Goal: Task Accomplishment & Management: Manage account settings

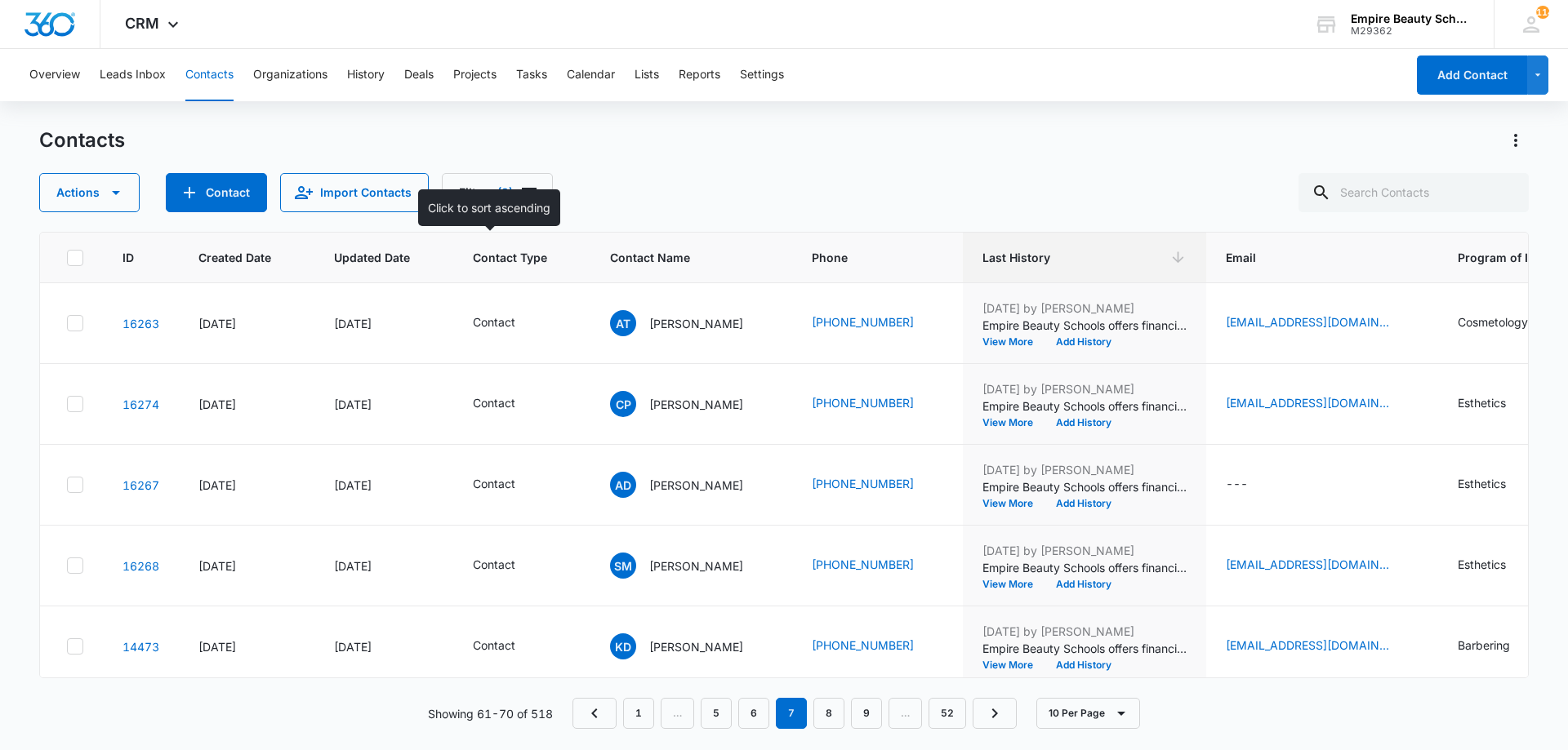
scroll to position [0, 212]
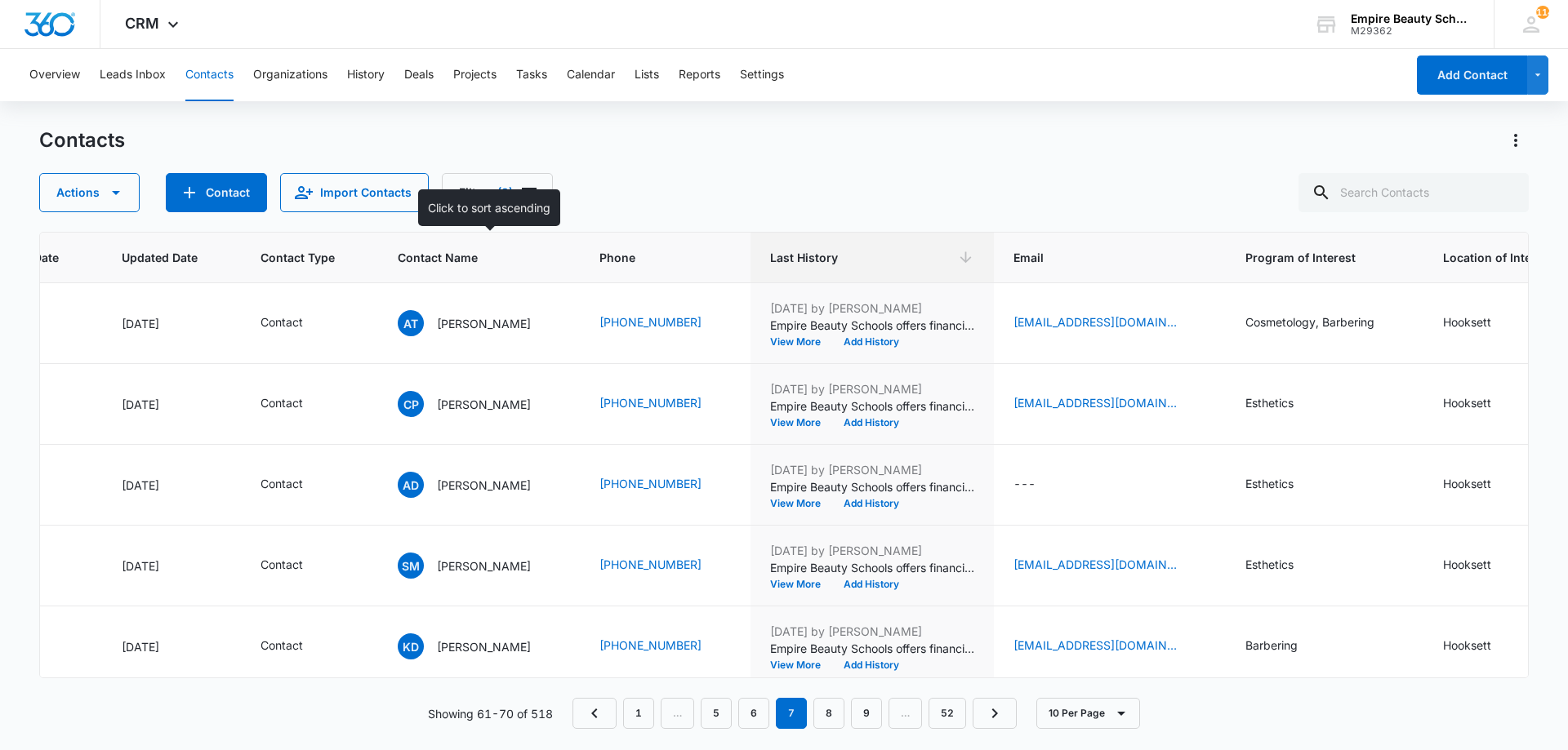
click at [516, 161] on div "Contacts Actions Contact Import Contacts Filters (2)" at bounding box center [784, 170] width 1489 height 85
drag, startPoint x: 516, startPoint y: 179, endPoint x: 523, endPoint y: 201, distance: 23.1
click at [518, 179] on button "Filters (2)" at bounding box center [498, 193] width 111 height 39
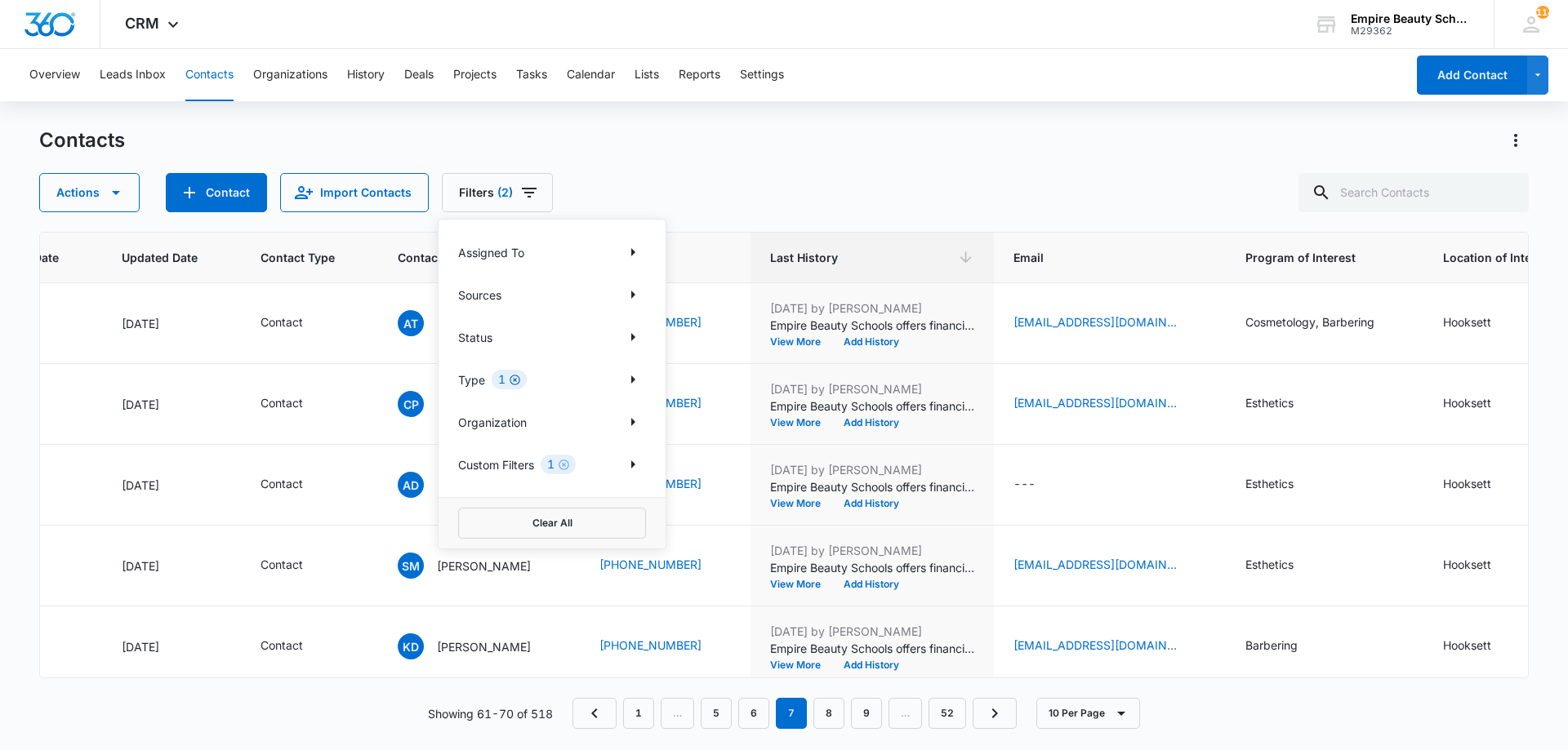
click at [519, 378] on icon "Clear" at bounding box center [515, 380] width 10 height 10
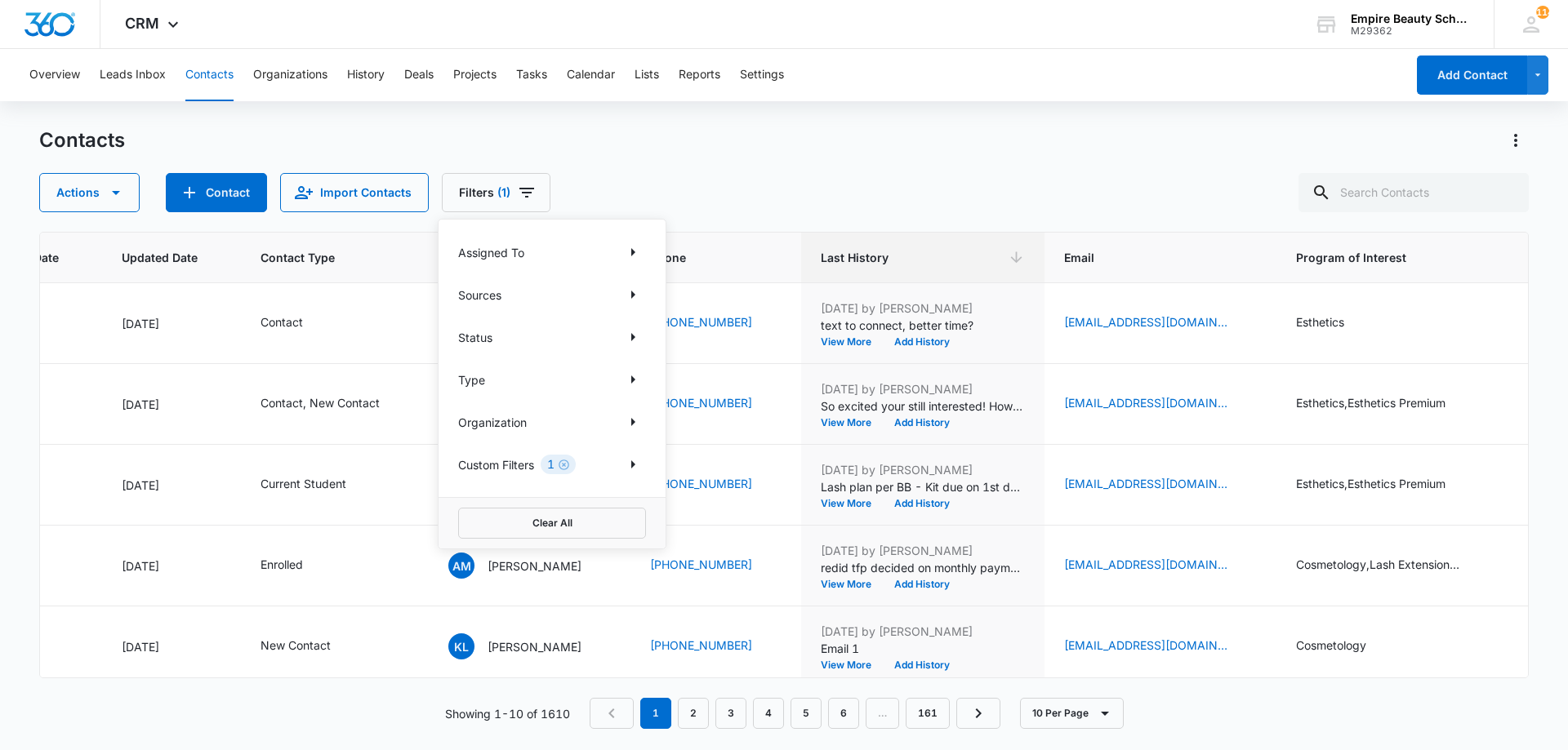
click at [1045, 107] on div "Overview Leads Inbox Contacts Organizations History Deals Projects Tasks Calend…" at bounding box center [784, 398] width 1568 height 699
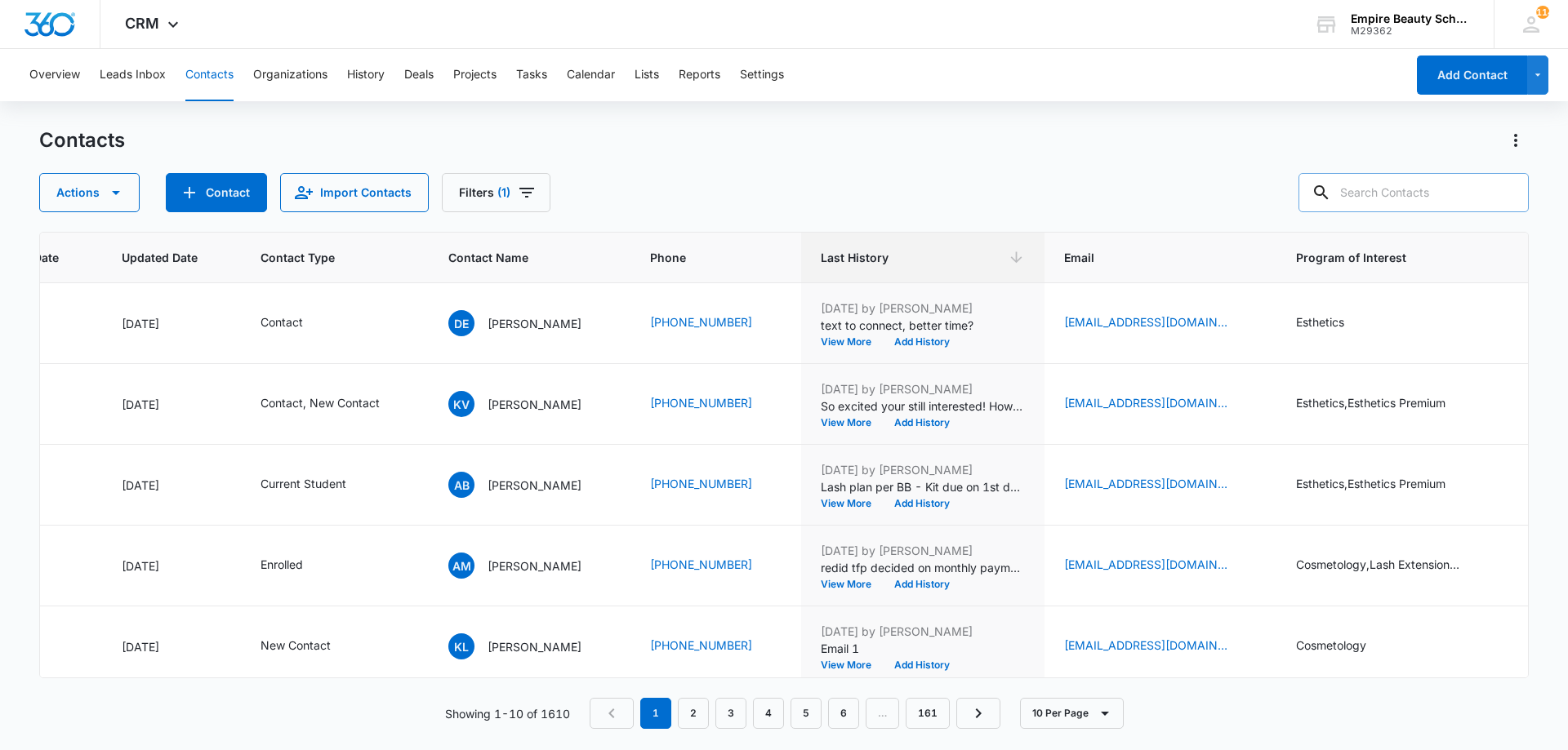
click at [1458, 199] on input "text" at bounding box center [1413, 193] width 230 height 39
click at [921, 259] on span "Last History" at bounding box center [910, 258] width 181 height 17
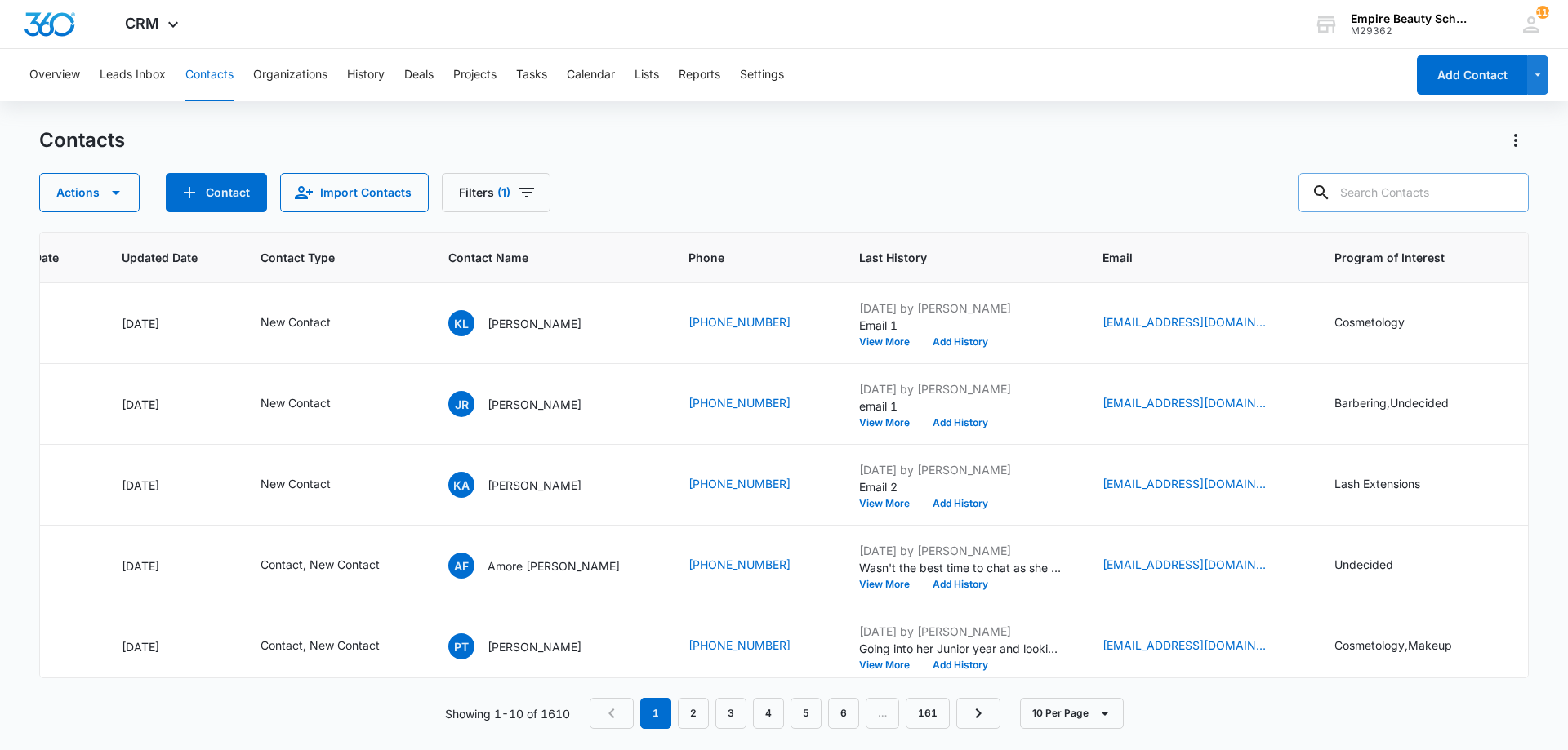
click at [1434, 199] on input "text" at bounding box center [1413, 193] width 230 height 39
type input "allain"
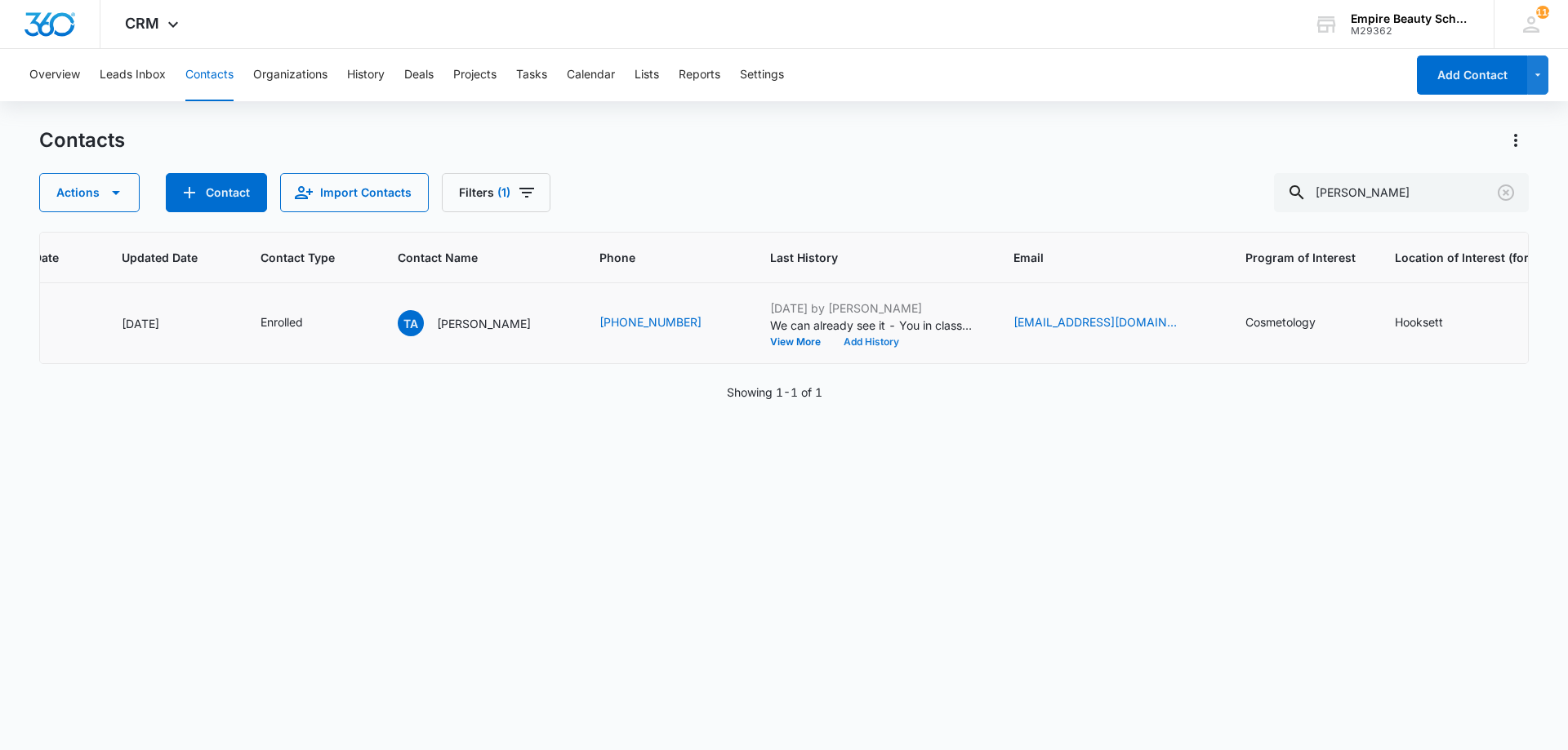
click at [832, 344] on button "Add History" at bounding box center [872, 342] width 79 height 9
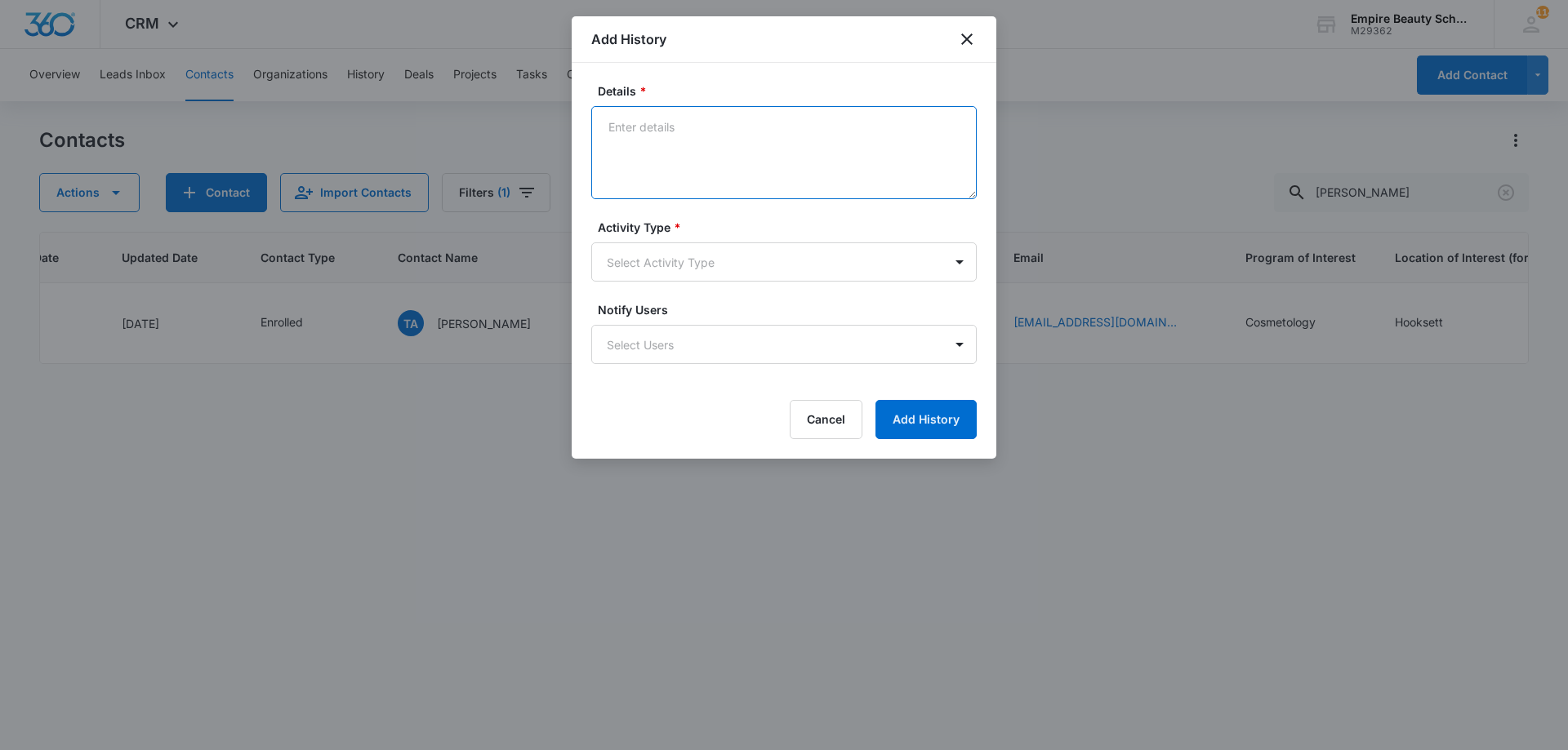
drag, startPoint x: 687, startPoint y: 128, endPoint x: 686, endPoint y: 137, distance: 9.1
paste textarea "Sept COS 2025 New Start Event - Thursday, September 4th 3pm-4pm"
drag, startPoint x: 631, startPoint y: 119, endPoint x: 534, endPoint y: 136, distance: 98.5
click at [510, 125] on body "CRM Apps Forms CRM Email Shop Payments POS Files Brand Settings Empire Beauty S…" at bounding box center [784, 375] width 1568 height 750
click at [619, 127] on textarea "\ Sept COS 2025 New Start Event - Thursday, September 4th 3pm-4pm" at bounding box center [784, 152] width 385 height 93
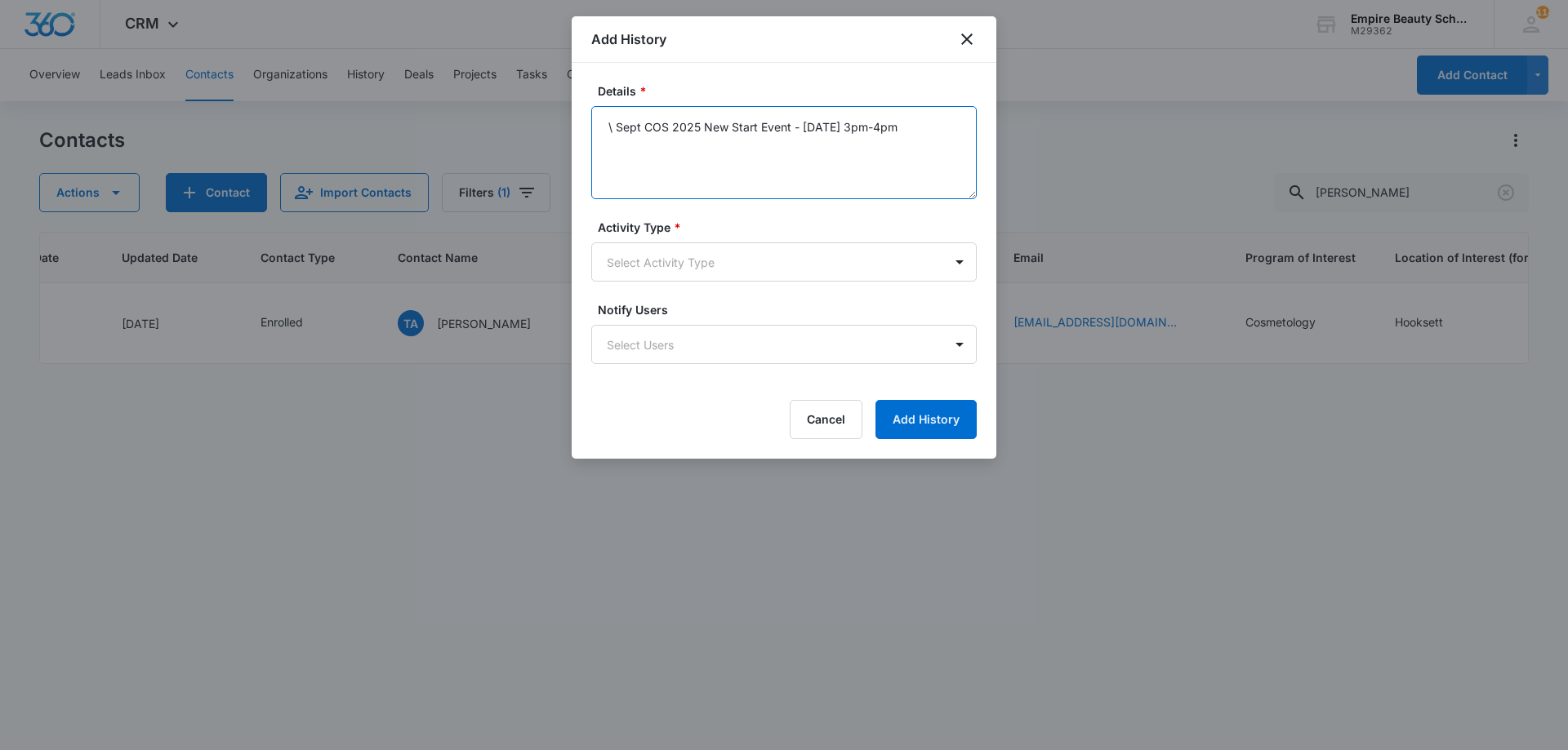
drag, startPoint x: 617, startPoint y: 122, endPoint x: 599, endPoint y: 129, distance: 19.3
click at [599, 128] on textarea "\ Sept COS 2025 New Start Event - Thursday, September 4th 3pm-4pm" at bounding box center [784, 152] width 385 height 93
click at [785, 128] on textarea "Sept COS 2025 New Start Event - Thursday, September 4th 3pm-4pm" at bounding box center [784, 152] width 385 height 93
drag, startPoint x: 828, startPoint y: 128, endPoint x: 814, endPoint y: 130, distance: 14.1
click at [814, 130] on textarea "Sept COS 2025 New Start Event Invite- Thursday, September 4th 3pm-4pm" at bounding box center [784, 152] width 385 height 93
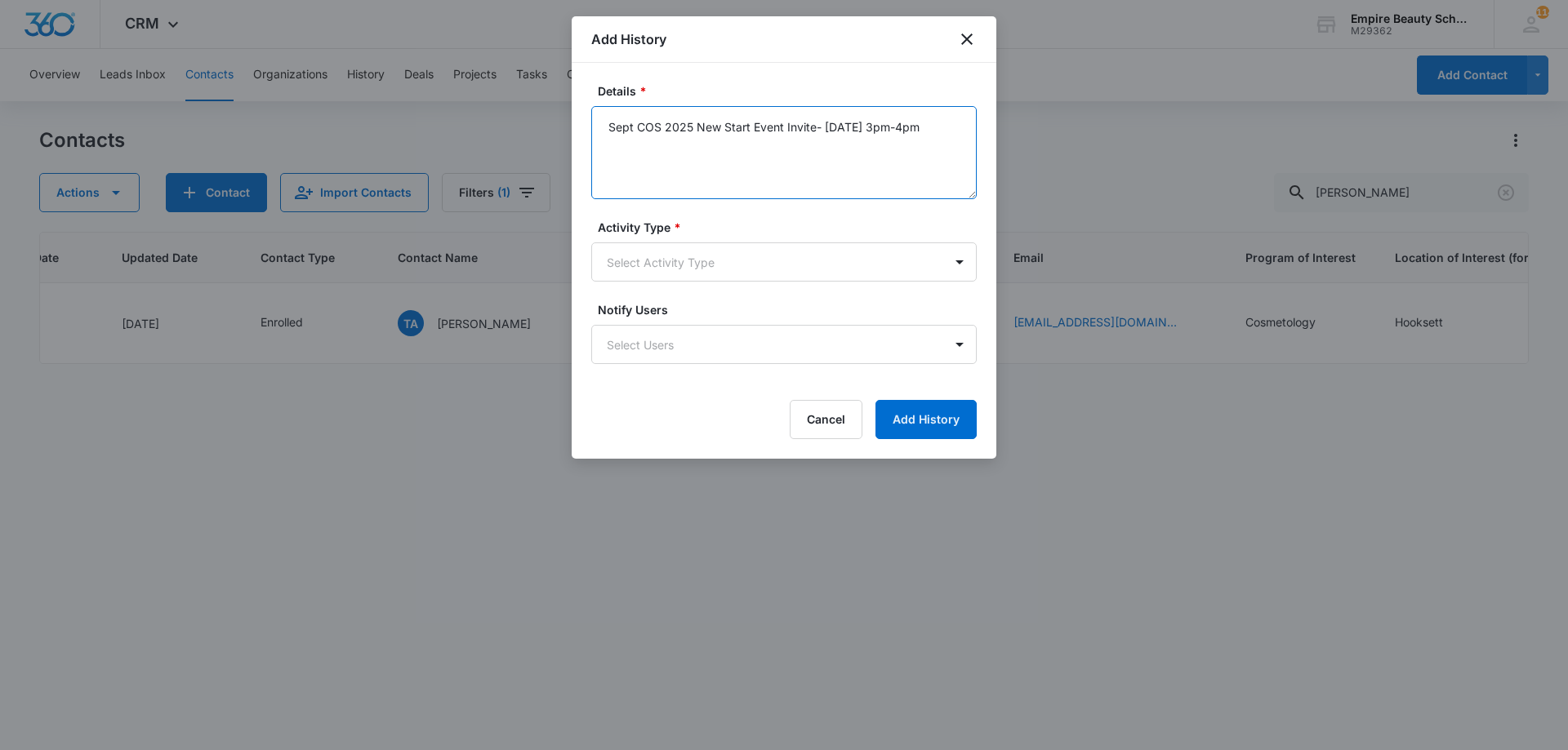
click at [820, 134] on textarea "Sept COS 2025 New Start Event Invite- Thursday, September 4th 3pm-4pm" at bounding box center [784, 152] width 385 height 93
drag, startPoint x: 821, startPoint y: 125, endPoint x: 821, endPoint y: 149, distance: 24.0
click at [822, 125] on textarea "Sept COS 2025 New Start Event Invite- Thursday, September 4th 3pm-4pm" at bounding box center [784, 152] width 385 height 93
click at [820, 151] on textarea "Sept COS 2025 New Start Event Invite- Thursday, September 4th 3pm-4pm" at bounding box center [784, 152] width 385 height 93
click at [816, 127] on textarea "Sept COS 2025 New Start Event Invite- Thursday, September 4th 3pm-4pm" at bounding box center [784, 152] width 385 height 93
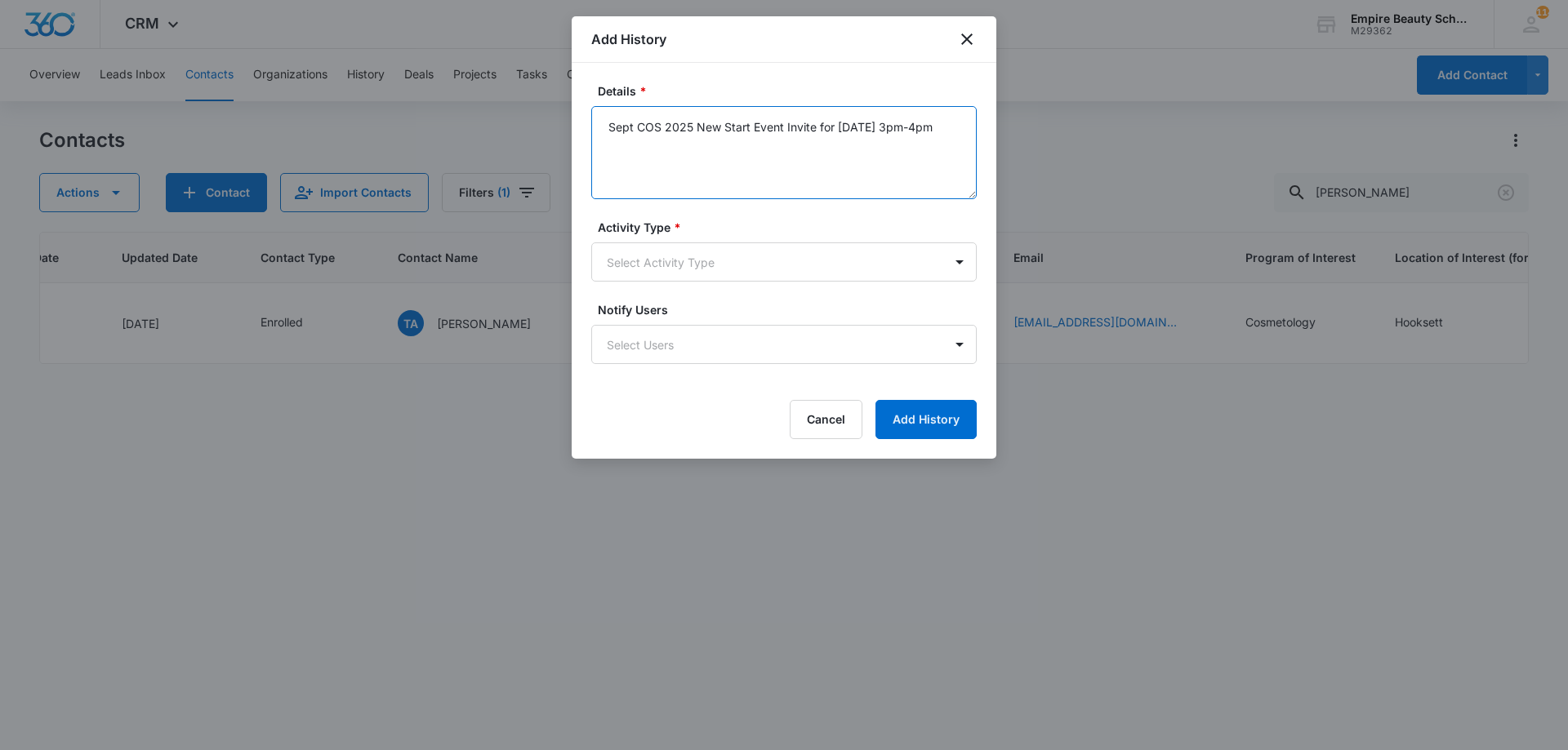
drag, startPoint x: 774, startPoint y: 151, endPoint x: 545, endPoint y: 97, distance: 235.3
click at [545, 97] on body "CRM Apps Forms CRM Email Shop Payments POS Files Brand Settings Empire Beauty S…" at bounding box center [784, 375] width 1568 height 750
type textarea "Sept COS 2025 New Start Event Invite for Thursday, September 4th 3pm-4pm"
click at [689, 283] on form "Details * Sept COS 2025 New Start Event Invite for Thursday, September 4th 3pm-…" at bounding box center [784, 260] width 385 height 357
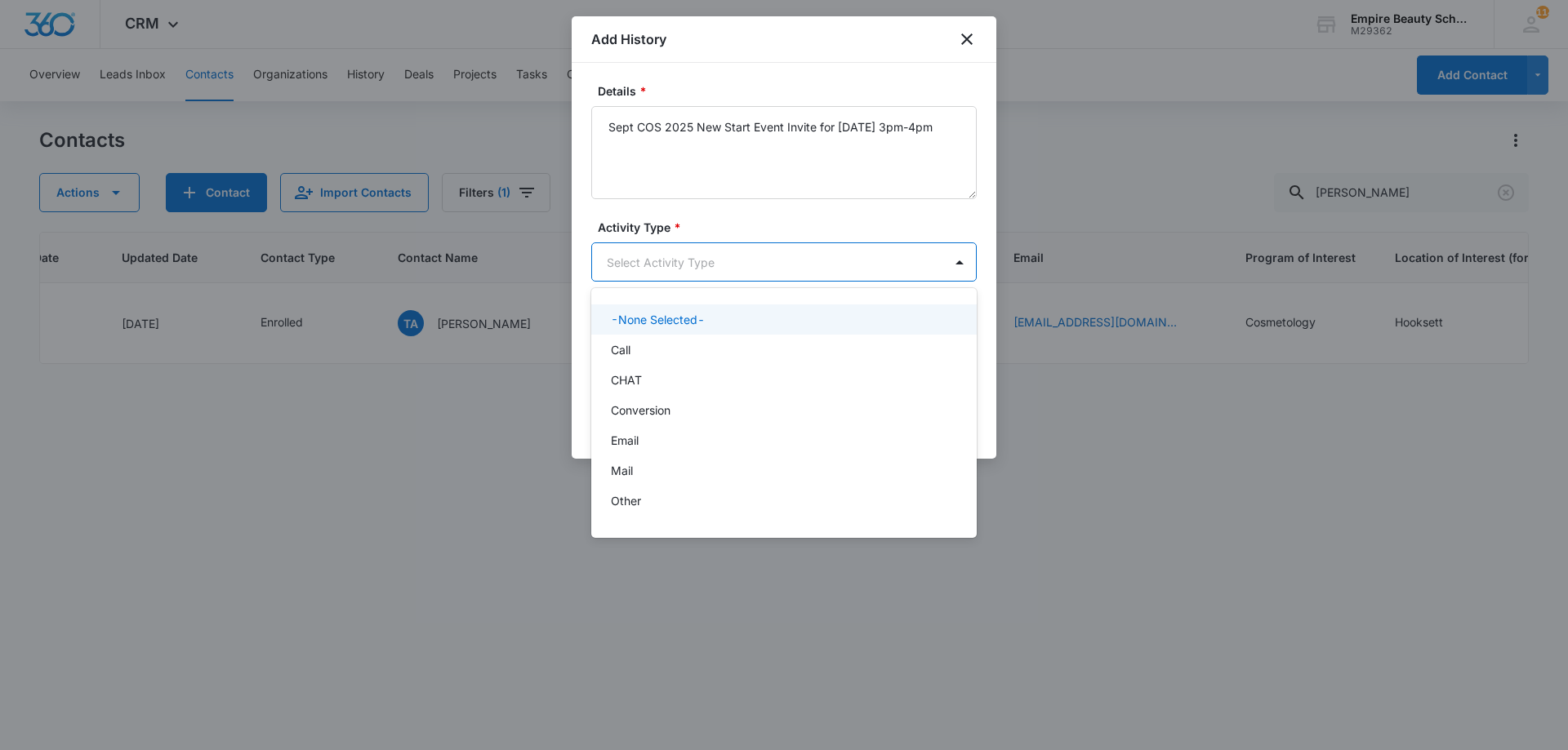
click at [695, 268] on body "CRM Apps Forms CRM Email Shop Payments POS Files Brand Settings Empire Beauty S…" at bounding box center [784, 375] width 1568 height 750
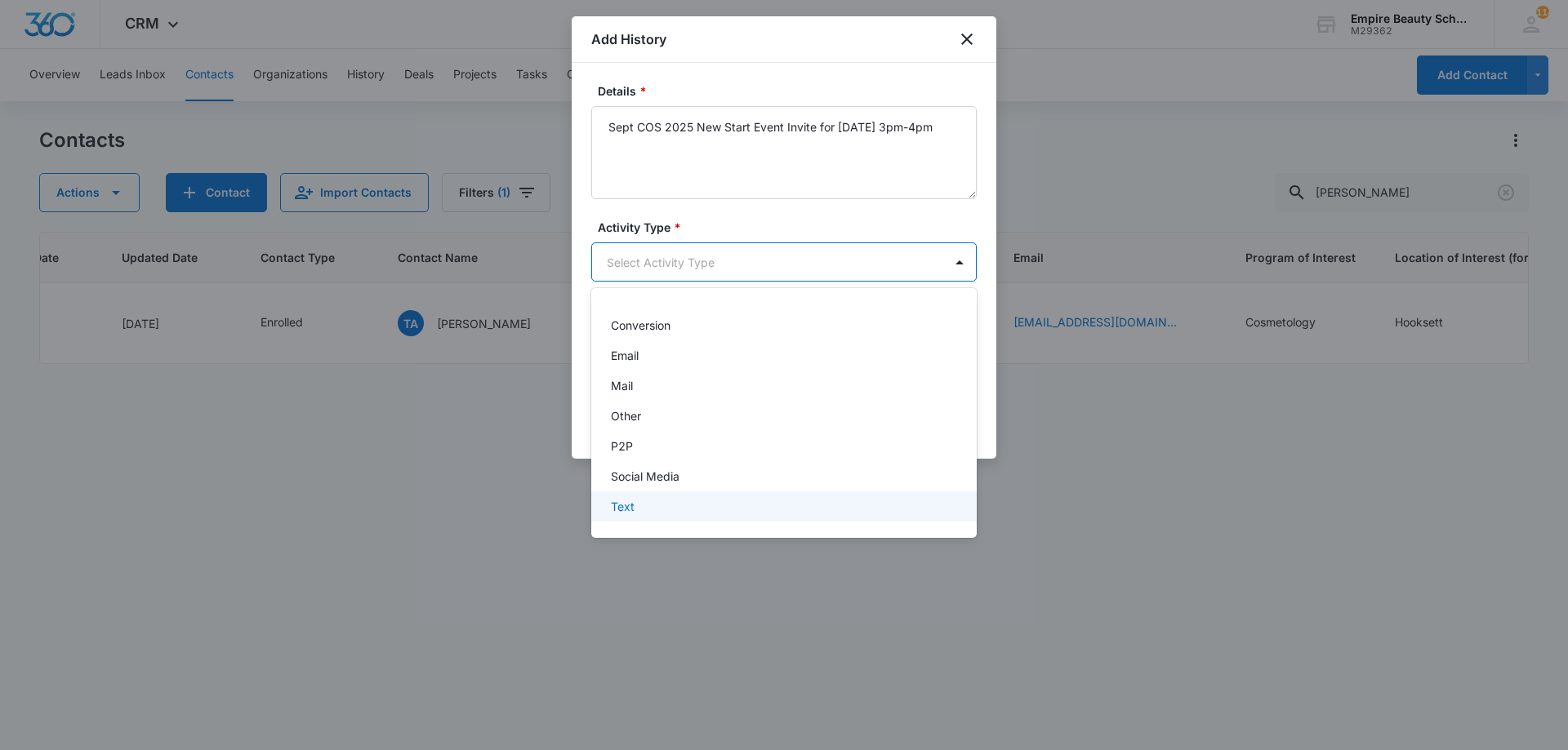
click at [651, 508] on div "Text" at bounding box center [782, 507] width 343 height 17
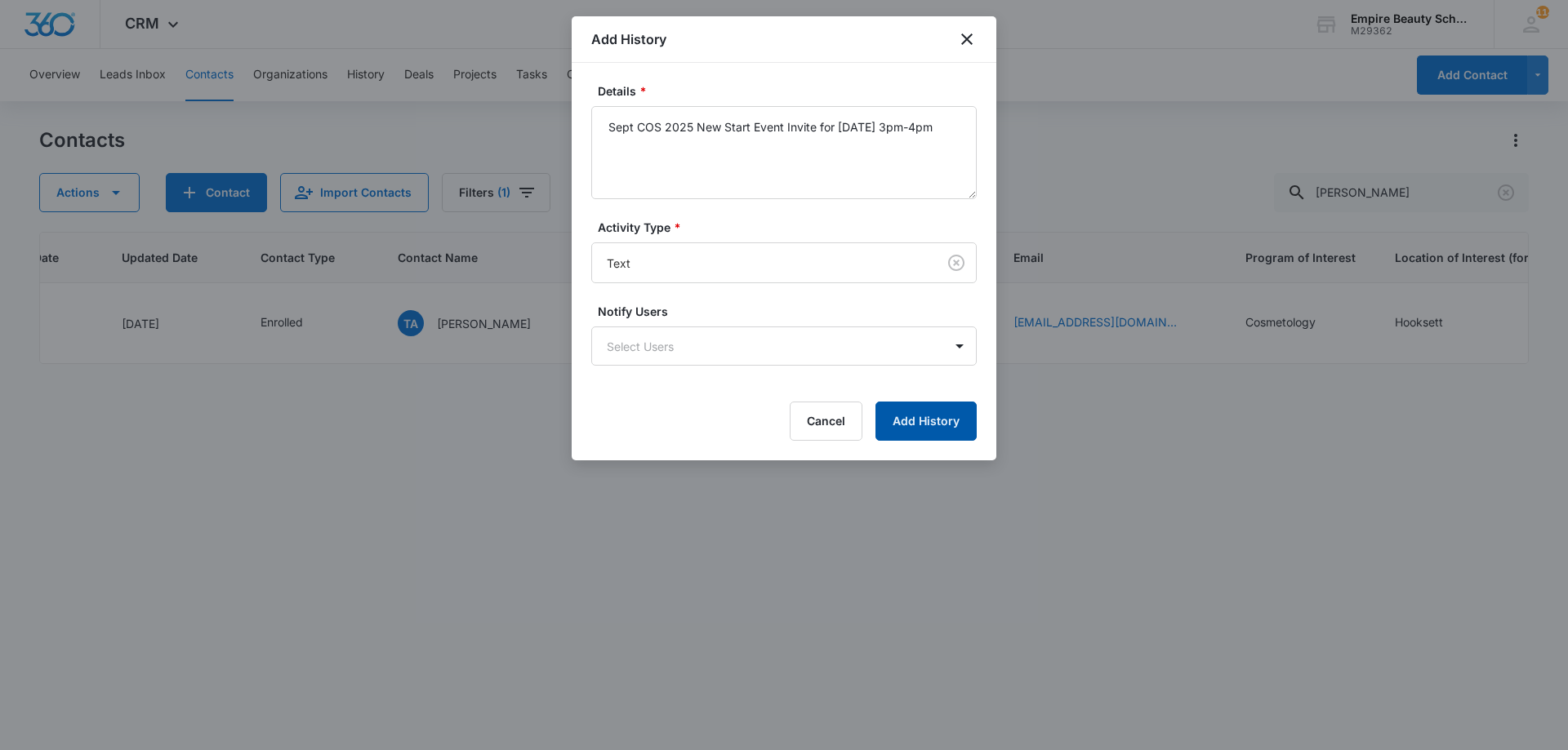
click at [899, 407] on button "Add History" at bounding box center [926, 421] width 101 height 39
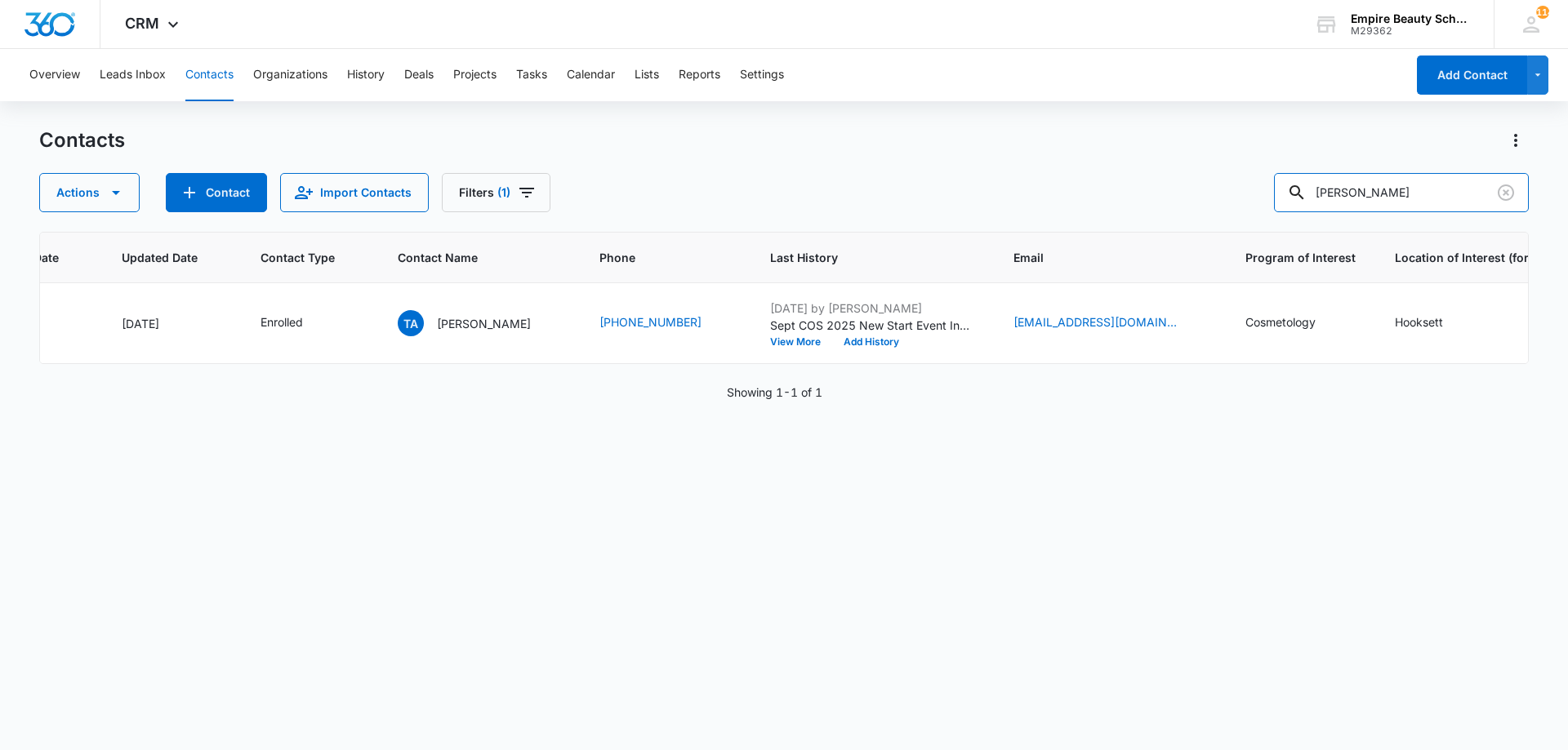
drag, startPoint x: 1260, startPoint y: 181, endPoint x: 1183, endPoint y: 179, distance: 77.0
click at [1189, 181] on div "Actions Contact Import Contacts Filters (1) allain" at bounding box center [784, 193] width 1489 height 39
type input "keyana"
click at [832, 341] on button "Add History" at bounding box center [872, 342] width 79 height 9
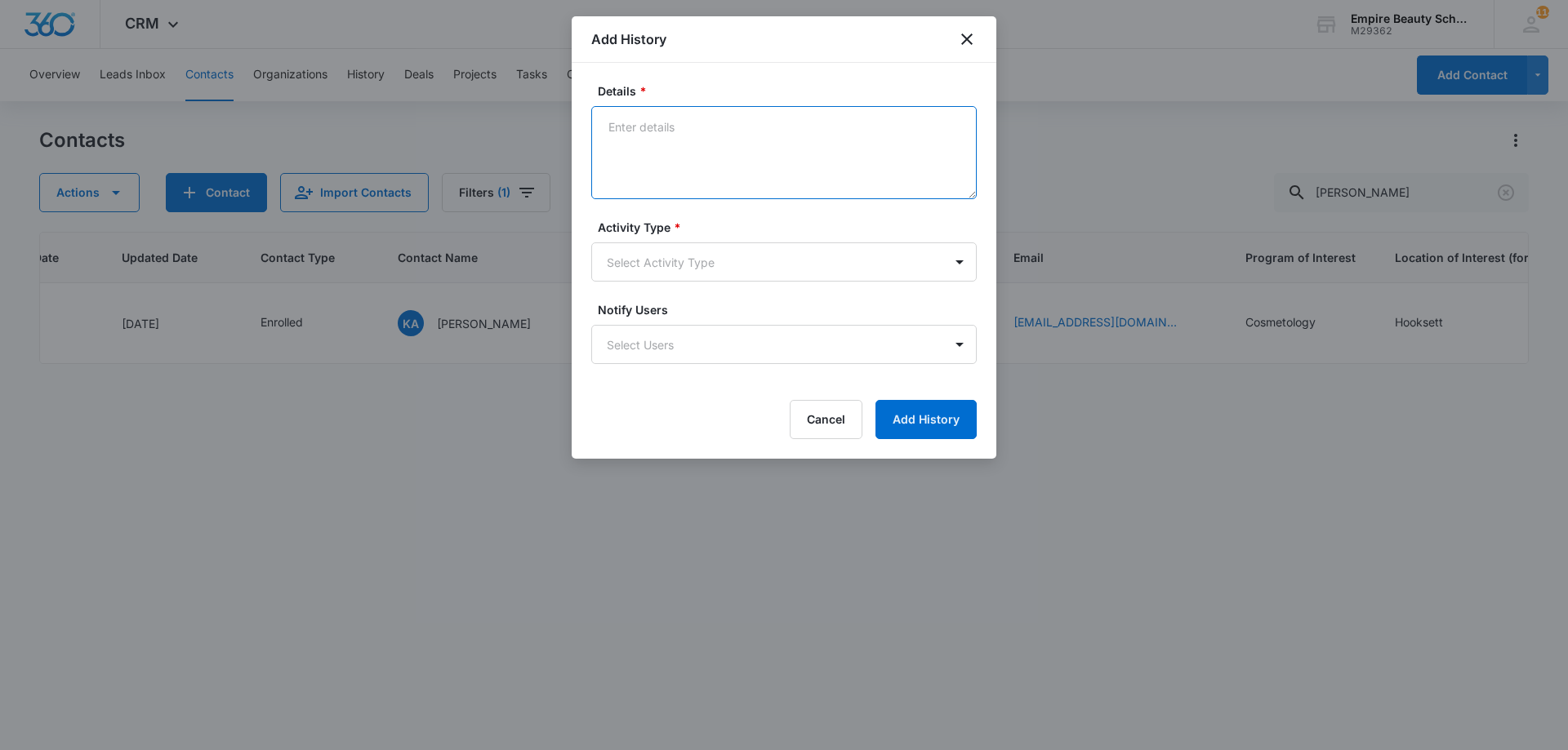
paste textarea "Sept COS 2025 New Start Event Invite for Thursday, September 4th 3pm-4pm"
type textarea "Sept COS 2025 New Start Event Invite for Thursday, September 4th 3pm-4pm"
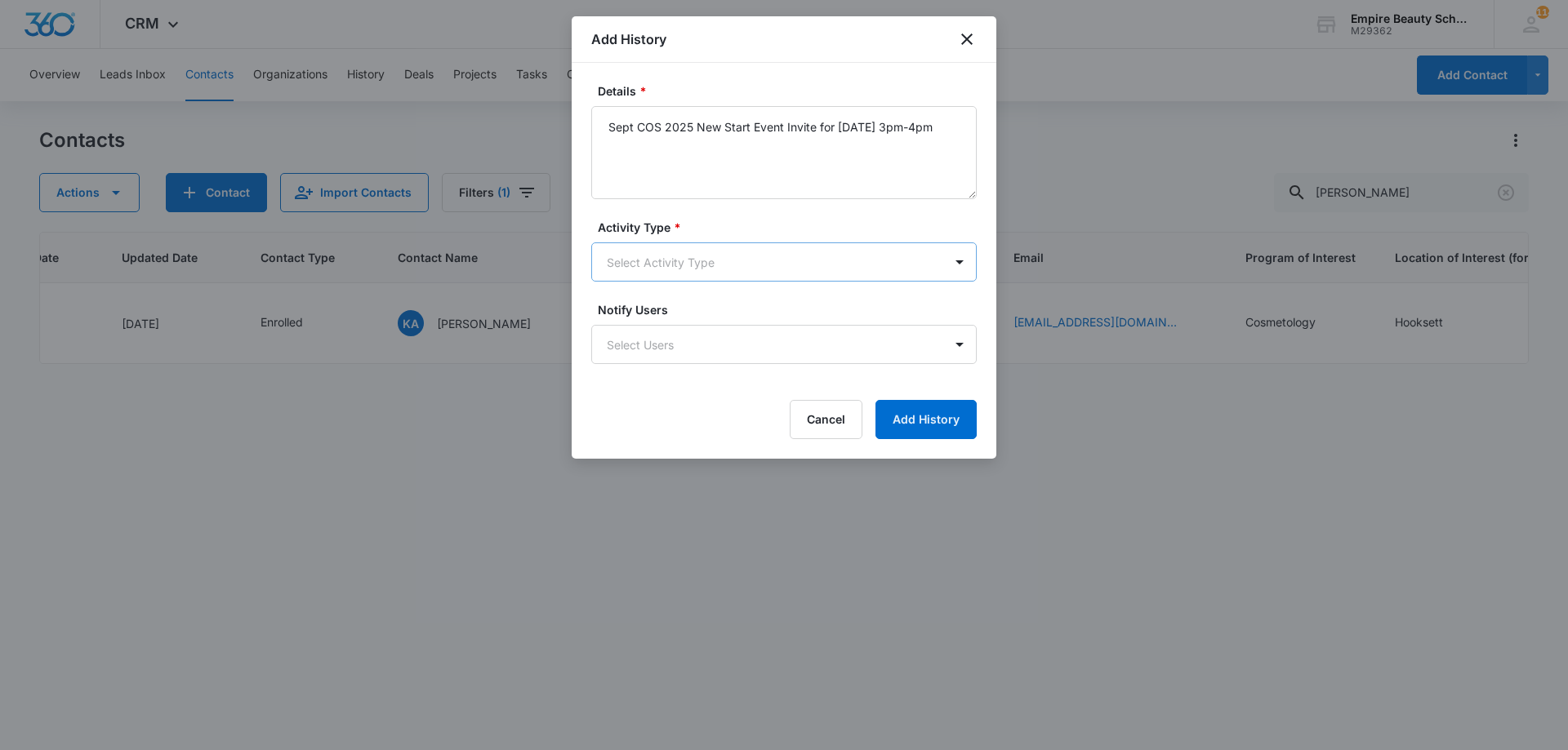
click at [715, 249] on body "CRM Apps Forms CRM Email Shop Payments POS Files Brand Settings Empire Beauty S…" at bounding box center [784, 375] width 1568 height 750
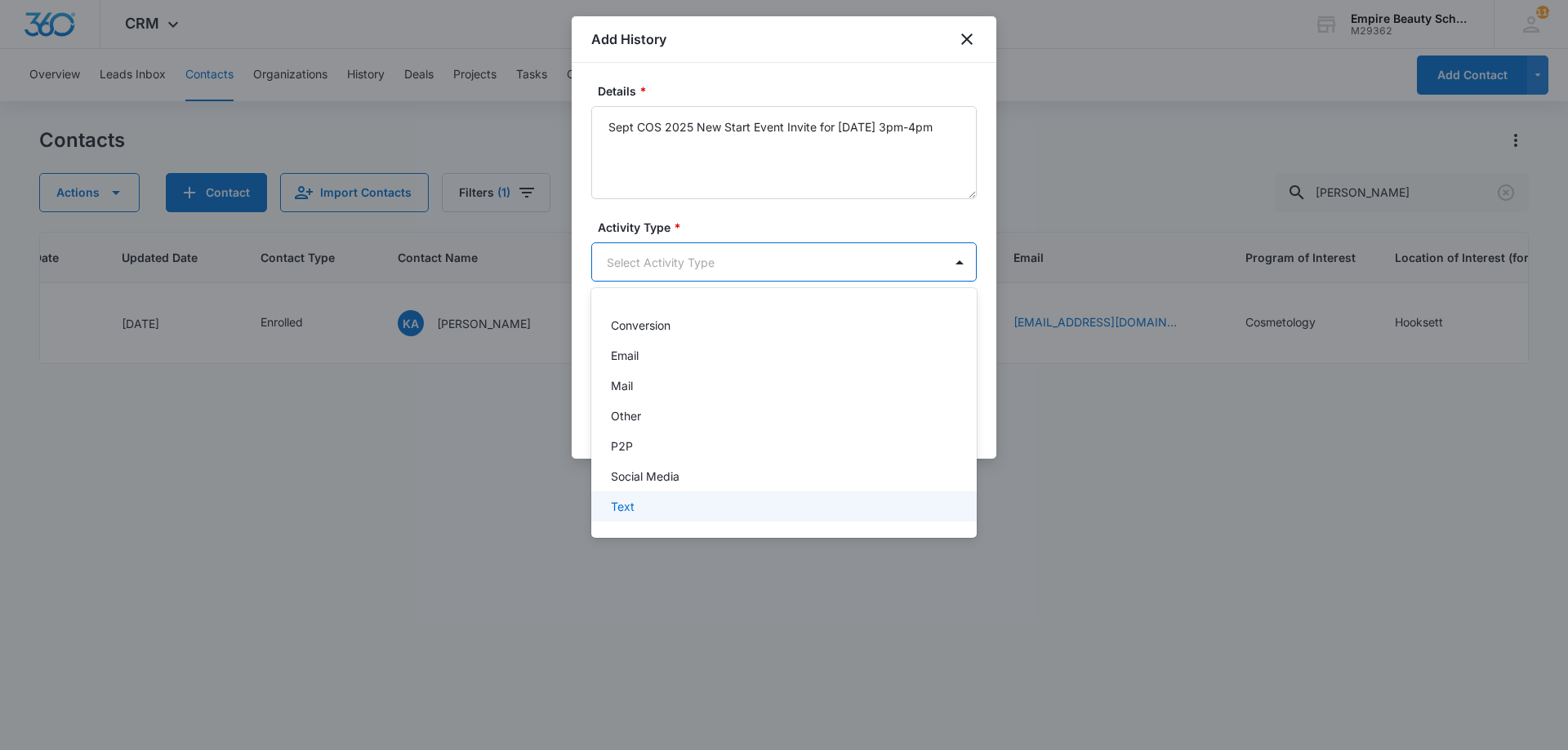
click at [622, 503] on p "Text" at bounding box center [623, 507] width 24 height 17
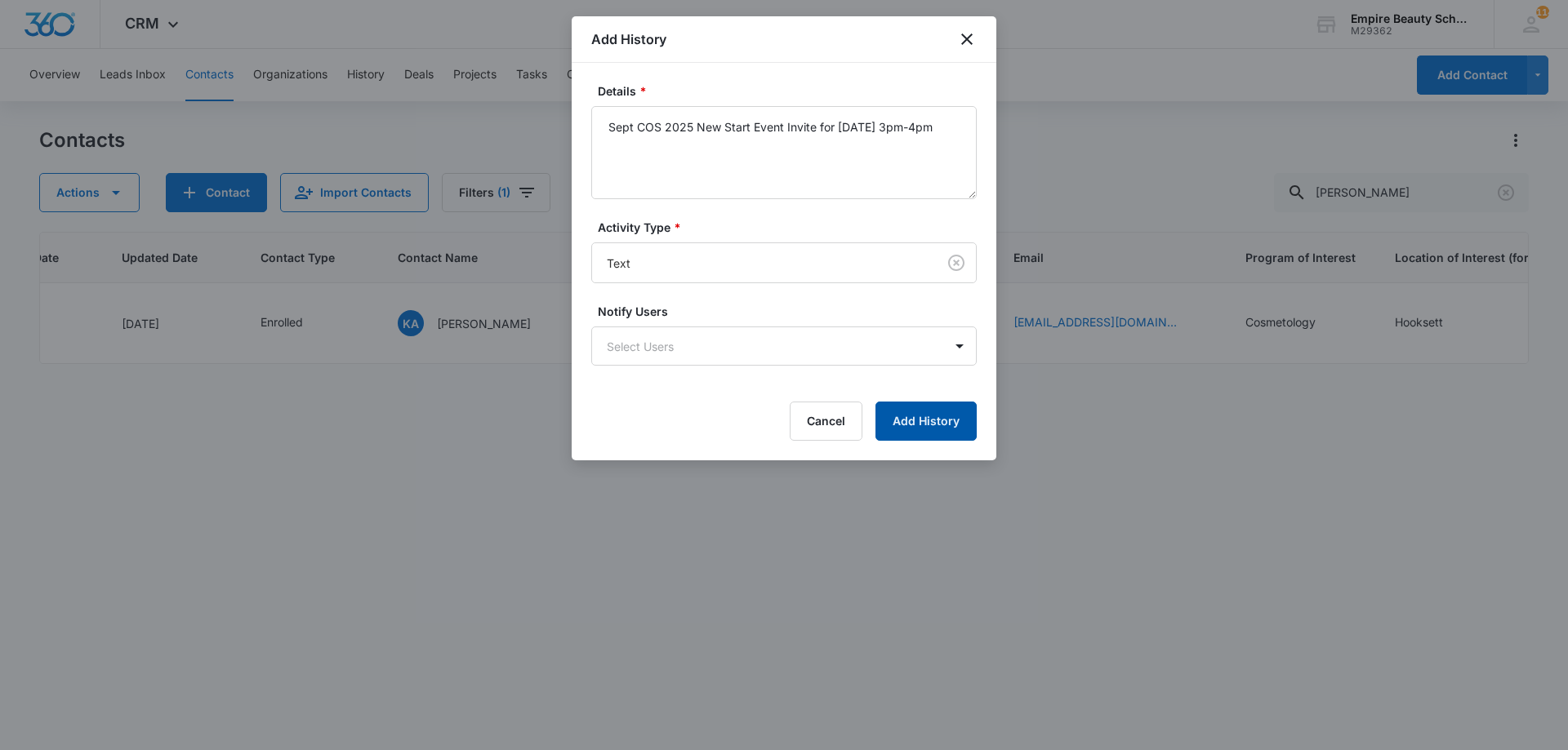
click at [913, 412] on button "Add History" at bounding box center [926, 421] width 101 height 39
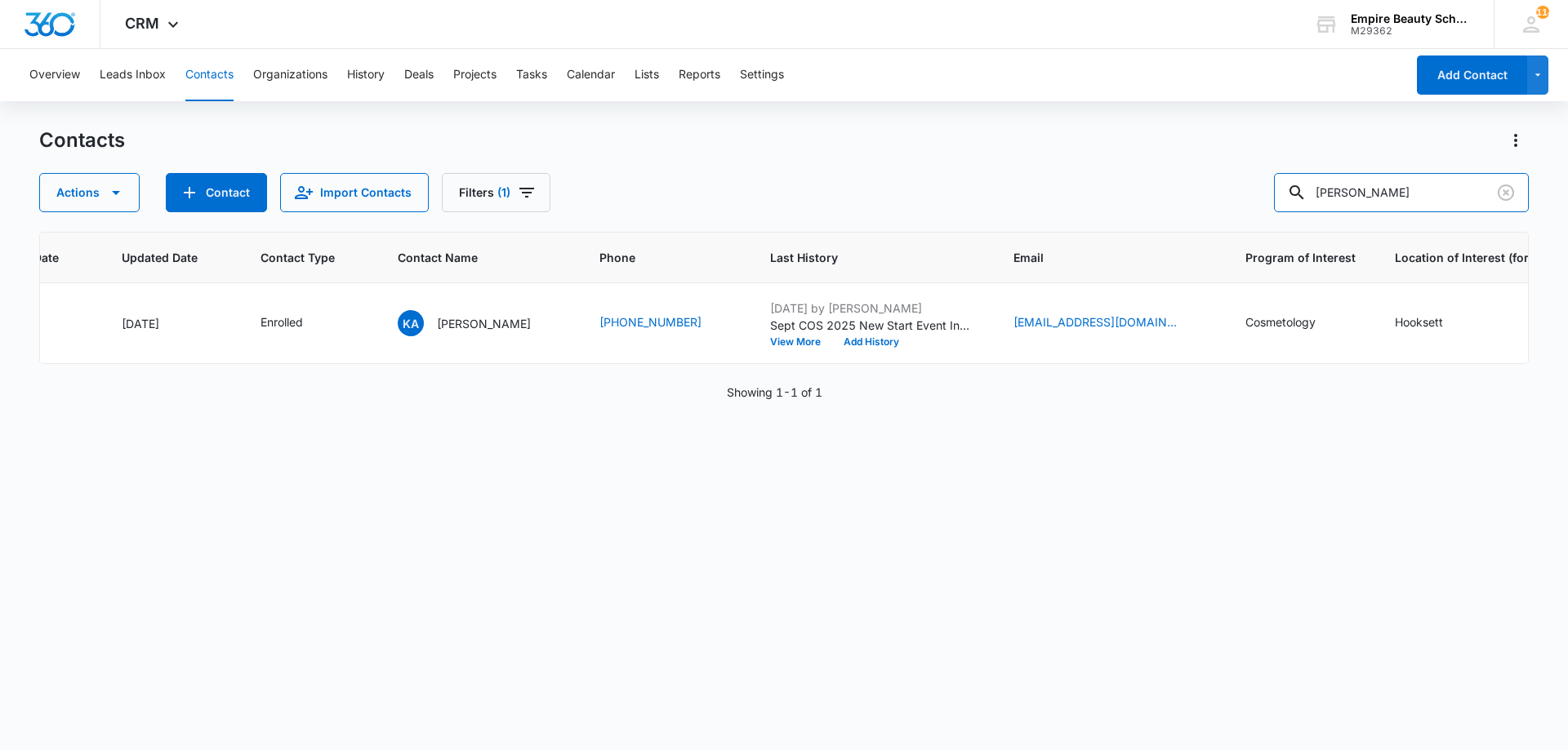
drag, startPoint x: 1336, startPoint y: 188, endPoint x: 1061, endPoint y: 164, distance: 276.0
click at [1115, 189] on div "Actions Contact Import Contacts Filters (1) keyana" at bounding box center [784, 193] width 1489 height 39
type input "a"
type input "amenk"
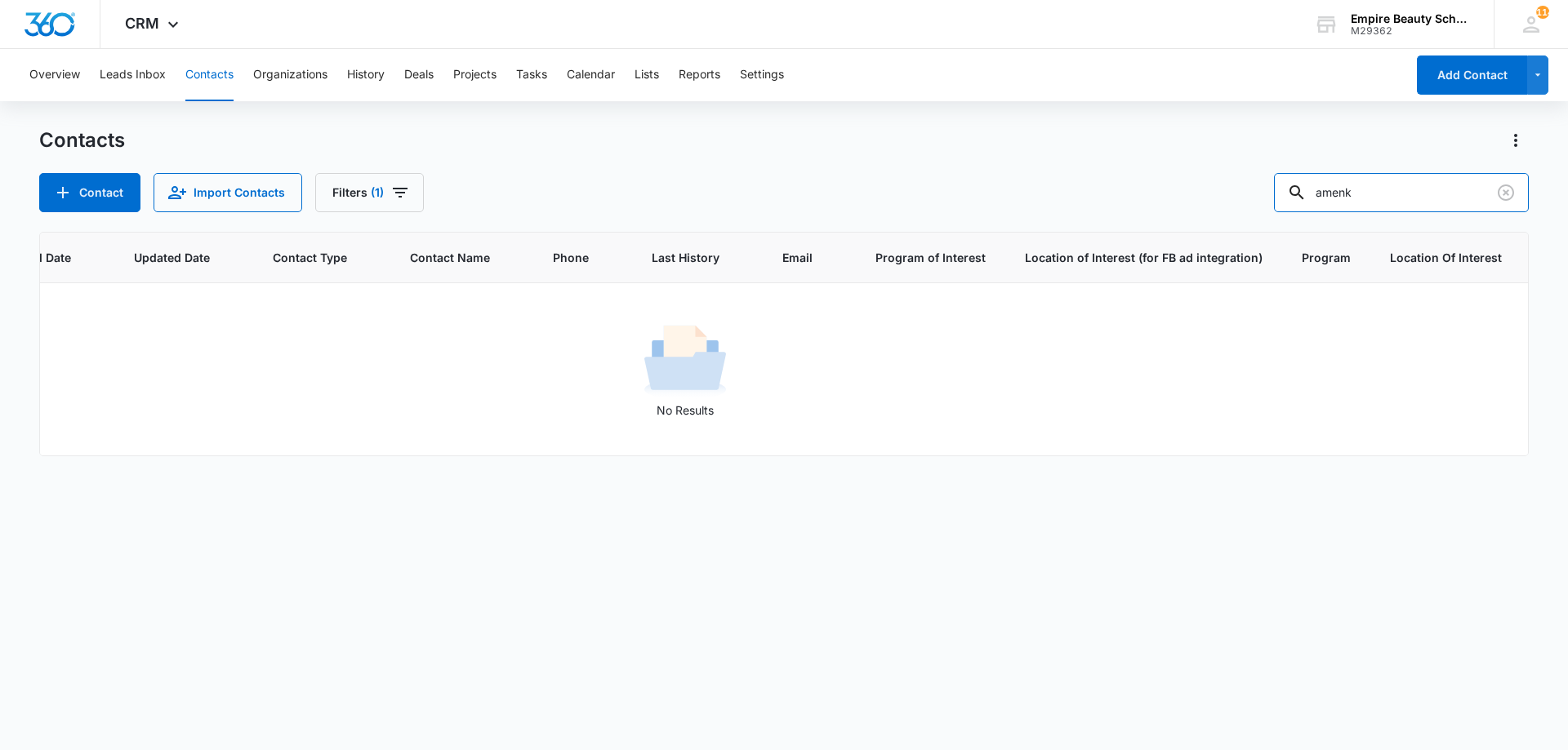
scroll to position [0, 194]
drag, startPoint x: 1394, startPoint y: 199, endPoint x: 754, endPoint y: 134, distance: 643.3
click at [1061, 182] on div "Contact Import Contacts Filters (1) amenk" at bounding box center [784, 193] width 1489 height 39
drag, startPoint x: 395, startPoint y: 195, endPoint x: 393, endPoint y: 205, distance: 10.2
click at [394, 194] on icon "Filters" at bounding box center [400, 193] width 20 height 20
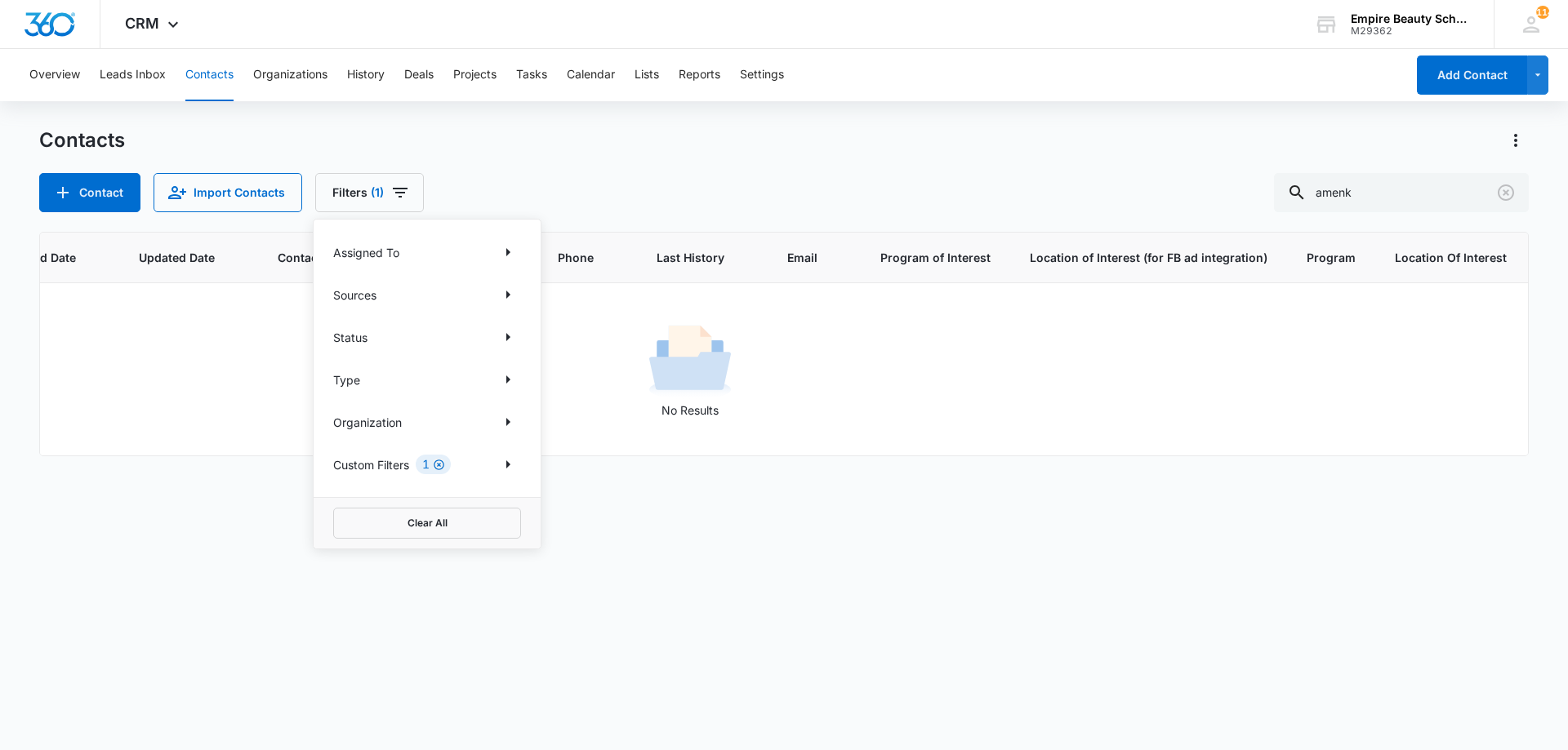
click at [444, 461] on icon "Clear" at bounding box center [438, 465] width 12 height 12
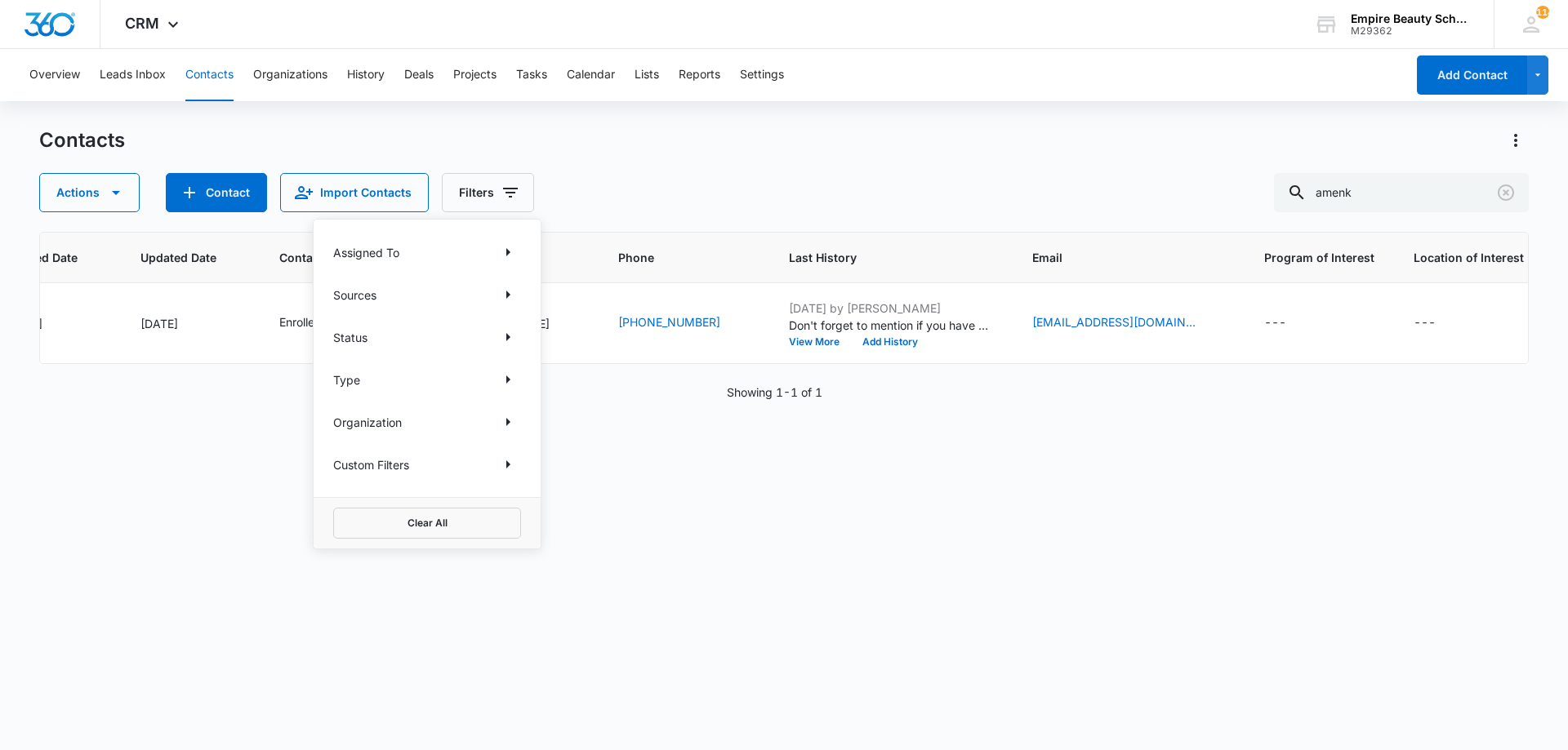
click at [996, 533] on div "ID Created Date Updated Date Contact Type Contact Name Phone Last History Email…" at bounding box center [784, 480] width 1489 height 497
click at [875, 338] on button "Add History" at bounding box center [890, 342] width 79 height 9
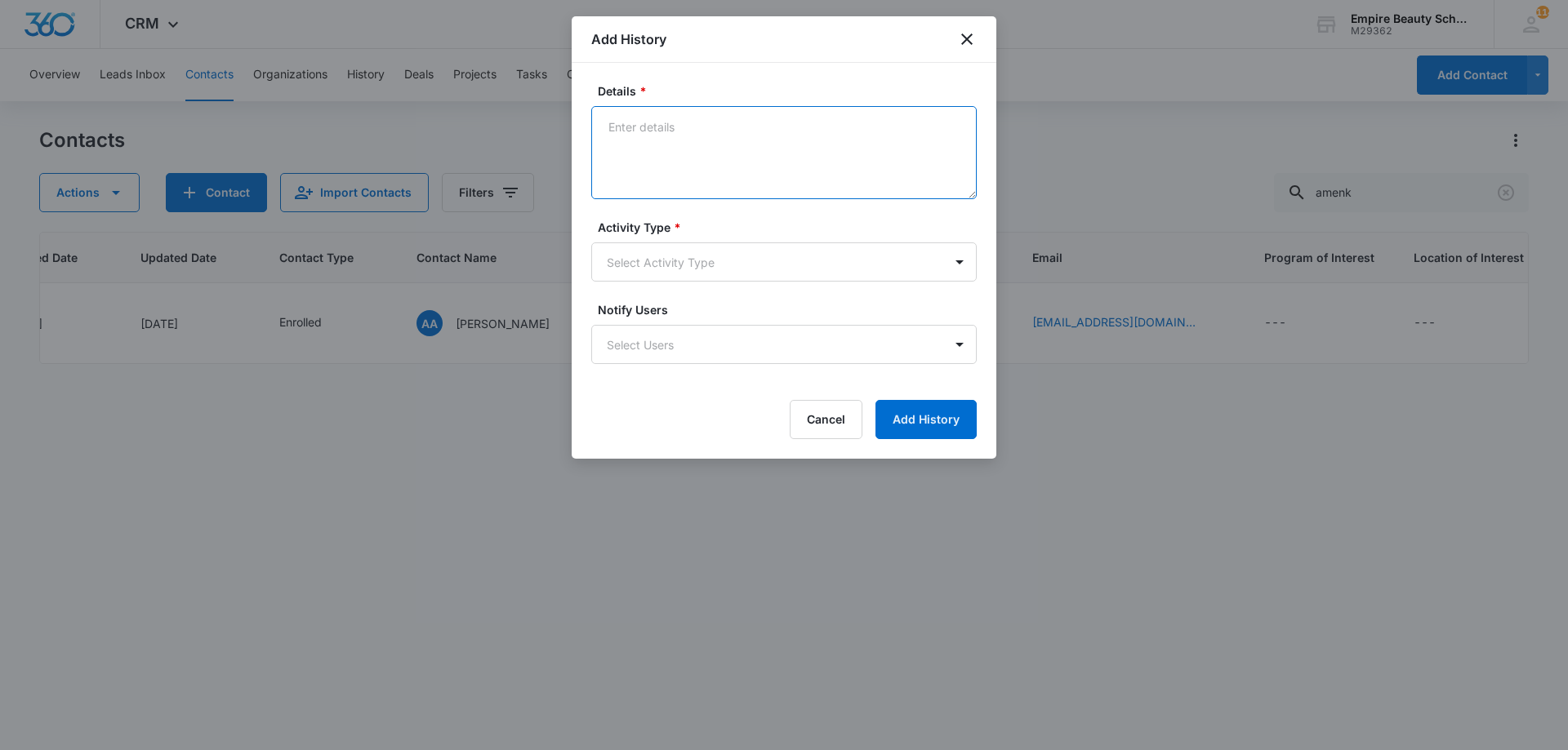
drag, startPoint x: 821, startPoint y: 193, endPoint x: 844, endPoint y: 147, distance: 51.4
click at [826, 164] on textarea "Details *" at bounding box center [784, 152] width 385 height 93
type textarea "Provided Ipad generation"
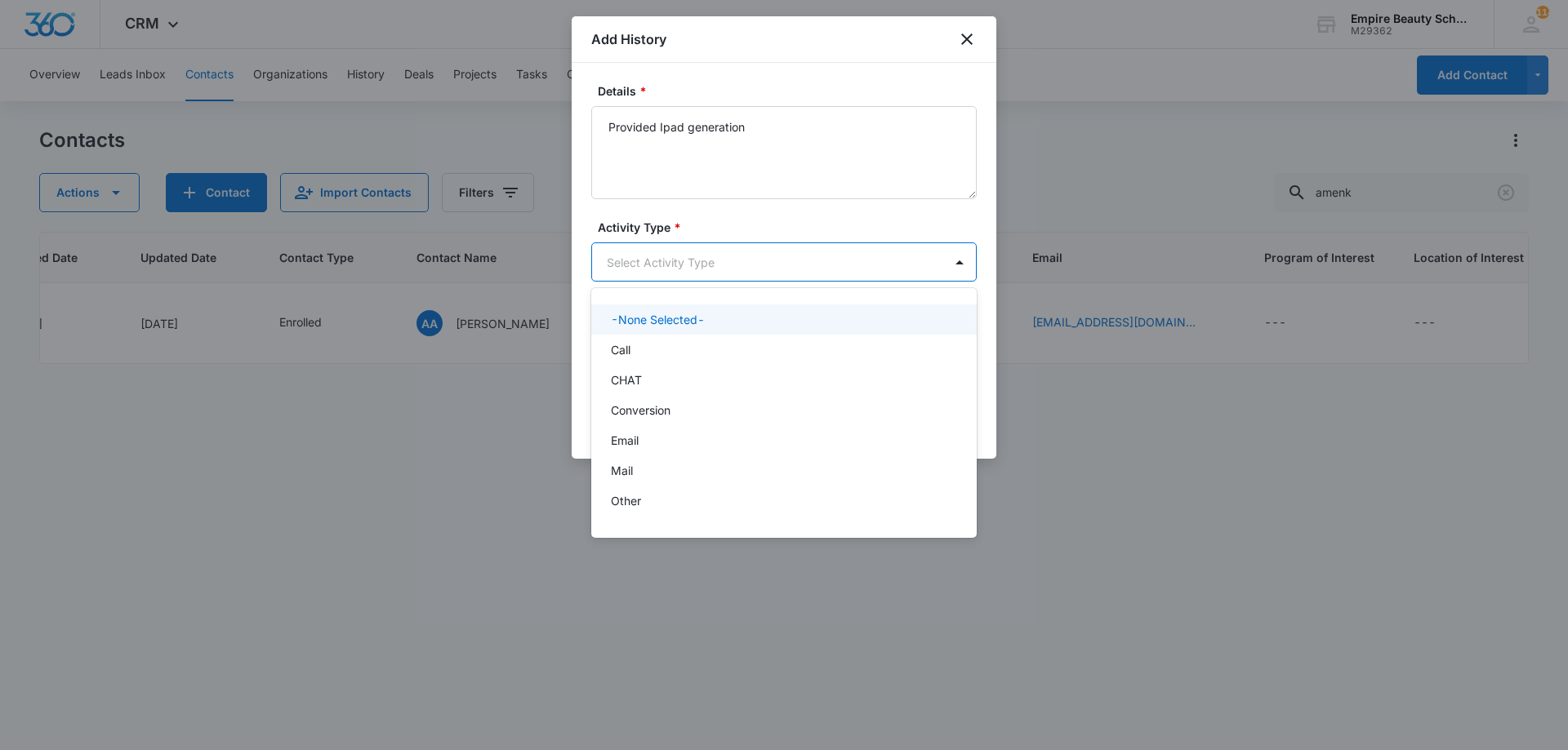
click at [804, 259] on body "CRM Apps Forms CRM Email Shop Payments POS Files Brand Settings Empire Beauty S…" at bounding box center [784, 375] width 1568 height 750
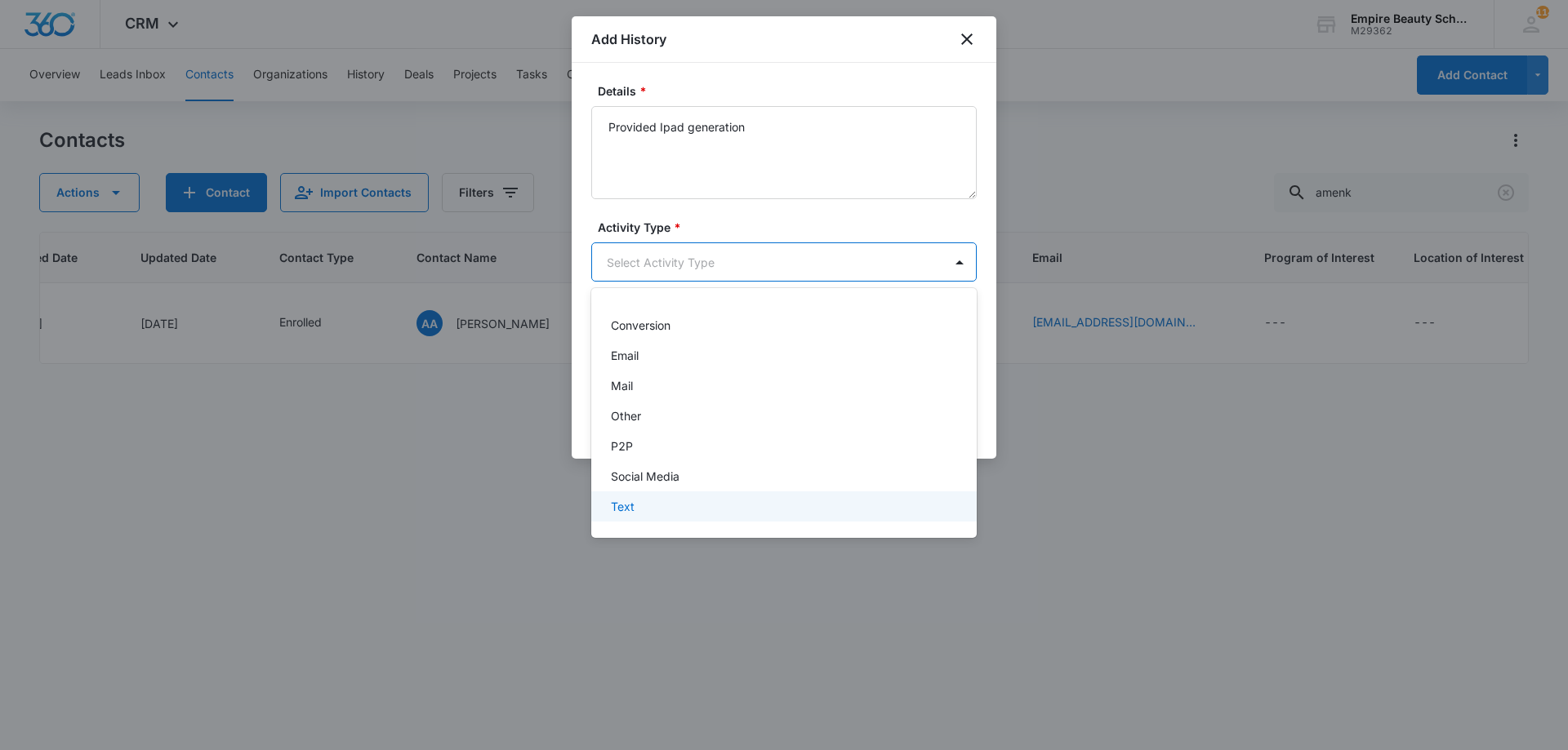
click at [646, 511] on div "Text" at bounding box center [782, 507] width 343 height 17
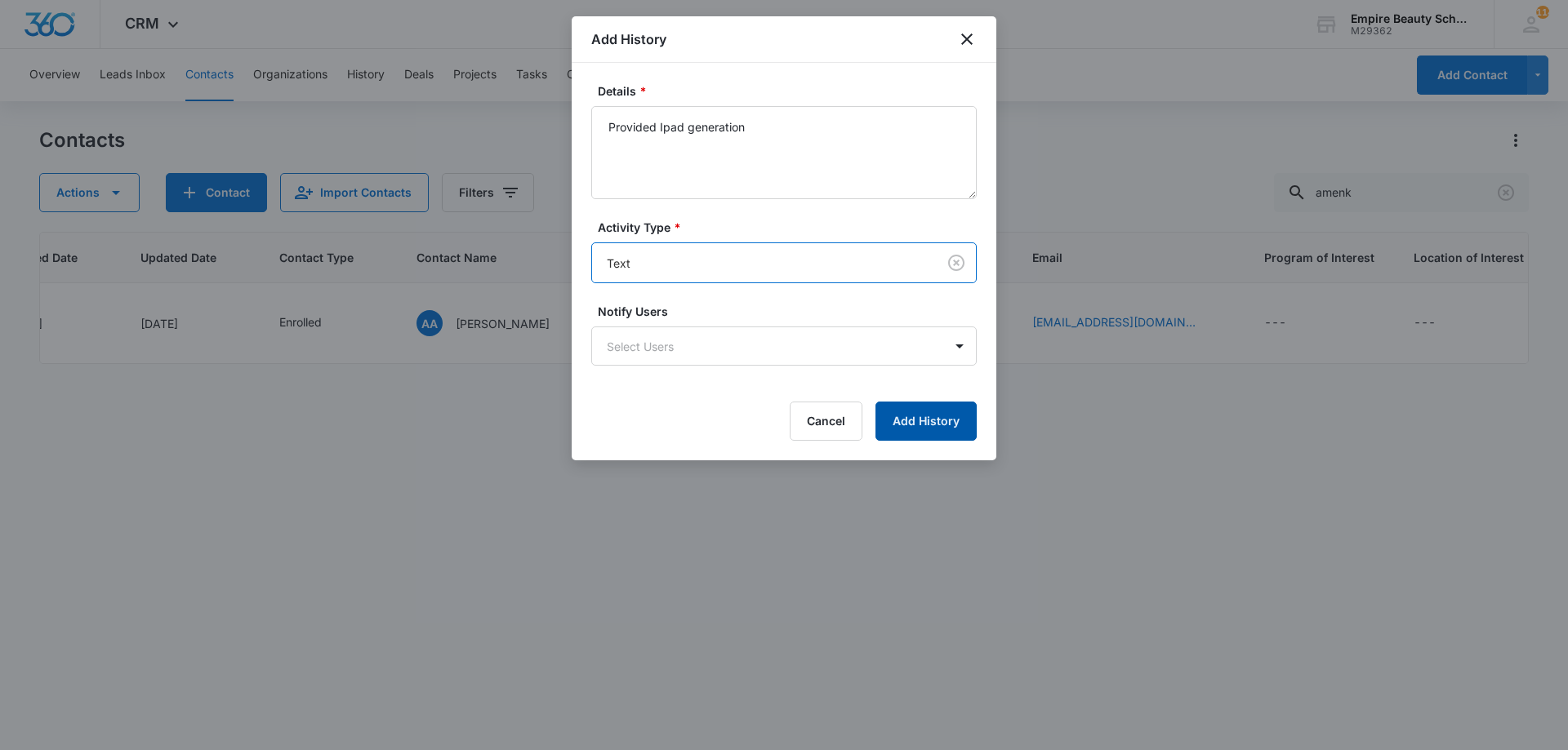
click at [909, 426] on button "Add History" at bounding box center [926, 421] width 101 height 39
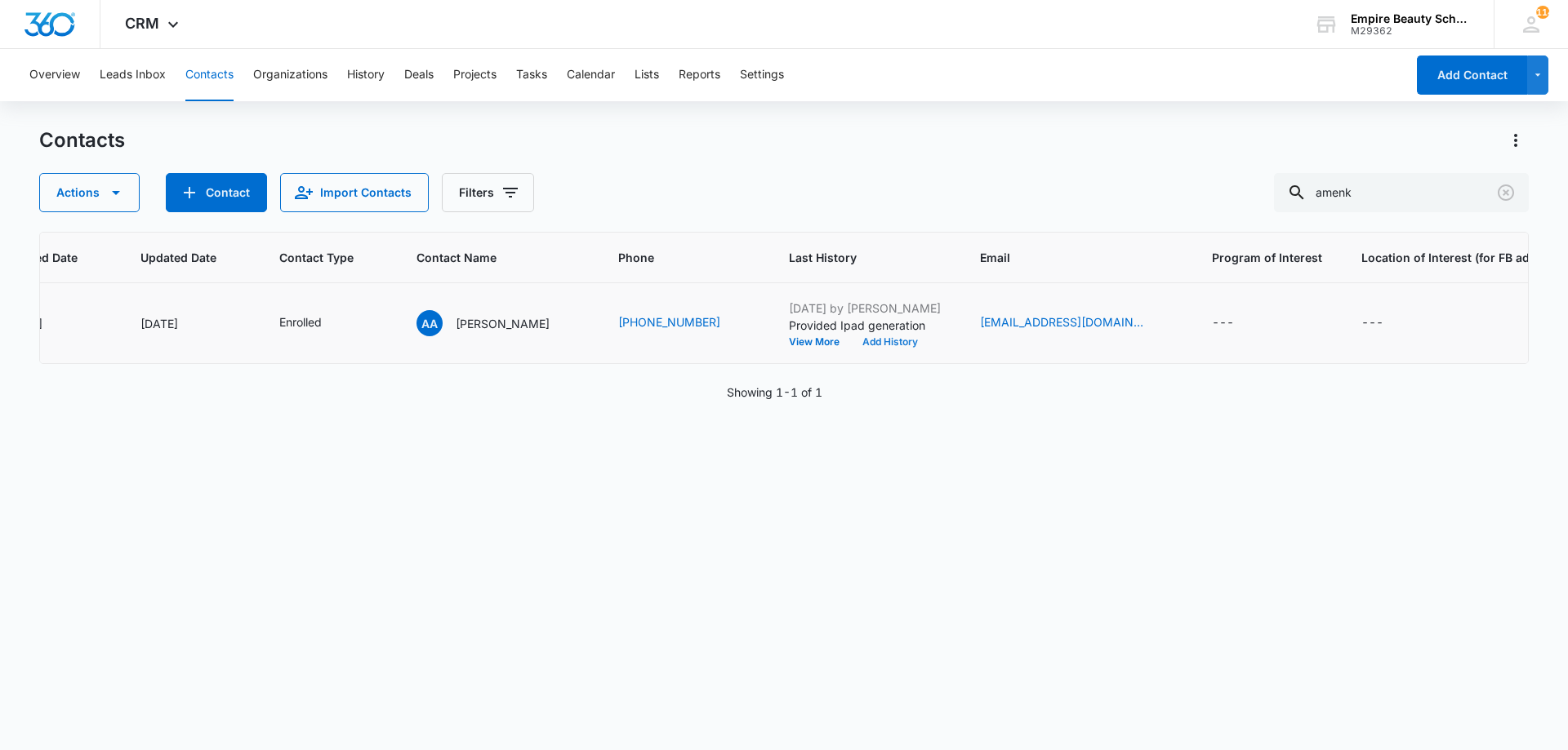
click at [902, 342] on button "Add History" at bounding box center [890, 342] width 79 height 9
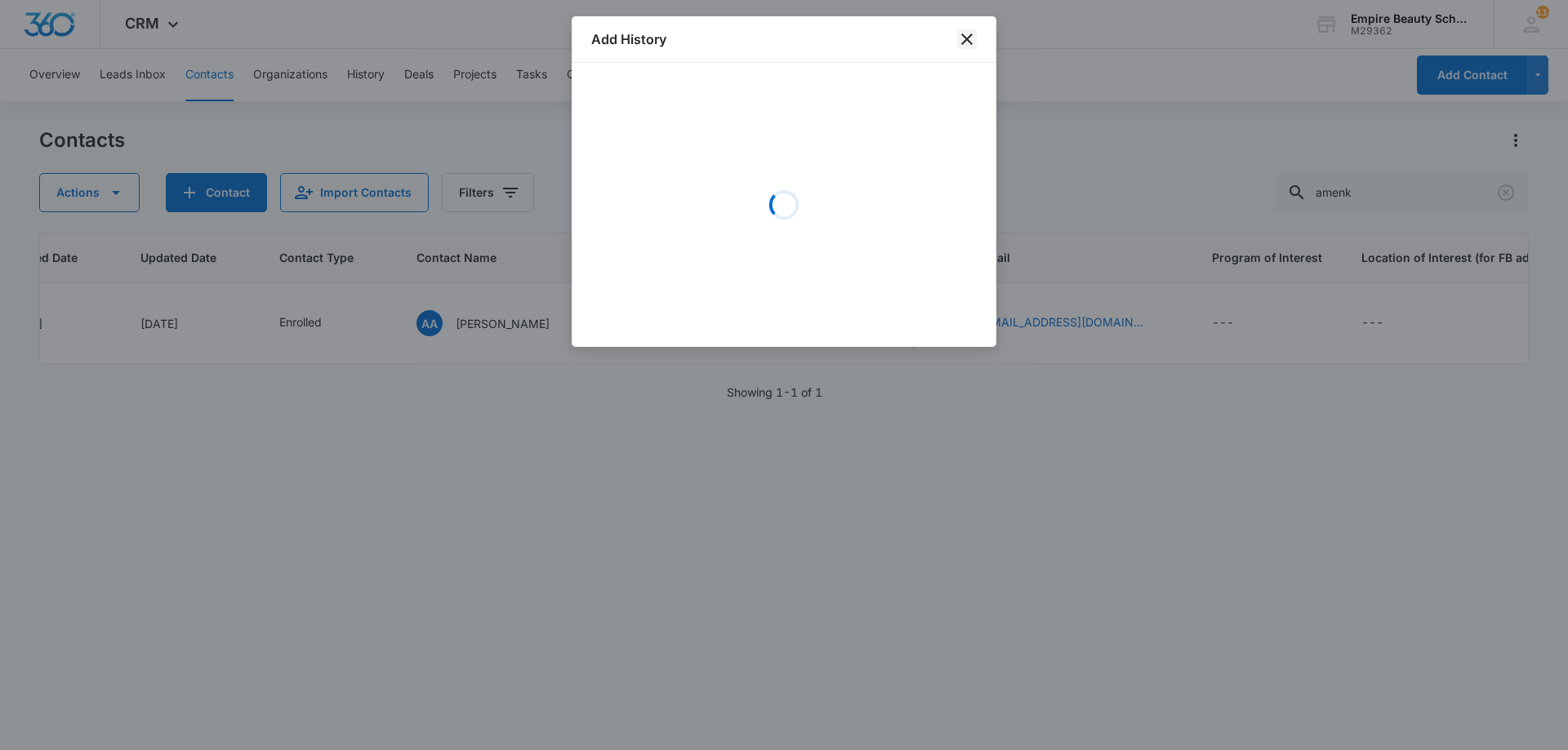
drag, startPoint x: 957, startPoint y: 39, endPoint x: 962, endPoint y: 54, distance: 15.8
click at [959, 40] on icon "close" at bounding box center [966, 39] width 20 height 20
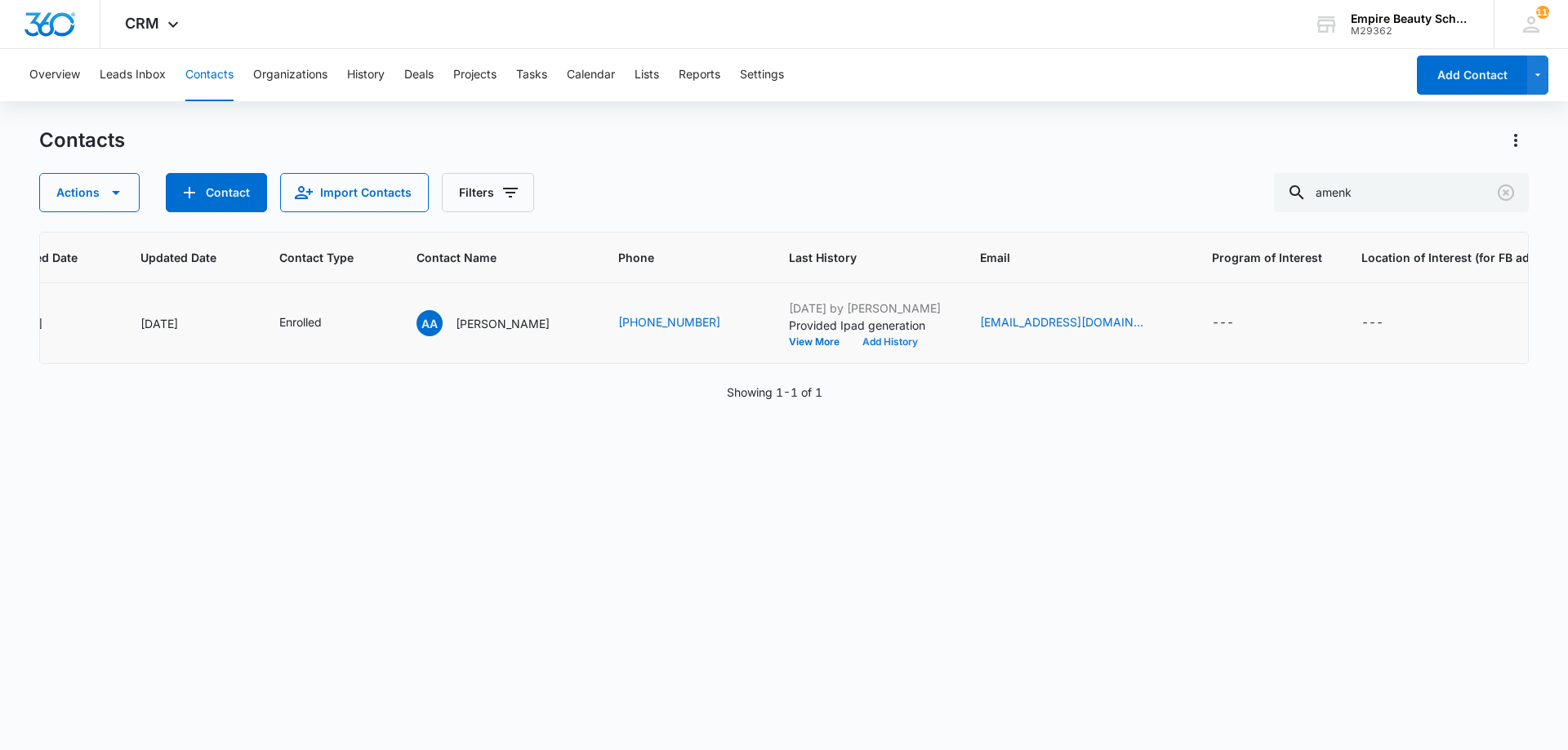
click at [904, 342] on button "Add History" at bounding box center [890, 342] width 79 height 9
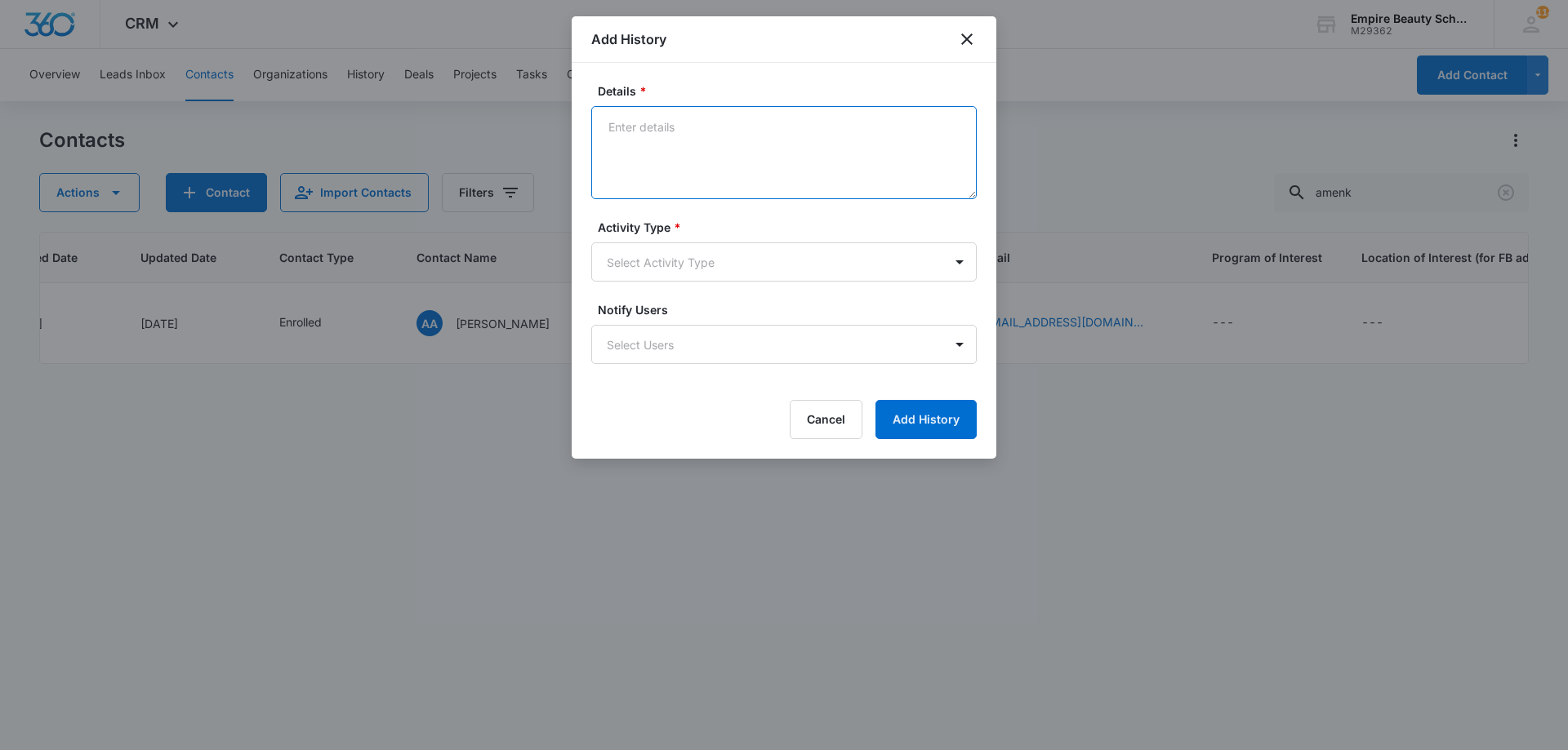
click at [736, 147] on textarea "Details *" at bounding box center [784, 152] width 385 height 93
paste textarea "Sept COS 2025 New Start Event Invite for Thursday, September 4th 3pm-4pm"
type textarea "Sept COS 2025 New Start Event Invite for Thursday, September 4th 3pm-4pm"
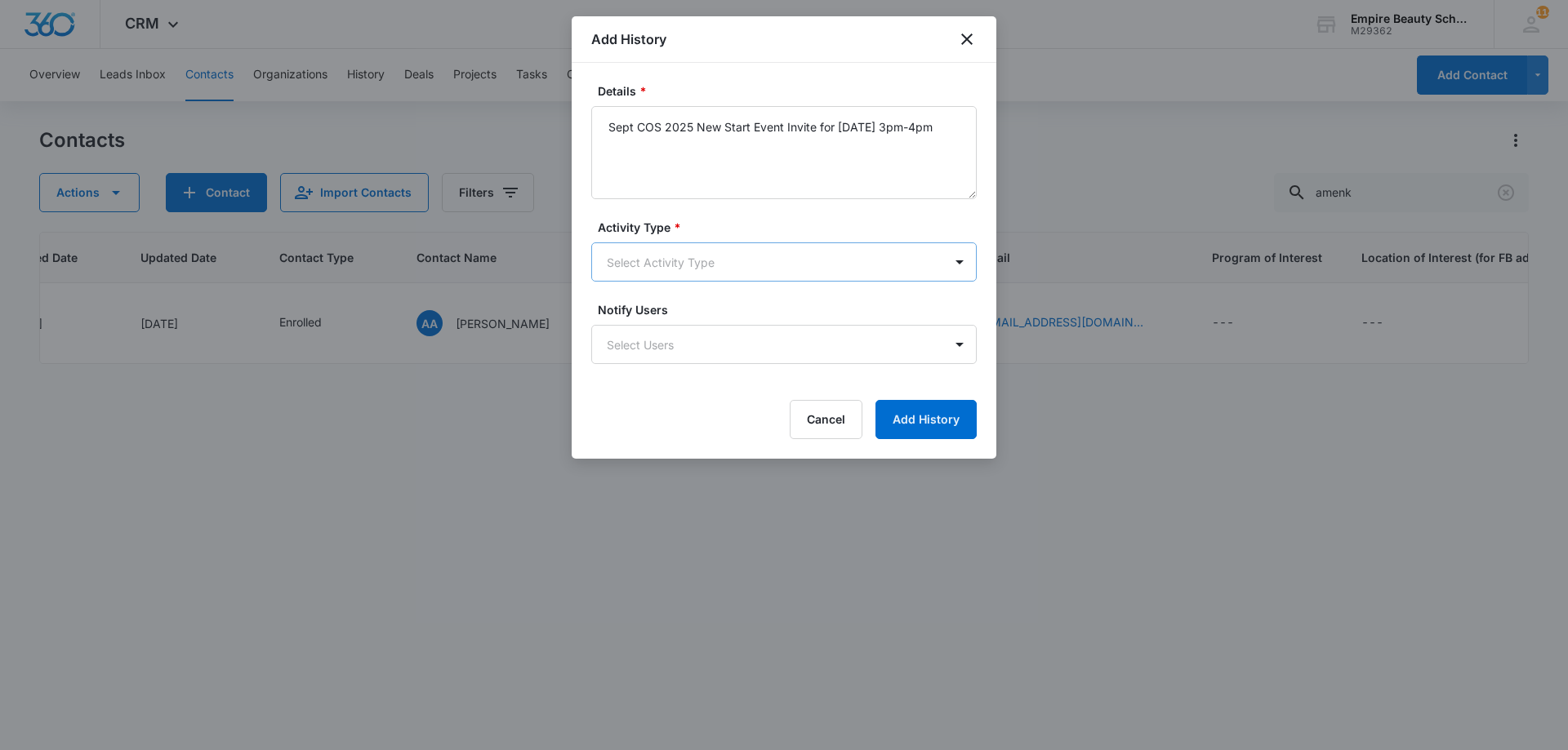
click at [736, 258] on body "CRM Apps Forms CRM Email Shop Payments POS Files Brand Settings Empire Beauty S…" at bounding box center [784, 375] width 1568 height 750
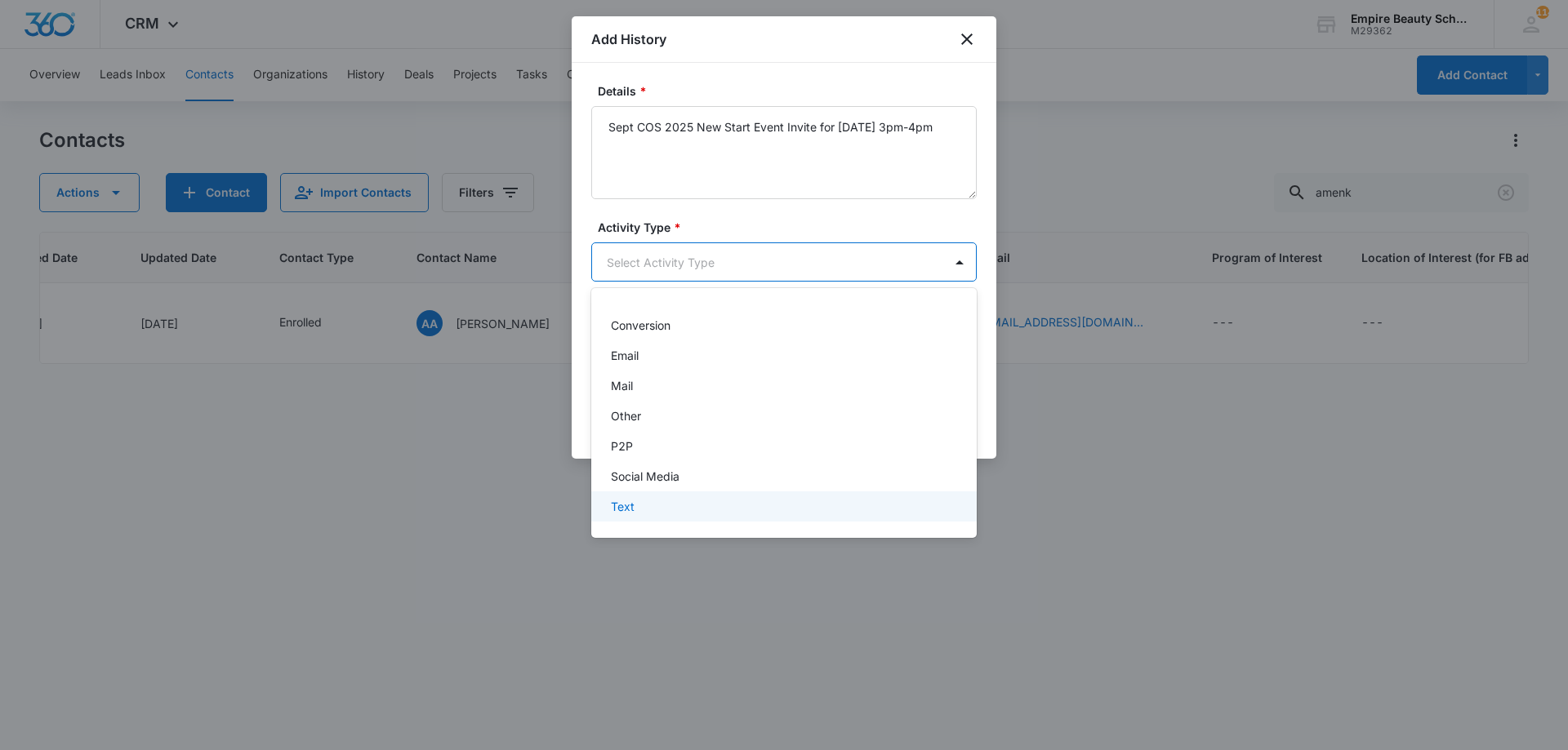
click at [661, 507] on div "Text" at bounding box center [782, 507] width 343 height 17
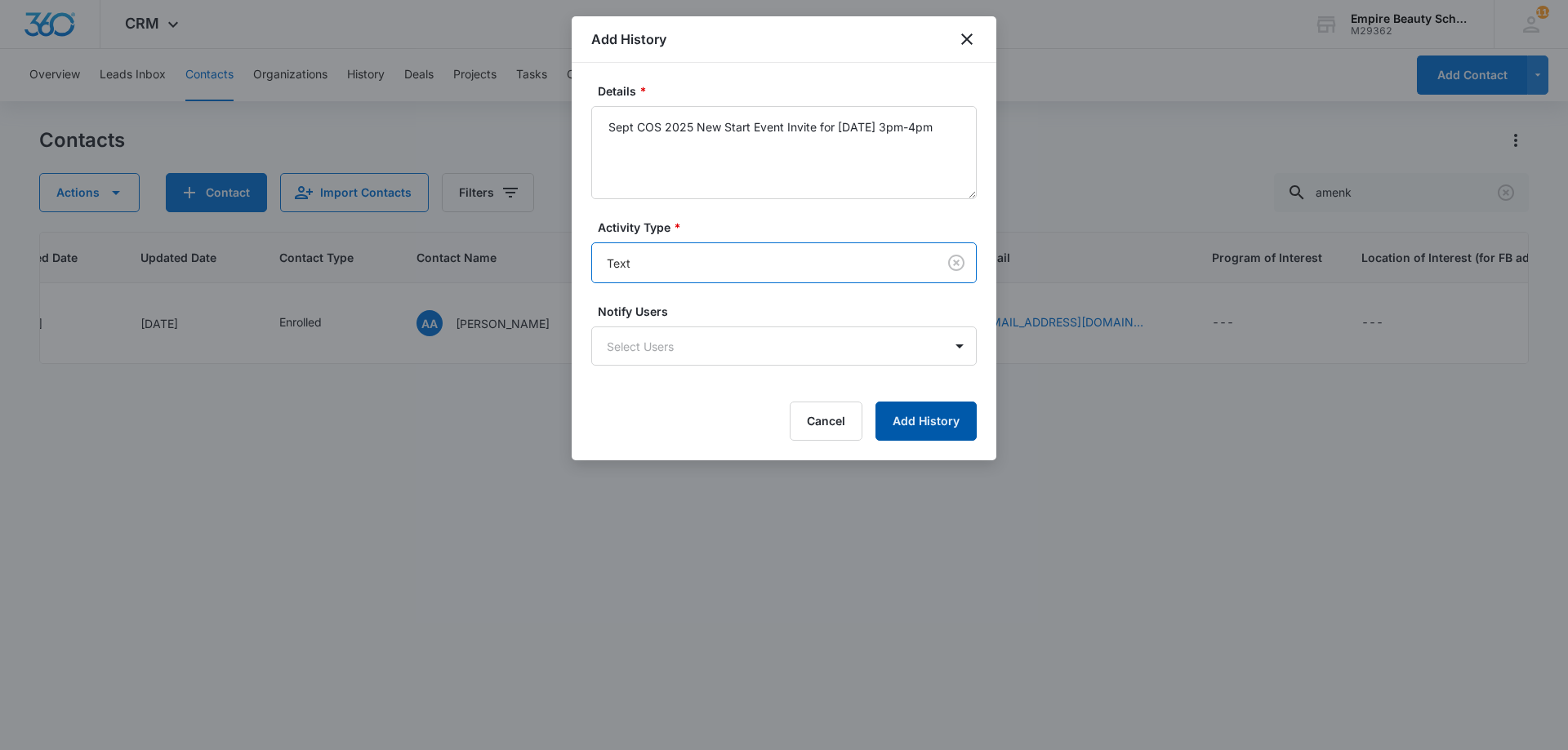
click at [920, 413] on button "Add History" at bounding box center [926, 421] width 101 height 39
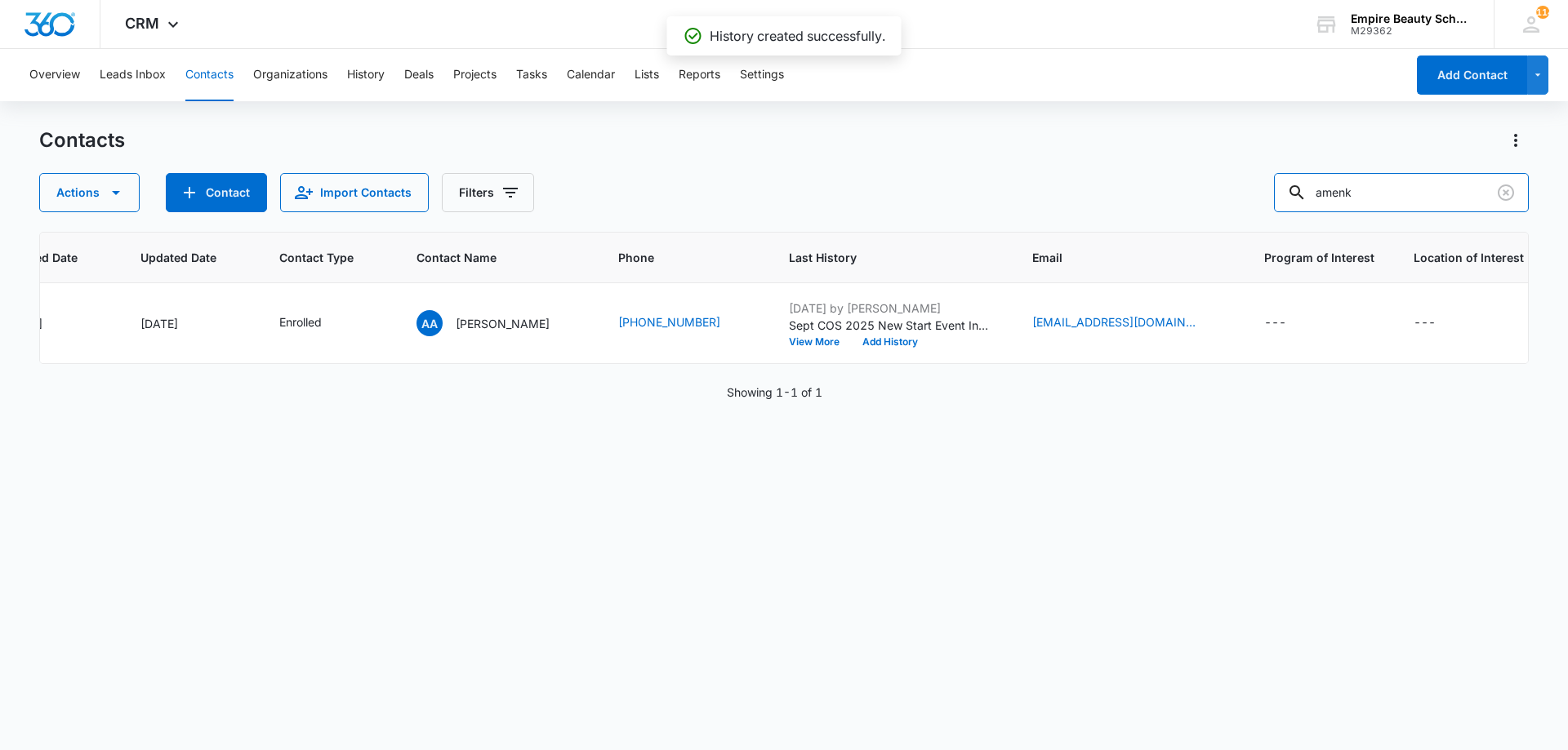
drag, startPoint x: 1404, startPoint y: 198, endPoint x: 1183, endPoint y: 192, distance: 221.1
click at [1183, 192] on div "Actions Contact Import Contacts Filters amenk" at bounding box center [784, 193] width 1489 height 39
type input "amiss"
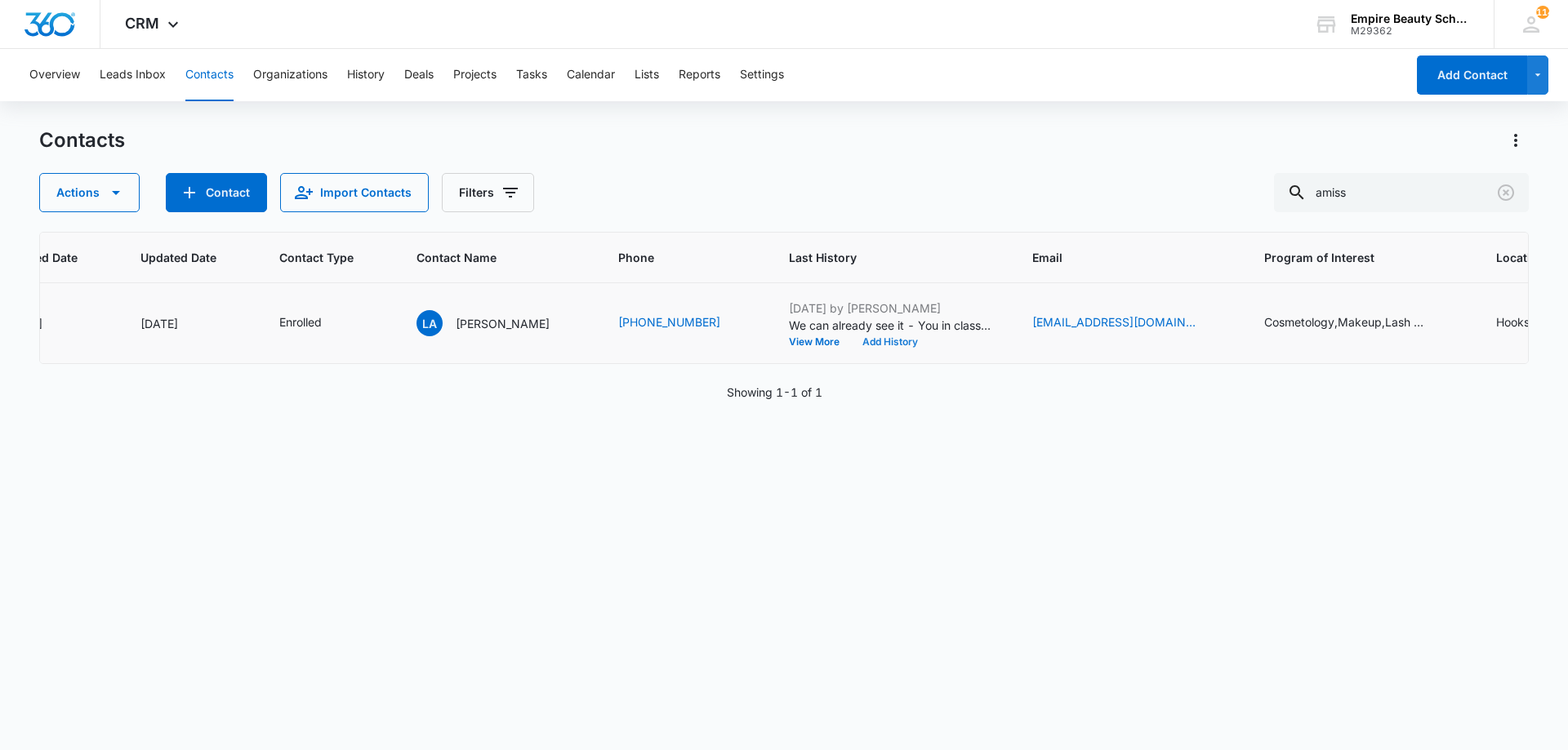
click at [850, 338] on button "Add History" at bounding box center [890, 342] width 79 height 9
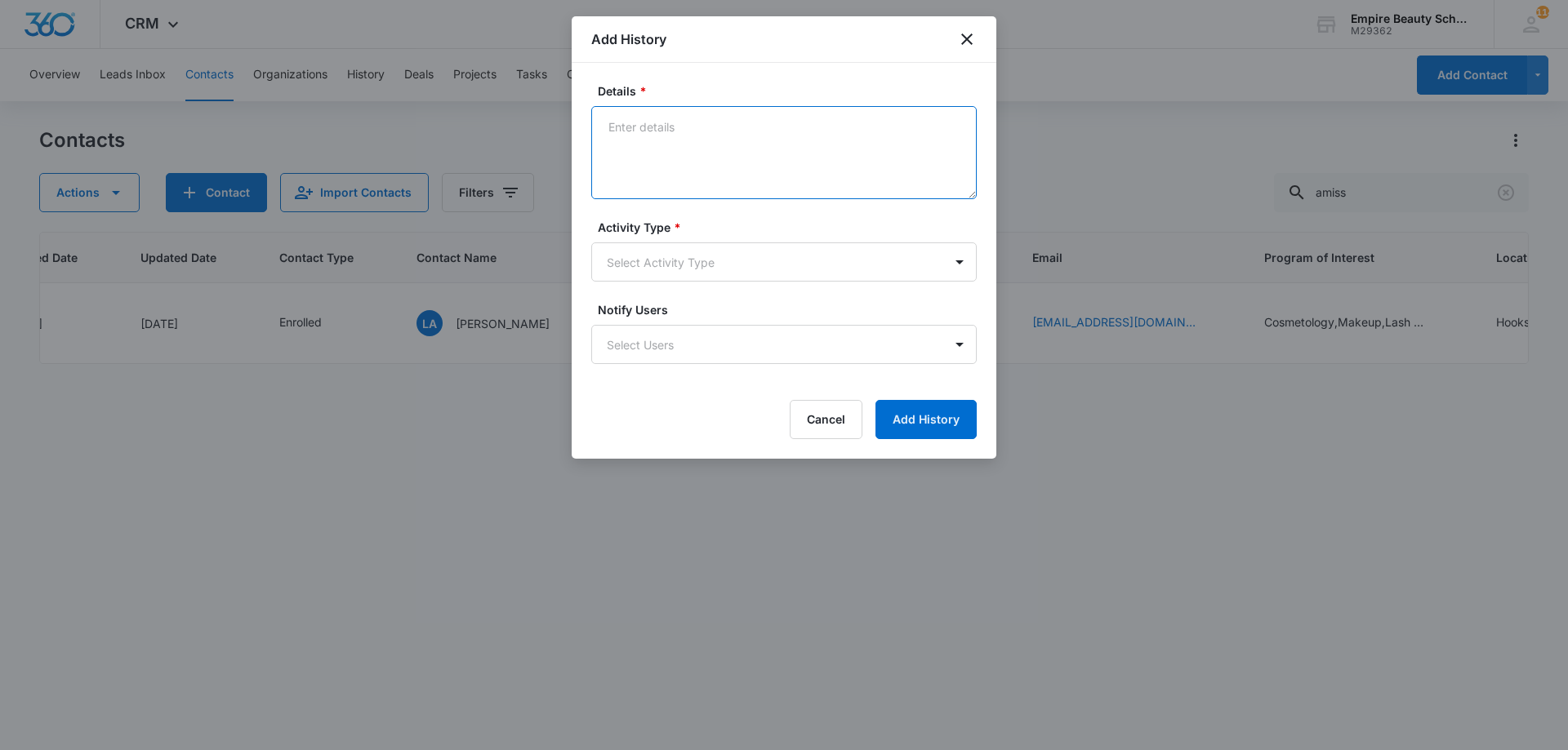
paste textarea "Sept COS 2025 New Start Event Invite for [DATE] 3pm-4pm"
type textarea "Sept COS 2025 New Start Event Invite for [DATE] 3pm-4pm"
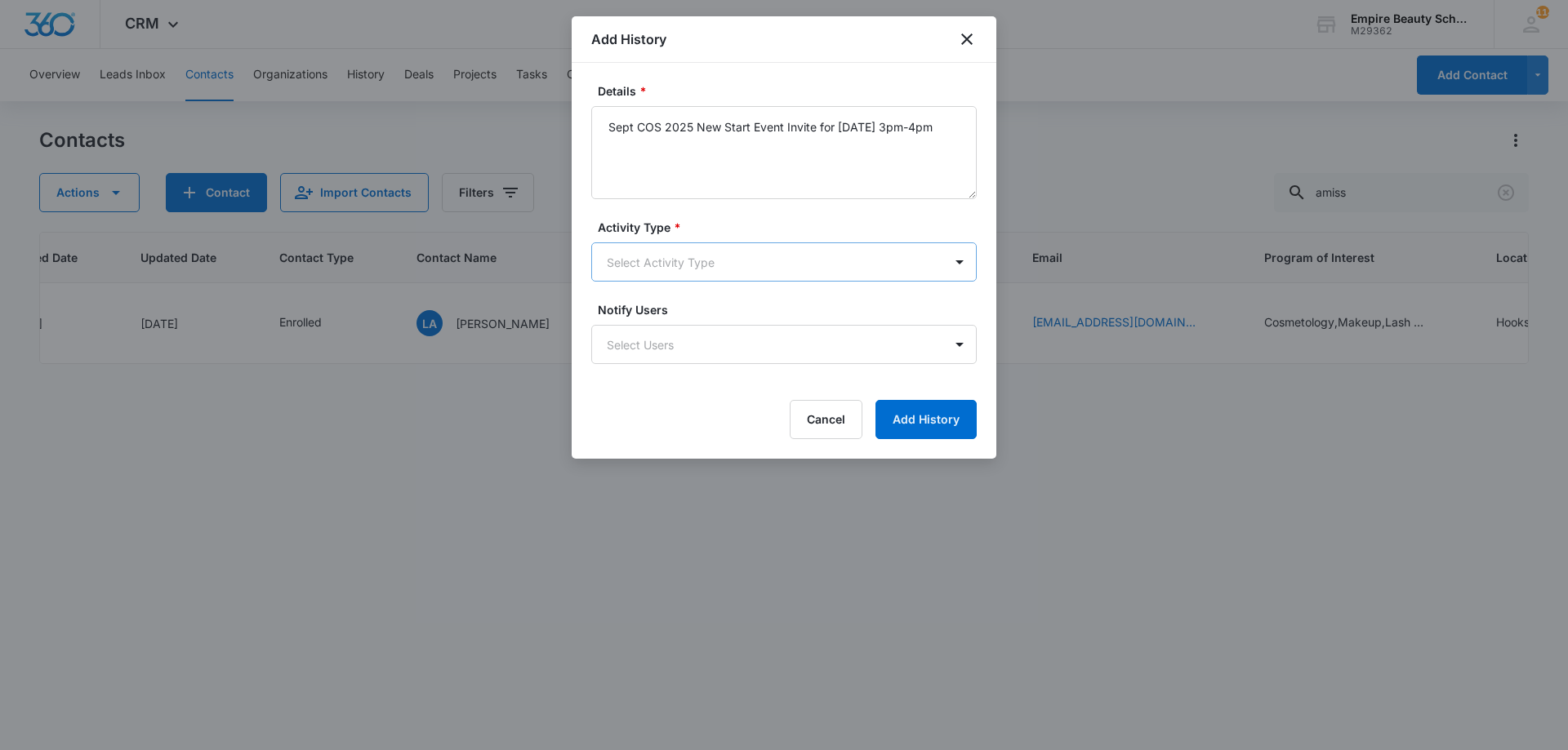
click at [613, 267] on body "CRM Apps Forms CRM Email Shop Payments POS Files Brand Settings Empire Beauty S…" at bounding box center [784, 375] width 1568 height 750
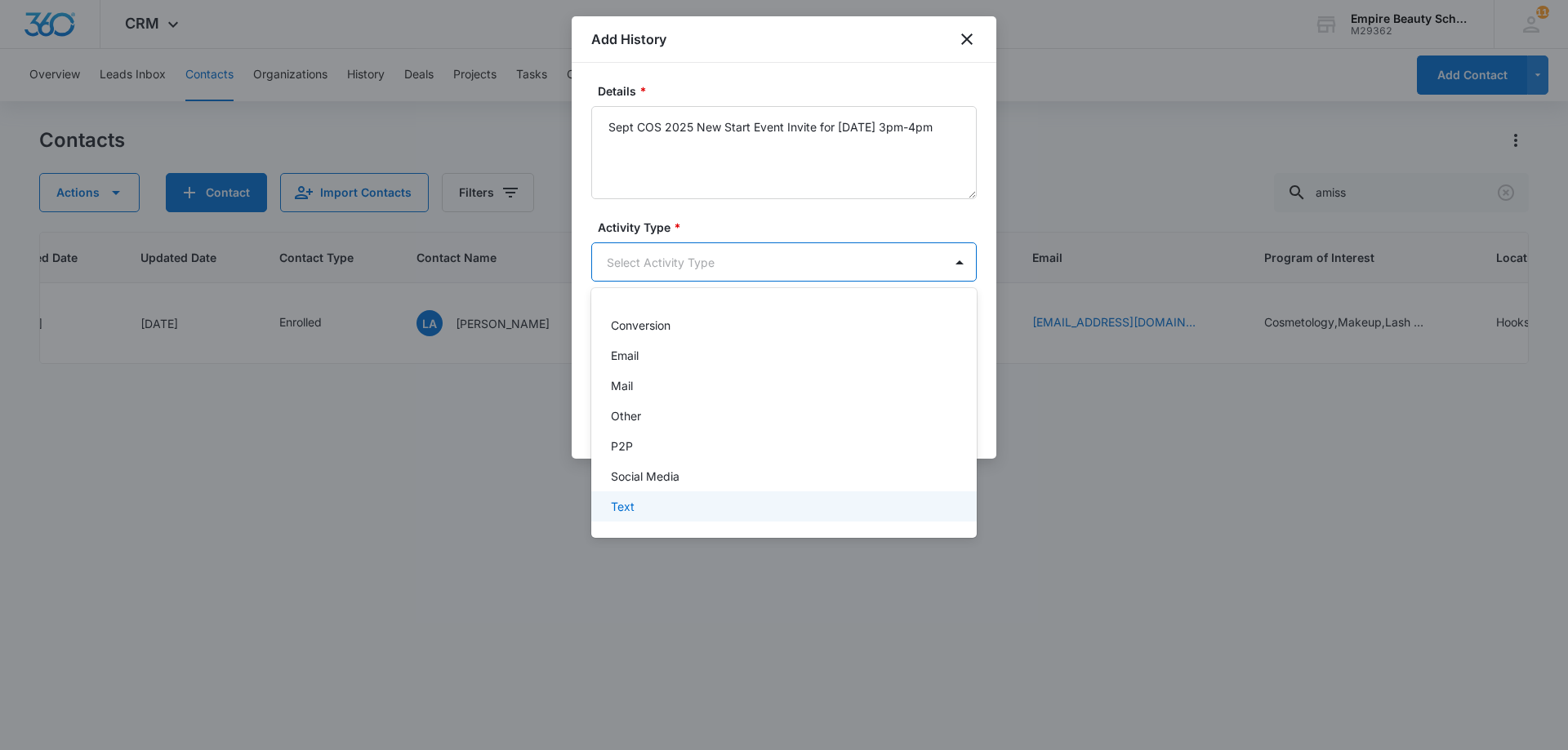
click at [641, 511] on div "Text" at bounding box center [782, 507] width 343 height 17
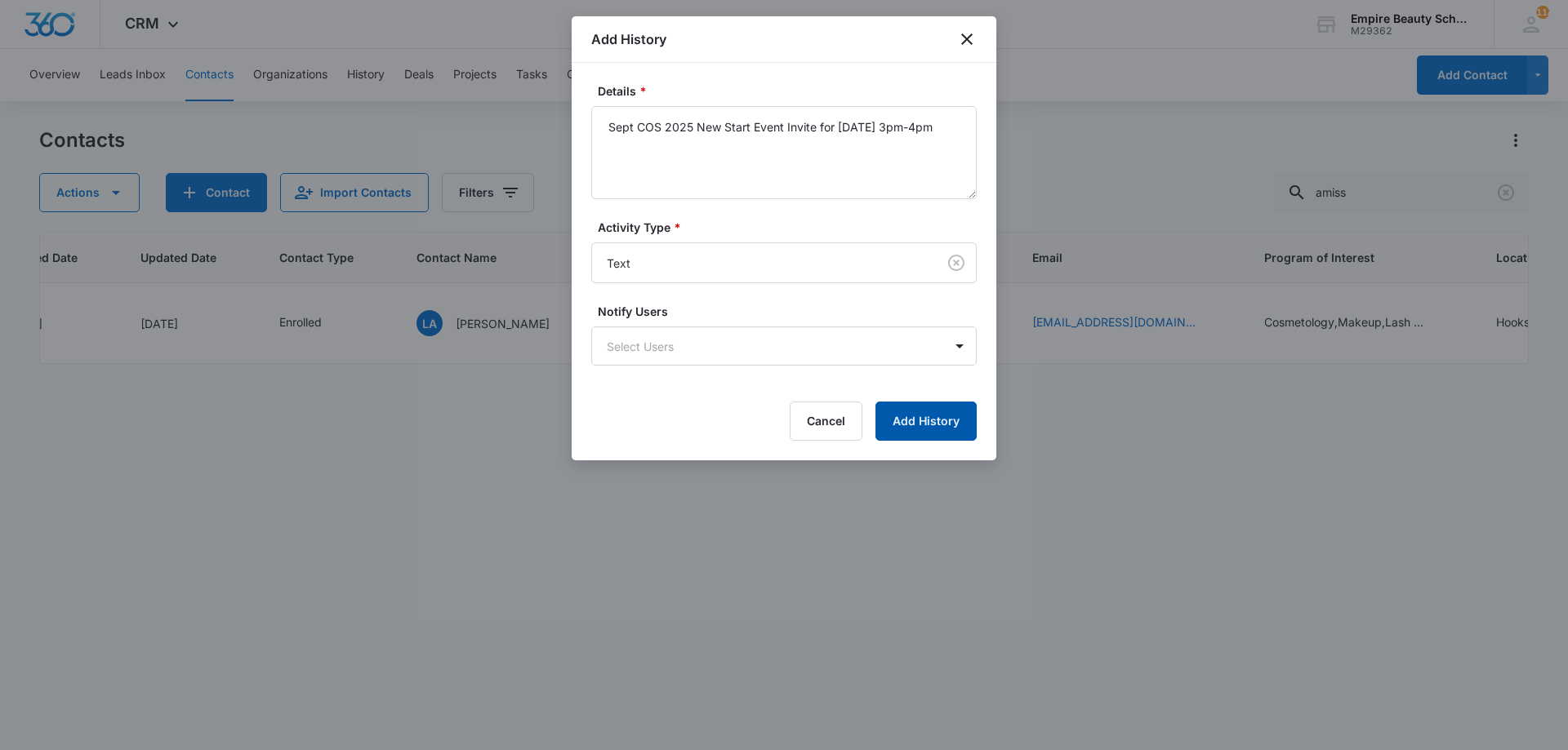
click at [932, 424] on button "Add History" at bounding box center [926, 421] width 101 height 39
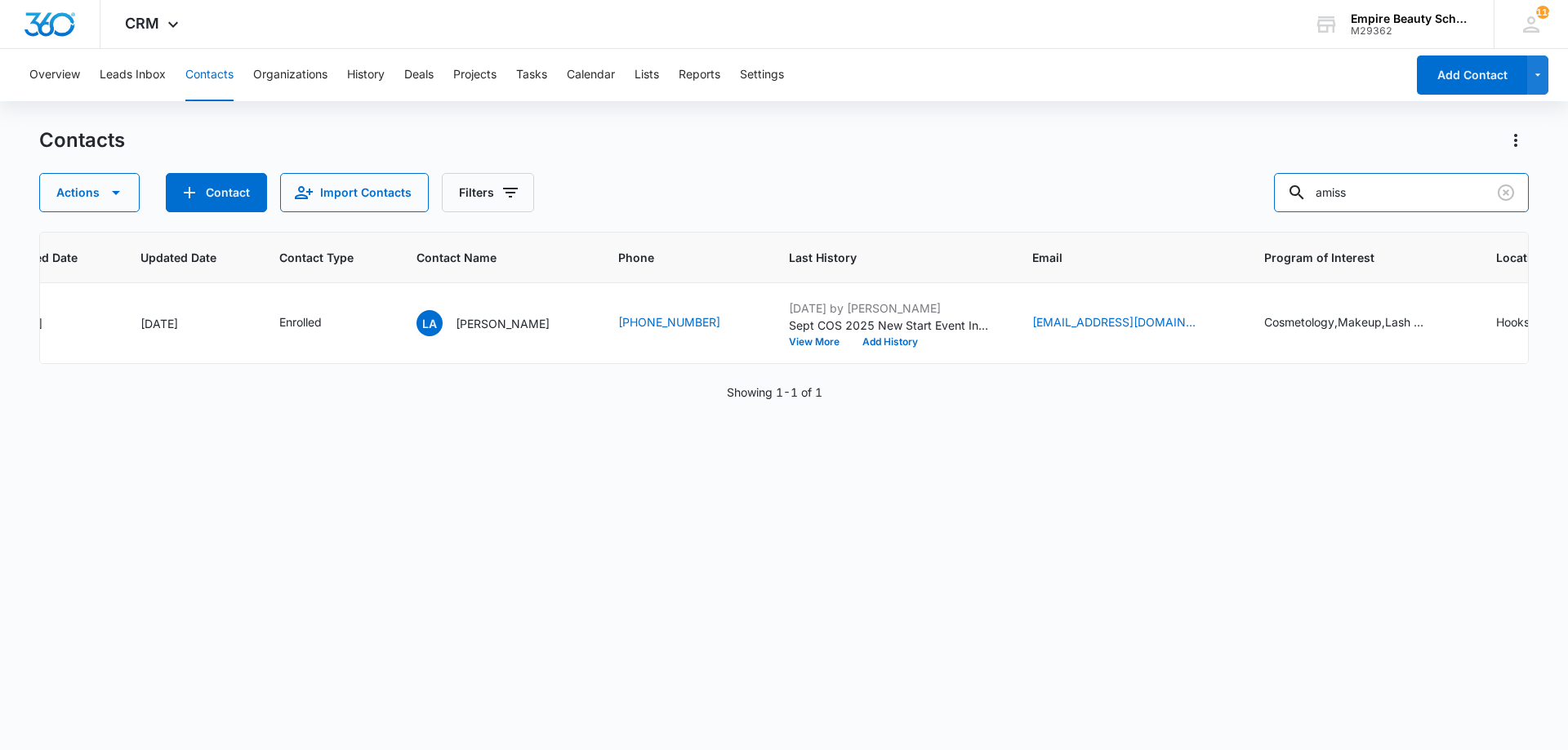
drag, startPoint x: 1121, startPoint y: 164, endPoint x: 981, endPoint y: 160, distance: 140.1
click at [991, 162] on div "Contacts Actions Contact Import Contacts Filters amiss" at bounding box center [784, 170] width 1489 height 85
type input "samantha beau"
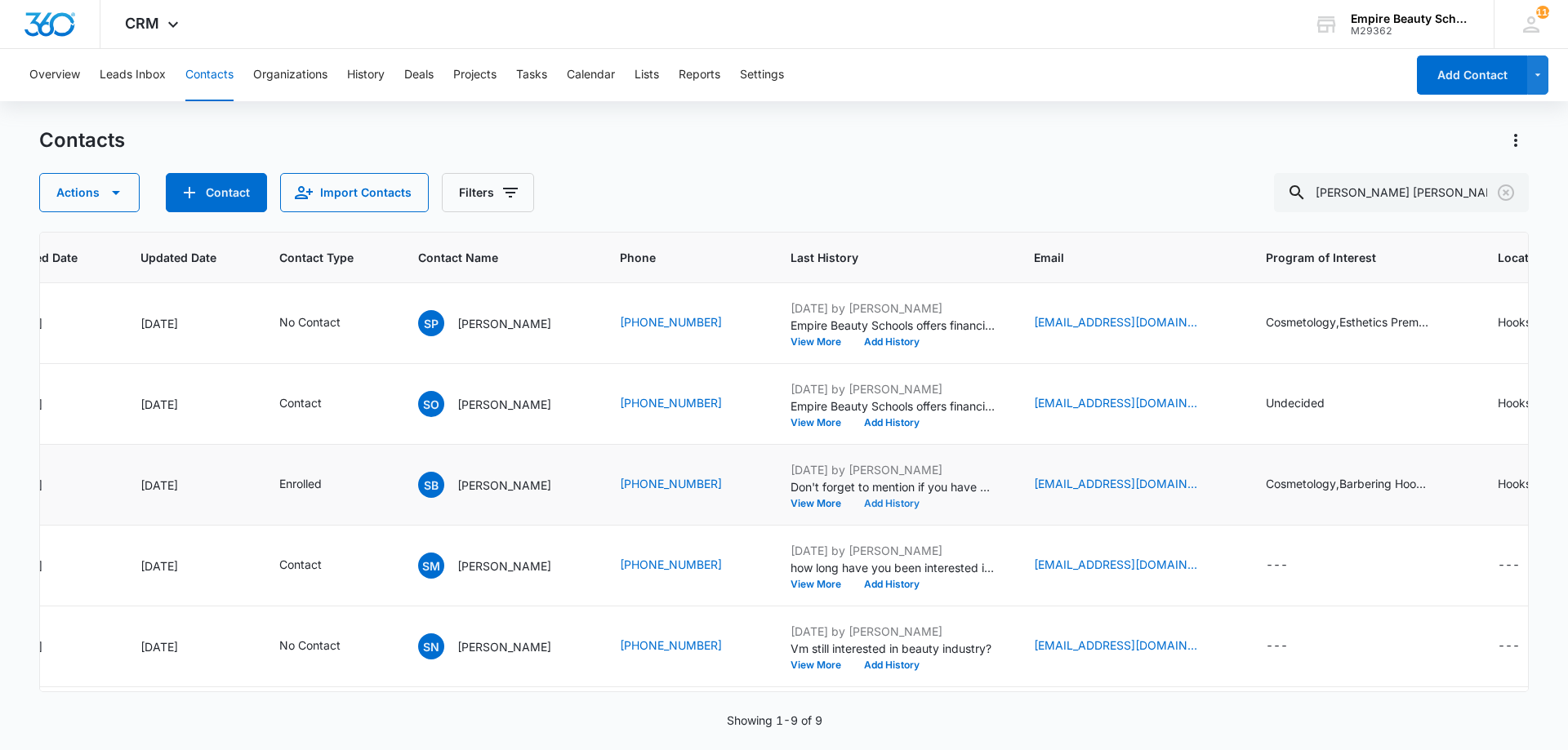
click at [874, 502] on button "Add History" at bounding box center [891, 503] width 79 height 9
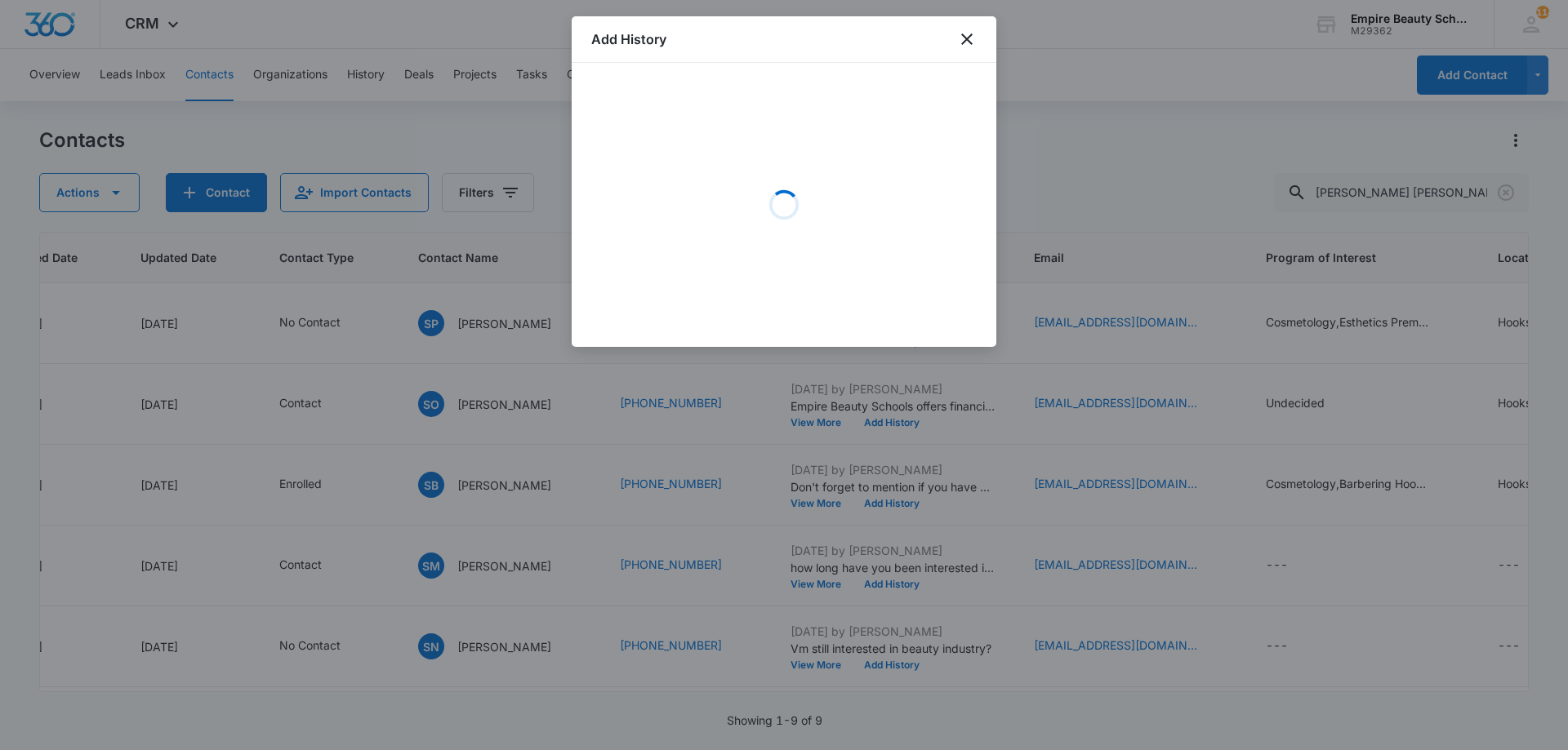
drag, startPoint x: 646, startPoint y: 145, endPoint x: 608, endPoint y: 89, distance: 67.7
click at [608, 89] on div "Loading" at bounding box center [784, 205] width 385 height 245
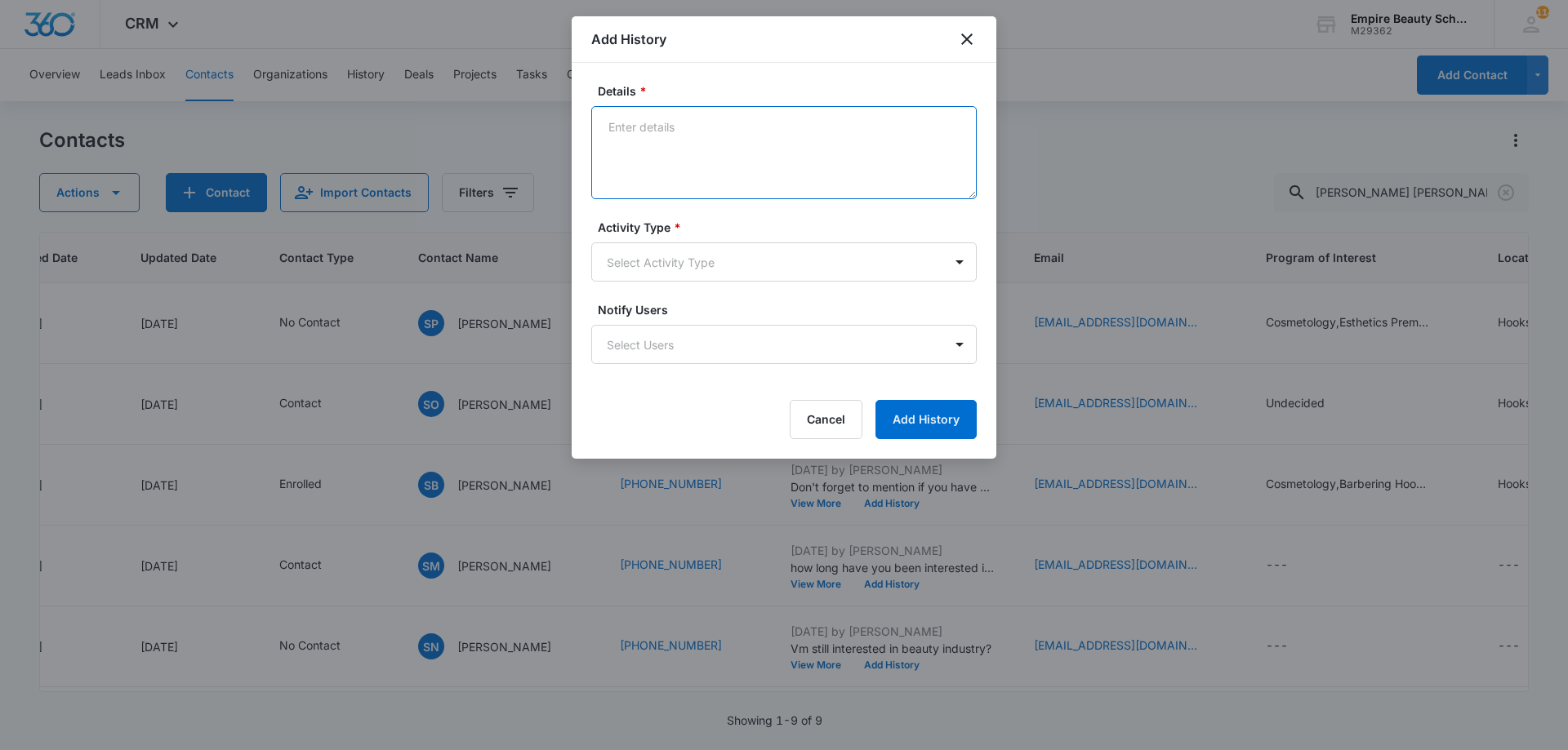
click at [665, 132] on textarea "Details *" at bounding box center [784, 152] width 385 height 93
paste textarea "Sept COS 2025 New Start Event Invite for [DATE] 3pm-4pm"
type textarea "Sept COS 2025 New Start Event Invite for [DATE] 3pm-4pm"
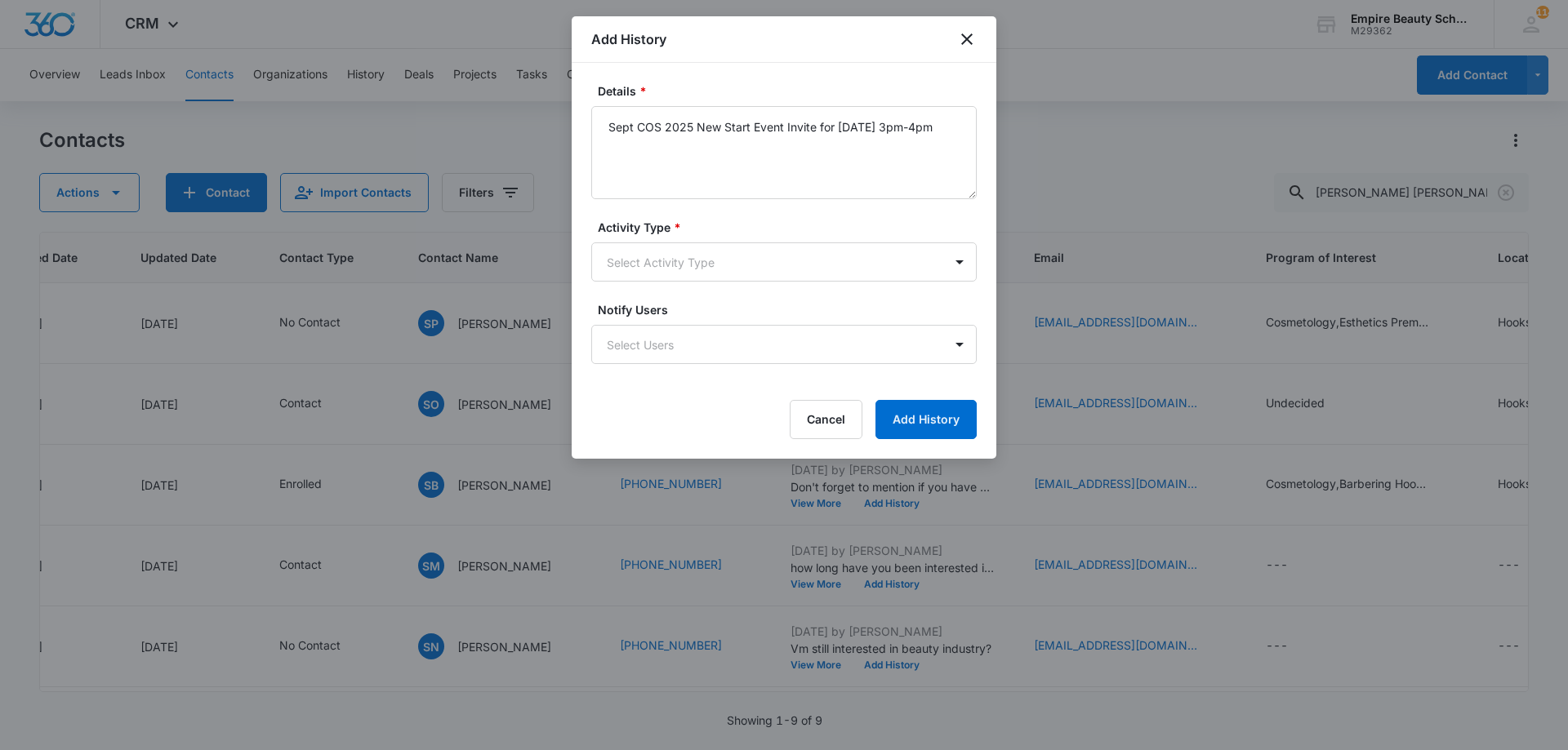
click at [684, 284] on form "Details * Sept COS 2025 New Start Event Invite for Thursday, September 4th 3pm-…" at bounding box center [784, 260] width 385 height 357
click at [689, 258] on body "CRM Apps Forms CRM Email Shop Payments POS Files Brand Settings Empire Beauty S…" at bounding box center [784, 375] width 1568 height 750
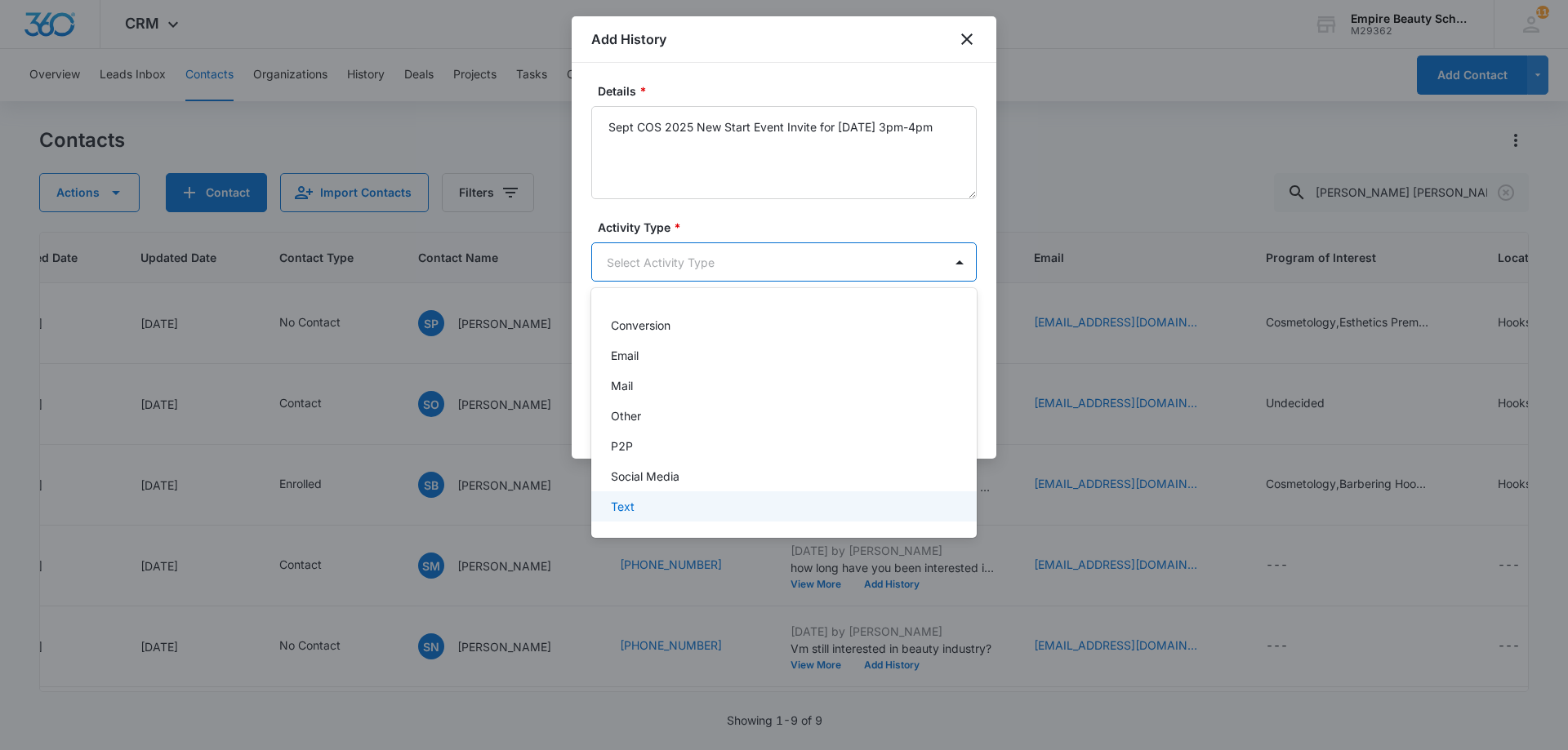
click at [664, 506] on div "Text" at bounding box center [782, 507] width 343 height 17
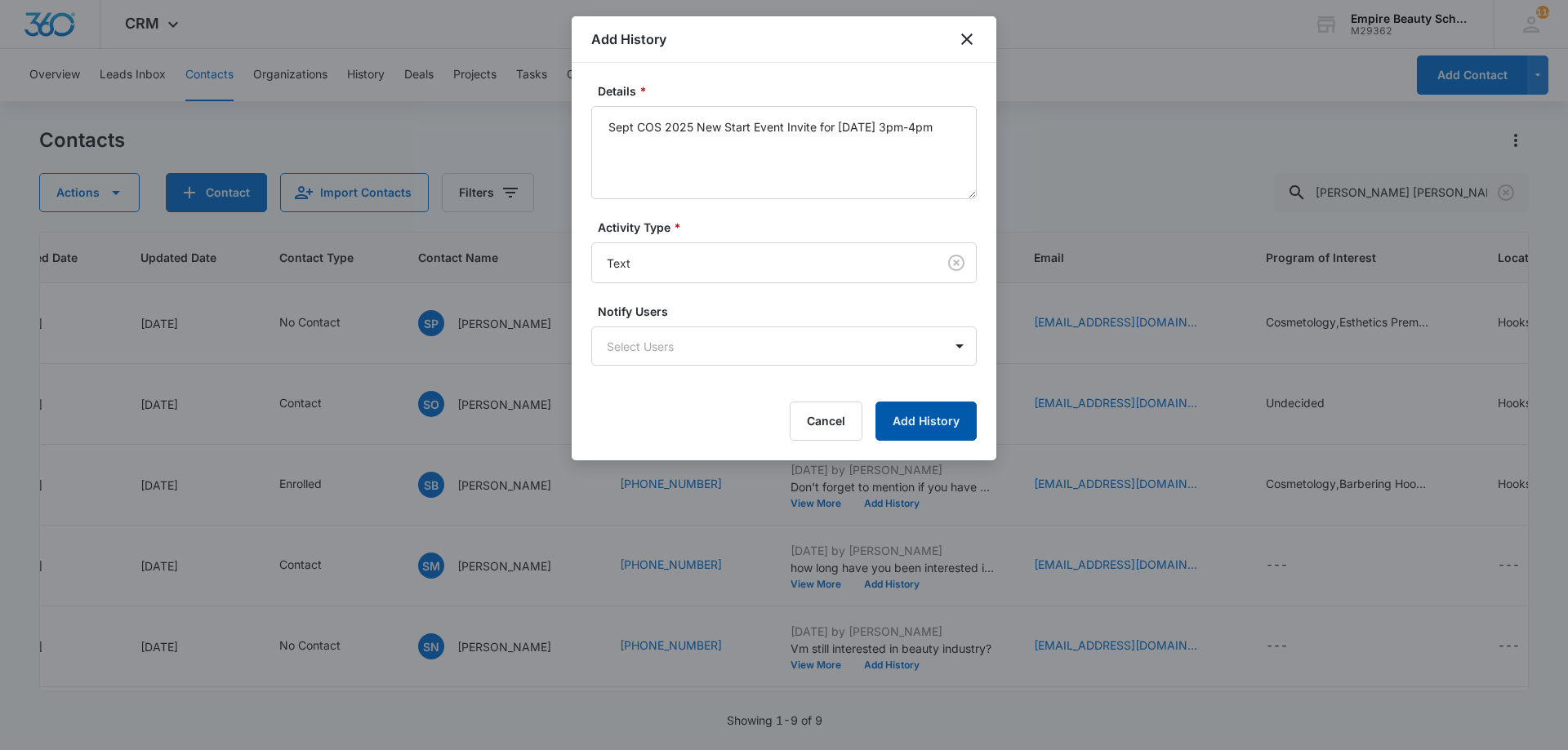
click at [939, 426] on button "Add History" at bounding box center [926, 421] width 101 height 39
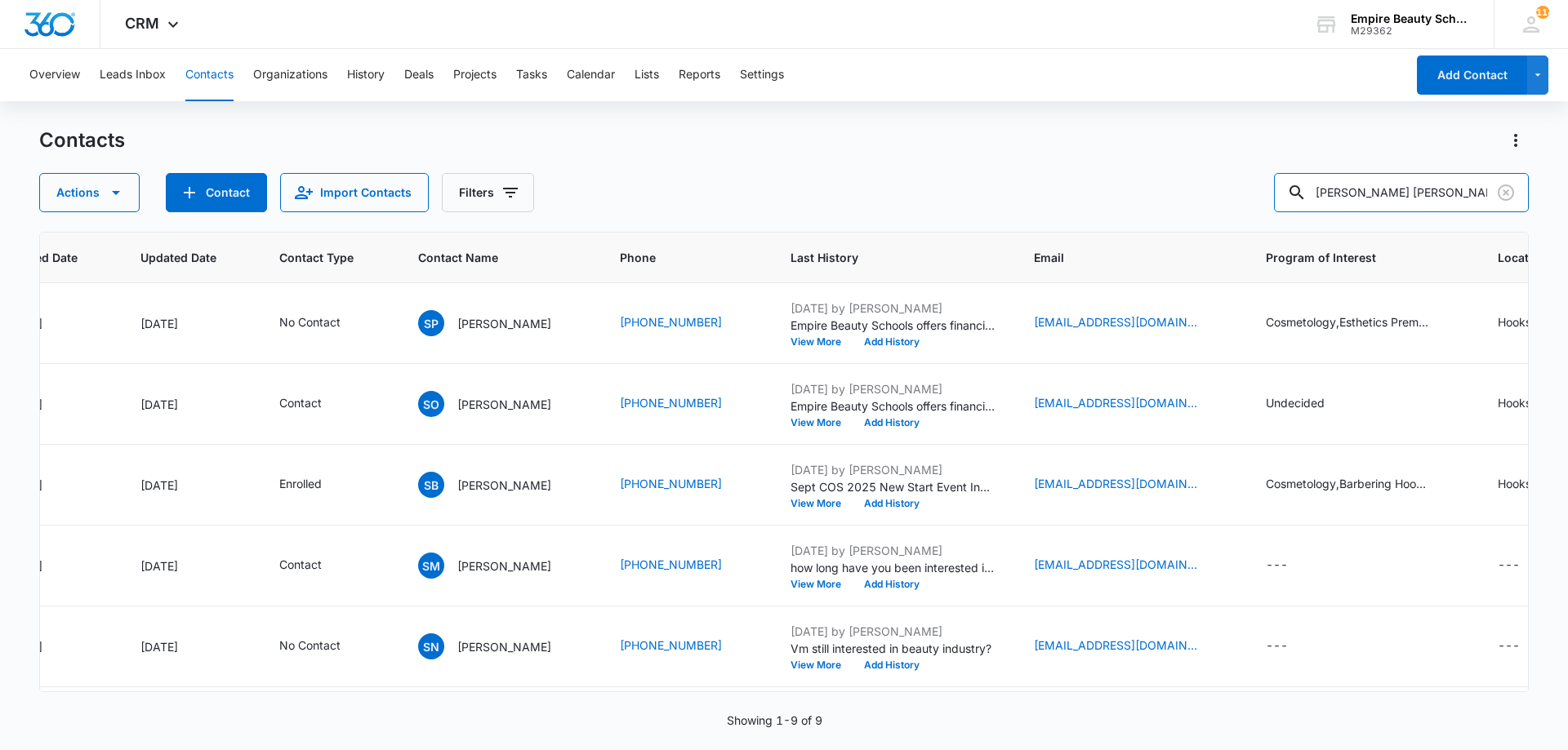
drag, startPoint x: 1459, startPoint y: 193, endPoint x: 1046, endPoint y: 148, distance: 415.4
click at [1052, 145] on div "Contacts Actions Contact Import Contacts Filters samantha beau" at bounding box center [784, 170] width 1489 height 85
type input "kylee bo"
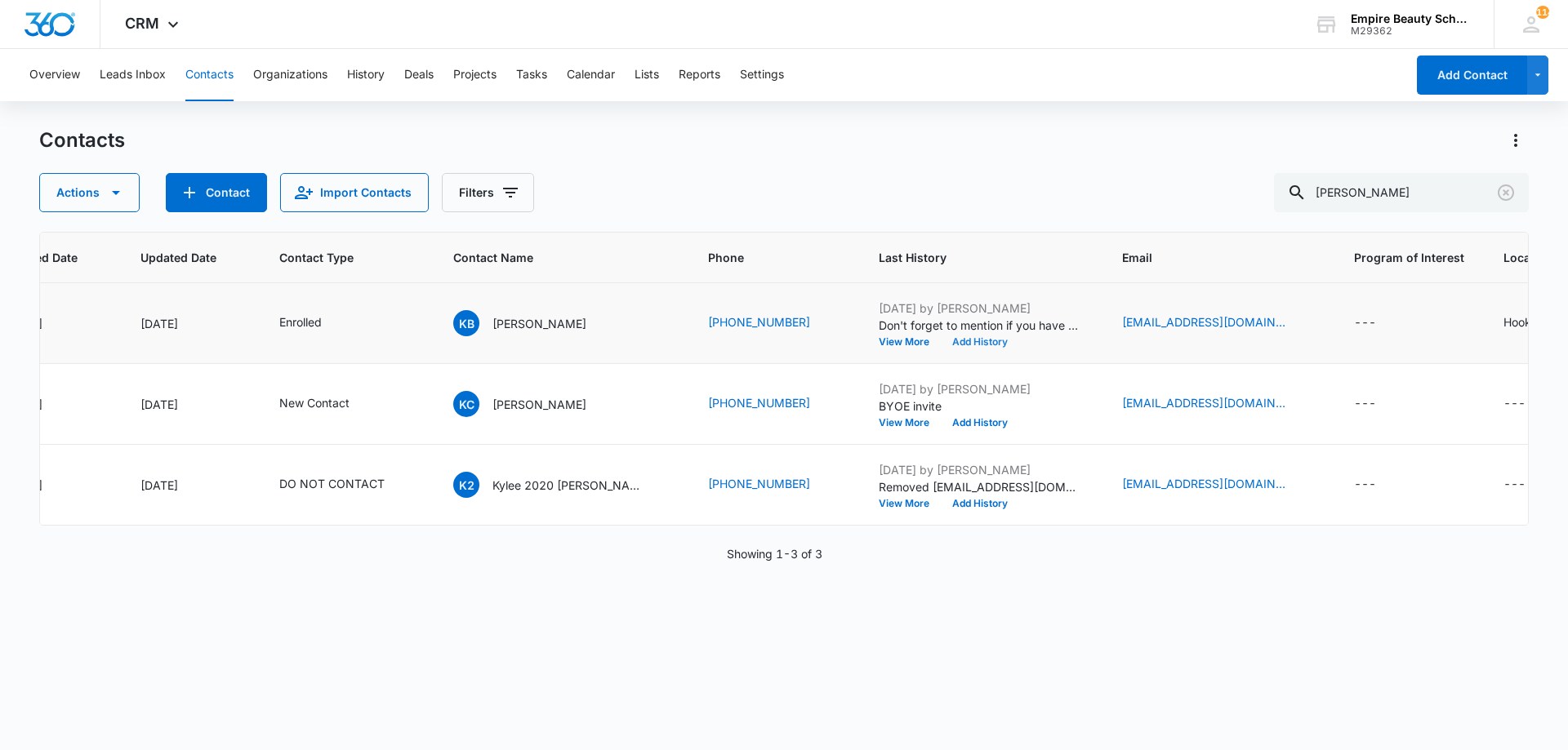
click at [940, 340] on button "Add History" at bounding box center [980, 342] width 79 height 9
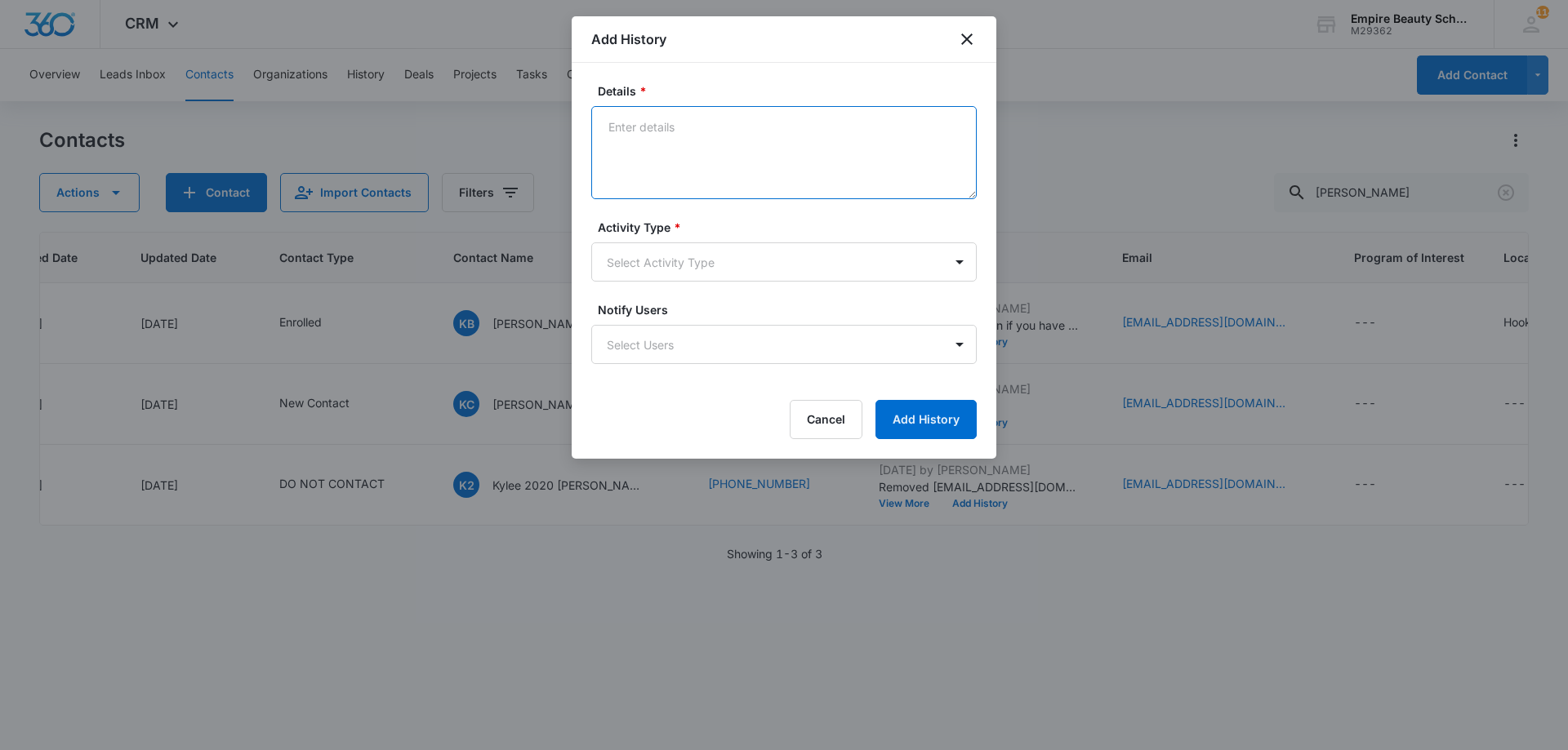
paste textarea "Sept COS 2025 New Start Event Invite for [DATE] 3pm-4pm"
type textarea "Sept COS 2025 New Start Event Invite for [DATE] 3pm-4pm"
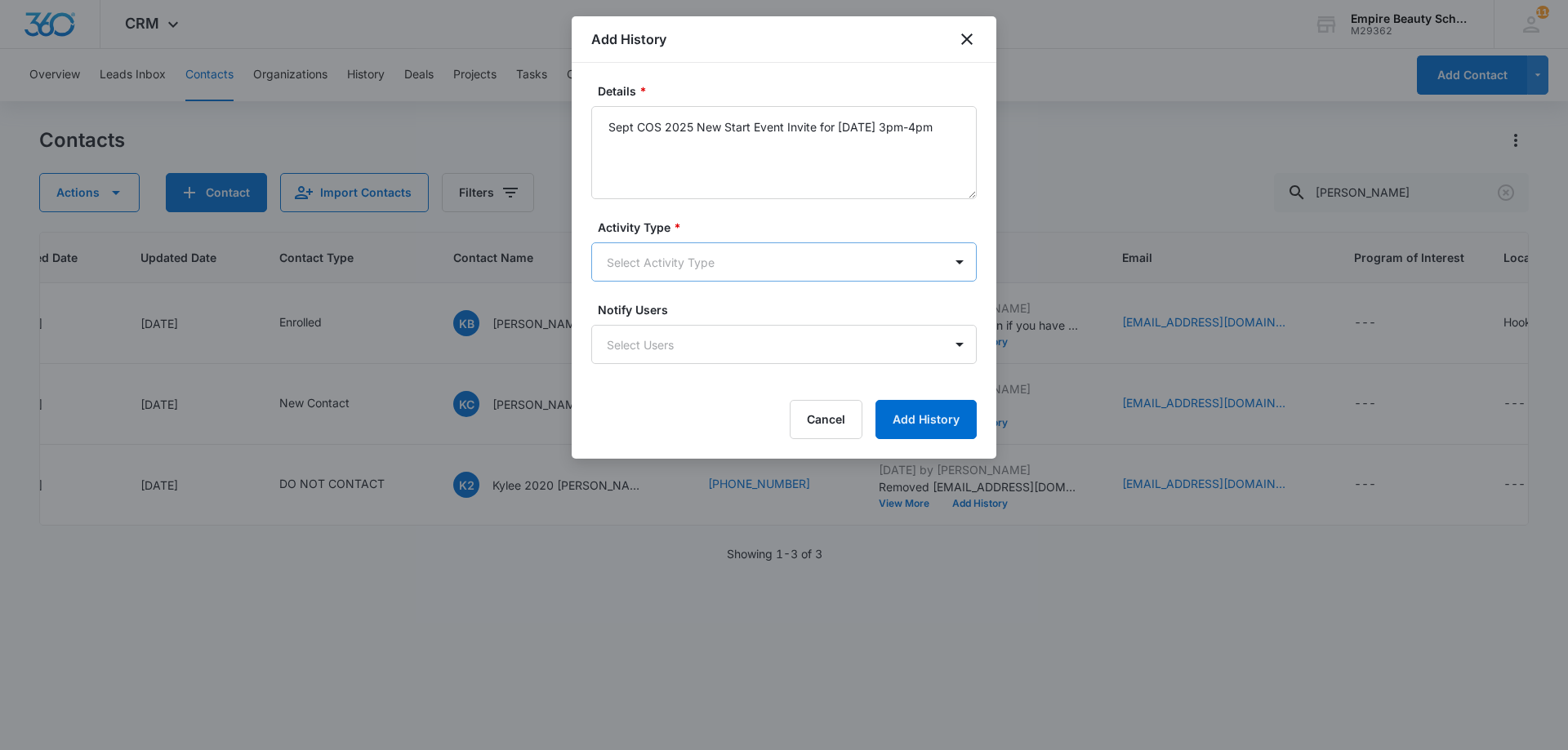
click at [675, 272] on body "CRM Apps Forms CRM Email Shop Payments POS Files Brand Settings Empire Beauty S…" at bounding box center [784, 375] width 1568 height 750
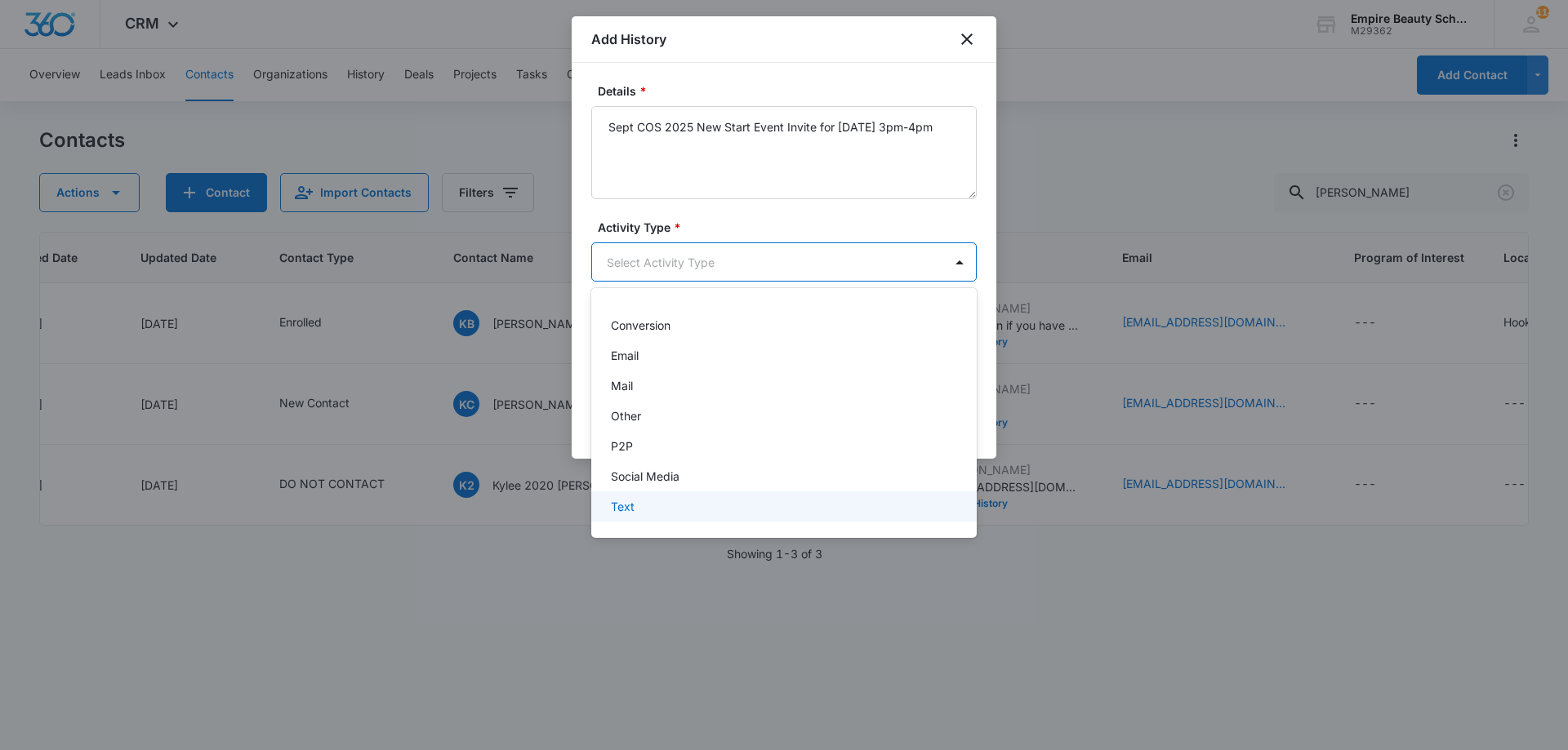
click at [640, 503] on div "Text" at bounding box center [782, 507] width 343 height 17
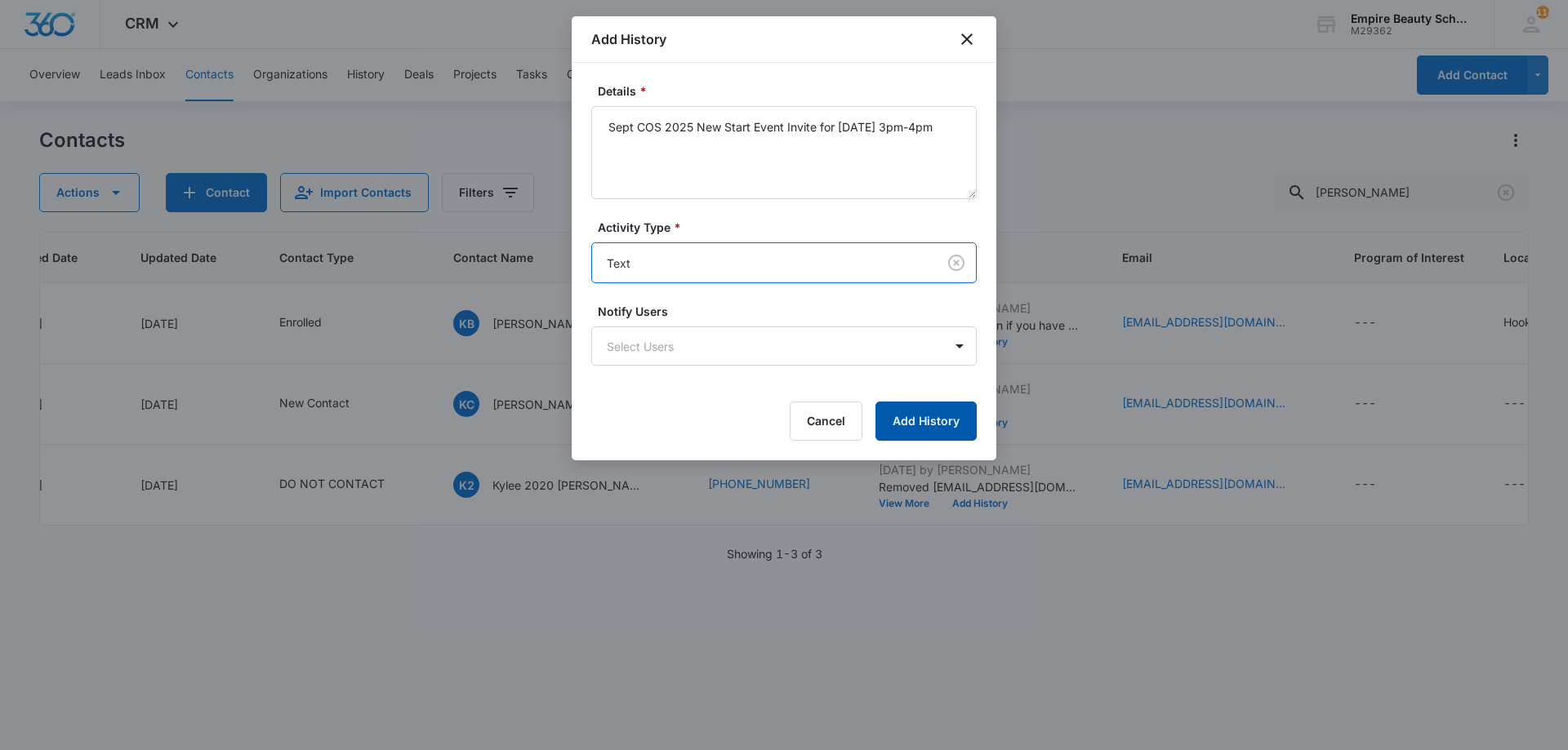
click at [956, 425] on button "Add History" at bounding box center [926, 421] width 101 height 39
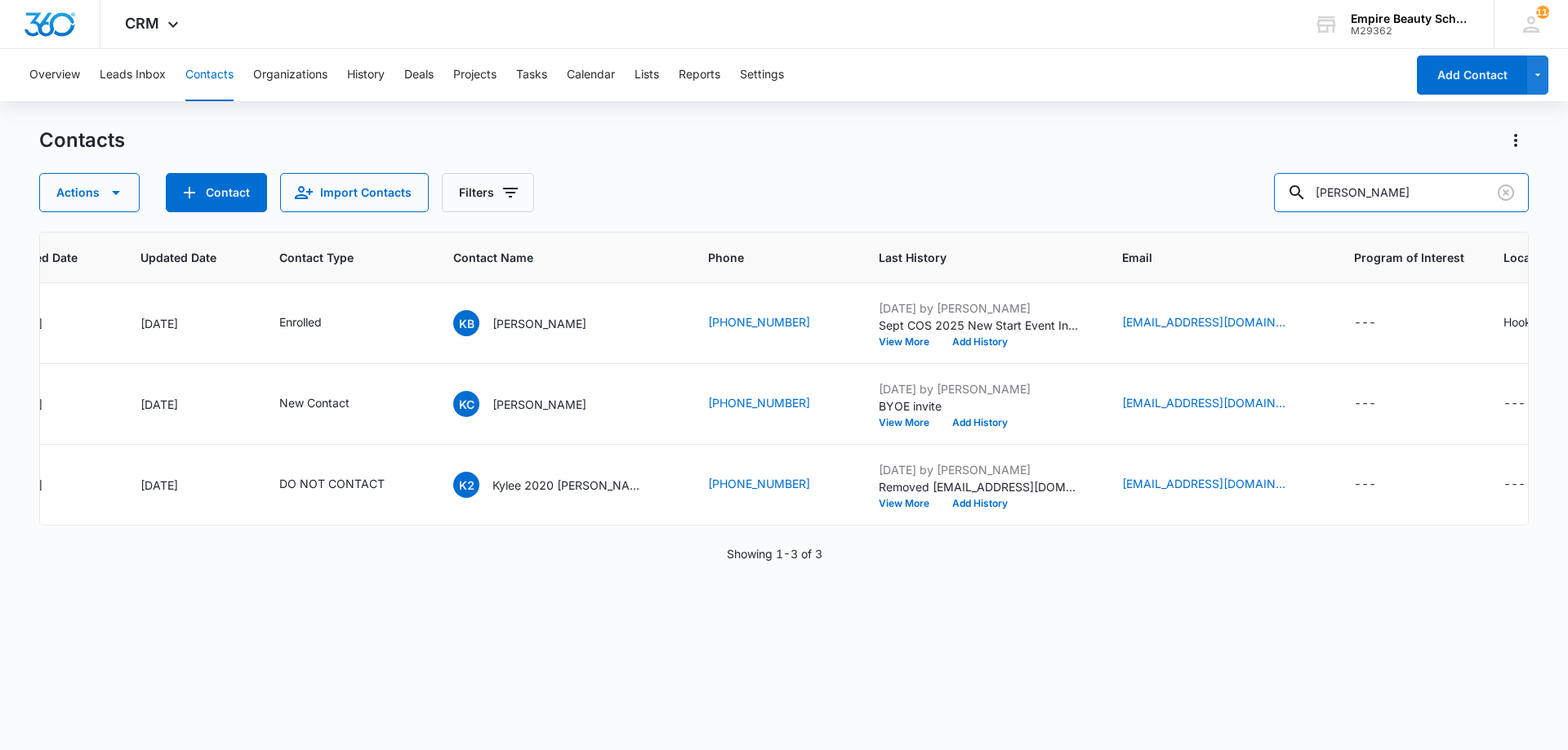
drag, startPoint x: 1280, startPoint y: 190, endPoint x: 970, endPoint y: 166, distance: 310.9
click at [978, 162] on div "Contacts Actions Contact Import Contacts Filters kylee bo" at bounding box center [784, 170] width 1489 height 85
type input "NOELLE BOUTH"
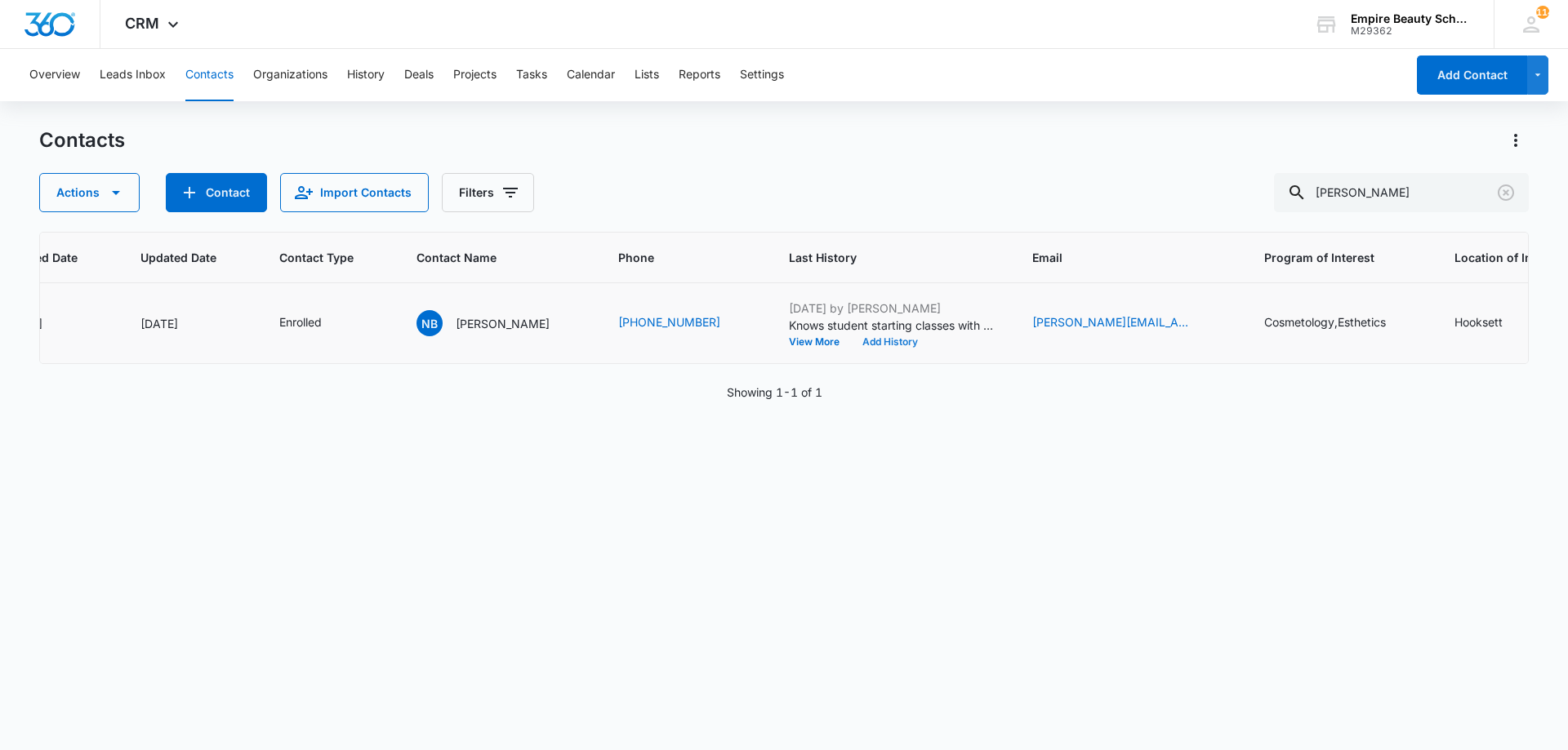
click at [873, 342] on button "Add History" at bounding box center [890, 342] width 79 height 9
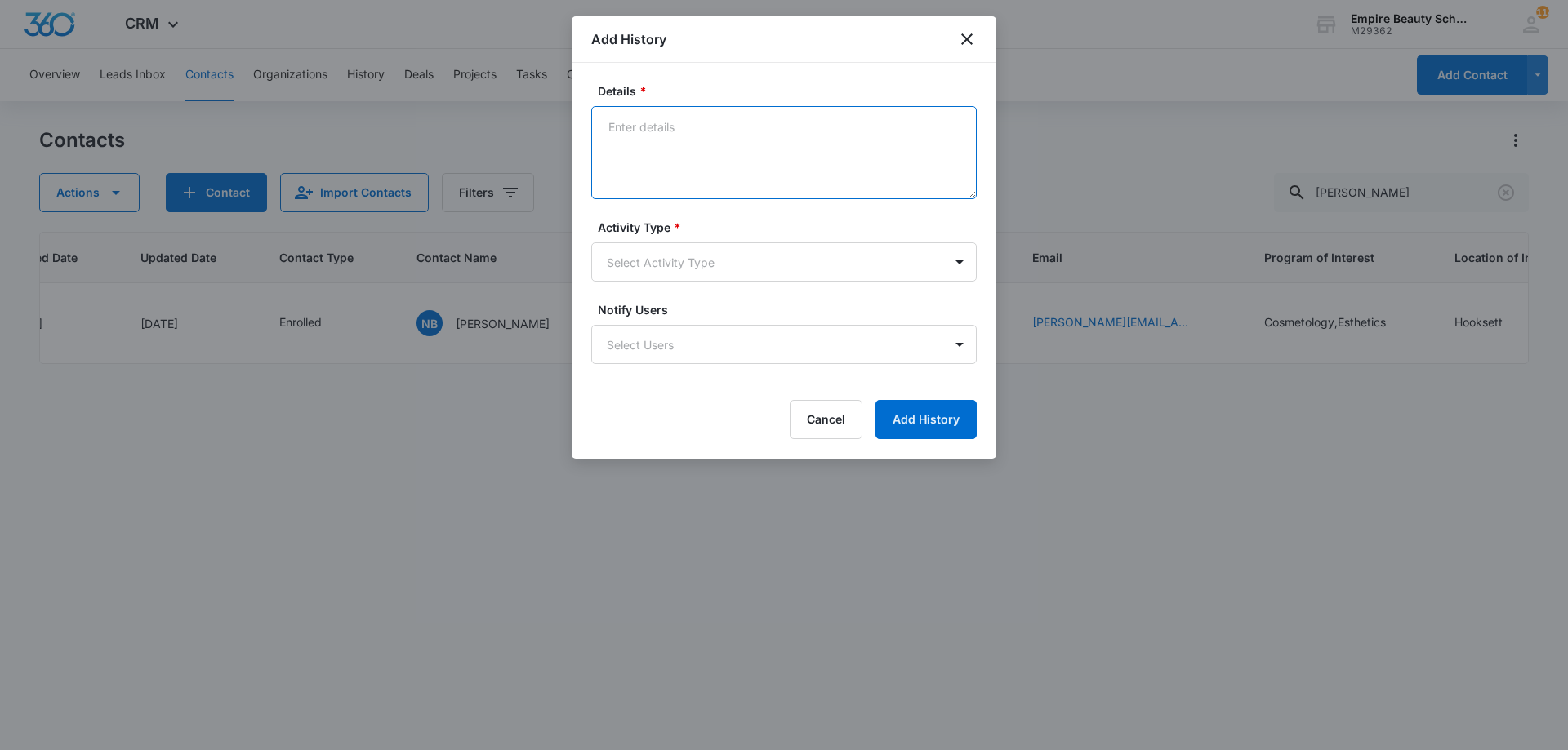
paste textarea "Sept COS 2025 New Start Event Invite for [DATE] 3pm-4pm"
type textarea "Sept COS 2025 New Start Event Invite for [DATE] 3pm-4pm"
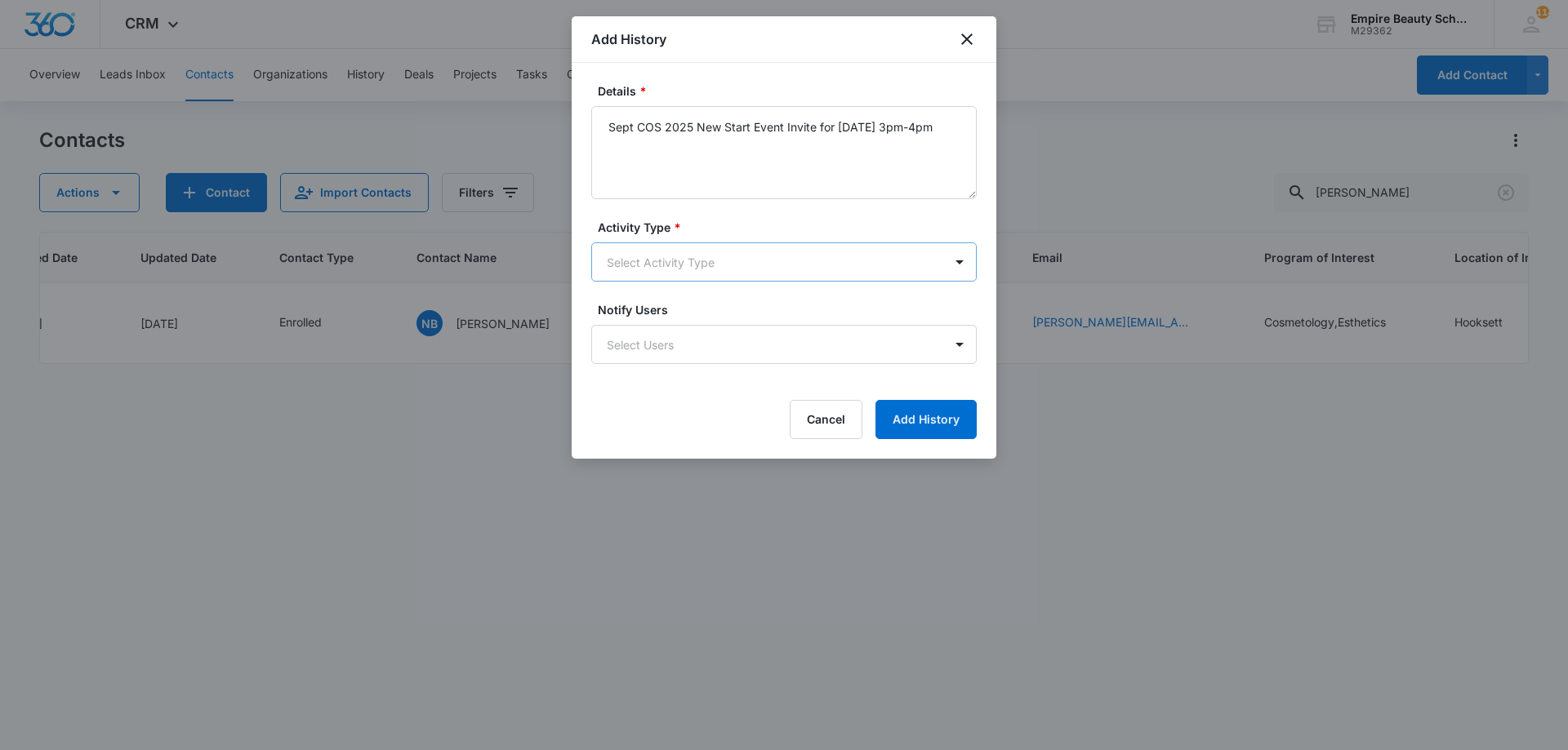
click at [714, 265] on body "CRM Apps Forms CRM Email Shop Payments POS Files Brand Settings Empire Beauty S…" at bounding box center [784, 375] width 1568 height 750
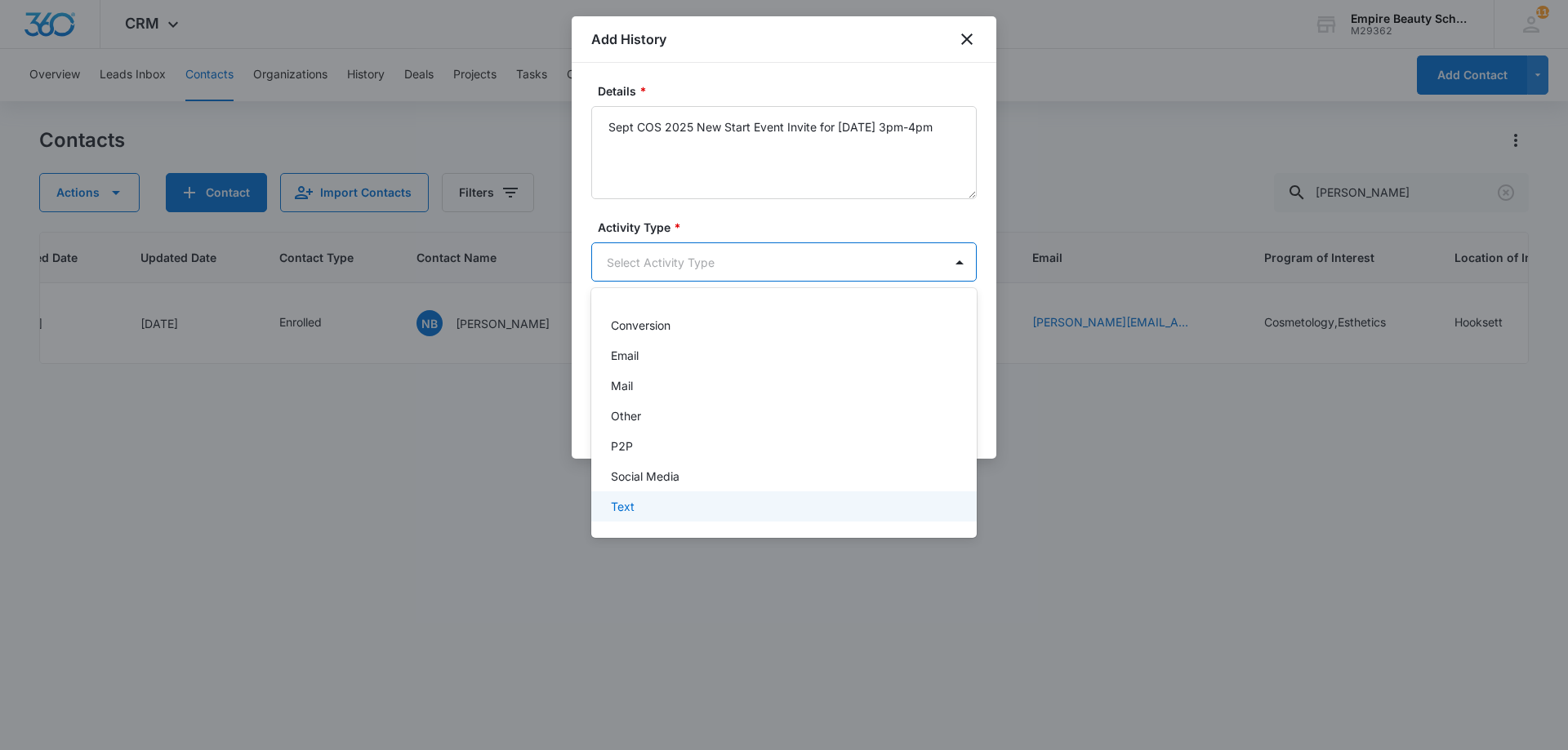
click at [653, 501] on div "Text" at bounding box center [782, 507] width 343 height 17
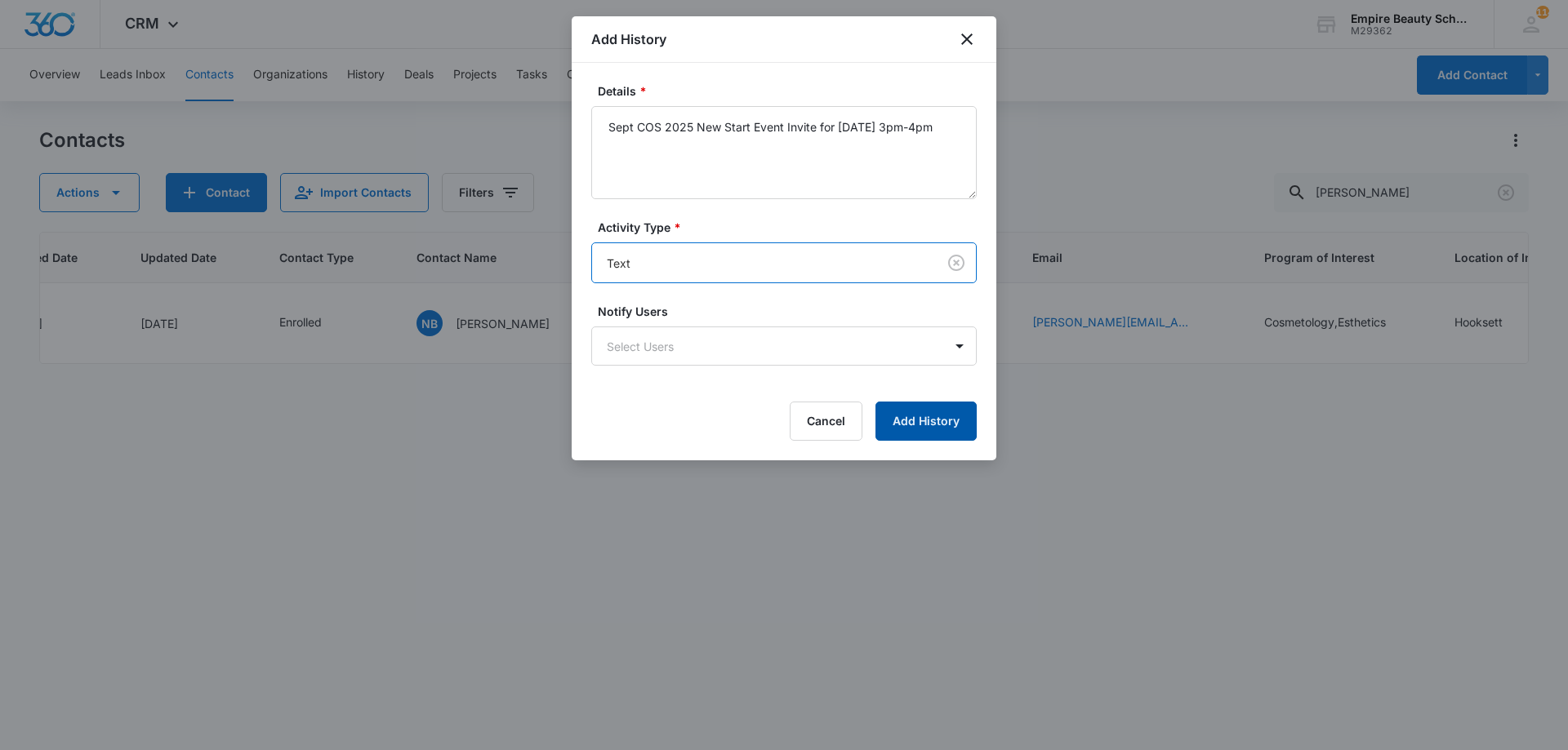
click at [935, 409] on button "Add History" at bounding box center [926, 421] width 101 height 39
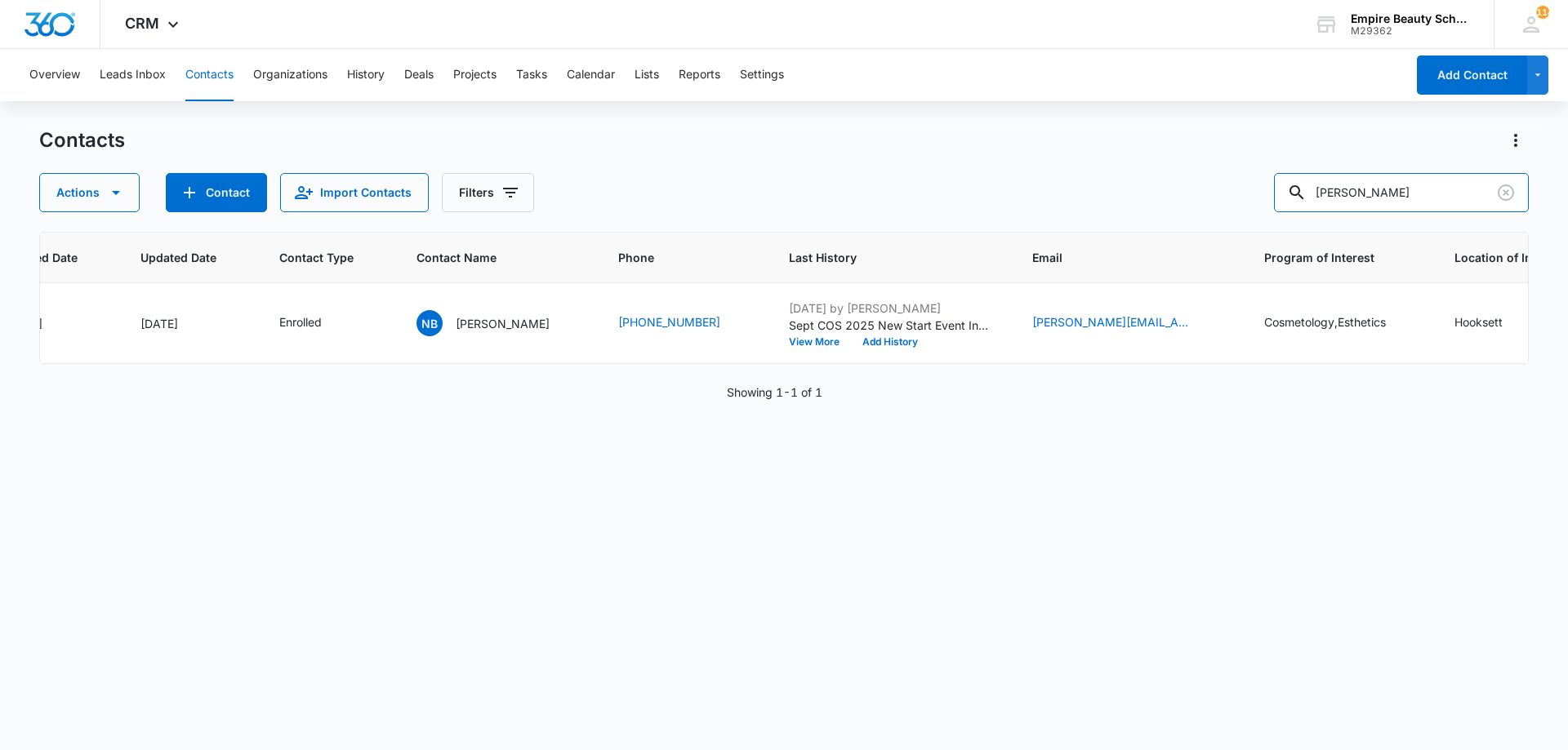
drag, startPoint x: 1420, startPoint y: 201, endPoint x: 926, endPoint y: 166, distance: 495.2
click at [926, 166] on div "Contacts Actions Contact Import Contacts Filters NOELLE BOUTH" at bounding box center [784, 170] width 1489 height 85
type input "signy"
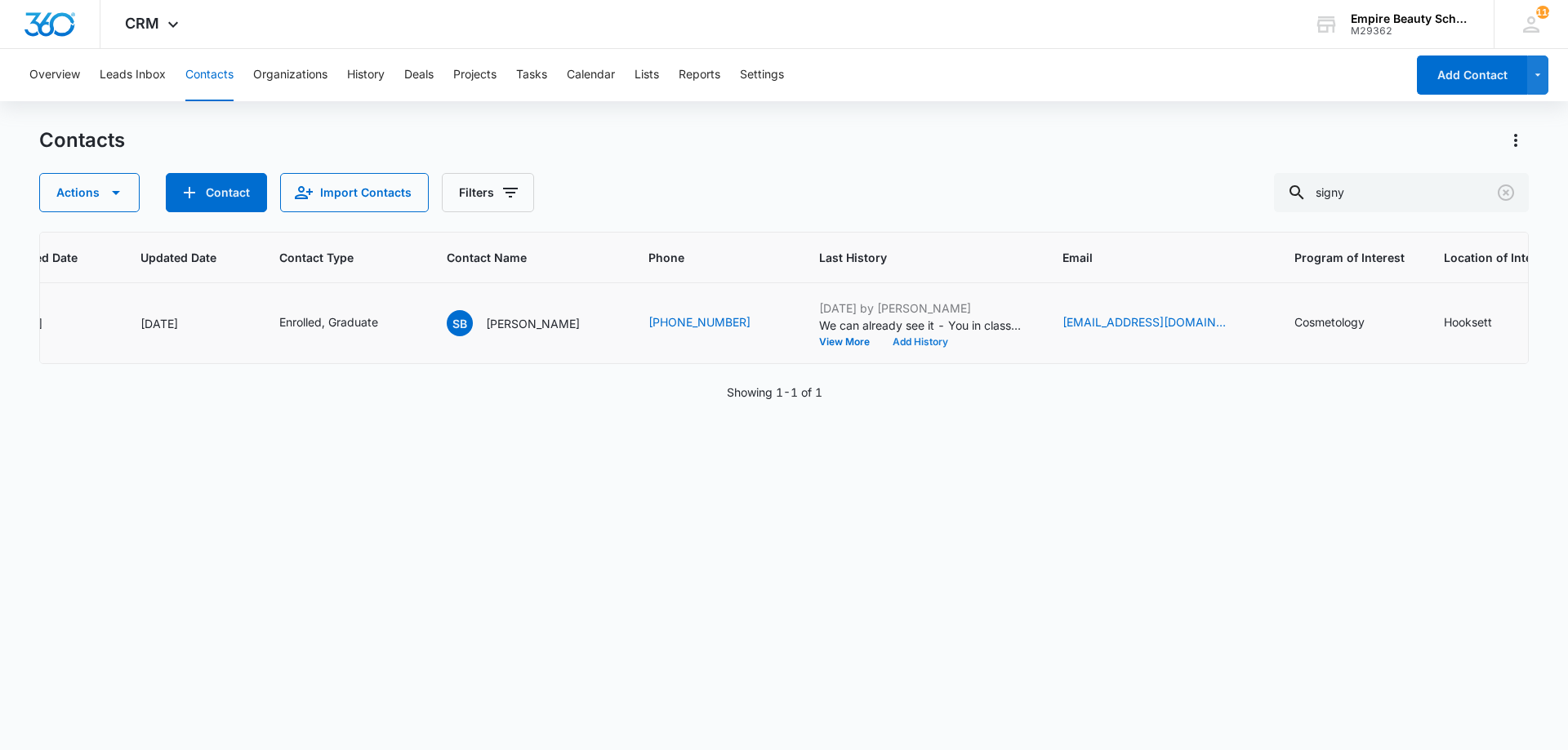
click at [930, 342] on button "Add History" at bounding box center [921, 342] width 79 height 9
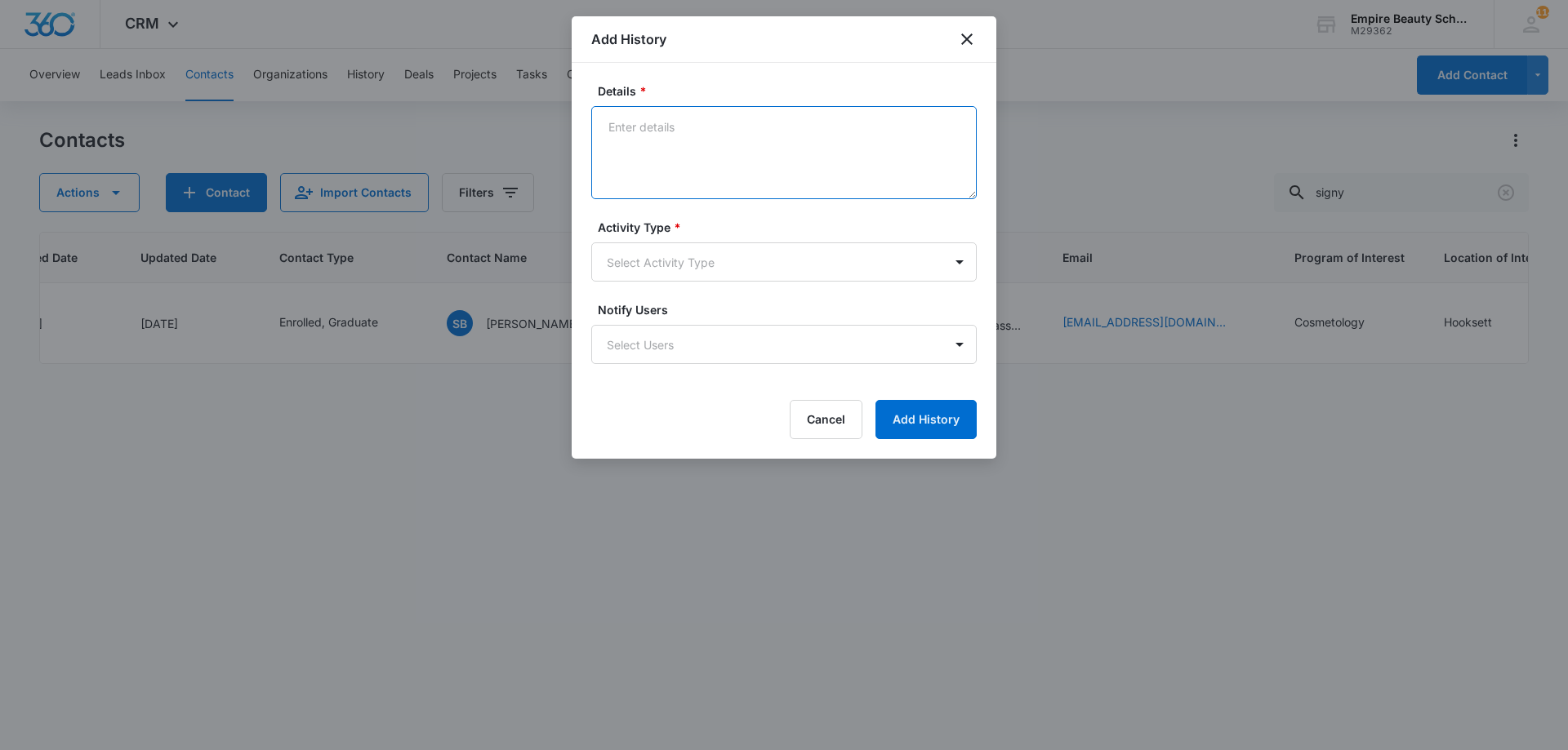
paste textarea "Sept COS 2025 New Start Event Invite for [DATE] 3pm-4pm"
type textarea "Sept COS 2025 New Start Event Invite for [DATE] 3pm-4pm"
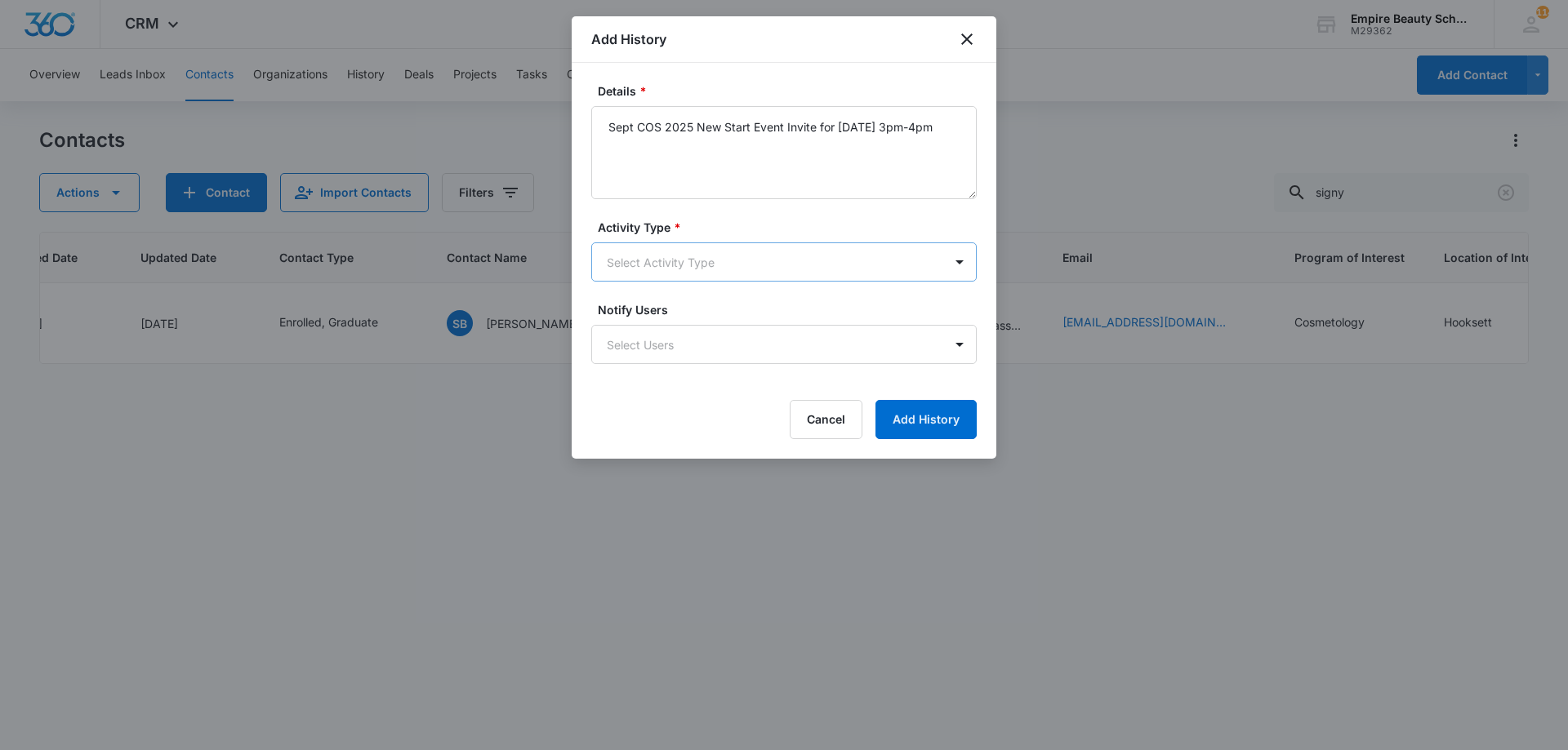
click at [727, 280] on body "CRM Apps Forms CRM Email Shop Payments POS Files Brand Settings Empire Beauty S…" at bounding box center [784, 375] width 1568 height 750
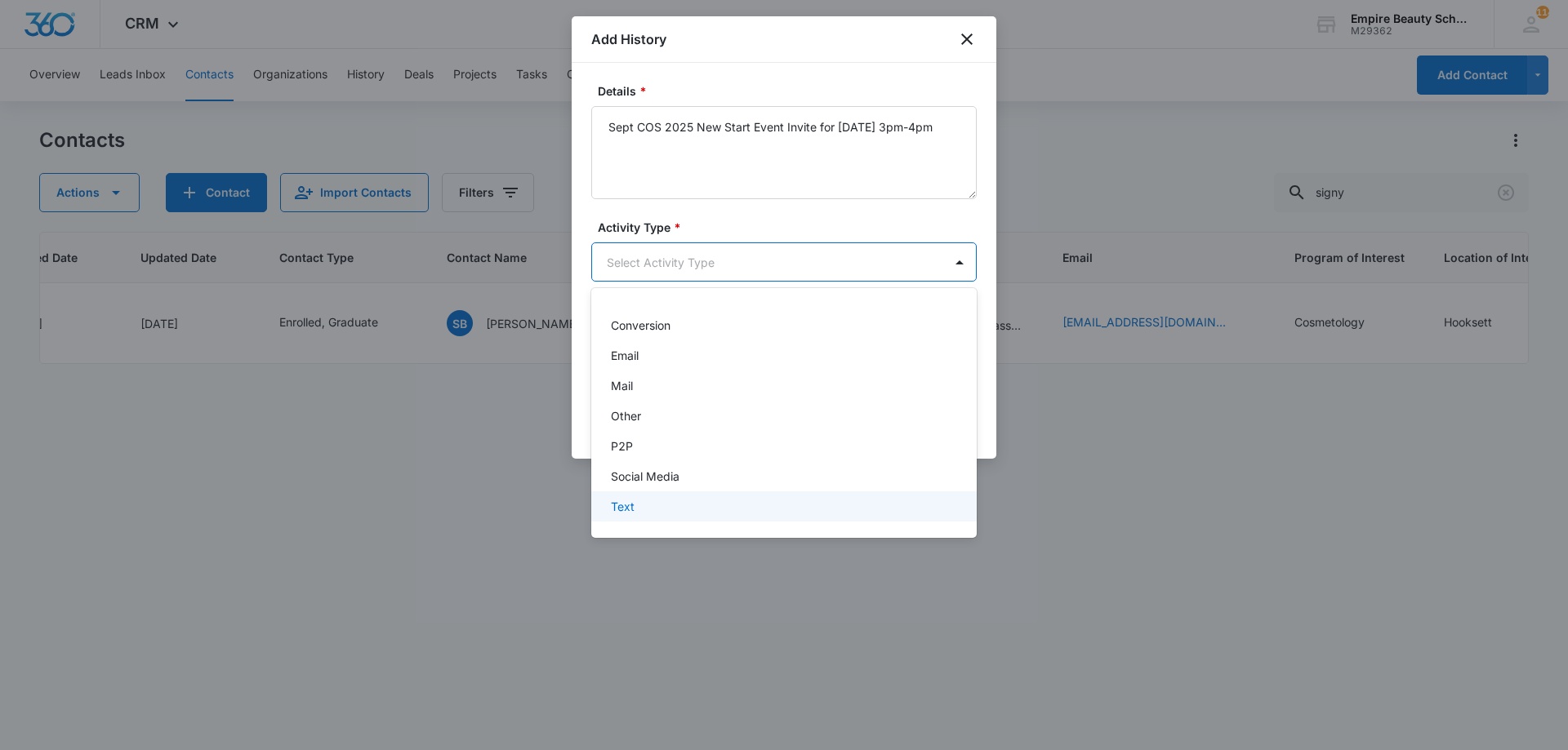
click at [665, 499] on div "Text" at bounding box center [782, 507] width 343 height 17
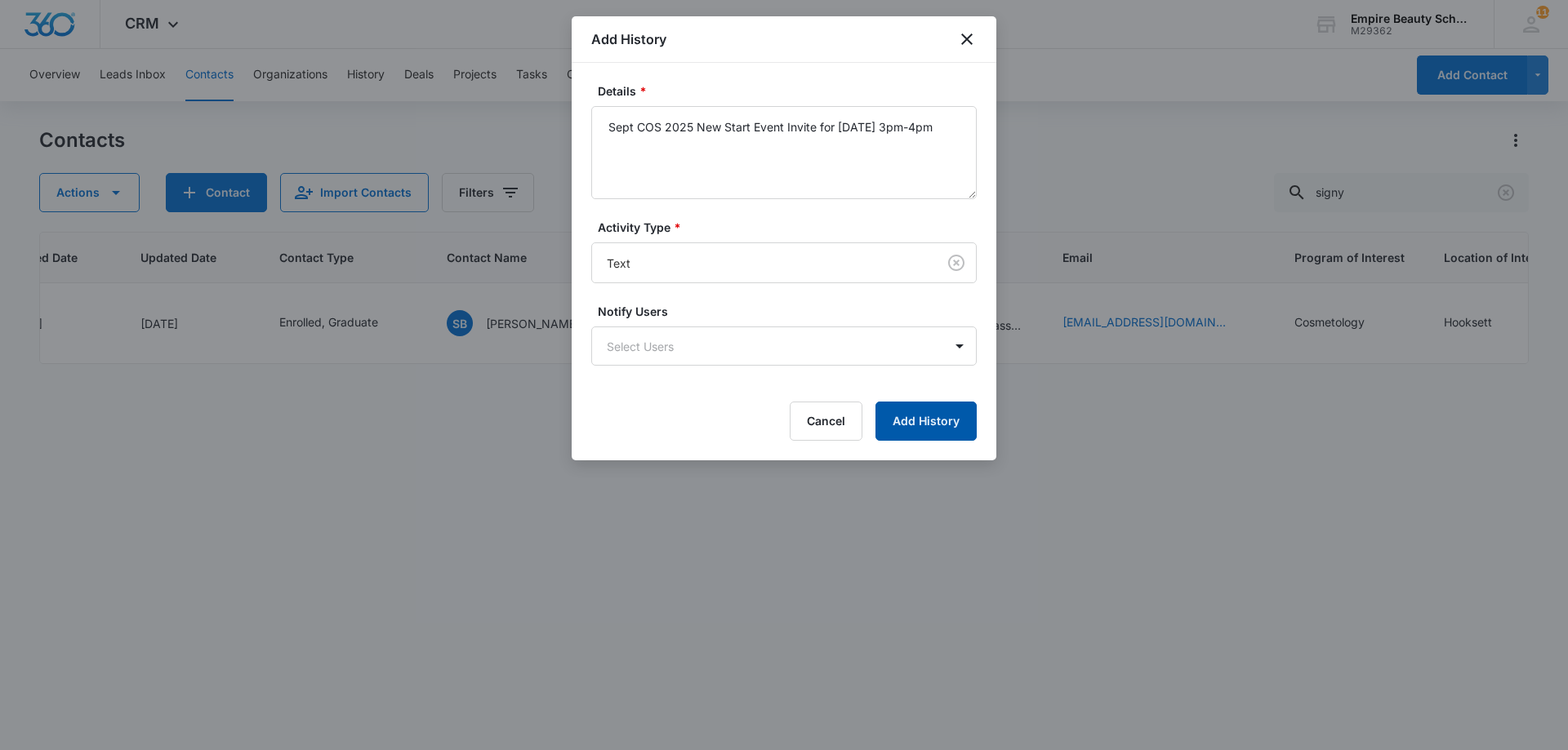
click at [893, 431] on button "Add History" at bounding box center [926, 421] width 101 height 39
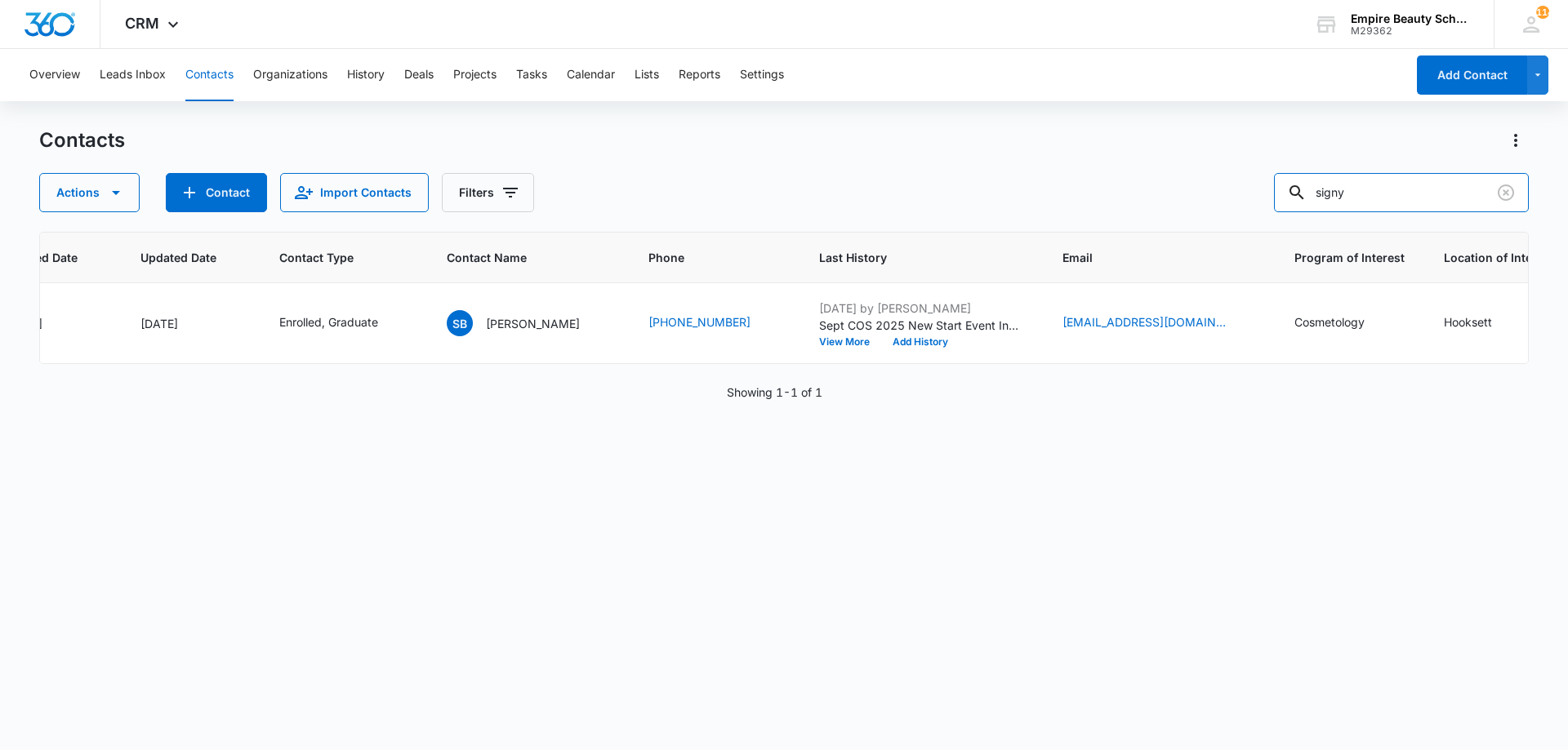
click at [863, 131] on div "Contacts Actions Contact Import Contacts Filters signy" at bounding box center [784, 170] width 1489 height 85
type input "luke blaik"
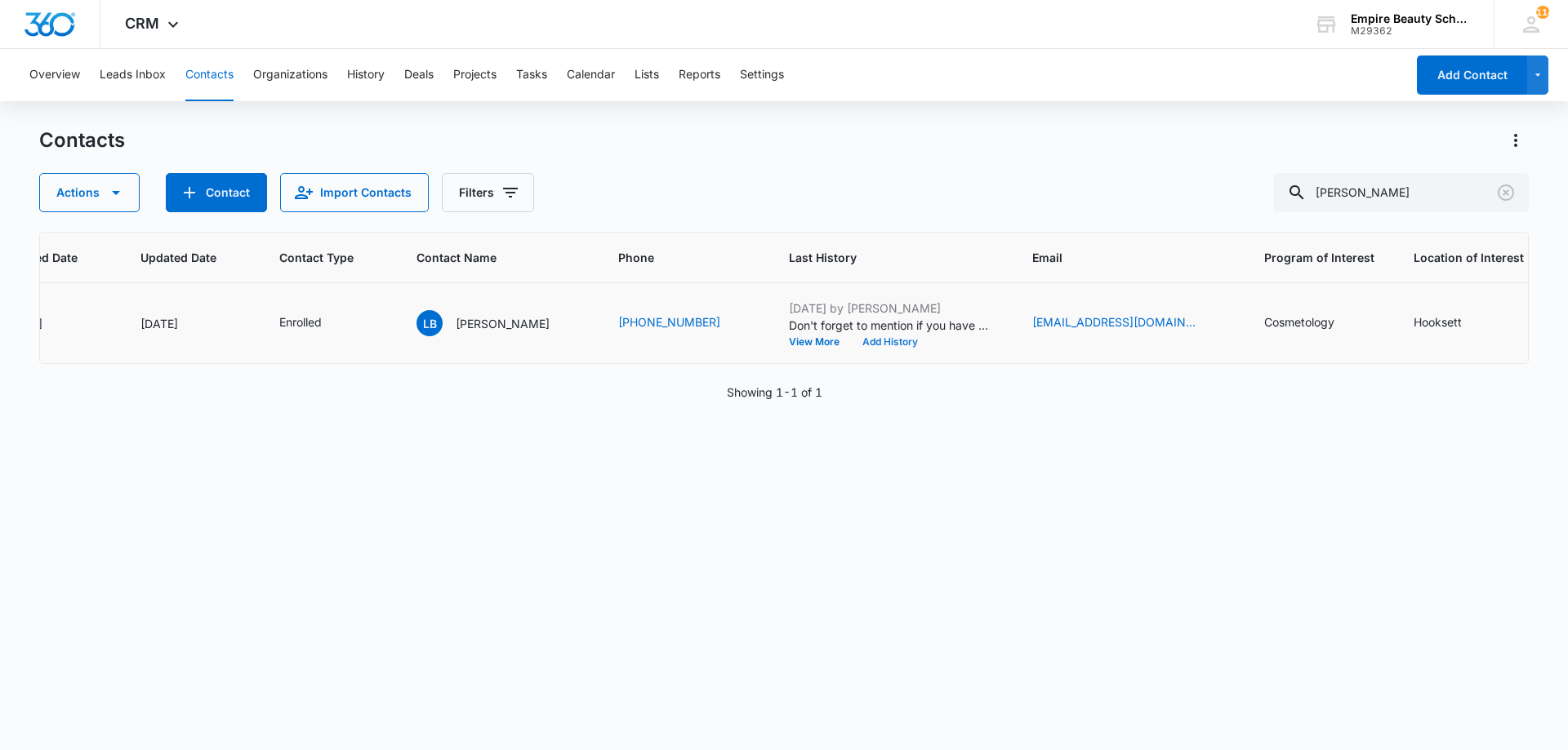
click at [852, 341] on button "Add History" at bounding box center [890, 342] width 79 height 9
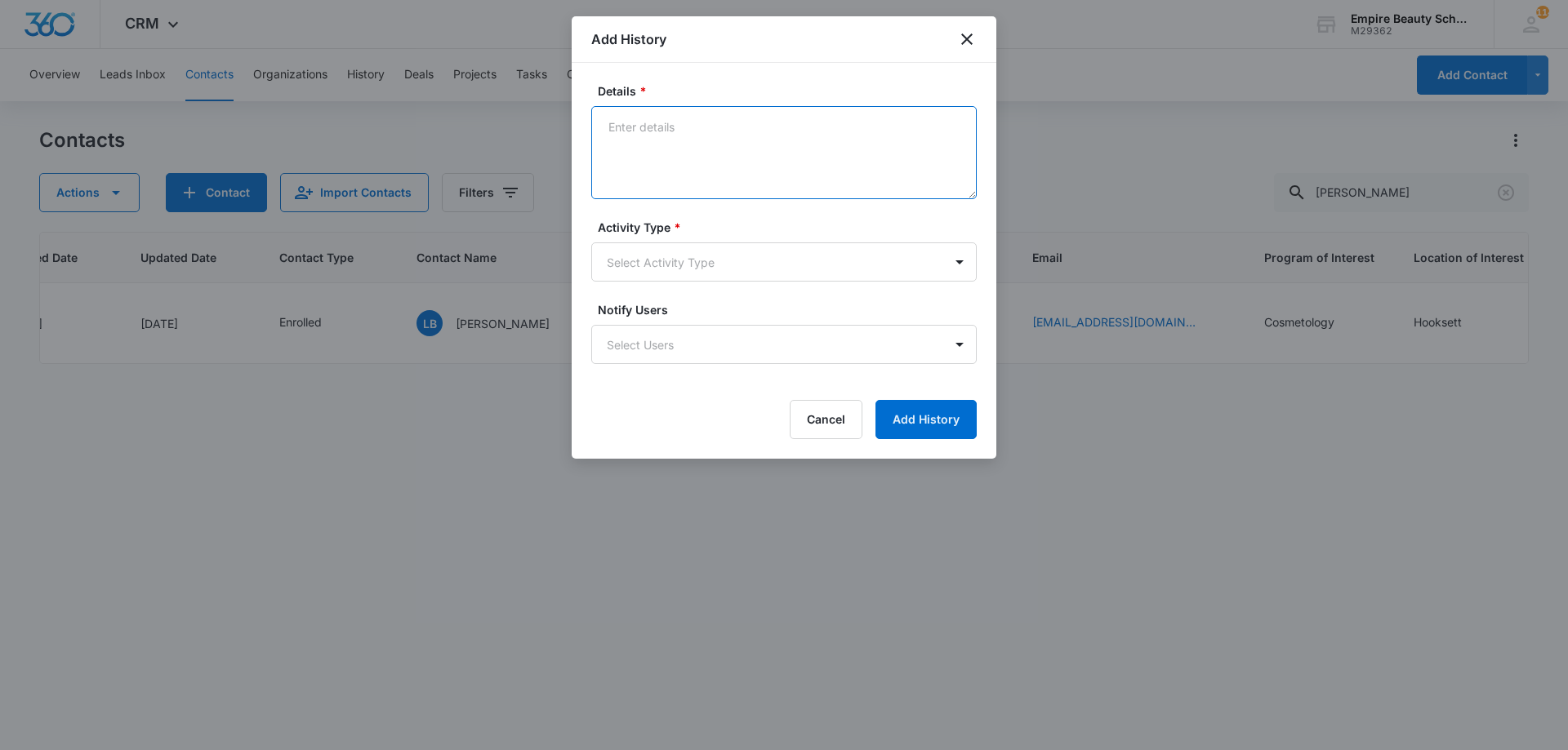
paste textarea "Sept COS 2025 New Start Event Invite for [DATE] 3pm-4pm"
type textarea "Sept COS 2025 New Start Event Invite for [DATE] 3pm-4pm"
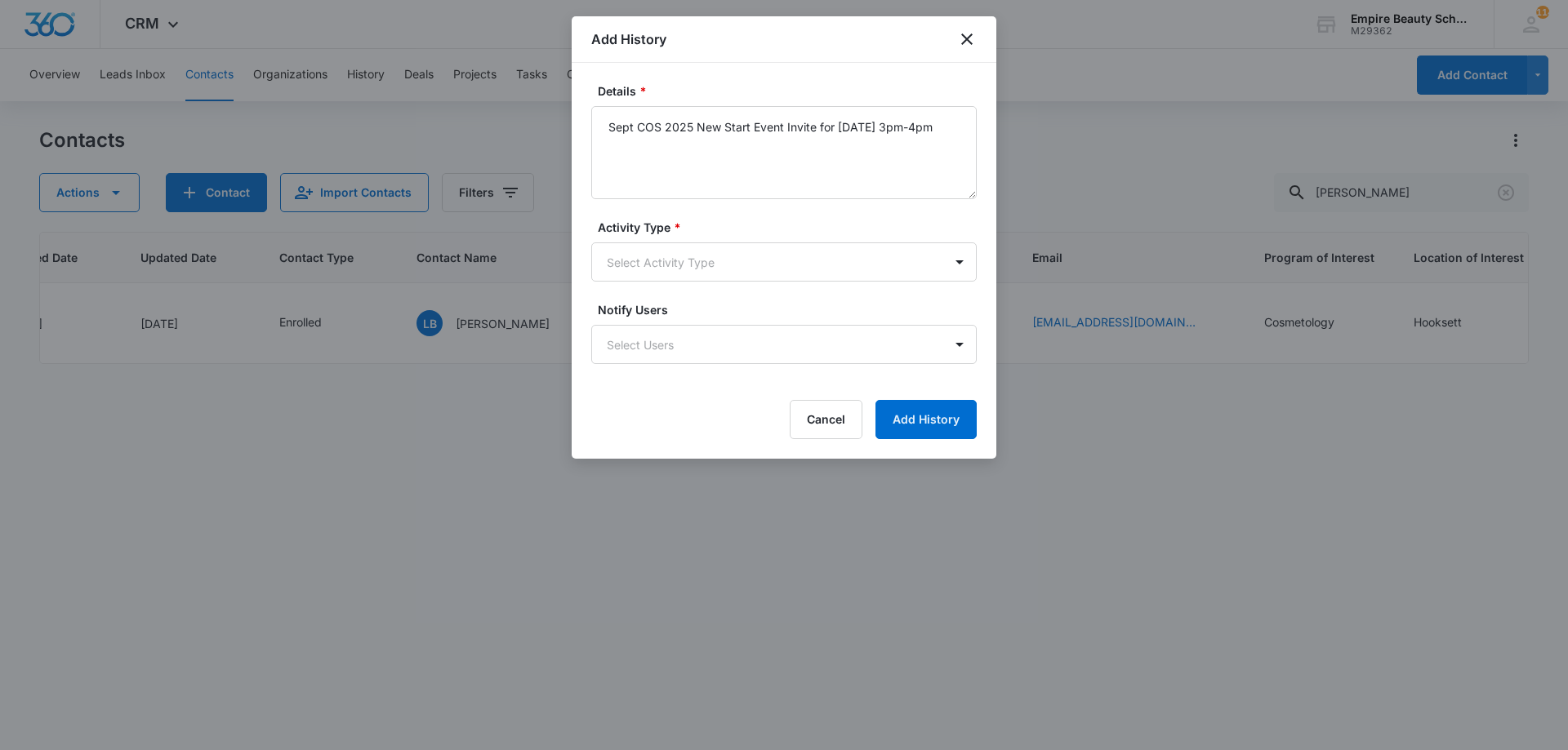
click at [766, 321] on div "Notify Users Select Users" at bounding box center [784, 332] width 385 height 62
click at [737, 285] on form "Details * Sept COS 2025 New Start Event Invite for Thursday, September 4th 3pm-…" at bounding box center [784, 260] width 385 height 357
click at [709, 256] on body "CRM Apps Forms CRM Email Shop Payments POS Files Brand Settings Empire Beauty S…" at bounding box center [784, 375] width 1568 height 750
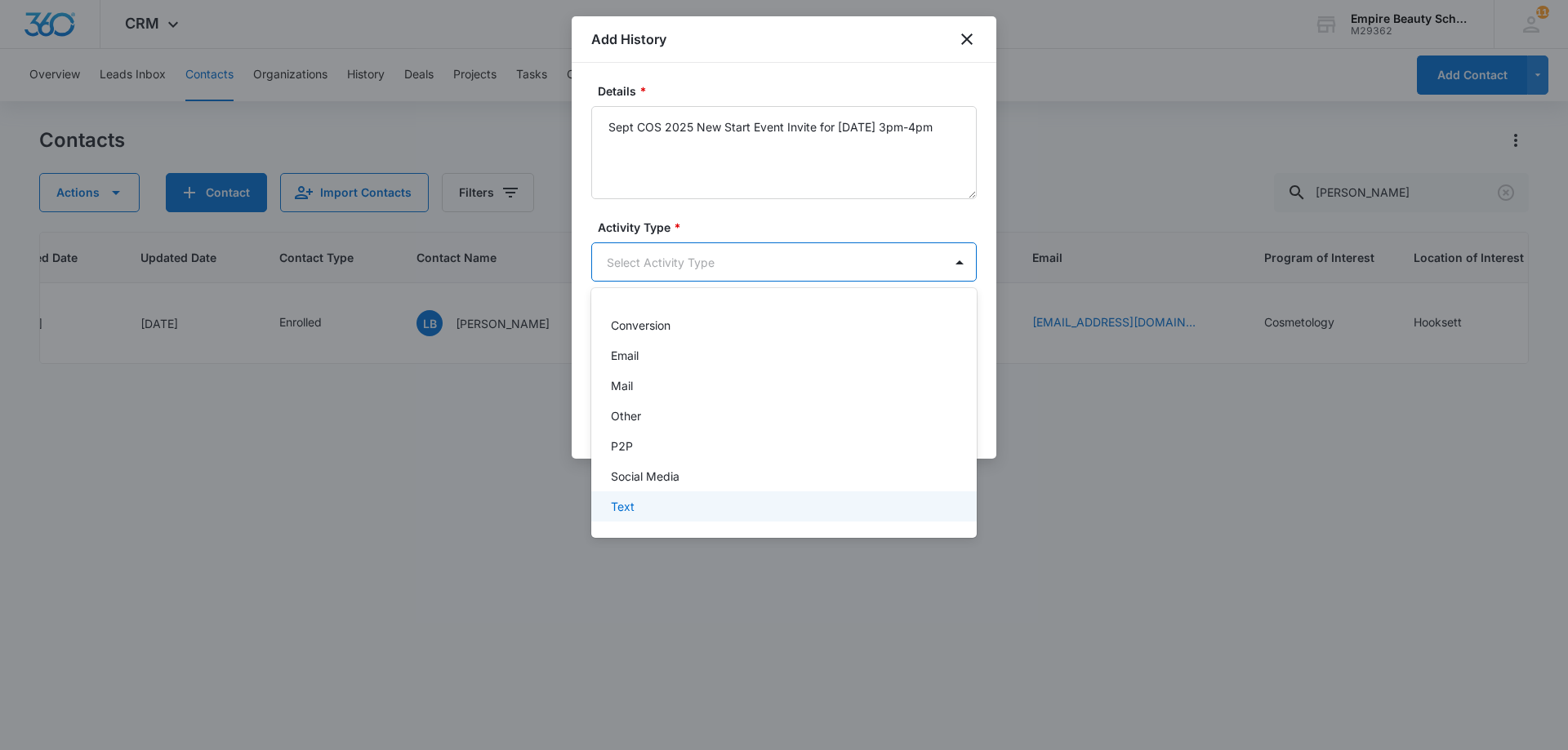
click at [671, 503] on div "Text" at bounding box center [782, 507] width 343 height 17
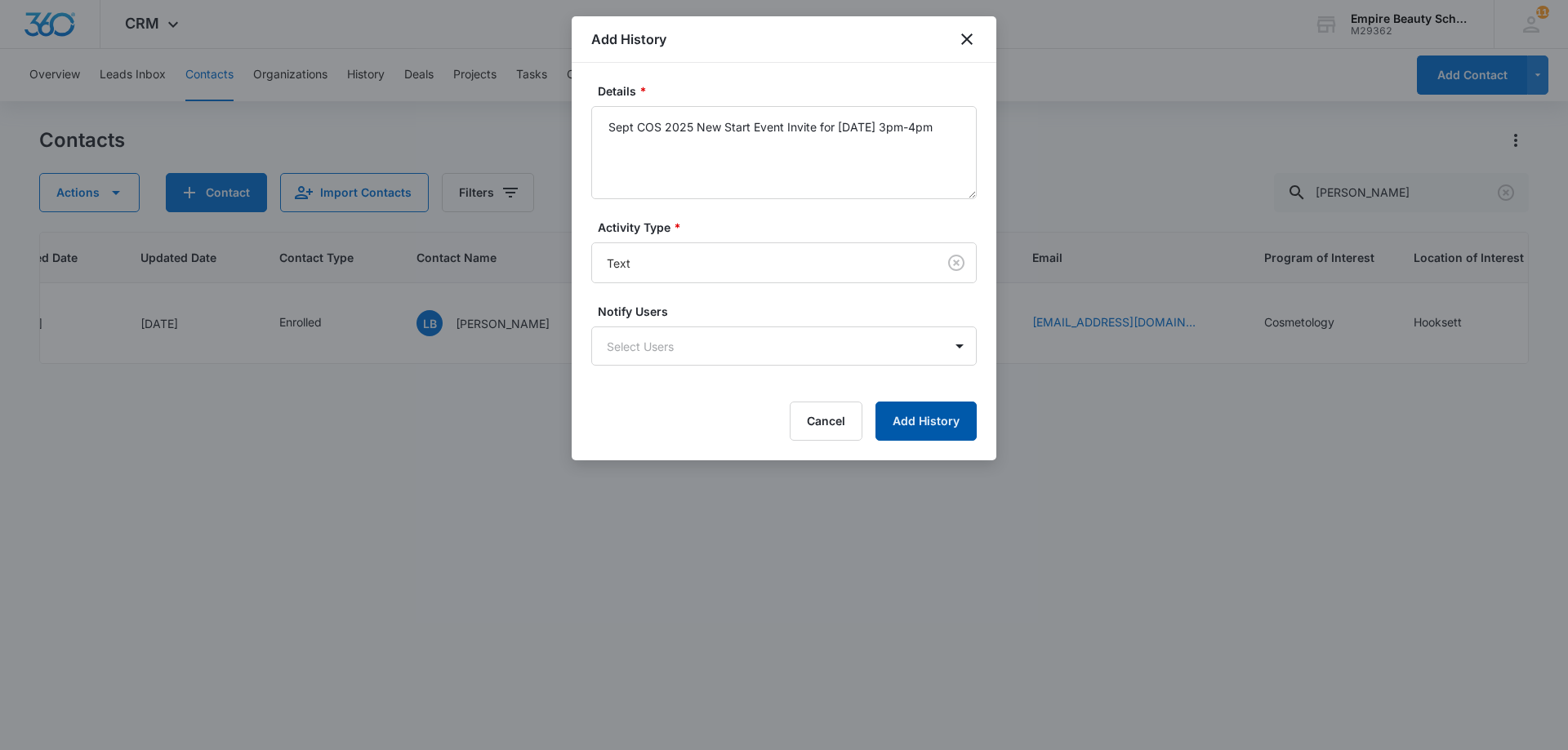
click at [922, 428] on button "Add History" at bounding box center [926, 421] width 101 height 39
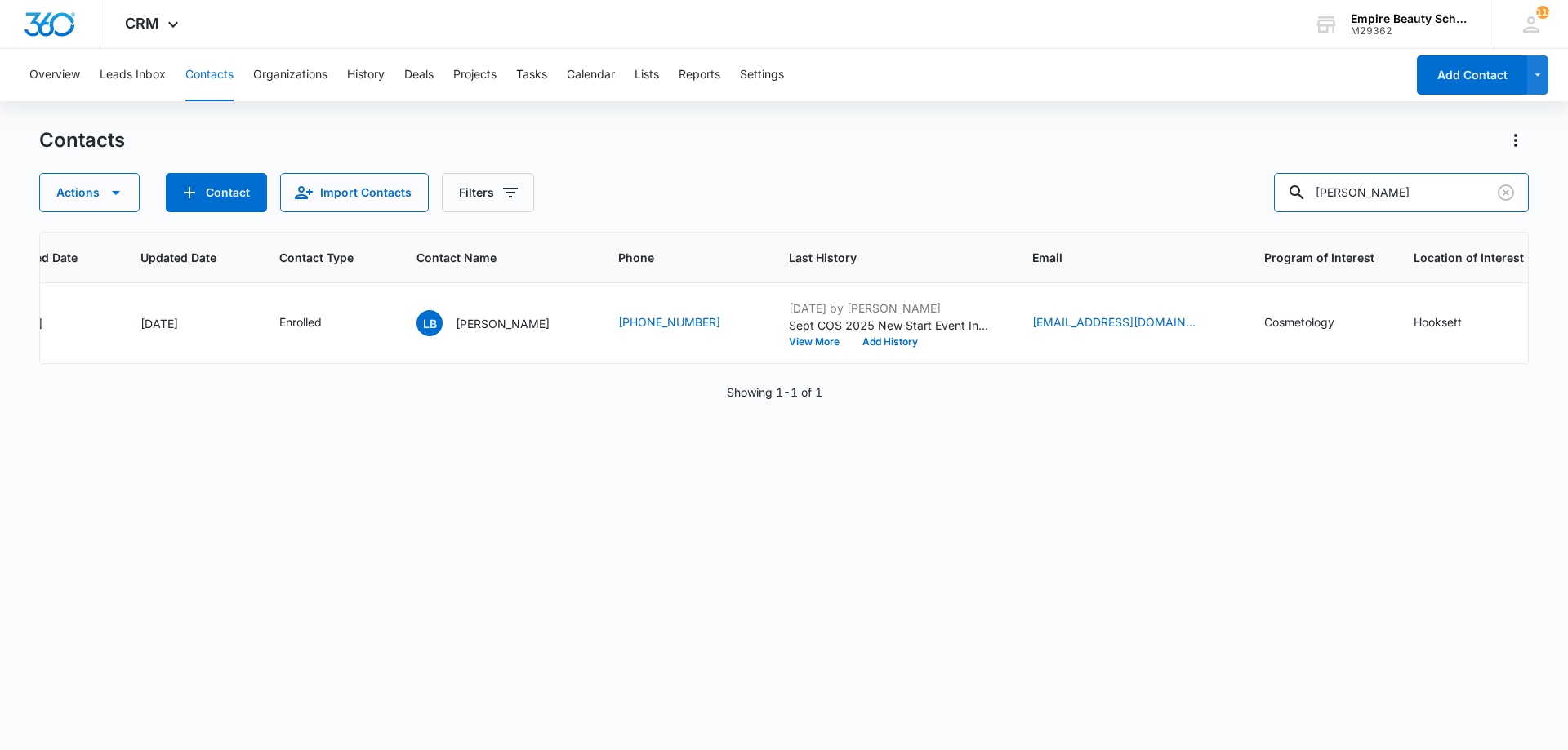
drag, startPoint x: 1324, startPoint y: 205, endPoint x: 993, endPoint y: 223, distance: 331.5
click at [1015, 205] on div "Actions Contact Import Contacts Filters luke blaik" at bounding box center [784, 193] width 1489 height 39
click at [1511, 216] on div "Contacts Actions Contact Import Contacts Filters luke blaik ID Created Date Upd…" at bounding box center [784, 438] width 1489 height 622
drag, startPoint x: 1418, startPoint y: 194, endPoint x: 1136, endPoint y: 176, distance: 282.6
click at [1143, 176] on div "Actions Contact Import Contacts Filters luke blaik" at bounding box center [784, 193] width 1489 height 39
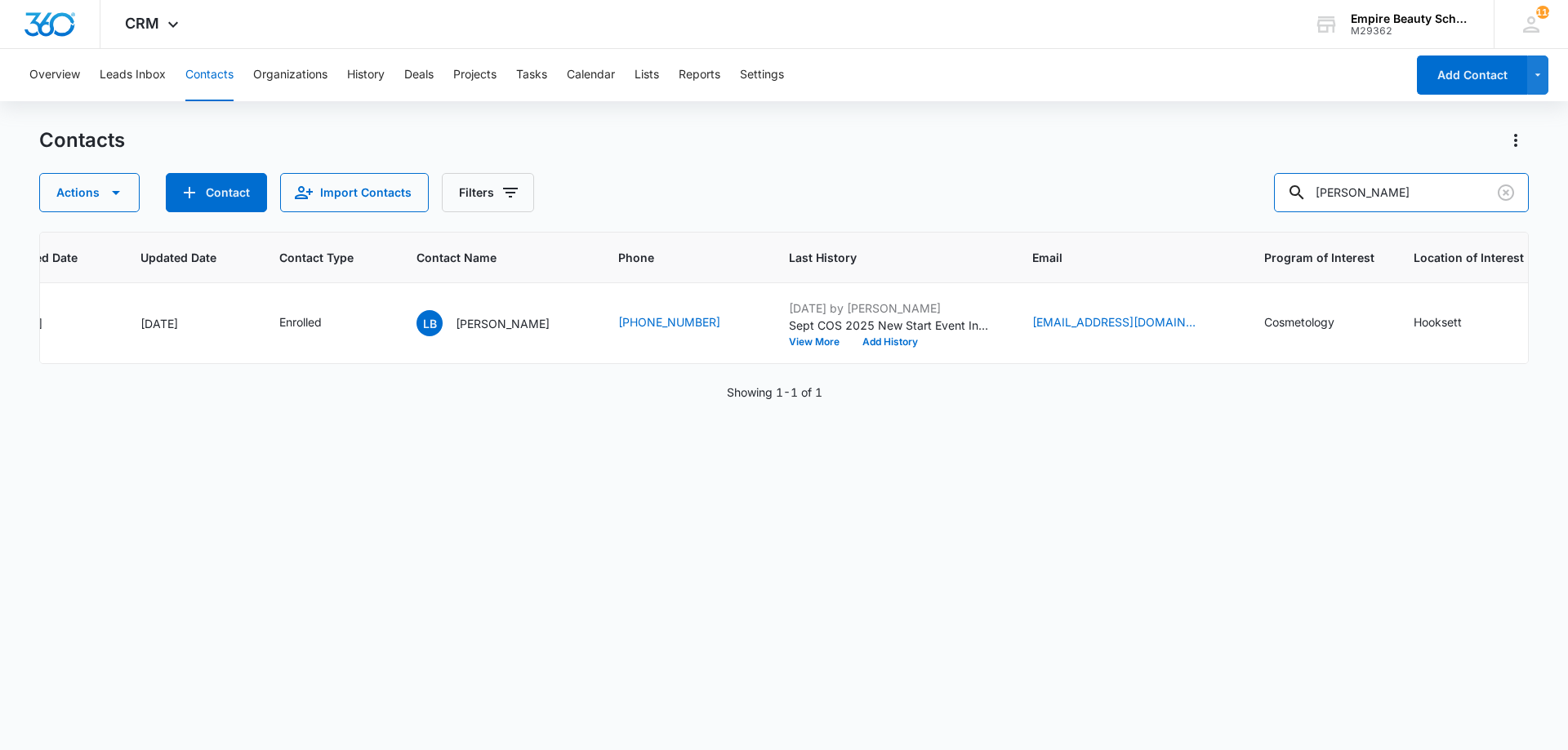
type input "kayleigh carn"
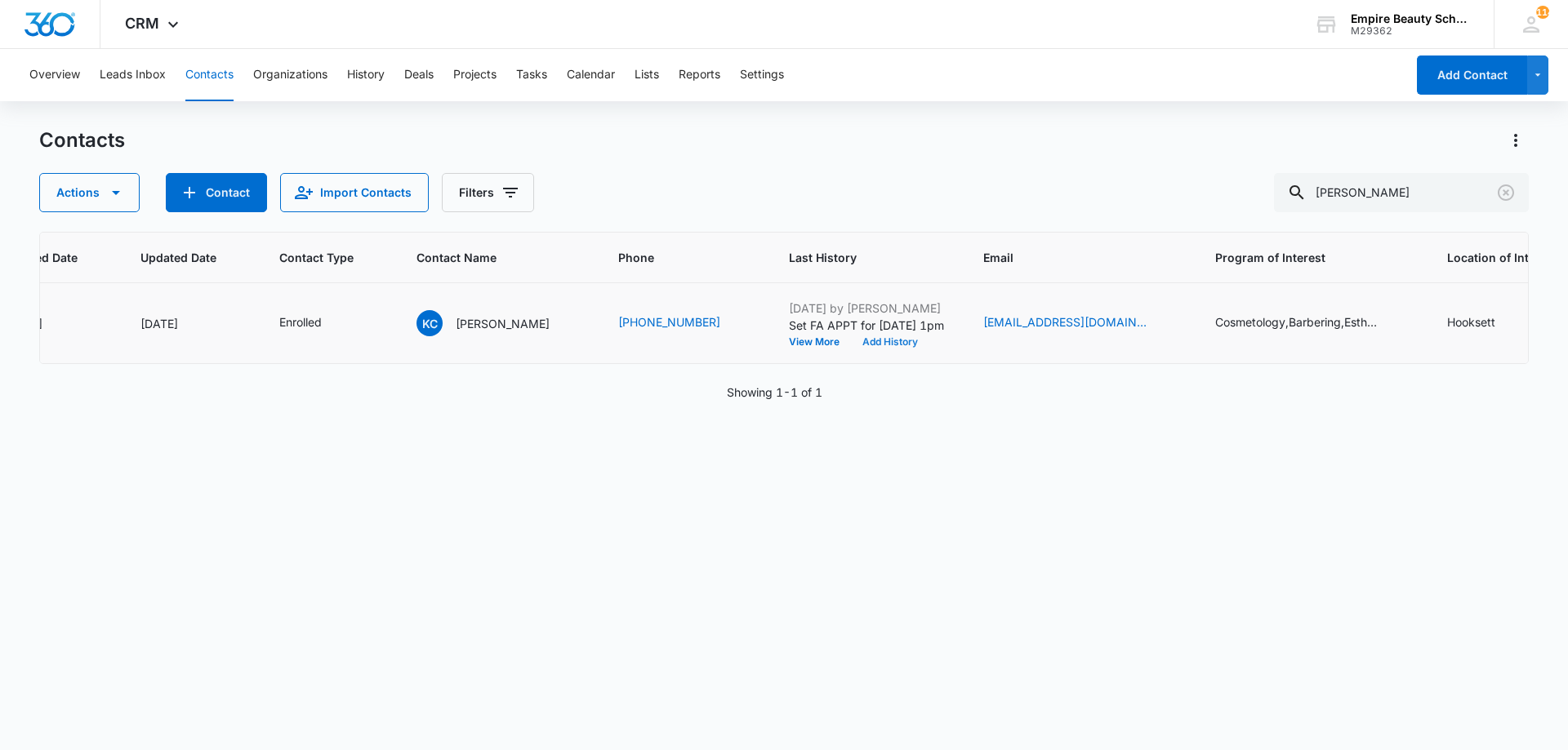
click at [879, 342] on button "Add History" at bounding box center [890, 342] width 79 height 9
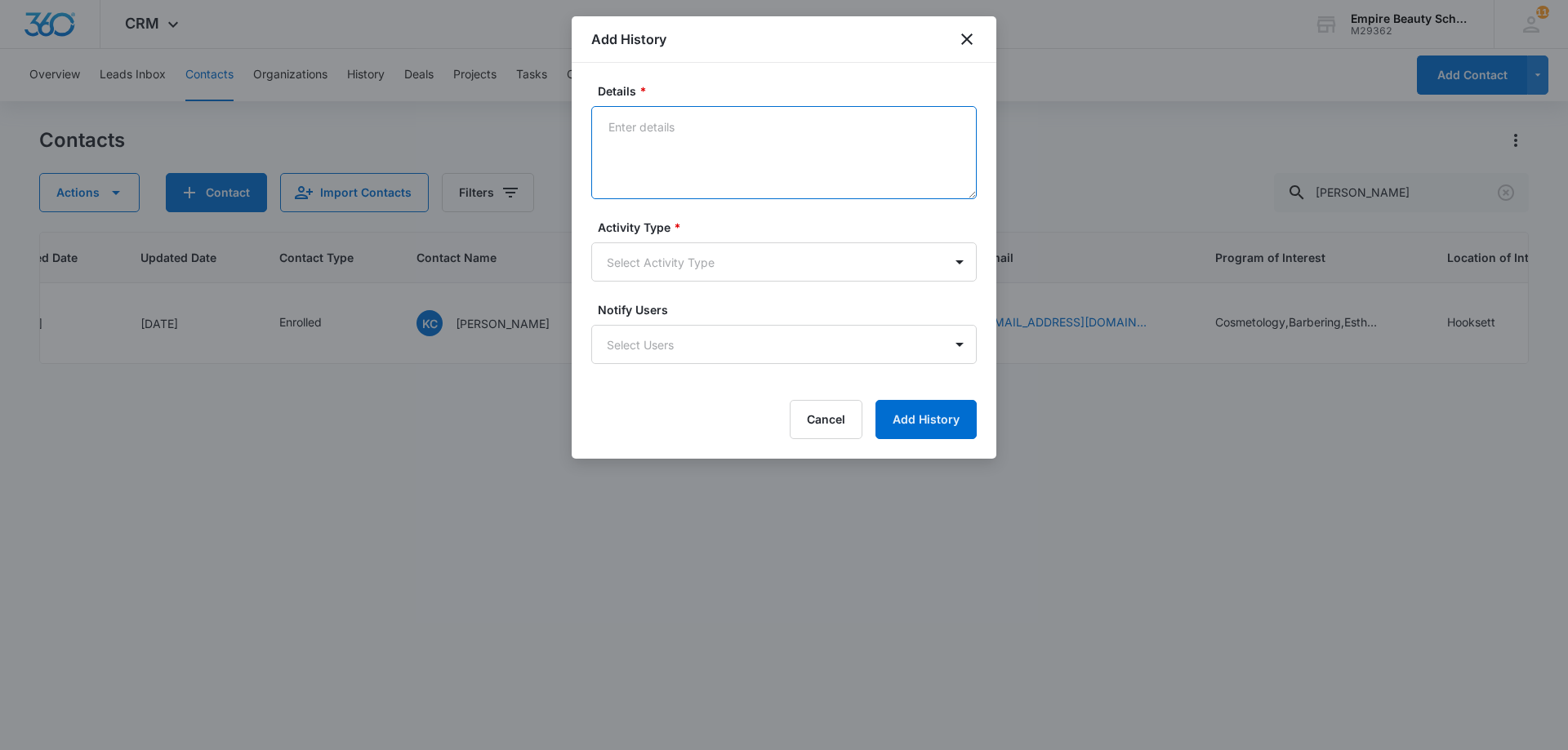
paste textarea "Sept COS 2025 New Start Event Invite for [DATE] 3pm-4pm"
type textarea "Sept COS 2025 New Start Event Invite for [DATE] 3pm-4pm"
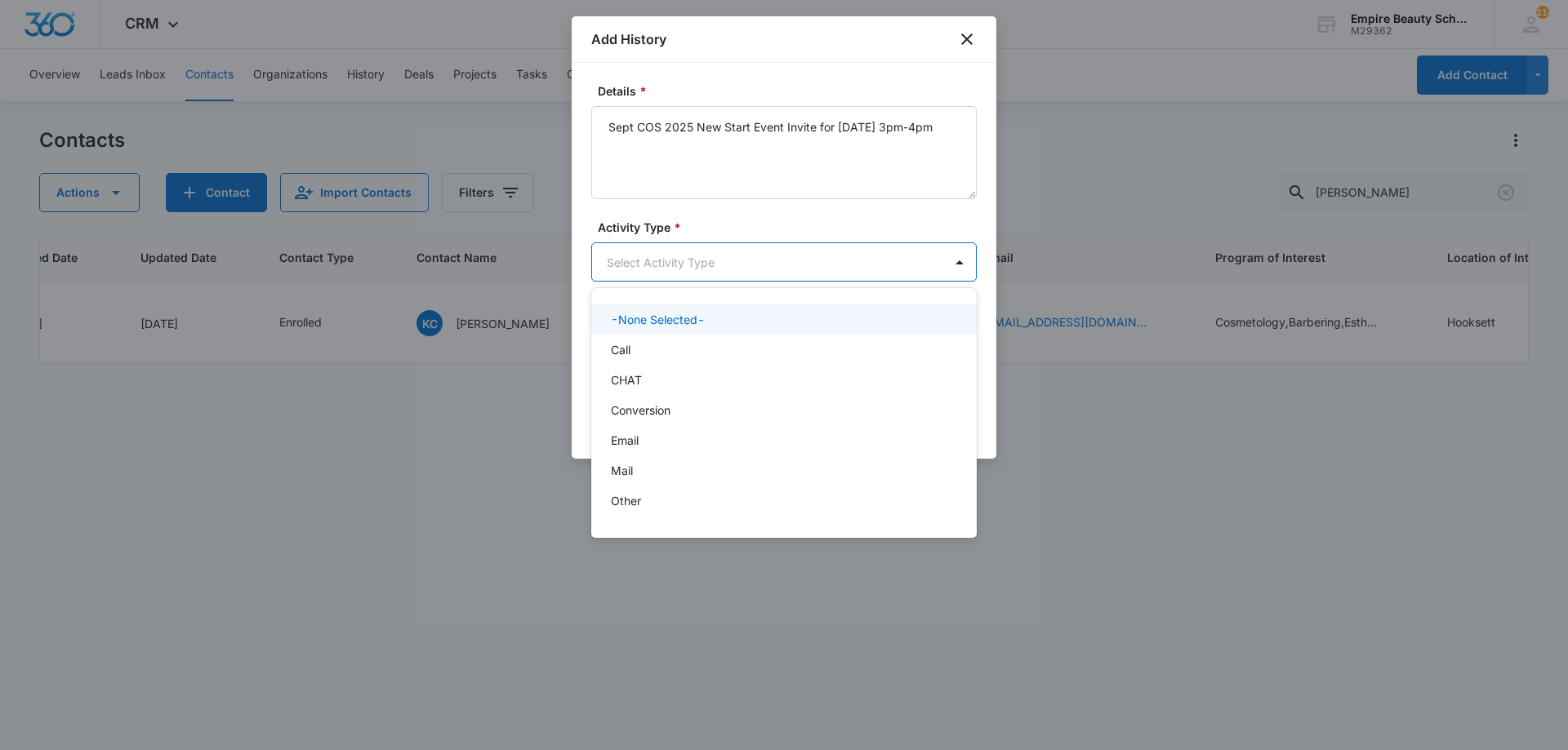
click at [730, 259] on body "CRM Apps Forms CRM Email Shop Payments POS Files Brand Settings Empire Beauty S…" at bounding box center [784, 375] width 1568 height 750
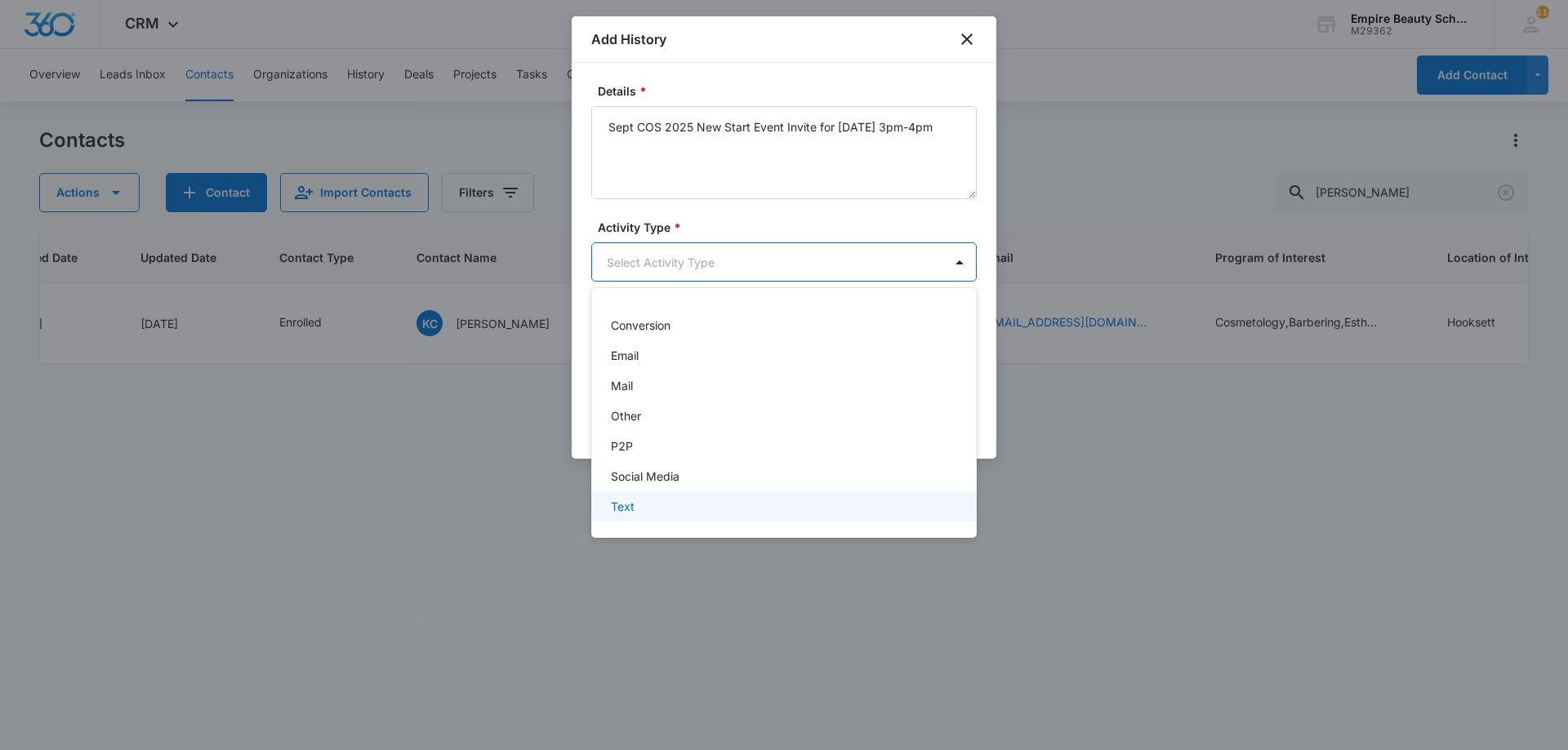
click at [674, 505] on div "Text" at bounding box center [782, 507] width 343 height 17
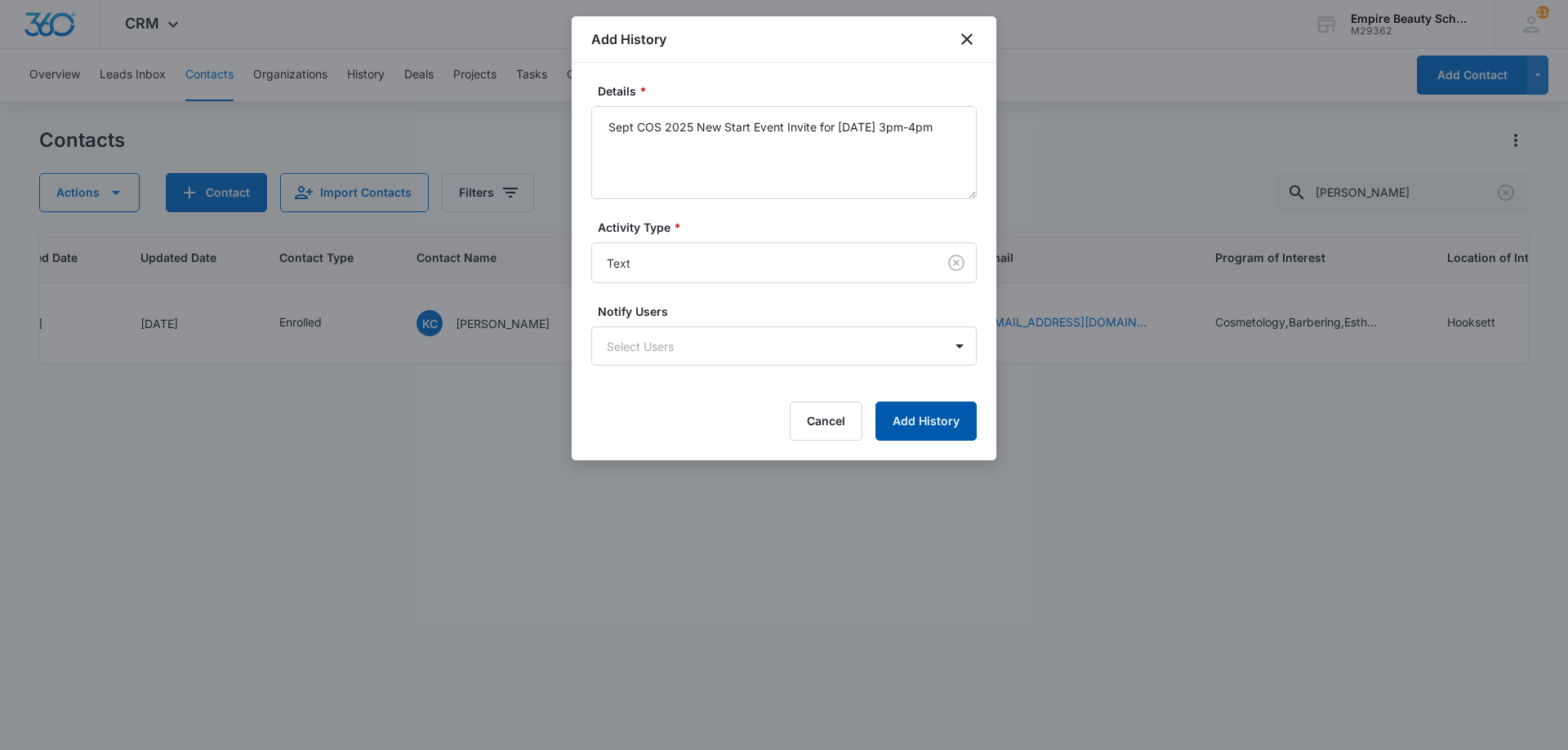
click at [928, 432] on button "Add History" at bounding box center [926, 421] width 101 height 39
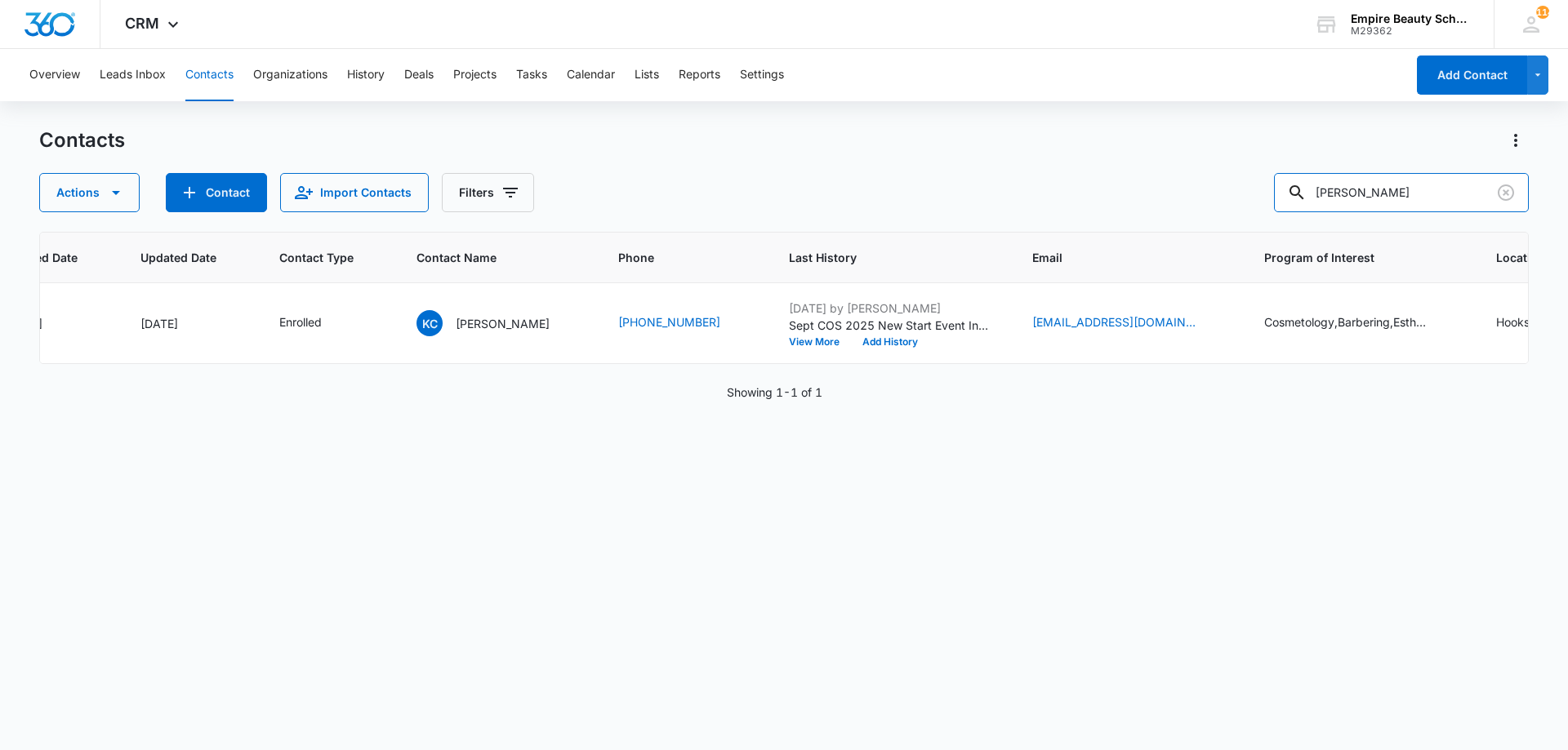
drag, startPoint x: 1321, startPoint y: 175, endPoint x: 1040, endPoint y: 158, distance: 281.5
click at [1040, 158] on div "Contacts Actions Contact Import Contacts Filters kayleigh carn" at bounding box center [784, 170] width 1489 height 85
type input "mary caron"
click at [860, 345] on button "Add History" at bounding box center [890, 342] width 79 height 9
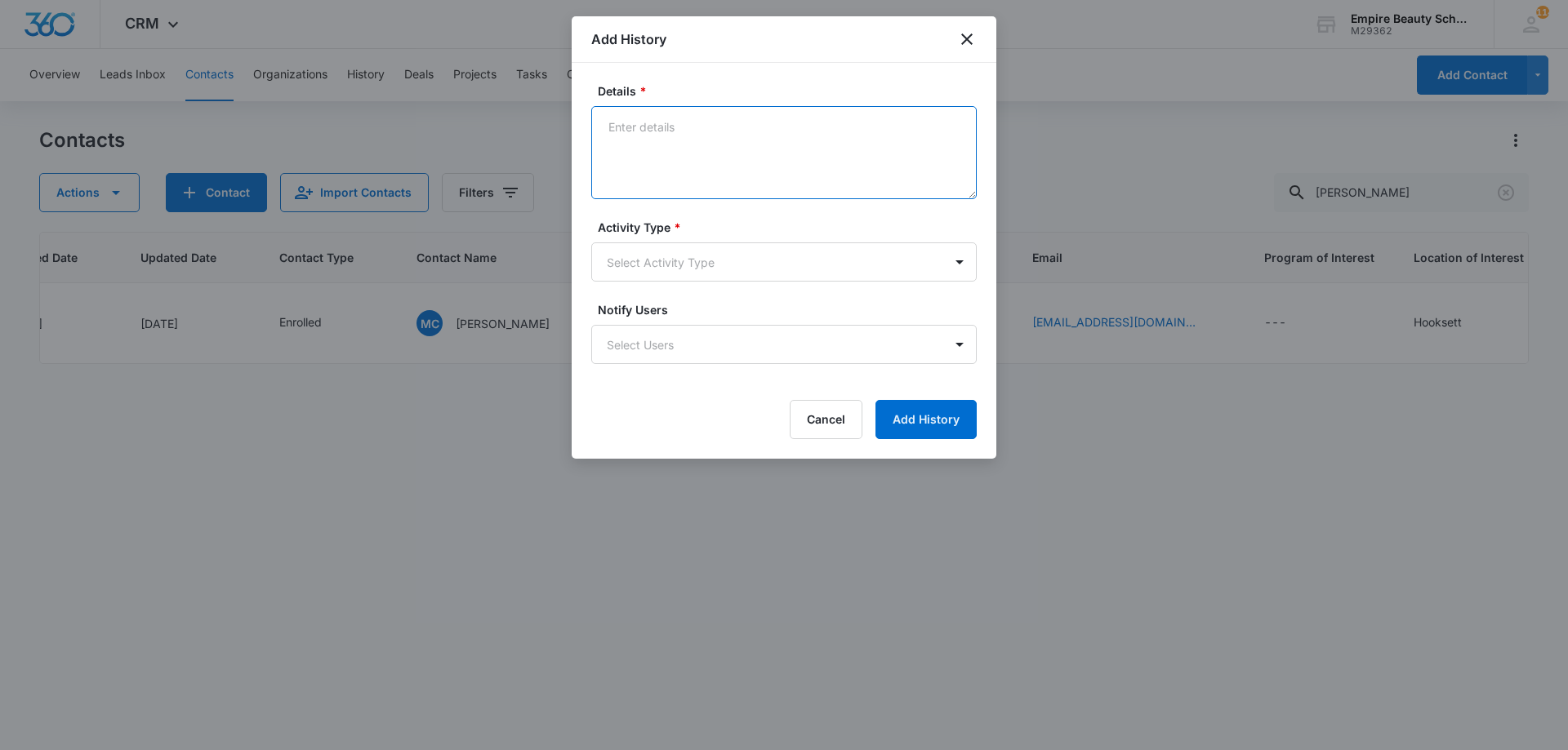
paste textarea "Sept COS 2025 New Start Event Invite for [DATE] 3pm-4pm"
type textarea "Sept COS 2025 New Start Event Invite for [DATE] 3pm-4pm"
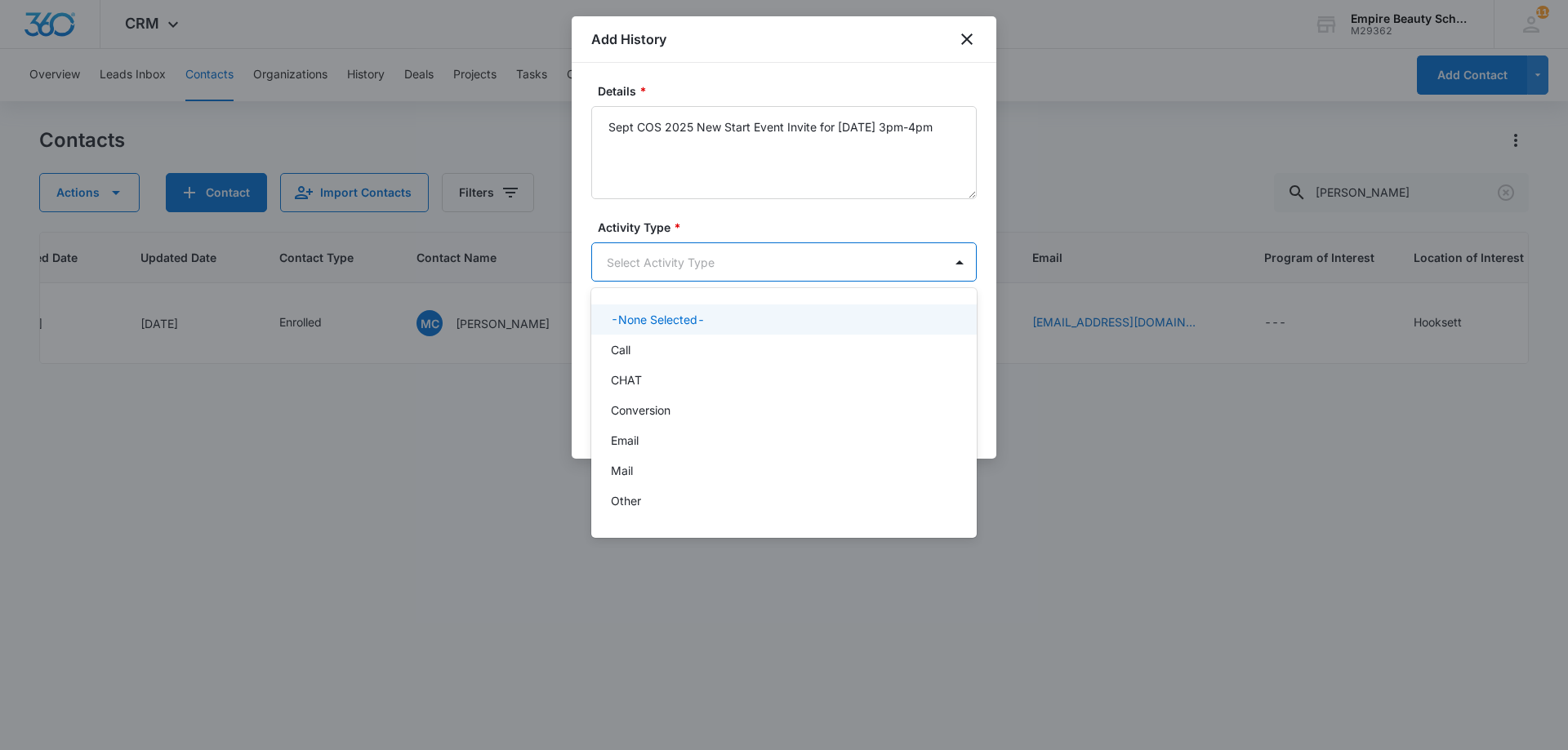
click at [746, 248] on body "CRM Apps Forms CRM Email Shop Payments POS Files Brand Settings Empire Beauty S…" at bounding box center [784, 375] width 1568 height 750
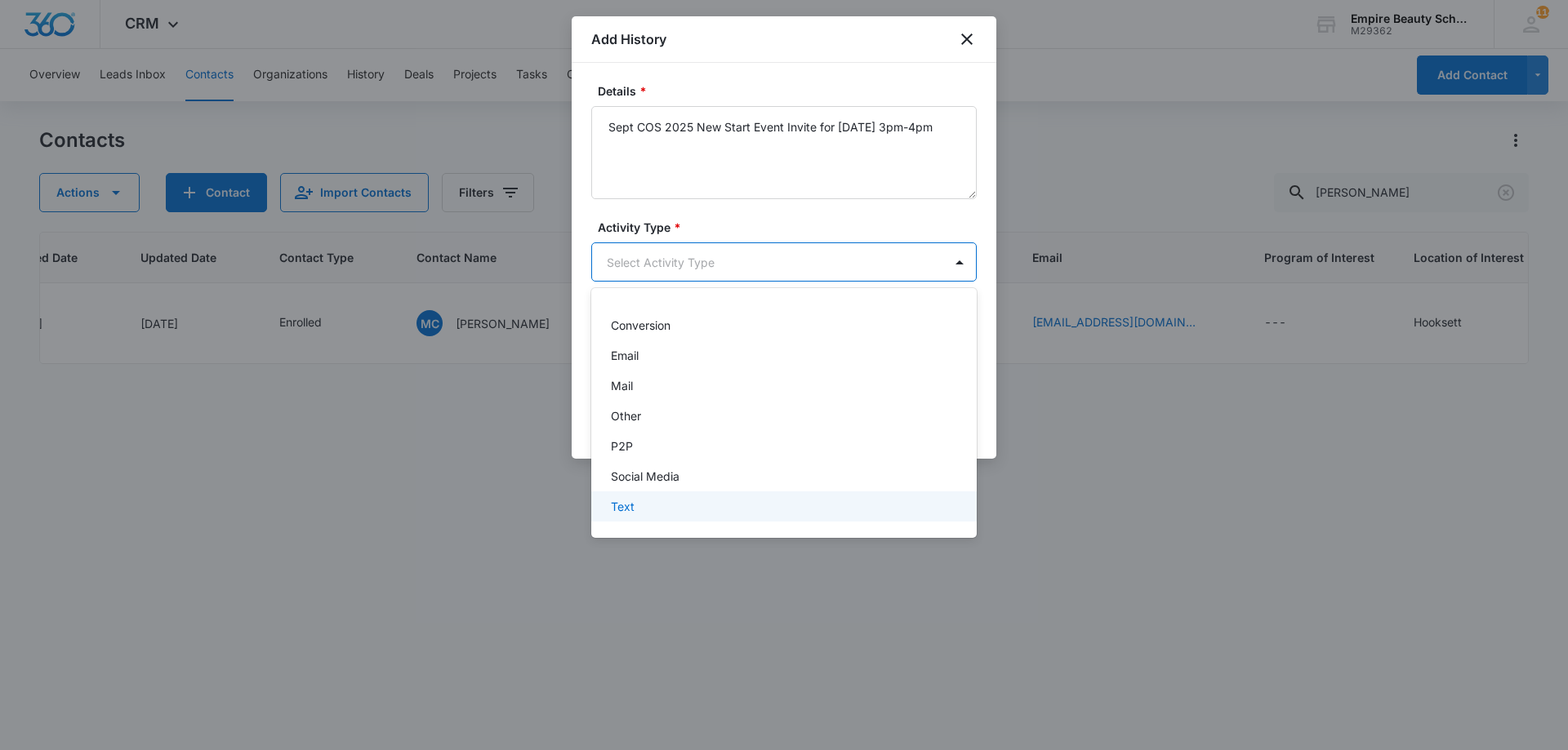
click at [655, 503] on div "Text" at bounding box center [782, 507] width 343 height 17
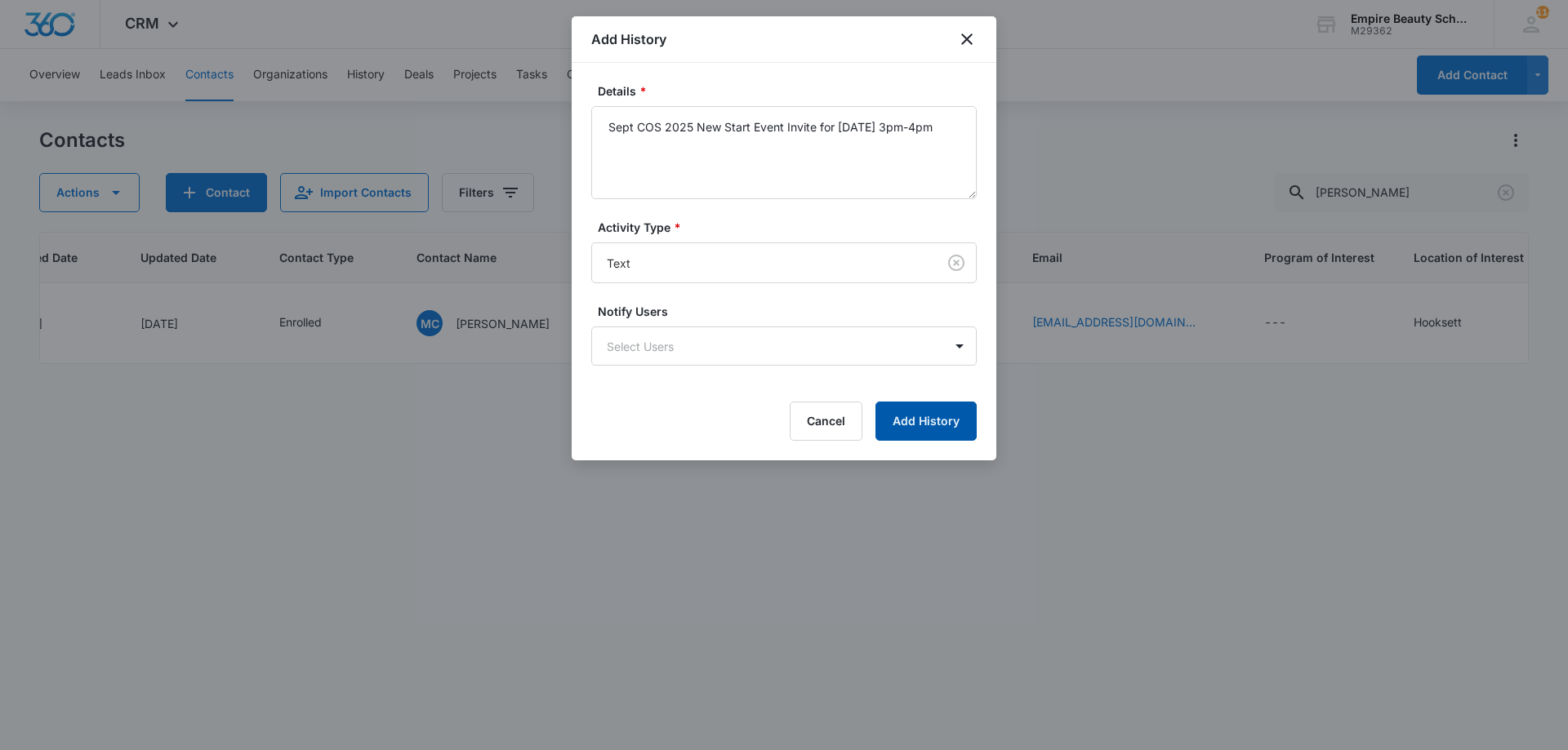
click at [885, 413] on button "Add History" at bounding box center [926, 421] width 101 height 39
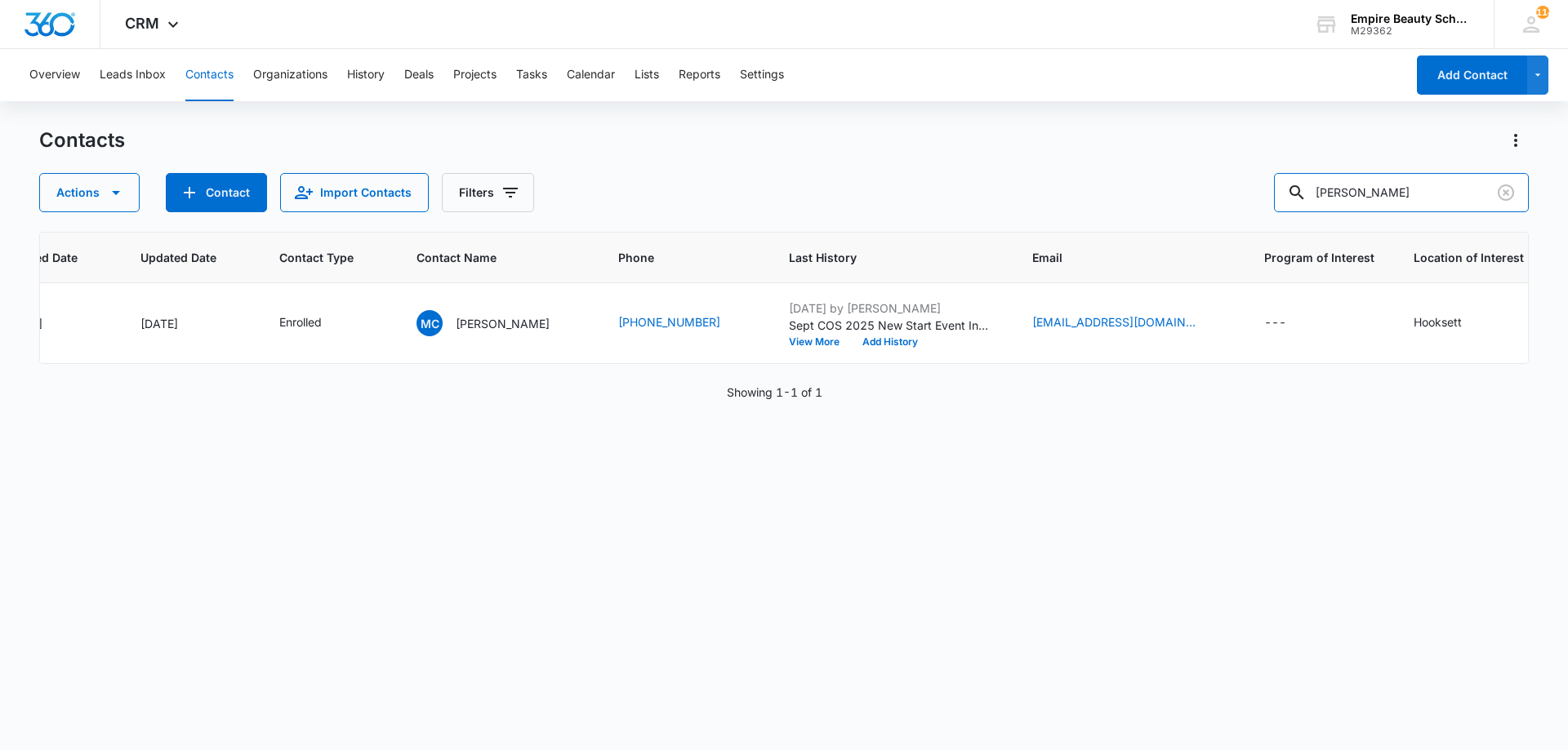
drag, startPoint x: 1410, startPoint y: 194, endPoint x: 885, endPoint y: 101, distance: 533.2
click at [894, 104] on div "Overview Leads Inbox Contacts Organizations History Deals Projects Tasks Calend…" at bounding box center [784, 398] width 1568 height 699
type input "rachel car"
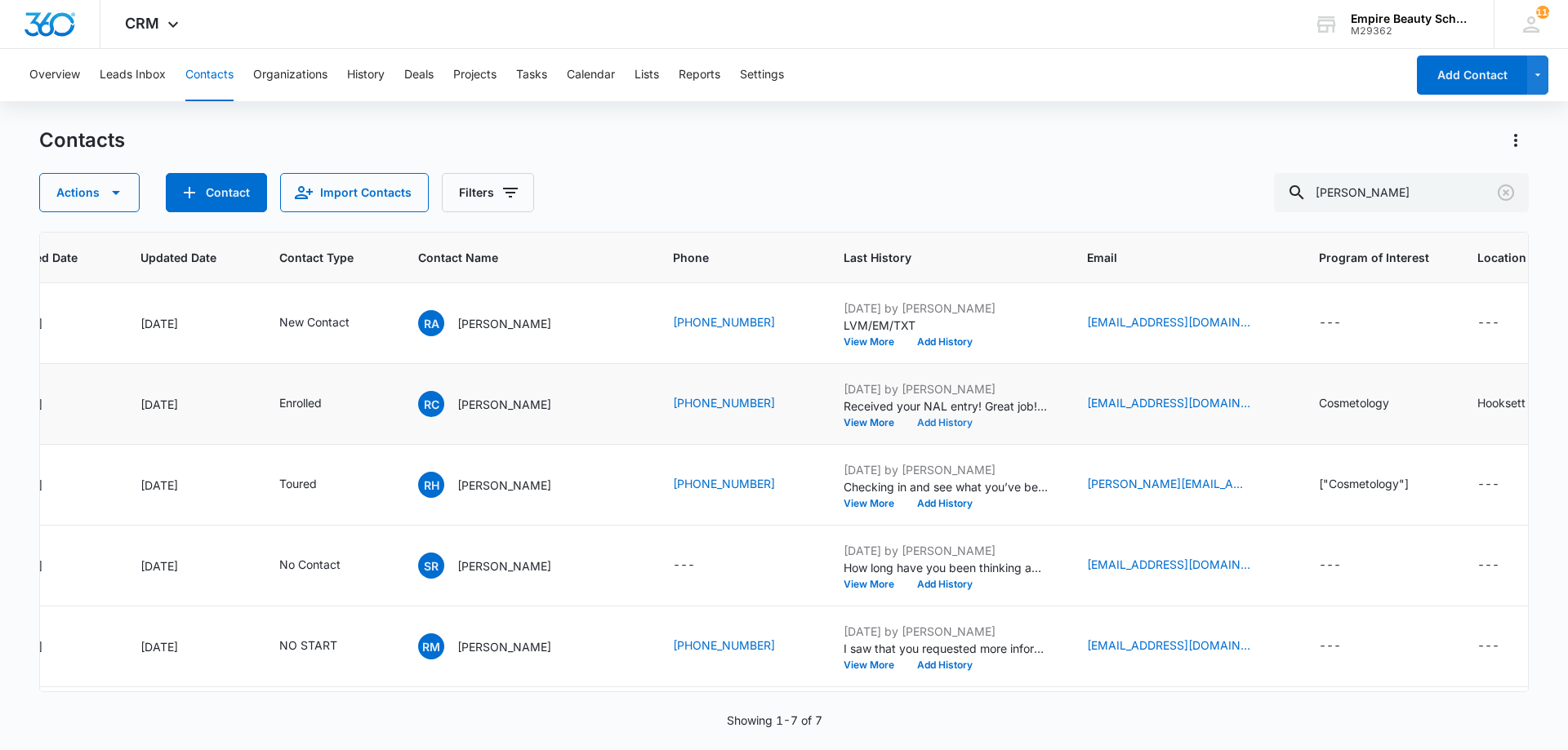
click at [947, 420] on button "Add History" at bounding box center [945, 422] width 79 height 9
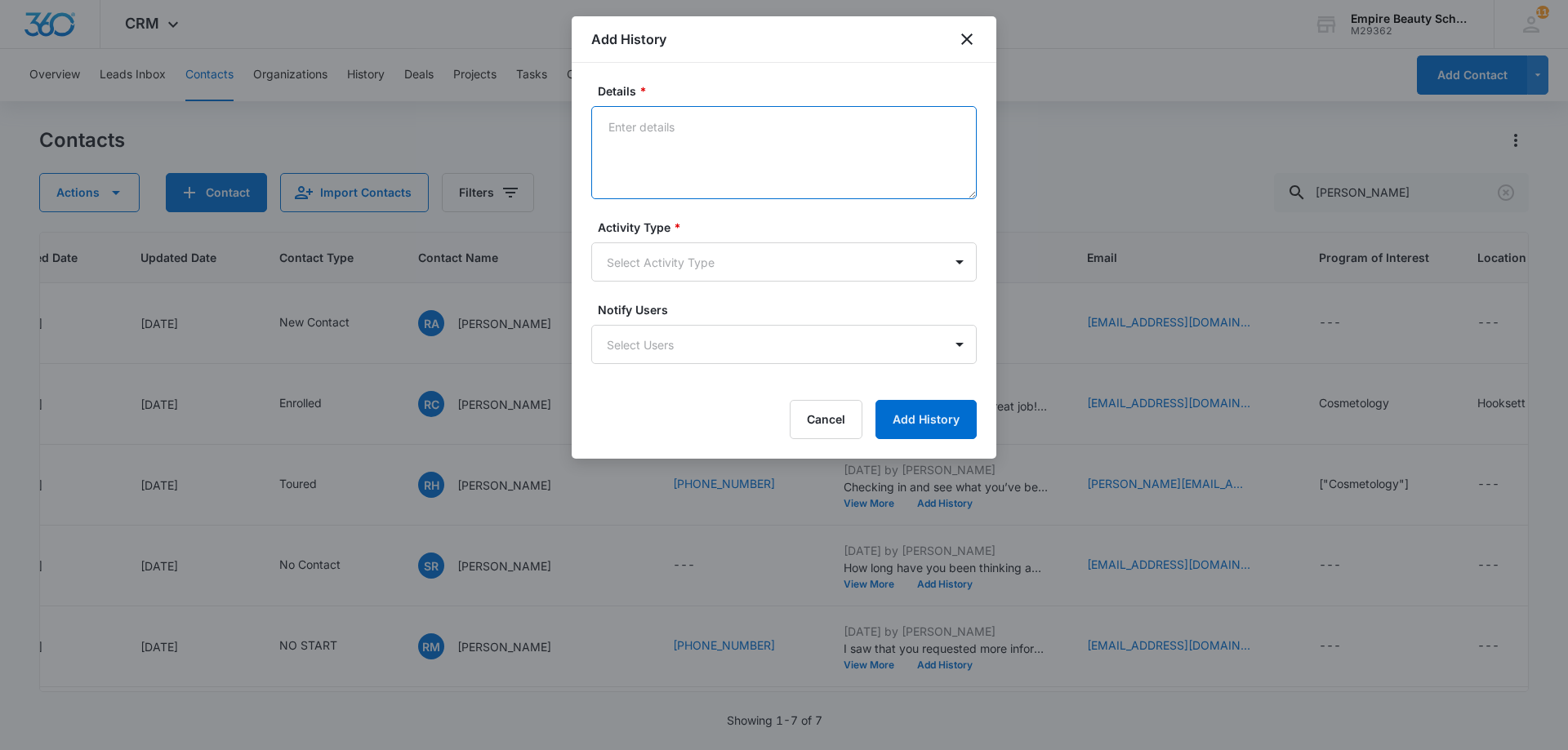
paste textarea "Sept COS 2025 New Start Event Invite for [DATE] 3pm-4pm"
type textarea "Sept COS 2025 New Start Event Invite for [DATE] 3pm-4pm"
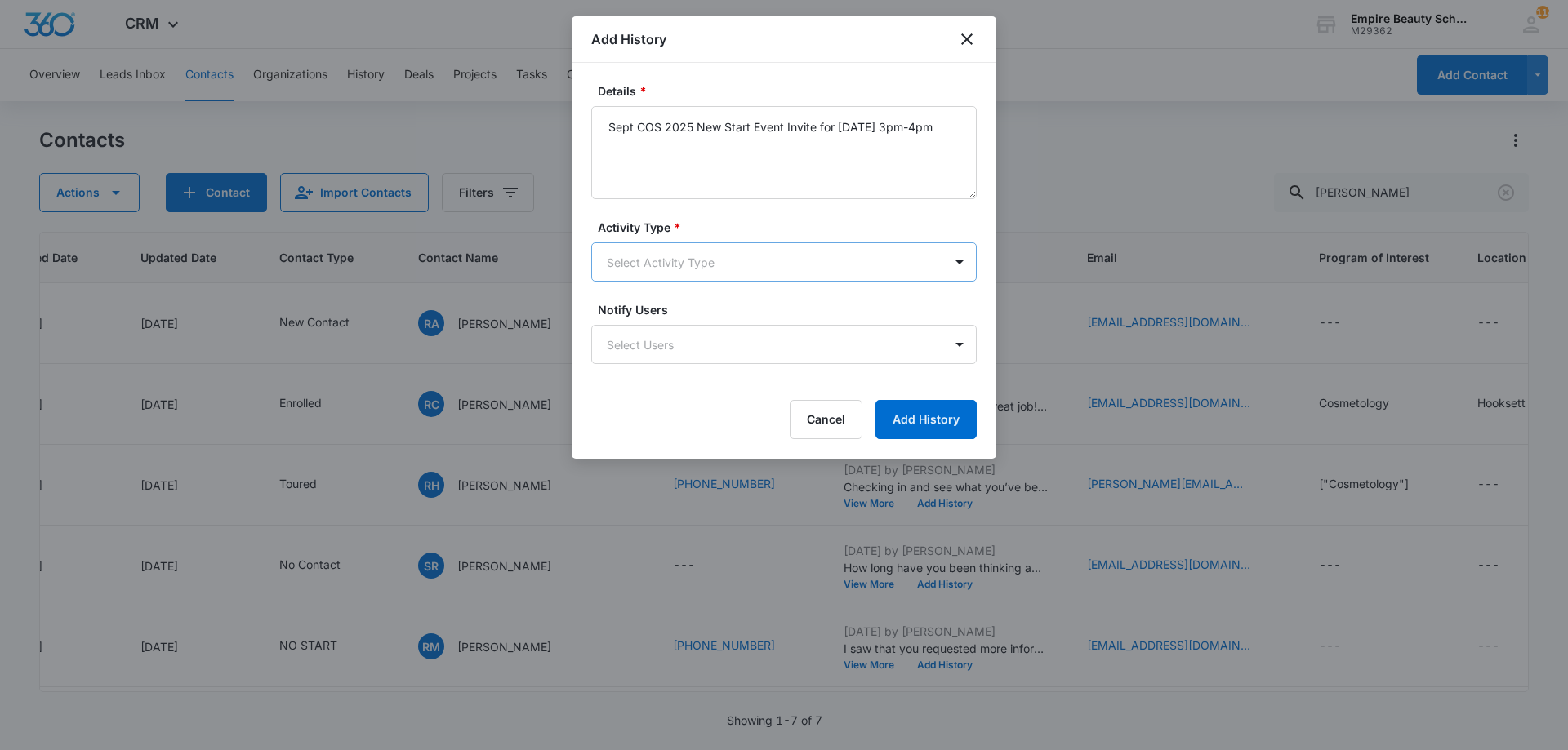
click at [666, 265] on body "CRM Apps Forms CRM Email Shop Payments POS Files Brand Settings Empire Beauty S…" at bounding box center [784, 375] width 1568 height 750
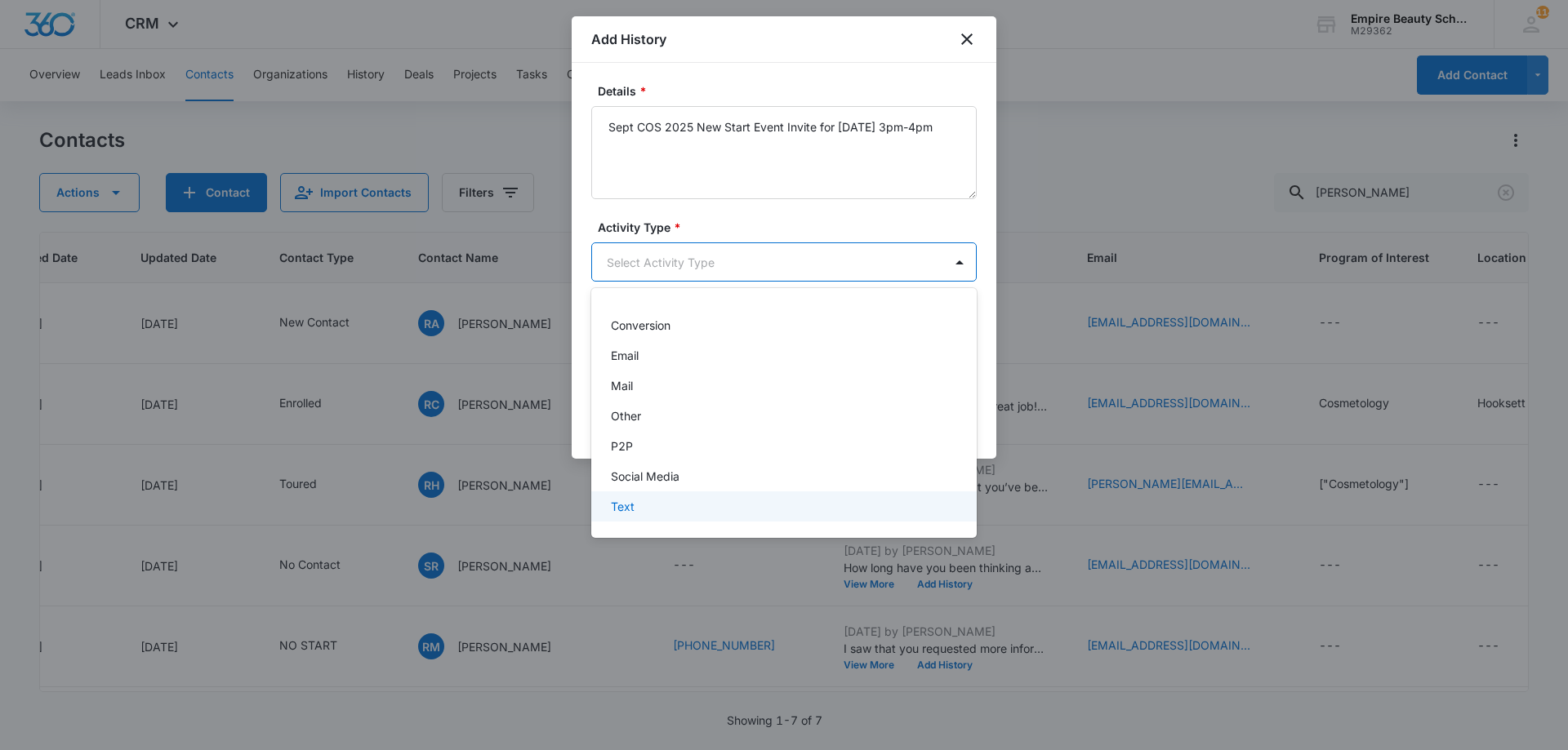
drag, startPoint x: 650, startPoint y: 506, endPoint x: 701, endPoint y: 501, distance: 51.2
click at [650, 507] on div "Text" at bounding box center [782, 507] width 343 height 17
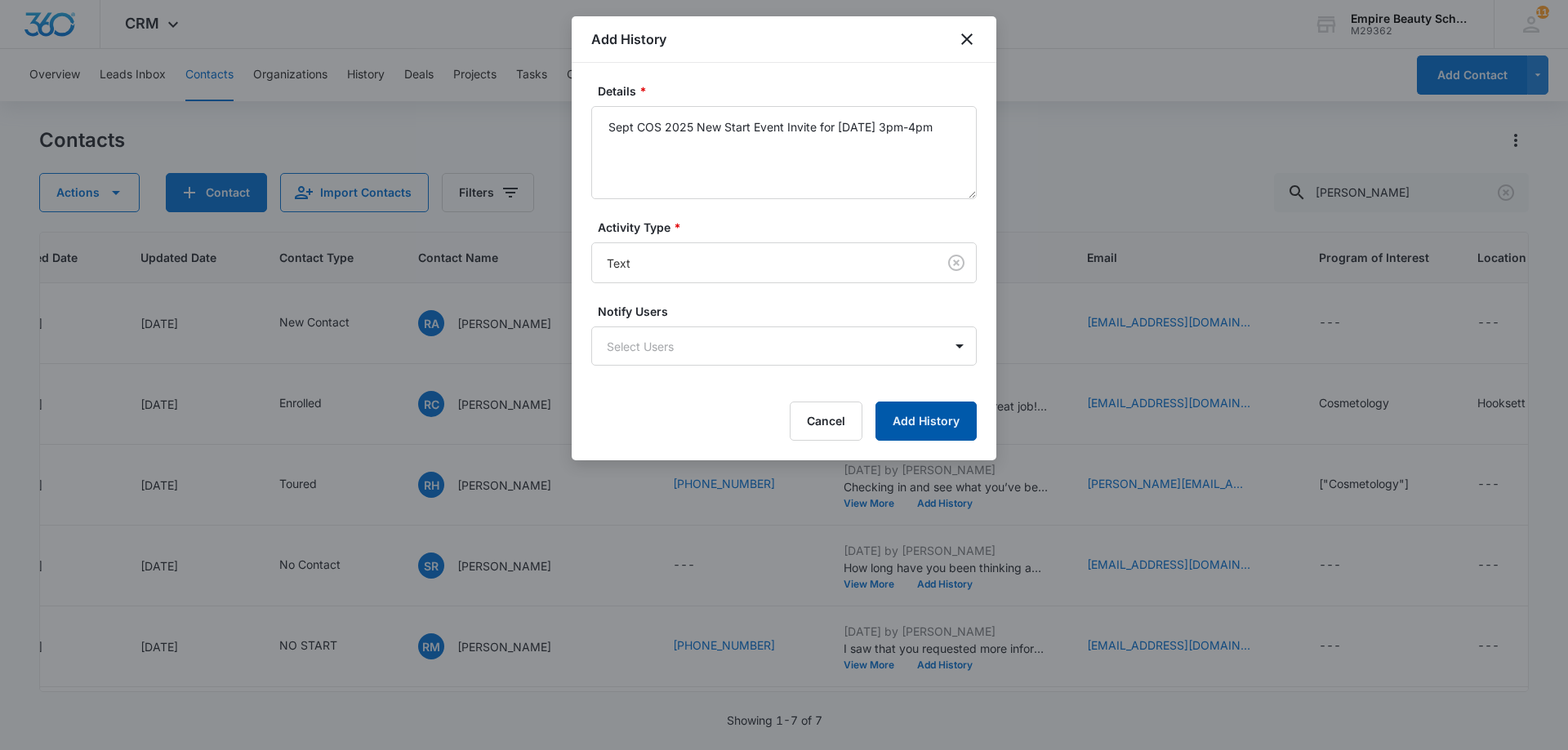
click at [911, 424] on button "Add History" at bounding box center [926, 421] width 101 height 39
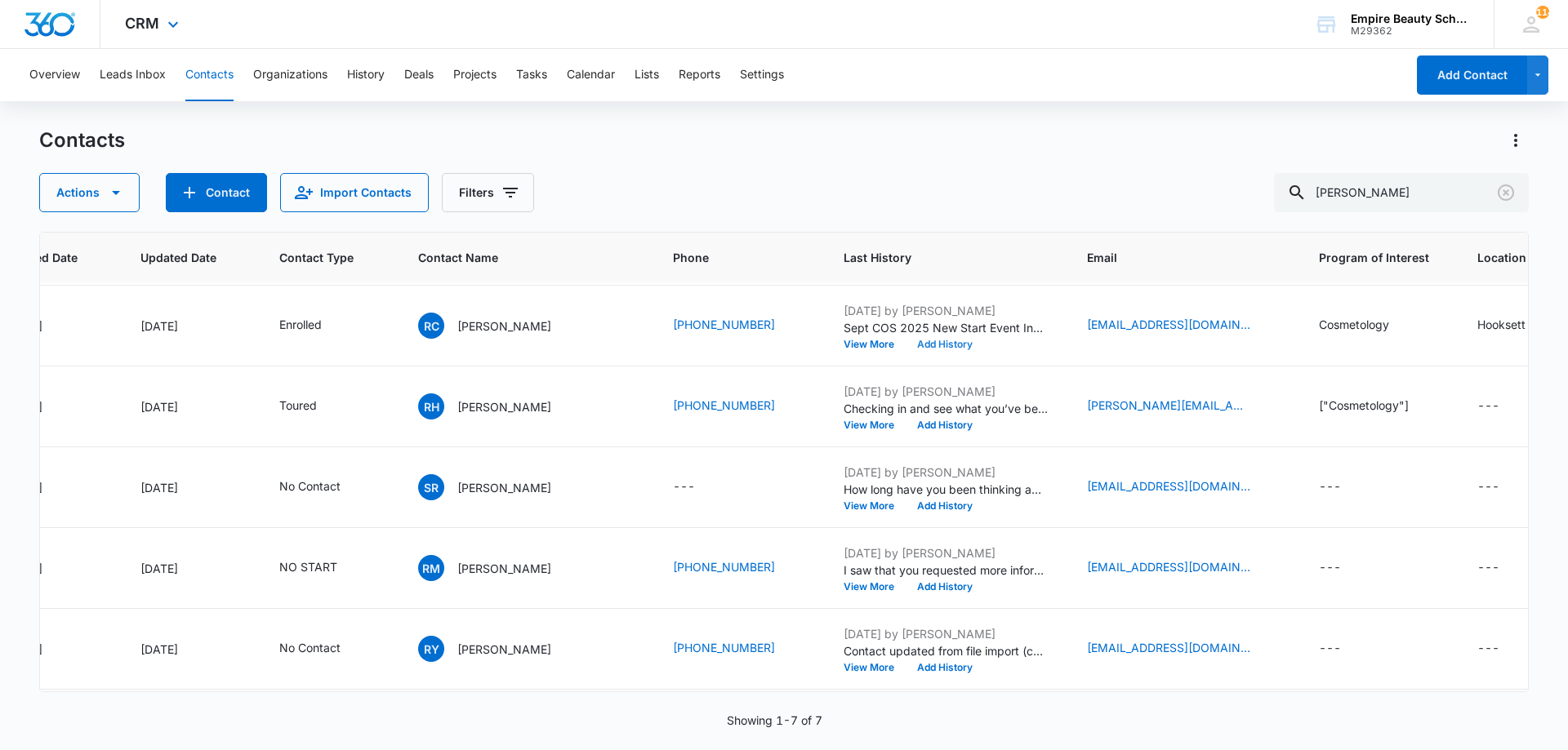
scroll to position [79, 194]
drag, startPoint x: 1120, startPoint y: 189, endPoint x: 706, endPoint y: 199, distance: 414.1
click at [989, 201] on div "Actions Contact Import Contacts Filters rachel car" at bounding box center [784, 193] width 1489 height 39
type input "brianna ciof"
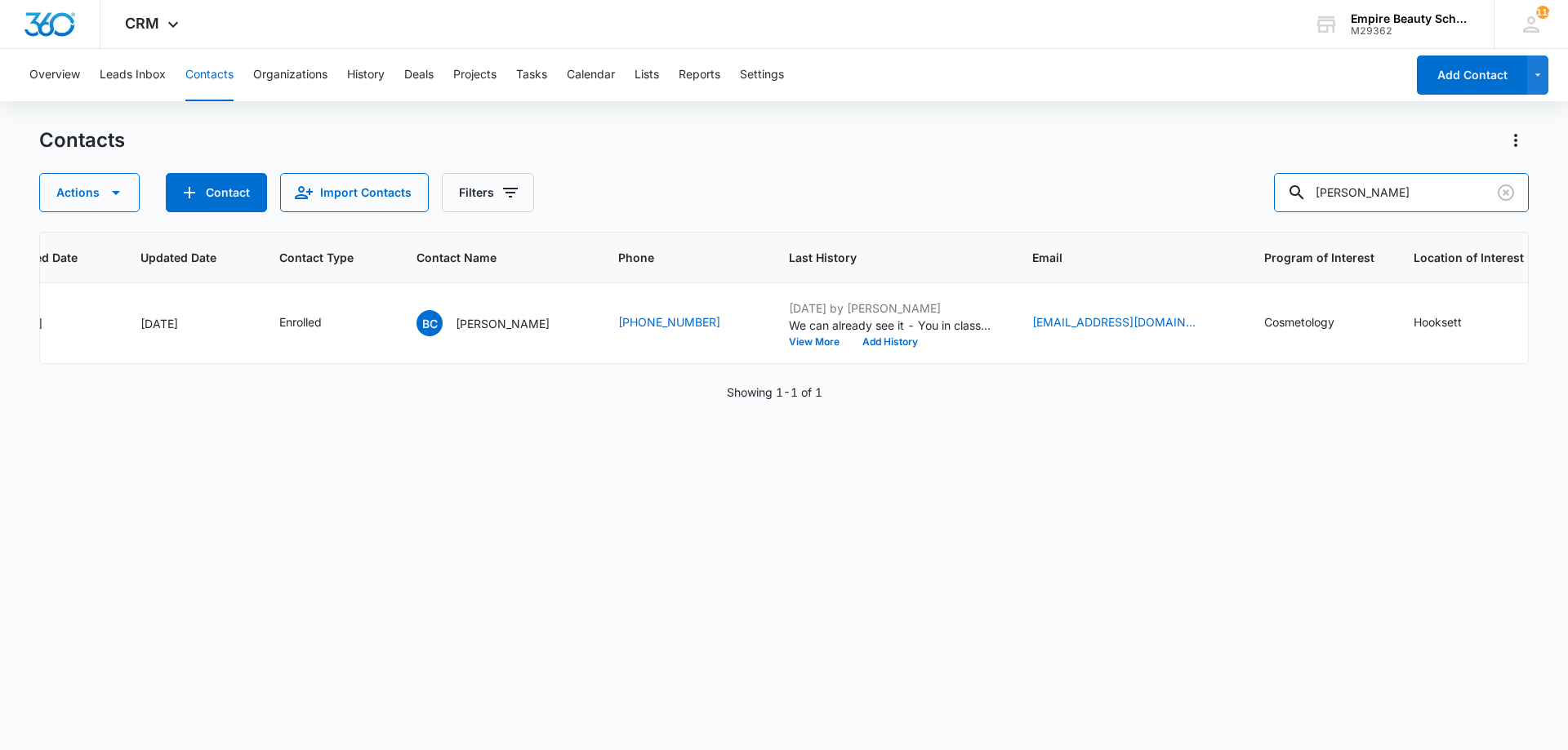
scroll to position [0, 194]
click at [879, 343] on button "Add History" at bounding box center [890, 342] width 79 height 9
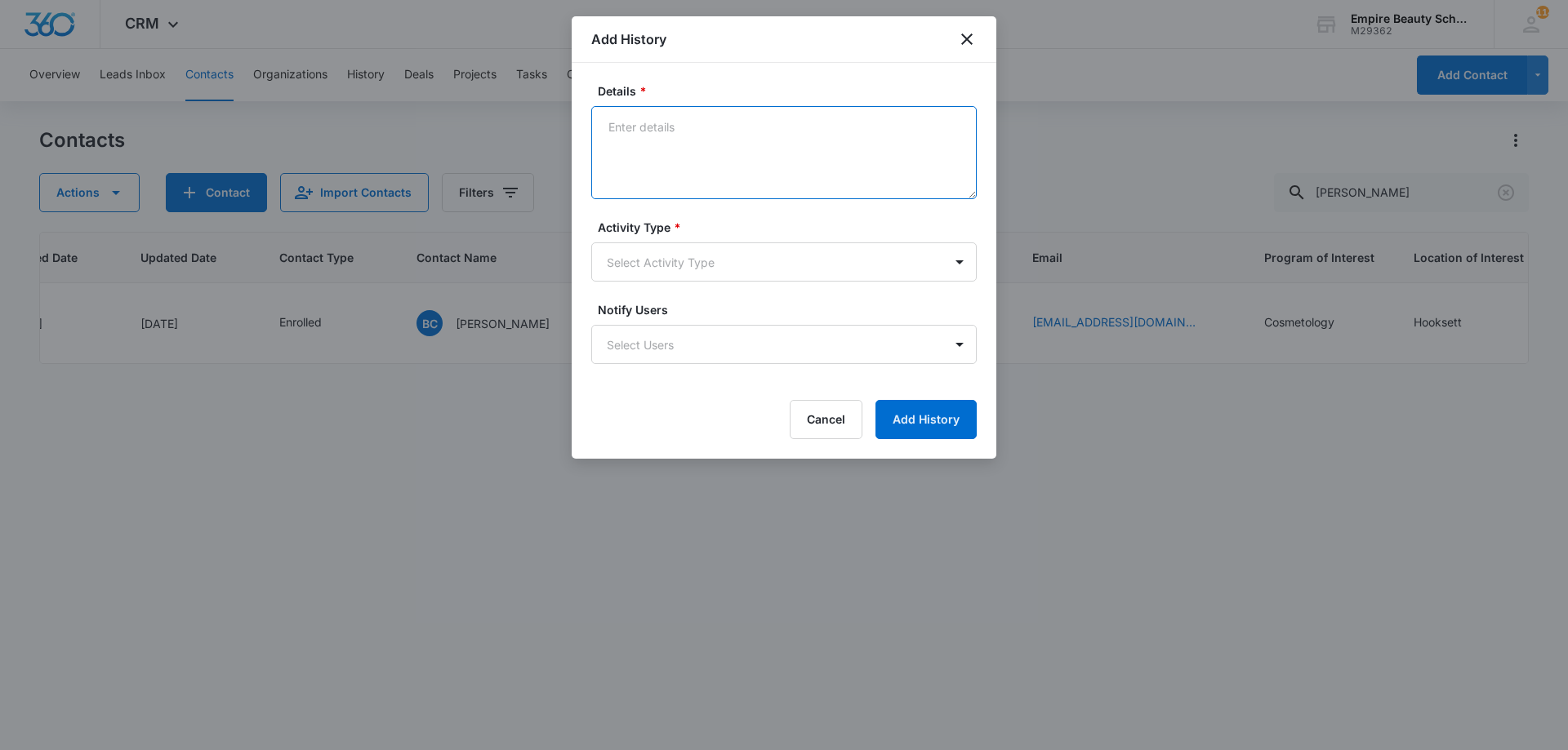
paste textarea "Sept COS 2025 New Start Event Invite for [DATE] 3pm-4pm"
type textarea "Sept COS 2025 New Start Event Invite for [DATE] 3pm-4pm"
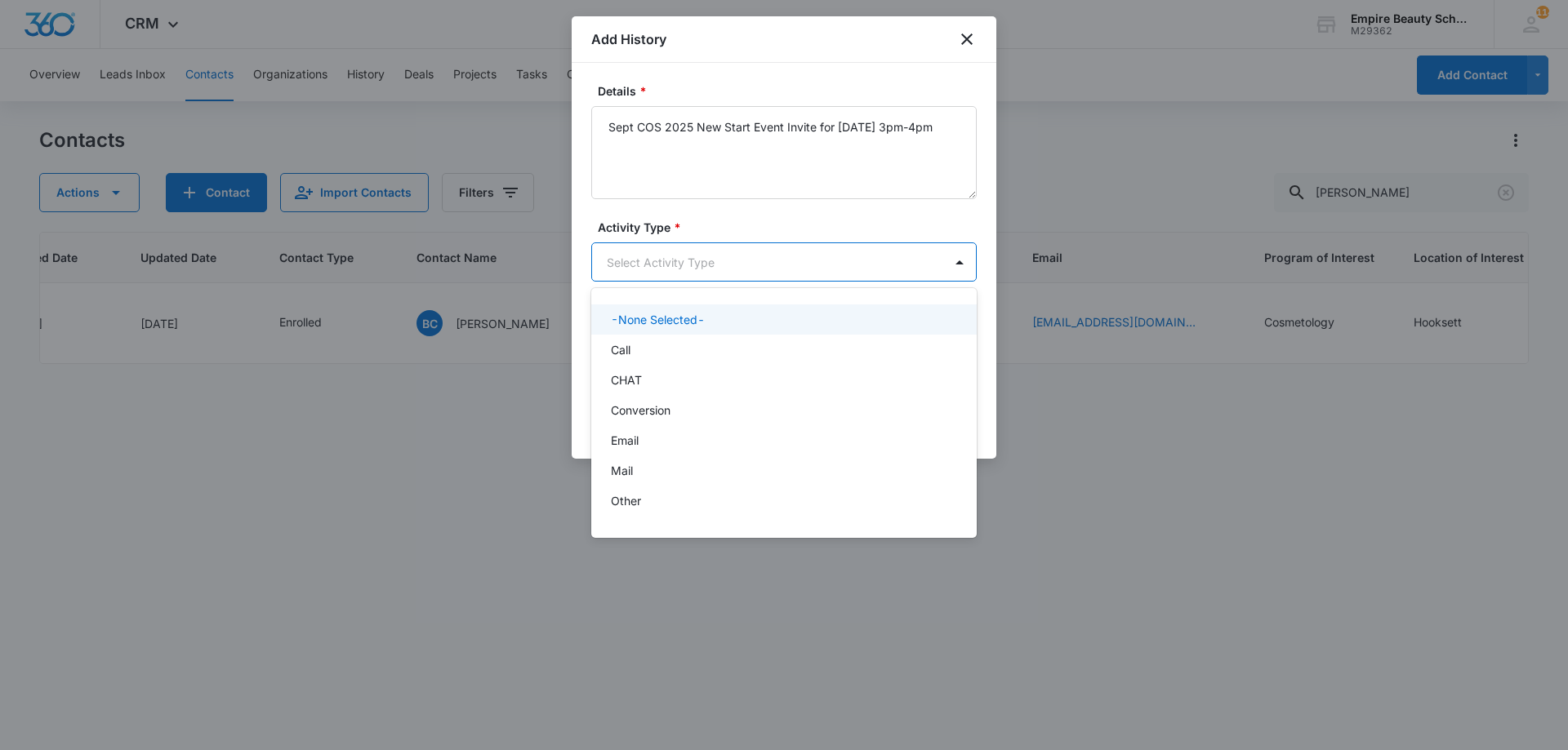
click at [671, 262] on body "CRM Apps Forms CRM Email Shop Payments POS Files Brand Settings Empire Beauty S…" at bounding box center [784, 375] width 1568 height 750
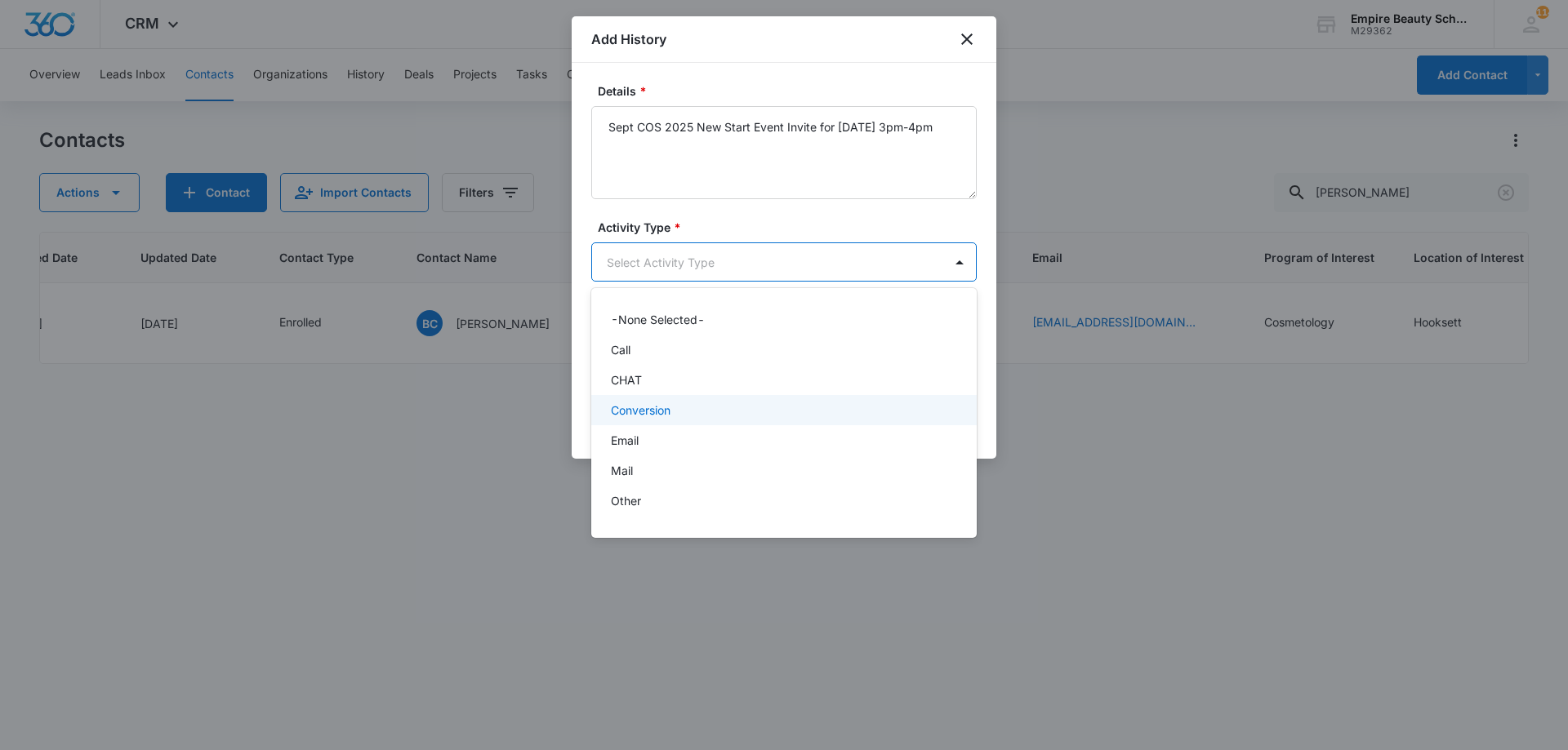
scroll to position [85, 0]
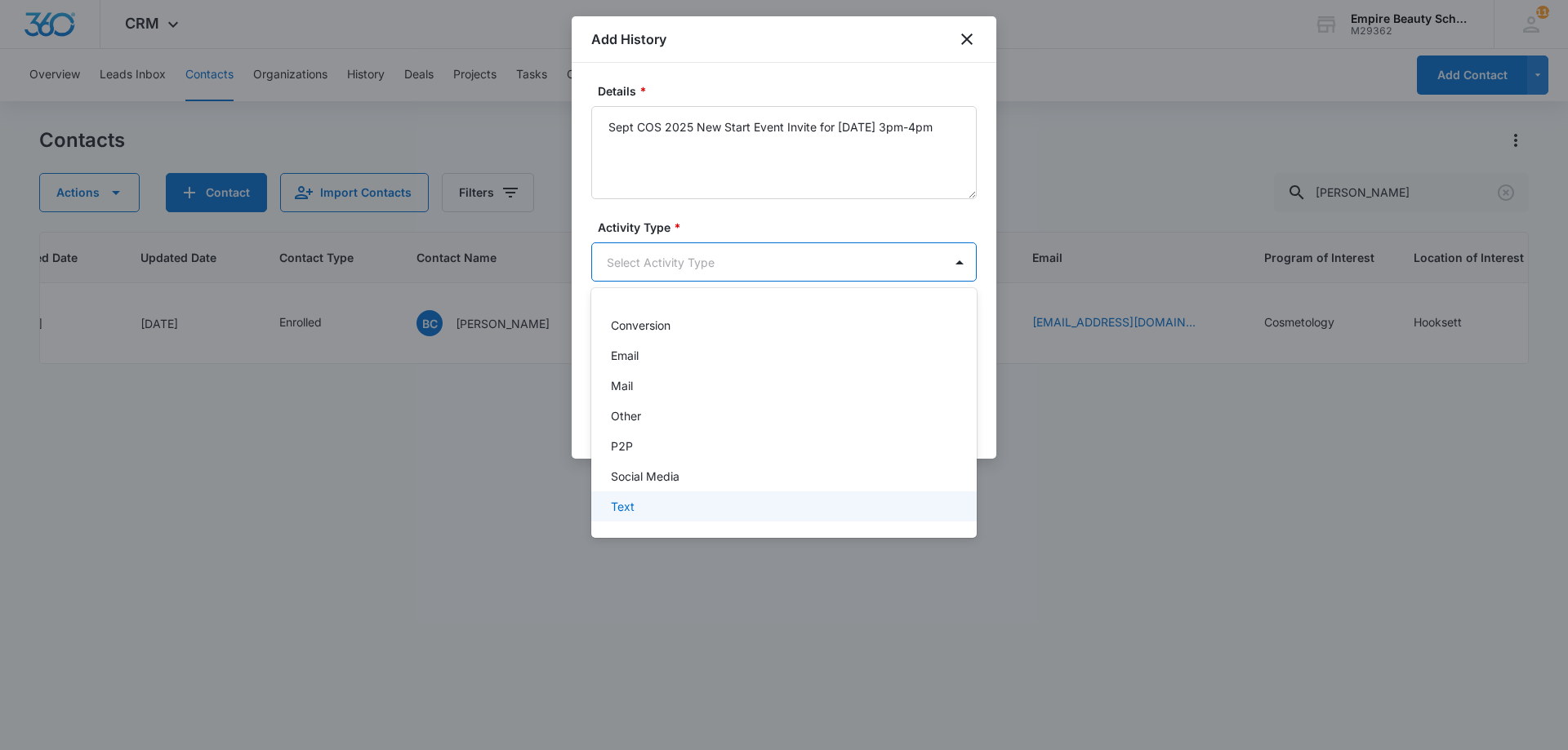
click at [658, 497] on div "Text" at bounding box center [784, 506] width 385 height 30
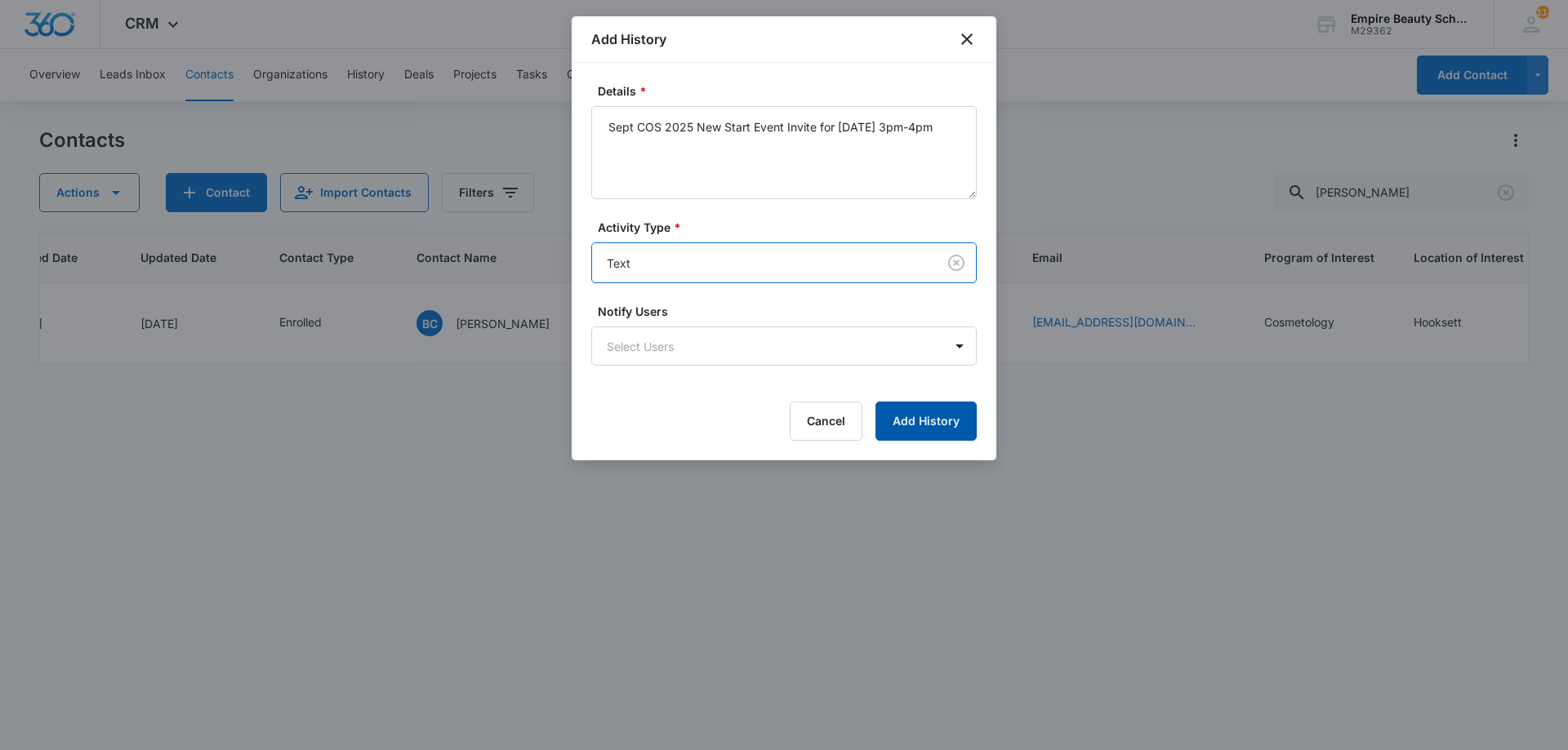
click at [916, 412] on button "Add History" at bounding box center [926, 421] width 101 height 39
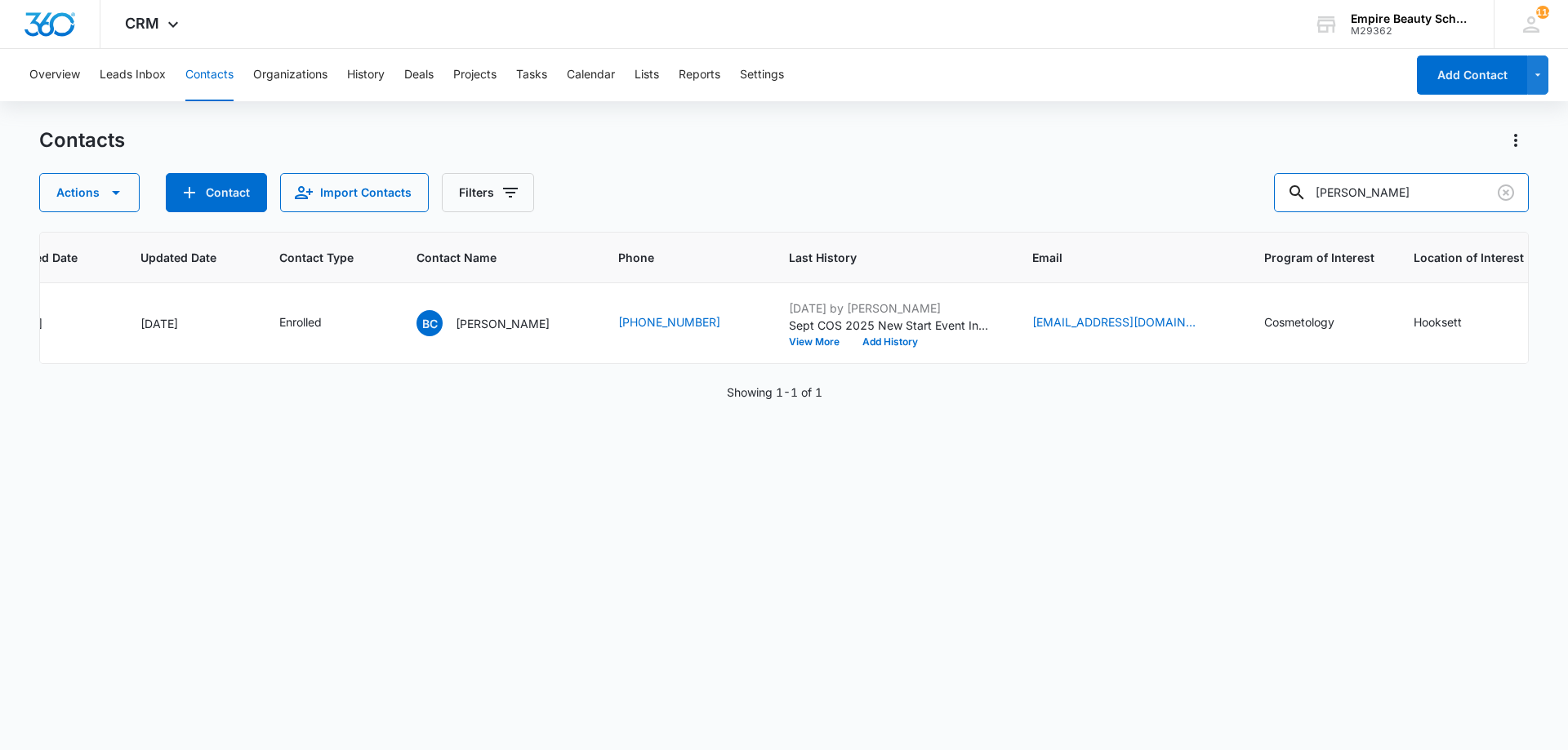
drag, startPoint x: 1412, startPoint y: 202, endPoint x: 978, endPoint y: 150, distance: 437.1
click at [978, 150] on div "Contacts Actions Contact Import Contacts Filters brianna ciof" at bounding box center [784, 170] width 1489 height 85
type input "samantha corn"
click at [904, 342] on button "Add History" at bounding box center [890, 342] width 79 height 9
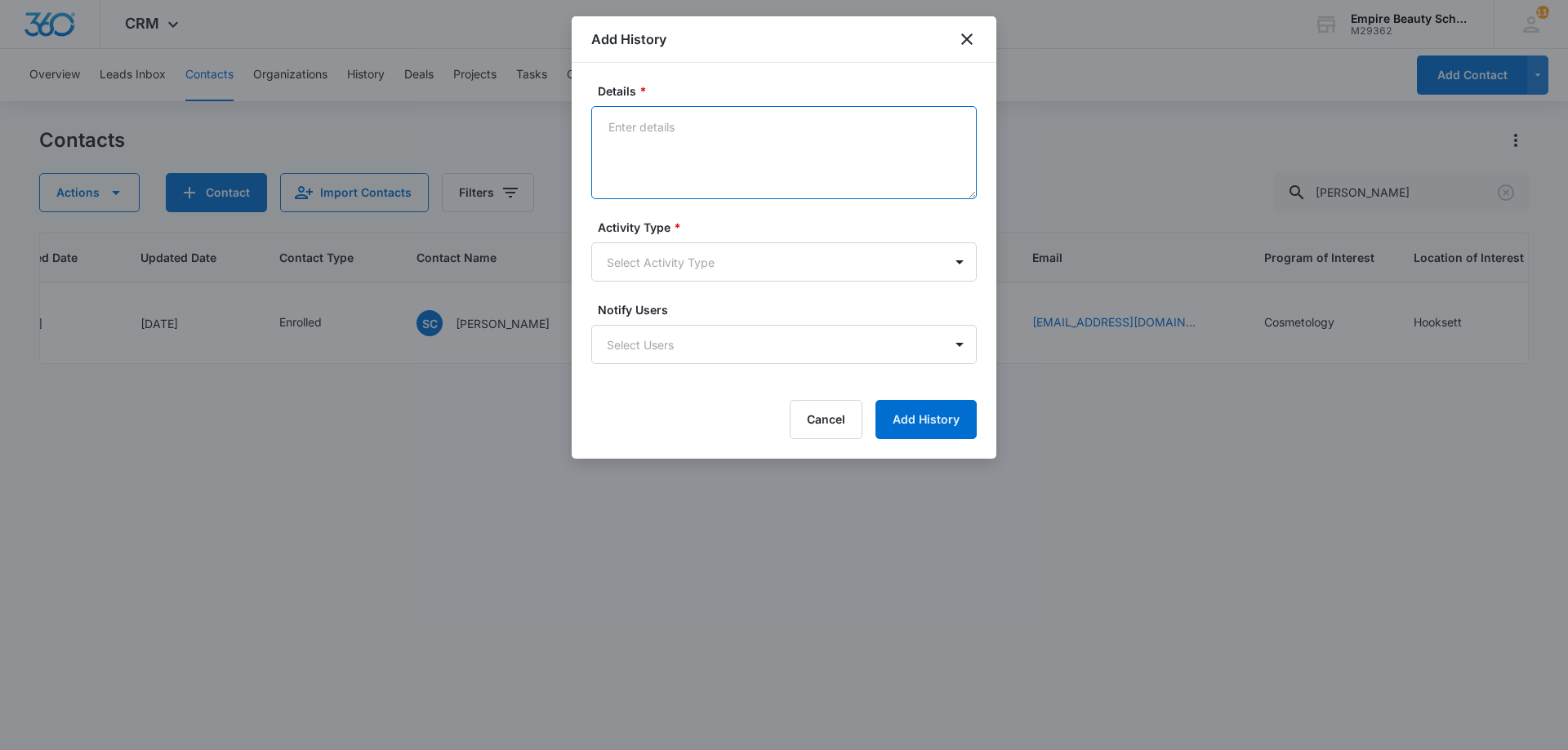
paste textarea "Sept COS 2025 New Start Event Invite for [DATE] 3pm-4pm"
type textarea "Sept COS 2025 New Start Event Invite for [DATE] 3pm-4pm"
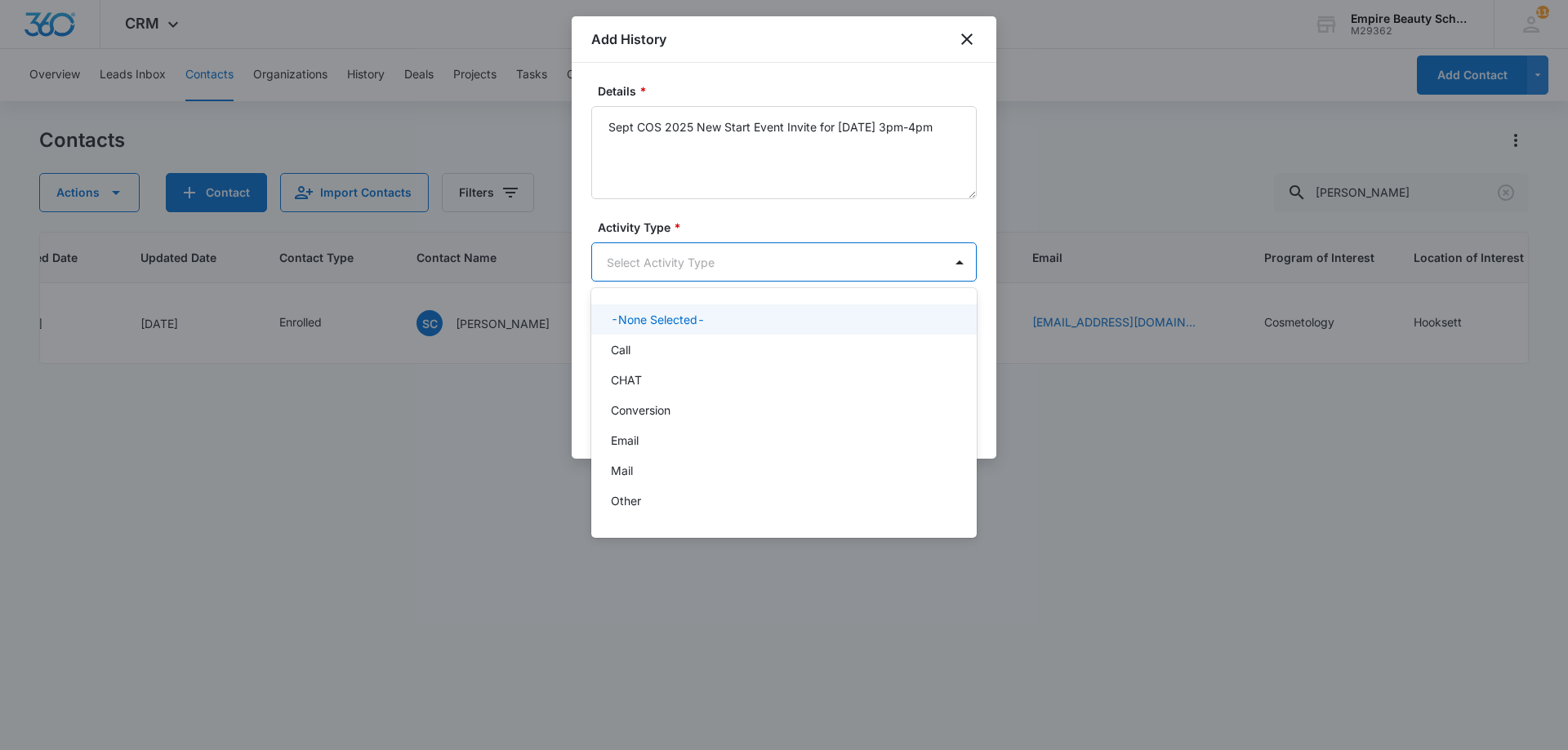
click at [744, 275] on body "CRM Apps Forms CRM Email Shop Payments POS Files Brand Settings Empire Beauty S…" at bounding box center [784, 375] width 1568 height 750
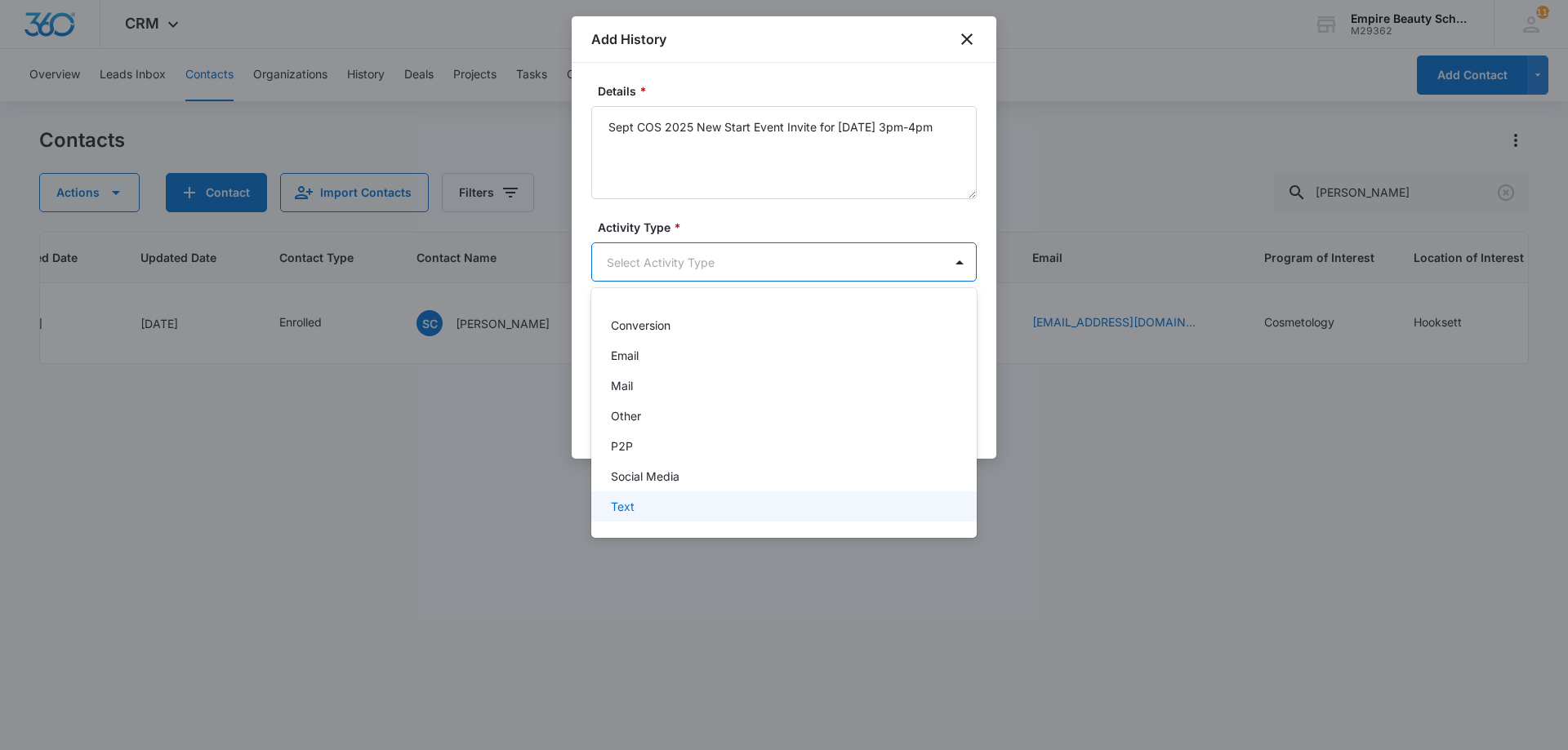
click at [643, 501] on div "Text" at bounding box center [782, 507] width 343 height 17
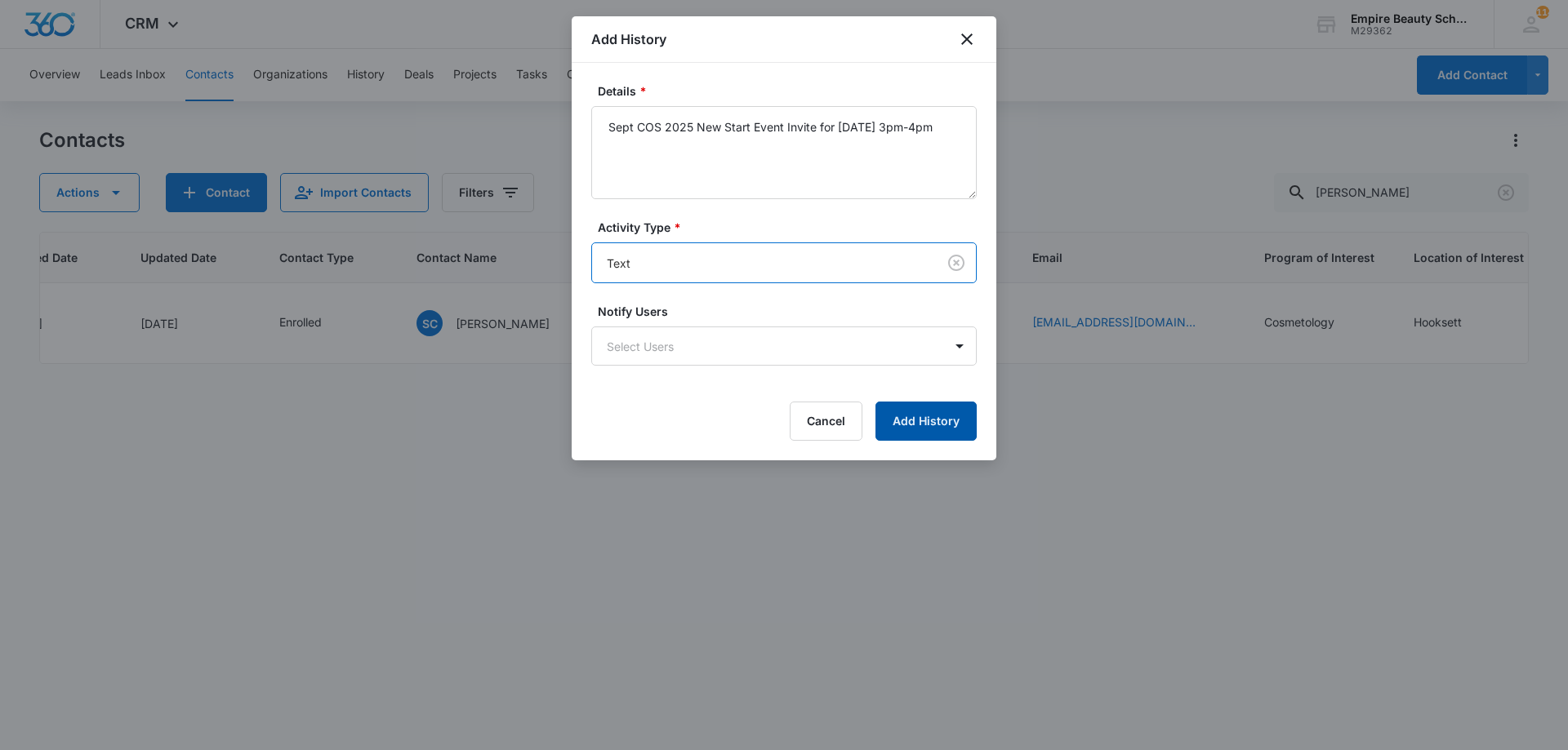
click at [927, 409] on button "Add History" at bounding box center [926, 421] width 101 height 39
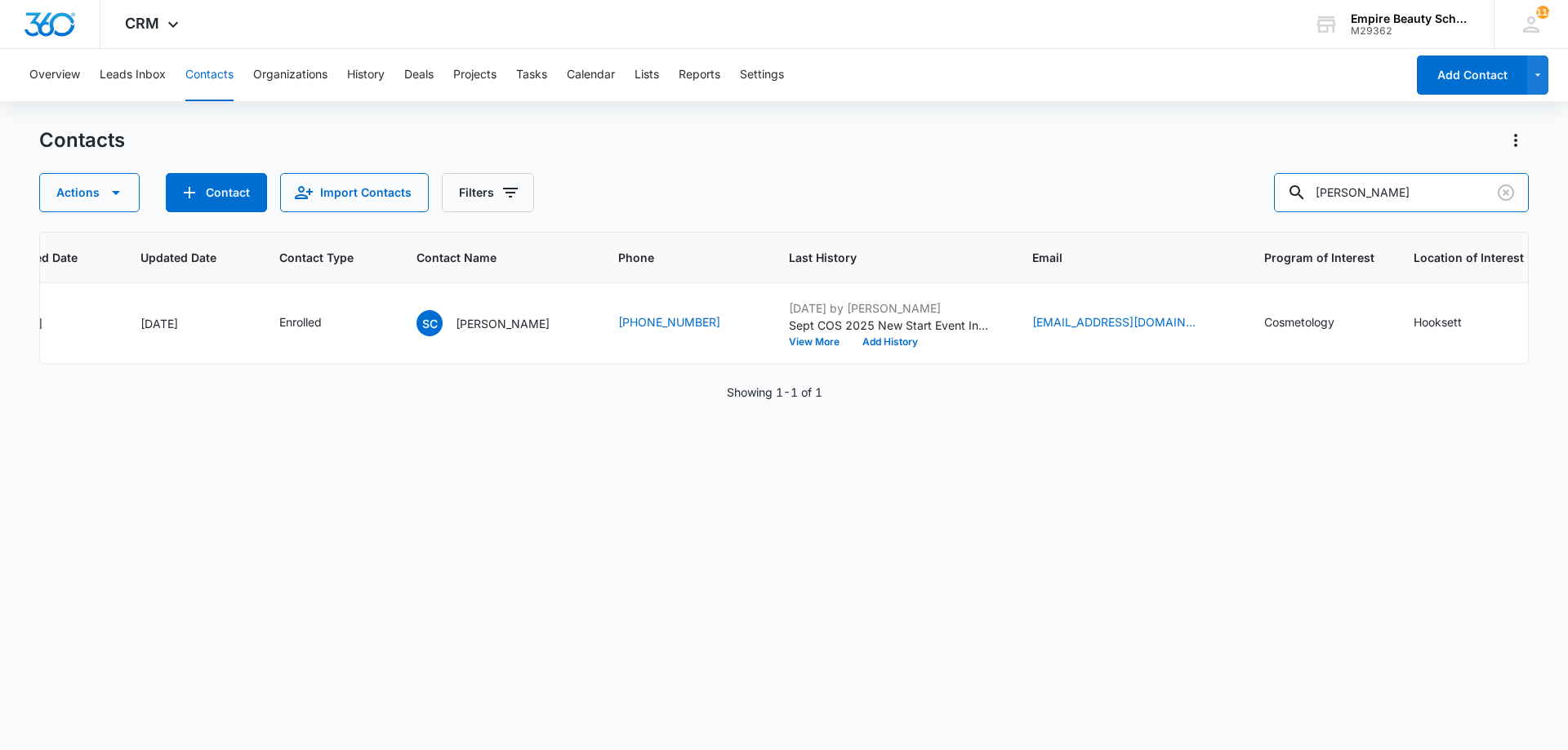
drag, startPoint x: 1442, startPoint y: 201, endPoint x: 921, endPoint y: 174, distance: 521.7
click at [921, 174] on div "Actions Contact Import Contacts Filters samantha corn" at bounding box center [784, 193] width 1489 height 39
type input "olivia crock"
click at [856, 341] on button "Add History" at bounding box center [890, 342] width 79 height 9
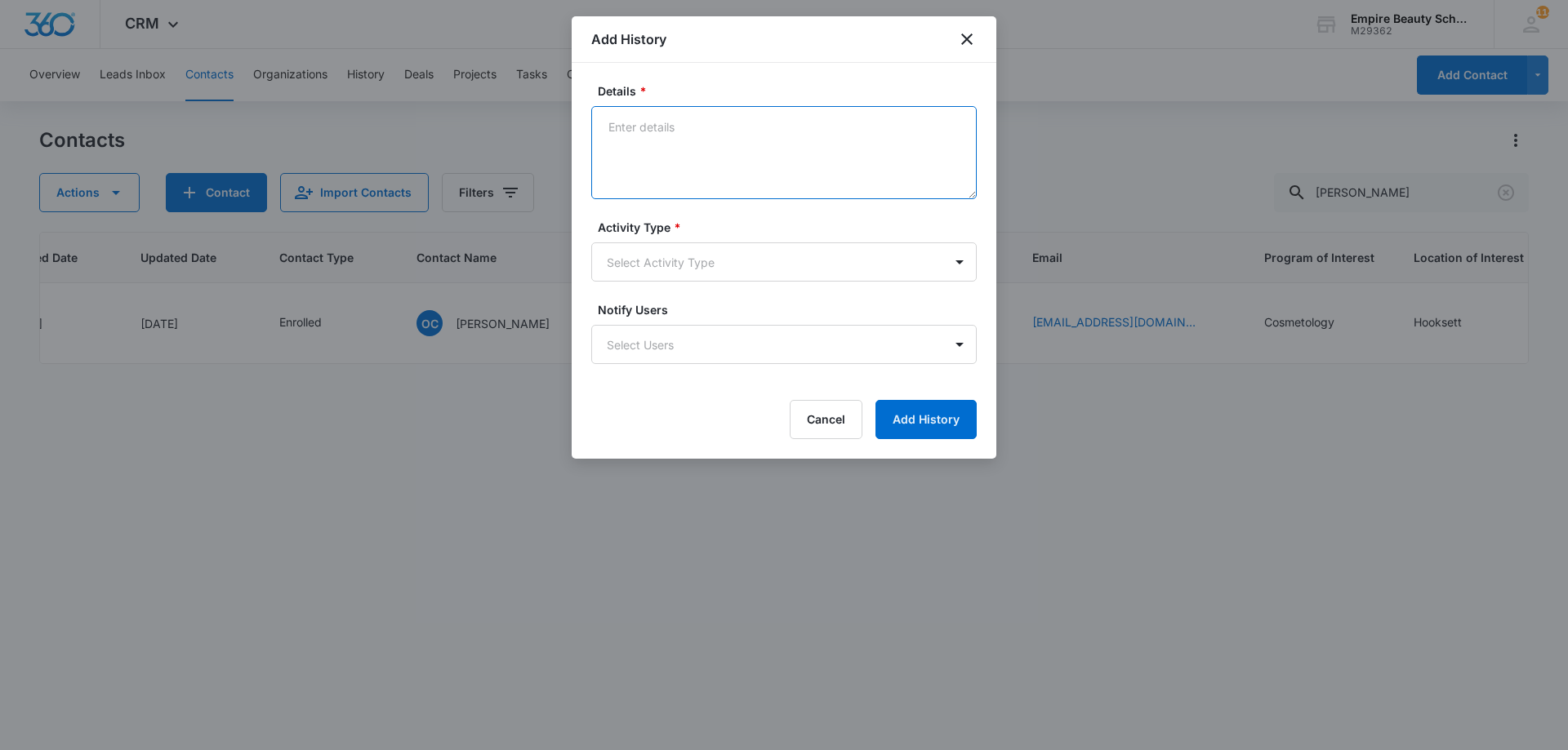
paste textarea "Sept COS 2025 New Start Event Invite for [DATE] 3pm-4pm"
type textarea "Sept COS 2025 New Start Event Invite for [DATE] 3pm-4pm"
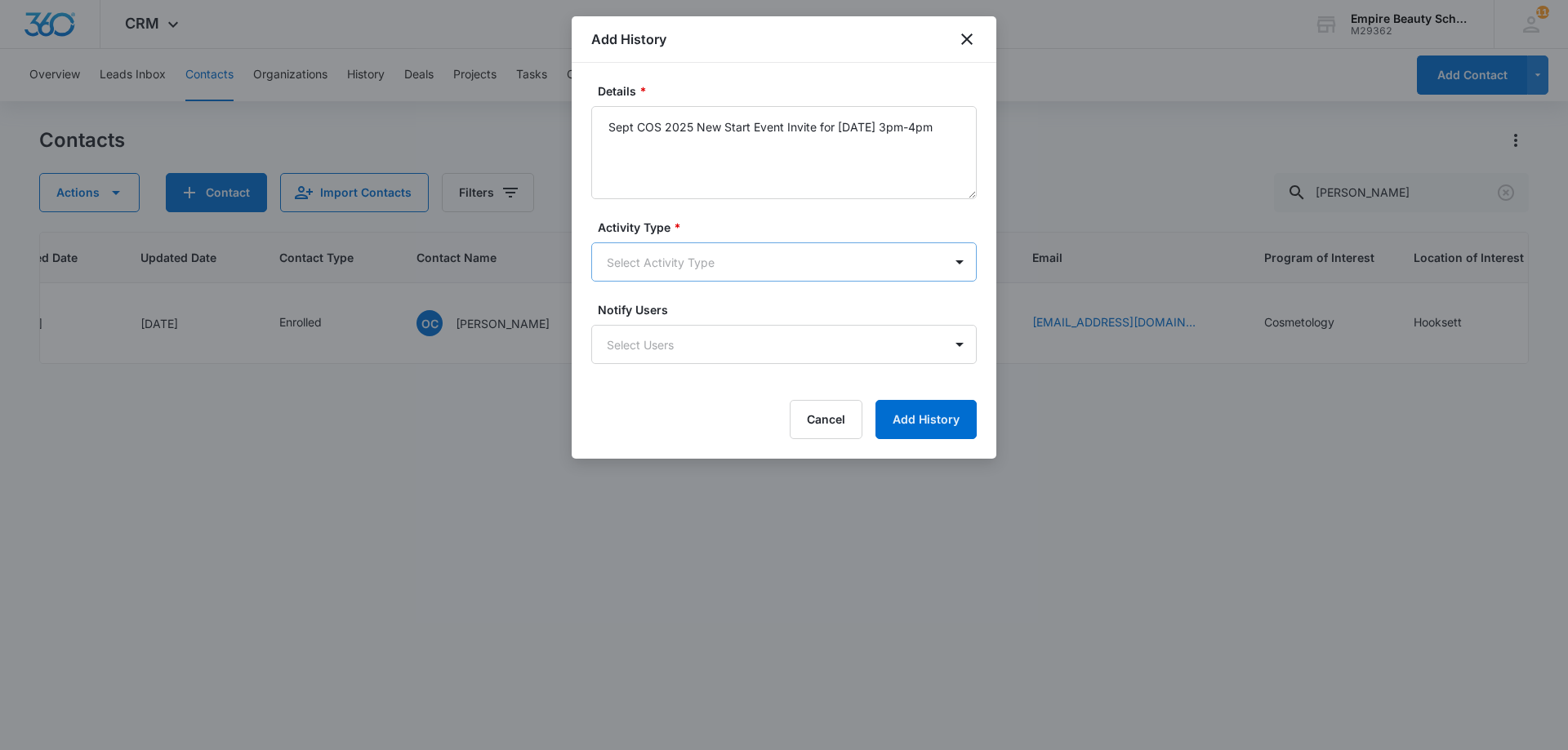
click at [735, 252] on body "CRM Apps Forms CRM Email Shop Payments POS Files Brand Settings Empire Beauty S…" at bounding box center [784, 375] width 1568 height 750
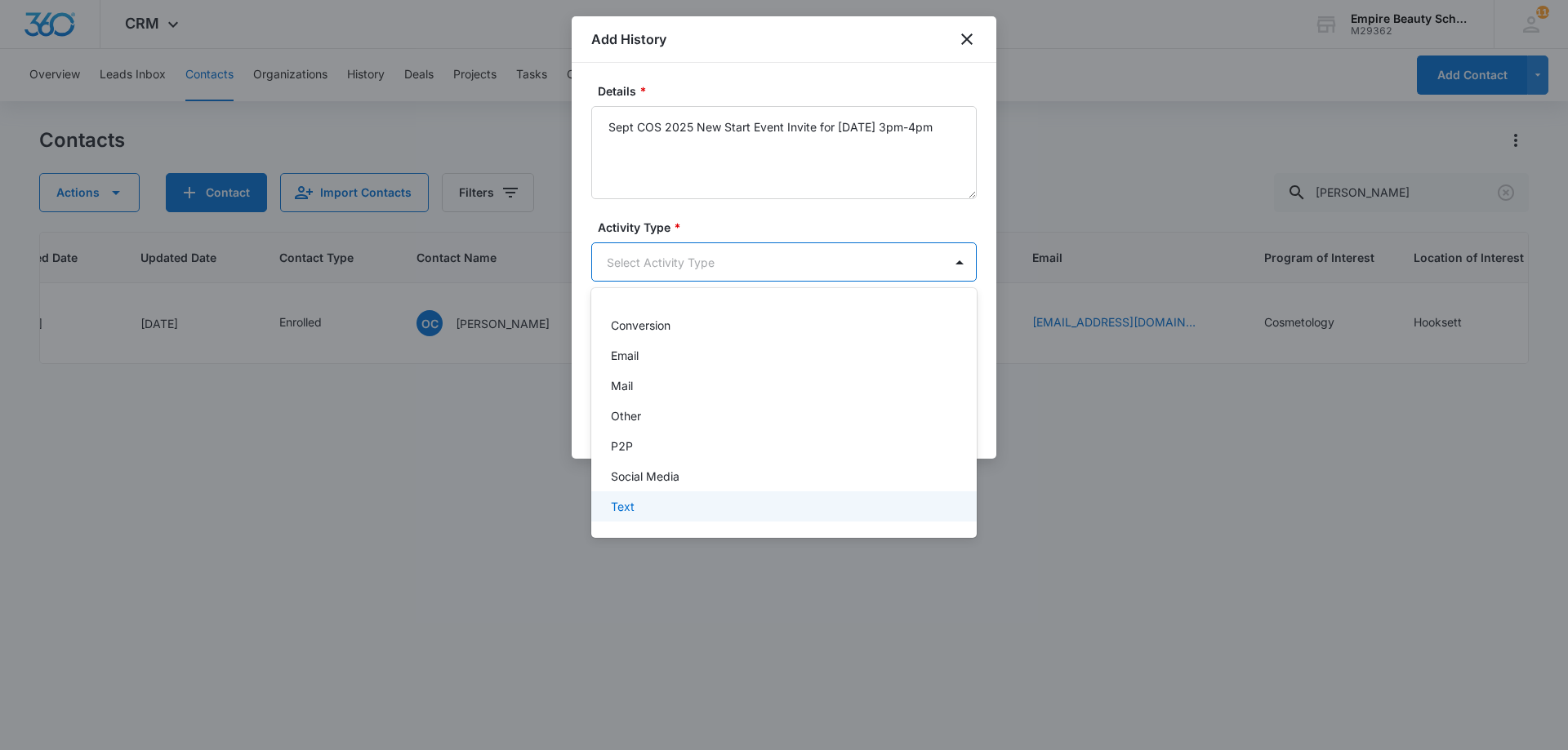
click at [683, 501] on div "Text" at bounding box center [782, 507] width 343 height 17
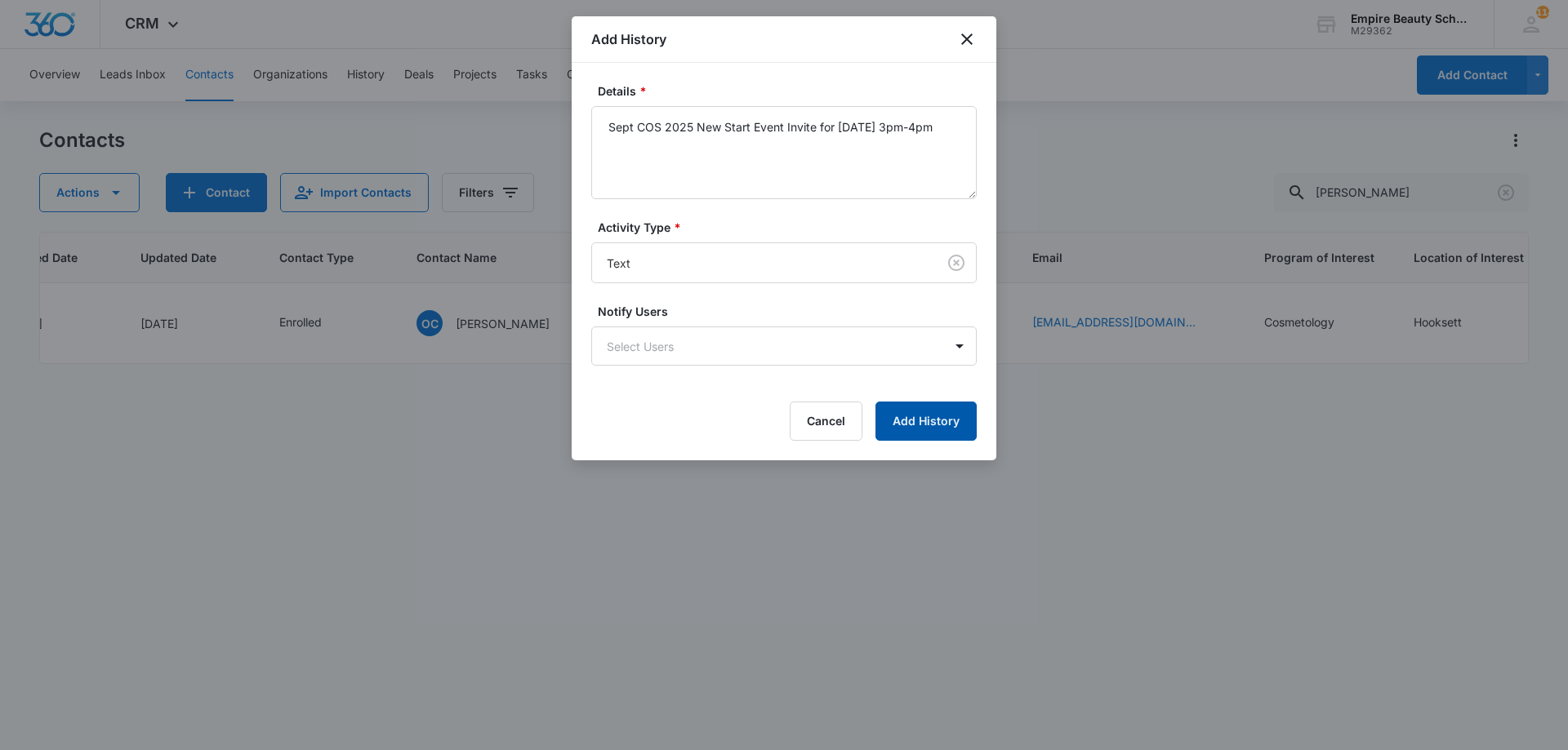
click at [929, 422] on button "Add History" at bounding box center [926, 421] width 101 height 39
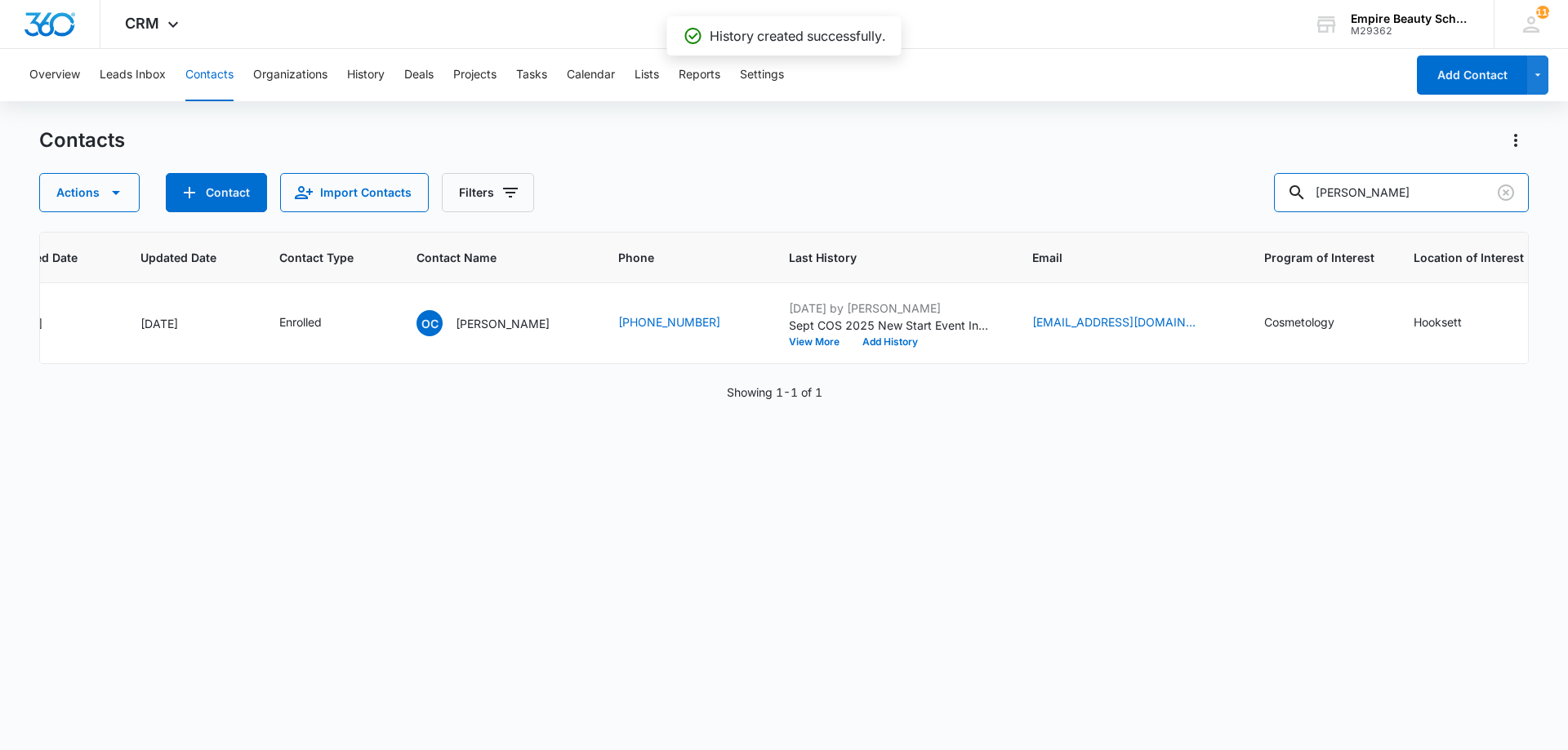
drag, startPoint x: 1352, startPoint y: 194, endPoint x: 1168, endPoint y: 193, distance: 184.0
click at [1182, 192] on div "Actions Contact Import Contacts Filters olivia crock" at bounding box center [784, 193] width 1489 height 39
type input "dejes"
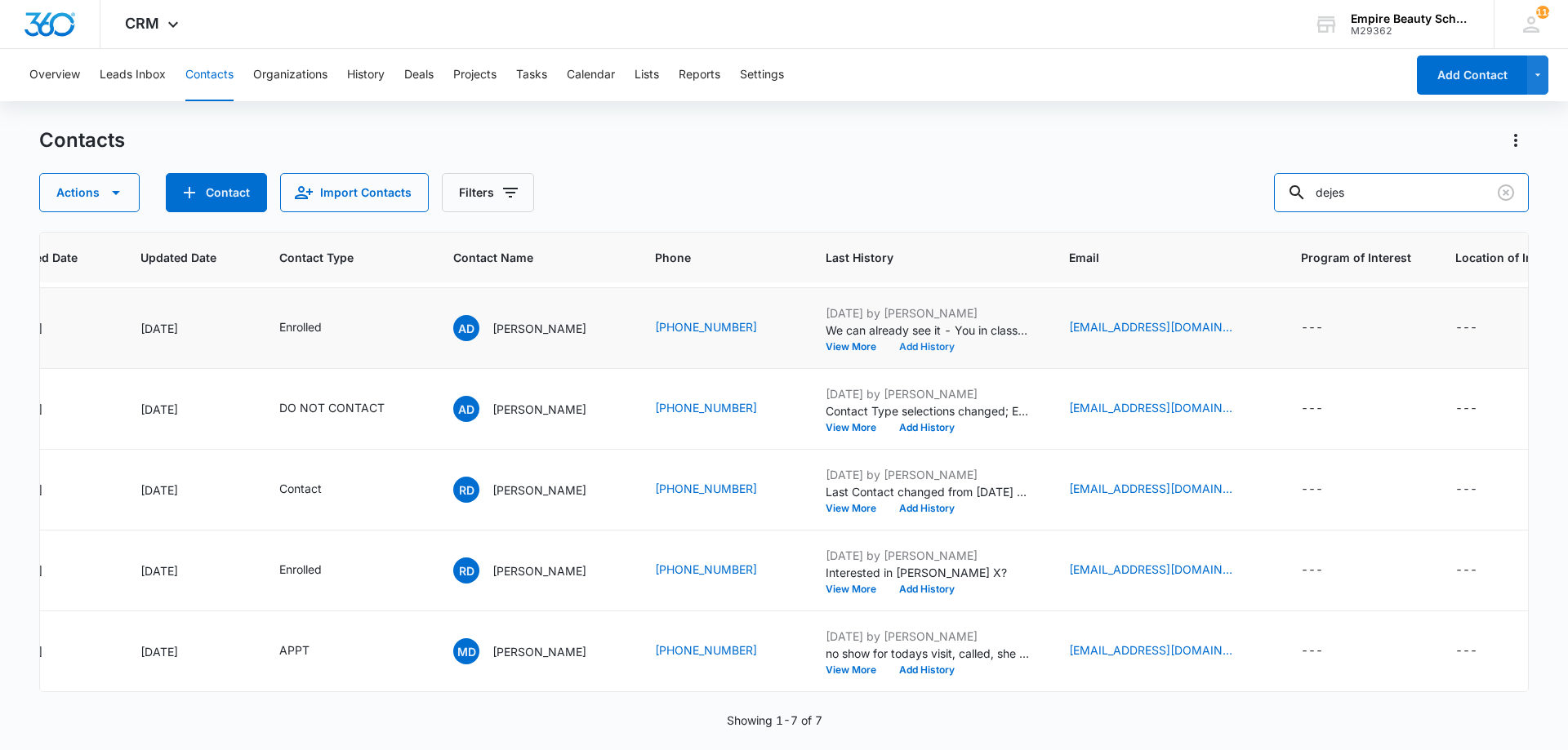
scroll to position [164, 194]
click at [913, 342] on button "Add History" at bounding box center [927, 346] width 79 height 9
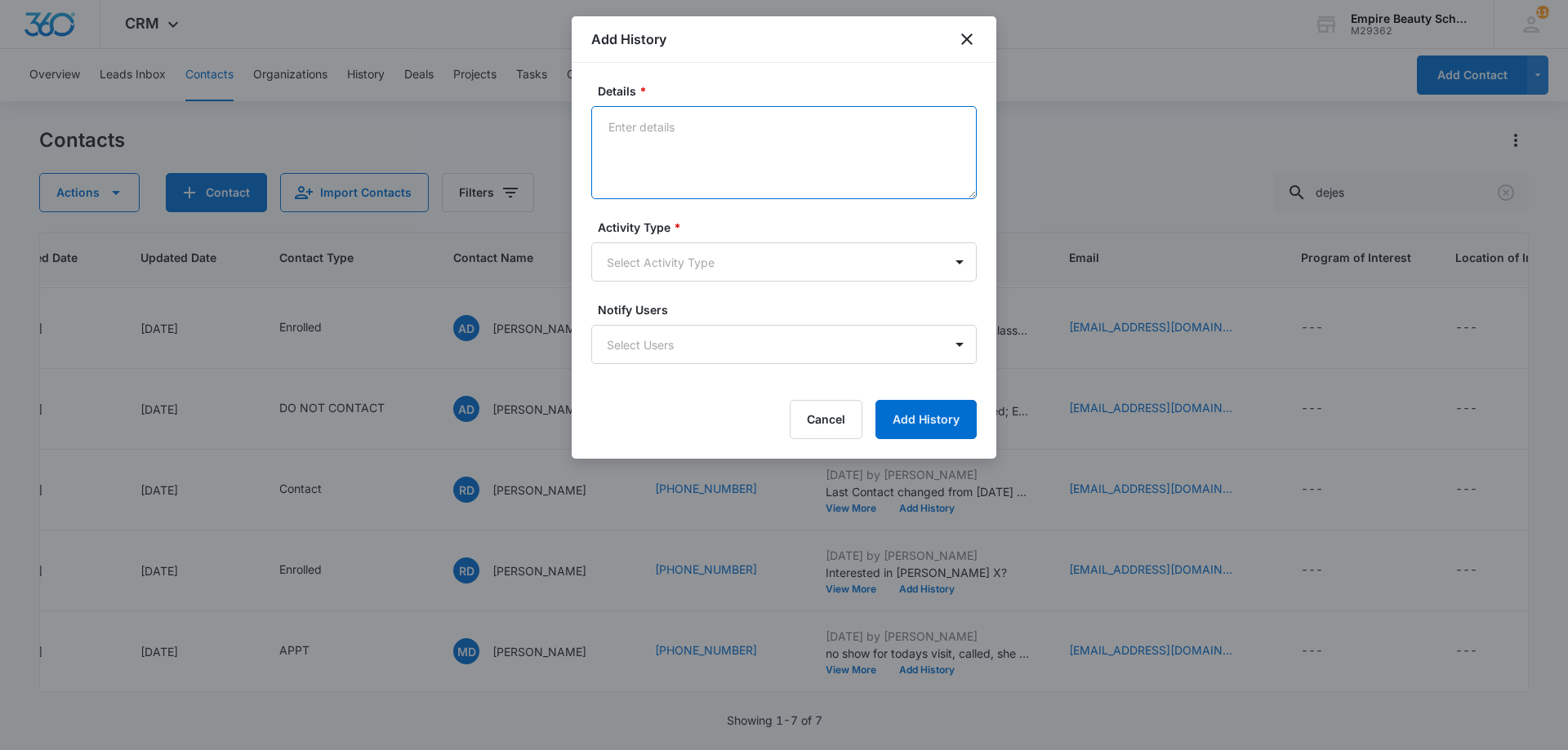
paste textarea "Sept COS 2025 New Start Event Invite for [DATE] 3pm-4pm"
type textarea "Sept COS 2025 New Start Event Invite for [DATE] 3pm-4pm"
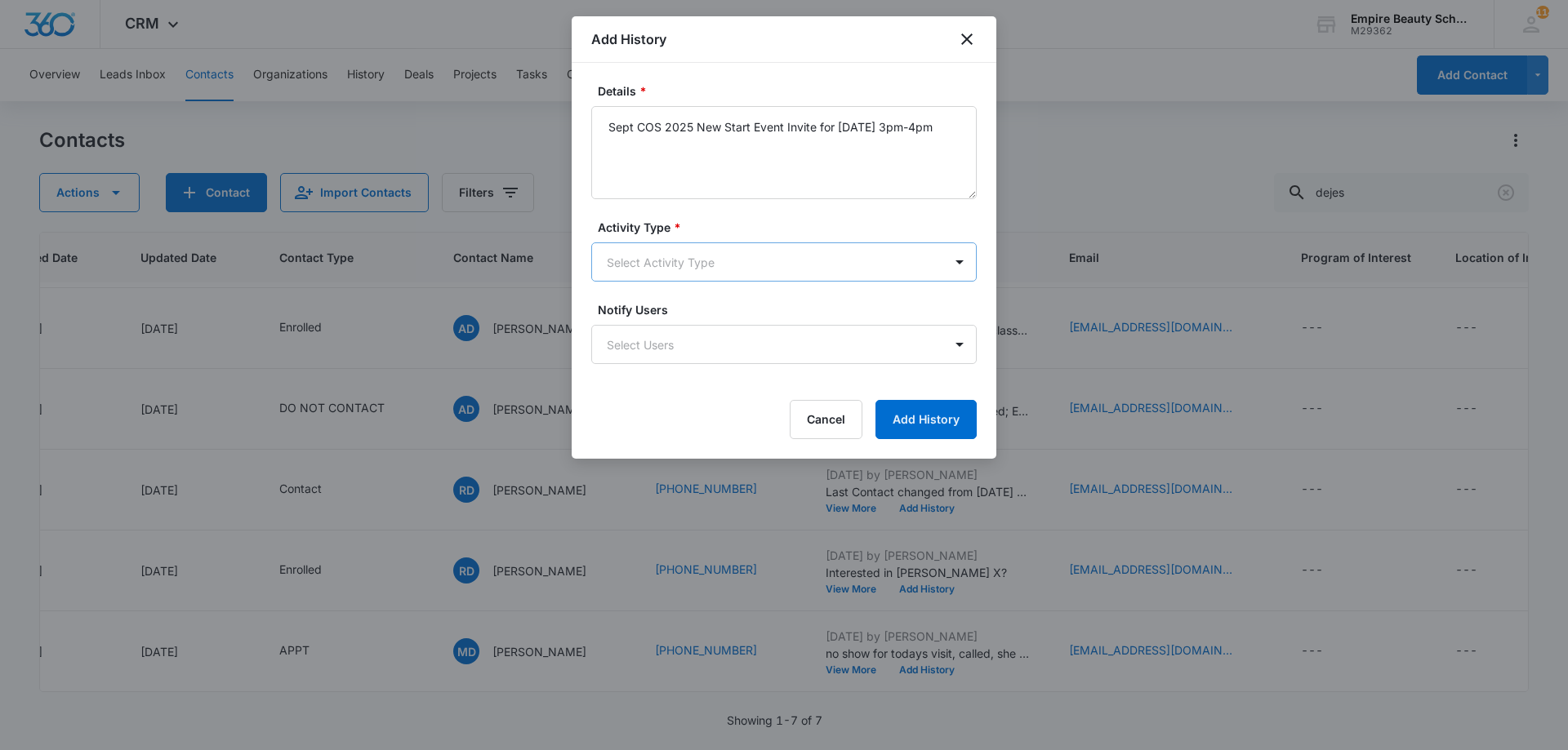
click at [651, 251] on body "CRM Apps Forms CRM Email Shop Payments POS Files Brand Settings Empire Beauty S…" at bounding box center [784, 375] width 1568 height 750
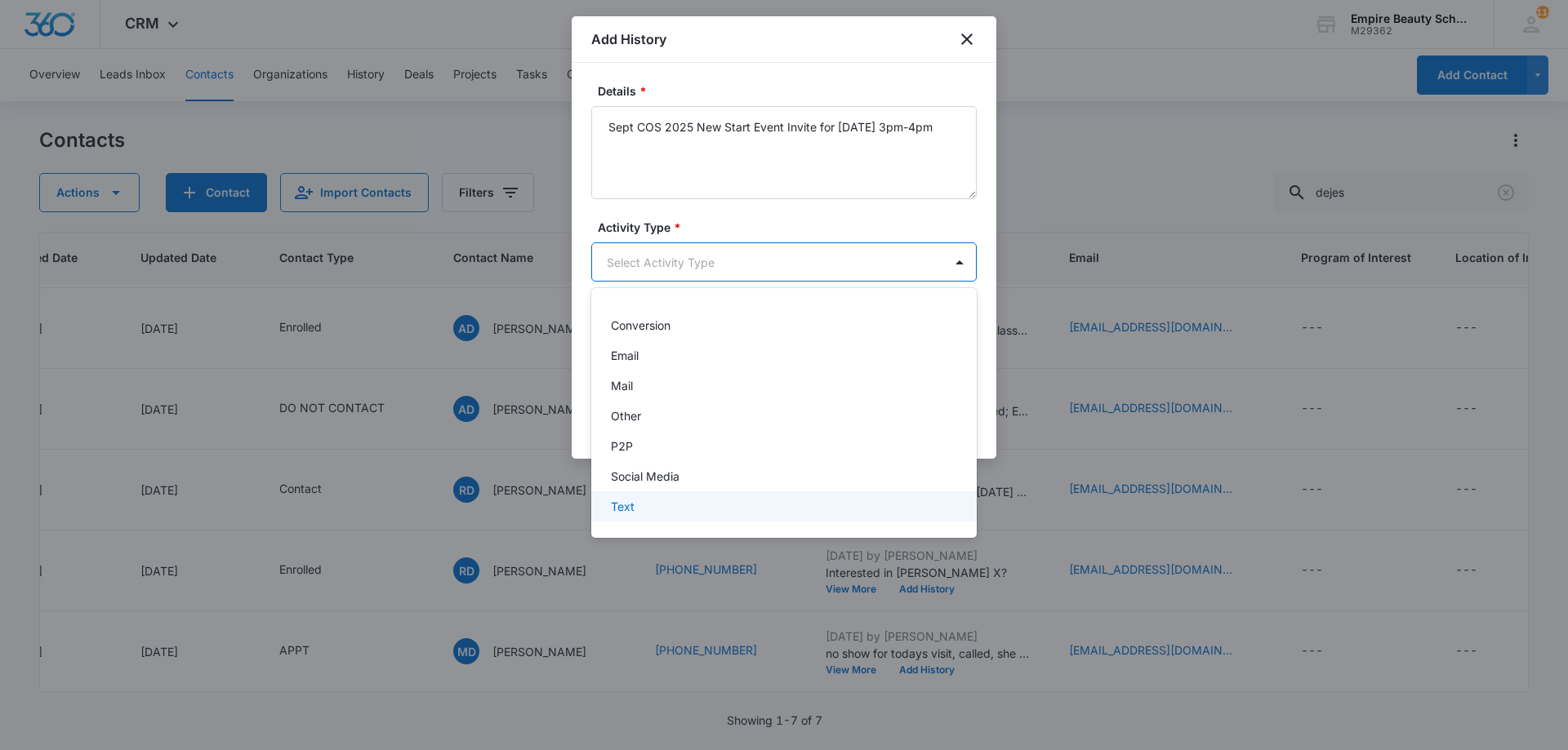
scroll to position [85, 0]
click at [644, 503] on div "Text" at bounding box center [782, 507] width 343 height 17
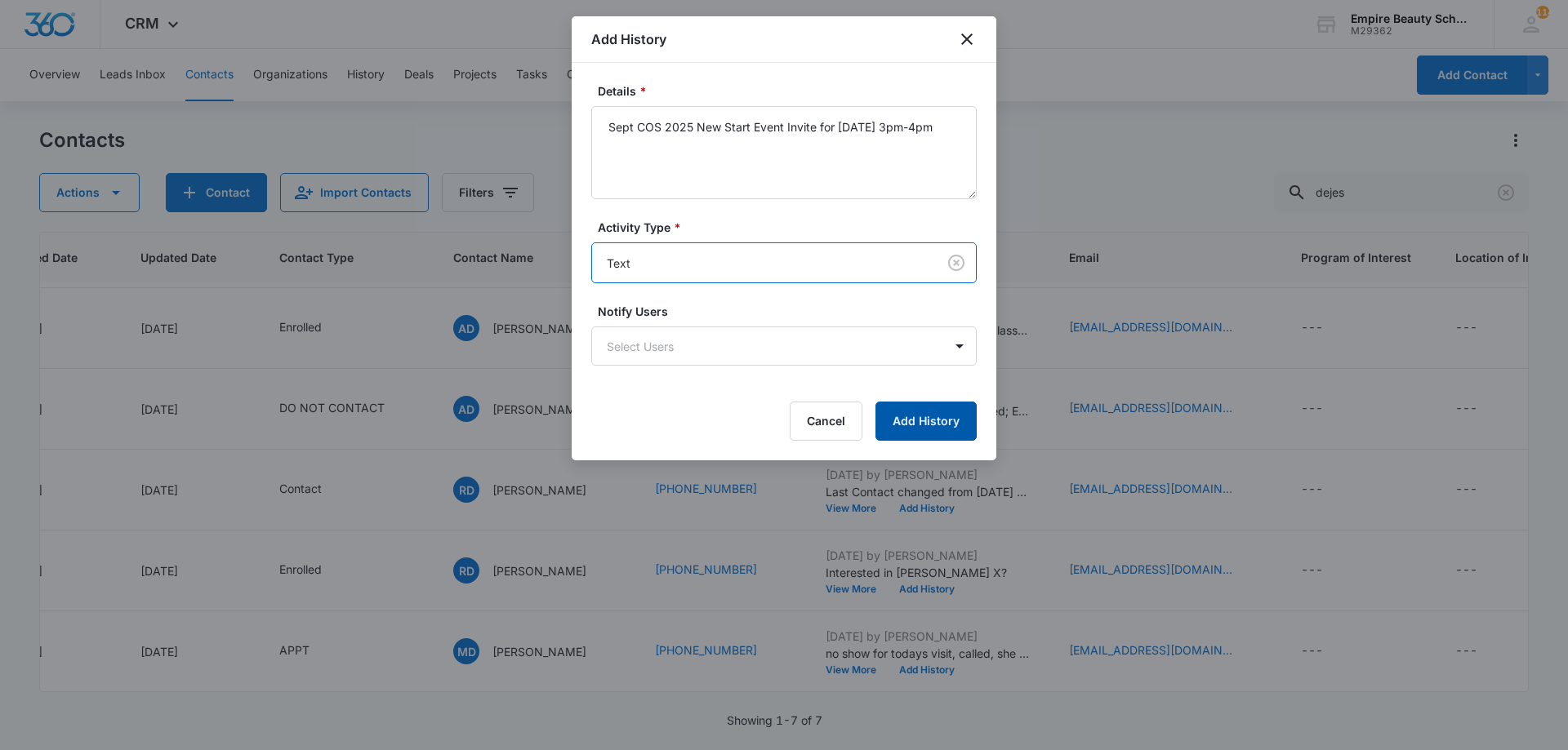
click at [901, 409] on button "Add History" at bounding box center [926, 421] width 101 height 39
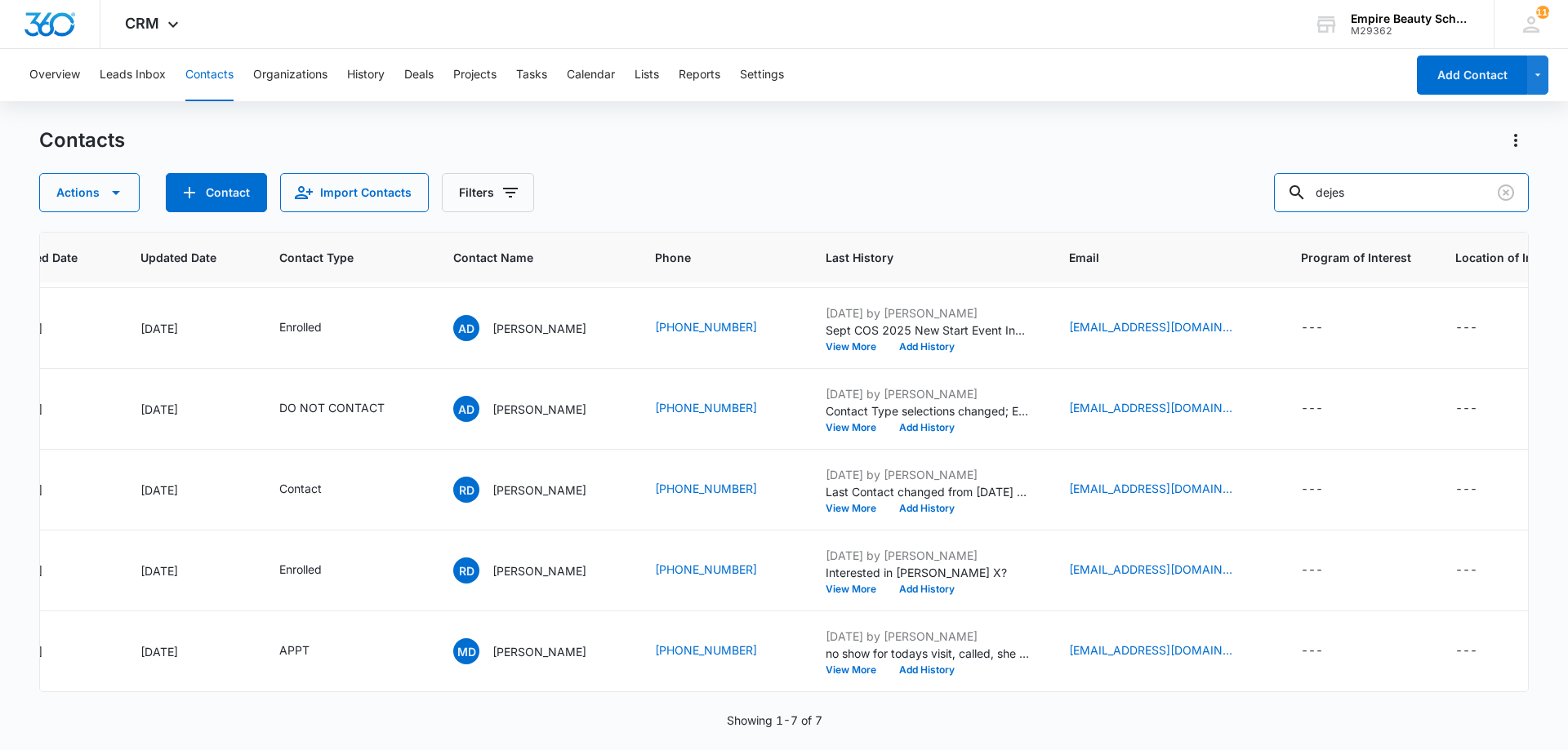
drag, startPoint x: 1386, startPoint y: 176, endPoint x: 1168, endPoint y: 174, distance: 218.0
click at [1168, 174] on div "Actions Contact Import Contacts Filters dejes" at bounding box center [784, 193] width 1489 height 39
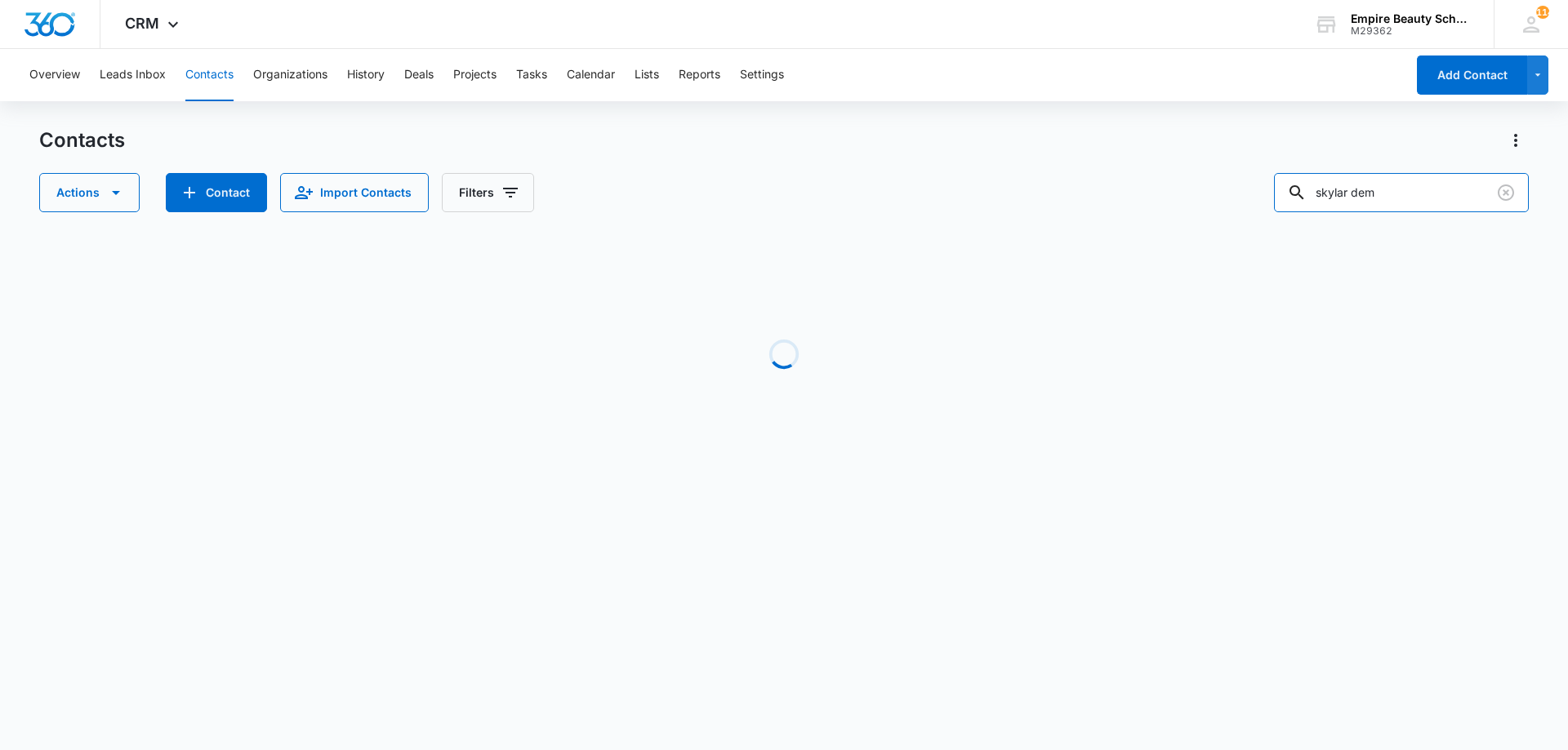
type input "skylar dem"
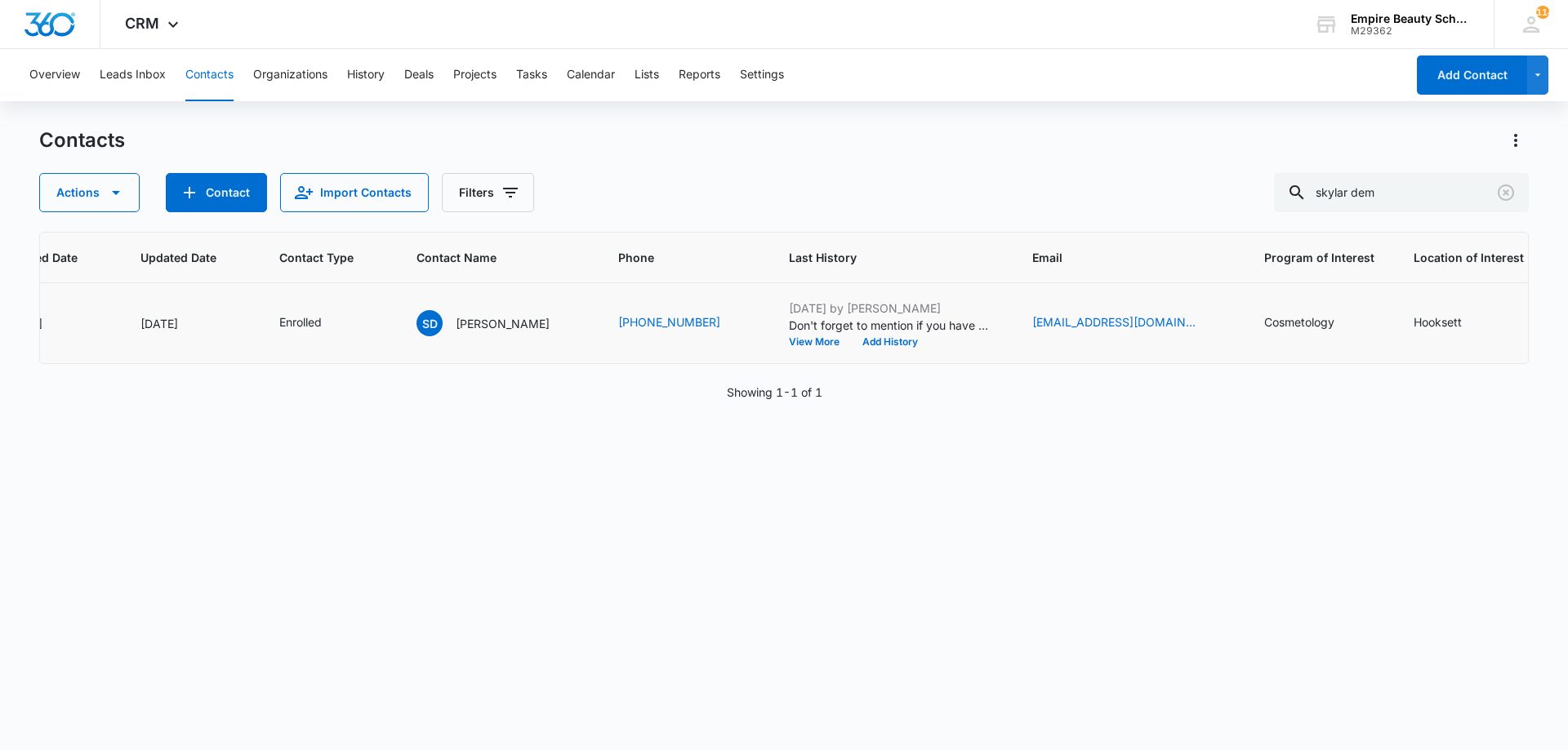
click at [867, 349] on td "Aug 7, 2025 by Amelia Gauthier Don't forget to mention if you have an intereste…" at bounding box center [891, 324] width 243 height 80
click at [890, 341] on button "Add History" at bounding box center [890, 342] width 79 height 9
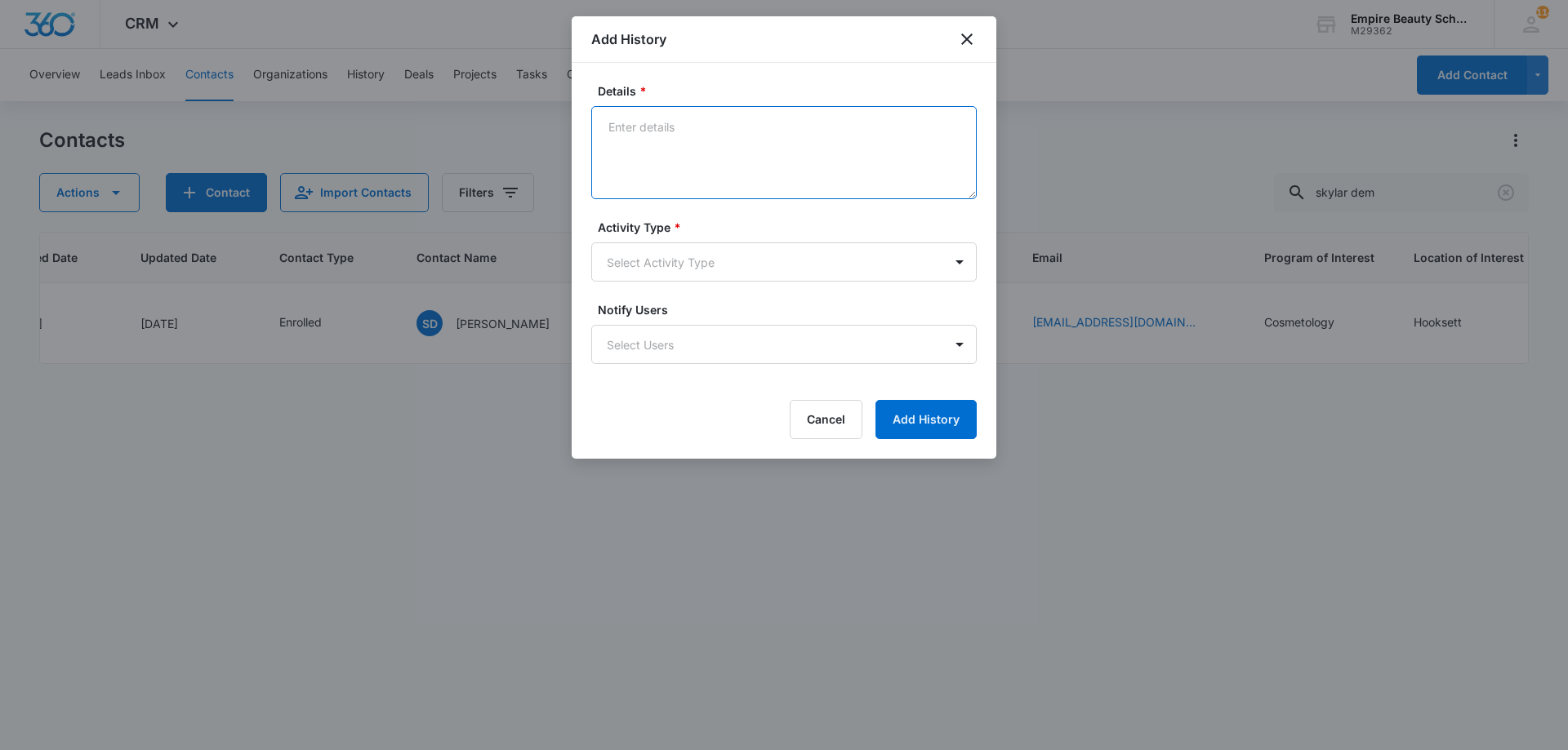
paste textarea "Sept COS 2025 New Start Event Invite for [DATE] 3pm-4pm"
type textarea "Sept COS 2025 New Start Event Invite for [DATE] 3pm-4pm"
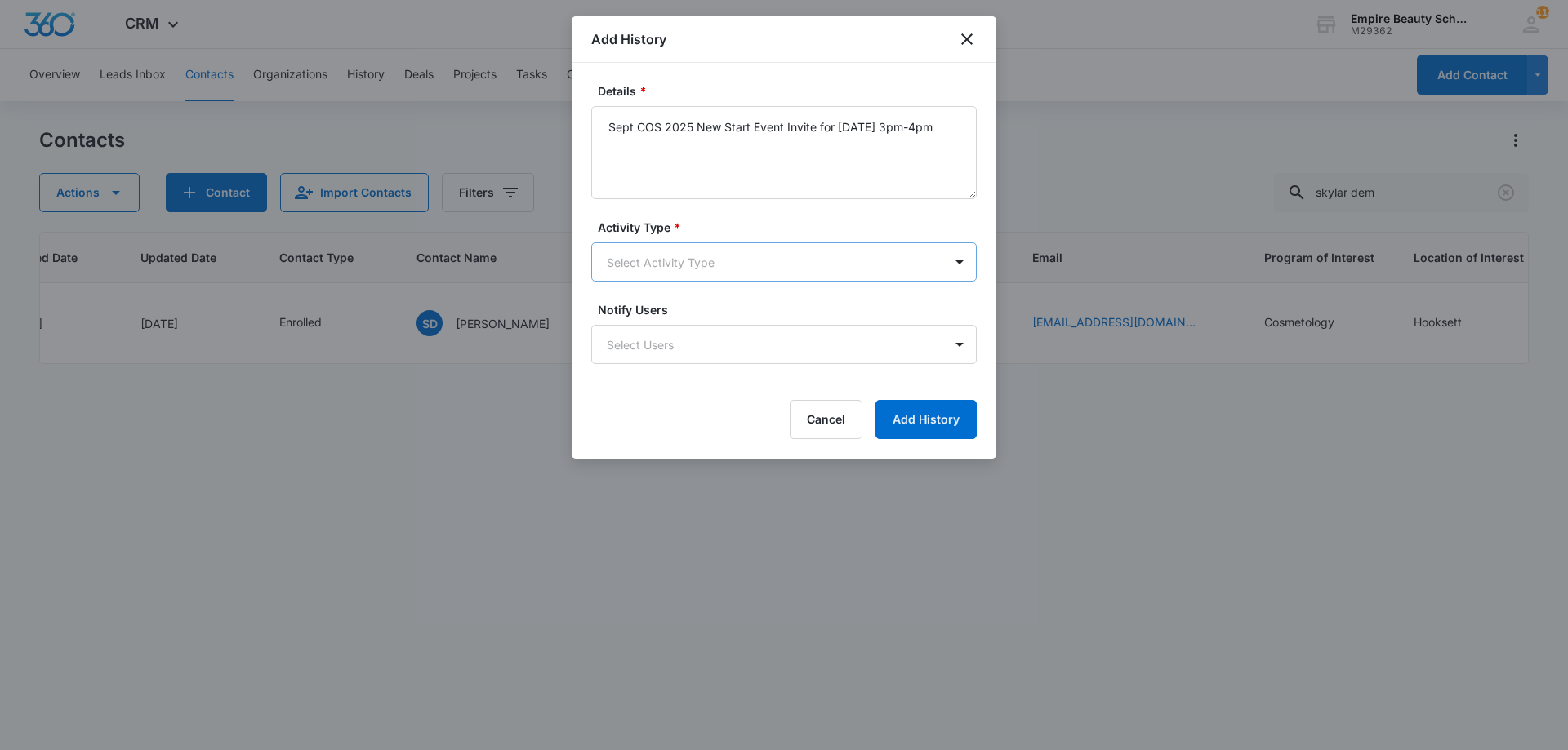
drag, startPoint x: 737, startPoint y: 290, endPoint x: 726, endPoint y: 274, distance: 19.4
click at [734, 284] on form "Details * Sept COS 2025 New Start Event Invite for Thursday, September 4th 3pm-…" at bounding box center [784, 260] width 385 height 357
click at [726, 274] on body "CRM Apps Forms CRM Email Shop Payments POS Files Brand Settings Empire Beauty S…" at bounding box center [784, 375] width 1568 height 750
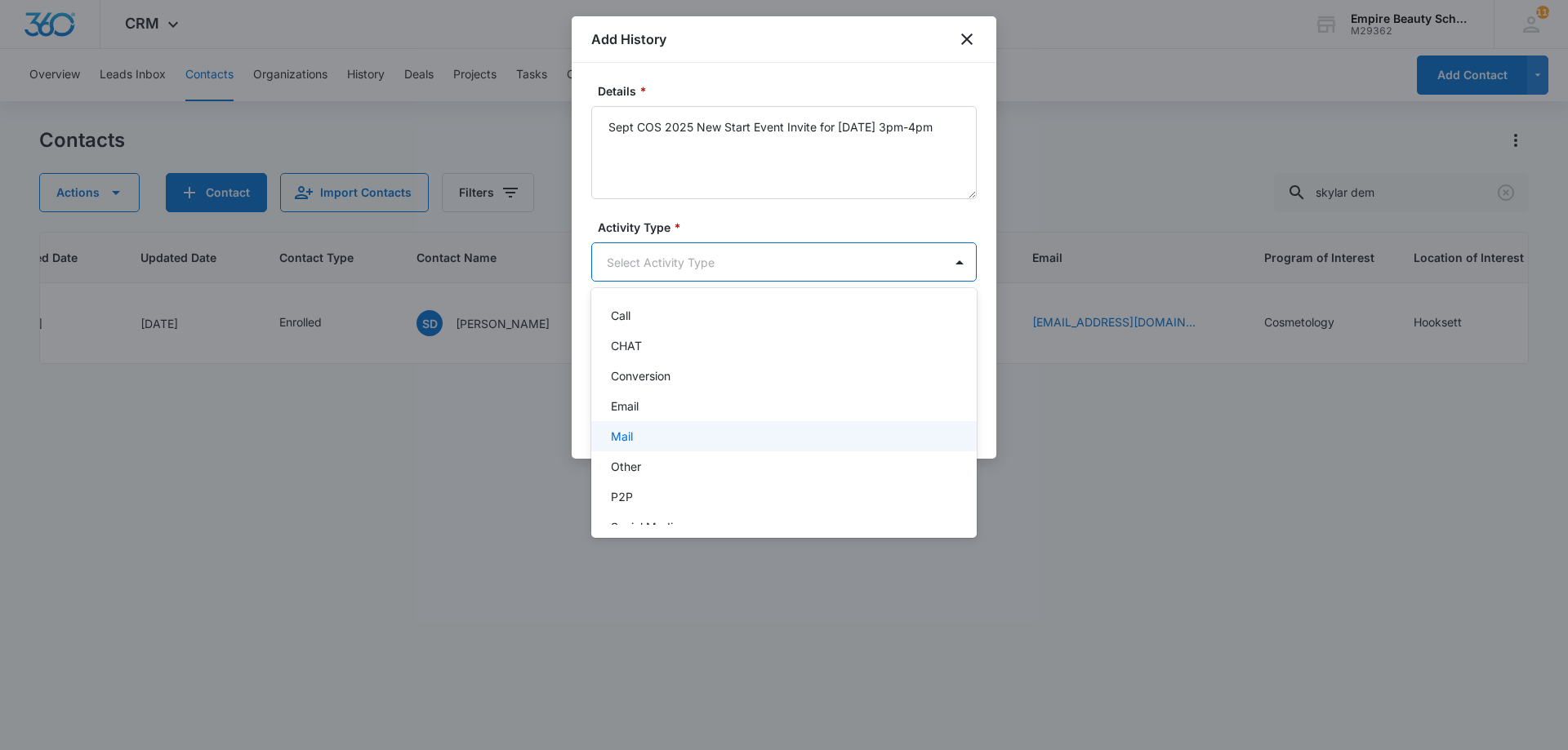
scroll to position [85, 0]
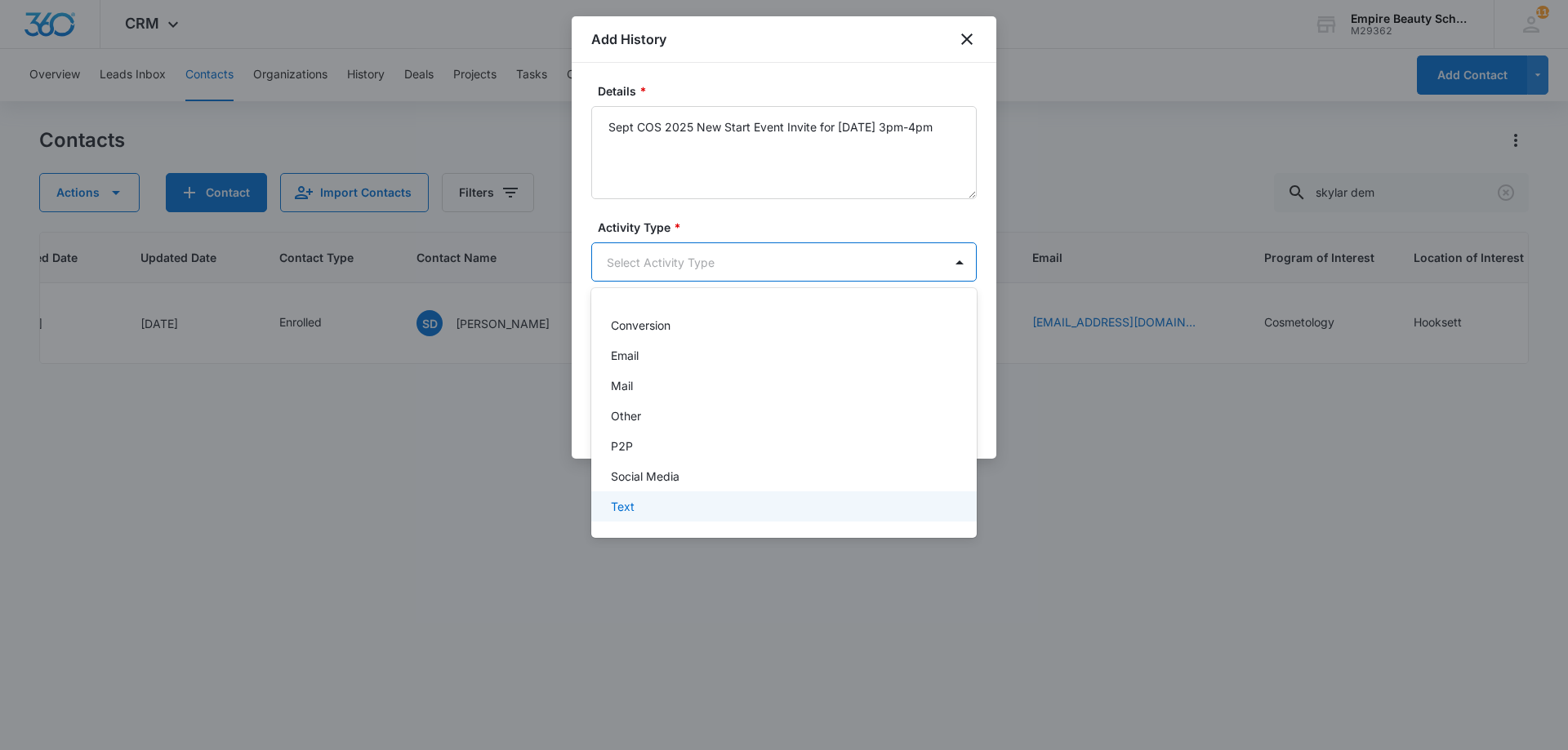
click at [634, 506] on p "Text" at bounding box center [623, 507] width 24 height 17
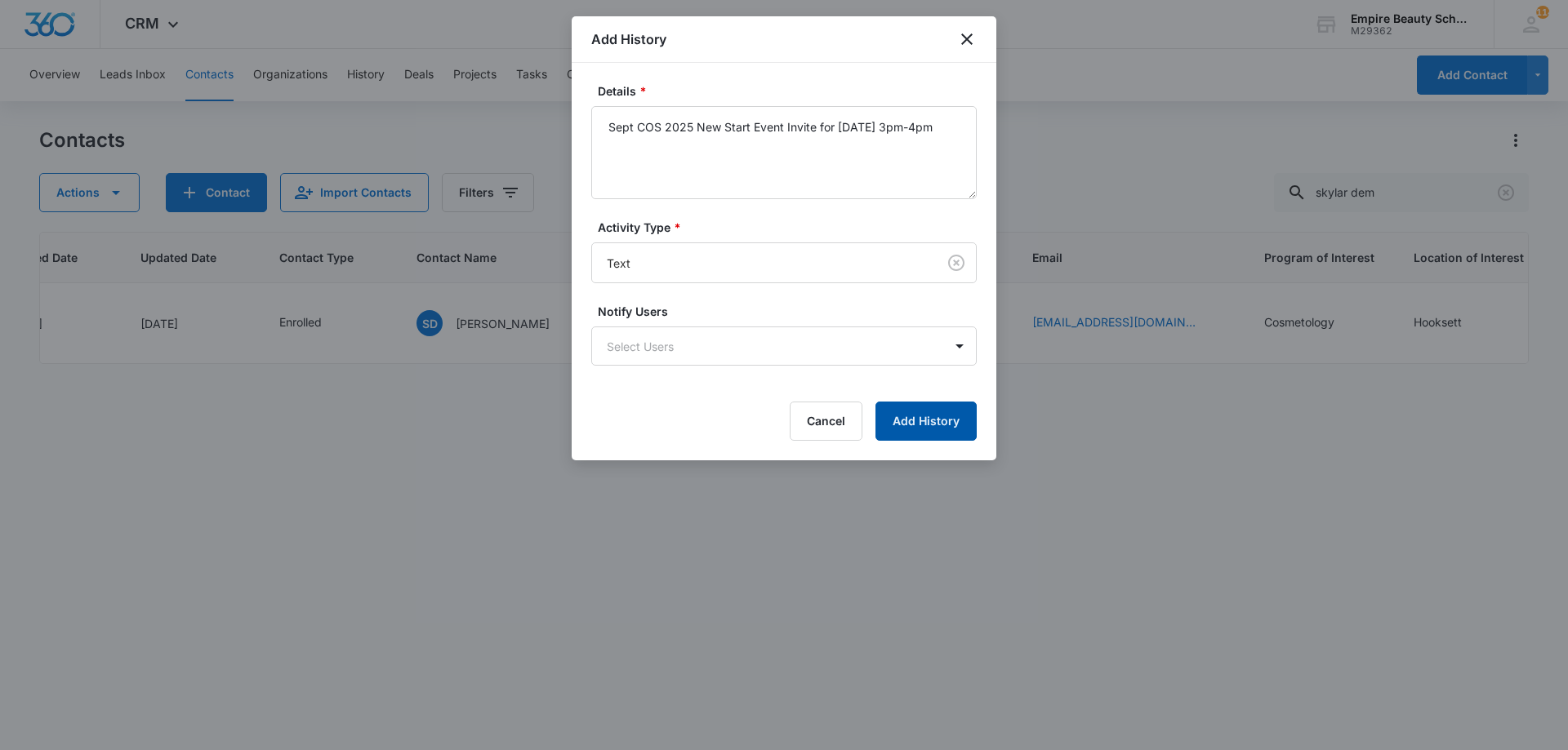
click at [916, 415] on button "Add History" at bounding box center [926, 421] width 101 height 39
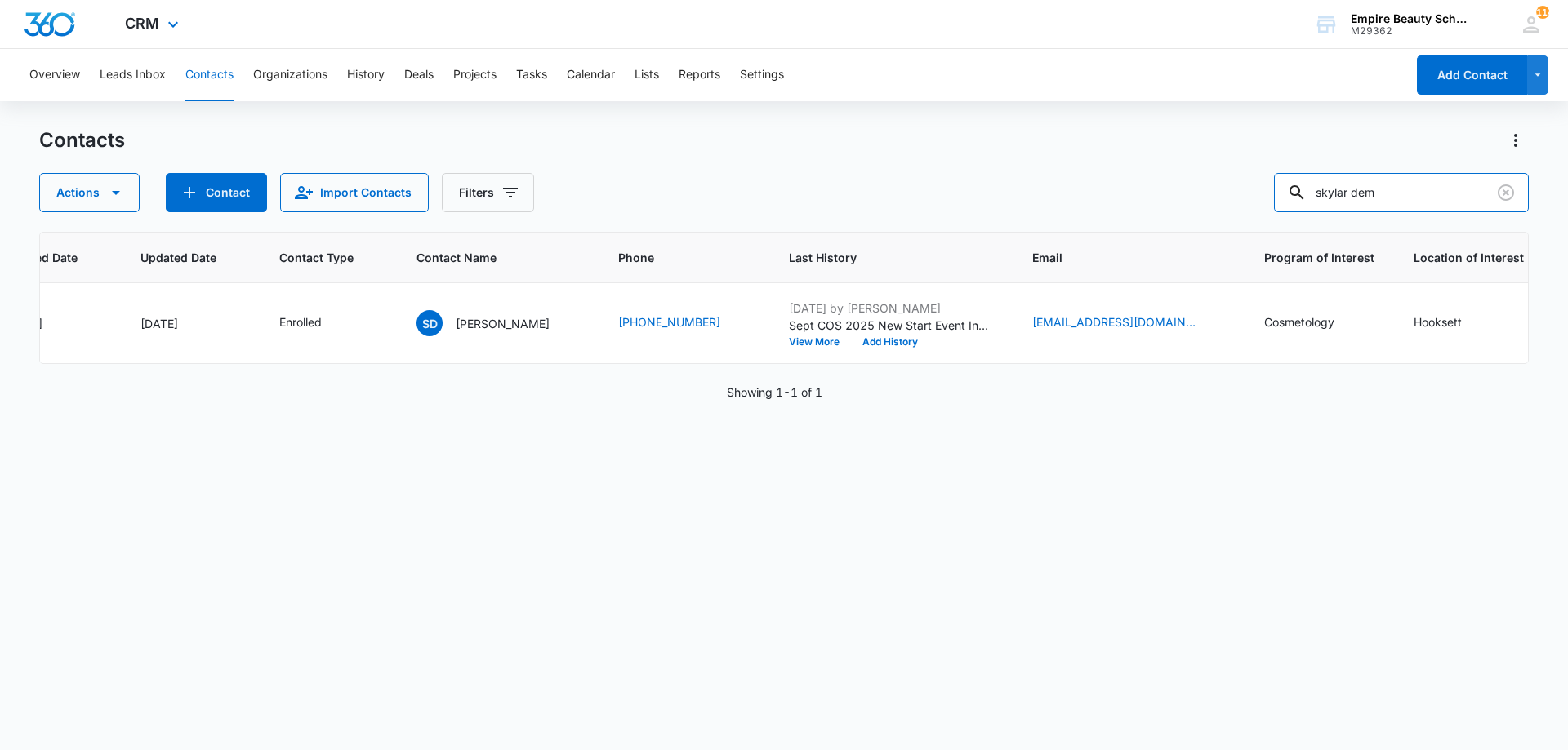
drag, startPoint x: 1407, startPoint y: 191, endPoint x: 957, endPoint y: 48, distance: 472.2
click at [957, 60] on div "Overview Leads Inbox Contacts Organizations History Deals Projects Tasks Calend…" at bounding box center [784, 398] width 1568 height 699
type input "christopher de"
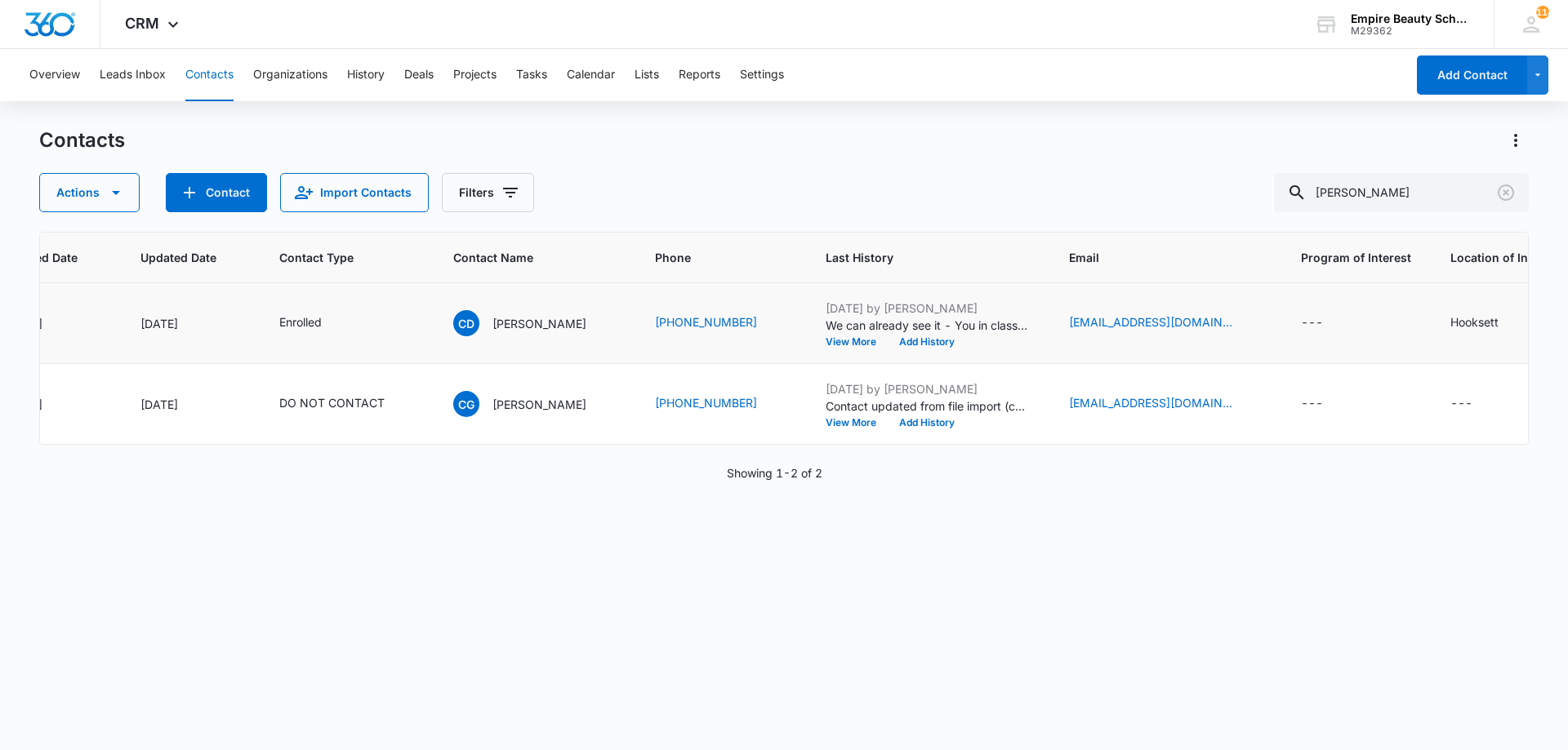
click at [951, 348] on td "Jul 30, 2025 by Jess Peltonovich We can already see it - You in class, scissors…" at bounding box center [927, 324] width 243 height 80
click at [950, 344] on button "Add History" at bounding box center [927, 342] width 79 height 9
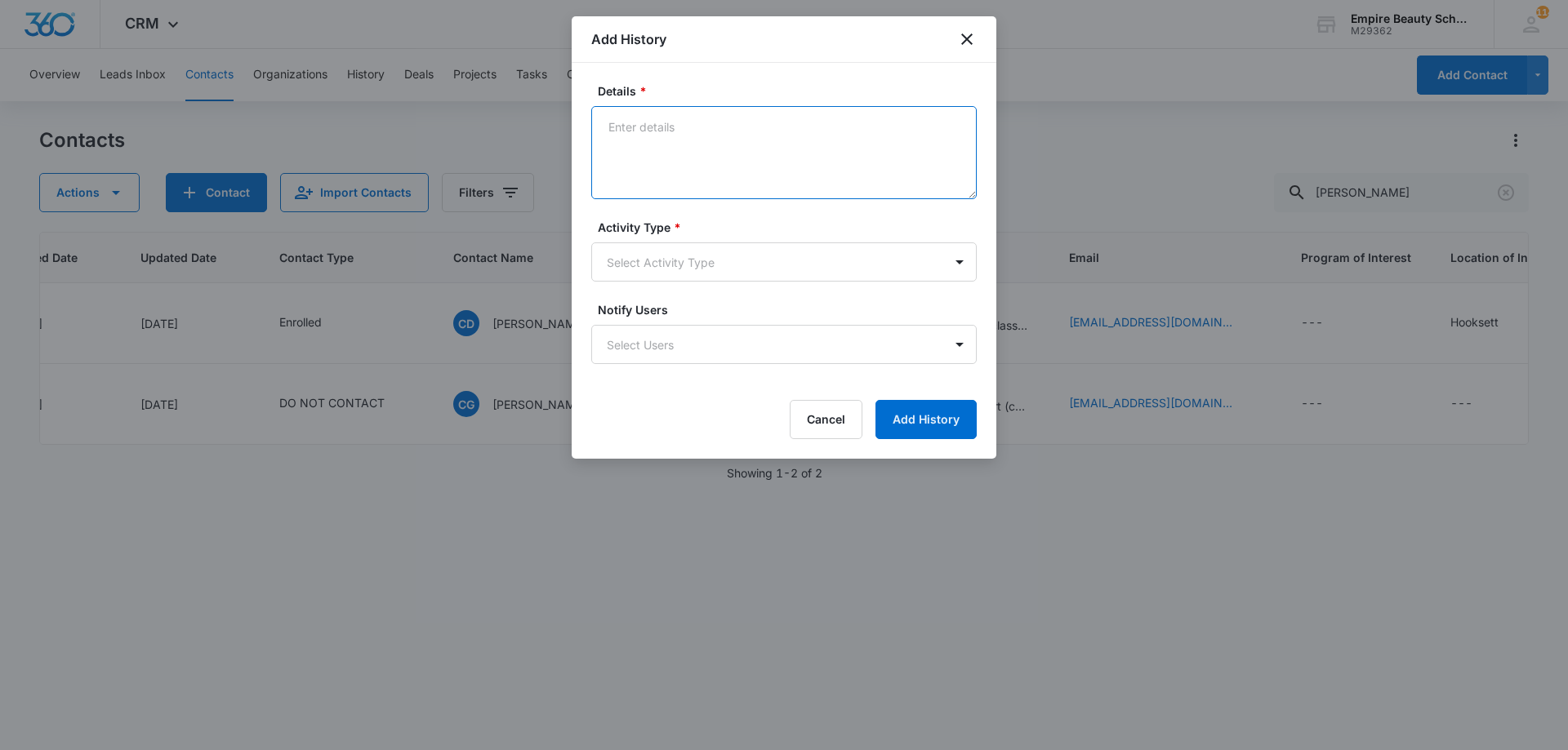
paste textarea "Sept COS 2025 New Start Event Invite for [DATE] 3pm-4pm"
type textarea "Sept COS 2025 New Start Event Invite for [DATE] 3pm-4pm"
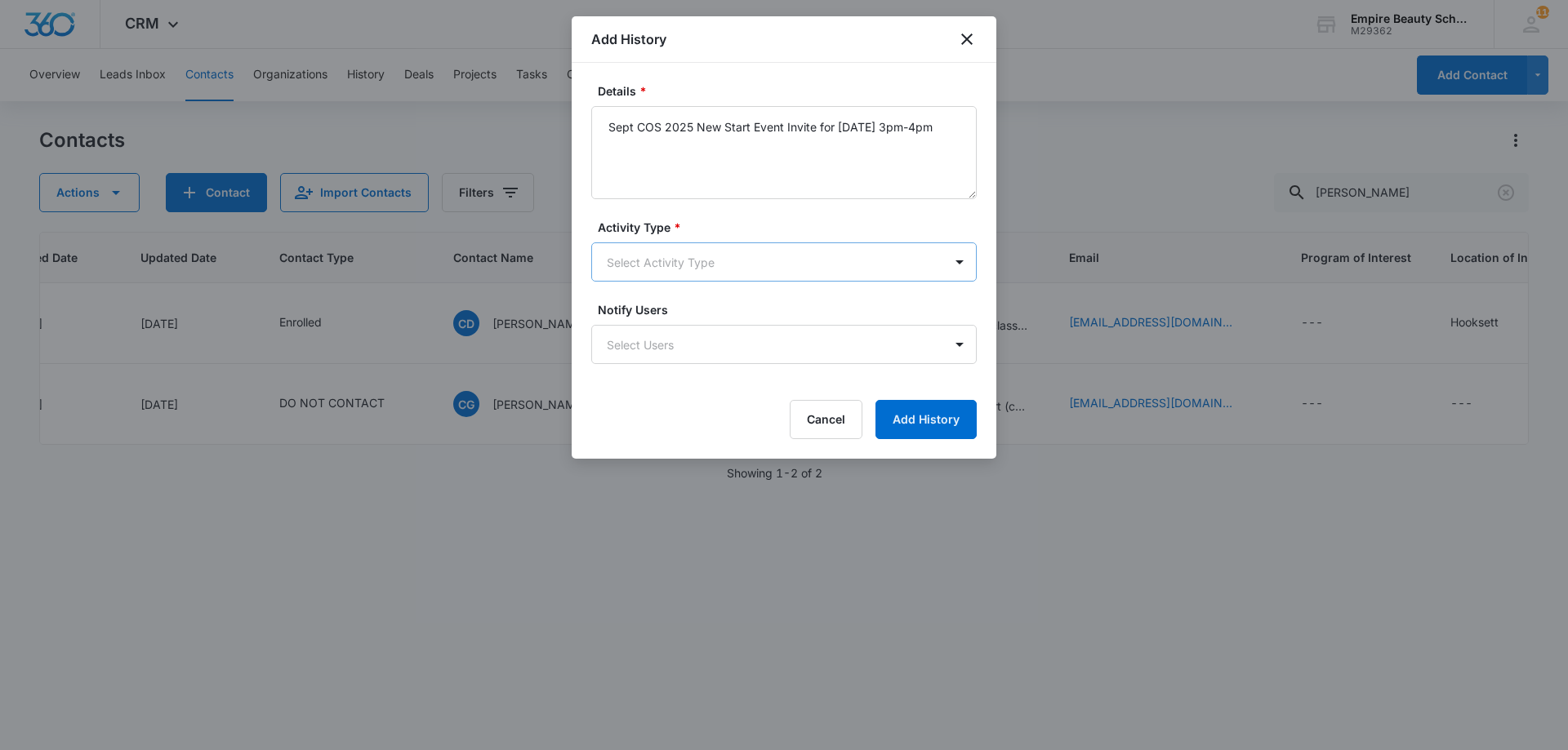
click at [754, 257] on body "CRM Apps Forms CRM Email Shop Payments POS Files Brand Settings Empire Beauty S…" at bounding box center [784, 375] width 1568 height 750
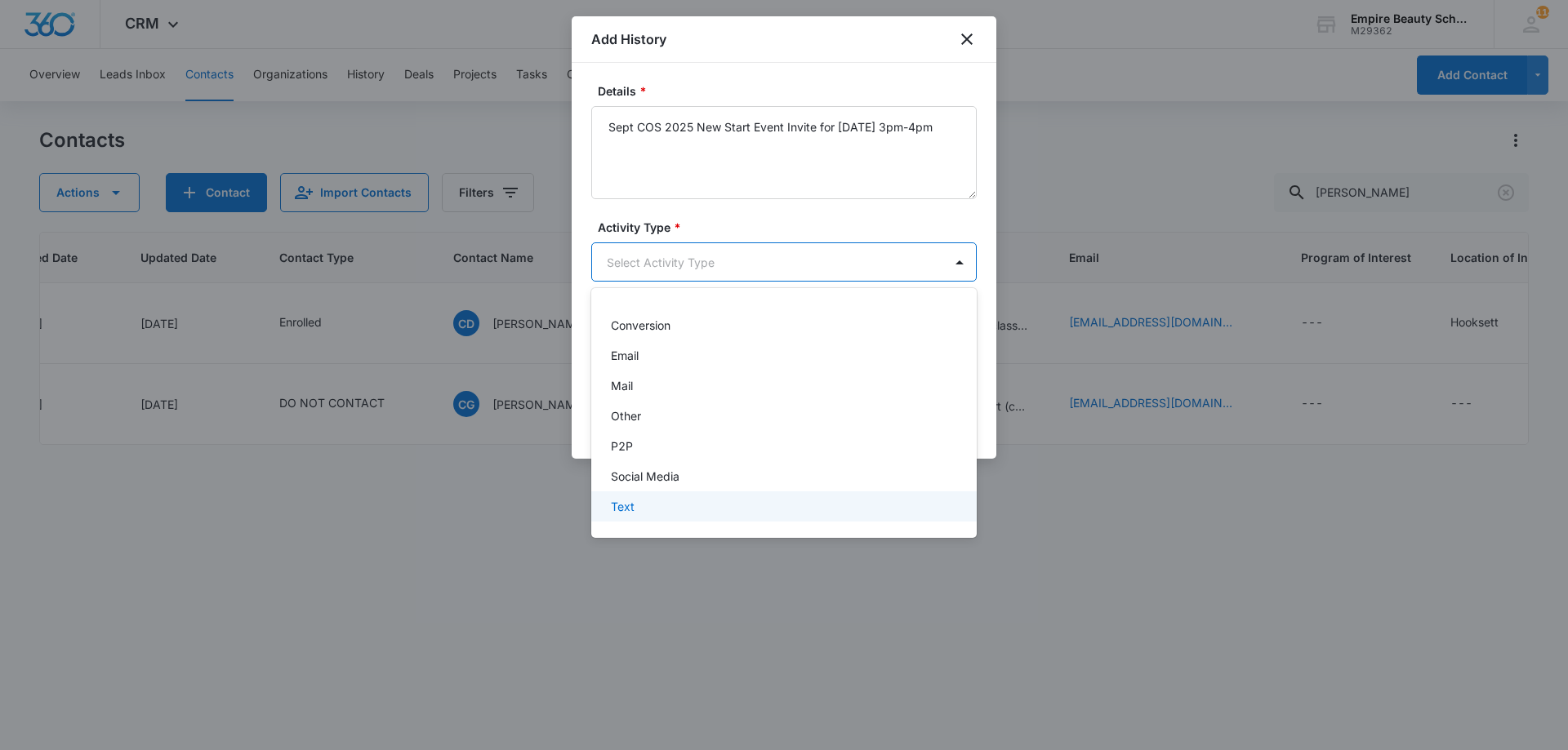
click at [618, 513] on p "Text" at bounding box center [623, 507] width 24 height 17
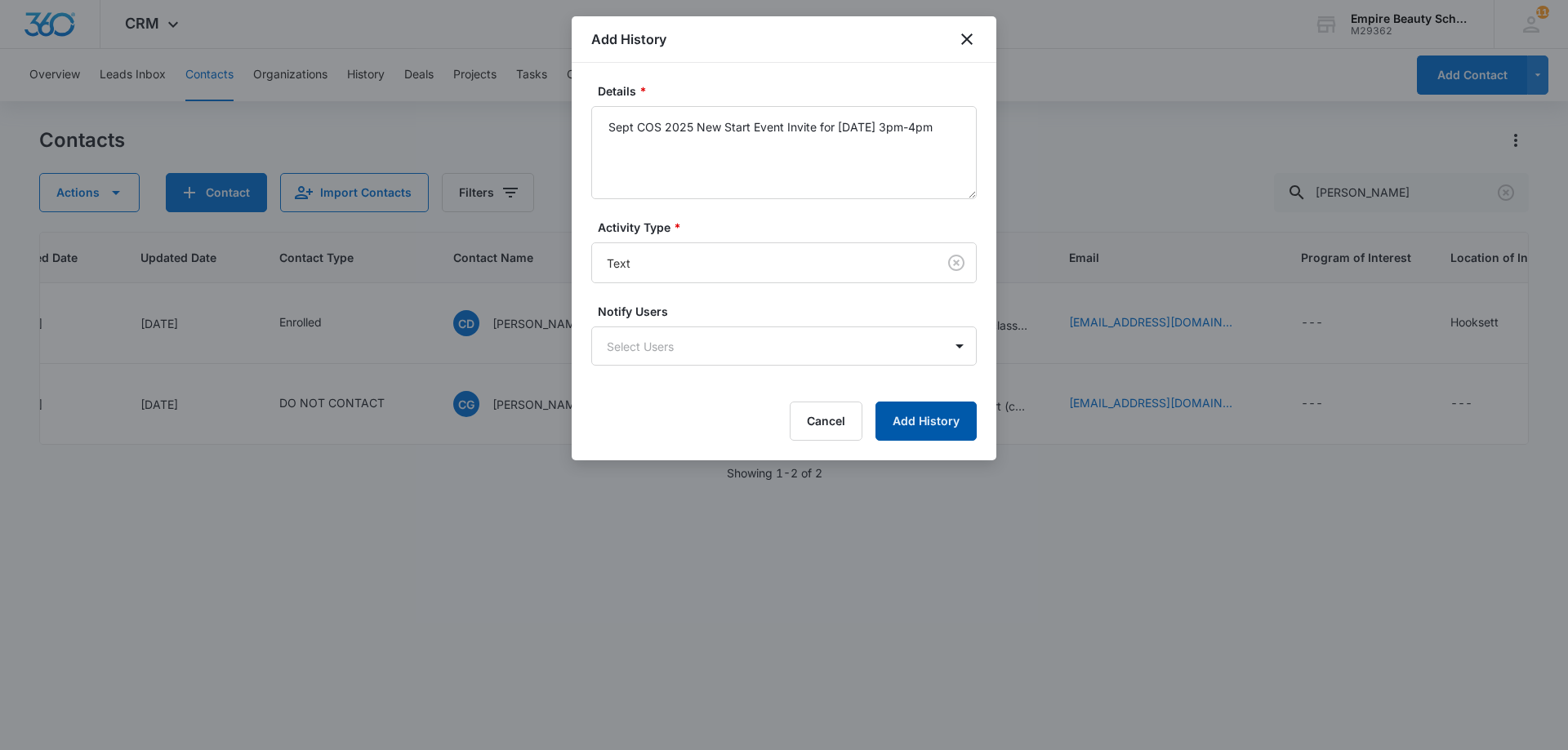
click at [969, 429] on button "Add History" at bounding box center [926, 421] width 101 height 39
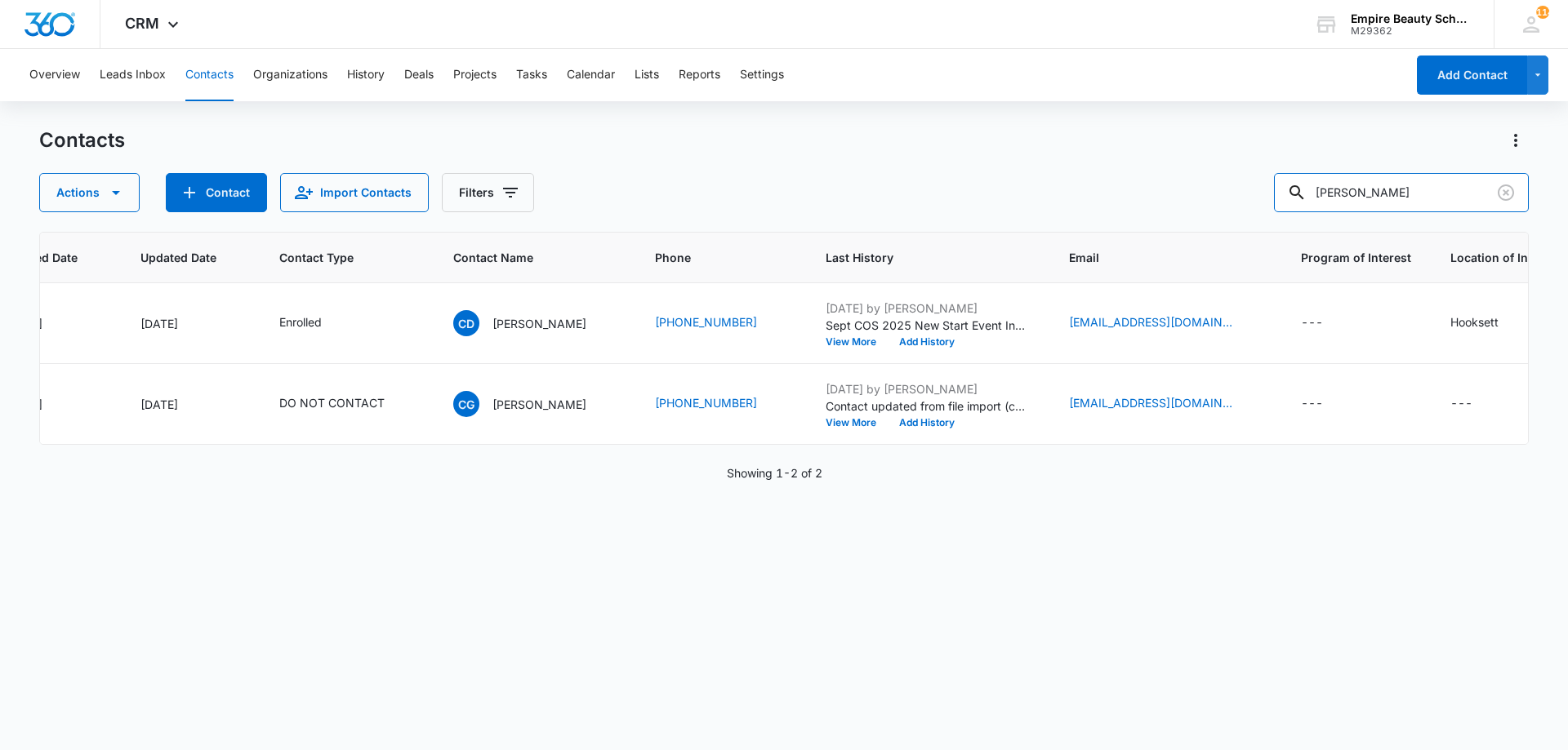
drag, startPoint x: 1451, startPoint y: 188, endPoint x: 1131, endPoint y: 183, distance: 320.0
click at [1131, 183] on div "Actions Contact Import Contacts Filters christopher de" at bounding box center [784, 193] width 1489 height 39
type input "drago"
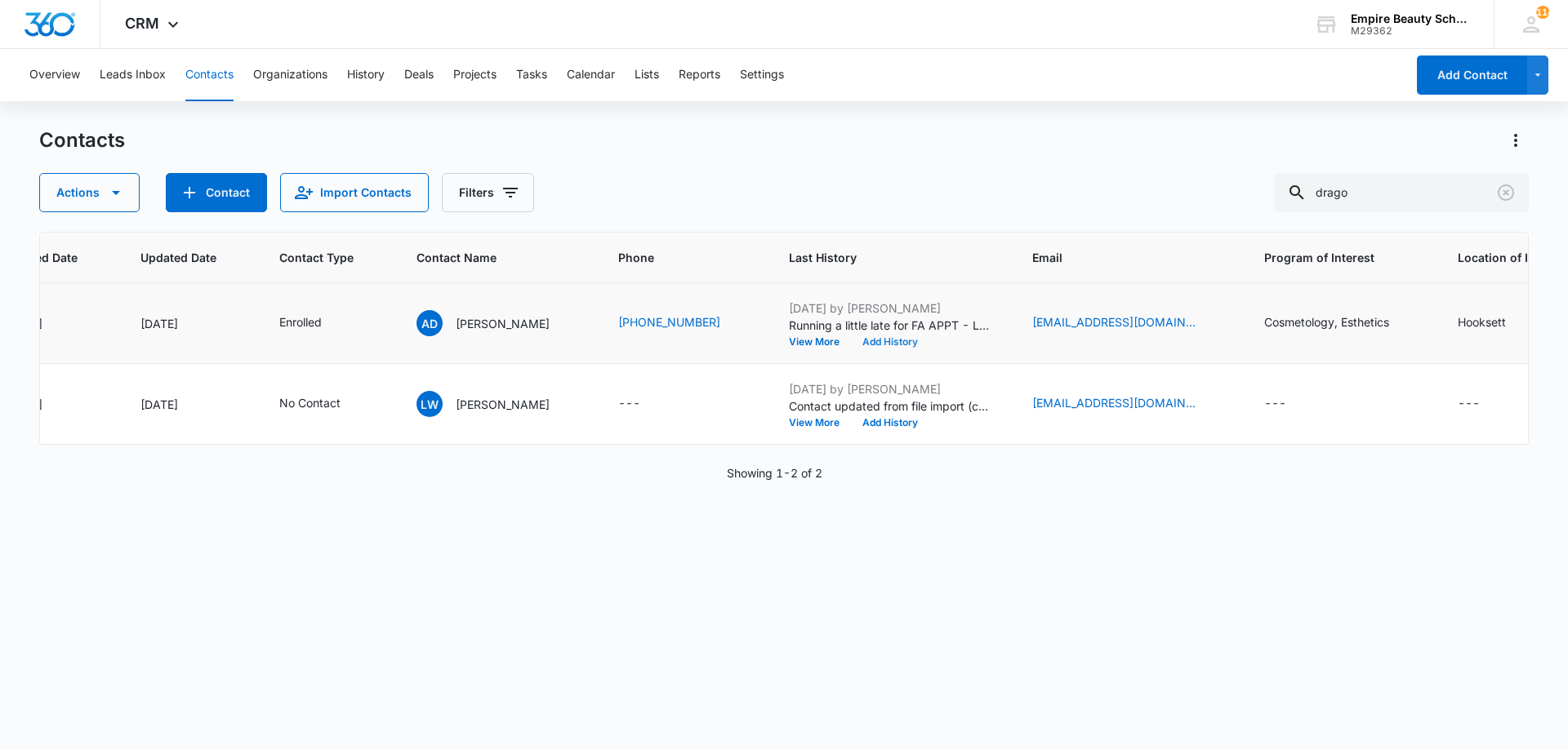
click at [873, 343] on button "Add History" at bounding box center [890, 342] width 79 height 9
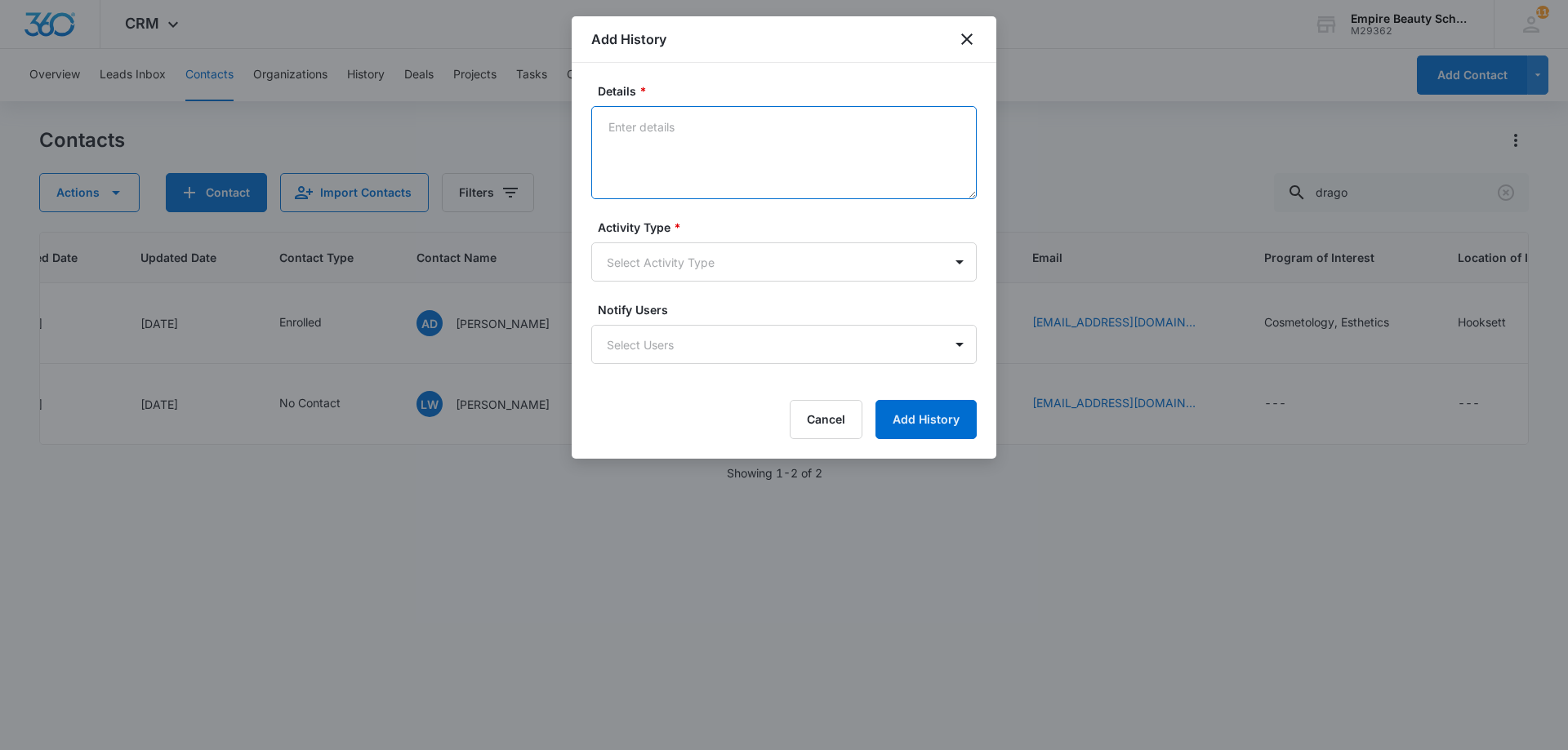
paste textarea "Sept COS 2025 New Start Event Invite for [DATE] 3pm-4pm"
type textarea "Sept COS 2025 New Start Event Invite for [DATE] 3pm-4pm"
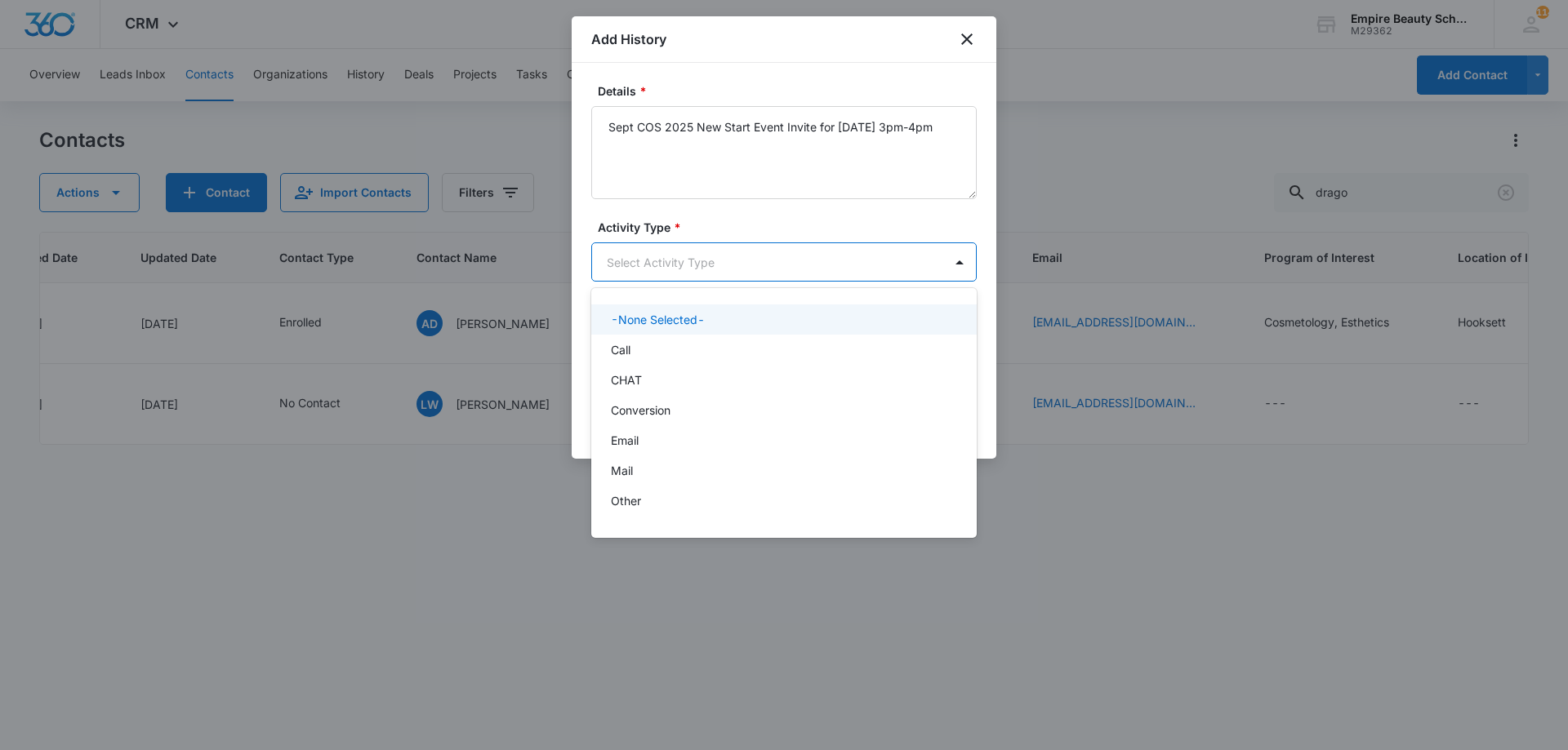
click at [707, 265] on body "CRM Apps Forms CRM Email Shop Payments POS Files Brand Settings Empire Beauty S…" at bounding box center [784, 375] width 1568 height 750
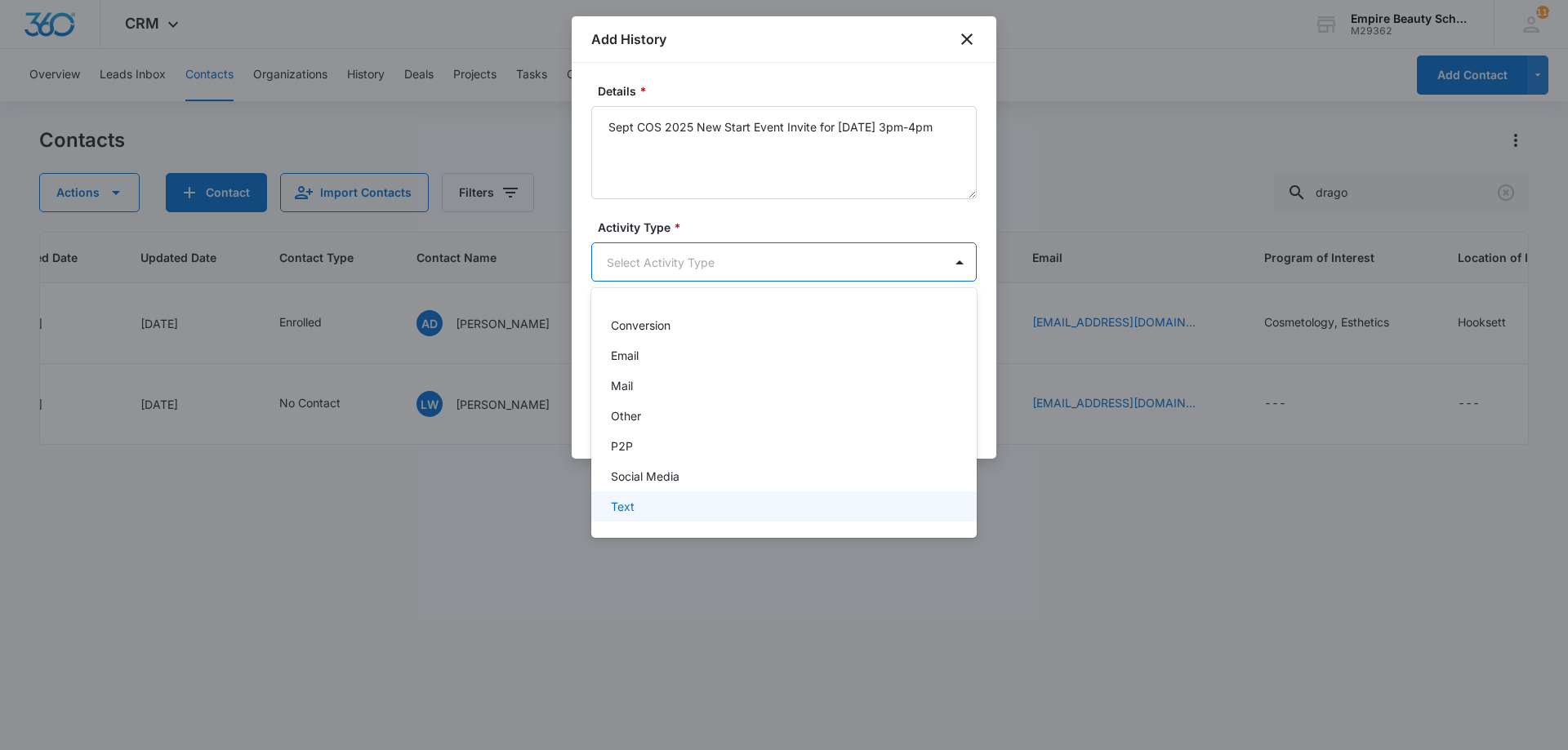
click at [676, 500] on div "Text" at bounding box center [782, 507] width 343 height 17
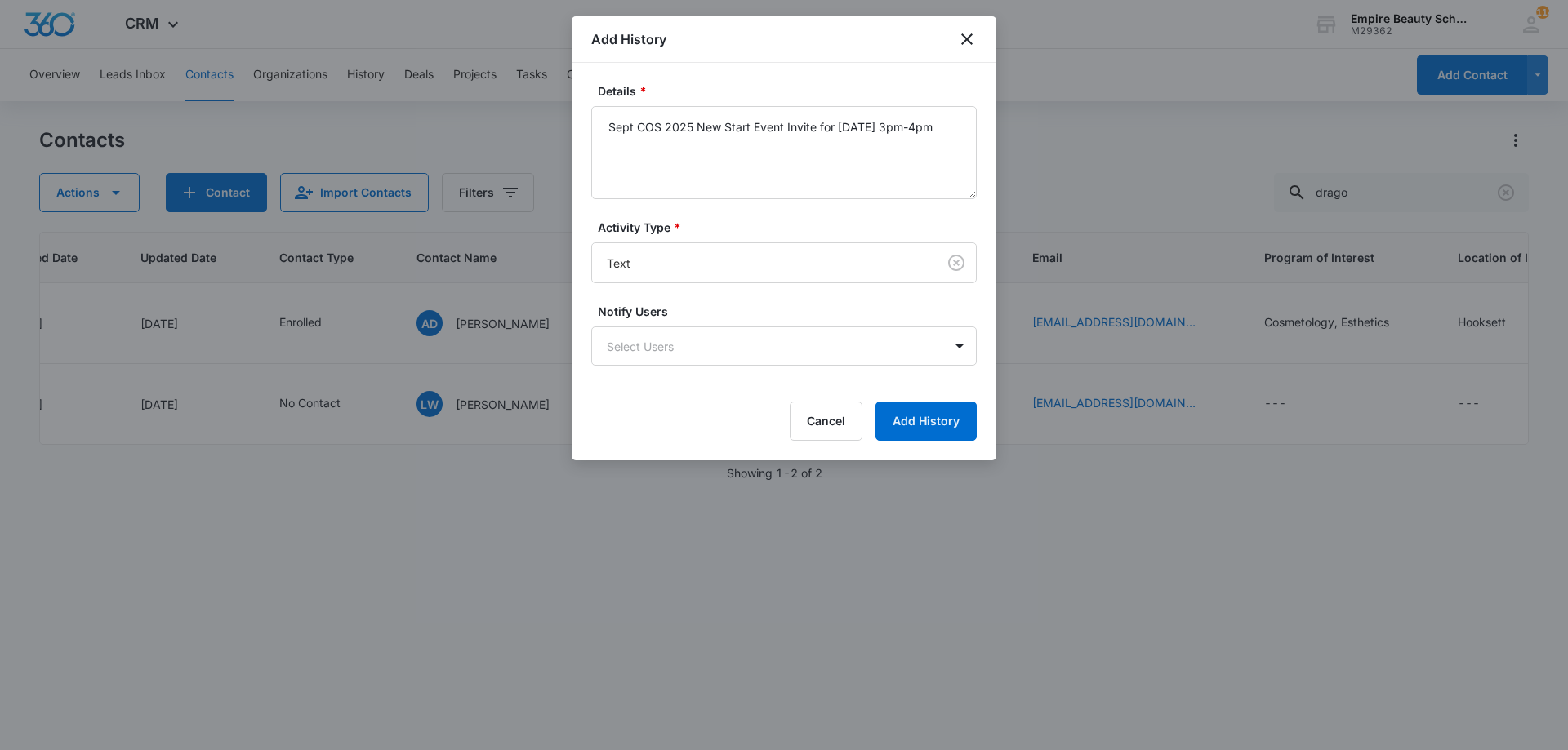
click at [868, 410] on div "Cancel Add History" at bounding box center [784, 421] width 385 height 39
click at [891, 412] on button "Add History" at bounding box center [926, 421] width 101 height 39
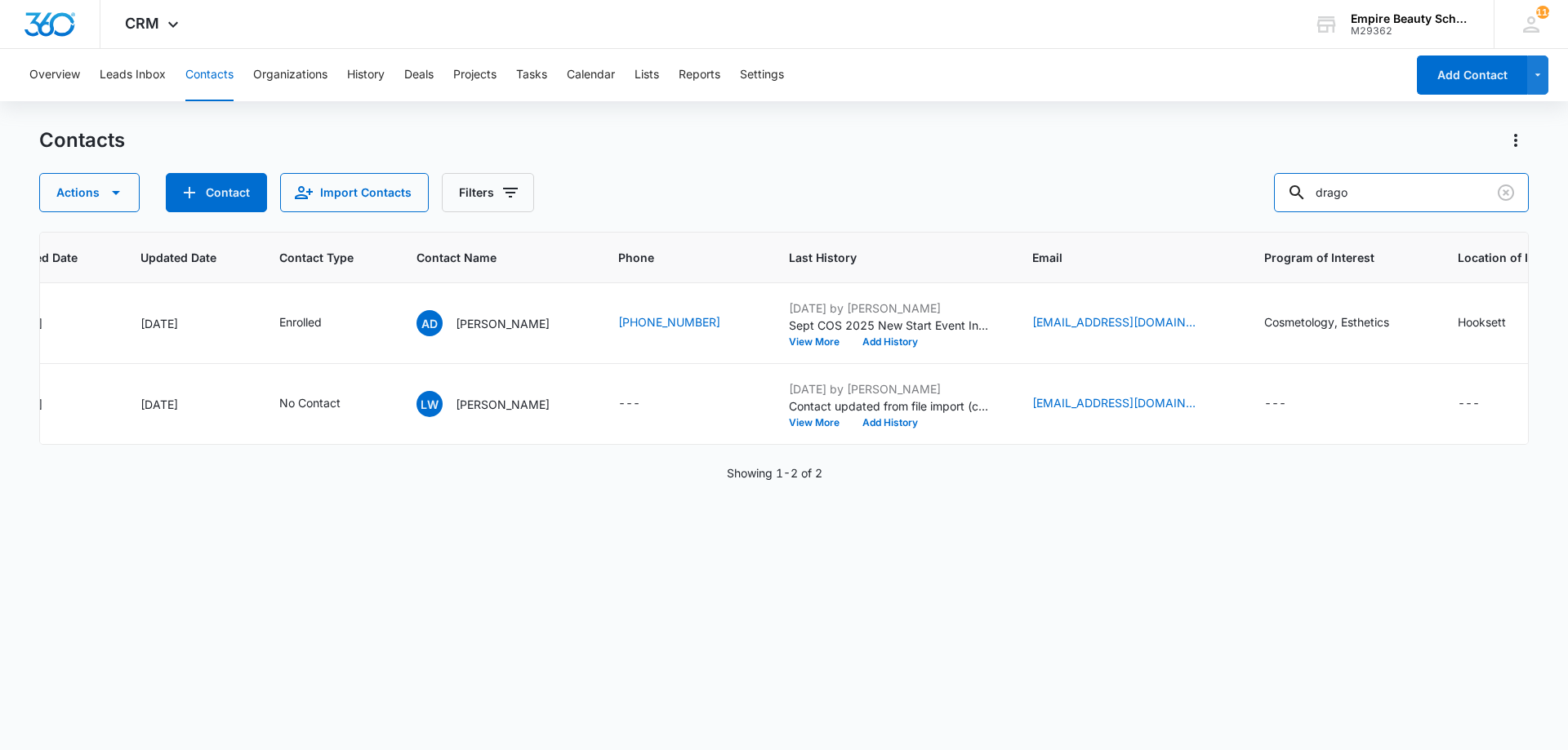
drag, startPoint x: 1433, startPoint y: 195, endPoint x: 1088, endPoint y: 197, distance: 345.0
click at [1088, 197] on div "Actions Contact Import Contacts Filters drago" at bounding box center [784, 193] width 1489 height 39
type input "jordan dr"
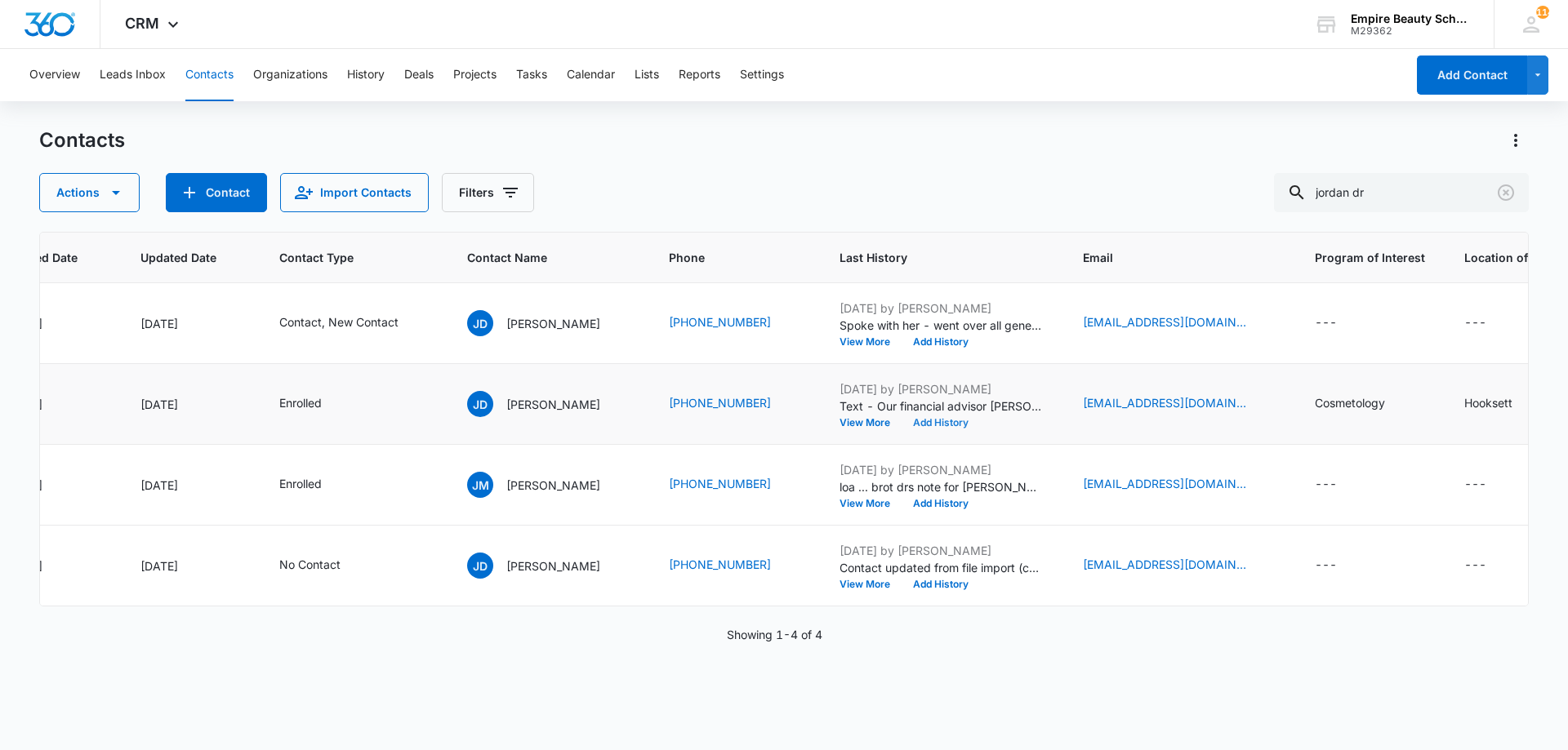
click at [915, 420] on button "Add History" at bounding box center [941, 422] width 79 height 9
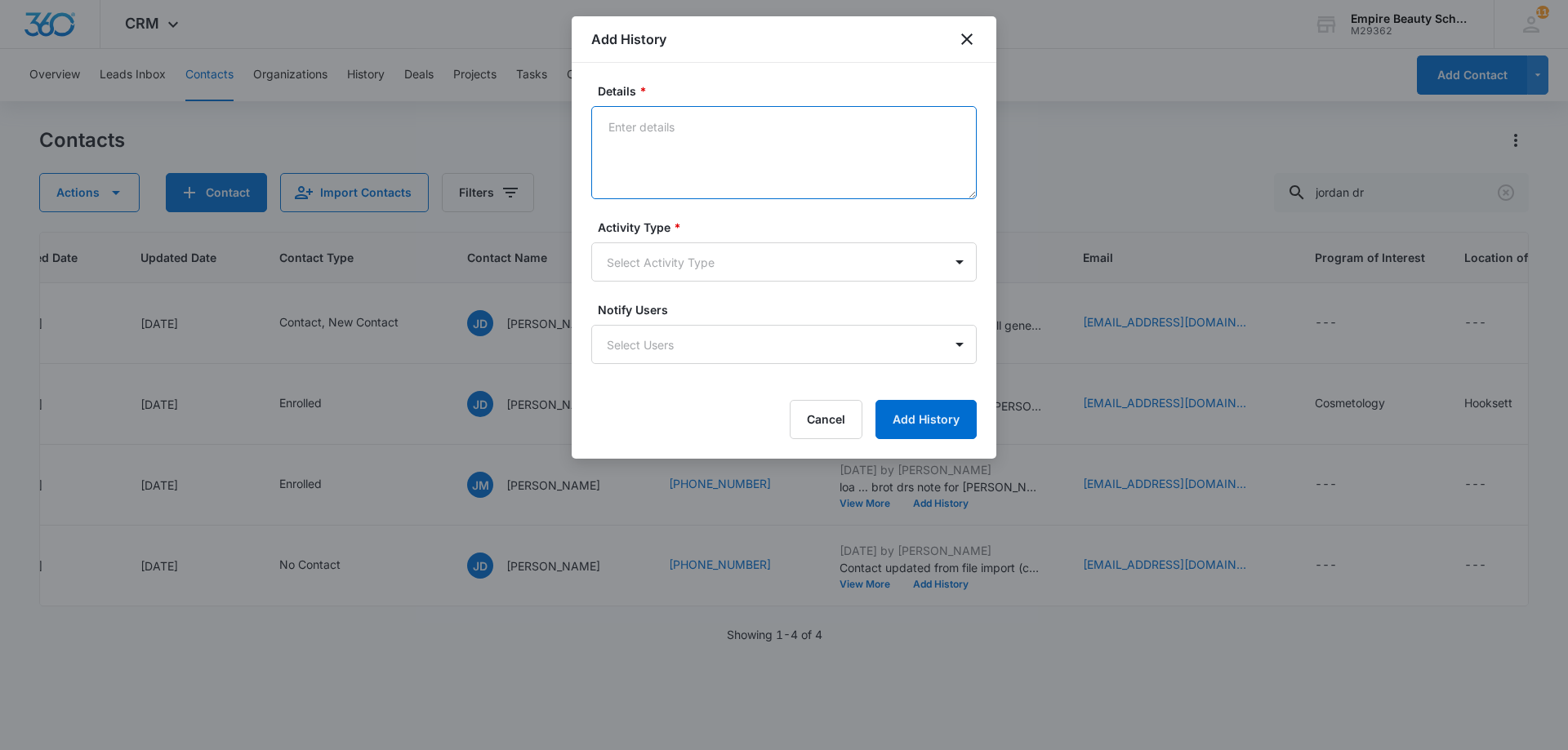
paste textarea "Sept COS 2025 New Start Event Invite for [DATE] 3pm-4pm"
type textarea "Sept COS 2025 New Start Event Invite for [DATE] 3pm-4pm"
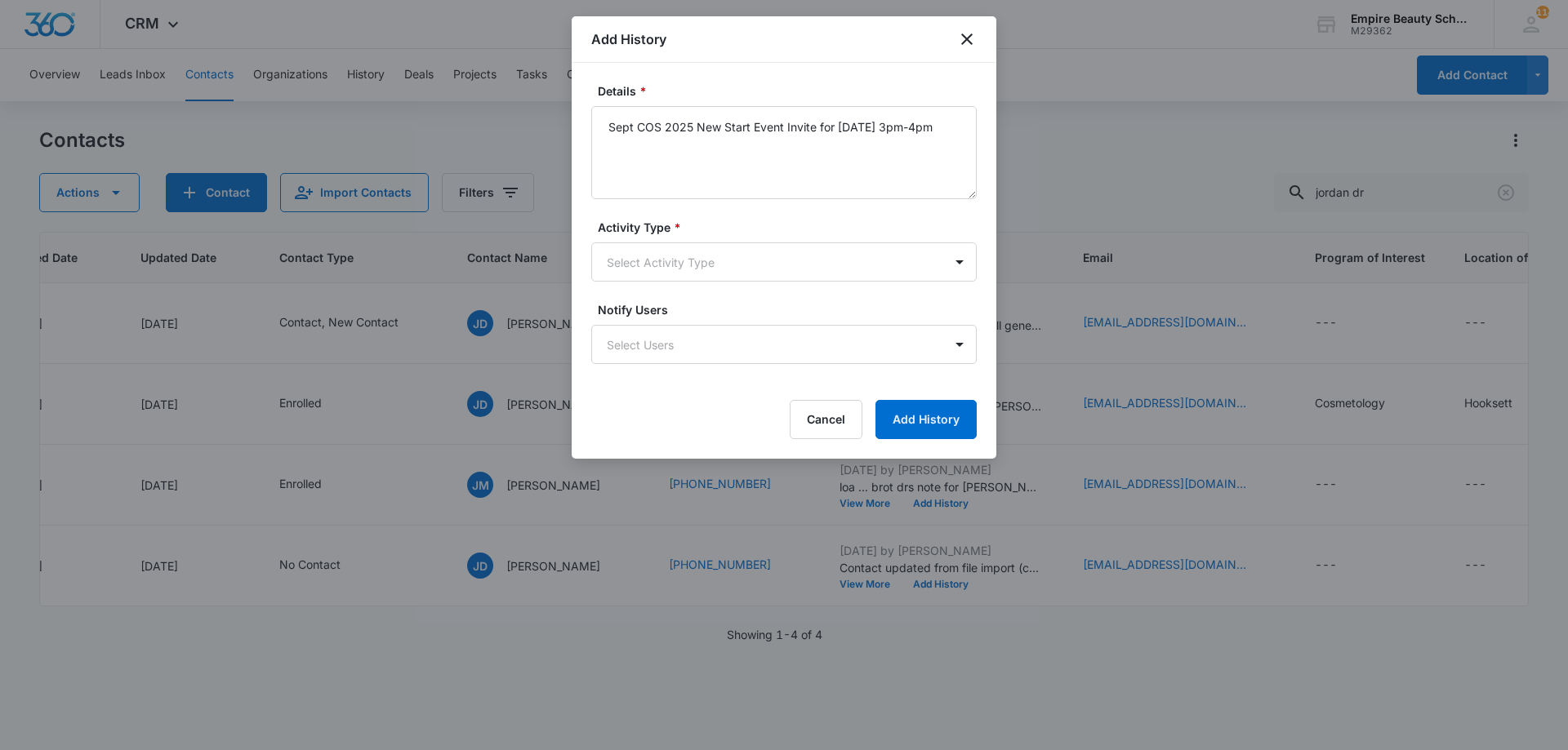
click at [791, 292] on form "Details * Sept COS 2025 New Start Event Invite for Thursday, September 4th 3pm-…" at bounding box center [784, 260] width 385 height 357
click at [784, 265] on body "CRM Apps Forms CRM Email Shop Payments POS Files Brand Settings Empire Beauty S…" at bounding box center [784, 375] width 1568 height 750
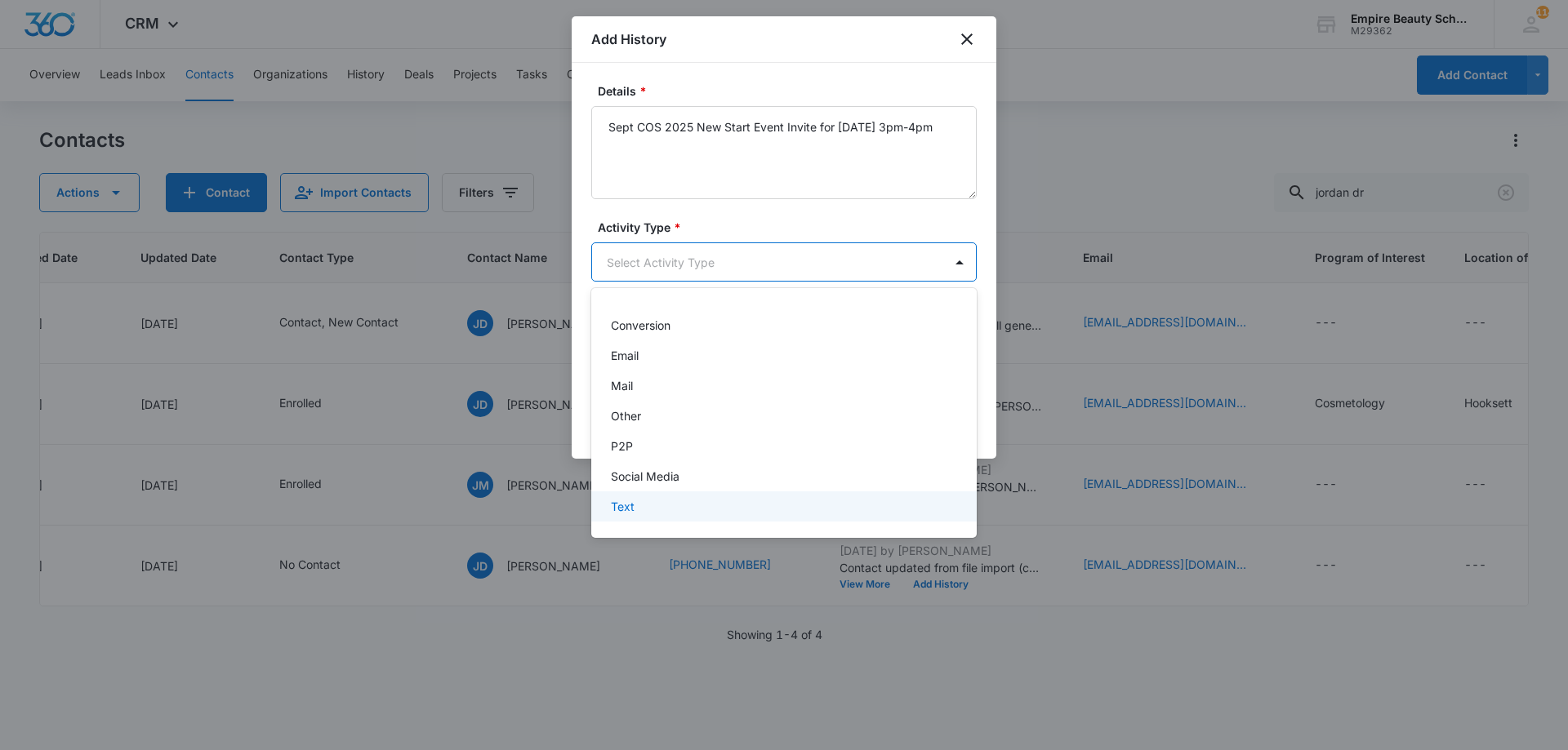
click at [718, 502] on div "Text" at bounding box center [782, 507] width 343 height 17
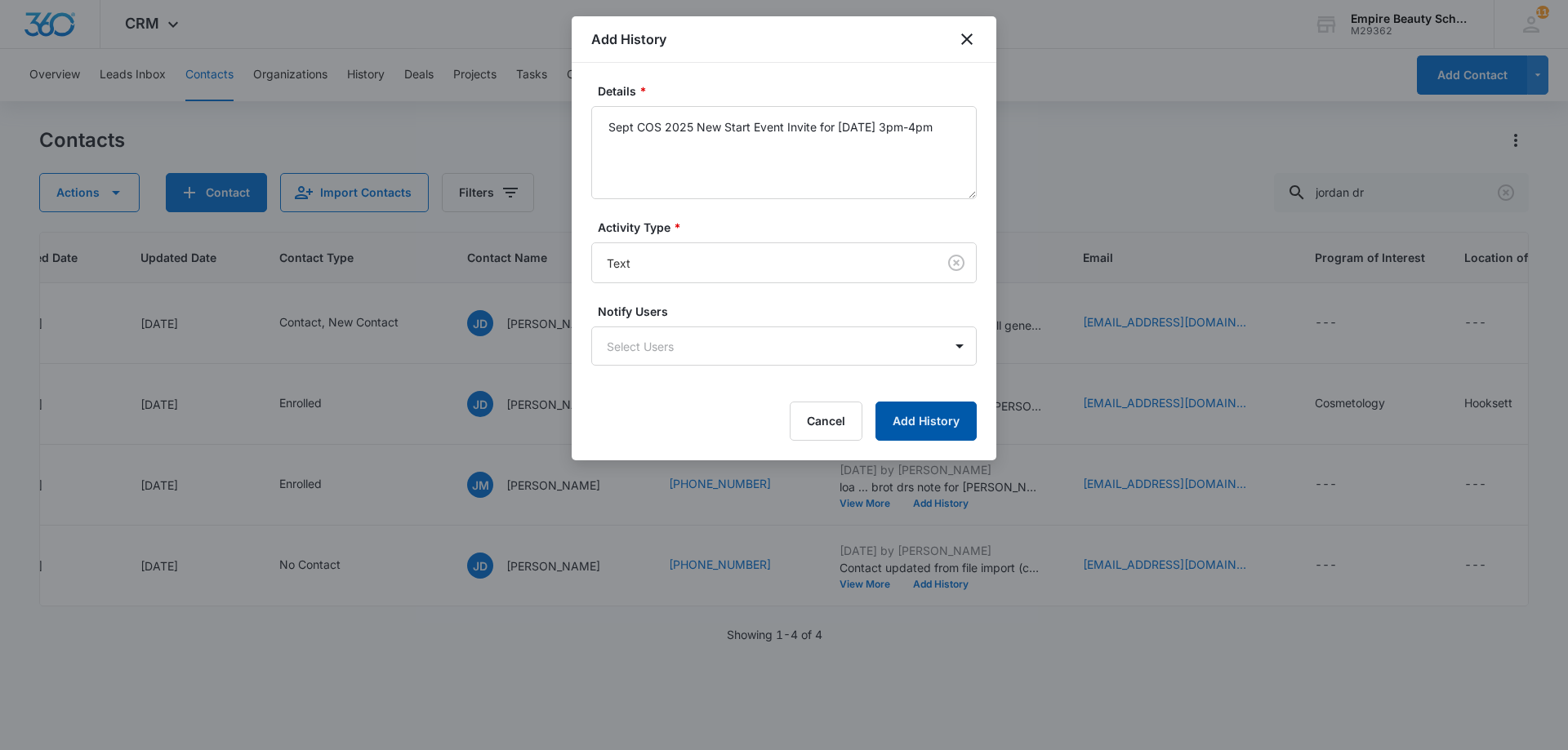
drag, startPoint x: 931, startPoint y: 412, endPoint x: 909, endPoint y: 401, distance: 24.6
click at [932, 413] on button "Add History" at bounding box center [926, 421] width 101 height 39
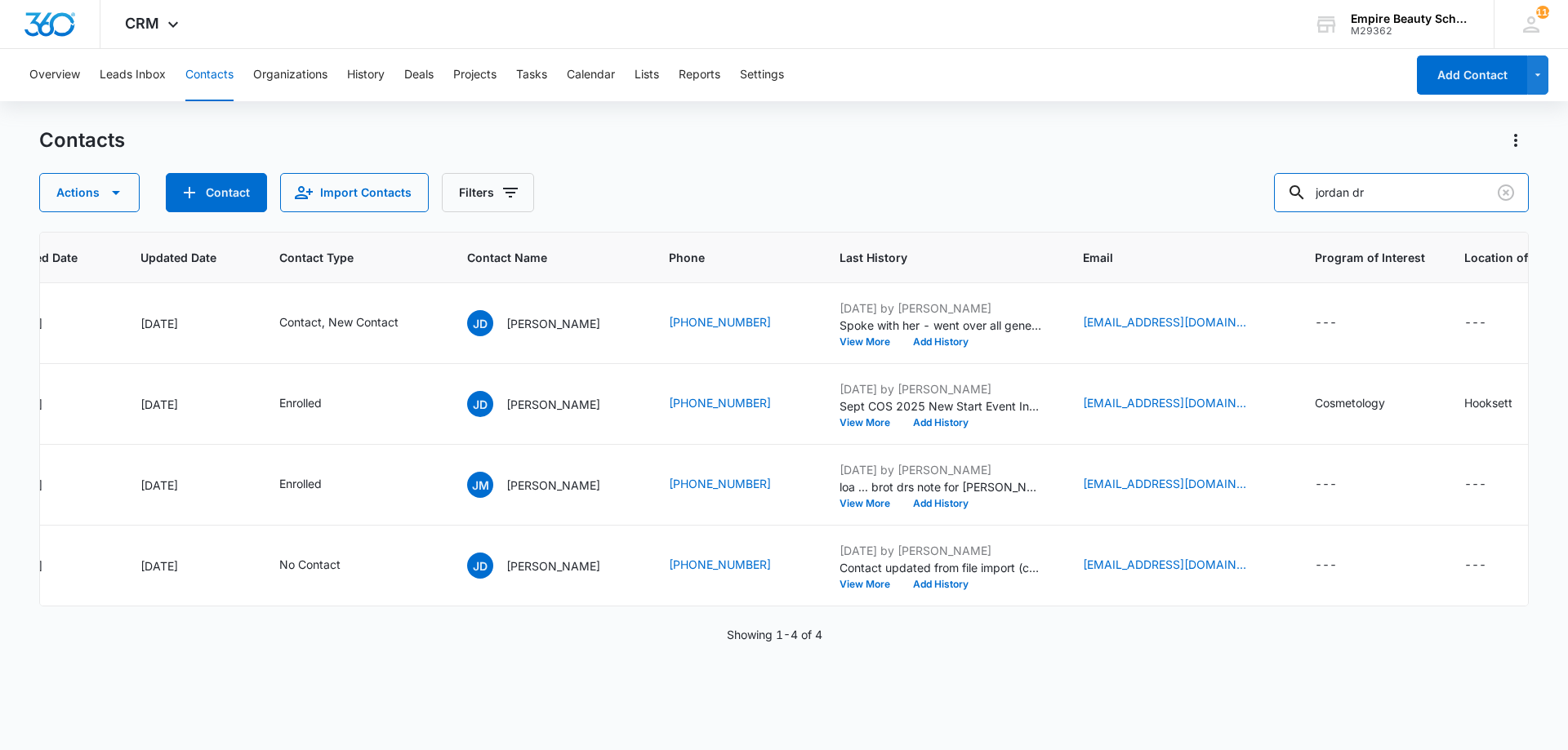
drag, startPoint x: 1193, startPoint y: 187, endPoint x: 799, endPoint y: 175, distance: 394.2
click at [905, 180] on div "Actions Contact Import Contacts Filters jordan dr" at bounding box center [784, 193] width 1489 height 39
type input "deja"
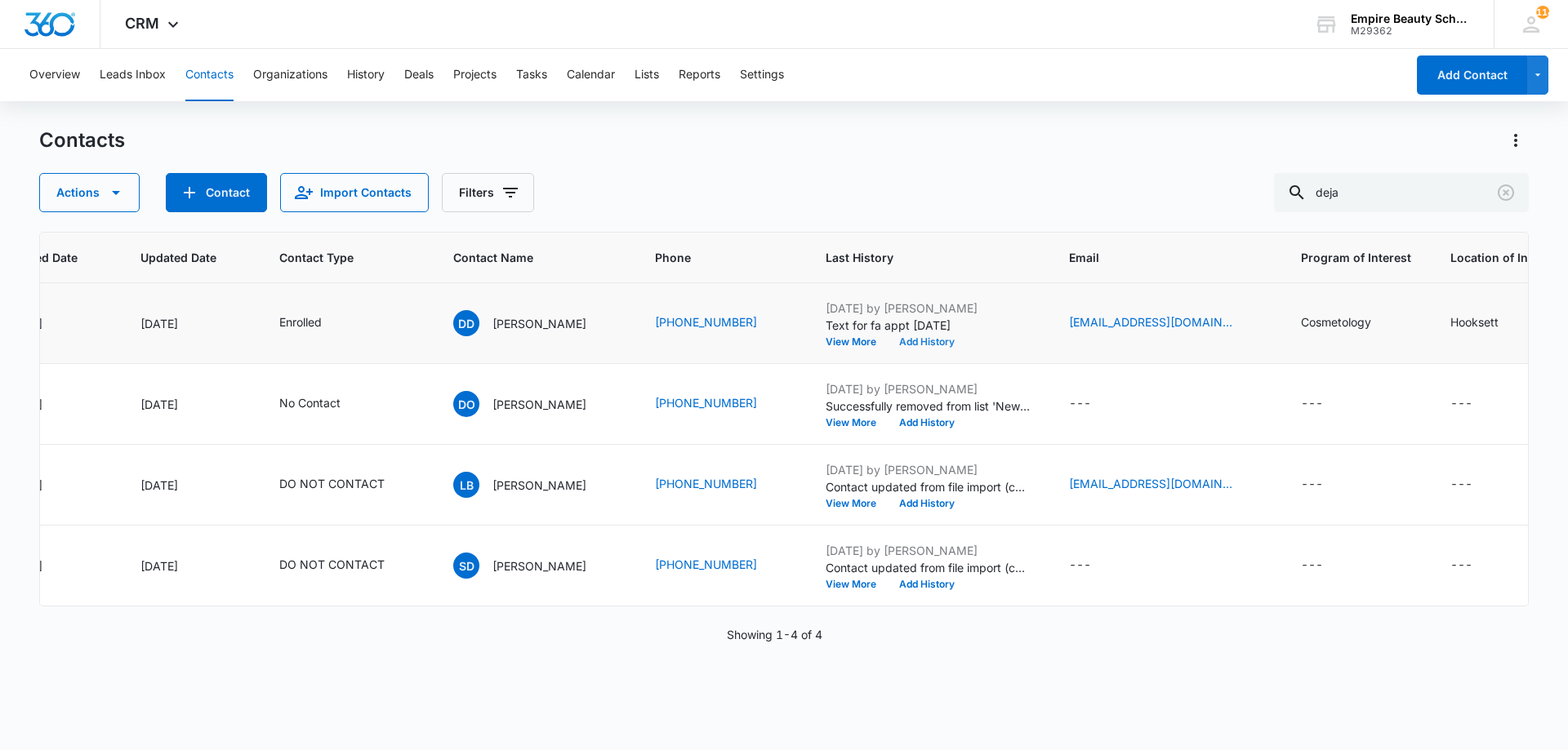
click at [942, 342] on button "Add History" at bounding box center [927, 342] width 79 height 9
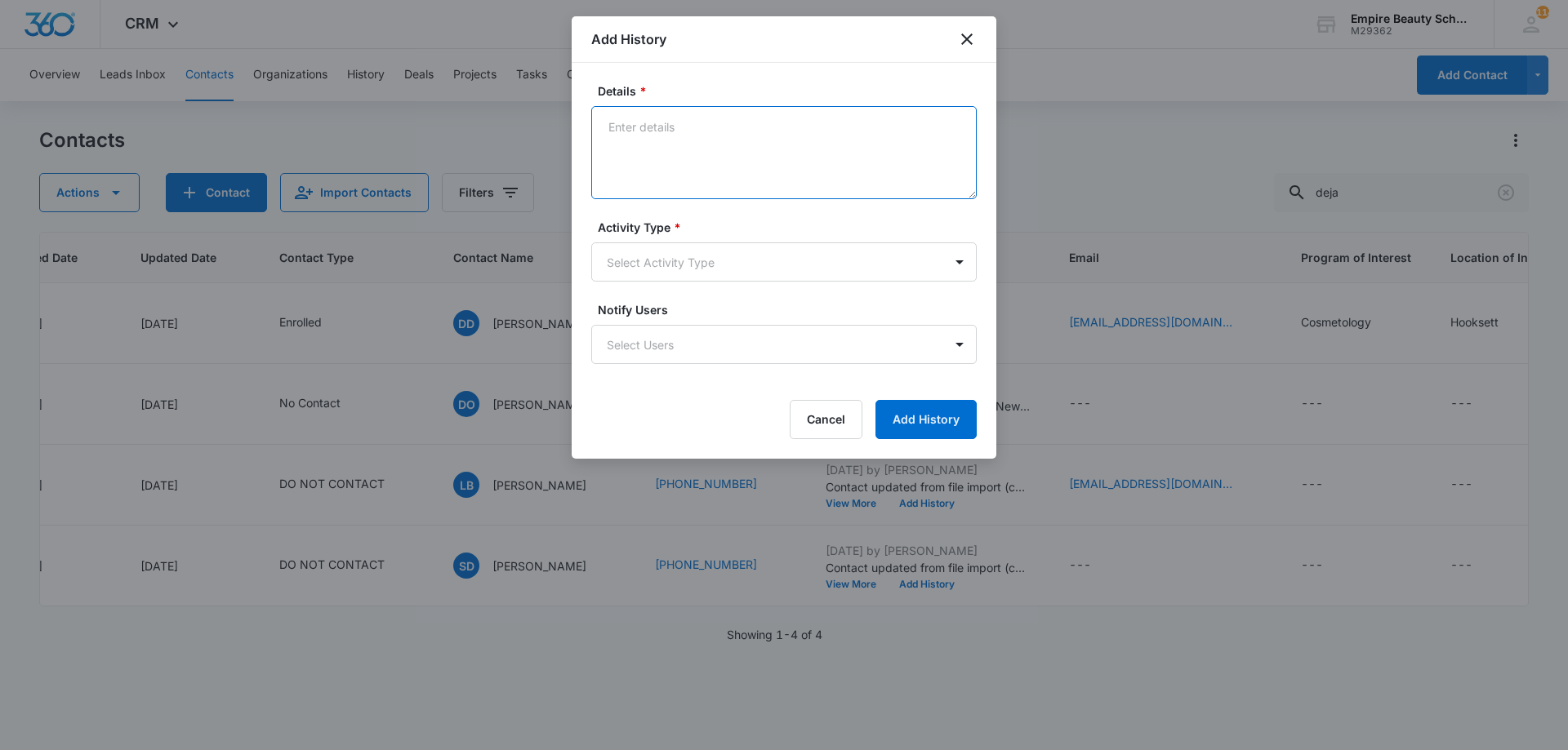
paste textarea "Gainful Employment Disclosures"
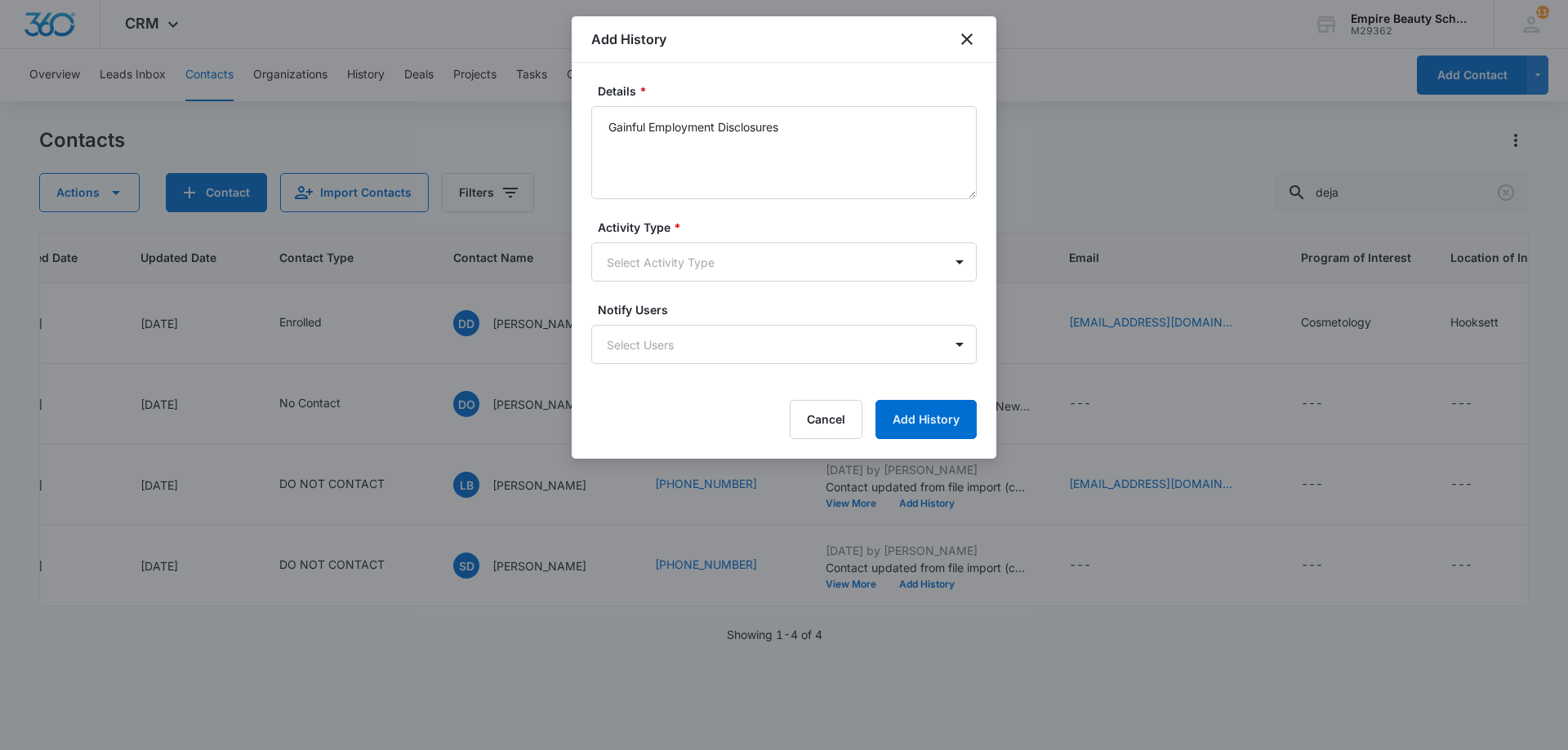
click at [718, 226] on form "Details * Gainful Employment Disclosures Activity Type * Select Activity Type N…" at bounding box center [784, 260] width 385 height 357
drag, startPoint x: 815, startPoint y: 158, endPoint x: 597, endPoint y: 137, distance: 219.0
click at [597, 137] on textarea "Gainful Employment Disclosures" at bounding box center [784, 152] width 385 height 93
paste textarea "Sept COS 2025 New Start Event Invite for [DATE] 3pm-4pm"
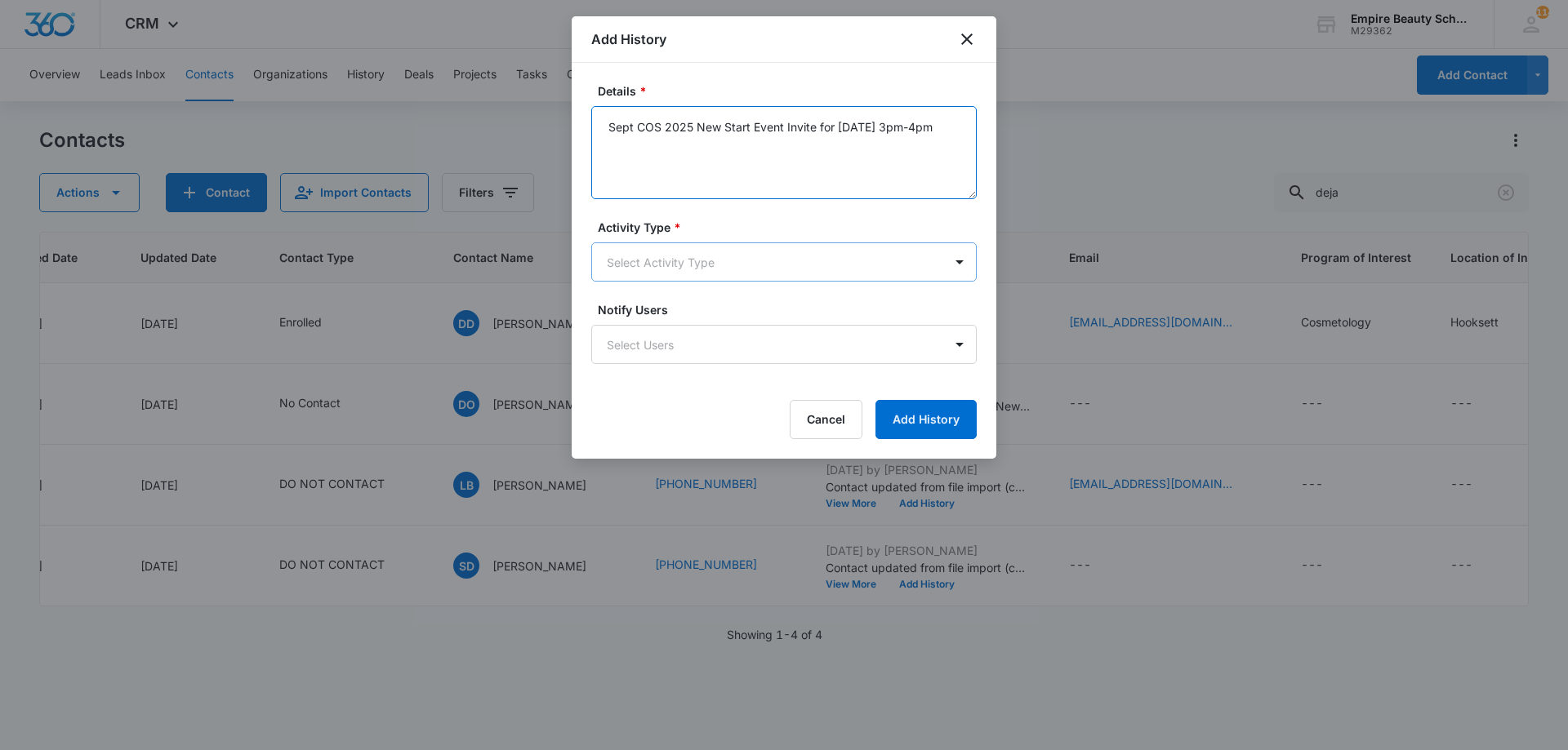
type textarea "Sept COS 2025 New Start Event Invite for [DATE] 3pm-4pm"
click at [748, 254] on body "CRM Apps Forms CRM Email Shop Payments POS Files Brand Settings Empire Beauty S…" at bounding box center [784, 375] width 1568 height 750
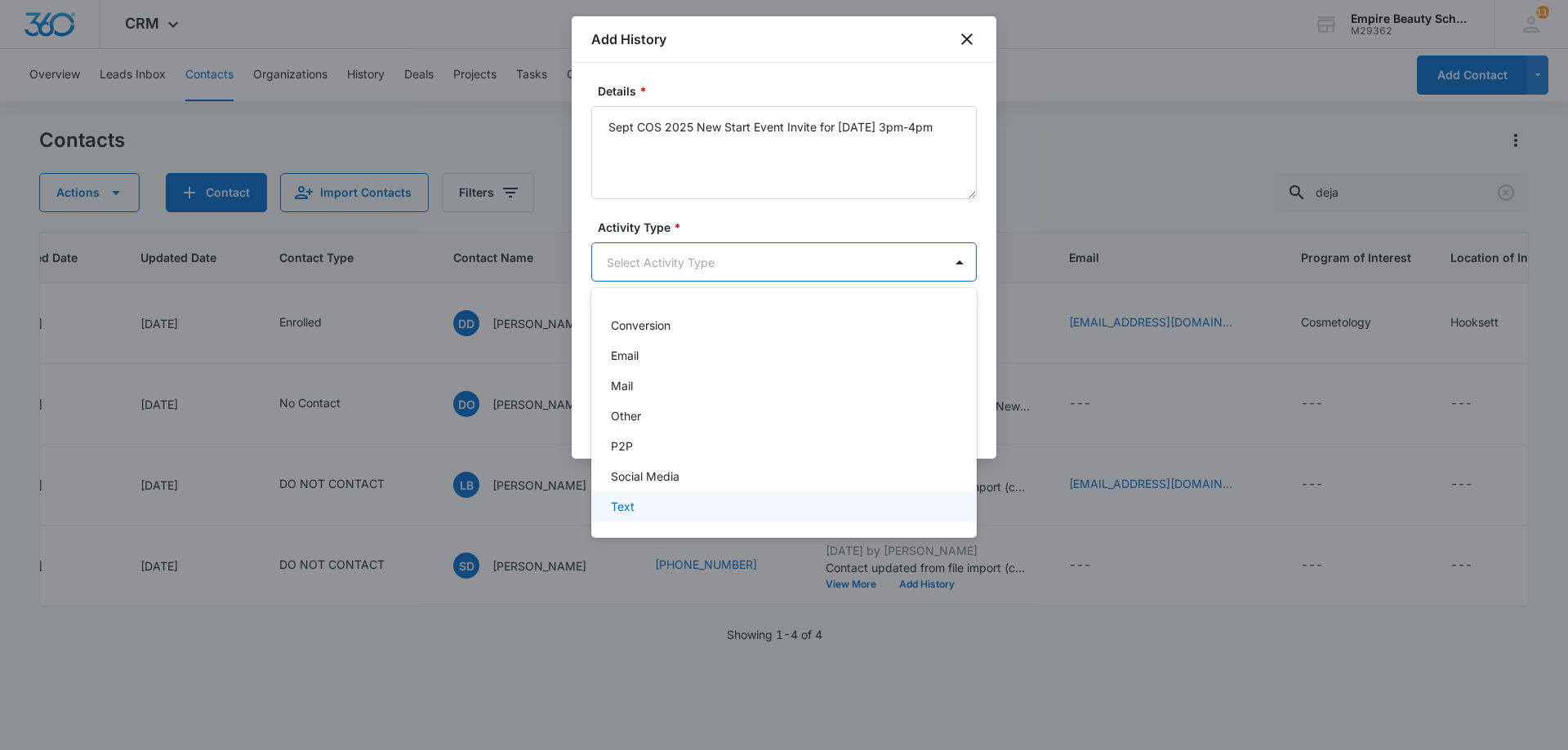
drag, startPoint x: 658, startPoint y: 532, endPoint x: 657, endPoint y: 513, distance: 19.0
click at [657, 513] on div "-None Selected- Call CHAT Conversion Email Mail Other P2P Social Media Text" at bounding box center [784, 413] width 385 height 223
click at [656, 513] on div "Text" at bounding box center [782, 507] width 343 height 17
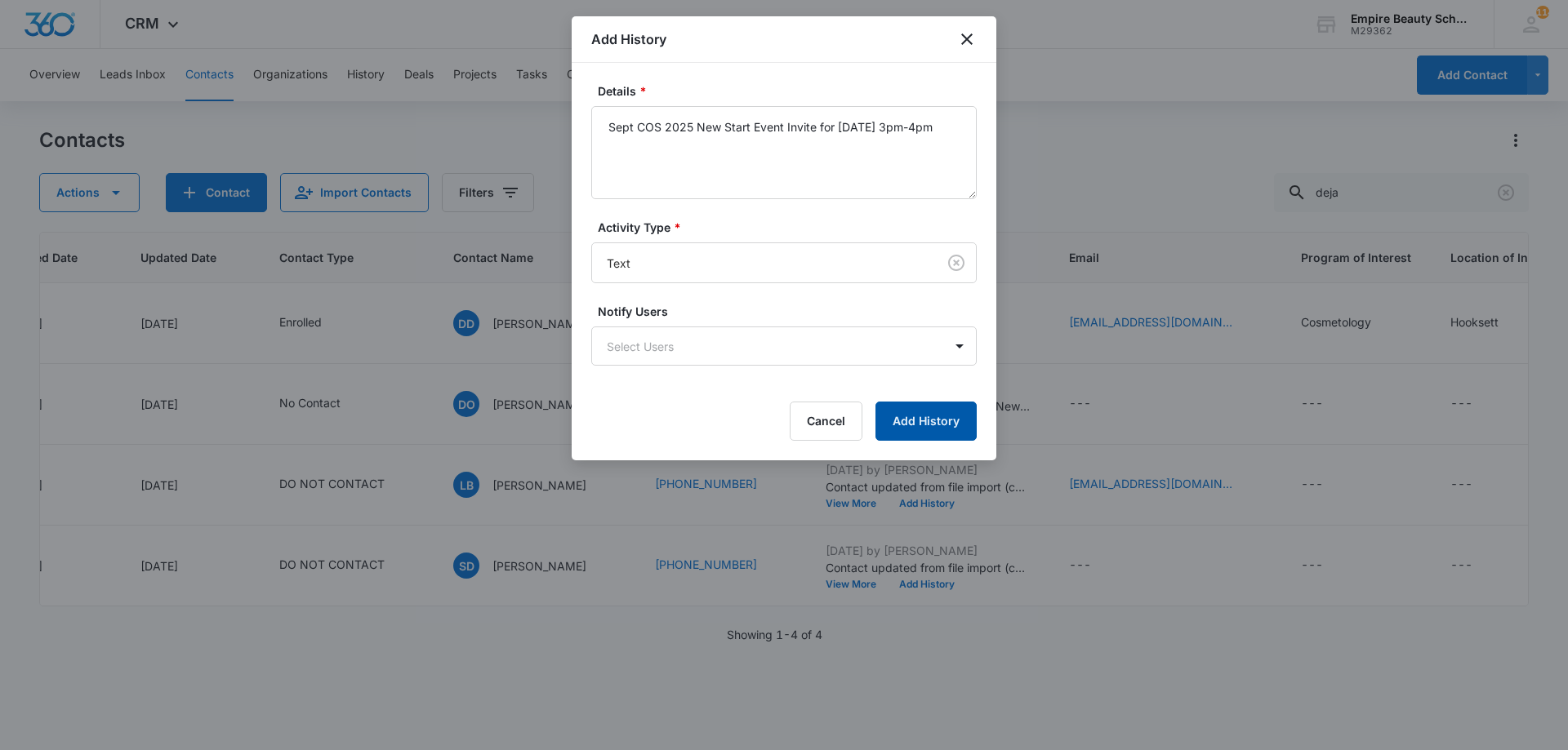
click at [944, 414] on button "Add History" at bounding box center [926, 421] width 101 height 39
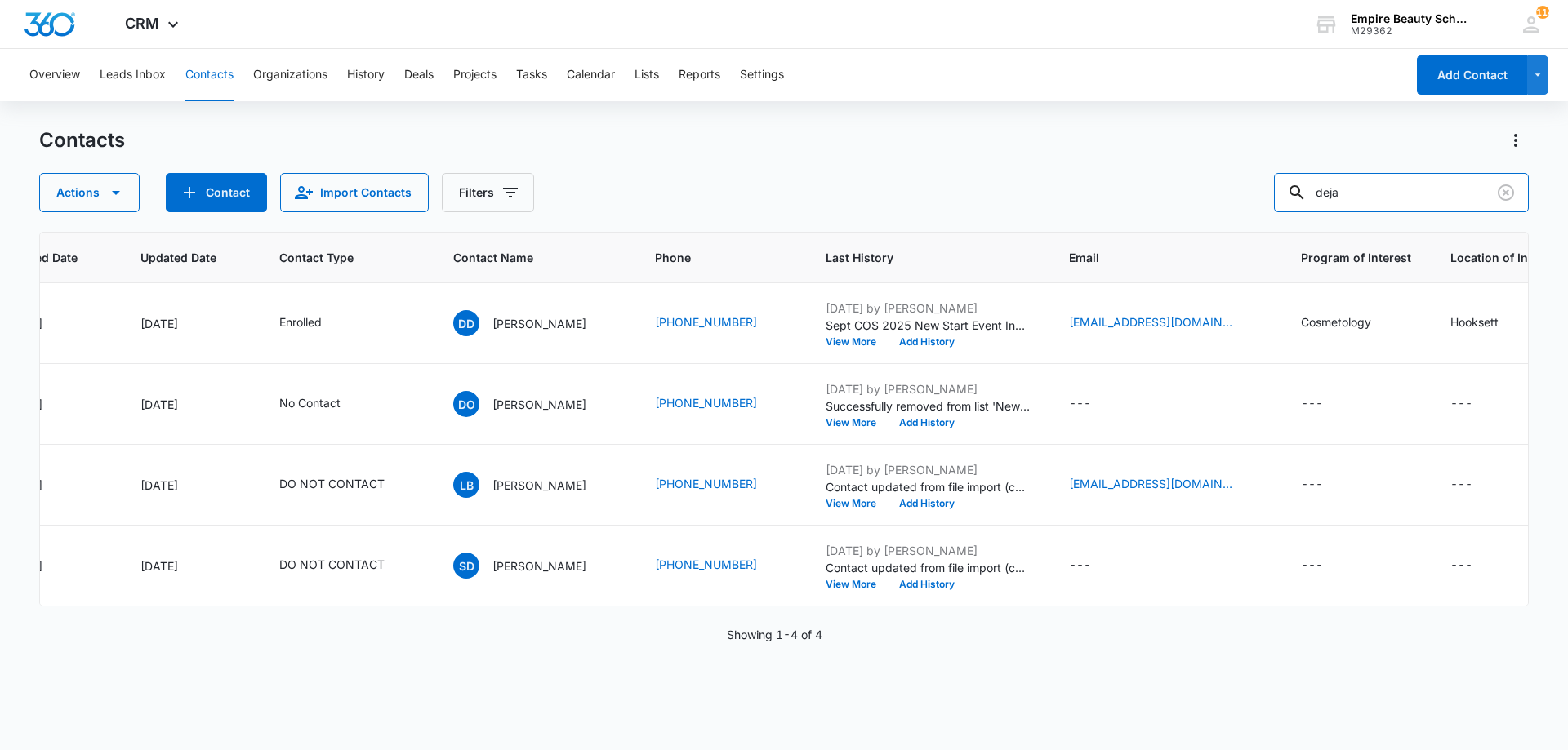
drag, startPoint x: 1363, startPoint y: 187, endPoint x: 844, endPoint y: 196, distance: 519.1
click at [844, 196] on div "Actions Contact Import Contacts Filters deja" at bounding box center [784, 193] width 1489 height 39
type input "k"
type input "duthi"
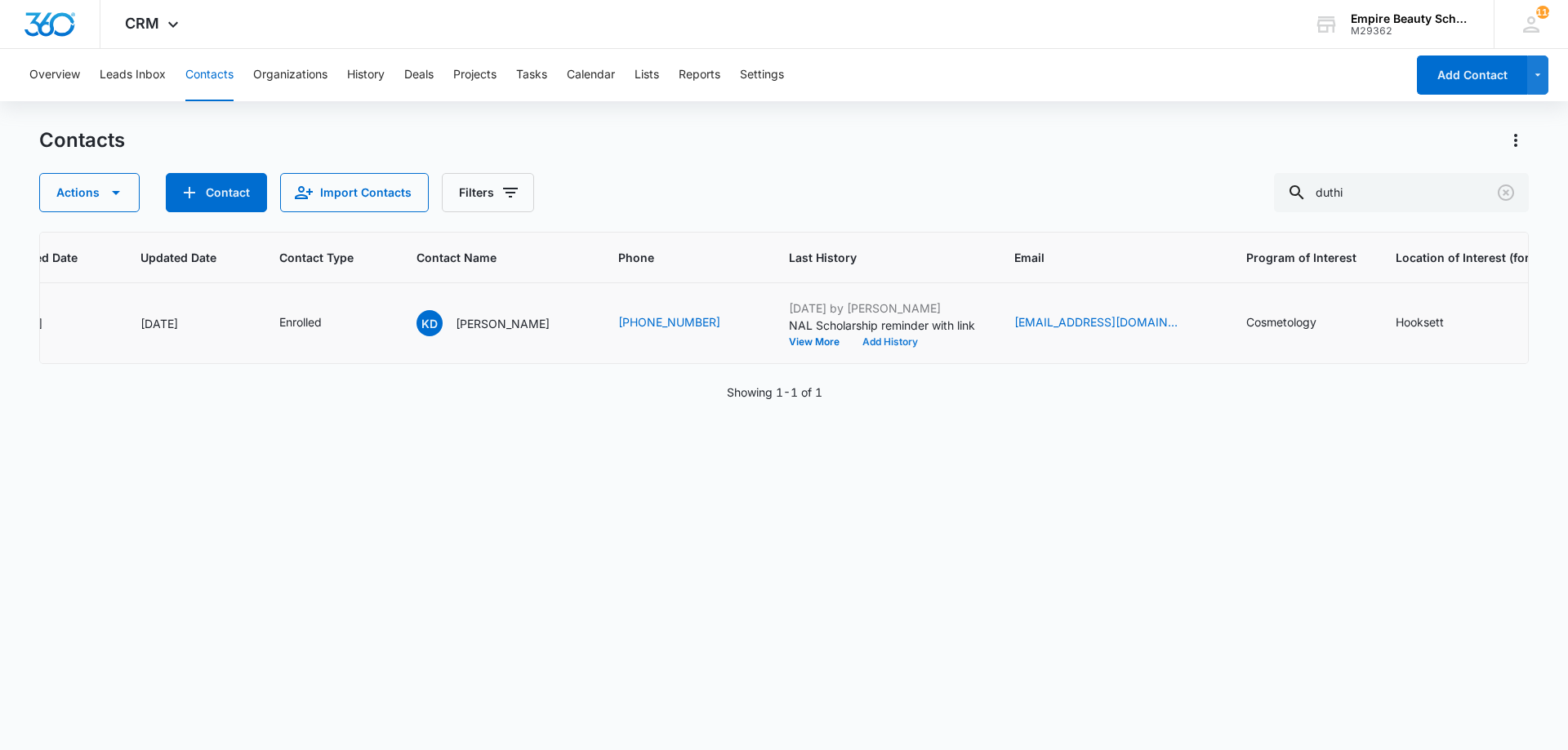
click at [862, 344] on button "Add History" at bounding box center [890, 342] width 79 height 9
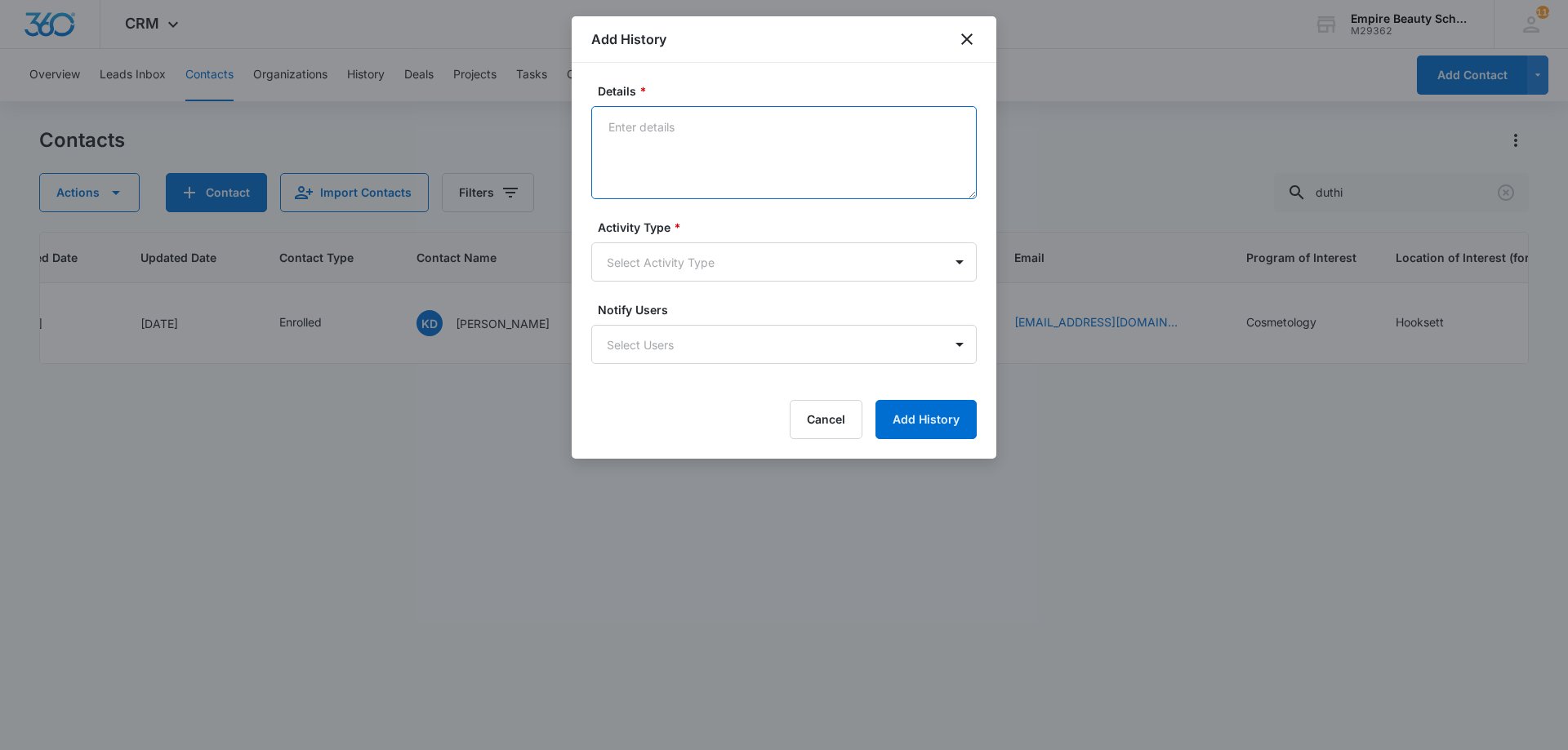
paste textarea "Sept COS 2025 New Start Event Invite for [DATE] 3pm-4pm"
type textarea "Sept COS 2025 New Start Event Invite for [DATE] 3pm-4pm"
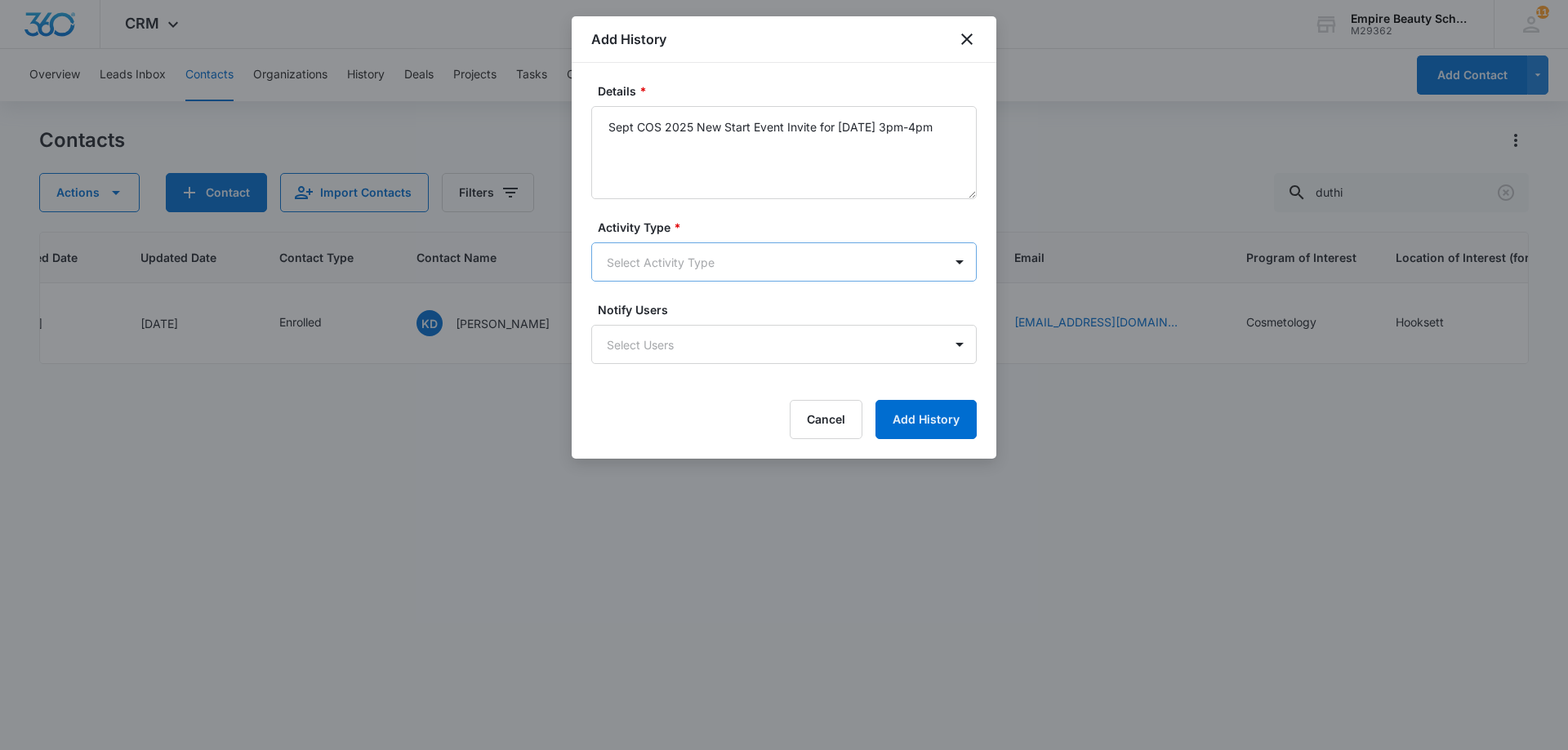
click at [681, 259] on body "CRM Apps Forms CRM Email Shop Payments POS Files Brand Settings Empire Beauty S…" at bounding box center [784, 375] width 1568 height 750
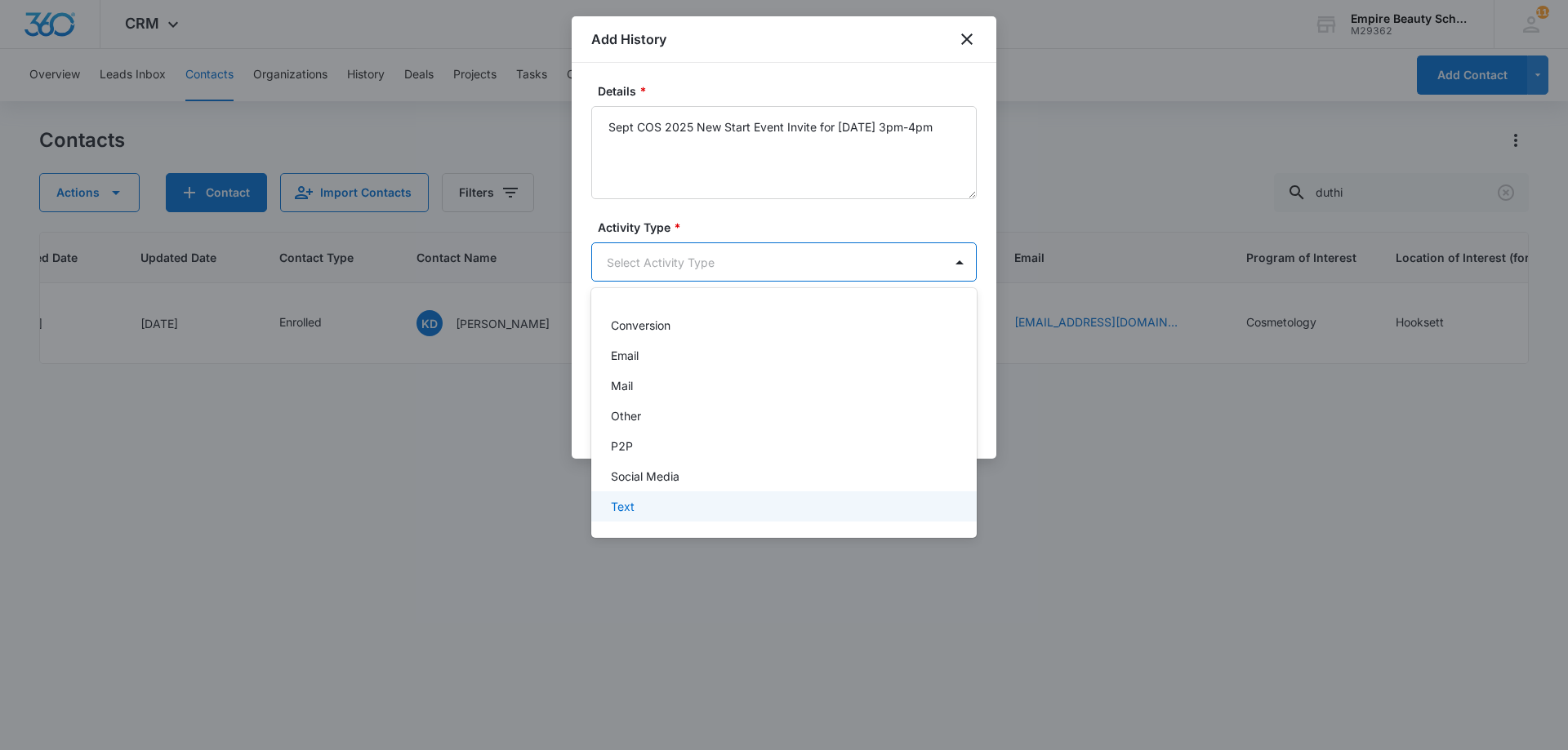
click at [653, 509] on div "Text" at bounding box center [782, 507] width 343 height 17
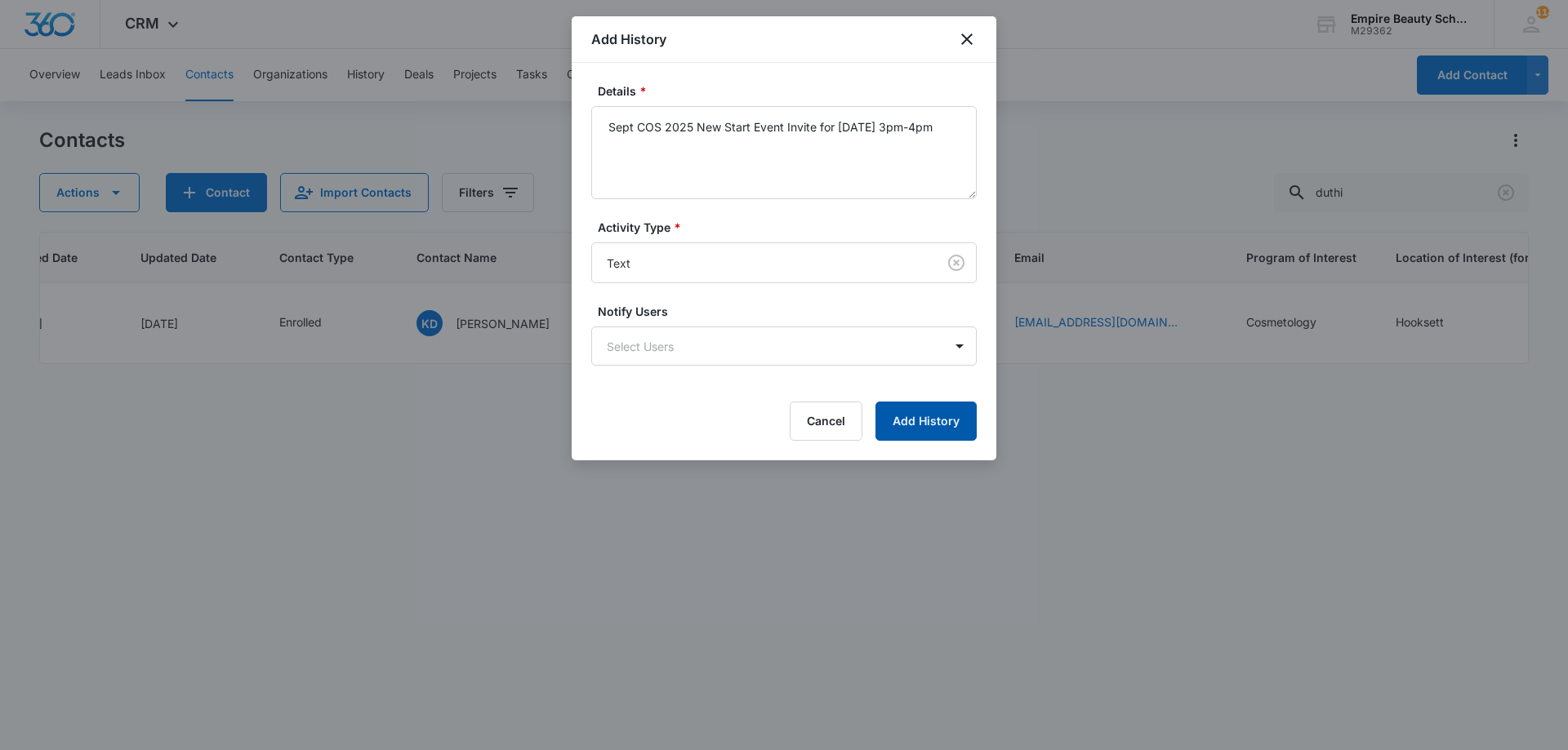
click at [943, 426] on button "Add History" at bounding box center [926, 421] width 101 height 39
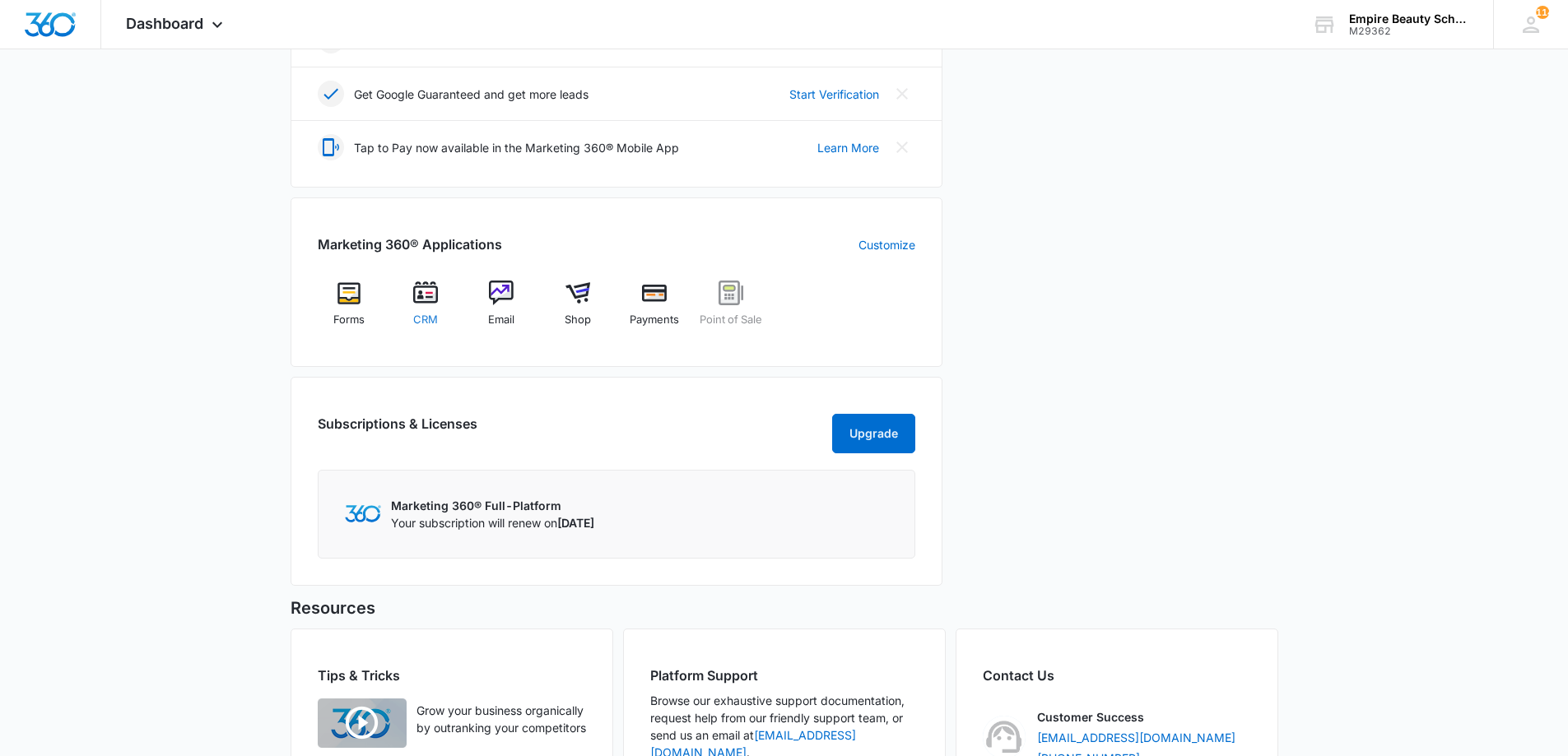
scroll to position [493, 0]
click at [408, 299] on div "CRM" at bounding box center [425, 308] width 63 height 59
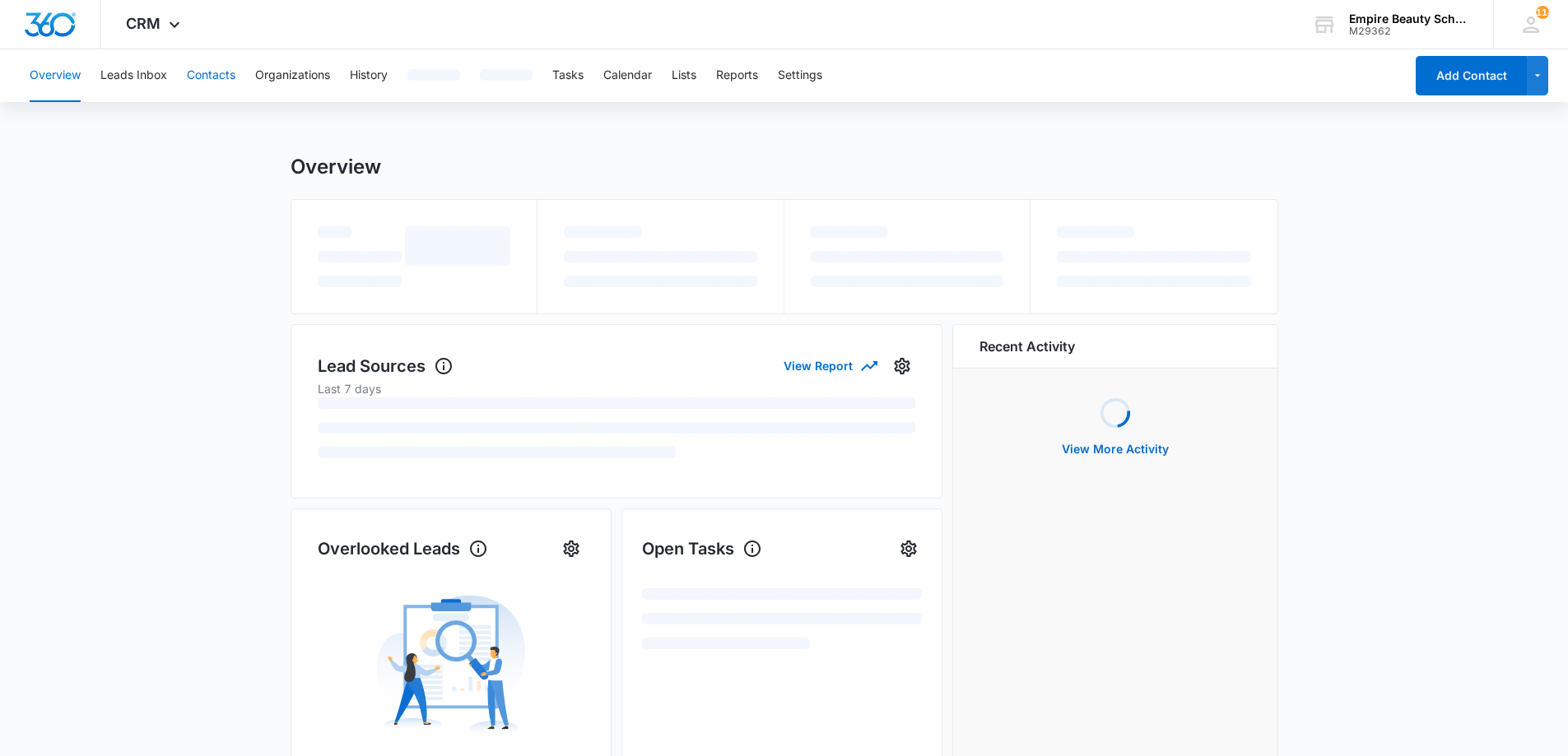
click at [230, 74] on button "Contacts" at bounding box center [211, 75] width 48 height 53
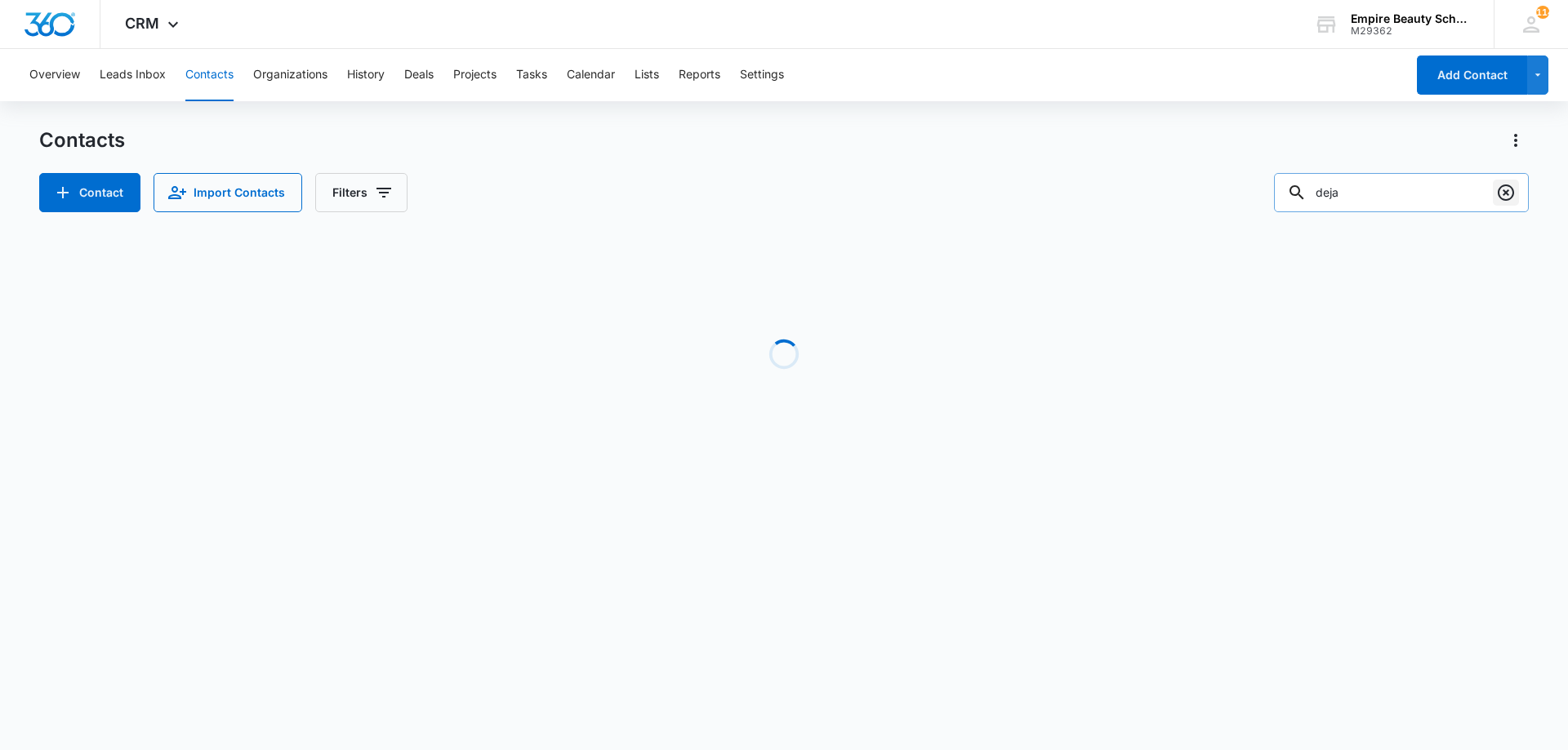
click at [1509, 194] on icon "Clear" at bounding box center [1505, 193] width 20 height 20
click at [379, 79] on button "History" at bounding box center [366, 74] width 38 height 52
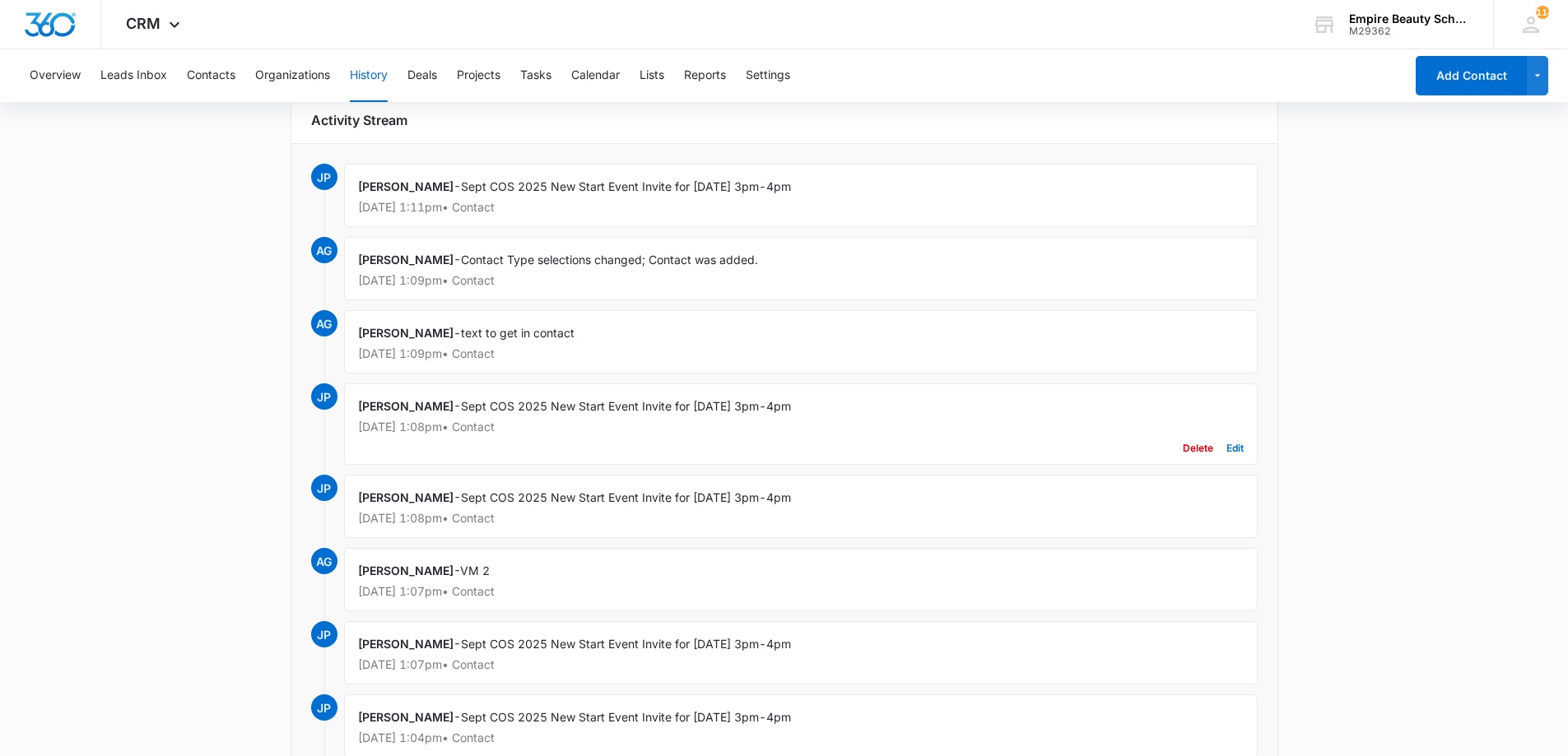
scroll to position [165, 0]
drag, startPoint x: 911, startPoint y: 409, endPoint x: 467, endPoint y: 403, distance: 444.0
click at [467, 403] on div "Jess Peltonovich - Sept COS 2025 New Start Event Invite for Thursday, September…" at bounding box center [801, 423] width 914 height 81
copy span "Sept COS 2025 New Start Event Invite for [DATE] 3pm-4pm"
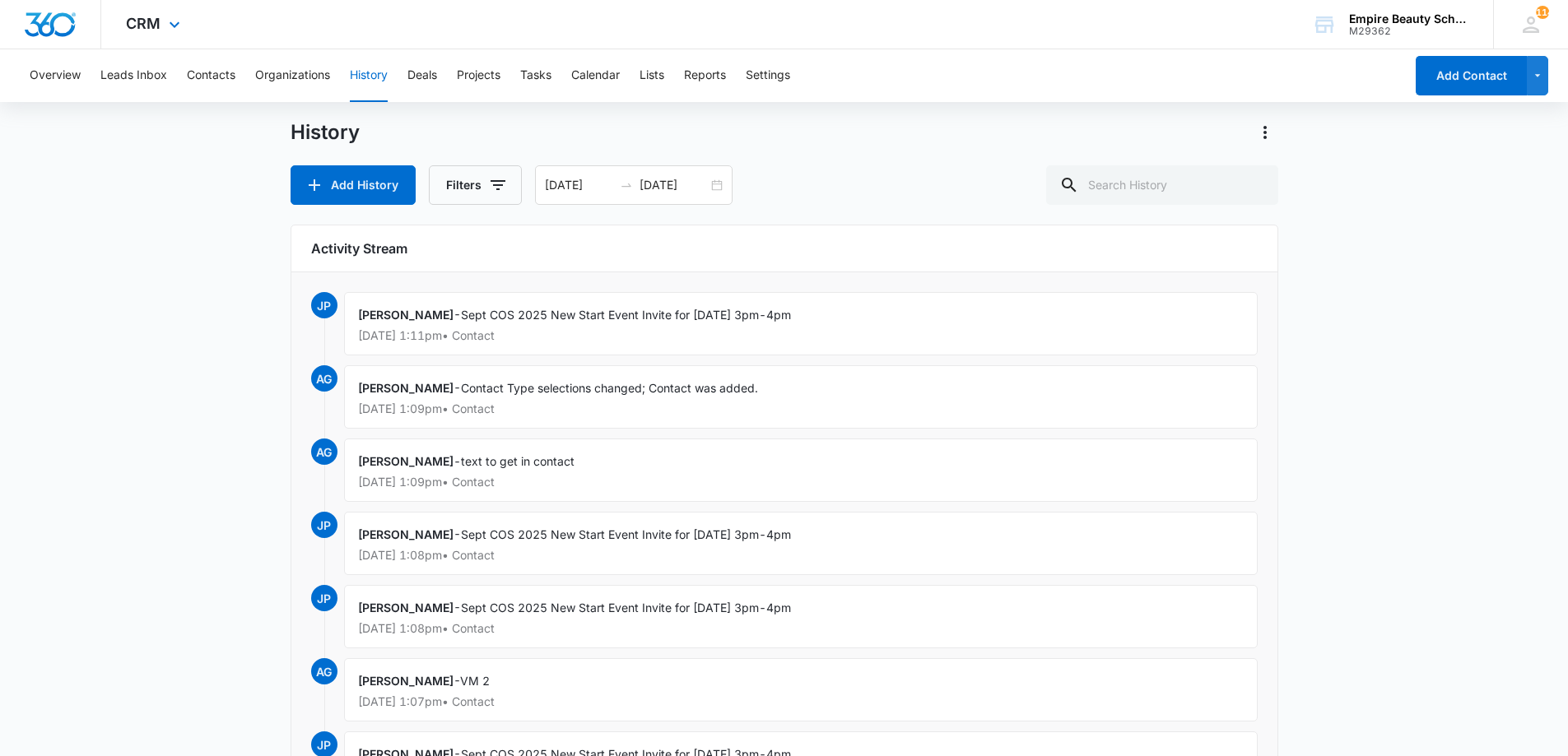
scroll to position [0, 0]
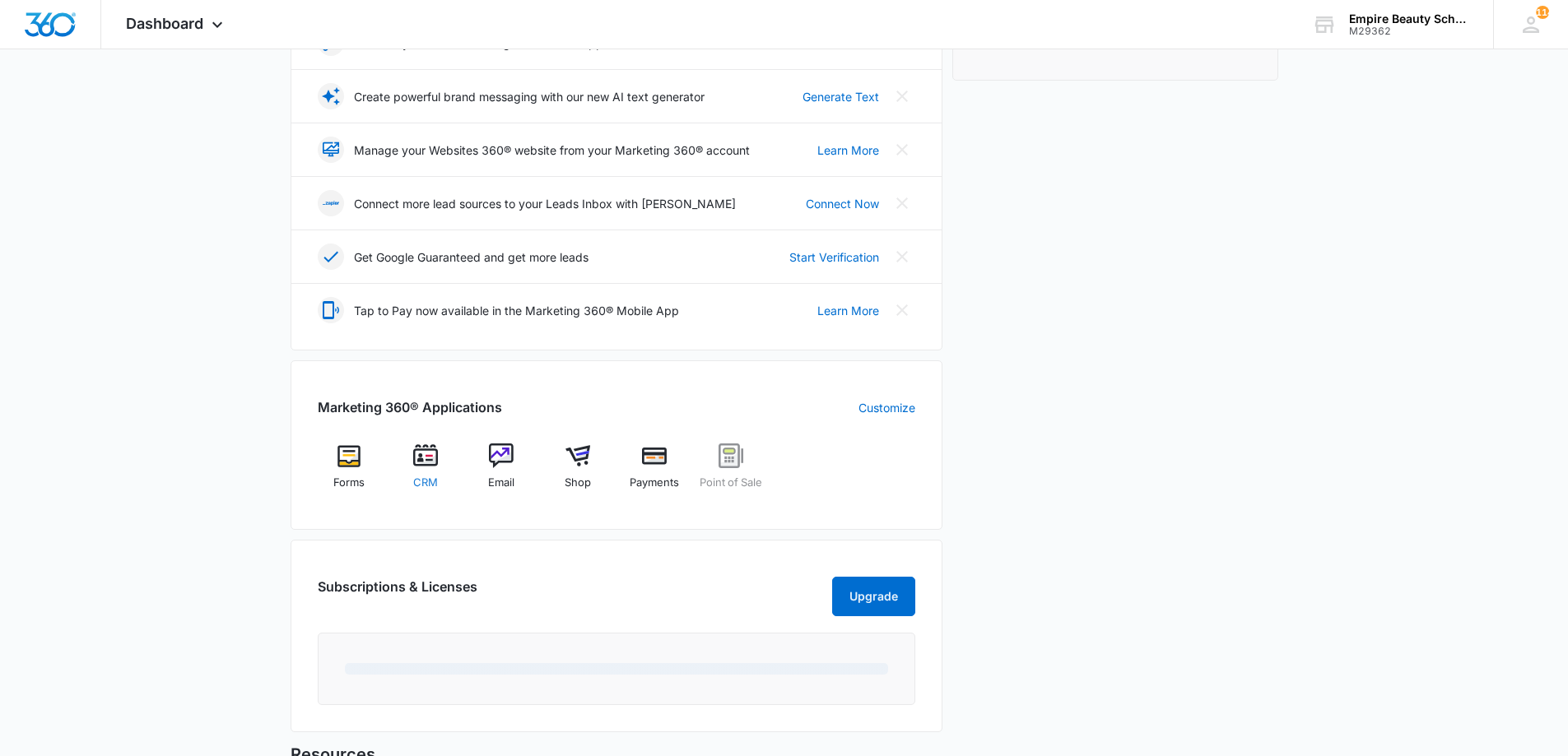
scroll to position [329, 0]
click at [435, 464] on img at bounding box center [426, 455] width 25 height 25
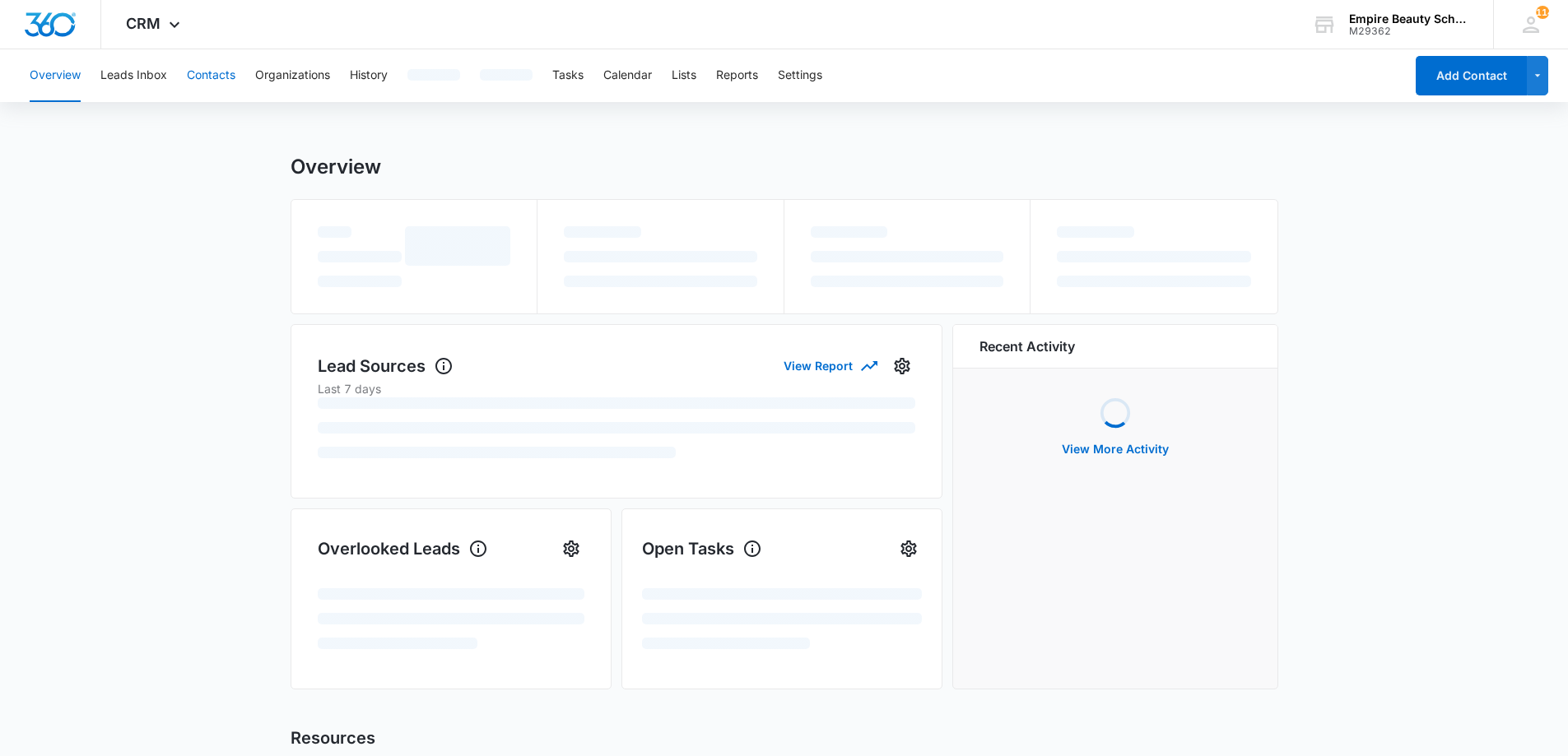
click at [229, 78] on button "Contacts" at bounding box center [211, 75] width 48 height 53
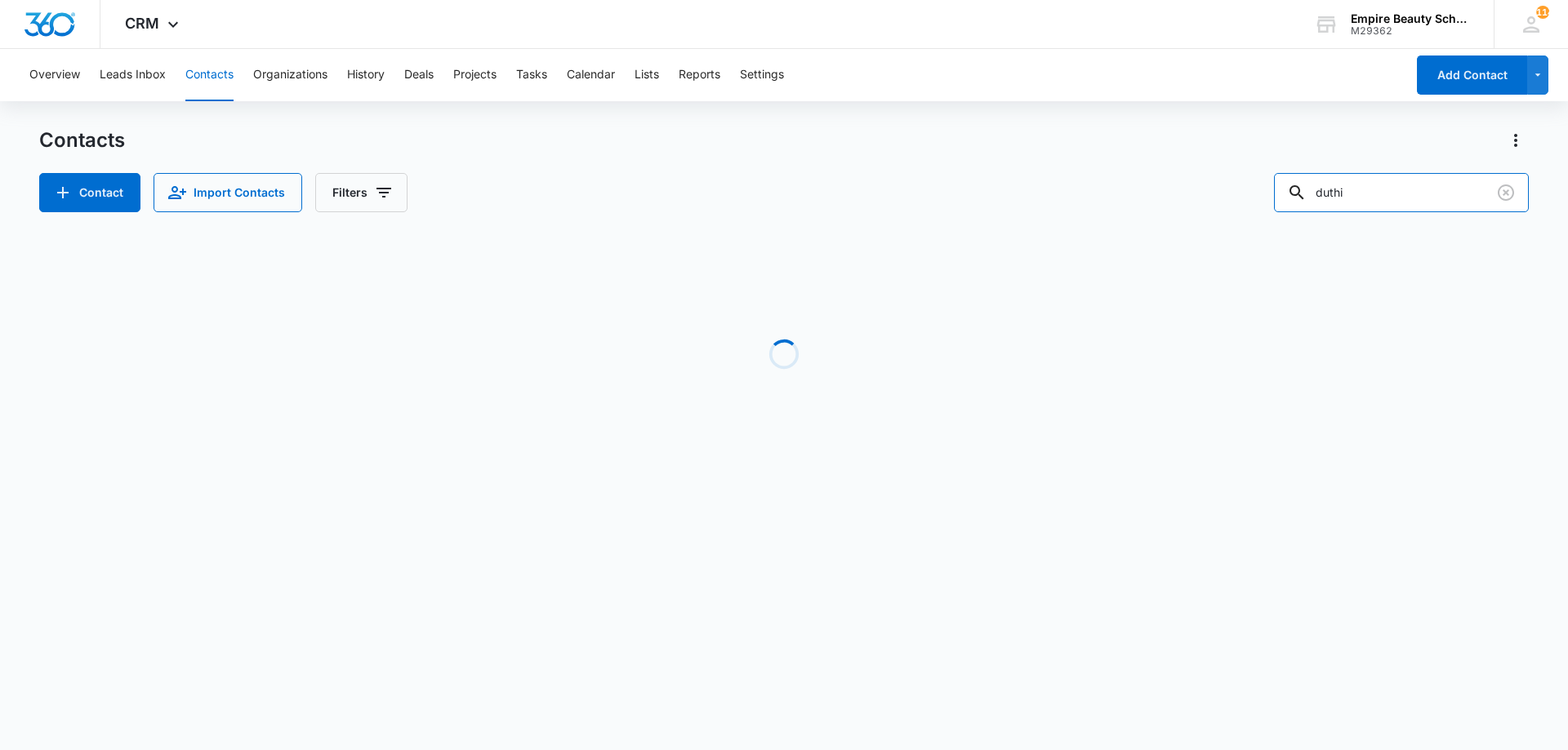
drag, startPoint x: 1439, startPoint y: 199, endPoint x: 863, endPoint y: 150, distance: 578.1
click at [866, 150] on div "Contacts Contact Import Contacts Filters duthi" at bounding box center [784, 170] width 1489 height 85
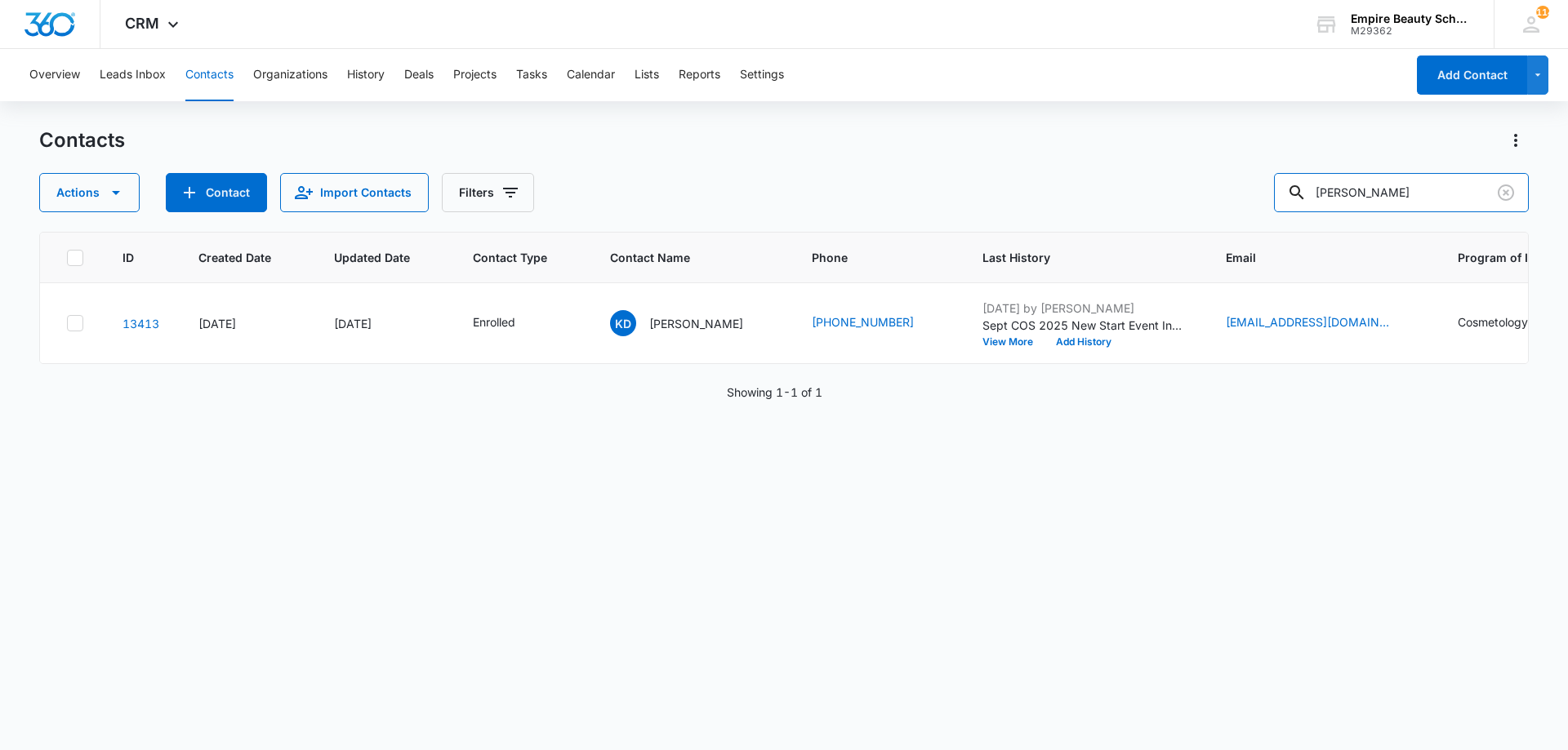
type input "faucher"
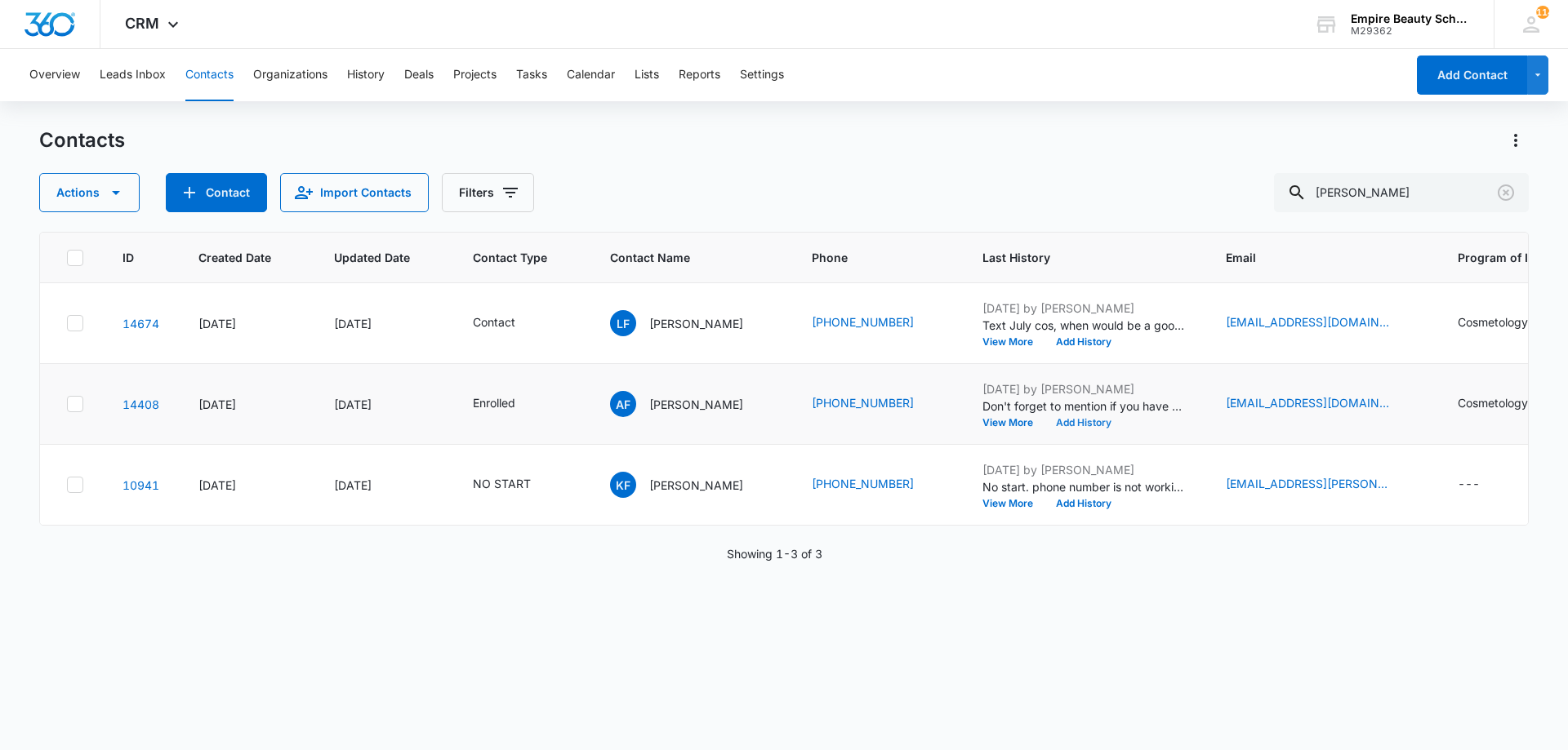
click at [1076, 422] on button "Add History" at bounding box center [1083, 422] width 79 height 9
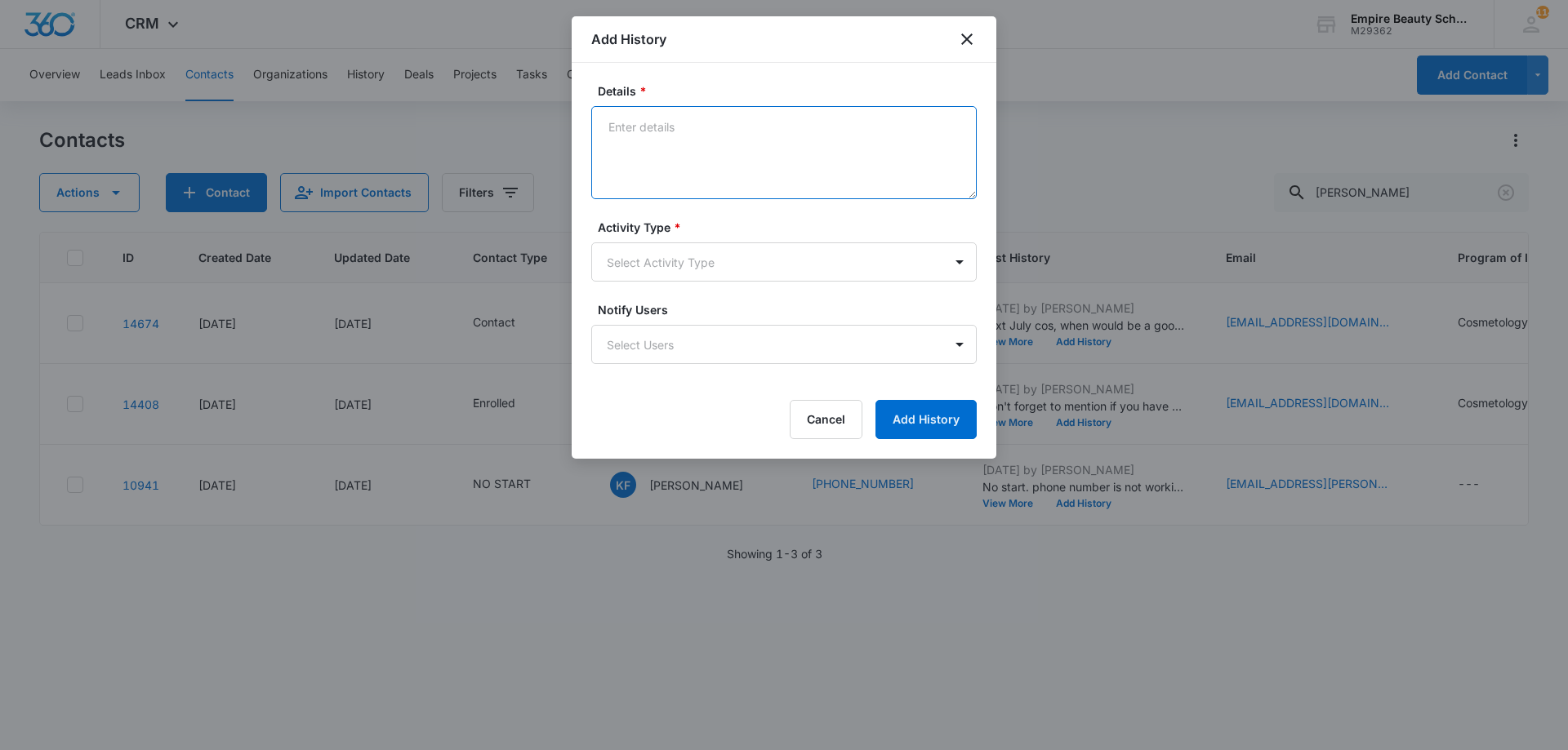
paste textarea "Sept COS 2025 New Start Event Invite for [DATE] 3pm-4pm"
type textarea "Sept COS 2025 New Start Event Invite for [DATE] 3pm-4pm"
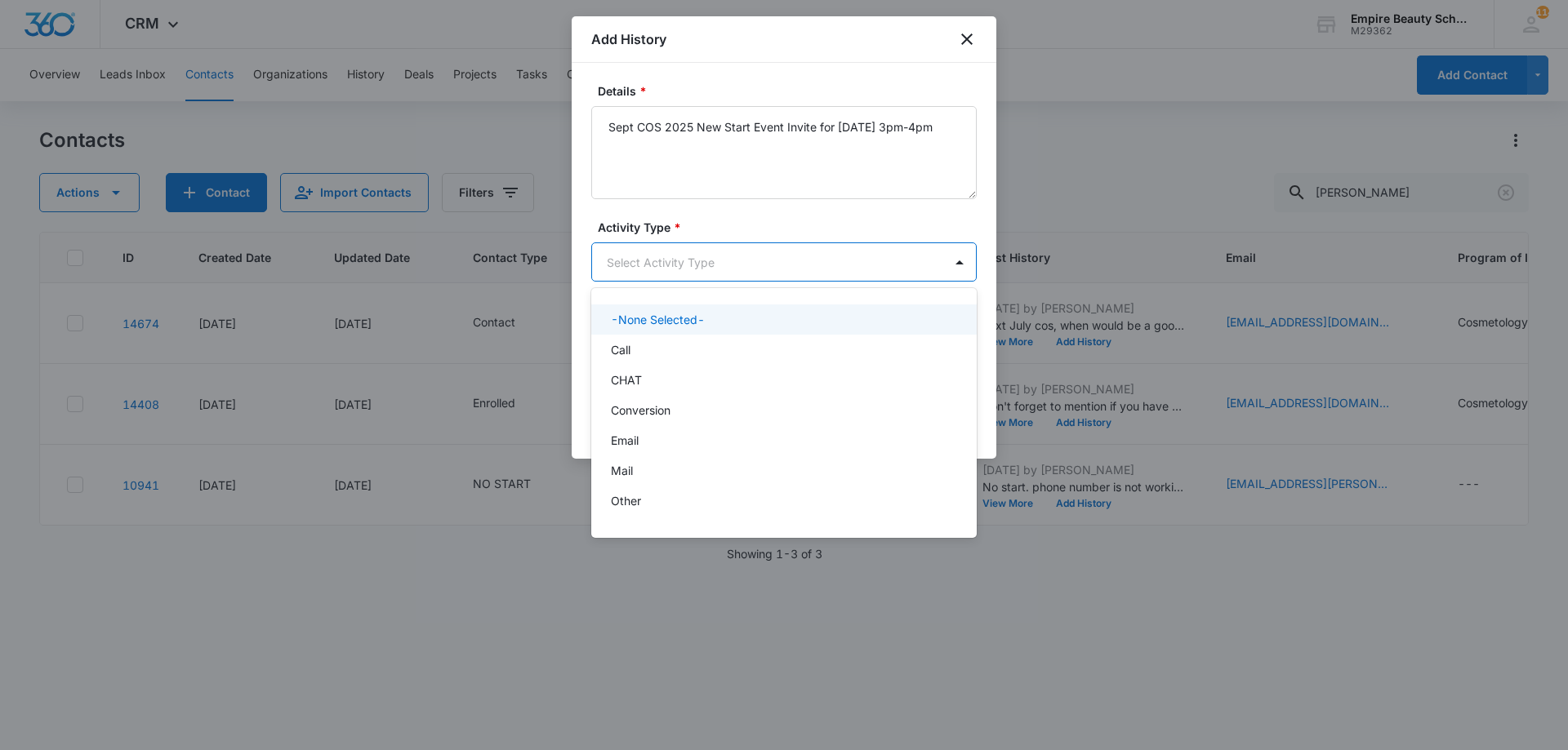
click at [706, 248] on body "CRM Apps Forms CRM Email Shop Payments POS Files Brand Settings Empire Beauty S…" at bounding box center [784, 375] width 1568 height 750
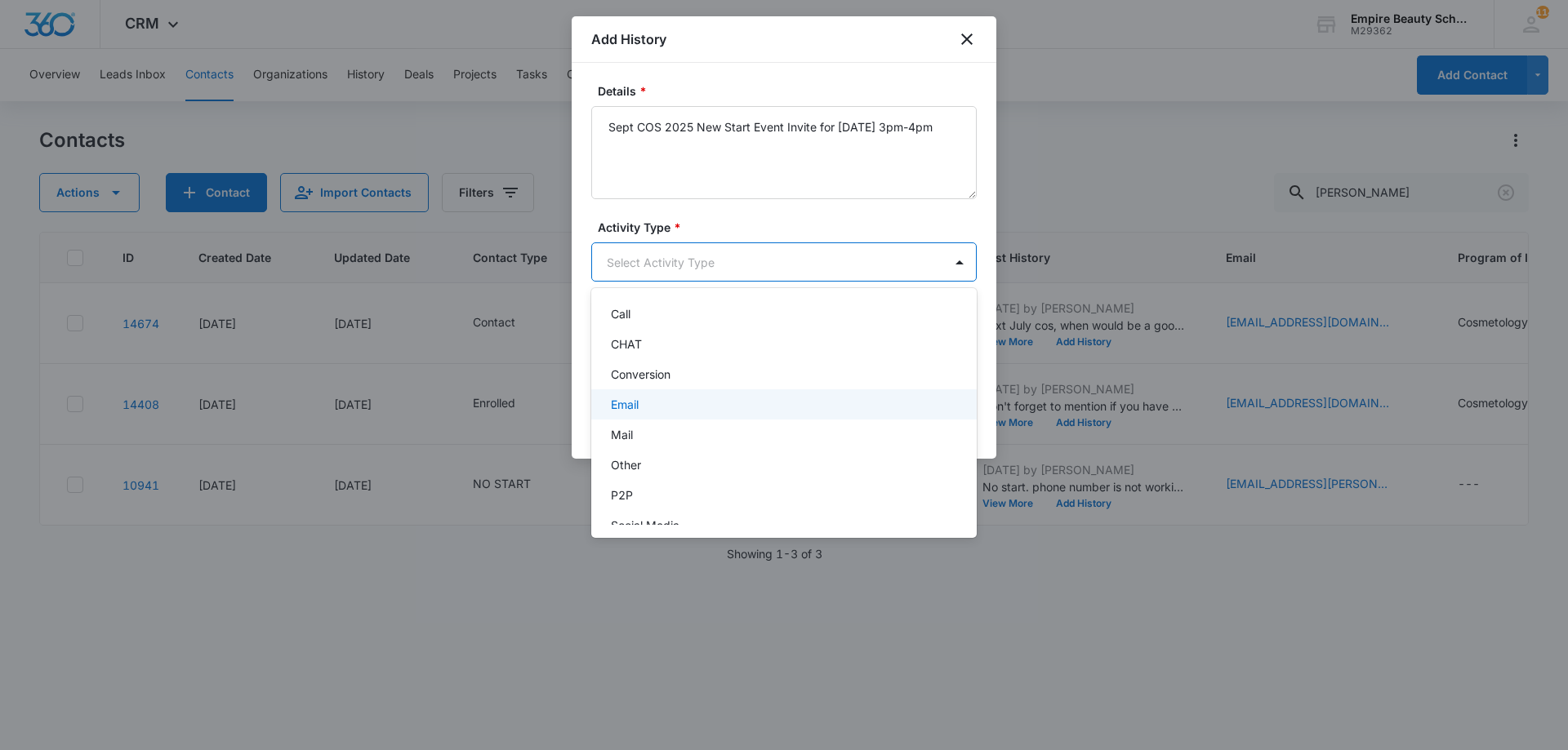
scroll to position [85, 0]
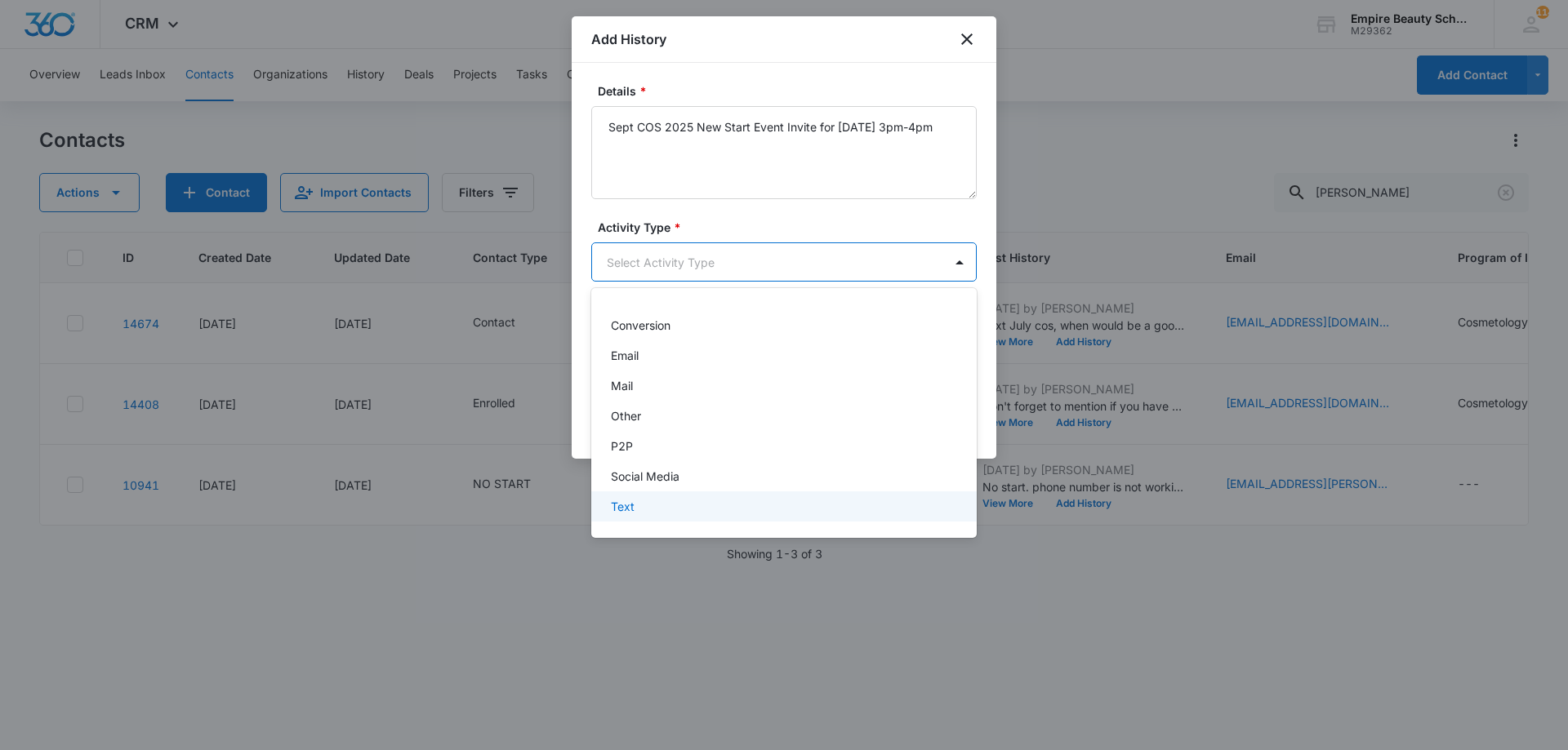
click at [626, 506] on p "Text" at bounding box center [623, 507] width 24 height 17
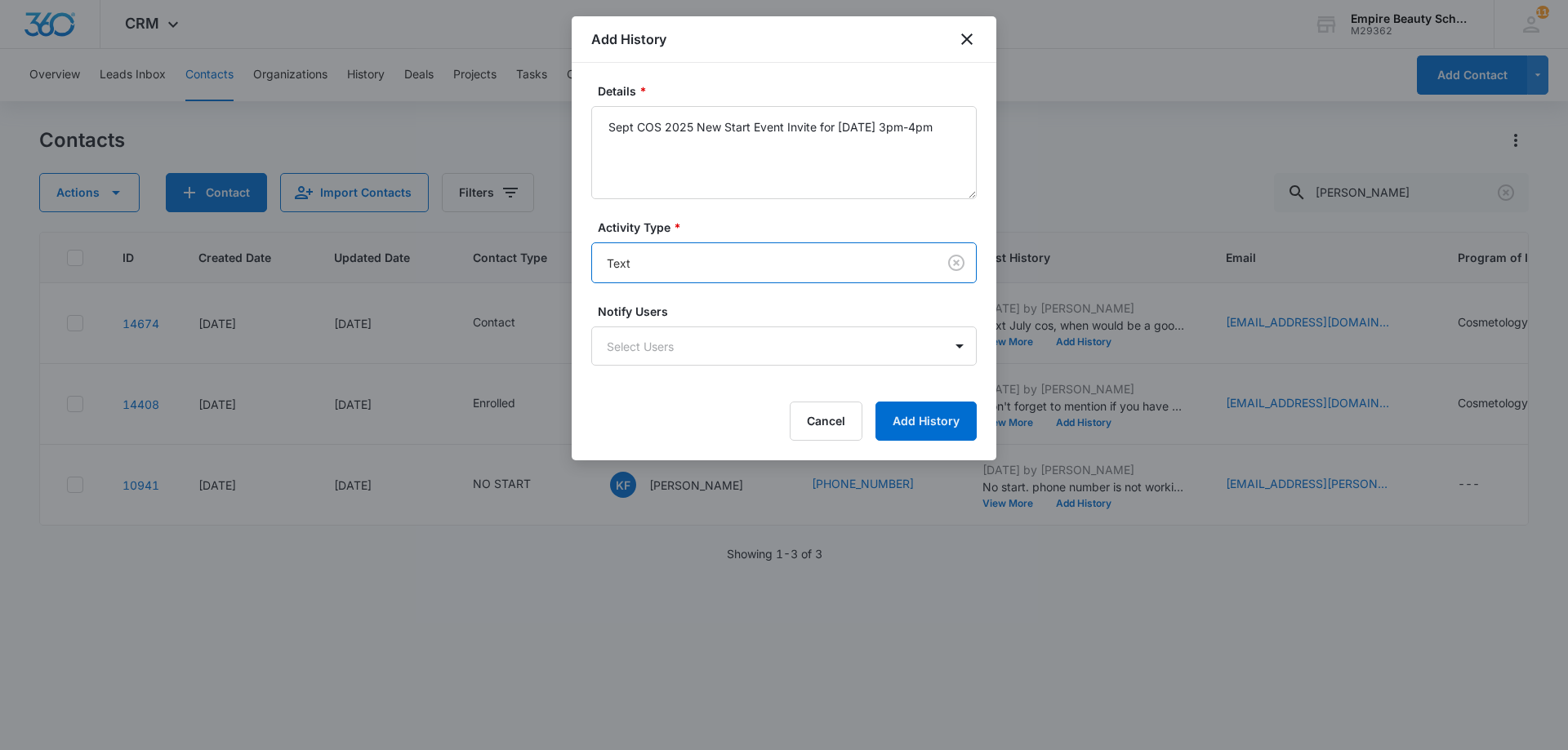
click at [873, 414] on div "Cancel Add History" at bounding box center [784, 421] width 385 height 39
drag, startPoint x: 873, startPoint y: 414, endPoint x: 879, endPoint y: 422, distance: 10.0
click at [877, 421] on div "Cancel Add History" at bounding box center [784, 421] width 385 height 39
click at [888, 423] on button "Add History" at bounding box center [926, 421] width 101 height 39
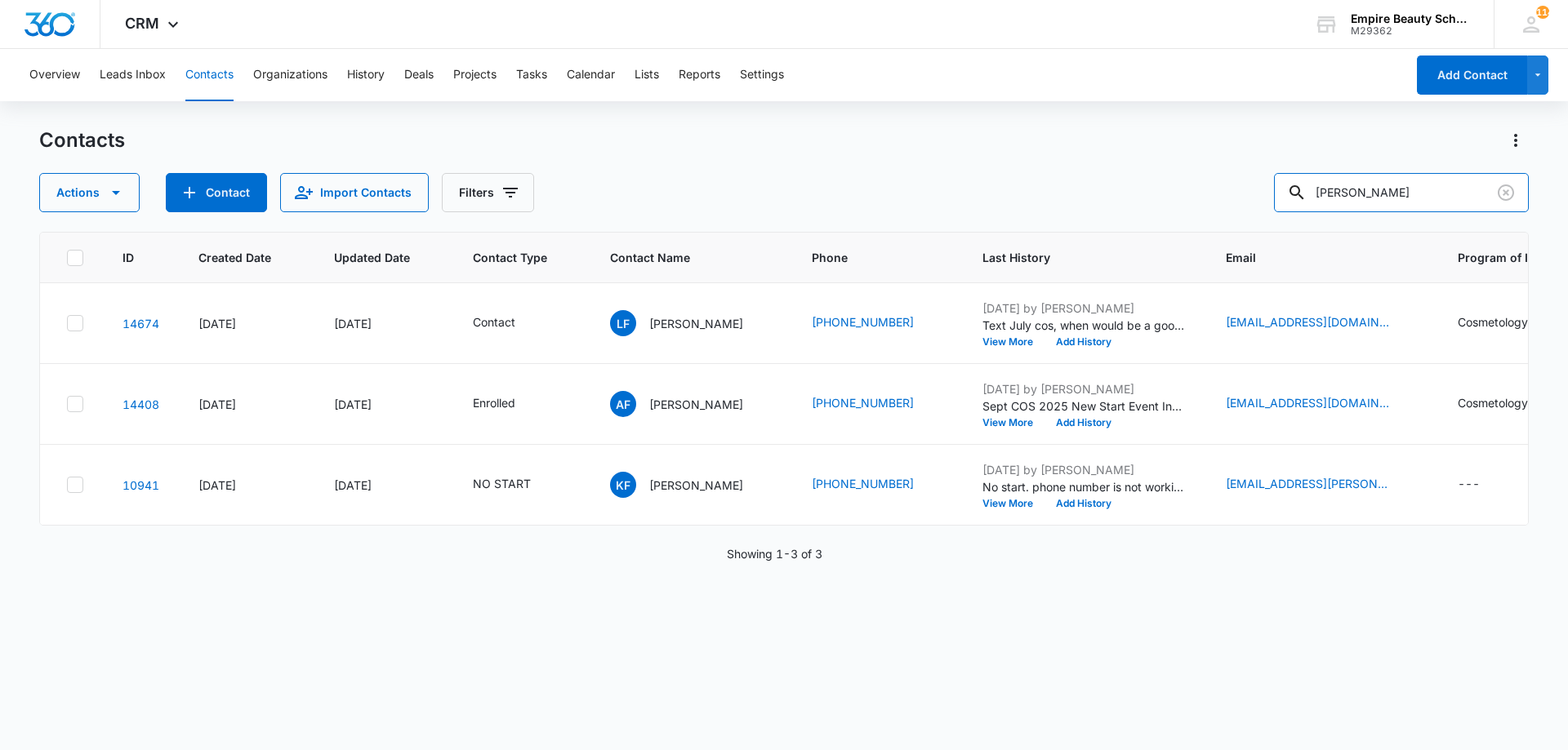
drag, startPoint x: 1374, startPoint y: 181, endPoint x: 970, endPoint y: 149, distance: 405.3
click at [976, 149] on div "Contacts Actions Contact Import Contacts Filters faucher" at bounding box center [784, 170] width 1489 height 85
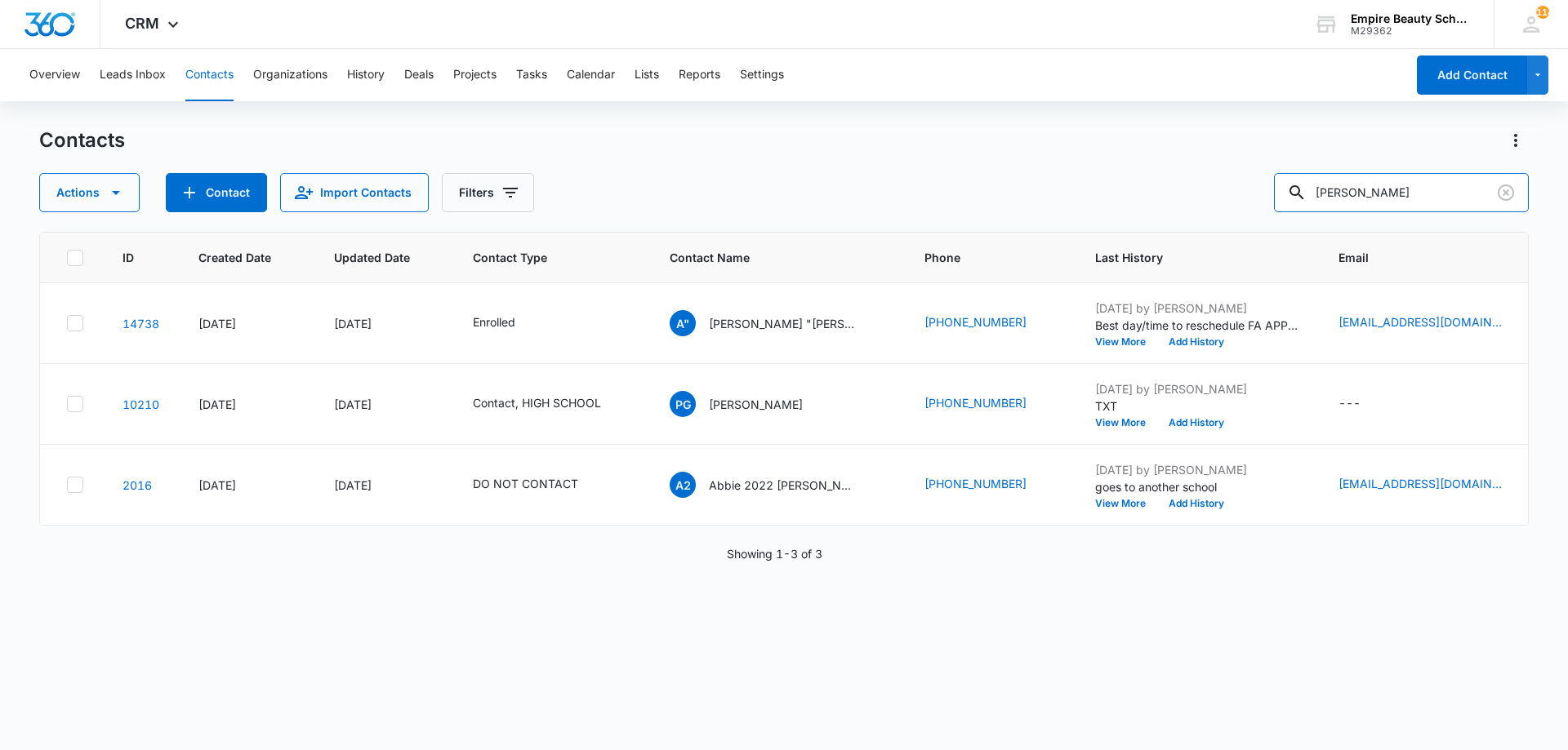
drag, startPoint x: 1327, startPoint y: 189, endPoint x: 1158, endPoint y: 209, distance: 170.2
click at [1158, 209] on div "Actions Contact Import Contacts Filters percy" at bounding box center [784, 193] width 1489 height 39
type input "1537"
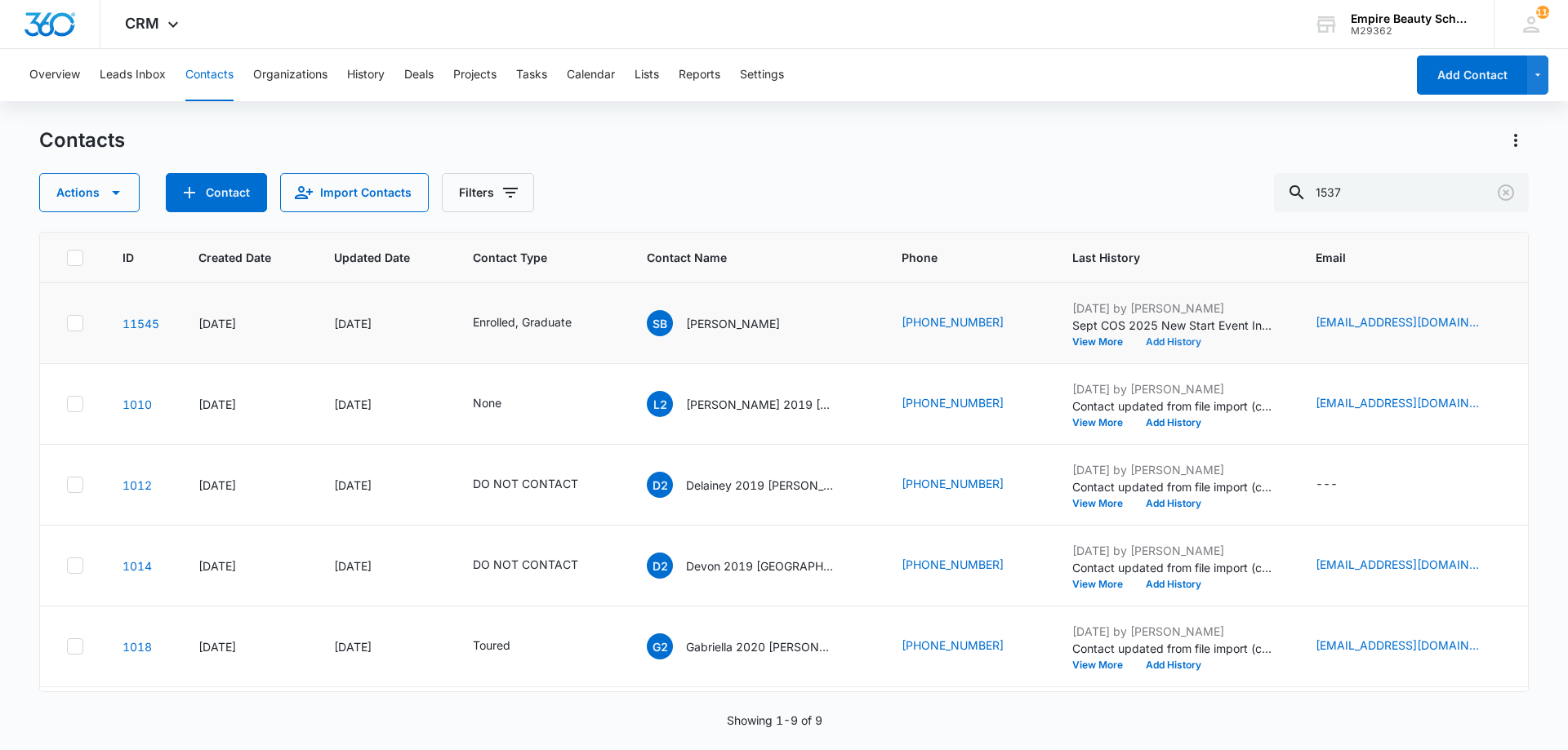
click at [1148, 346] on button "Add History" at bounding box center [1173, 342] width 79 height 9
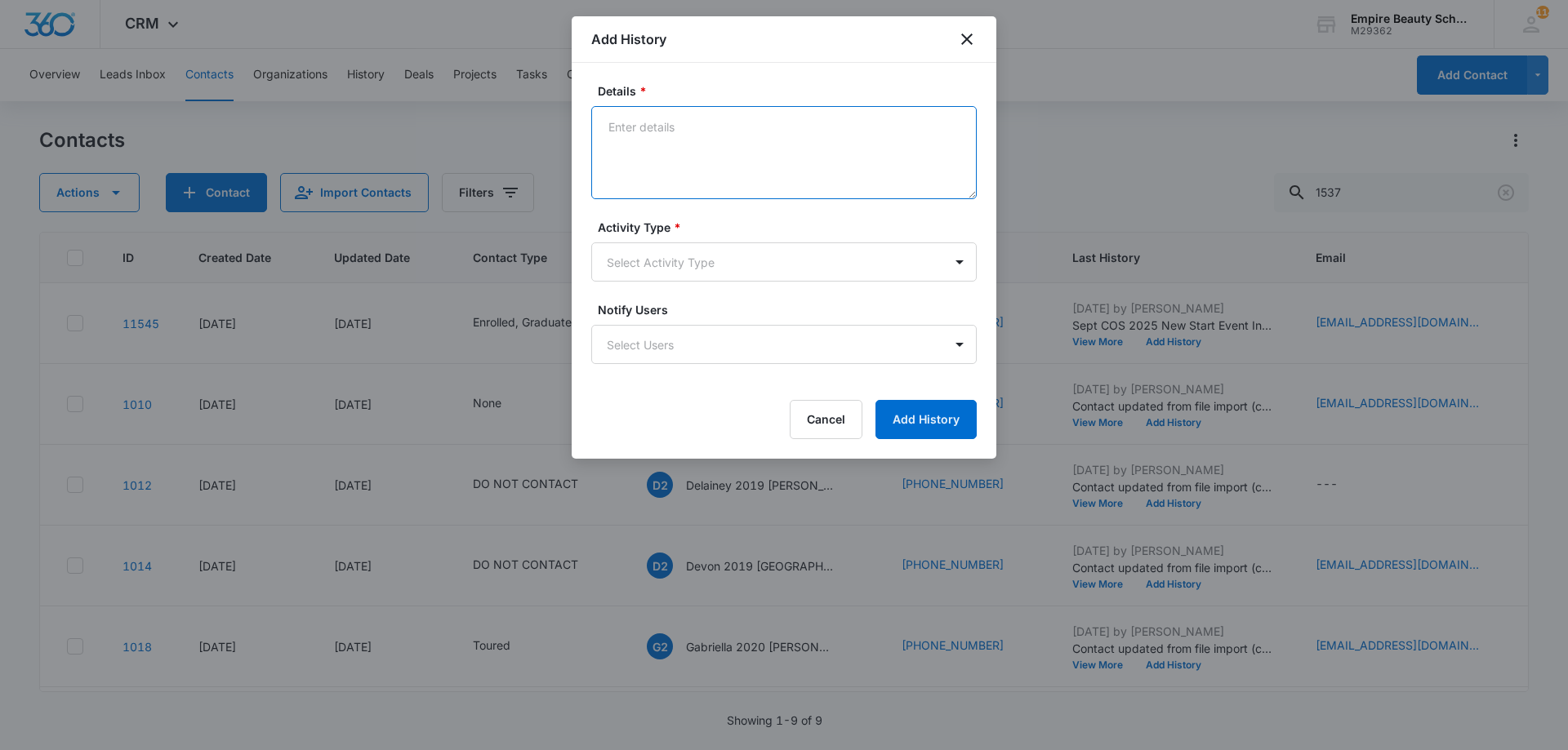
click at [702, 159] on textarea "Details *" at bounding box center [784, 152] width 385 height 93
type textarea "Can't attend event - Has work"
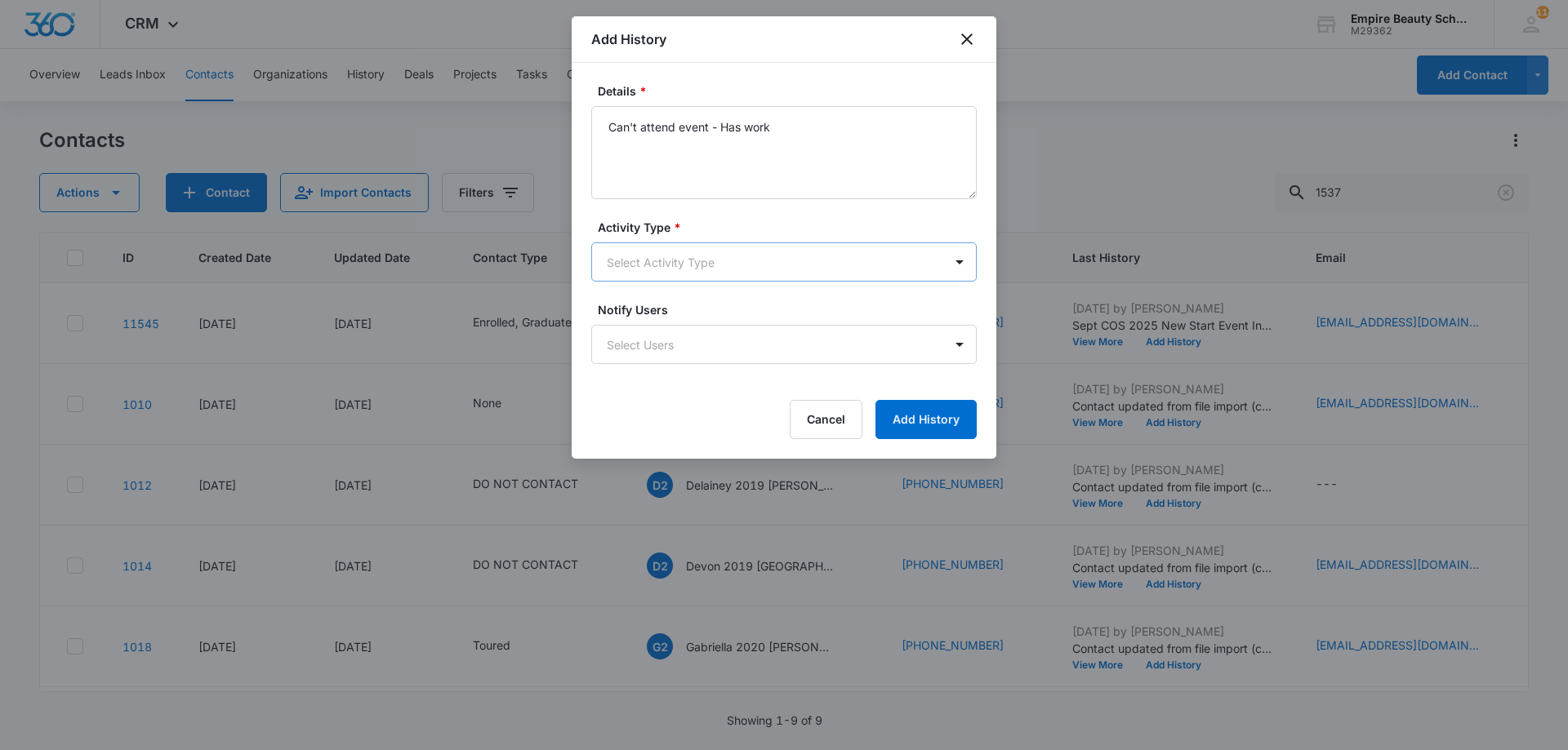
click at [698, 249] on body "CRM Apps Forms CRM Email Shop Payments POS Files Brand Settings Empire Beauty S…" at bounding box center [784, 375] width 1568 height 750
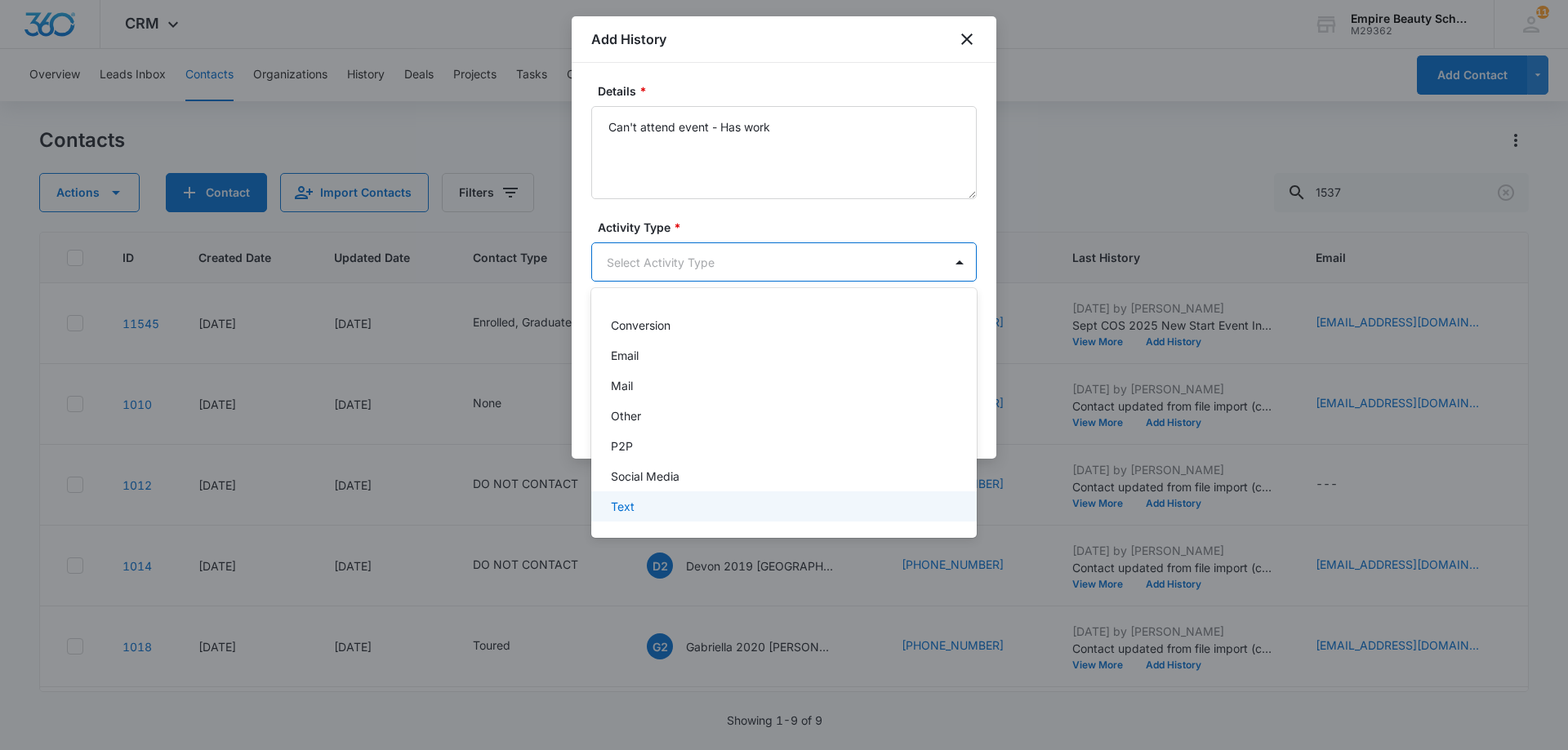
click at [672, 497] on div "Text" at bounding box center [784, 506] width 385 height 30
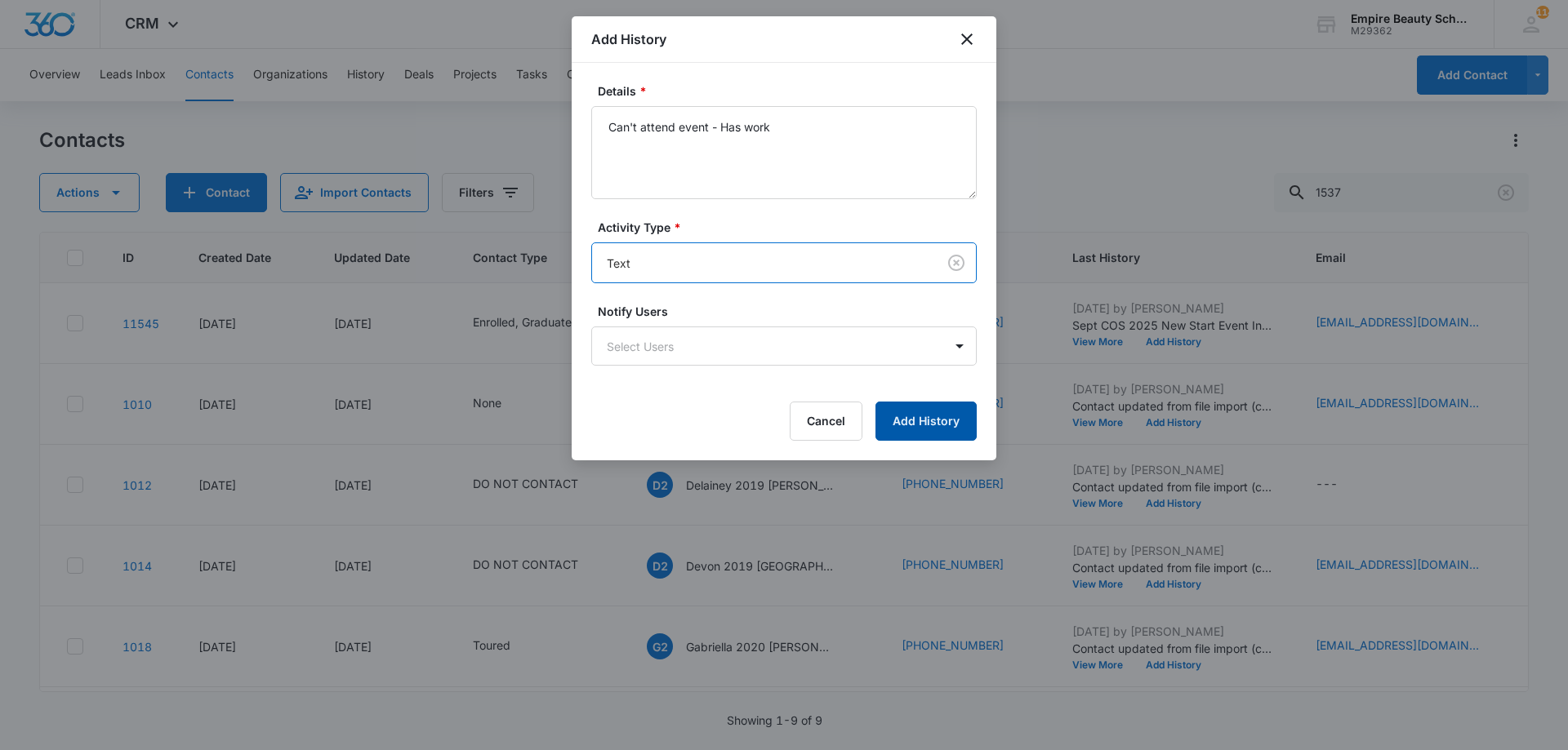
click at [953, 414] on button "Add History" at bounding box center [926, 421] width 101 height 39
click at [1416, 187] on div at bounding box center [784, 375] width 1568 height 750
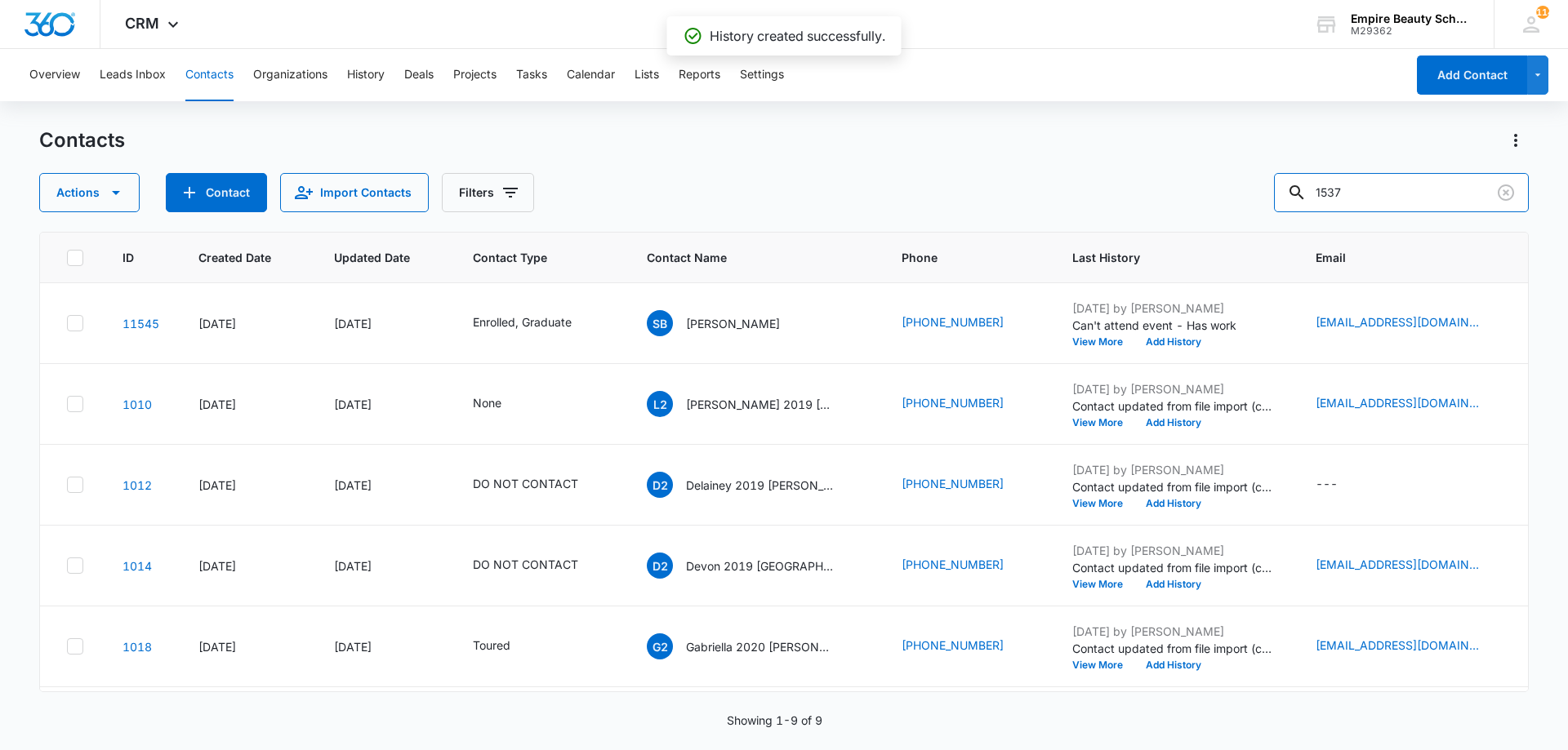
drag, startPoint x: 1416, startPoint y: 187, endPoint x: 1206, endPoint y: 175, distance: 210.3
click at [1207, 176] on div "Actions Contact Import Contacts Filters 1537" at bounding box center [784, 193] width 1489 height 39
type input "percy"
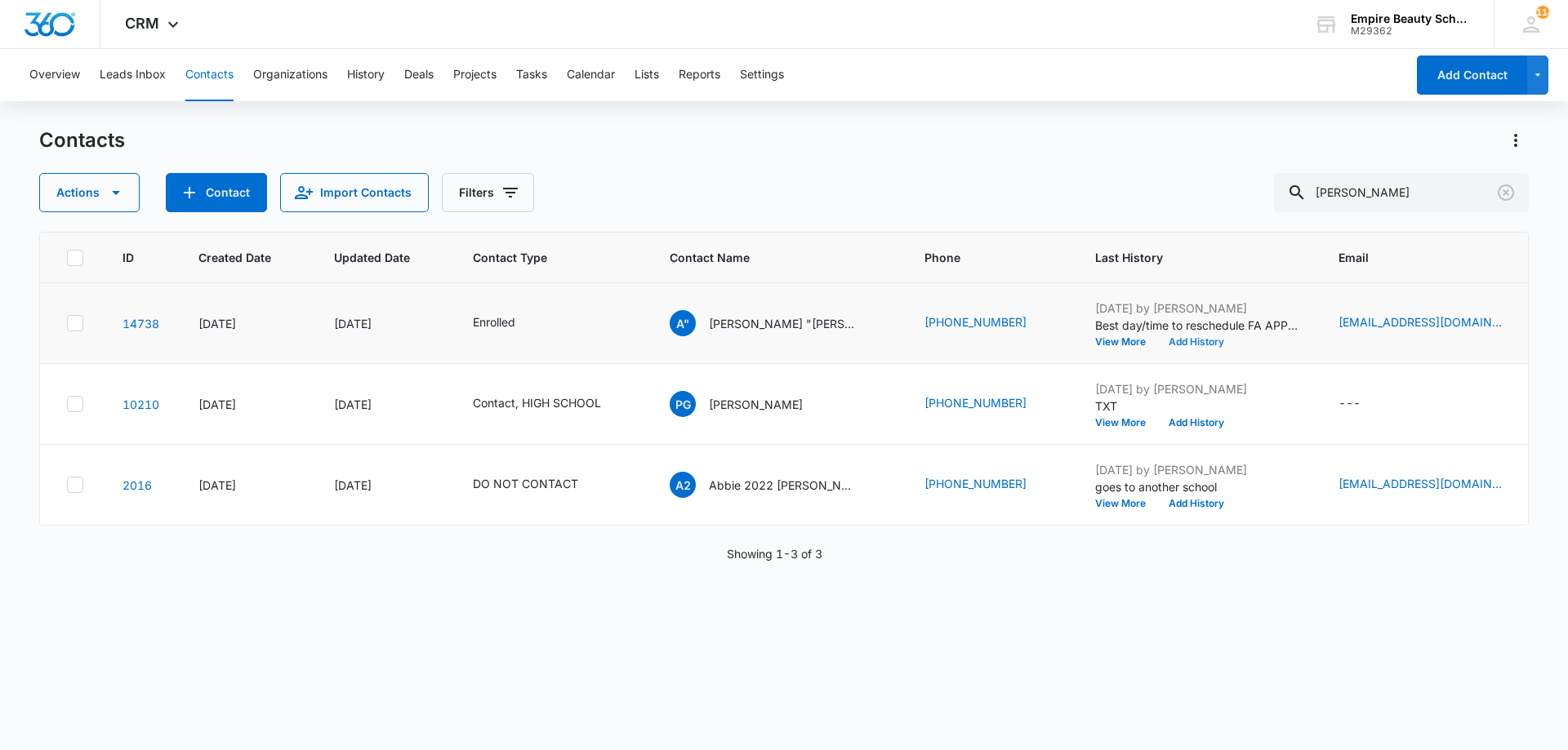
click at [1157, 337] on button "Add History" at bounding box center [1196, 342] width 79 height 9
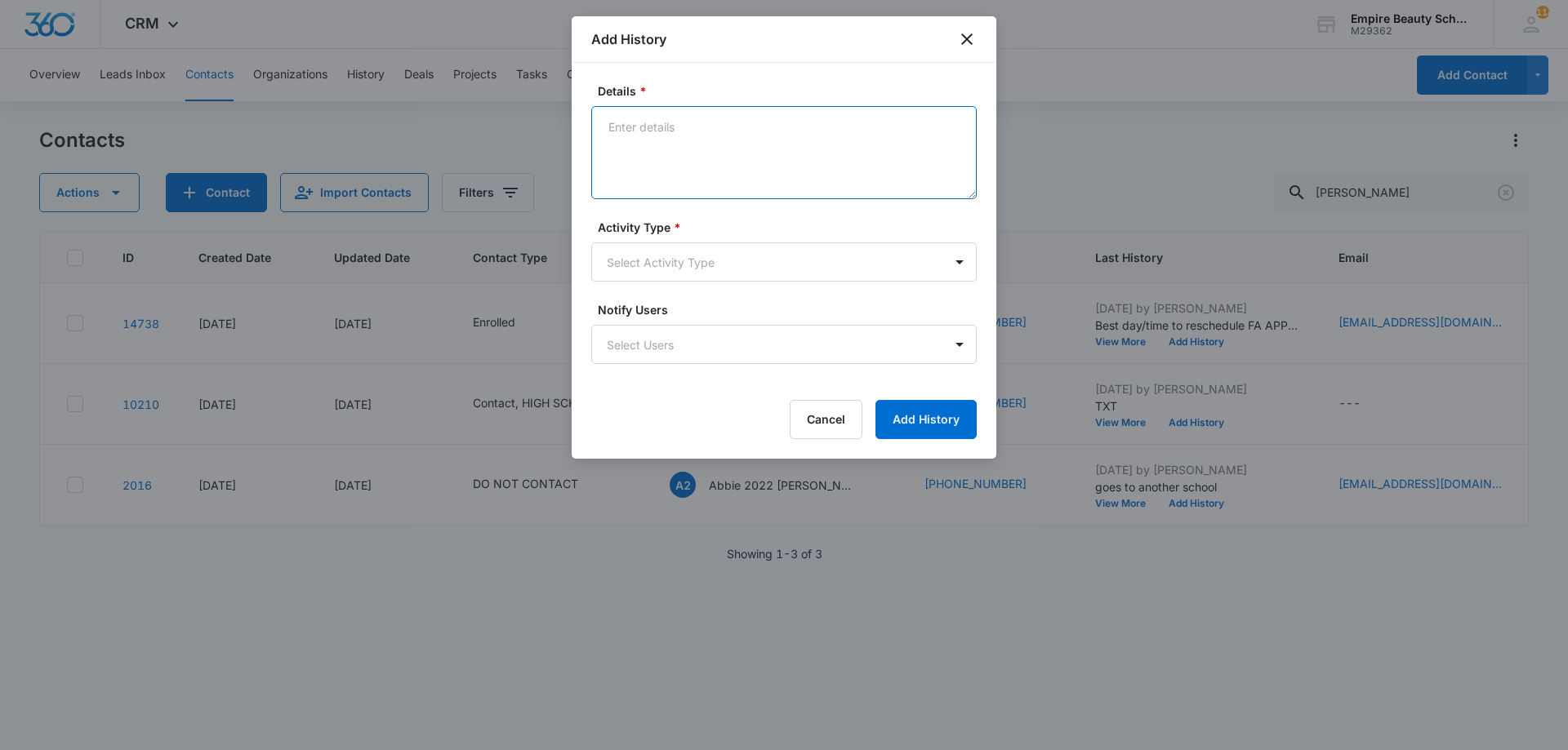
paste textarea "Sept COS 2025 New Start Event Invite for Thursday, September 4th 3pm-4pm"
type textarea "Sept COS 2025 New Start Event Invite for Thursday, September 4th 3pm-4pm"
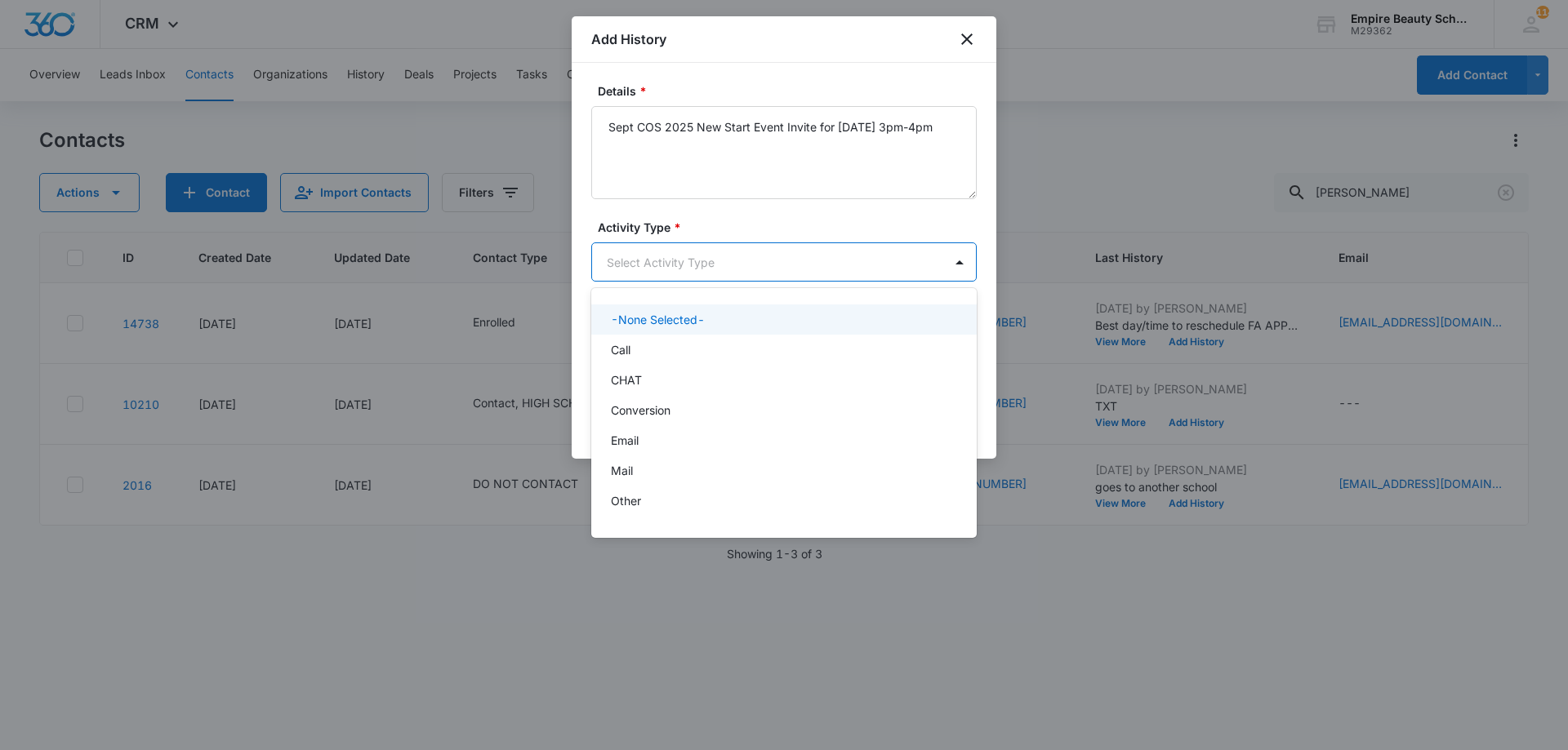
click at [760, 270] on body "CRM Apps Forms CRM Email Shop Payments POS Files Brand Settings Empire Beauty S…" at bounding box center [784, 375] width 1568 height 750
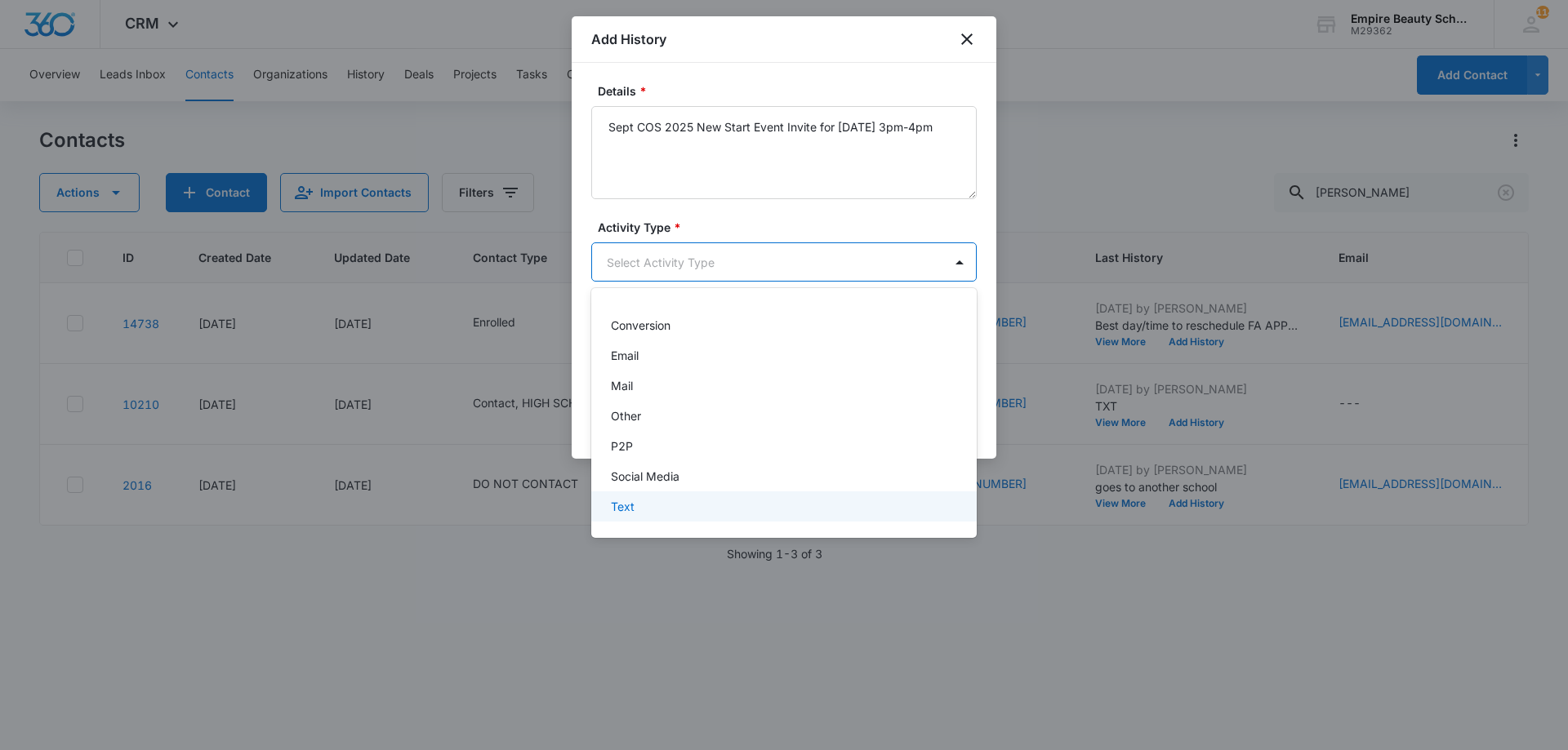
click at [648, 512] on div "Text" at bounding box center [782, 507] width 343 height 17
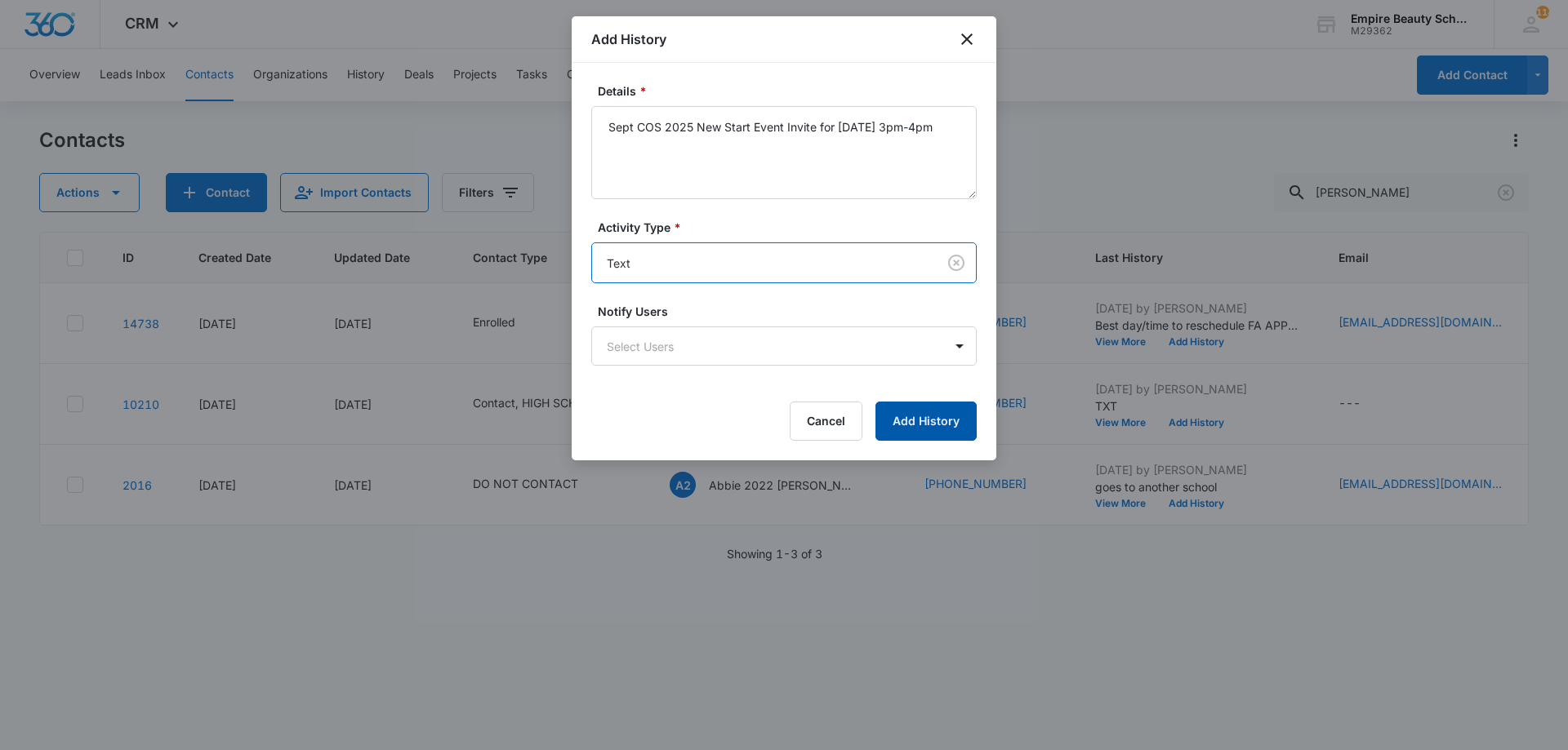
drag, startPoint x: 950, startPoint y: 415, endPoint x: 939, endPoint y: 415, distance: 11.0
click at [946, 415] on button "Add History" at bounding box center [926, 421] width 101 height 39
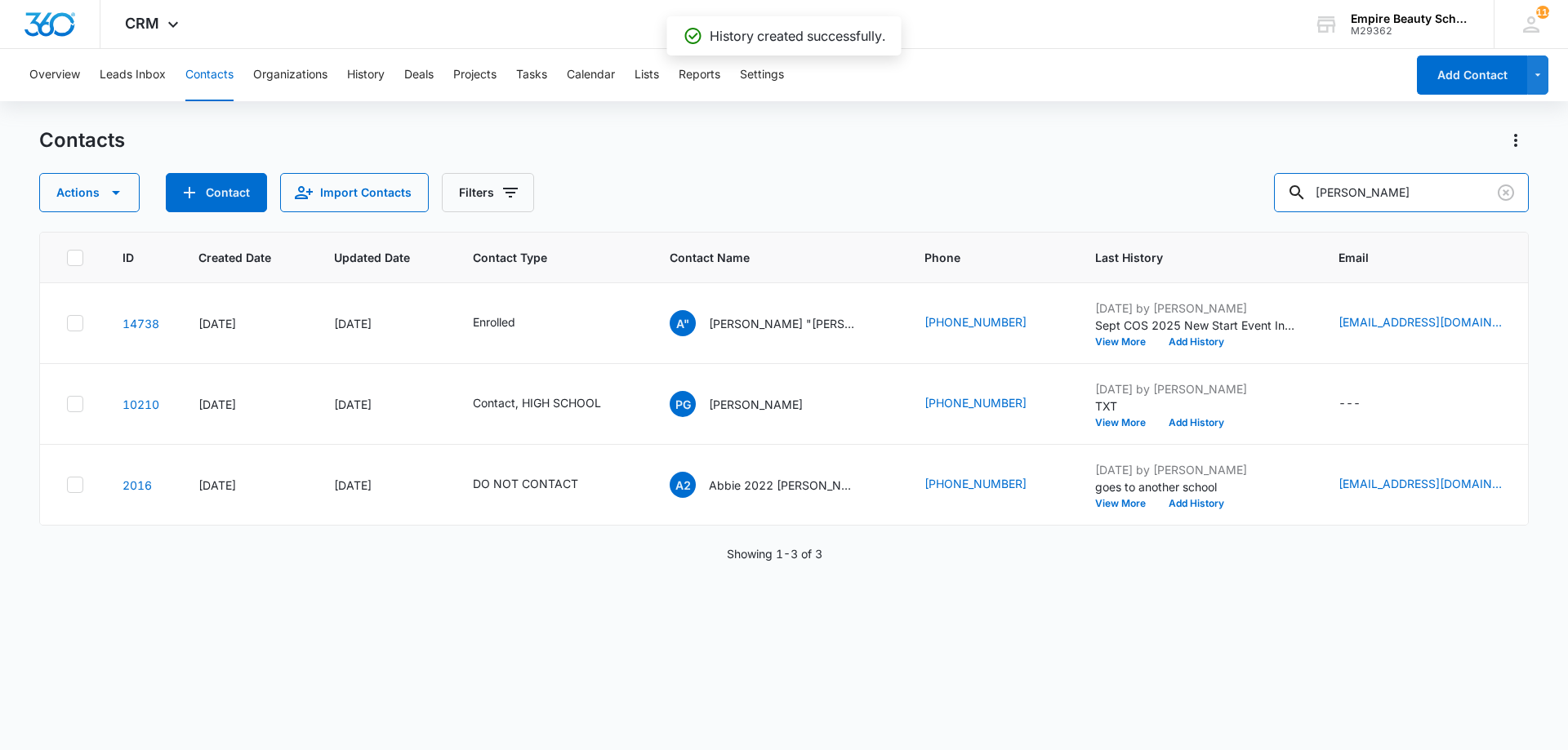
drag, startPoint x: 1398, startPoint y: 196, endPoint x: 1134, endPoint y: 171, distance: 265.2
click at [1174, 171] on div "Contacts Actions Contact Import Contacts Filters percy" at bounding box center [784, 170] width 1489 height 85
type input "jazmary"
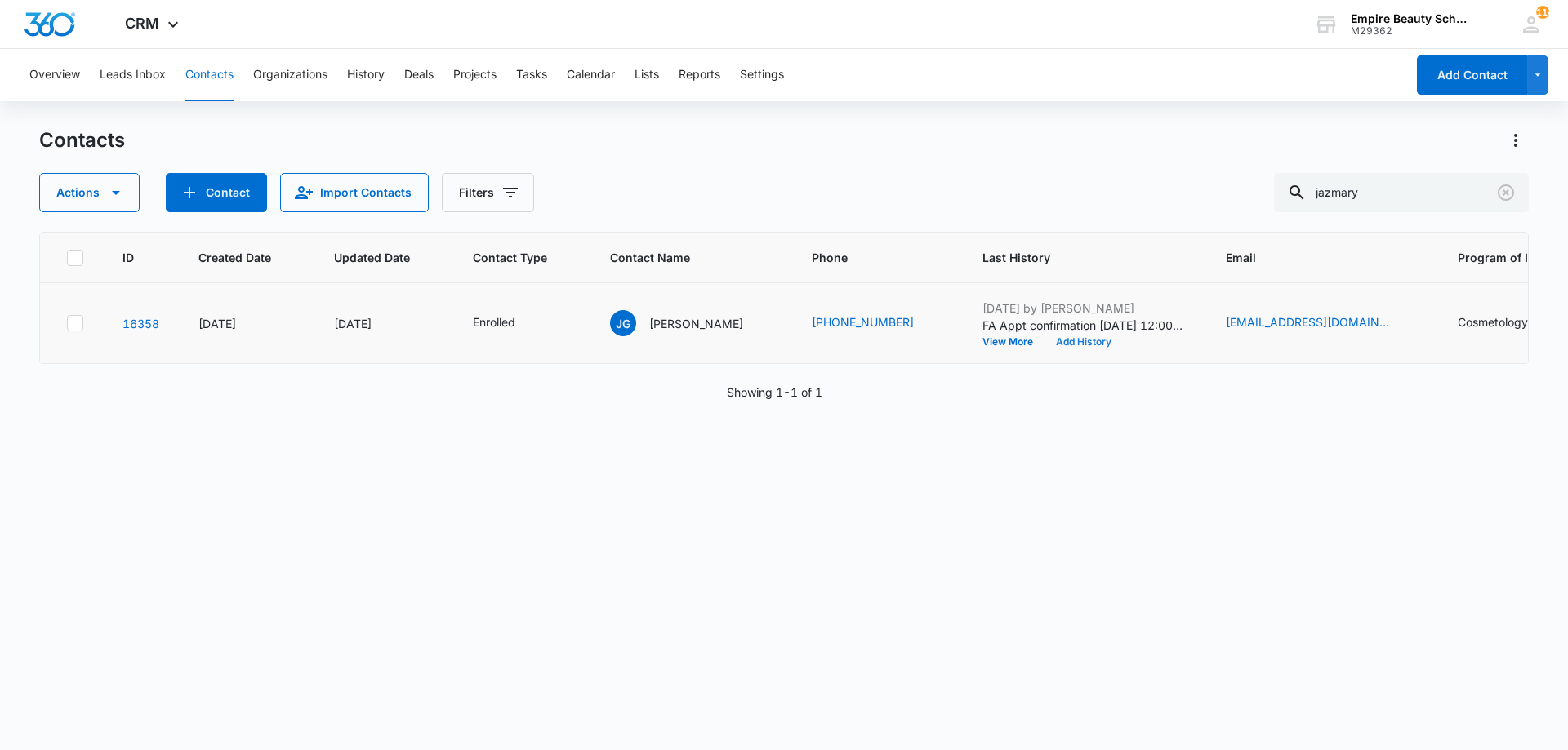
click at [1092, 342] on button "Add History" at bounding box center [1083, 342] width 79 height 9
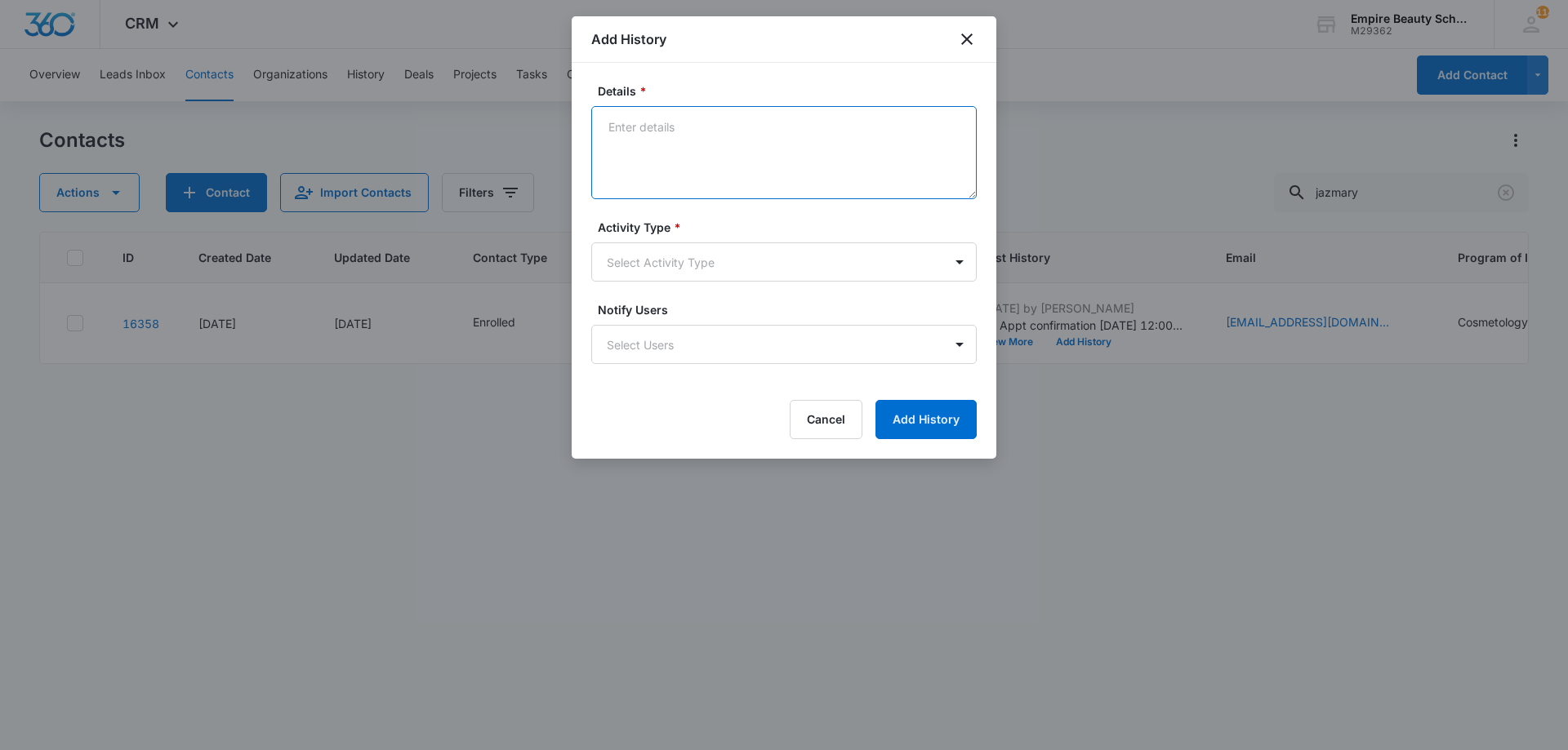
paste textarea "Sept COS 2025 New Start Event Invite for Thursday, September 4th 3pm-4pm"
type textarea "Sept COS 2025 New Start Event Invite for Thursday, September 4th 3pm-4pm"
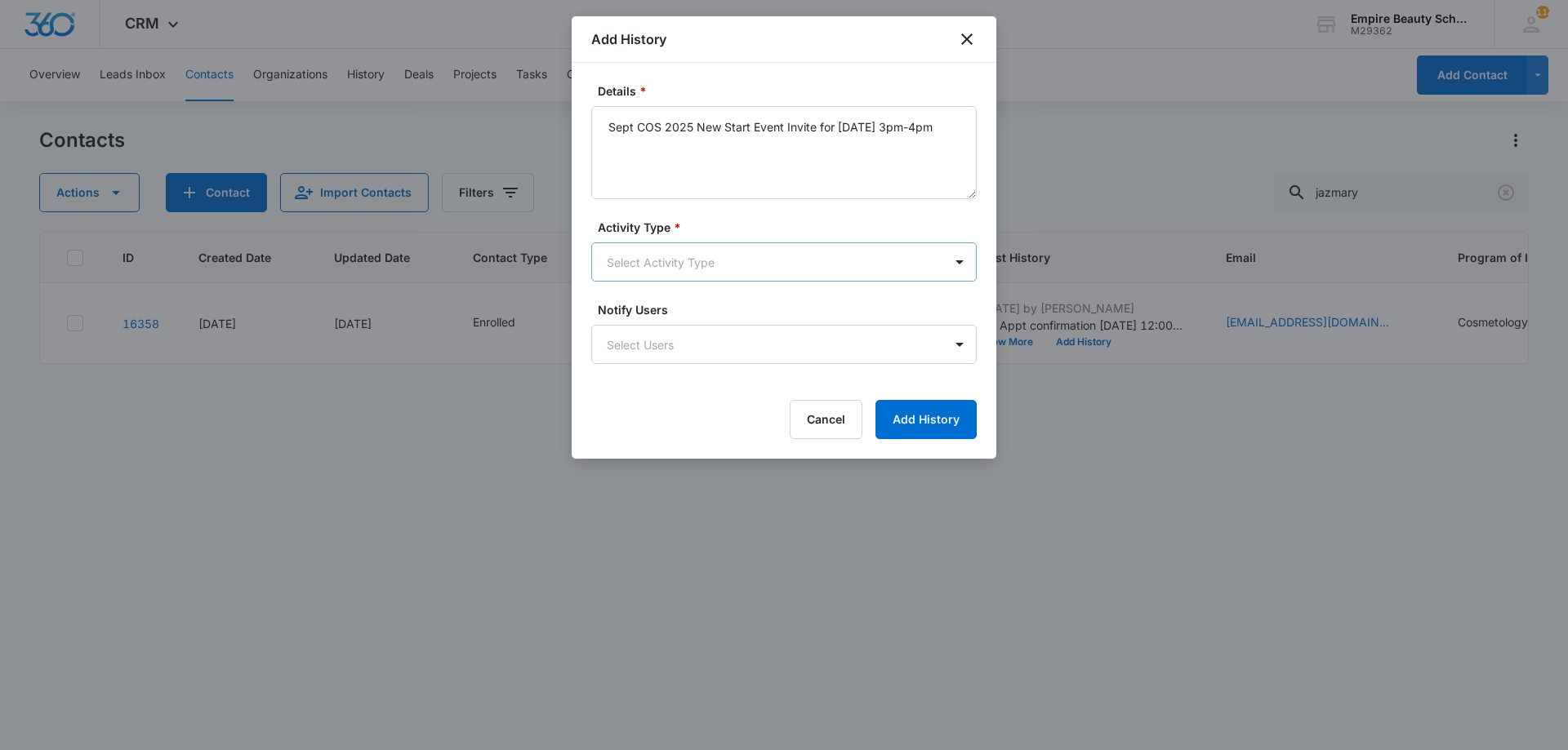
click at [763, 259] on body "CRM Apps Forms CRM Email Shop Payments POS Files Brand Settings Empire Beauty S…" at bounding box center [784, 375] width 1568 height 750
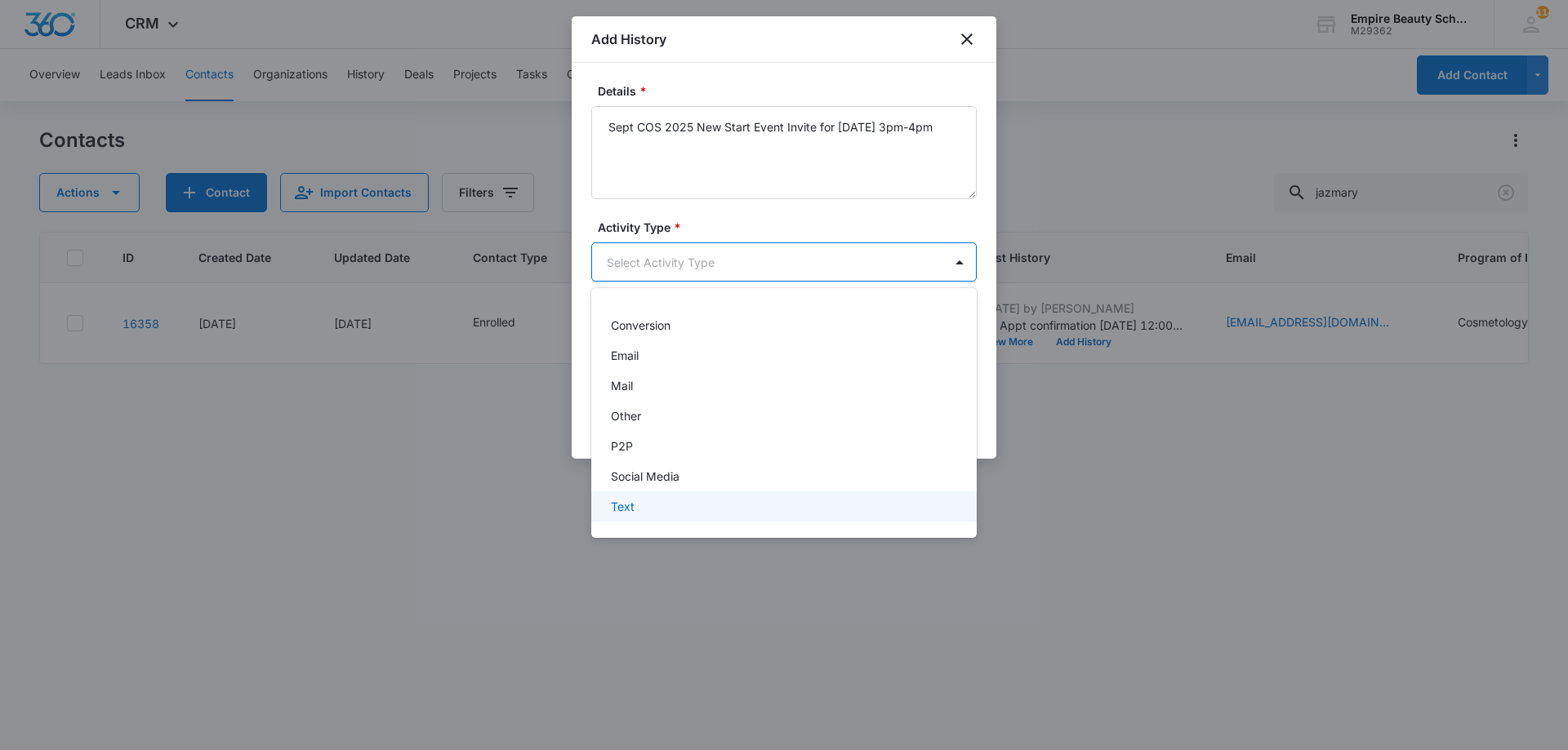
click at [678, 505] on div "Text" at bounding box center [782, 507] width 343 height 17
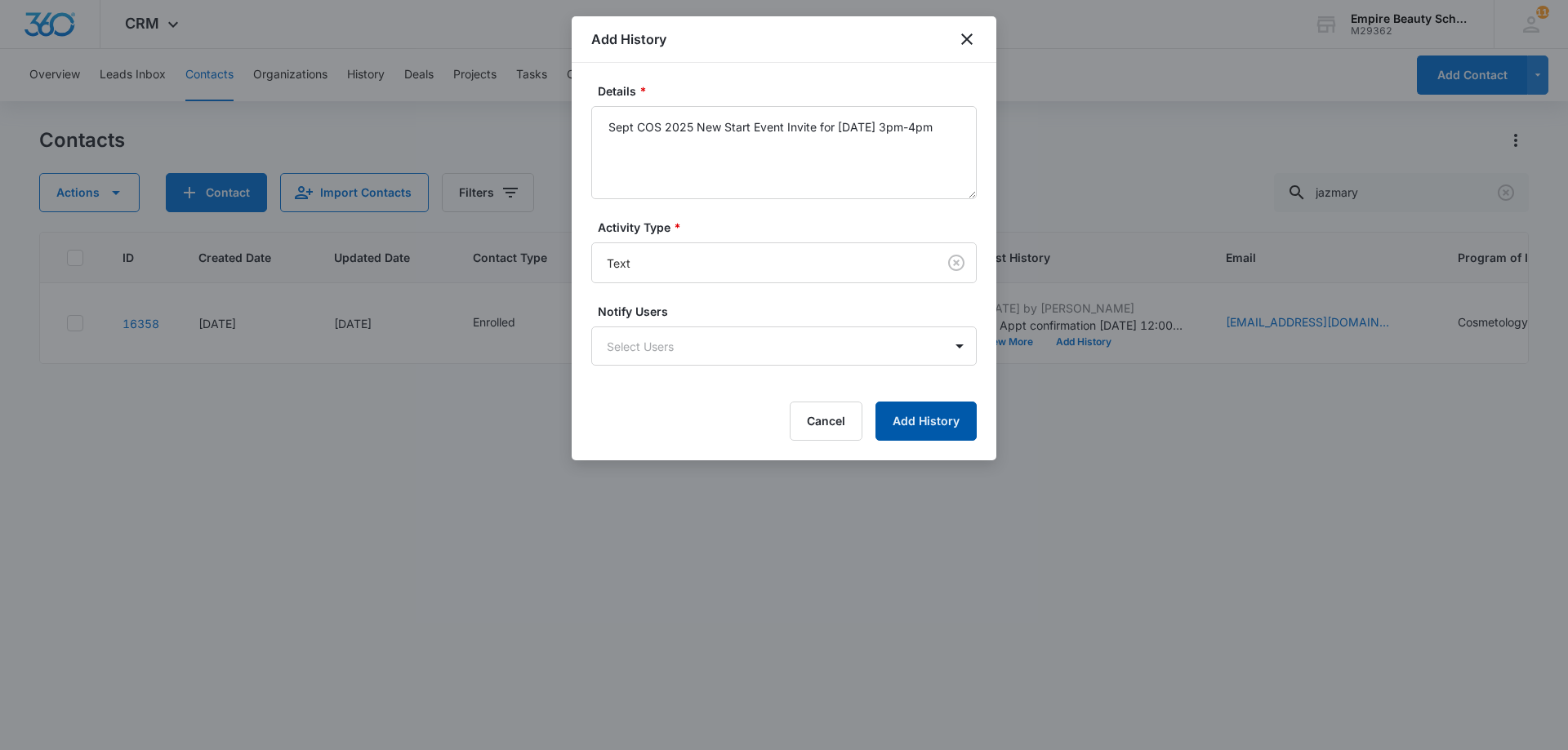
click at [901, 426] on button "Add History" at bounding box center [926, 421] width 101 height 39
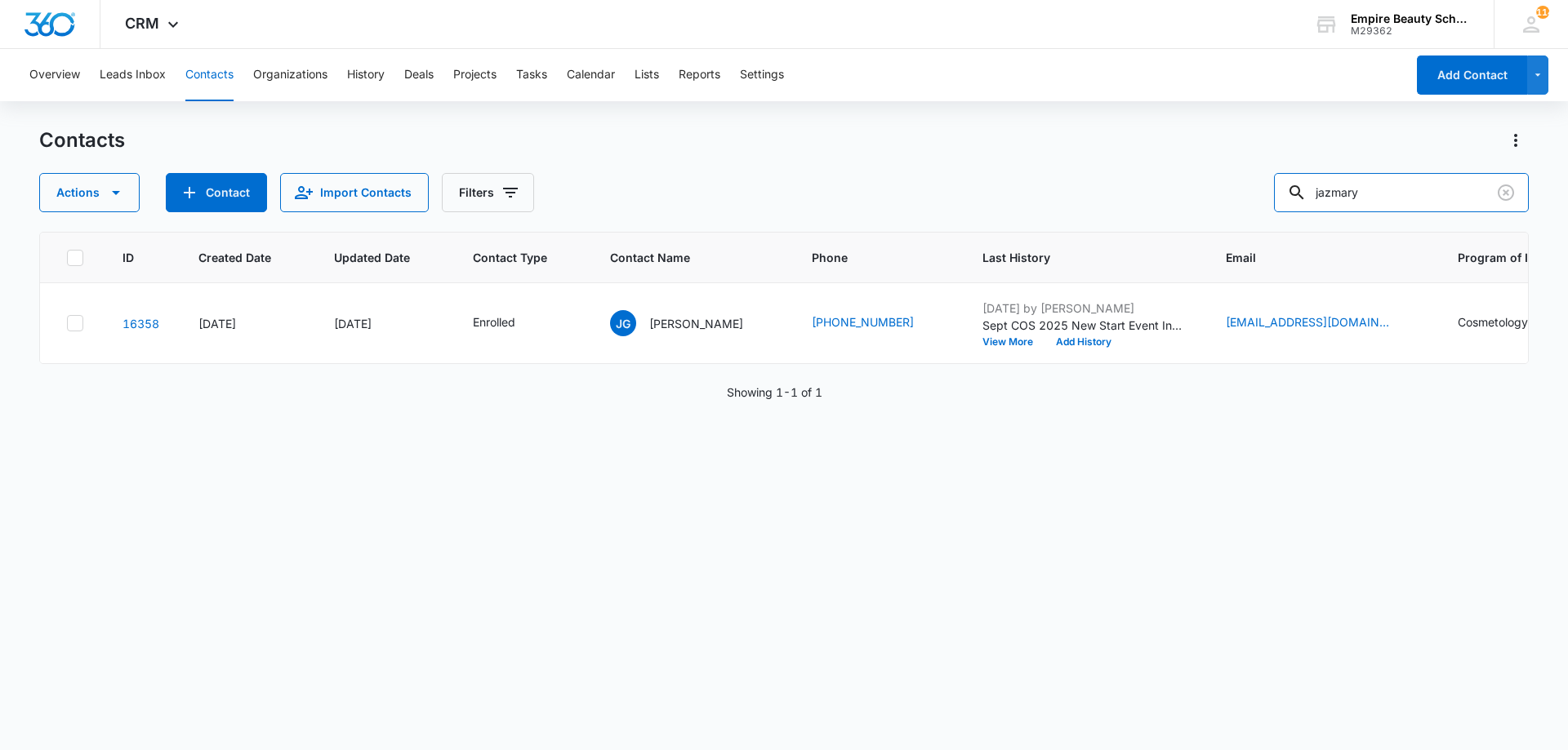
drag, startPoint x: 1353, startPoint y: 204, endPoint x: 1176, endPoint y: 264, distance: 186.9
click at [1135, 217] on div "Contacts Actions Contact Import Contacts Filters jazmary ID Created Date Update…" at bounding box center [784, 438] width 1489 height 622
type input "lydia"
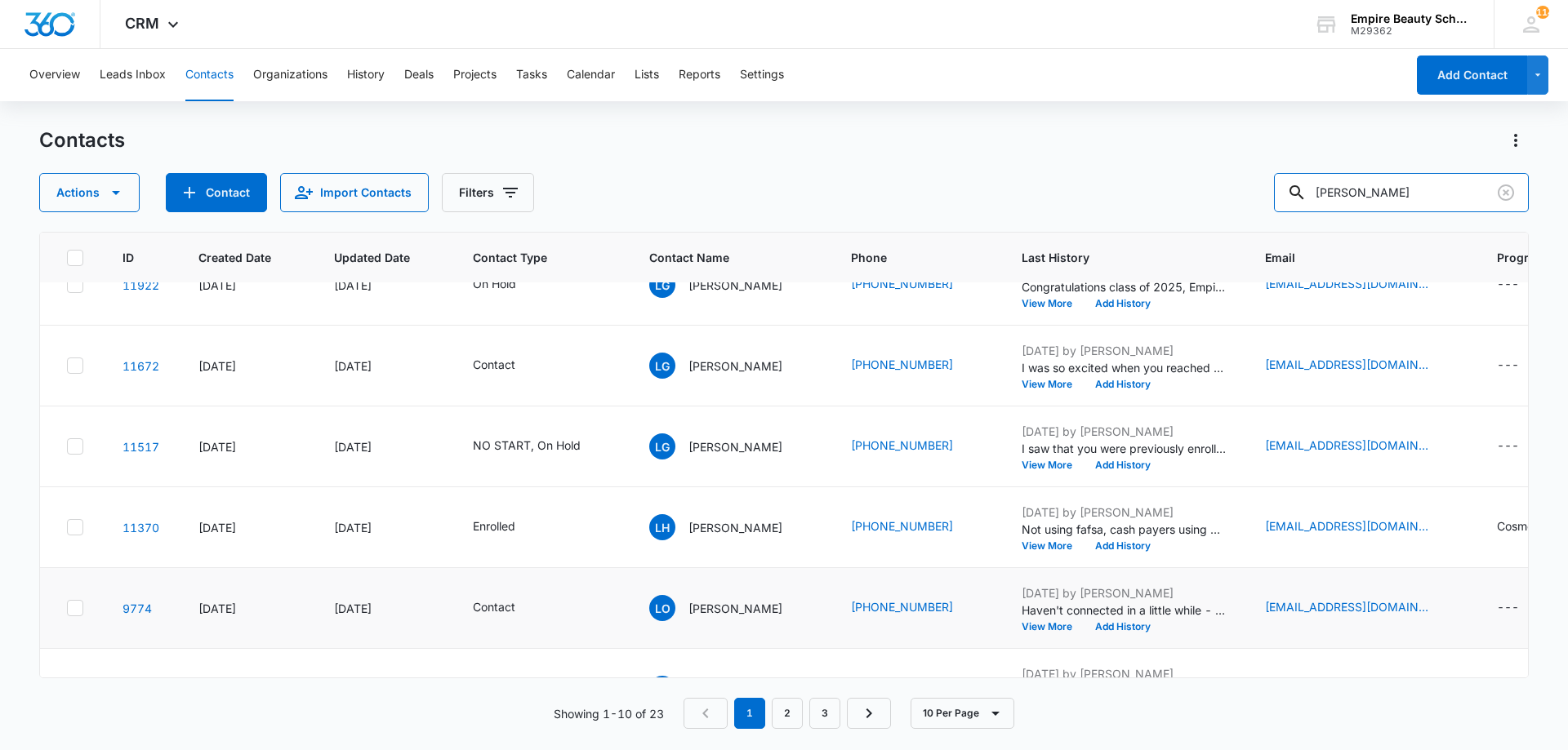
scroll to position [426, 0]
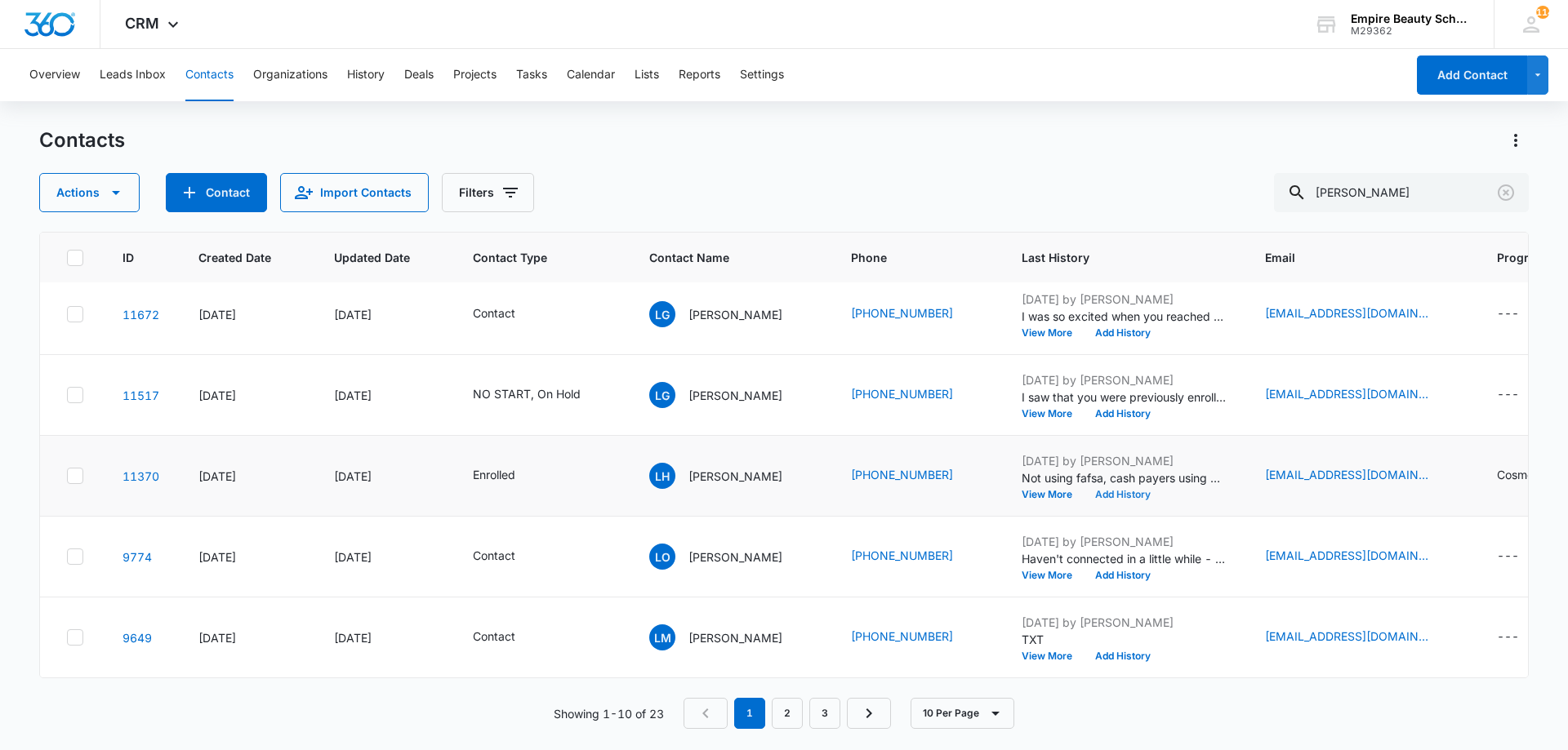
click at [1113, 490] on button "Add History" at bounding box center [1123, 494] width 79 height 9
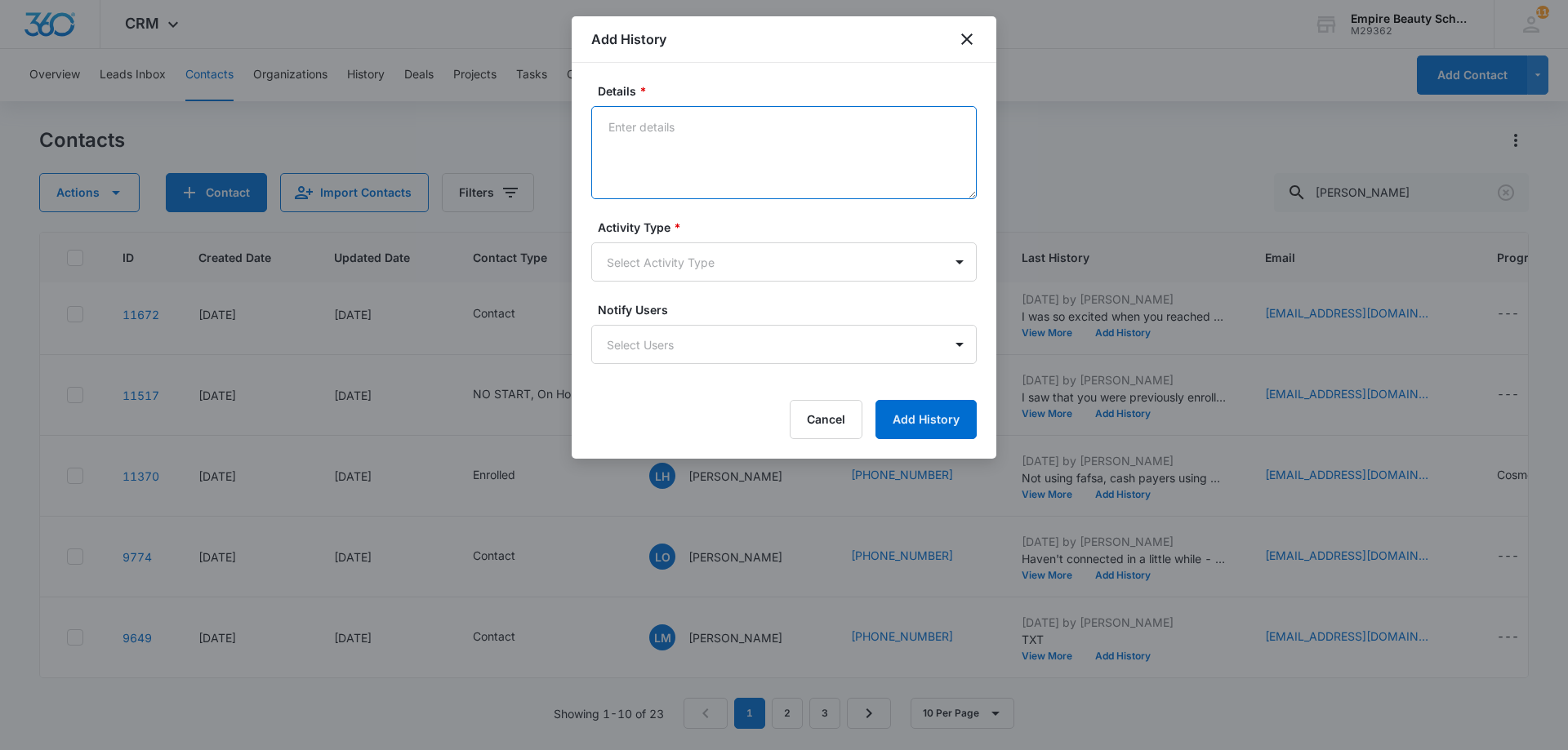
paste textarea "Sept COS 2025 New Start Event Invite for Thursday, September 4th 3pm-4pm"
type textarea "Sept COS 2025 New Start Event Invite for Thursday, September 4th 3pm-4pm"
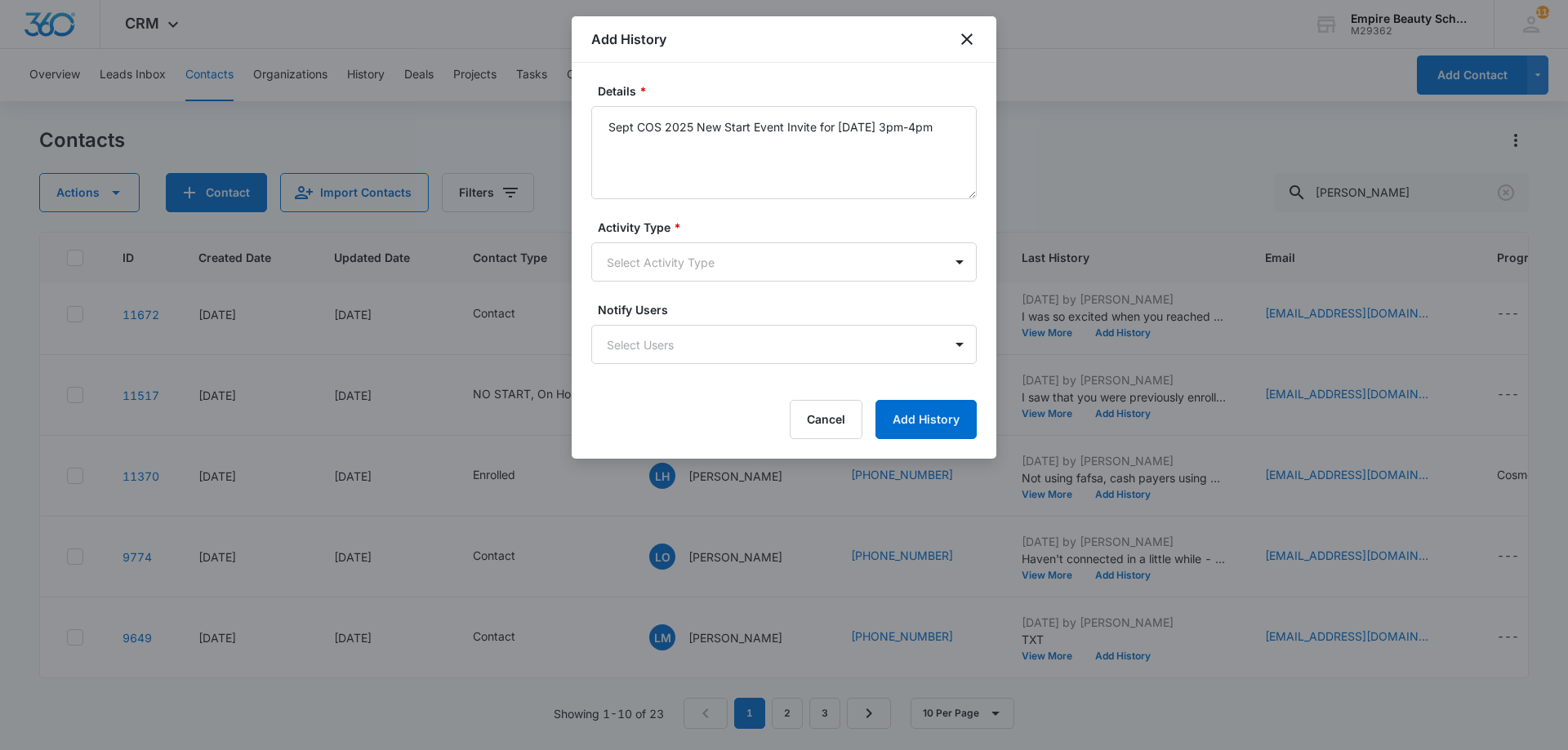
click at [677, 259] on body "CRM Apps Forms CRM Email Shop Payments POS Files Brand Settings Empire Beauty S…" at bounding box center [784, 375] width 1568 height 750
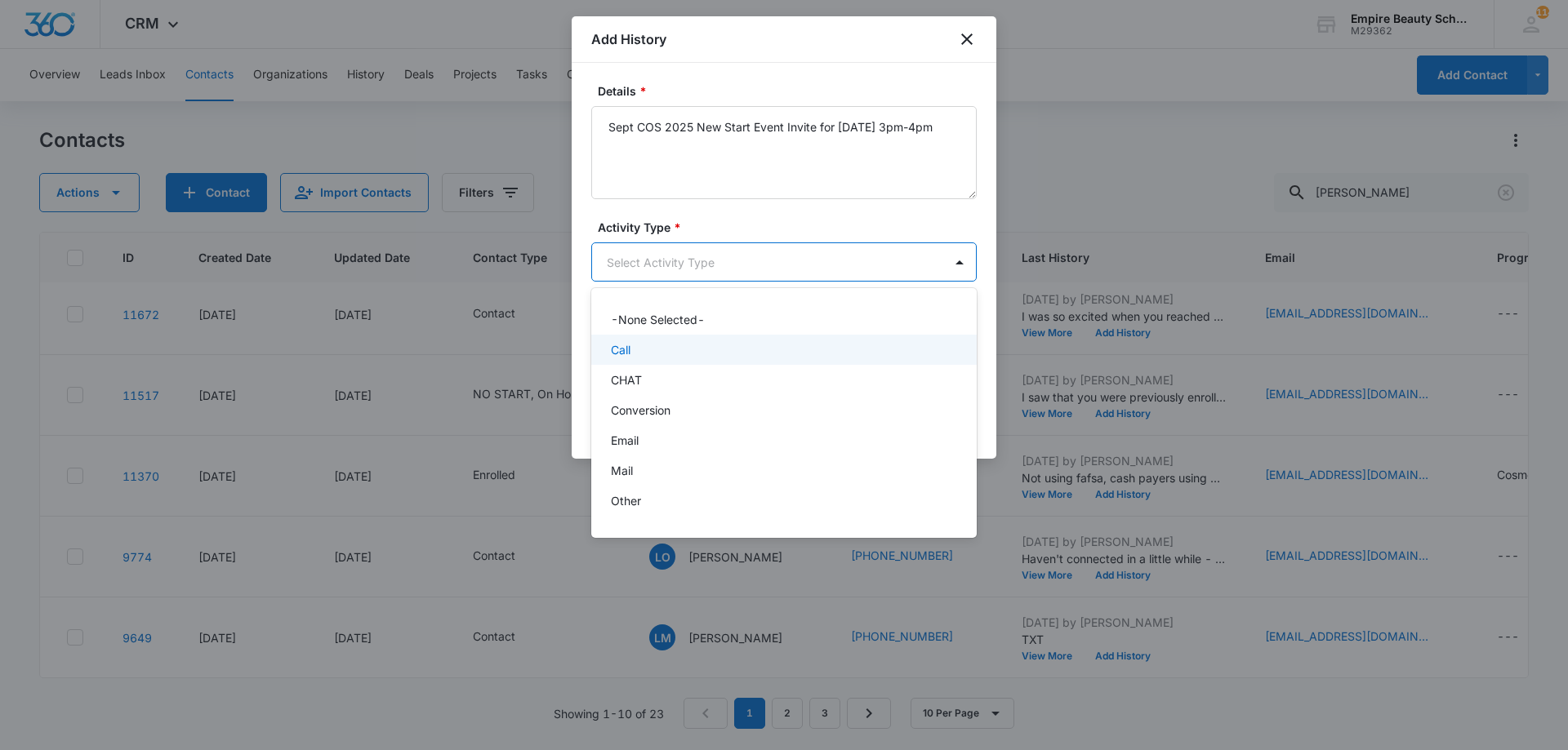
scroll to position [85, 0]
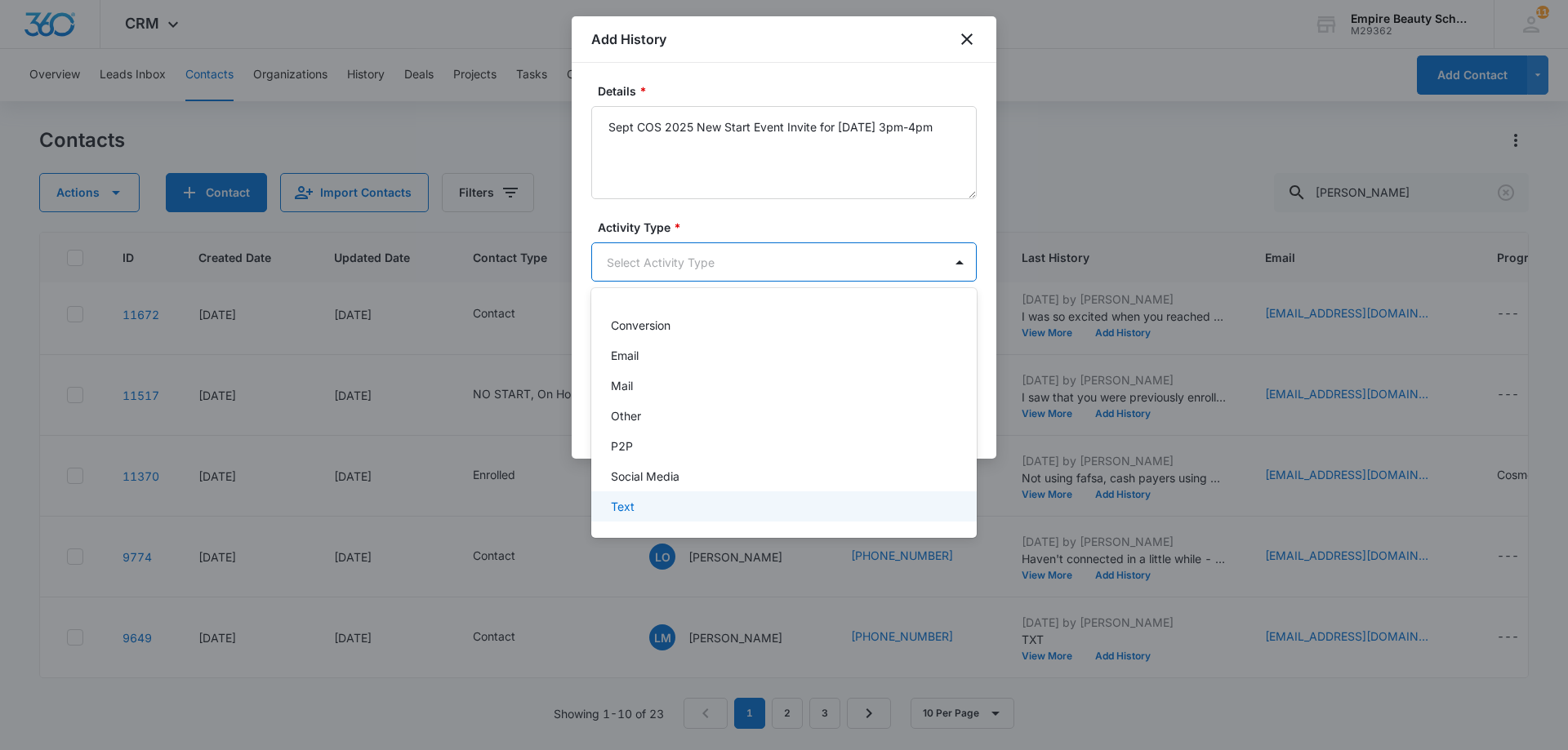
click at [691, 491] on div "Text" at bounding box center [784, 506] width 385 height 30
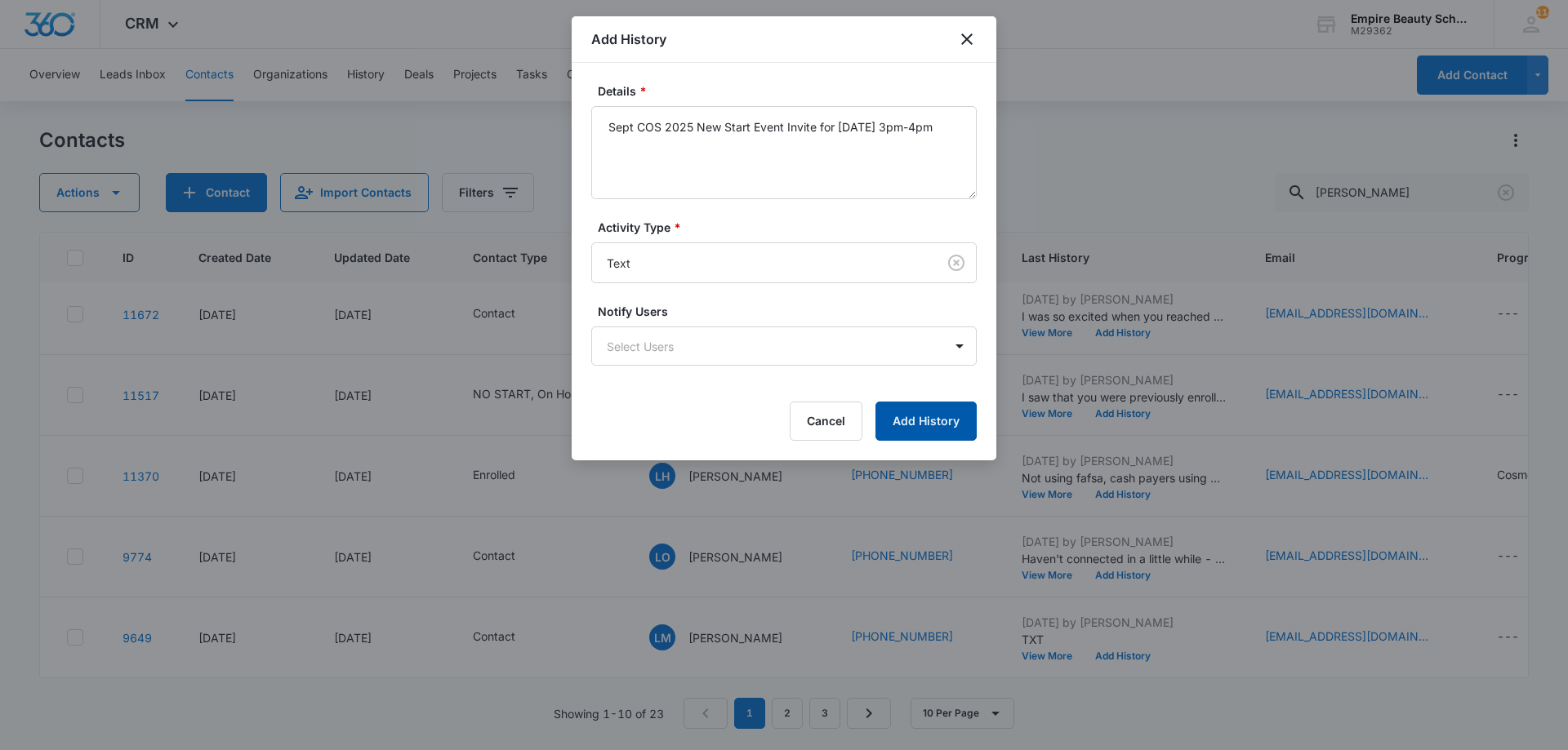
click at [877, 424] on button "Add History" at bounding box center [926, 421] width 101 height 39
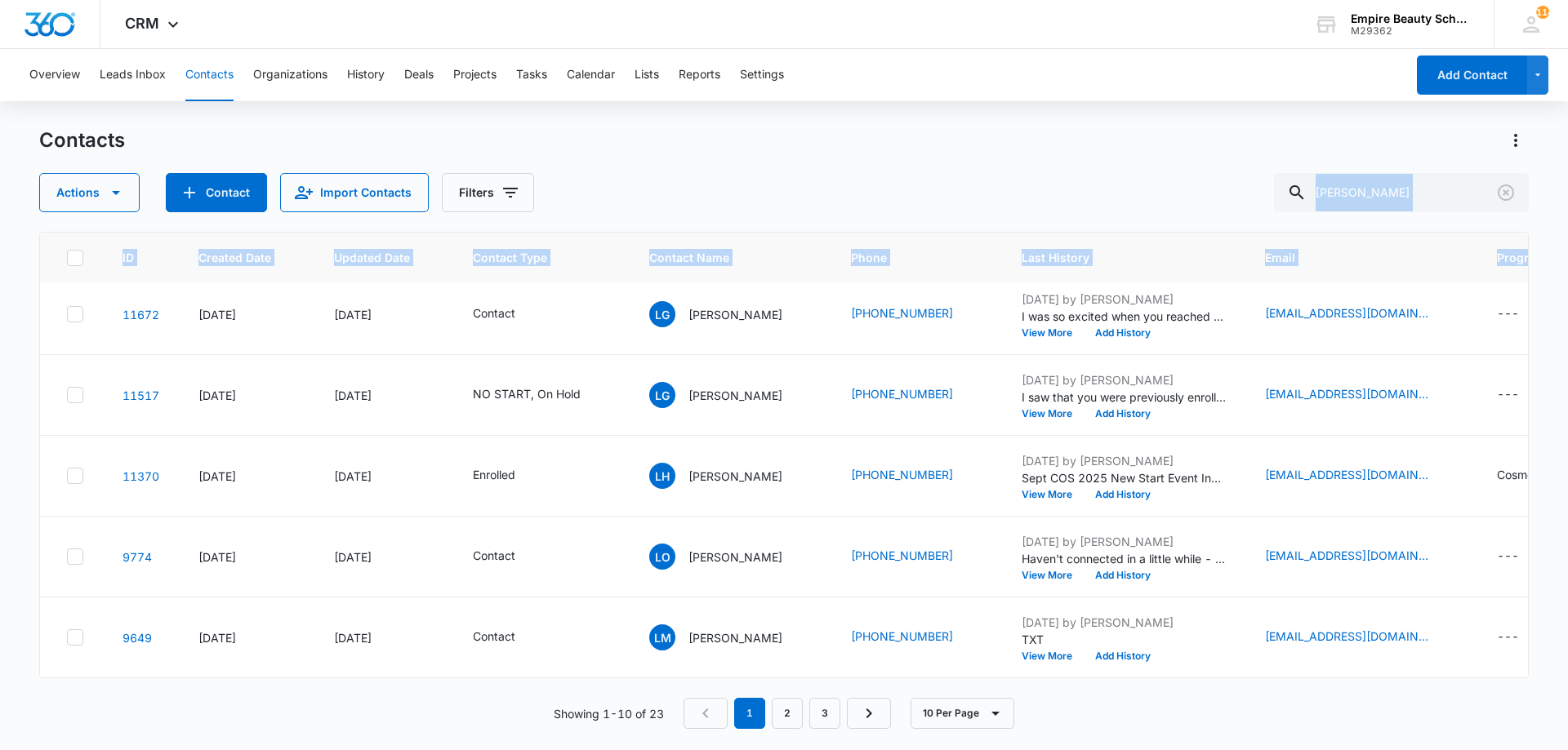
drag, startPoint x: 1386, startPoint y: 216, endPoint x: 1134, endPoint y: 181, distance: 254.4
click at [1134, 181] on div "Contacts Actions Contact Import Contacts Filters lydia ID Created Date Updated …" at bounding box center [784, 438] width 1489 height 622
click at [1362, 199] on input "lydia" at bounding box center [1400, 193] width 254 height 39
click at [1368, 182] on input "lydia" at bounding box center [1400, 193] width 254 height 39
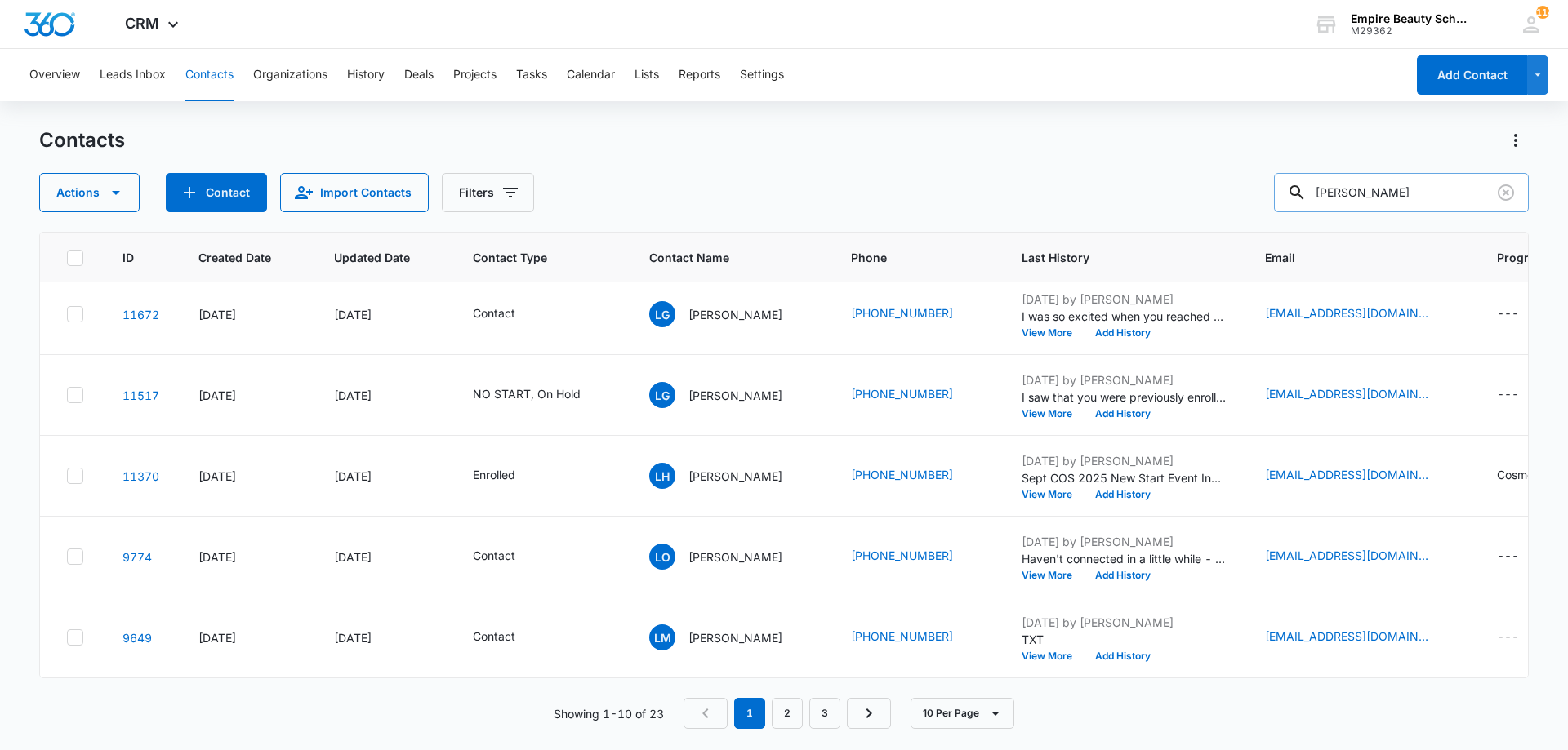
click at [1368, 182] on input "lydia" at bounding box center [1400, 193] width 254 height 39
type input "audrey hugh"
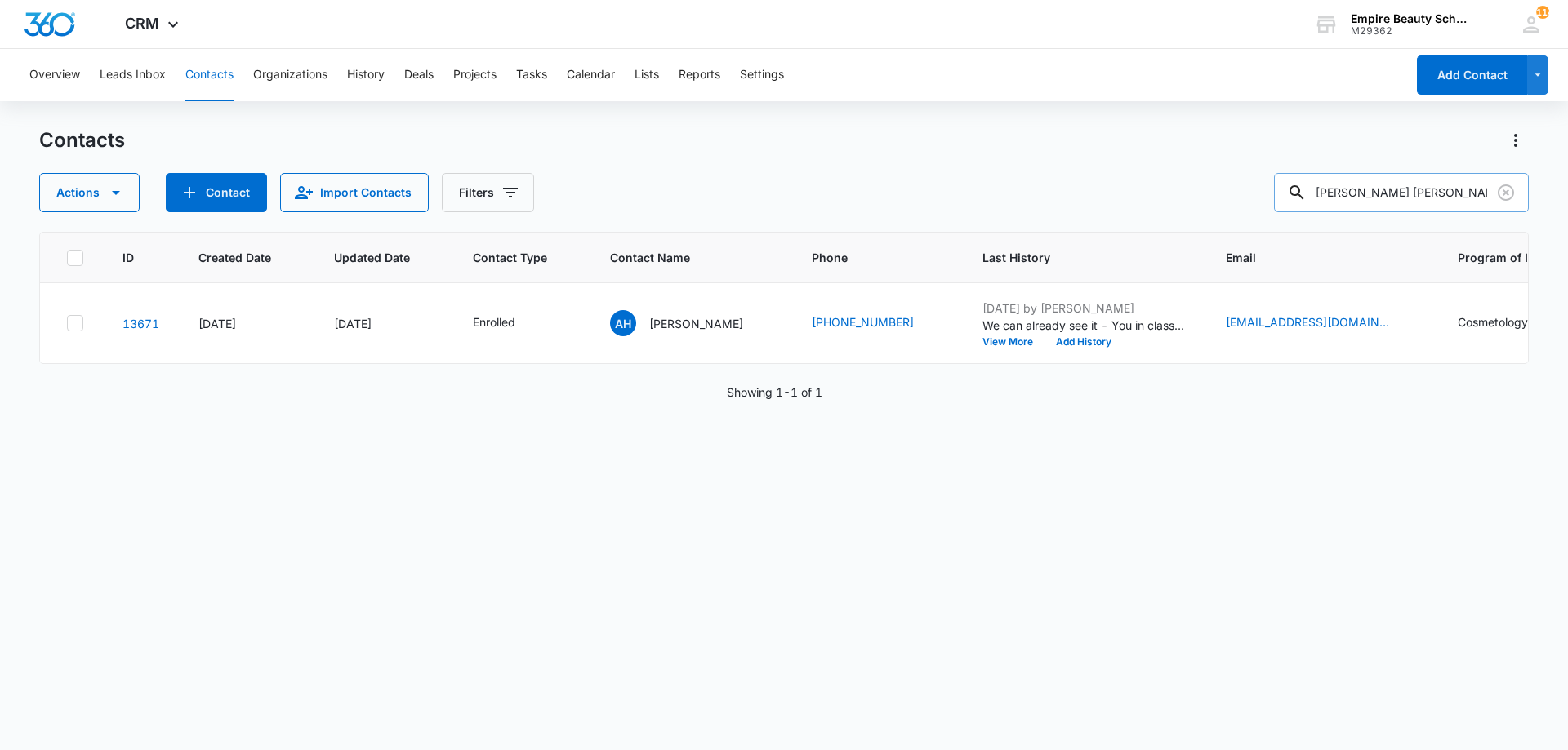
scroll to position [0, 0]
click at [1089, 342] on button "Add History" at bounding box center [1083, 342] width 79 height 9
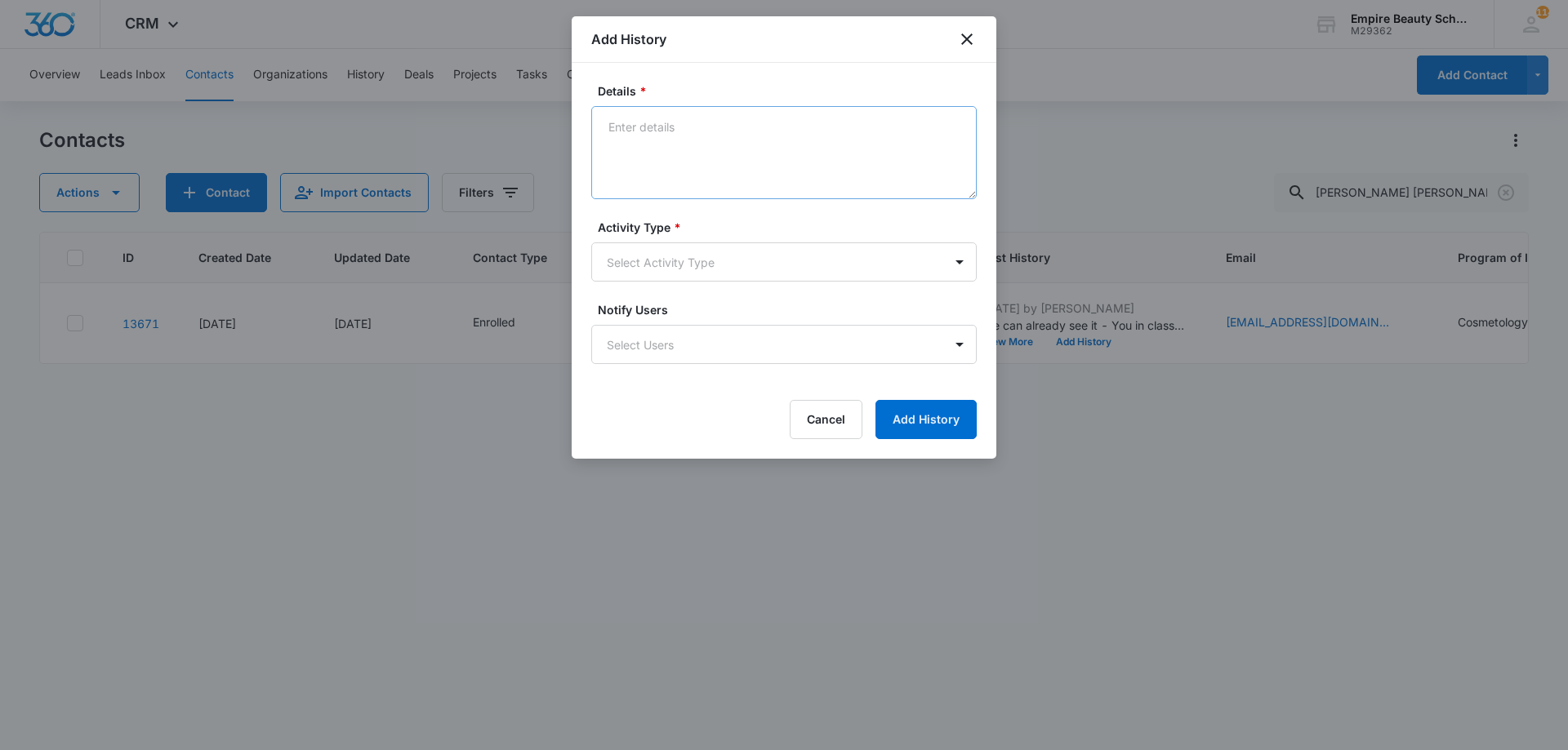
drag, startPoint x: 614, startPoint y: 98, endPoint x: 623, endPoint y: 111, distance: 15.8
drag, startPoint x: 623, startPoint y: 111, endPoint x: 617, endPoint y: 140, distance: 29.6
paste textarea "Sept COS 2025 New Start Event Invite for Thursday, September 4th 3pm-4pm"
type textarea "Sept COS 2025 New Start Event Invite for Thursday, September 4th 3pm-4pm"
click at [694, 271] on body "CRM Apps Forms CRM Email Shop Payments POS Files Brand Settings Empire Beauty S…" at bounding box center [784, 375] width 1568 height 750
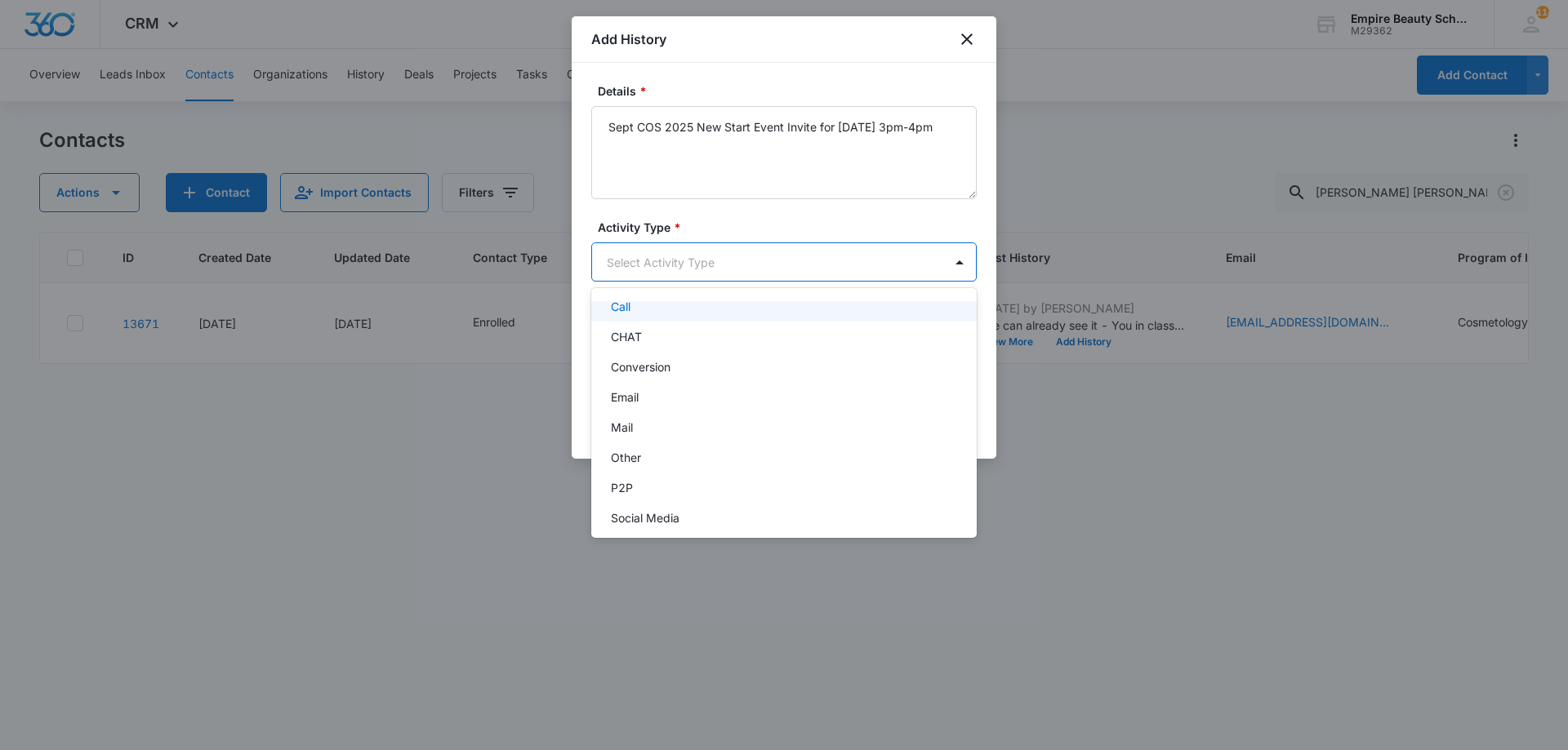
scroll to position [85, 0]
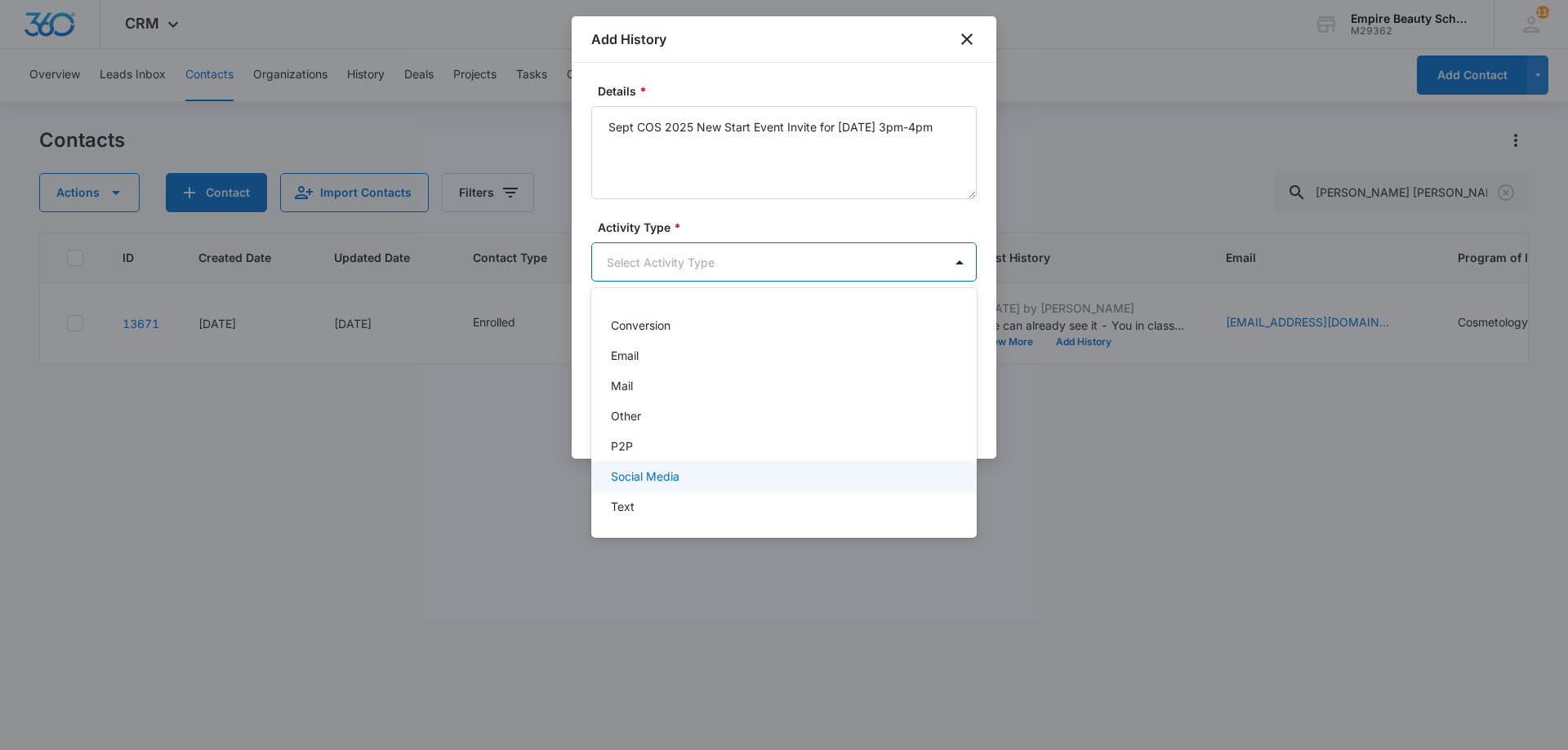
click at [660, 491] on div "Social Media" at bounding box center [784, 476] width 385 height 30
click at [796, 279] on body "CRM Apps Forms CRM Email Shop Payments POS Files Brand Settings Empire Beauty S…" at bounding box center [784, 375] width 1568 height 750
click at [801, 267] on div at bounding box center [784, 375] width 1568 height 750
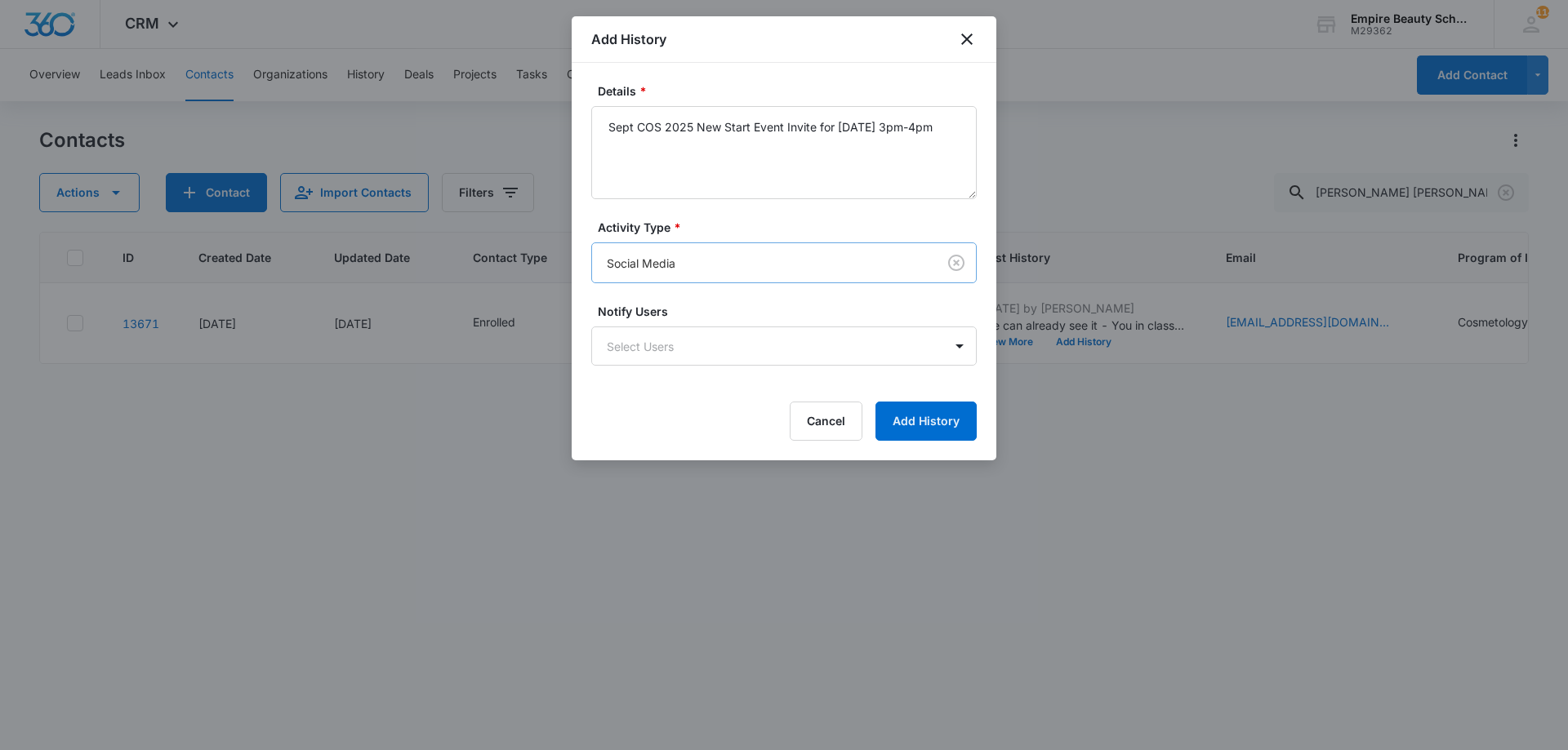
click at [734, 264] on body "CRM Apps Forms CRM Email Shop Payments POS Files Brand Settings Empire Beauty S…" at bounding box center [784, 375] width 1568 height 750
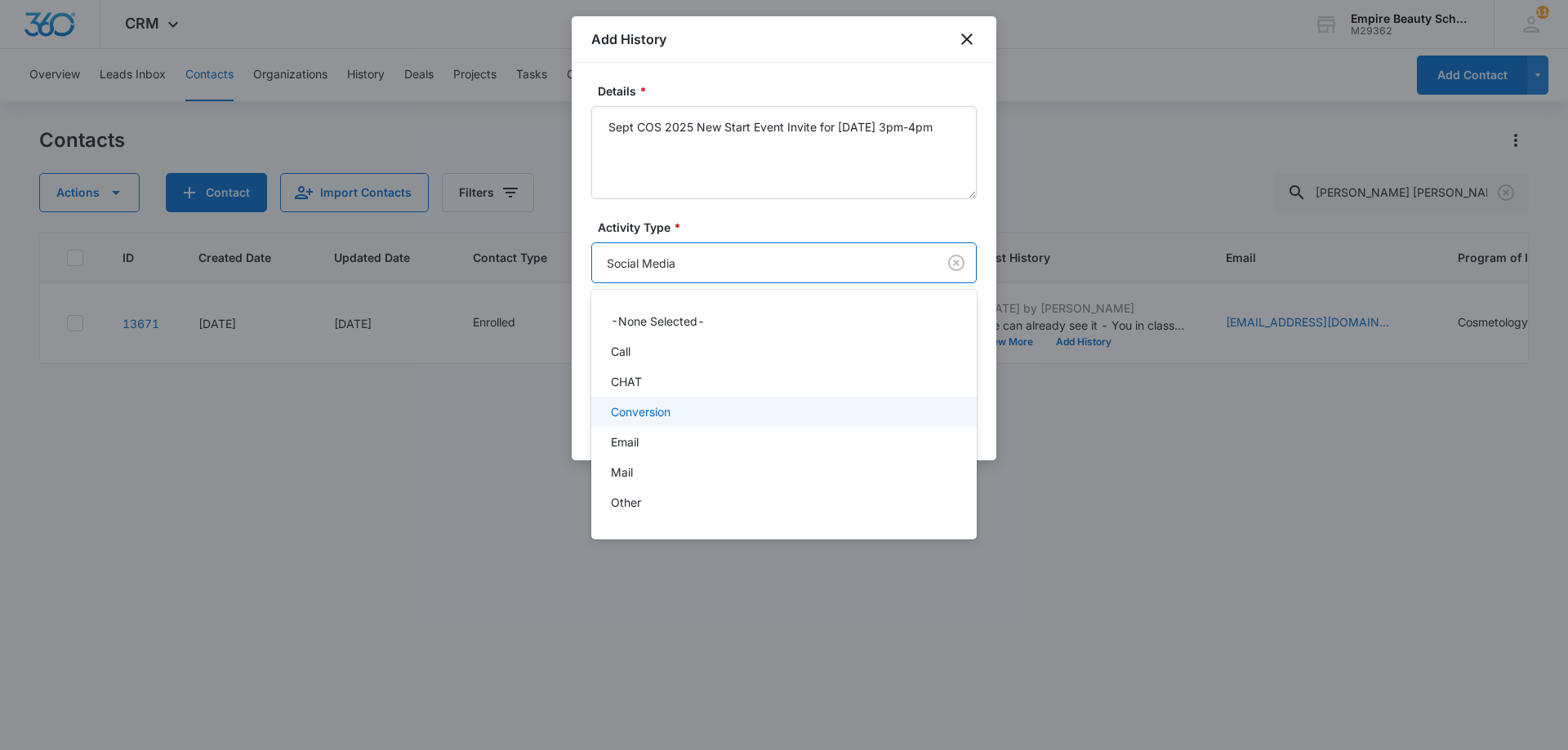
scroll to position [87, 0]
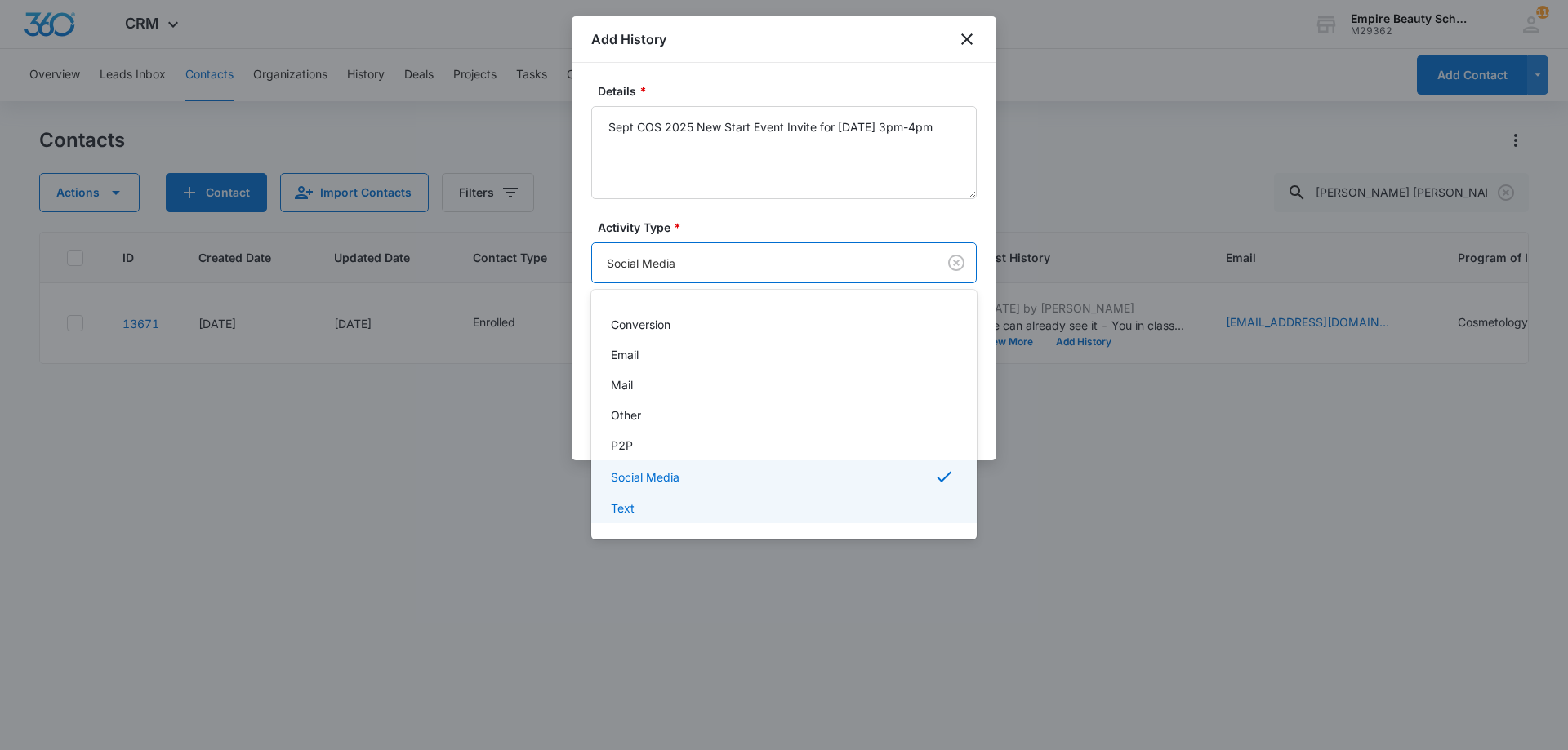
click at [682, 505] on div "Text" at bounding box center [782, 508] width 343 height 17
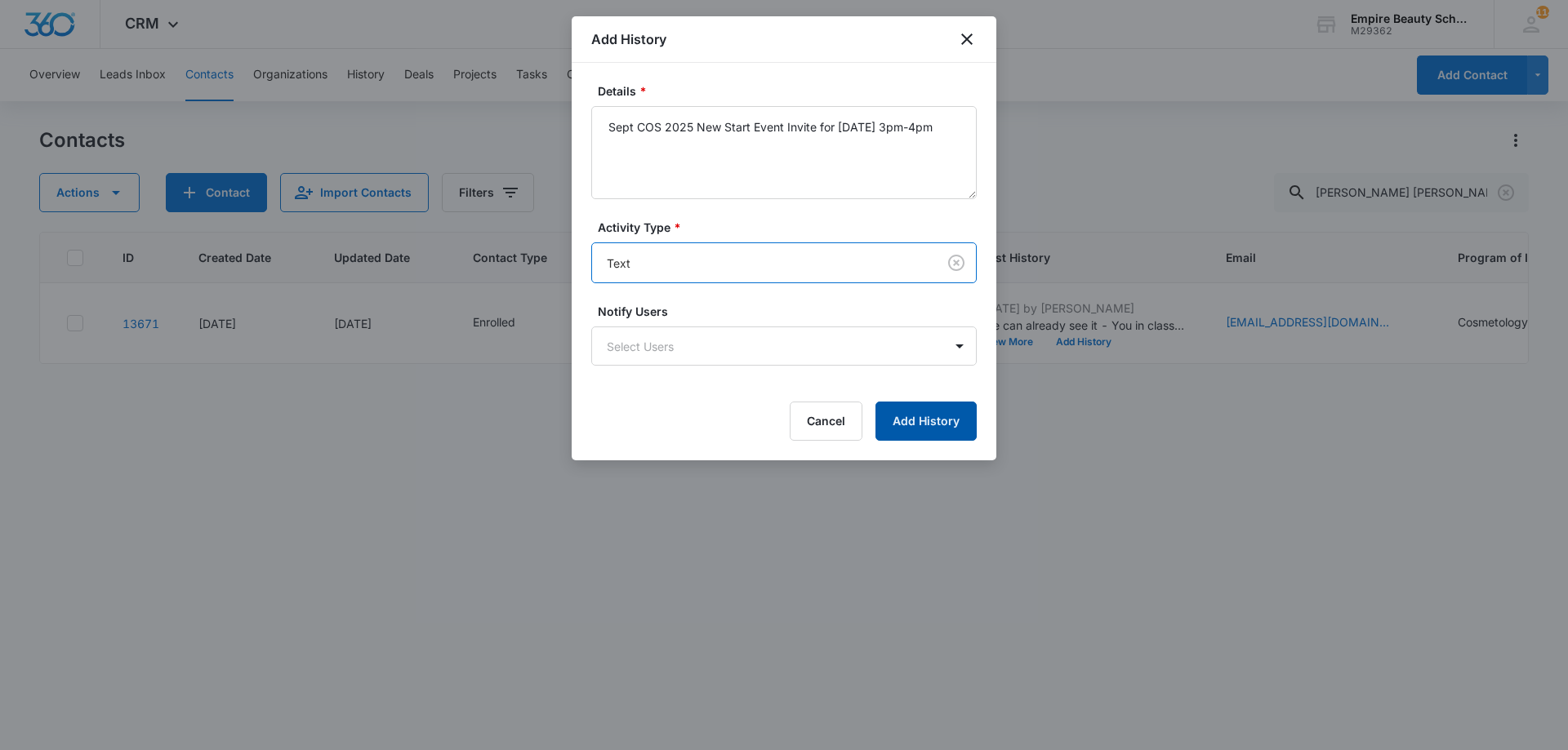
click at [899, 431] on button "Add History" at bounding box center [926, 421] width 101 height 39
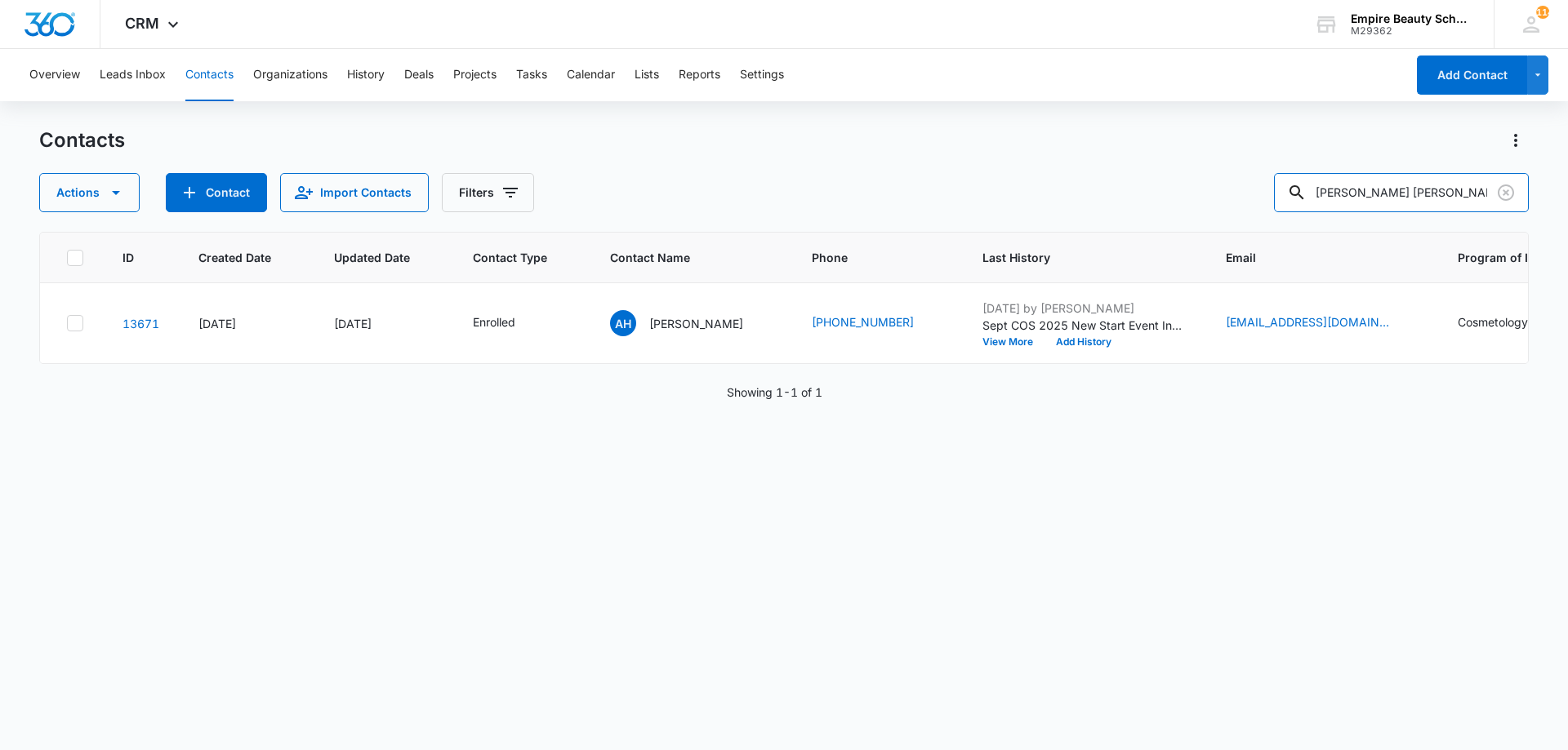
drag, startPoint x: 1303, startPoint y: 185, endPoint x: 1183, endPoint y: 223, distance: 125.9
click at [1191, 160] on div "Contacts Actions Contact Import Contacts Filters audrey hugh" at bounding box center [784, 170] width 1489 height 85
type input "eva huss"
click at [1044, 345] on button "Add History" at bounding box center [1083, 342] width 79 height 9
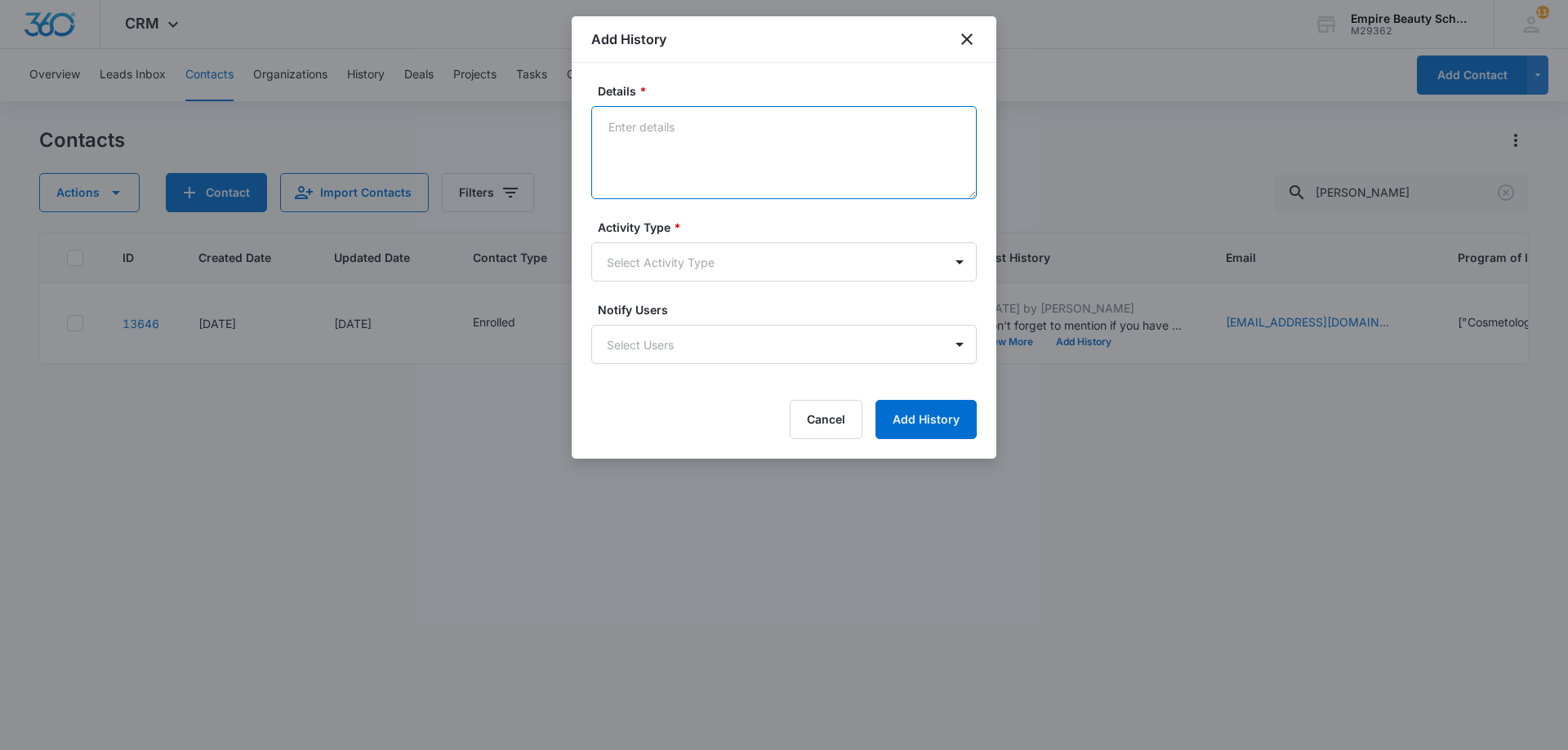
paste textarea "Sept COS 2025 New Start Event Invite for Thursday, September 4th 3pm-4pm"
type textarea "Sept COS 2025 New Start Event Invite for Thursday, September 4th 3pm-4pm"
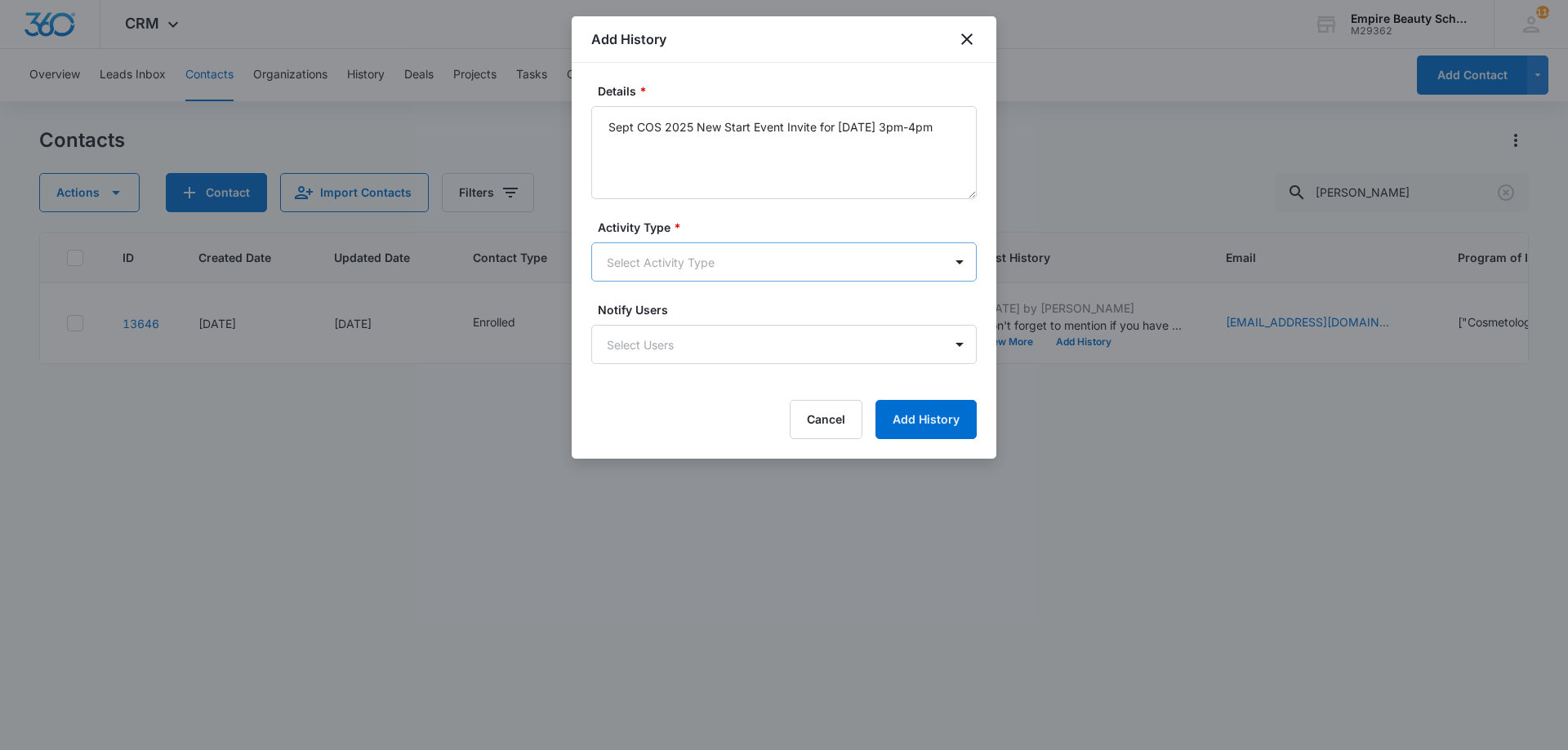
click at [776, 252] on body "CRM Apps Forms CRM Email Shop Payments POS Files Brand Settings Empire Beauty S…" at bounding box center [784, 375] width 1568 height 750
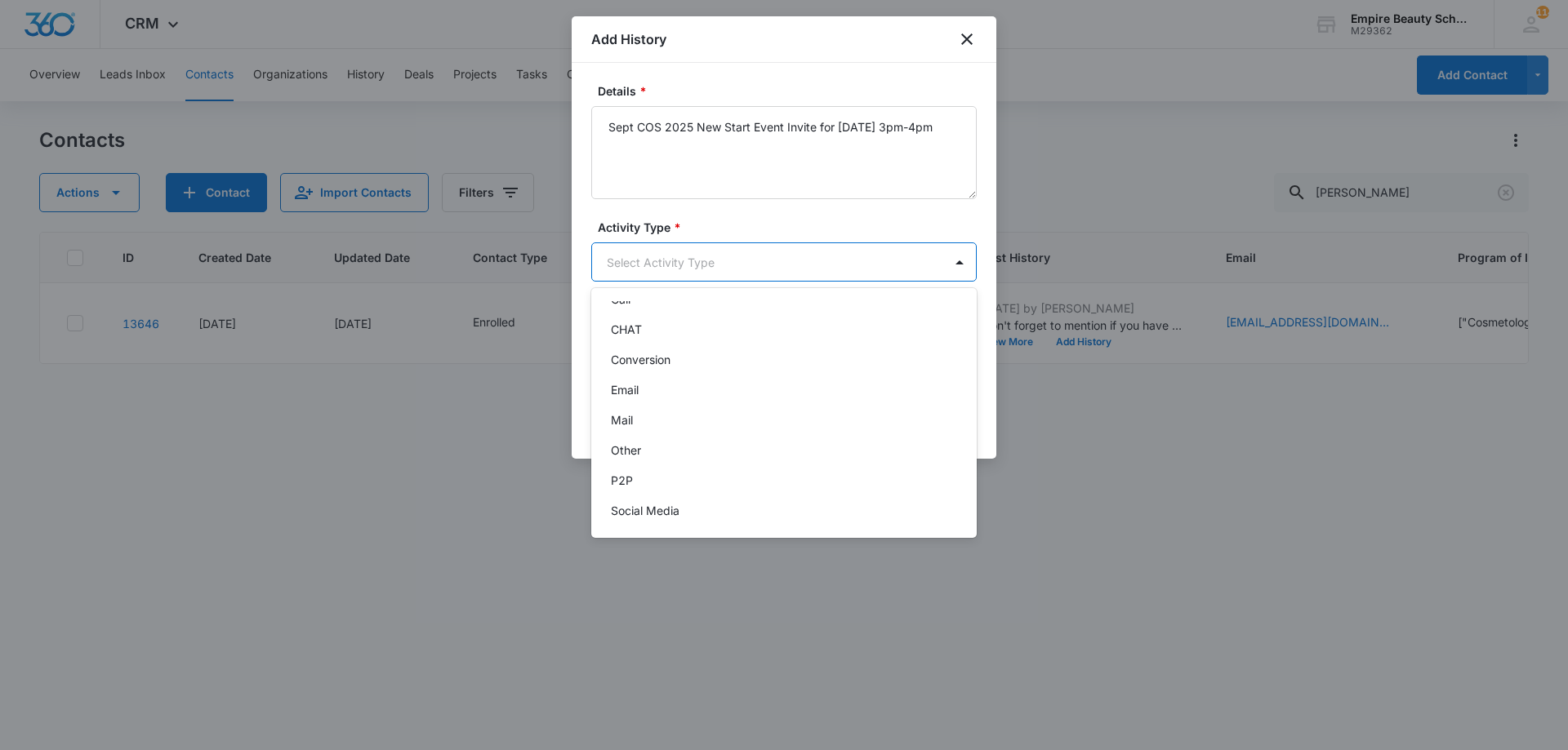
scroll to position [85, 0]
click at [645, 515] on div "Text" at bounding box center [782, 507] width 343 height 17
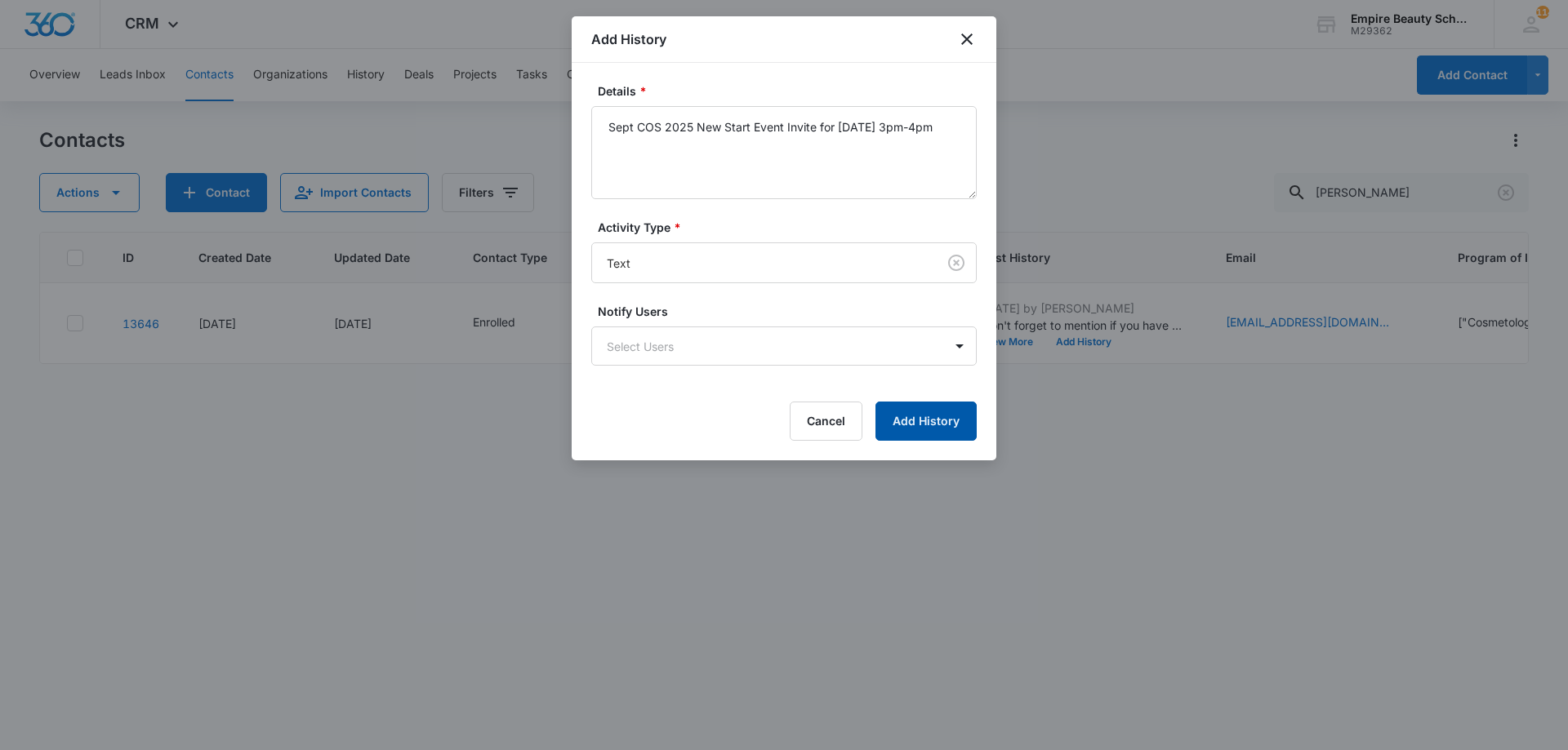
click at [923, 412] on button "Add History" at bounding box center [926, 421] width 101 height 39
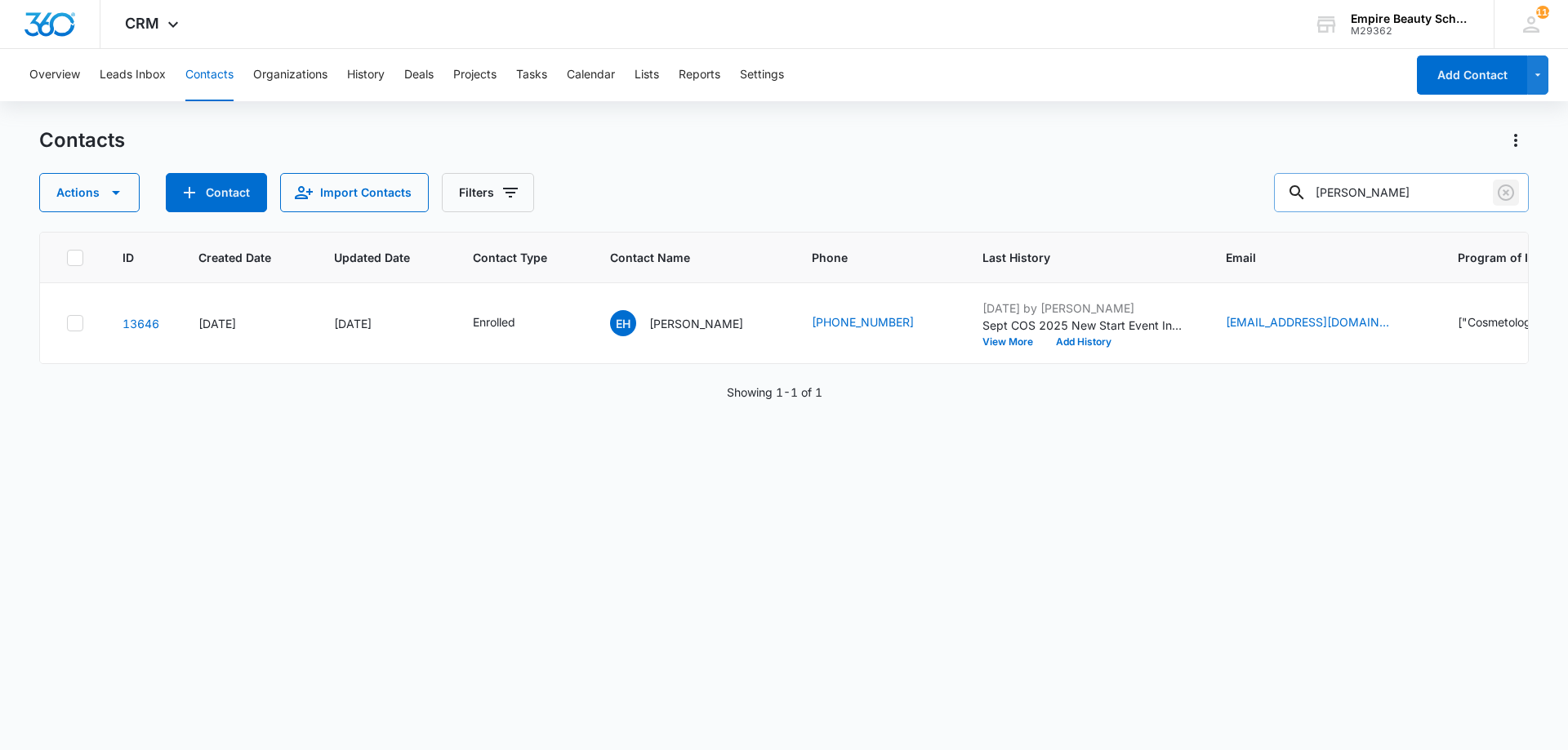
click at [1499, 192] on icon "Clear" at bounding box center [1505, 193] width 20 height 20
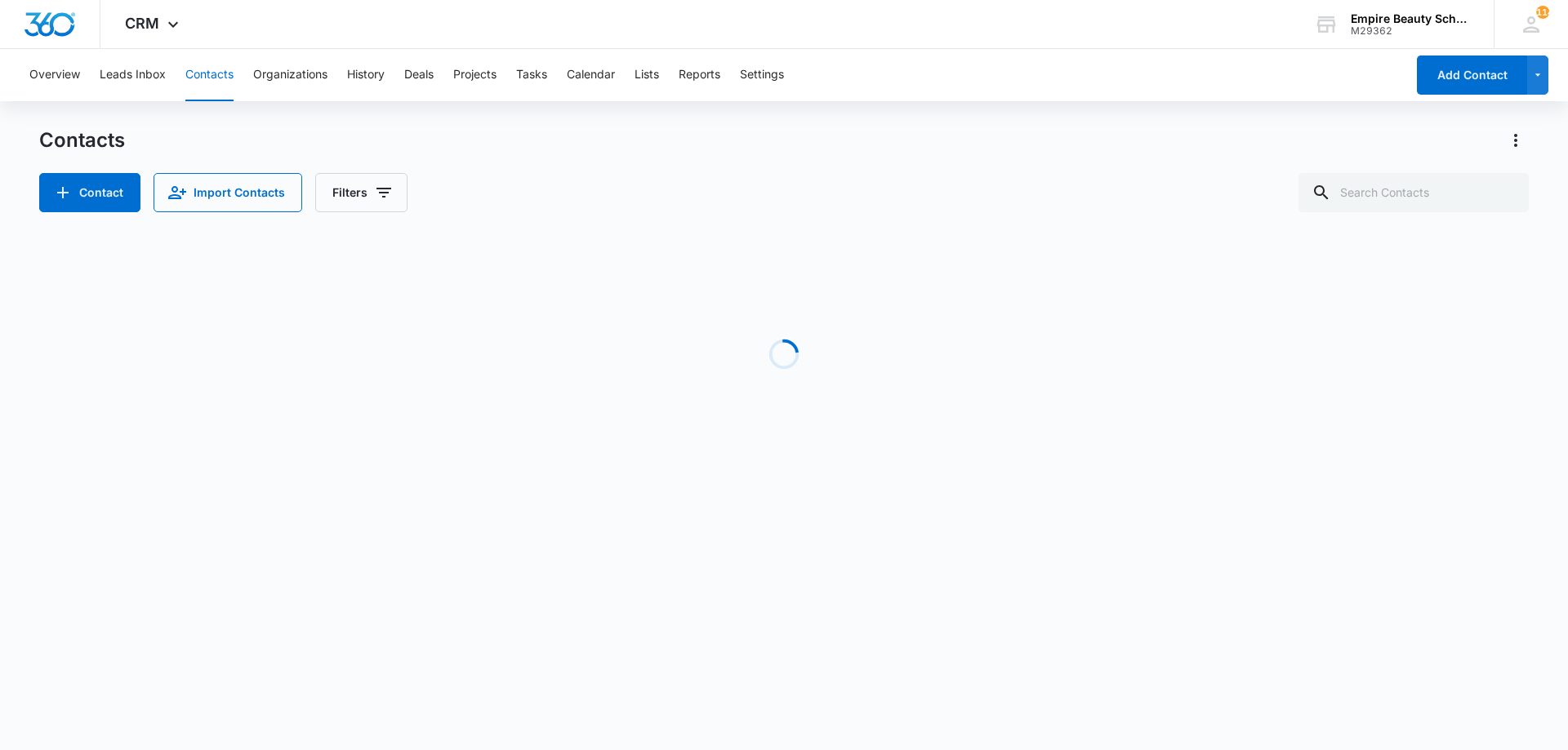
click at [1209, 173] on div "Contact Import Contacts Filters" at bounding box center [784, 193] width 1489 height 39
click at [1012, 193] on div "Contact Import Contacts Filters" at bounding box center [784, 193] width 1489 height 39
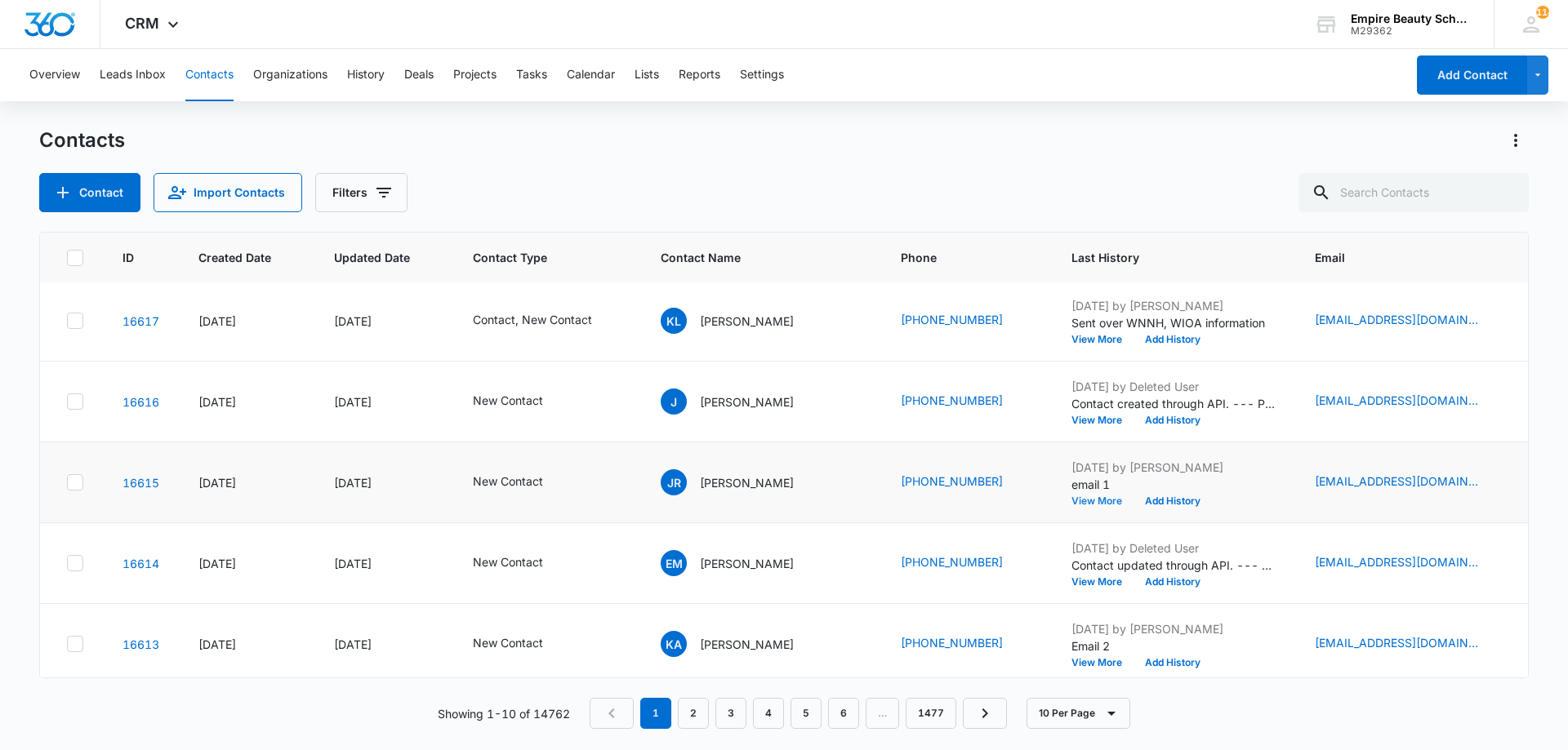
scroll to position [0, 0]
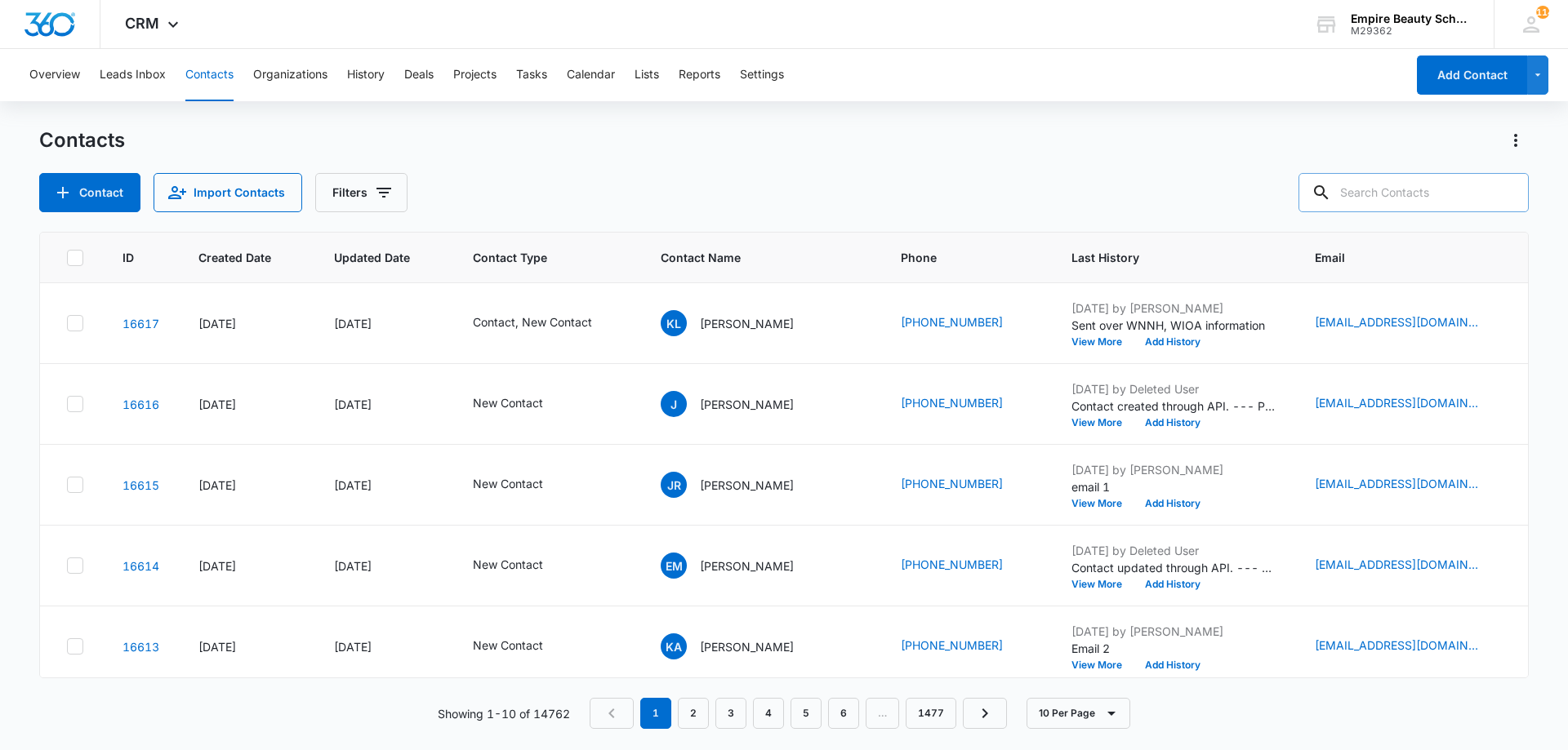
click at [1386, 182] on input "text" at bounding box center [1413, 193] width 230 height 39
type input "aubrey jen"
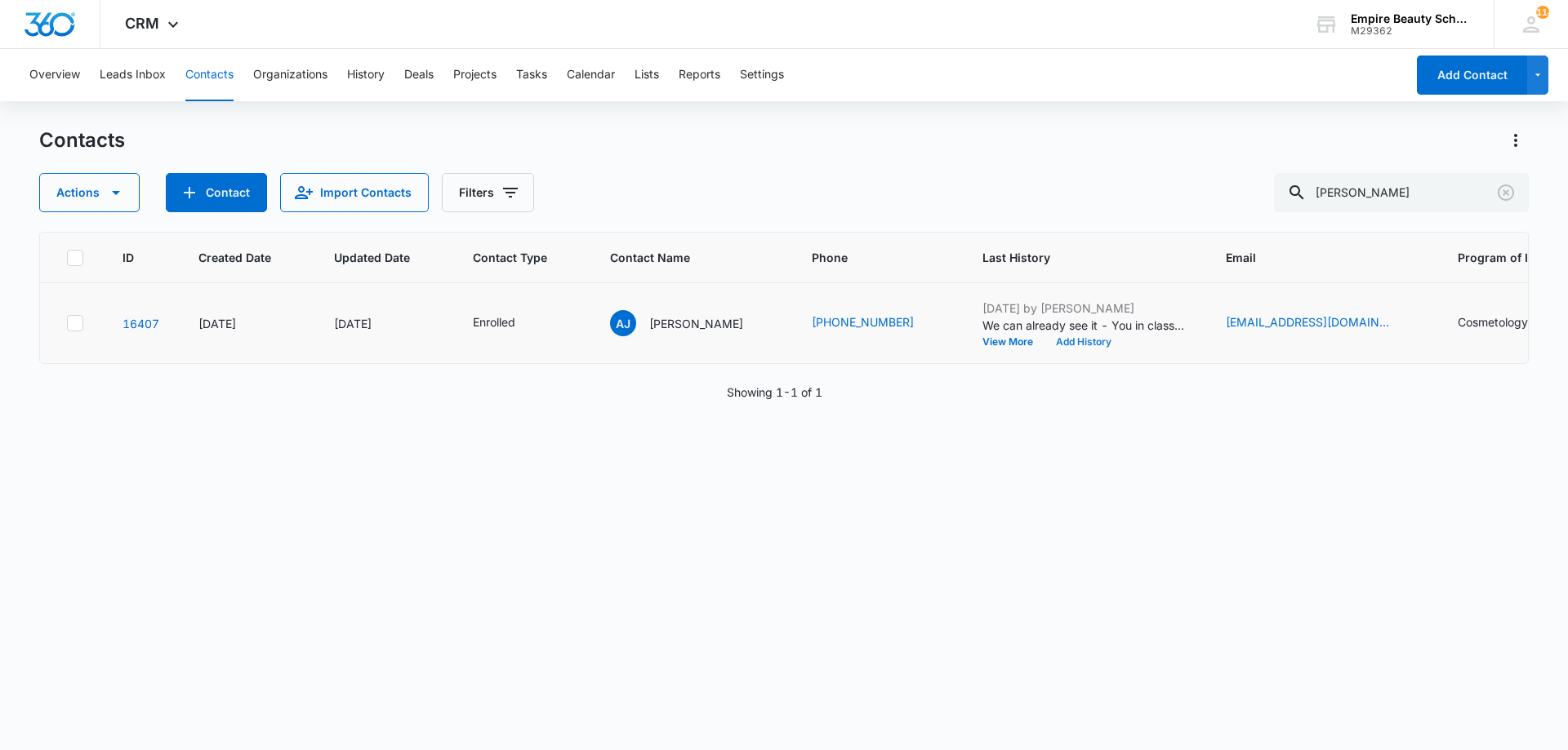
click at [1062, 345] on button "Add History" at bounding box center [1083, 342] width 79 height 9
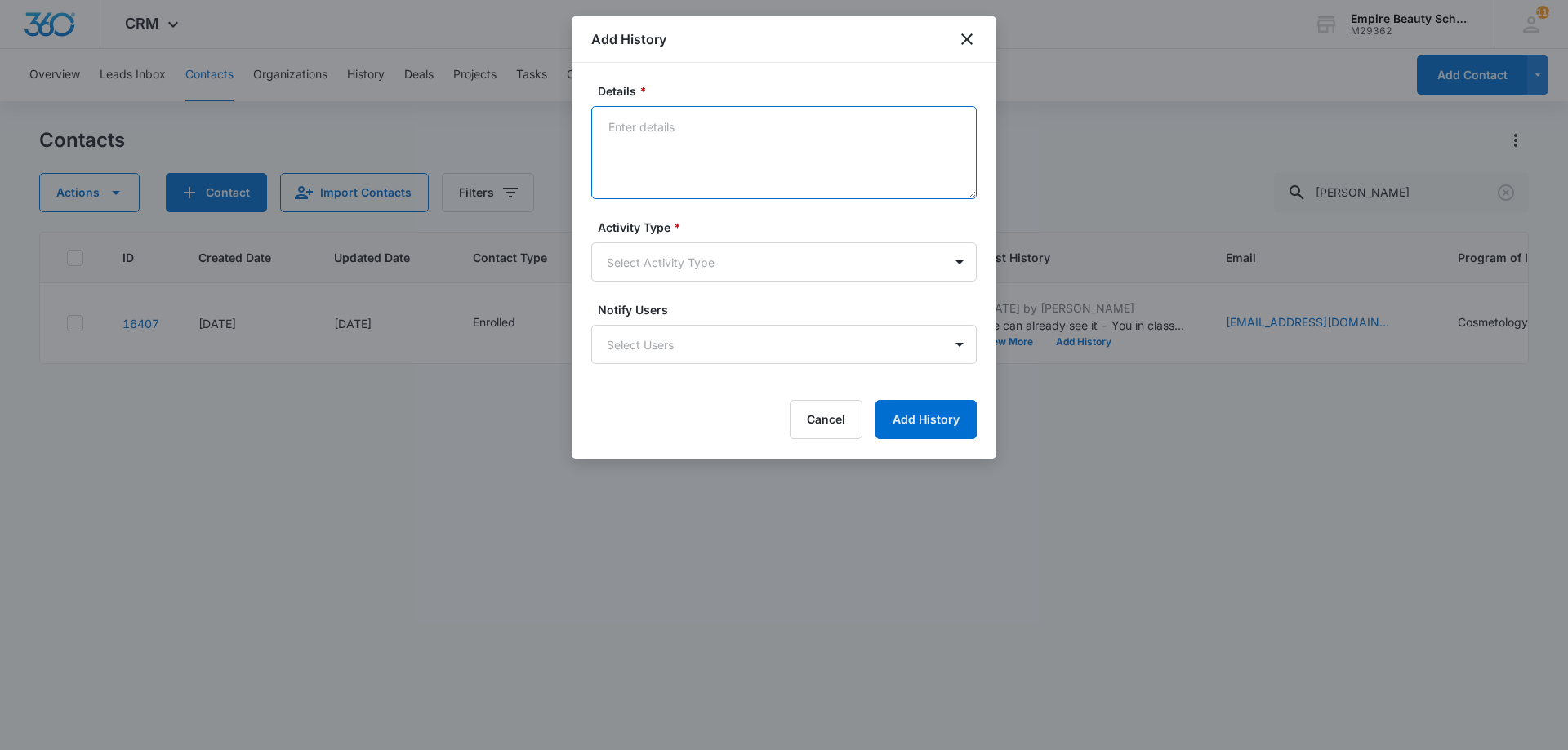
paste textarea "Sept COS 2025 New Start Event Invite for Thursday, September 4th 3pm-4pm"
type textarea "Sept COS 2025 New Start Event Invite for Thursday, September 4th 3pm-4pm"
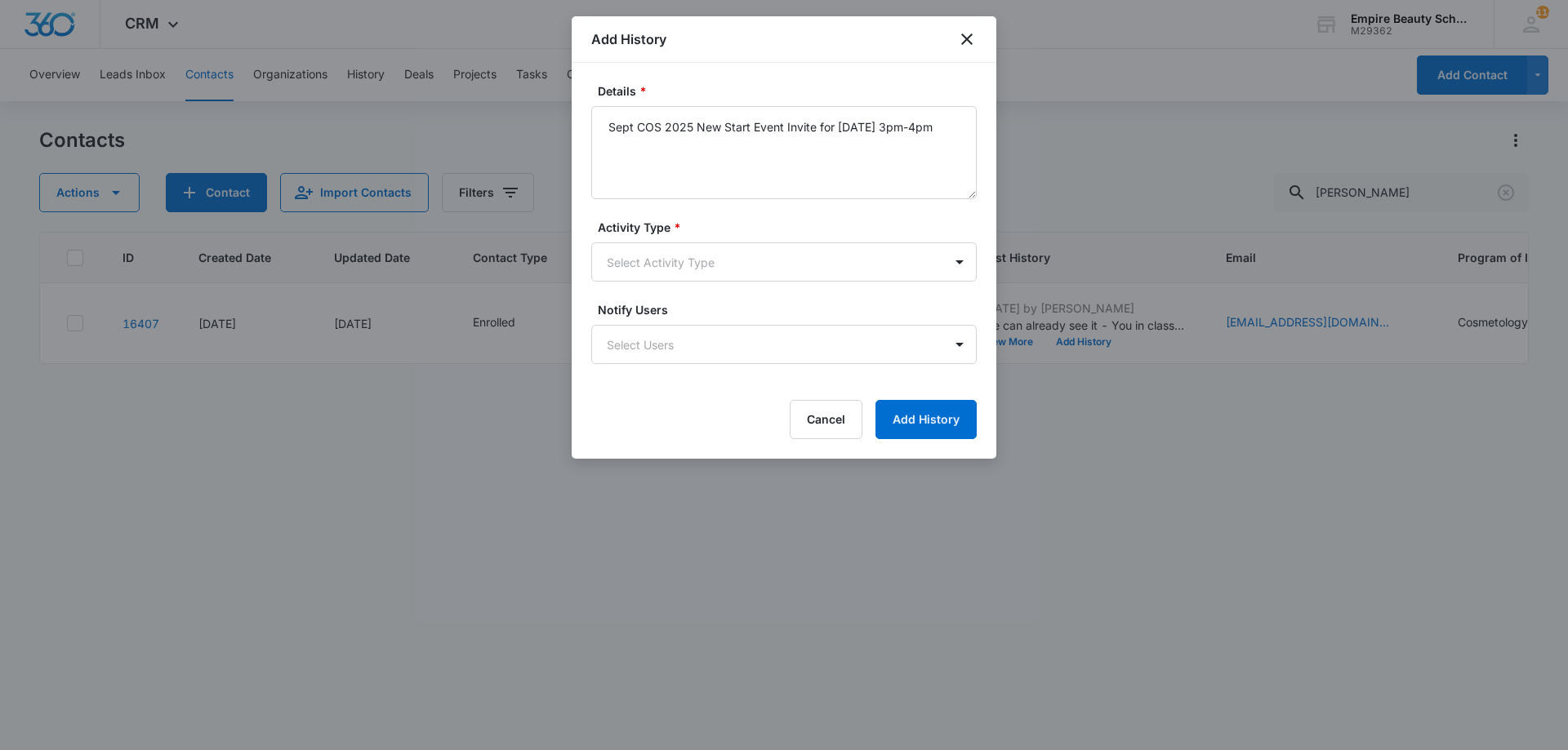
click at [701, 218] on form "Details * Sept COS 2025 New Start Event Invite for Thursday, September 4th 3pm-…" at bounding box center [784, 260] width 385 height 357
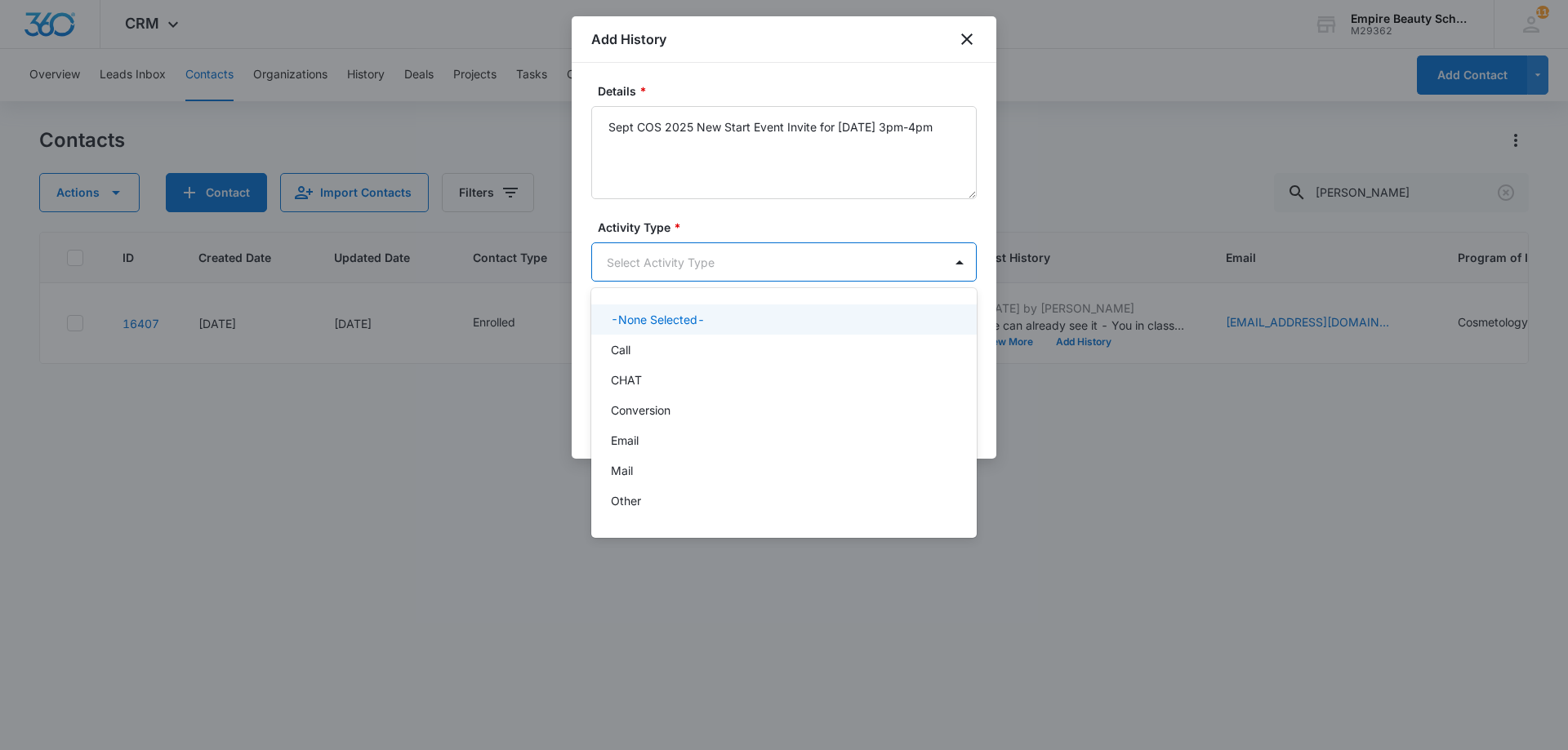
click at [688, 252] on body "CRM Apps Forms CRM Email Shop Payments POS Files Brand Settings Empire Beauty S…" at bounding box center [784, 375] width 1568 height 750
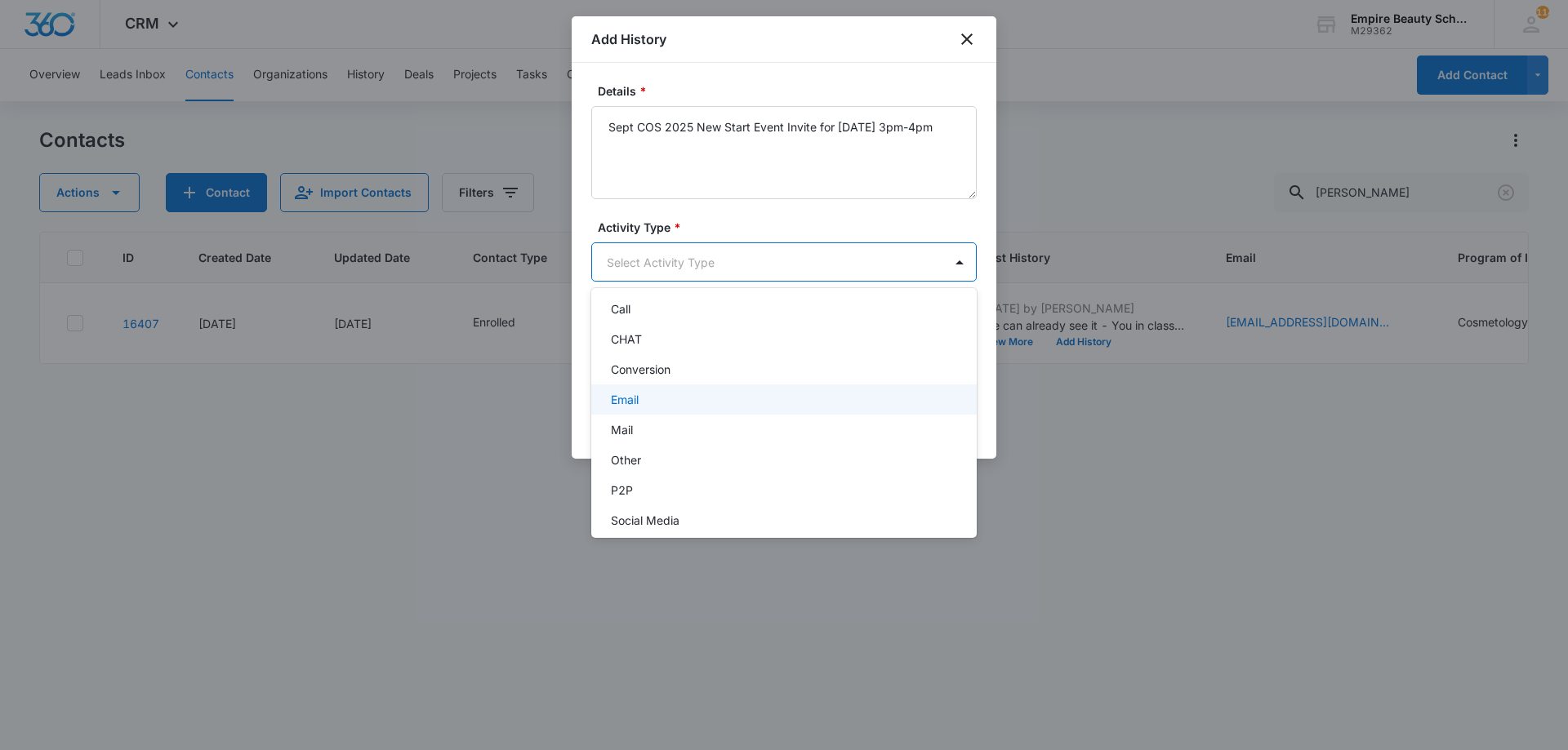
scroll to position [85, 0]
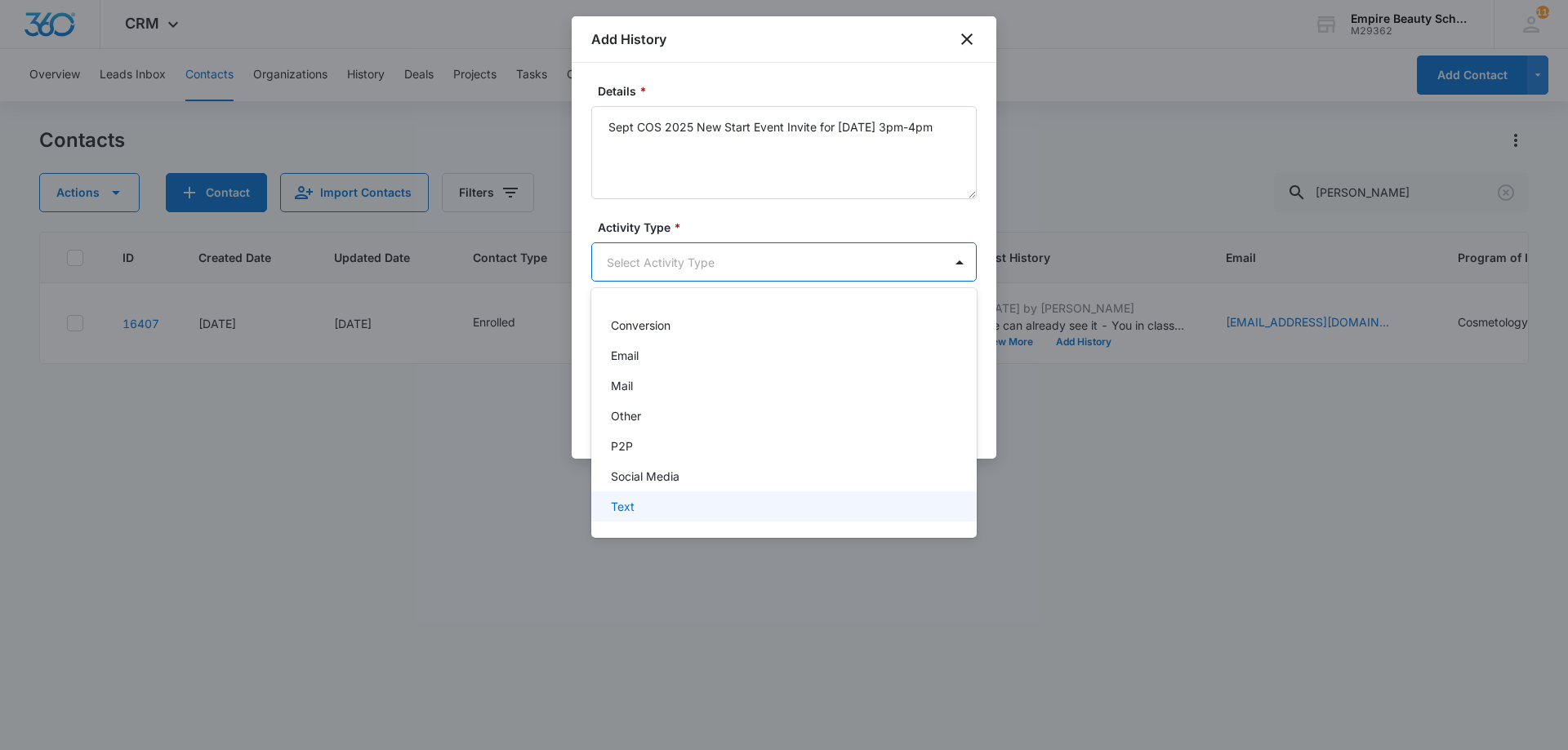
click at [663, 502] on div "Text" at bounding box center [782, 507] width 343 height 17
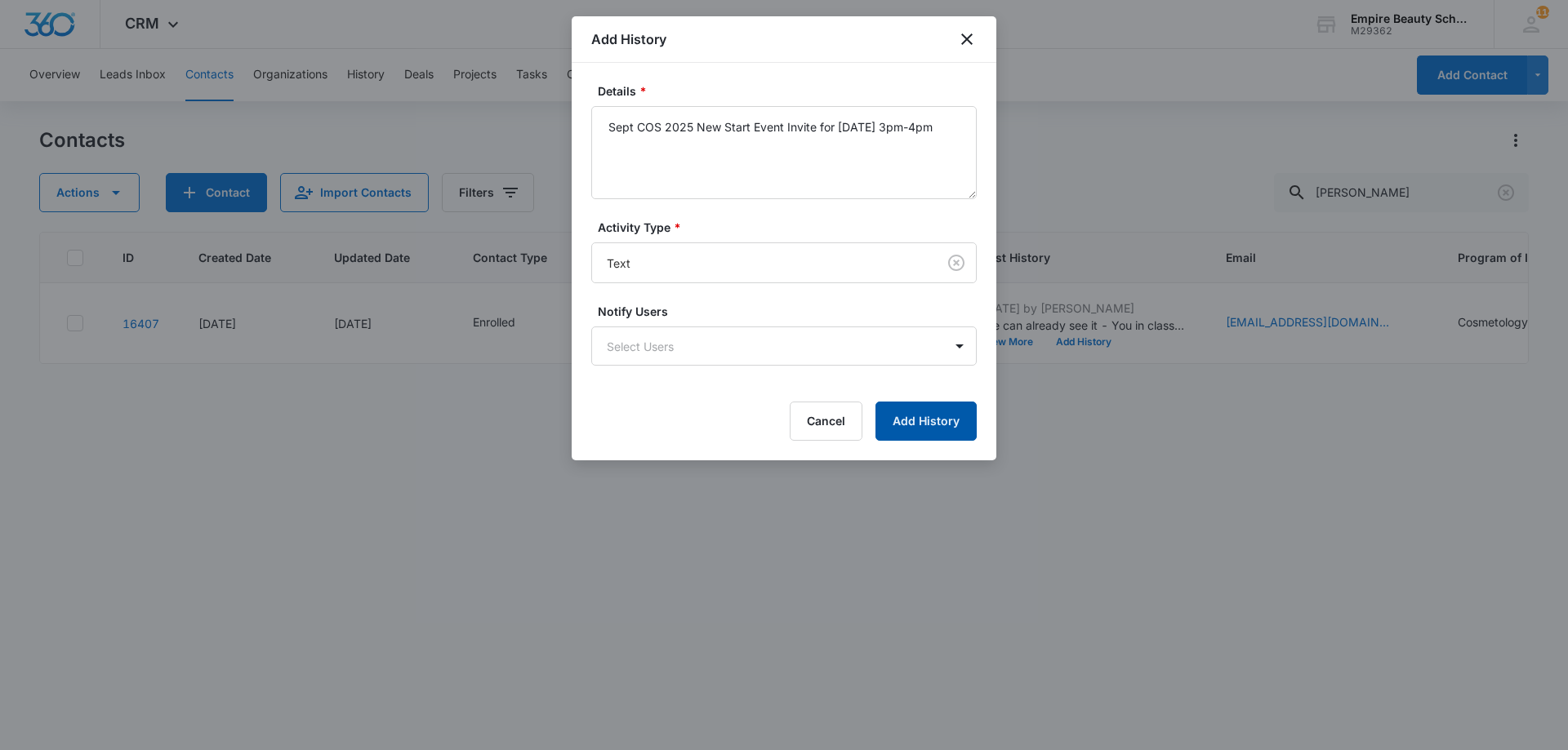
click at [904, 421] on button "Add History" at bounding box center [926, 421] width 101 height 39
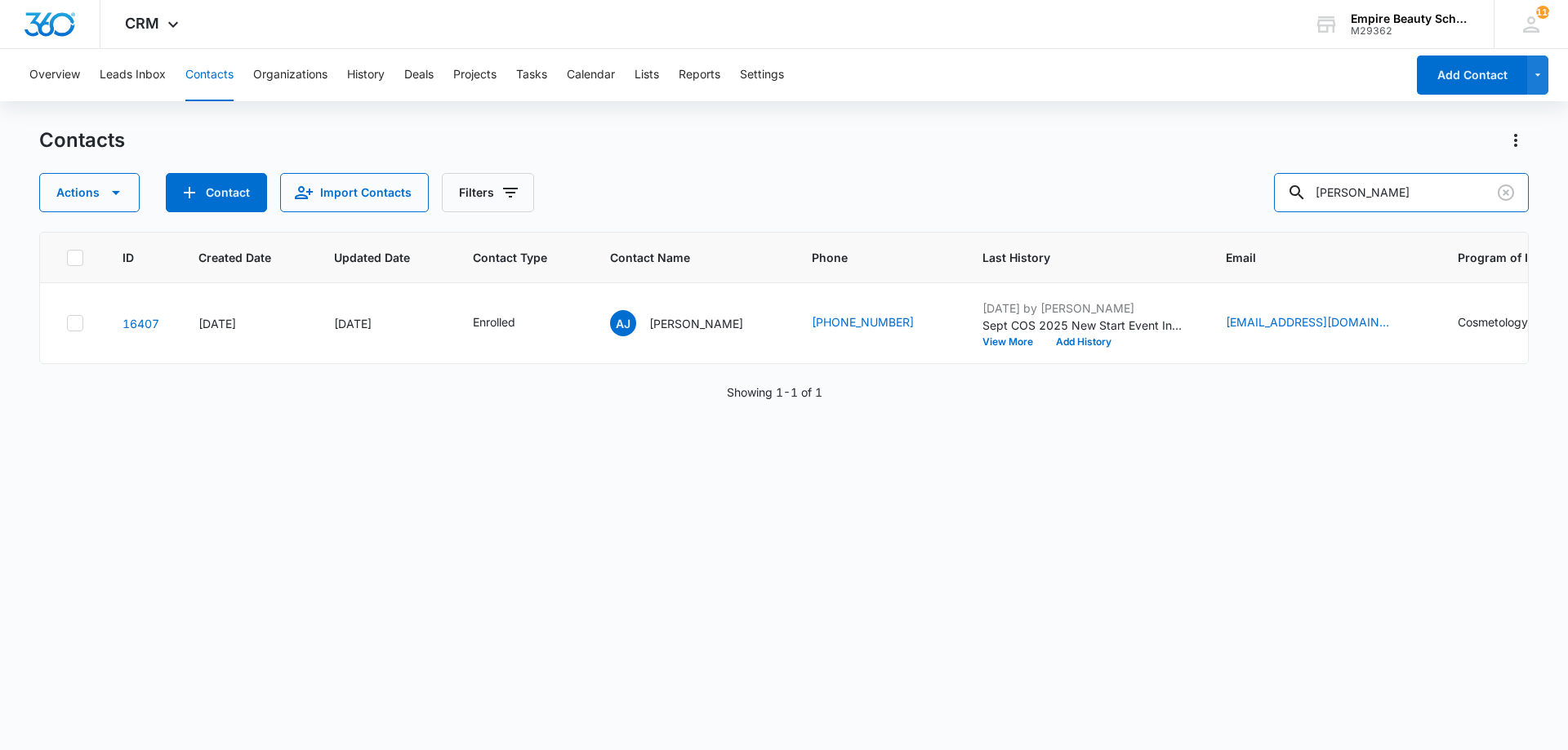
drag, startPoint x: 1410, startPoint y: 199, endPoint x: 709, endPoint y: 118, distance: 705.7
click at [875, 159] on div "Contacts Actions Contact Import Contacts Filters aubrey jen" at bounding box center [784, 170] width 1489 height 85
type input "kelsey keega"
click at [1063, 344] on button "Add History" at bounding box center [1083, 342] width 79 height 9
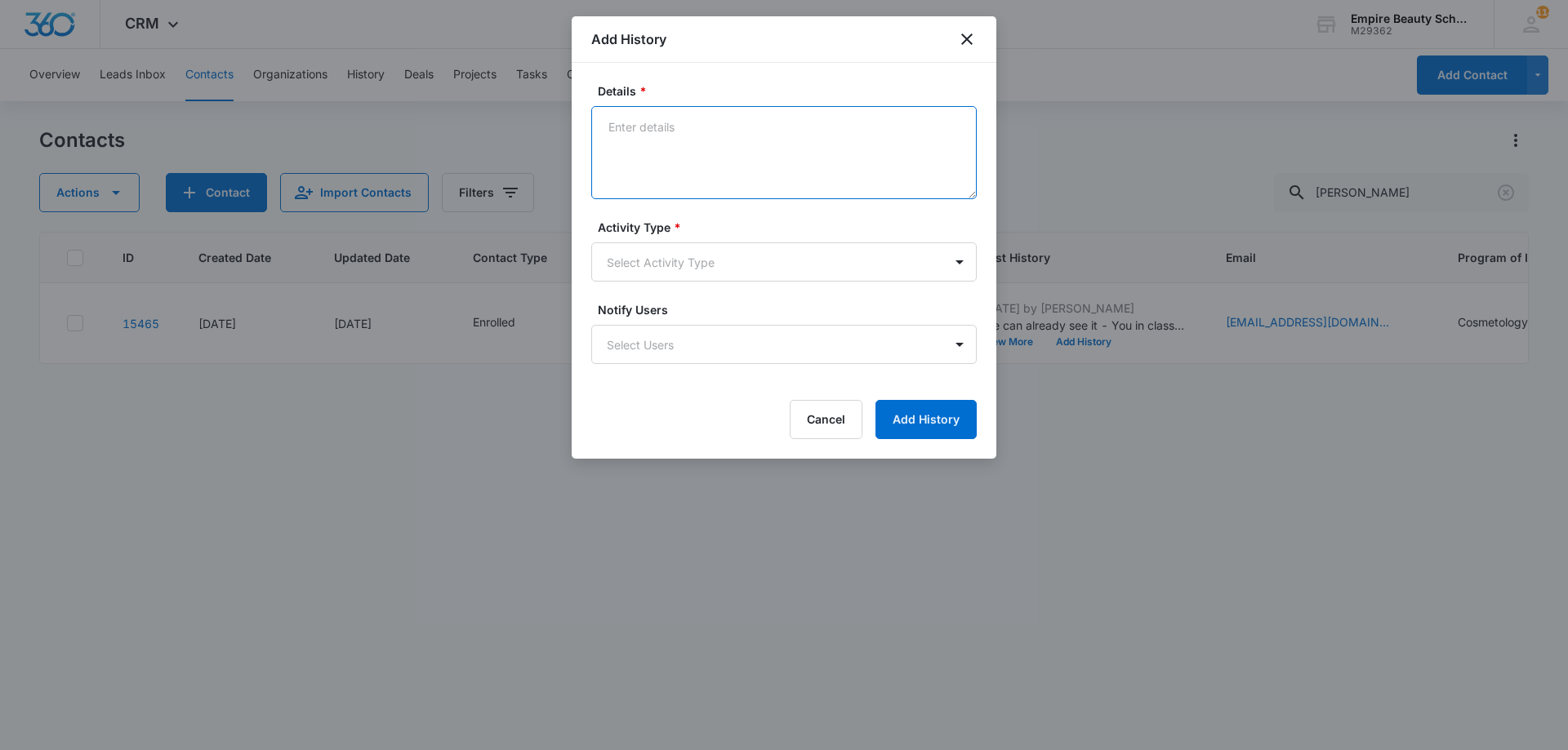
paste textarea "Sept COS 2025 New Start Event Invite for Thursday, September 4th 3pm-4pm"
type textarea "Sept COS 2025 New Start Event Invite for Thursday, September 4th 3pm-4pm"
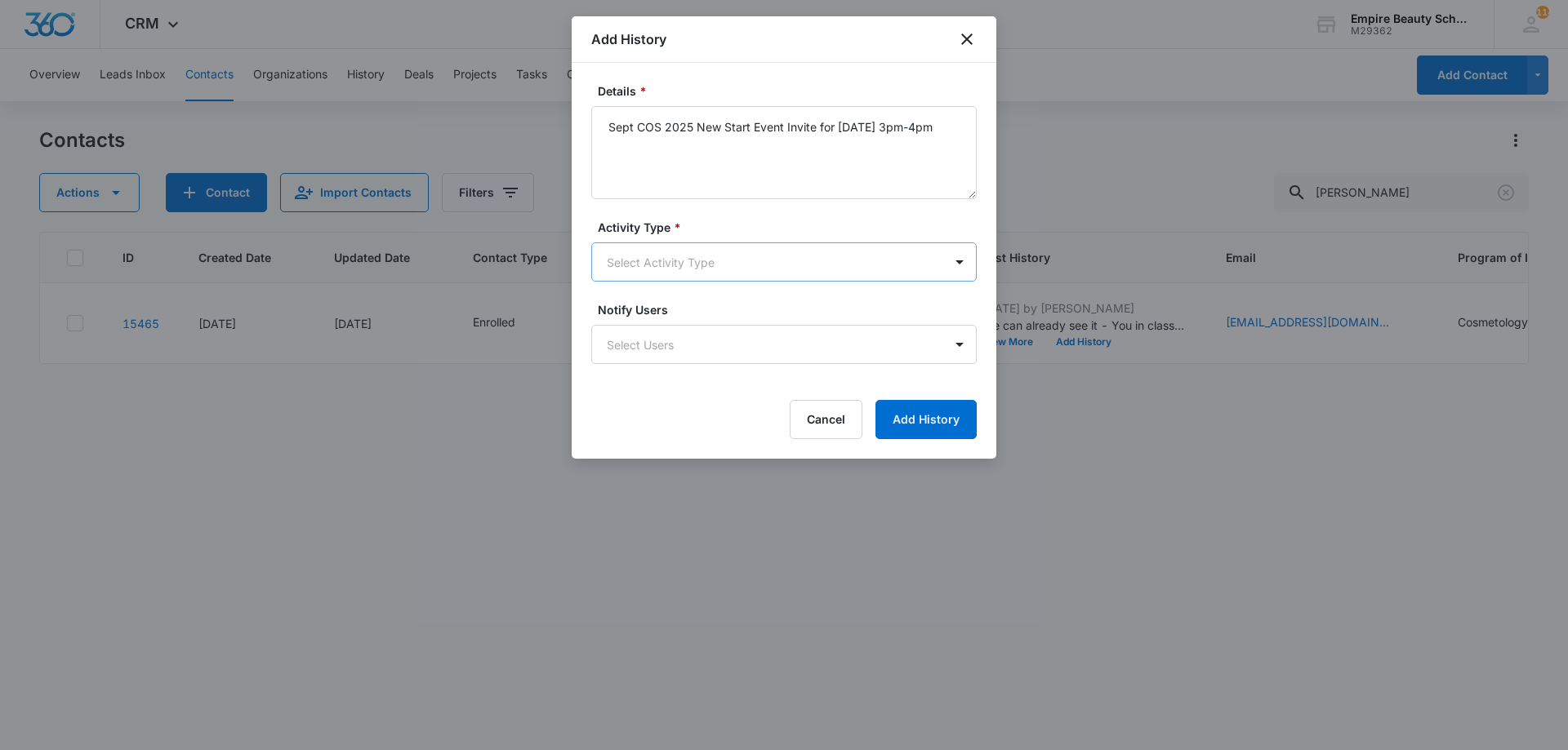
click at [668, 260] on body "CRM Apps Forms CRM Email Shop Payments POS Files Brand Settings Empire Beauty S…" at bounding box center [784, 375] width 1568 height 750
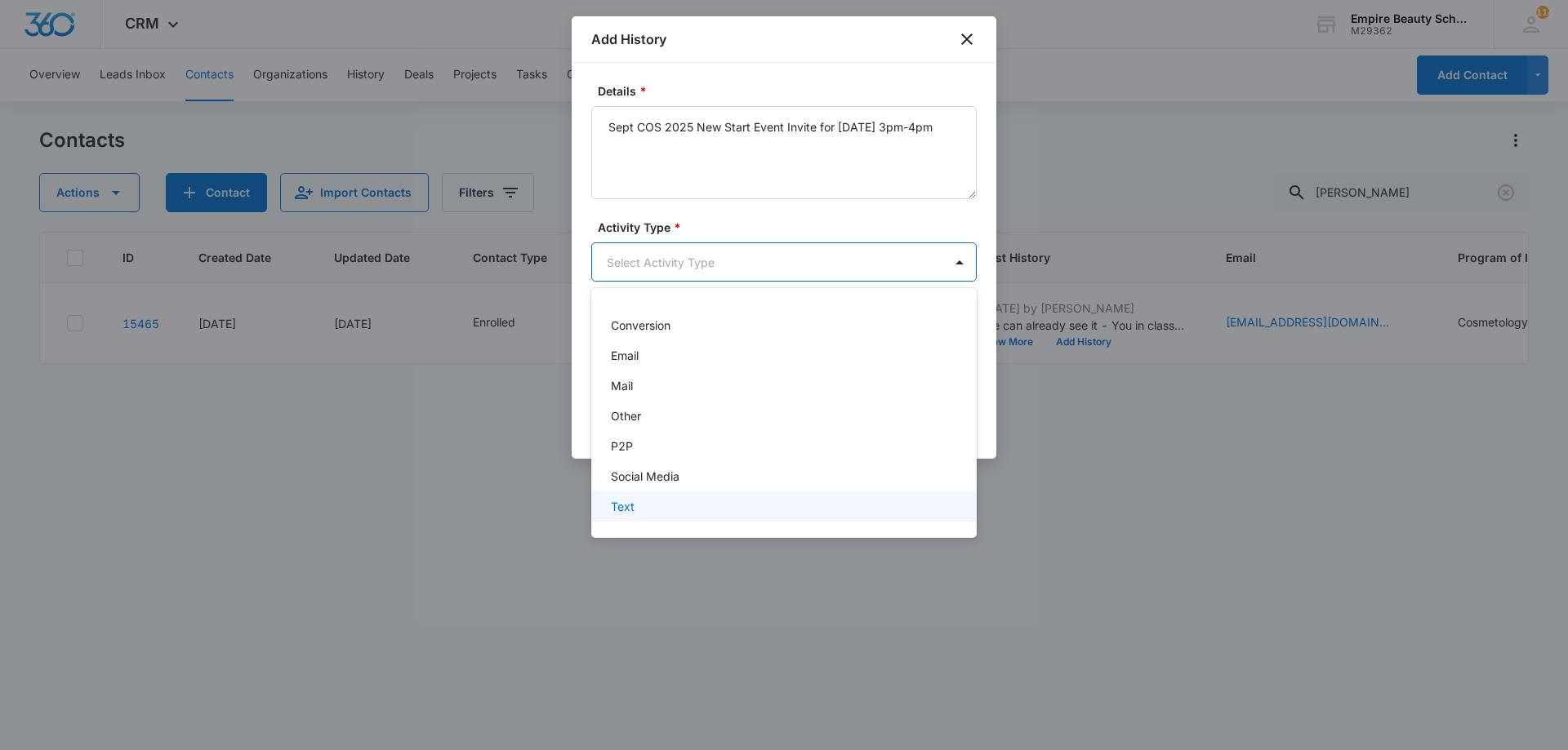
click at [730, 492] on div "Text" at bounding box center [784, 506] width 385 height 30
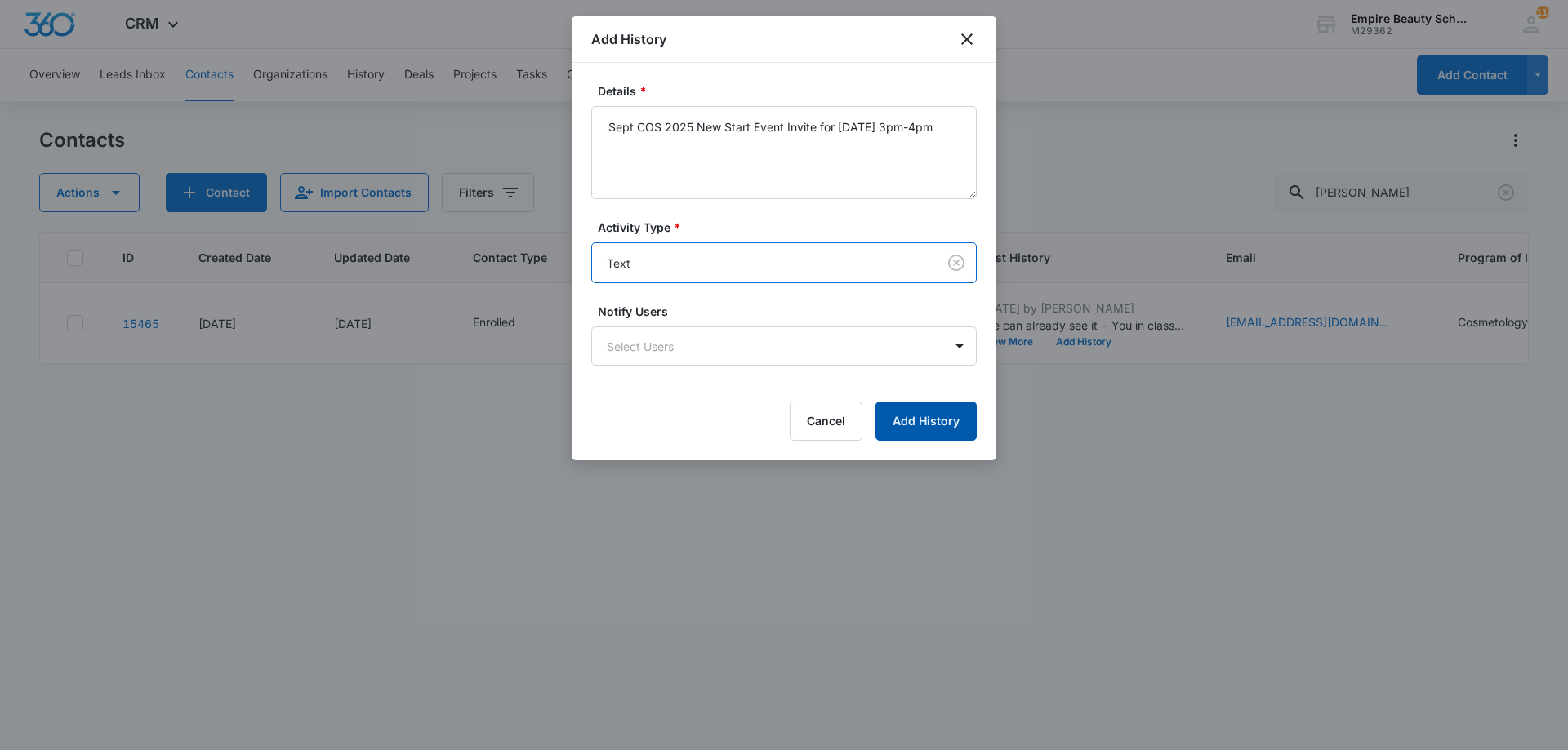
drag, startPoint x: 938, startPoint y: 402, endPoint x: 922, endPoint y: 416, distance: 21.3
click at [923, 415] on button "Add History" at bounding box center [926, 421] width 101 height 39
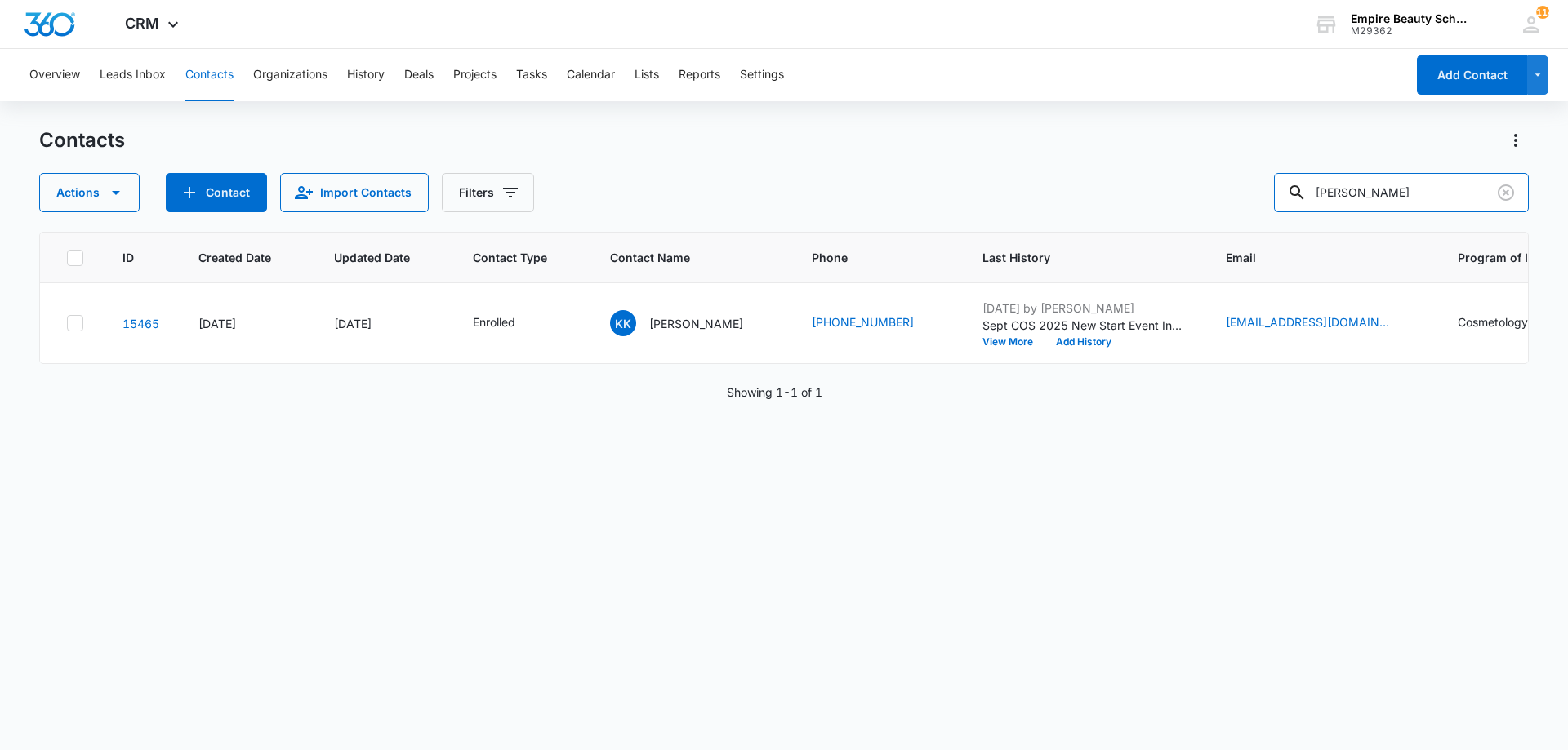
drag, startPoint x: 1425, startPoint y: 204, endPoint x: 1067, endPoint y: 171, distance: 359.5
click at [1067, 171] on div "Contacts Actions Contact Import Contacts Filters kelsey keega" at bounding box center [784, 170] width 1489 height 85
type input "hiba k"
click at [1044, 342] on button "Add History" at bounding box center [1083, 342] width 79 height 9
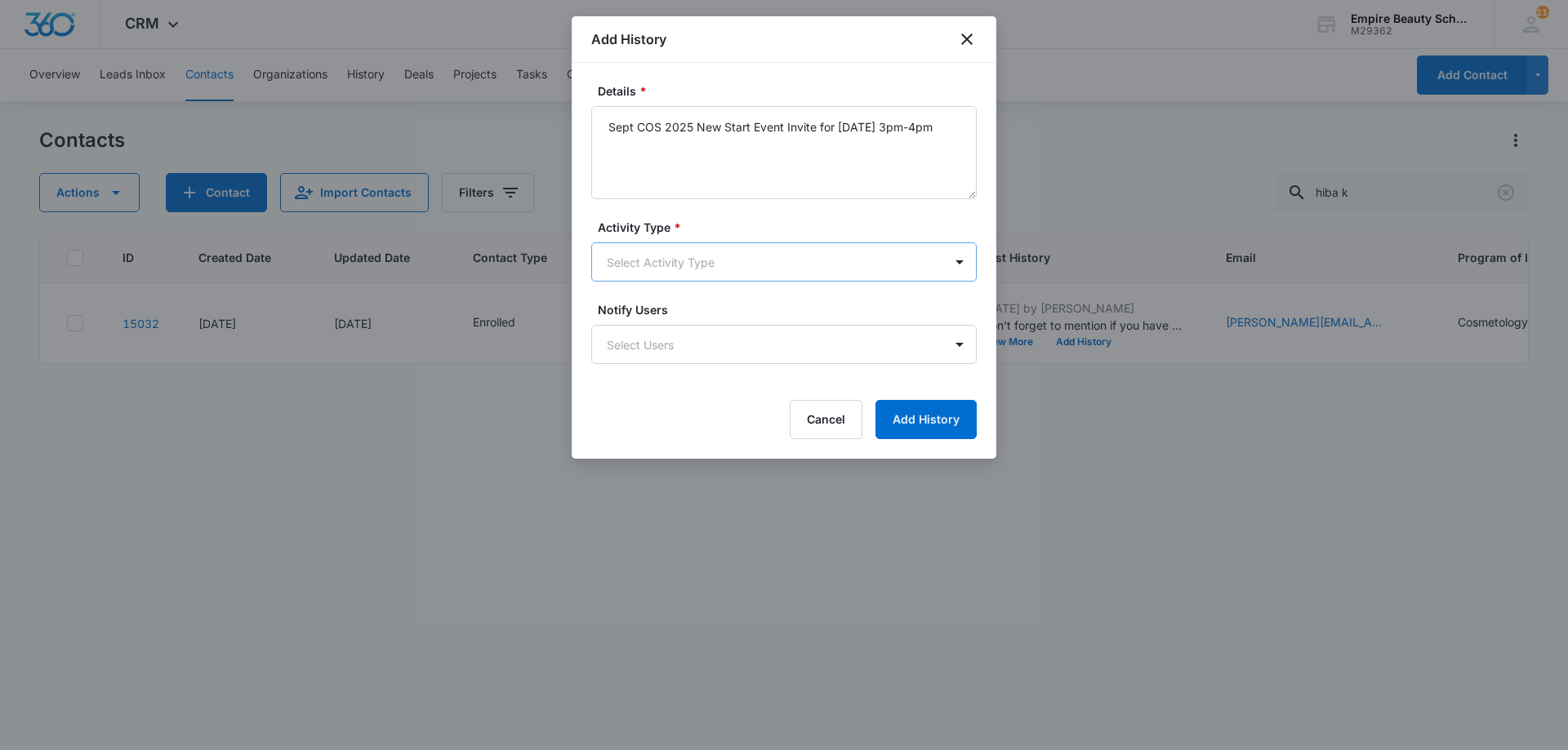
type textarea "Sept COS 2025 New Start Event Invite for Thursday, September 4th 3pm-4pm"
click at [715, 271] on body "CRM Apps Forms CRM Email Shop Payments POS Files Brand Settings Empire Beauty S…" at bounding box center [784, 375] width 1568 height 750
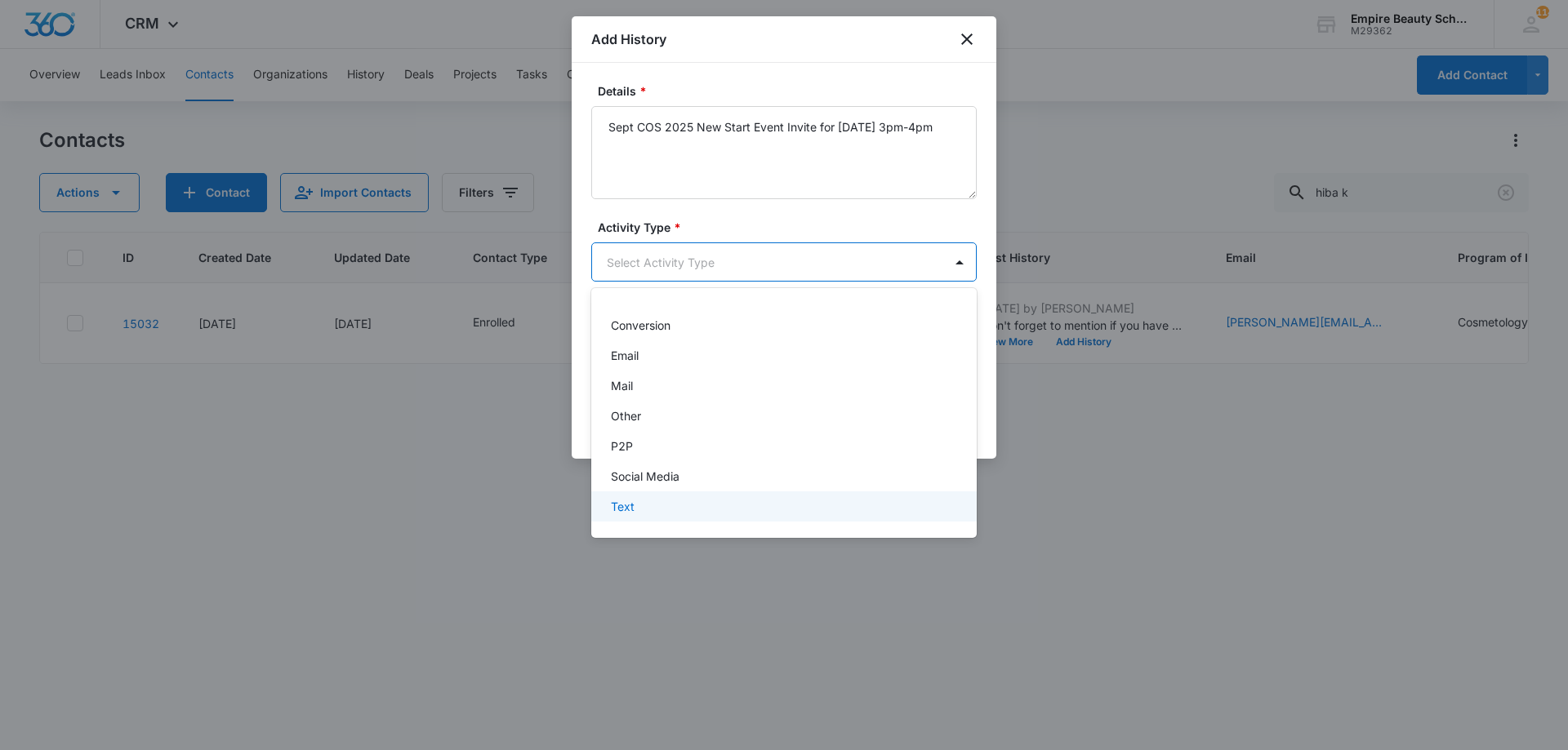
click at [655, 504] on div "Text" at bounding box center [782, 507] width 343 height 17
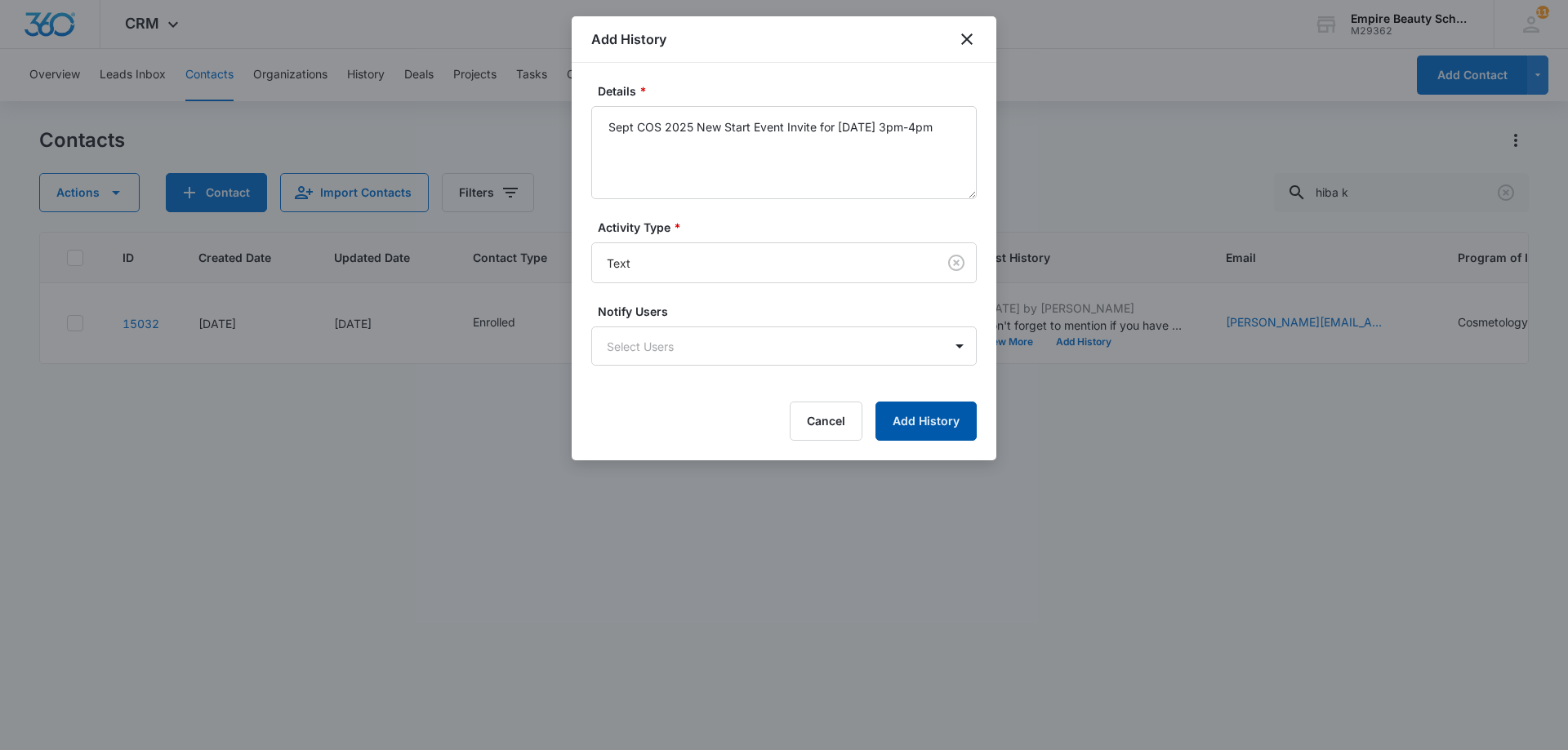
click at [948, 420] on button "Add History" at bounding box center [926, 421] width 101 height 39
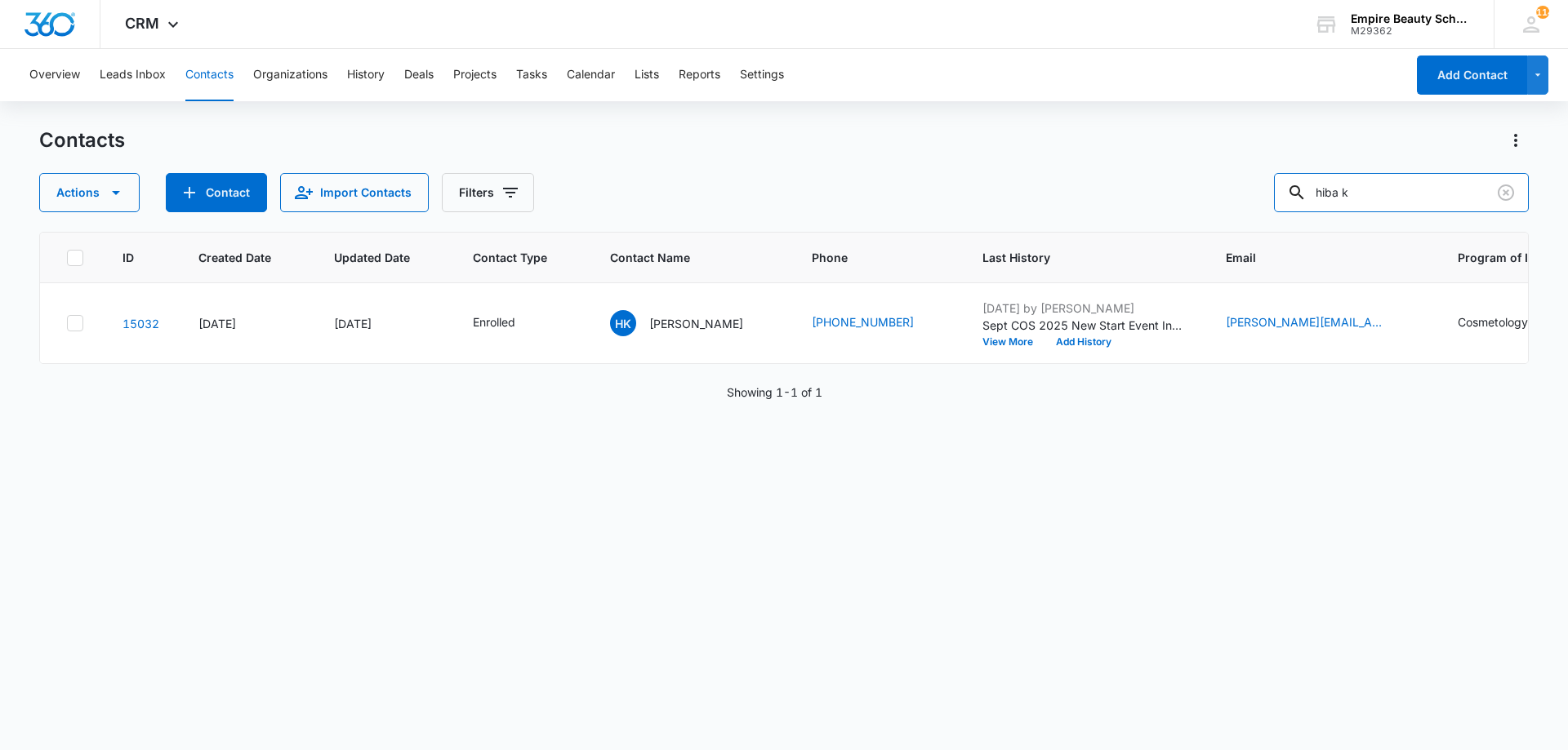
drag, startPoint x: 960, startPoint y: 114, endPoint x: 807, endPoint y: 142, distance: 155.5
click at [799, 108] on div "Overview Leads Inbox Contacts Organizations History Deals Projects Tasks Calend…" at bounding box center [784, 398] width 1568 height 699
type input "elio"
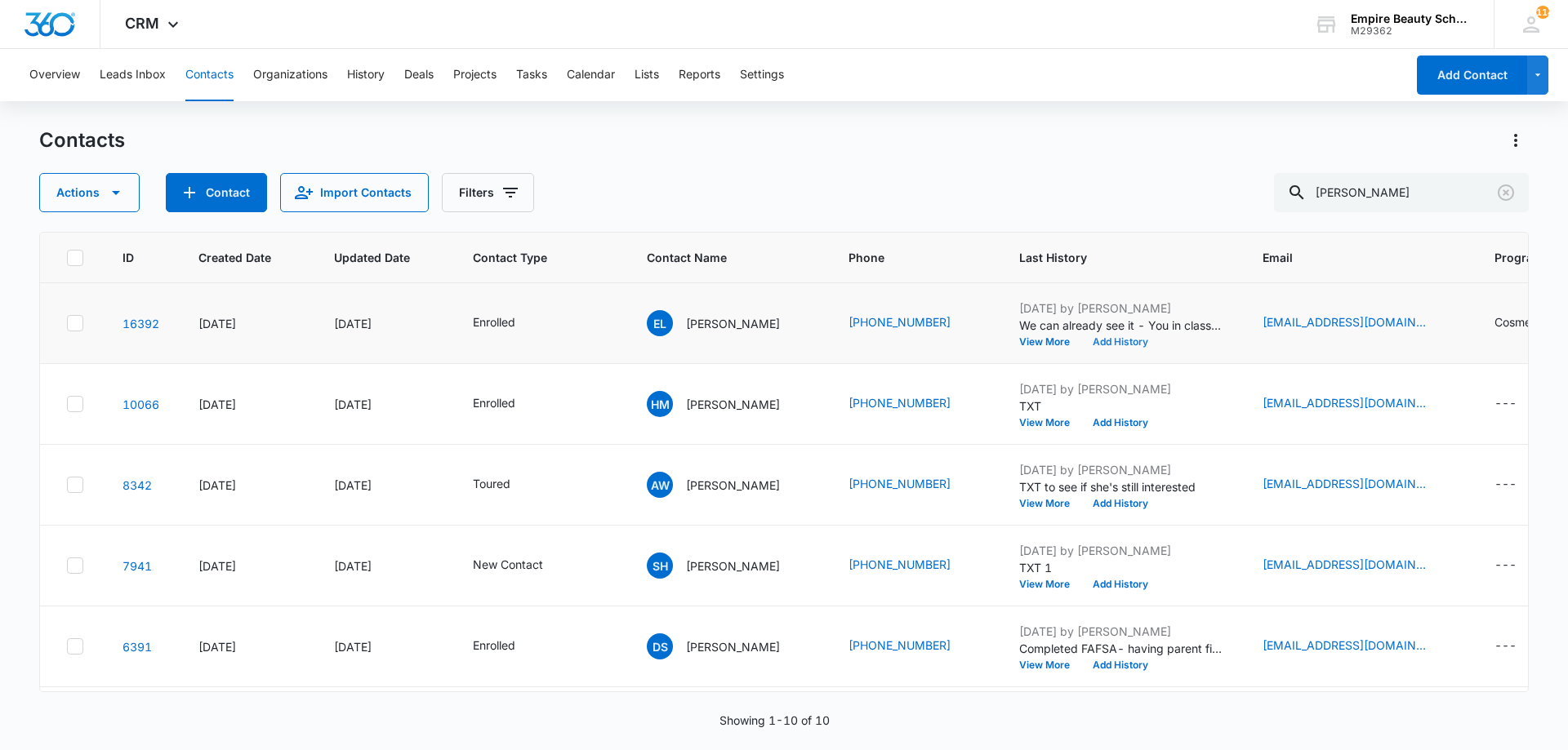
click at [1082, 342] on button "Add History" at bounding box center [1120, 342] width 79 height 9
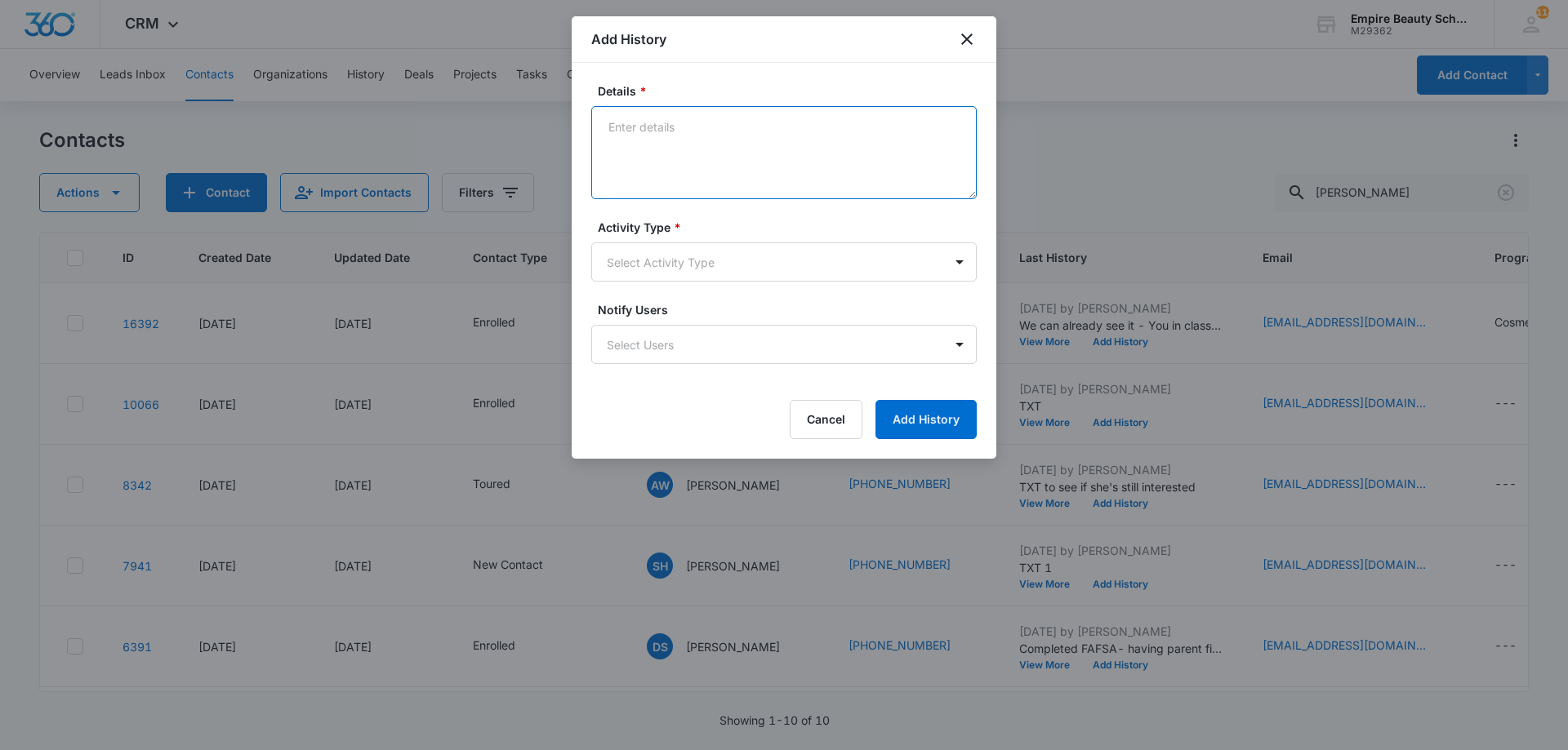
paste textarea "Sept COS 2025 New Start Event Invite for [DATE] 3pm-4pm"
type textarea "Sept COS 2025 New Start Event Invite for [DATE] 3pm-4pm"
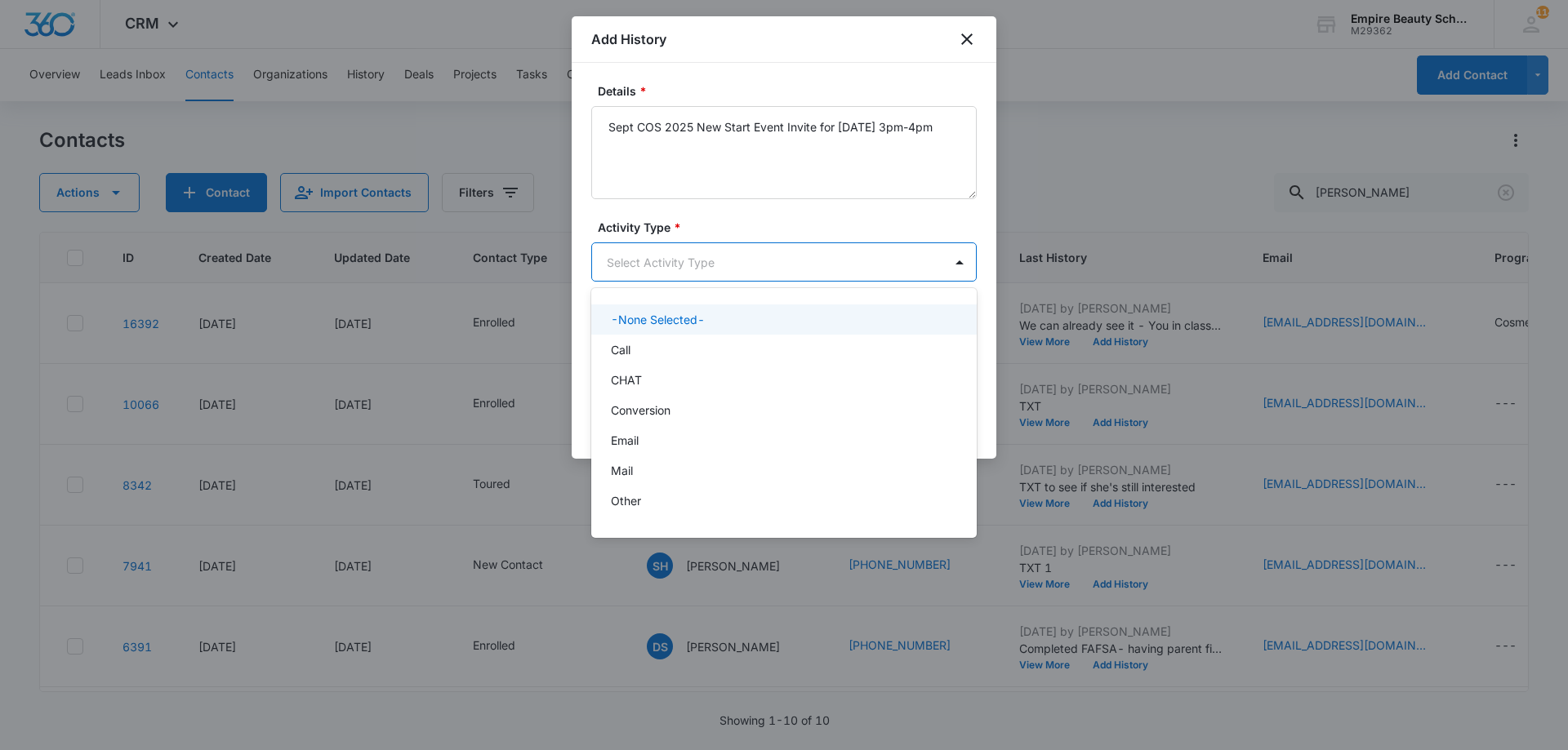
click at [741, 259] on body "CRM Apps Forms CRM Email Shop Payments POS Files Brand Settings Empire Beauty S…" at bounding box center [784, 375] width 1568 height 750
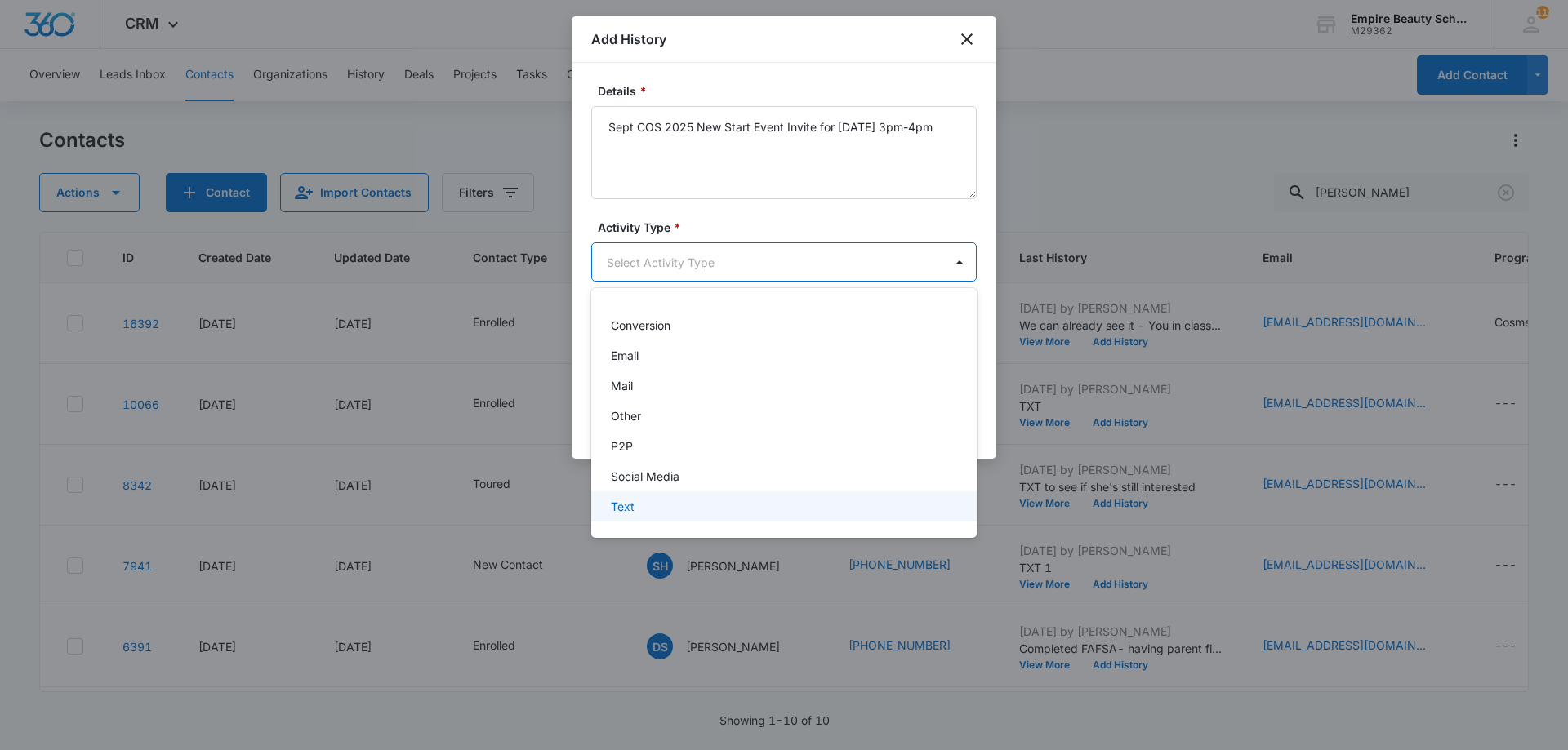
click at [660, 496] on div "Text" at bounding box center [784, 506] width 385 height 30
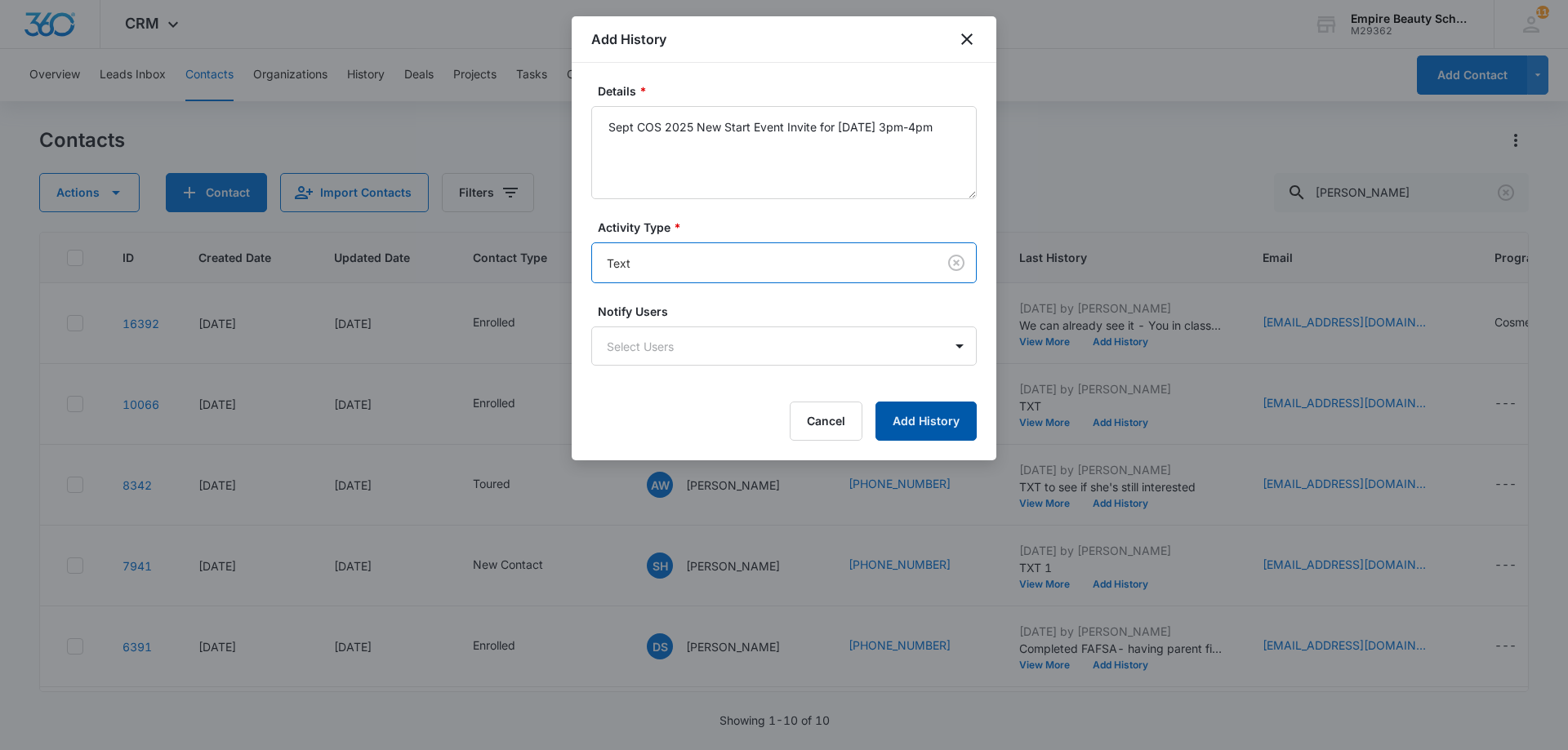
click at [929, 415] on button "Add History" at bounding box center [926, 421] width 101 height 39
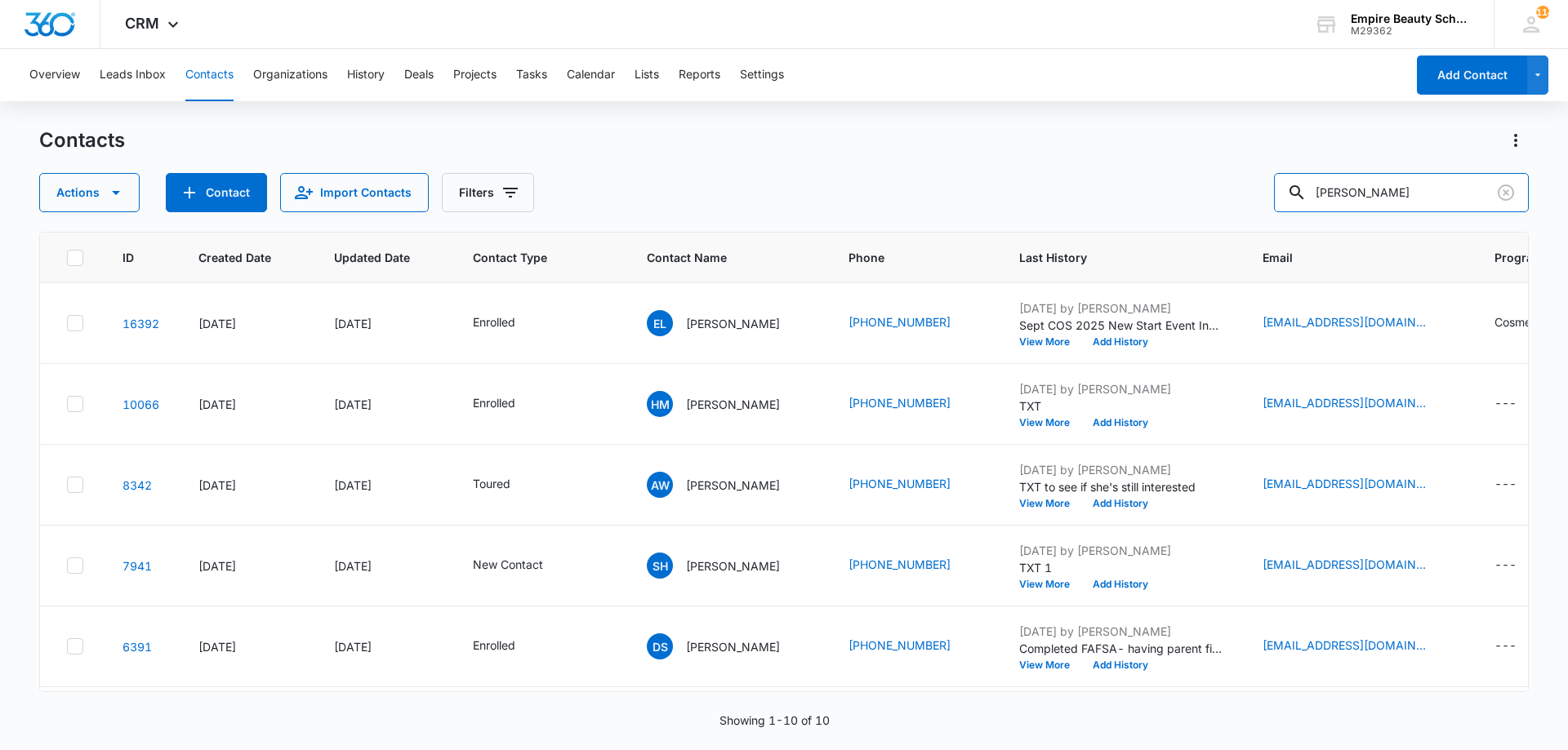
drag, startPoint x: 1356, startPoint y: 205, endPoint x: 1136, endPoint y: 166, distance: 223.4
click at [1174, 184] on div "Actions Contact Import Contacts Filters elio" at bounding box center [784, 193] width 1489 height 39
type input "violette la"
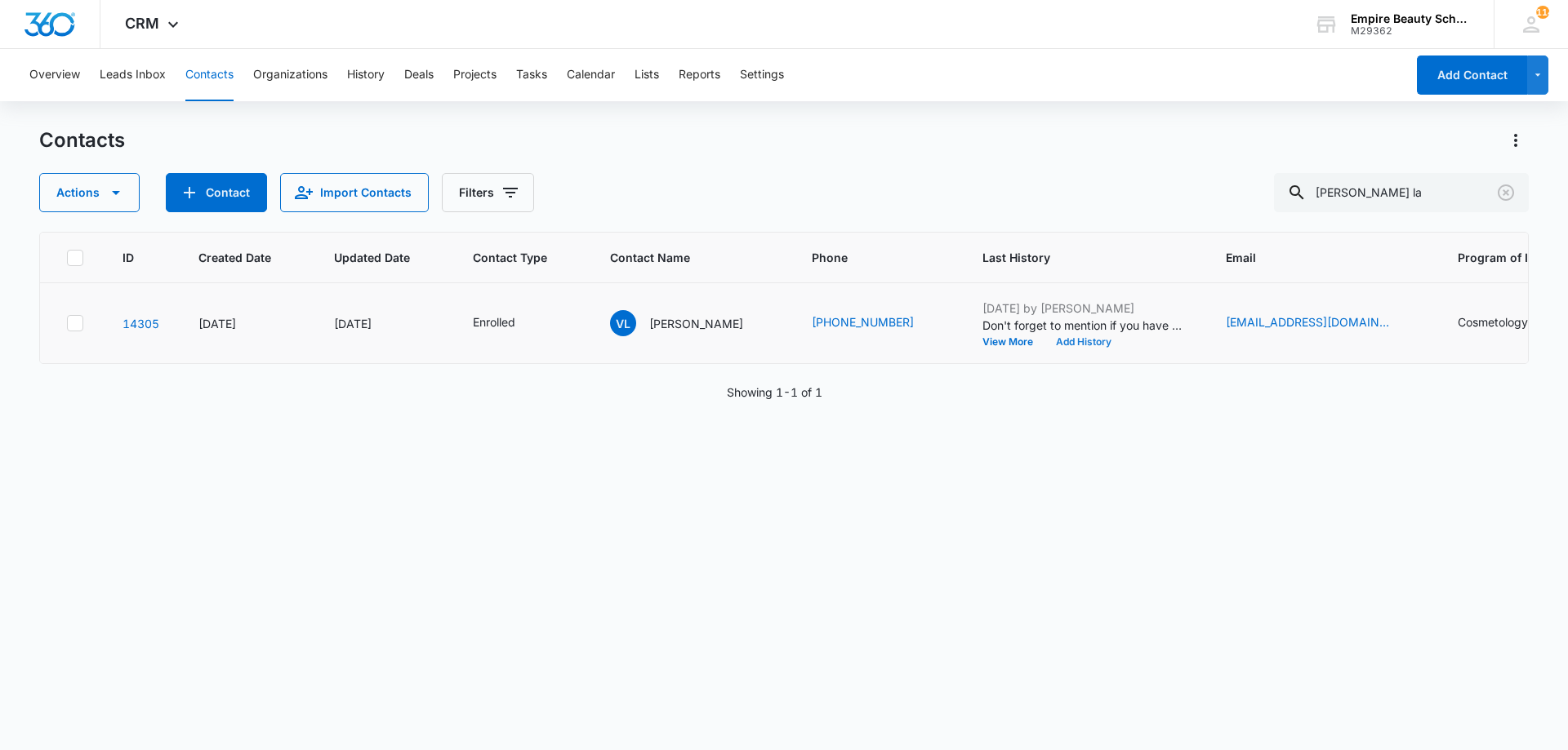
click at [1092, 337] on button "Add History" at bounding box center [1083, 342] width 79 height 9
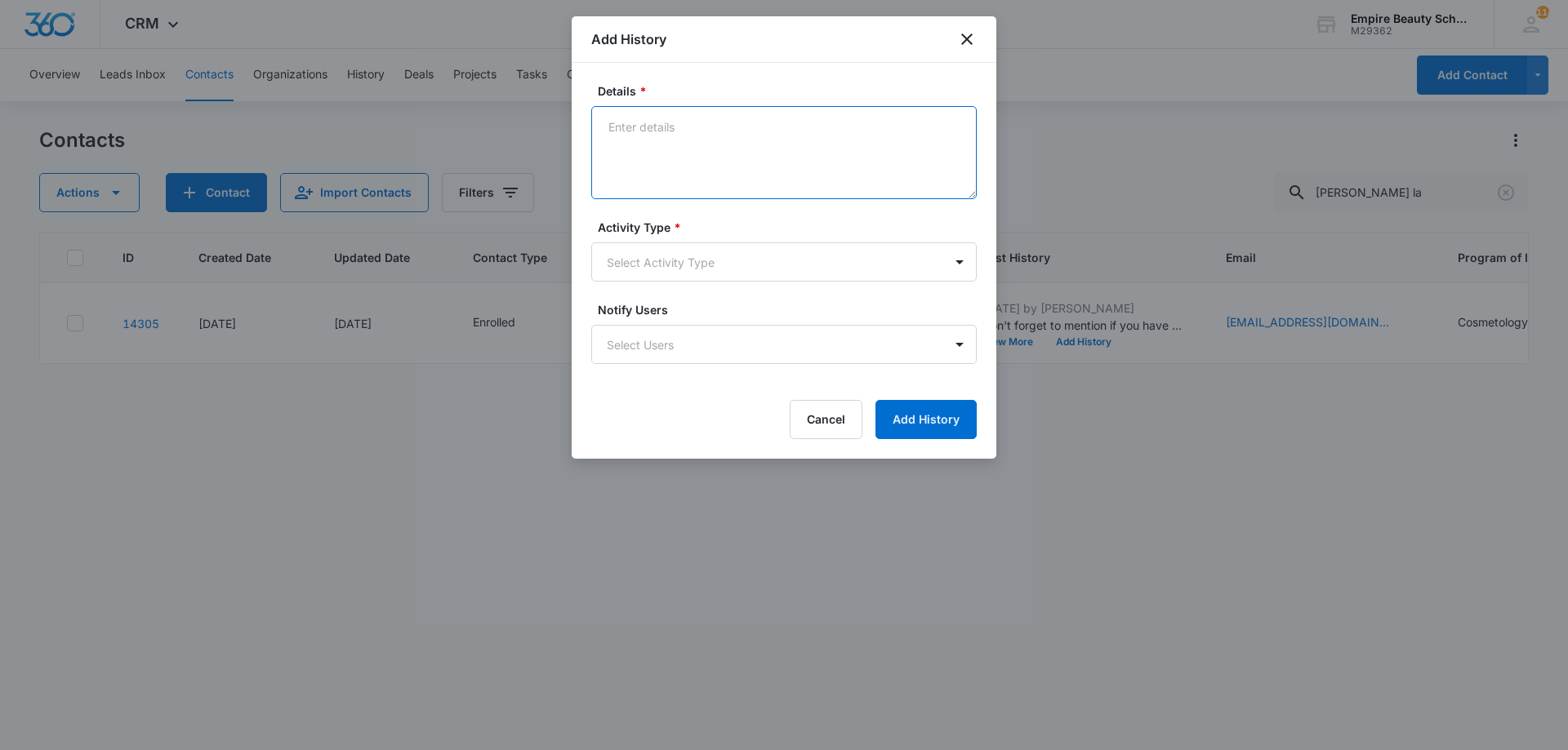
paste textarea "Sept COS 2025 New Start Event Invite for [DATE] 3pm-4pm"
type textarea "Sept COS 2025 New Start Event Invite for [DATE] 3pm-4pm"
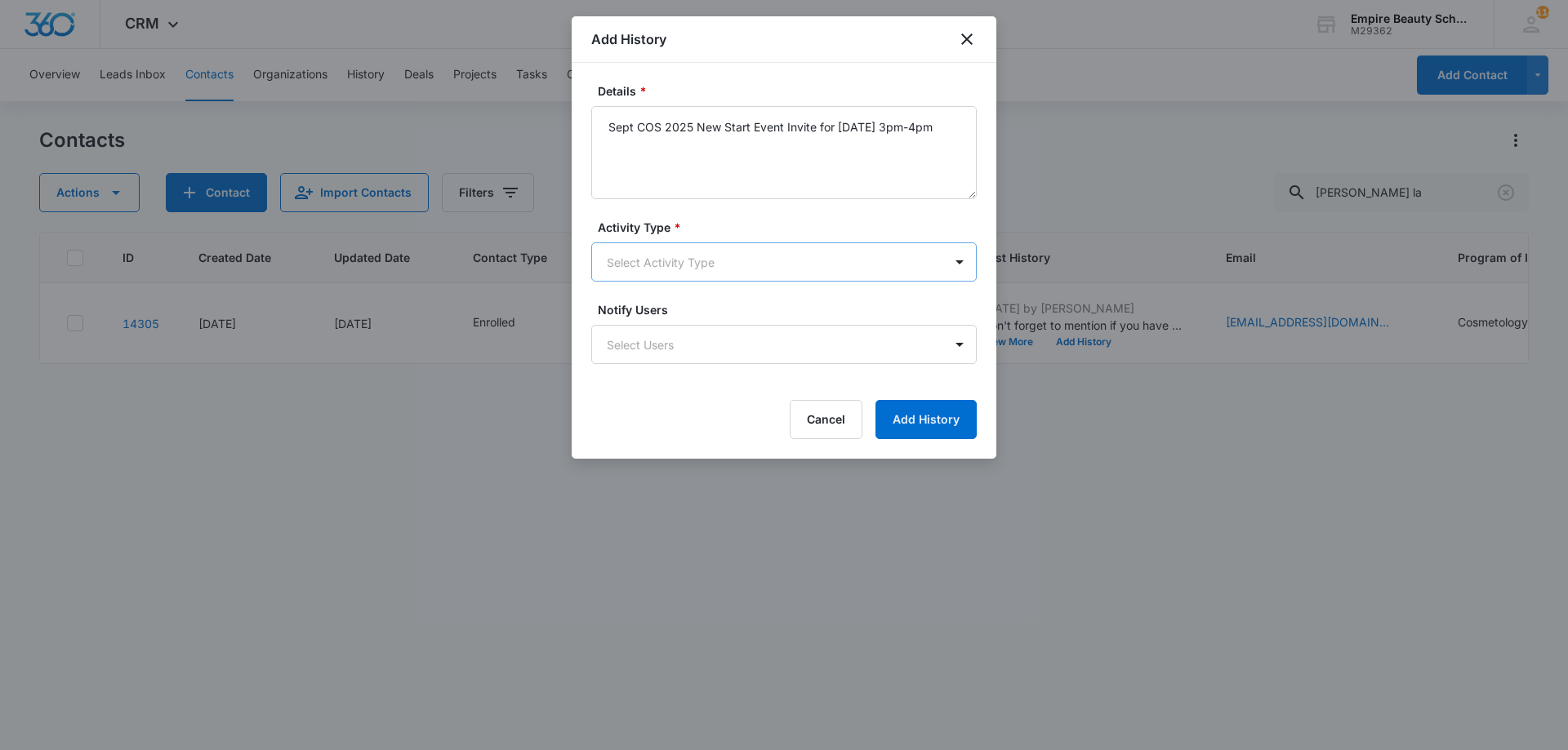
click at [708, 246] on body "CRM Apps Forms CRM Email Shop Payments POS Files Brand Settings Empire Beauty S…" at bounding box center [784, 375] width 1568 height 750
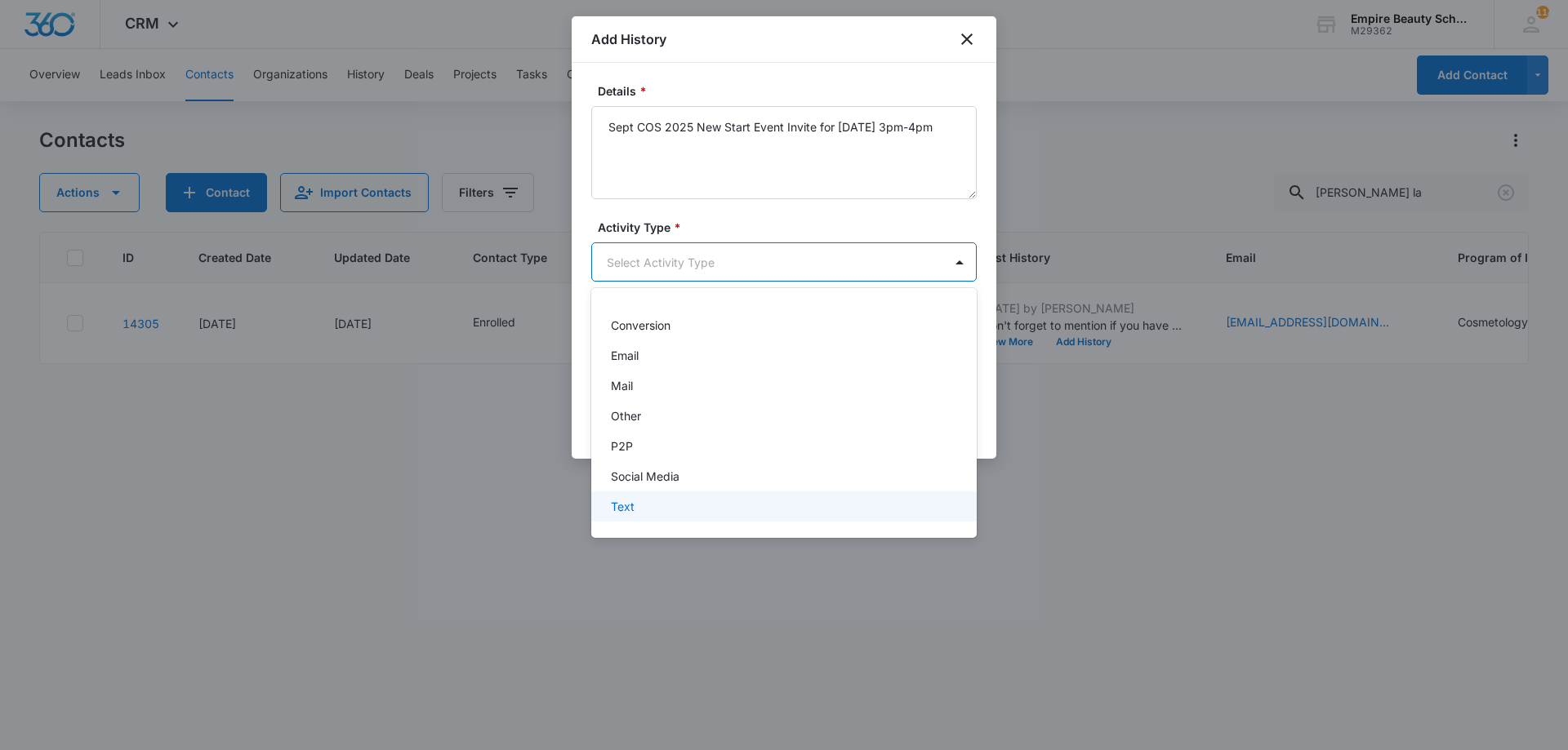
click at [646, 516] on div "Text" at bounding box center [784, 506] width 385 height 30
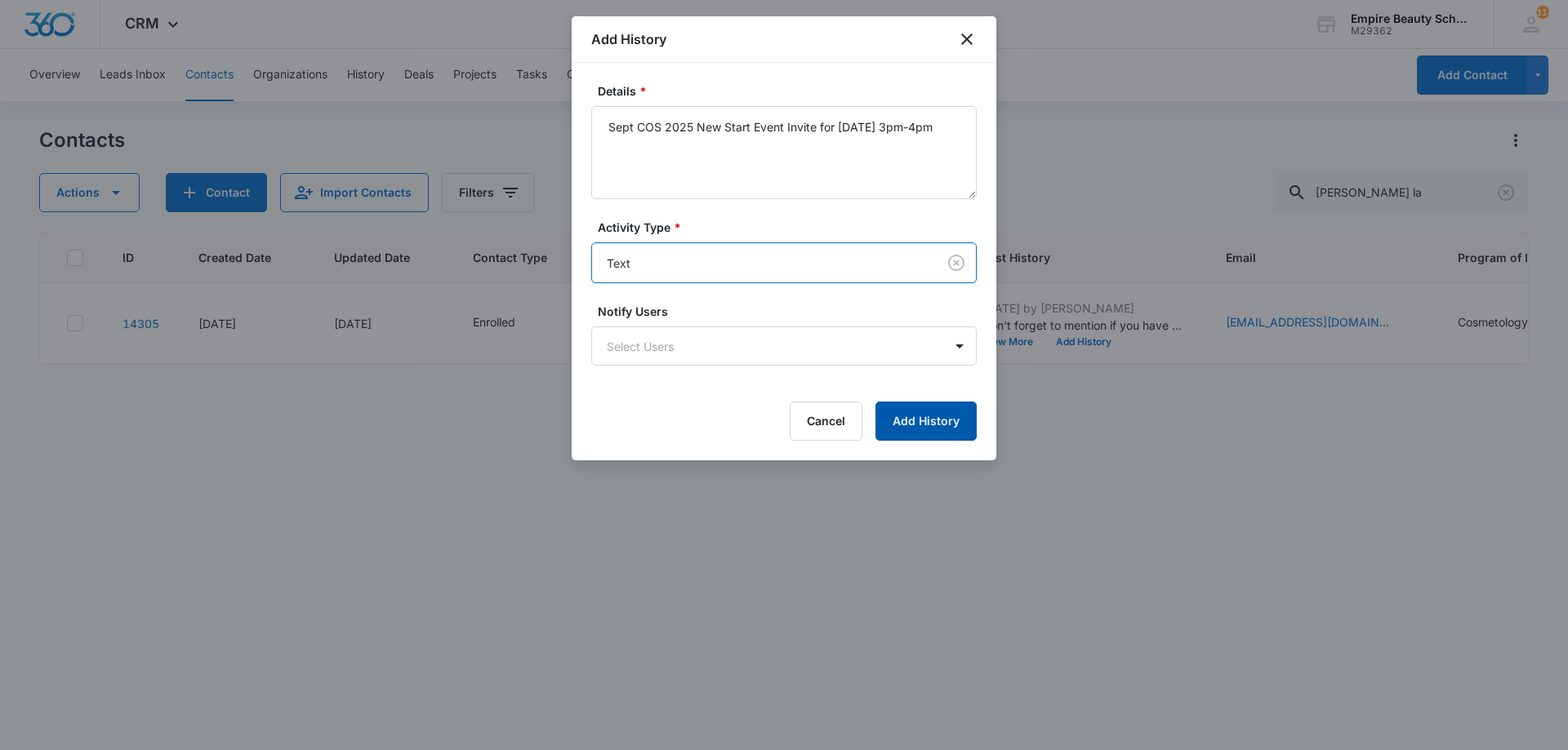
drag, startPoint x: 915, startPoint y: 426, endPoint x: 872, endPoint y: 373, distance: 68.2
click at [921, 427] on button "Add History" at bounding box center [926, 421] width 101 height 39
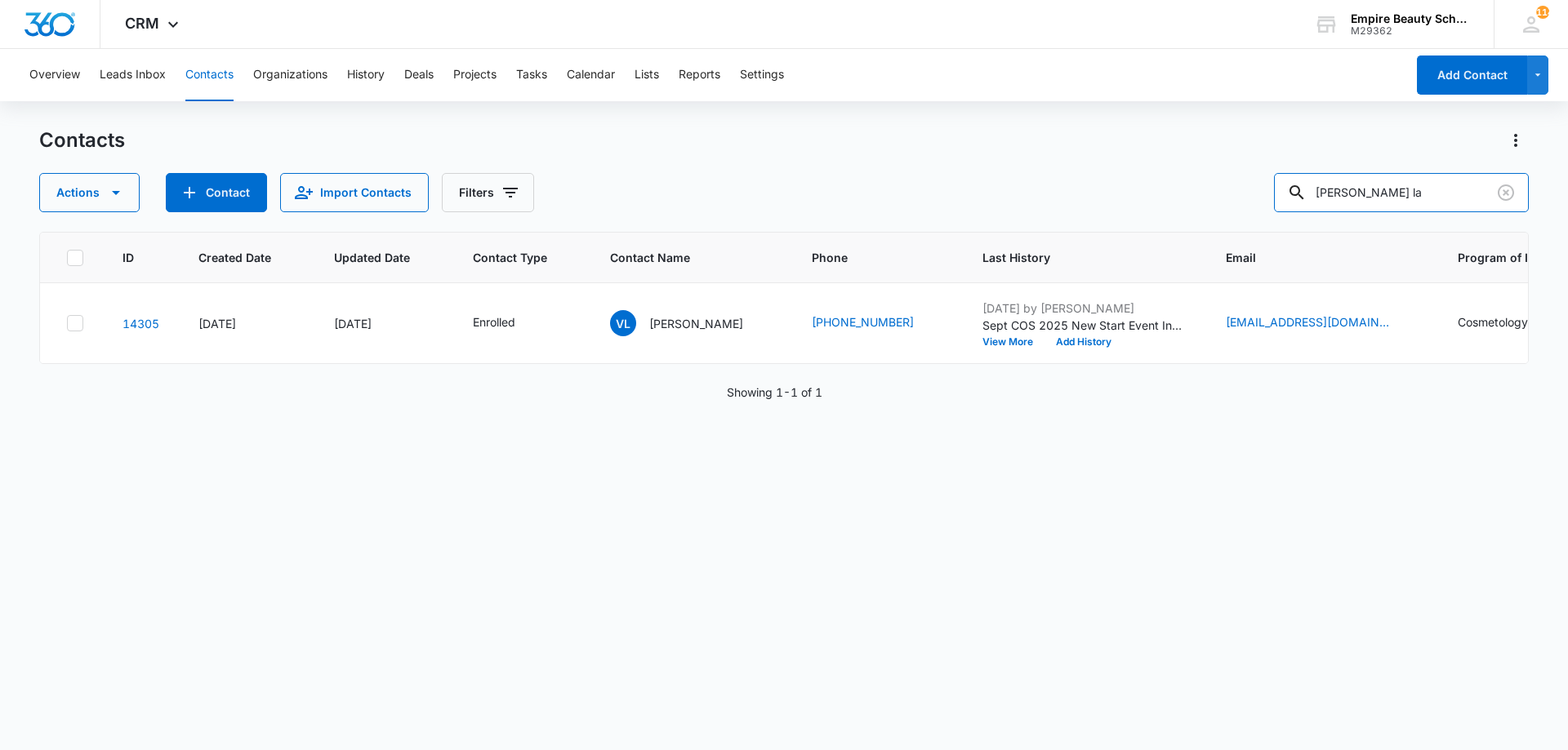
drag, startPoint x: 1386, startPoint y: 198, endPoint x: 808, endPoint y: 85, distance: 588.9
click at [906, 86] on div "Overview Leads Inbox Contacts Organizations History Deals Projects Tasks Calend…" at bounding box center [784, 398] width 1568 height 699
type input "deyli"
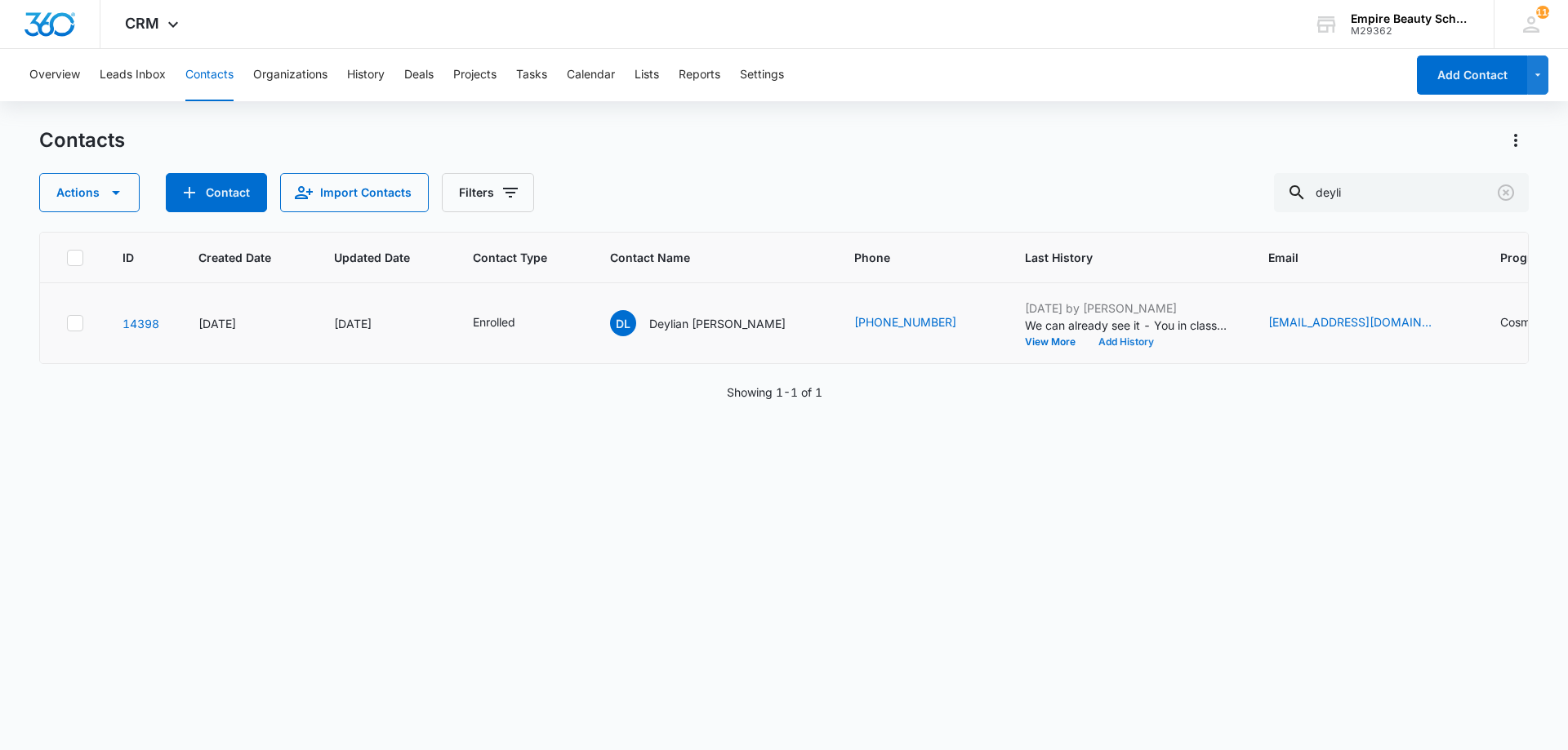
click at [1087, 343] on button "Add History" at bounding box center [1126, 342] width 79 height 9
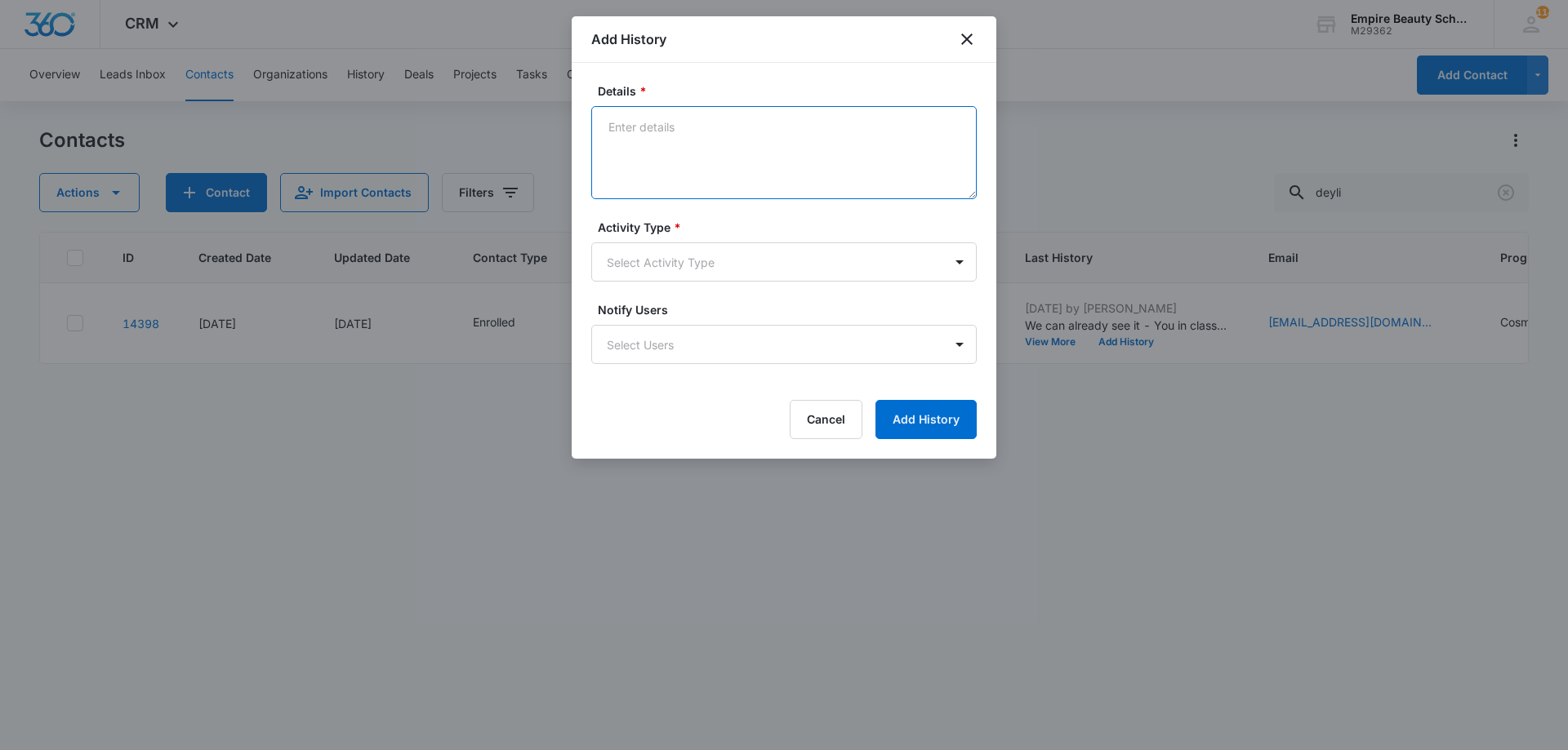
paste textarea "Sept COS 2025 New Start Event Invite for [DATE] 3pm-4pm"
type textarea "Sept COS 2025 New Start Event Invite for [DATE] 3pm-4pm"
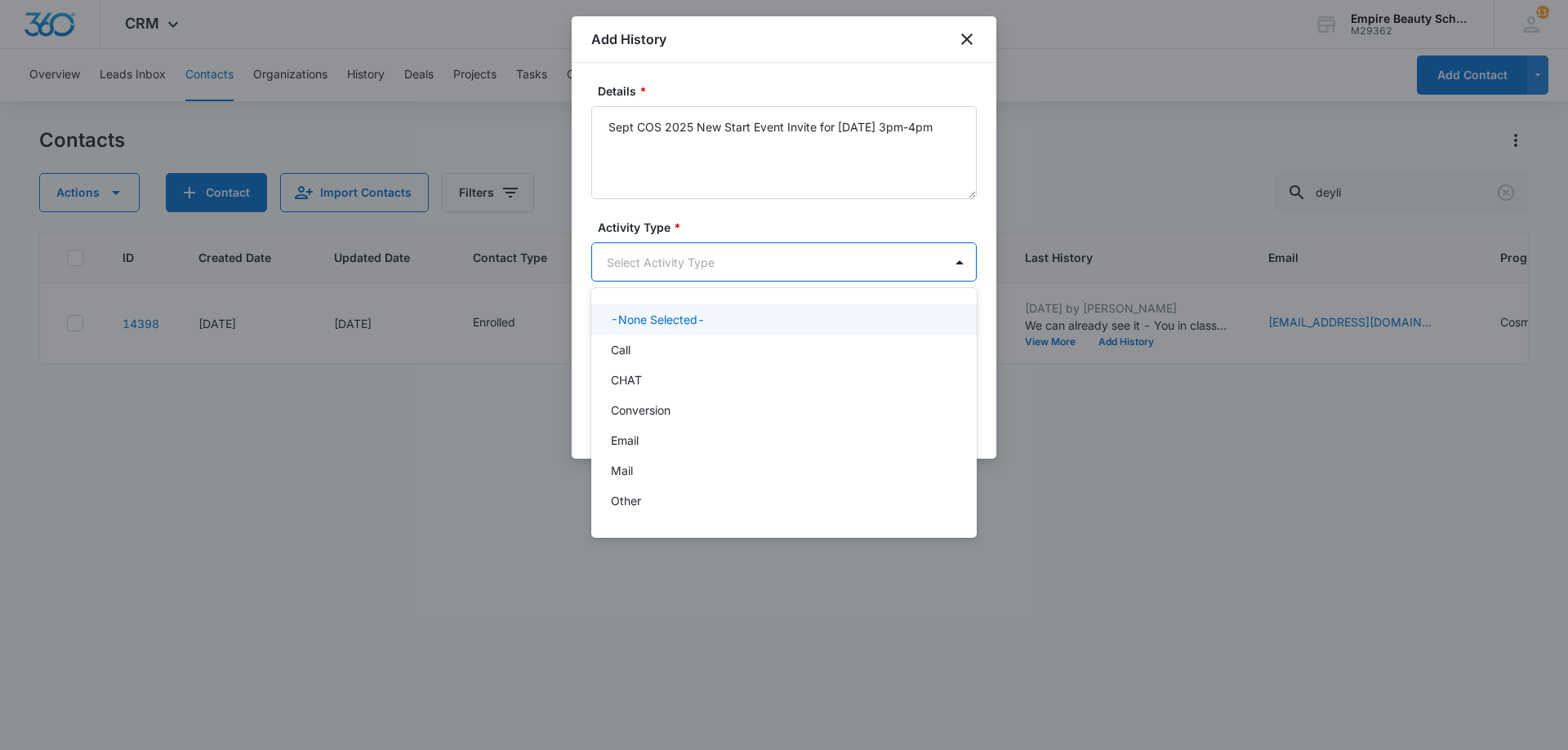
click at [763, 251] on body "CRM Apps Forms CRM Email Shop Payments POS Files Brand Settings Empire Beauty S…" at bounding box center [784, 375] width 1568 height 750
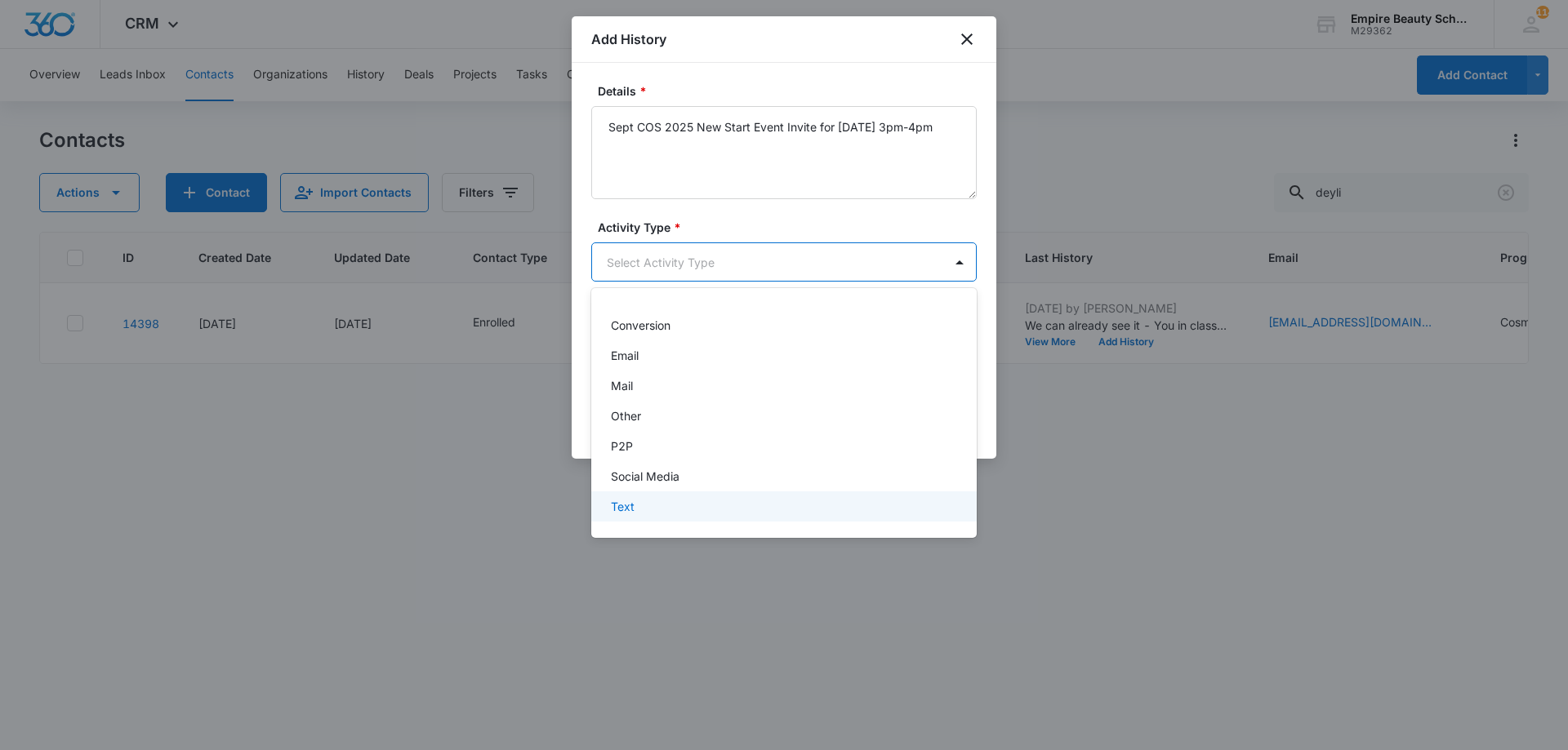
click at [618, 509] on p "Text" at bounding box center [623, 507] width 24 height 17
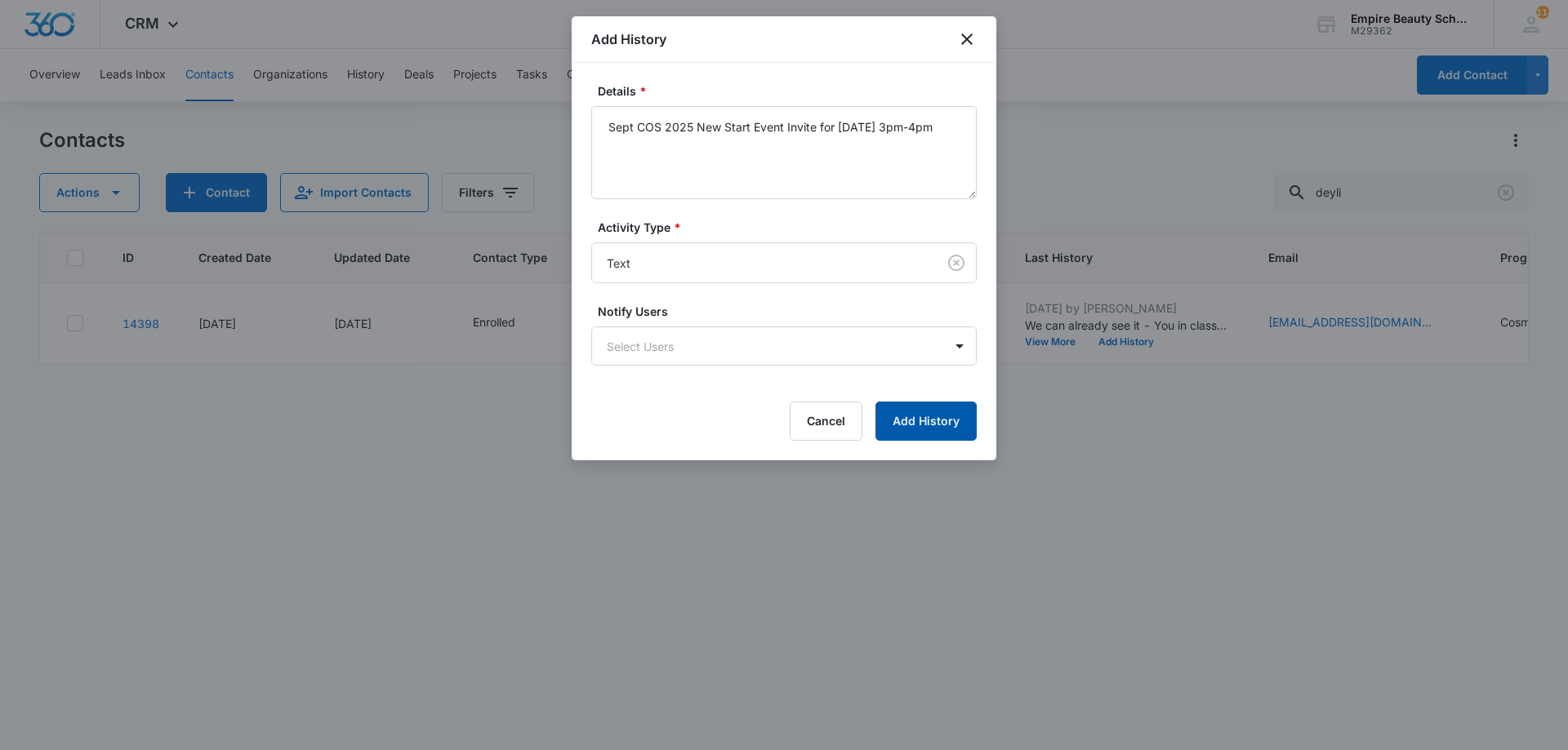
click at [938, 428] on button "Add History" at bounding box center [926, 421] width 101 height 39
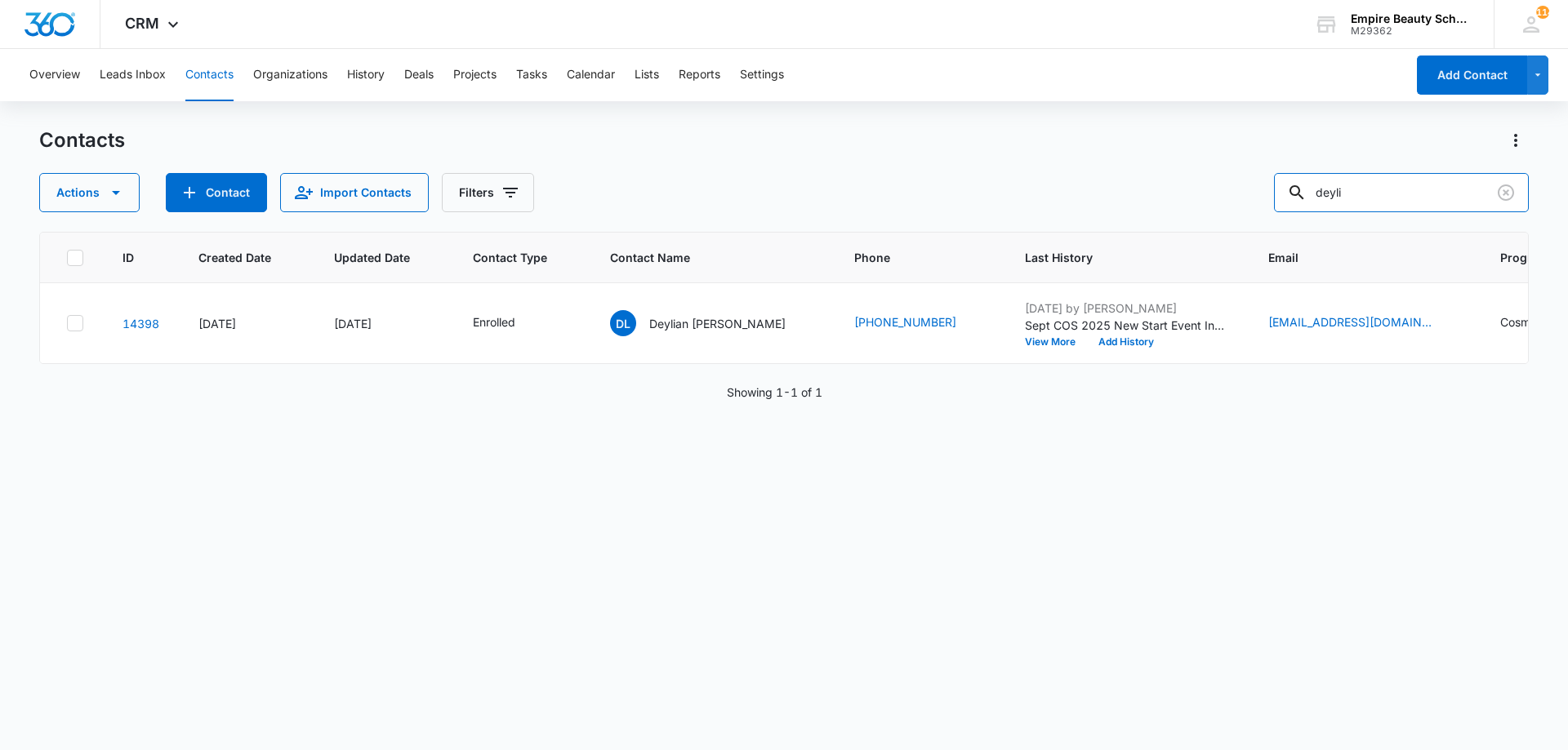
drag, startPoint x: 1151, startPoint y: 205, endPoint x: 1032, endPoint y: 220, distance: 119.9
click at [1035, 211] on div "Actions Contact Import Contacts Filters deyli" at bounding box center [784, 193] width 1489 height 39
type input "krista"
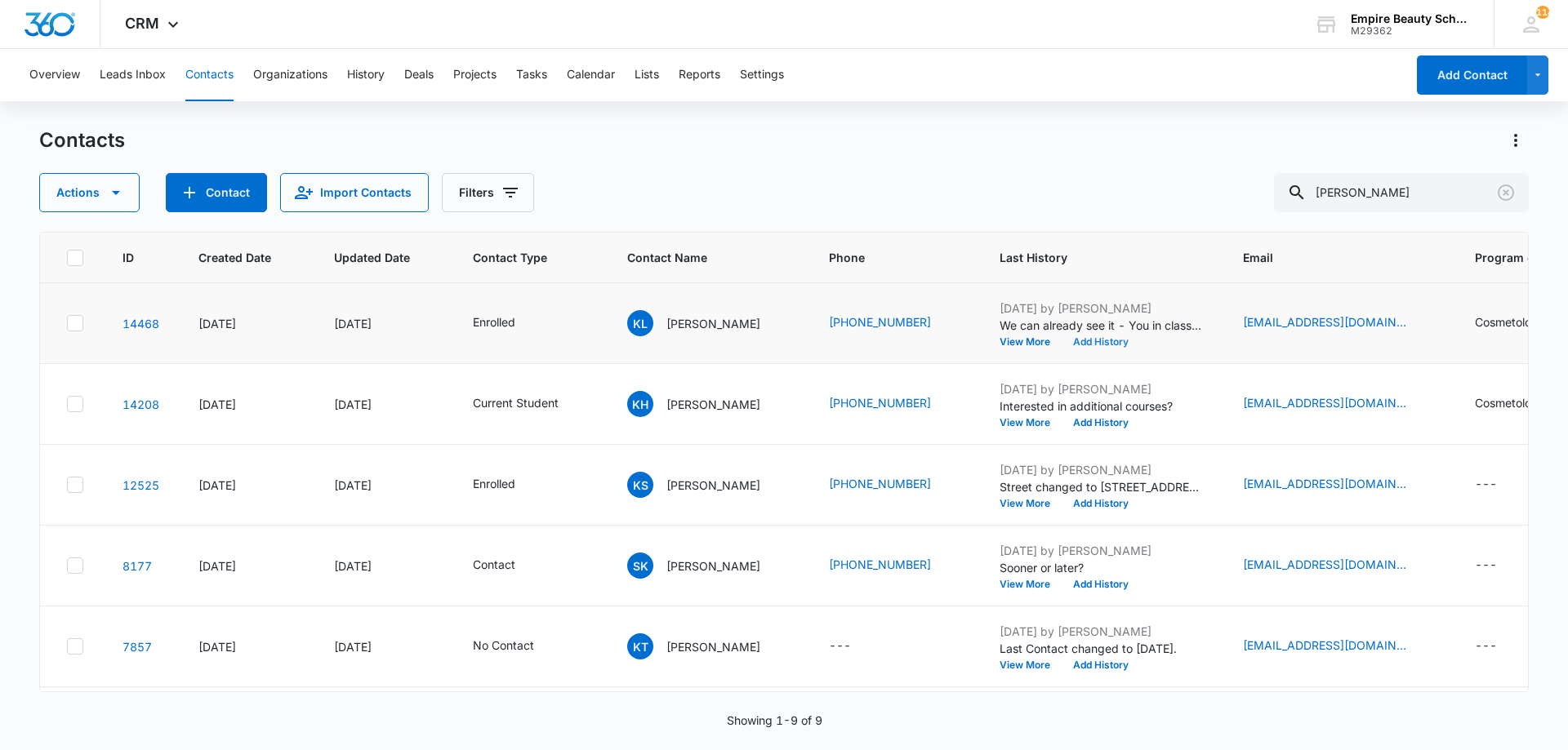
click at [1121, 342] on button "Add History" at bounding box center [1100, 342] width 79 height 9
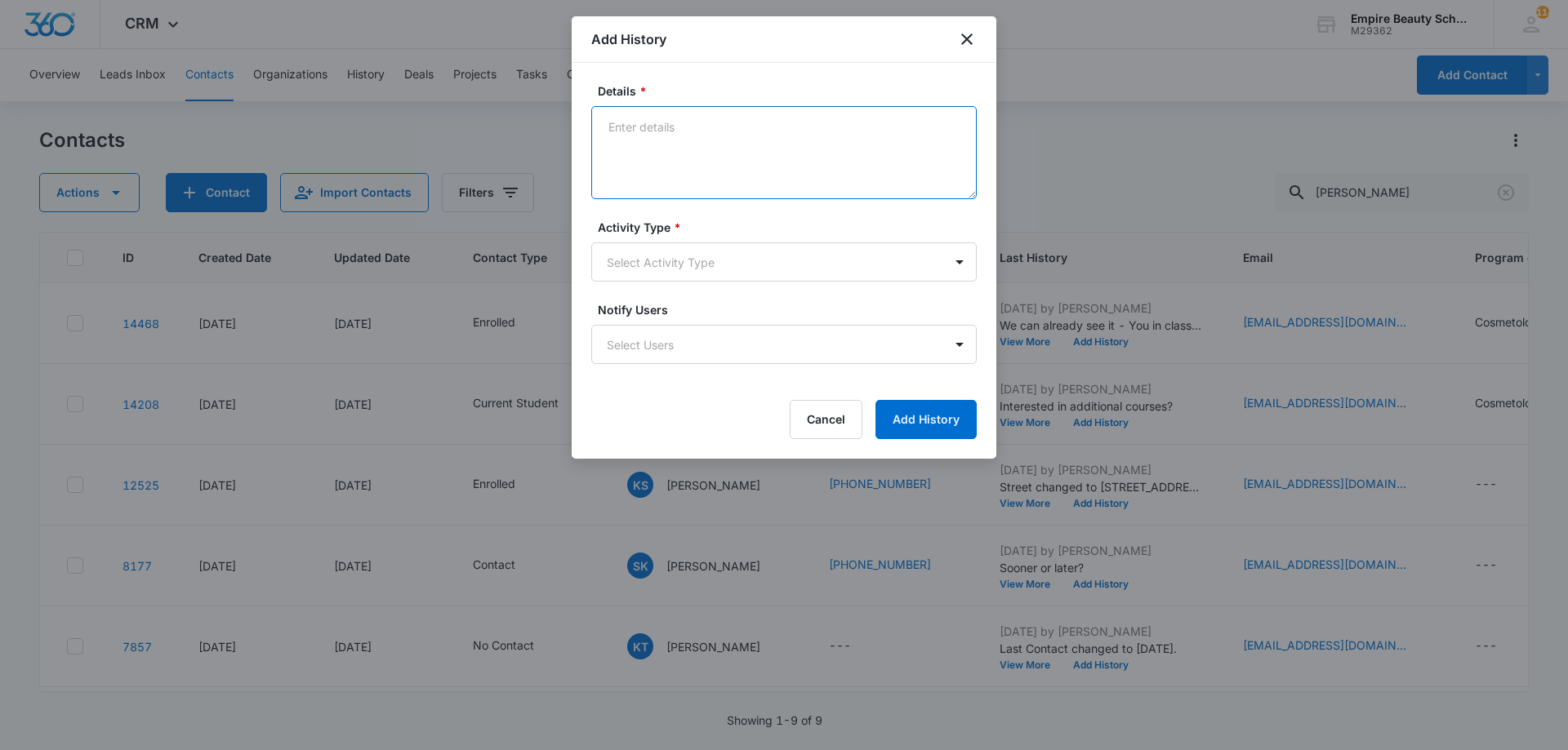
paste textarea "Sept COS 2025 New Start Event Invite for [DATE] 3pm-4pm"
type textarea "Sept COS 2025 New Start Event Invite for [DATE] 3pm-4pm"
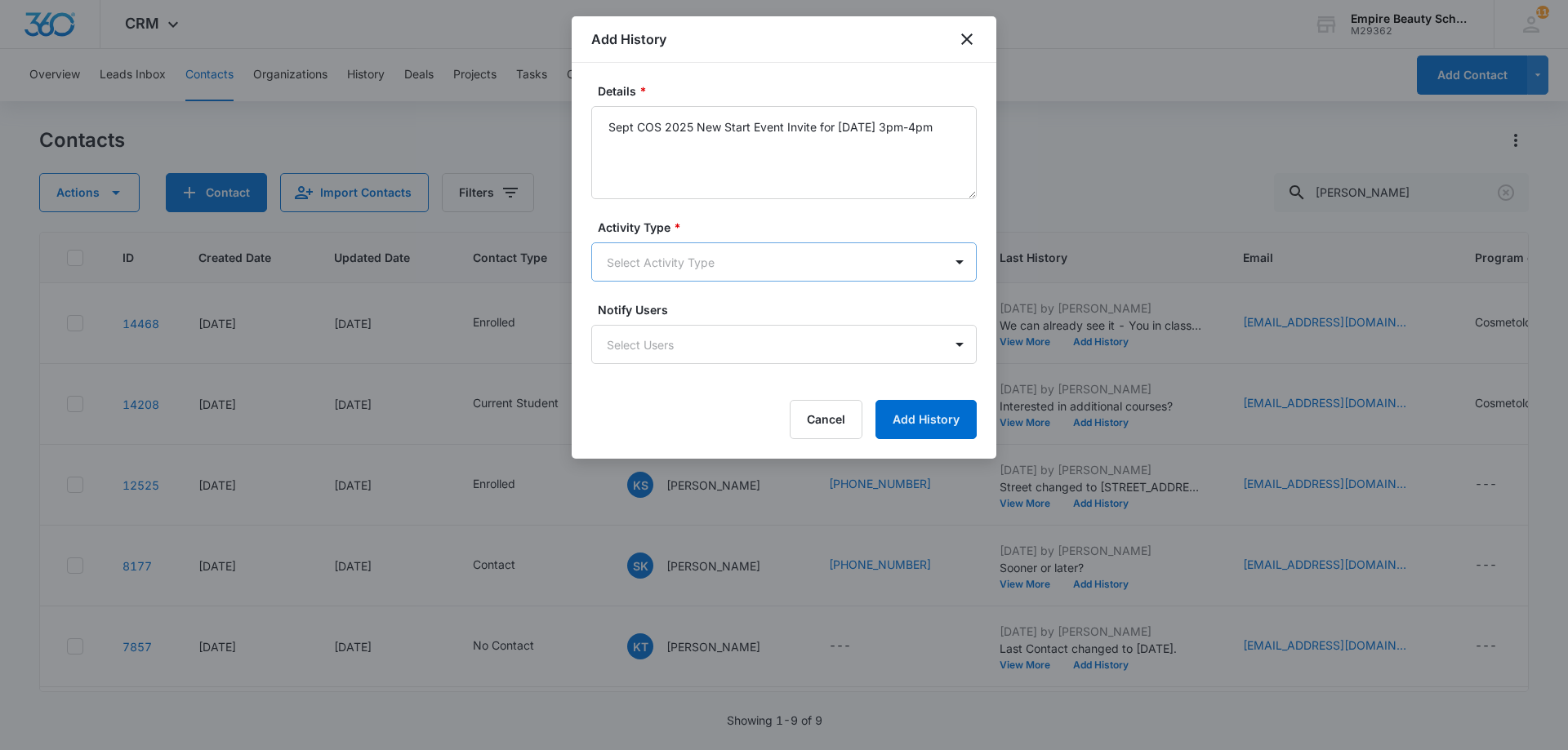
click at [724, 274] on body "CRM Apps Forms CRM Email Shop Payments POS Files Brand Settings Empire Beauty S…" at bounding box center [784, 375] width 1568 height 750
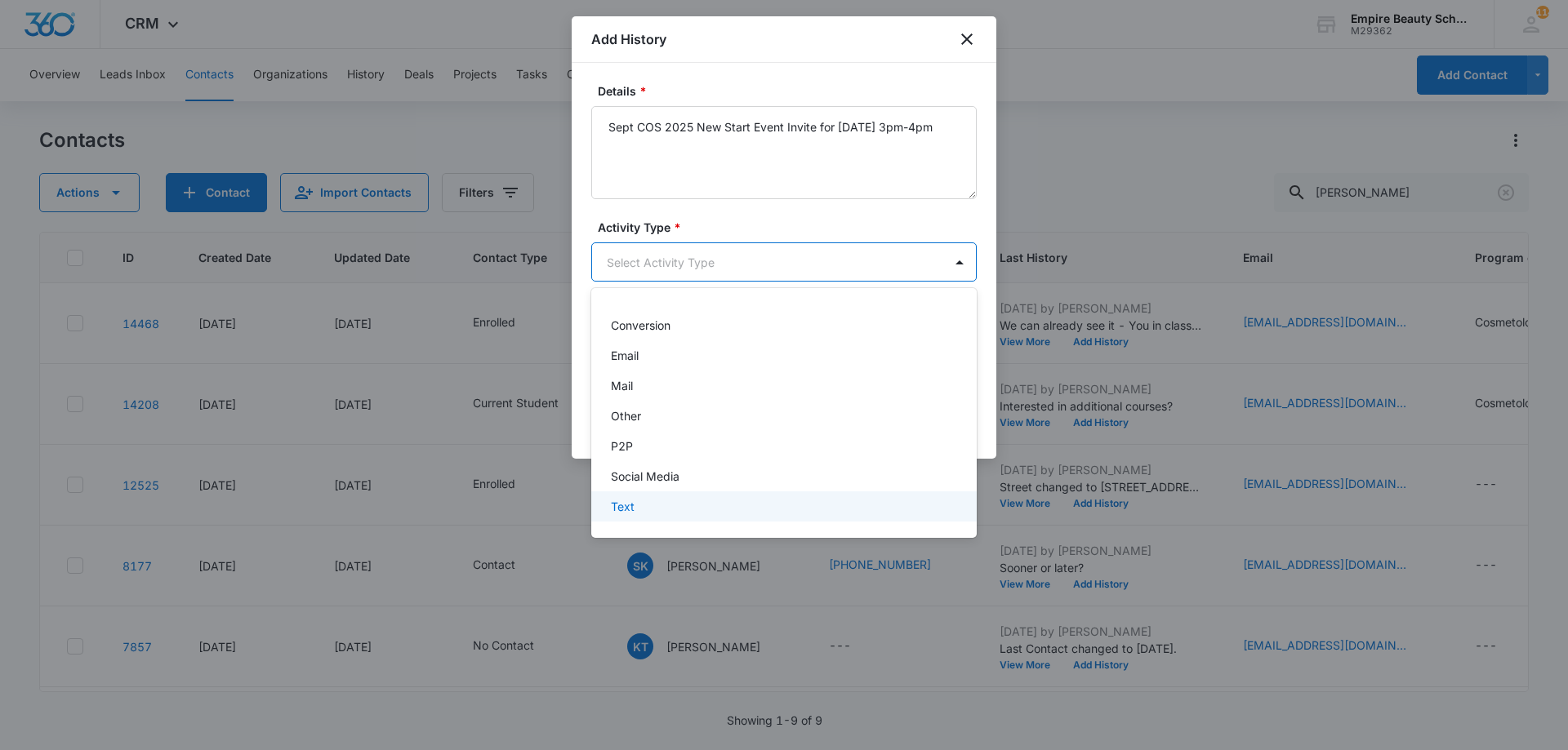
click at [653, 497] on div "Text" at bounding box center [784, 506] width 385 height 30
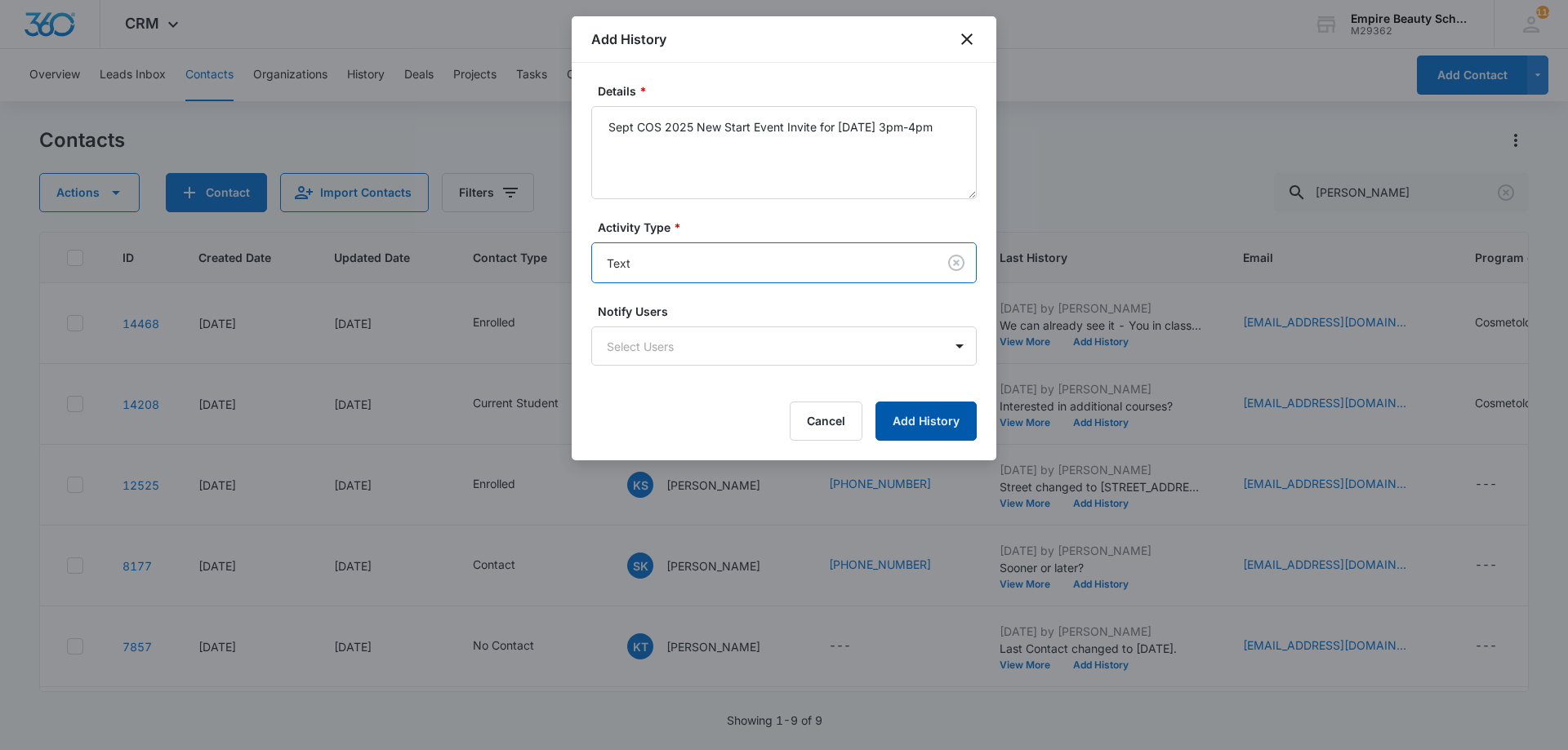
click at [912, 434] on button "Add History" at bounding box center [926, 421] width 101 height 39
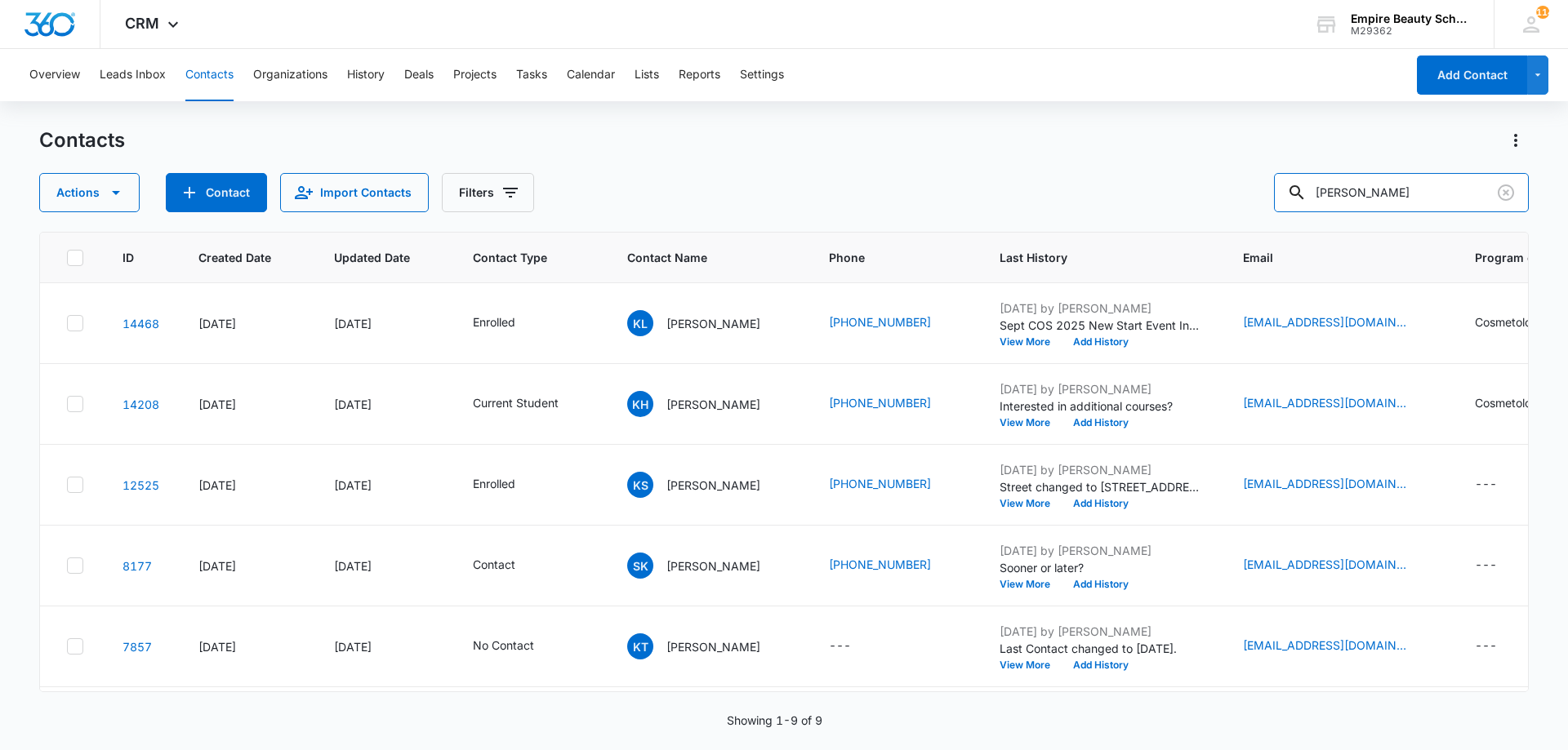
drag, startPoint x: 1396, startPoint y: 196, endPoint x: 1039, endPoint y: 193, distance: 357.0
click at [1069, 208] on div "Actions Contact Import Contacts Filters krista" at bounding box center [784, 193] width 1489 height 39
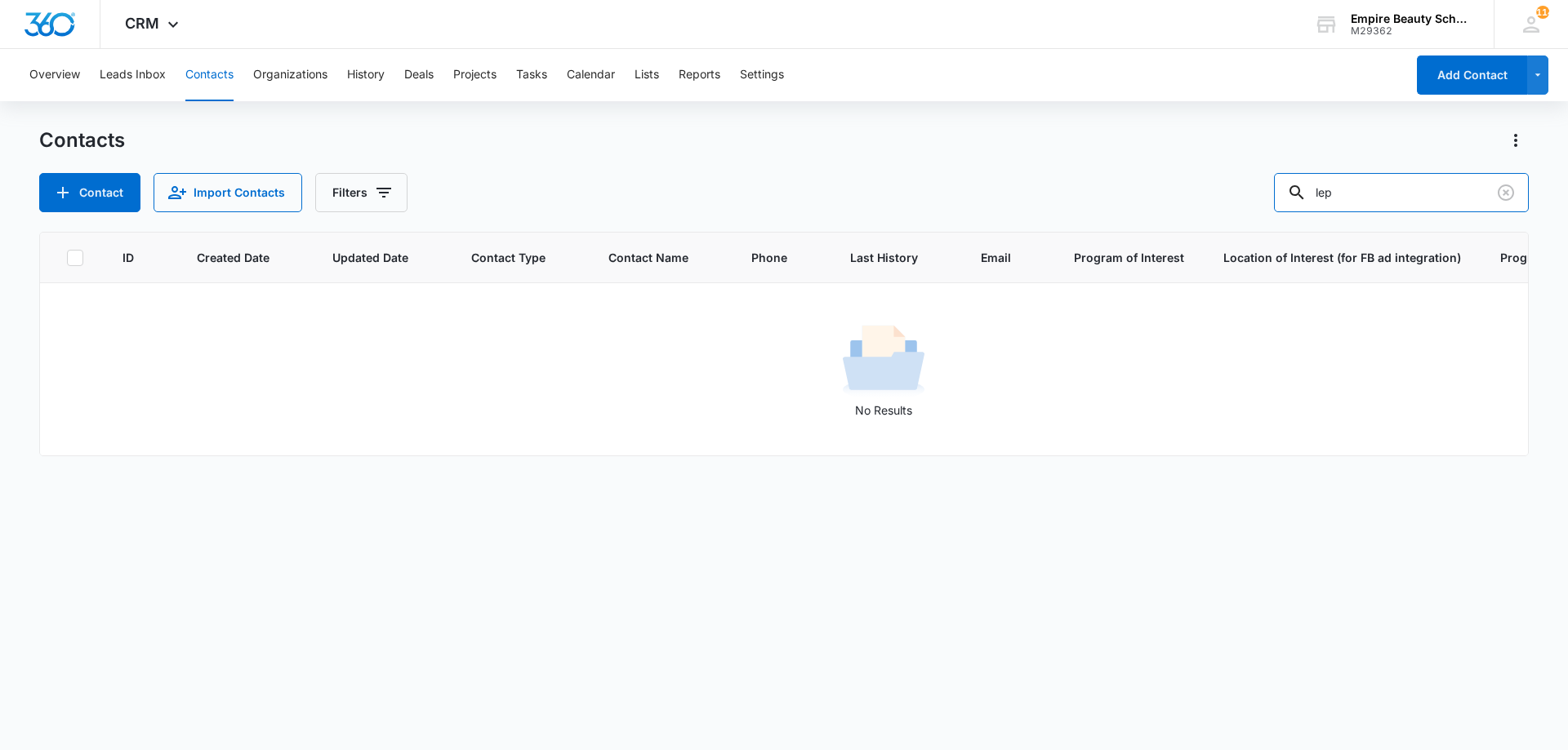
type input "lep"
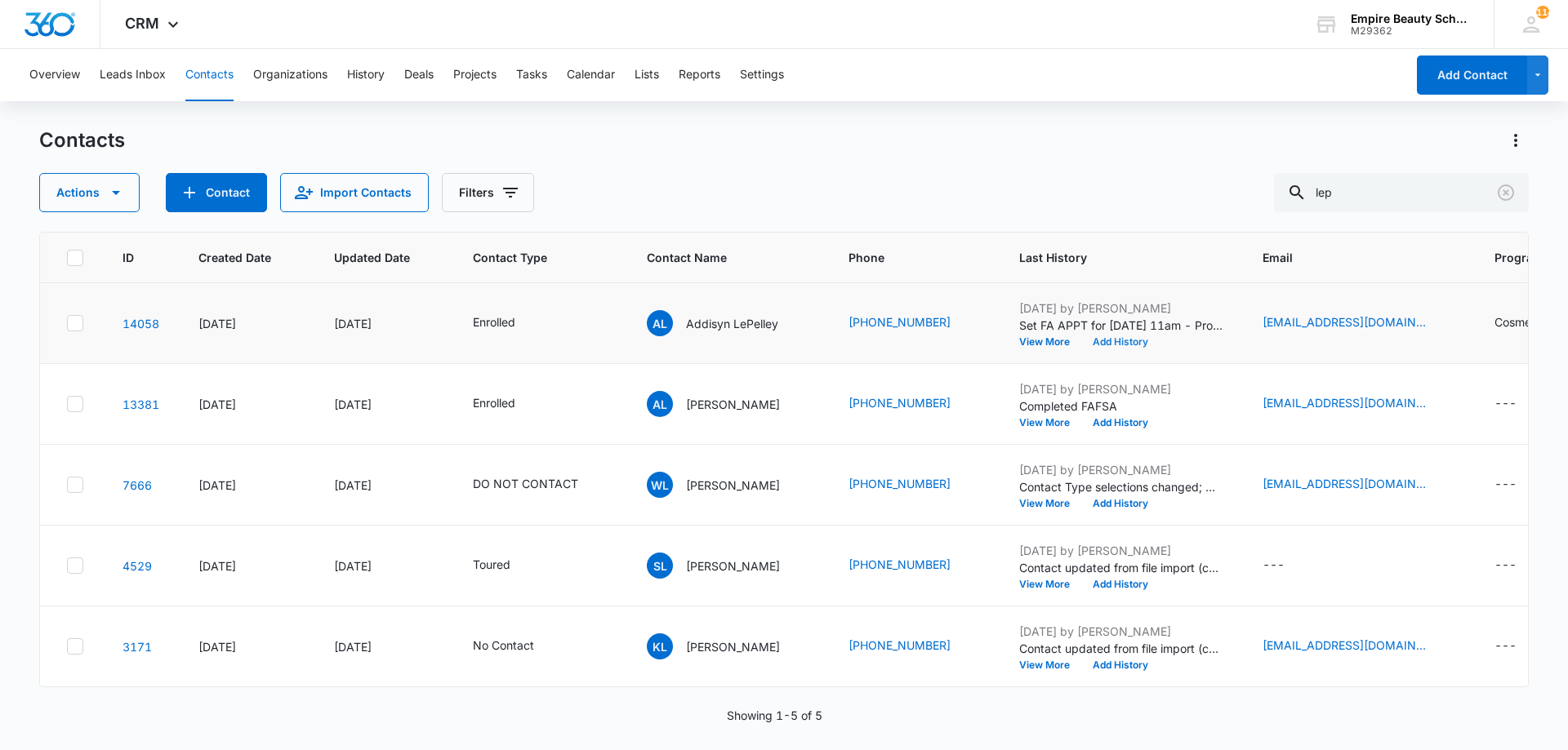
click at [1089, 342] on button "Add History" at bounding box center [1120, 342] width 79 height 9
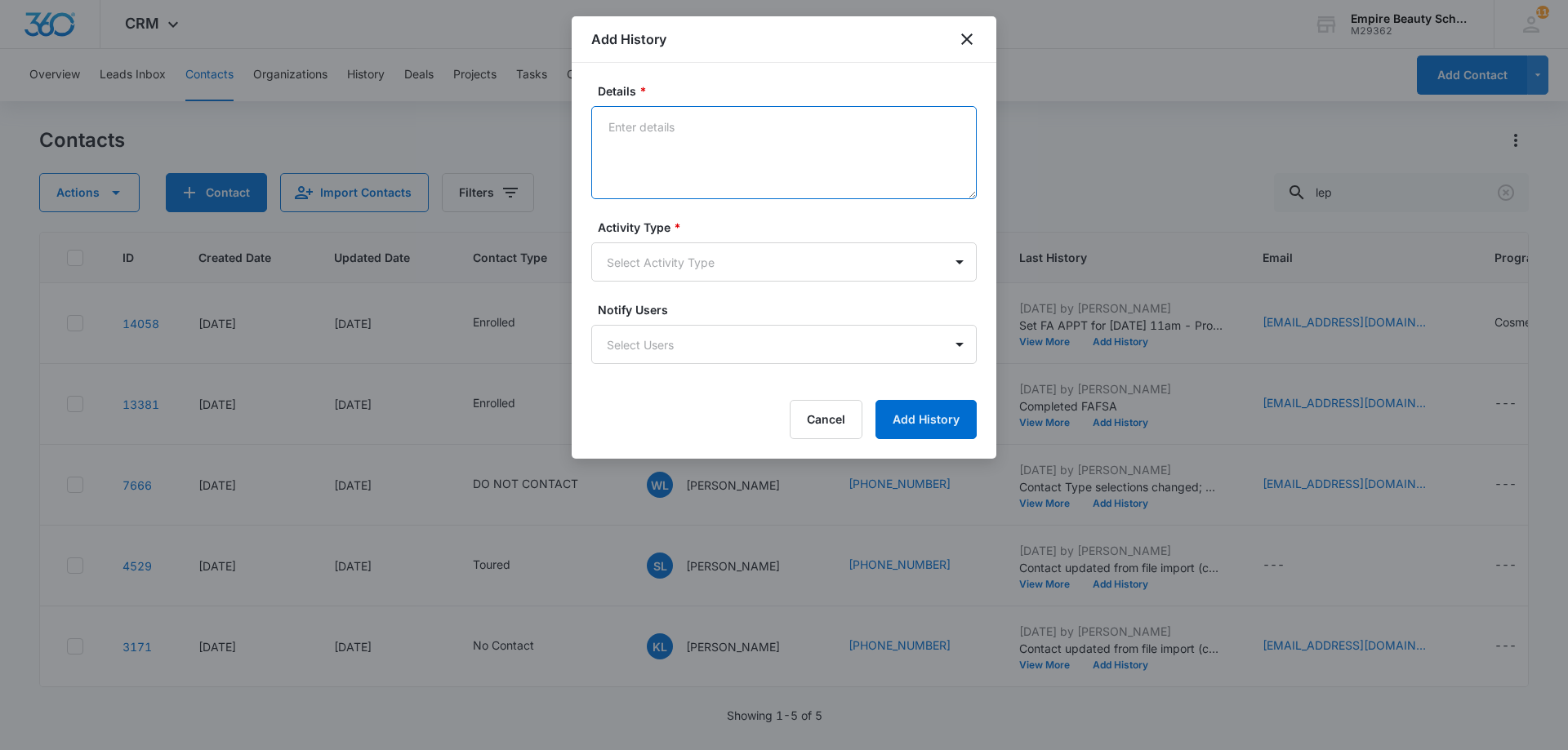
paste textarea "Sept COS 2025 New Start Event Invite for [DATE] 3pm-4pm"
type textarea "Sept COS 2025 New Start Event Invite for [DATE] 3pm-4pm"
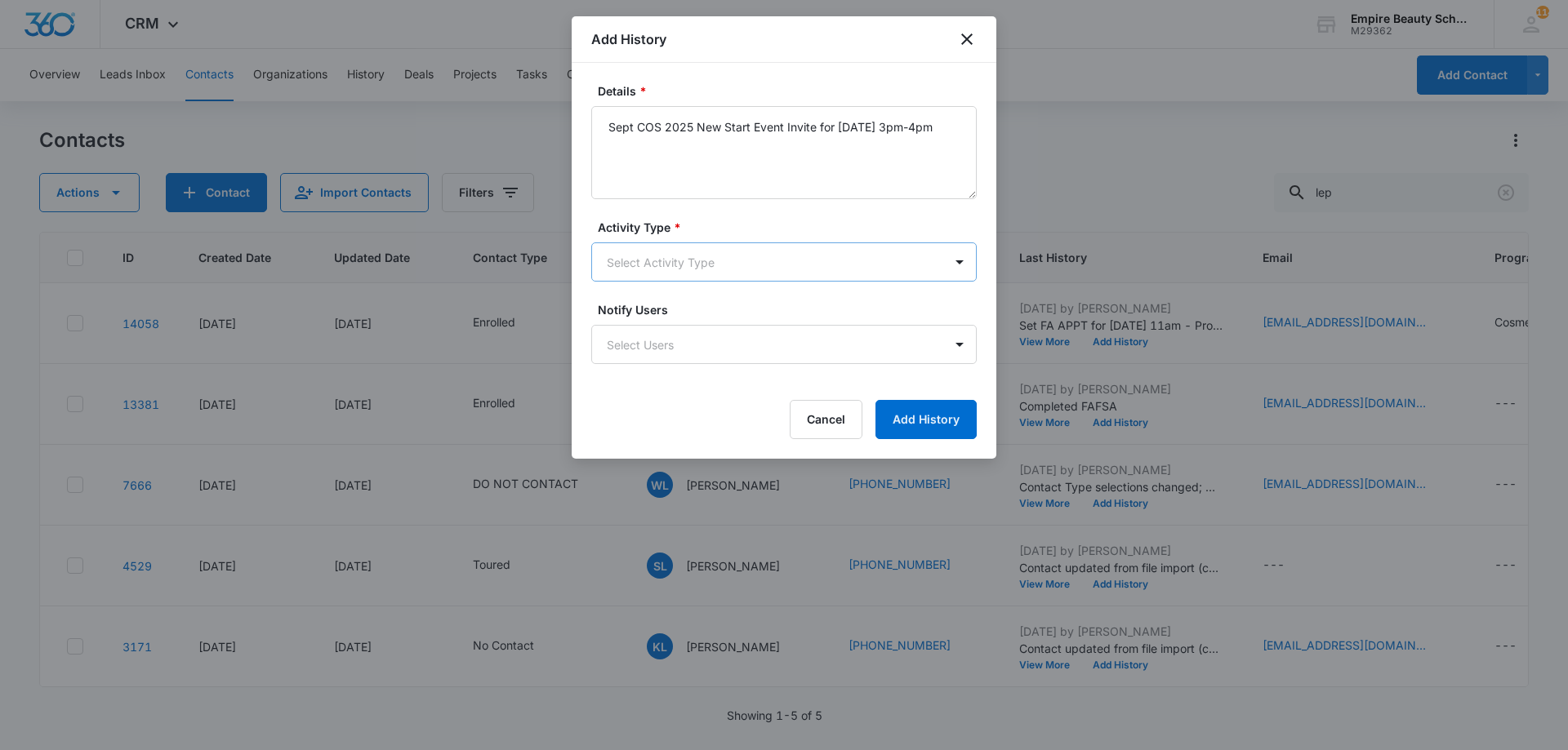
click at [780, 253] on body "CRM Apps Forms CRM Email Shop Payments POS Files Brand Settings Empire Beauty S…" at bounding box center [784, 375] width 1568 height 750
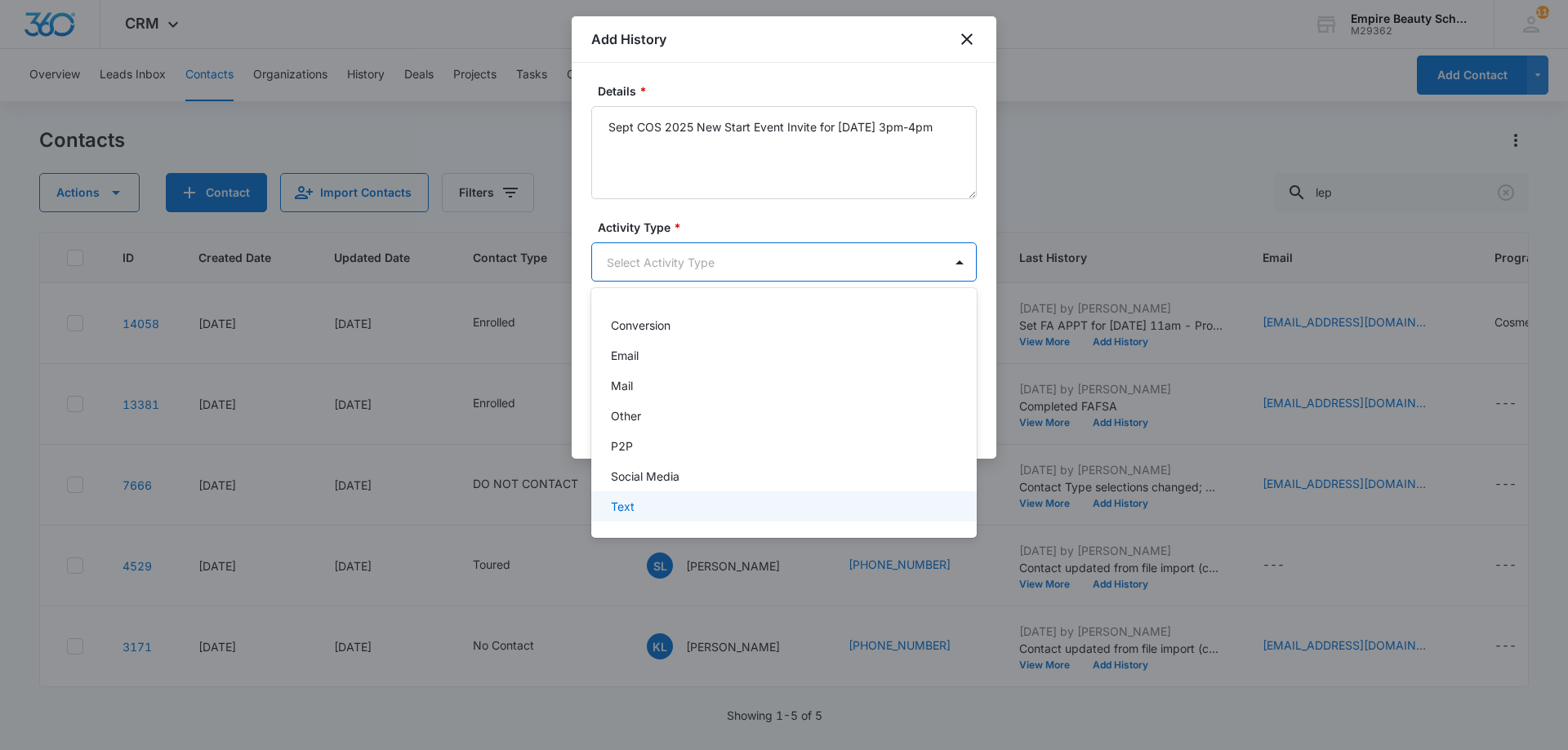
click at [676, 519] on div "Text" at bounding box center [784, 506] width 385 height 30
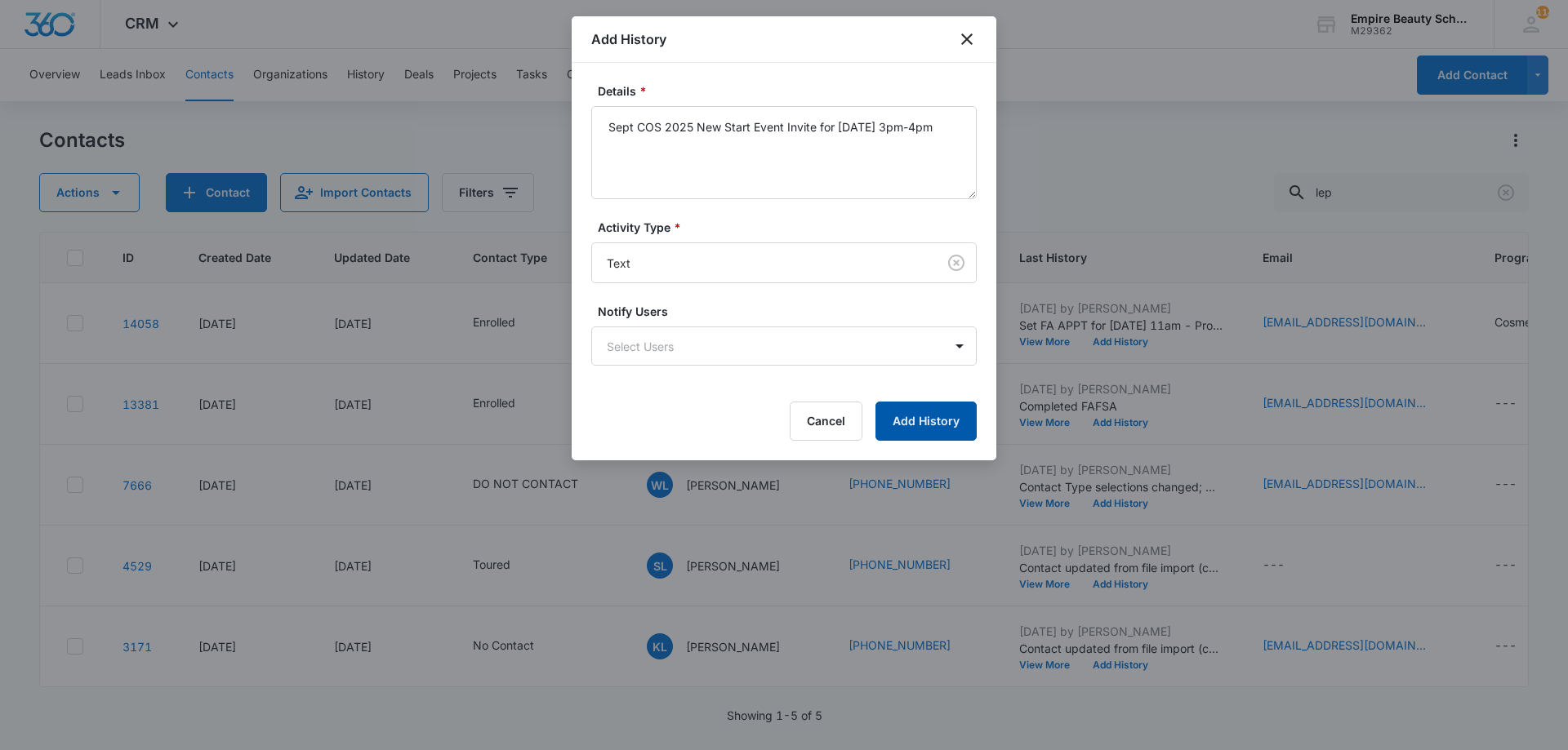
click at [933, 427] on button "Add History" at bounding box center [926, 421] width 101 height 39
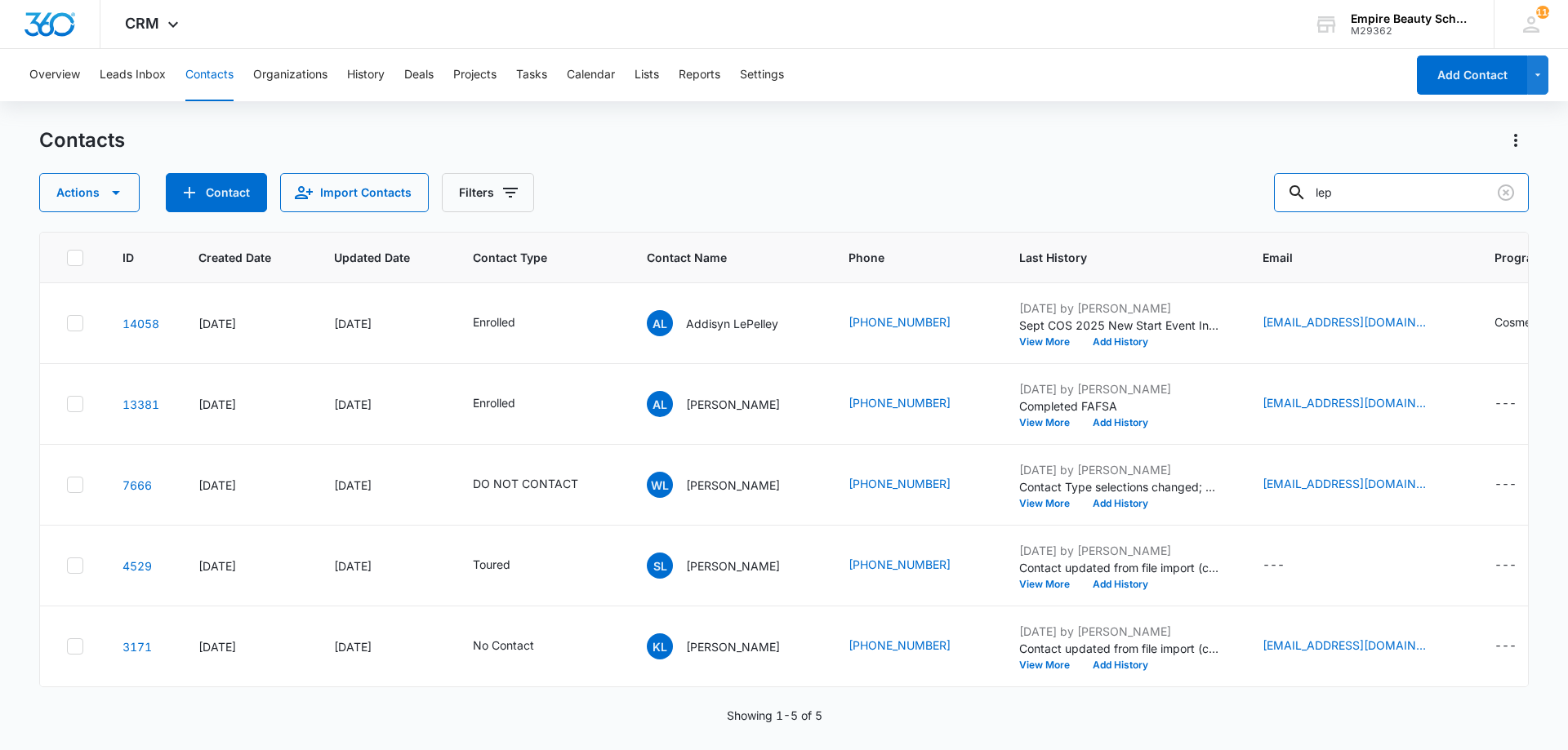
drag, startPoint x: 1356, startPoint y: 187, endPoint x: 1191, endPoint y: 184, distance: 165.0
click at [1192, 184] on div "Actions Contact Import Contacts Filters lep" at bounding box center [784, 193] width 1489 height 39
type input "emma mab"
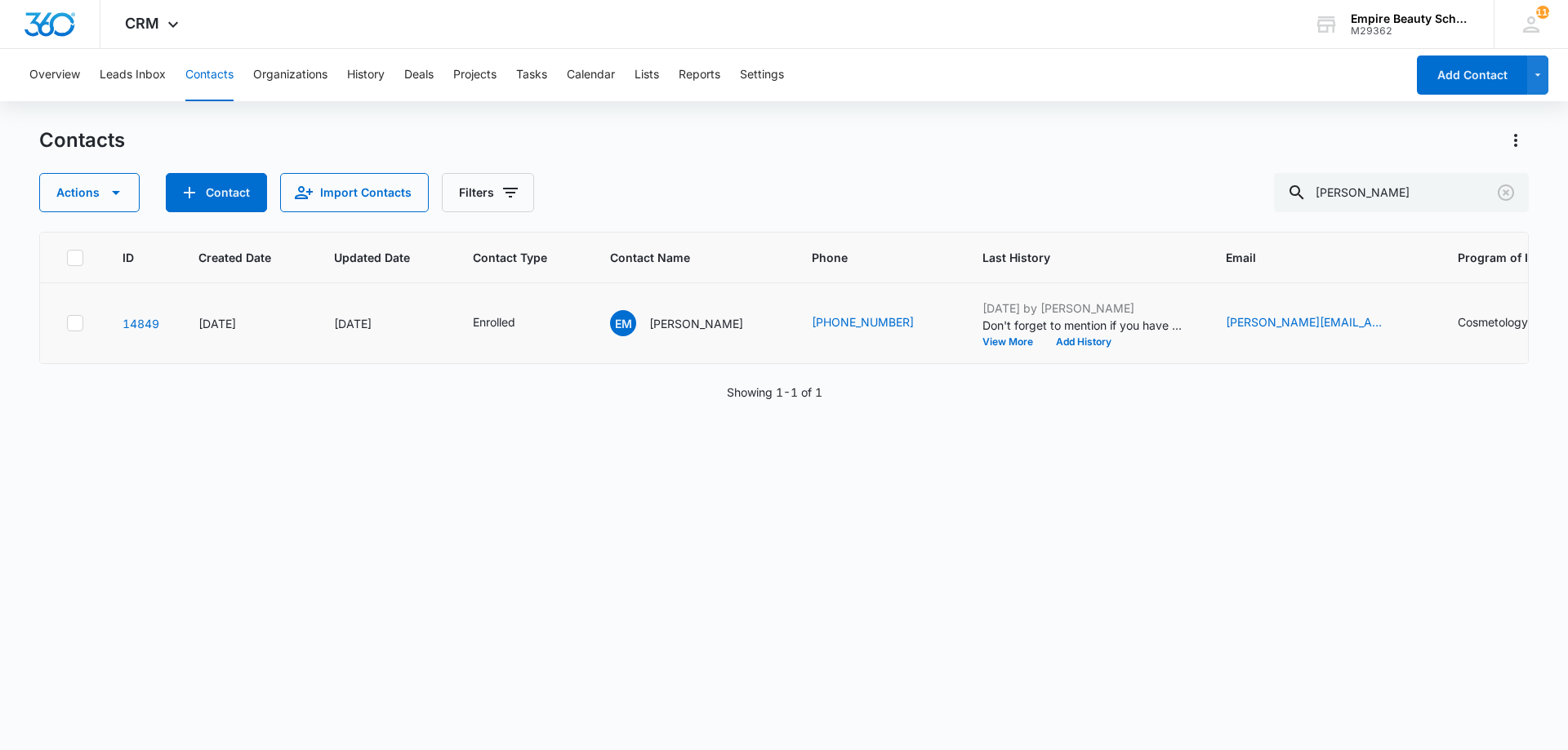
click at [1061, 348] on td "Aug 7, 2025 by Amelia Gauthier Don't forget to mention if you have an intereste…" at bounding box center [1084, 324] width 243 height 80
click at [1058, 342] on button "Add History" at bounding box center [1083, 342] width 79 height 9
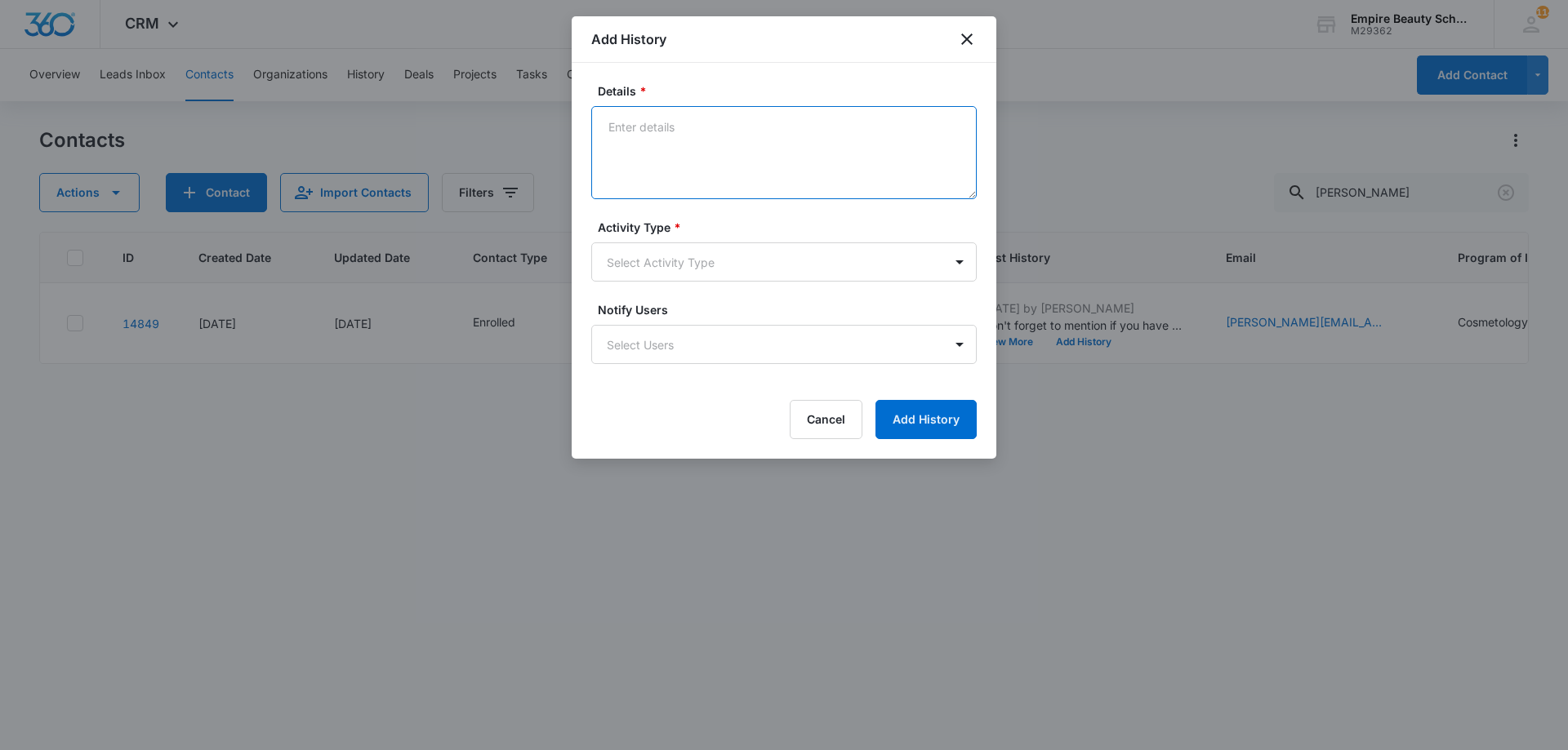
paste textarea "Sept COS 2025 New Start Event Invite for [DATE] 3pm-4pm"
type textarea "Sept COS 2025 New Start Event Invite for [DATE] 3pm-4pm"
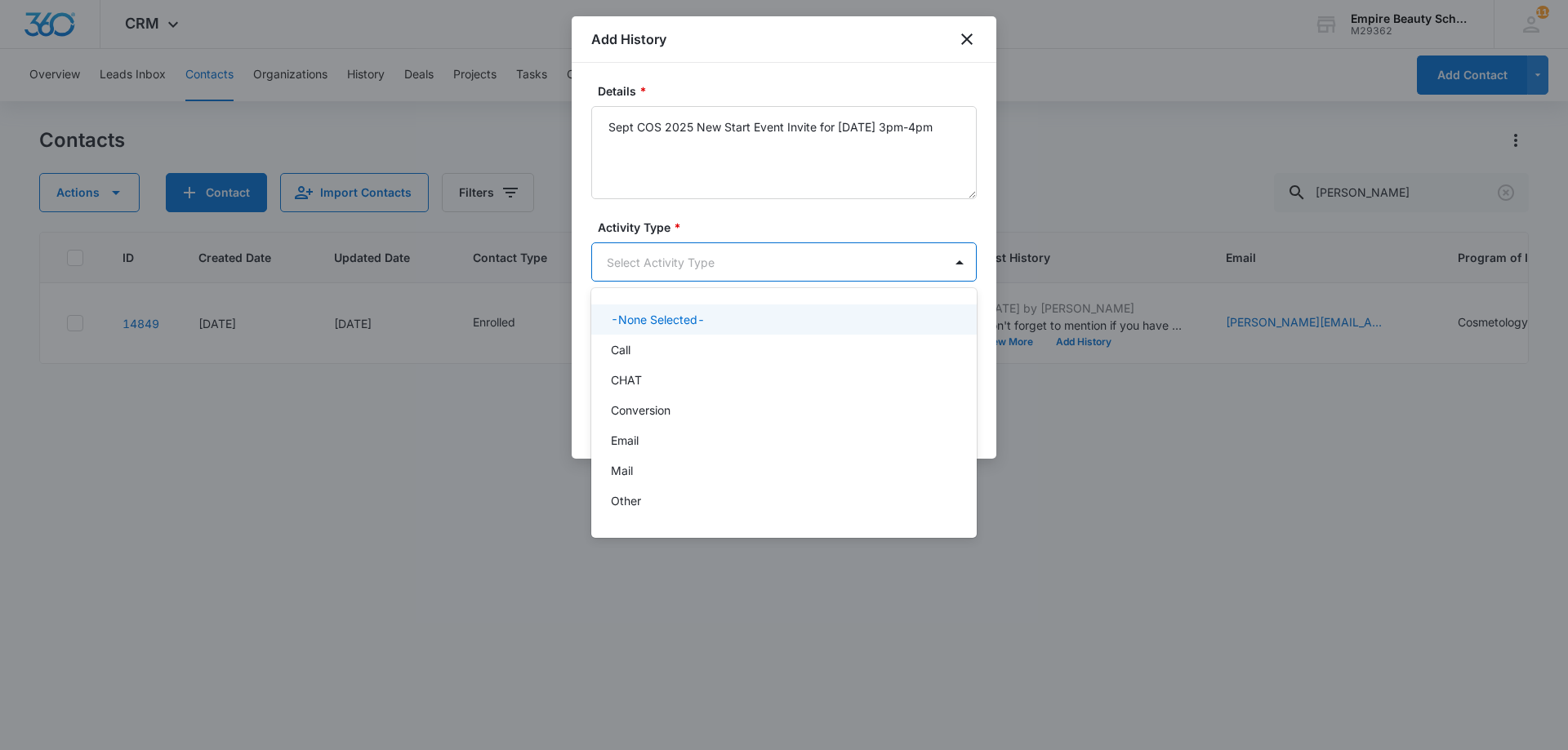
click at [734, 265] on body "CRM Apps Forms CRM Email Shop Payments POS Files Brand Settings Empire Beauty S…" at bounding box center [784, 375] width 1568 height 750
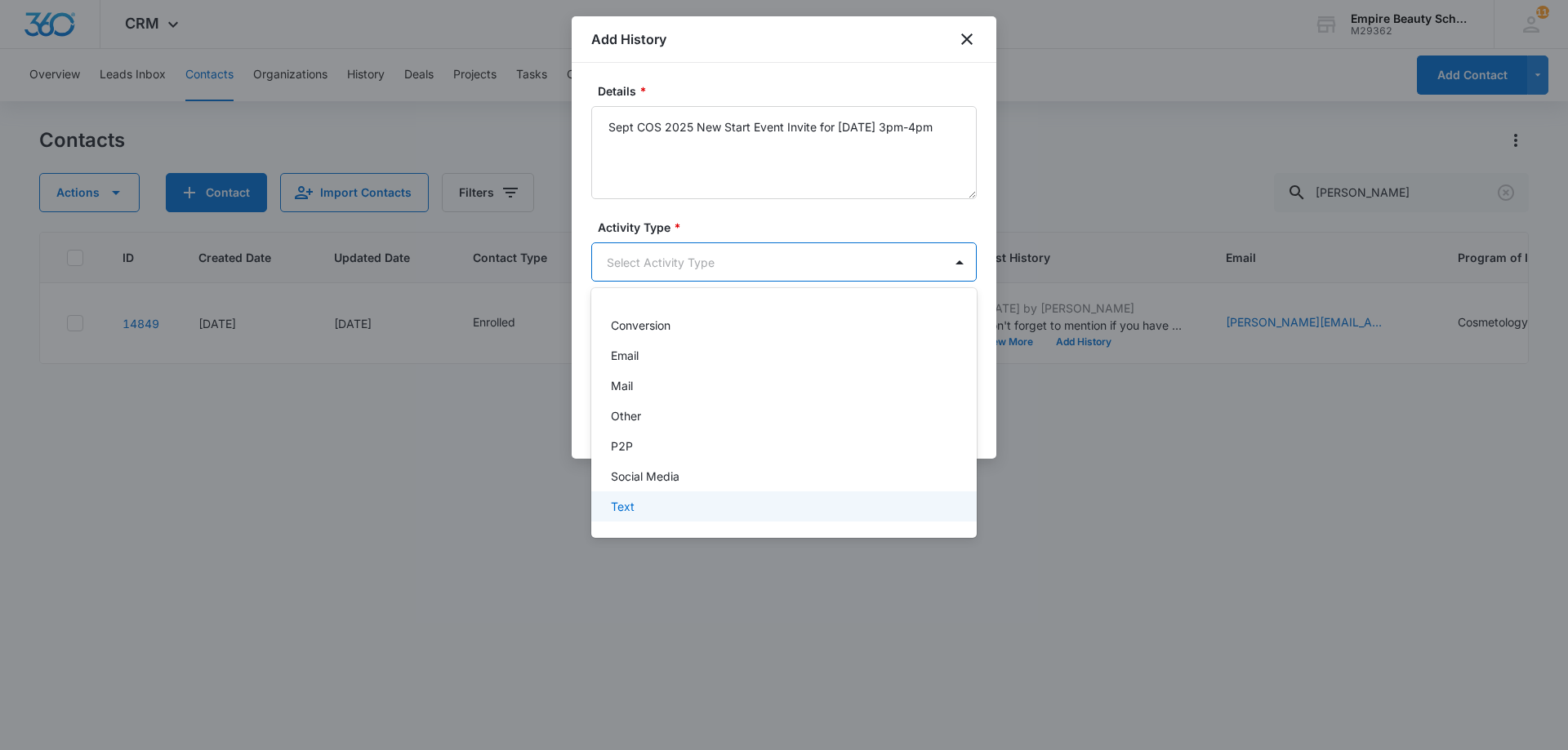
click at [664, 502] on div "Text" at bounding box center [782, 507] width 343 height 17
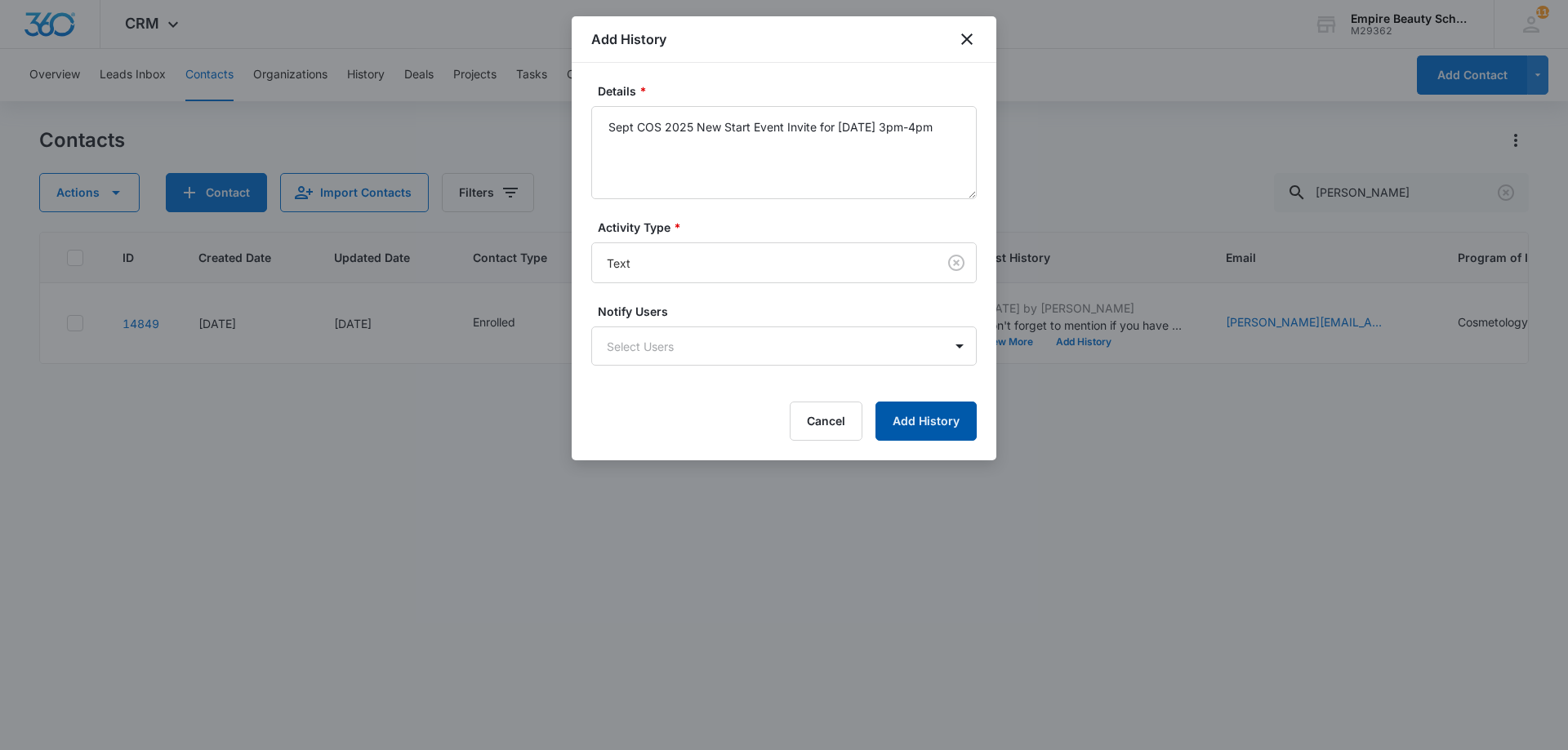
click at [927, 416] on button "Add History" at bounding box center [926, 421] width 101 height 39
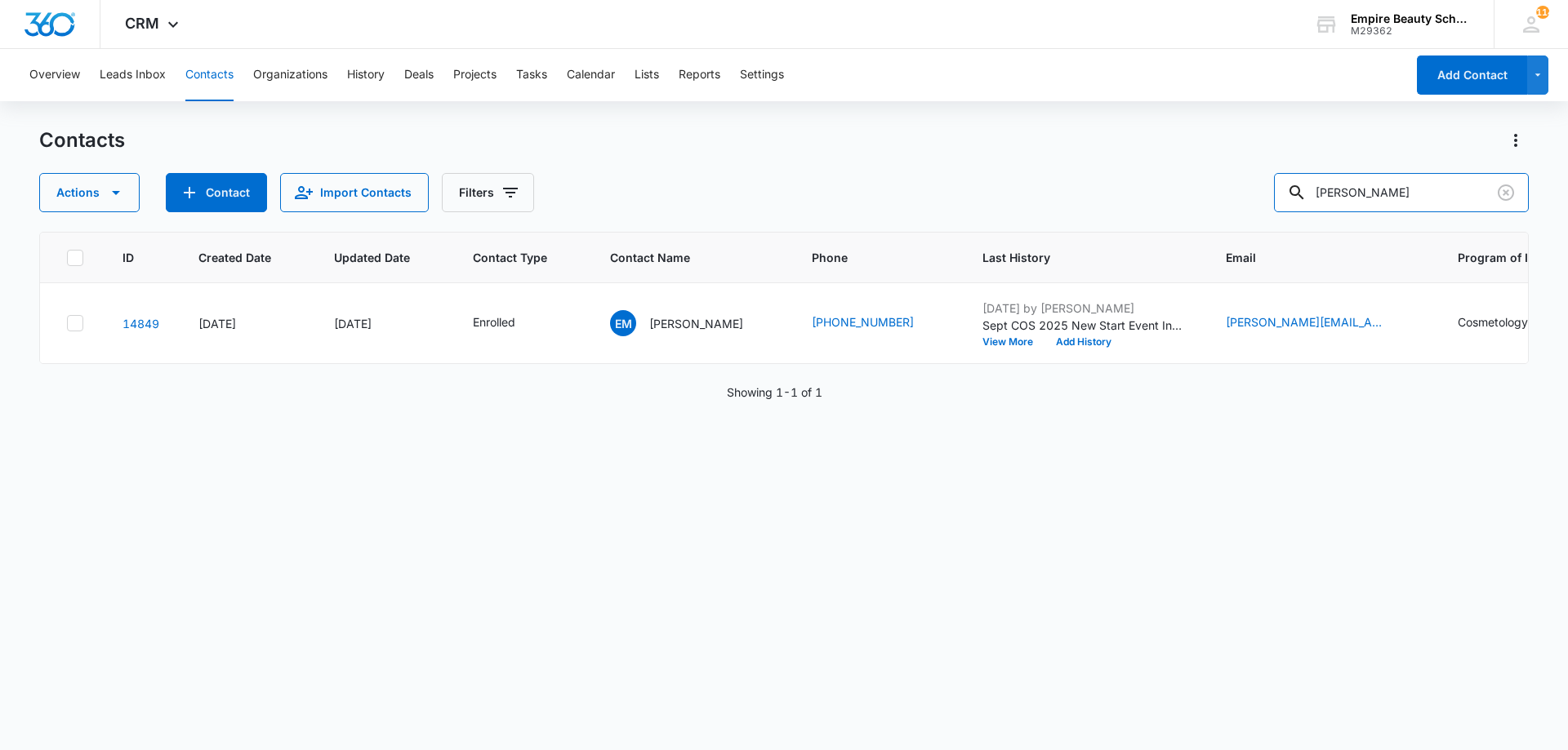
drag, startPoint x: 1327, startPoint y: 189, endPoint x: 921, endPoint y: 138, distance: 409.2
click at [936, 149] on div "Contacts Actions Contact Import Contacts Filters emma mab" at bounding box center [784, 170] width 1489 height 85
type input "caidenc"
click at [1111, 342] on button "Add History" at bounding box center [1083, 342] width 79 height 9
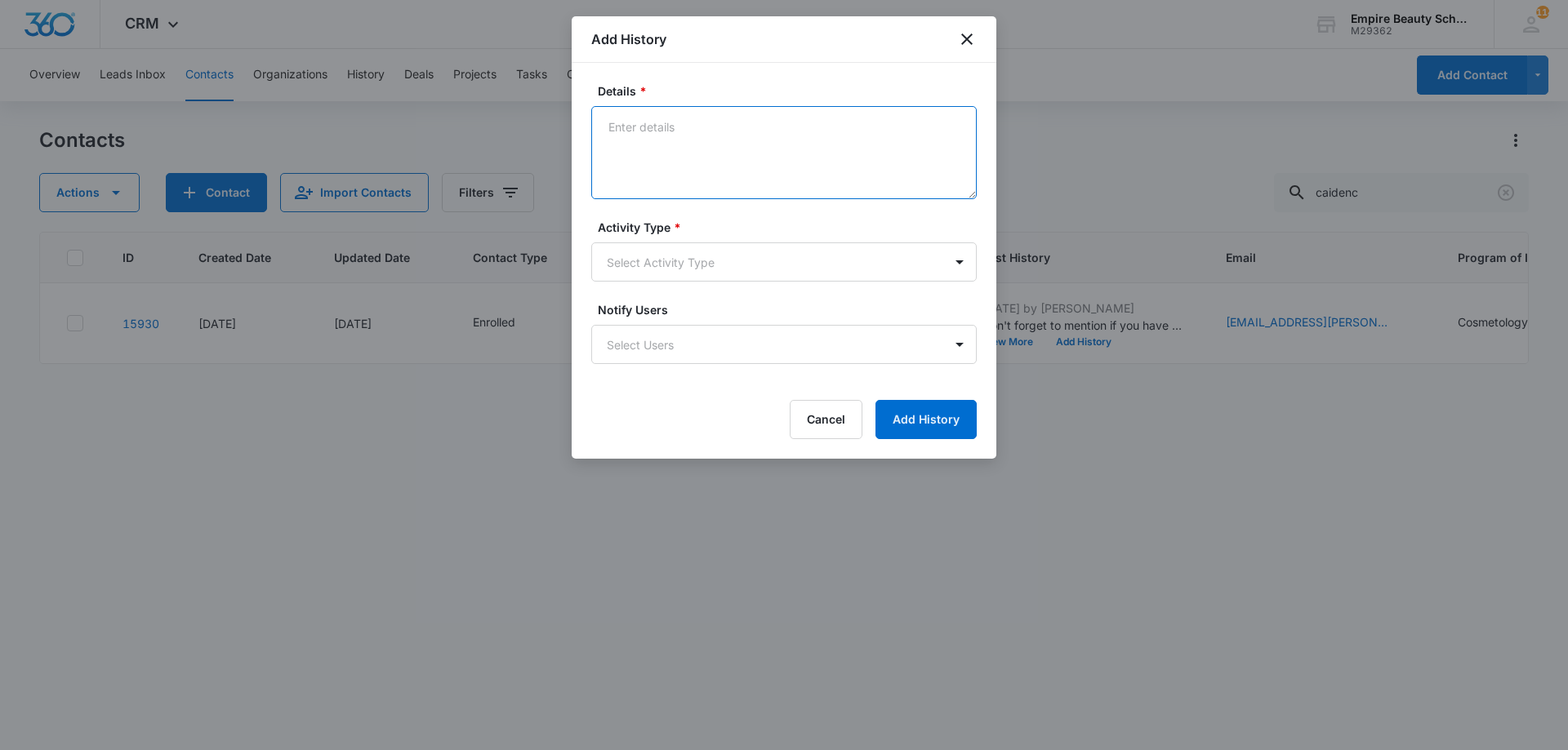
paste textarea "Sept COS 2025 New Start Event Invite for [DATE] 3pm-4pm"
type textarea "Sept COS 2025 New Start Event Invite for [DATE] 3pm-4pm"
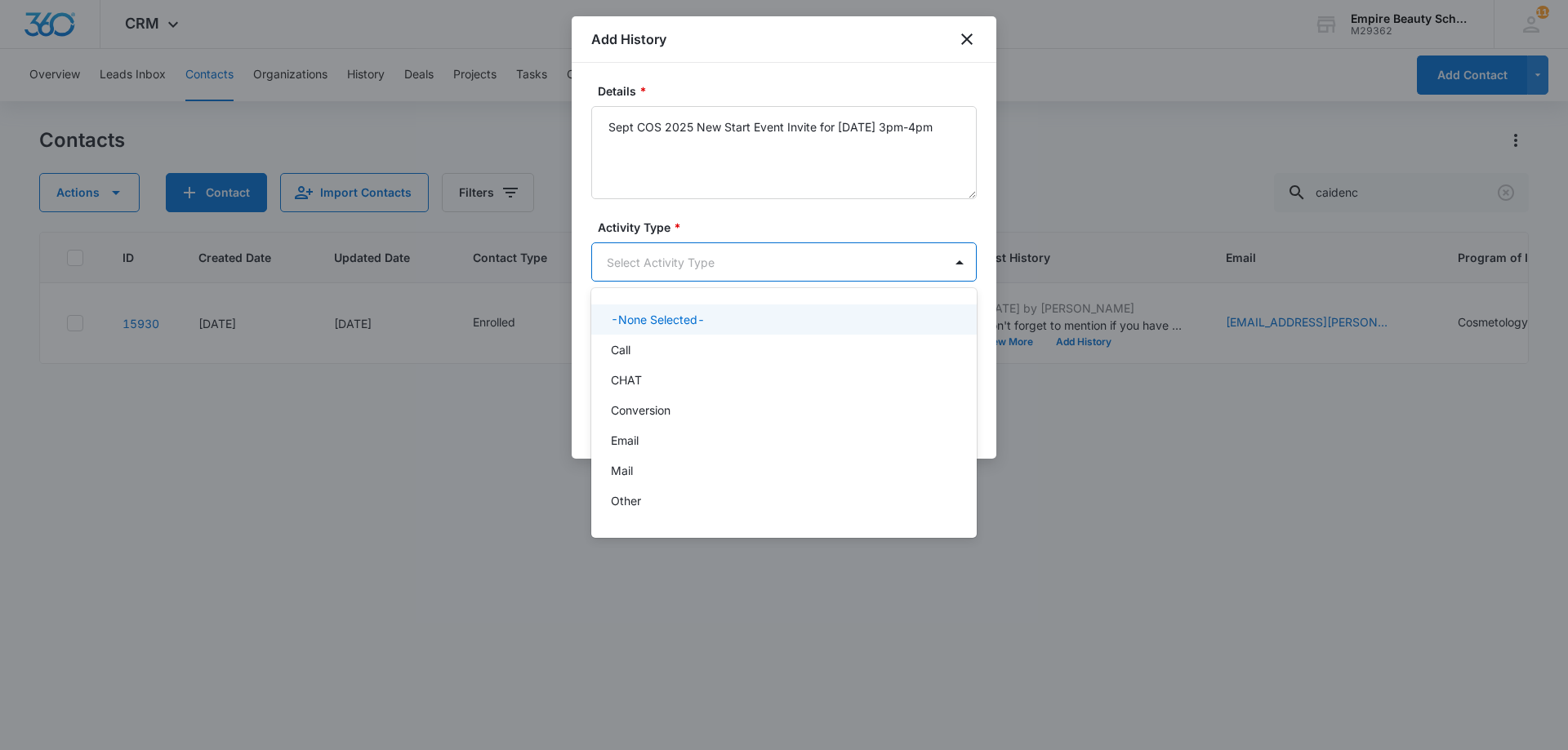
drag, startPoint x: 779, startPoint y: 242, endPoint x: 768, endPoint y: 297, distance: 56.1
click at [779, 243] on body "CRM Apps Forms CRM Email Shop Payments POS Files Brand Settings Empire Beauty S…" at bounding box center [784, 375] width 1568 height 750
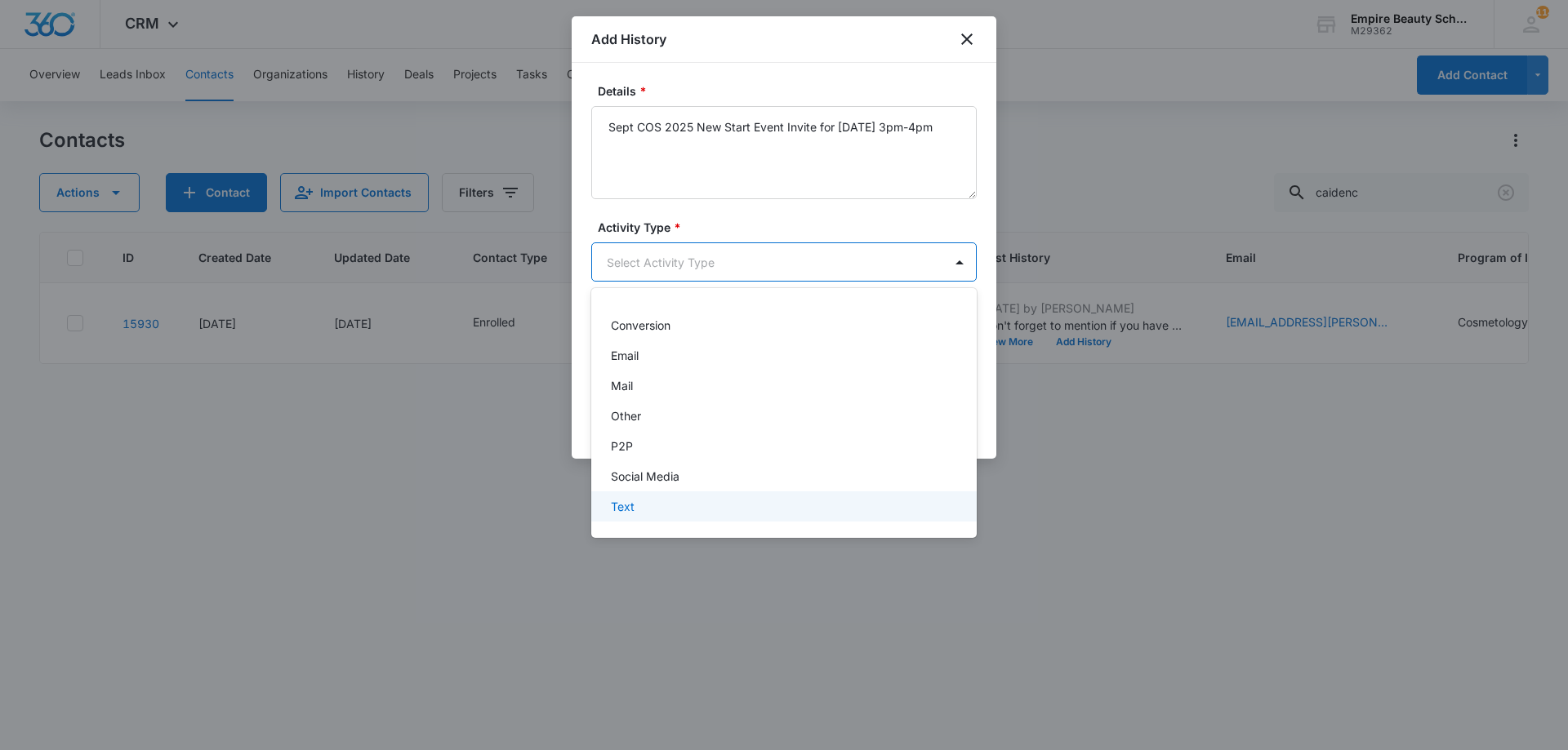
click at [707, 499] on div "Text" at bounding box center [782, 507] width 343 height 17
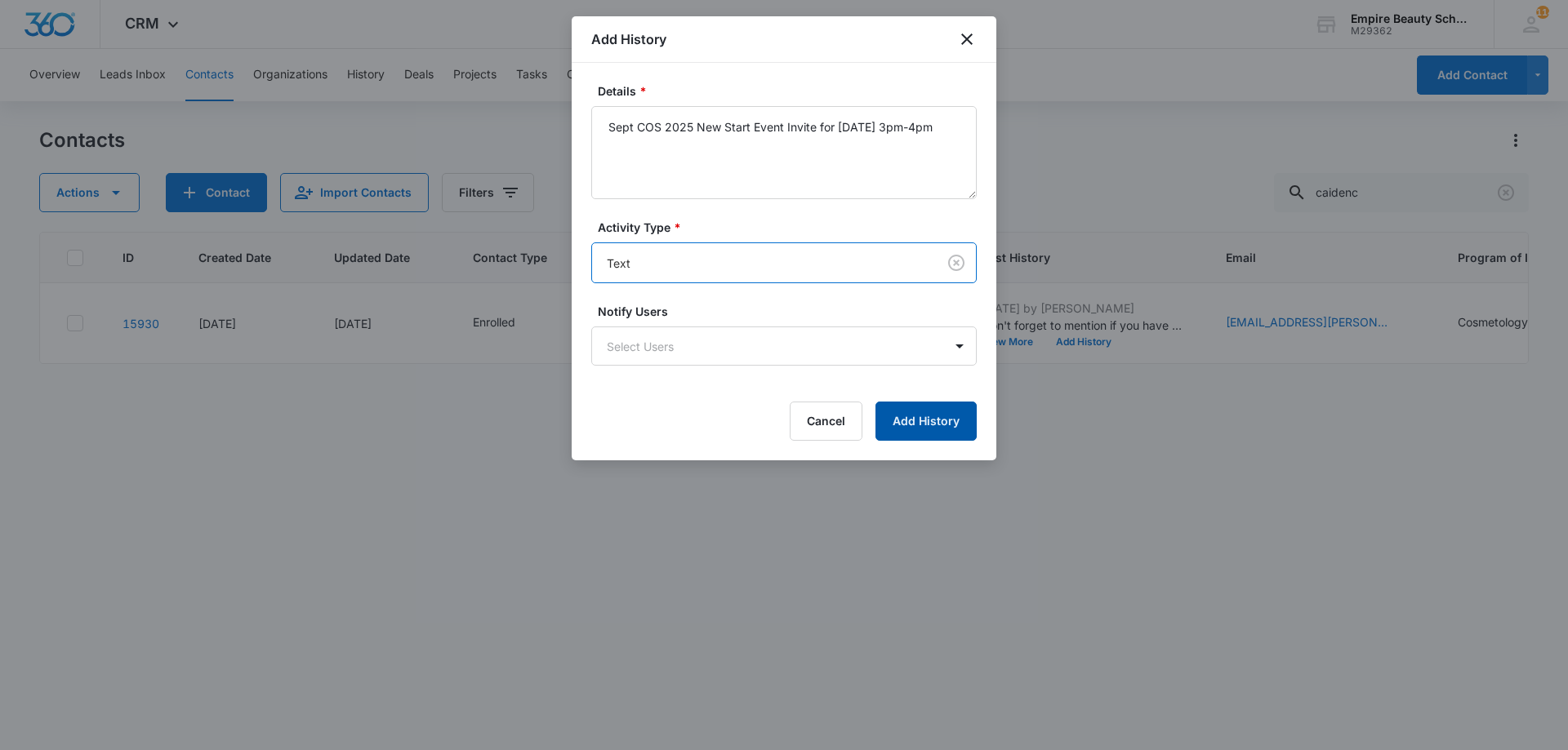
click at [908, 416] on button "Add History" at bounding box center [926, 421] width 101 height 39
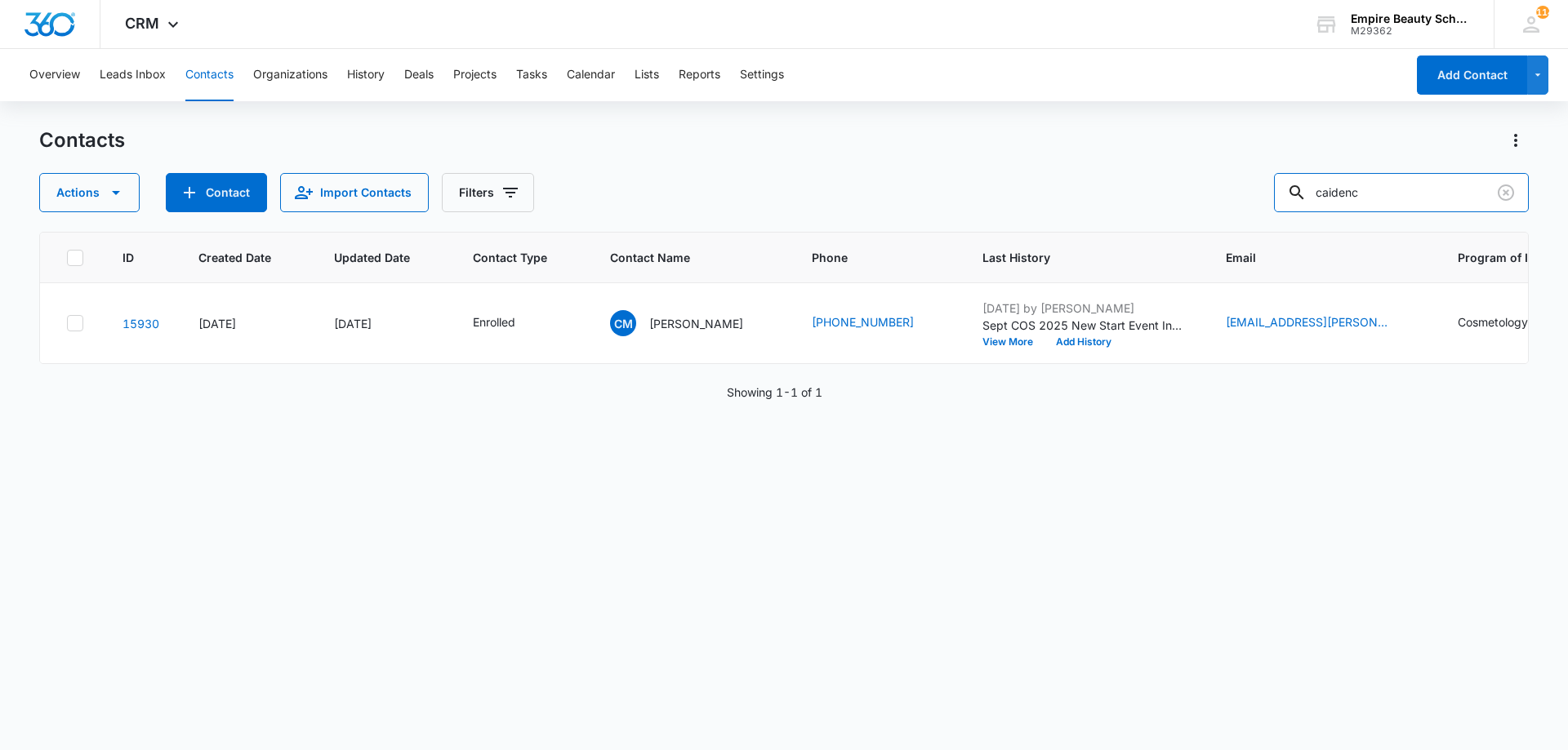
drag, startPoint x: 1374, startPoint y: 198, endPoint x: 850, endPoint y: 56, distance: 542.9
click at [912, 102] on div "Overview Leads Inbox Contacts Organizations History Deals Projects Tasks Calend…" at bounding box center [784, 398] width 1568 height 699
type input "adison m"
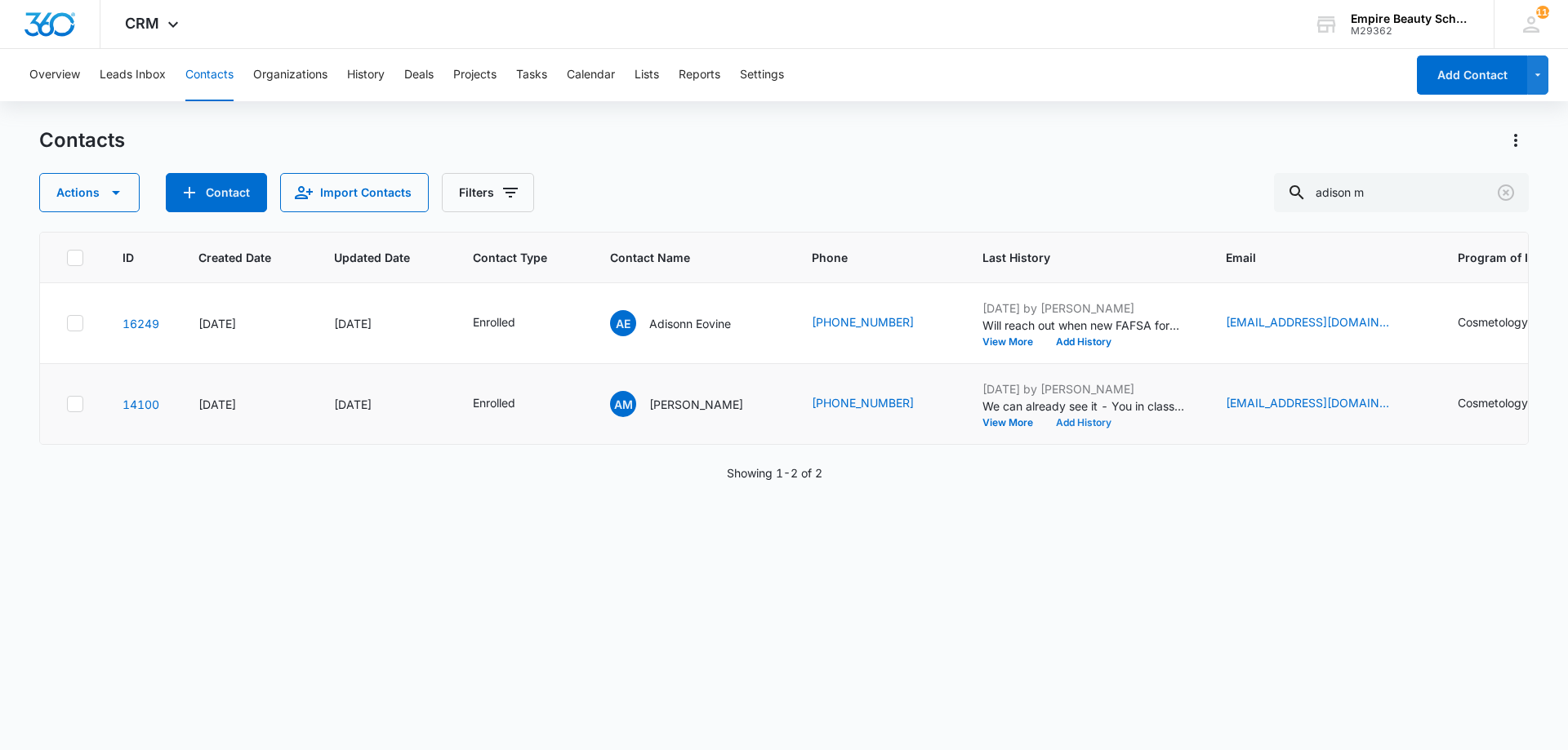
click at [1060, 426] on button "Add History" at bounding box center [1083, 422] width 79 height 9
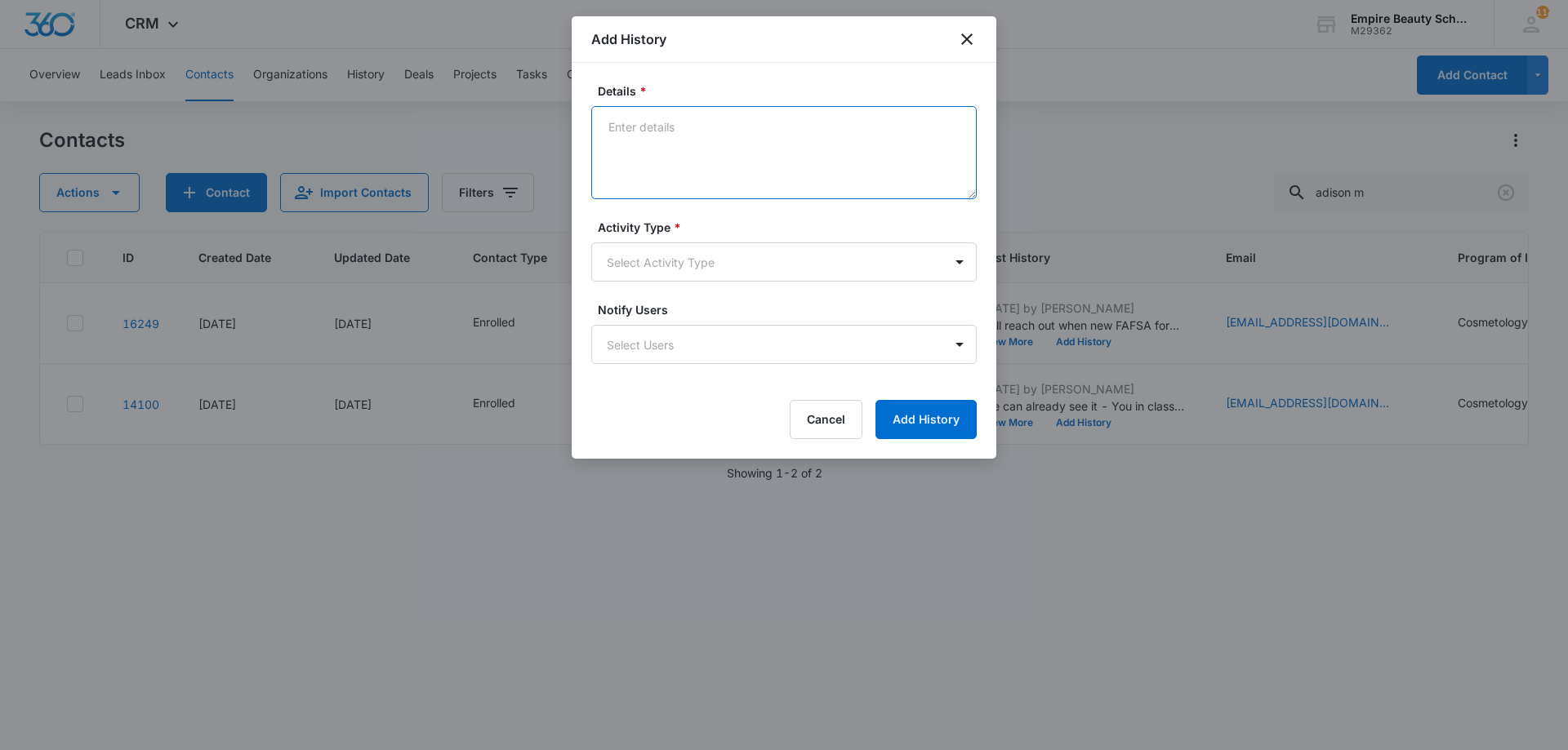
paste textarea "Sept COS 2025 New Start Event Invite for [DATE] 3pm-4pm"
type textarea "Sept COS 2025 New Start Event Invite for [DATE] 3pm-4pm"
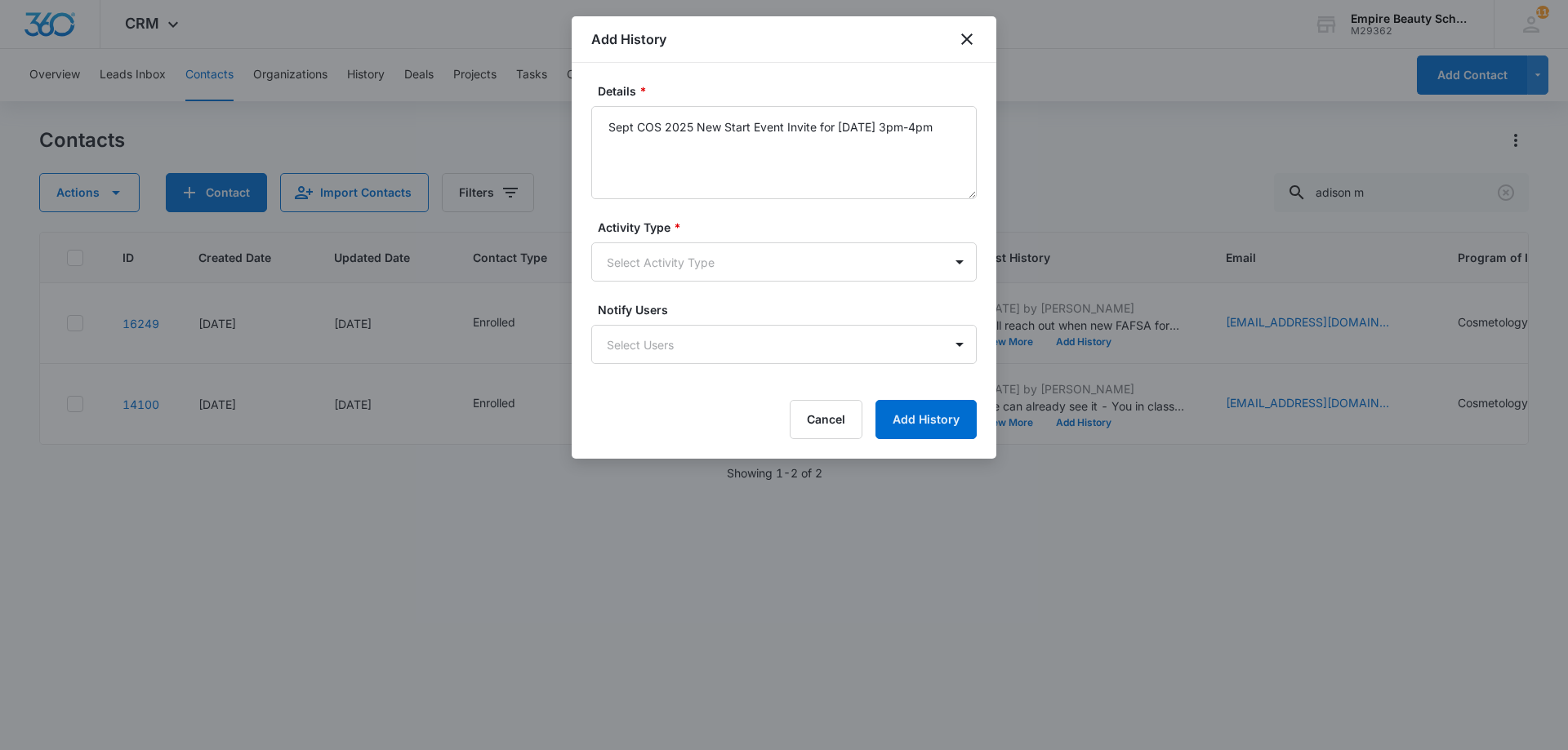
click at [810, 283] on form "Details * Sept COS 2025 New Start Event Invite for Thursday, September 4th 3pm-…" at bounding box center [784, 260] width 385 height 357
click at [786, 257] on body "CRM Apps Forms CRM Email Shop Payments POS Files Brand Settings Empire Beauty S…" at bounding box center [784, 375] width 1568 height 750
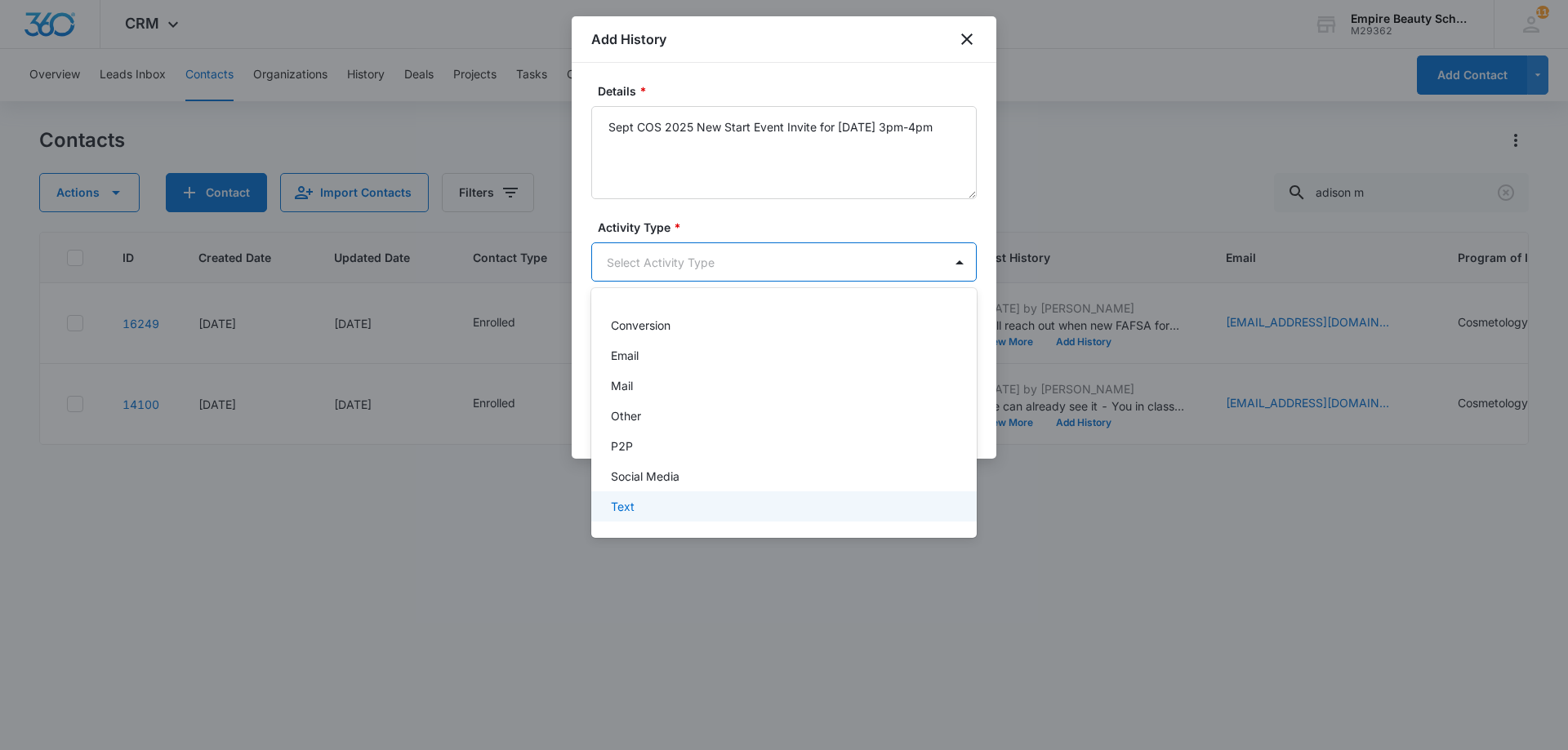
click at [653, 513] on div "Text" at bounding box center [782, 507] width 343 height 17
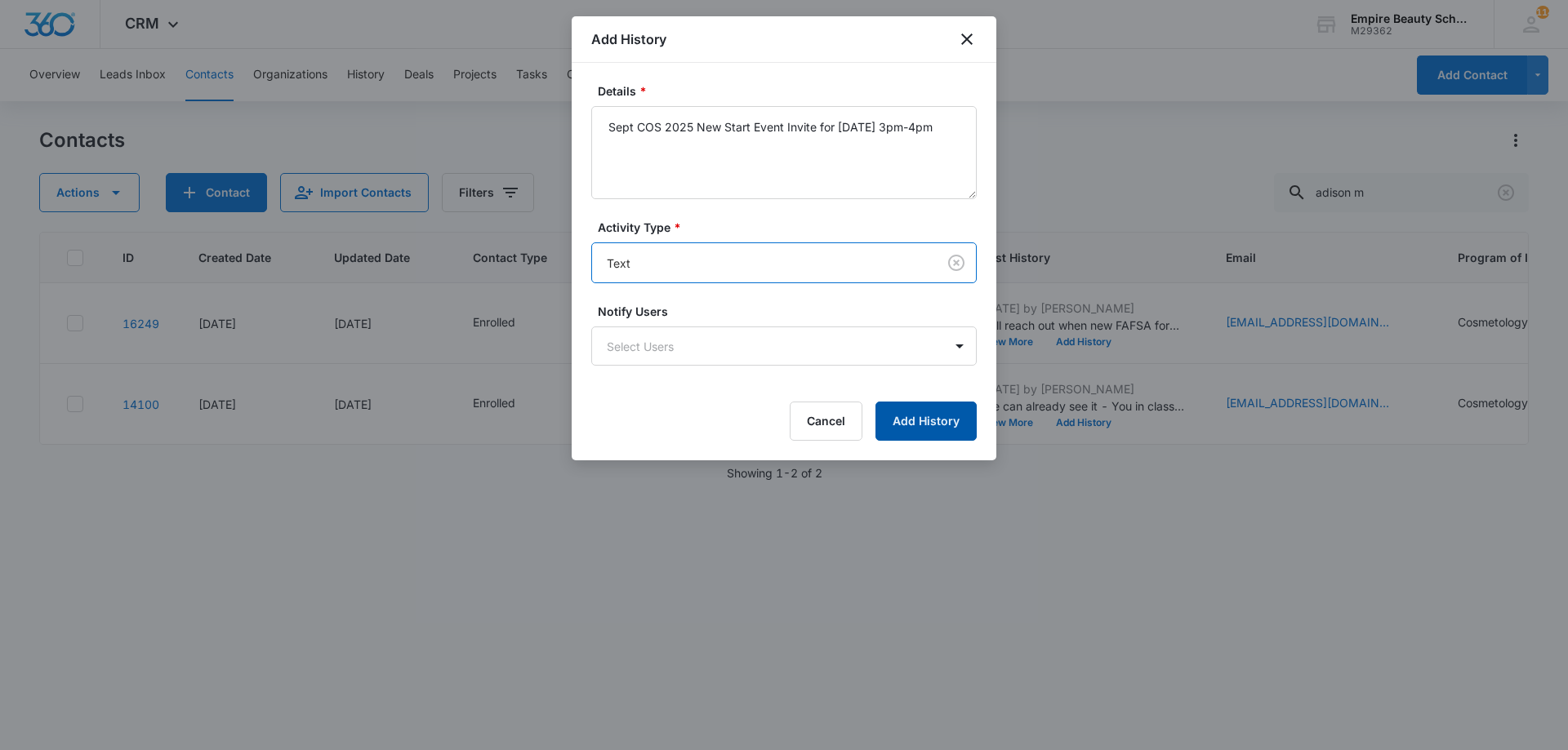
click at [945, 414] on button "Add History" at bounding box center [926, 421] width 101 height 39
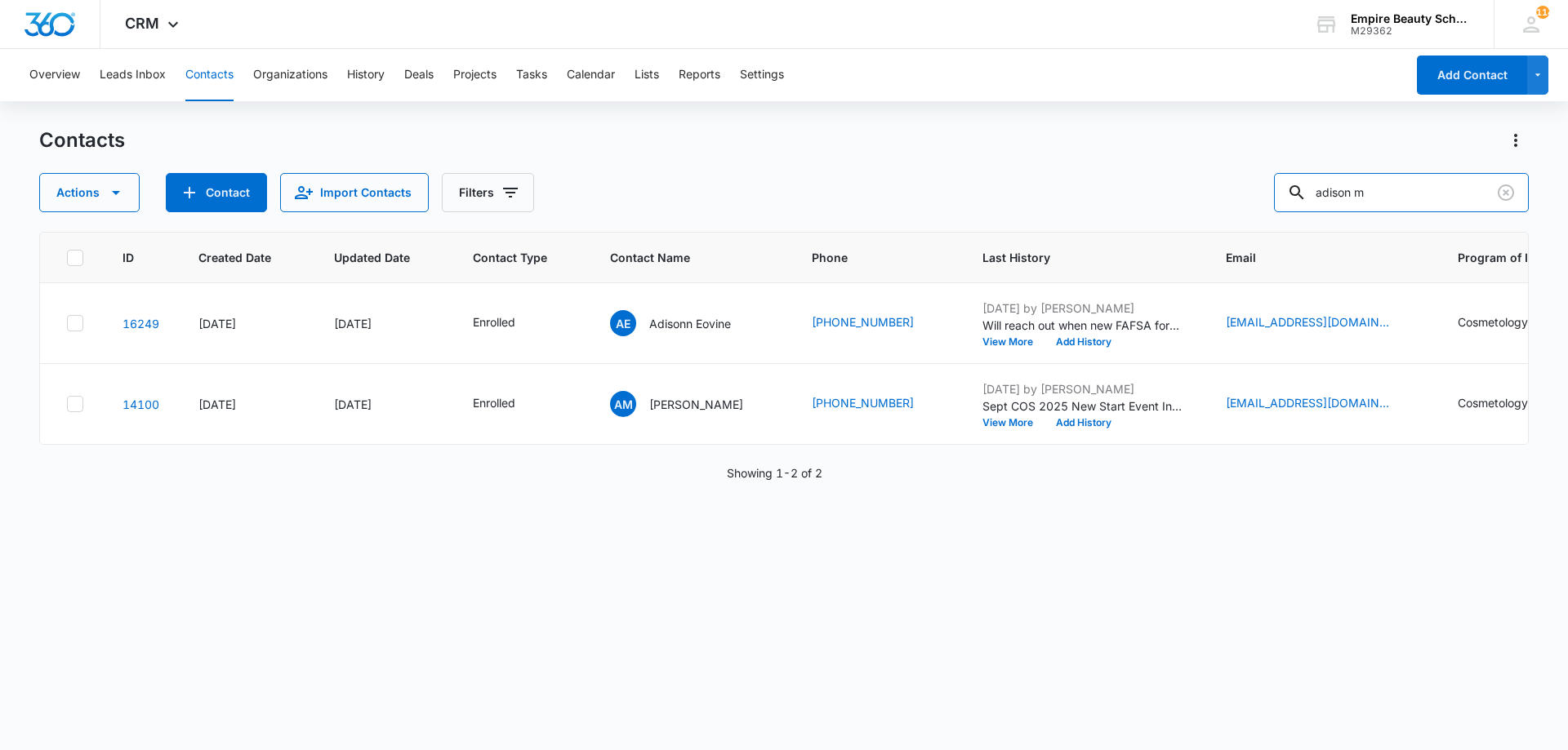
drag, startPoint x: 1418, startPoint y: 199, endPoint x: 987, endPoint y: 183, distance: 431.3
click at [987, 183] on div "Actions Contact Import Contacts Filters adison m" at bounding box center [784, 193] width 1489 height 39
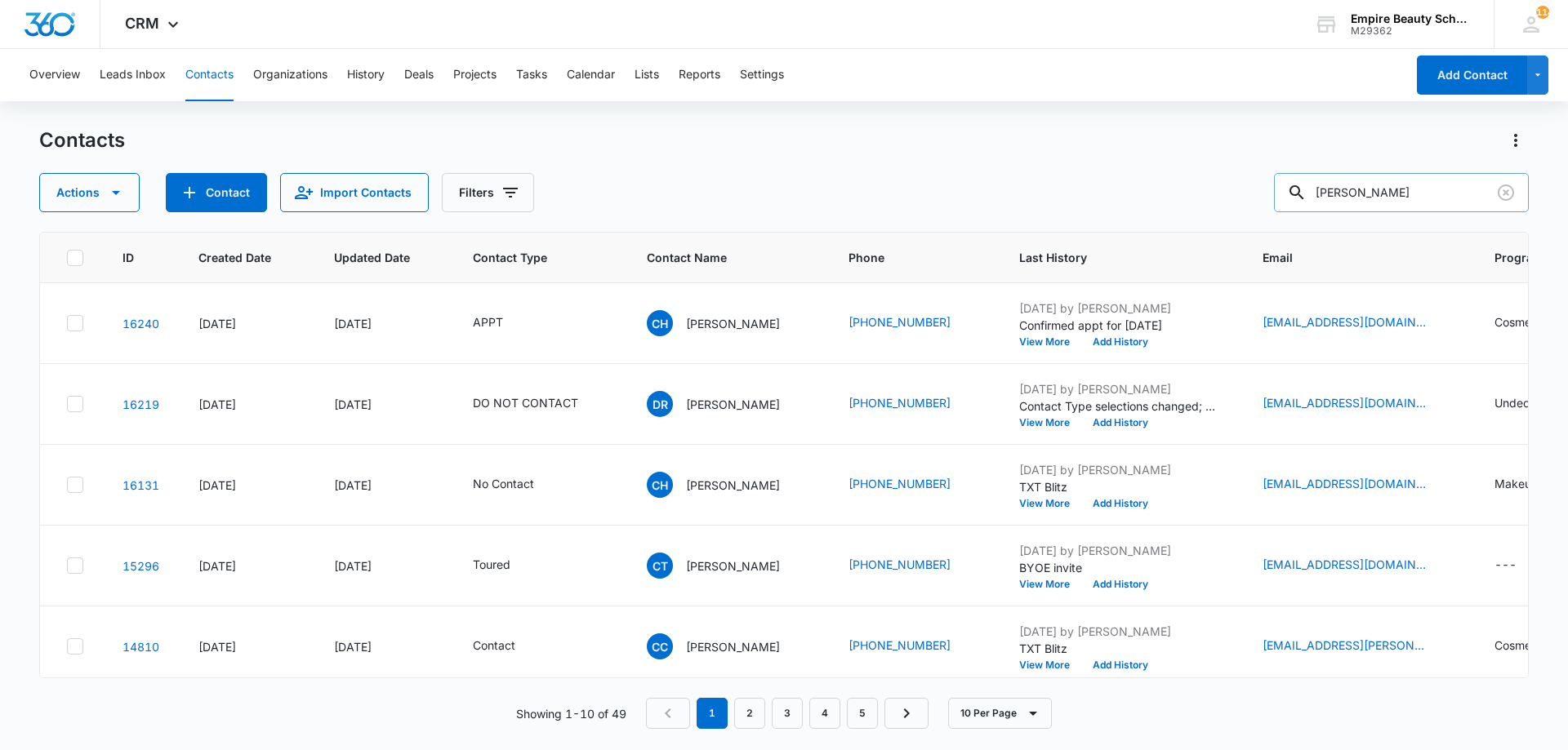
type input "chloe nass"
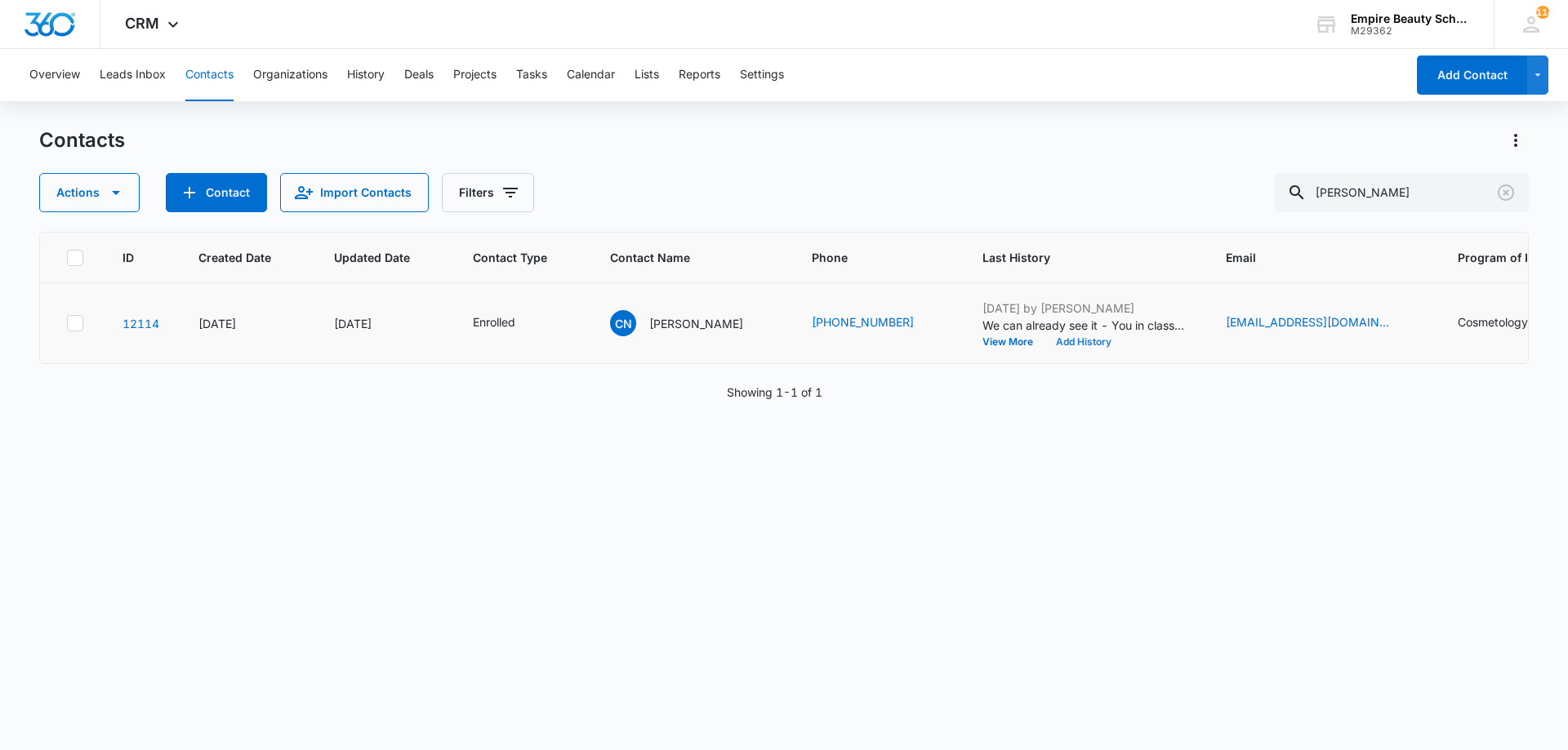
click at [1076, 345] on button "Add History" at bounding box center [1083, 342] width 79 height 9
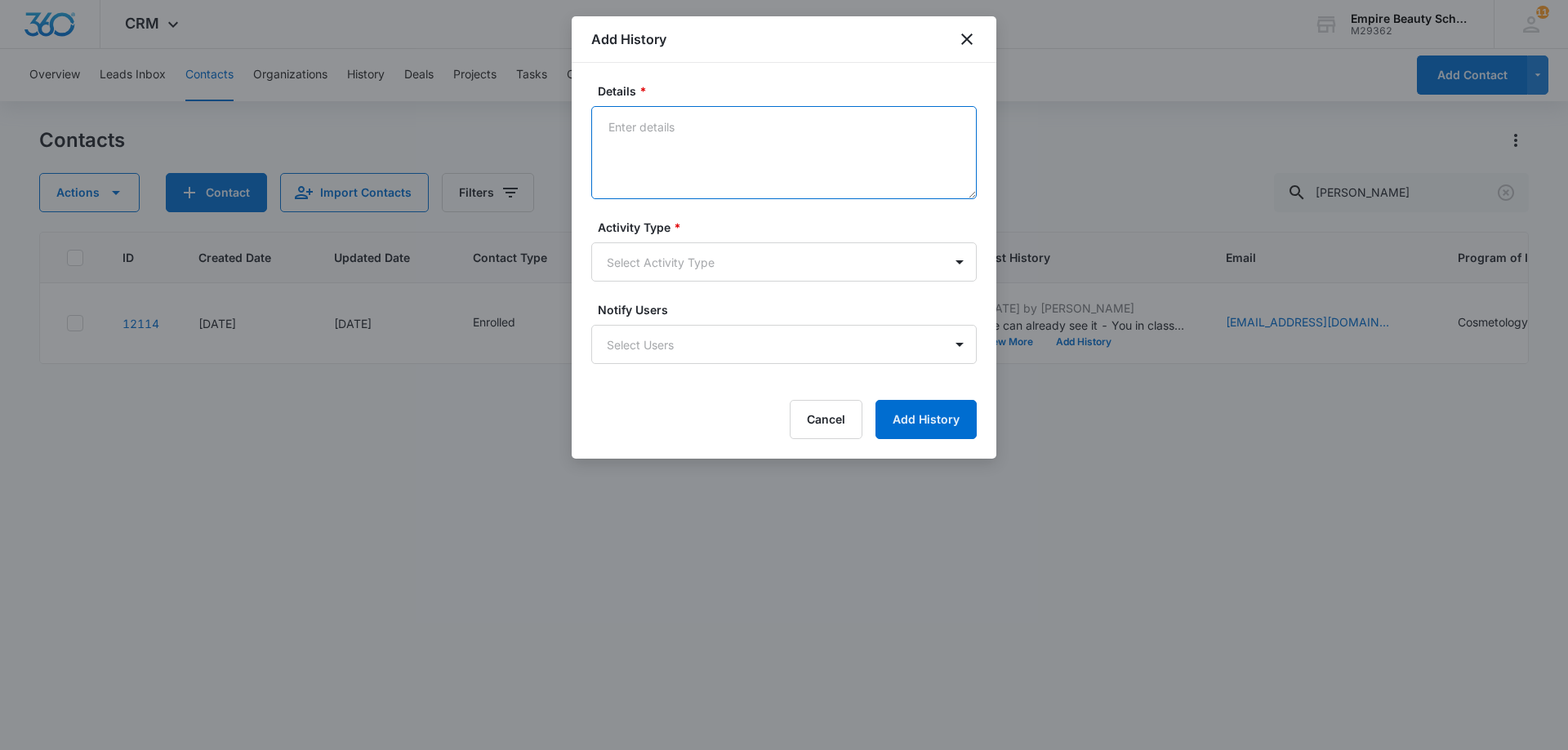
paste textarea "Sept COS 2025 New Start Event Invite for [DATE] 3pm-4pm"
type textarea "Sept COS 2025 New Start Event Invite for [DATE] 3pm-4pm"
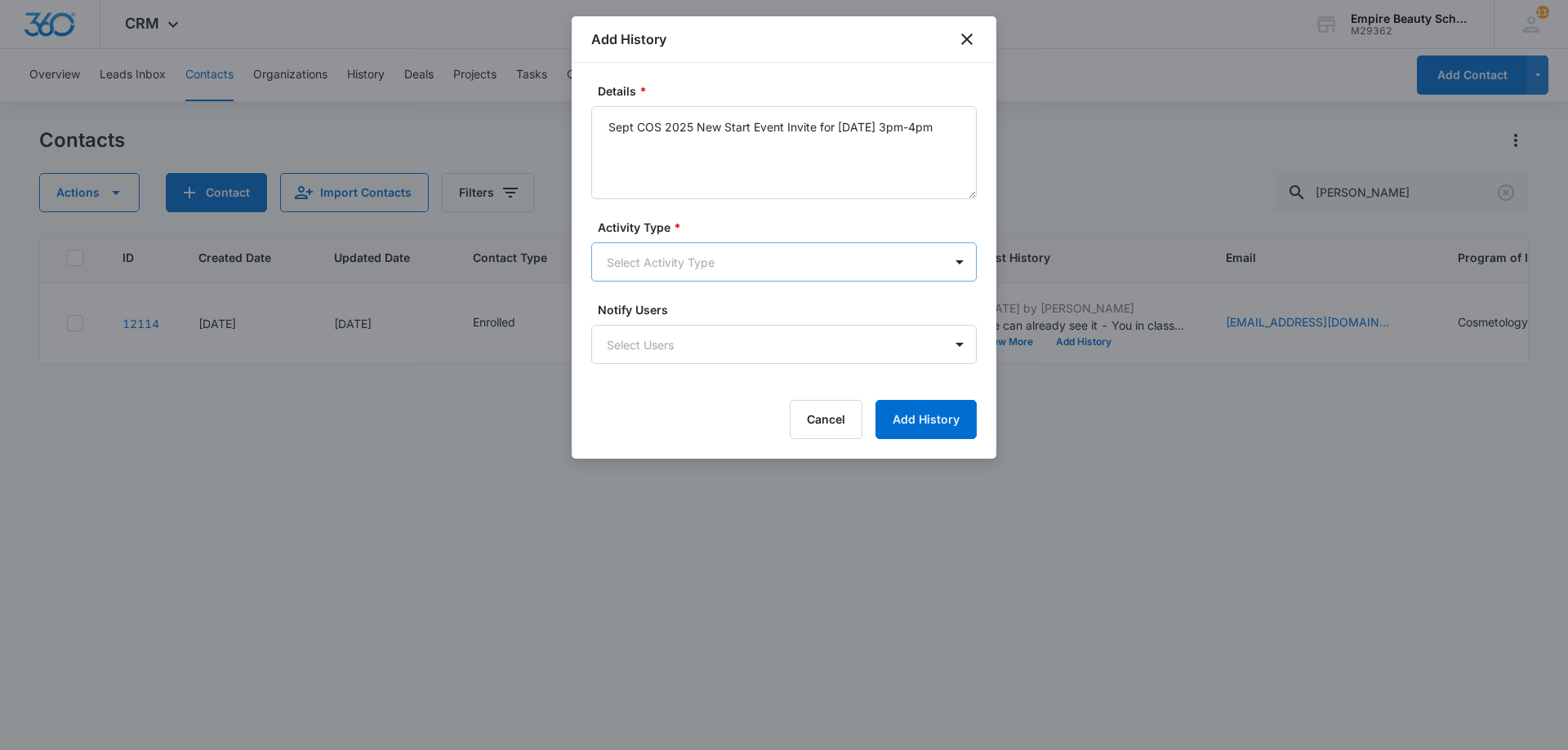
click at [720, 263] on body "CRM Apps Forms CRM Email Shop Payments POS Files Brand Settings Empire Beauty S…" at bounding box center [784, 375] width 1568 height 750
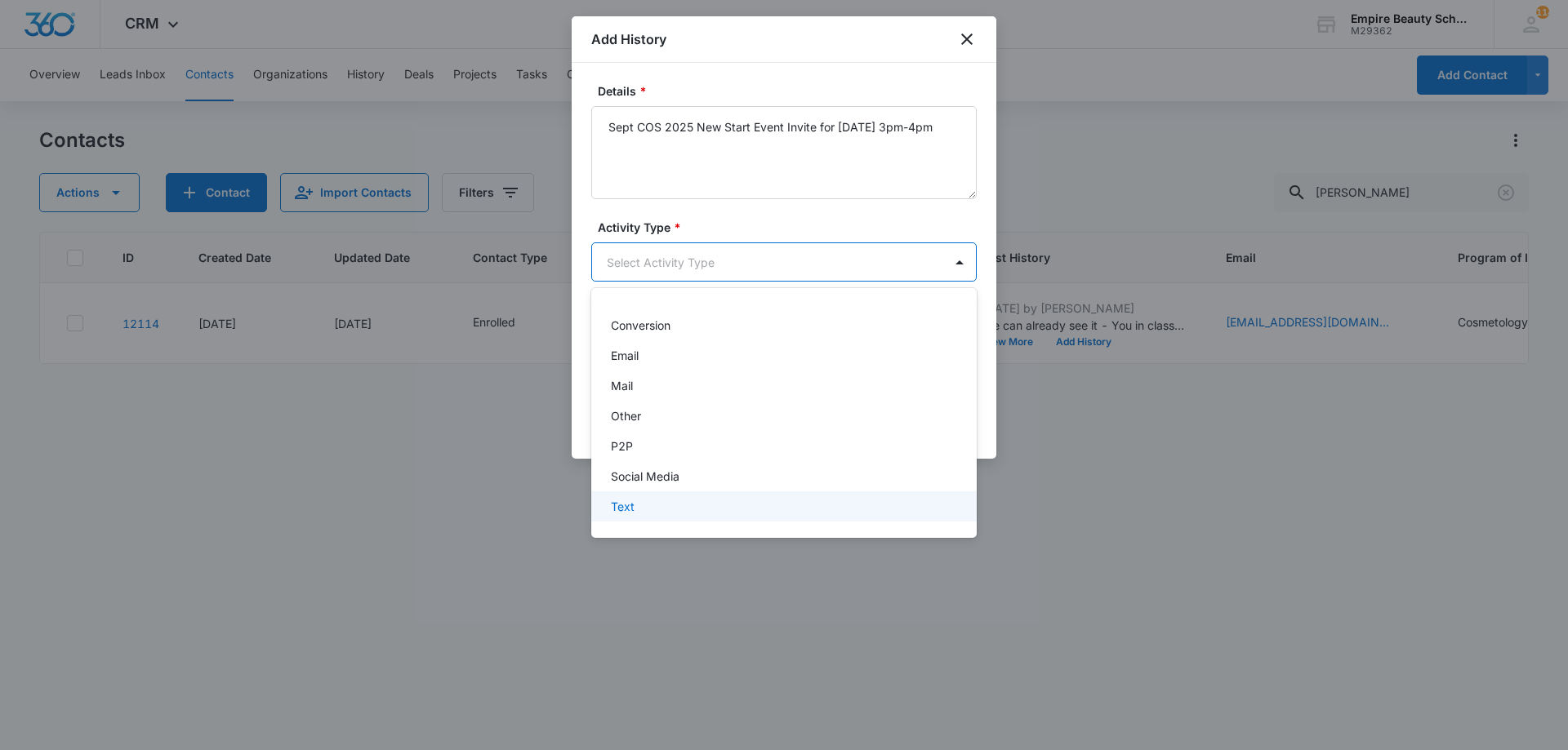
click at [673, 504] on div "Text" at bounding box center [782, 507] width 343 height 17
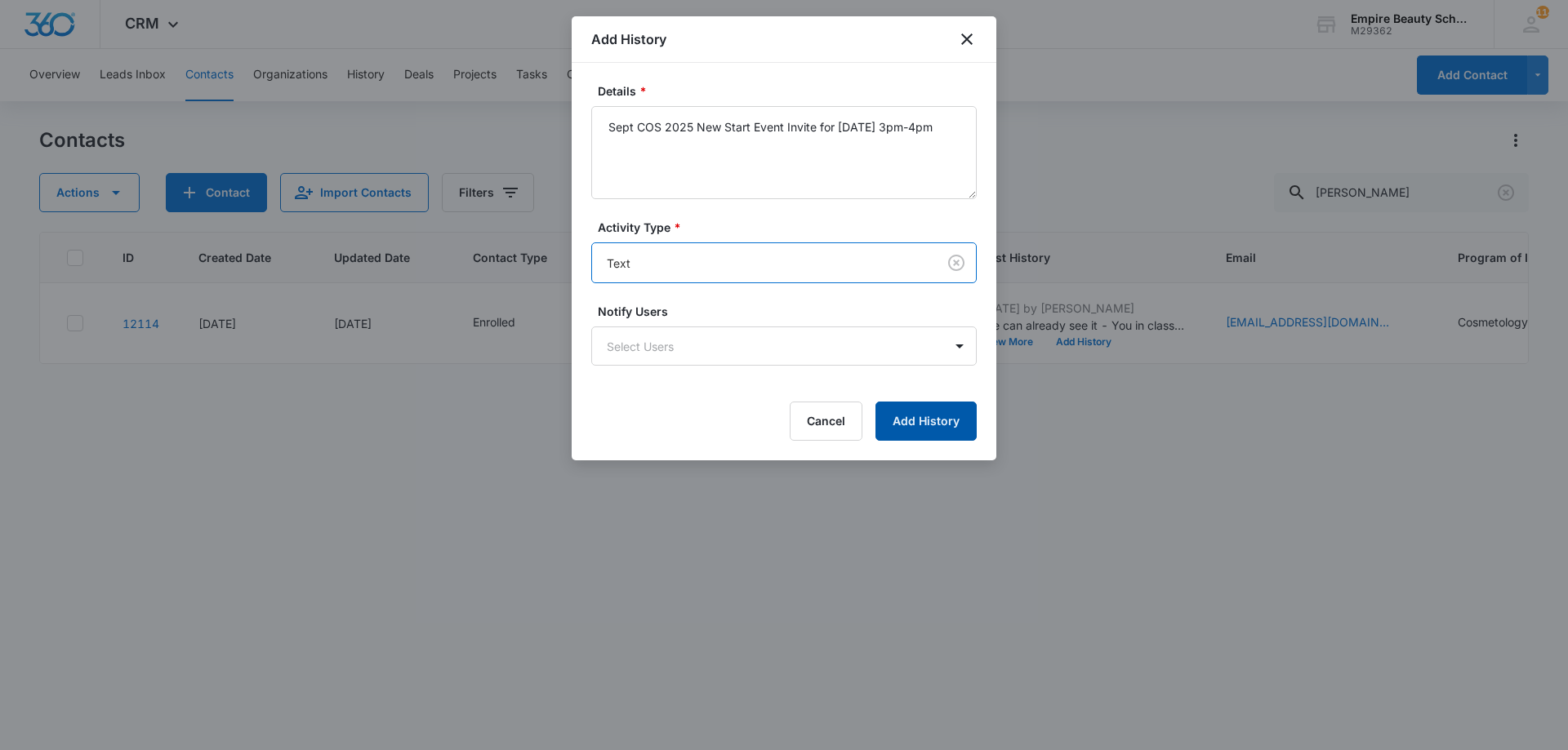
click at [933, 426] on button "Add History" at bounding box center [926, 421] width 101 height 39
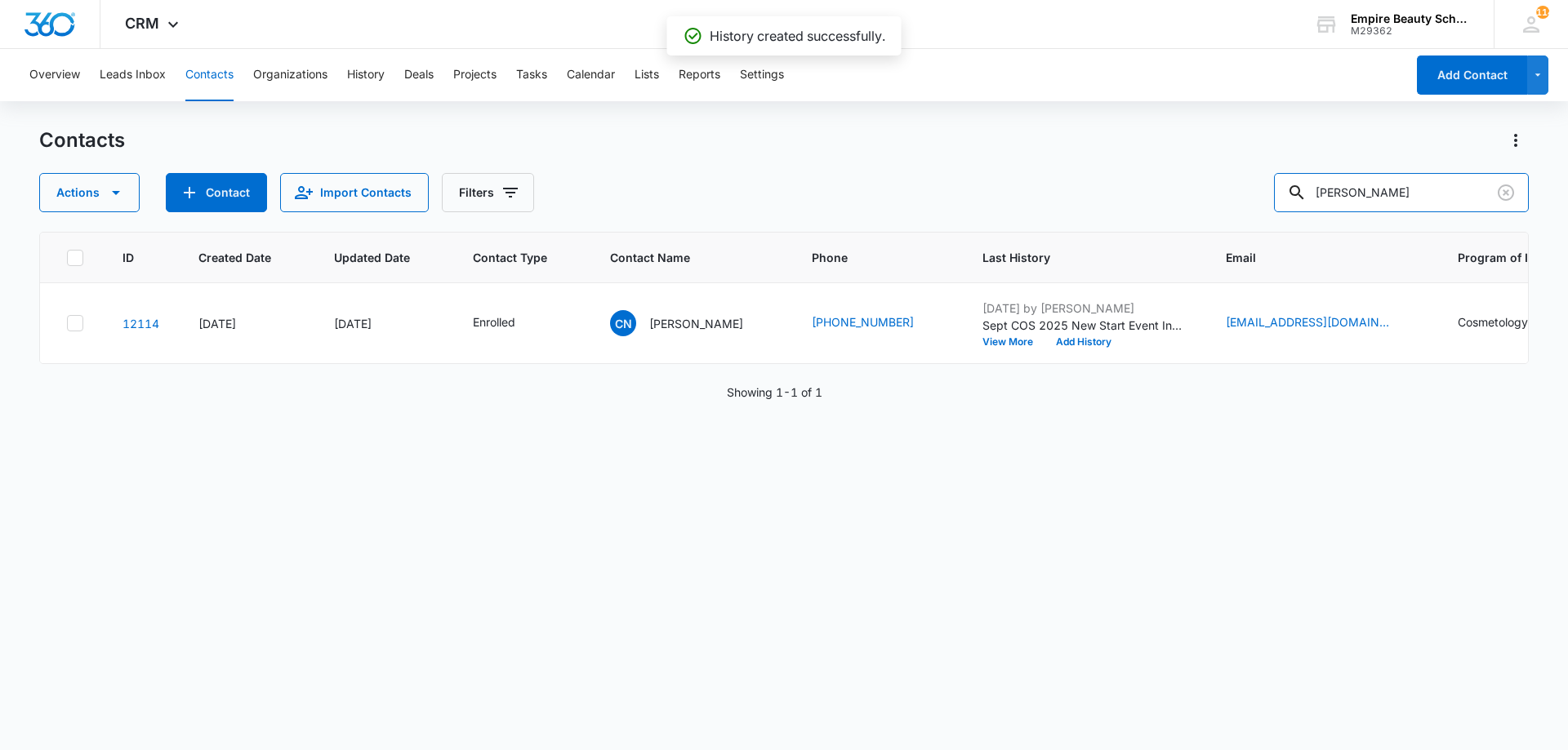
drag, startPoint x: 1389, startPoint y: 190, endPoint x: 900, endPoint y: 179, distance: 489.1
click at [979, 222] on div "Contacts Actions Contact Import Contacts Filters chloe nass ID Created Date Upd…" at bounding box center [784, 438] width 1489 height 622
type input "alicia nic"
click at [1050, 339] on div "Jul 30, 2025 by Jess Peltonovich We can already see it - You in class, scissors…" at bounding box center [1084, 323] width 204 height 47
click at [1050, 342] on button "Add History" at bounding box center [1083, 342] width 79 height 9
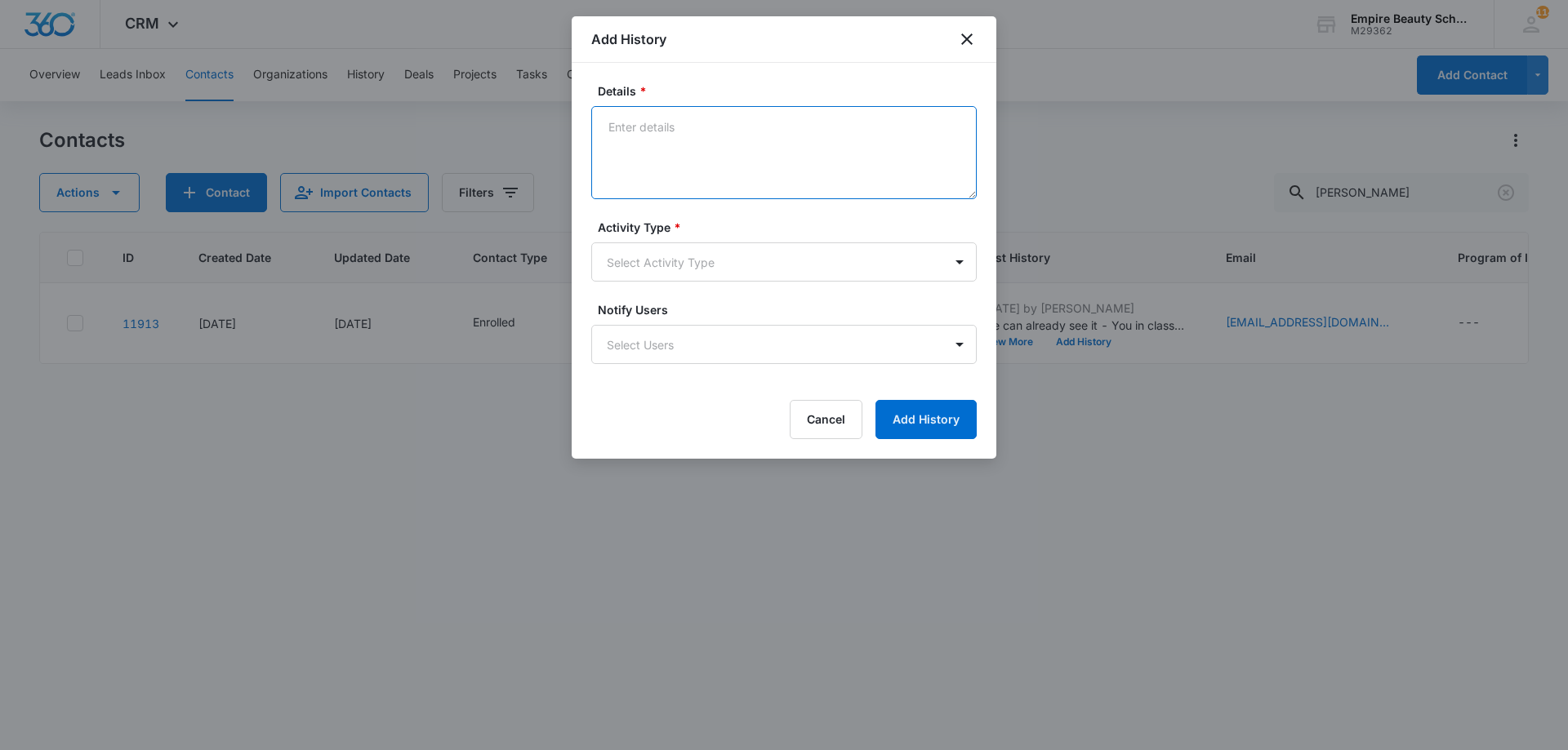
paste textarea "Sept COS 2025 New Start Event Invite for [DATE] 3pm-4pm"
type textarea "Sept COS 2025 New Start Event Invite for [DATE] 3pm-4pm"
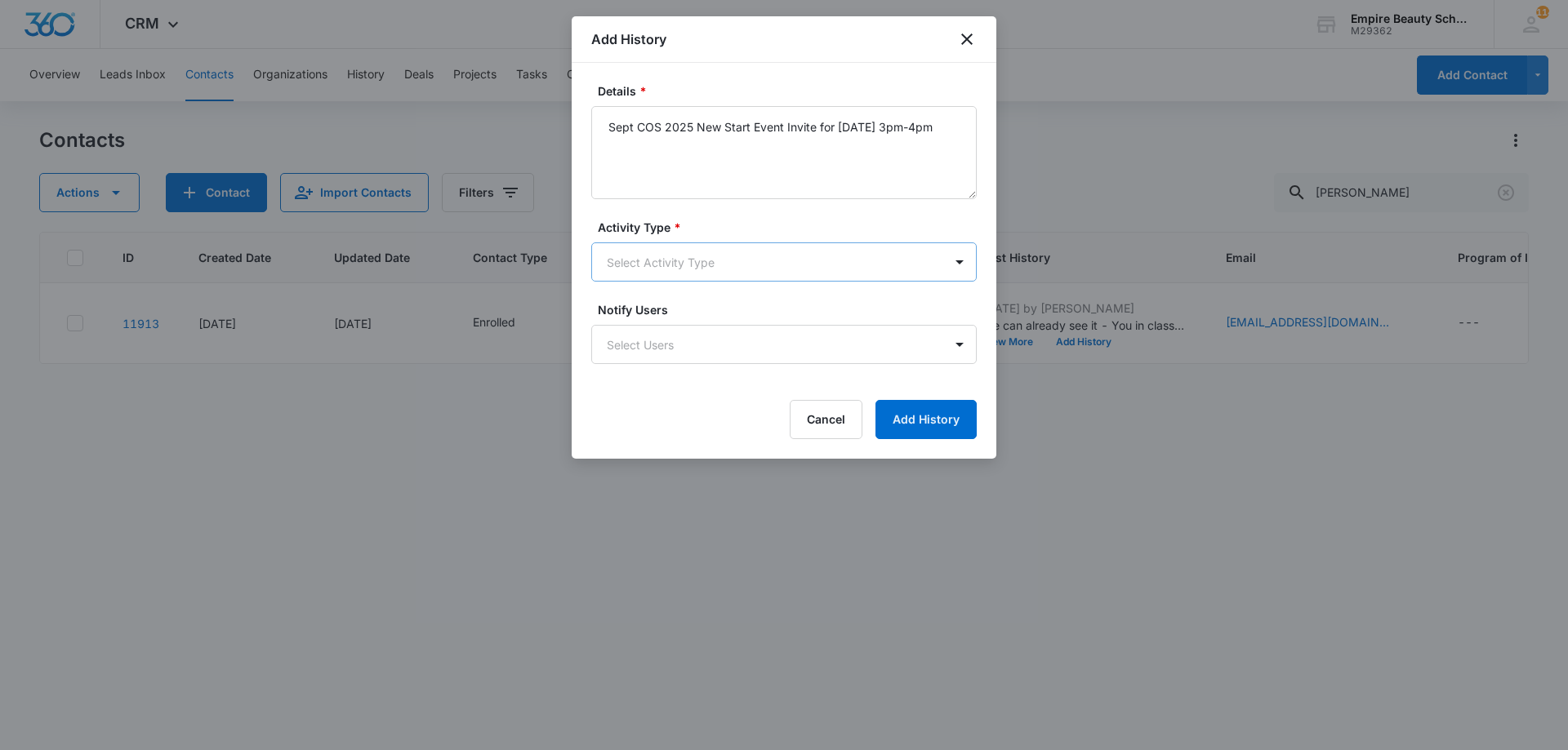
click at [777, 259] on body "CRM Apps Forms CRM Email Shop Payments POS Files Brand Settings Empire Beauty S…" at bounding box center [784, 375] width 1568 height 750
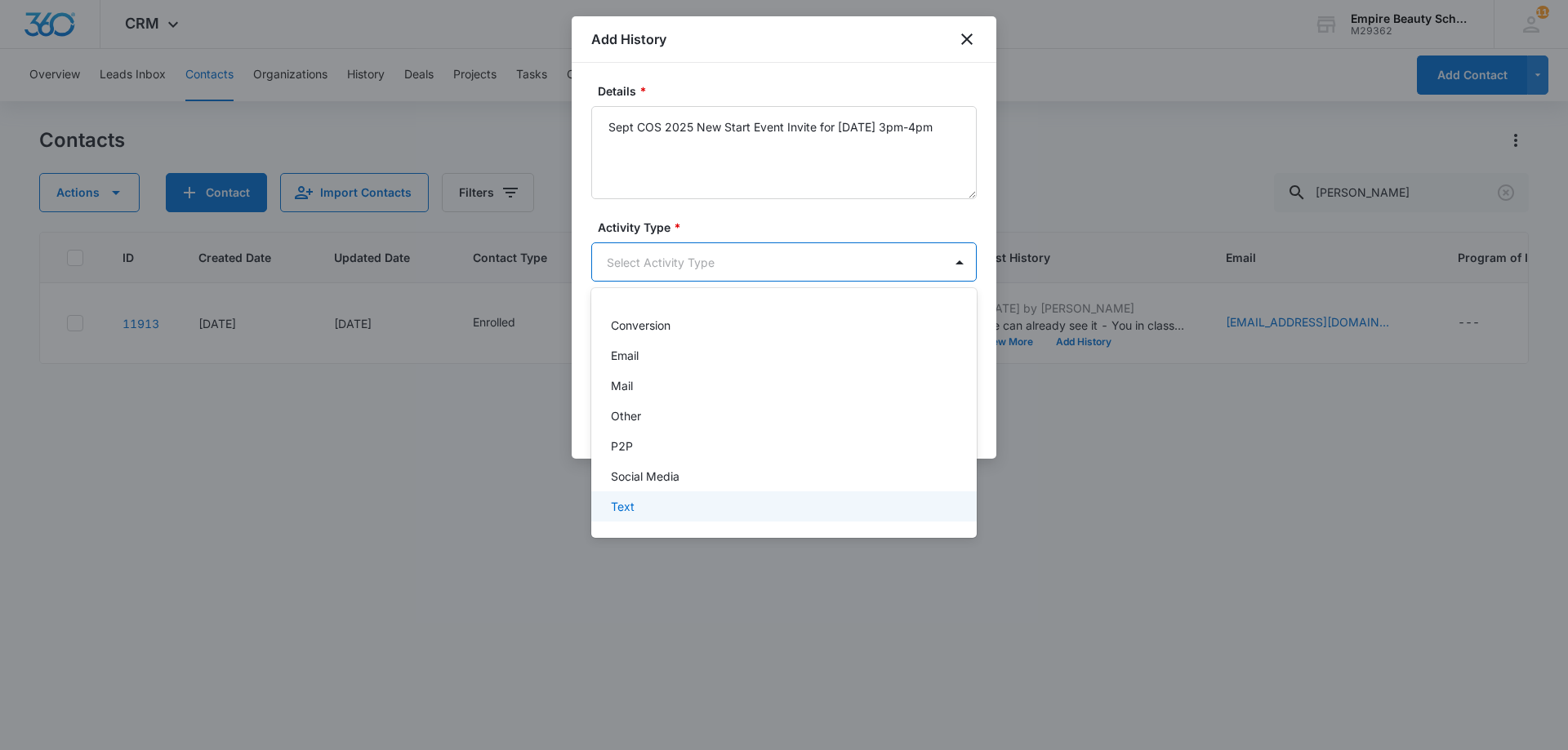
click at [689, 516] on div "Text" at bounding box center [784, 506] width 385 height 30
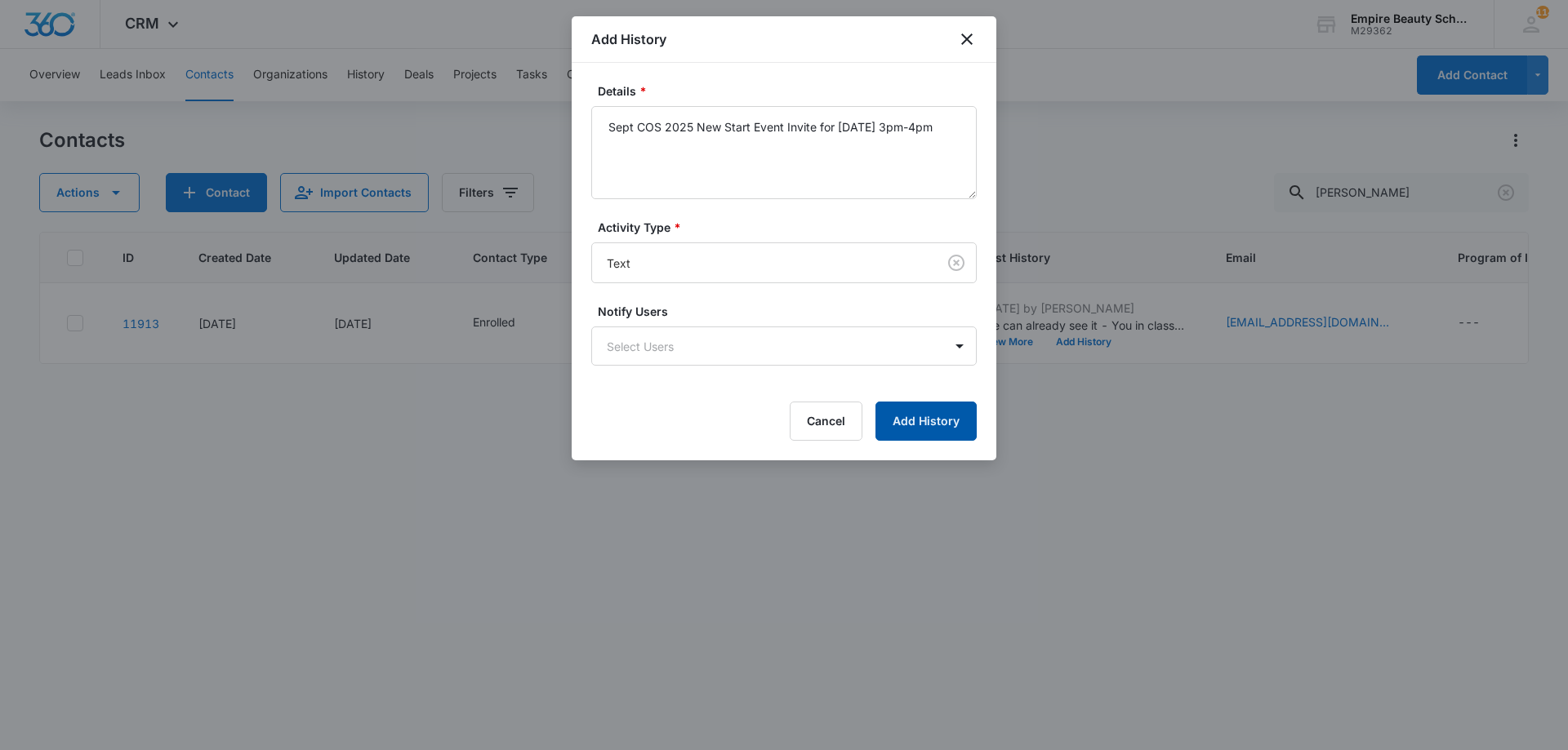
click at [921, 426] on button "Add History" at bounding box center [926, 421] width 101 height 39
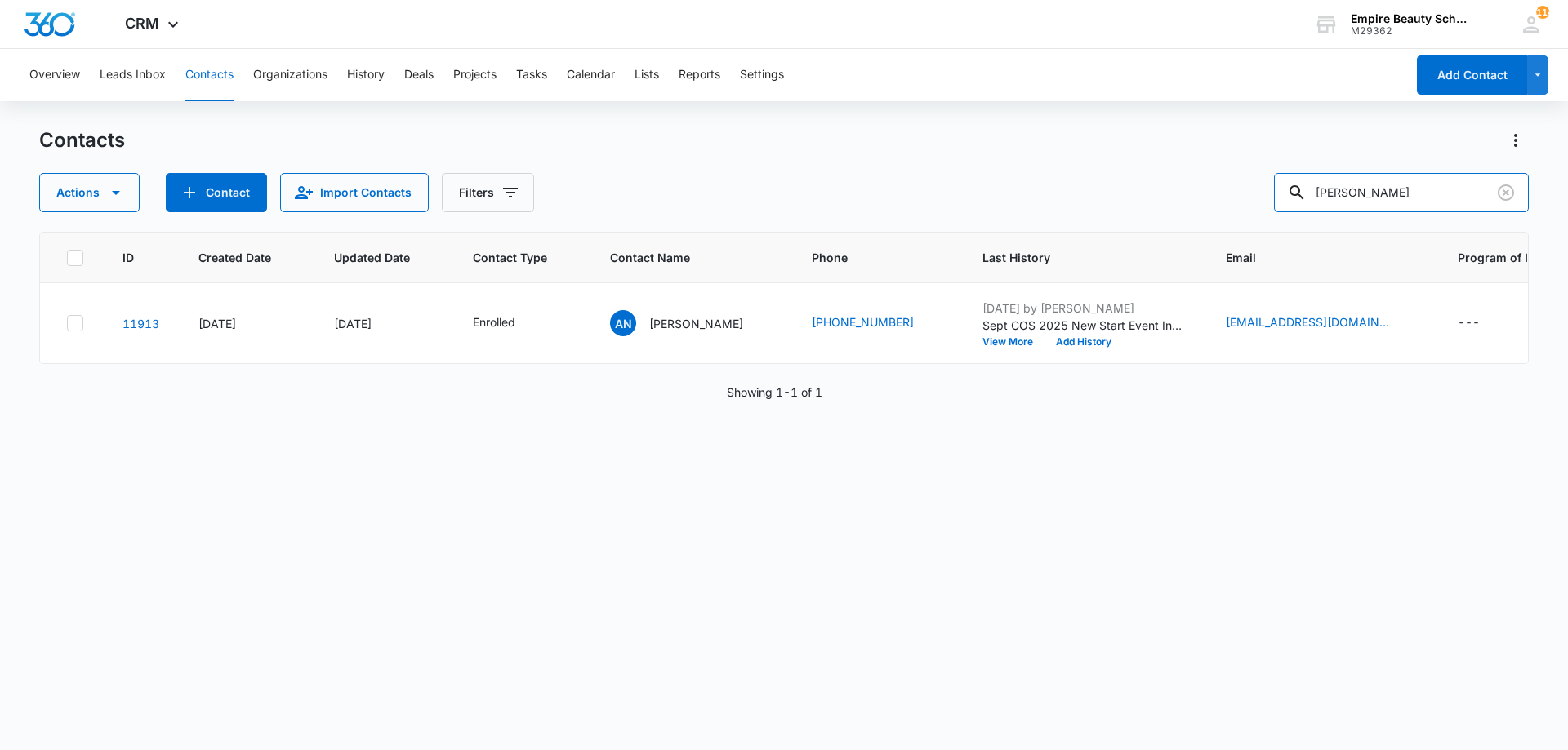
drag, startPoint x: 1427, startPoint y: 206, endPoint x: 845, endPoint y: 185, distance: 582.4
click at [872, 188] on div "Actions Contact Import Contacts Filters alicia nic" at bounding box center [784, 193] width 1489 height 39
type input "sarah nihan"
click at [1044, 345] on button "Add History" at bounding box center [1083, 342] width 79 height 9
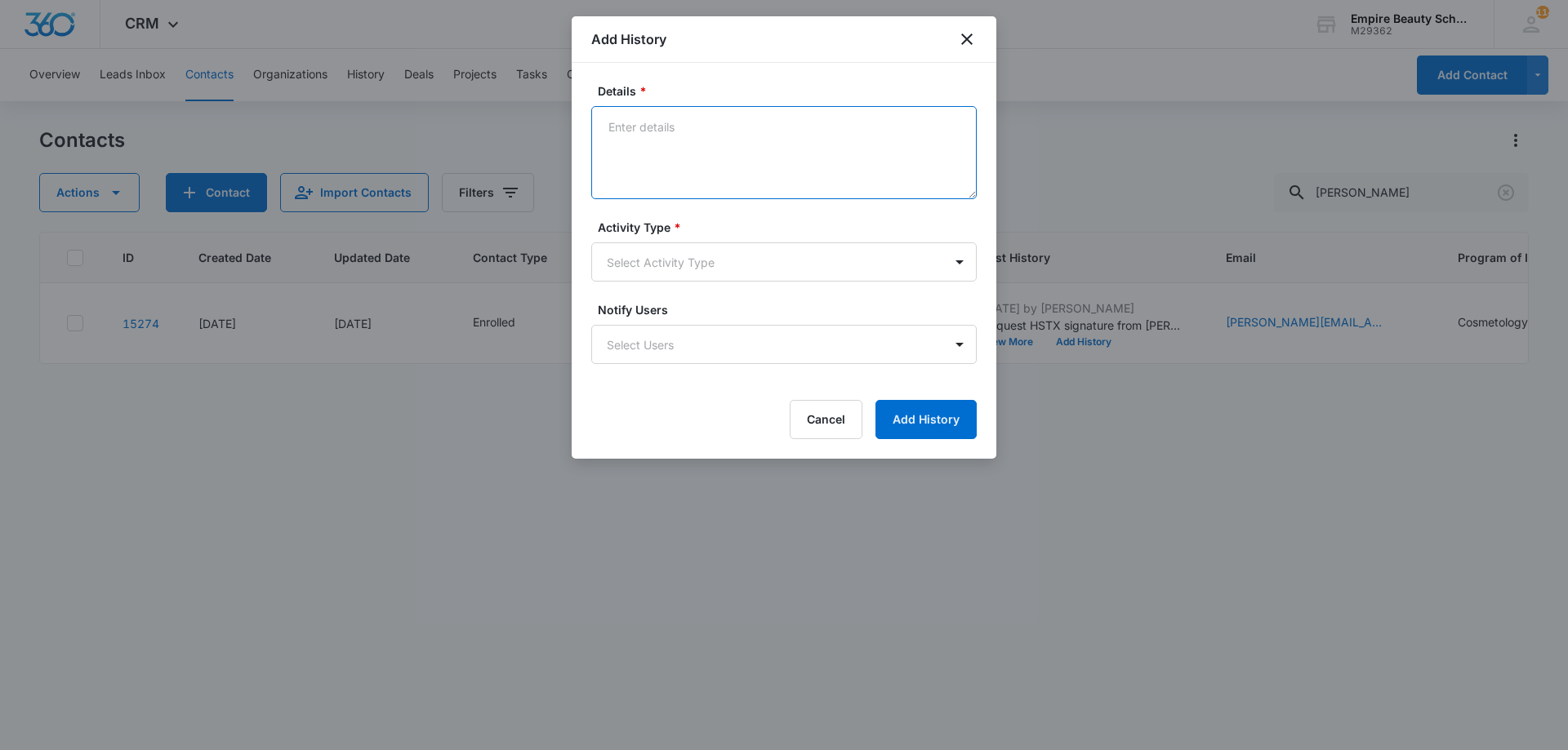
drag, startPoint x: 767, startPoint y: 166, endPoint x: 683, endPoint y: 131, distance: 91.0
paste textarea "Sept COS 2025 New Start Event Invite for [DATE] 3pm-4pm"
type textarea "Sept COS 2025 New Start Event Invite for [DATE] 3pm-4pm"
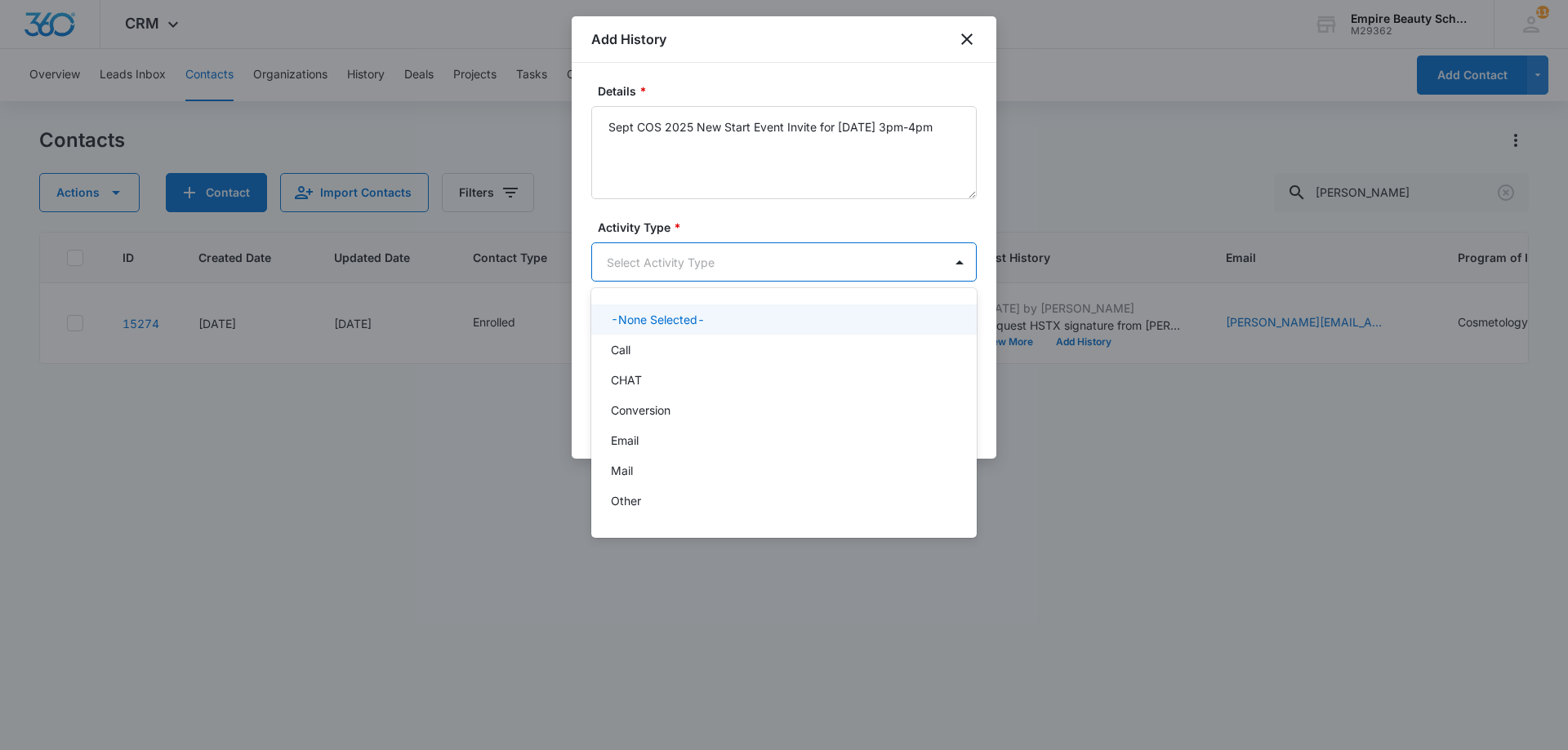
click at [694, 270] on body "CRM Apps Forms CRM Email Shop Payments POS Files Brand Settings Empire Beauty S…" at bounding box center [784, 375] width 1568 height 750
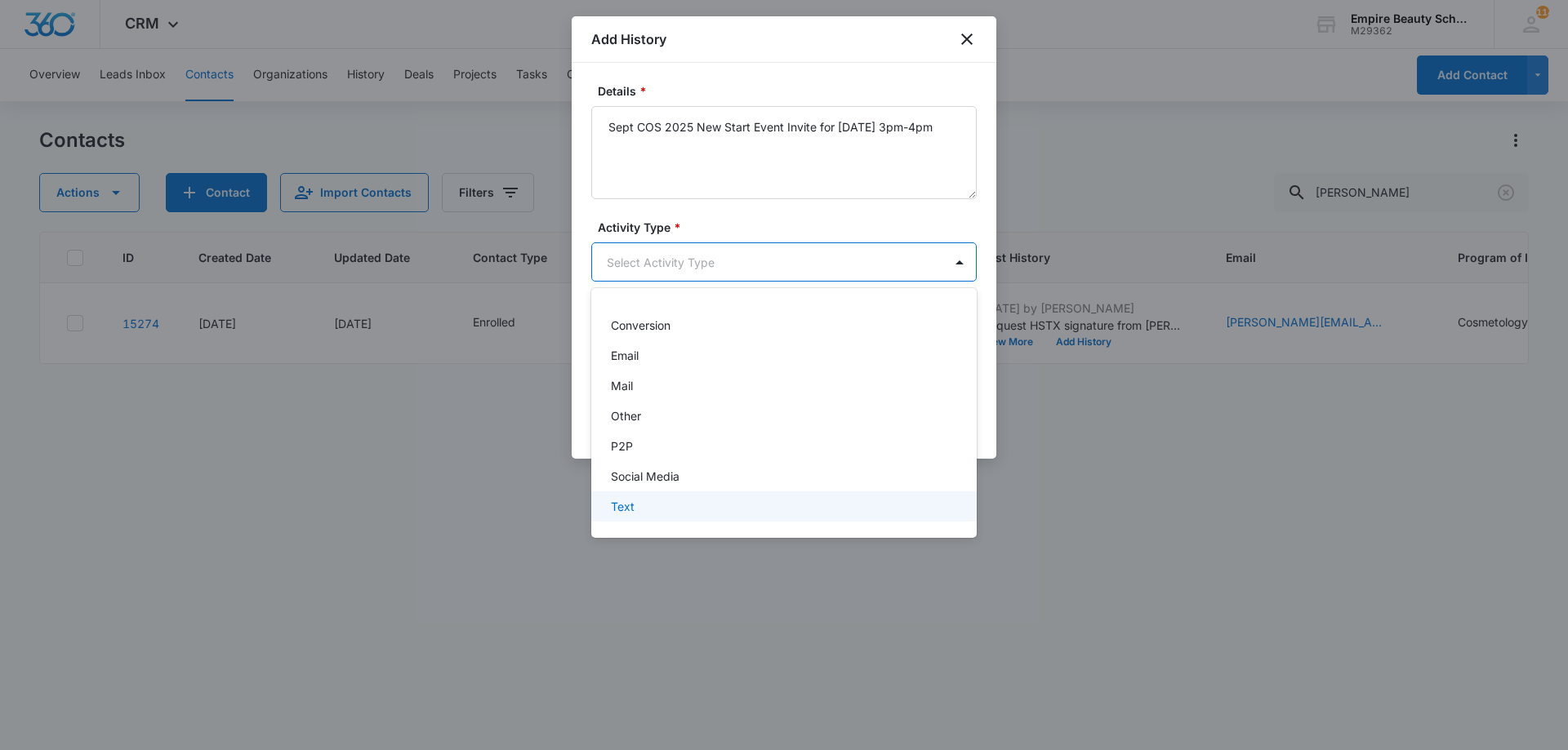
click at [662, 523] on div "-None Selected- Call CHAT Conversion Email Mail Other P2P Social Media Text" at bounding box center [784, 413] width 385 height 223
click at [662, 512] on div "Text" at bounding box center [782, 507] width 343 height 17
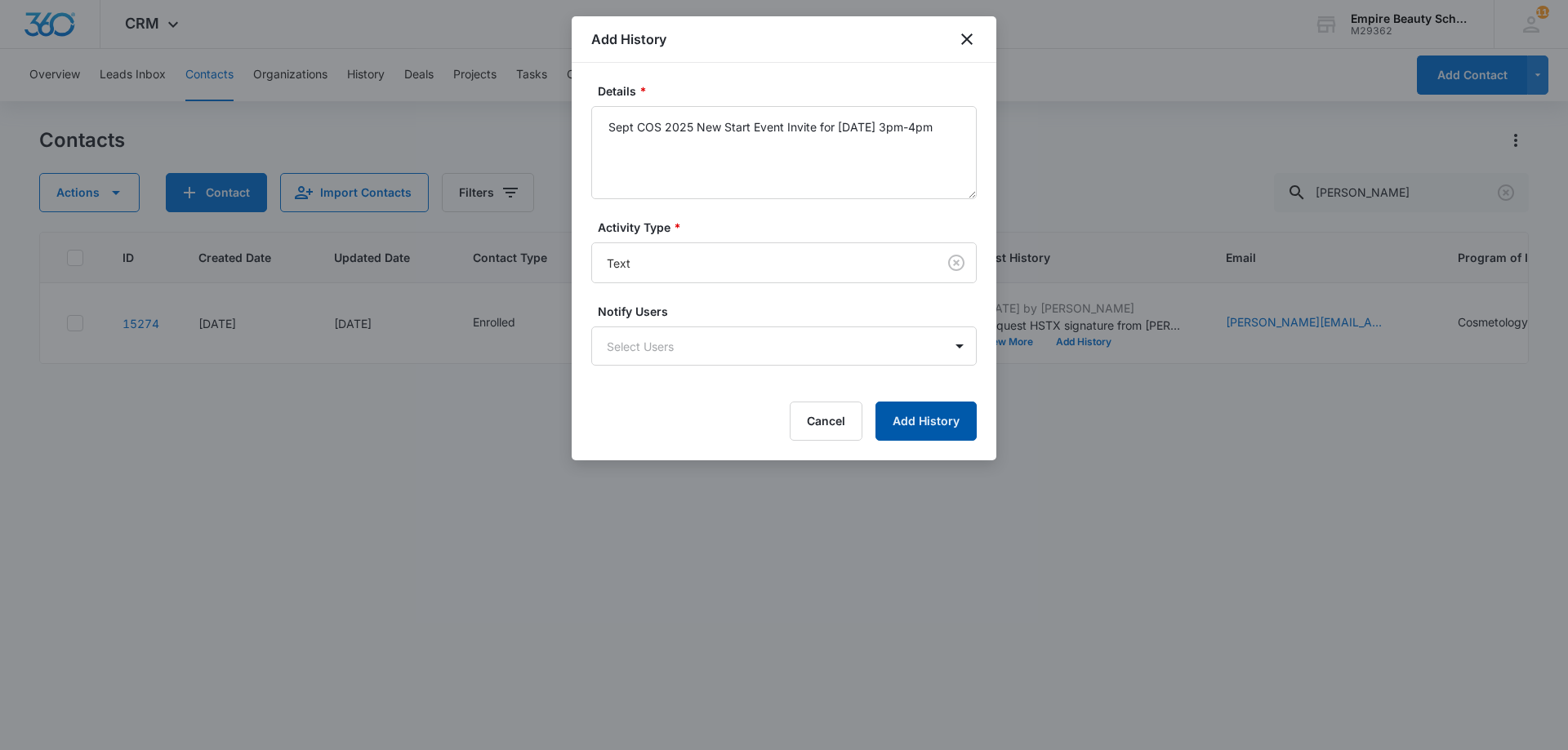
click at [911, 416] on button "Add History" at bounding box center [926, 421] width 101 height 39
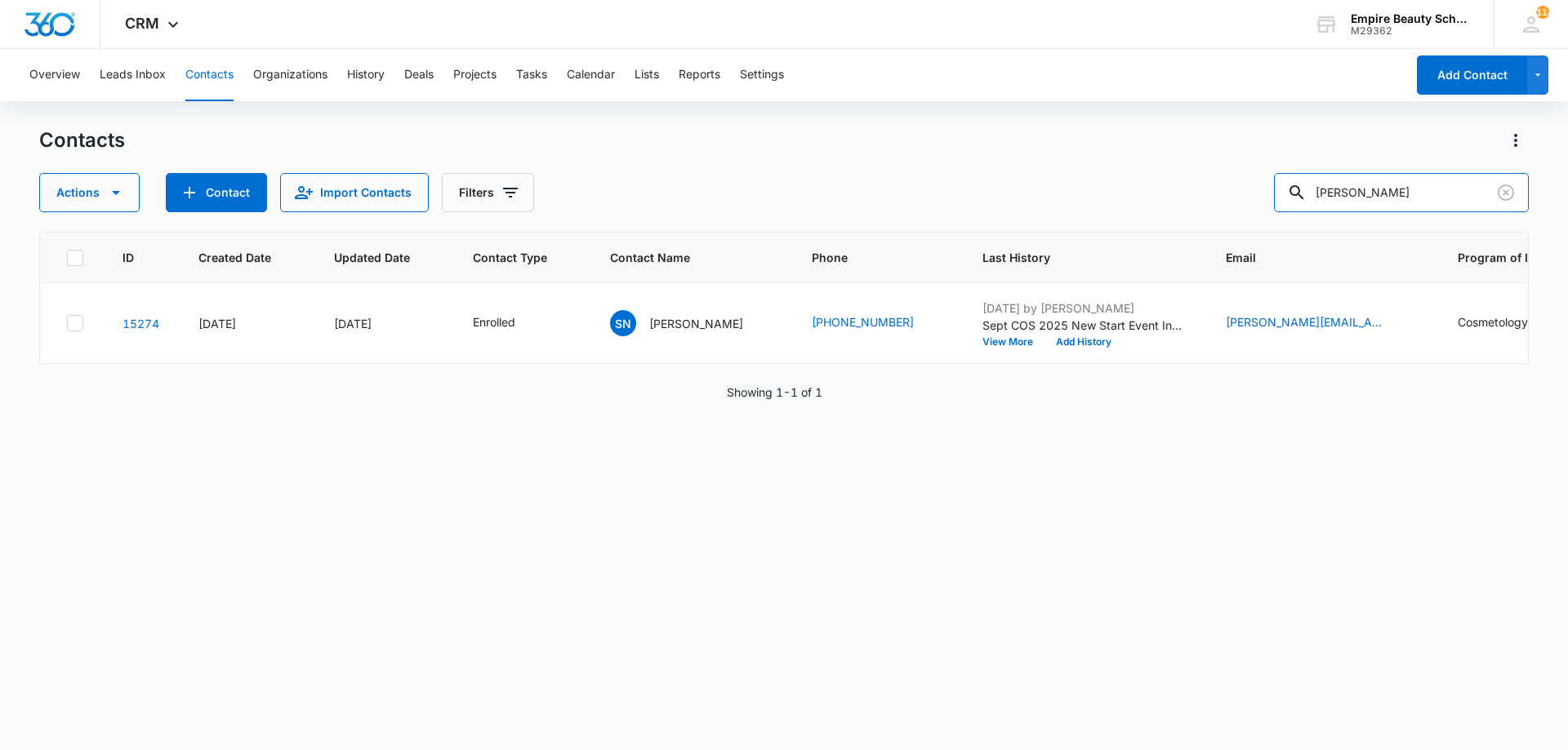
drag, startPoint x: 1418, startPoint y: 199, endPoint x: 831, endPoint y: 188, distance: 587.1
click at [862, 188] on div "Actions Contact Import Contacts Filters sarah nihan" at bounding box center [784, 193] width 1489 height 39
type input "grace nutter"
click at [1044, 342] on button "Add History" at bounding box center [1083, 342] width 79 height 9
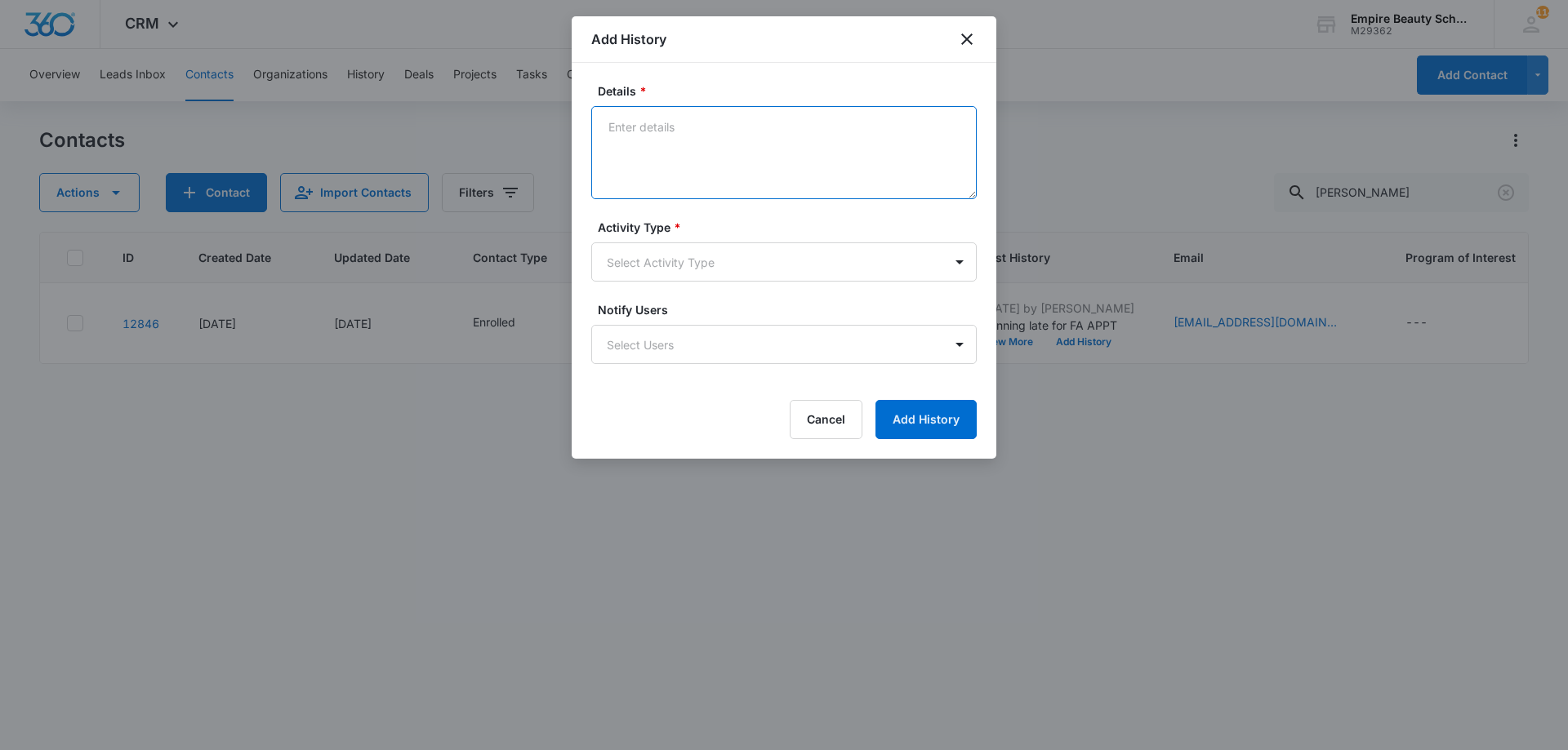
paste textarea "Sept COS 2025 New Start Event Invite for [DATE] 3pm-4pm"
type textarea "Sept COS 2025 New Start Event Invite for [DATE] 3pm-4pm"
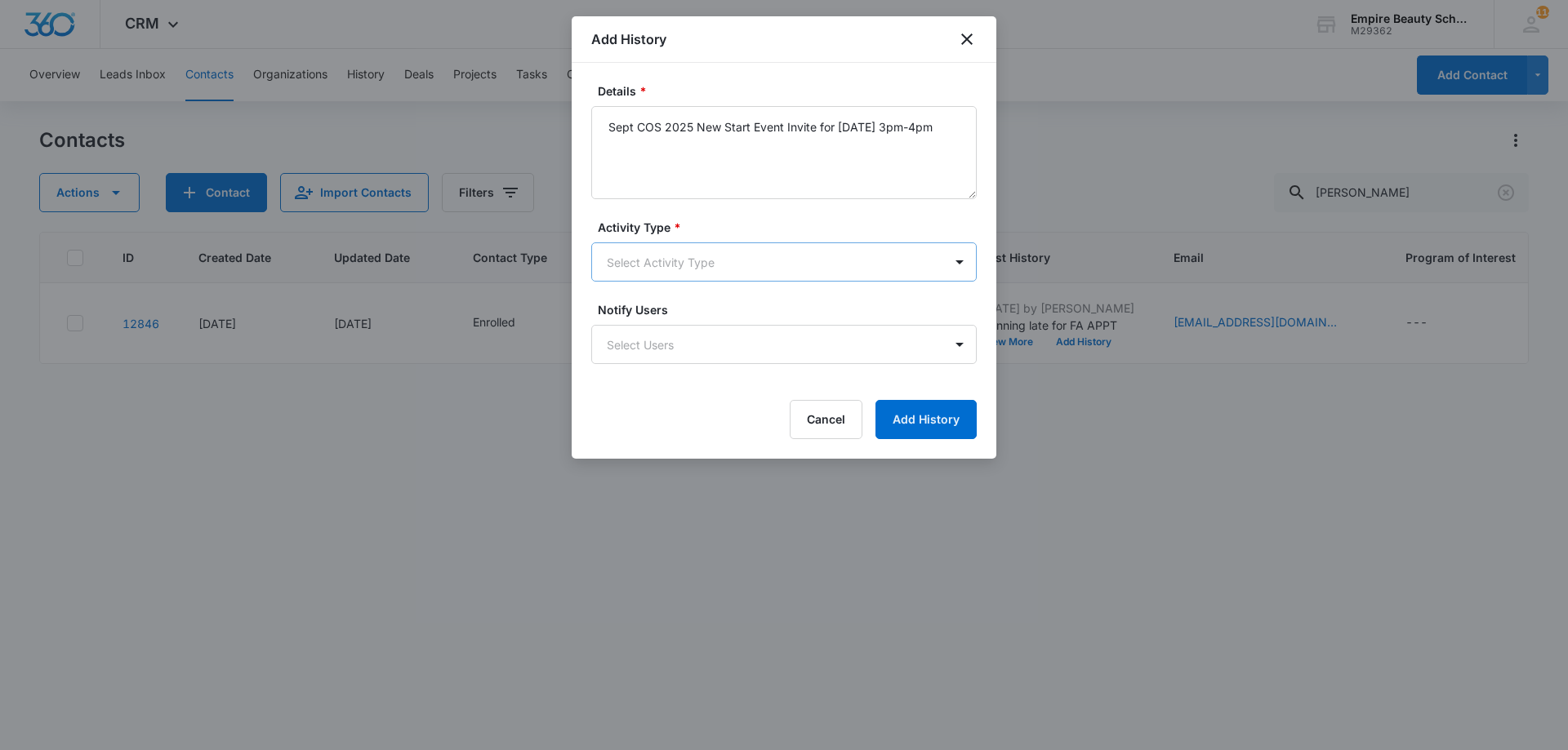
click at [739, 271] on body "CRM Apps Forms CRM Email Shop Payments POS Files Brand Settings Empire Beauty S…" at bounding box center [784, 375] width 1568 height 750
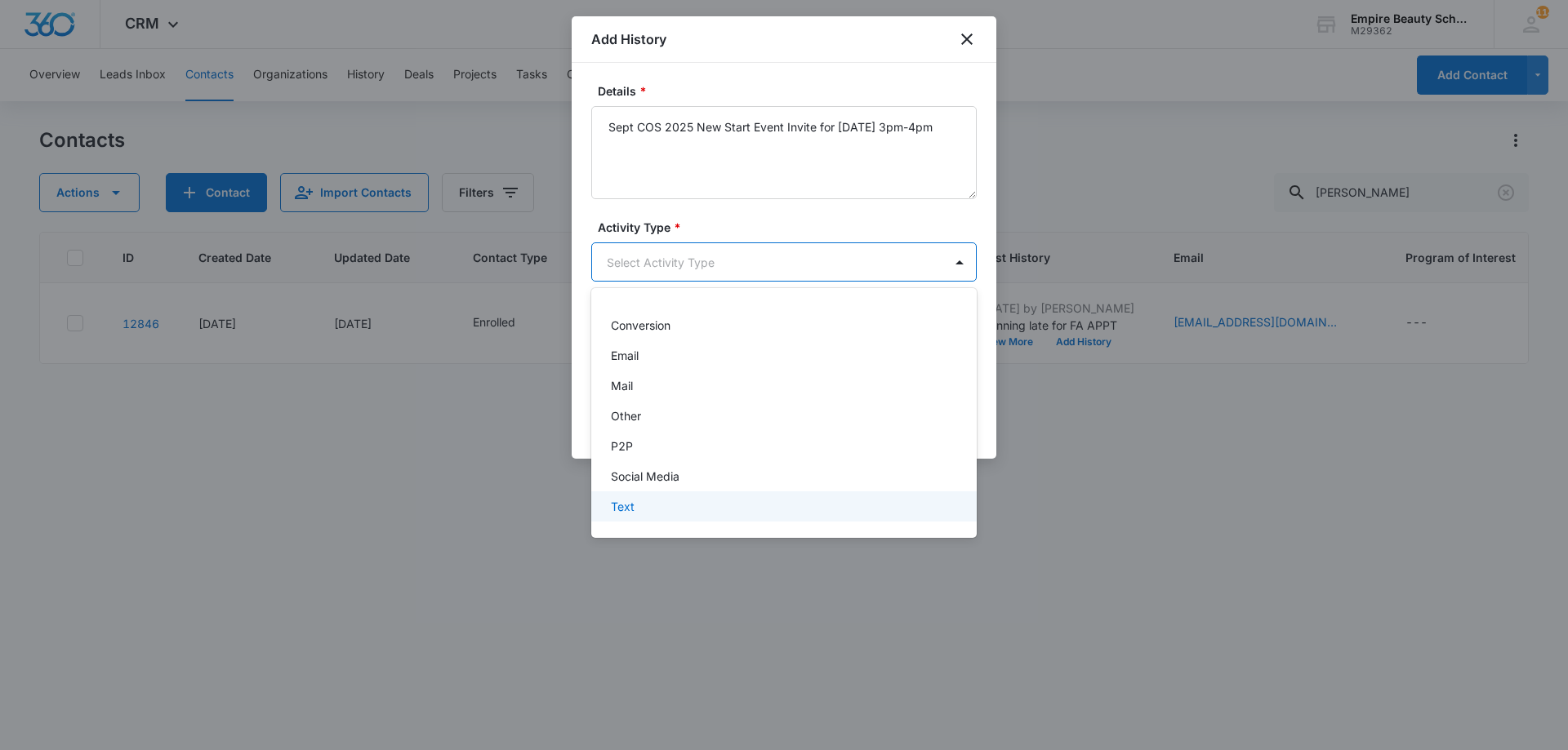
click at [641, 497] on div "Text" at bounding box center [784, 506] width 385 height 30
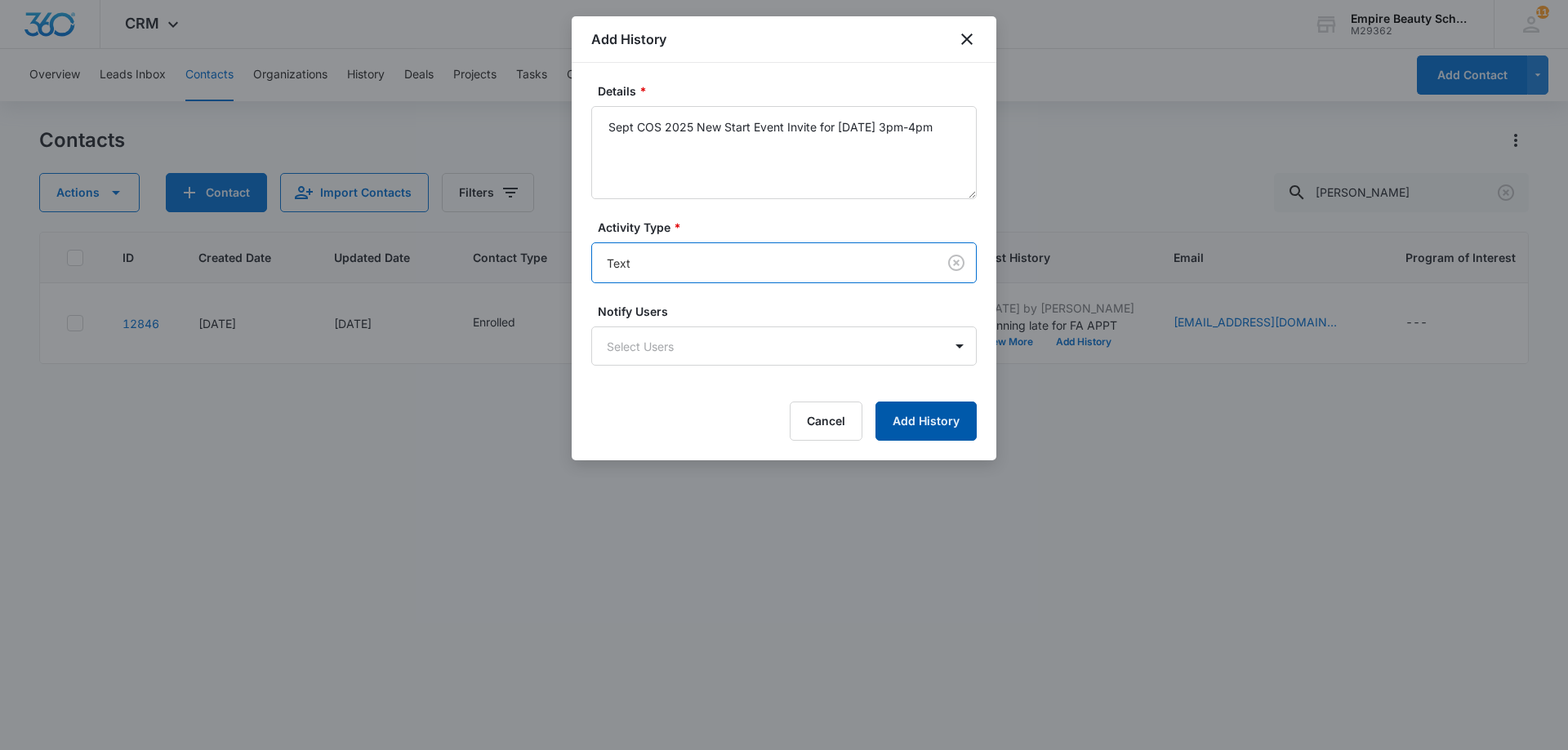
click at [959, 420] on button "Add History" at bounding box center [926, 421] width 101 height 39
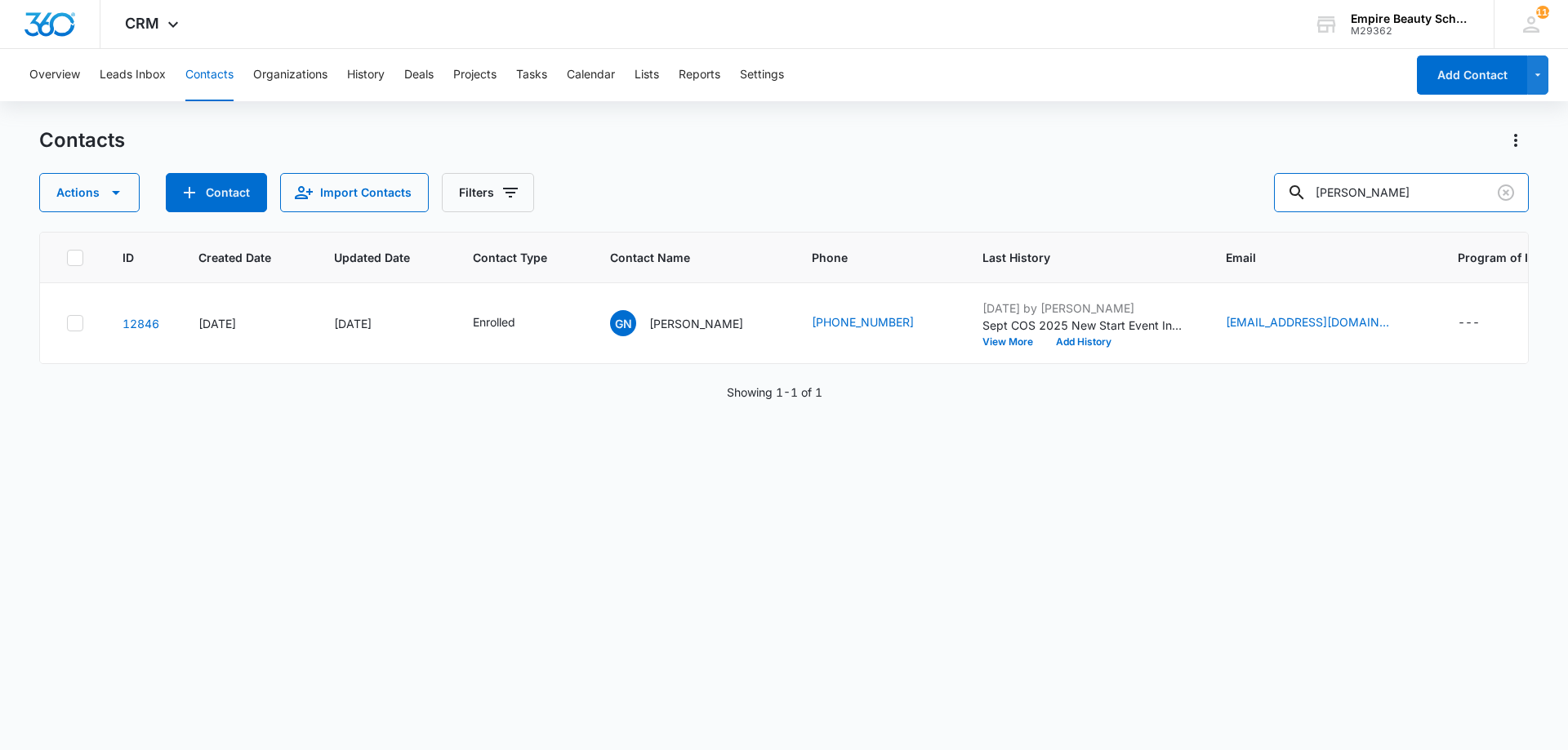
drag, startPoint x: 1416, startPoint y: 203, endPoint x: 1033, endPoint y: 207, distance: 383.0
click at [1062, 198] on div "Actions Contact Import Contacts Filters grace nutter" at bounding box center [784, 193] width 1489 height 39
type input "pach"
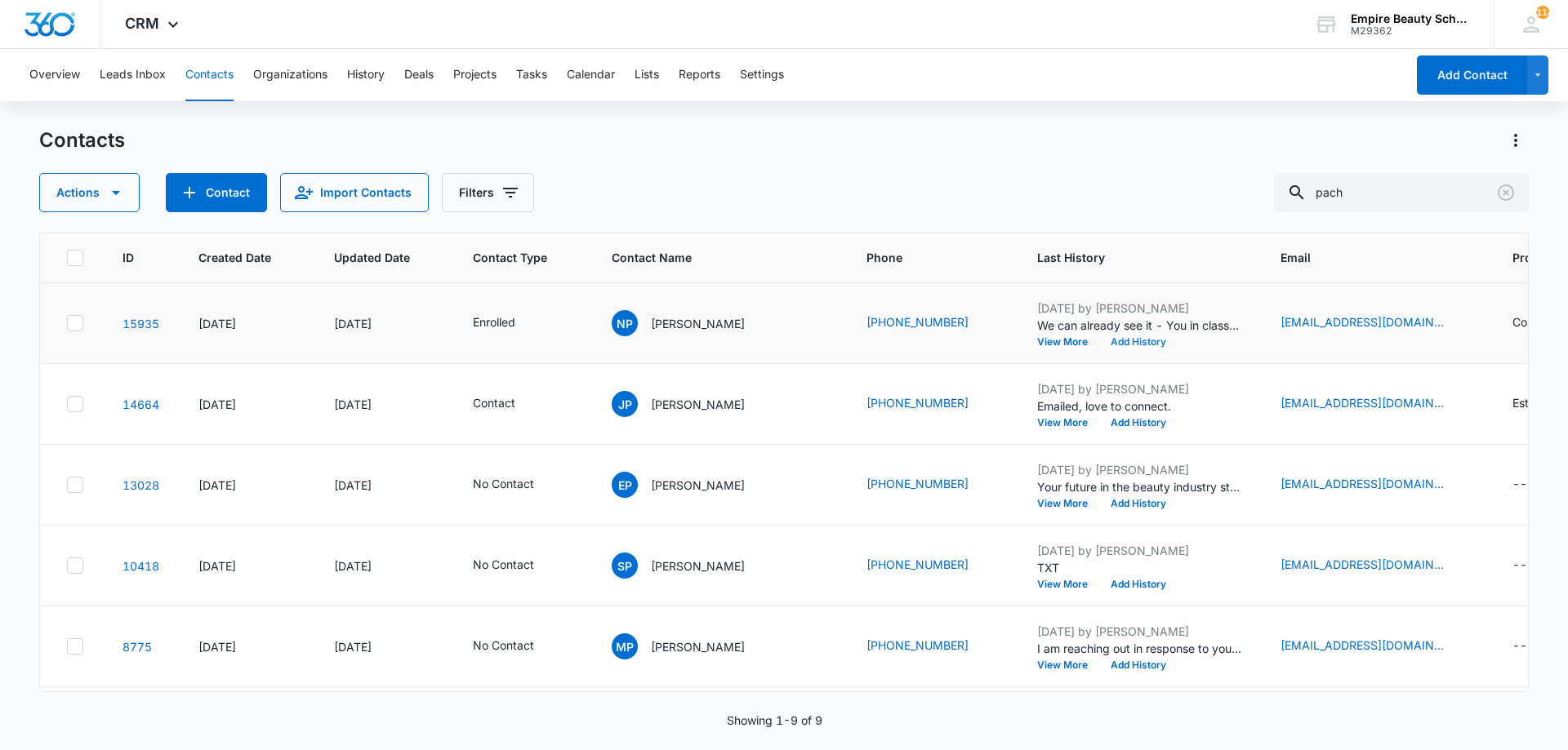
click at [1099, 342] on button "Add History" at bounding box center [1138, 342] width 79 height 9
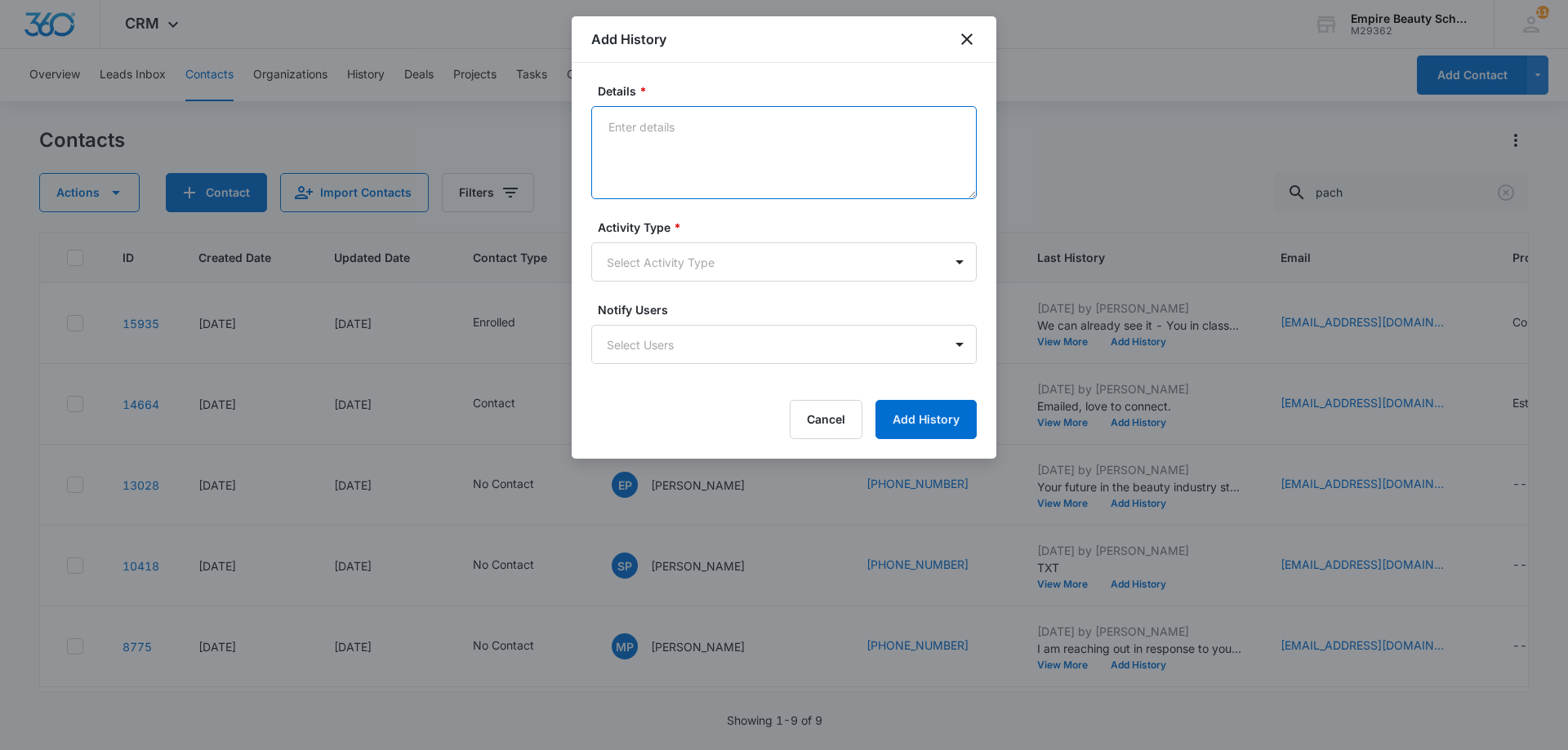
drag, startPoint x: 659, startPoint y: 140, endPoint x: 657, endPoint y: 157, distance: 17.1
paste textarea "Sept COS 2025 New Start Event Invite for [DATE] 3pm-4pm"
type textarea "Sept COS 2025 New Start Event Invite for [DATE] 3pm-4pm"
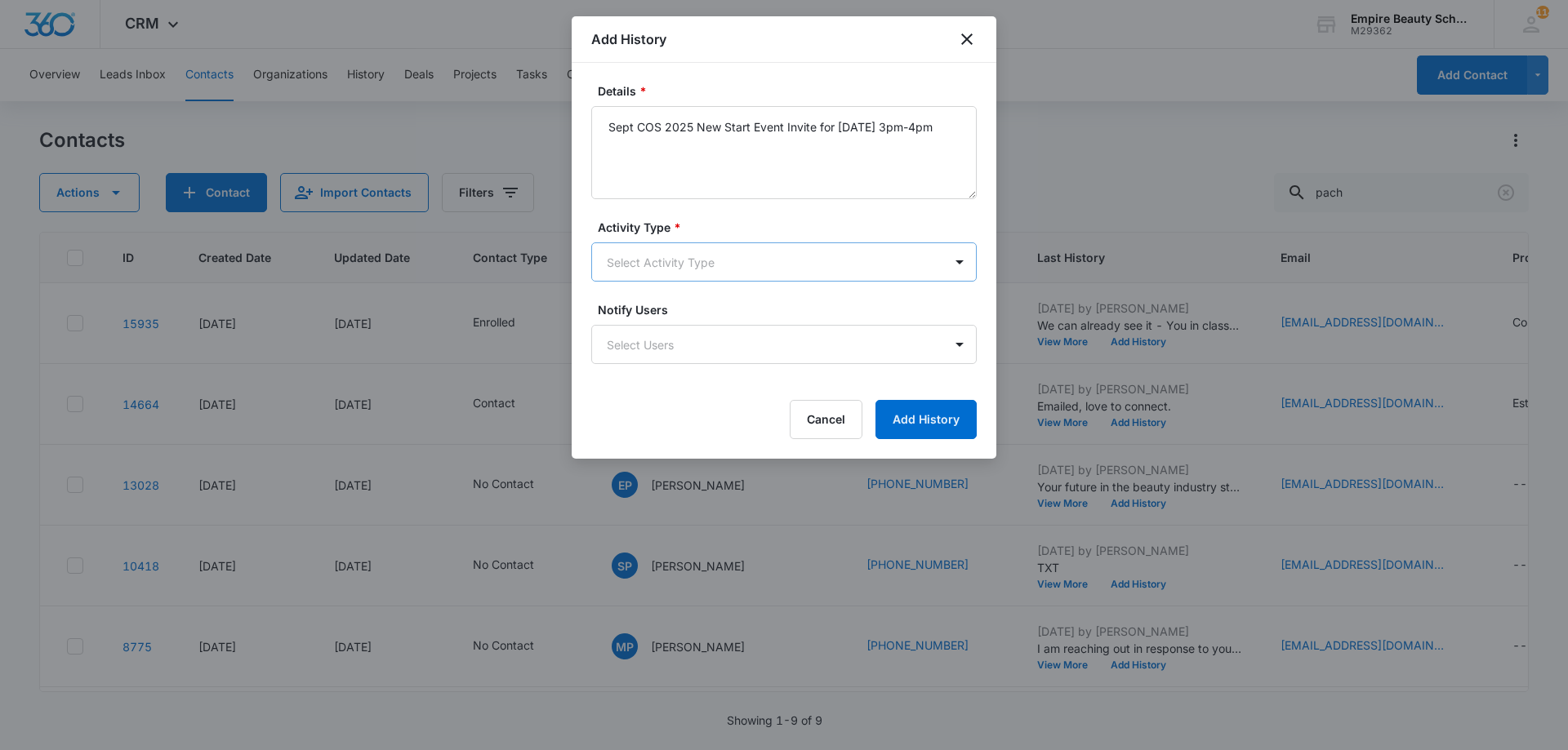
click at [677, 270] on body "CRM Apps Forms CRM Email Shop Payments POS Files Brand Settings Empire Beauty S…" at bounding box center [784, 375] width 1568 height 750
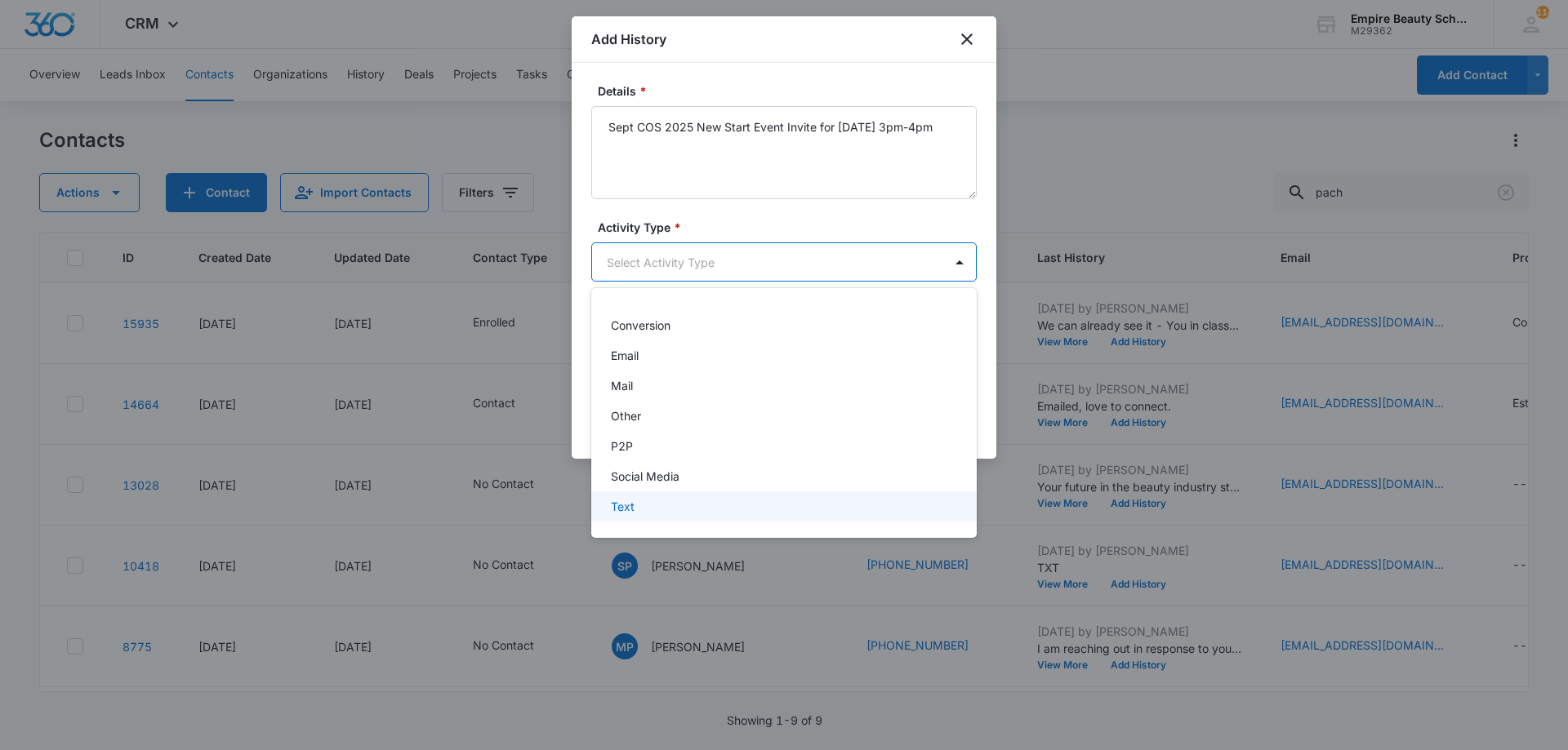
click at [687, 514] on div "Text" at bounding box center [782, 507] width 343 height 17
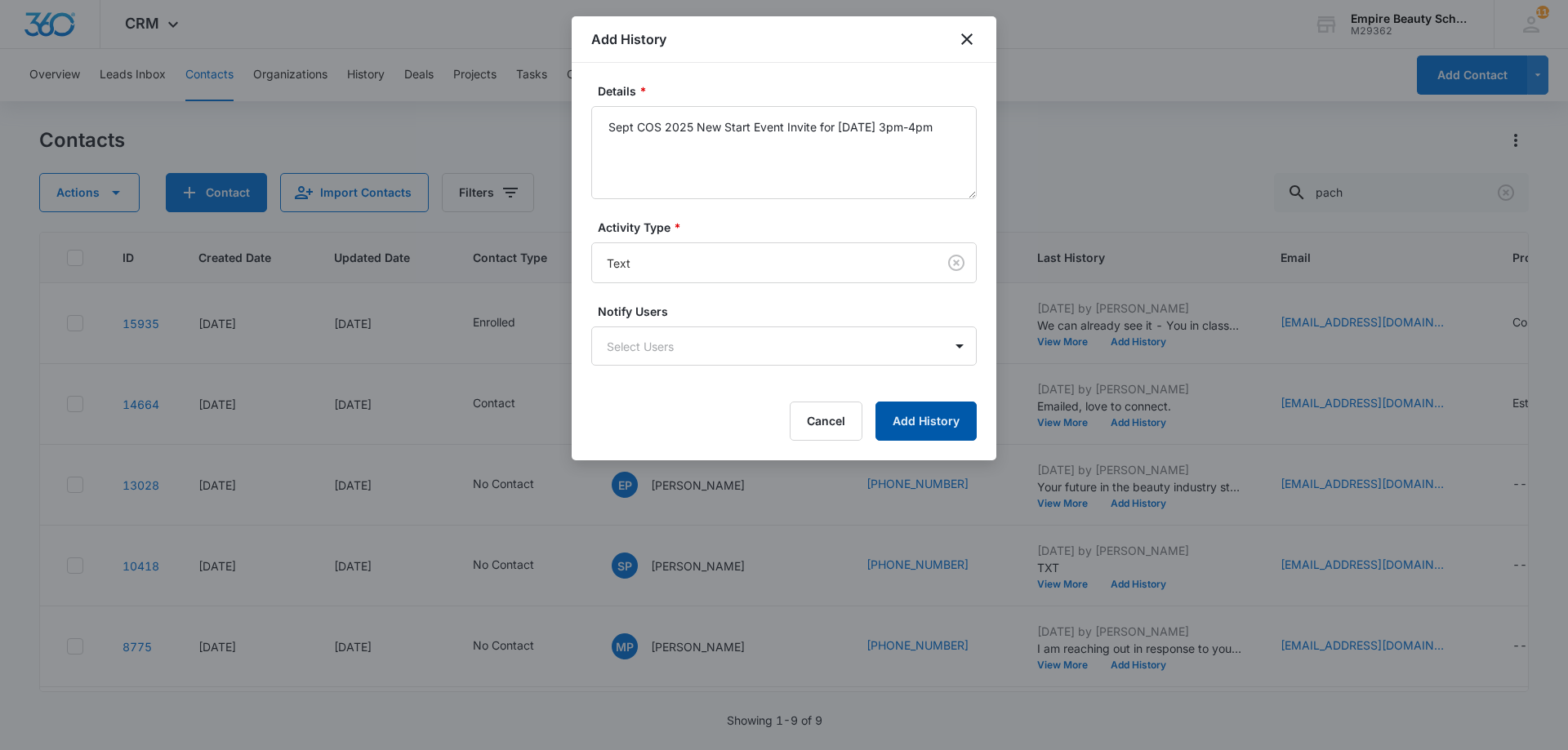
click at [934, 421] on button "Add History" at bounding box center [926, 421] width 101 height 39
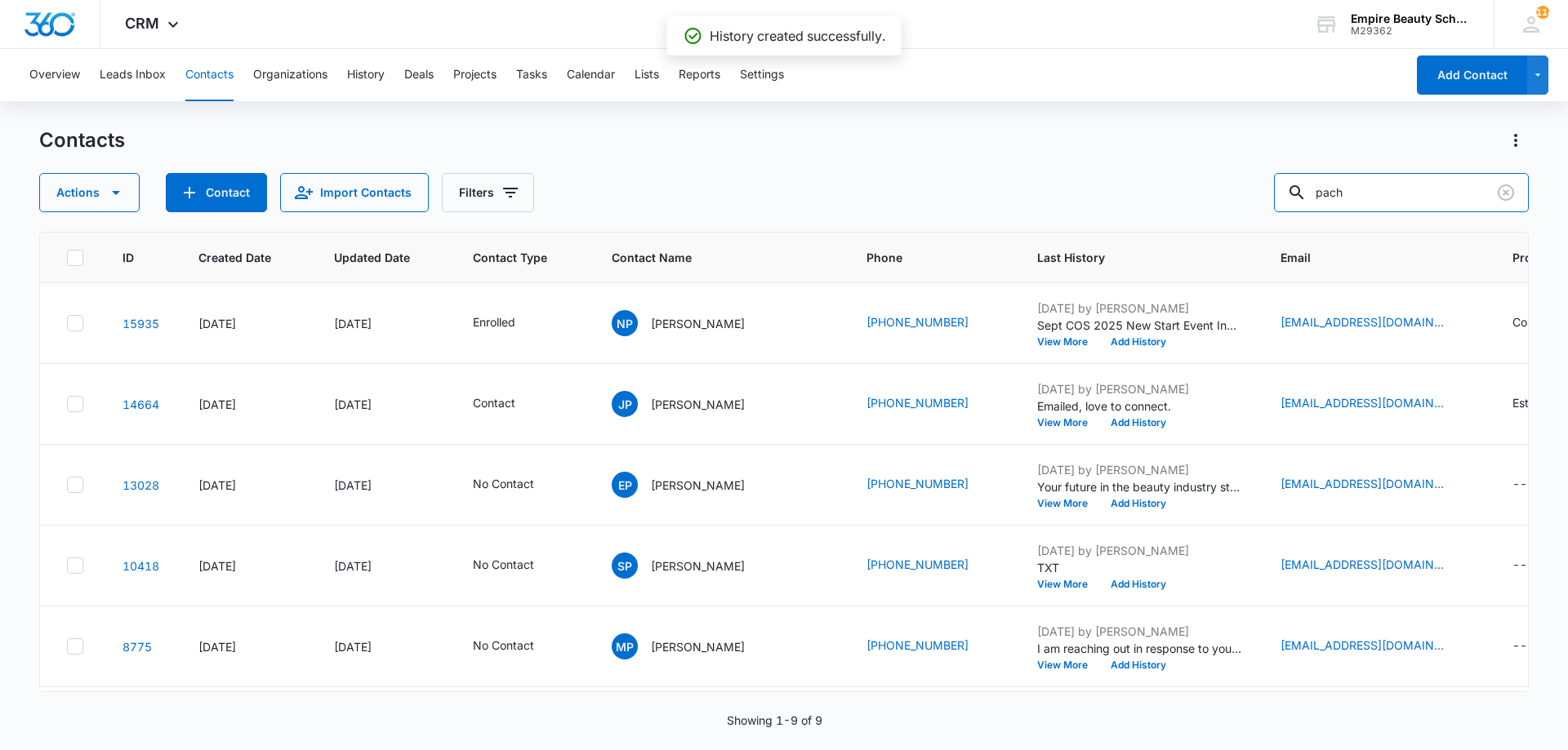
drag, startPoint x: 955, startPoint y: 170, endPoint x: 916, endPoint y: 173, distance: 39.1
click at [926, 166] on div "Contacts Actions Contact Import Contacts Filters pach" at bounding box center [784, 170] width 1489 height 85
type input "patrik"
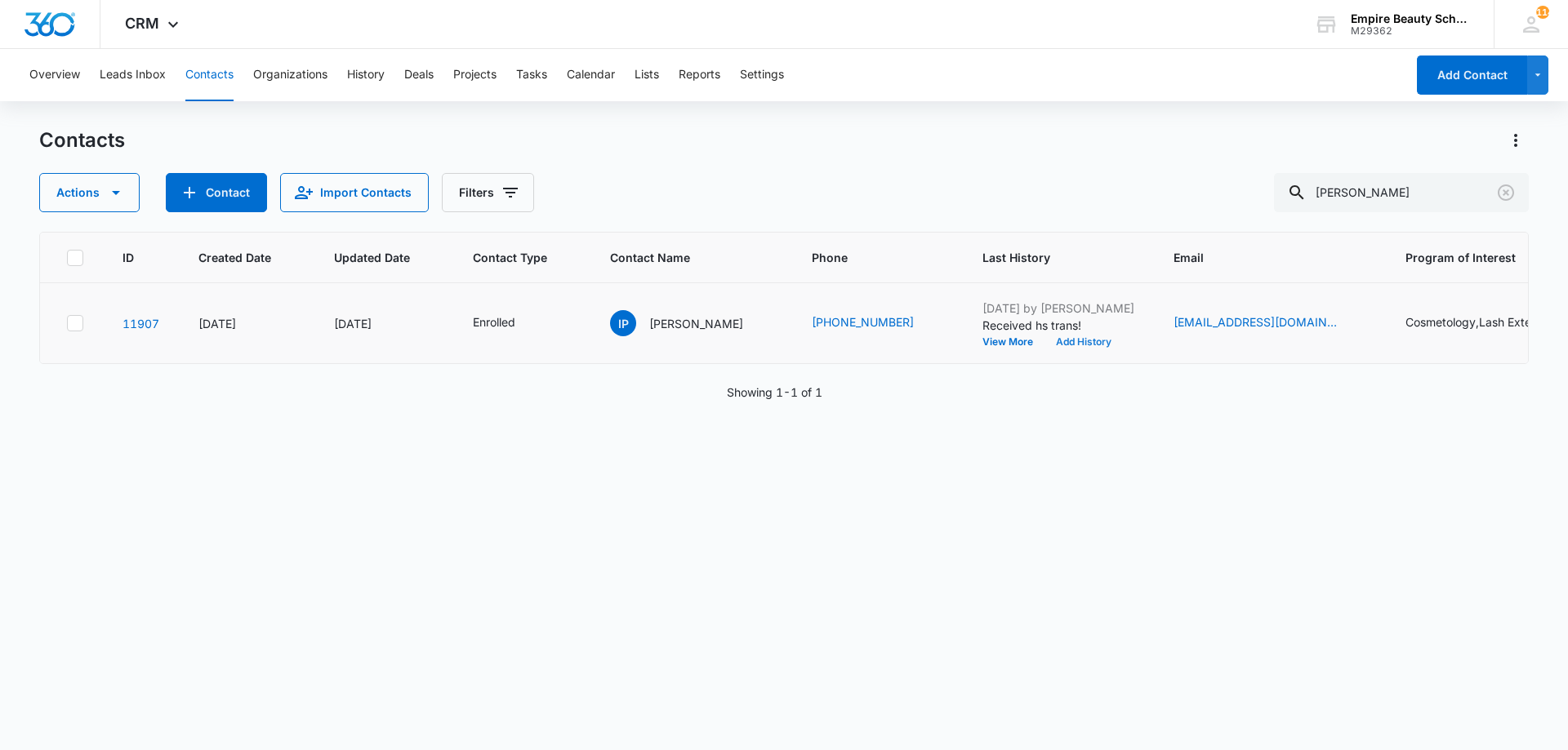
click at [1053, 346] on button "Add History" at bounding box center [1083, 342] width 79 height 9
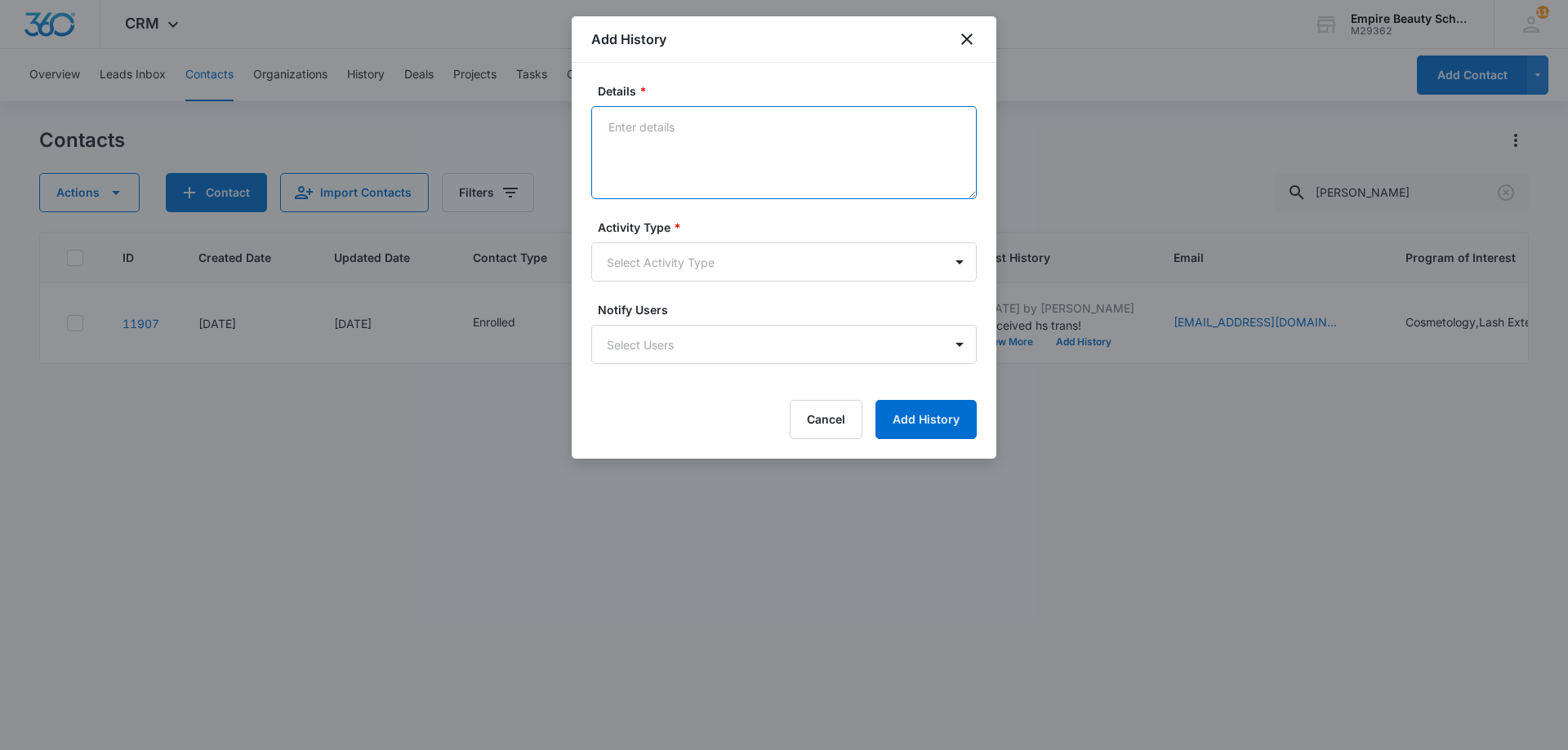
paste textarea "Sept COS 2025 New Start Event Invite for [DATE] 3pm-4pm"
type textarea "Sept COS 2025 New Start Event Invite for [DATE] 3pm-4pm"
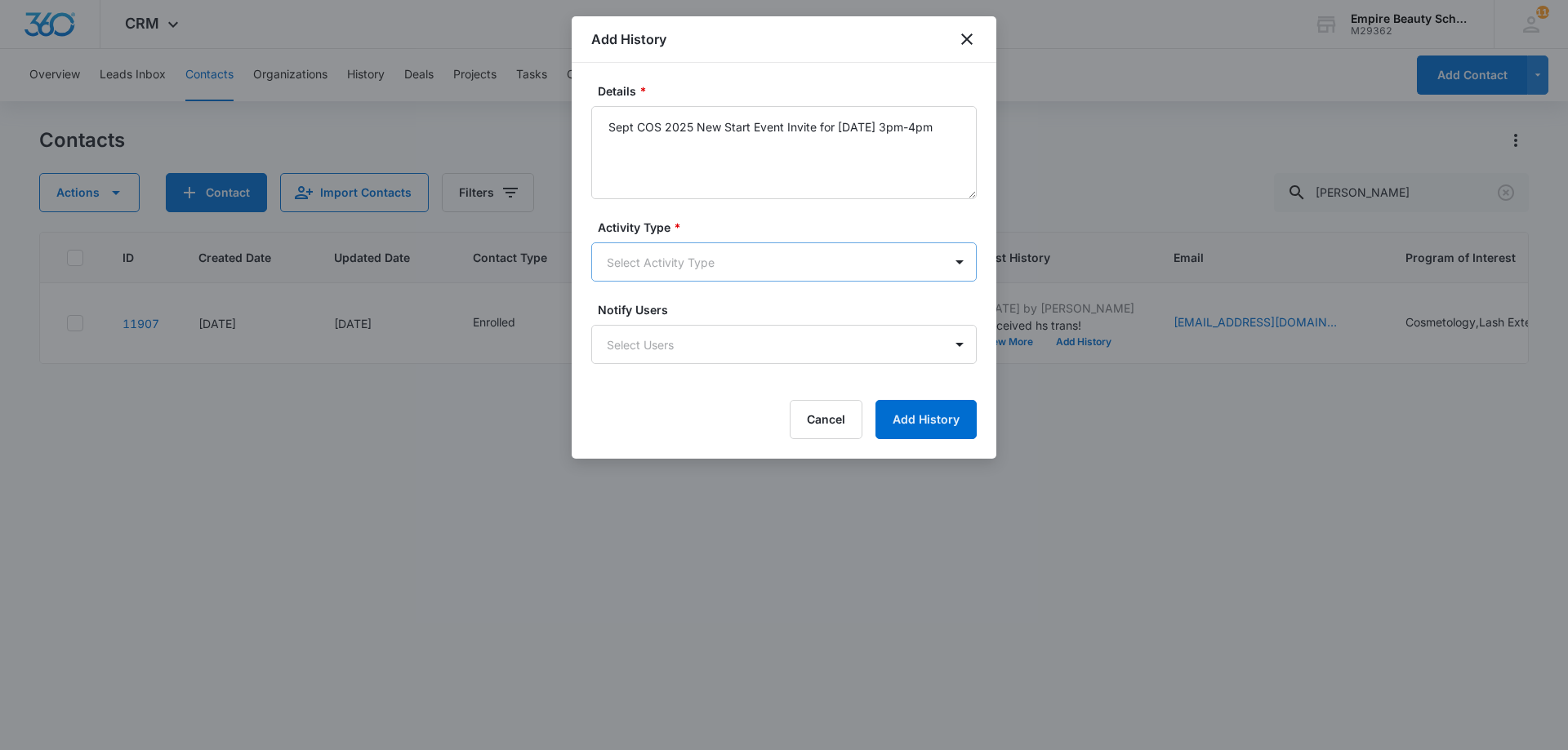
click at [712, 253] on body "CRM Apps Forms CRM Email Shop Payments POS Files Brand Settings Empire Beauty S…" at bounding box center [784, 375] width 1568 height 750
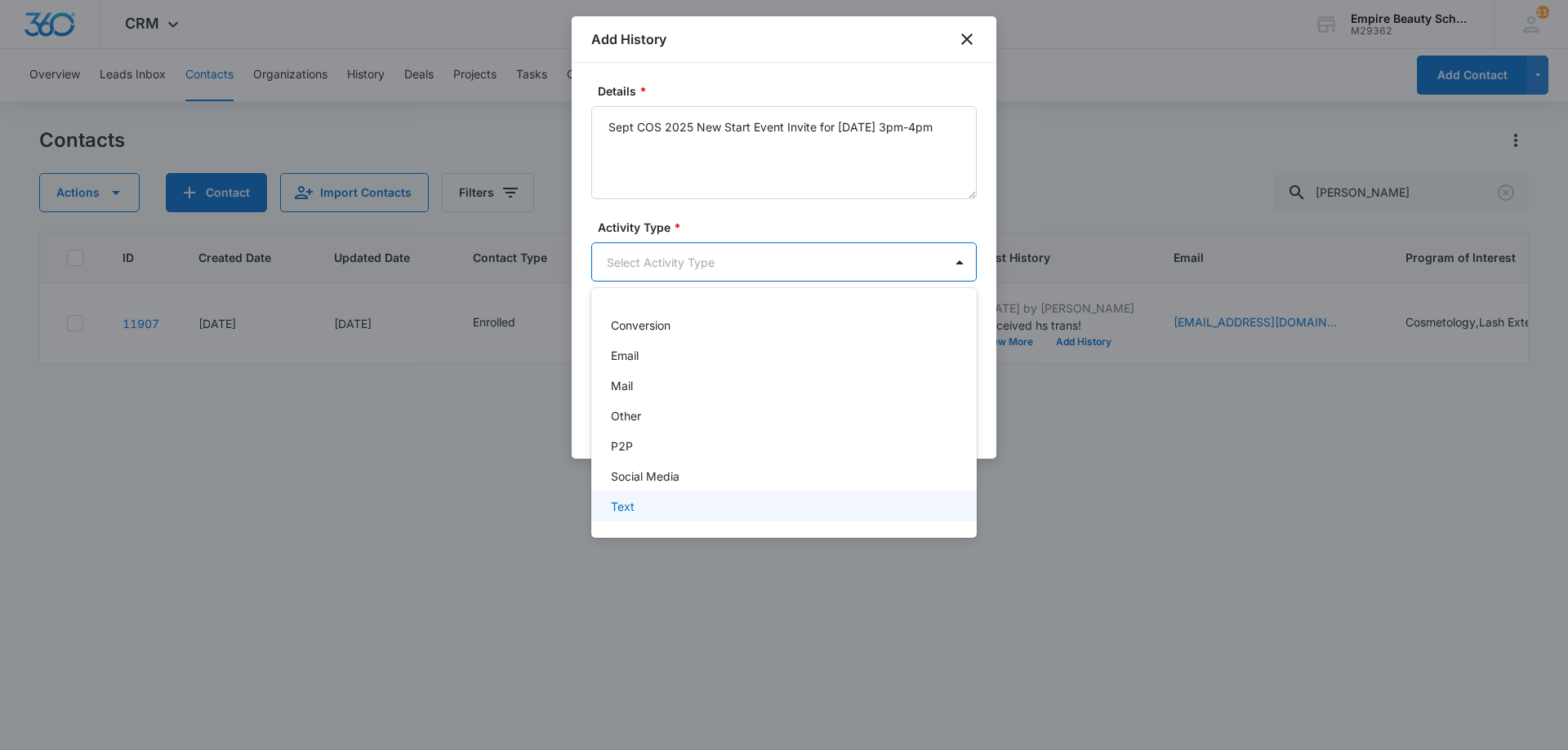
click at [683, 504] on div "Text" at bounding box center [782, 507] width 343 height 17
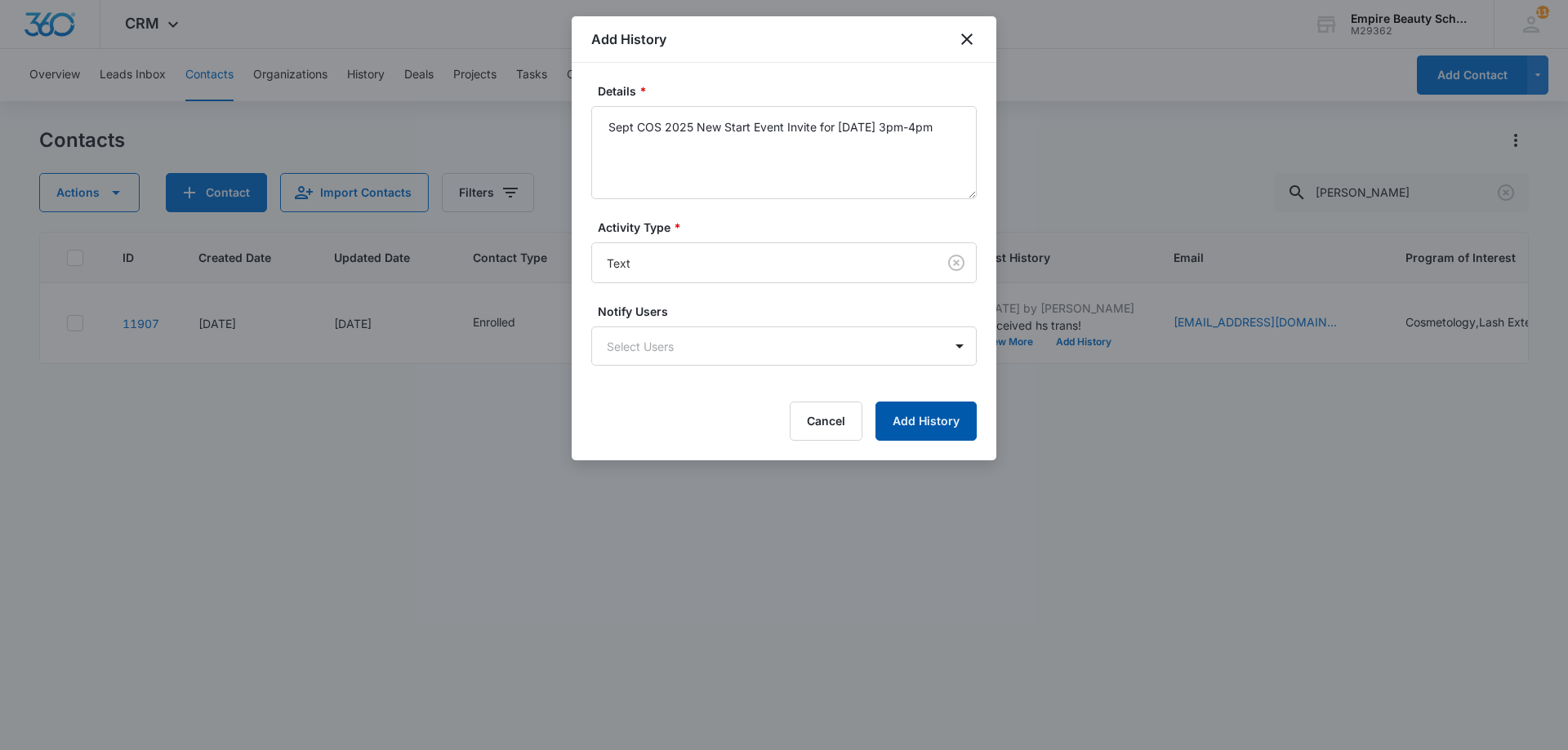
click at [925, 428] on button "Add History" at bounding box center [926, 421] width 101 height 39
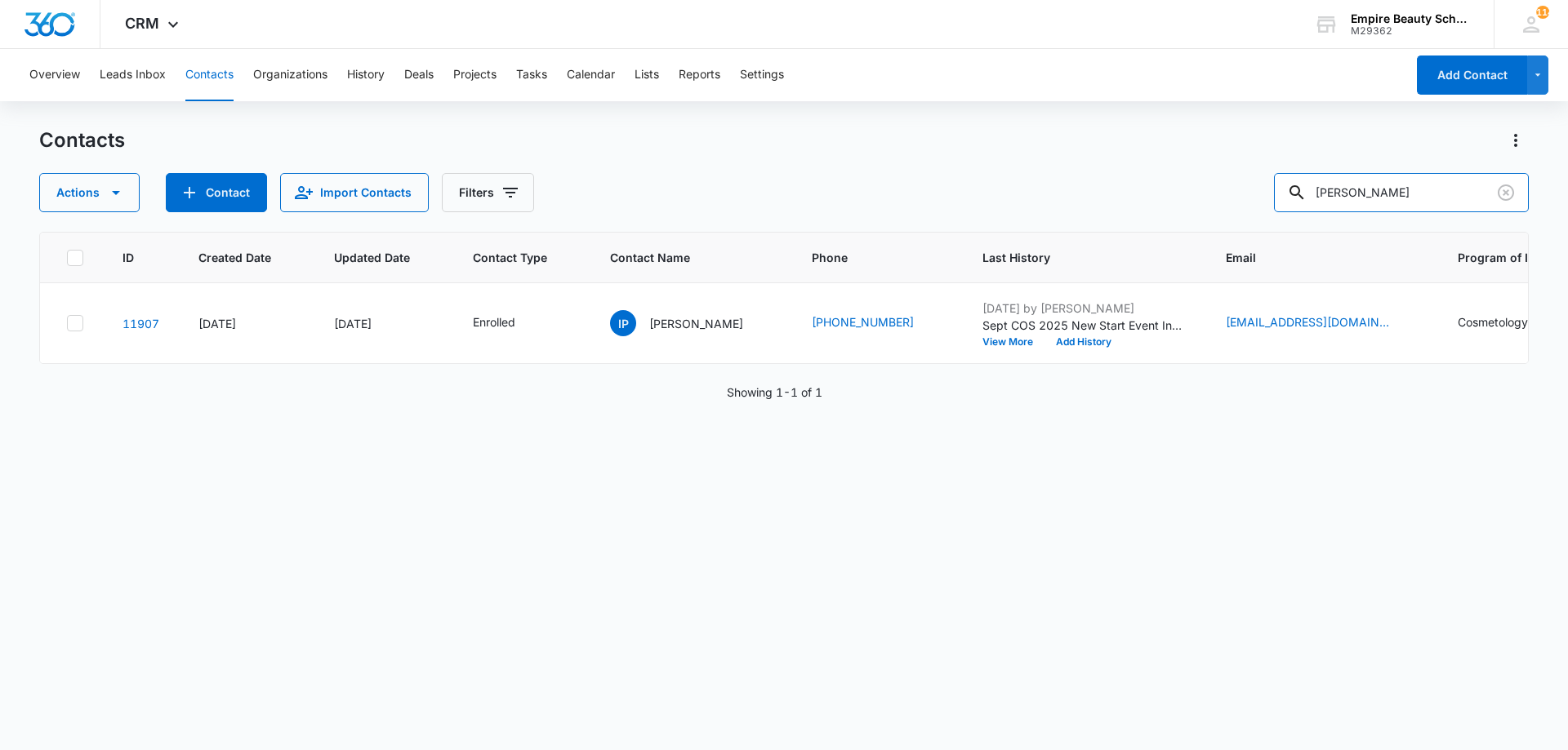
drag, startPoint x: 1321, startPoint y: 192, endPoint x: 1107, endPoint y: 195, distance: 214.0
click at [1107, 195] on div "Actions Contact Import Contacts Filters patrik" at bounding box center [784, 193] width 1489 height 39
drag, startPoint x: 1216, startPoint y: 184, endPoint x: 1136, endPoint y: 195, distance: 80.8
click at [1147, 188] on div "Actions Contact Import Contacts Filters pedrick" at bounding box center [784, 193] width 1489 height 39
click at [1353, 194] on input "p" at bounding box center [1400, 193] width 254 height 39
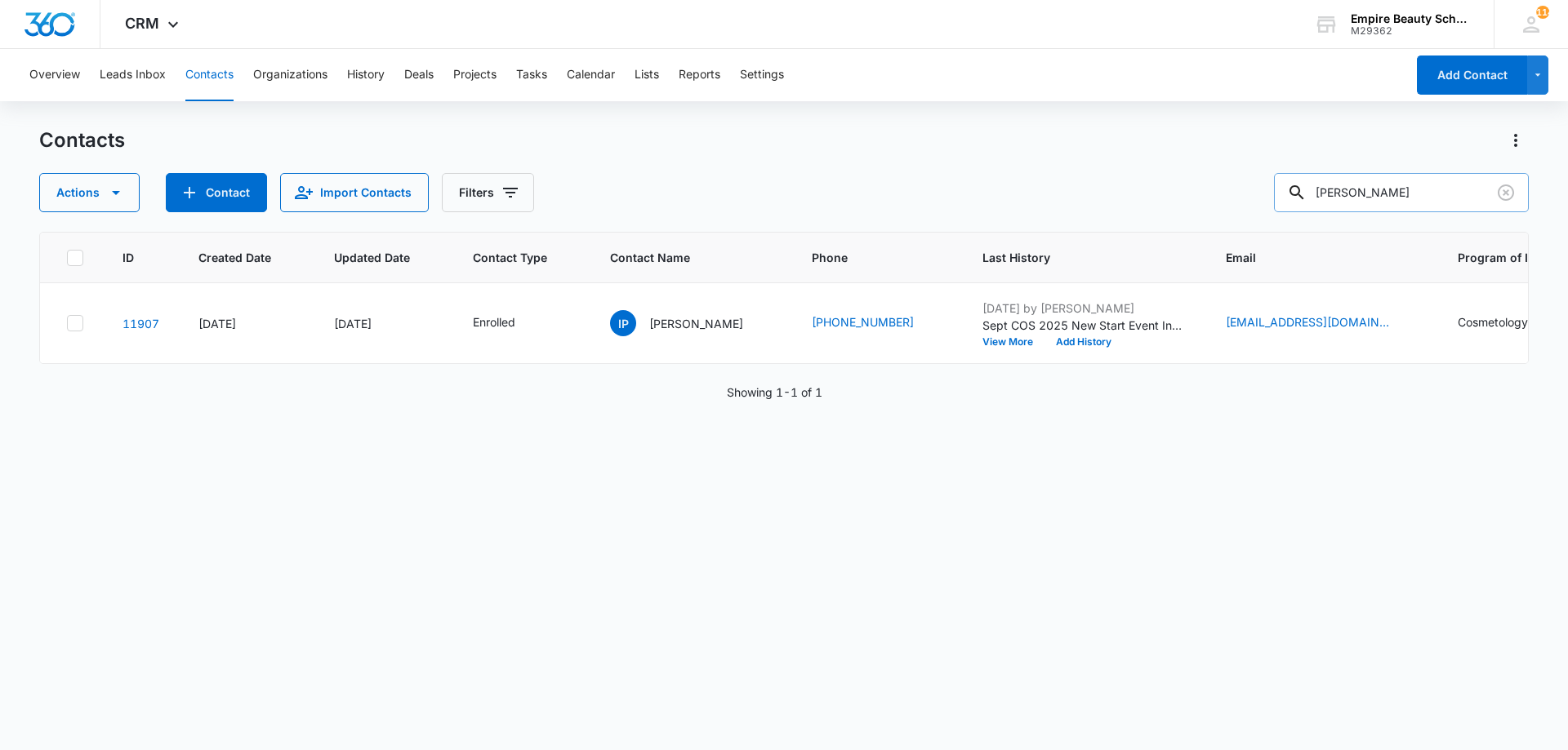
type input "pedrick"
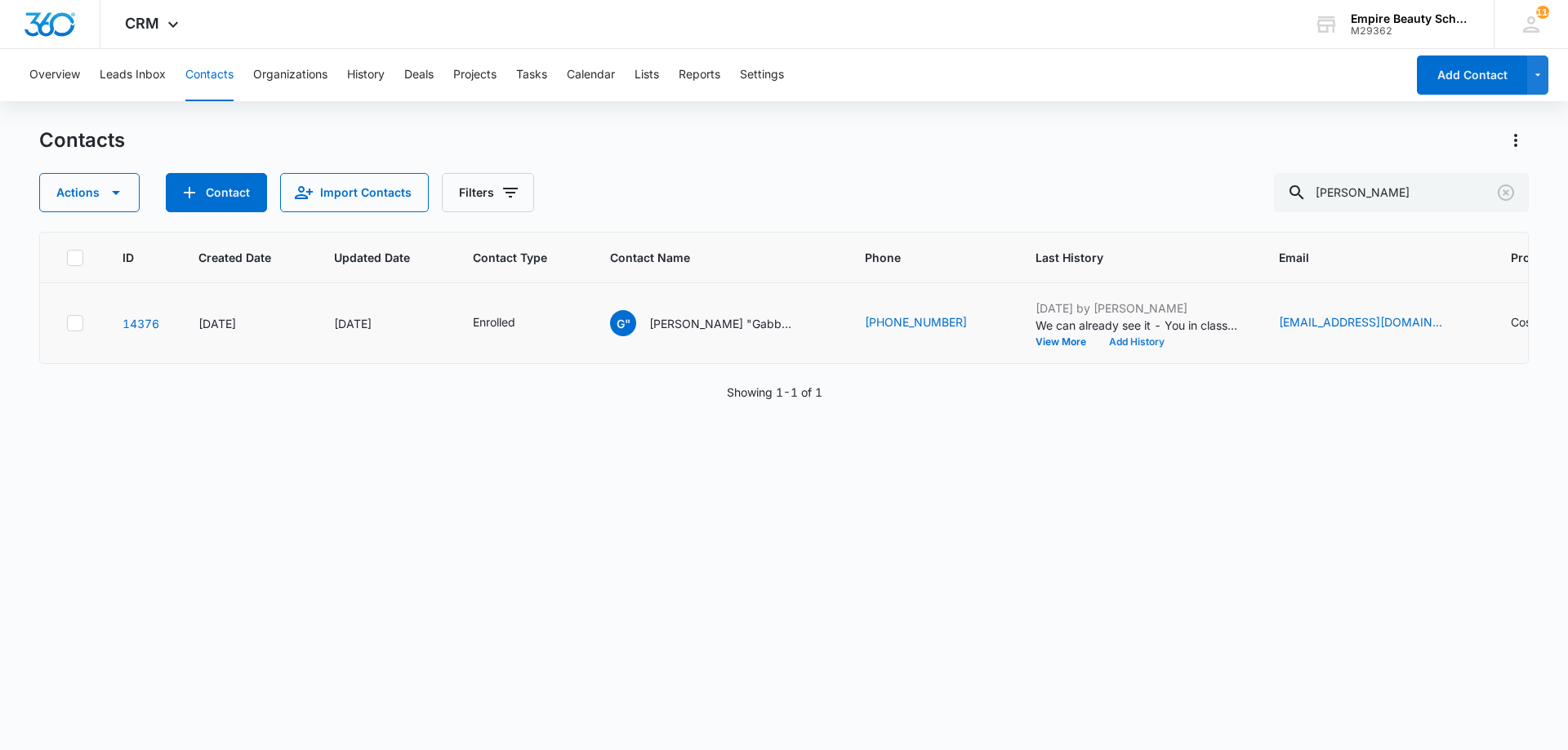
click at [1123, 337] on button "Add History" at bounding box center [1136, 342] width 79 height 9
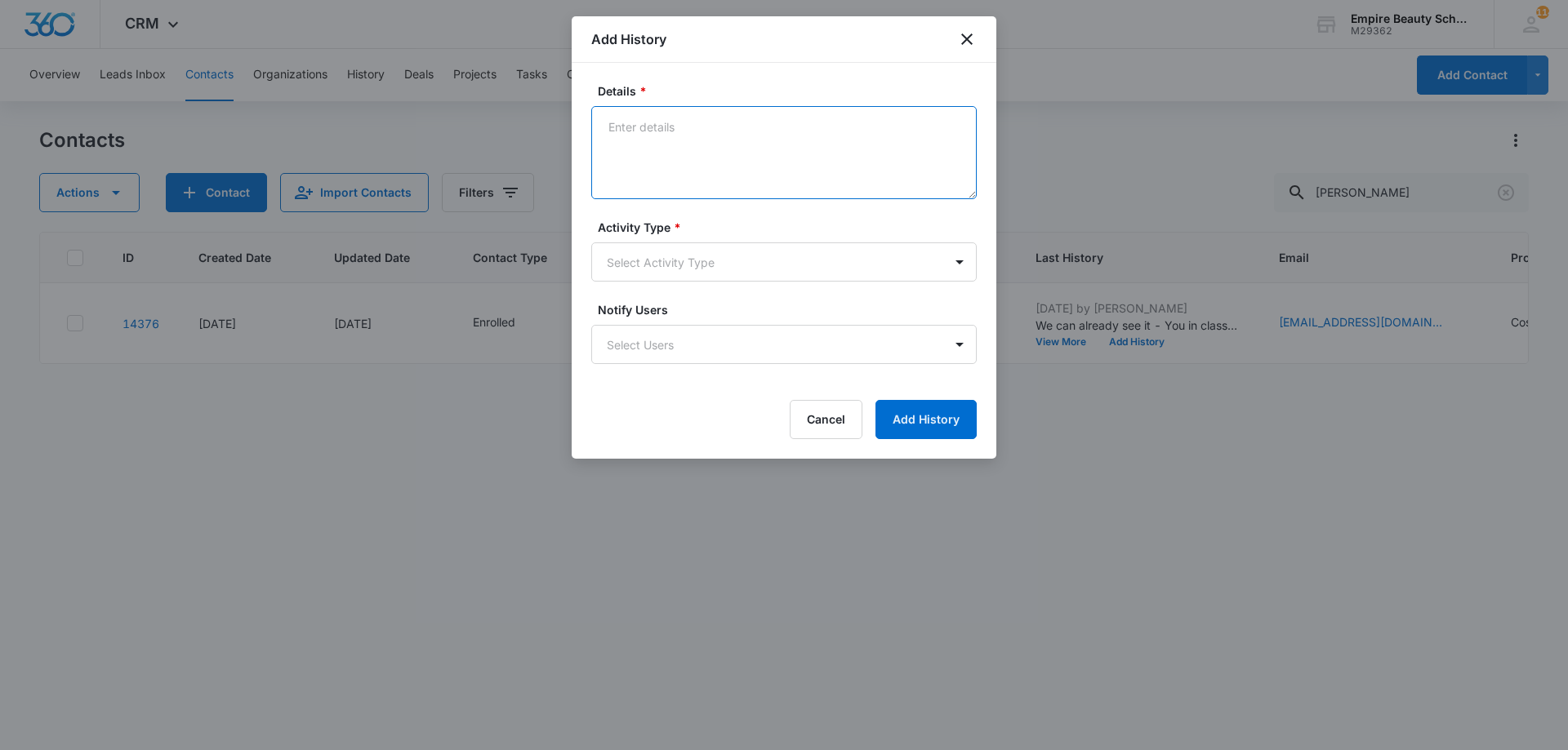
paste textarea "Sept COS 2025 New Start Event Invite for [DATE] 3pm-4pm"
type textarea "Sept COS 2025 New Start Event Invite for [DATE] 3pm-4pm"
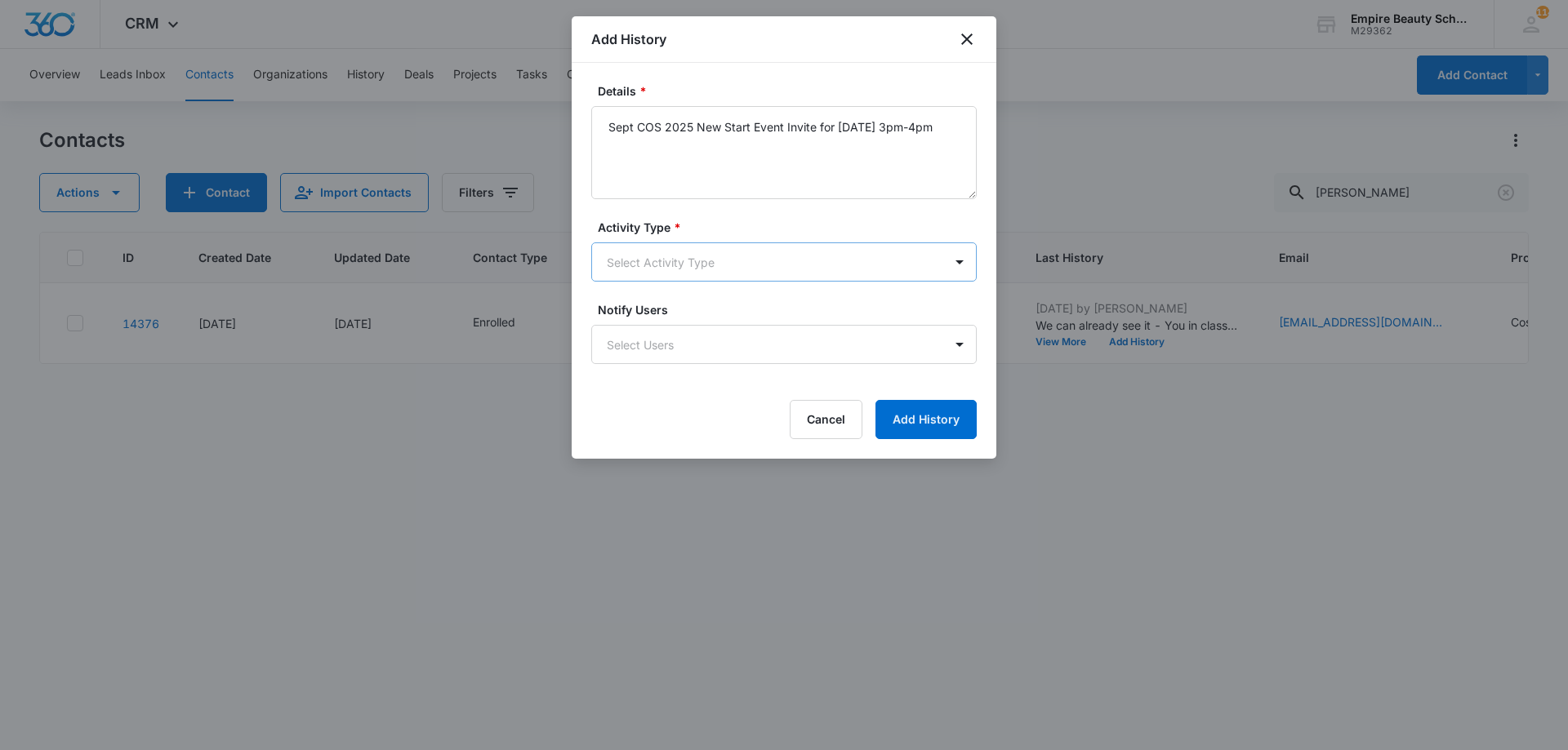
click at [740, 271] on body "CRM Apps Forms CRM Email Shop Payments POS Files Brand Settings Empire Beauty S…" at bounding box center [784, 375] width 1568 height 750
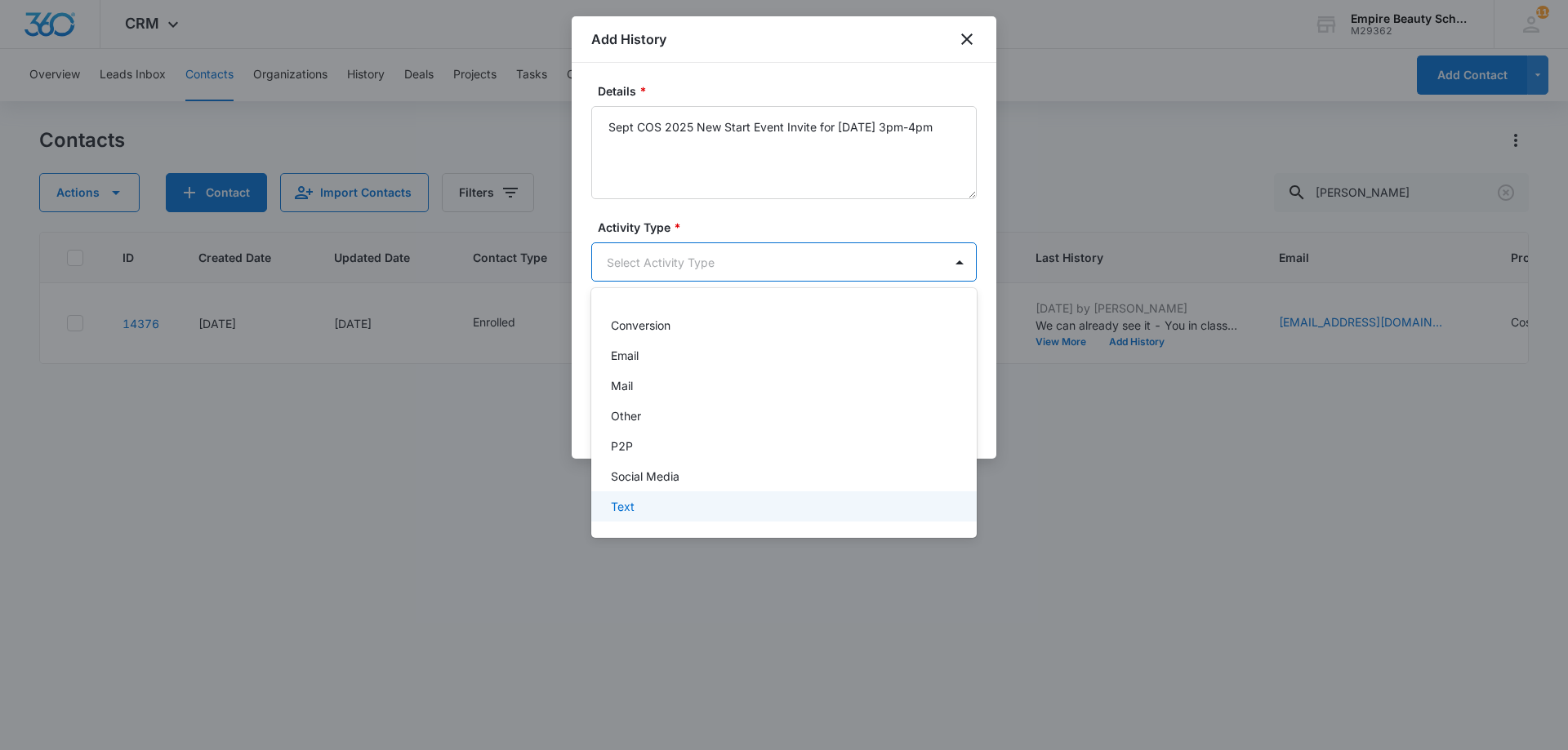
click at [627, 507] on p "Text" at bounding box center [623, 507] width 24 height 17
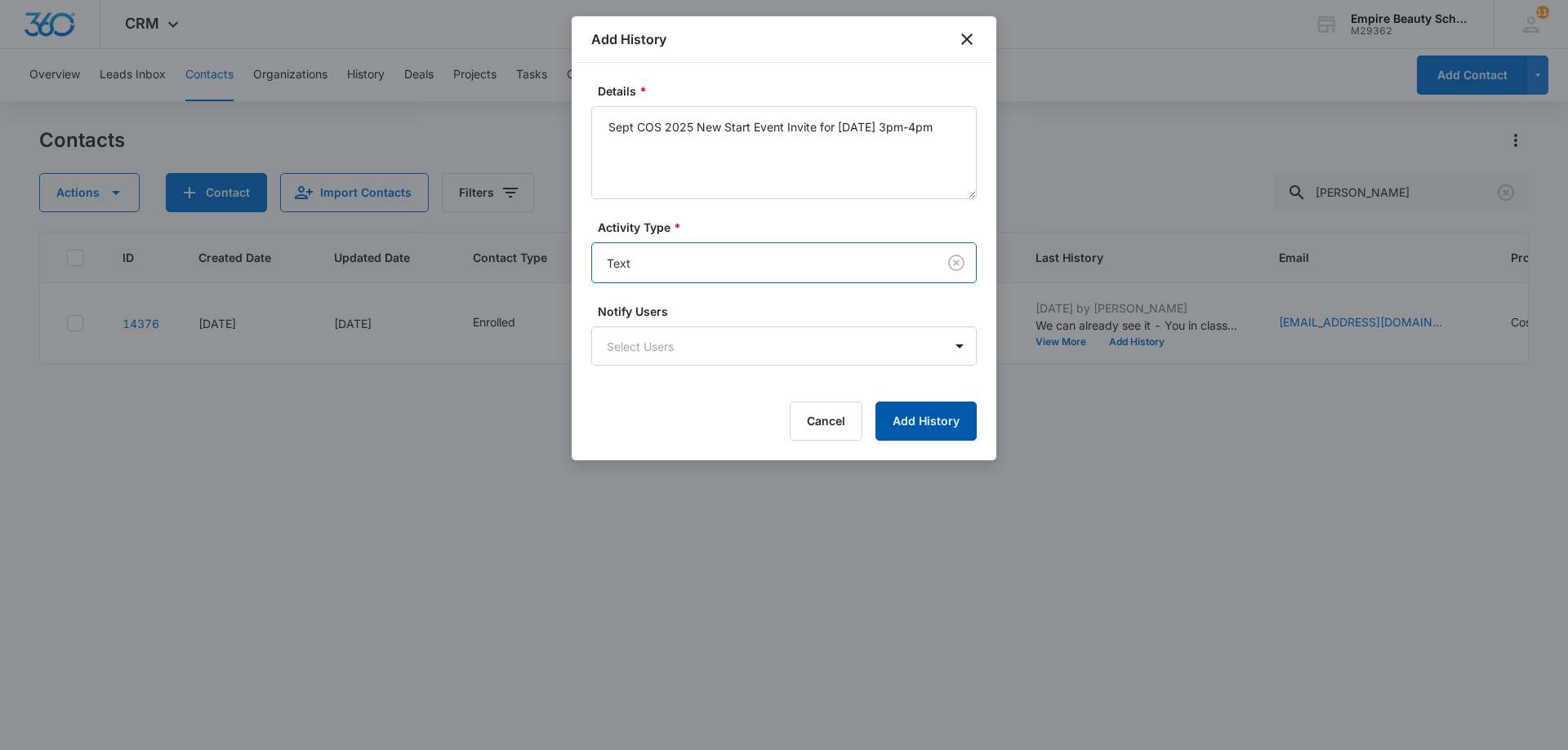
click at [959, 426] on button "Add History" at bounding box center [926, 421] width 101 height 39
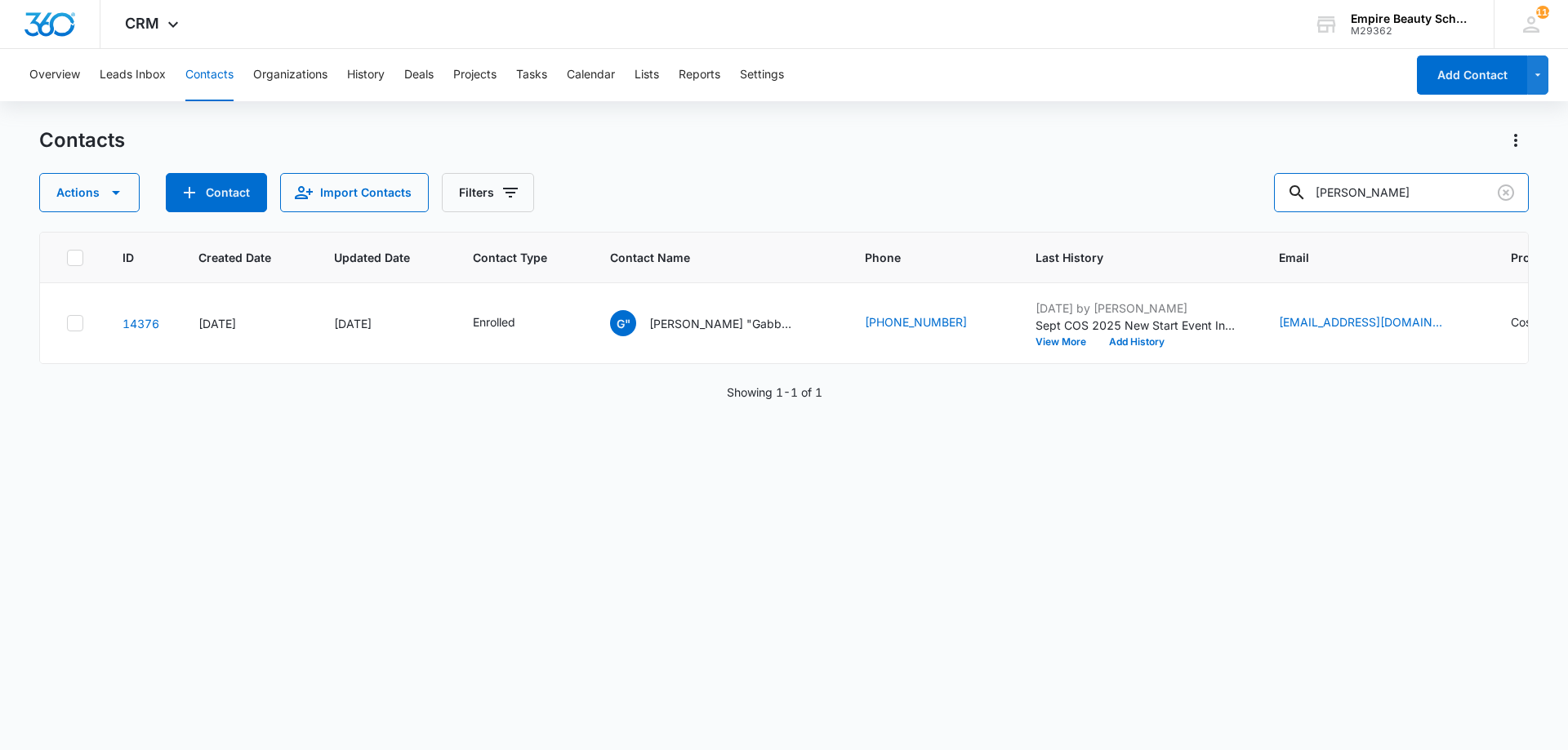
drag, startPoint x: 1056, startPoint y: 162, endPoint x: 1029, endPoint y: 156, distance: 27.7
click at [1033, 157] on div "Contacts Actions Contact Import Contacts Filters pedrick" at bounding box center [784, 170] width 1489 height 85
type input "cici"
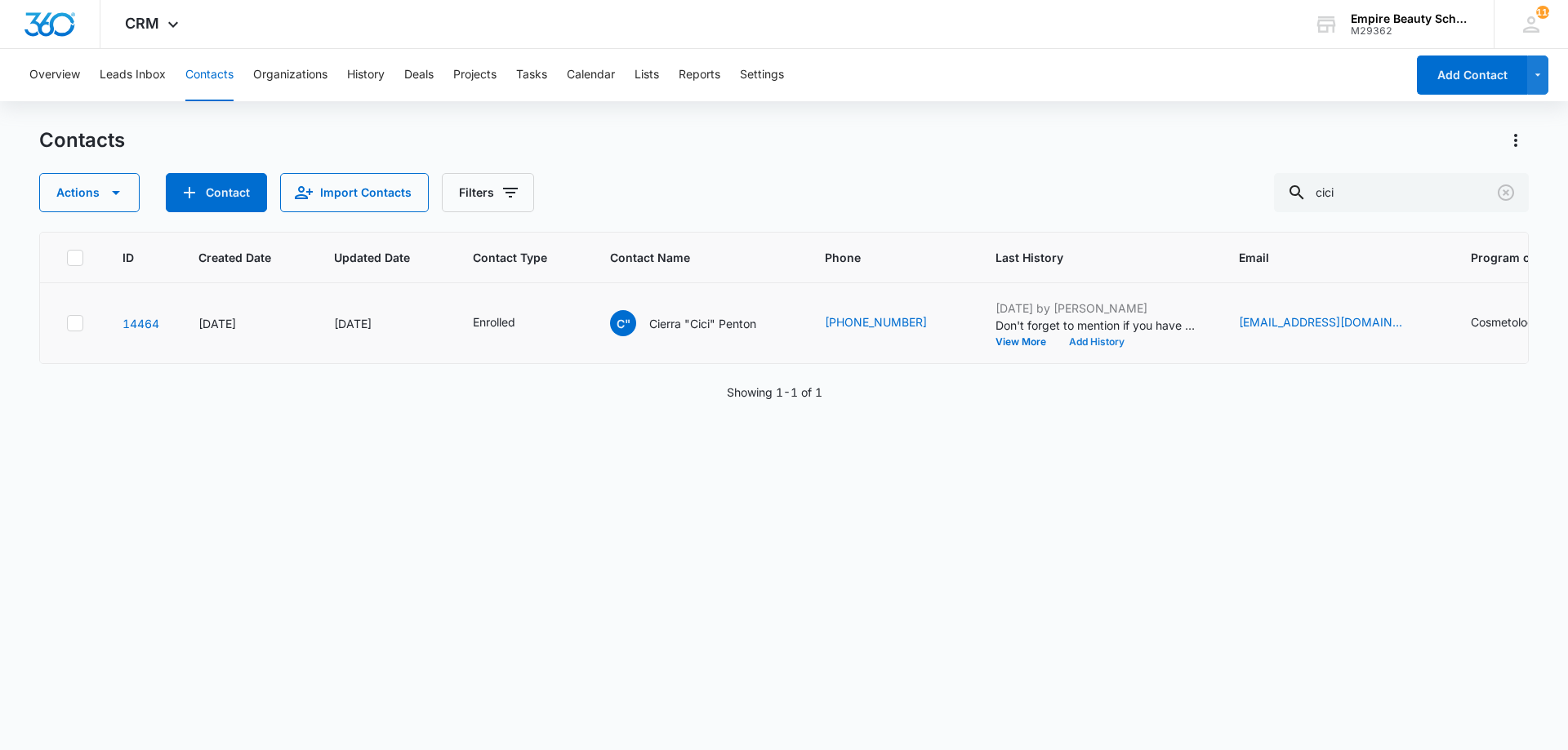
click at [1090, 342] on button "Add History" at bounding box center [1097, 342] width 79 height 9
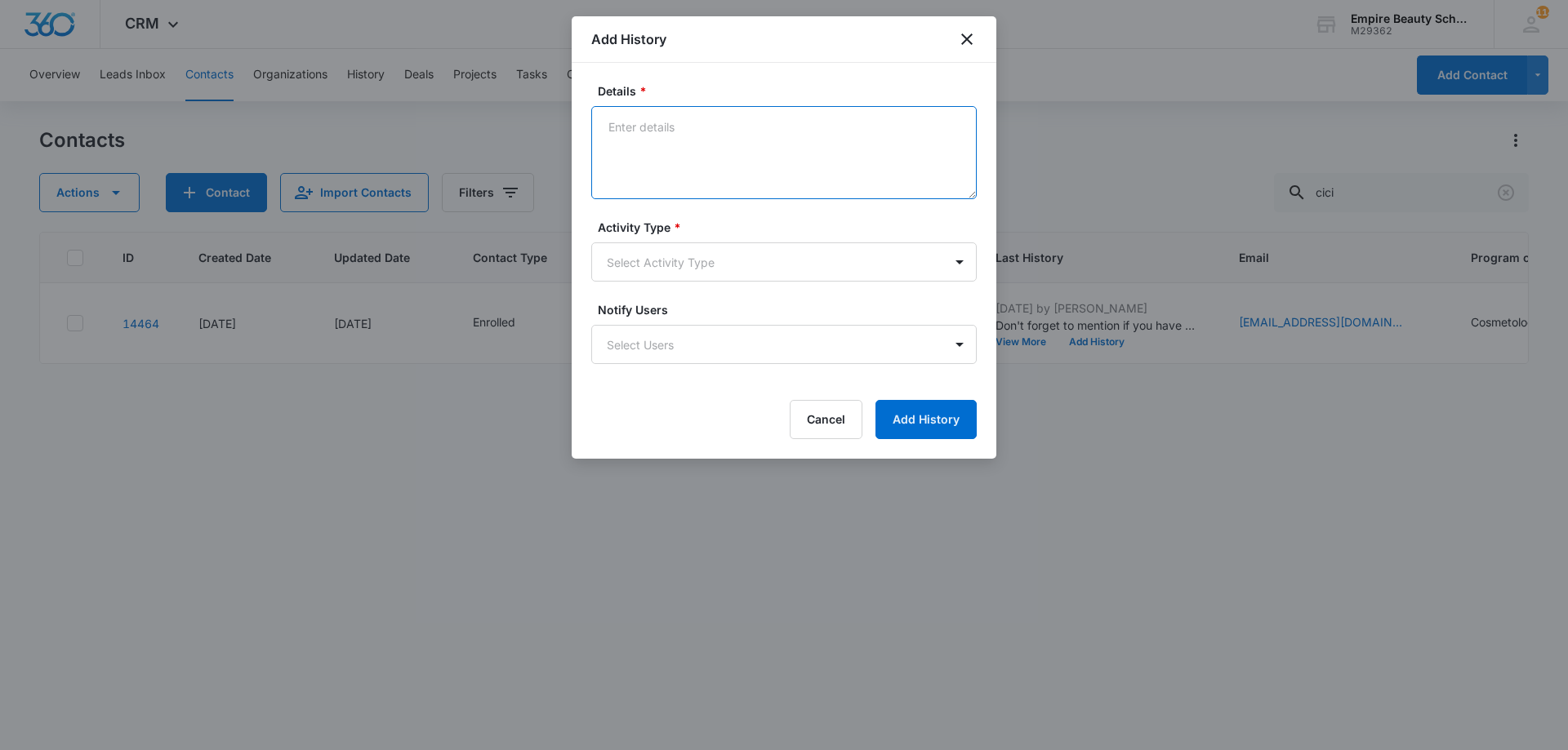
paste textarea "Sept COS 2025 New Start Event Invite for [DATE] 3pm-4pm"
type textarea "Sept COS 2025 New Start Event Invite for [DATE] 3pm-4pm"
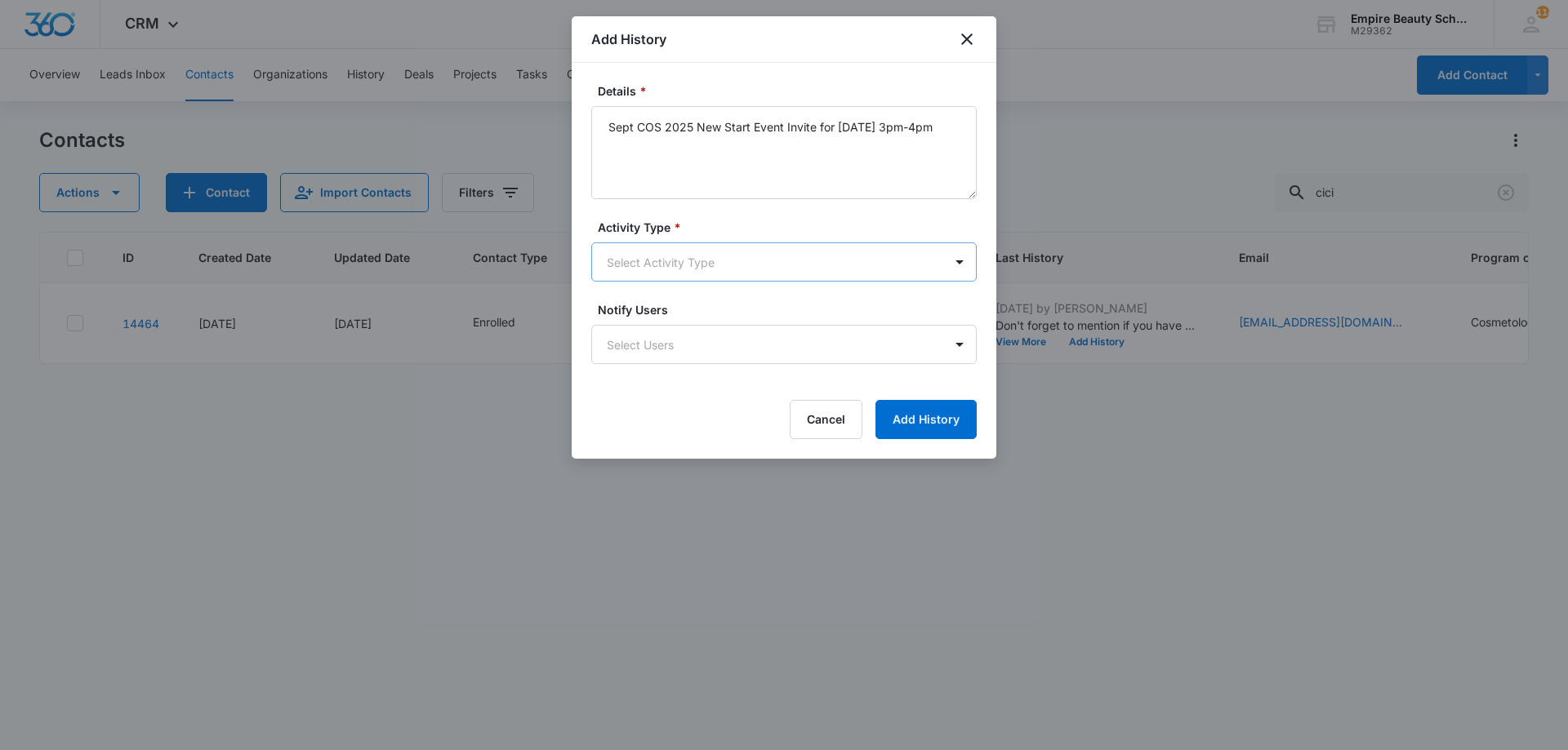
click at [710, 252] on body "CRM Apps Forms CRM Email Shop Payments POS Files Brand Settings Empire Beauty S…" at bounding box center [784, 375] width 1568 height 750
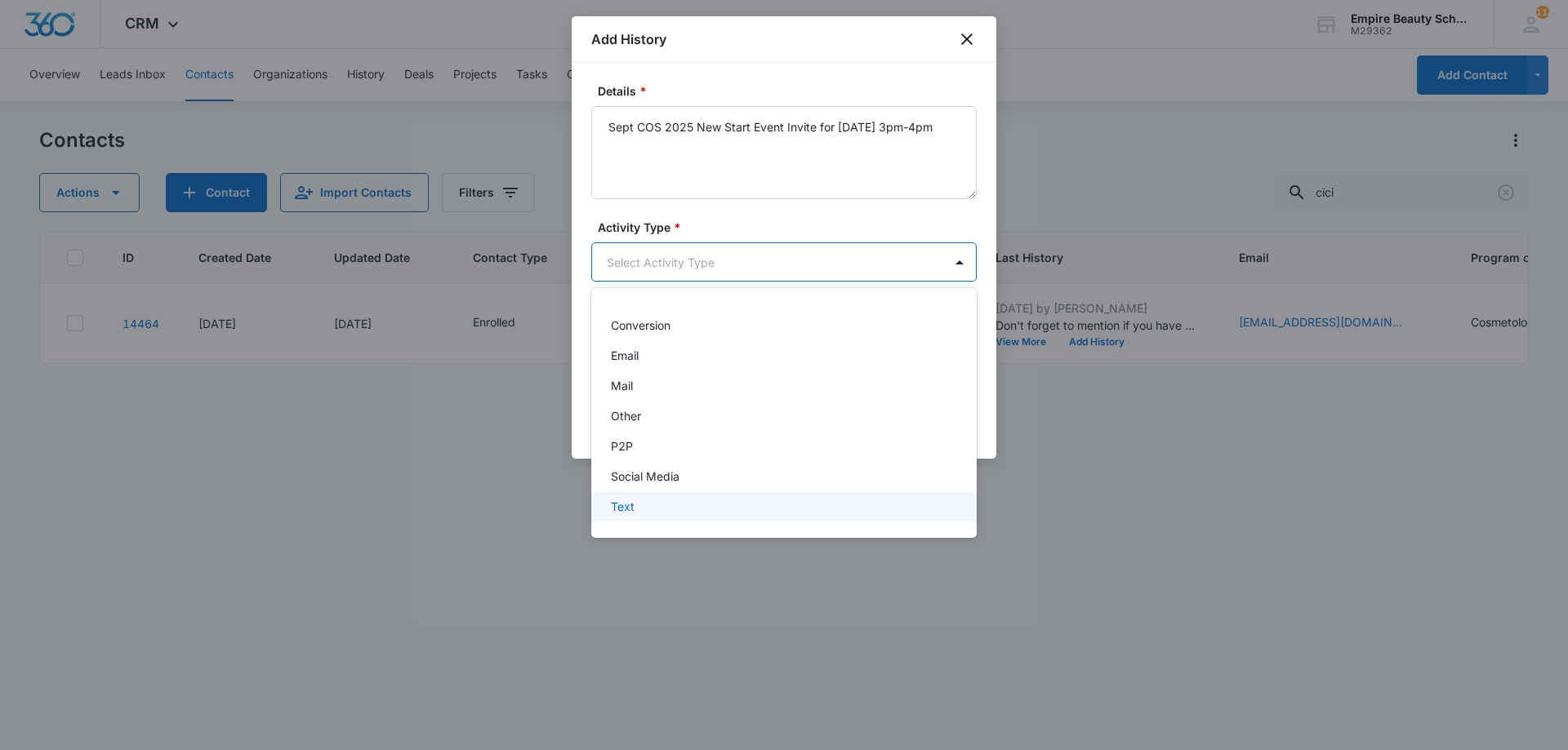
click at [633, 516] on div "Text" at bounding box center [784, 506] width 385 height 30
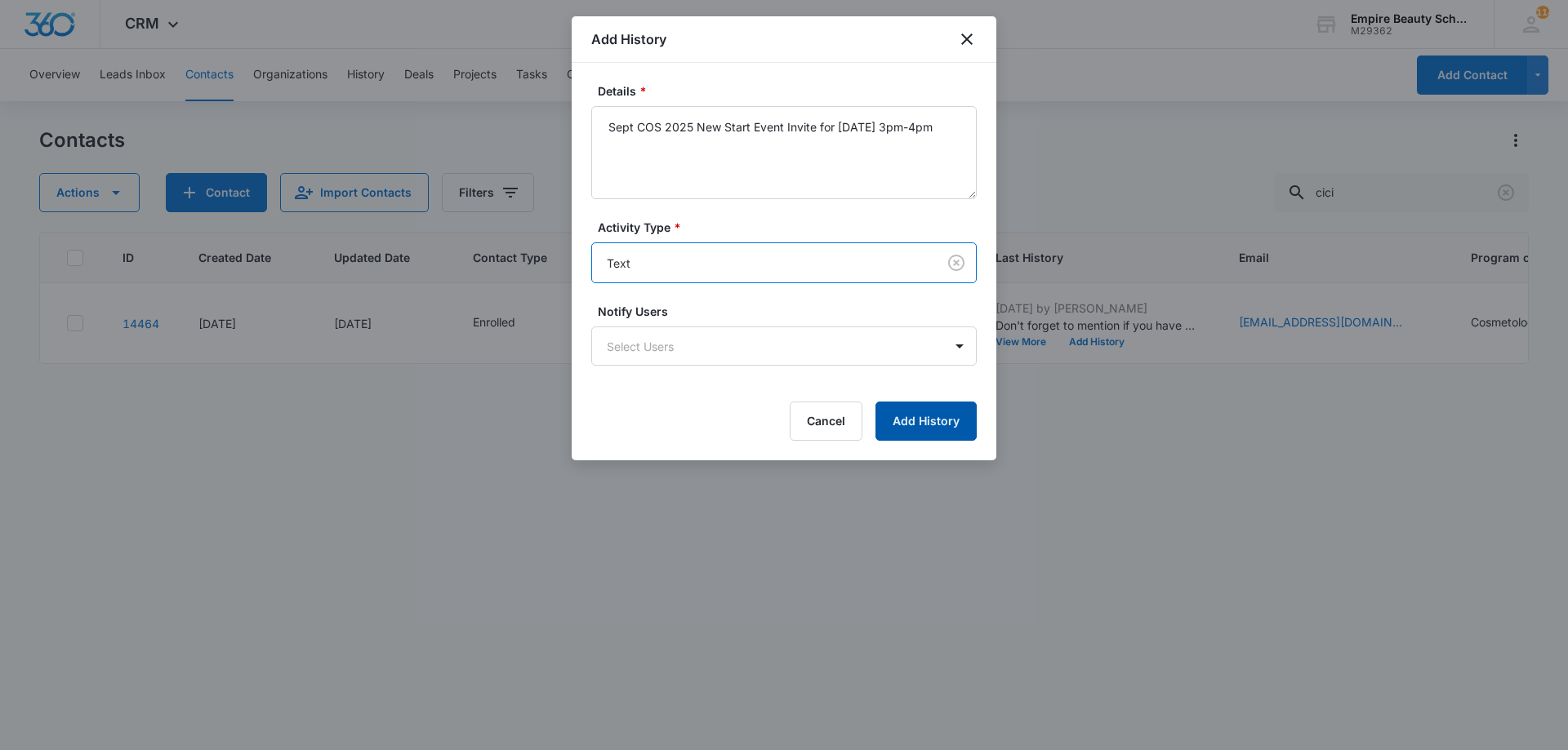
click at [924, 423] on button "Add History" at bounding box center [926, 421] width 101 height 39
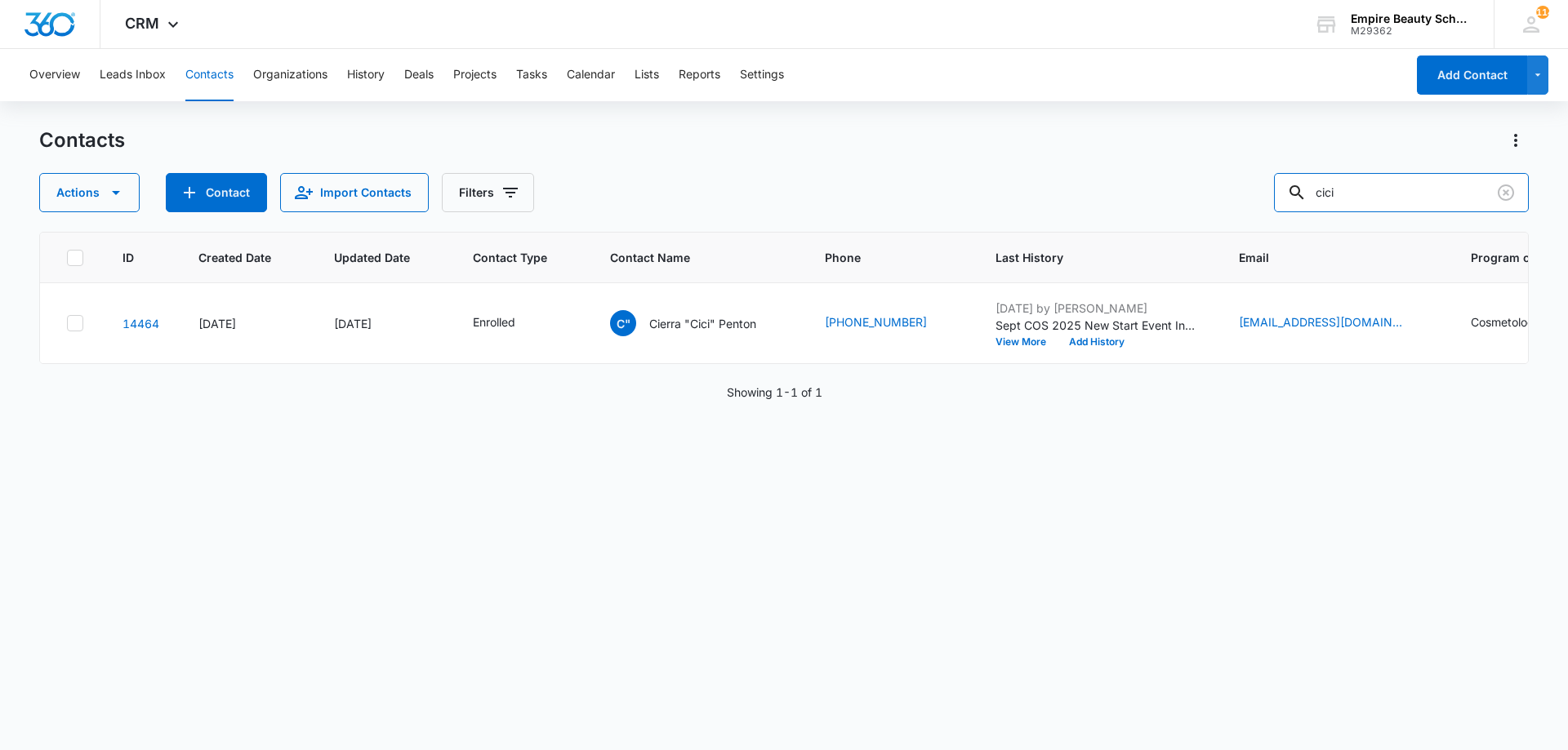
drag, startPoint x: 1390, startPoint y: 200, endPoint x: 820, endPoint y: 152, distance: 572.0
click at [820, 152] on div "Contacts Actions Contact Import Contacts Filters cici" at bounding box center [784, 170] width 1489 height 85
type input "myah pre"
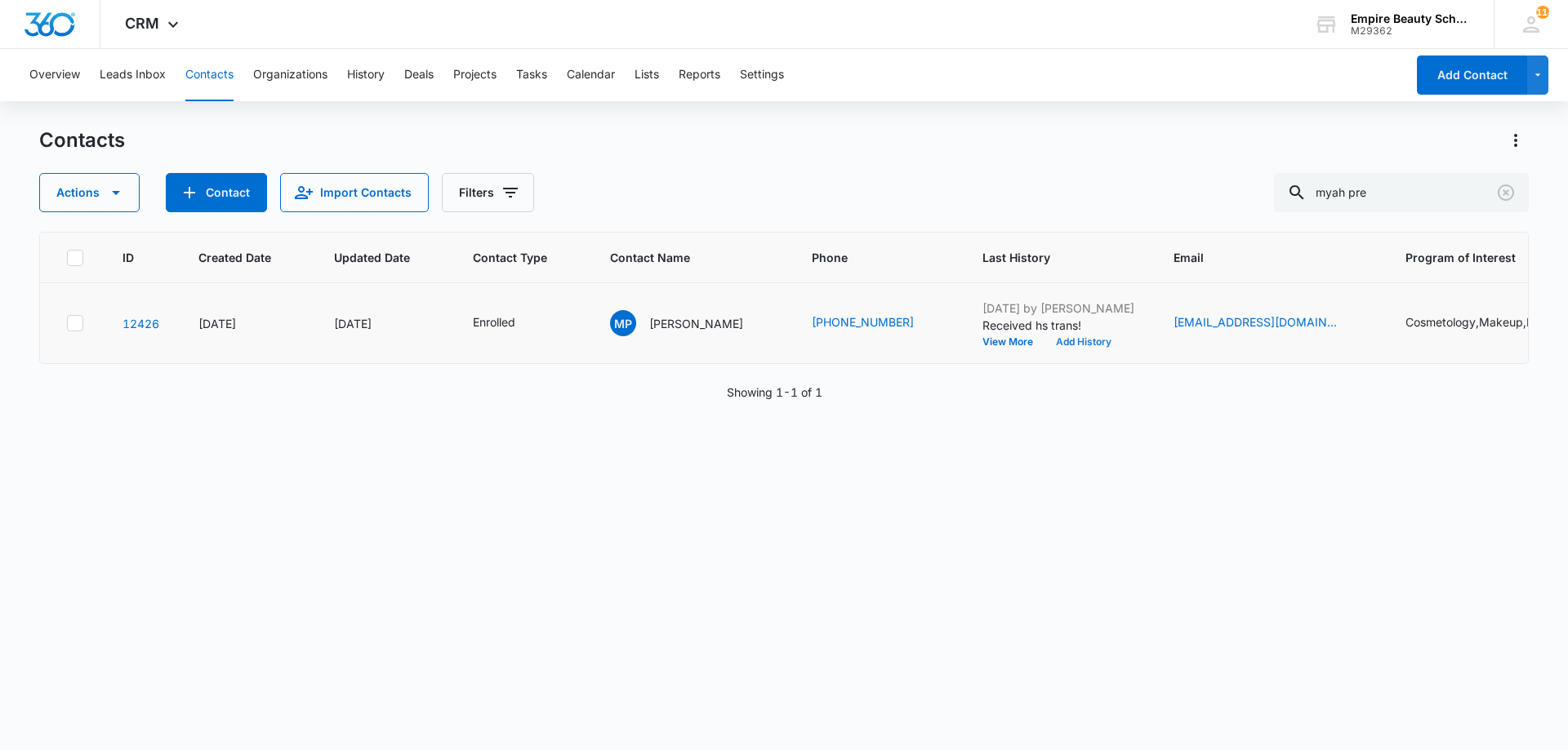
click at [1044, 342] on button "Add History" at bounding box center [1083, 342] width 79 height 9
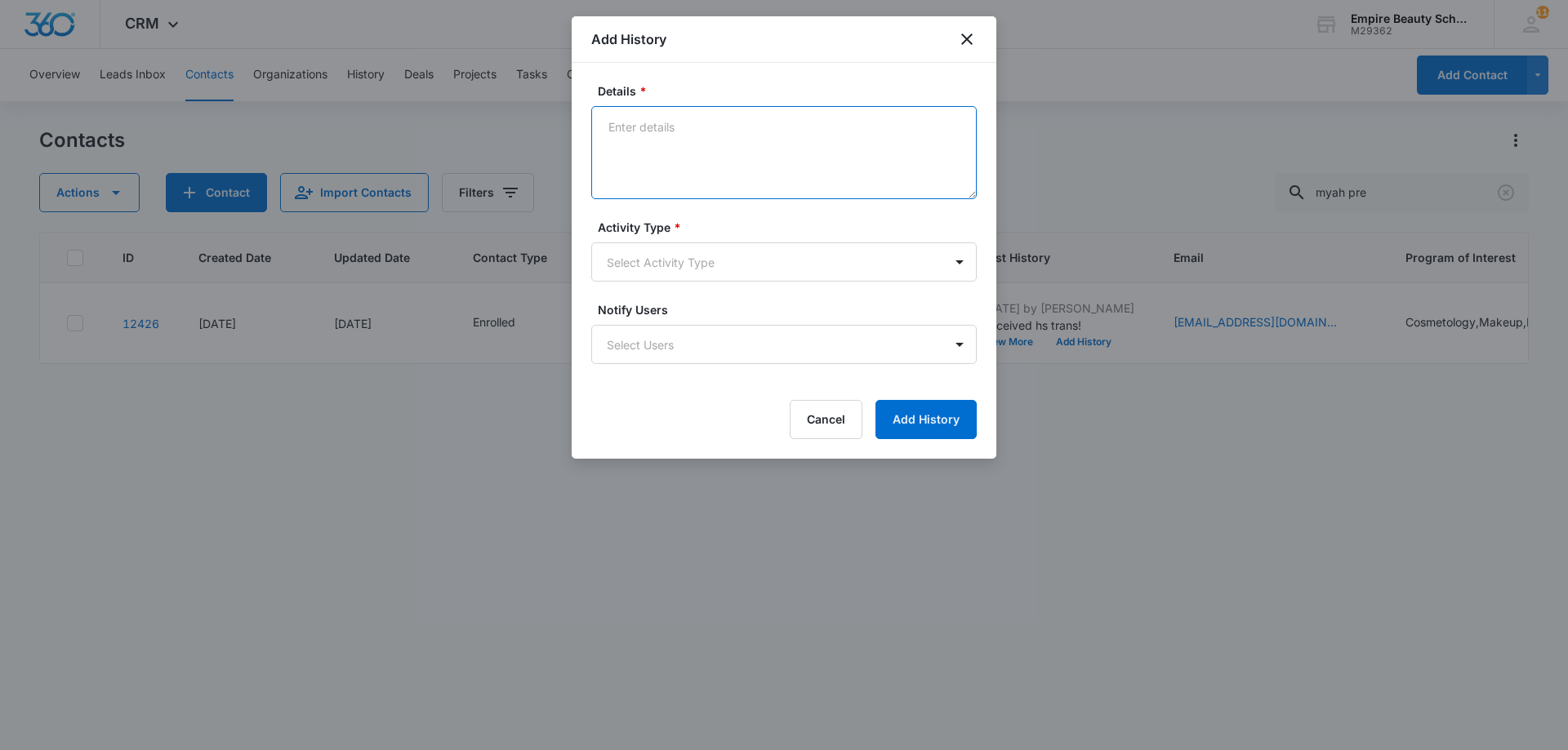
paste textarea "Sept COS 2025 New Start Event Invite for [DATE] 3pm-4pm"
type textarea "Sept COS 2025 New Start Event Invite for [DATE] 3pm-4pm"
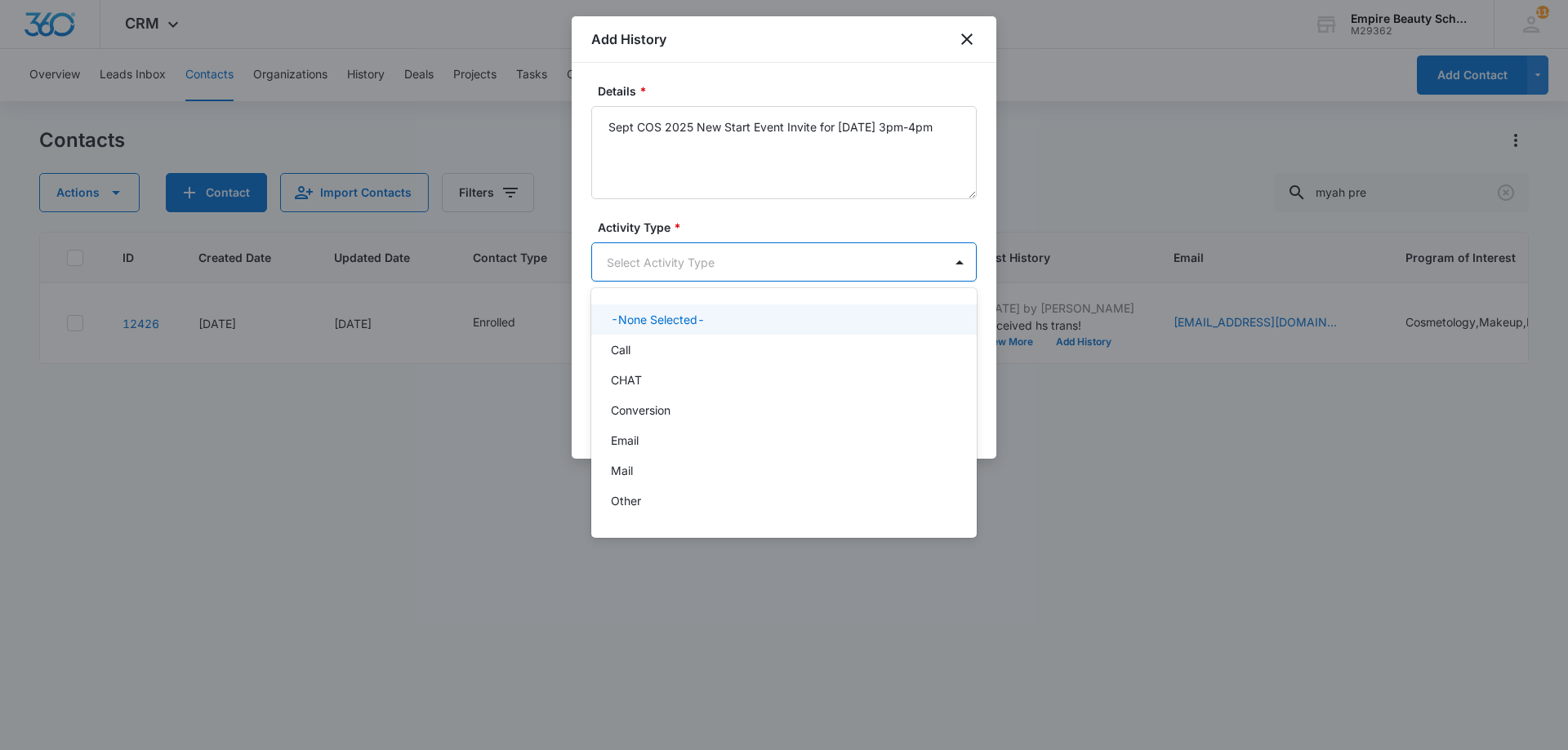
click at [644, 251] on body "CRM Apps Forms CRM Email Shop Payments POS Files Brand Settings Empire Beauty S…" at bounding box center [784, 375] width 1568 height 750
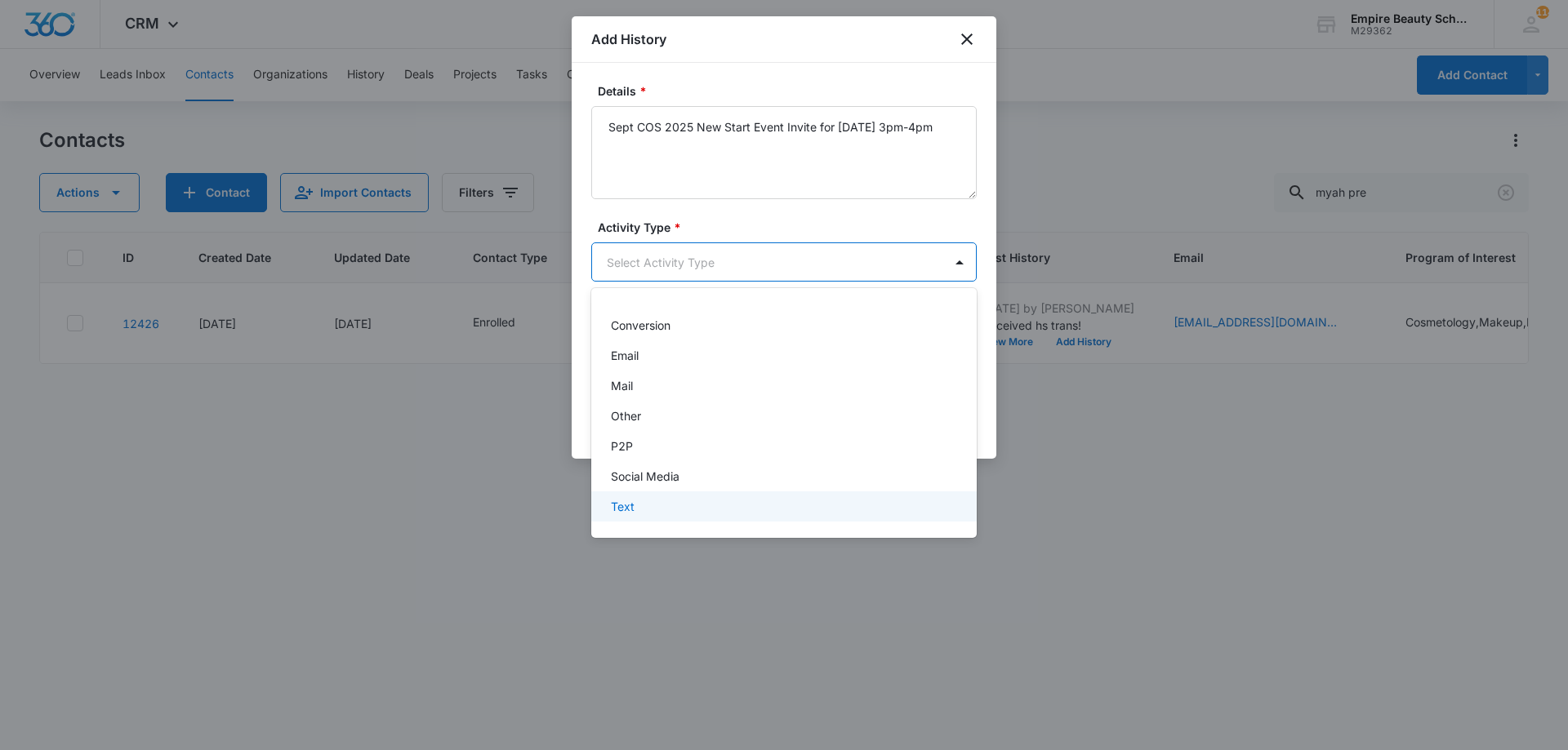
click at [659, 493] on div "Text" at bounding box center [784, 506] width 385 height 30
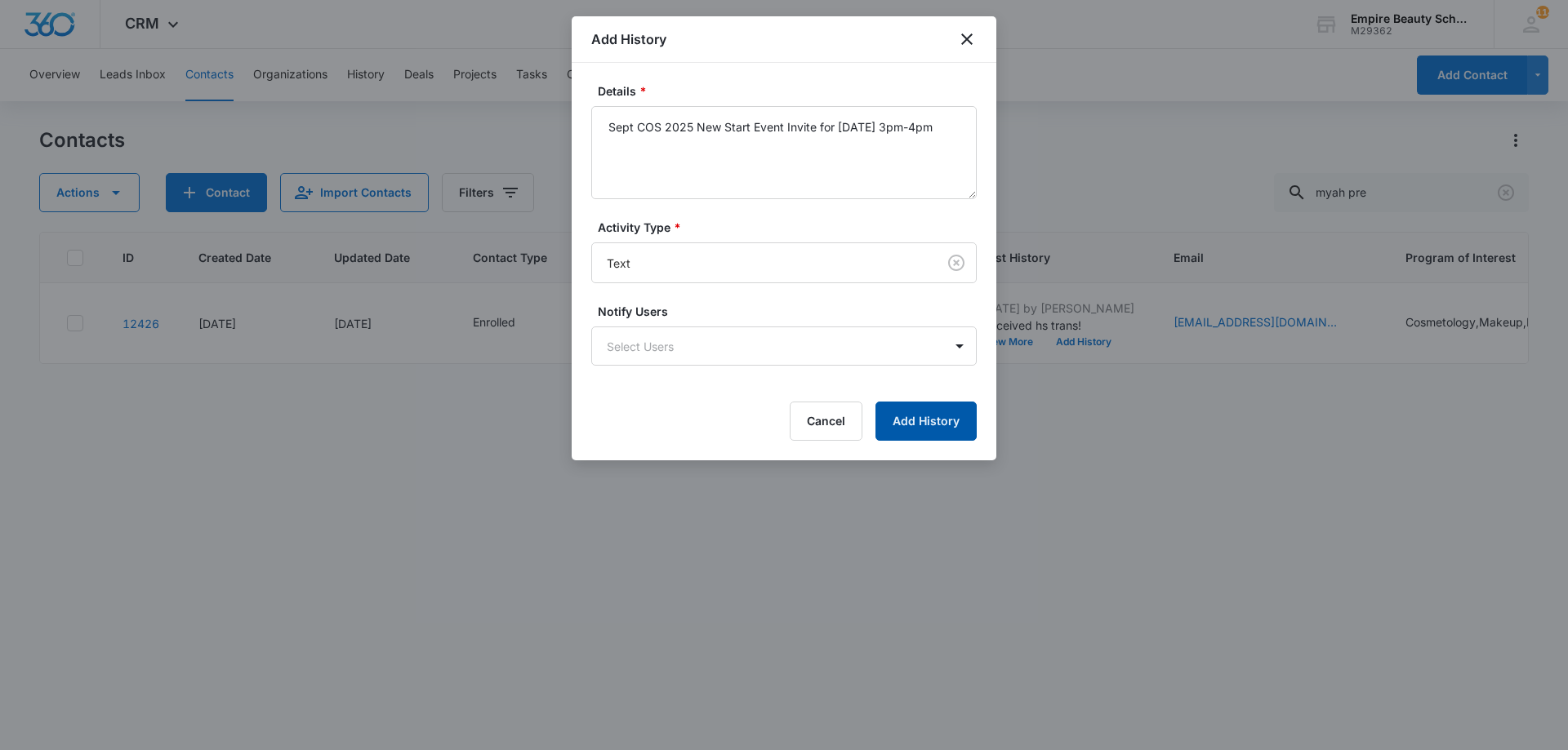
click at [897, 410] on button "Add History" at bounding box center [926, 421] width 101 height 39
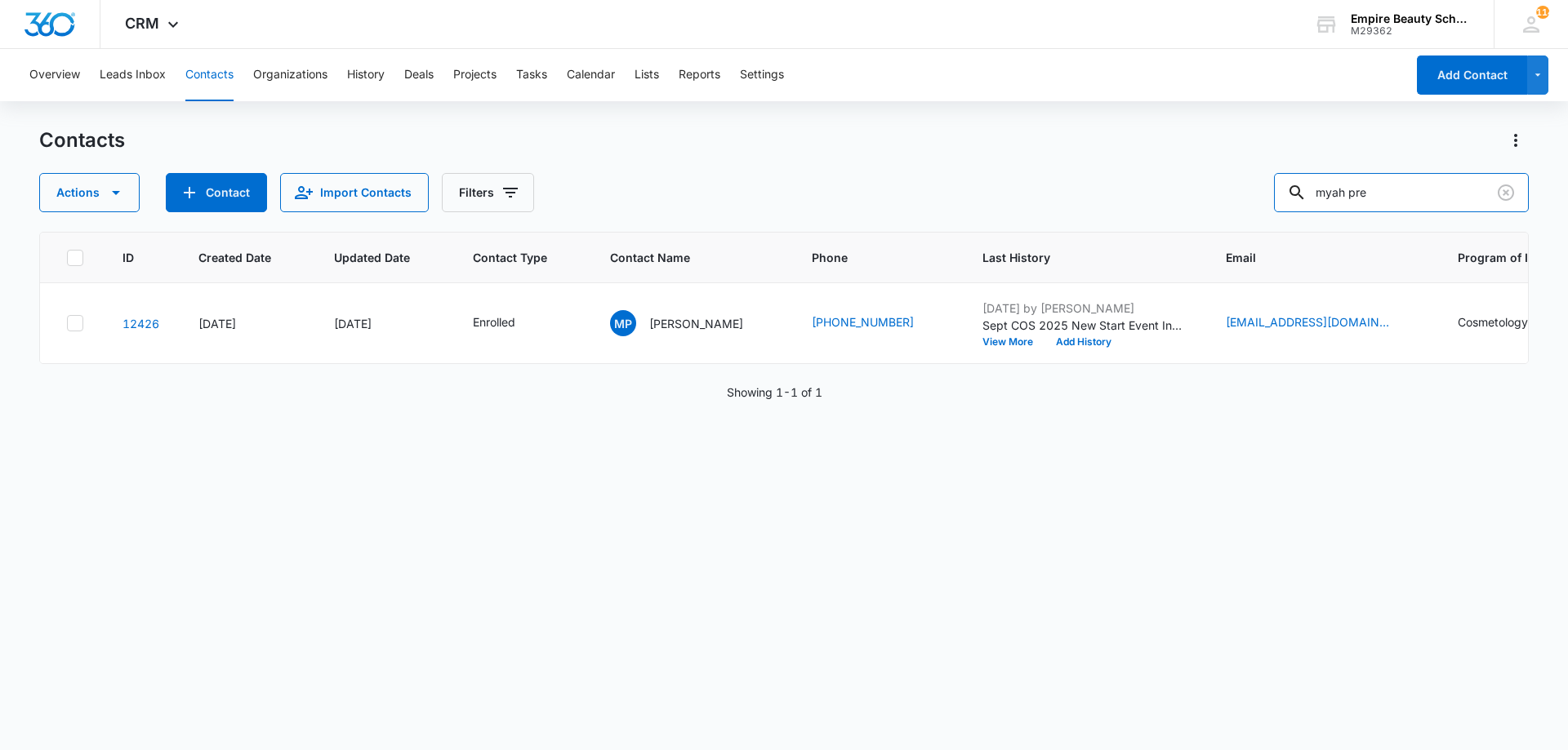
drag, startPoint x: 1422, startPoint y: 203, endPoint x: 790, endPoint y: 182, distance: 632.3
click at [816, 182] on div "Actions Contact Import Contacts Filters myah pre" at bounding box center [784, 193] width 1489 height 39
type input "gomez plourde"
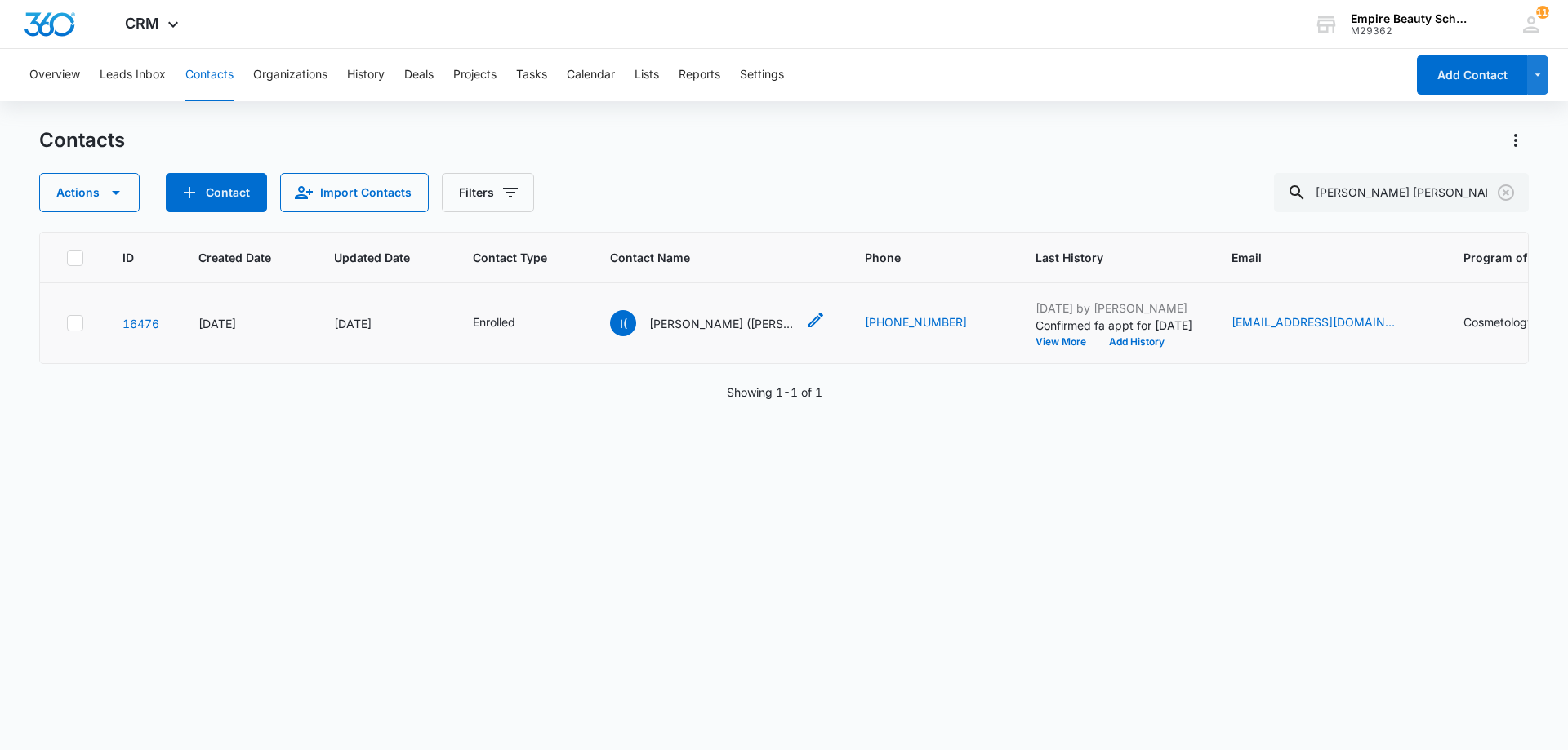
click at [738, 320] on p "Isabela (Bella) Gomez-Plourde" at bounding box center [723, 324] width 147 height 17
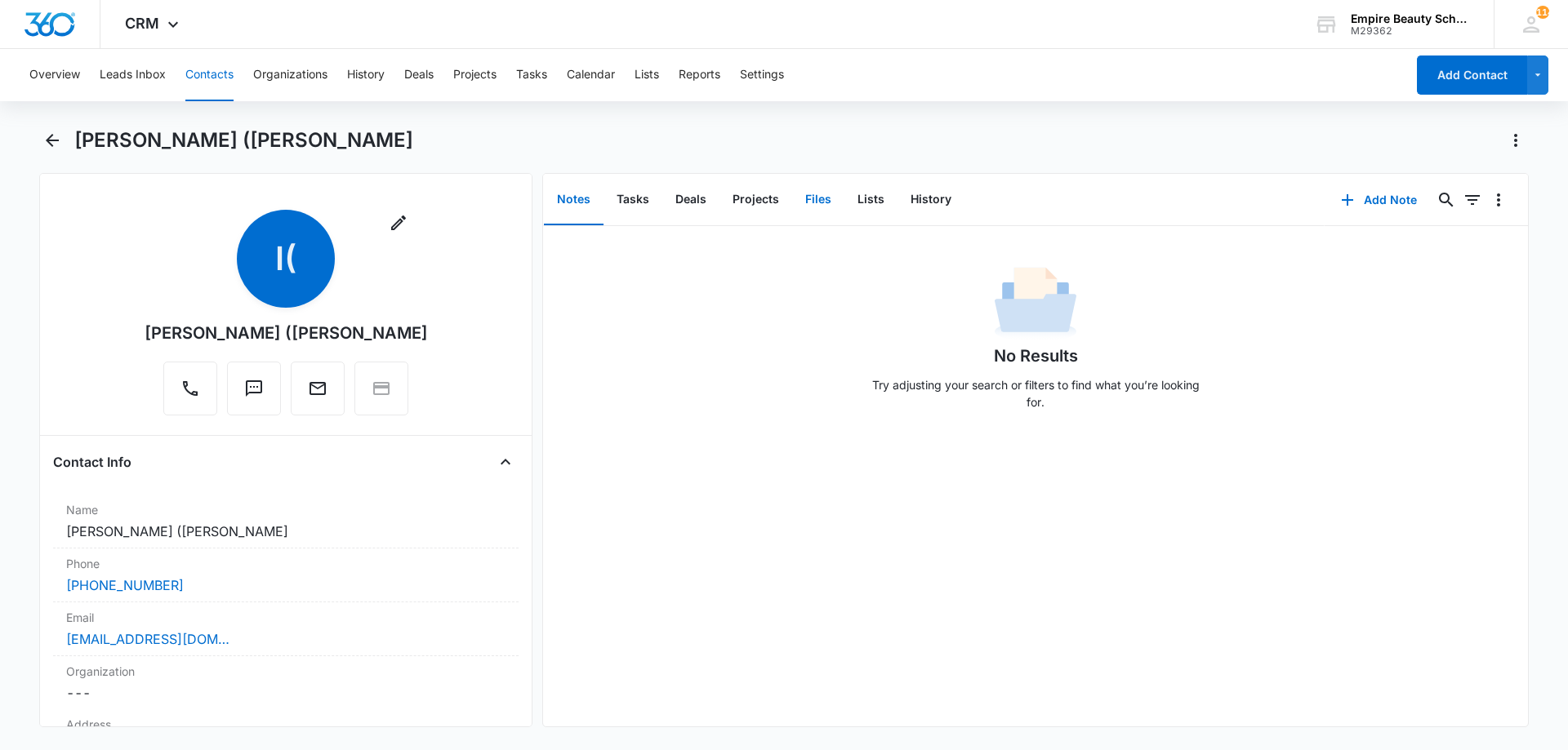
click at [822, 207] on button "Files" at bounding box center [818, 199] width 52 height 51
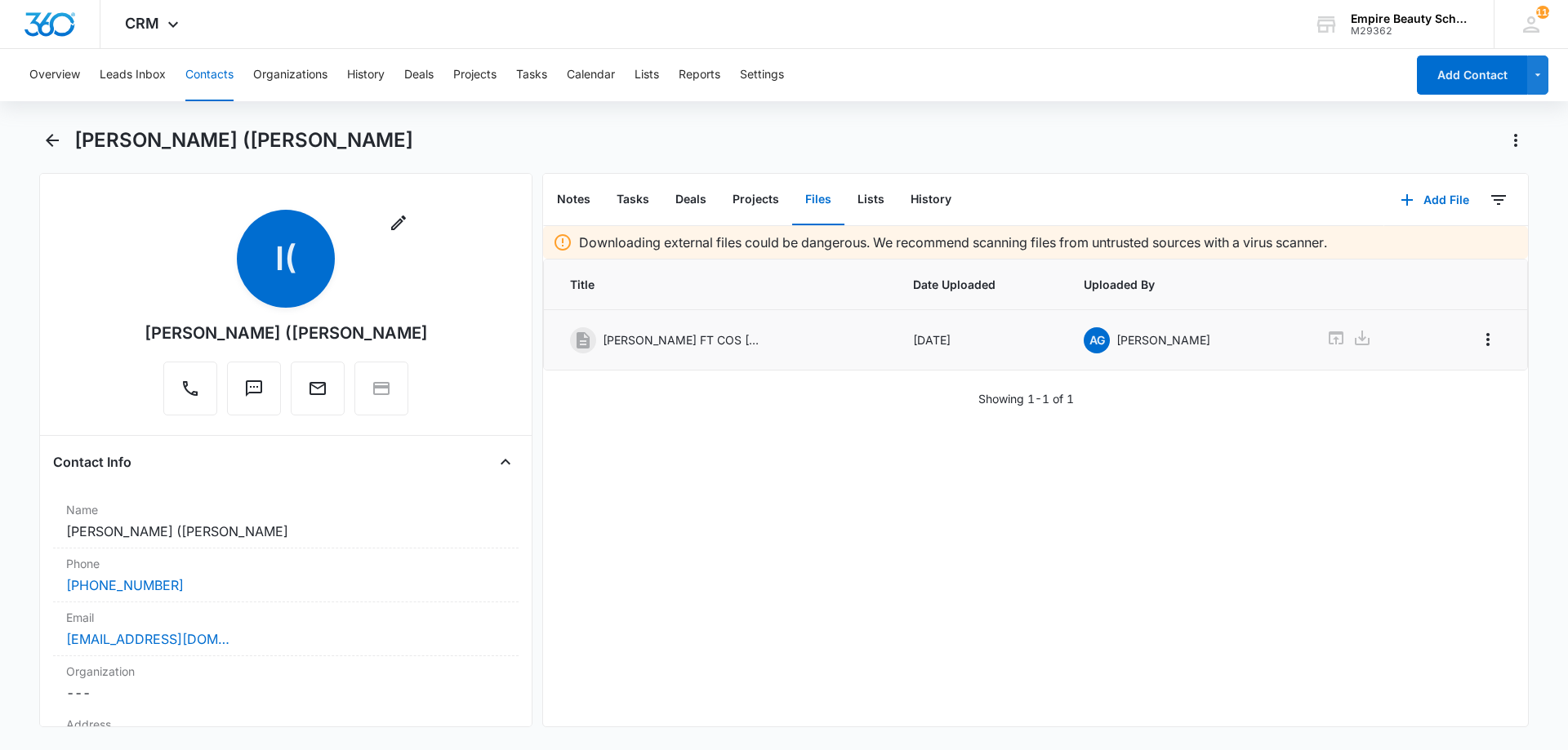
click at [1353, 340] on icon at bounding box center [1362, 337] width 20 height 20
click at [60, 151] on button "Back" at bounding box center [52, 140] width 26 height 27
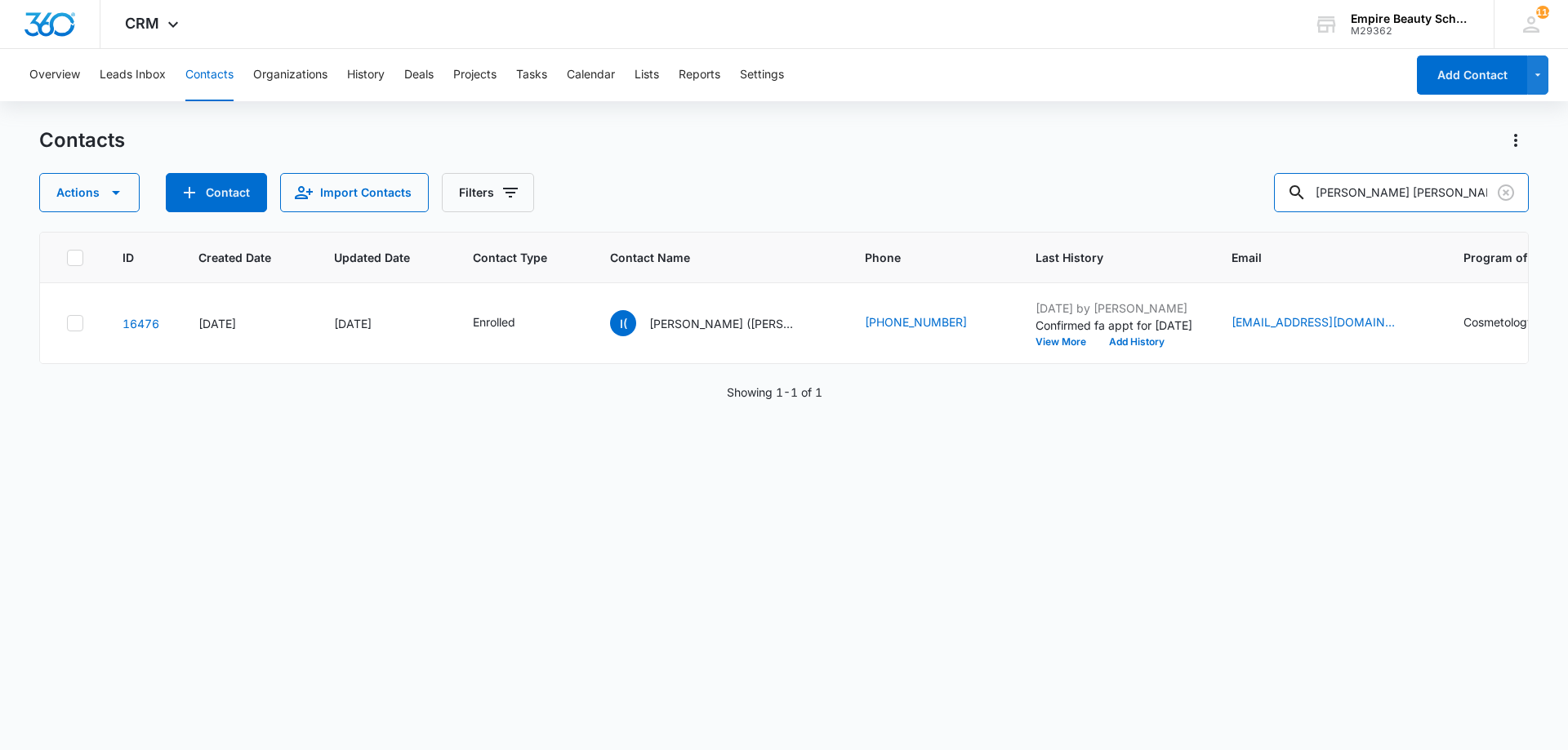
drag, startPoint x: 1428, startPoint y: 197, endPoint x: 931, endPoint y: 201, distance: 497.0
click at [931, 201] on div "Actions Contact Import Contacts Filters gomez plourde" at bounding box center [784, 193] width 1489 height 39
type input "m"
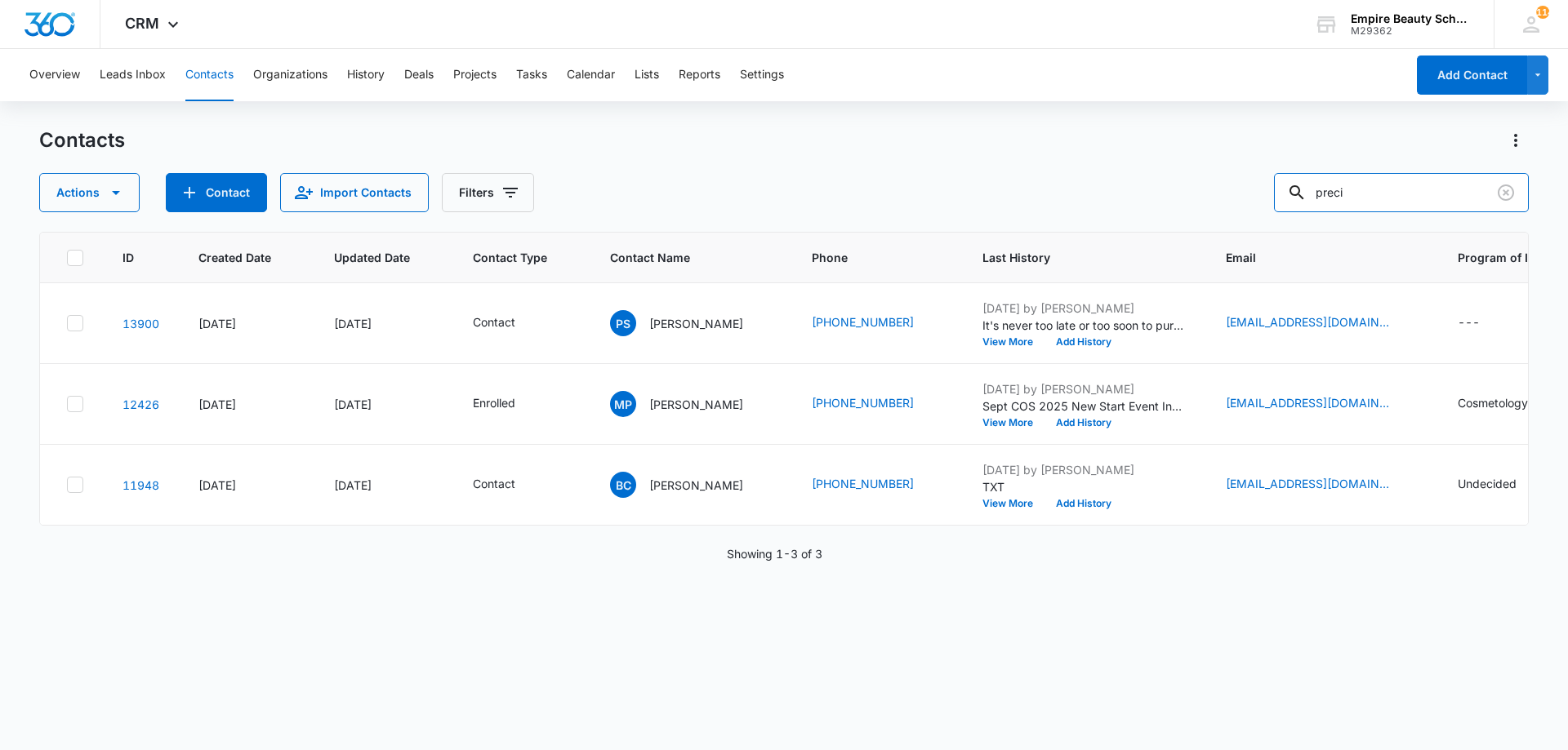
drag, startPoint x: 1339, startPoint y: 190, endPoint x: 1049, endPoint y: 259, distance: 298.1
click at [1105, 241] on div "Contacts Actions Contact Import Contacts Filters preci ID Created Date Updated …" at bounding box center [784, 438] width 1489 height 622
type input "plourde"
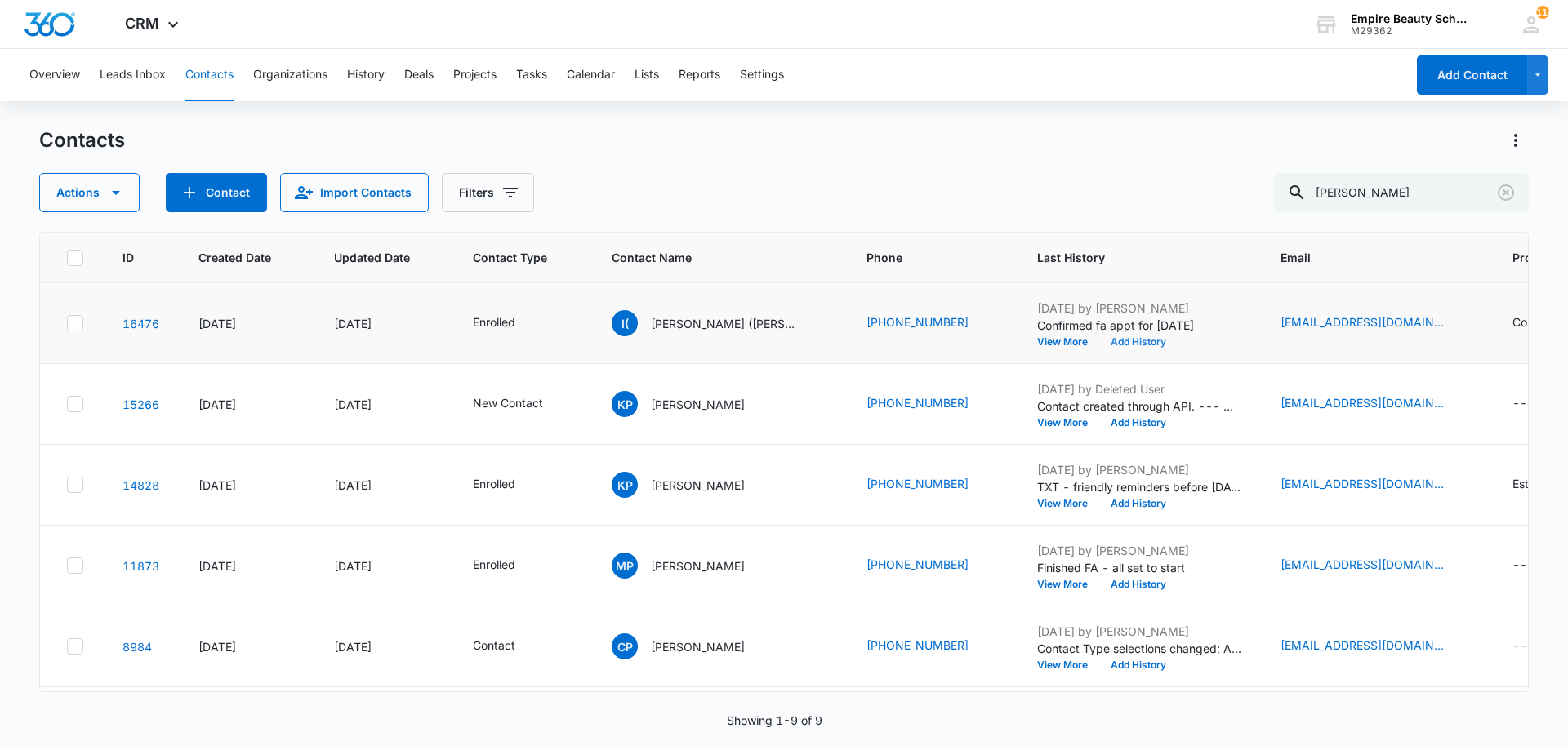
click at [1119, 338] on button "Add History" at bounding box center [1138, 342] width 79 height 9
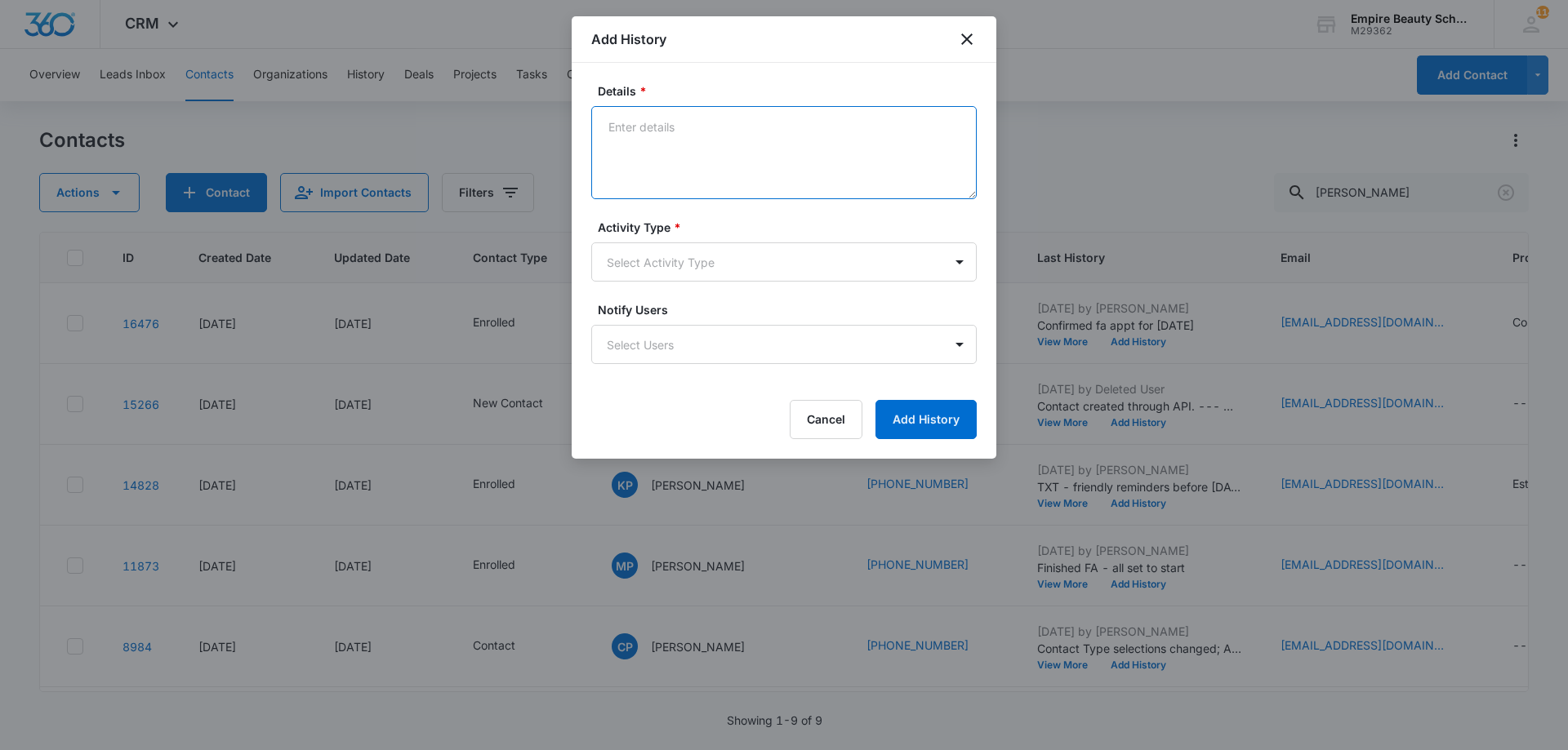
paste textarea "Sept COS 2025 New Start Event Invite for [DATE] 3pm-4pm"
type textarea "Sept COS 2025 New Start Event Invite for [DATE] 3pm-4pm"
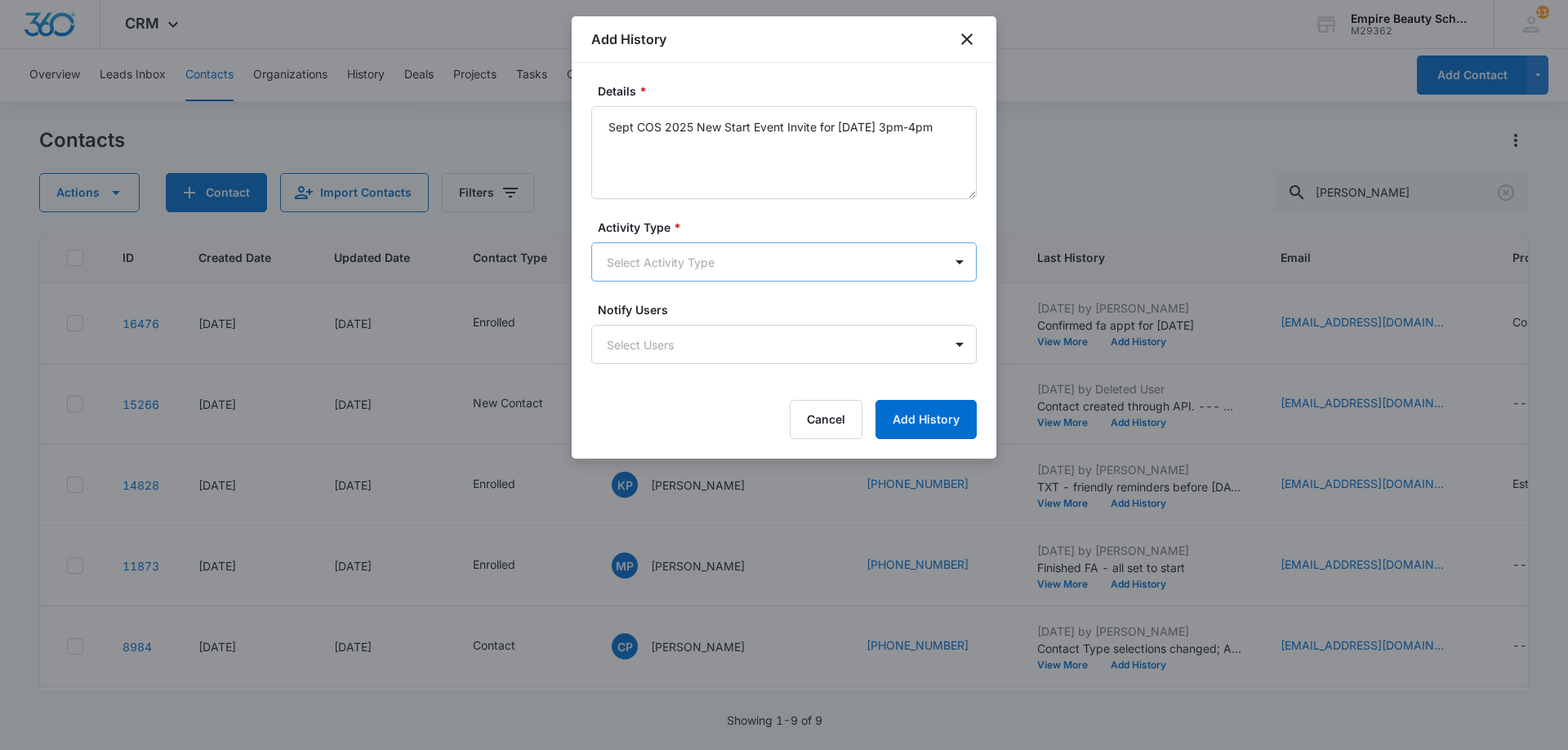
click at [803, 261] on body "CRM Apps Forms CRM Email Shop Payments POS Files Brand Settings Empire Beauty S…" at bounding box center [784, 375] width 1568 height 750
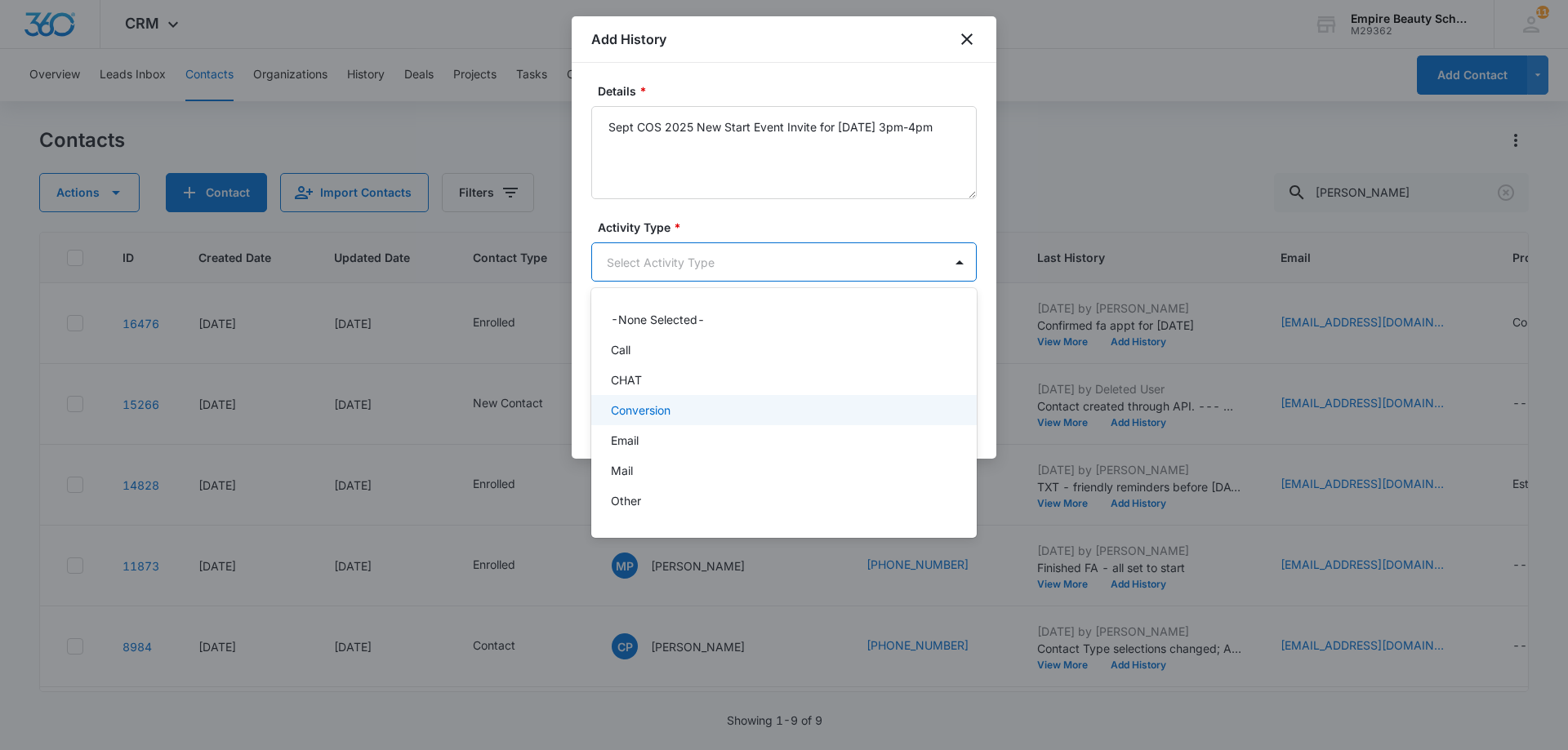
scroll to position [85, 0]
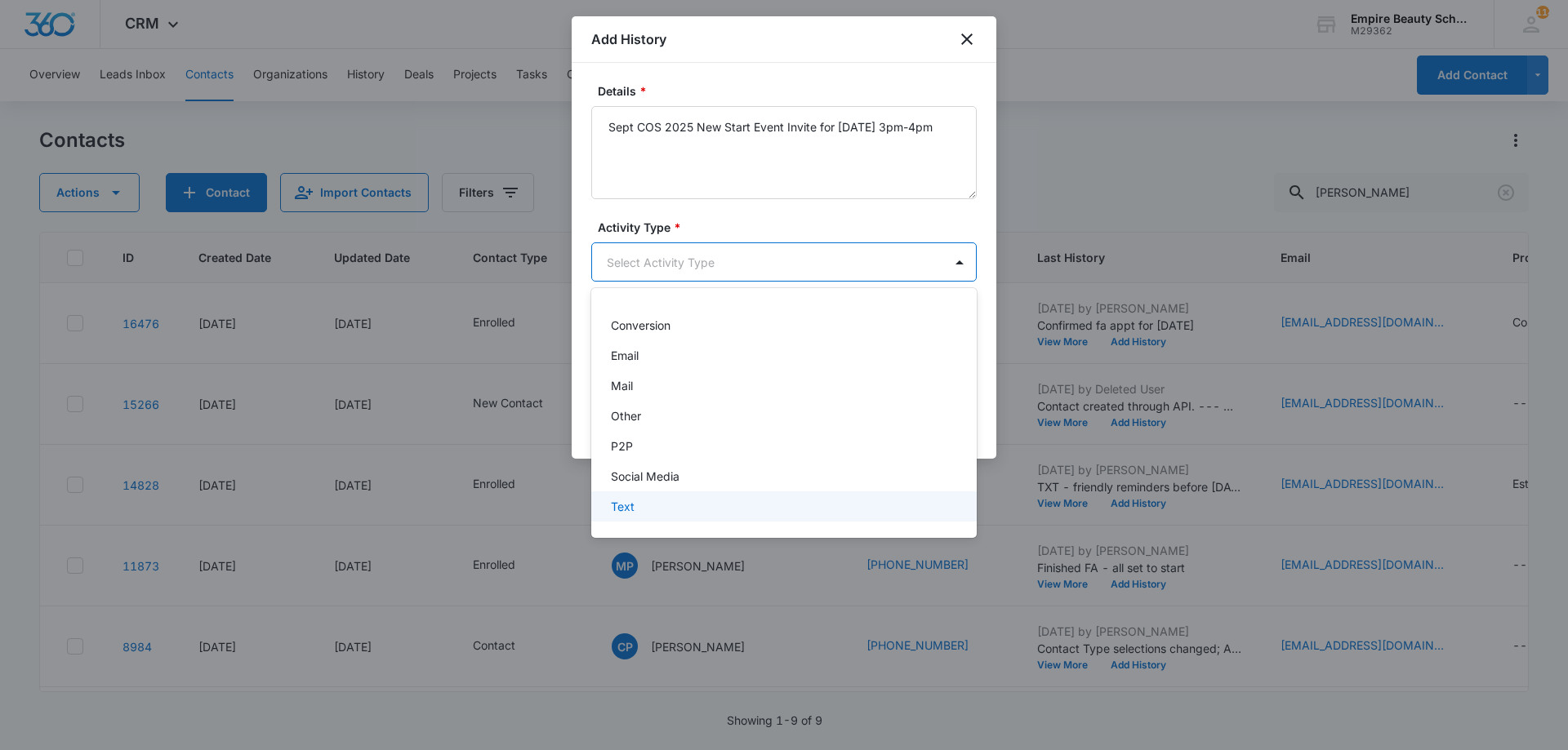
click at [678, 505] on div "Text" at bounding box center [782, 507] width 343 height 17
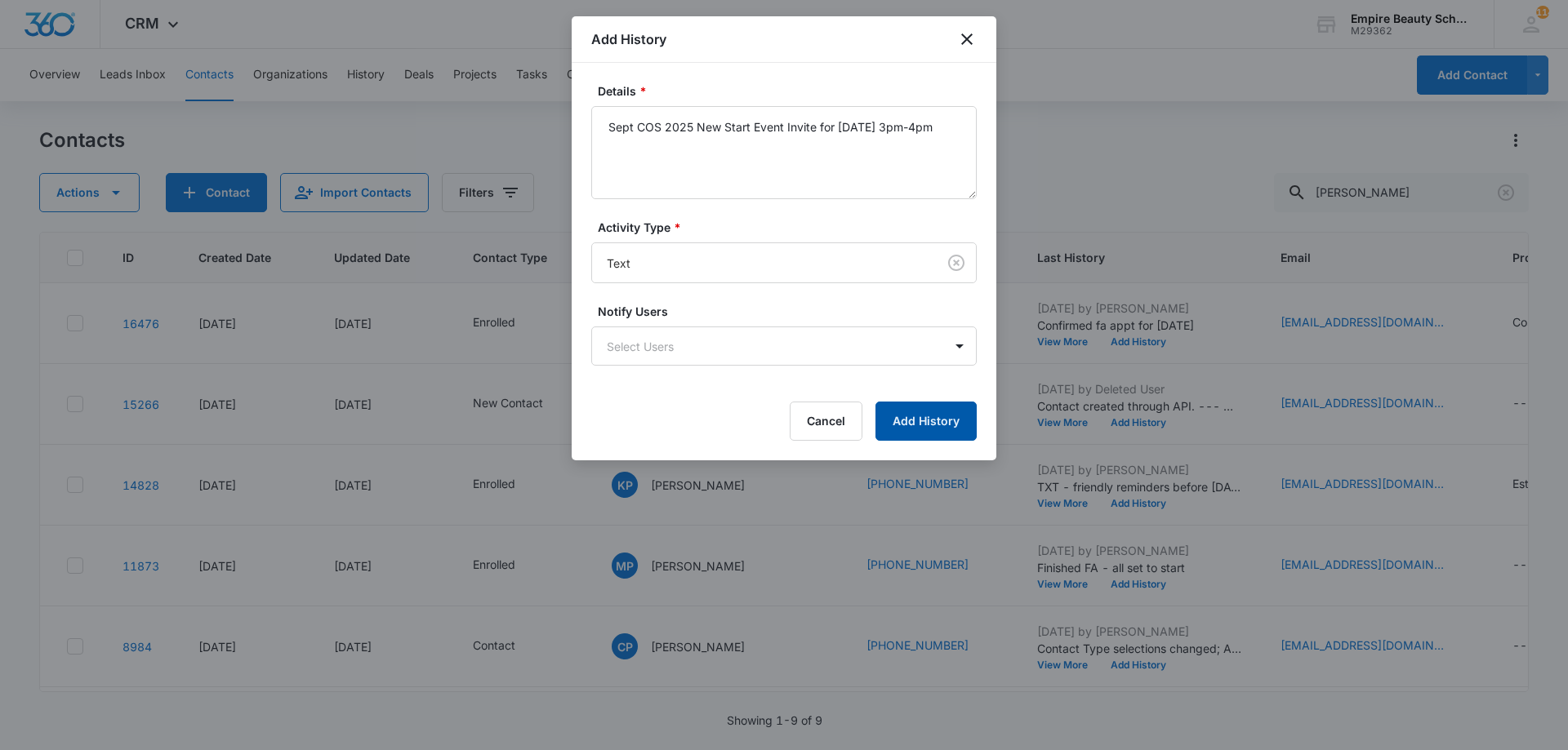
click at [903, 402] on button "Add History" at bounding box center [926, 421] width 101 height 39
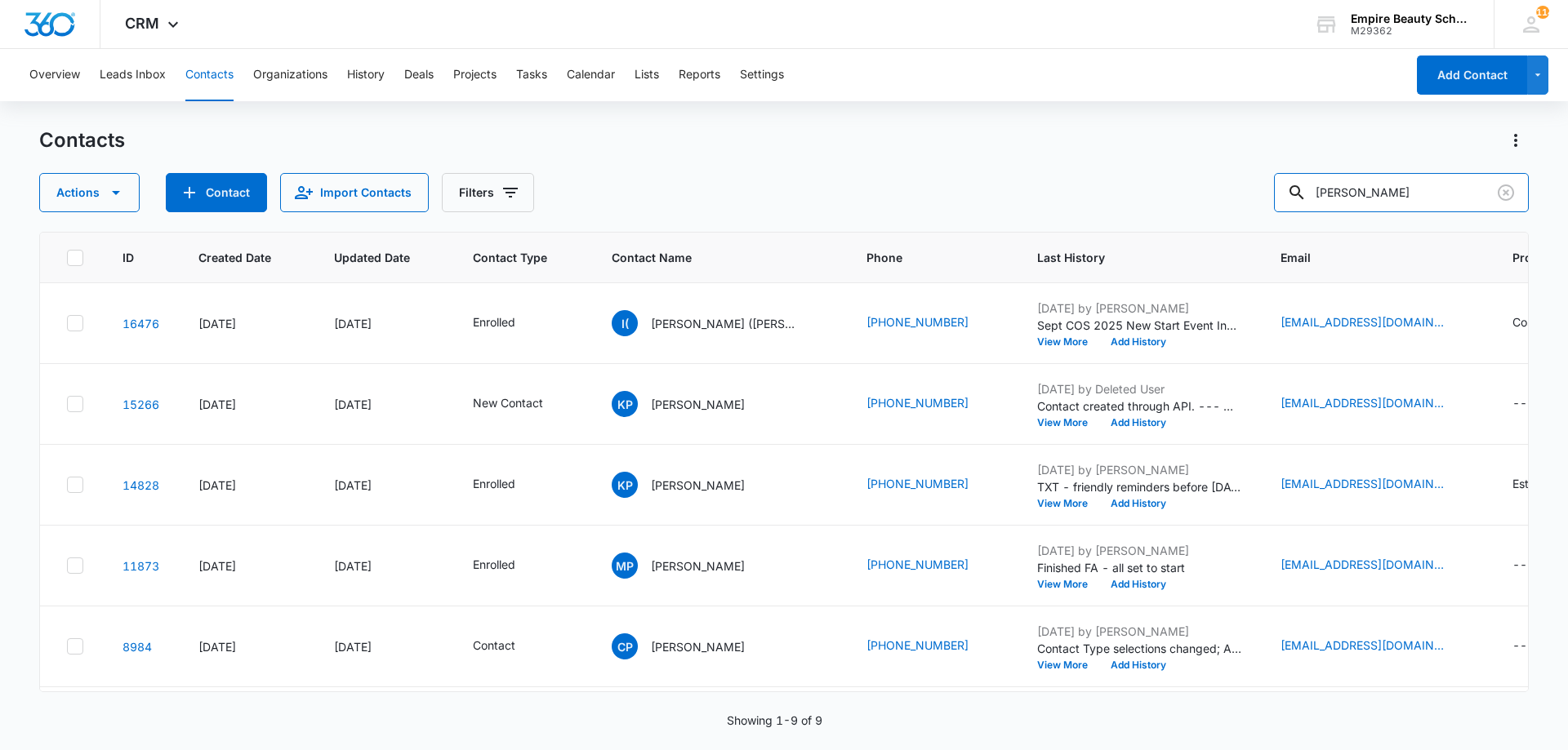
drag, startPoint x: 1189, startPoint y: 193, endPoint x: 952, endPoint y: 217, distance: 238.2
click at [987, 213] on div "Contacts Actions Contact Import Contacts Filters plourde ID Created Date Update…" at bounding box center [784, 438] width 1489 height 622
type input "reilly"
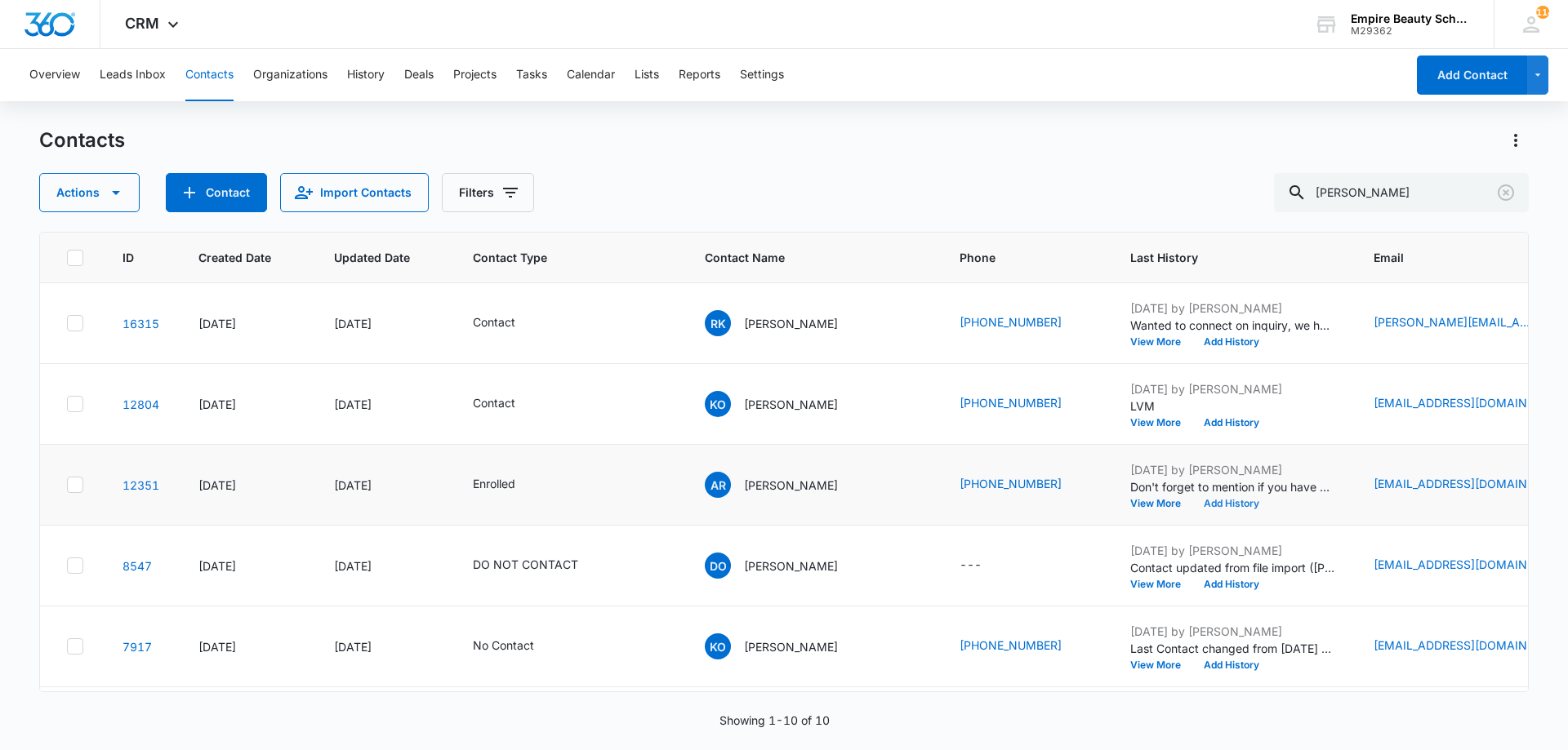
click at [1231, 501] on button "Add History" at bounding box center [1231, 503] width 79 height 9
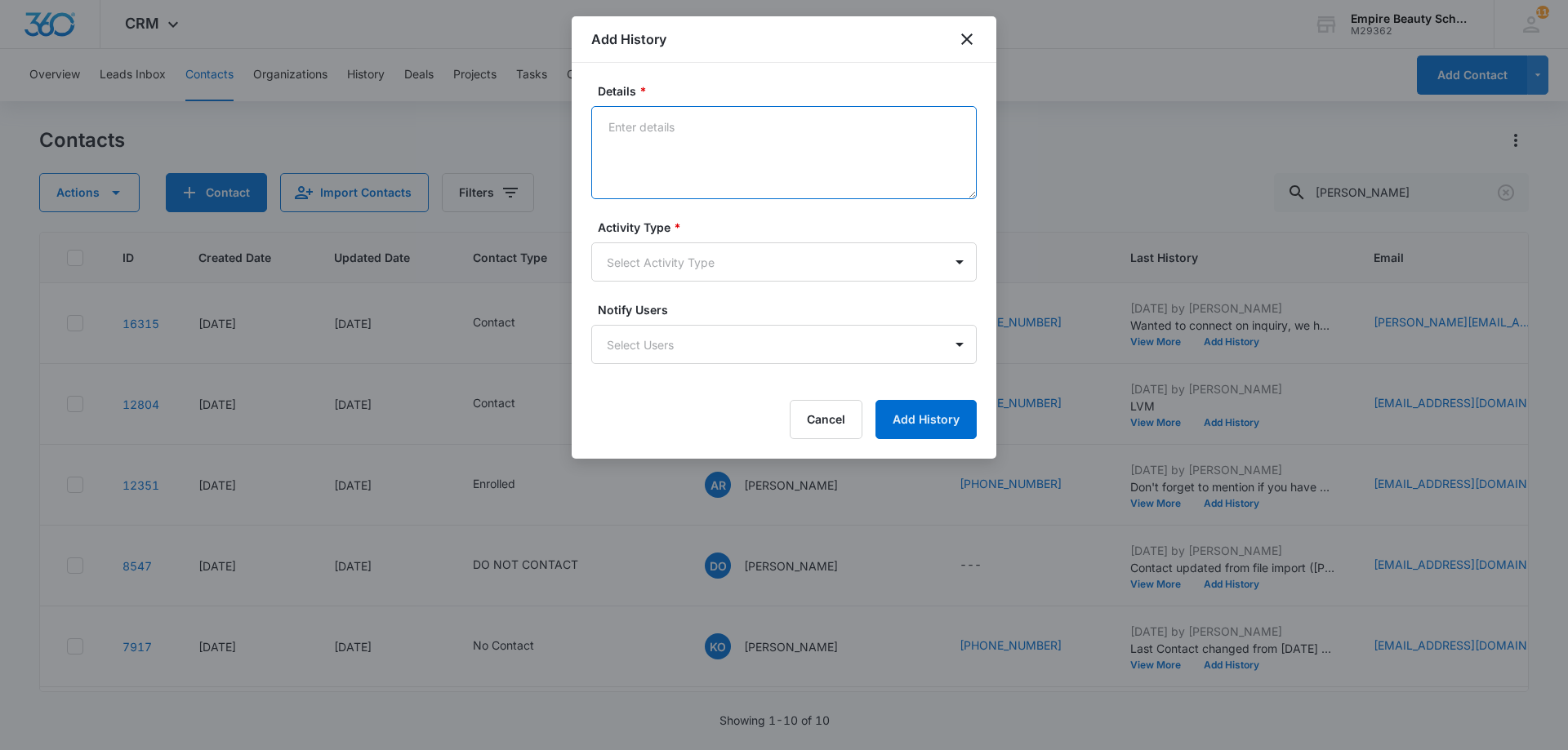
paste textarea "Sept COS 2025 New Start Event Invite for [DATE] 3pm-4pm"
type textarea "Sept COS 2025 New Start Event Invite for [DATE] 3pm-4pm"
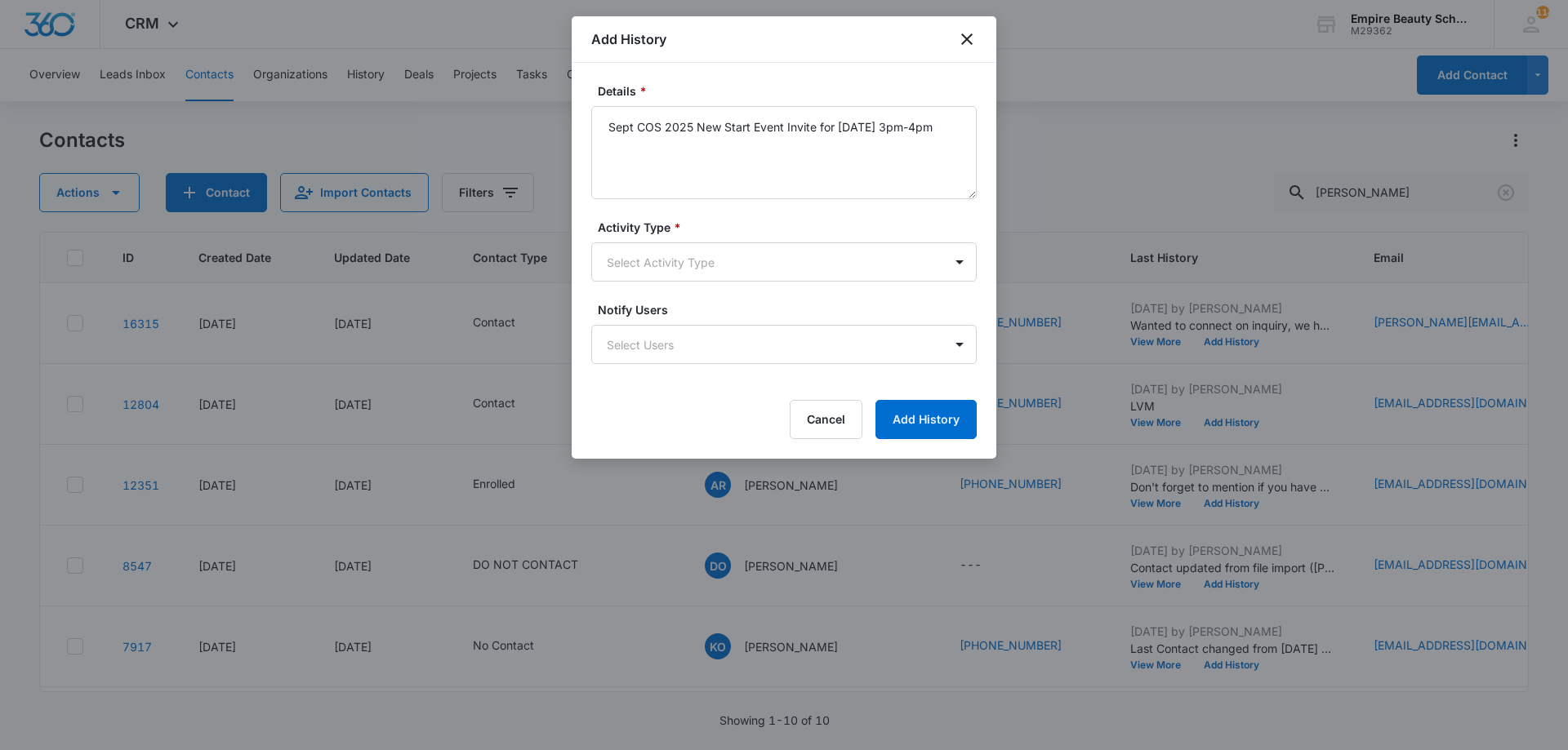
click at [657, 236] on div "Activity Type * Select Activity Type" at bounding box center [784, 250] width 385 height 62
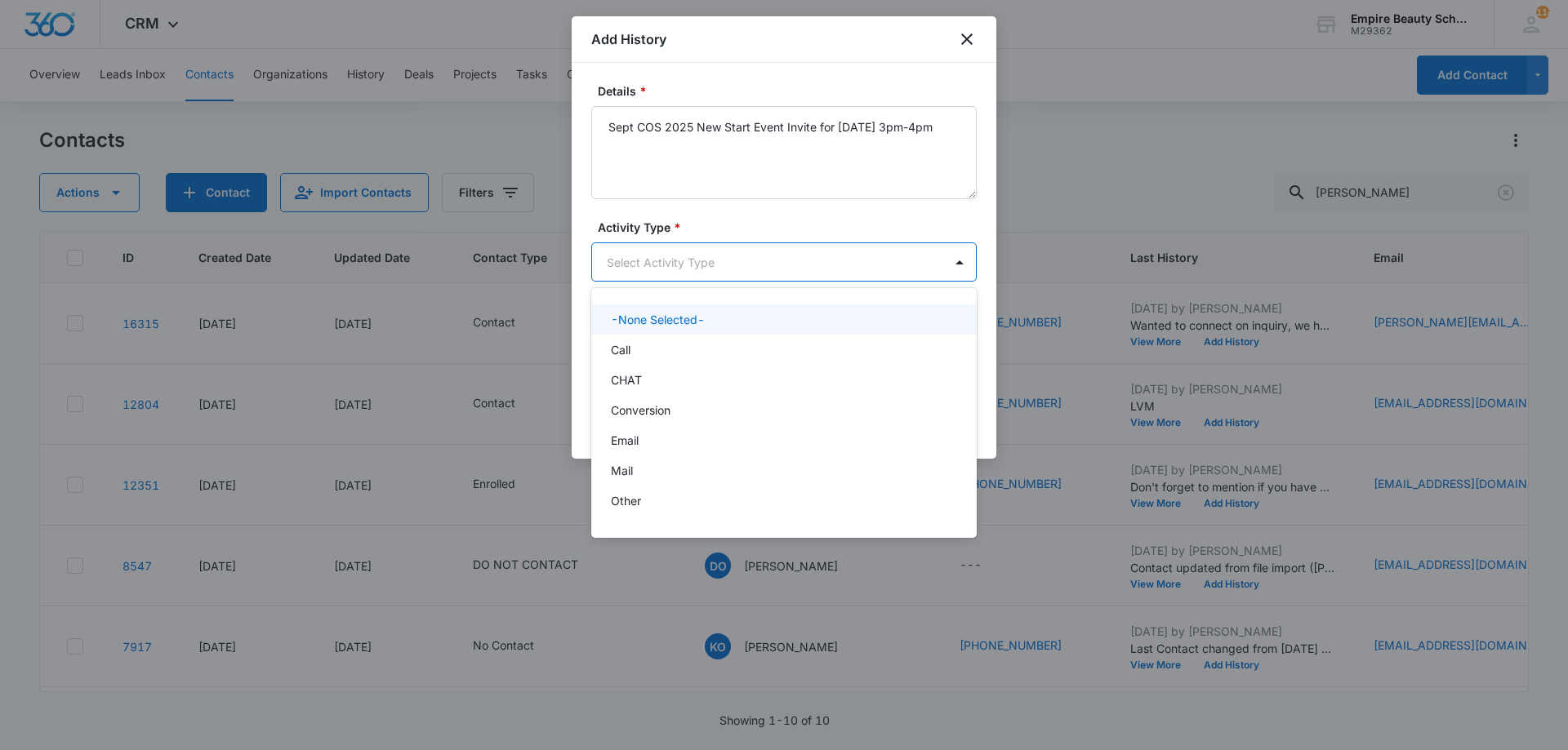
click at [653, 252] on body "CRM Apps Forms CRM Email Shop Payments POS Files Brand Settings Empire Beauty S…" at bounding box center [784, 375] width 1568 height 750
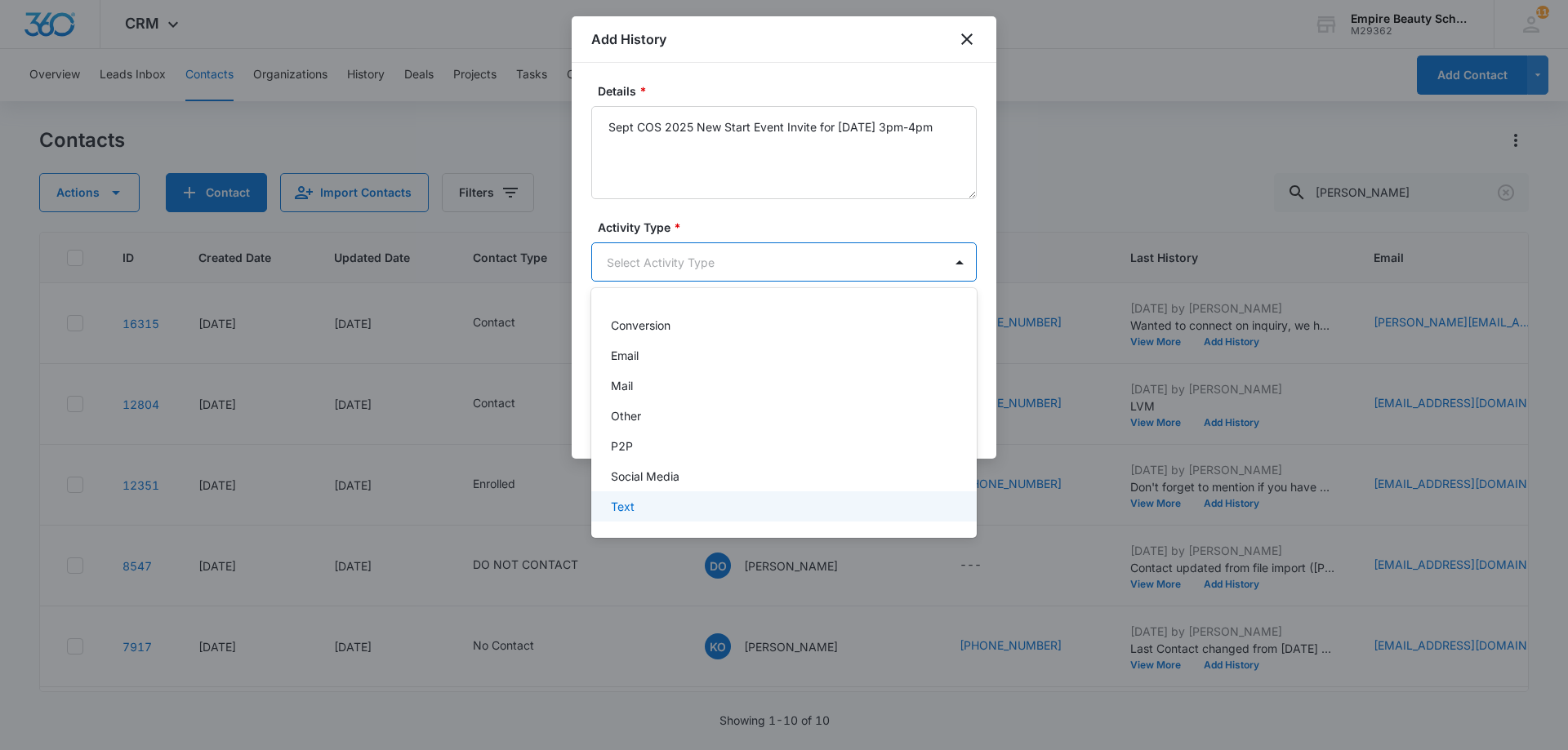
click at [631, 503] on p "Text" at bounding box center [623, 507] width 24 height 17
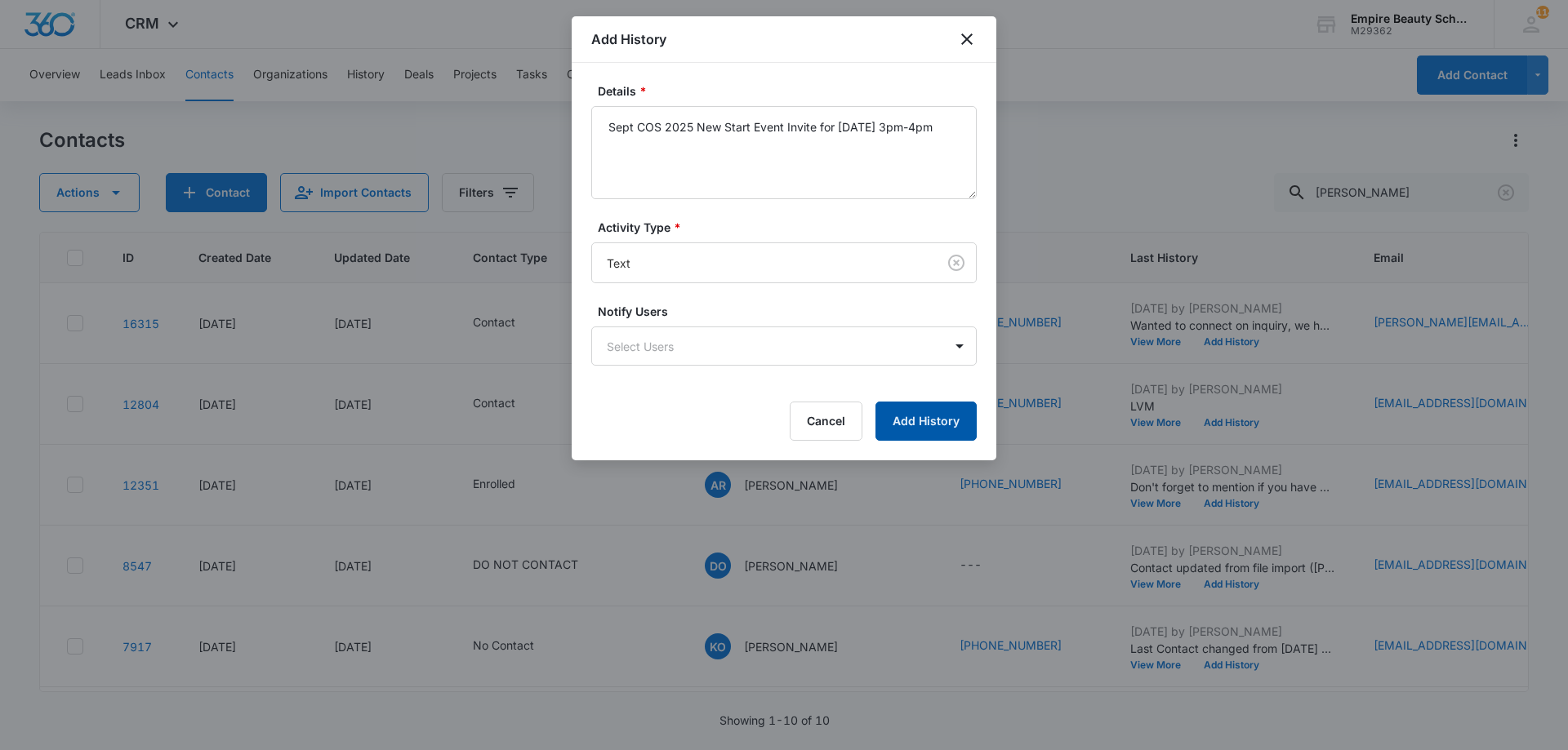
click at [911, 417] on button "Add History" at bounding box center [926, 421] width 101 height 39
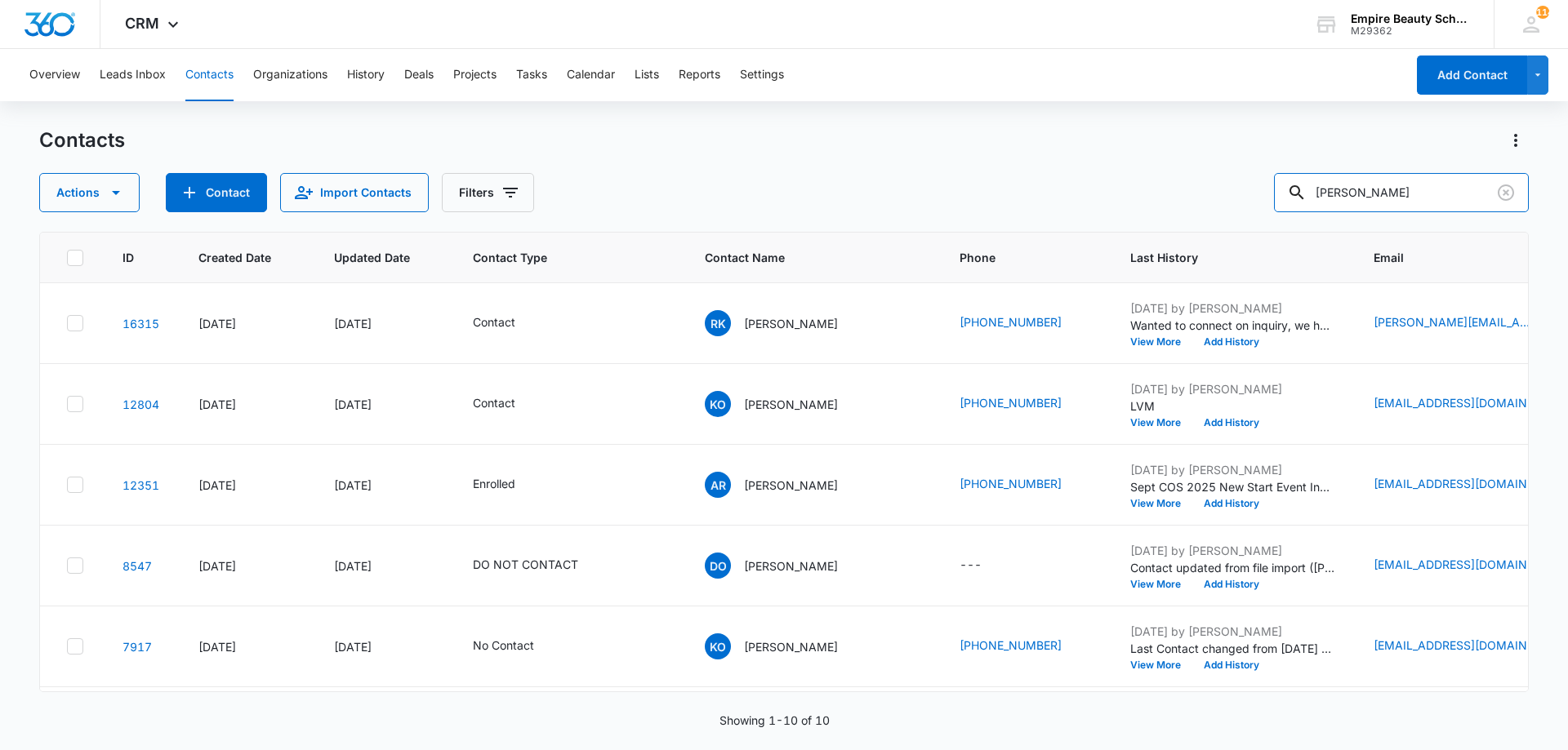
drag, startPoint x: 1394, startPoint y: 201, endPoint x: 930, endPoint y: 164, distance: 465.5
click at [951, 160] on div "Contacts Actions Contact Import Contacts Filters reilly" at bounding box center [784, 170] width 1489 height 85
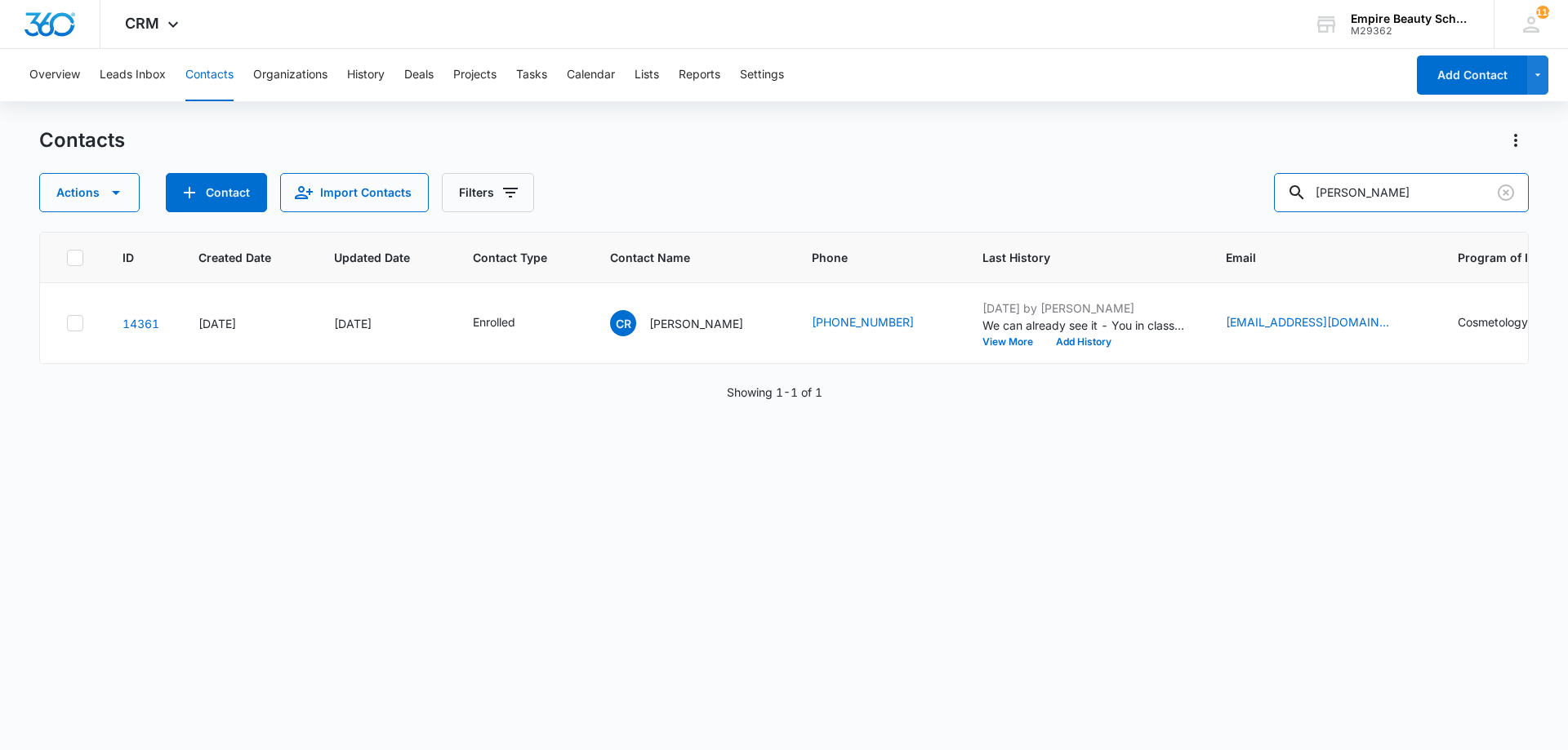
drag, startPoint x: 1241, startPoint y: 199, endPoint x: 1001, endPoint y: 198, distance: 240.0
click at [1040, 205] on div "Actions Contact Import Contacts Filters courtney rob" at bounding box center [784, 193] width 1489 height 39
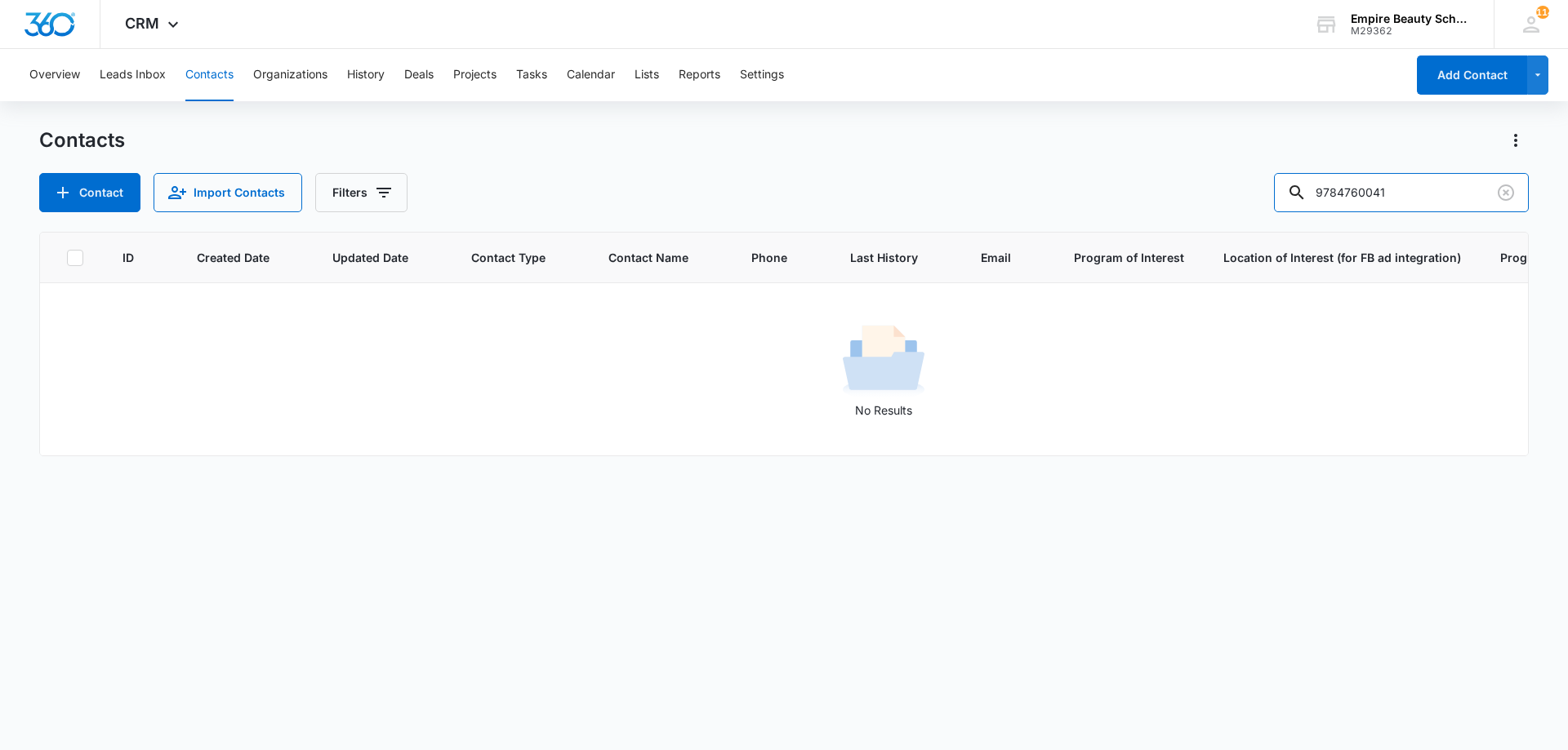
drag, startPoint x: 1373, startPoint y: 193, endPoint x: 1113, endPoint y: 146, distance: 264.2
click at [1119, 170] on div "Contacts Contact Import Contacts Filters 9784760041" at bounding box center [784, 170] width 1489 height 85
type input "0041"
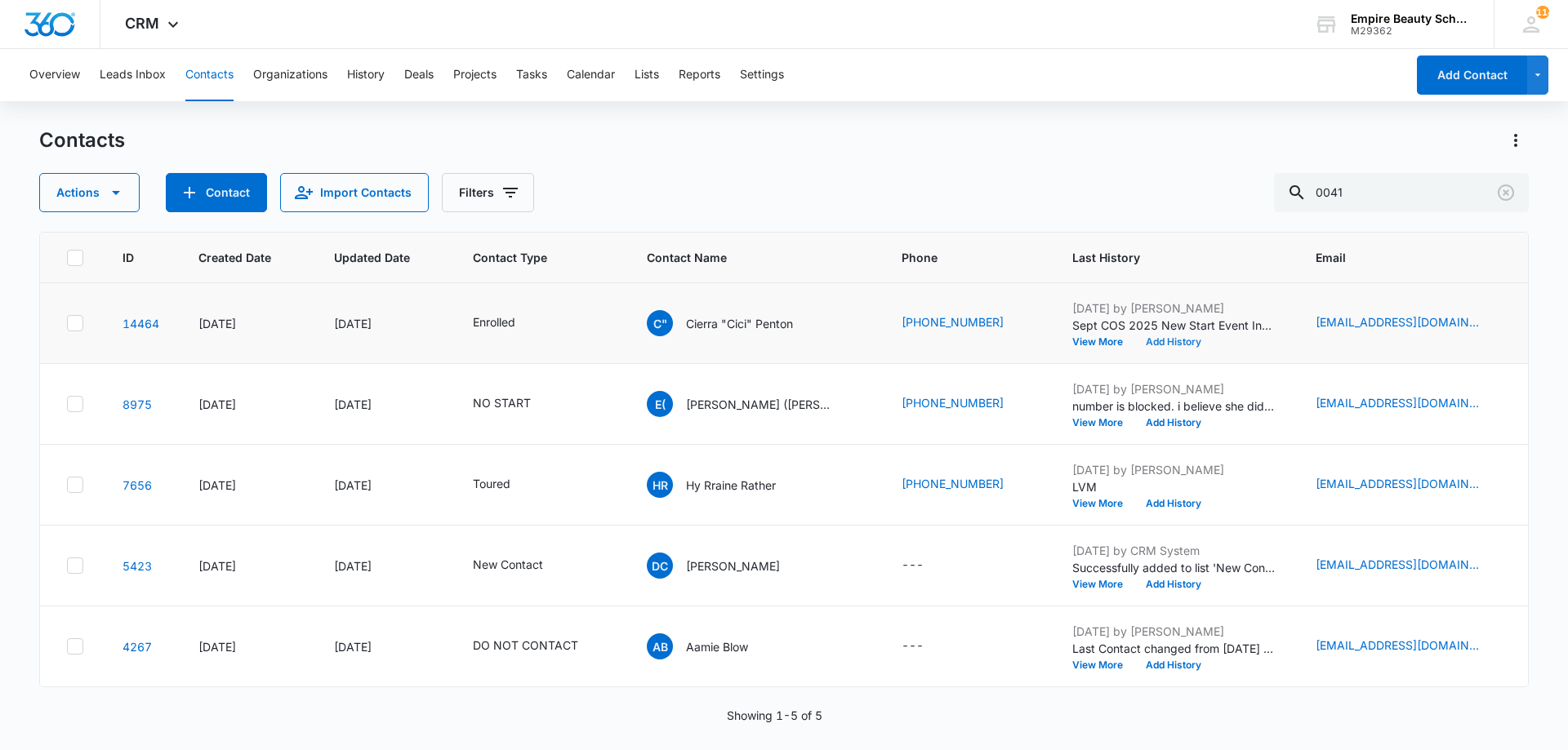
click at [1138, 343] on button "Add History" at bounding box center [1173, 342] width 79 height 9
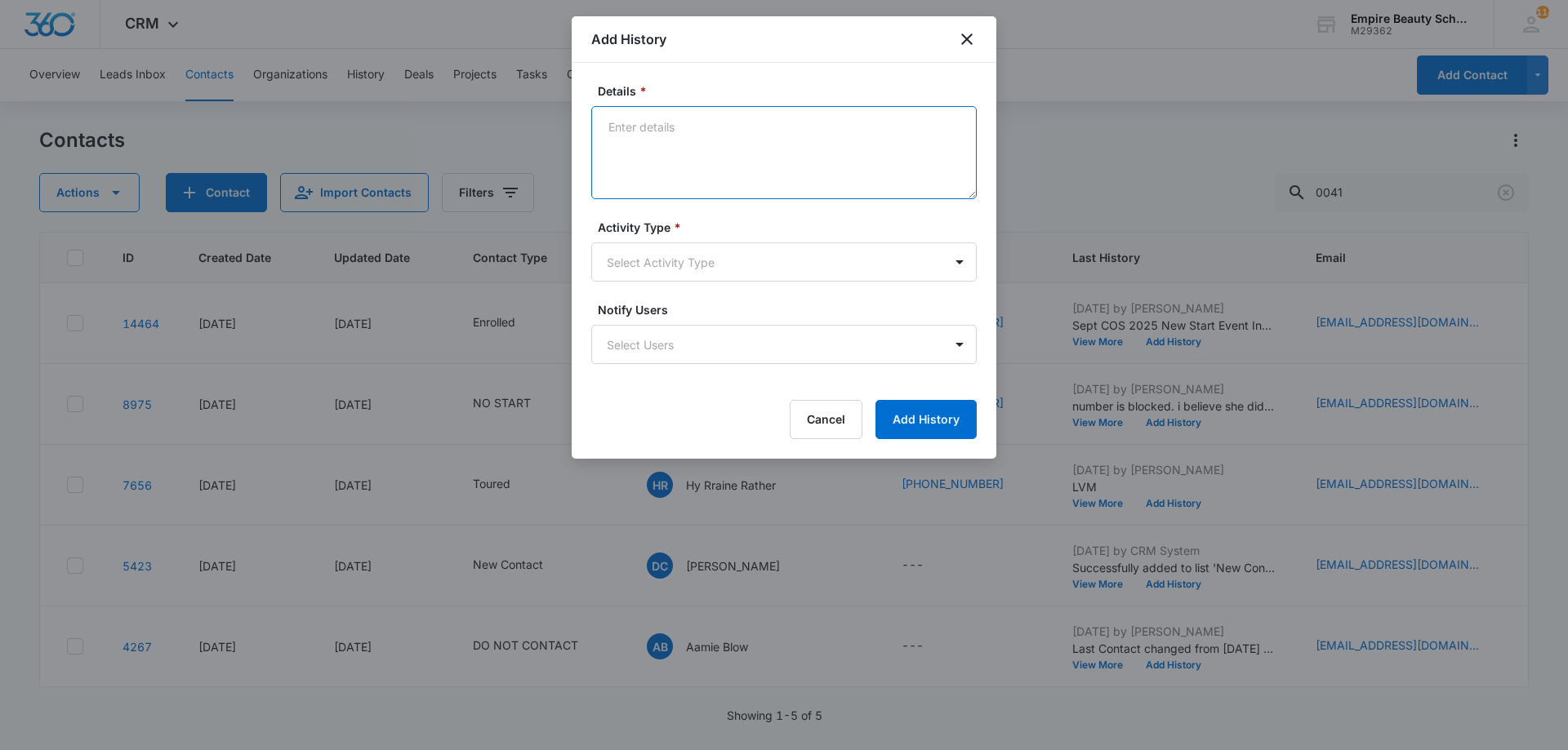
click at [695, 147] on textarea "Details *" at bounding box center [784, 152] width 385 height 93
paste textarea "Sept COS 2025 New Start Event Invite for [DATE] 3pm-4pm"
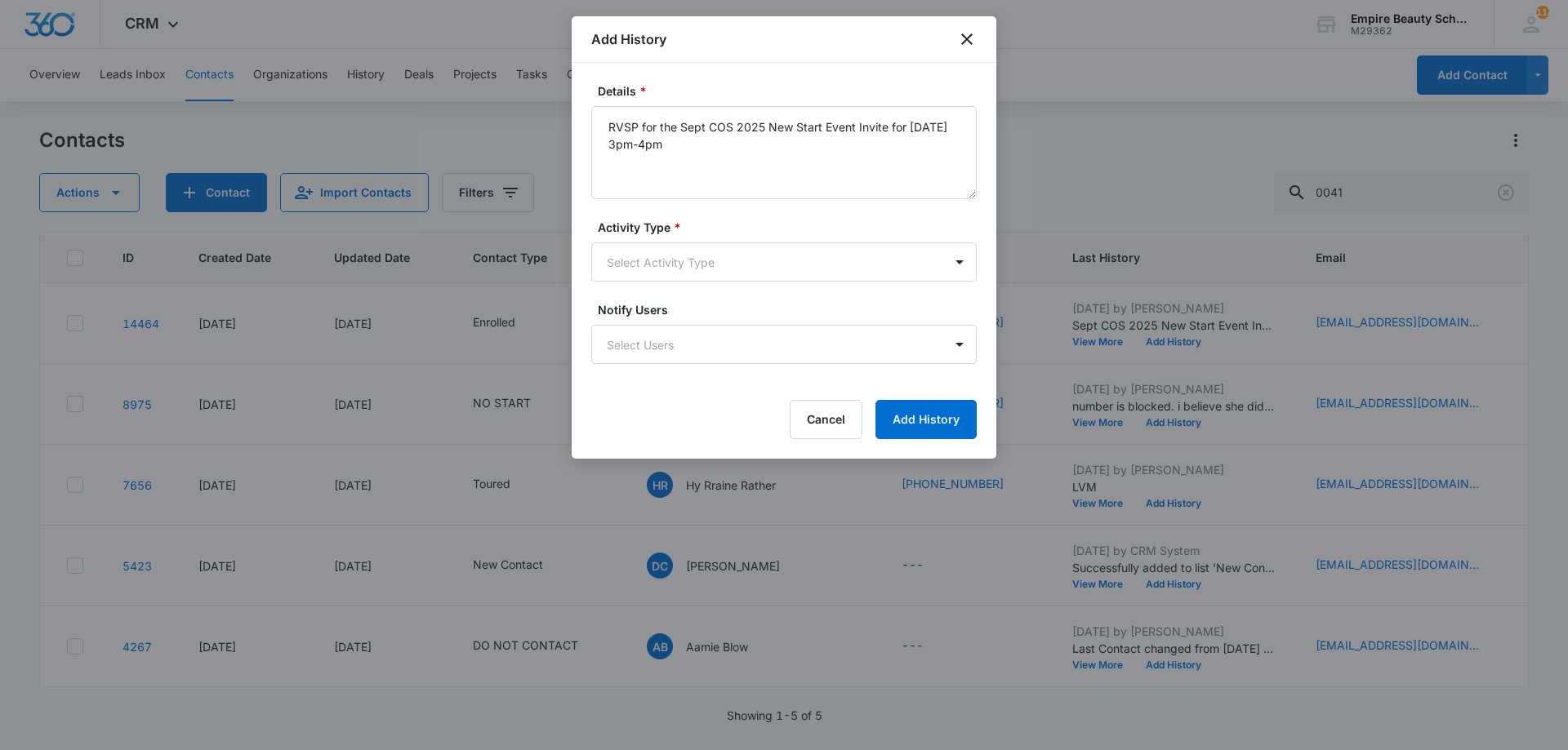
click at [743, 238] on div "Activity Type * Select Activity Type" at bounding box center [784, 250] width 385 height 62
click at [746, 259] on body "CRM Apps Forms CRM Email Shop Payments POS Files Brand Settings Empire Beauty S…" at bounding box center [784, 375] width 1568 height 750
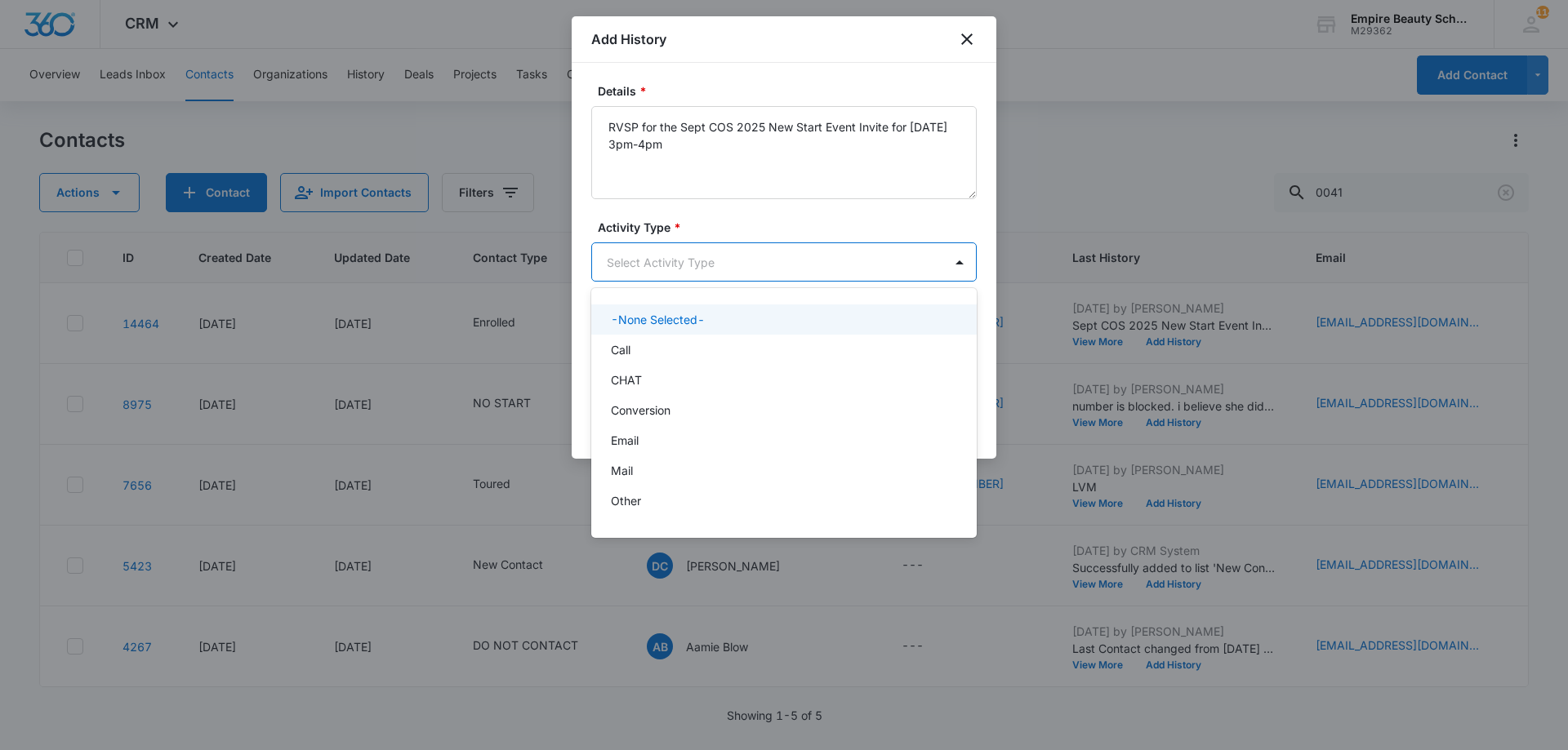
click at [867, 161] on div at bounding box center [784, 375] width 1568 height 750
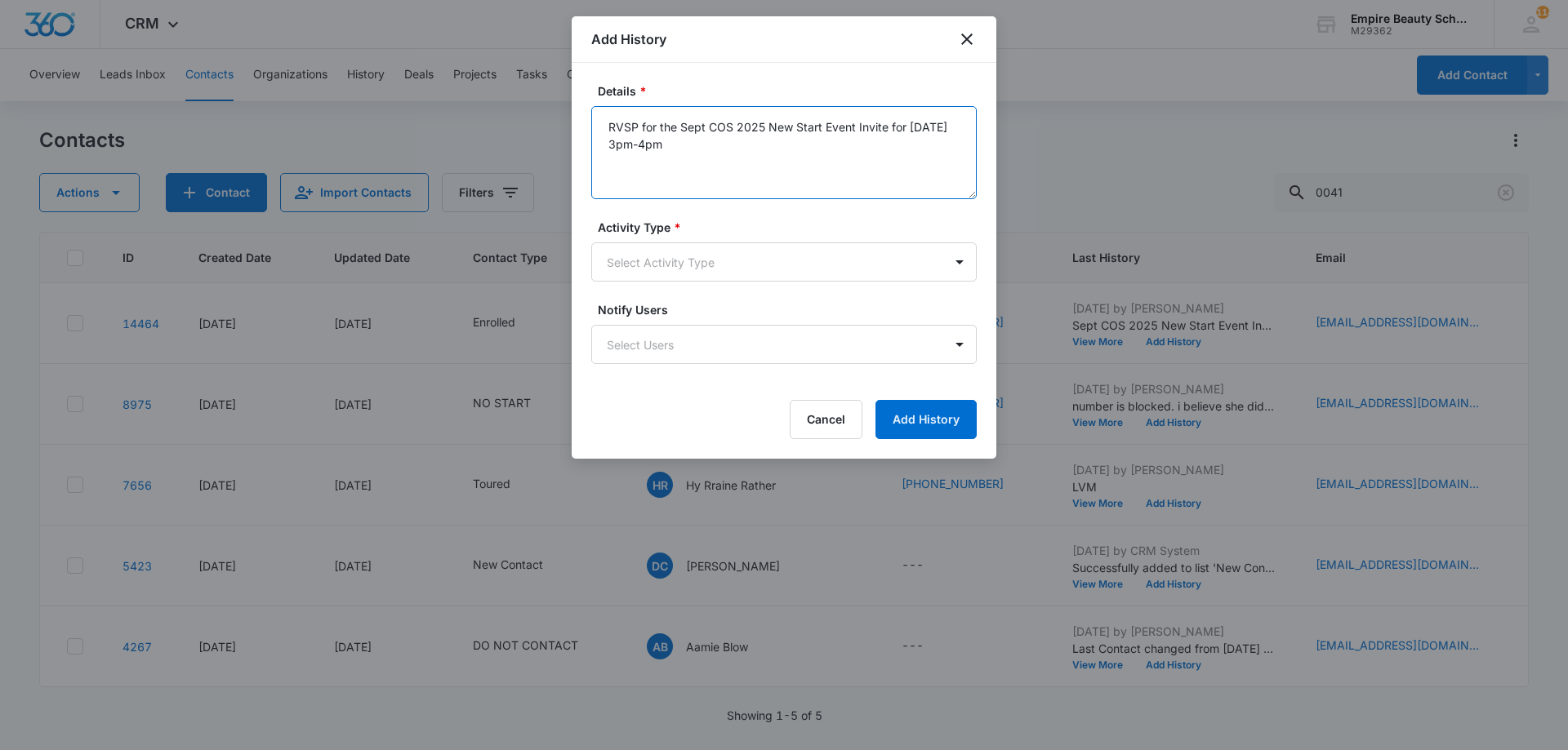
drag, startPoint x: 854, startPoint y: 122, endPoint x: 910, endPoint y: 127, distance: 56.2
click at [910, 127] on textarea "RVSP for the Sept COS 2025 New Start Event Invite for Thursday, September 4th 3…" at bounding box center [784, 152] width 385 height 93
type textarea "RVSP for the Sept COS 2025 New Start Event [DATE][DATE] 3pm-4pm"
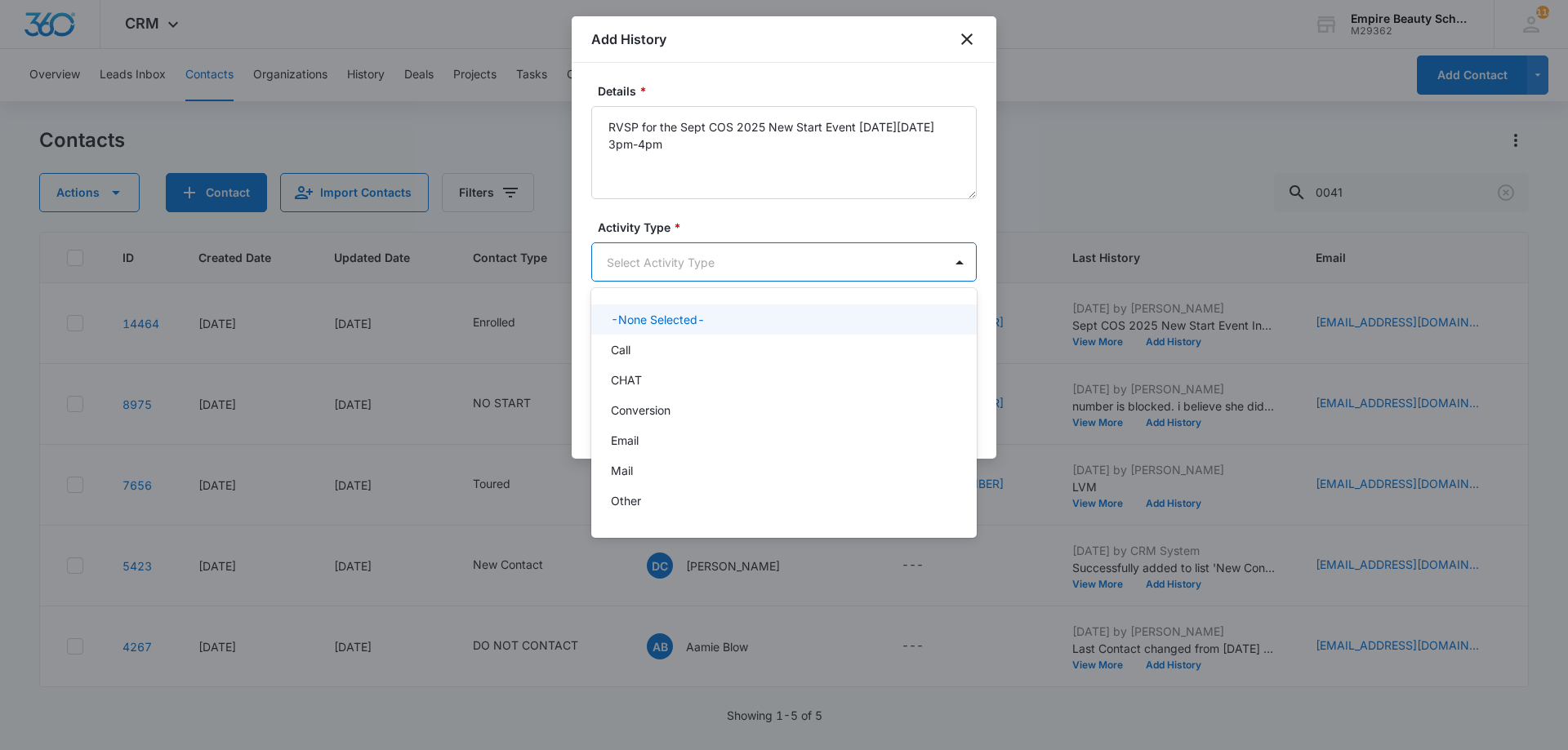
click at [801, 252] on body "CRM Apps Forms CRM Email Shop Payments POS Files Brand Settings Empire Beauty S…" at bounding box center [784, 375] width 1568 height 750
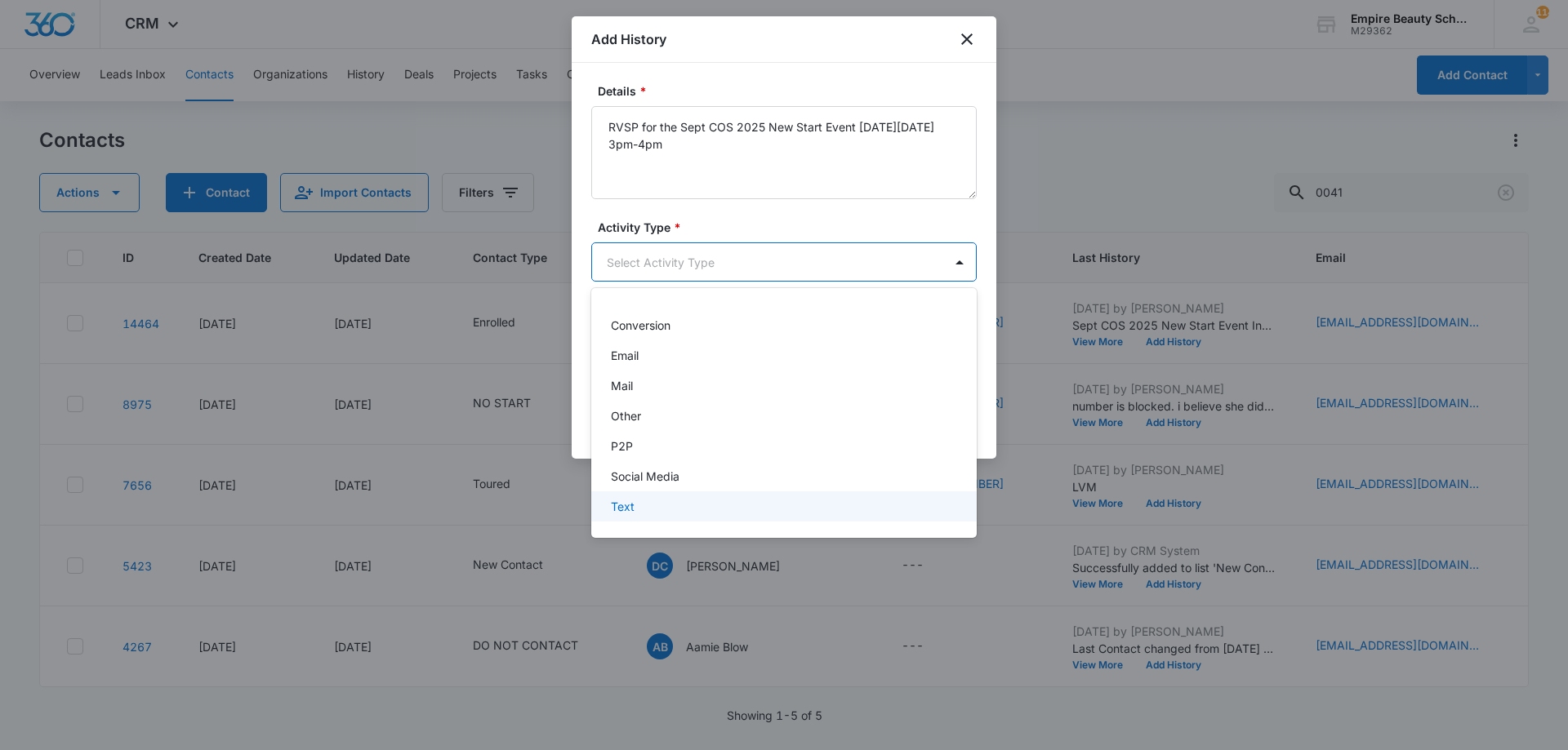
click at [693, 499] on div "Text" at bounding box center [782, 507] width 343 height 17
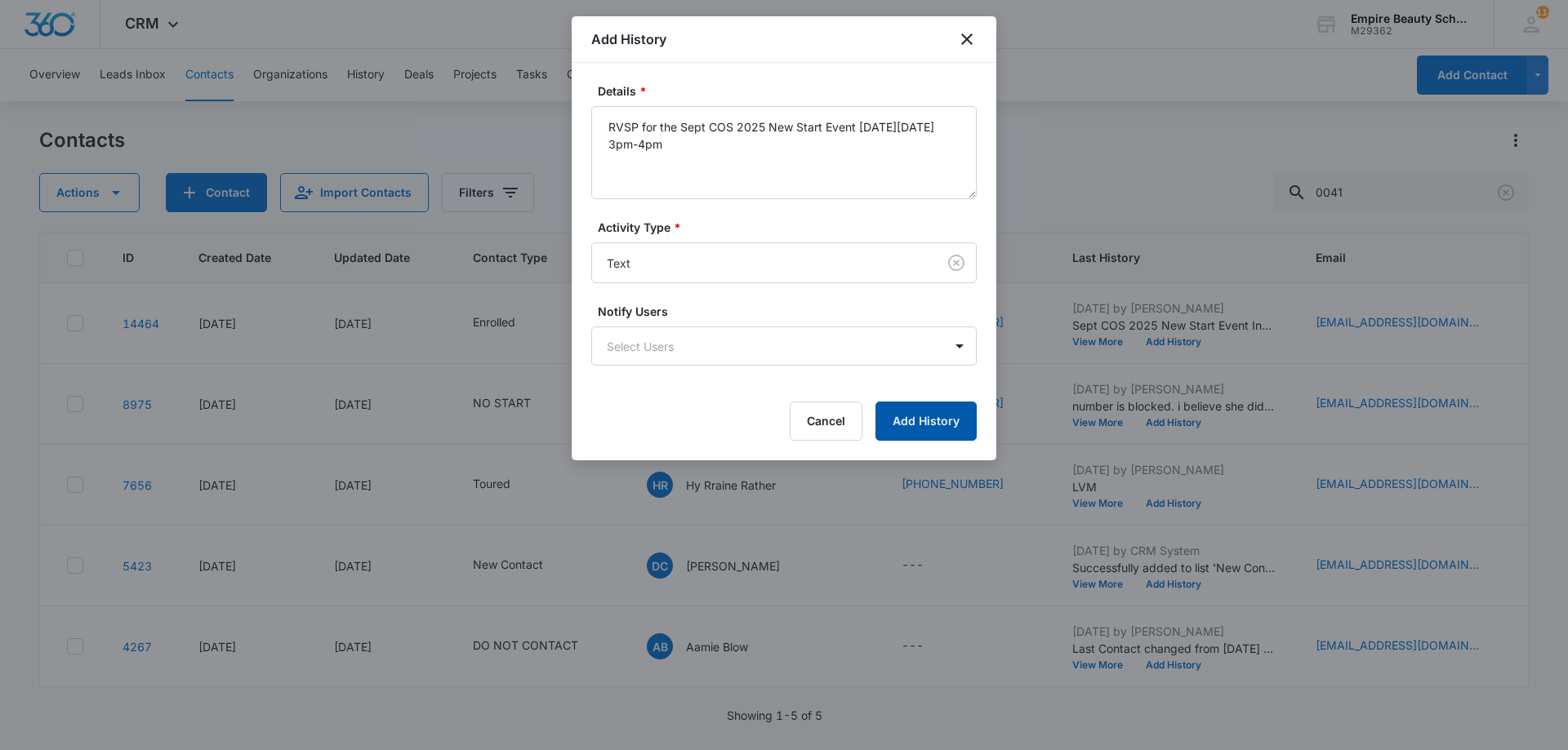
click at [926, 432] on button "Add History" at bounding box center [926, 421] width 101 height 39
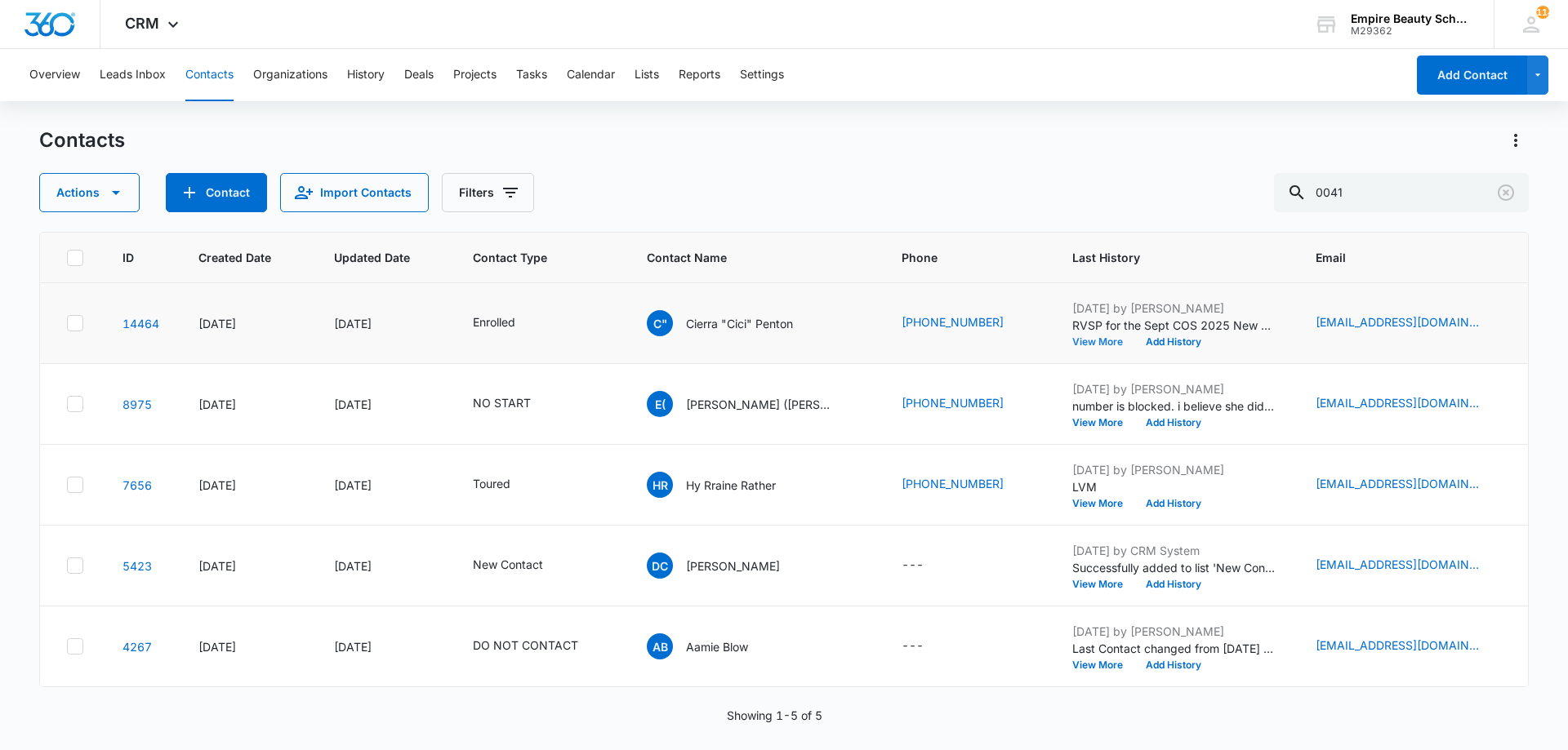
click at [1072, 337] on button "View More" at bounding box center [1103, 342] width 62 height 9
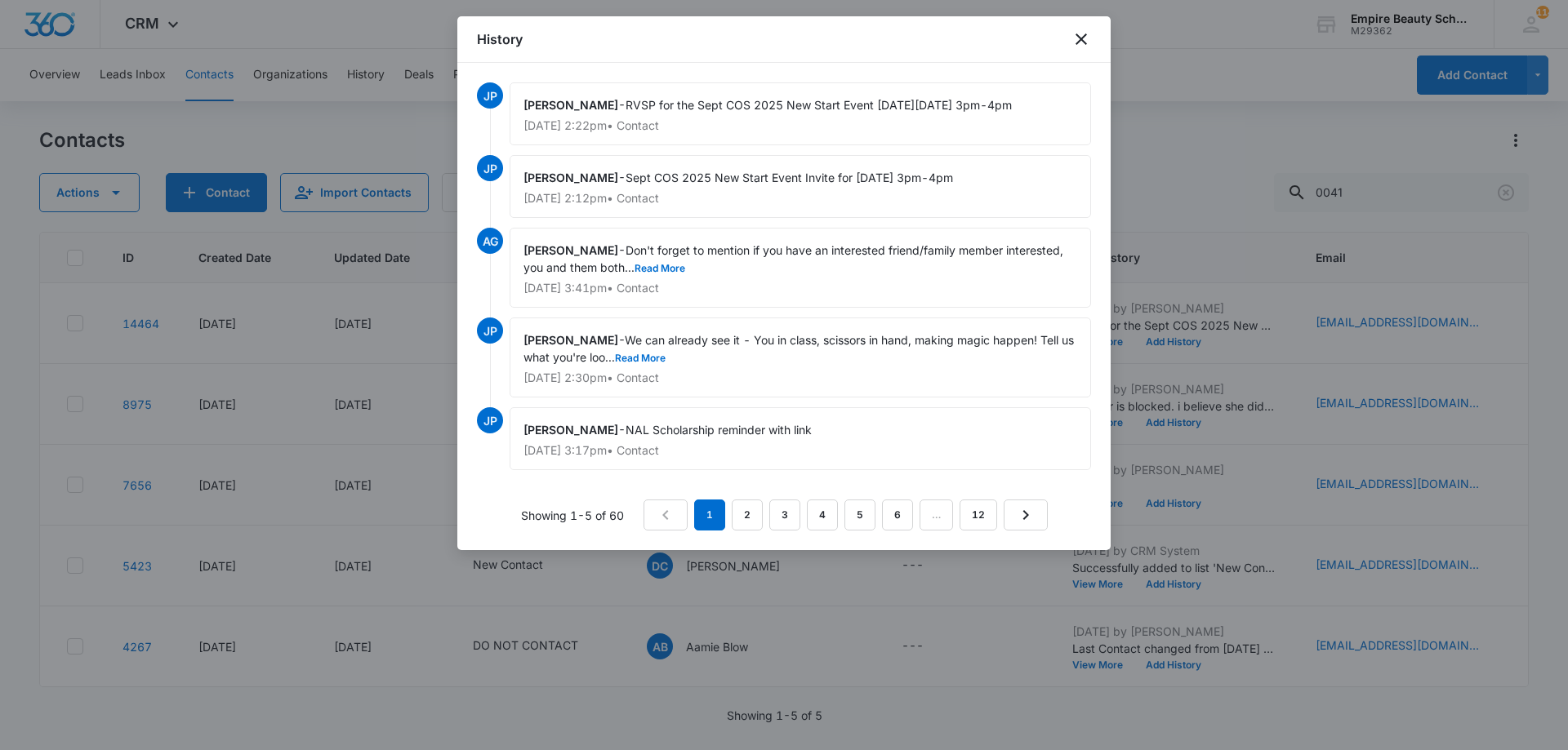
drag, startPoint x: 630, startPoint y: 103, endPoint x: 1072, endPoint y: 114, distance: 442.1
click at [1072, 114] on div "Jess Peltonovich - RVSP for the Sept COS 2025 New Start Event on Thursday, Sept…" at bounding box center [800, 113] width 581 height 62
copy span "RVSP for the Sept COS 2025 New Start Event [DATE][DATE] 3pm-4pm"
click at [1076, 42] on icon "close" at bounding box center [1081, 39] width 20 height 20
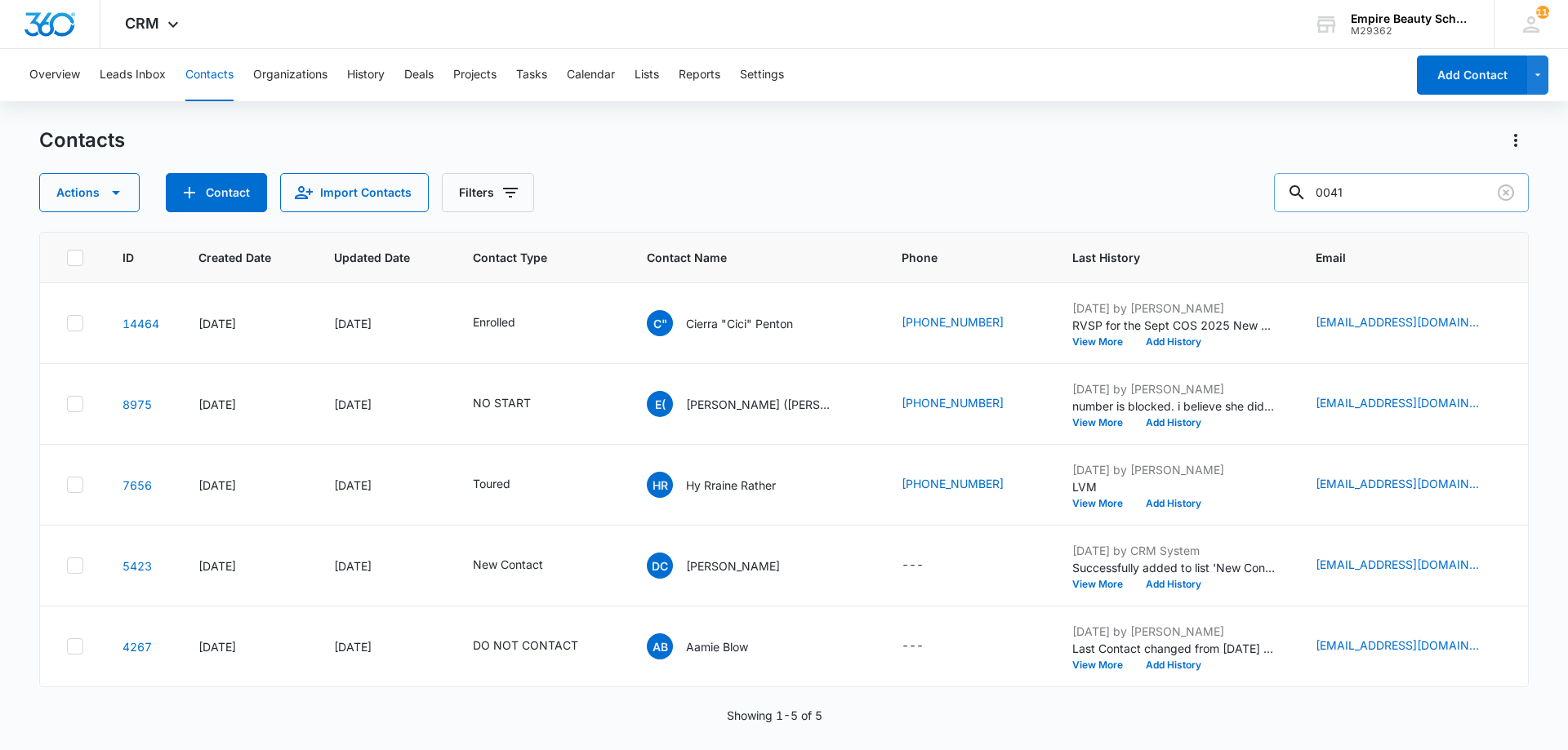
click at [1362, 199] on input "0041" at bounding box center [1400, 193] width 254 height 39
drag, startPoint x: 1383, startPoint y: 197, endPoint x: 1085, endPoint y: 218, distance: 298.7
click at [1087, 220] on div "Contacts Actions Contact Import Contacts Filters 0041 ID Created Date Updated D…" at bounding box center [784, 438] width 1489 height 622
type input "0265"
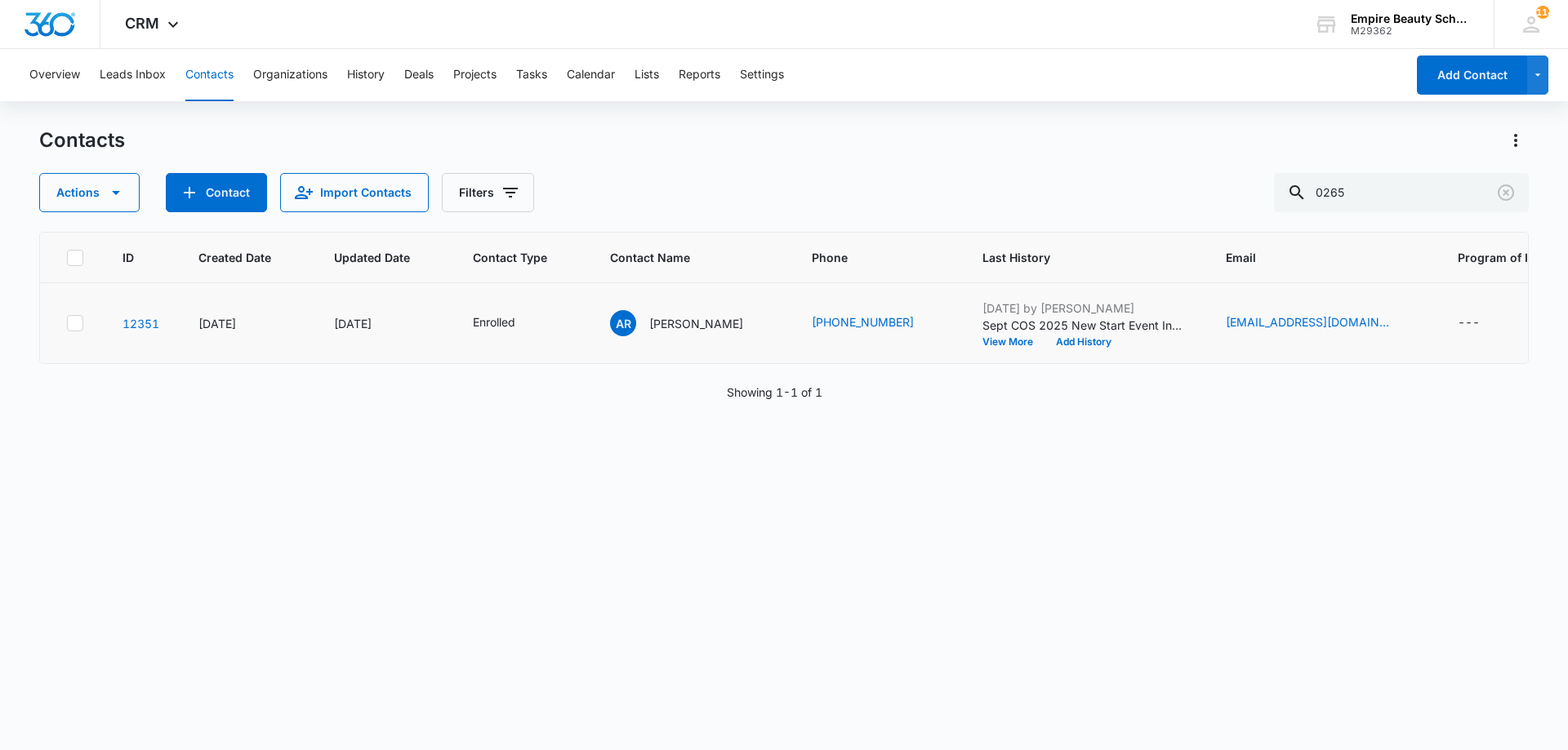
click at [1068, 350] on td "Aug 13, 2025 by Jess Peltonovich Sept COS 2025 New Start Event Invite for Thurs…" at bounding box center [1084, 324] width 243 height 80
click at [1050, 342] on button "Add History" at bounding box center [1083, 342] width 79 height 9
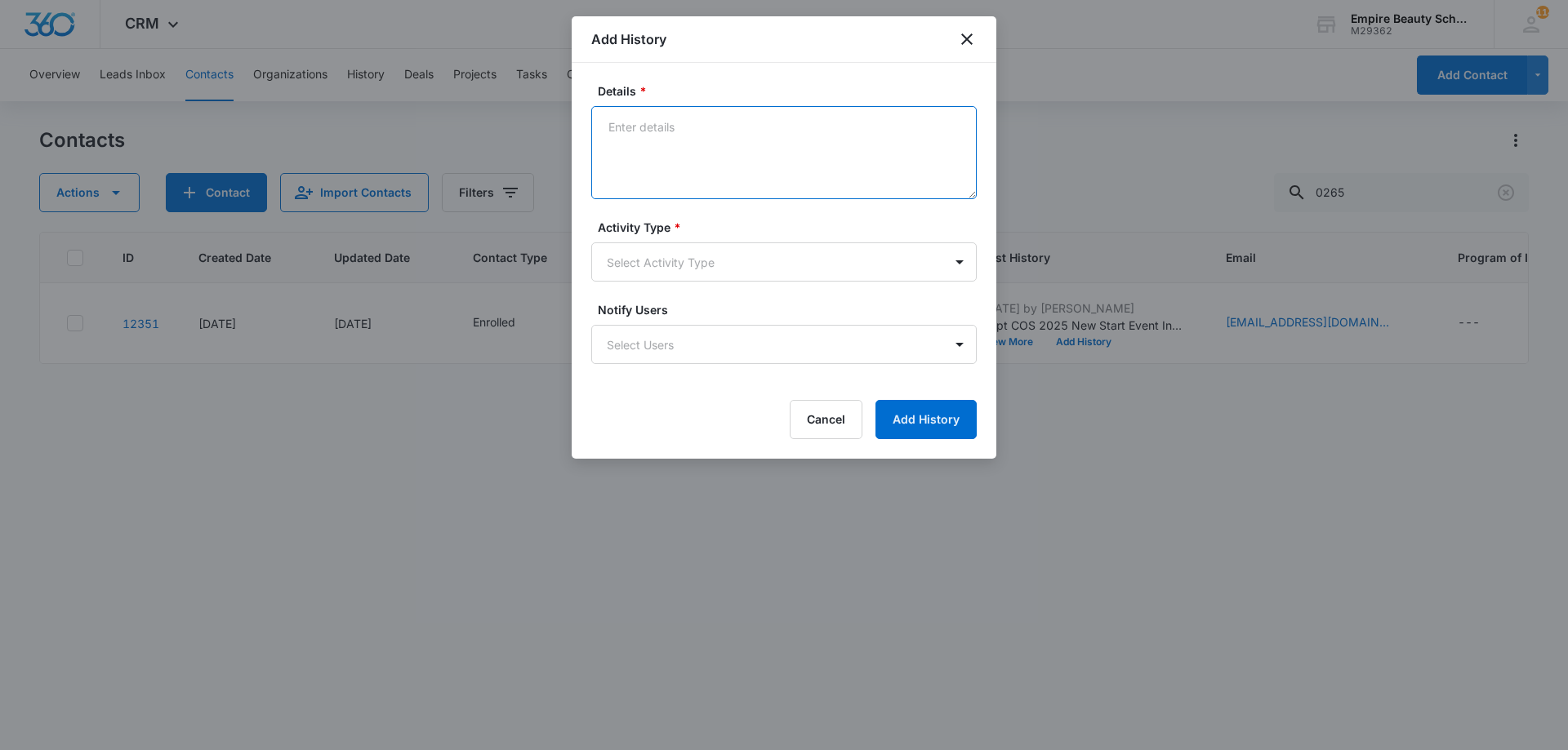
paste textarea "RVSP for the Sept COS 2025 New Start Event [DATE][DATE] 3pm-4pm"
type textarea "RVSP for the Sept COS 2025 New Start Event [DATE][DATE] 3pm-4pm"
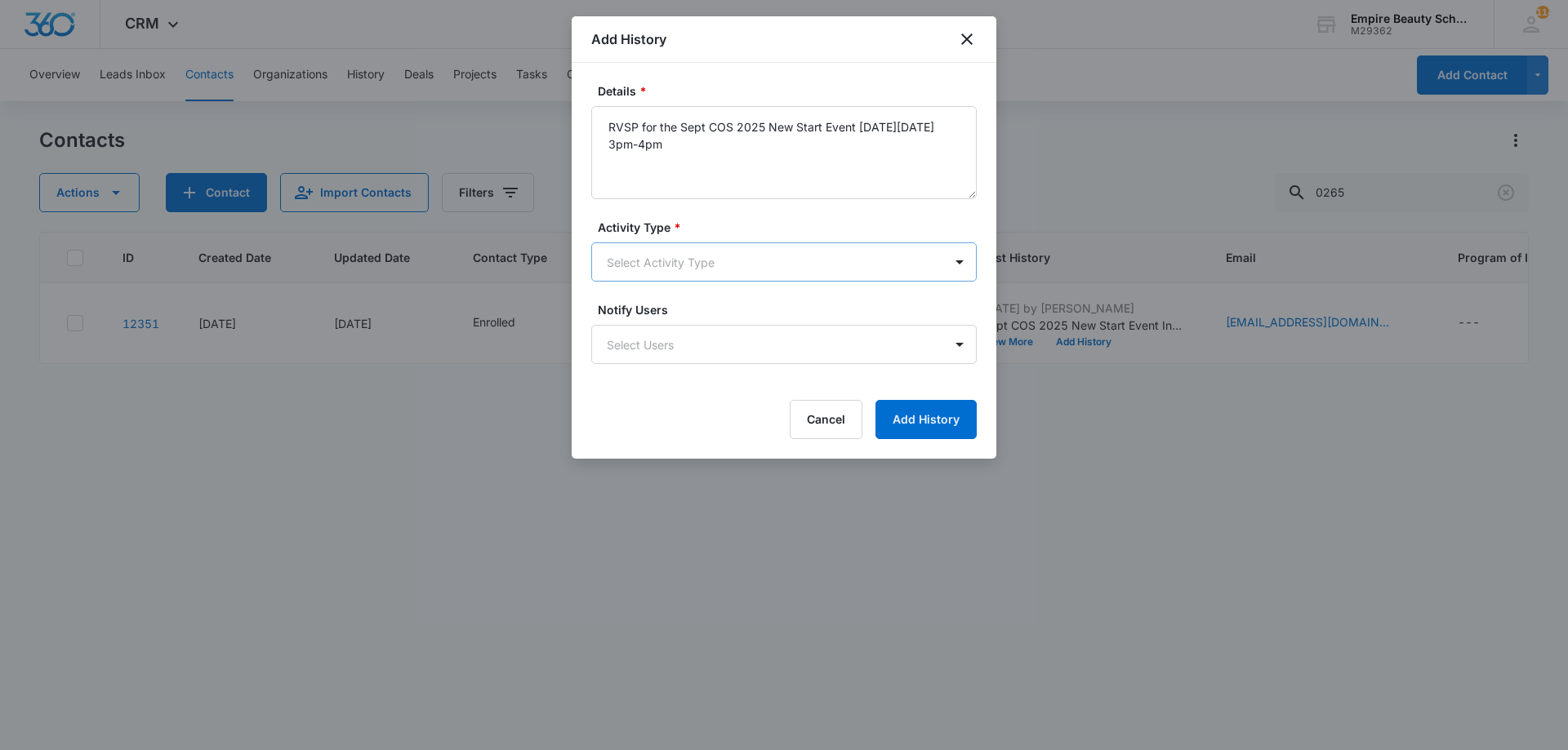
click at [759, 265] on body "CRM Apps Forms CRM Email Shop Payments POS Files Brand Settings Empire Beauty S…" at bounding box center [784, 375] width 1568 height 750
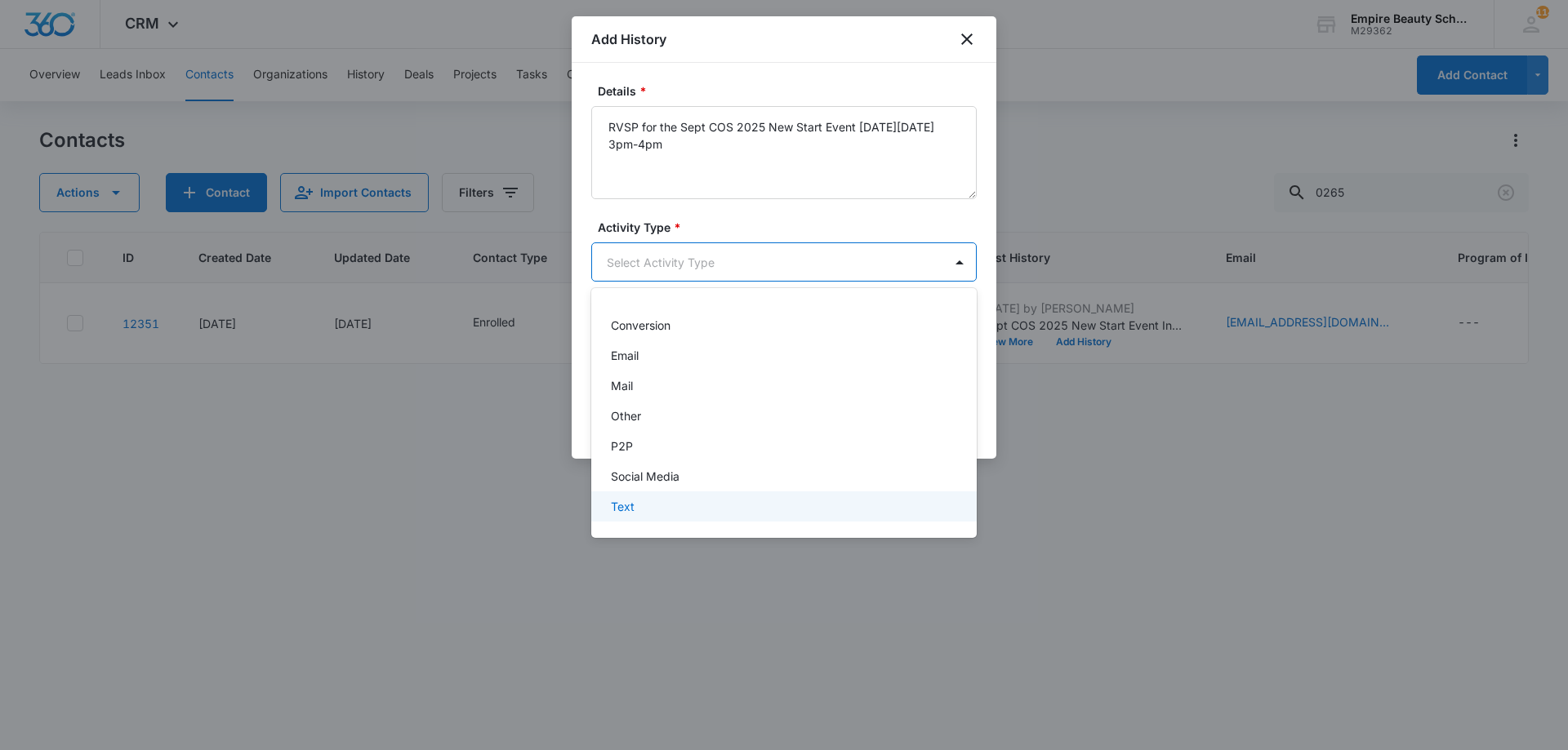
click at [642, 504] on div "Text" at bounding box center [782, 507] width 343 height 17
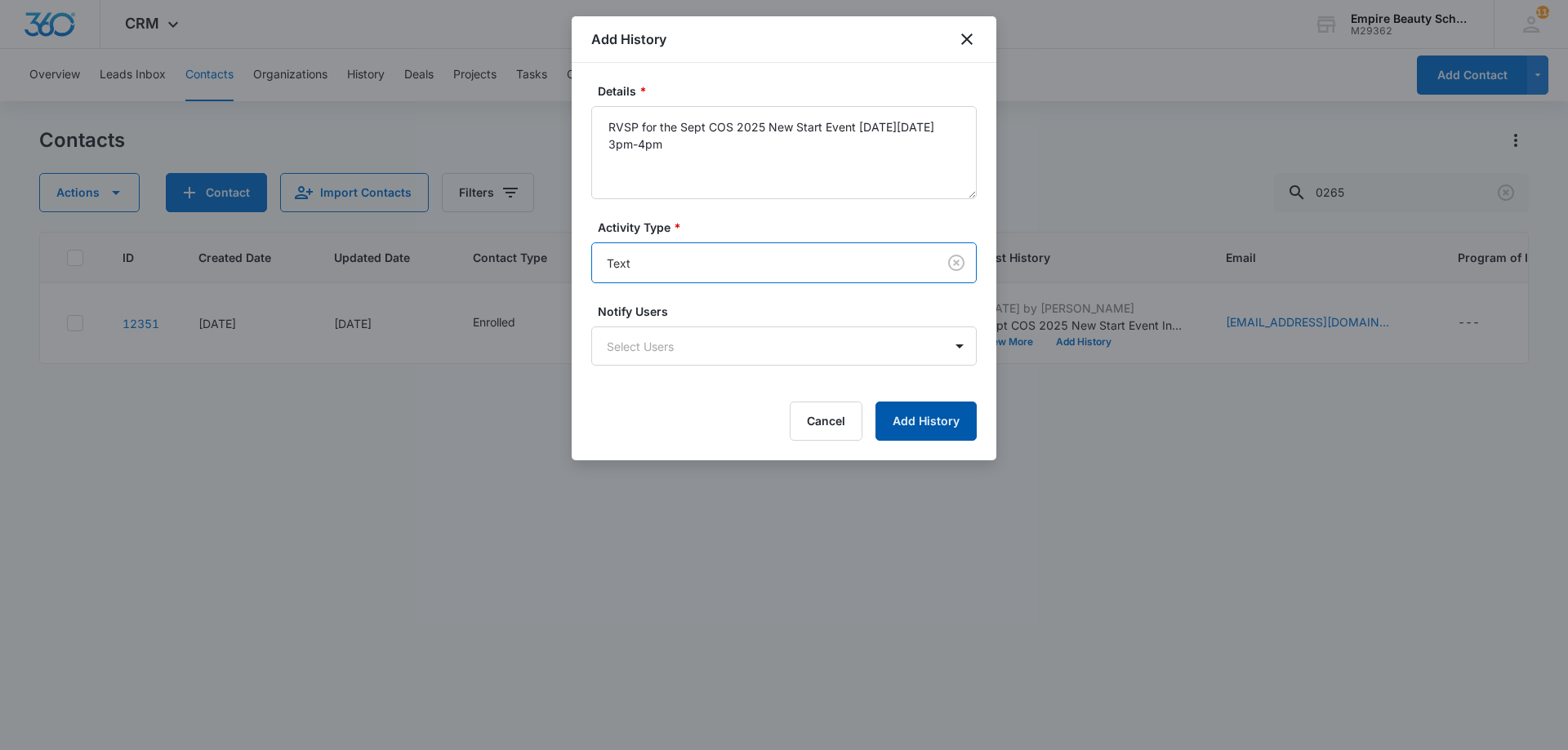
click at [941, 428] on button "Add History" at bounding box center [926, 421] width 101 height 39
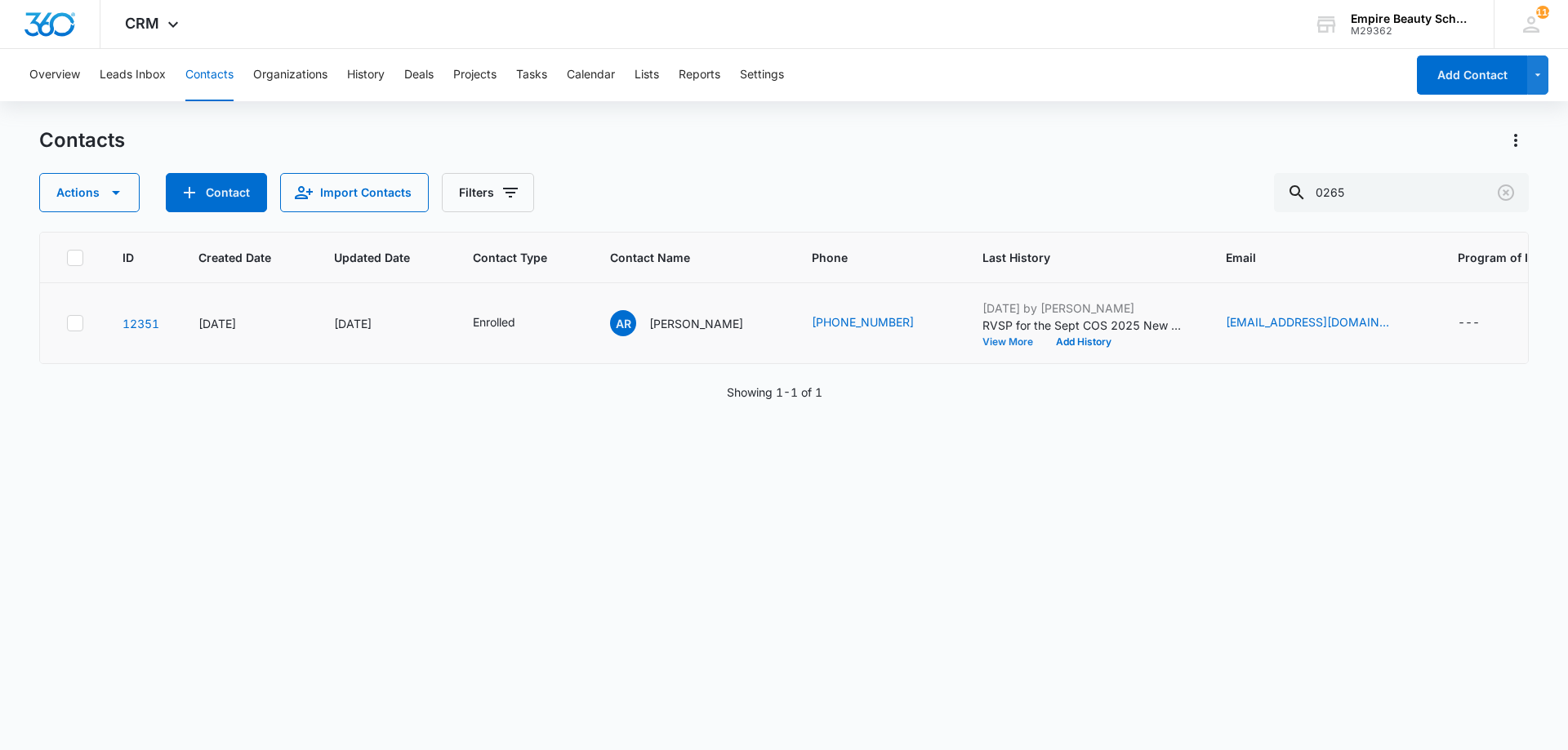
click at [988, 342] on button "View More" at bounding box center [1013, 342] width 62 height 9
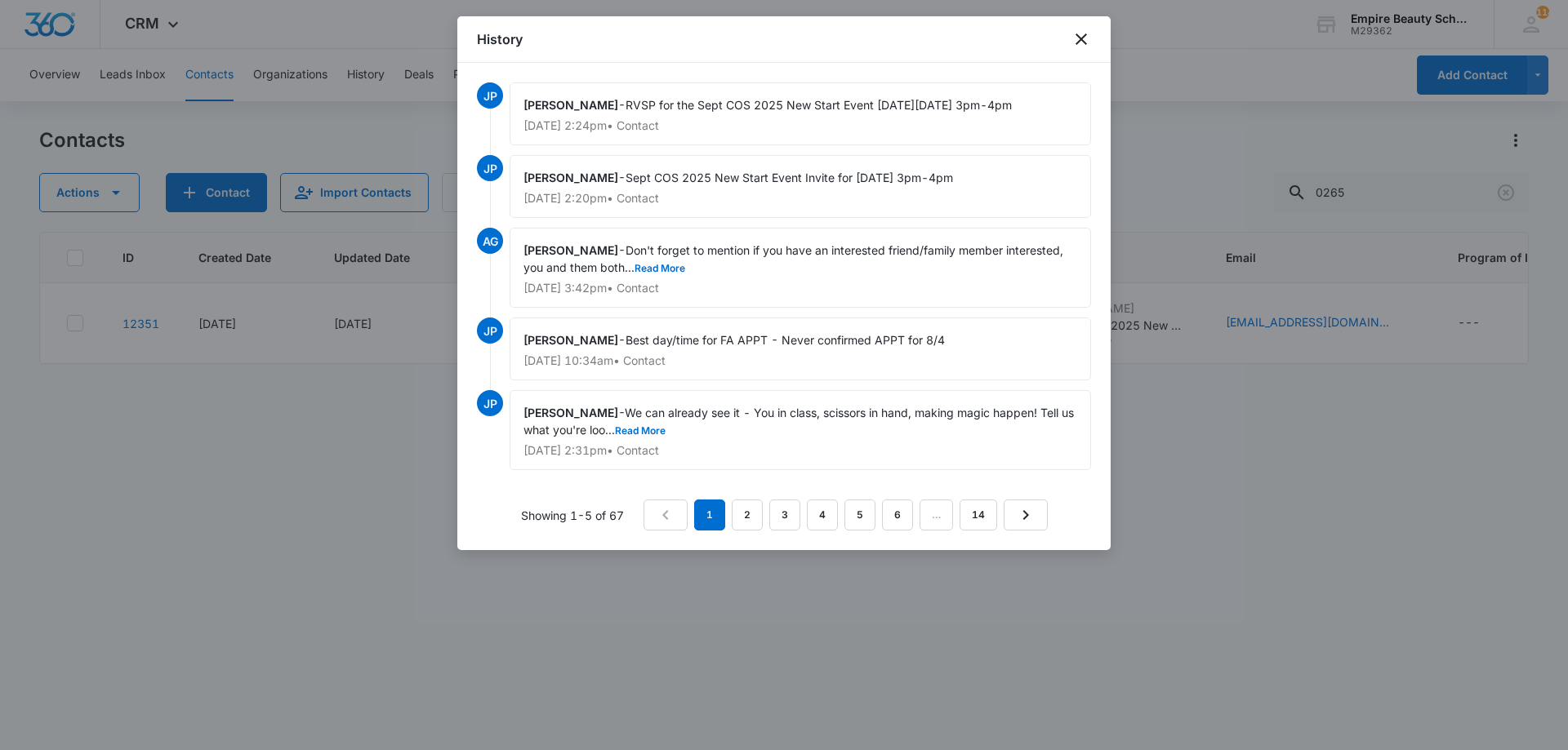
drag, startPoint x: 629, startPoint y: 196, endPoint x: 938, endPoint y: 188, distance: 309.1
click at [938, 188] on div "Jess Peltonovich - Sept COS 2025 New Start Event Invite for Thursday, September…" at bounding box center [800, 186] width 581 height 62
drag, startPoint x: 1061, startPoint y: 196, endPoint x: 631, endPoint y: 198, distance: 430.0
click at [631, 198] on div "Jess Peltonovich - Sept COS 2025 New Start Event Invite for Thursday, September…" at bounding box center [800, 186] width 581 height 62
copy span "Sept COS 2025 New Start Event Invite for [DATE] 3pm-4pm"
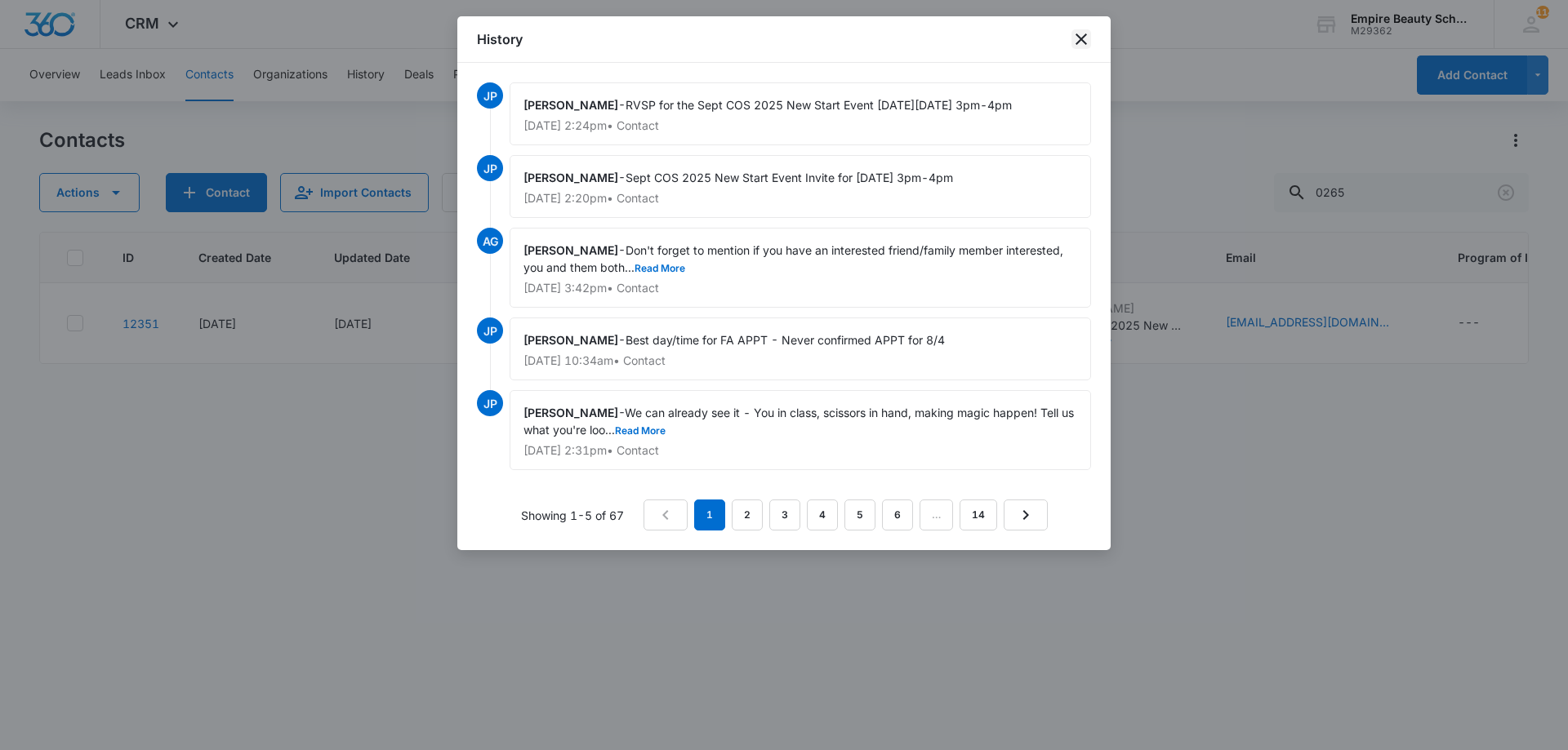
click at [1076, 44] on icon "close" at bounding box center [1081, 39] width 11 height 11
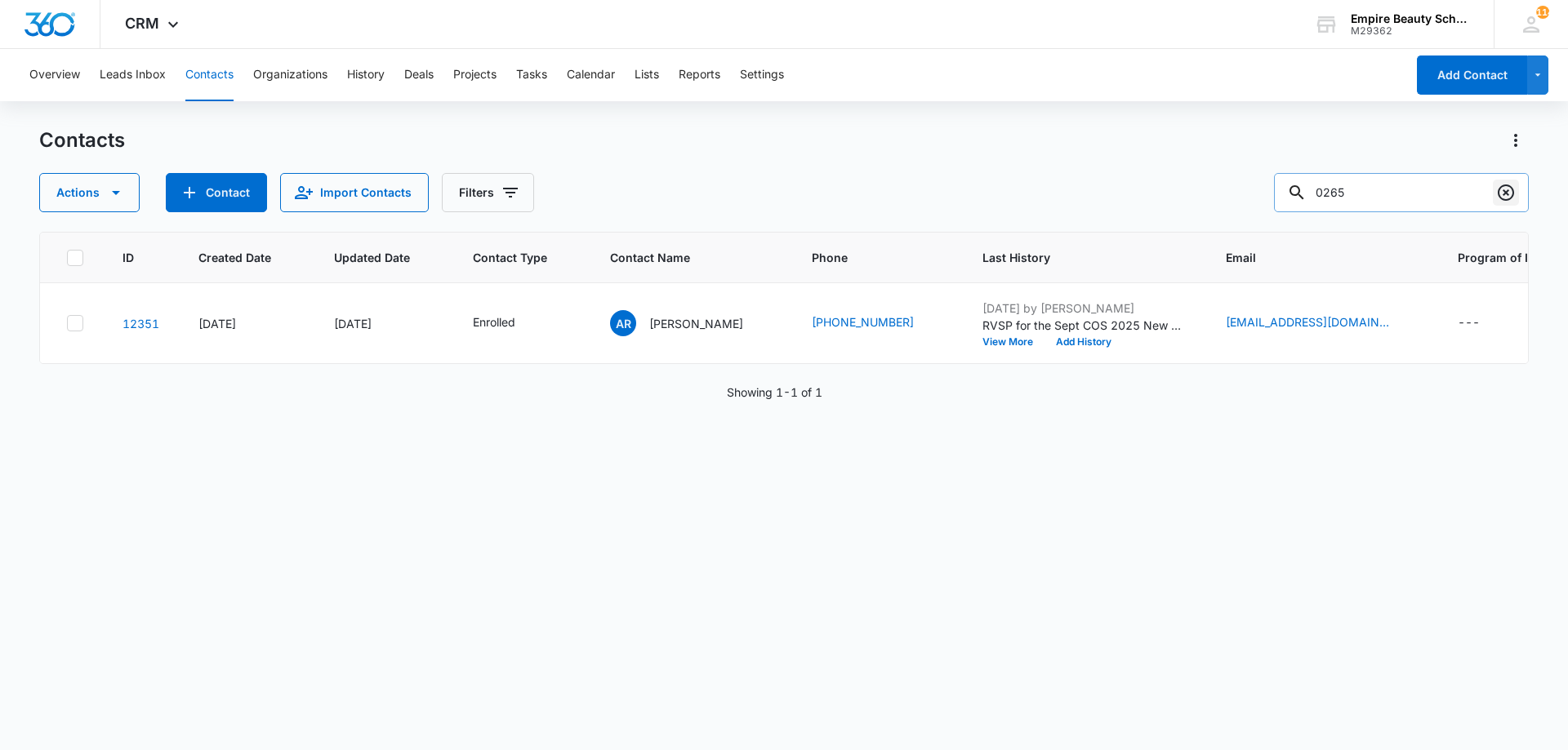
click at [1515, 197] on icon "Clear" at bounding box center [1505, 193] width 20 height 20
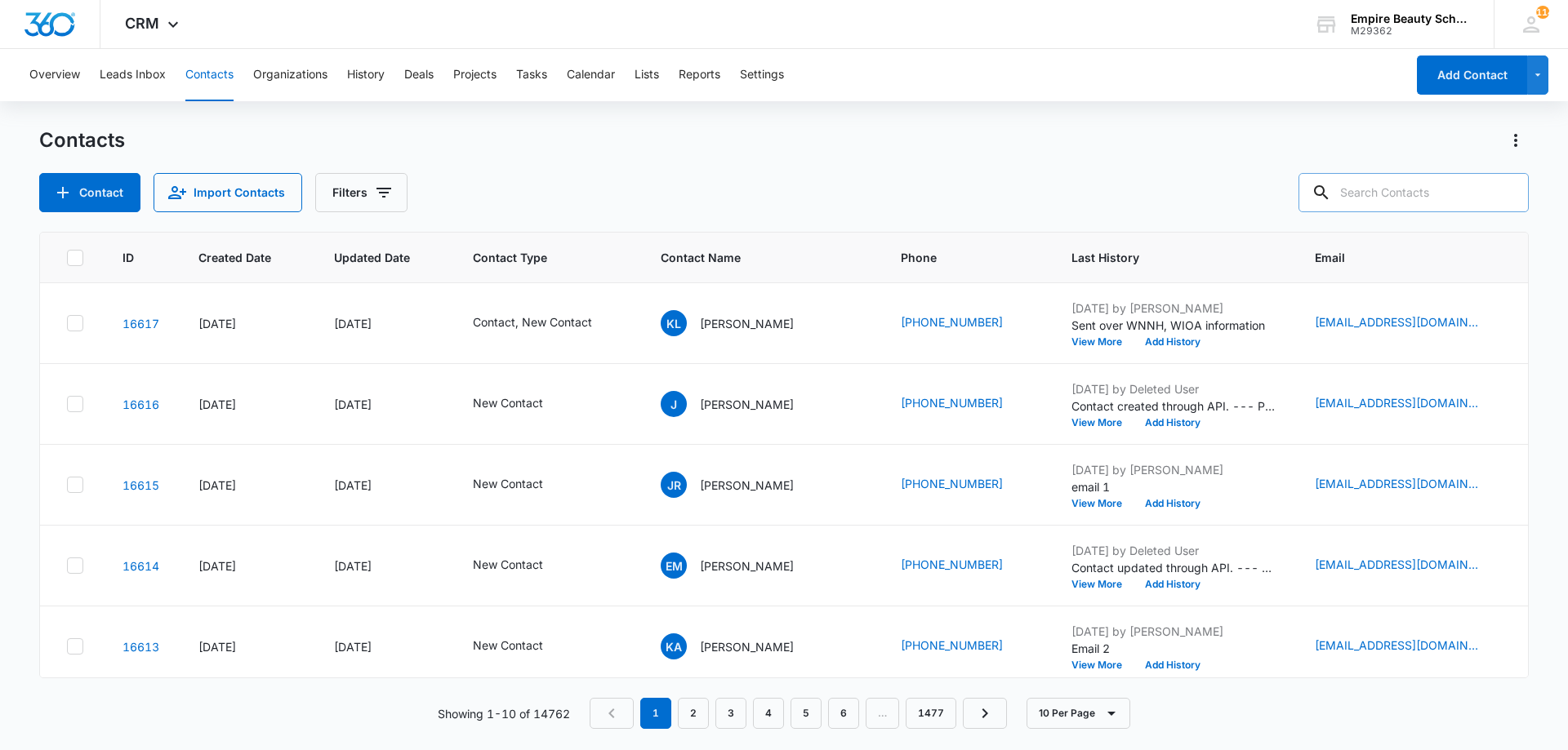
click at [1411, 182] on input "text" at bounding box center [1413, 193] width 230 height 39
type input "courtney rob"
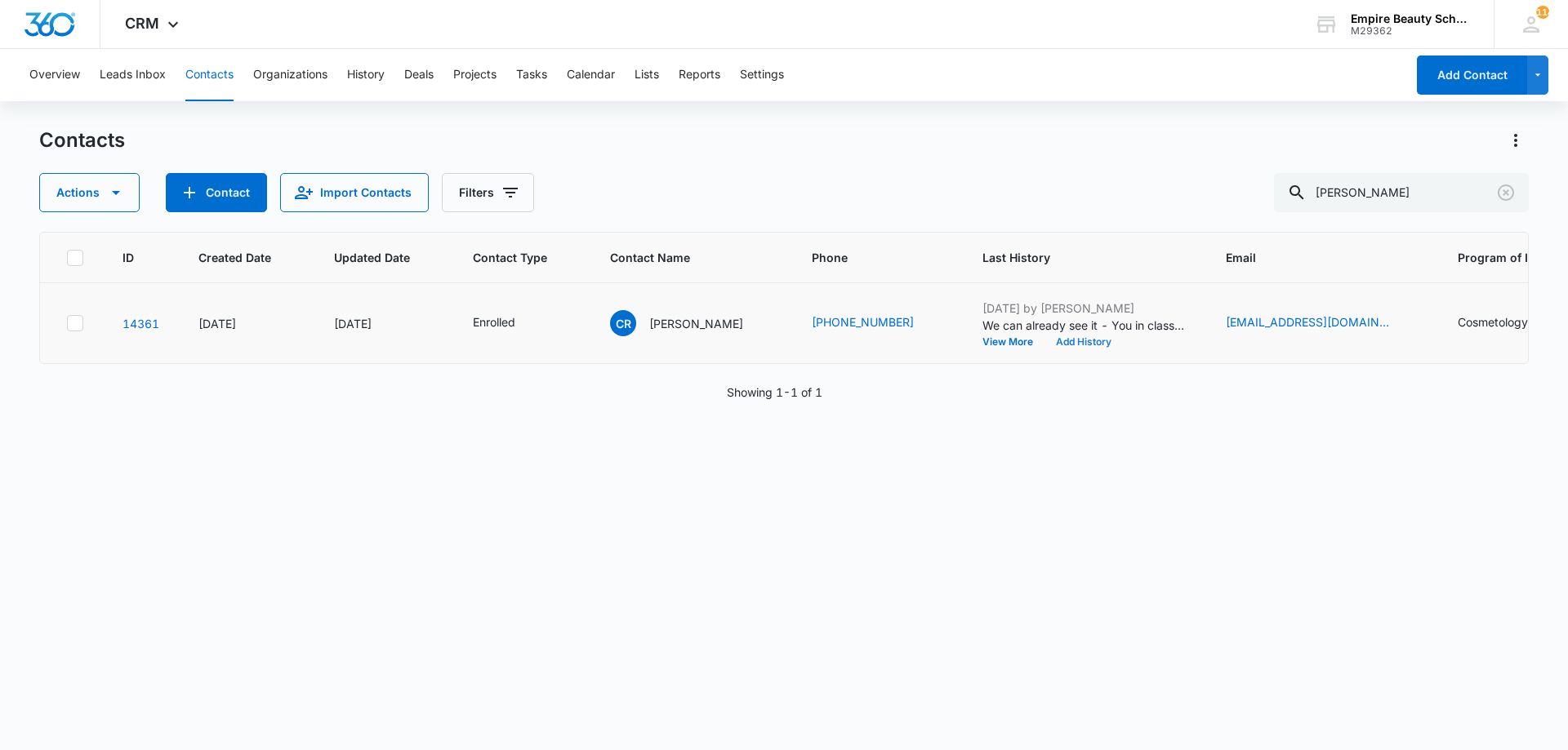
click at [1098, 342] on button "Add History" at bounding box center [1083, 342] width 79 height 9
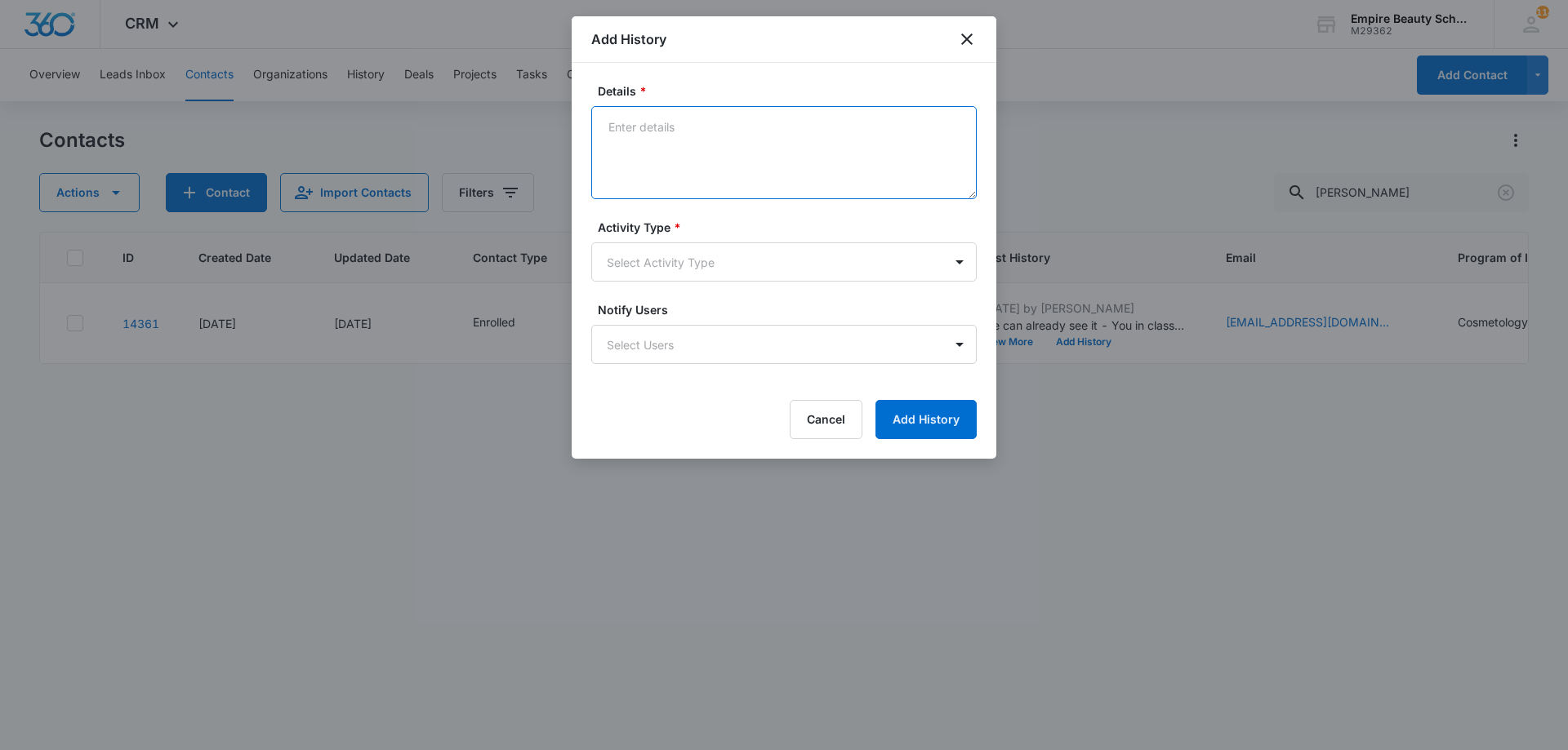
paste textarea "Sept COS 2025 New Start Event Invite for [DATE] 3pm-4pm"
type textarea "Sept COS 2025 New Start Event Invite for [DATE] 3pm-4pm"
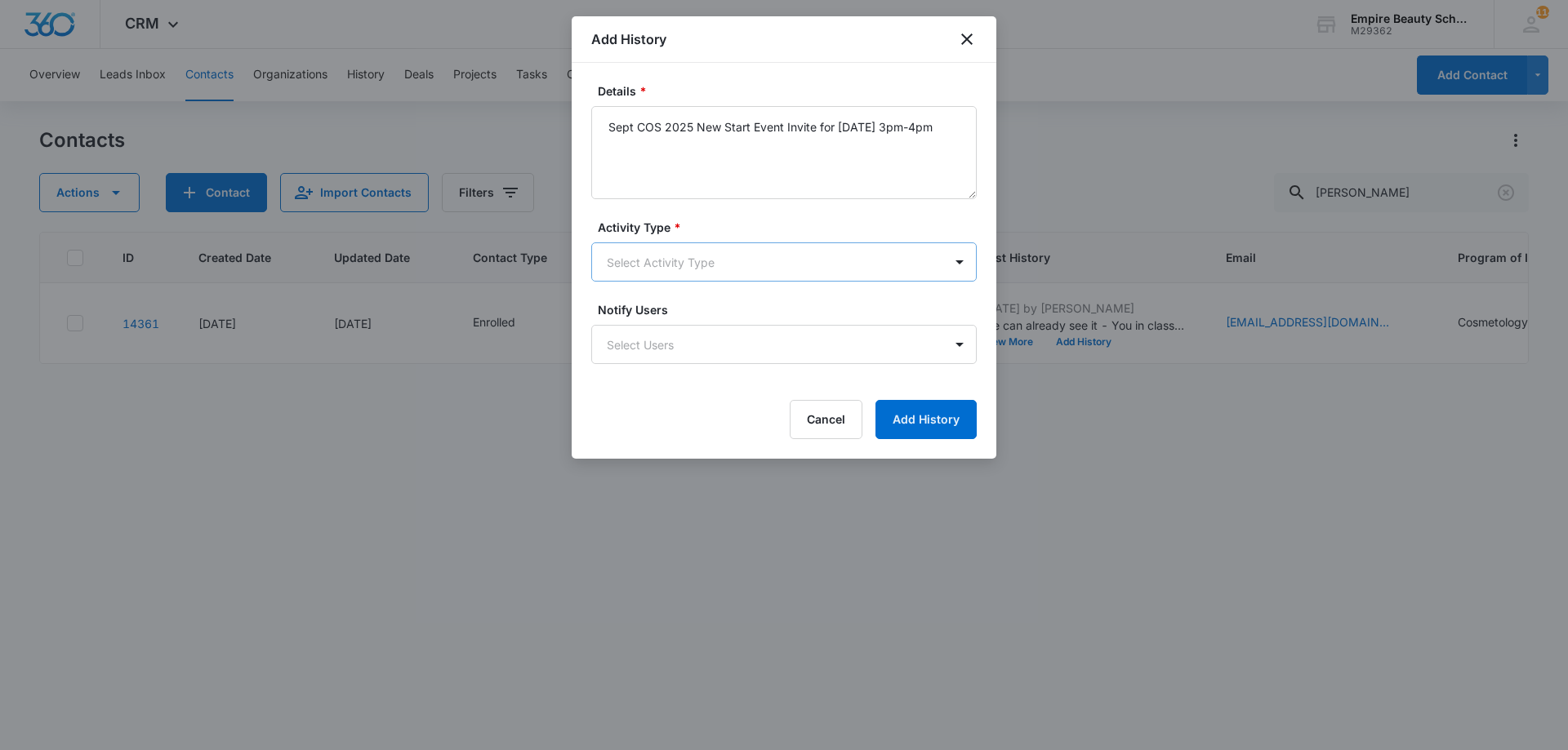
click at [763, 242] on body "CRM Apps Forms CRM Email Shop Payments POS Files Brand Settings Empire Beauty S…" at bounding box center [784, 375] width 1568 height 750
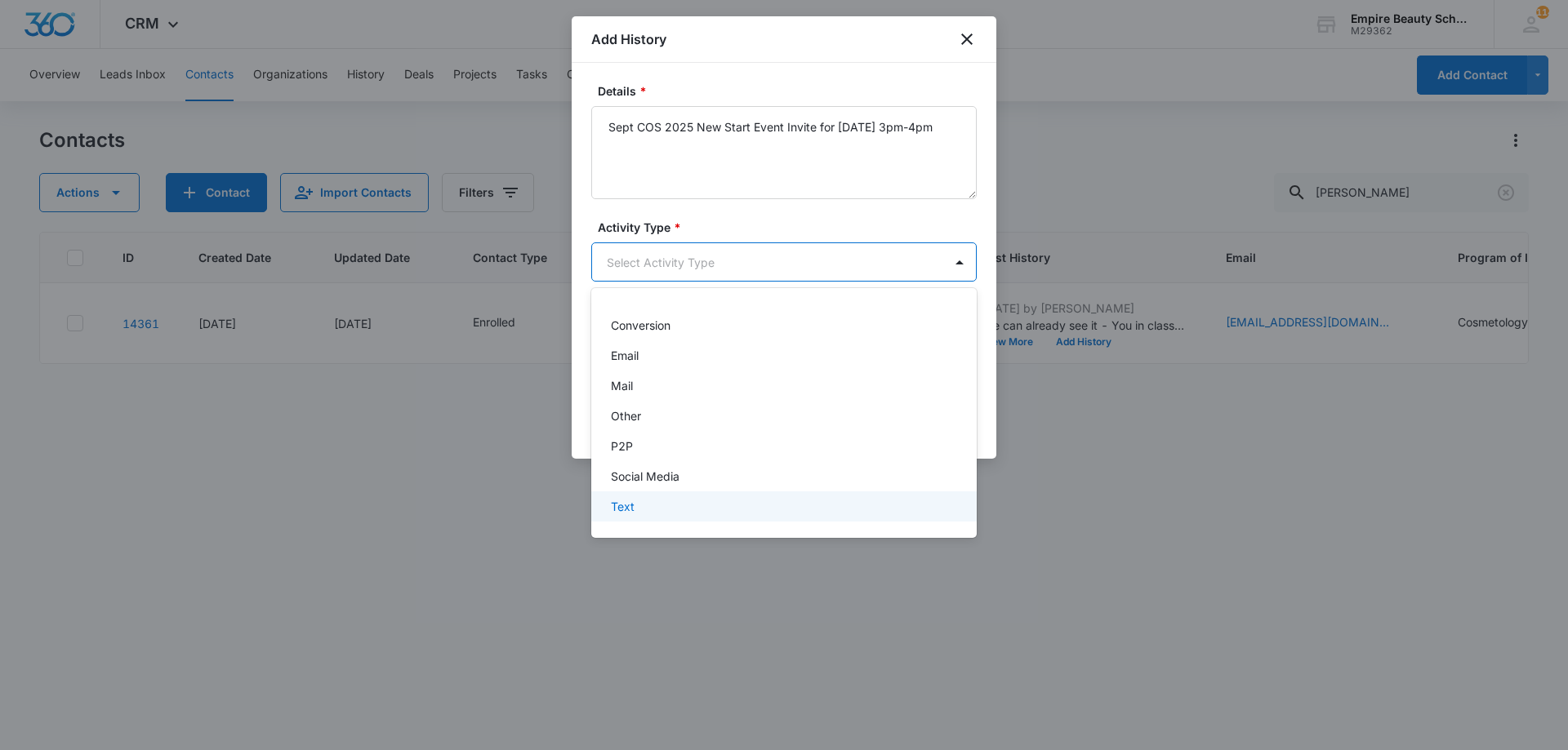
click at [711, 508] on div "Text" at bounding box center [782, 507] width 343 height 17
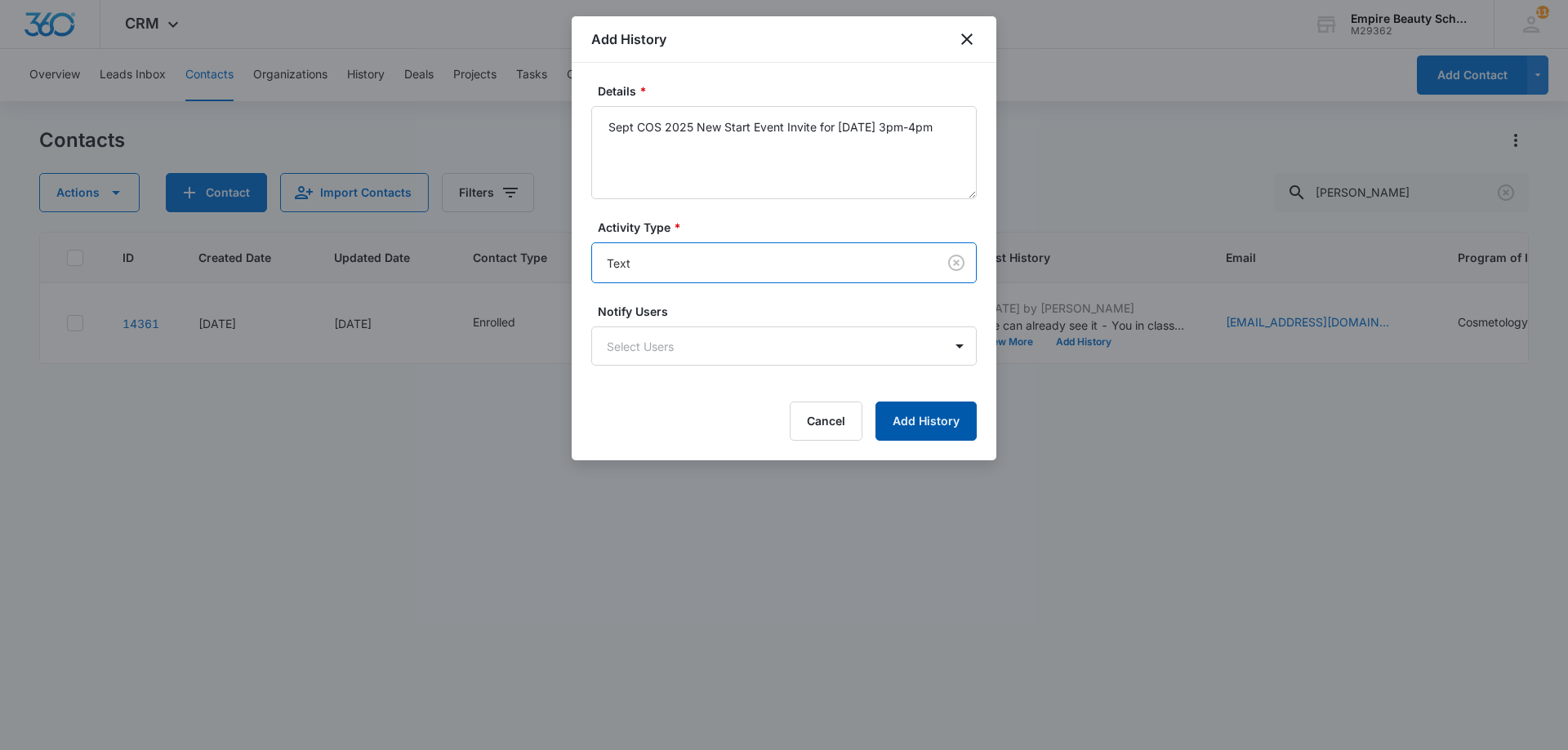
click at [911, 414] on button "Add History" at bounding box center [926, 421] width 101 height 39
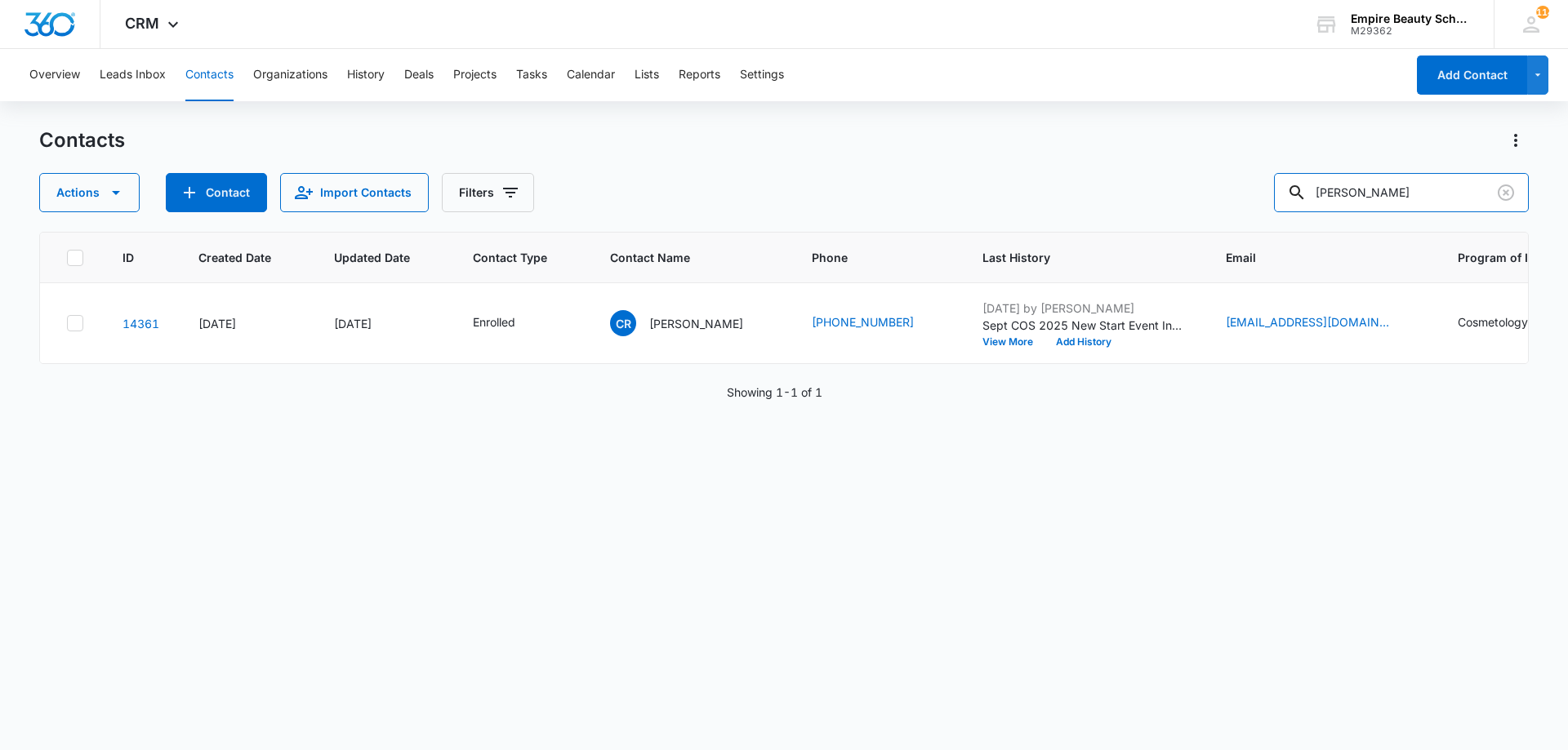
drag, startPoint x: 1423, startPoint y: 208, endPoint x: 988, endPoint y: 193, distance: 435.3
click at [988, 193] on div "Actions Contact Import Contacts Filters courtney rob" at bounding box center [784, 193] width 1489 height 39
type input "b"
type input "brianna sawyer"
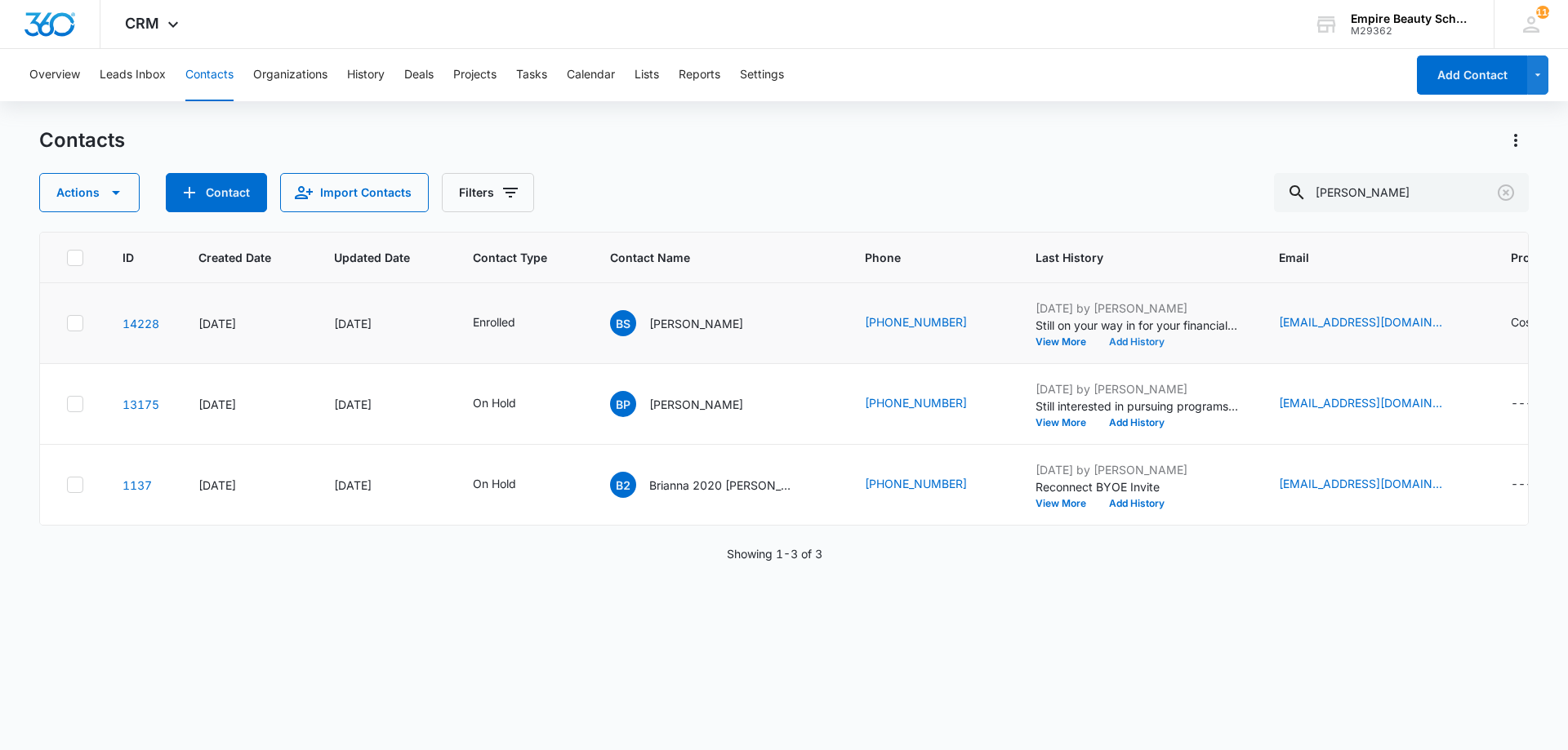
click at [1097, 341] on button "Add History" at bounding box center [1136, 342] width 79 height 9
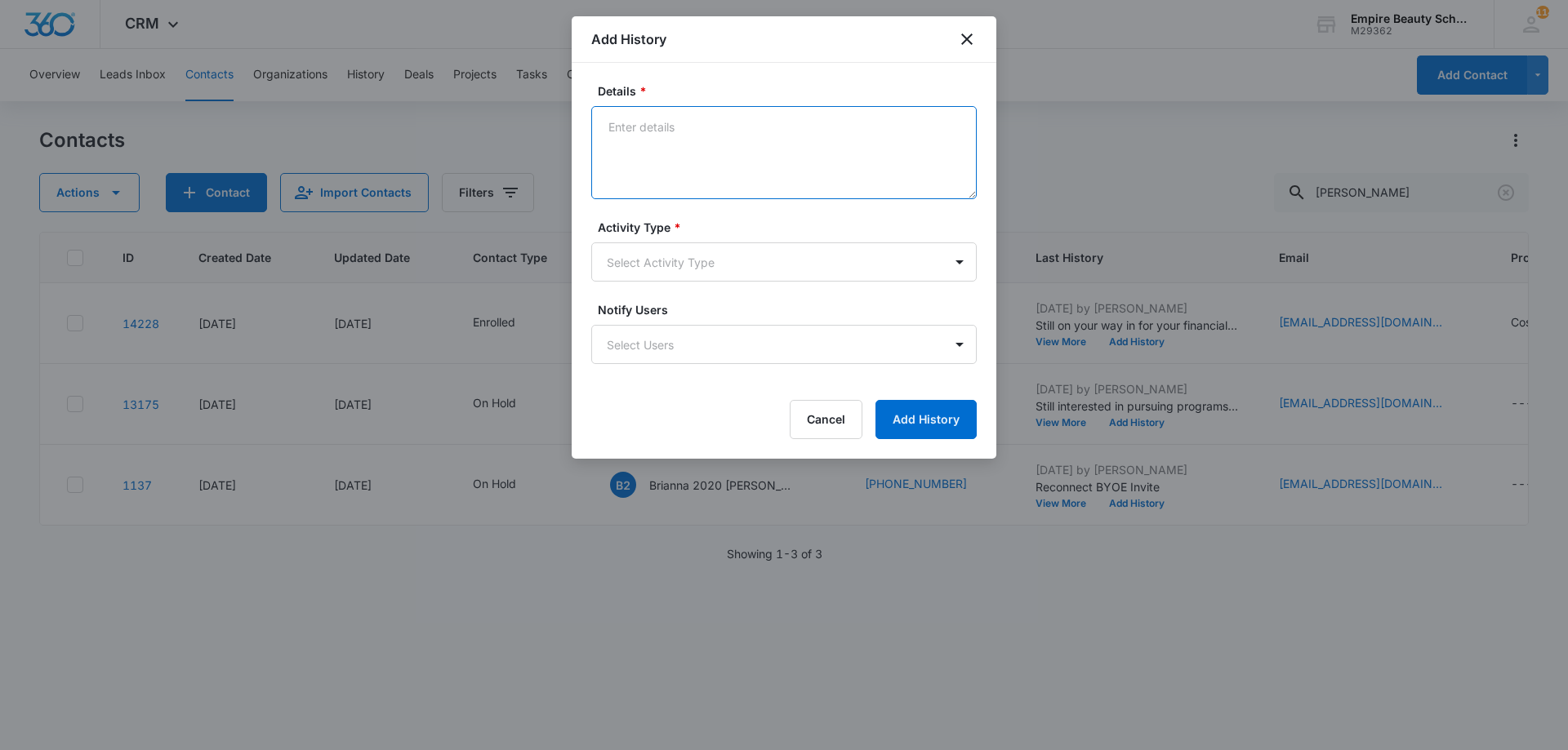
paste textarea "Sept COS 2025 New Start Event Invite for [DATE] 3pm-4pm"
type textarea "Sept COS 2025 New Start Event Invite for [DATE] 3pm-4pm"
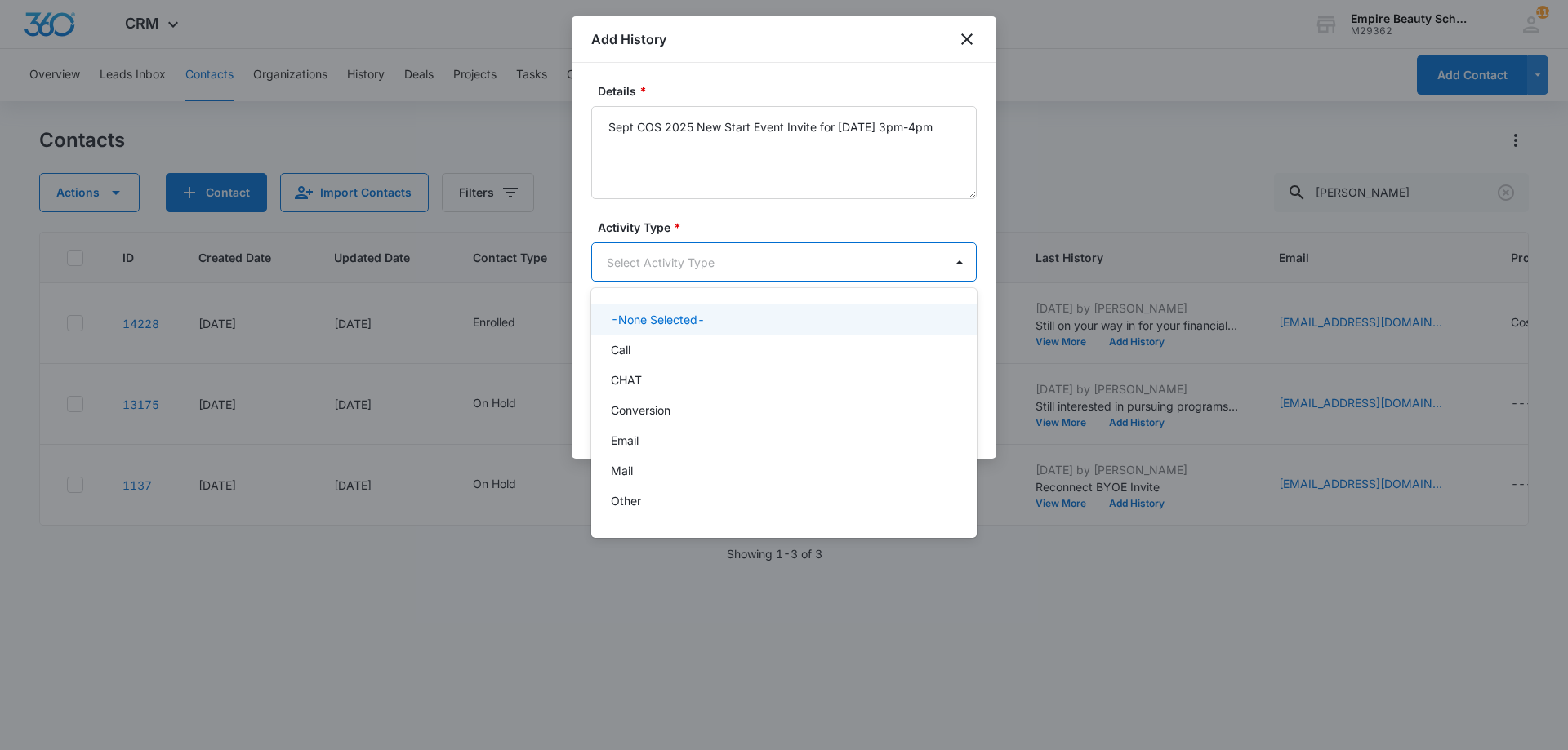
click at [774, 261] on body "CRM Apps Forms CRM Email Shop Payments POS Files Brand Settings Empire Beauty S…" at bounding box center [784, 375] width 1568 height 750
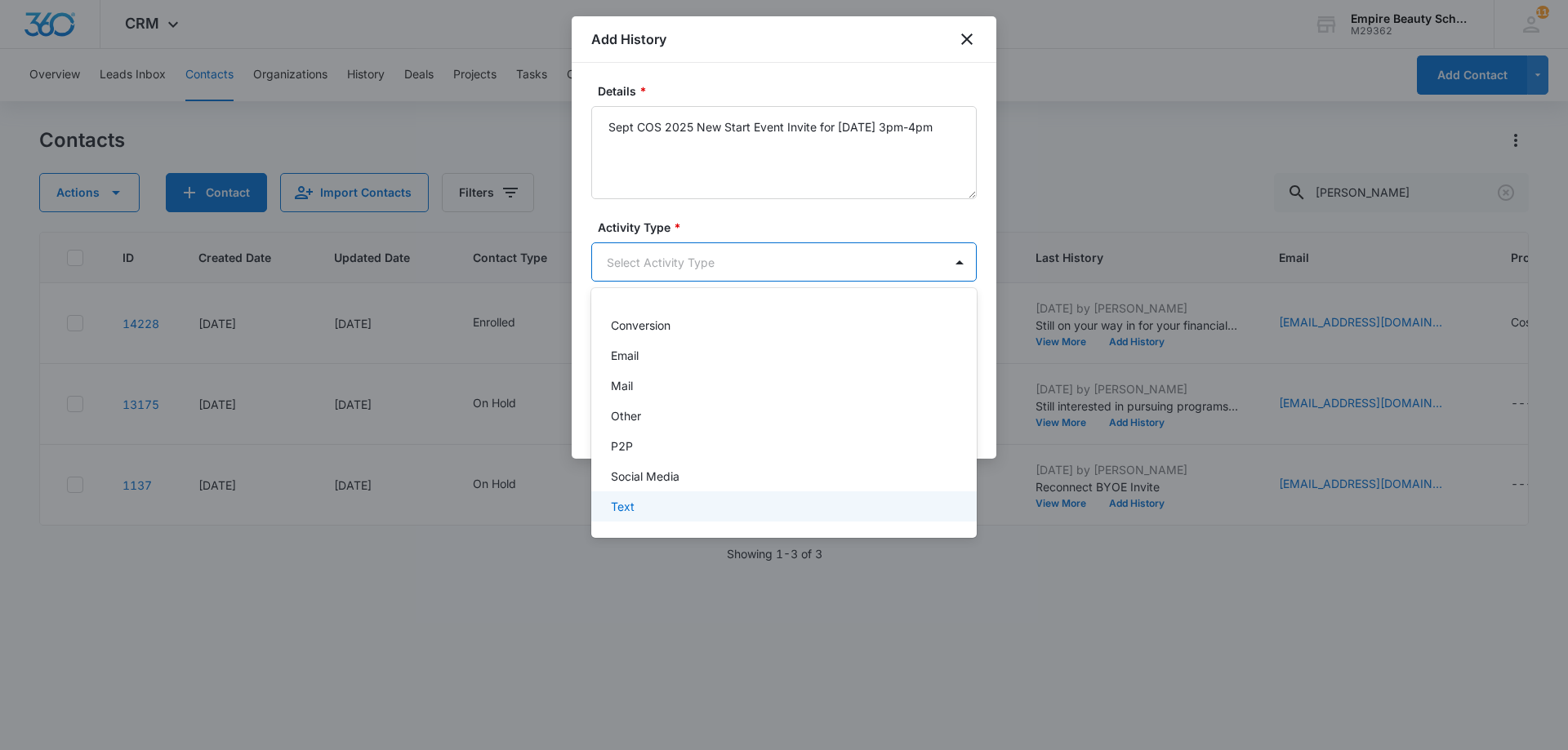
click at [658, 506] on div "Text" at bounding box center [782, 507] width 343 height 17
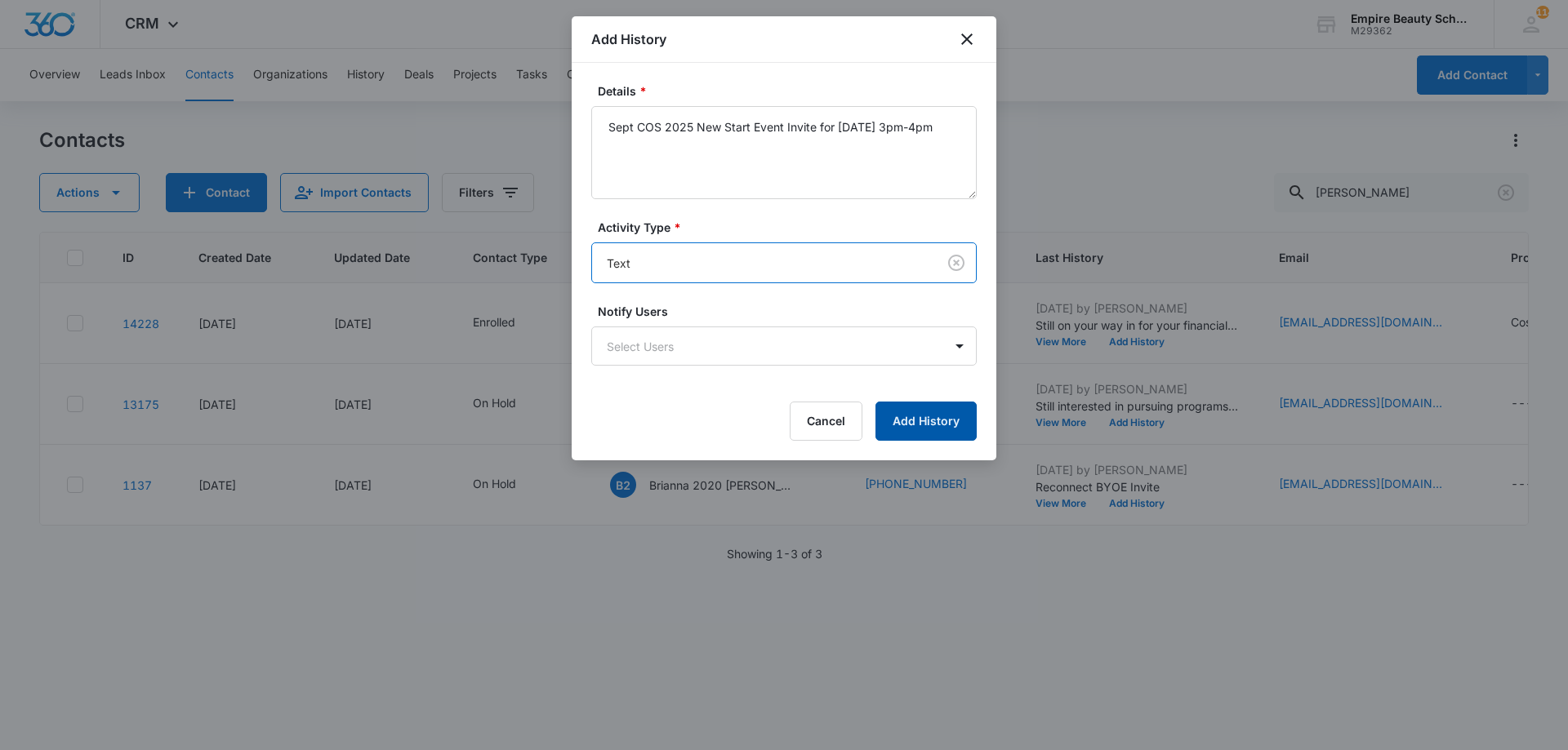
click at [915, 422] on button "Add History" at bounding box center [926, 421] width 101 height 39
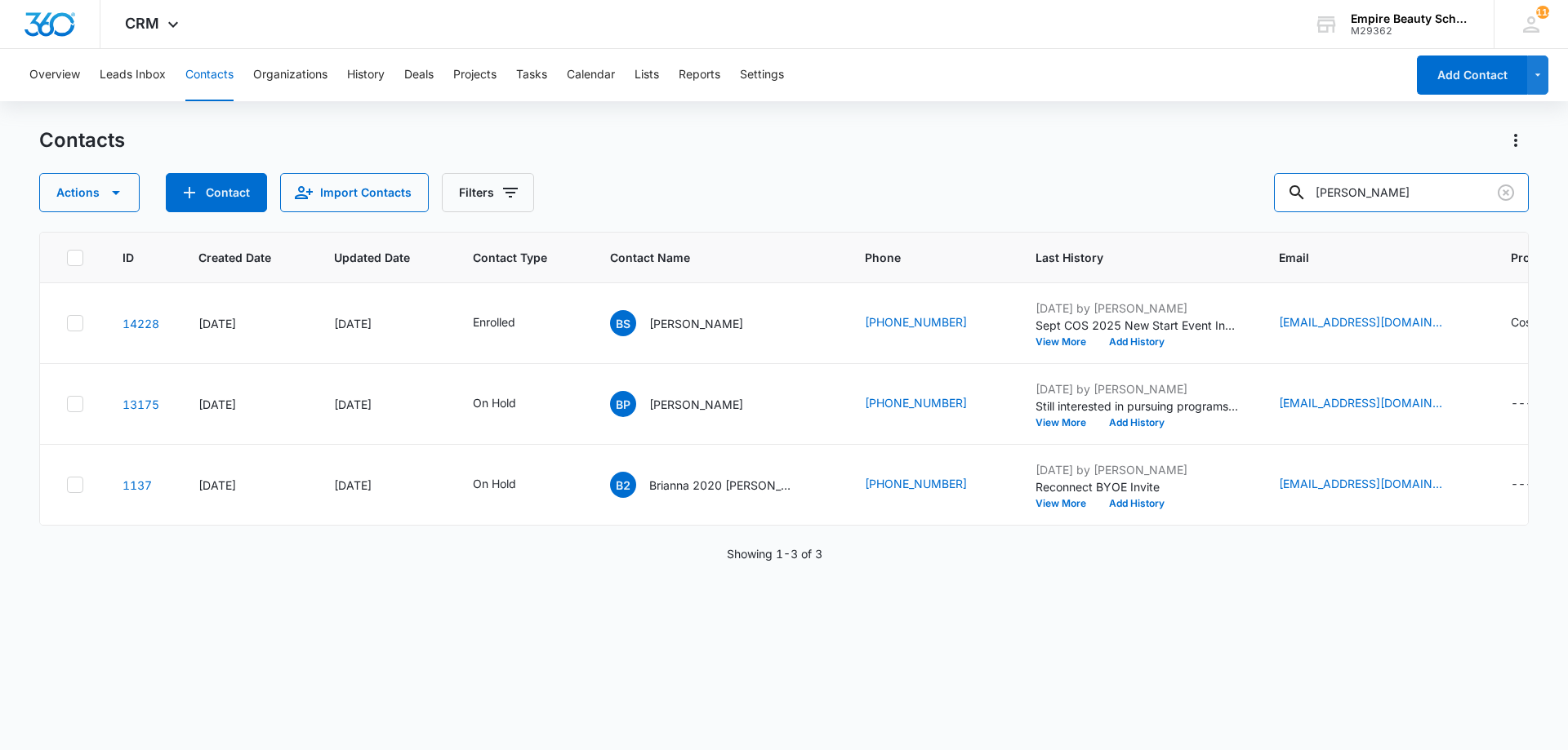
drag, startPoint x: 1444, startPoint y: 188, endPoint x: 1036, endPoint y: 180, distance: 408.1
click at [1037, 180] on div "Actions Contact Import Contacts Filters brianna sawyer" at bounding box center [784, 193] width 1489 height 39
type input "brinn shea"
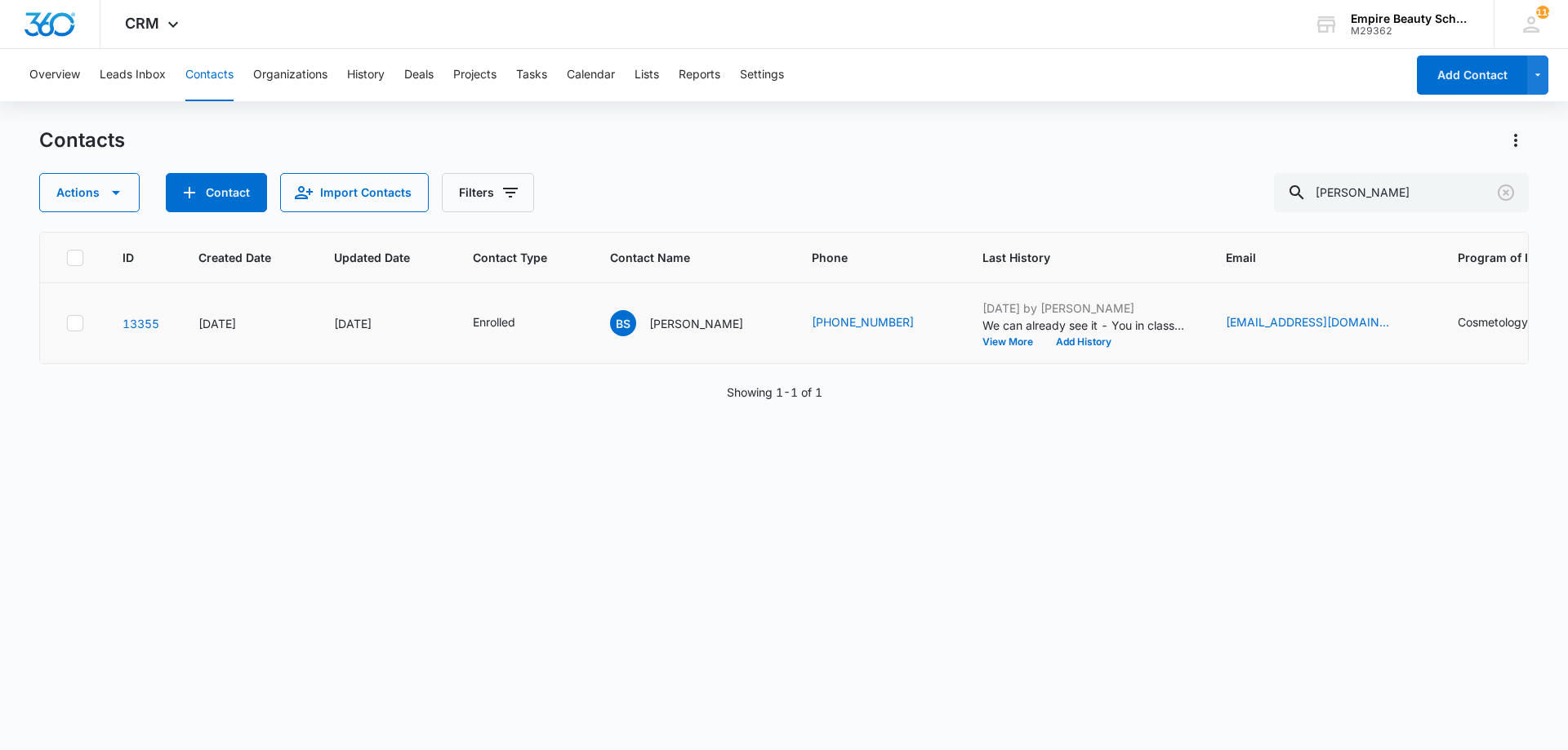
click at [1051, 329] on p "We can already see it - You in class, scissors in hand, making magic happen! Te…" at bounding box center [1084, 325] width 204 height 17
click at [1044, 340] on button "Add History" at bounding box center [1083, 342] width 79 height 9
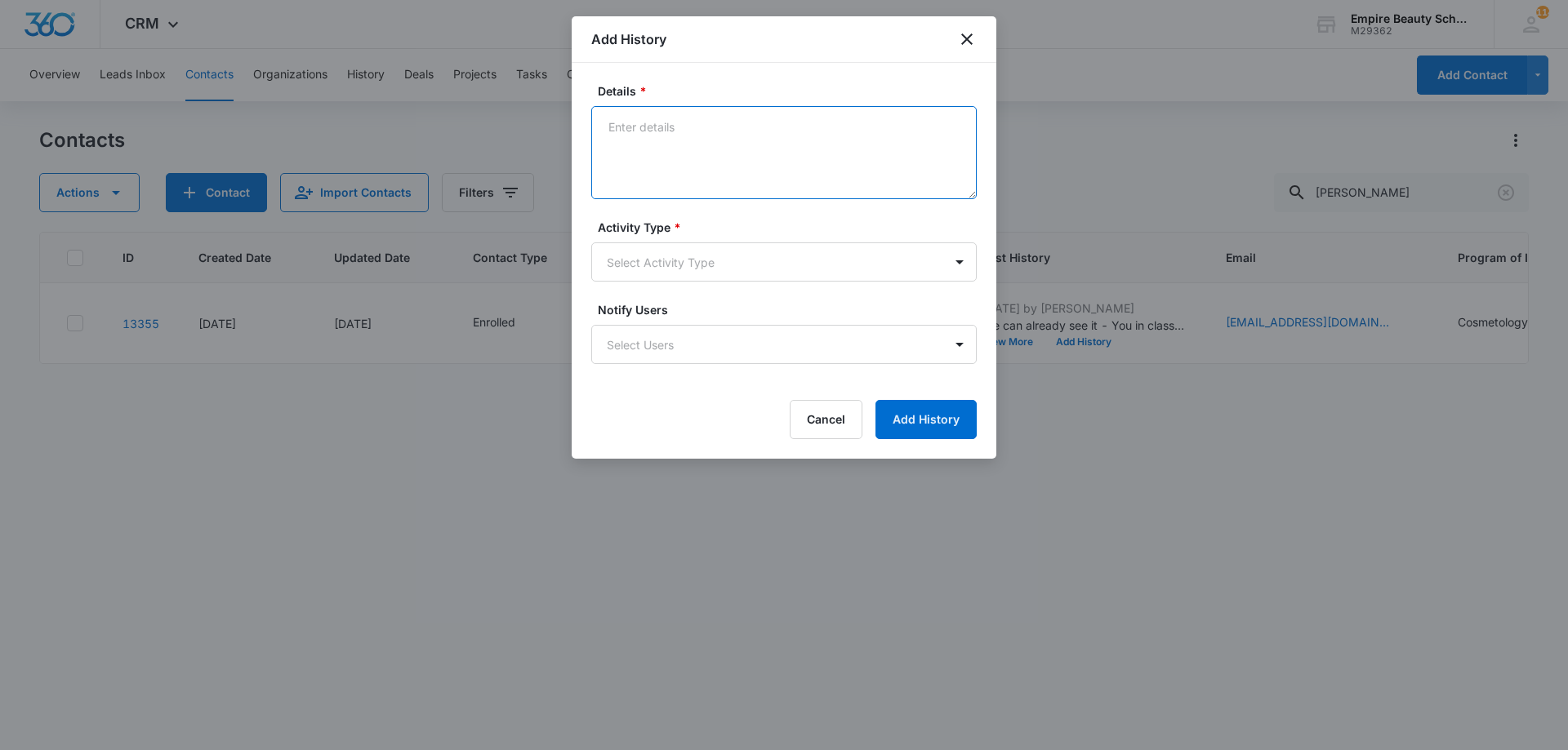
paste textarea "Sept COS 2025 New Start Event Invite for [DATE] 3pm-4pm"
type textarea "Sept COS 2025 New Start Event Invite for [DATE] 3pm-4pm"
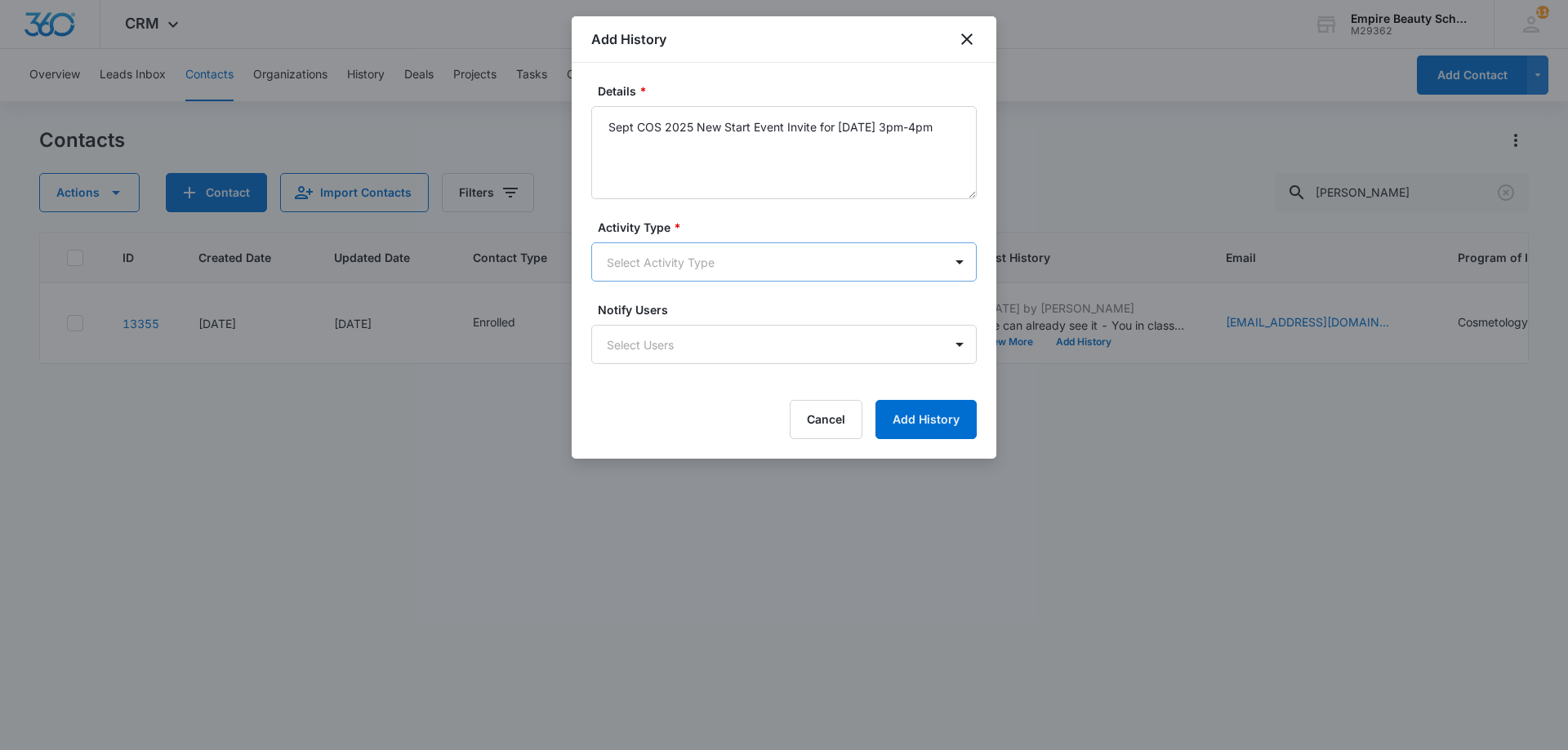
click at [712, 277] on body "CRM Apps Forms CRM Email Shop Payments POS Files Brand Settings Empire Beauty S…" at bounding box center [784, 375] width 1568 height 750
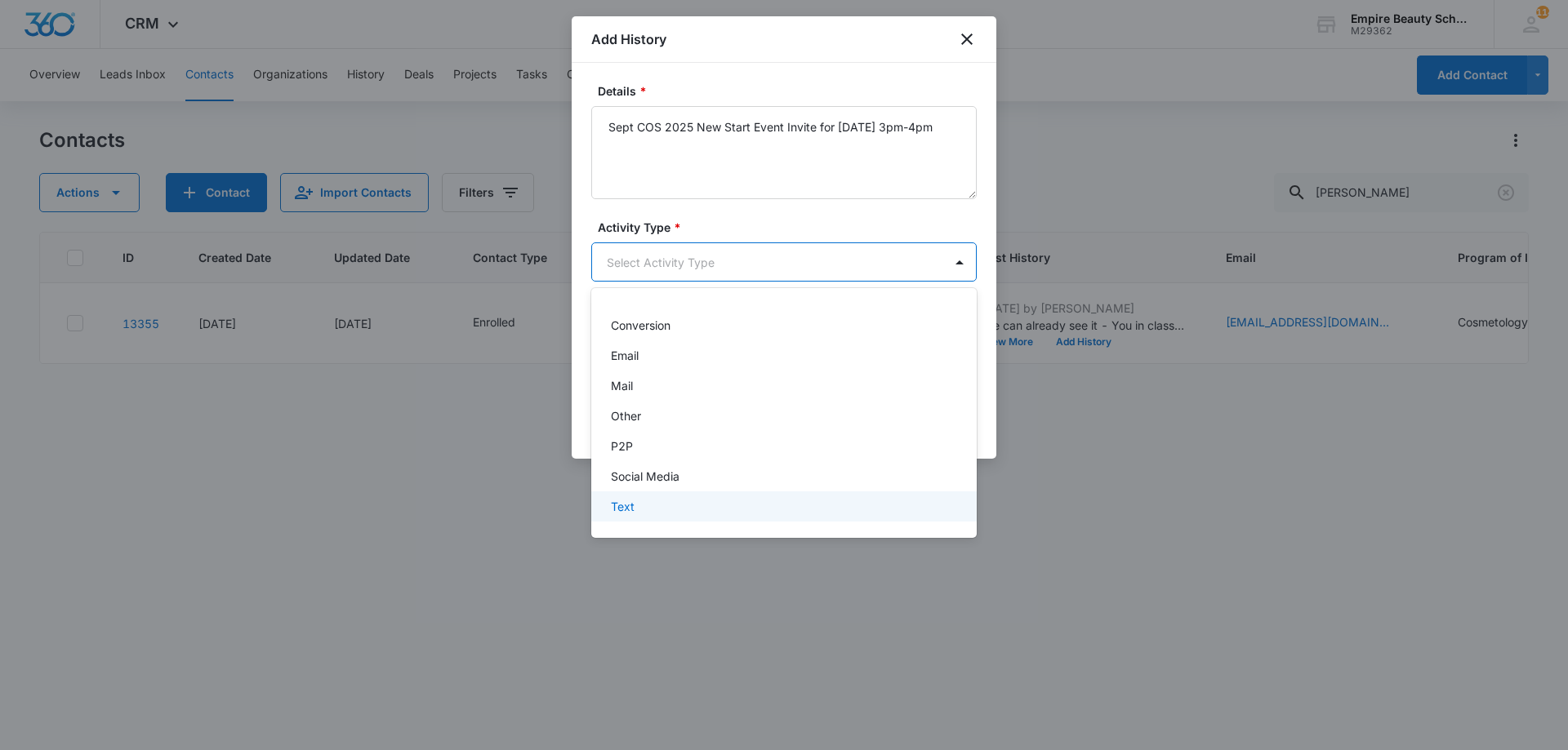
click at [646, 499] on div "Text" at bounding box center [782, 507] width 343 height 17
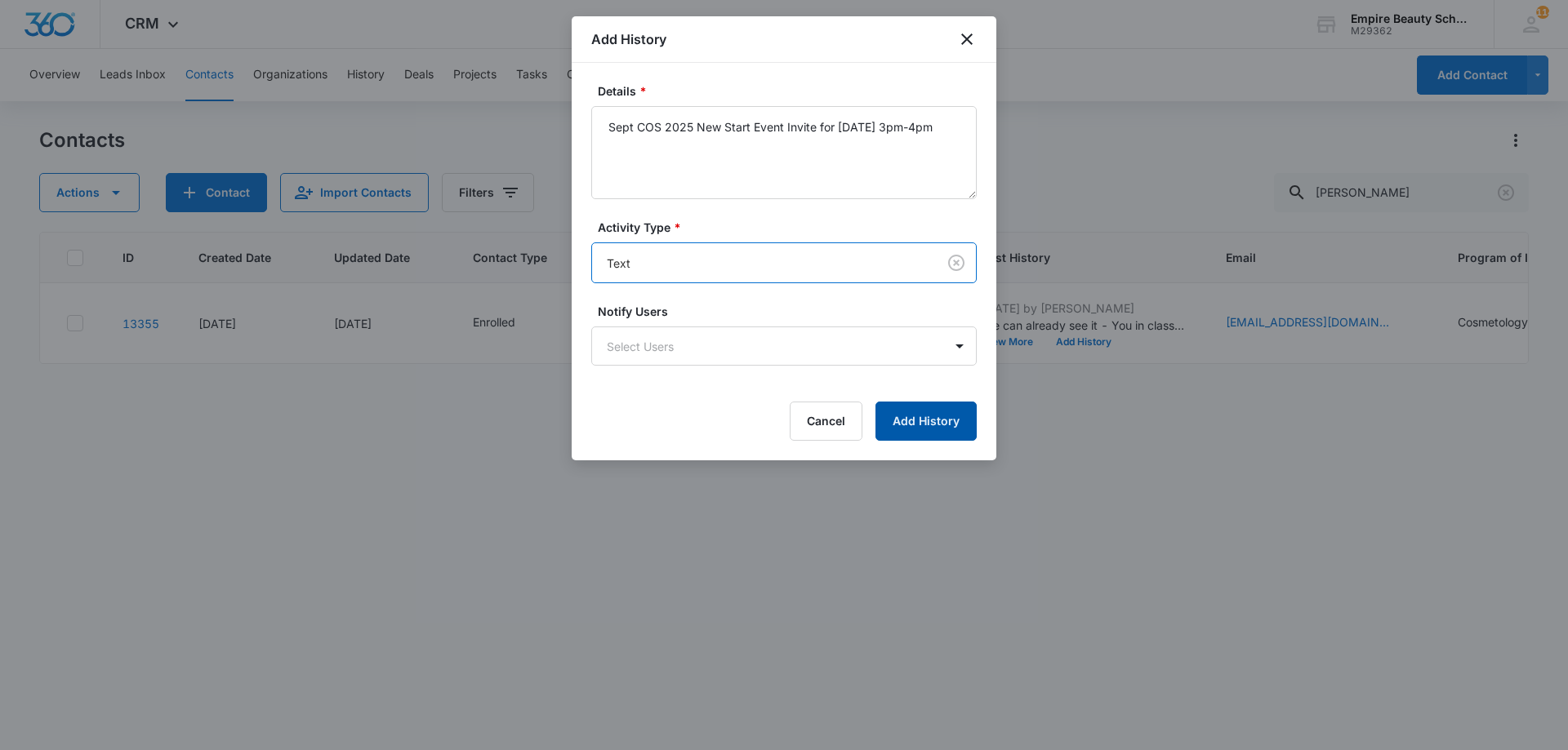
click at [894, 417] on button "Add History" at bounding box center [926, 421] width 101 height 39
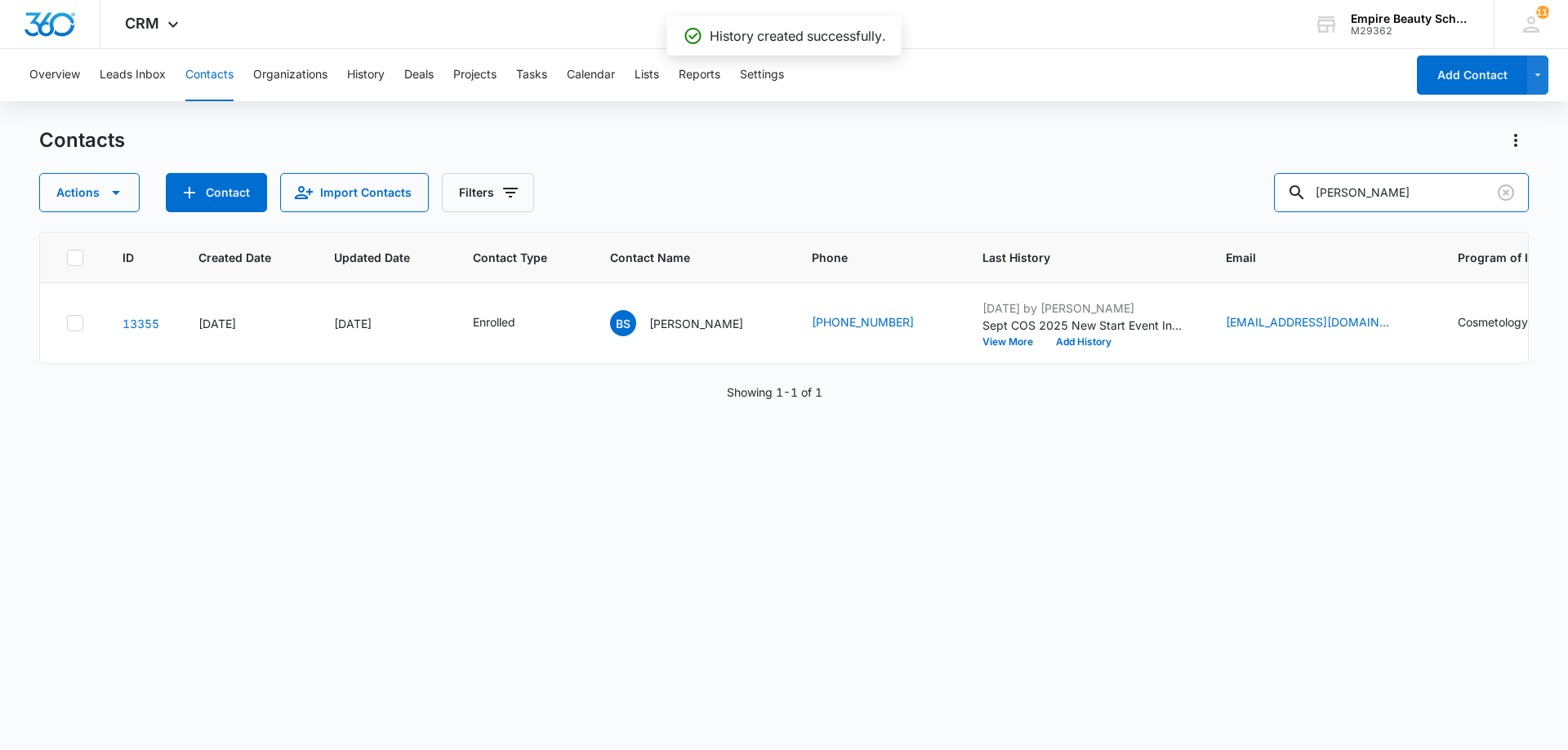
drag, startPoint x: 1427, startPoint y: 193, endPoint x: 1011, endPoint y: 178, distance: 416.3
click at [1011, 178] on div "Actions Contact Import Contacts Filters brinn shea" at bounding box center [784, 193] width 1489 height 39
type input "lucy sim"
click at [1058, 342] on button "Add History" at bounding box center [1083, 342] width 79 height 9
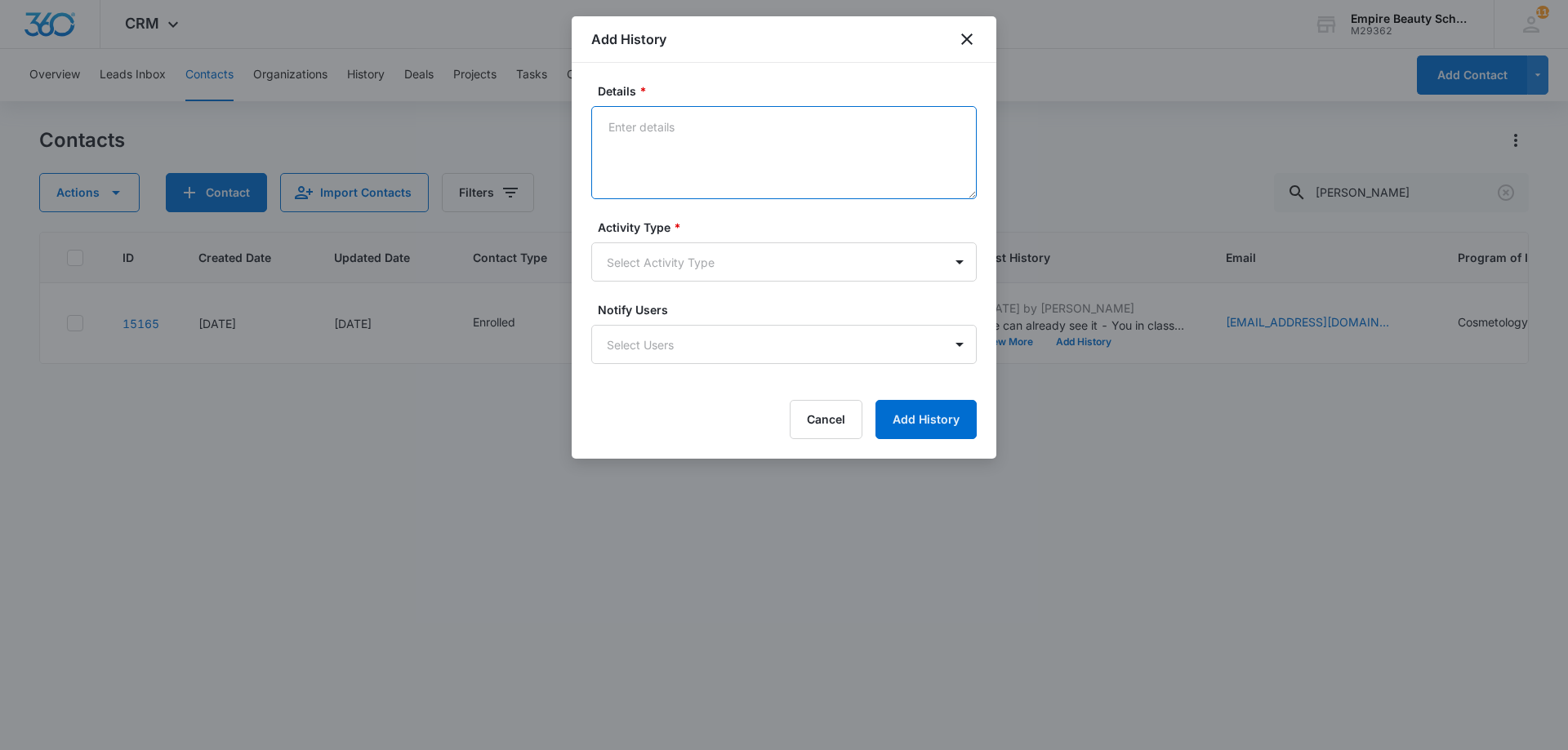
paste textarea "Sept COS 2025 New Start Event Invite for [DATE] 3pm-4pm"
type textarea "Sept COS 2025 New Start Event Invite for [DATE] 3pm-4pm"
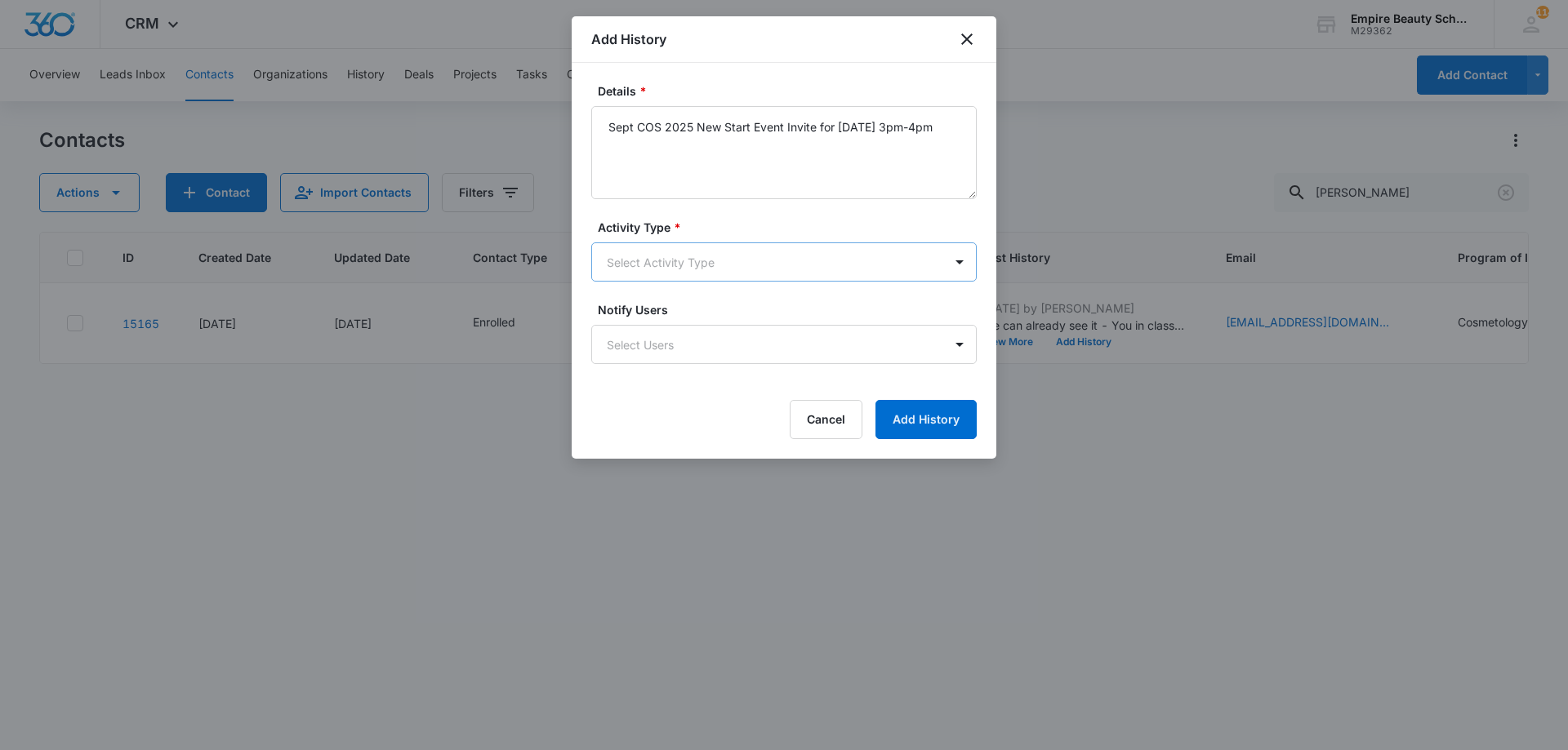
click at [720, 259] on body "CRM Apps Forms CRM Email Shop Payments POS Files Brand Settings Empire Beauty S…" at bounding box center [784, 375] width 1568 height 750
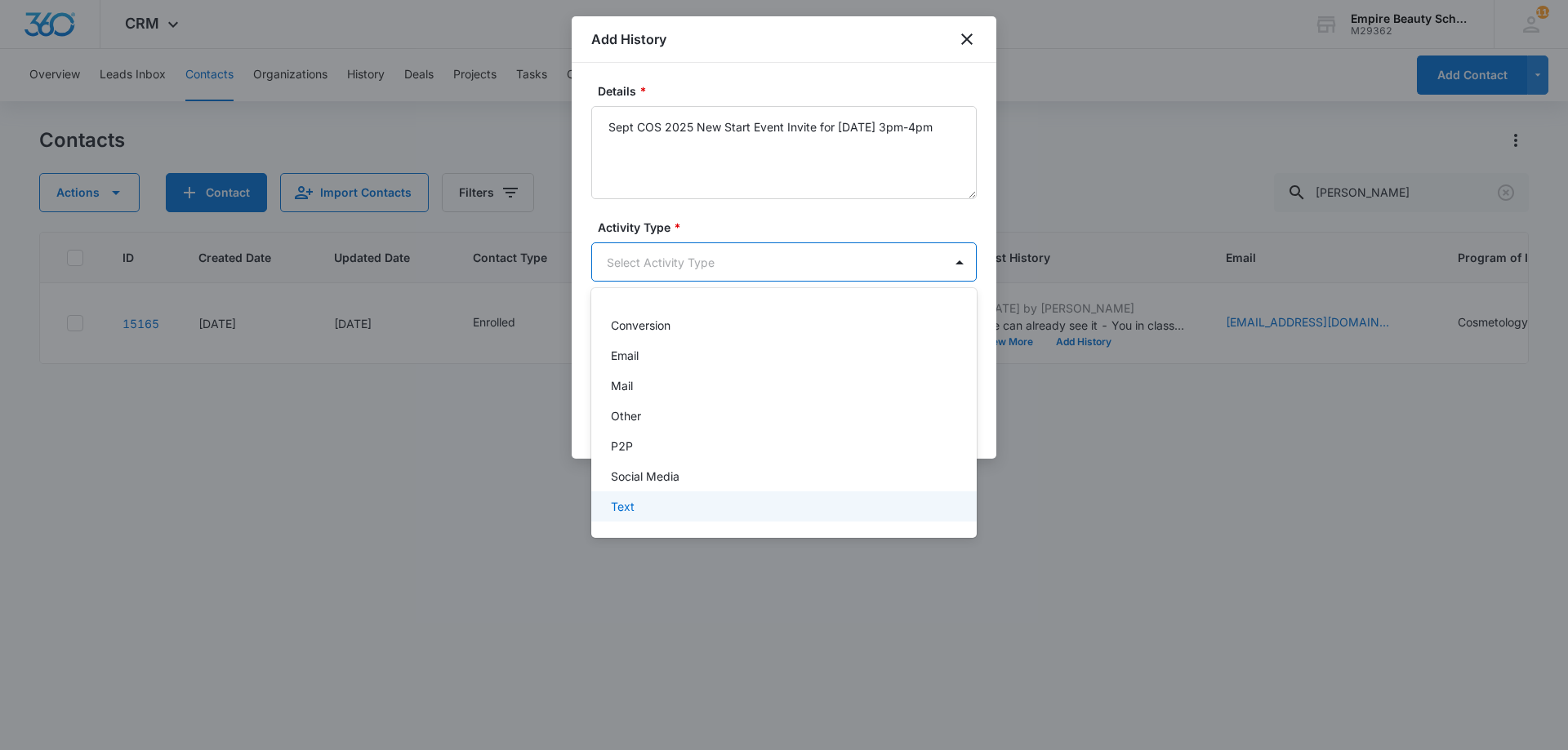
click at [635, 518] on div "Text" at bounding box center [784, 506] width 385 height 30
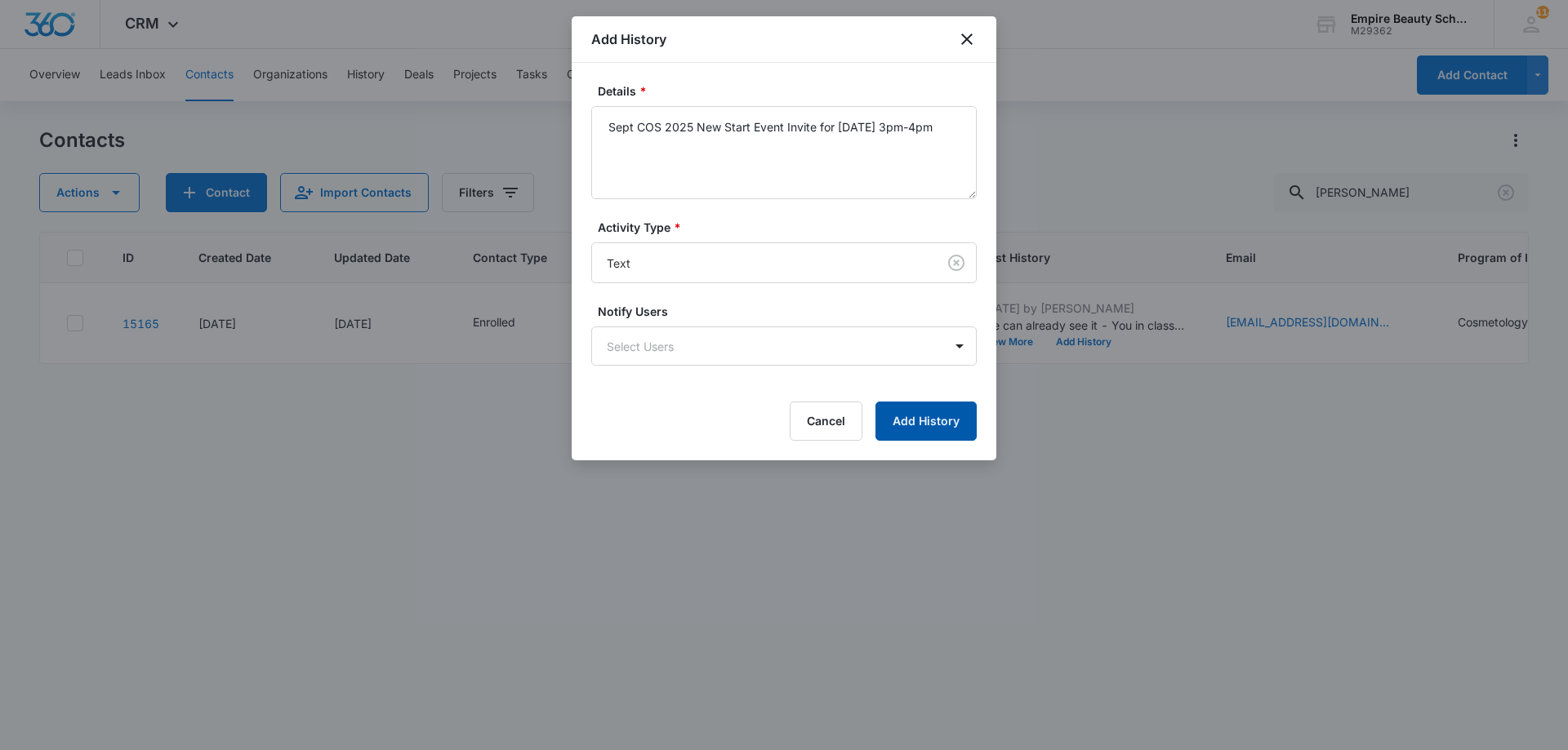
click at [956, 408] on button "Add History" at bounding box center [926, 421] width 101 height 39
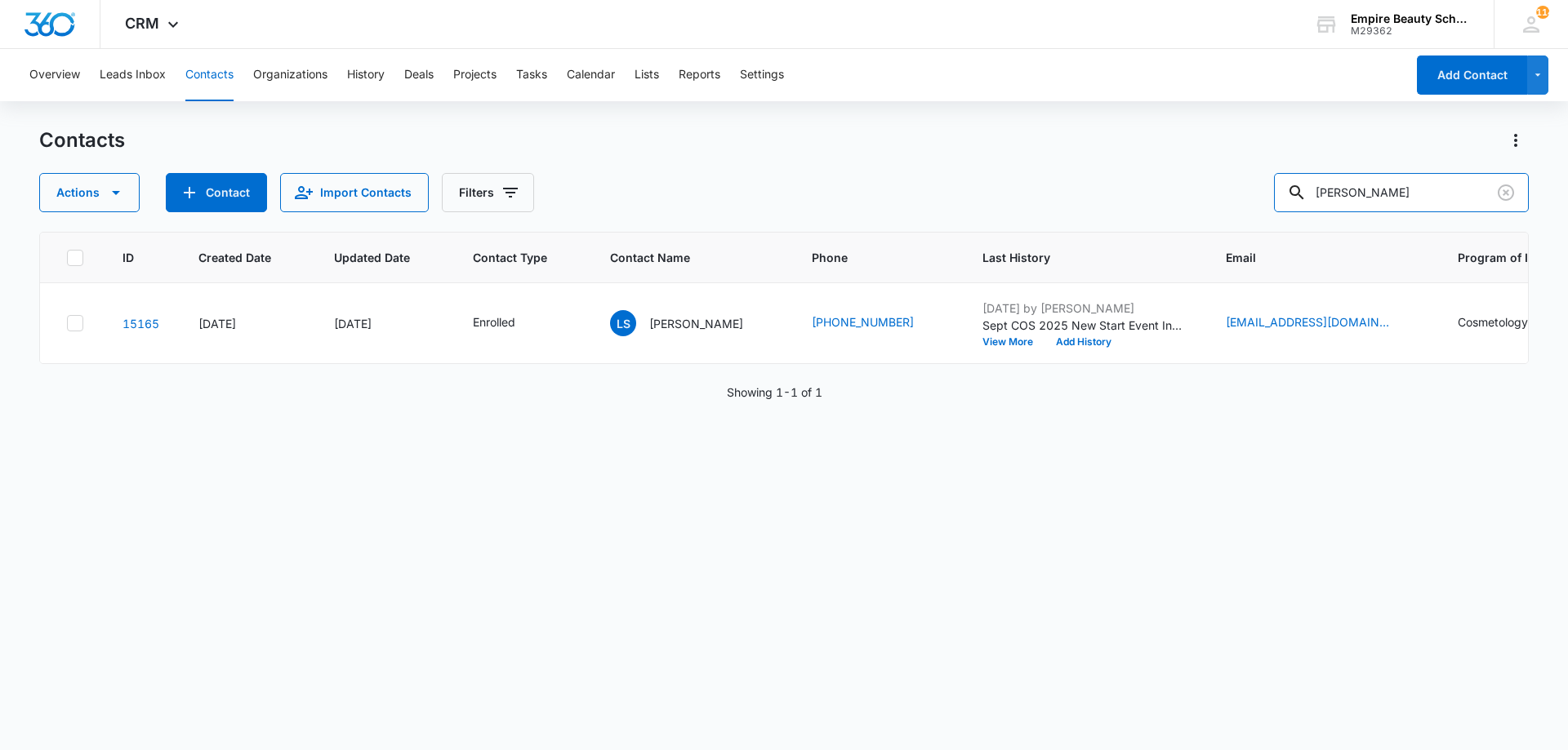
drag, startPoint x: 1381, startPoint y: 194, endPoint x: 1173, endPoint y: 171, distance: 209.3
click at [1185, 197] on div "Actions Contact Import Contacts Filters lucy sim" at bounding box center [784, 193] width 1489 height 39
type input "sessa"
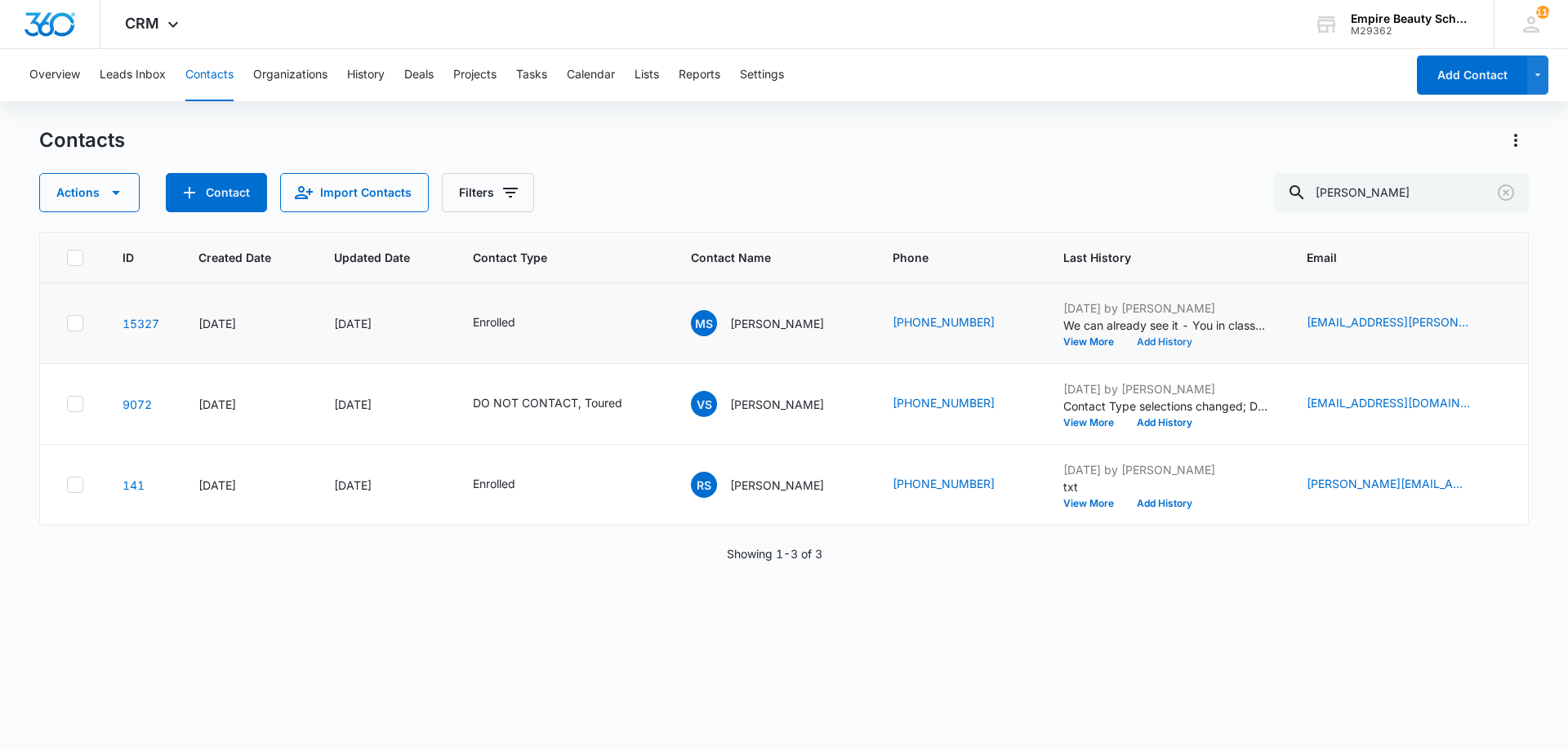
click at [1142, 344] on button "Add History" at bounding box center [1165, 342] width 79 height 9
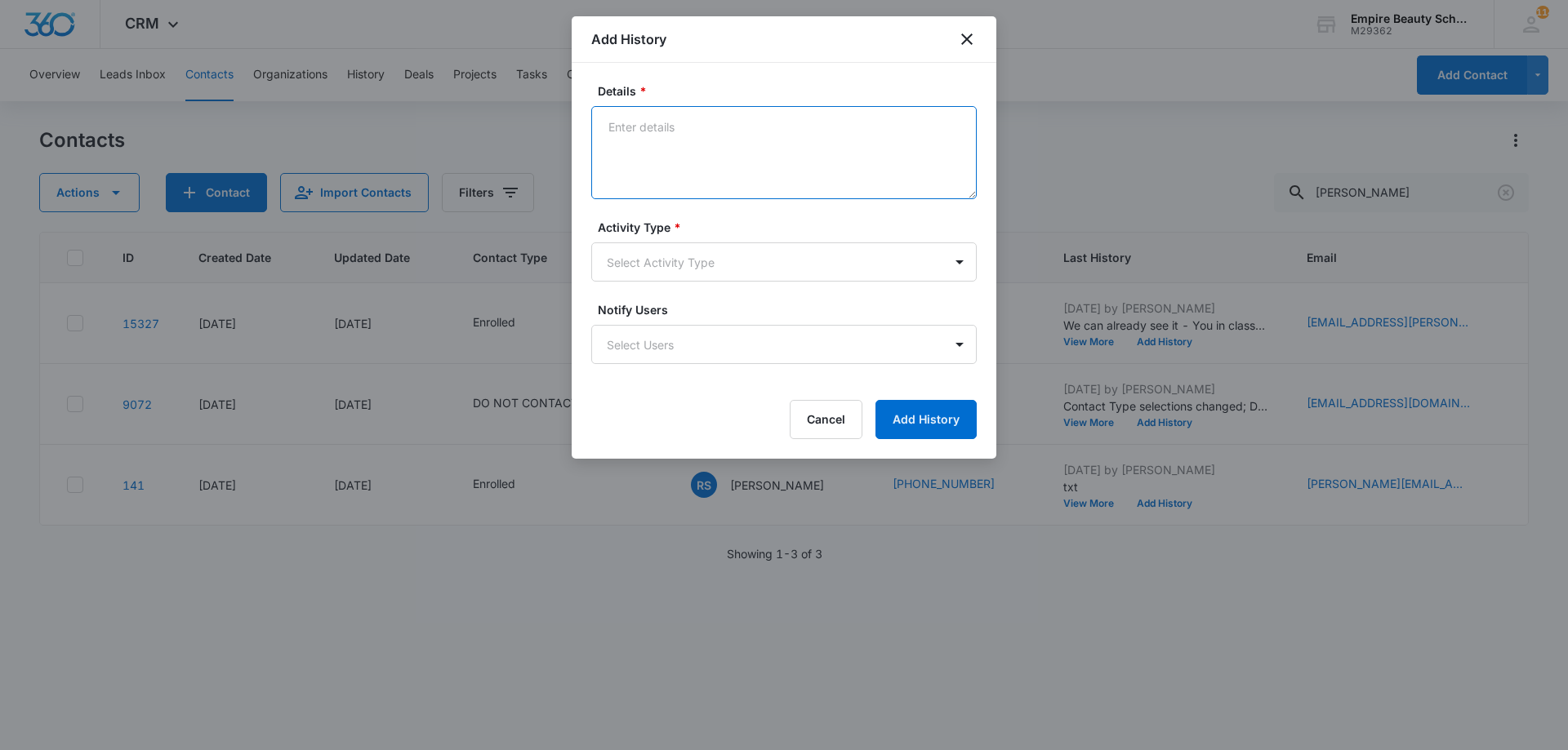
paste textarea "Sept COS 2025 New Start Event Invite for [DATE] 3pm-4pm"
type textarea "Sept COS 2025 New Start Event Invite for [DATE] 3pm-4pm"
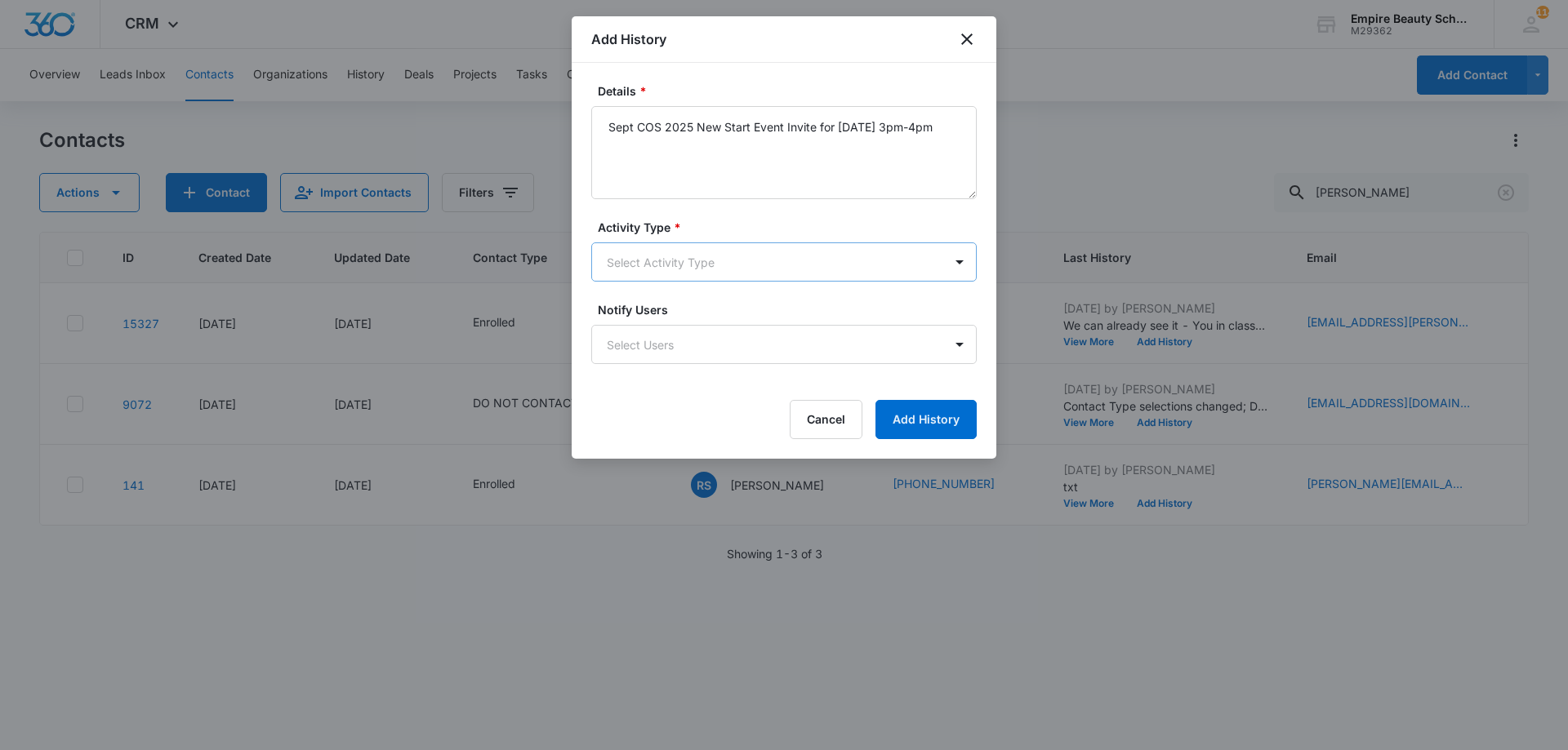
click at [692, 267] on body "CRM Apps Forms CRM Email Shop Payments POS Files Brand Settings Empire Beauty S…" at bounding box center [784, 375] width 1568 height 750
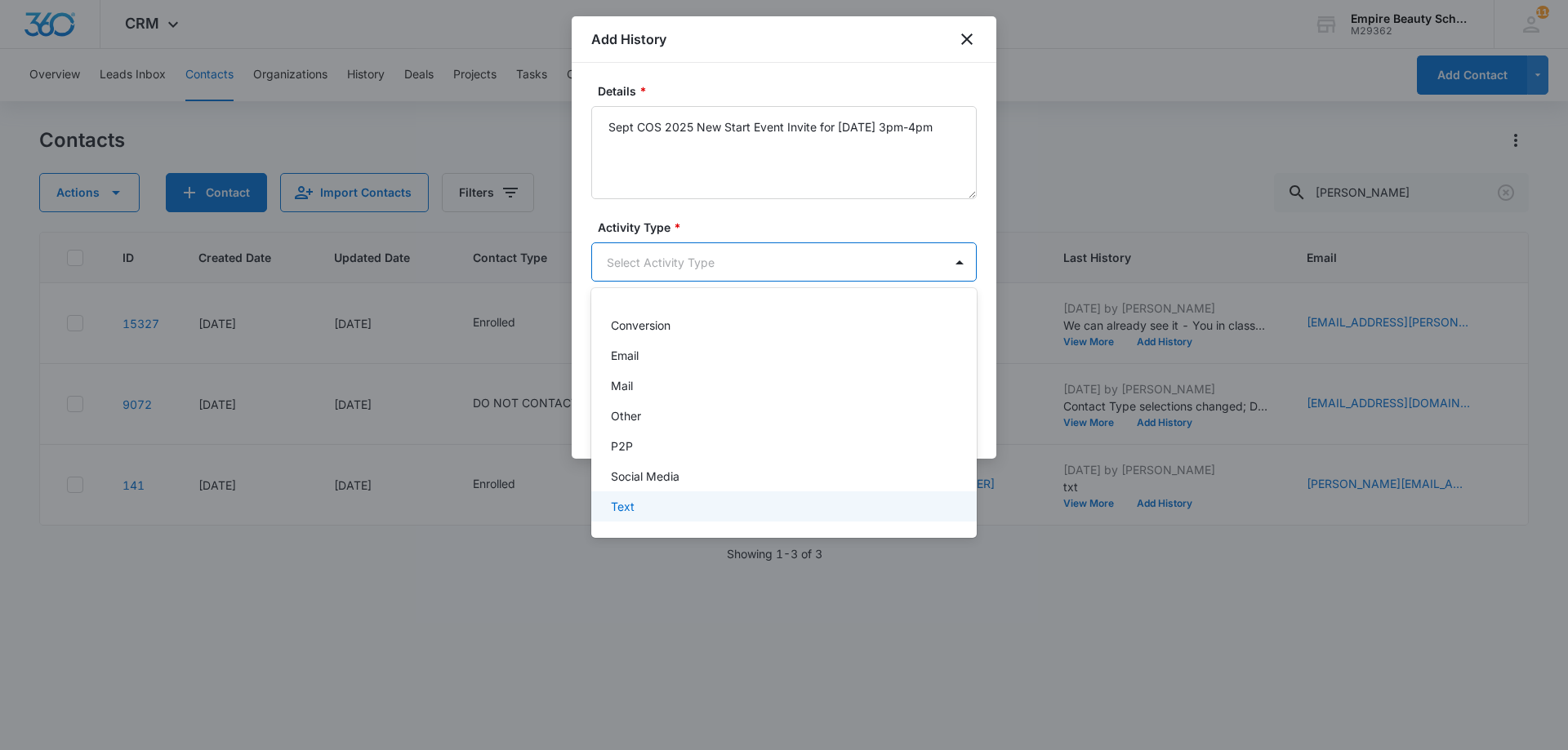
click at [680, 520] on div "Text" at bounding box center [784, 506] width 385 height 30
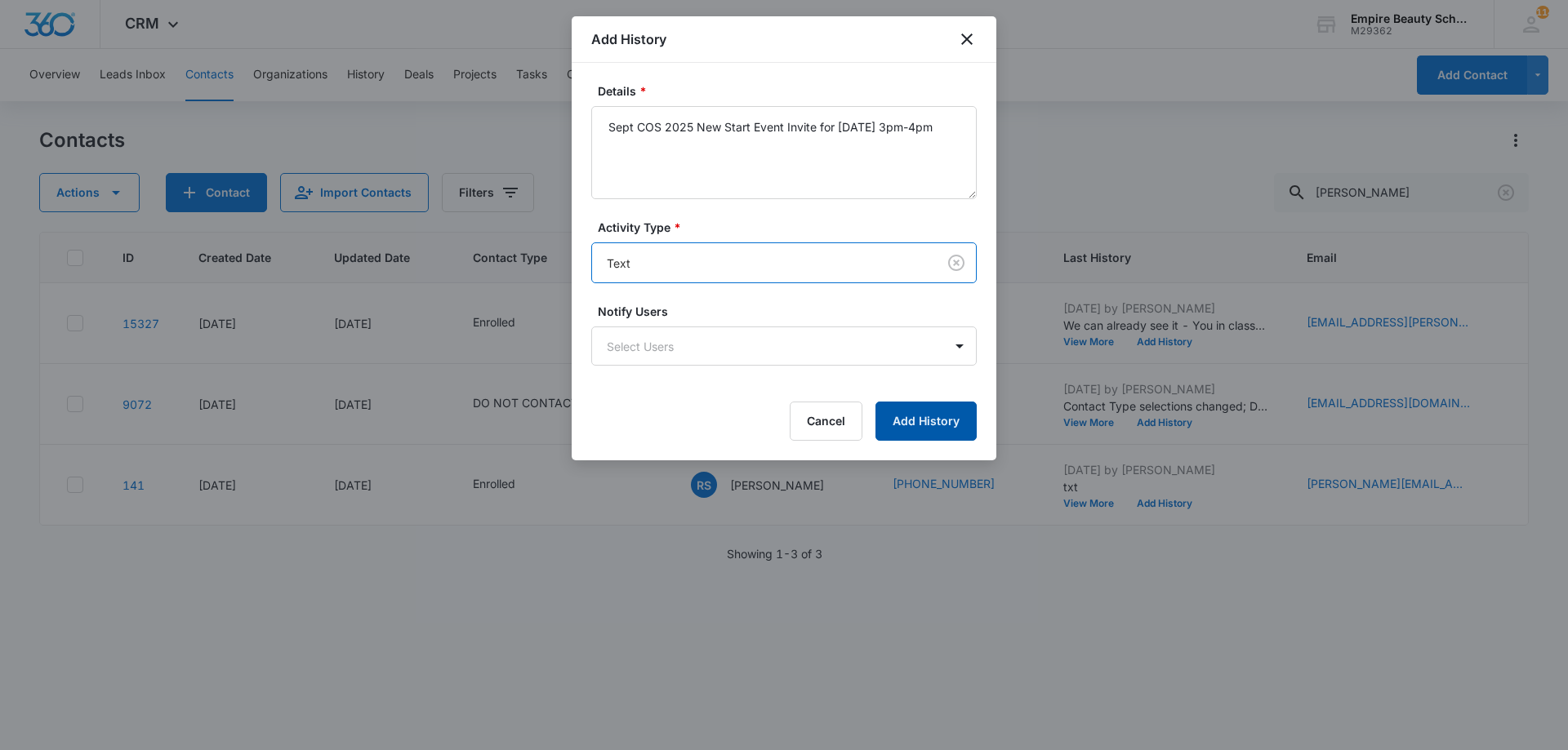
click at [921, 410] on button "Add History" at bounding box center [926, 421] width 101 height 39
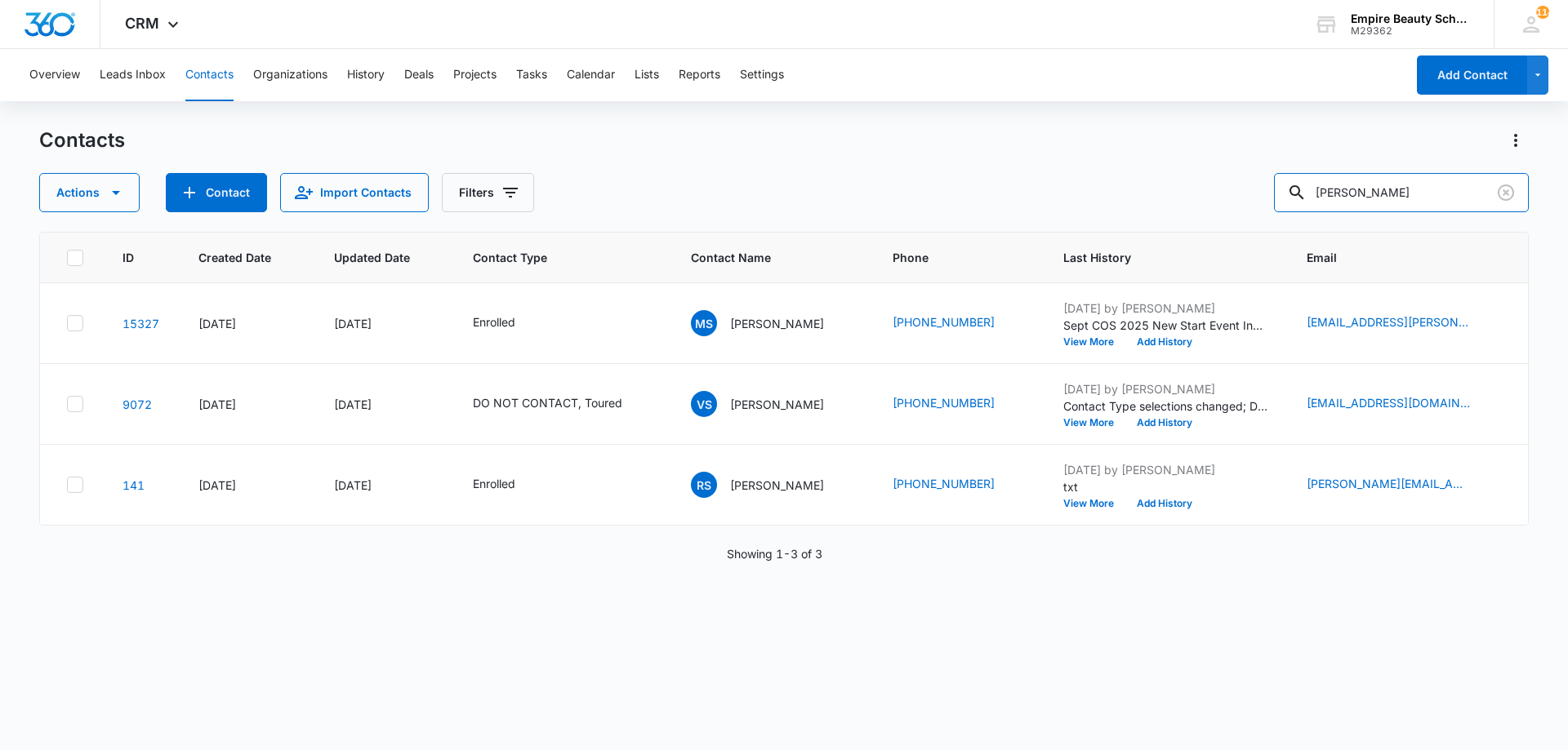
drag, startPoint x: 1362, startPoint y: 195, endPoint x: 1040, endPoint y: 147, distance: 325.6
click at [1040, 147] on div "Contacts Actions Contact Import Contacts Filters sessa" at bounding box center [784, 170] width 1489 height 85
type input "mckayla stone"
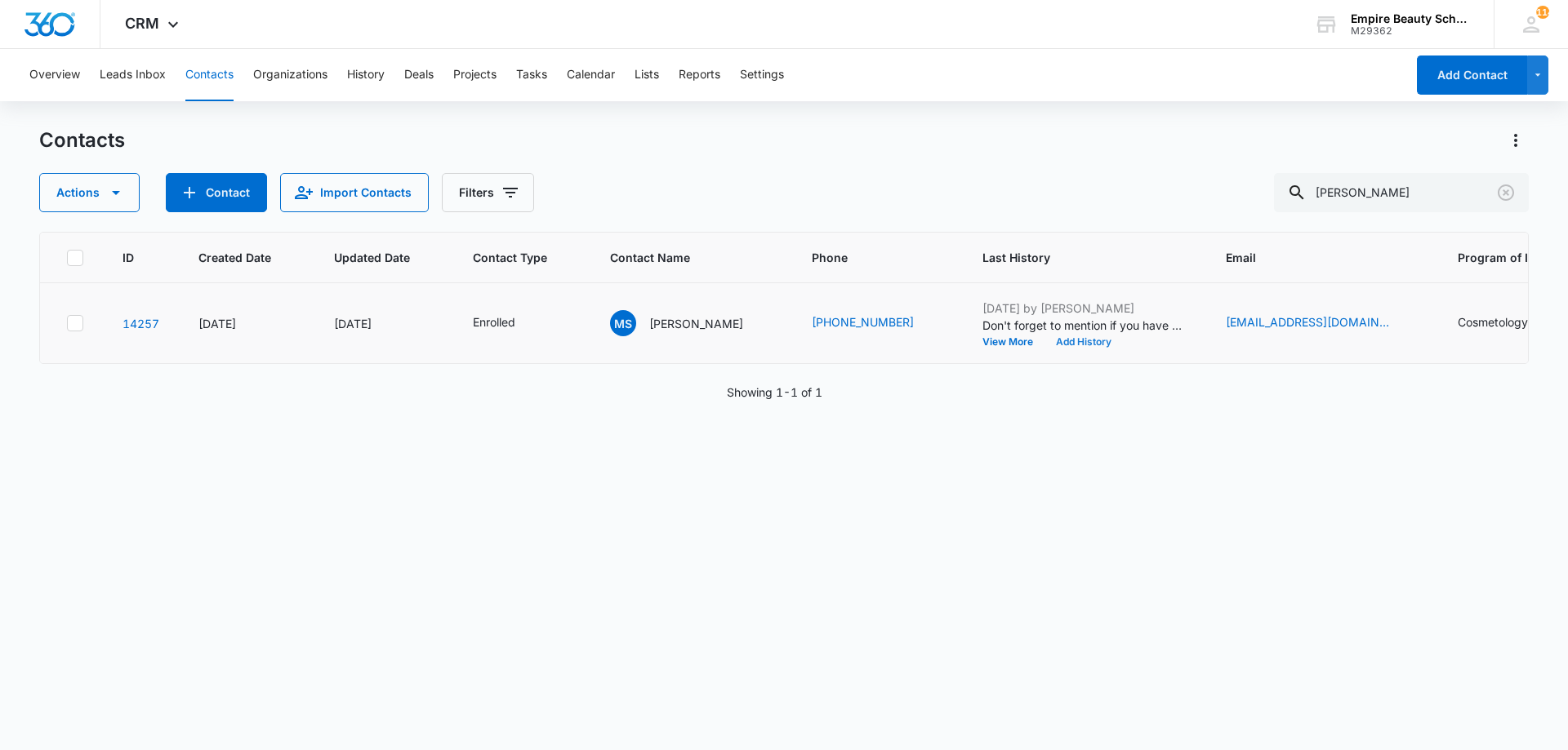
click at [1061, 338] on button "Add History" at bounding box center [1083, 342] width 79 height 9
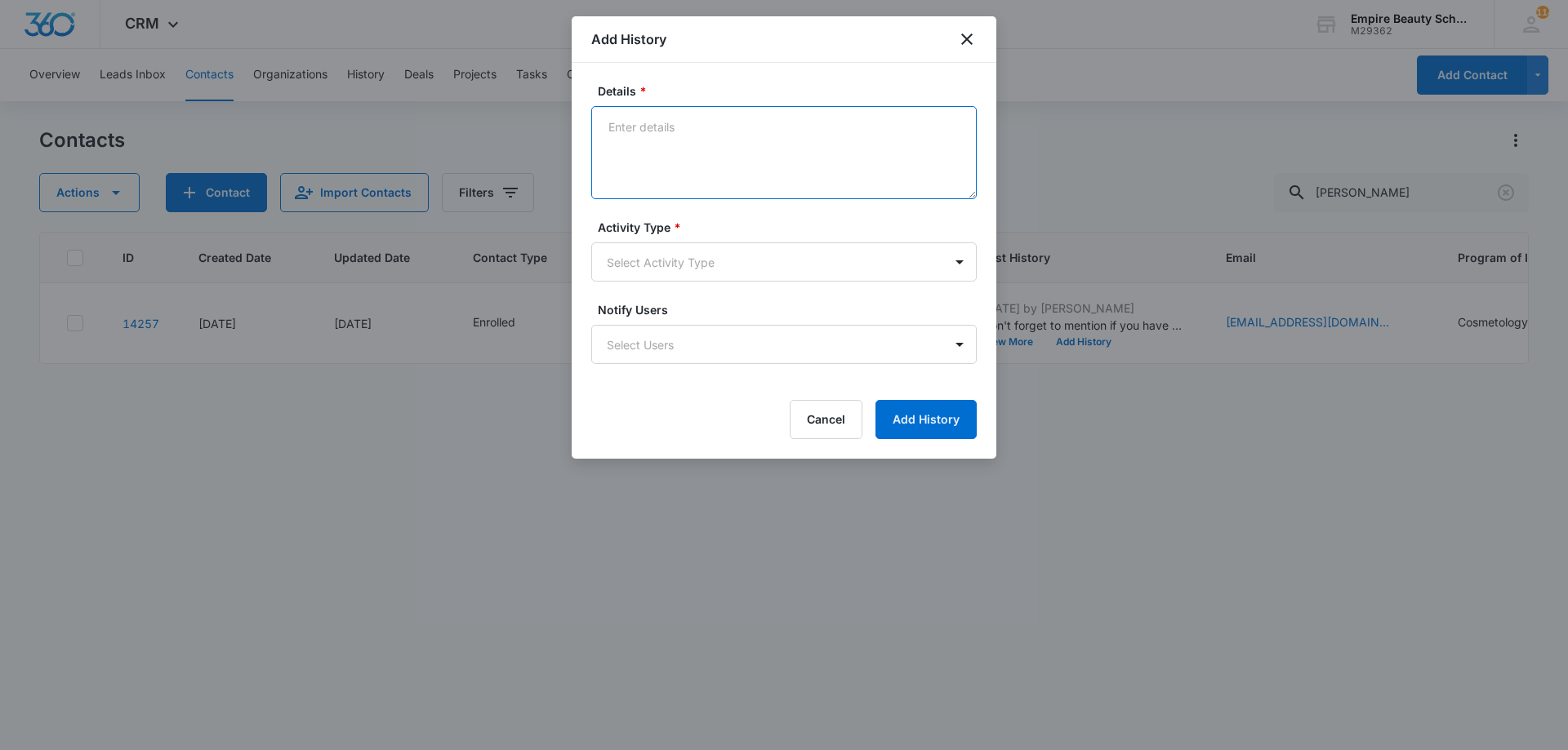
paste textarea "Sept COS 2025 New Start Event Invite for [DATE] 3pm-4pm"
type textarea "Sept COS 2025 New Start Event Invite for [DATE] 3pm-4pm"
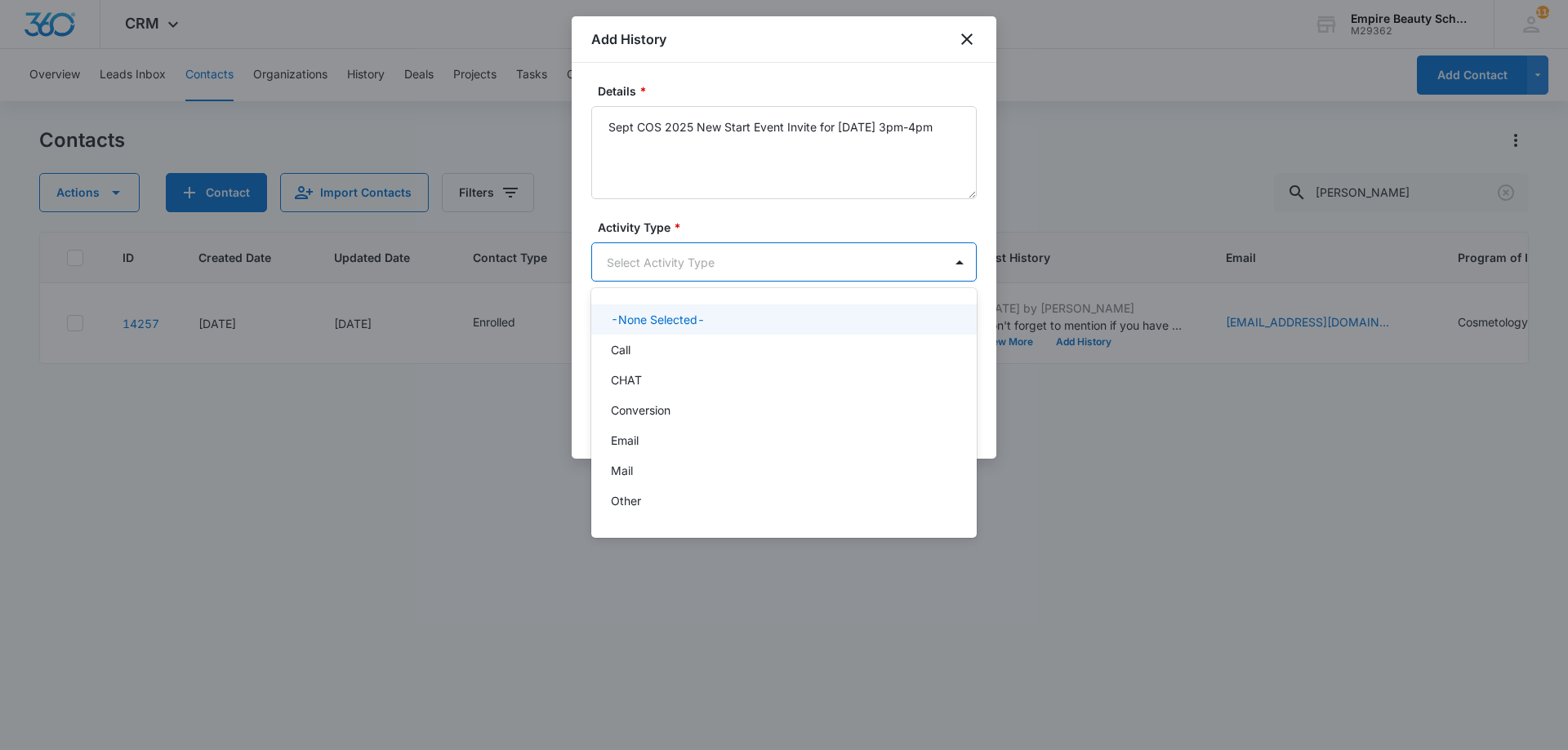
click at [709, 254] on body "CRM Apps Forms CRM Email Shop Payments POS Files Brand Settings Empire Beauty S…" at bounding box center [784, 375] width 1568 height 750
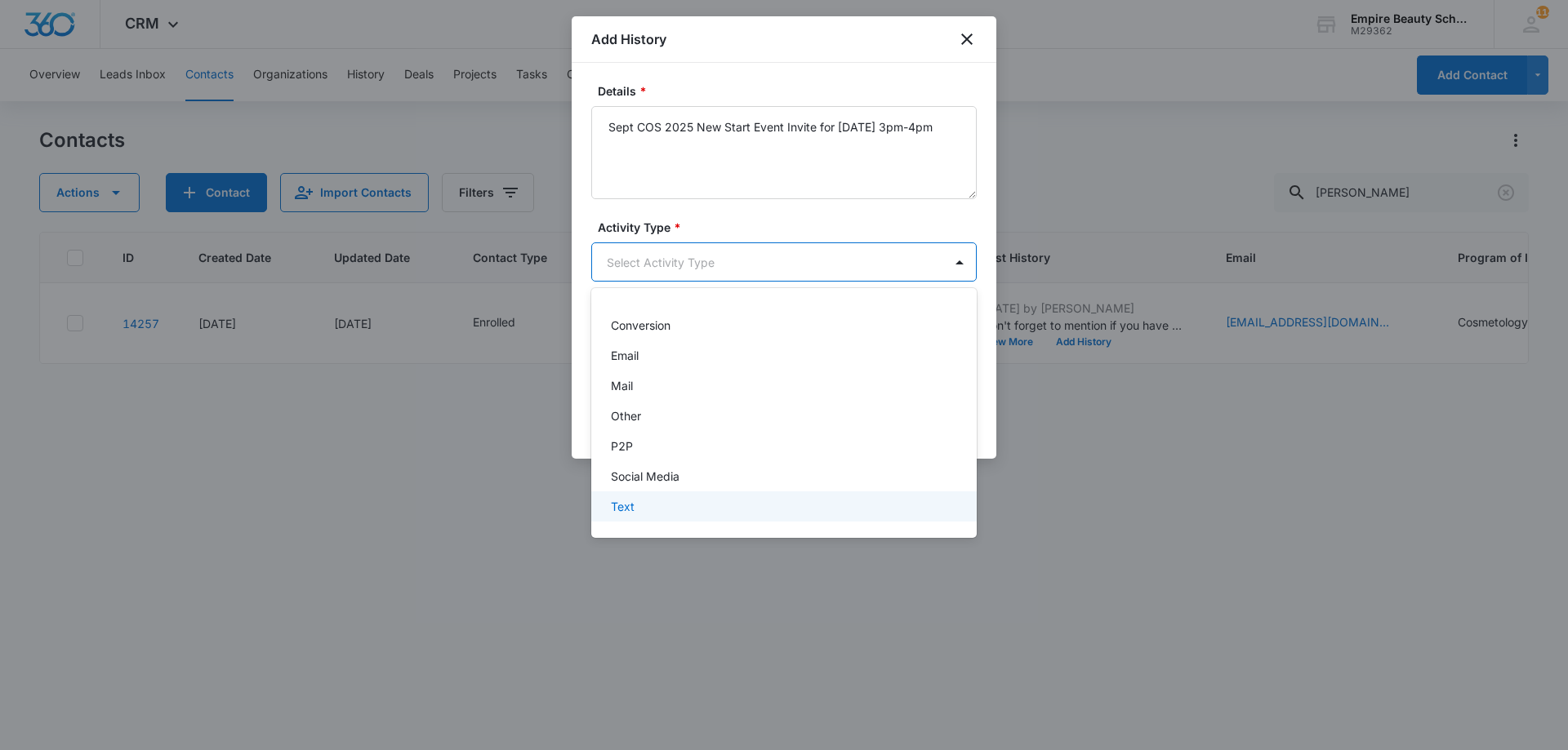
click at [709, 497] on div "Text" at bounding box center [784, 506] width 385 height 30
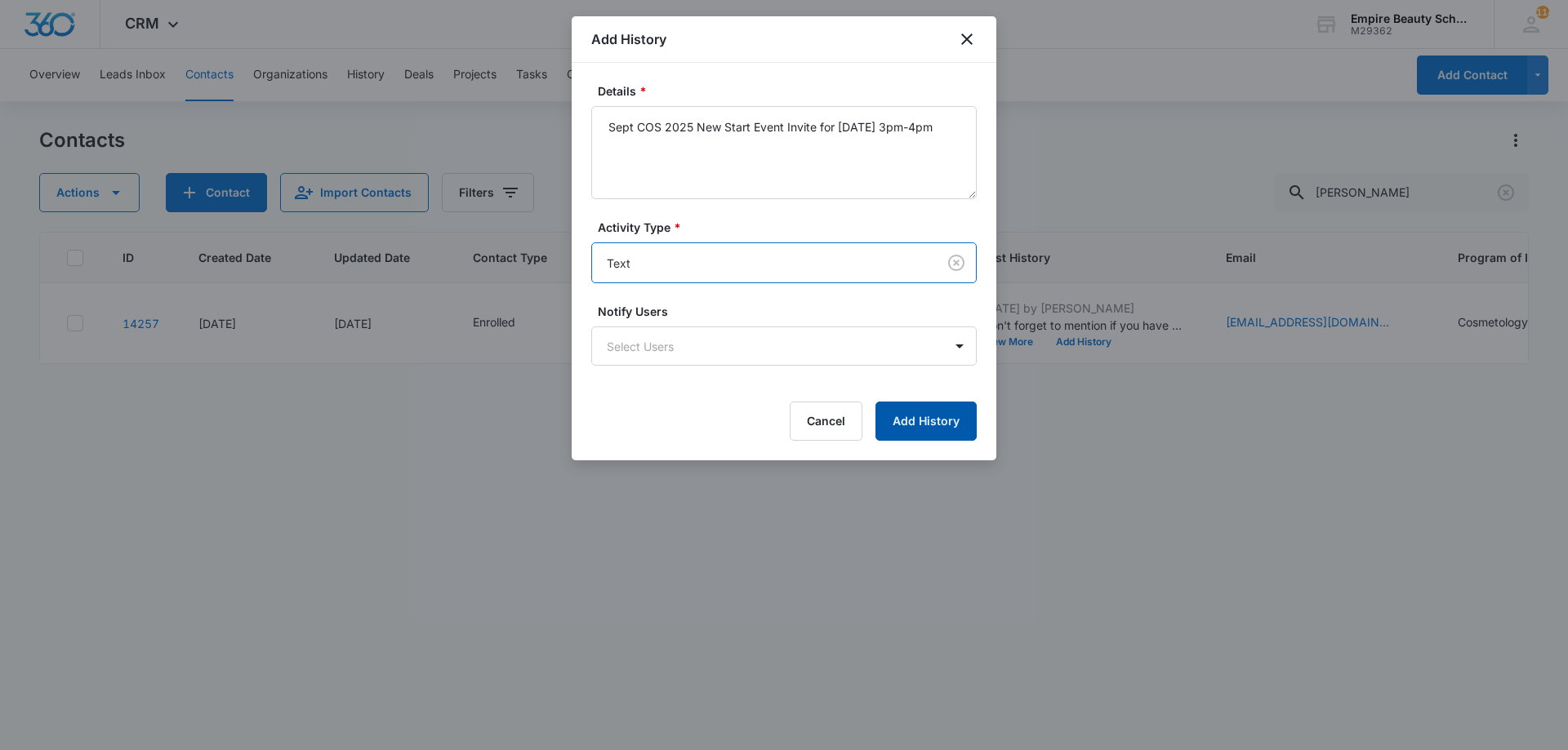
click at [933, 427] on button "Add History" at bounding box center [926, 421] width 101 height 39
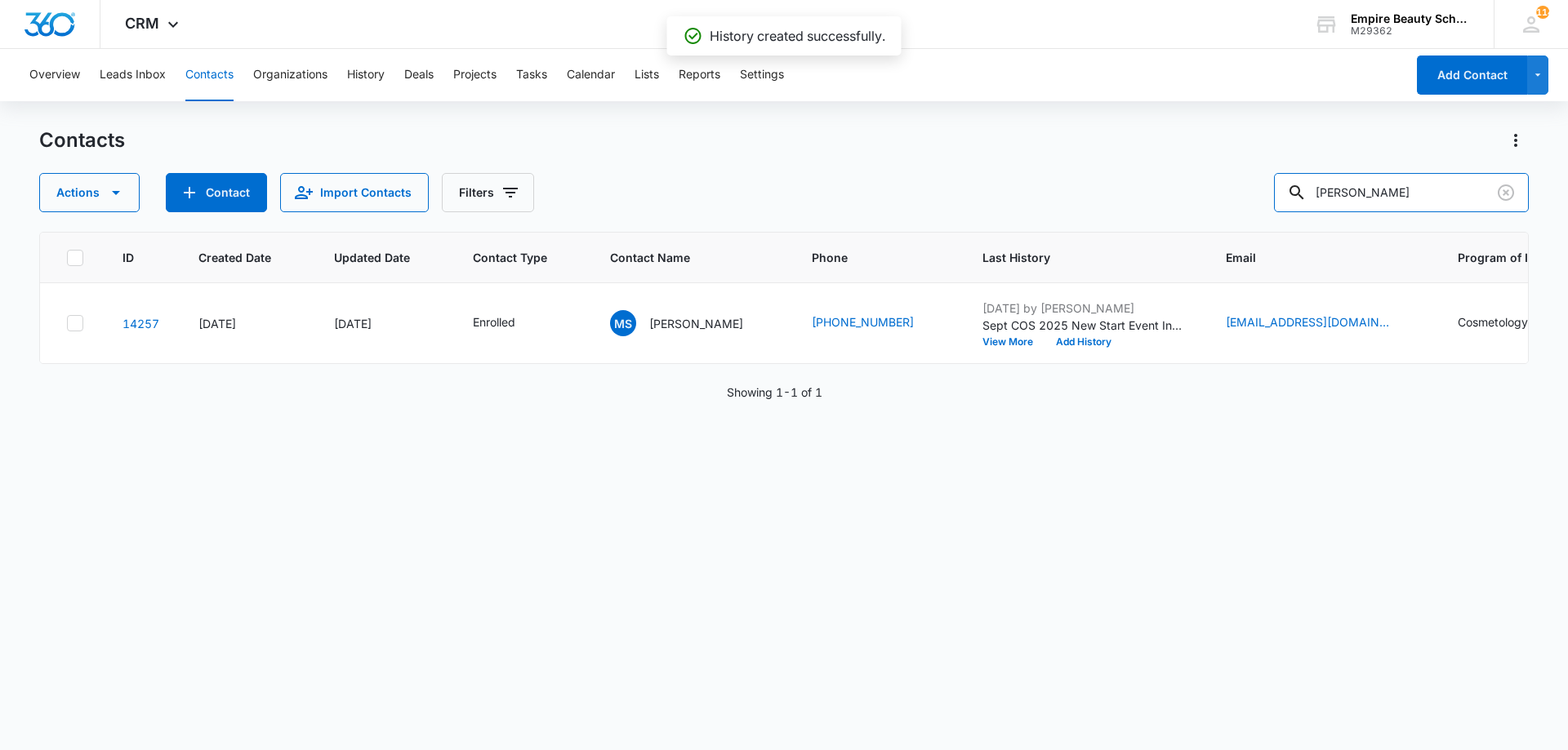
drag, startPoint x: 1427, startPoint y: 191, endPoint x: 907, endPoint y: 126, distance: 524.0
click at [907, 126] on div "Overview Leads Inbox Contacts Organizations History Deals Projects Tasks Calend…" at bounding box center [784, 398] width 1568 height 699
type input "peyton ster"
click at [1076, 337] on button "Add History" at bounding box center [1083, 342] width 79 height 9
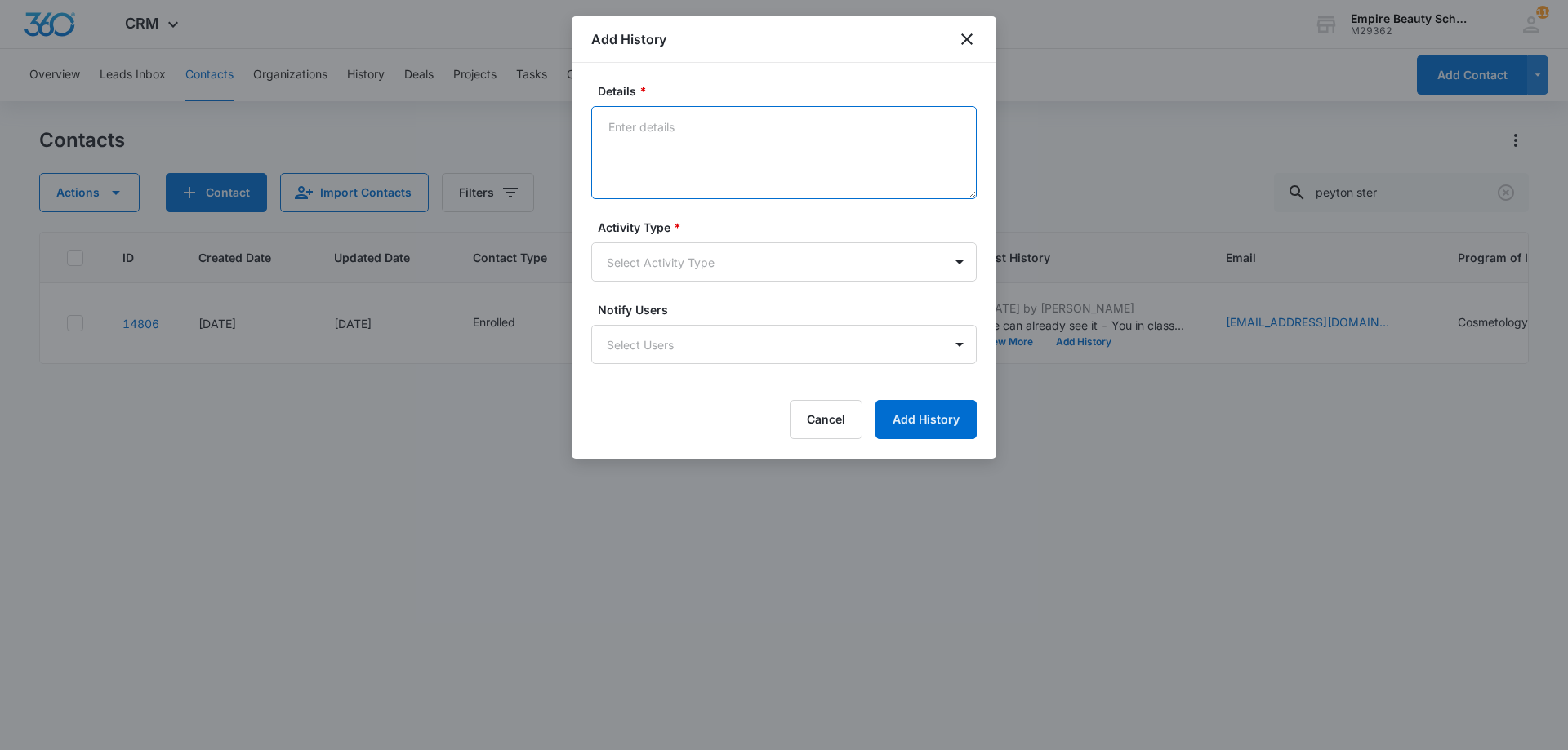
paste textarea "Sept COS 2025 New Start Event Invite for [DATE] 3pm-4pm"
type textarea "Sept COS 2025 New Start Event Invite for [DATE] 3pm-4pm"
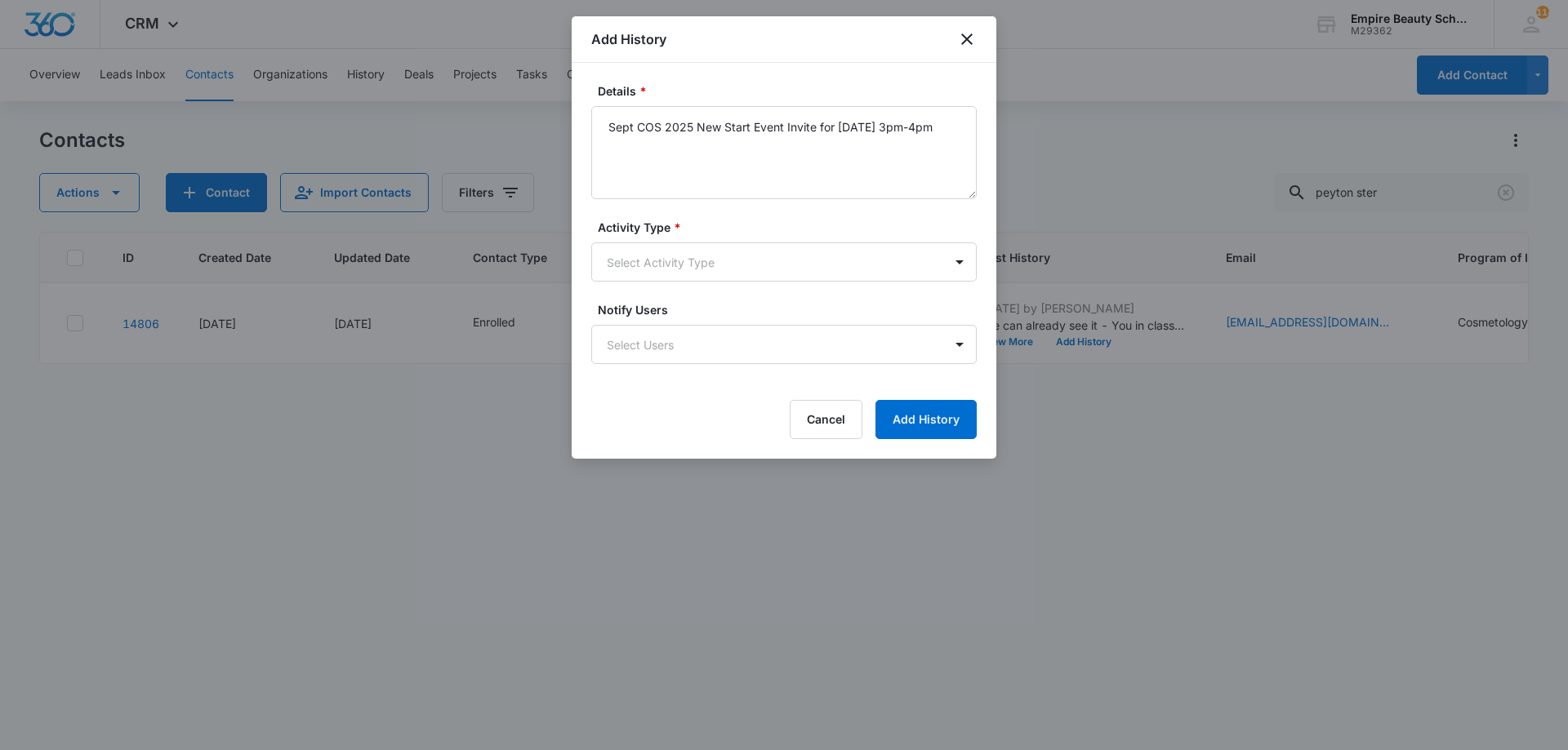
click at [677, 283] on form "Details * Sept COS 2025 New Start Event Invite for Thursday, September 4th 3pm-…" at bounding box center [784, 260] width 385 height 357
click at [681, 261] on body "CRM Apps Forms CRM Email Shop Payments POS Files Brand Settings Empire Beauty S…" at bounding box center [784, 375] width 1568 height 750
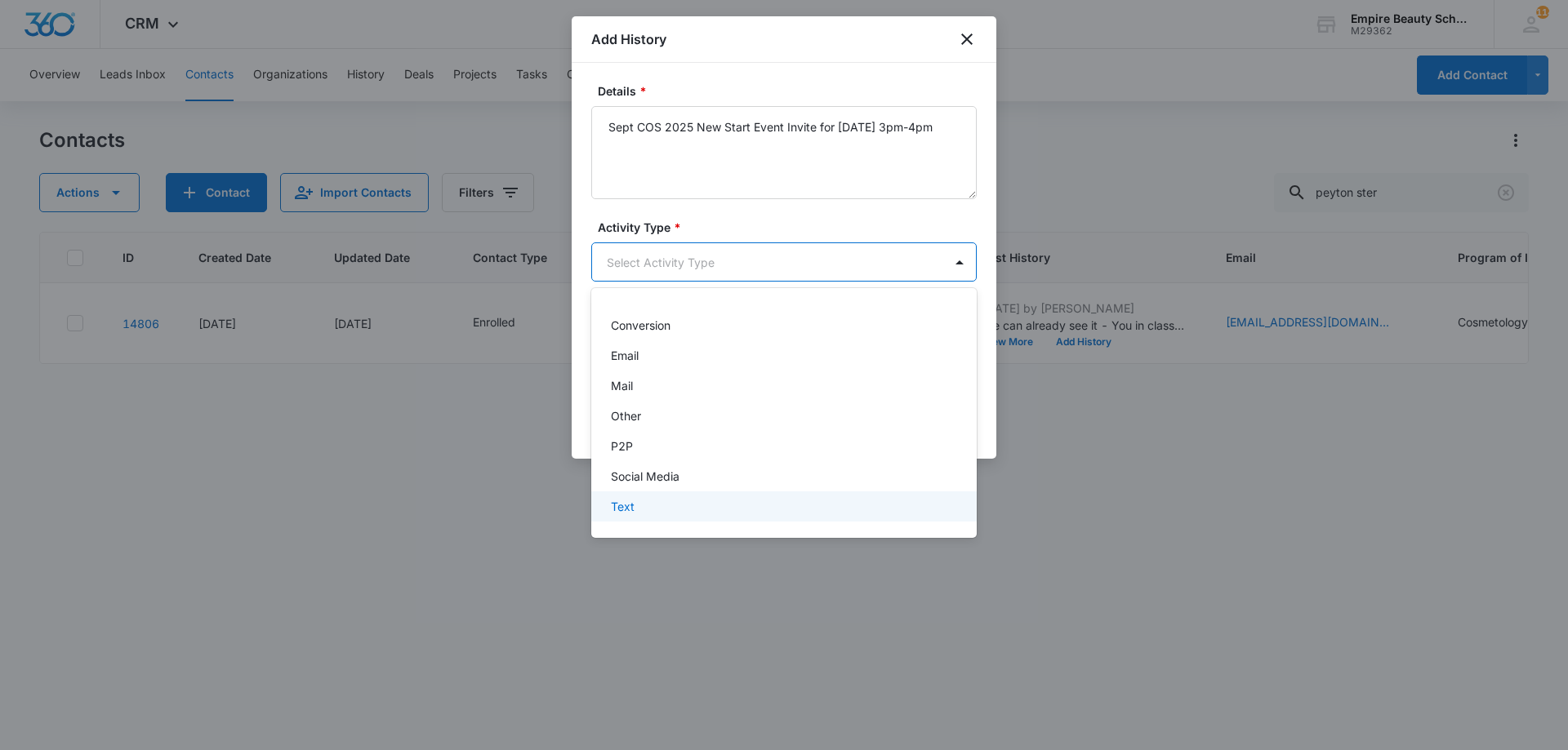
click at [640, 512] on div "Text" at bounding box center [782, 507] width 343 height 17
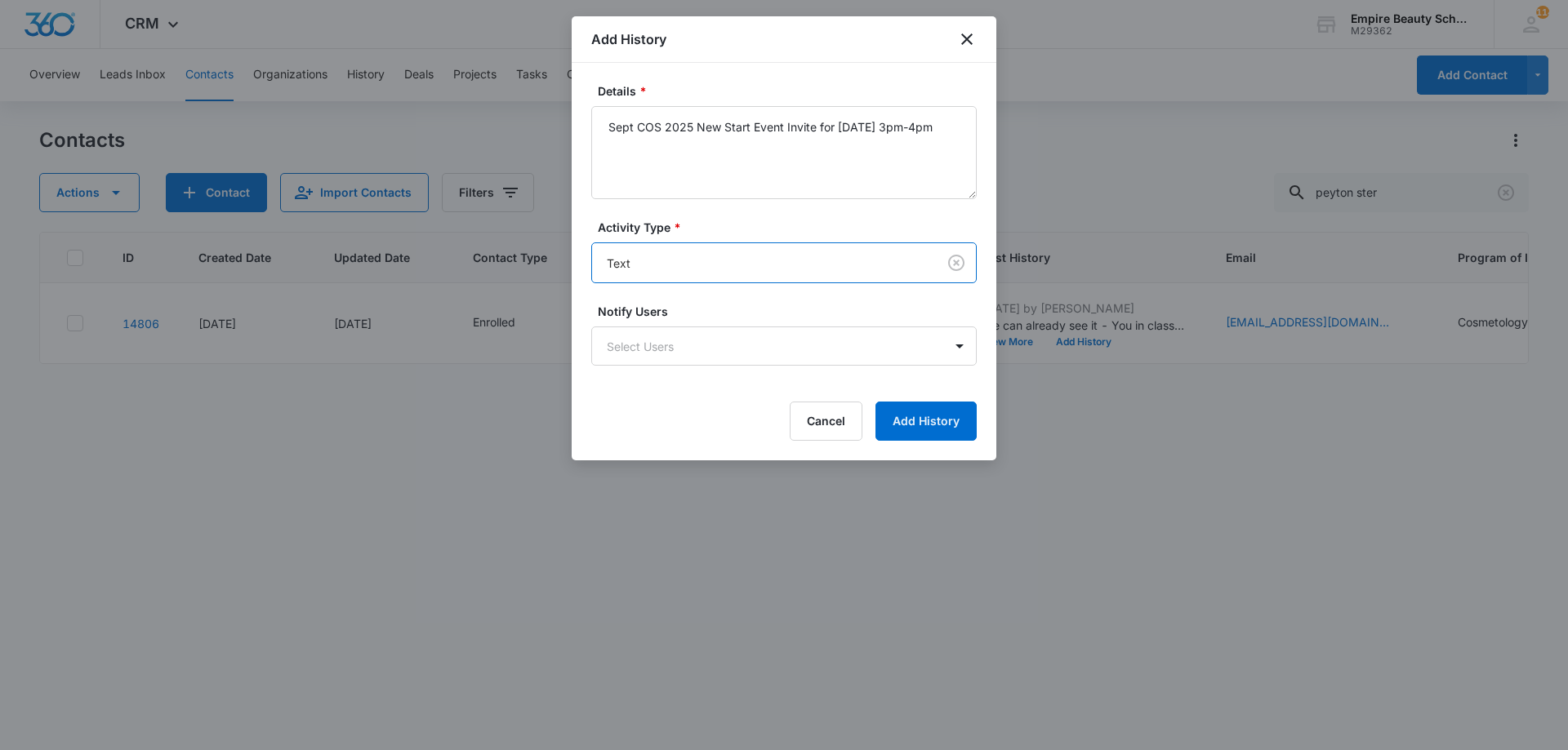
click at [891, 441] on div "Details * Sept COS 2025 New Start Event Invite for Thursday, September 4th 3pm-…" at bounding box center [784, 261] width 425 height 397
click at [895, 430] on button "Add History" at bounding box center [926, 421] width 101 height 39
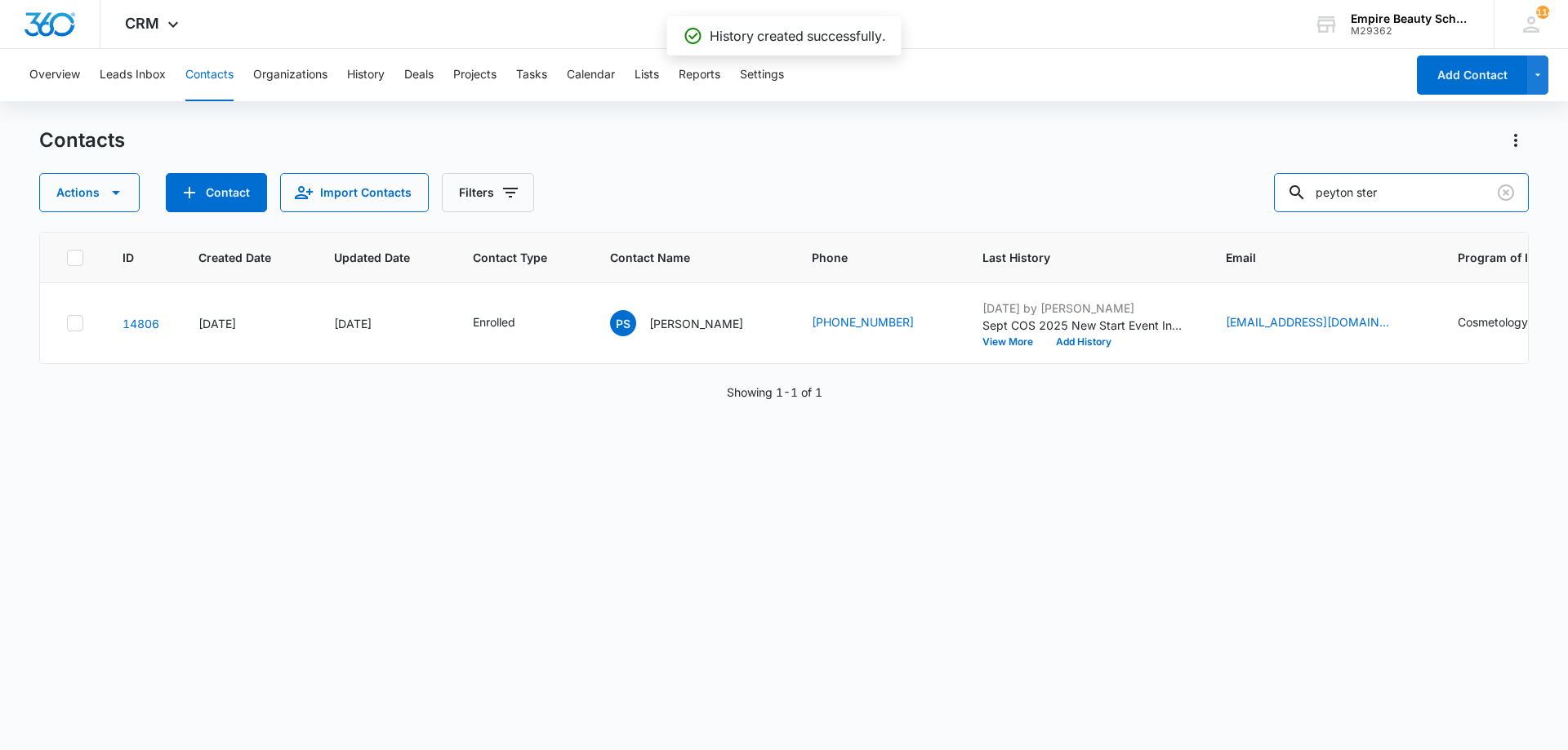
drag, startPoint x: 1392, startPoint y: 184, endPoint x: 902, endPoint y: 146, distance: 491.5
click at [906, 144] on div "Contacts Actions Contact Import Contacts Filters peyton ster" at bounding box center [784, 170] width 1489 height 85
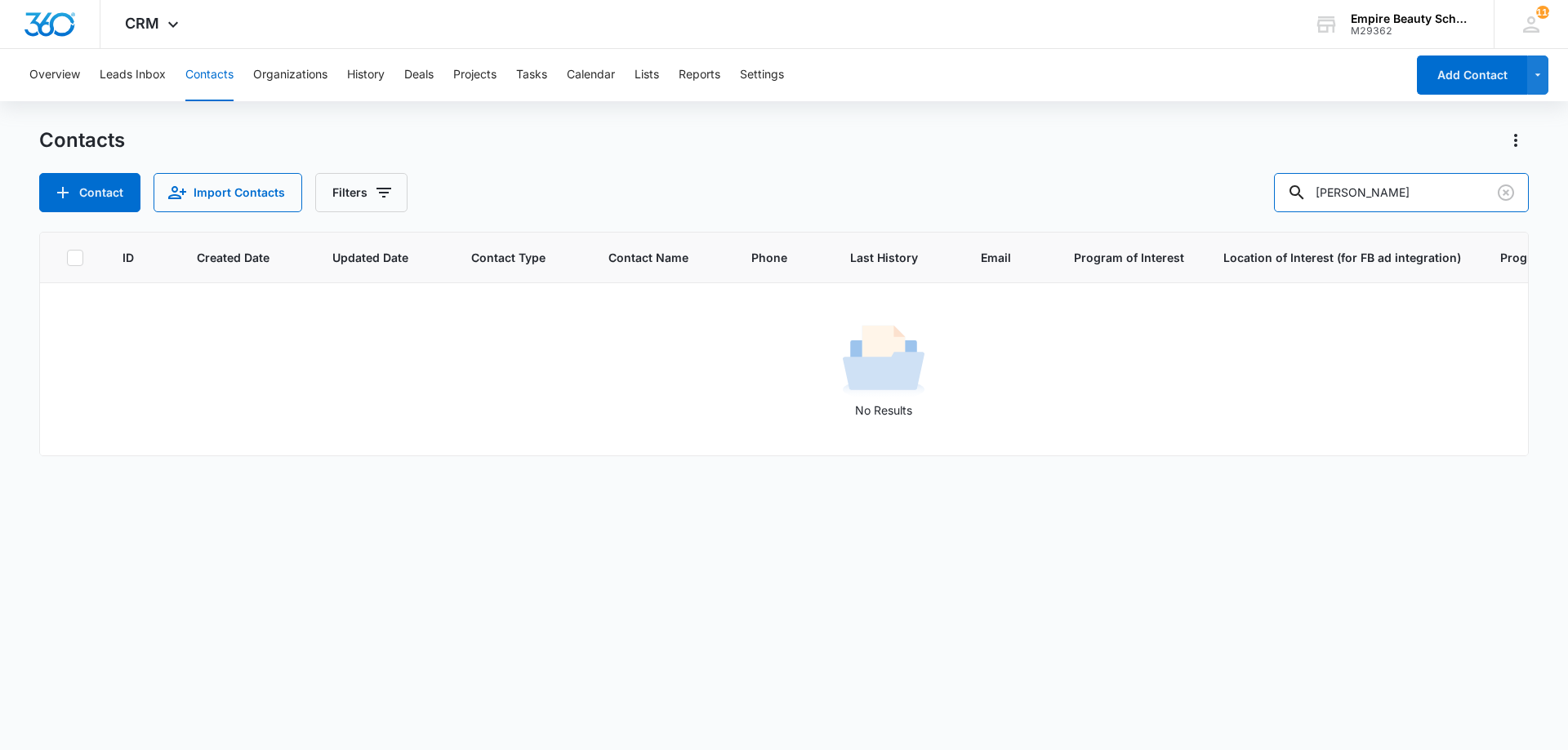
type input "emerson"
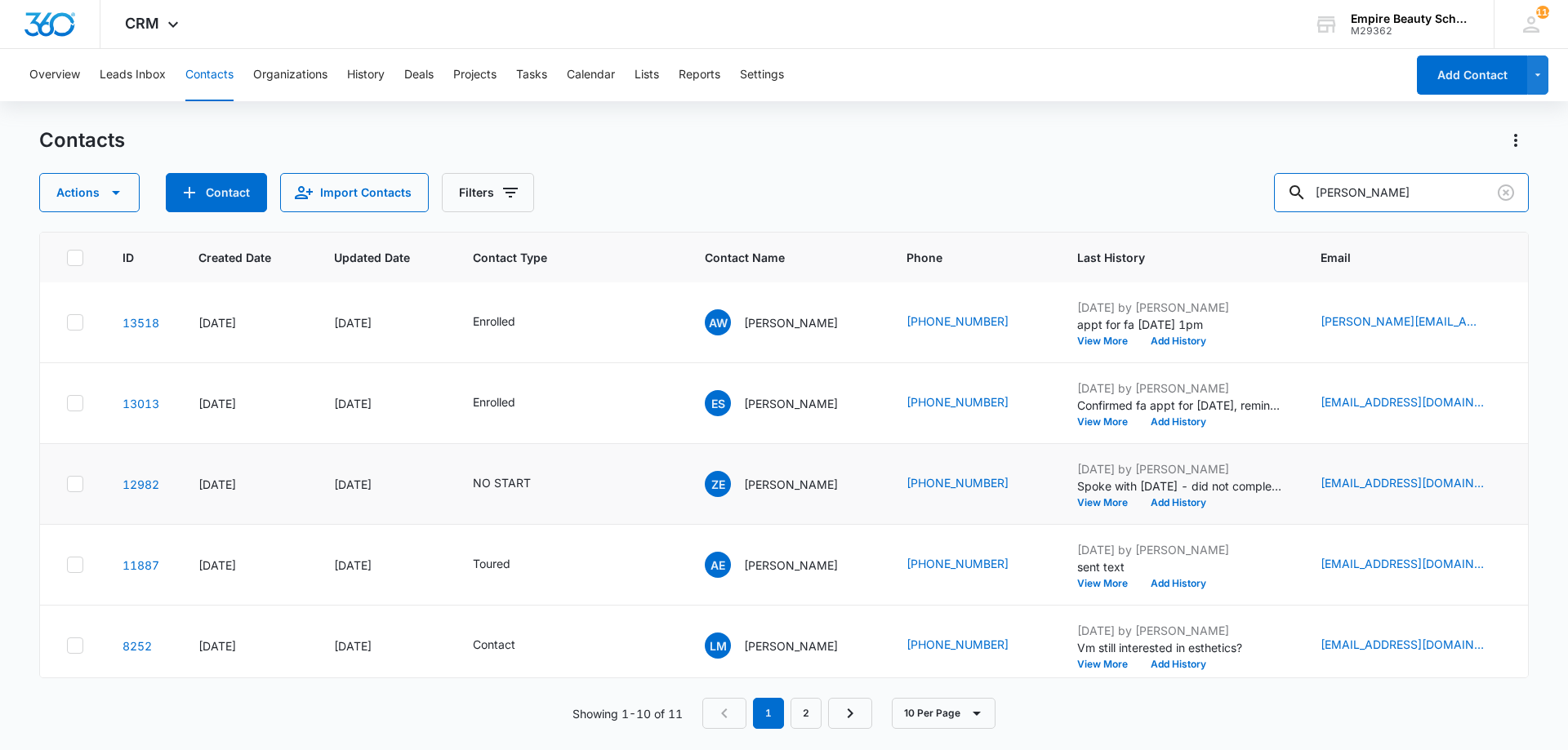
scroll to position [244, 0]
click at [1166, 426] on button "Add History" at bounding box center [1178, 420] width 79 height 9
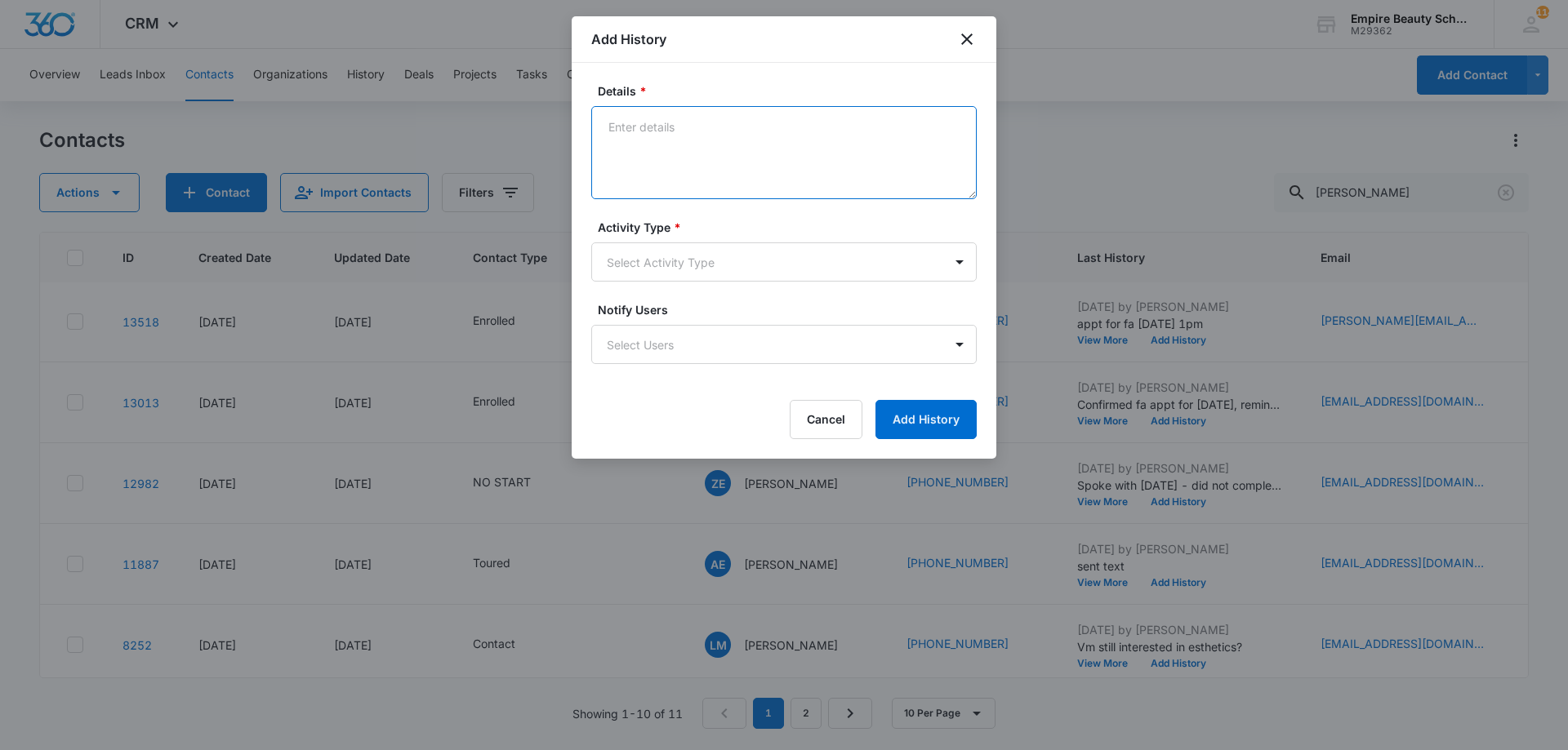
paste textarea "Sept COS 2025 New Start Event Invite for [DATE] 3pm-4pm"
type textarea "Sept COS 2025 New Start Event Invite for [DATE] 3pm-4pm"
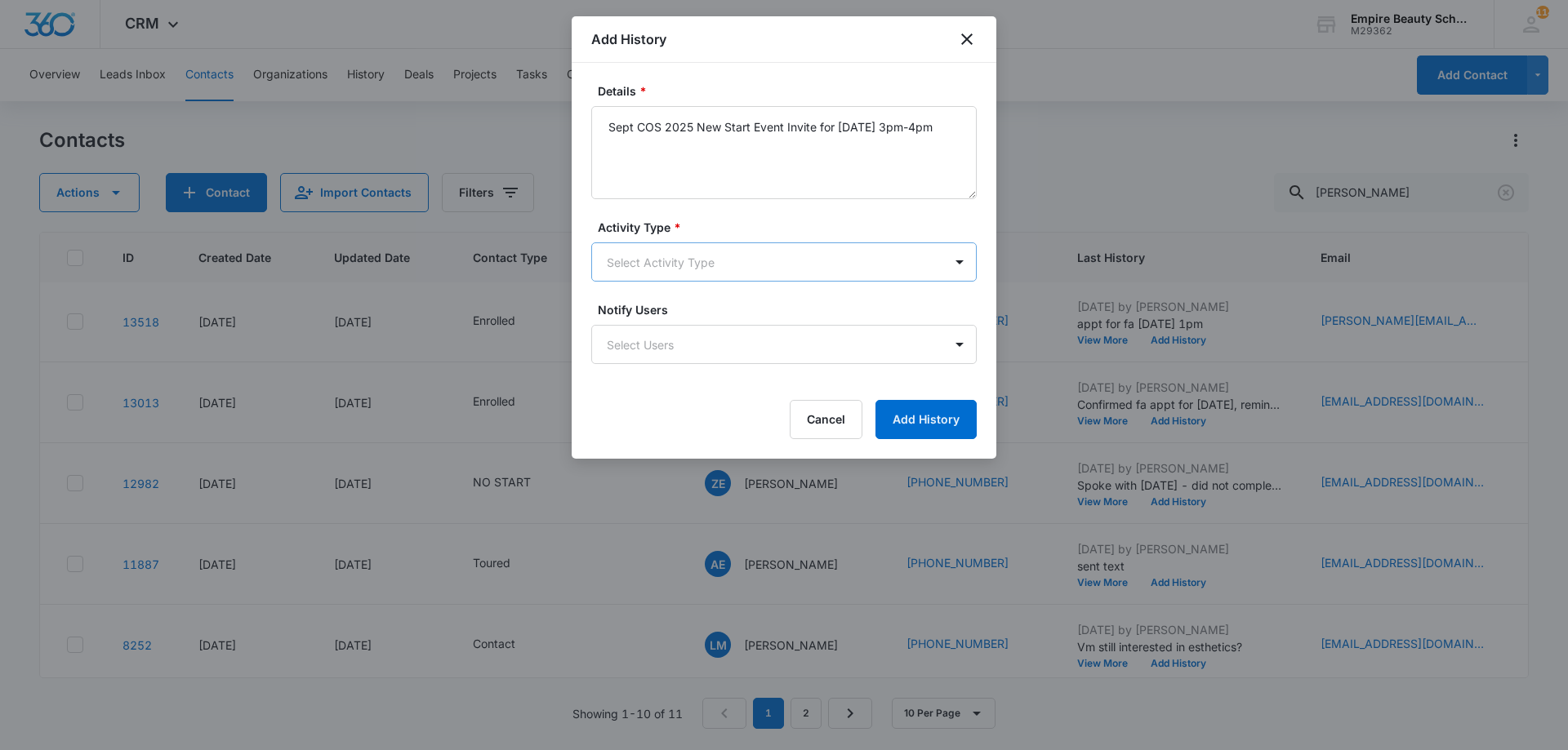
drag, startPoint x: 815, startPoint y: 237, endPoint x: 824, endPoint y: 250, distance: 15.8
click at [818, 248] on div "Activity Type * Select Activity Type" at bounding box center [784, 250] width 385 height 62
drag, startPoint x: 748, startPoint y: 286, endPoint x: 758, endPoint y: 292, distance: 11.7
click at [754, 292] on form "Details * Sept COS 2025 New Start Event Invite for Thursday, September 4th 3pm-…" at bounding box center [784, 260] width 385 height 357
click at [766, 271] on body "CRM Apps Forms CRM Email Shop Payments POS Files Brand Settings Empire Beauty S…" at bounding box center [784, 375] width 1568 height 750
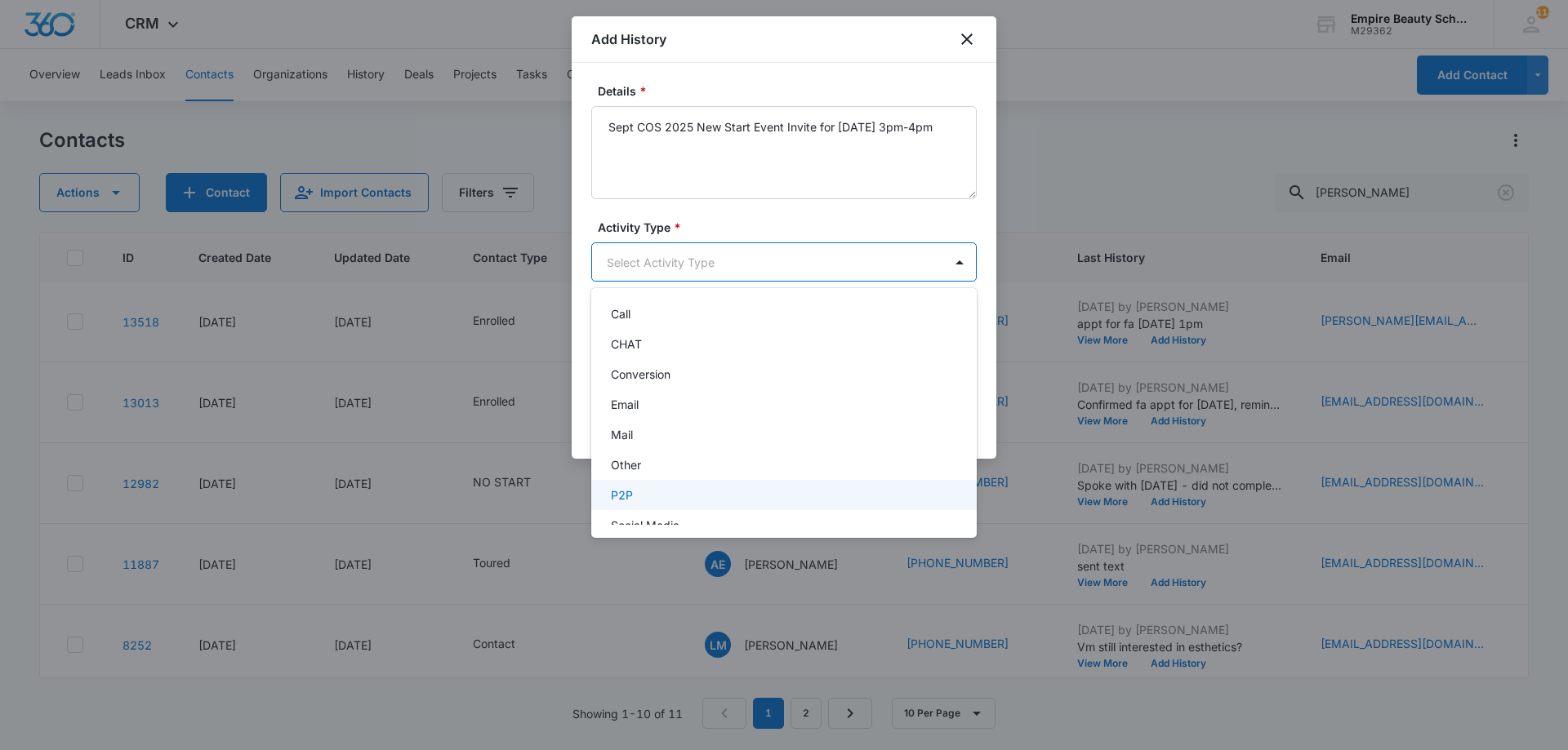
scroll to position [85, 0]
click at [635, 504] on div "Text" at bounding box center [782, 507] width 343 height 17
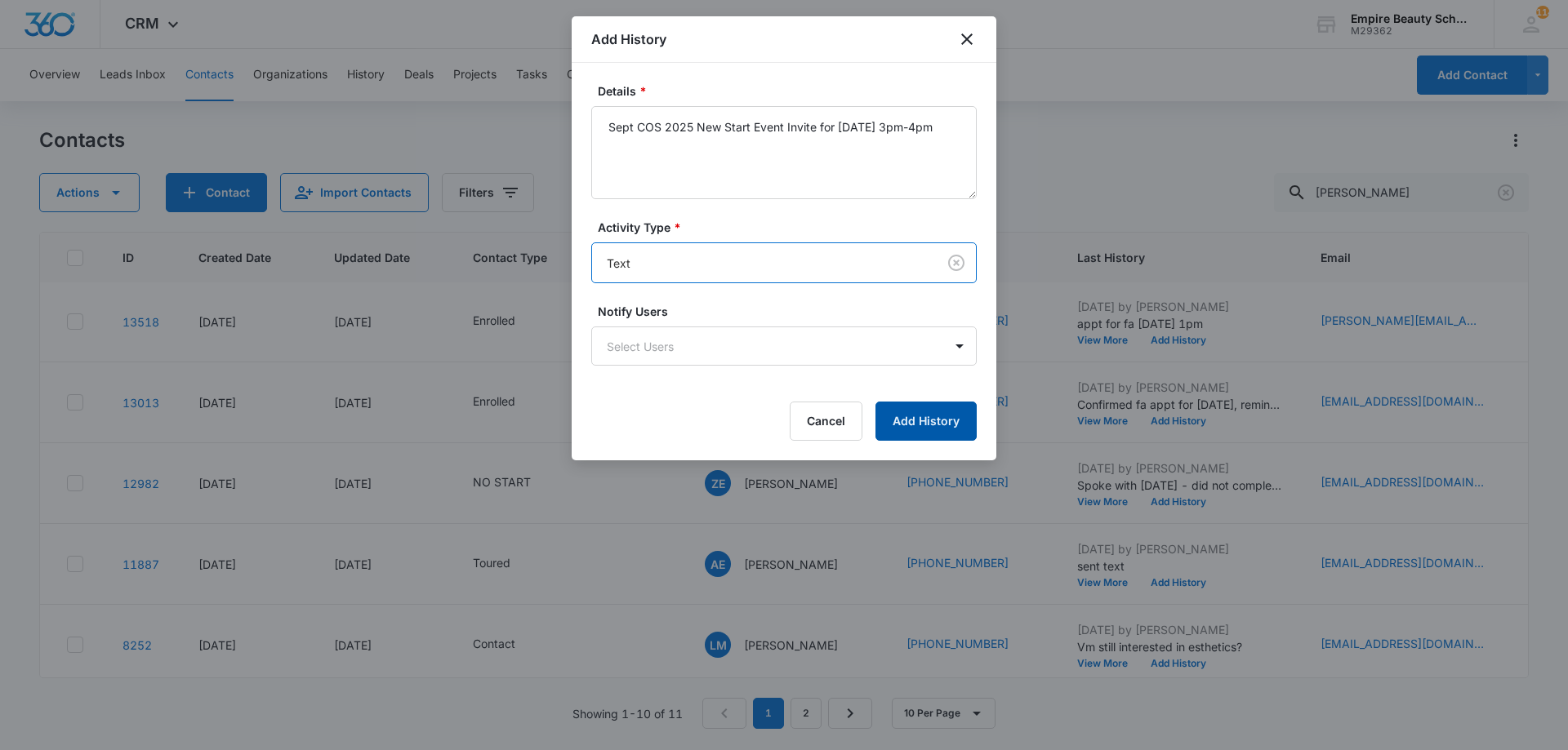
drag, startPoint x: 919, startPoint y: 413, endPoint x: 899, endPoint y: 424, distance: 22.8
click at [918, 414] on button "Add History" at bounding box center [926, 421] width 101 height 39
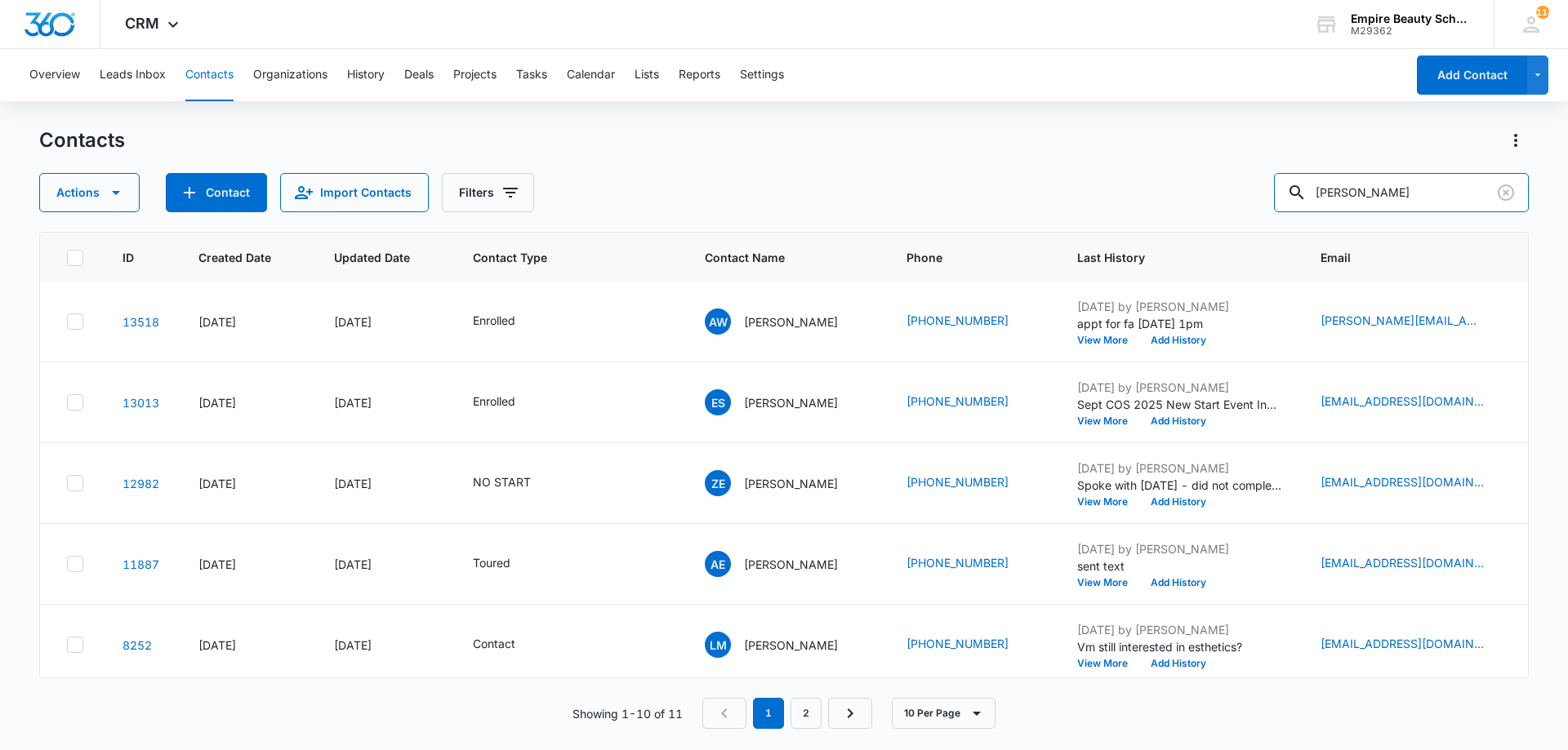
drag, startPoint x: 1371, startPoint y: 173, endPoint x: 1100, endPoint y: 157, distance: 271.5
click at [1101, 156] on div "Contacts Actions Contact Import Contacts Filters emerson" at bounding box center [784, 170] width 1489 height 85
drag, startPoint x: 1379, startPoint y: 176, endPoint x: 1130, endPoint y: 161, distance: 249.5
click at [1149, 160] on div "Contacts Actions Contact Import Contacts Filters emerson" at bounding box center [784, 170] width 1489 height 85
type input "emma sz"
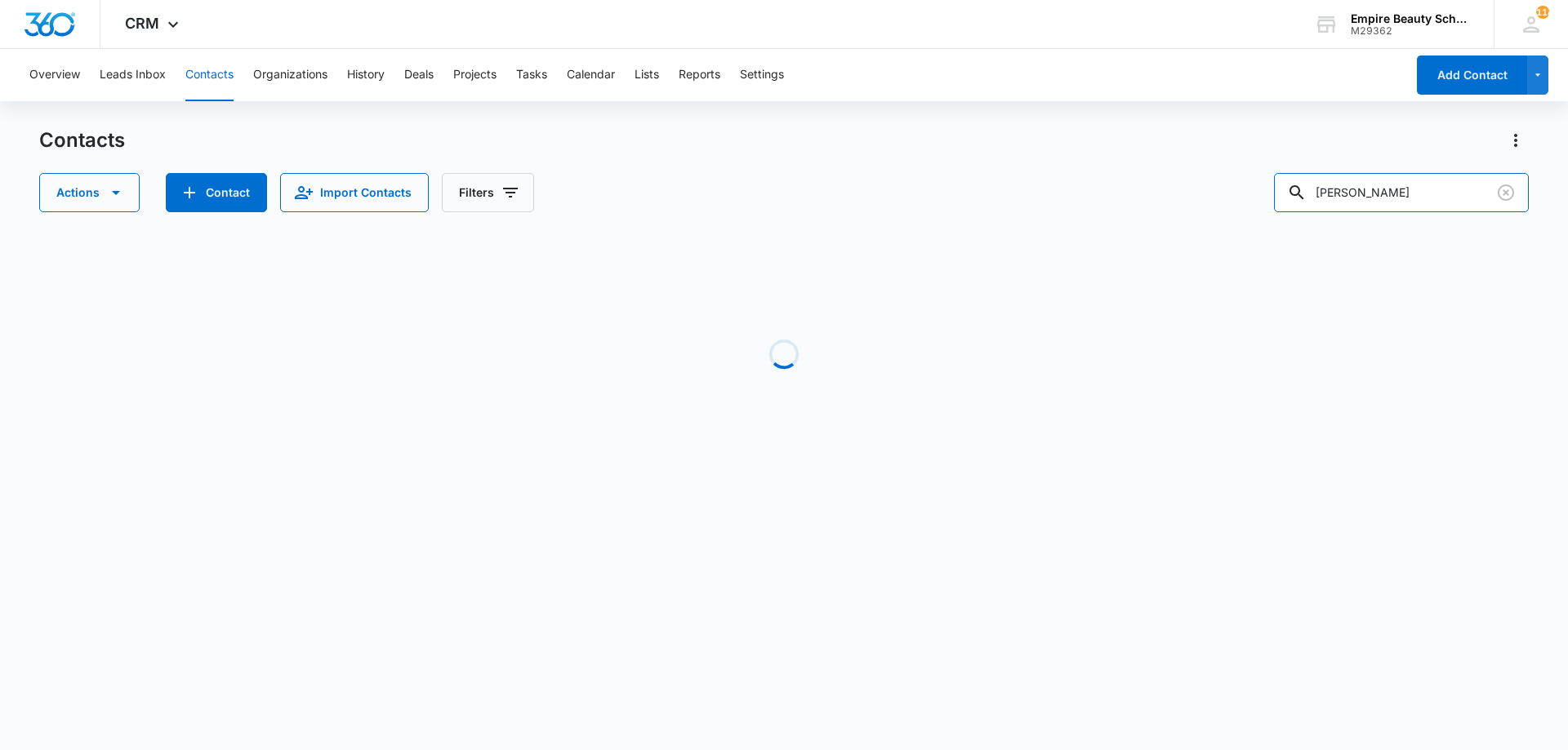
scroll to position [0, 0]
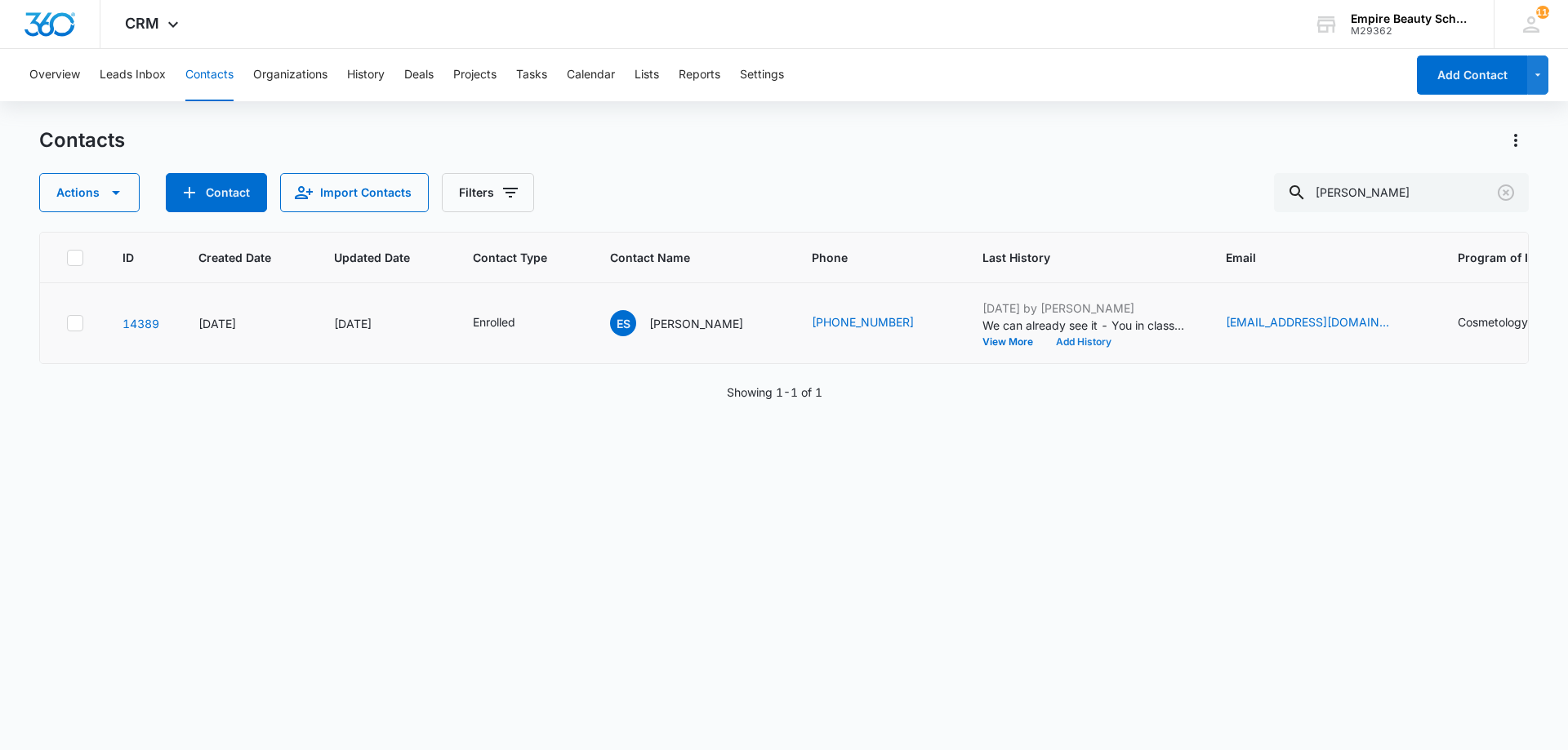
click at [1075, 337] on button "Add History" at bounding box center [1083, 342] width 79 height 9
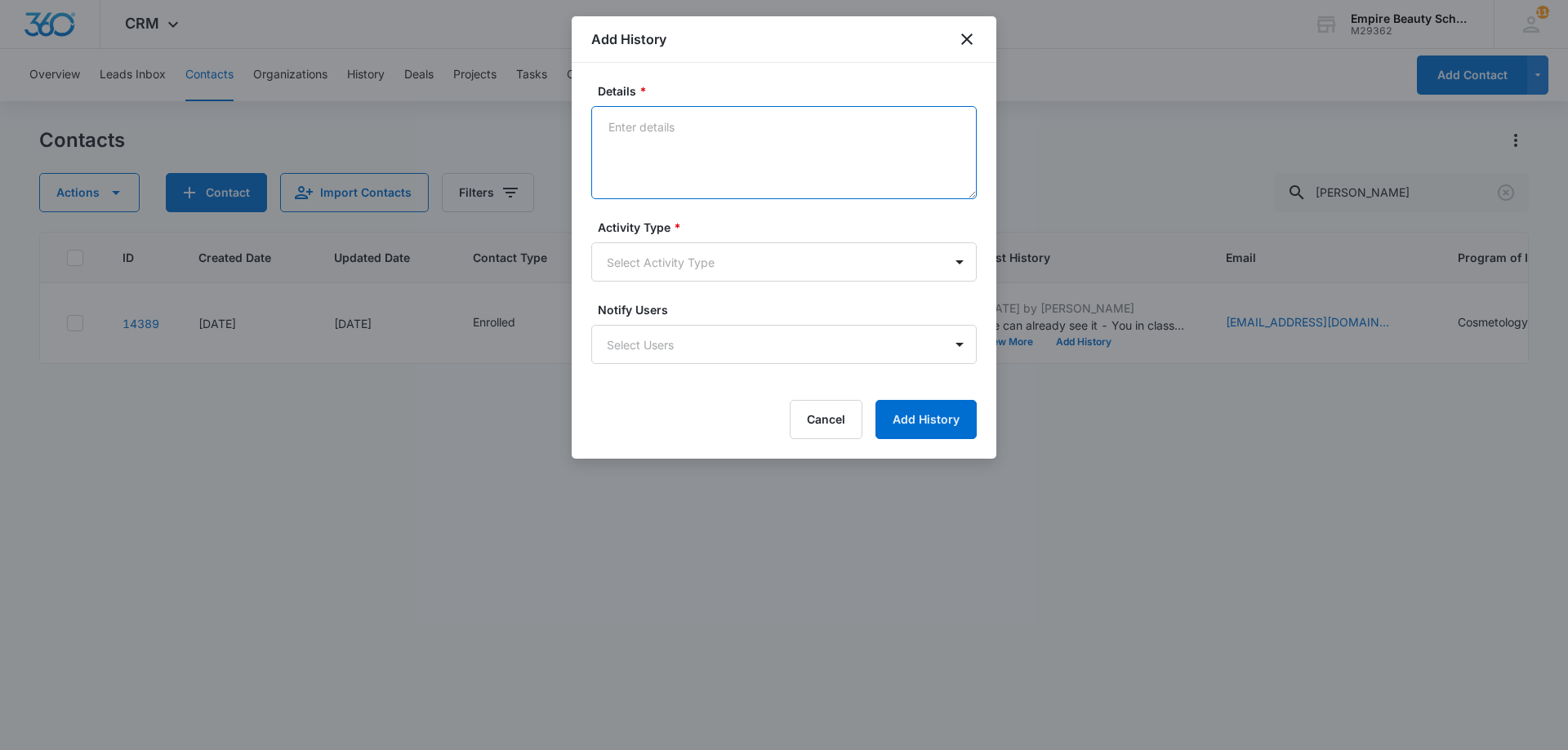
paste textarea "Sept COS 2025 New Start Event Invite for [DATE] 3pm-4pm"
type textarea "Sept COS 2025 New Start Event Invite for [DATE] 3pm-4pm"
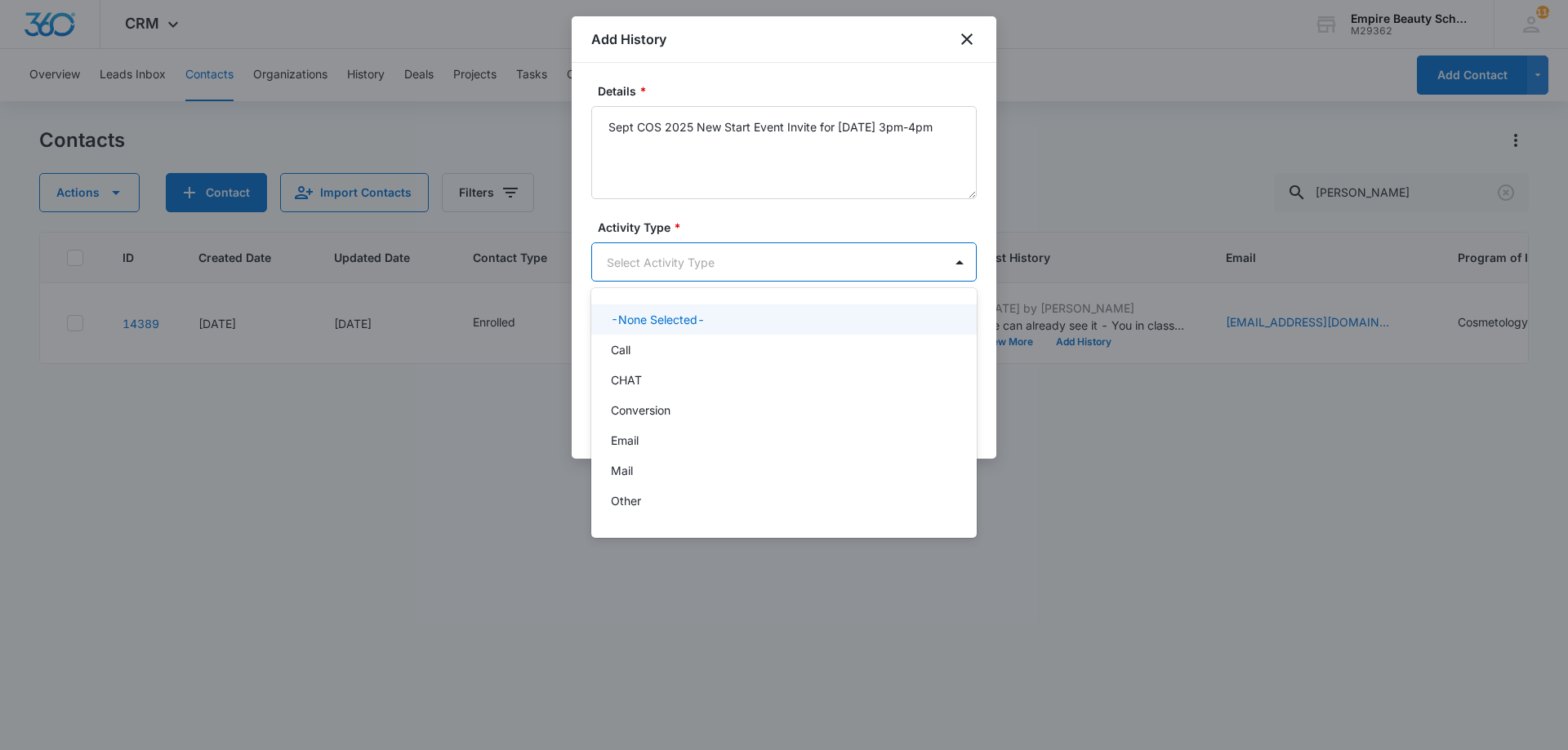
click at [690, 258] on body "CRM Apps Forms CRM Email Shop Payments POS Files Brand Settings Empire Beauty S…" at bounding box center [784, 375] width 1568 height 750
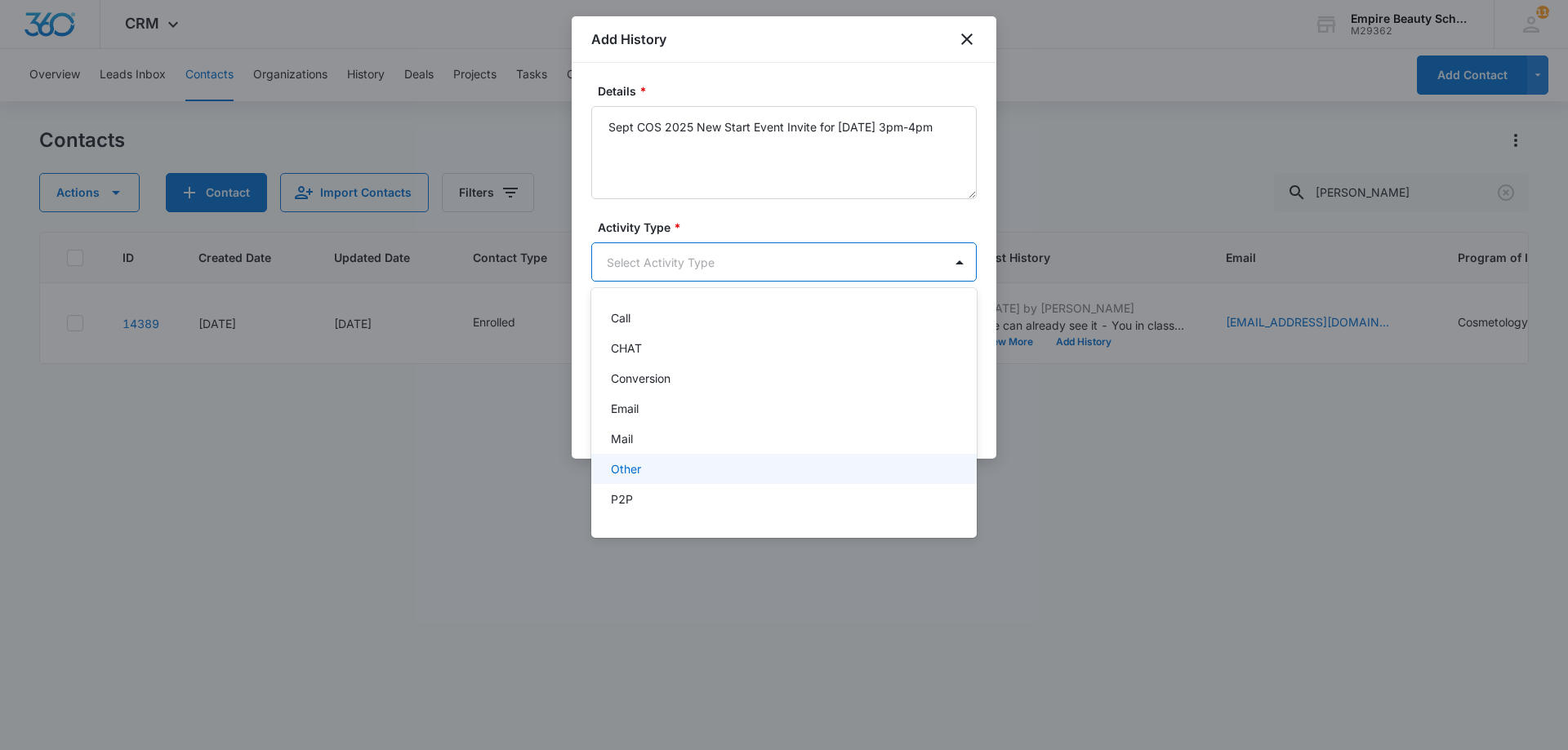
scroll to position [85, 0]
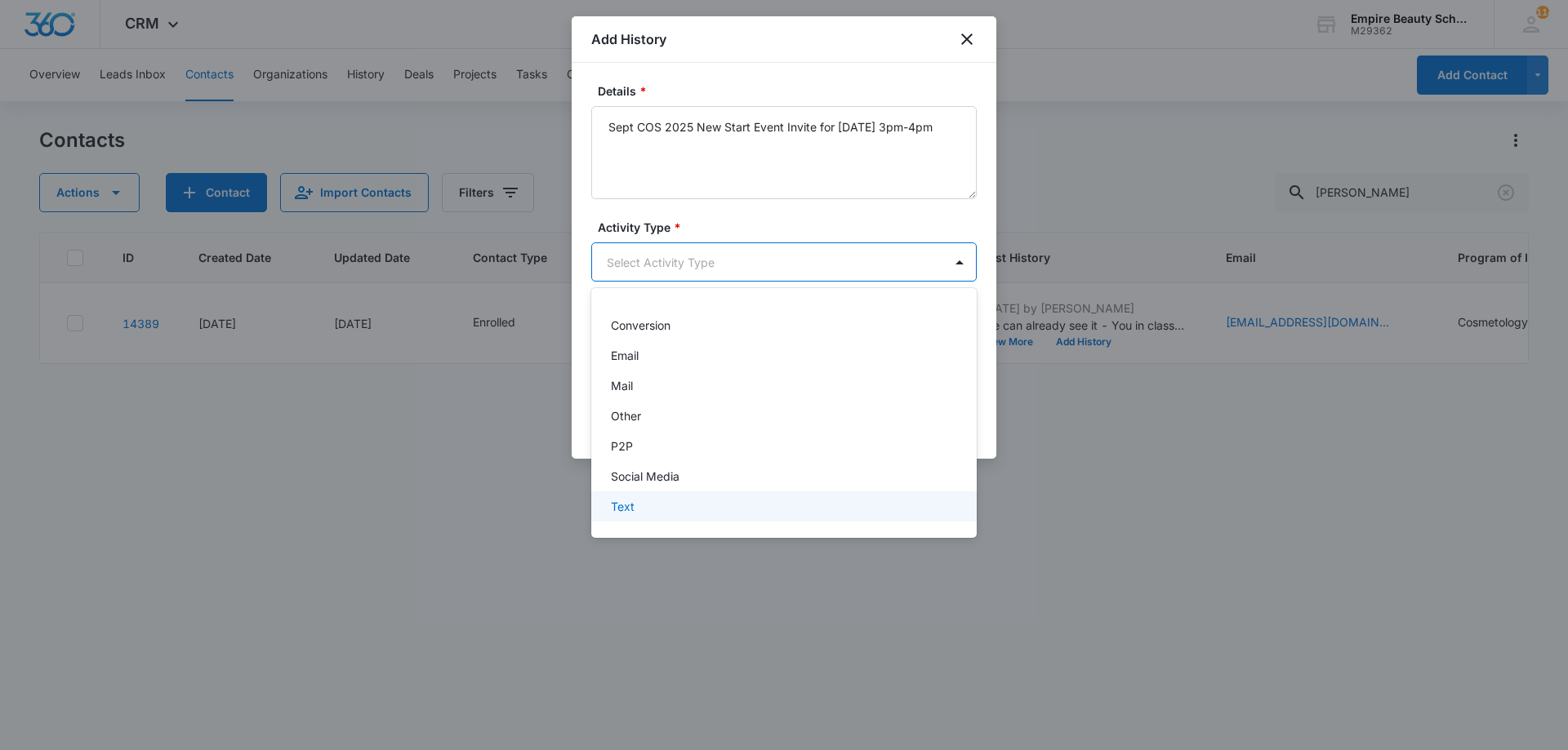
click at [651, 500] on div "Text" at bounding box center [782, 507] width 343 height 17
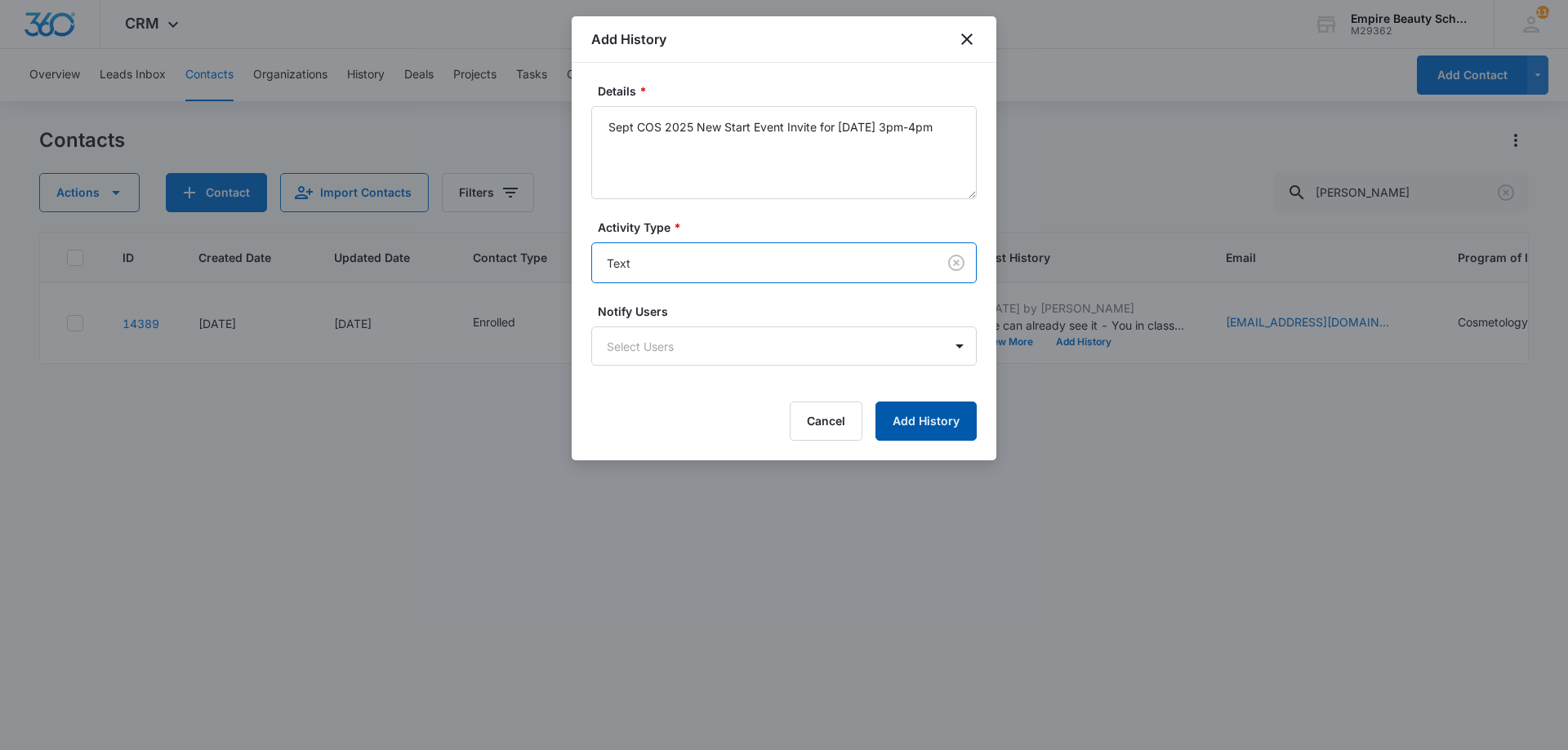
click at [942, 413] on button "Add History" at bounding box center [926, 421] width 101 height 39
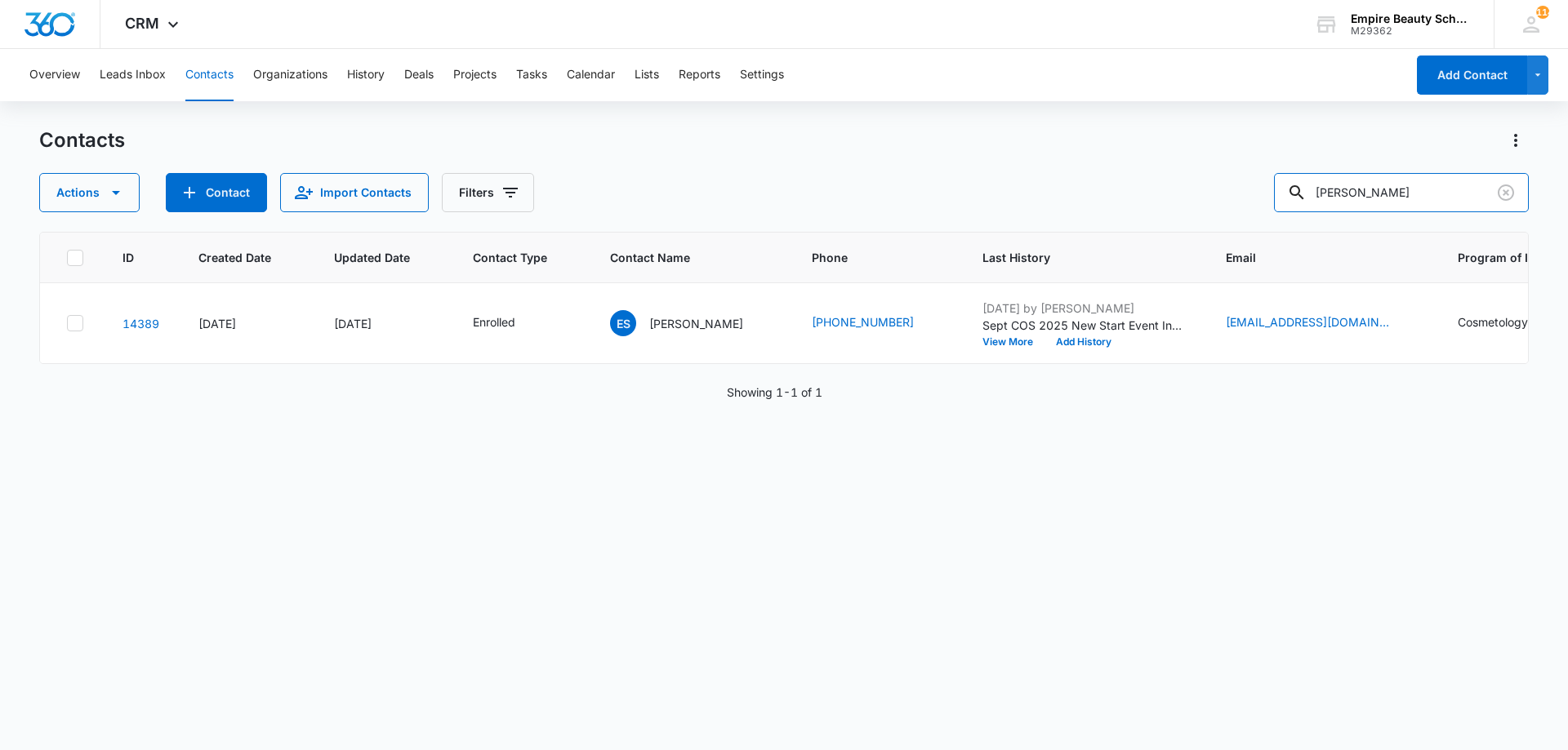
drag, startPoint x: 1432, startPoint y: 190, endPoint x: 1040, endPoint y: 109, distance: 400.3
click at [1064, 122] on div "Overview Leads Inbox Contacts Organizations History Deals Projects Tasks Calend…" at bounding box center [784, 398] width 1568 height 699
type input "jalie"
click at [1051, 342] on button "Add History" at bounding box center [1083, 342] width 79 height 9
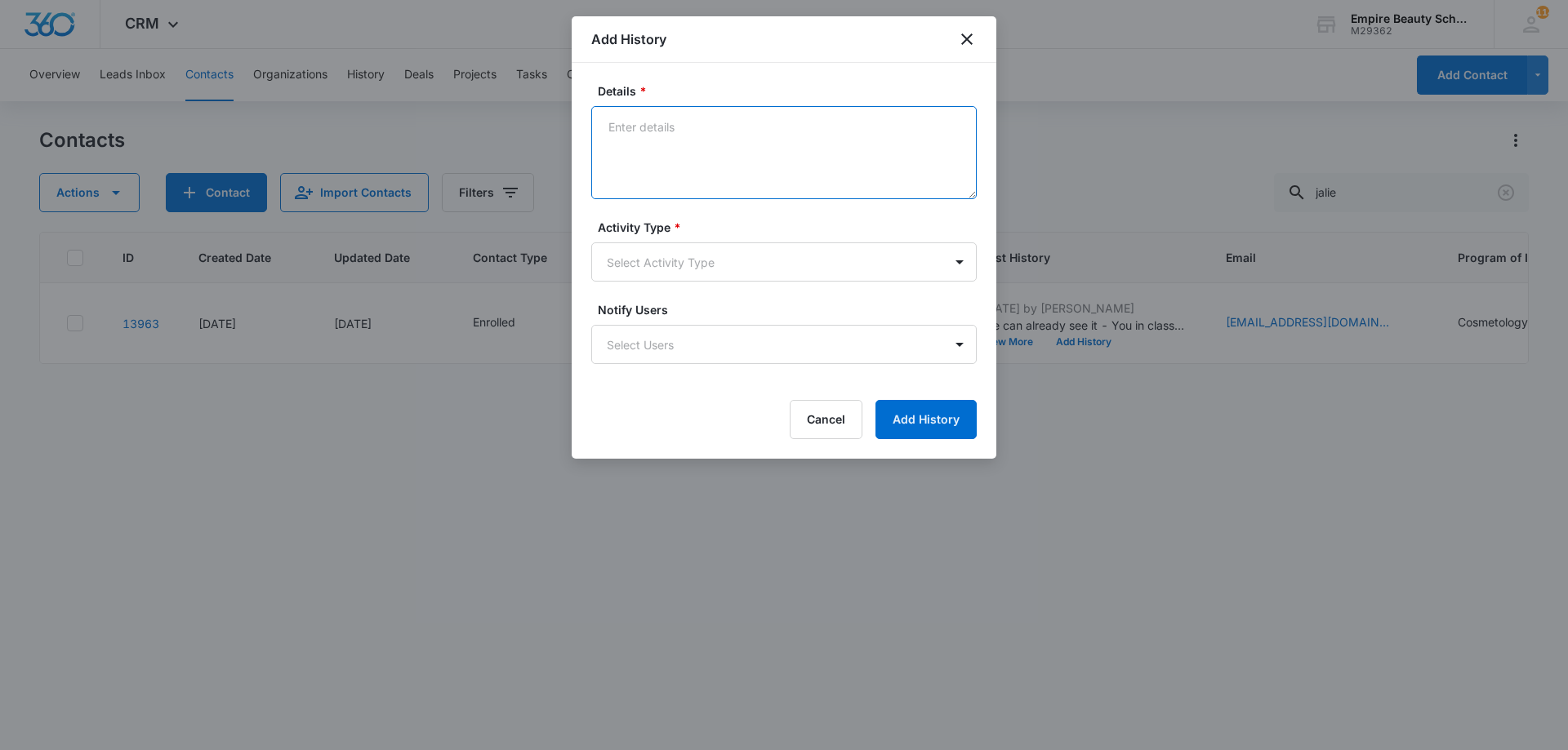
paste textarea "Sept COS 2025 New Start Event Invite for [DATE] 3pm-4pm"
type textarea "Sept COS 2025 New Start Event Invite for [DATE] 3pm-4pm"
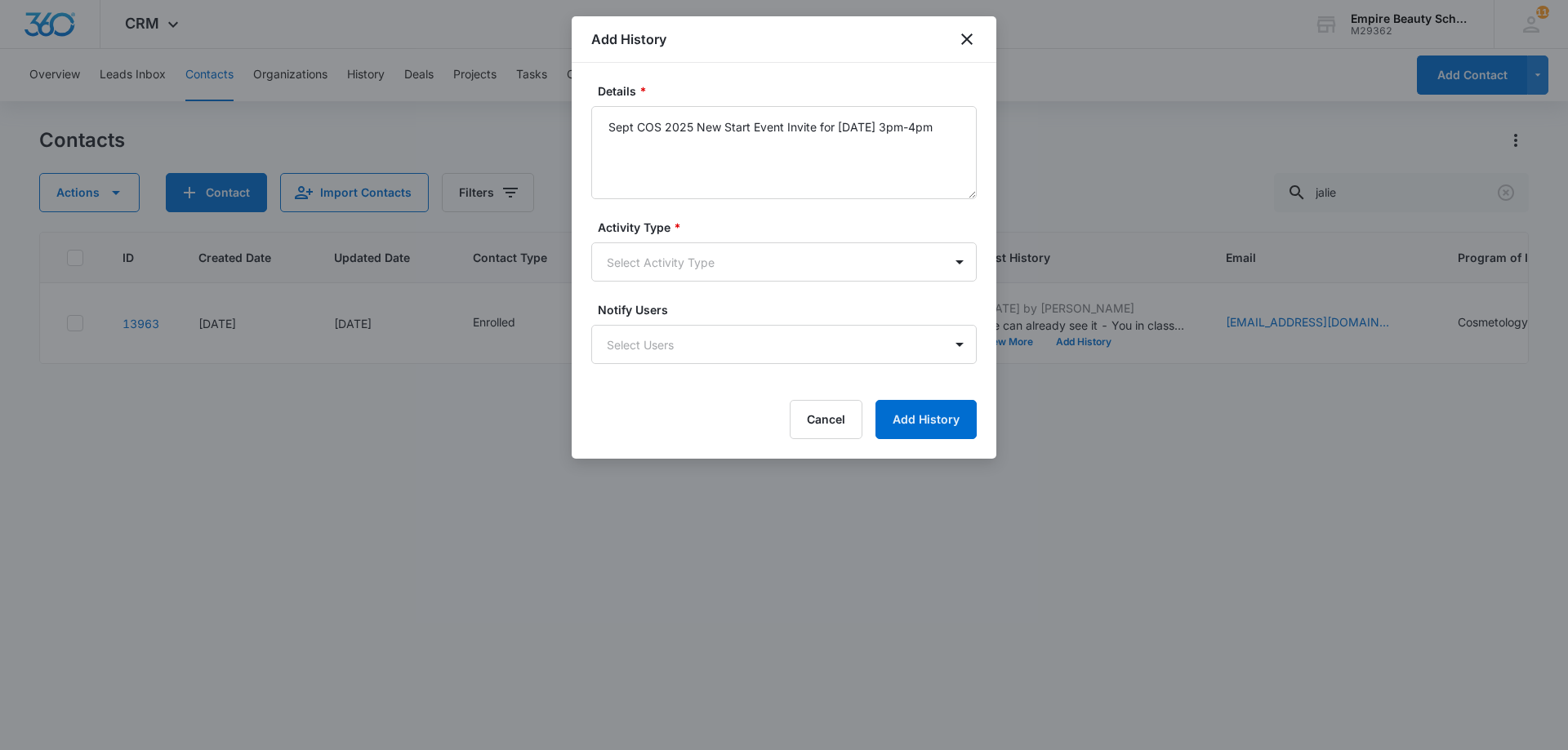
click at [763, 241] on div "Activity Type * Select Activity Type" at bounding box center [784, 250] width 385 height 62
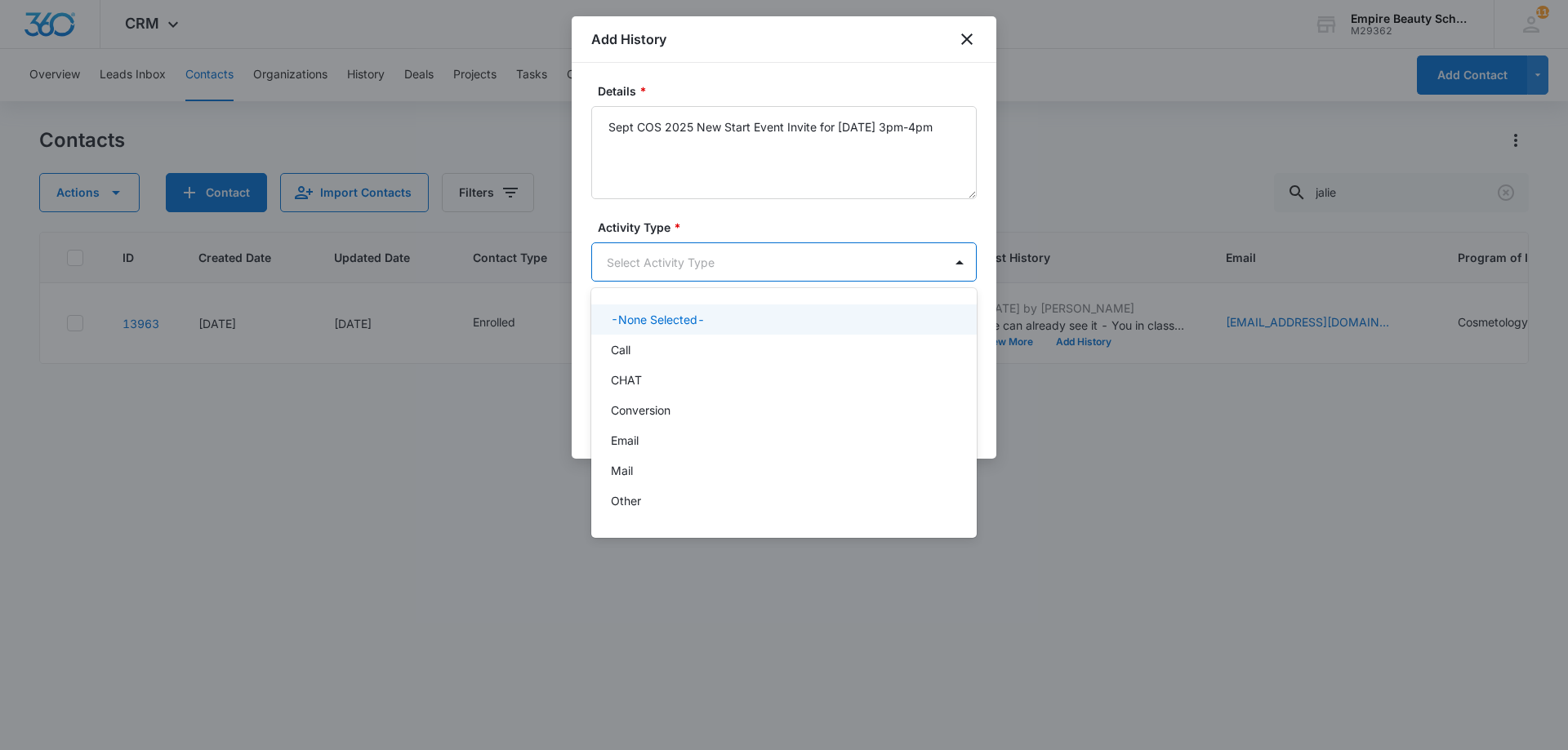
click at [746, 269] on body "CRM Apps Forms CRM Email Shop Payments POS Files Brand Settings Empire Beauty S…" at bounding box center [784, 375] width 1568 height 750
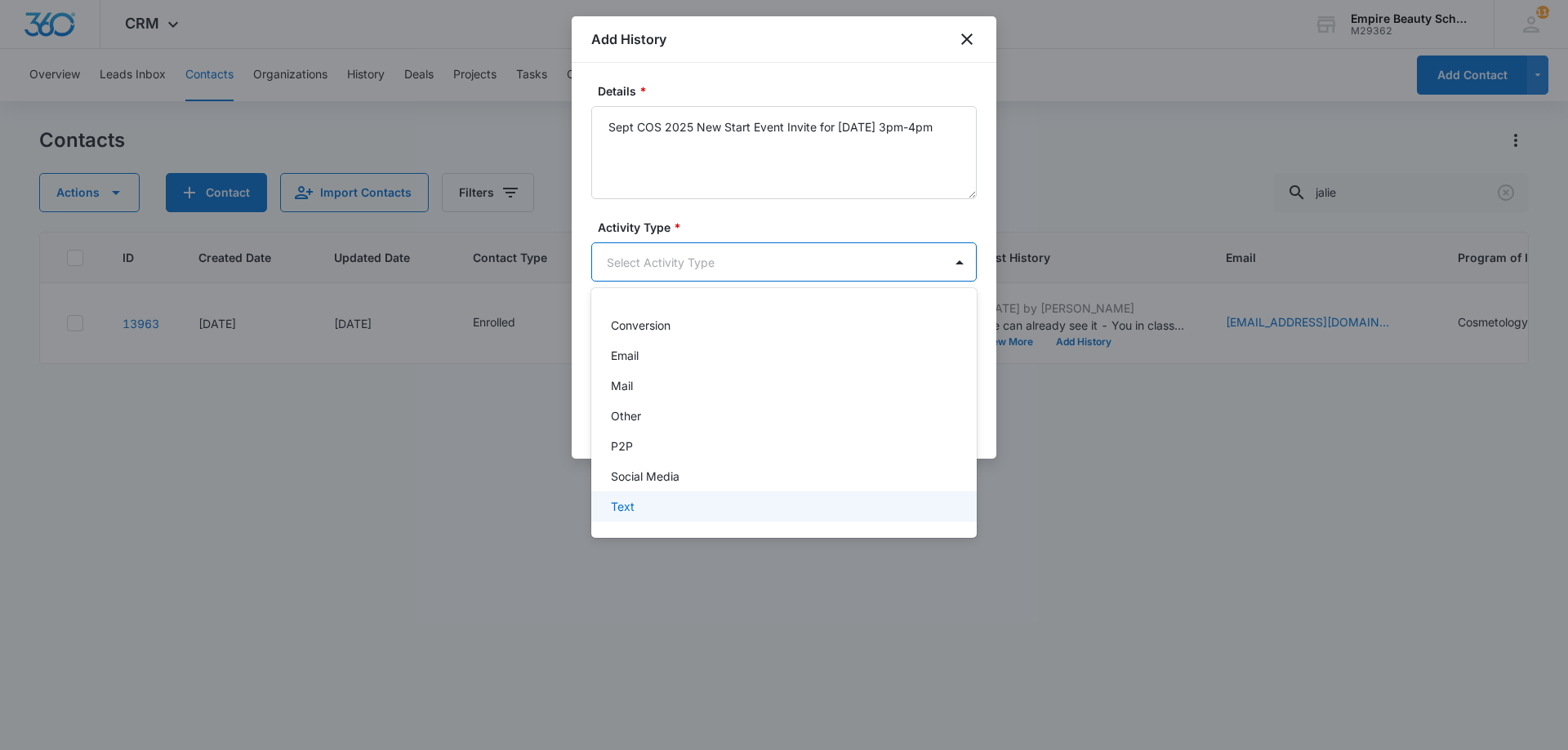
click at [662, 500] on div "Text" at bounding box center [782, 507] width 343 height 17
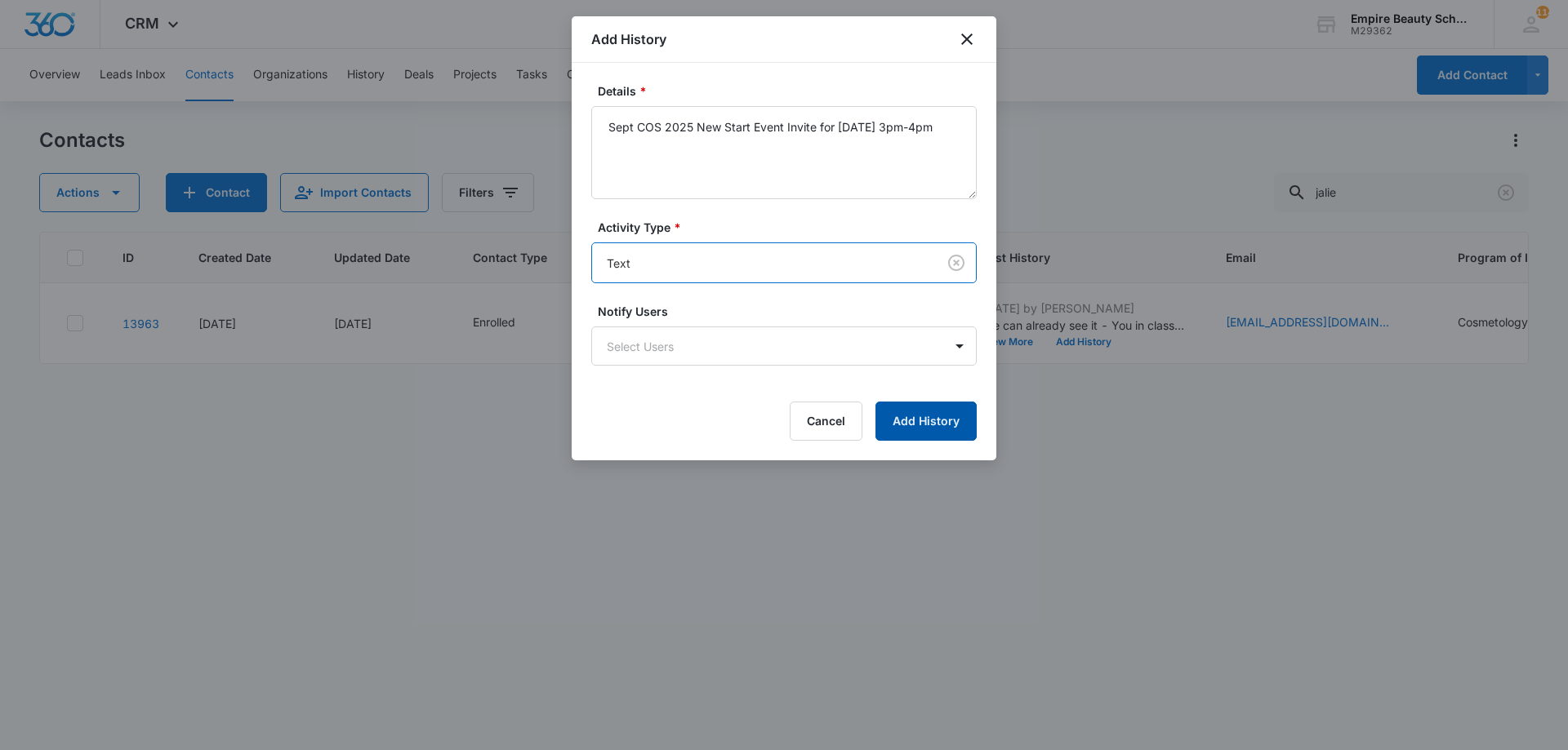
click at [903, 439] on button "Add History" at bounding box center [926, 421] width 101 height 39
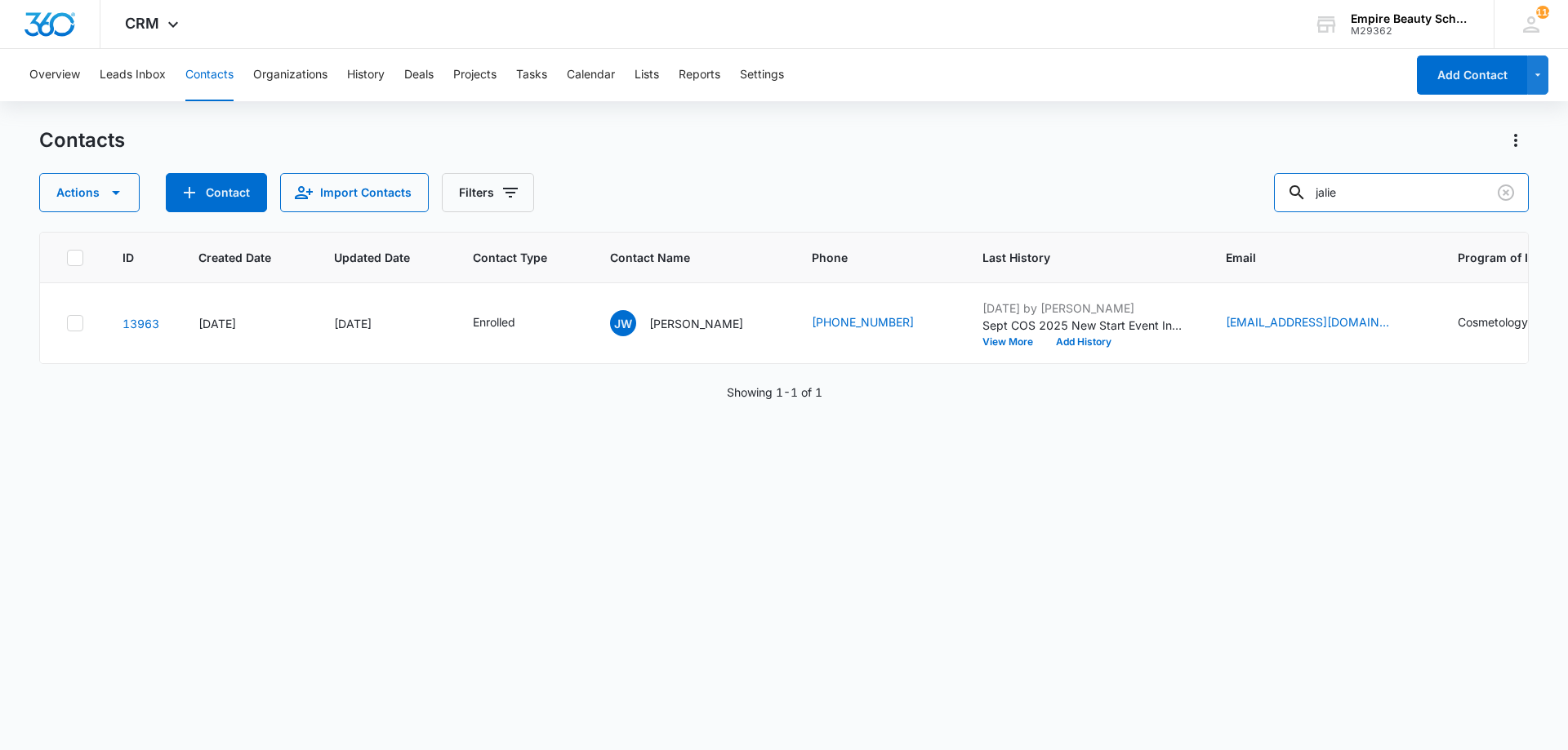
drag, startPoint x: 1406, startPoint y: 195, endPoint x: 934, endPoint y: 202, distance: 472.1
click at [947, 204] on div "Actions Contact Import Contacts Filters jalie" at bounding box center [784, 193] width 1489 height 39
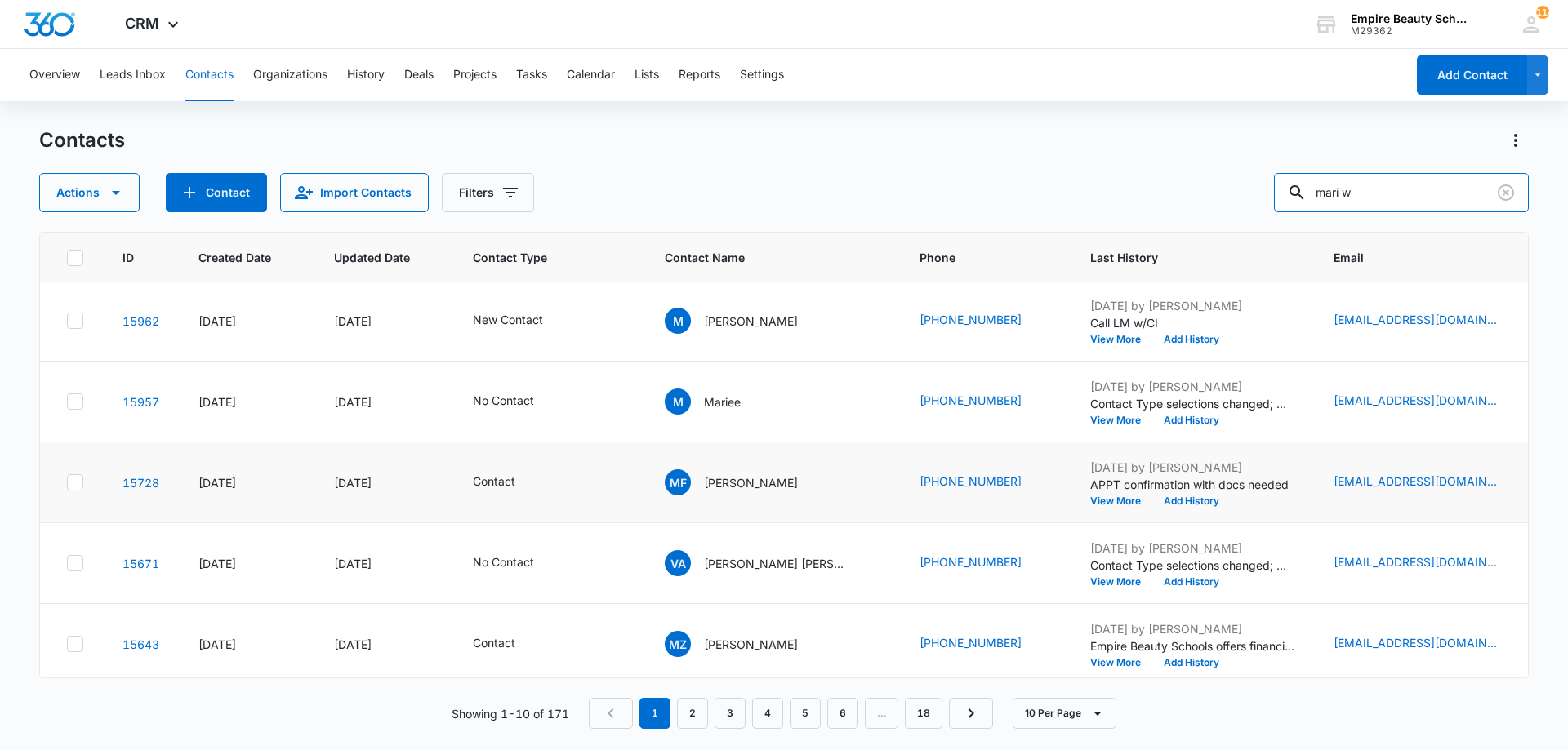
scroll to position [408, 0]
type input "mari wit"
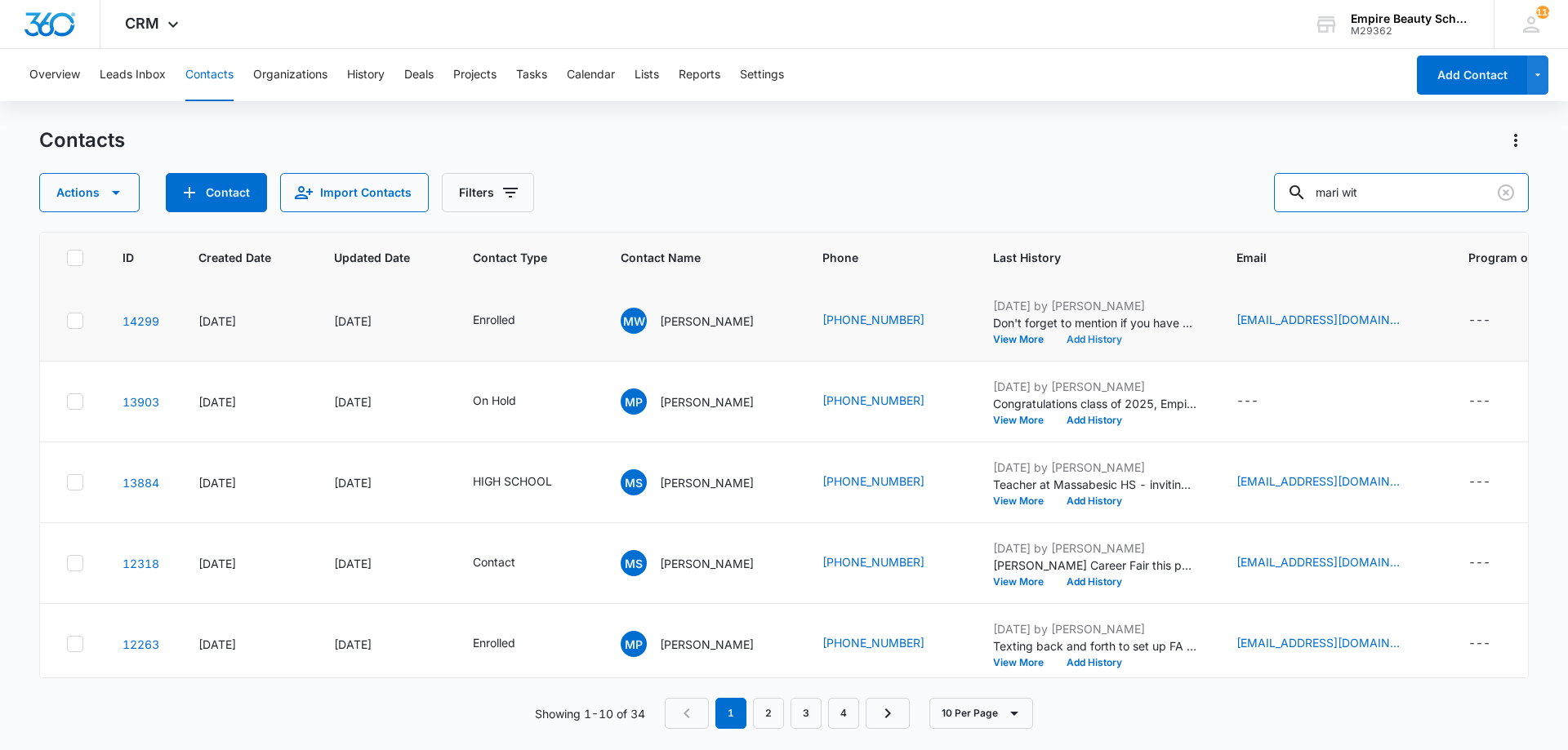
scroll to position [326, 0]
click at [1119, 341] on button "Add History" at bounding box center [1094, 338] width 79 height 9
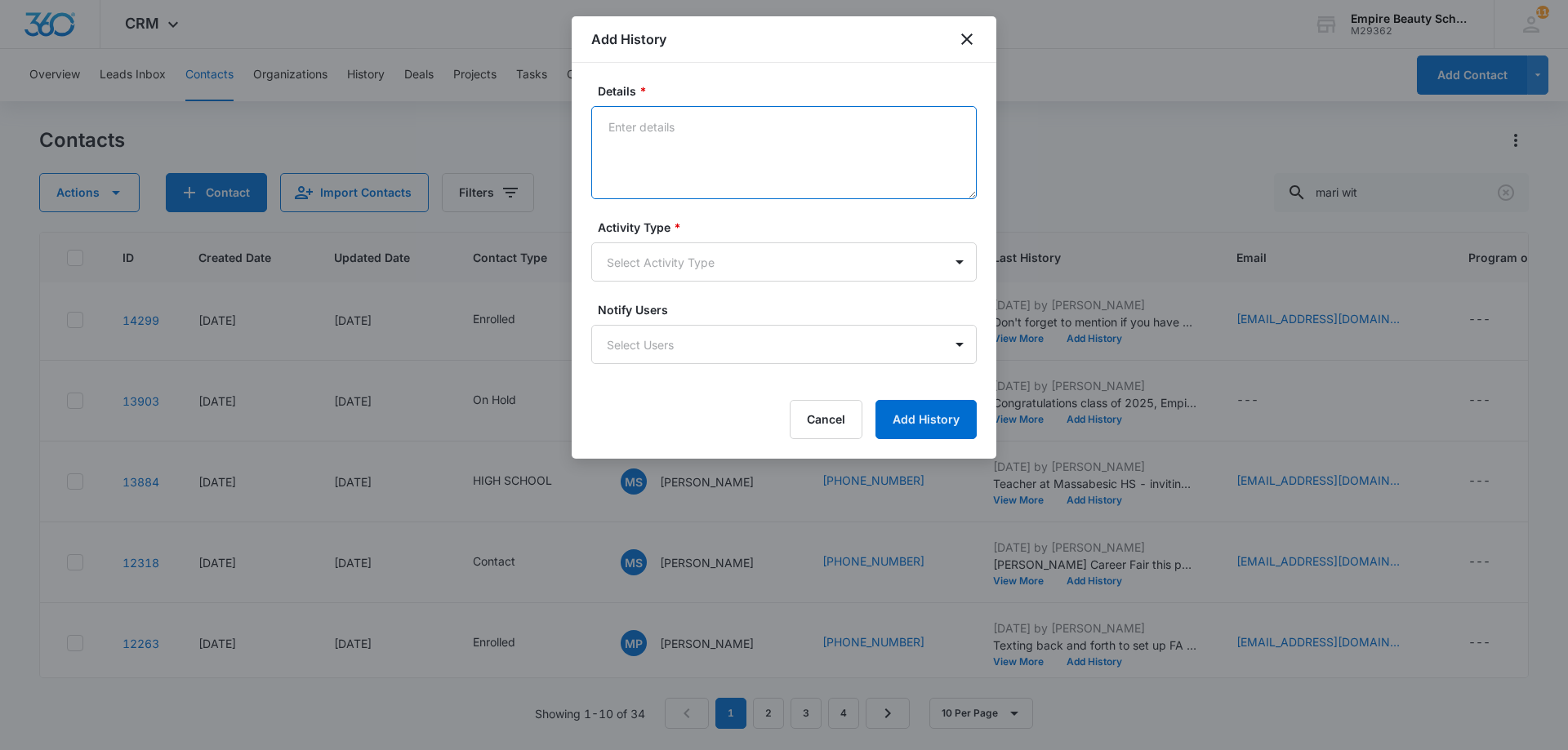
paste textarea "Sept COS 2025 New Start Event Invite for [DATE] 3pm-4pm"
type textarea "Sept COS 2025 New Start Event Invite for [DATE] 3pm-4pm"
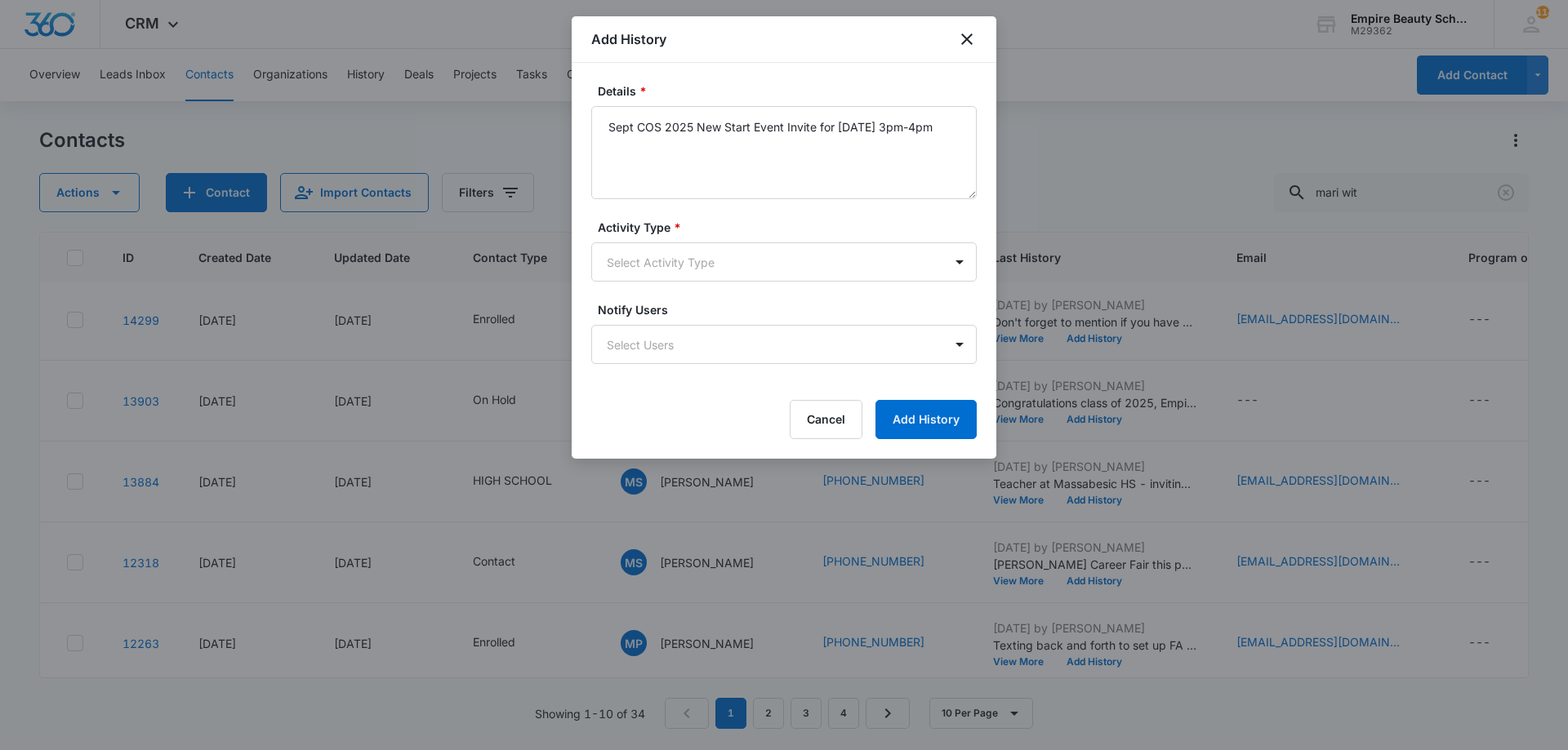
click at [755, 227] on label "Activity Type *" at bounding box center [790, 228] width 385 height 17
click at [730, 276] on body "CRM Apps Forms CRM Email Shop Payments POS Files Brand Settings Empire Beauty S…" at bounding box center [784, 375] width 1568 height 750
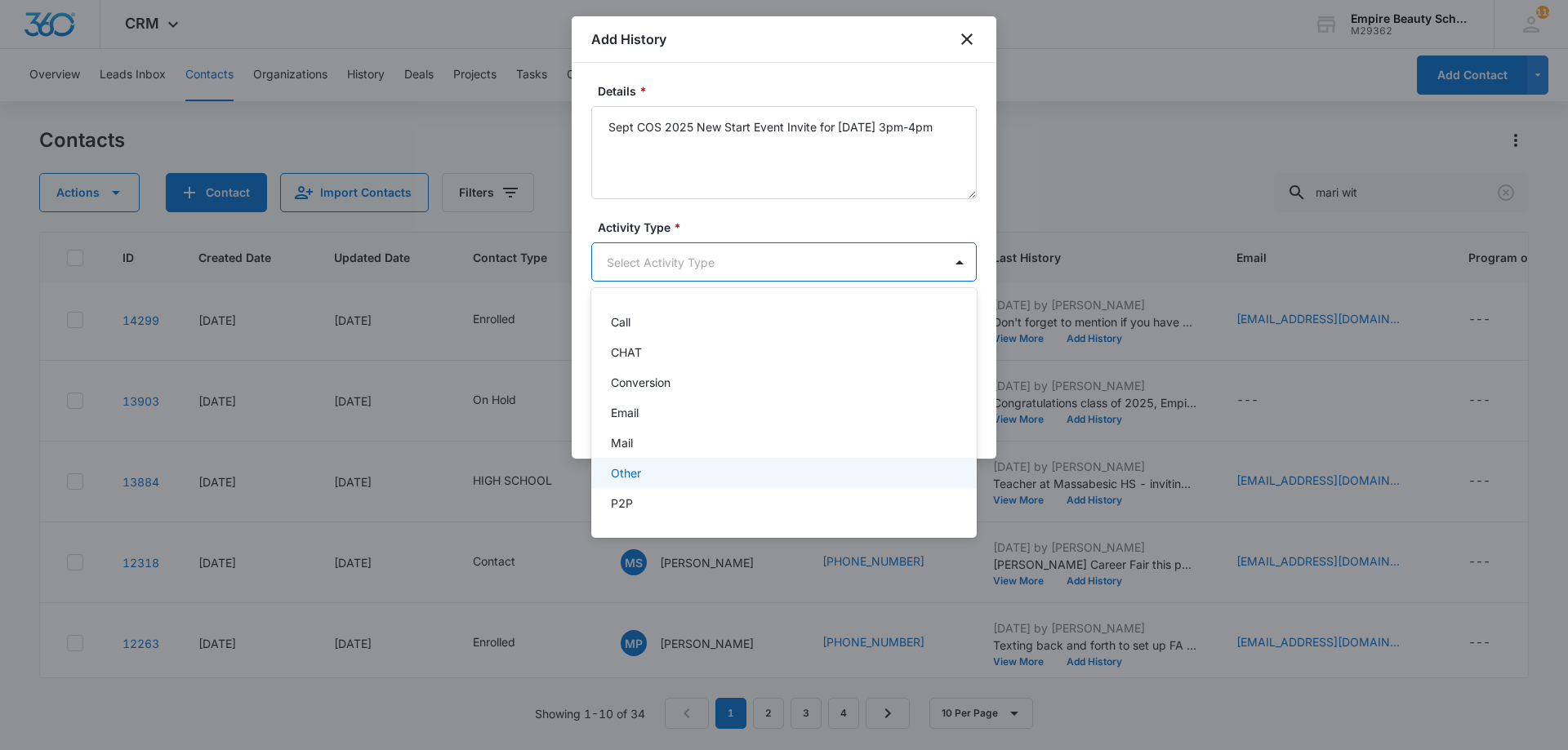
scroll to position [85, 0]
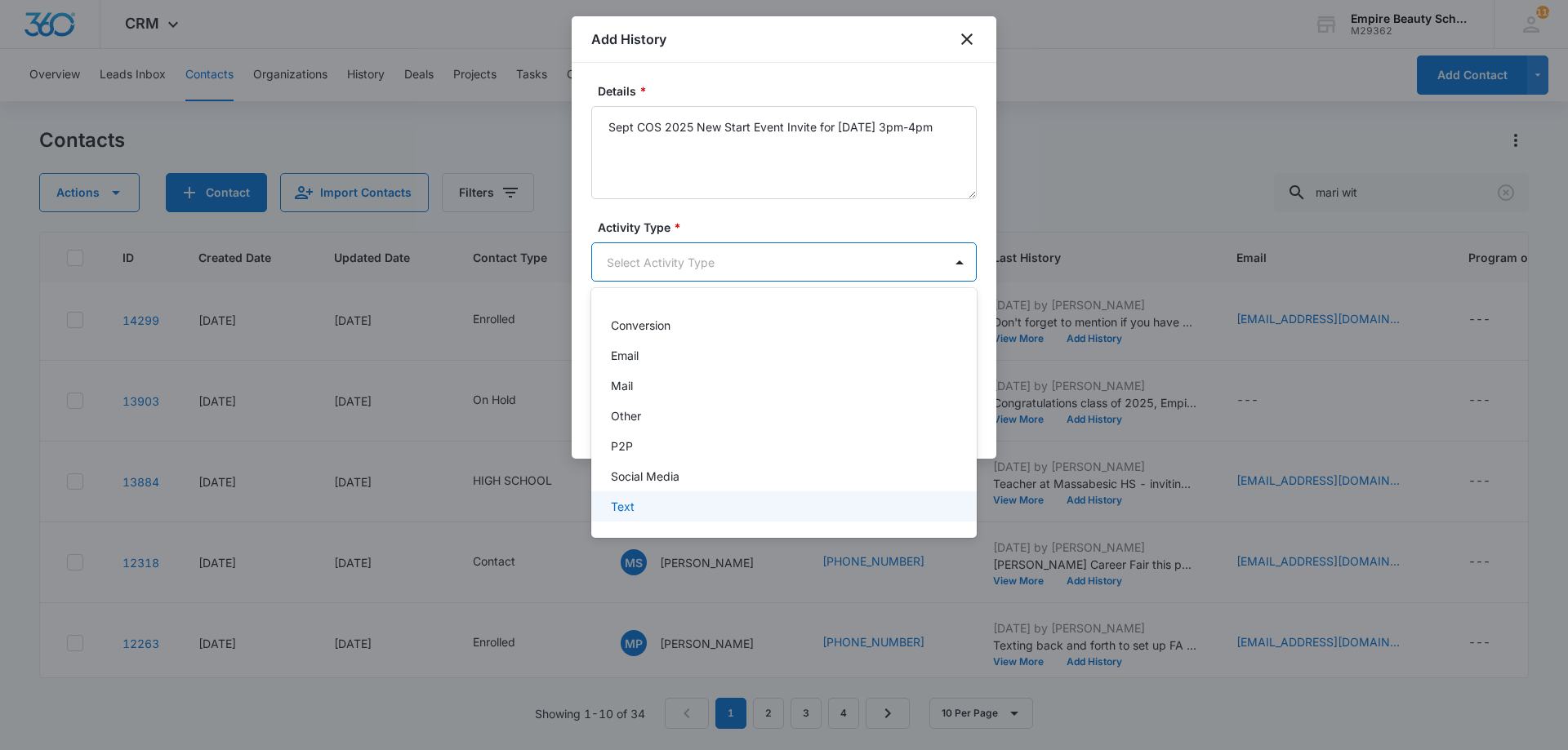
click at [632, 518] on div "Text" at bounding box center [784, 506] width 385 height 30
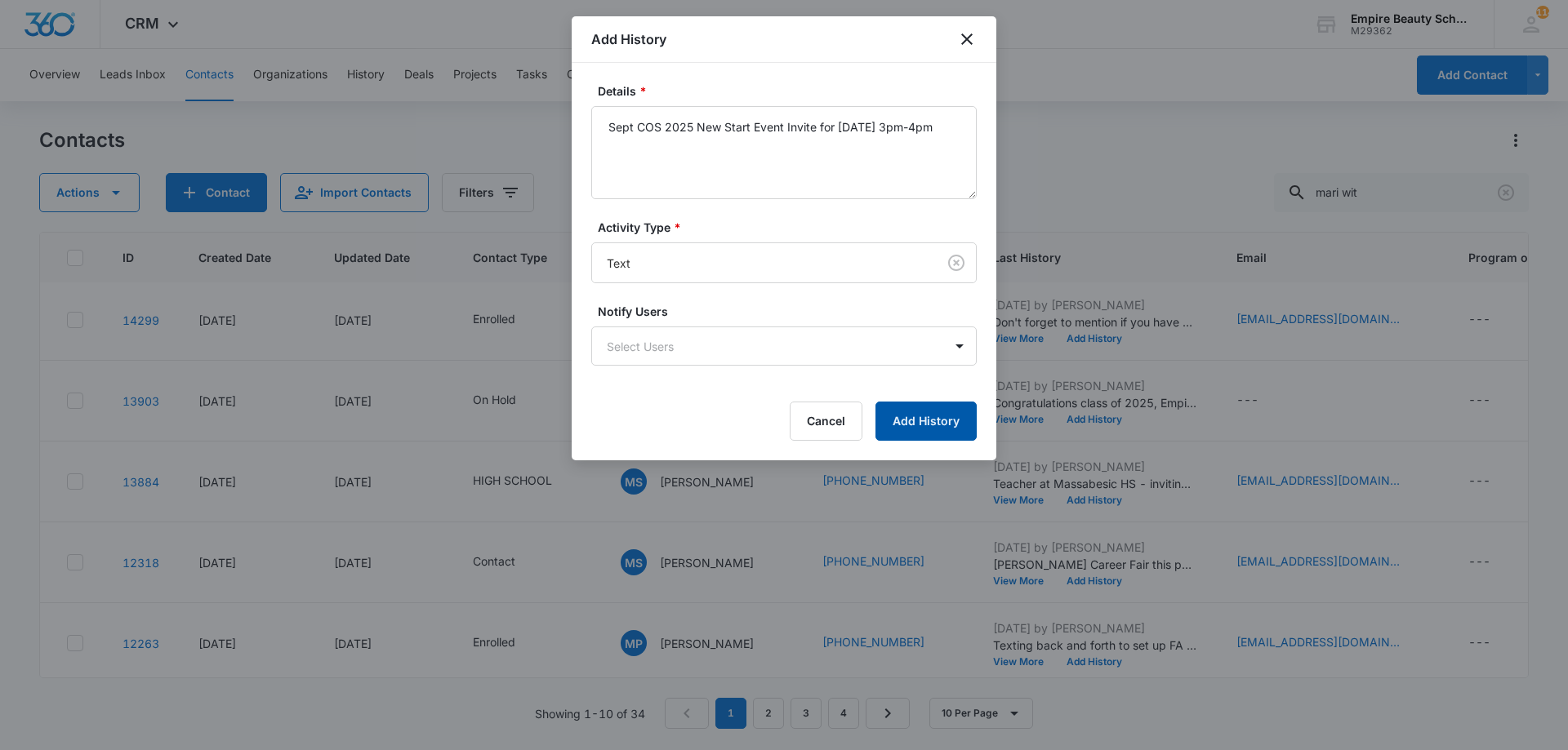
click at [886, 407] on button "Add History" at bounding box center [926, 421] width 101 height 39
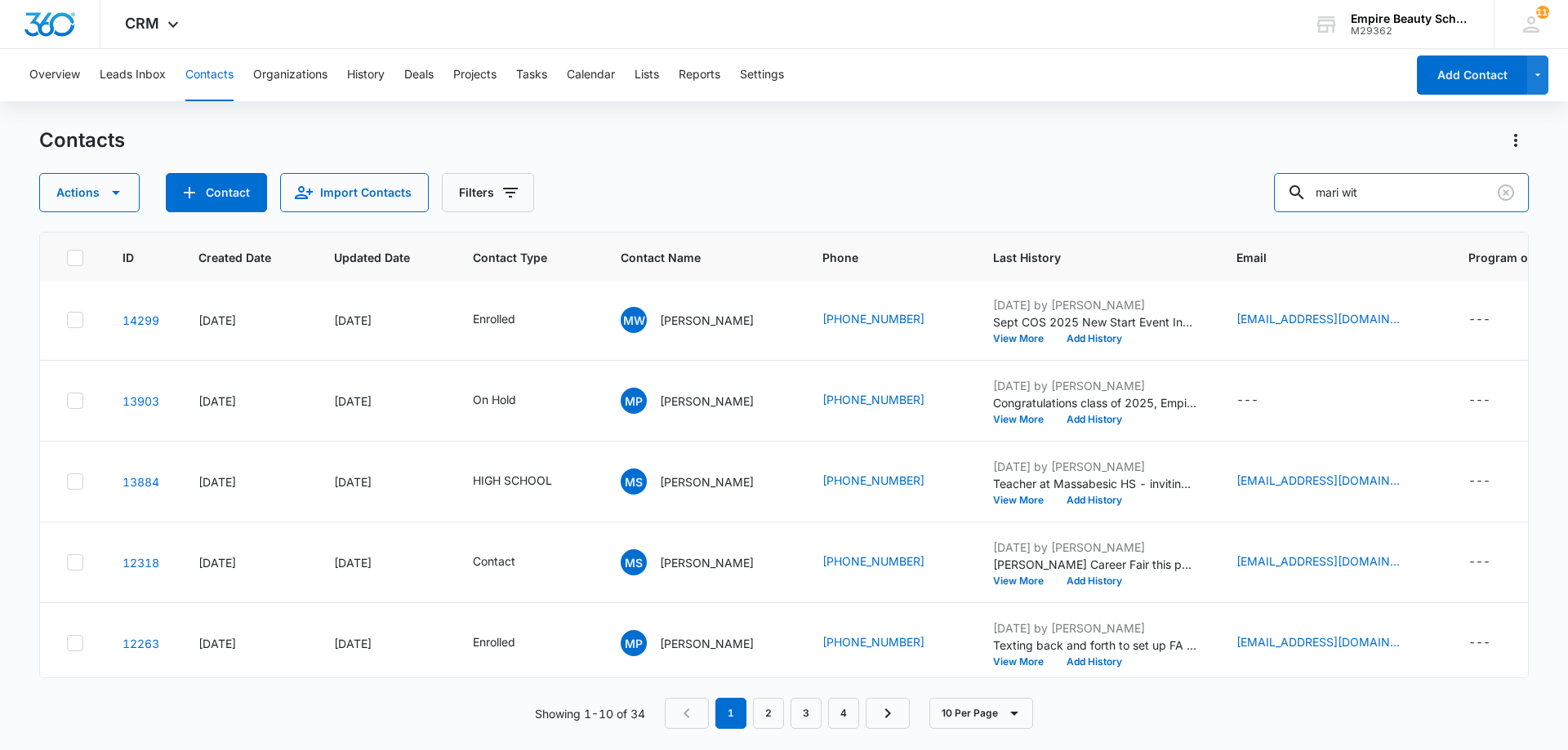
drag, startPoint x: 1361, startPoint y: 198, endPoint x: 969, endPoint y: 120, distance: 399.7
click at [1040, 149] on div "Contacts Actions Contact Import Contacts Filters mari wit" at bounding box center [784, 170] width 1489 height 85
type input "brooke will"
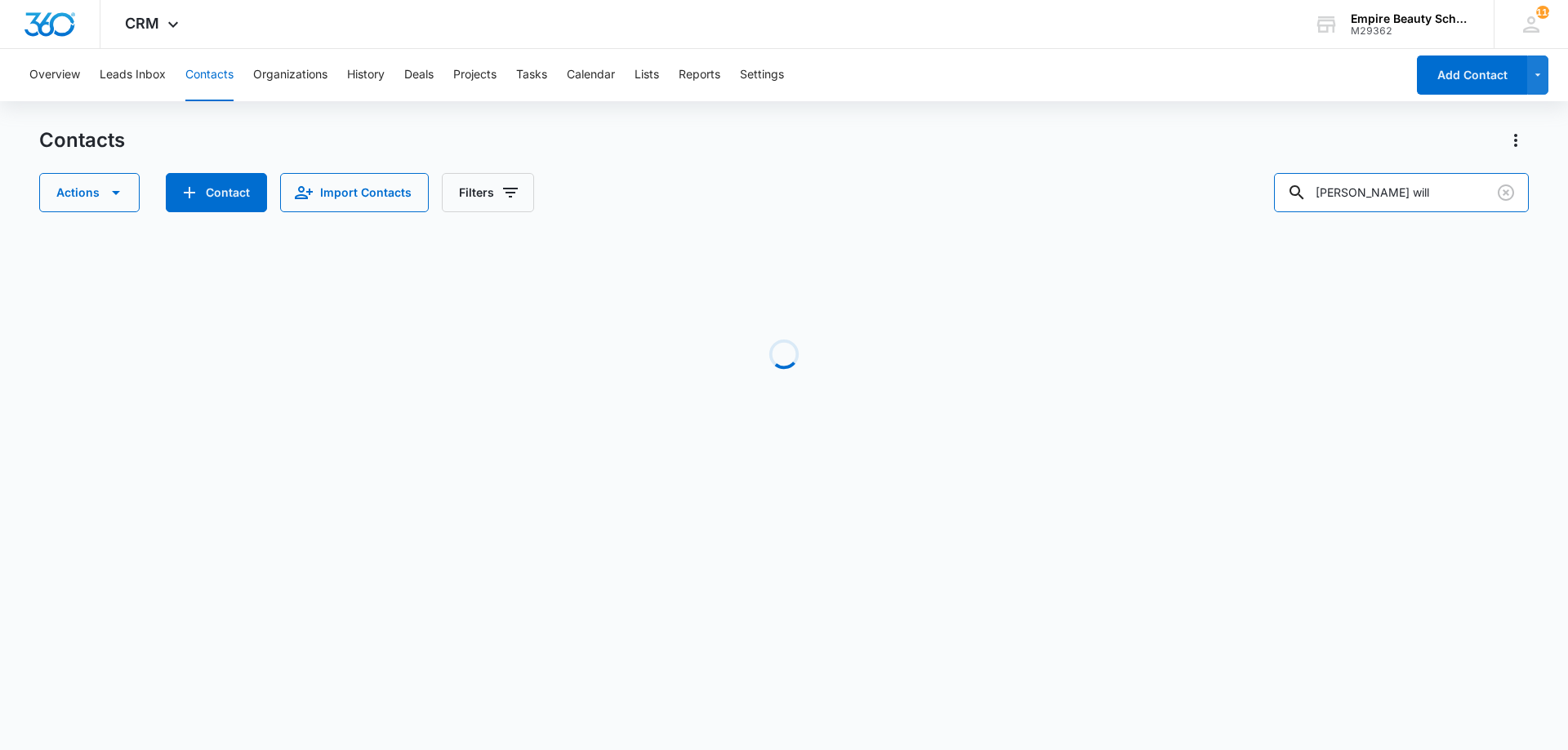
scroll to position [0, 0]
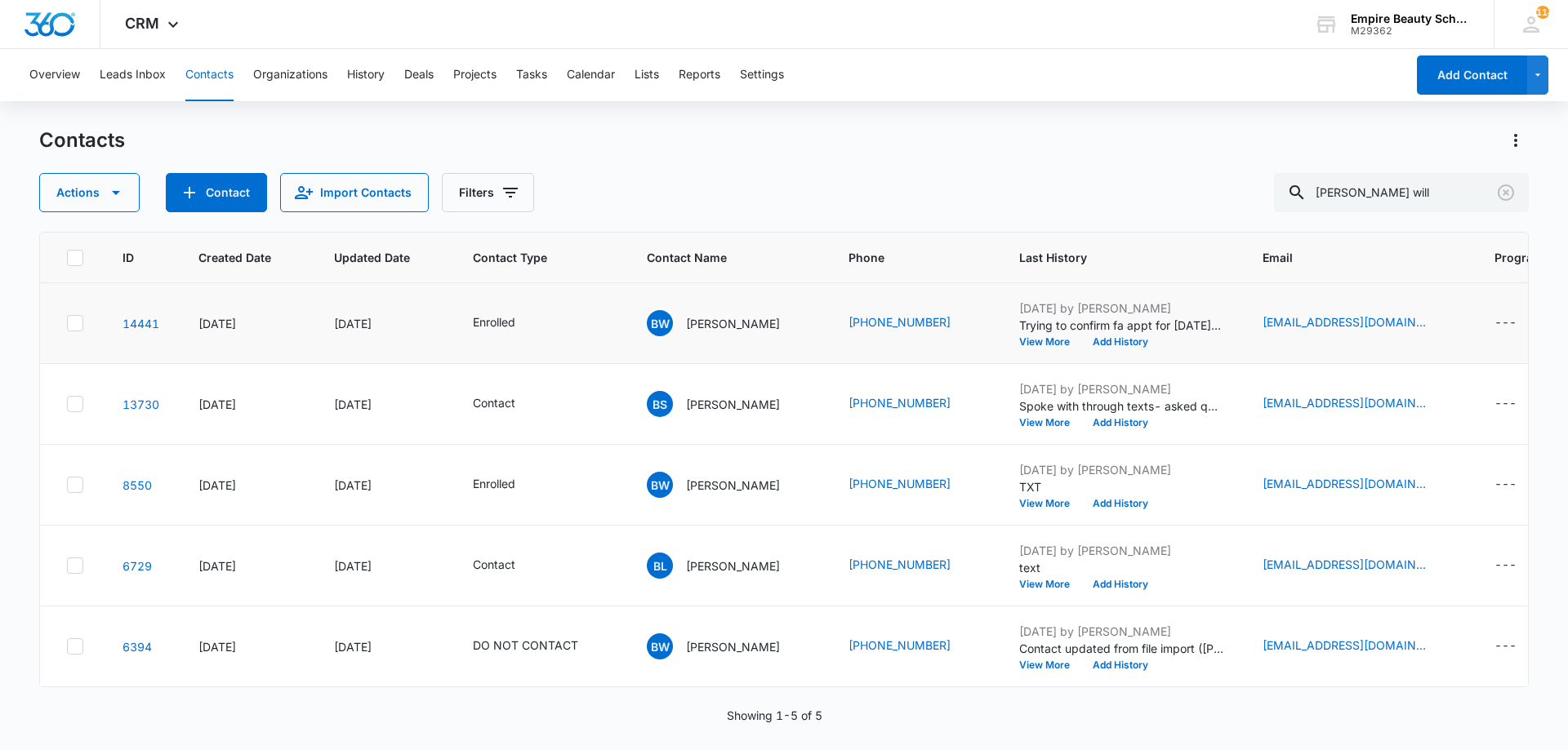
click at [1094, 333] on p "Trying to confirm fa appt for Monday, reminded hs trans needed" at bounding box center [1121, 325] width 204 height 17
click at [1110, 345] on button "Add History" at bounding box center [1120, 342] width 79 height 9
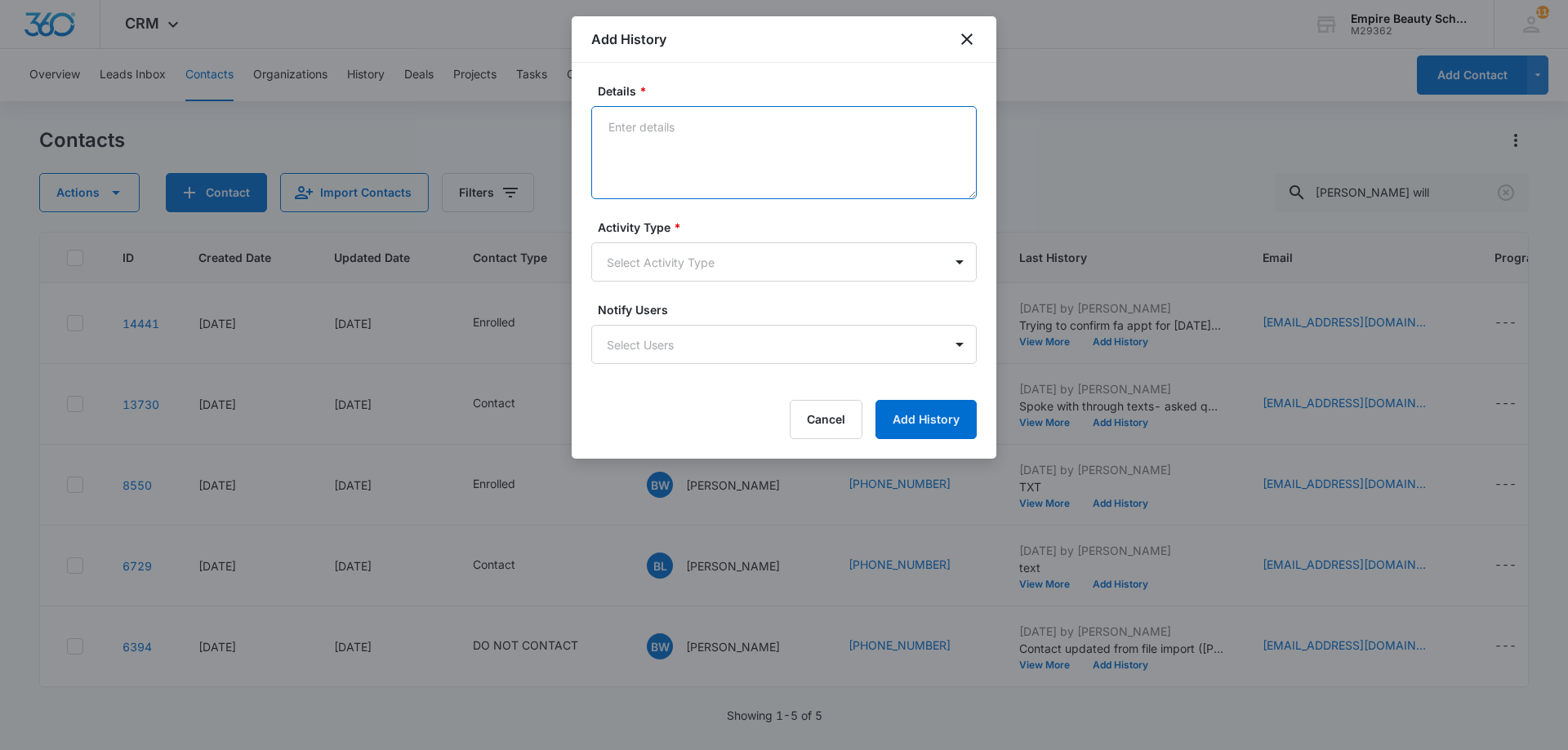
paste textarea "Sept COS 2025 New Start Event Invite for [DATE] 3pm-4pm"
type textarea "Sept COS 2025 New Start Event Invite for [DATE] 3pm-4pm"
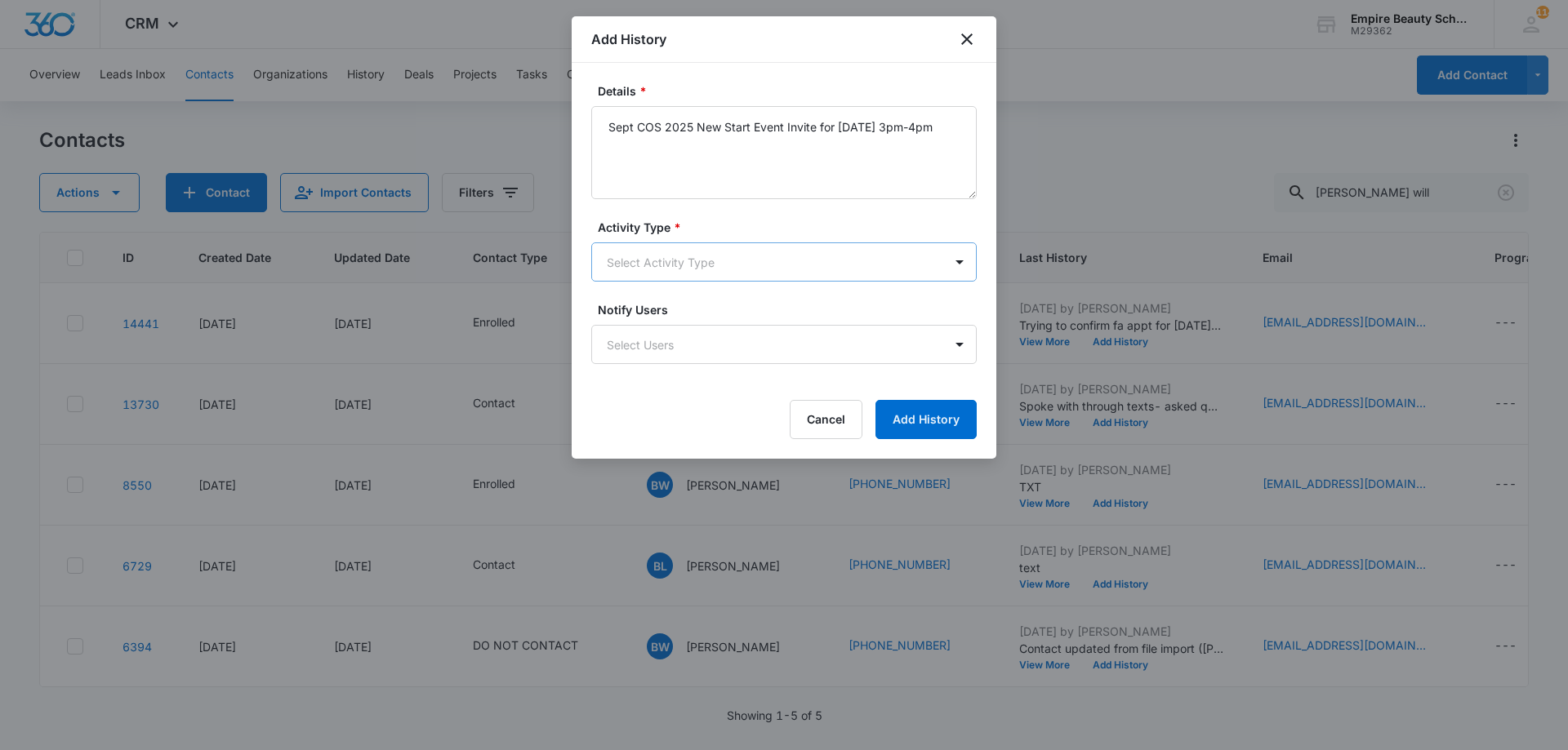
click at [742, 269] on body "CRM Apps Forms CRM Email Shop Payments POS Files Brand Settings Empire Beauty S…" at bounding box center [784, 375] width 1568 height 750
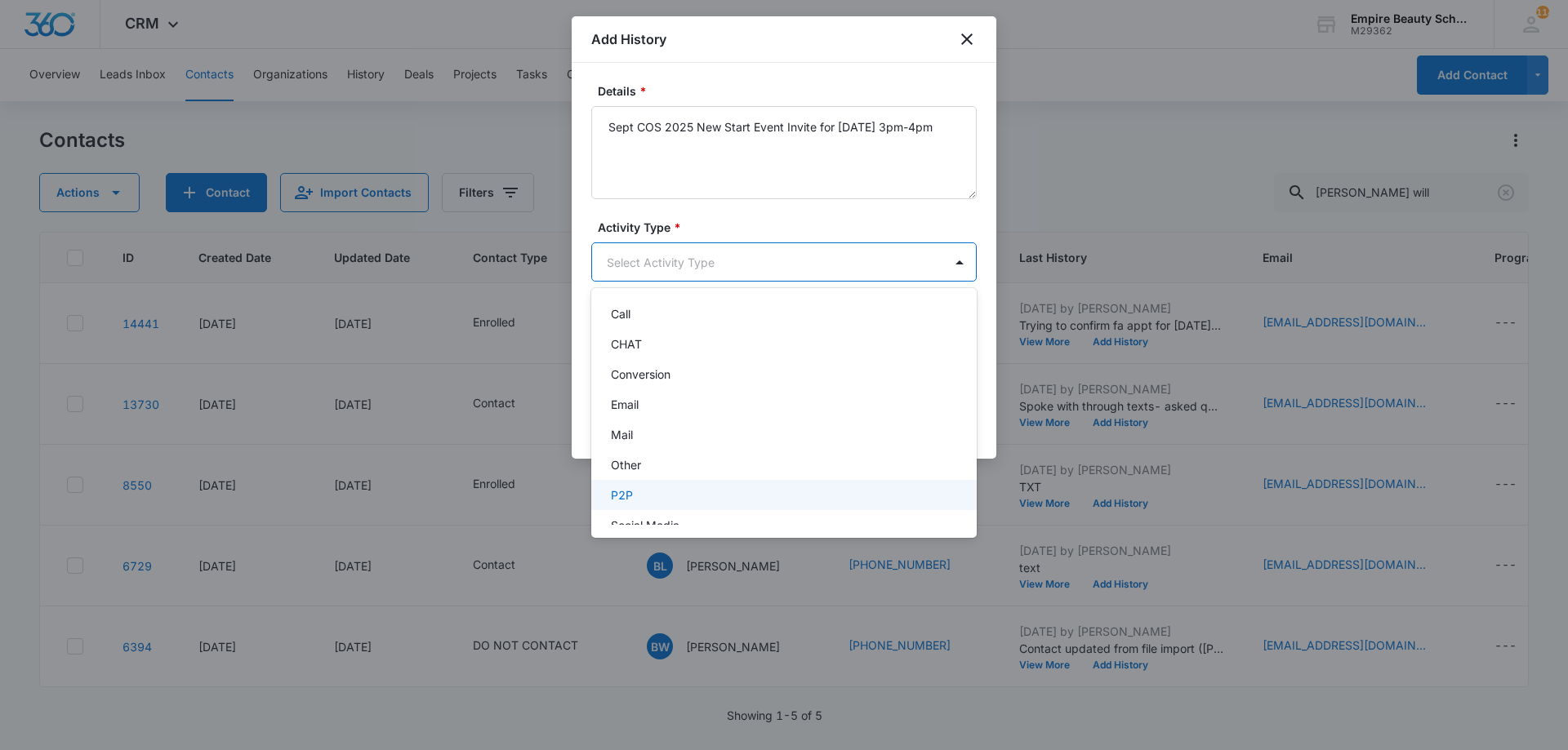
scroll to position [85, 0]
click at [644, 503] on div "Text" at bounding box center [782, 507] width 343 height 17
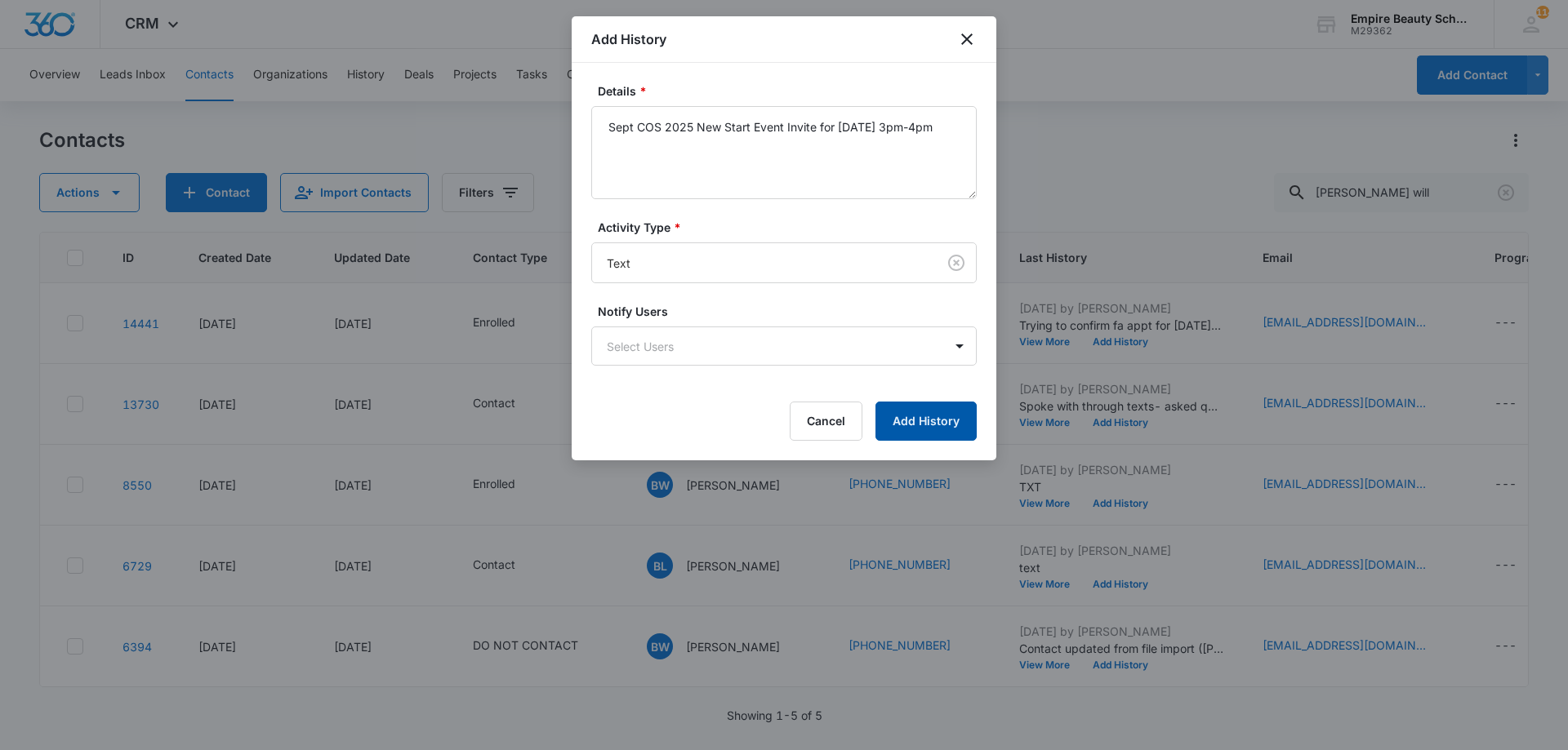
click at [903, 428] on button "Add History" at bounding box center [926, 421] width 101 height 39
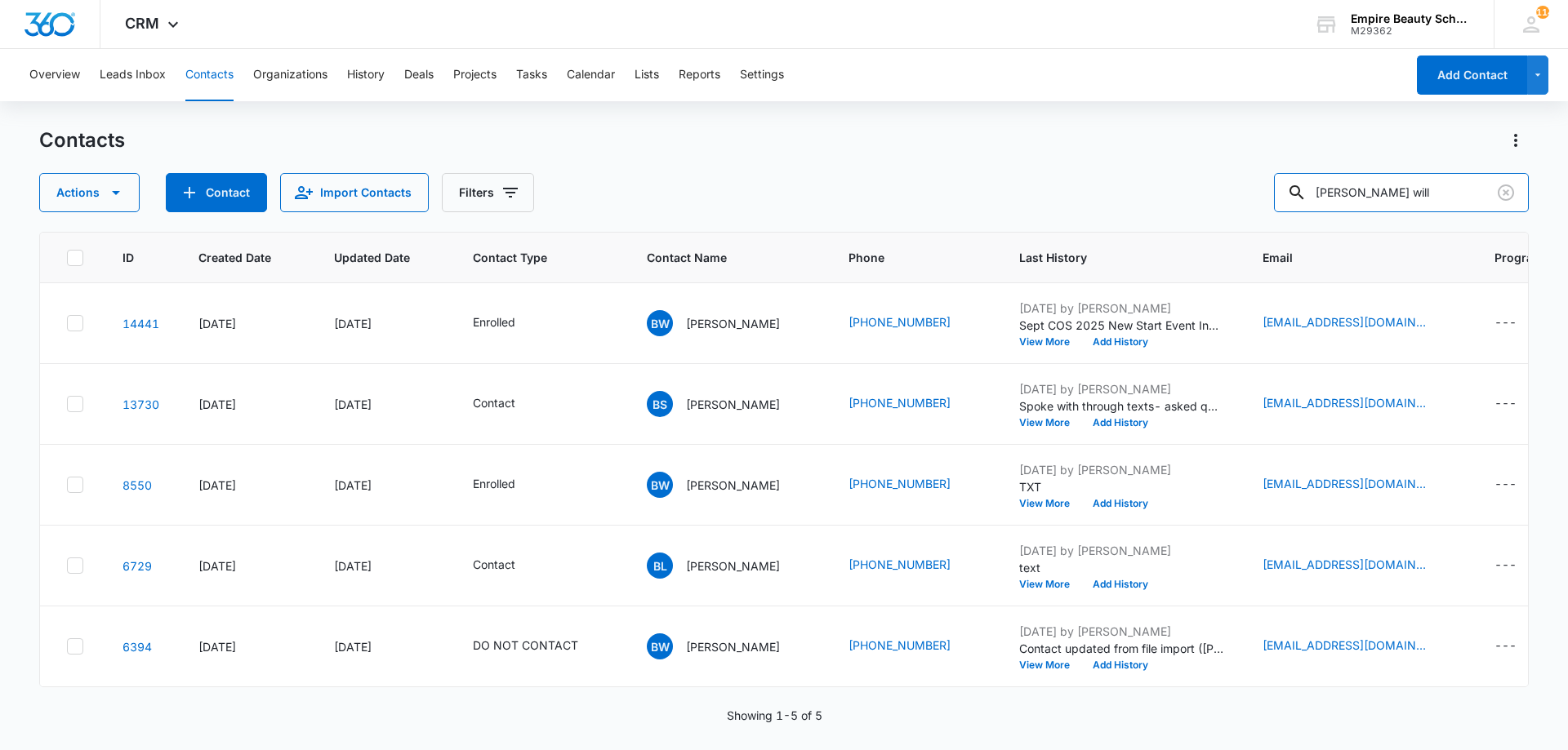
drag, startPoint x: 1437, startPoint y: 196, endPoint x: 831, endPoint y: 89, distance: 615.4
click at [832, 89] on div "Overview Leads Inbox Contacts Organizations History Deals Projects Tasks Calend…" at bounding box center [784, 398] width 1568 height 699
type input "avery wood"
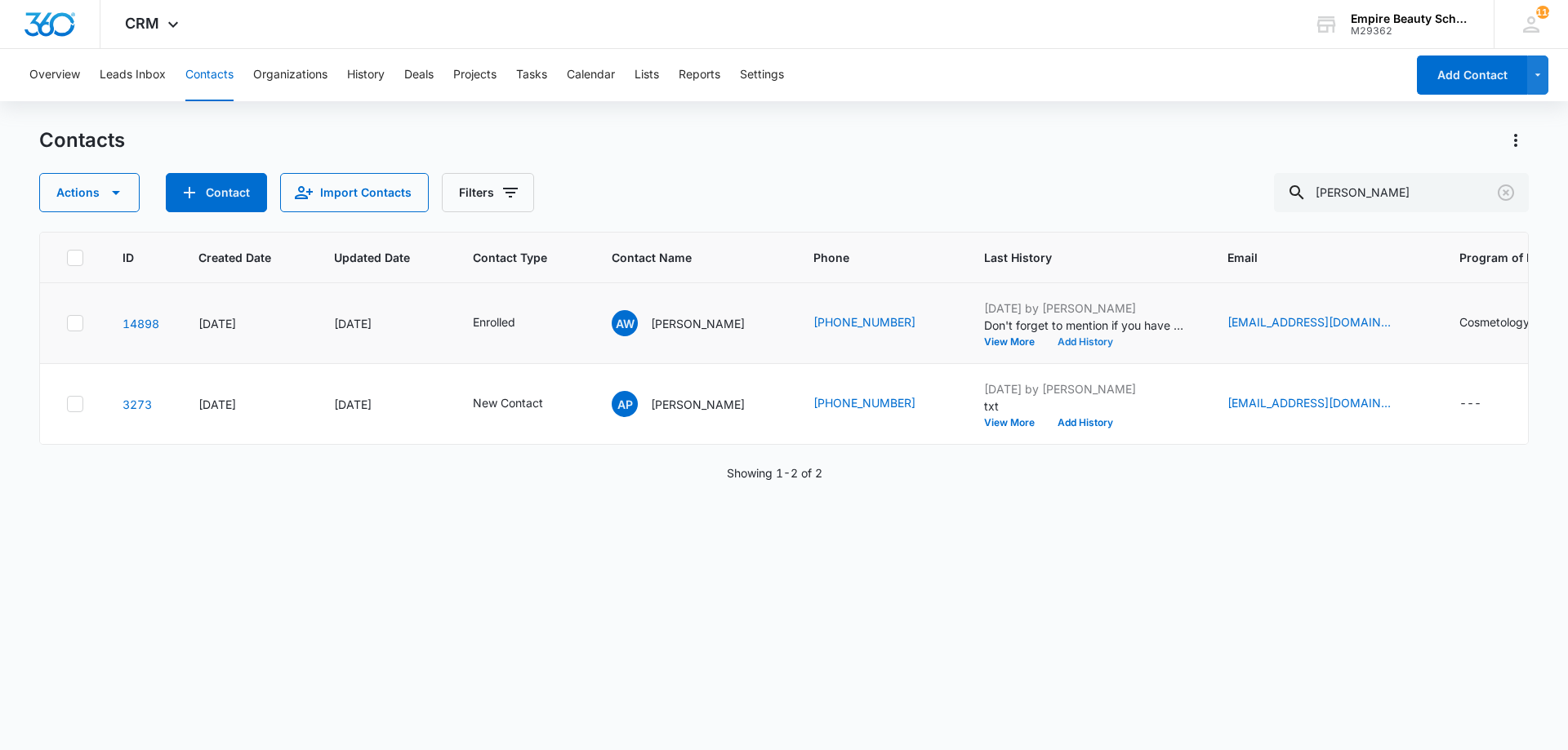
click at [1052, 342] on button "Add History" at bounding box center [1085, 342] width 79 height 9
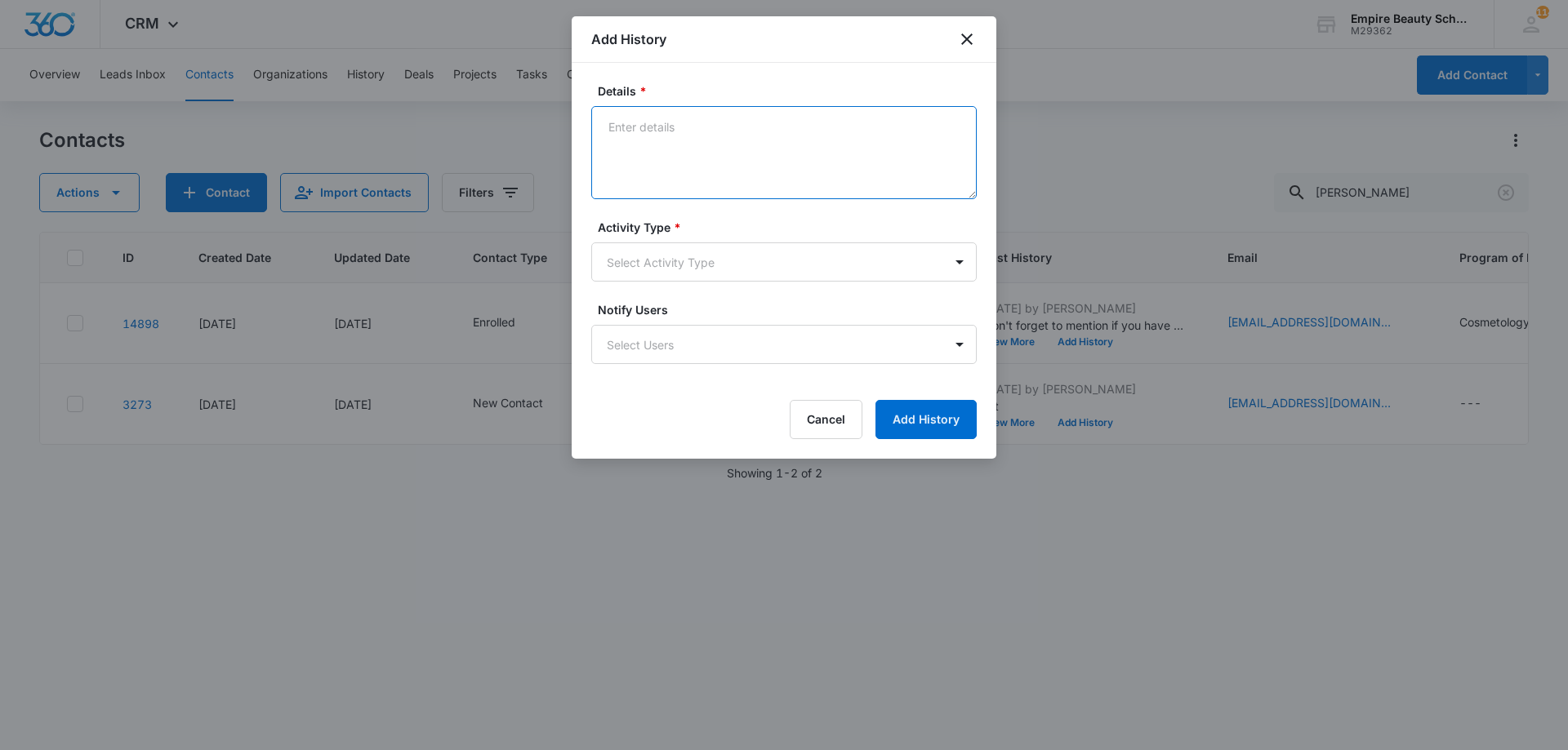
paste textarea "Sept COS 2025 New Start Event Invite for [DATE] 3pm-4pm"
type textarea "Sept COS 2025 New Start Event Invite for [DATE] 3pm-4pm"
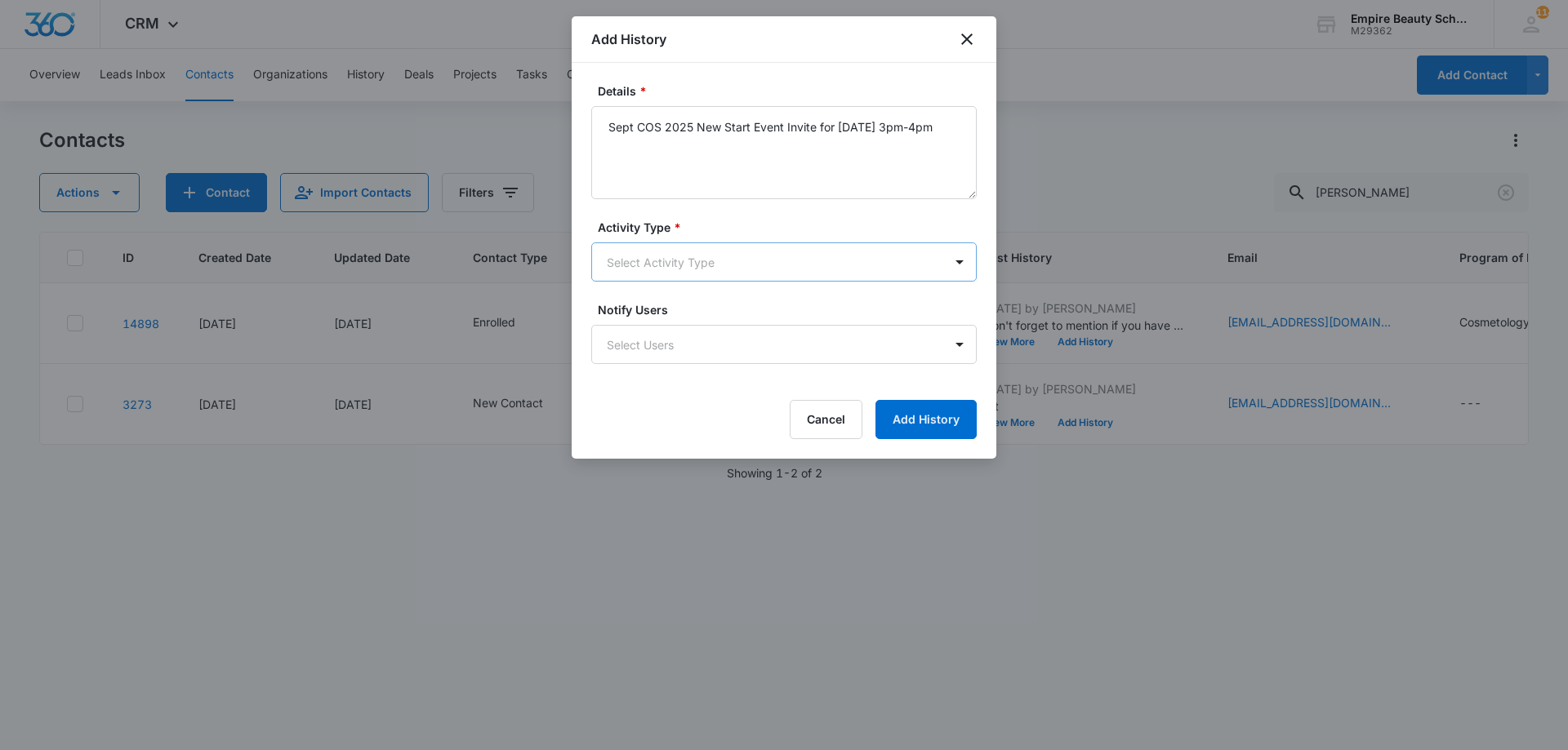
click at [694, 259] on body "CRM Apps Forms CRM Email Shop Payments POS Files Brand Settings Empire Beauty S…" at bounding box center [784, 375] width 1568 height 750
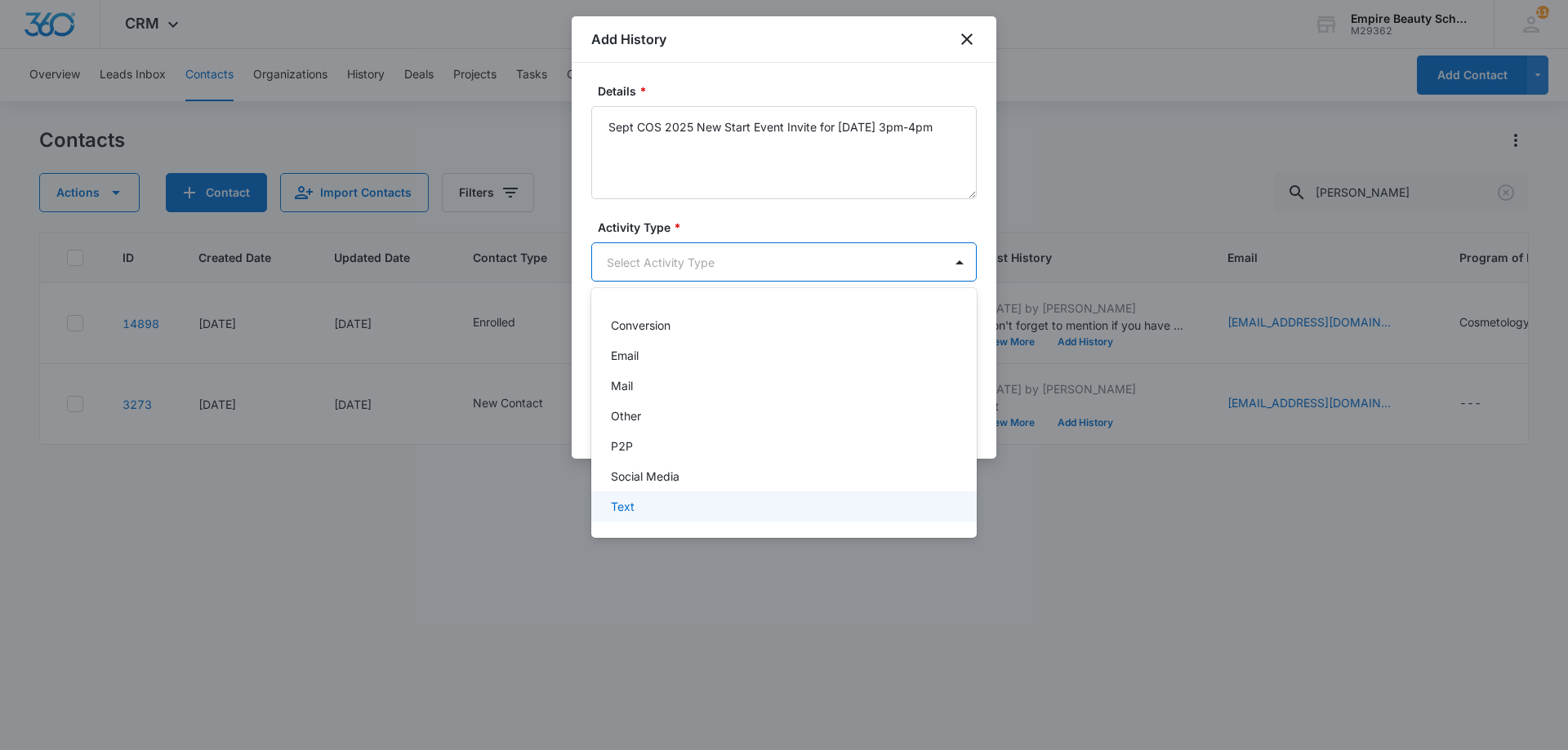
click at [674, 504] on div "Text" at bounding box center [782, 507] width 343 height 17
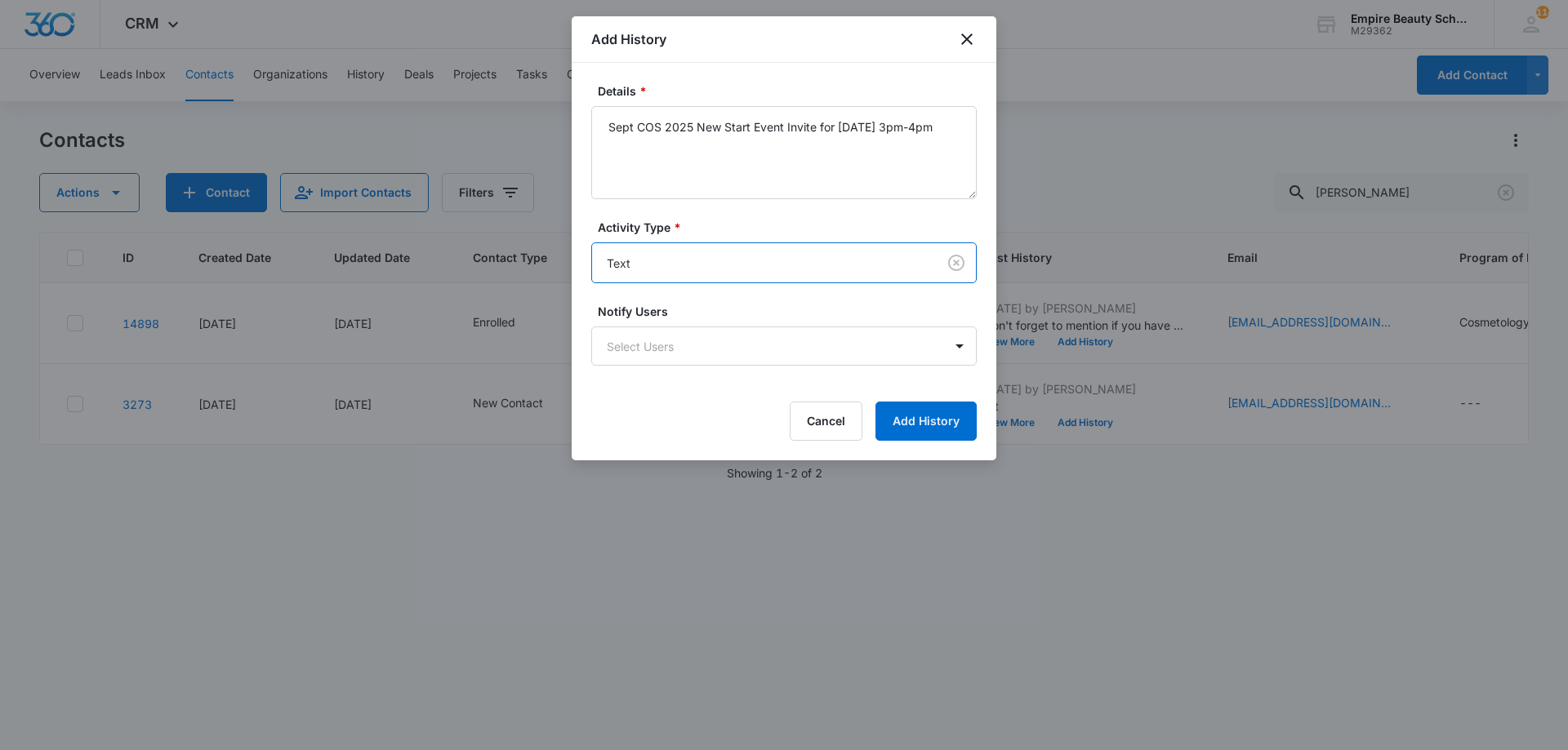
click at [979, 417] on div "Details * Sept COS 2025 New Start Event Invite for Thursday, September 4th 3pm-…" at bounding box center [784, 261] width 425 height 397
click at [947, 417] on button "Add History" at bounding box center [926, 421] width 101 height 39
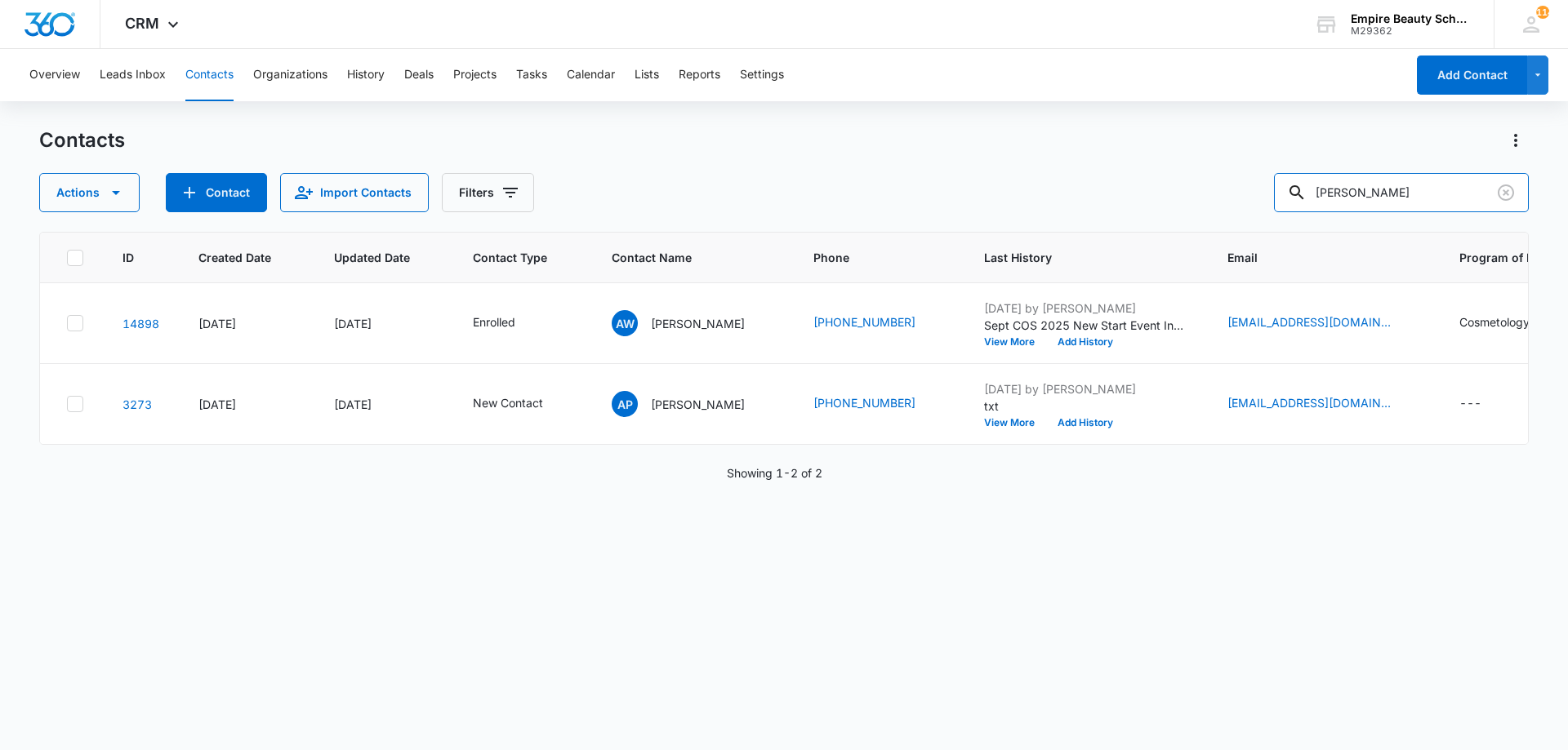
drag, startPoint x: 1420, startPoint y: 191, endPoint x: 1050, endPoint y: 176, distance: 370.3
click at [1052, 176] on div "Actions Contact Import Contacts Filters avery wood" at bounding box center [784, 193] width 1489 height 39
type input "s"
type input "sarno"
click at [1049, 343] on button "Add History" at bounding box center [1083, 342] width 79 height 9
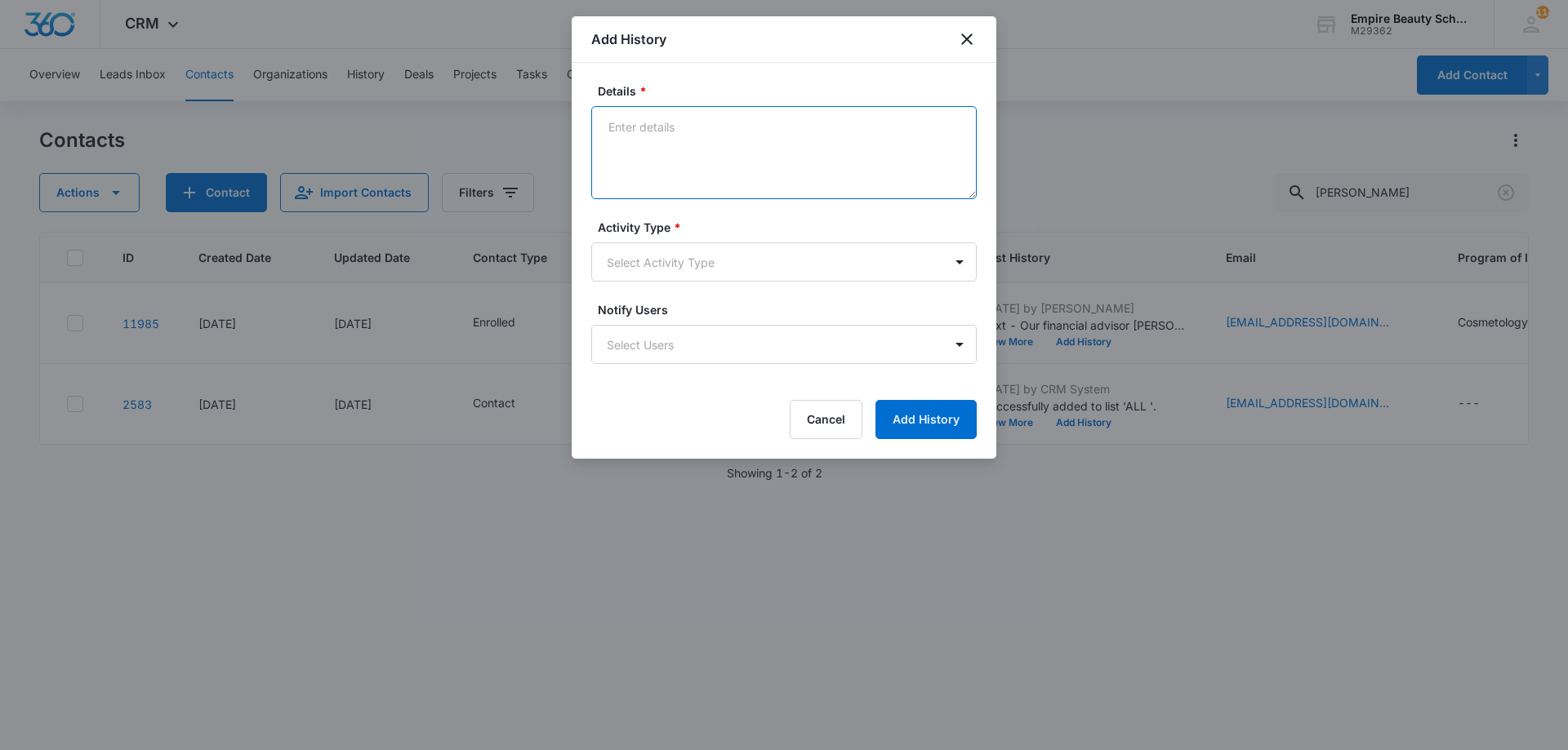
paste textarea "Sept COS 2025 New Start Event Invite for [DATE] 3pm-4pm"
type textarea "Sept COS 2025 New Start Event Invite for [DATE] 3pm-4pm"
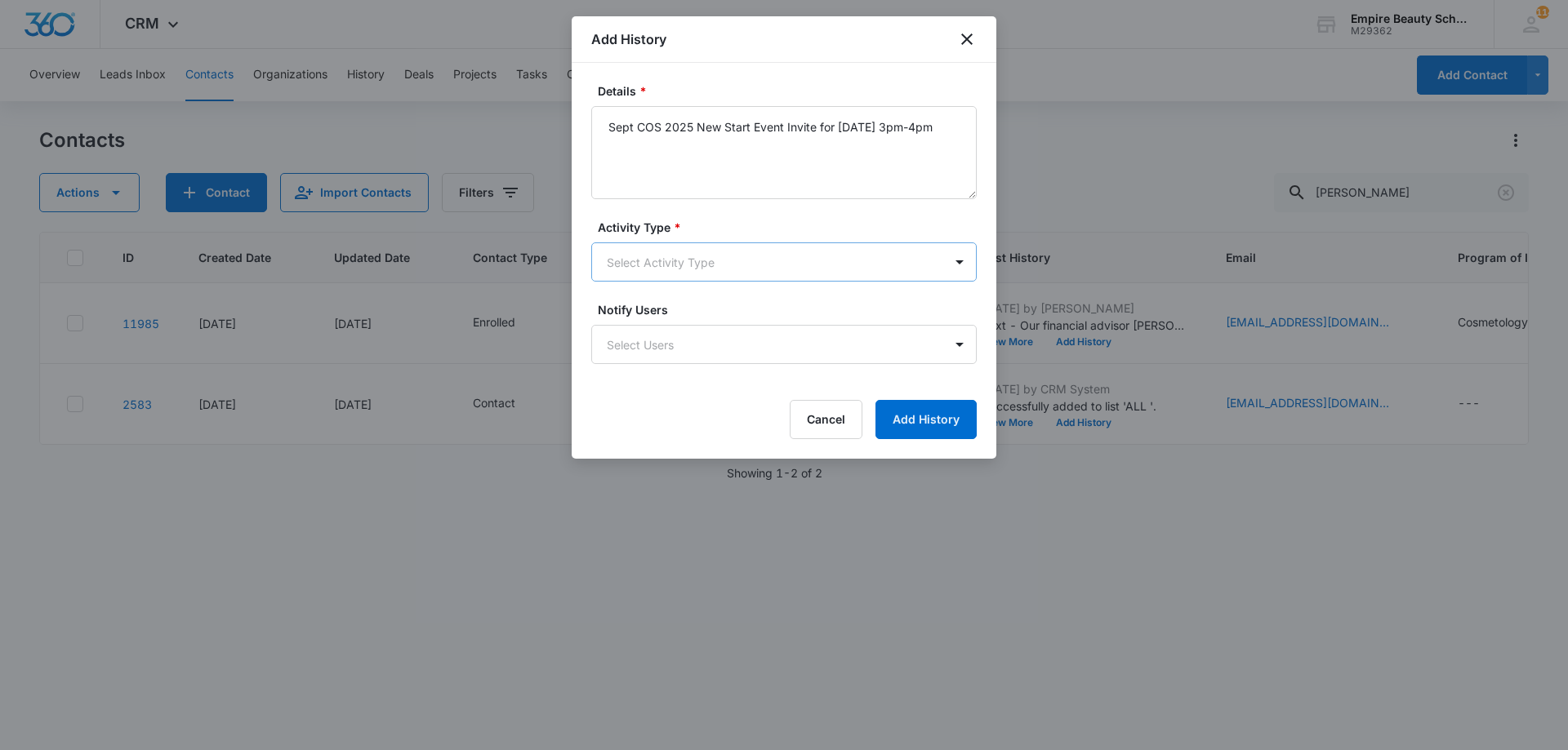
click at [774, 271] on body "CRM Apps Forms CRM Email Shop Payments POS Files Brand Settings Empire Beauty S…" at bounding box center [784, 375] width 1568 height 750
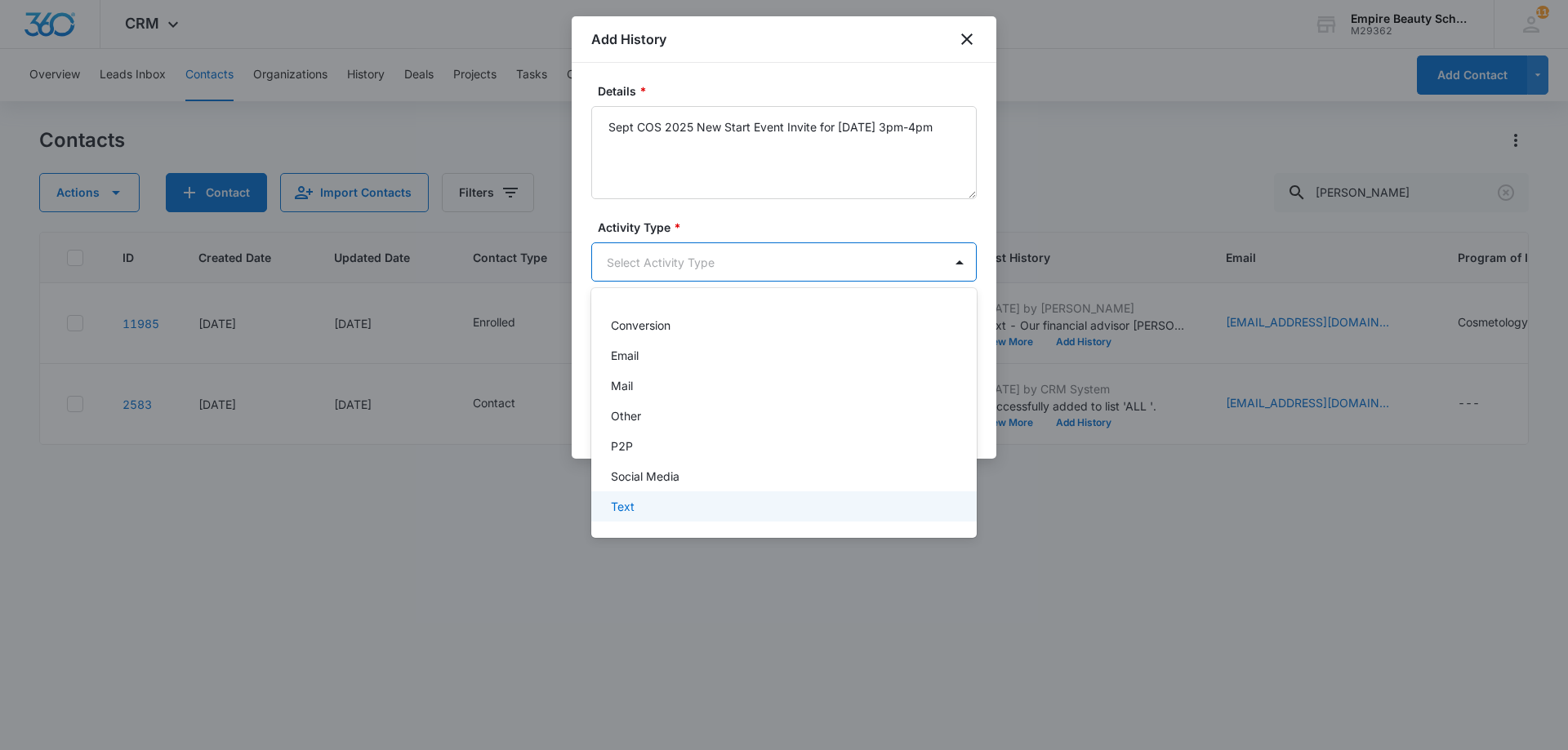
click at [670, 506] on div "Text" at bounding box center [782, 507] width 343 height 17
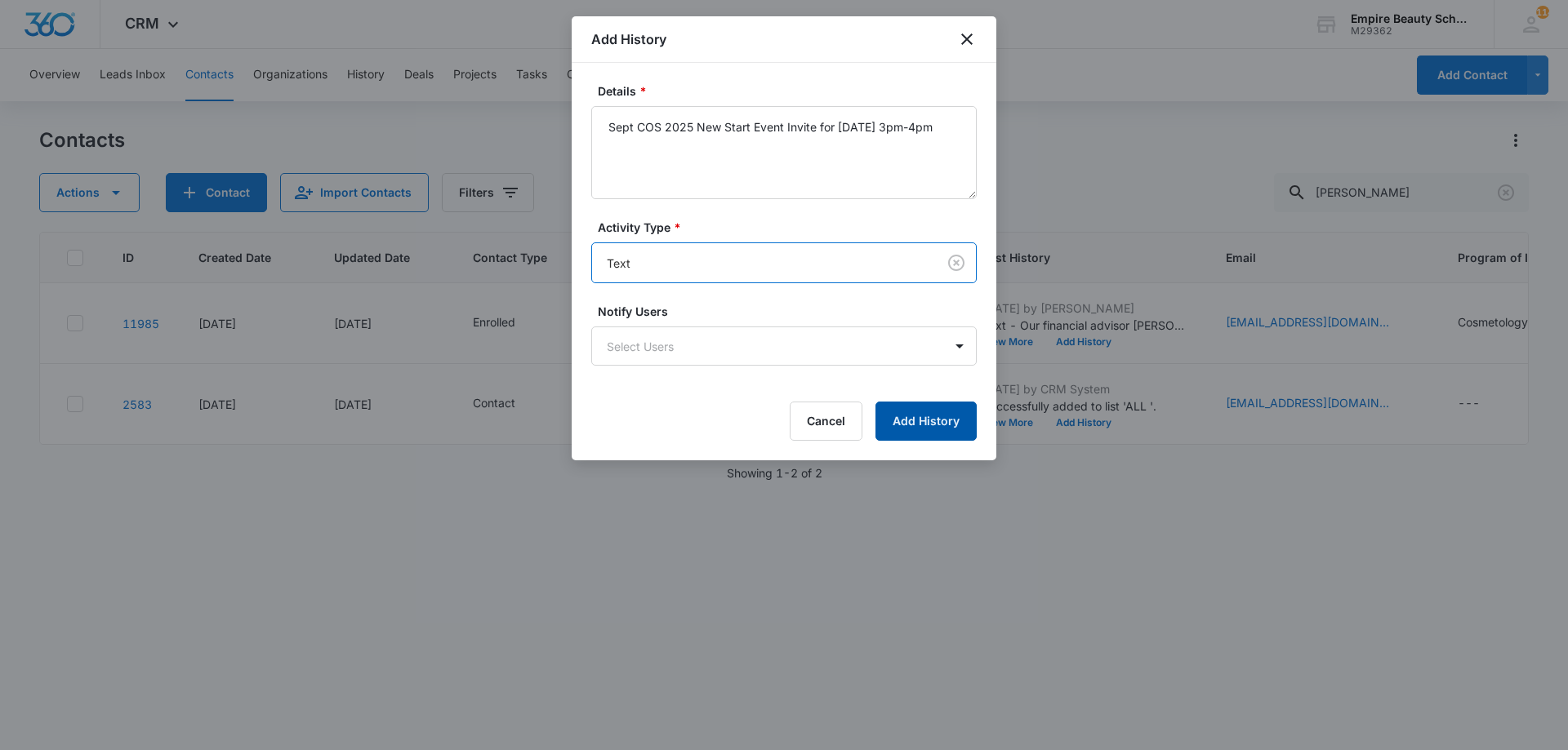
click at [895, 405] on button "Add History" at bounding box center [926, 421] width 101 height 39
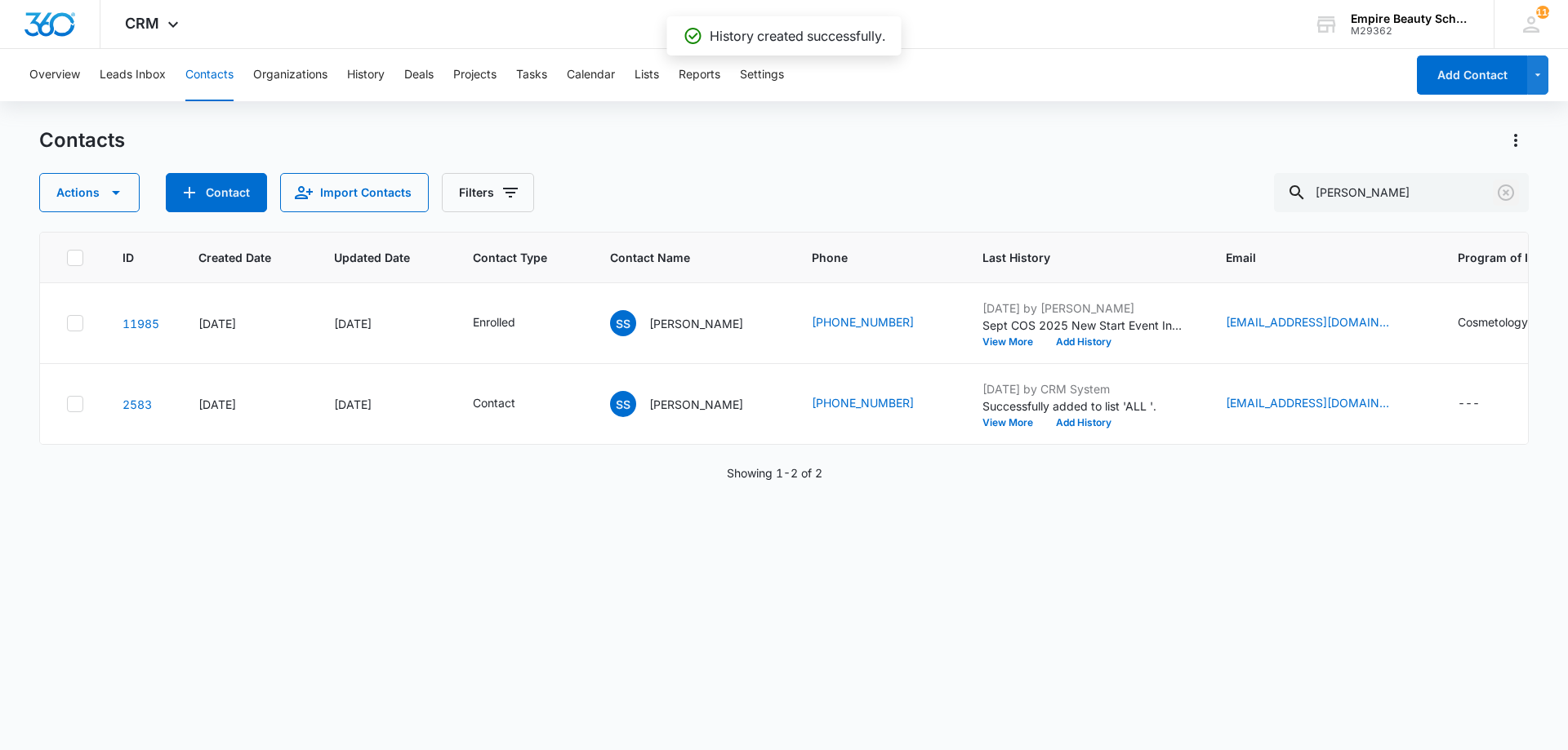
drag, startPoint x: 1511, startPoint y: 195, endPoint x: 1201, endPoint y: 155, distance: 312.6
click at [1509, 195] on icon "Clear" at bounding box center [1505, 193] width 20 height 20
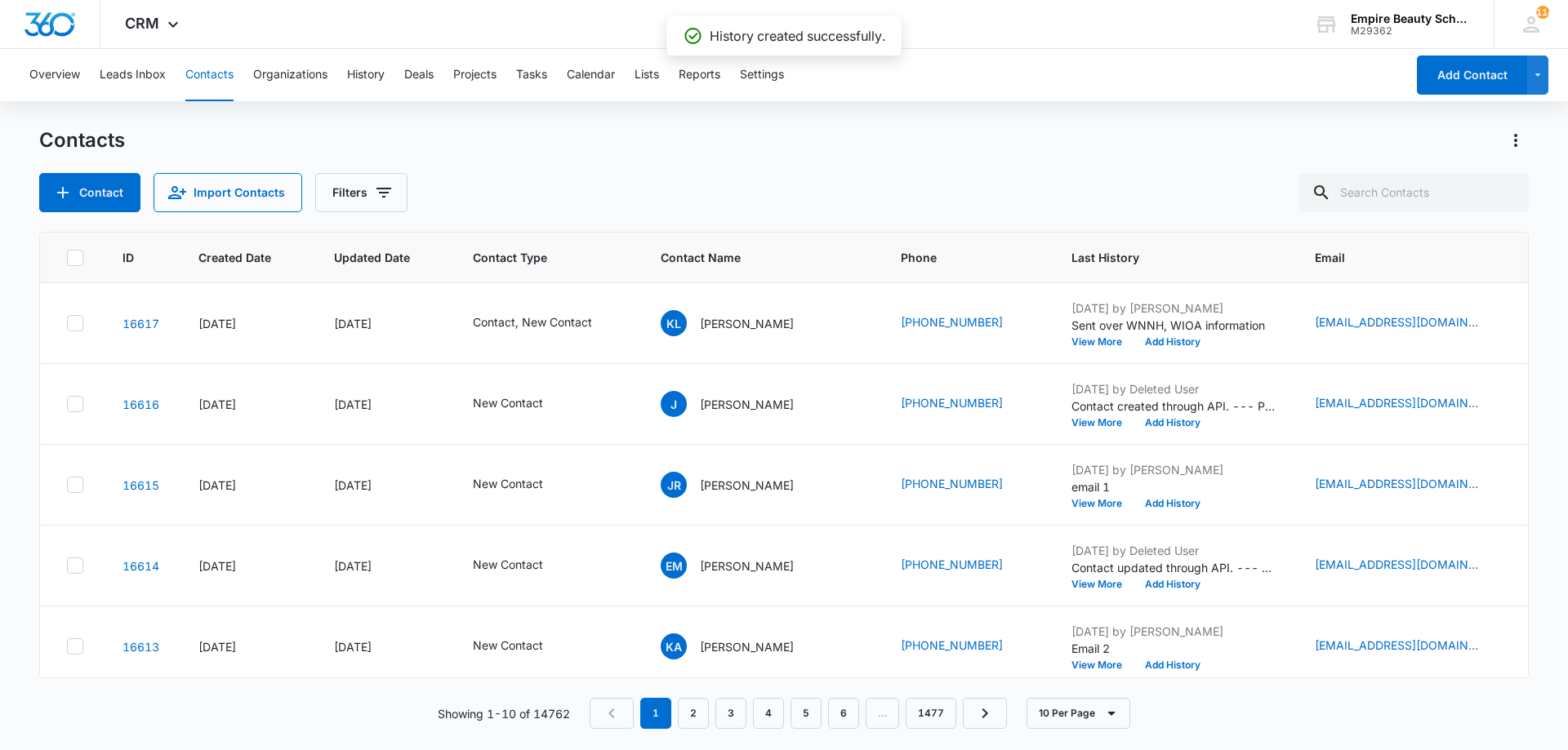
drag, startPoint x: 1128, startPoint y: 140, endPoint x: 1007, endPoint y: 193, distance: 132.1
click at [1127, 140] on div "Contacts" at bounding box center [784, 140] width 1489 height 27
click at [367, 187] on button "Filters" at bounding box center [361, 193] width 92 height 39
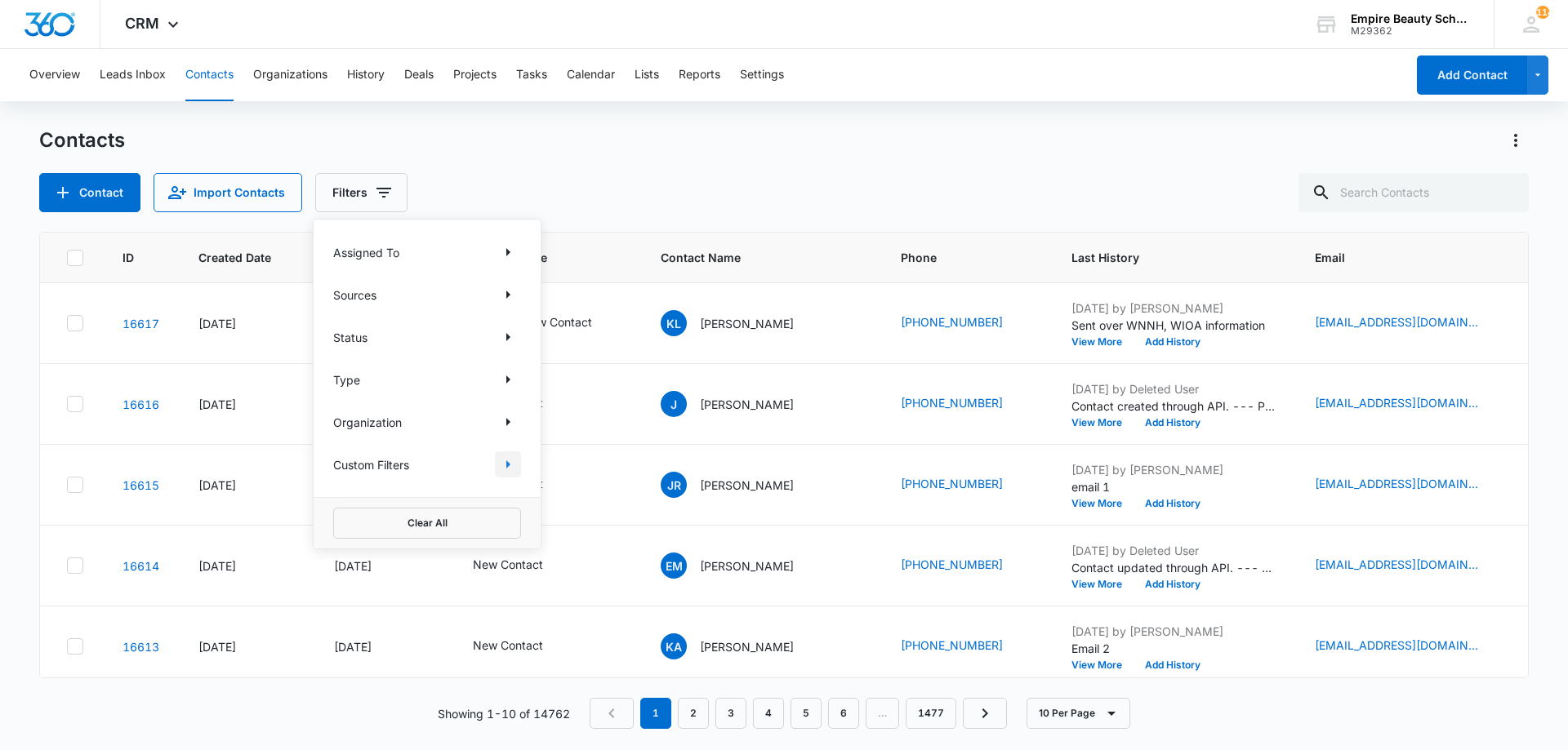
click at [508, 467] on icon "Show Custom Filters filters" at bounding box center [508, 464] width 20 height 20
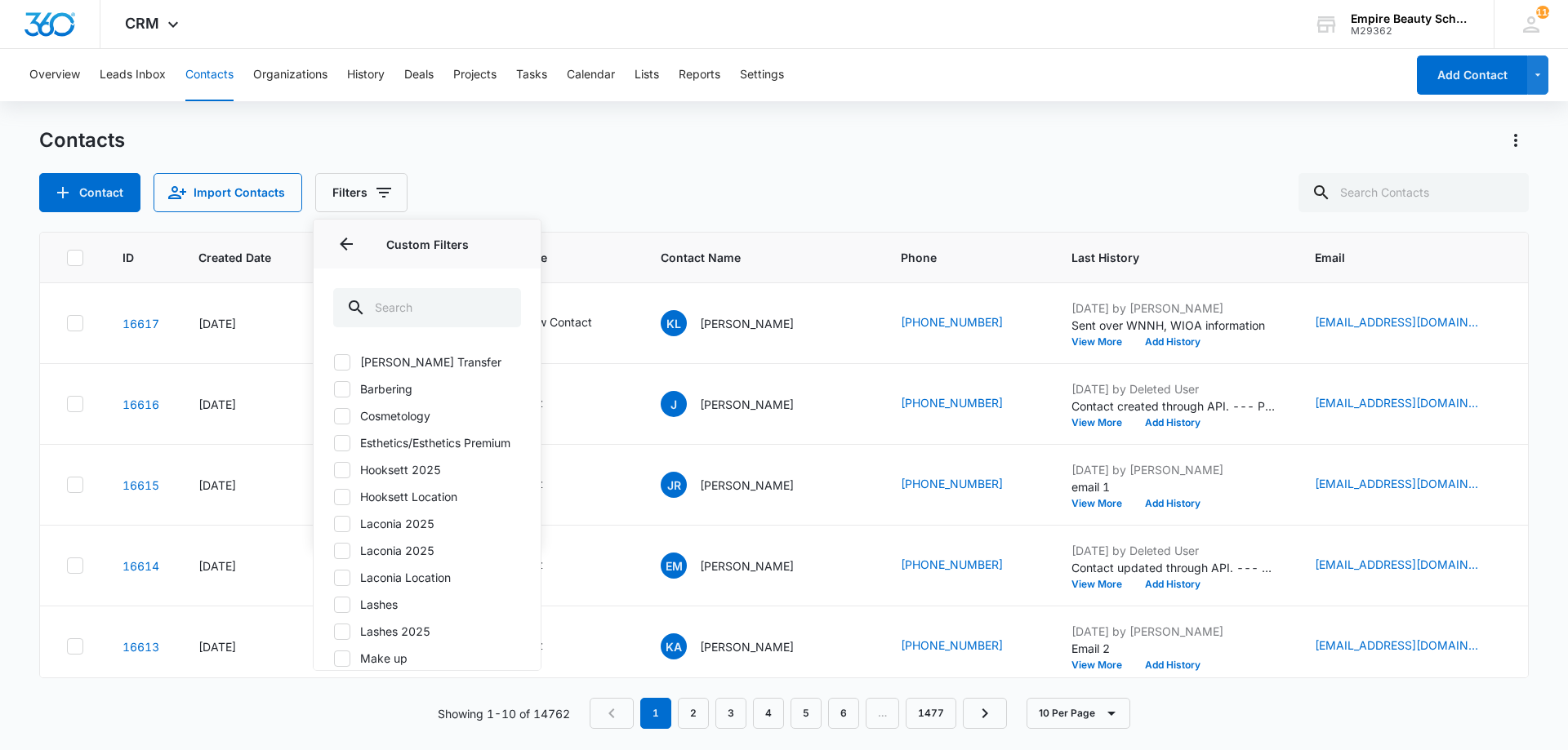
click at [414, 479] on label "Hooksett 2025" at bounding box center [426, 470] width 188 height 17
click at [334, 470] on input "Hooksett 2025" at bounding box center [333, 469] width 1 height 1
checkbox input "true"
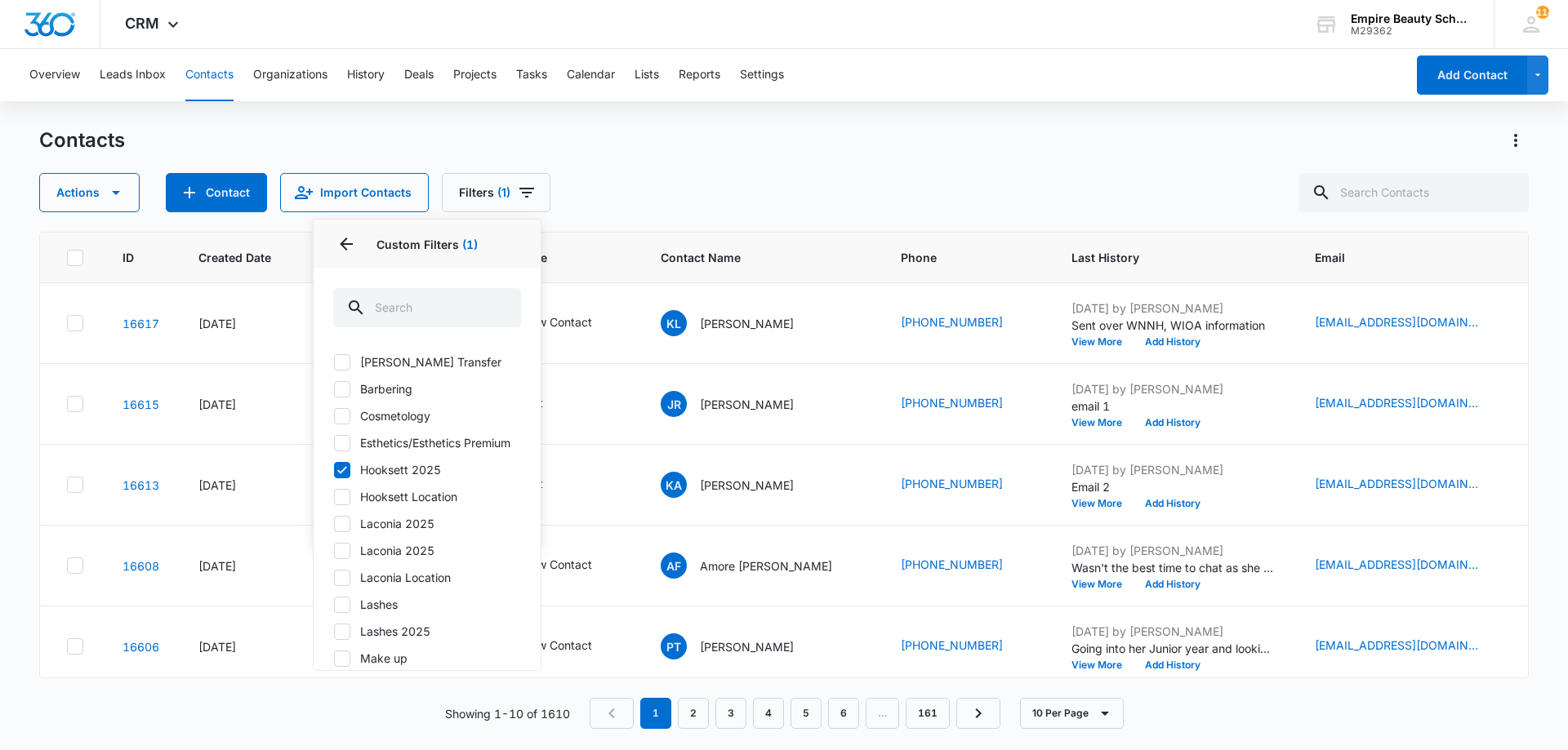
click at [884, 165] on div "Contacts Actions Contact Import Contacts Filters (1) Assigned To Sources Status…" at bounding box center [784, 170] width 1489 height 85
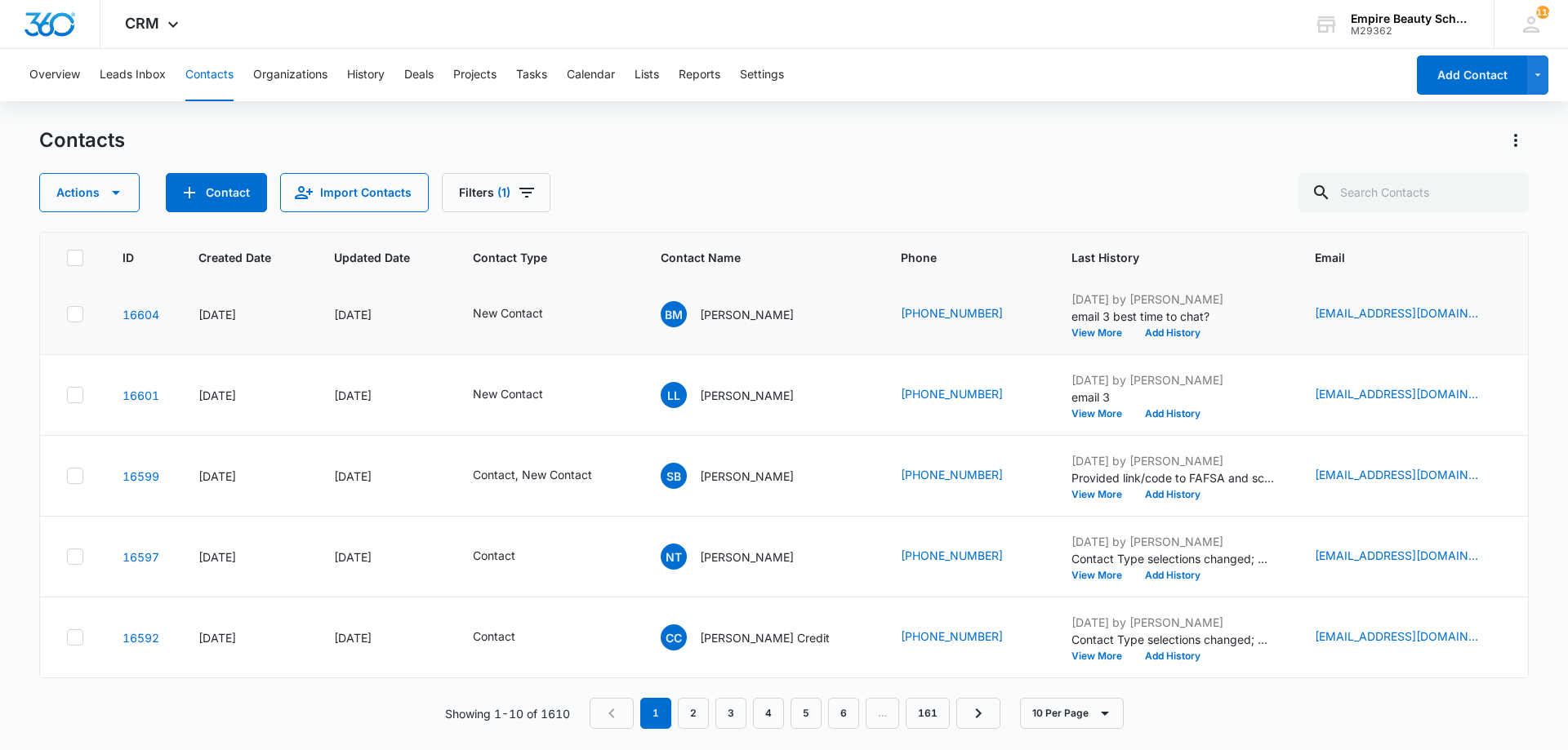
scroll to position [426, 0]
click at [690, 707] on link "2" at bounding box center [693, 713] width 31 height 31
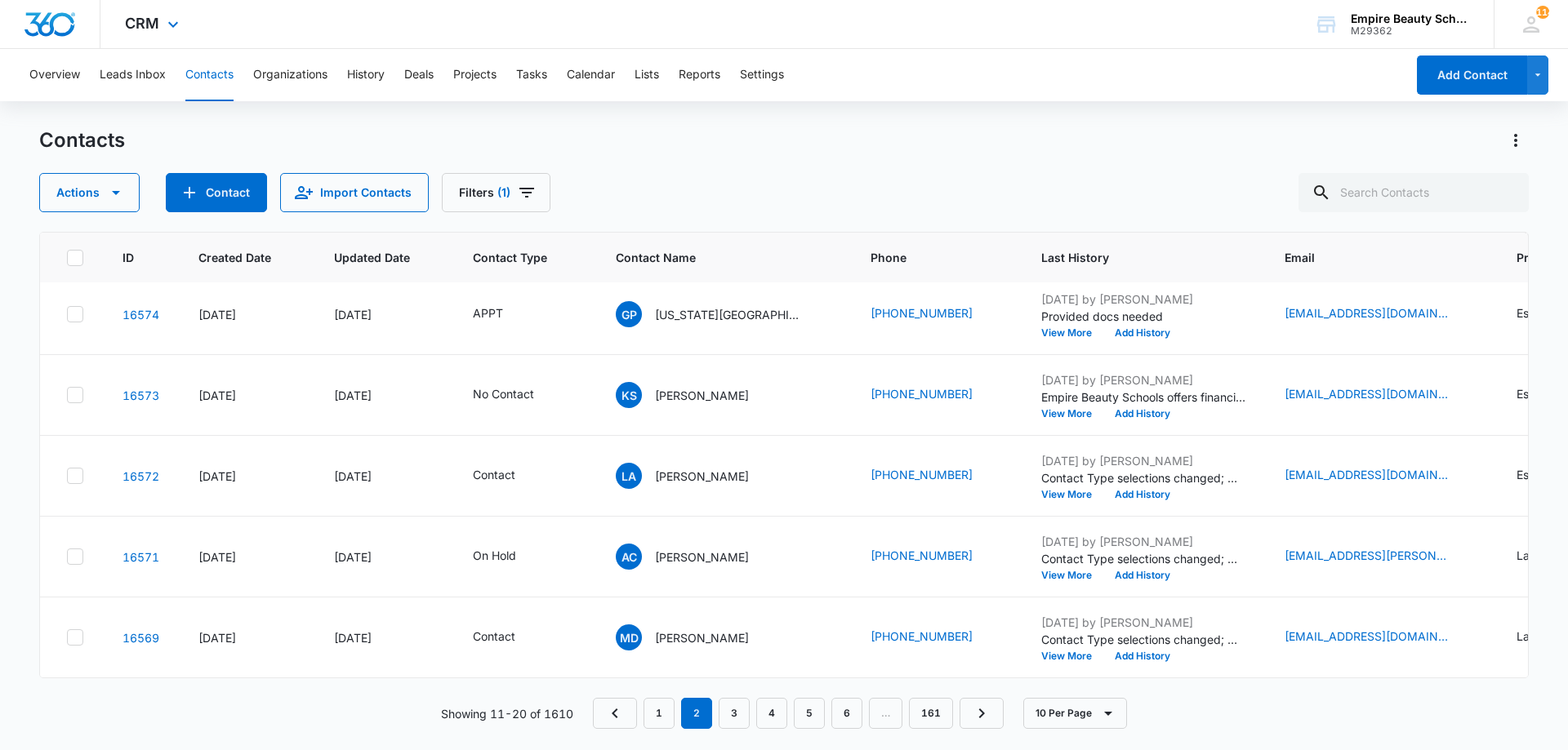
scroll to position [0, 0]
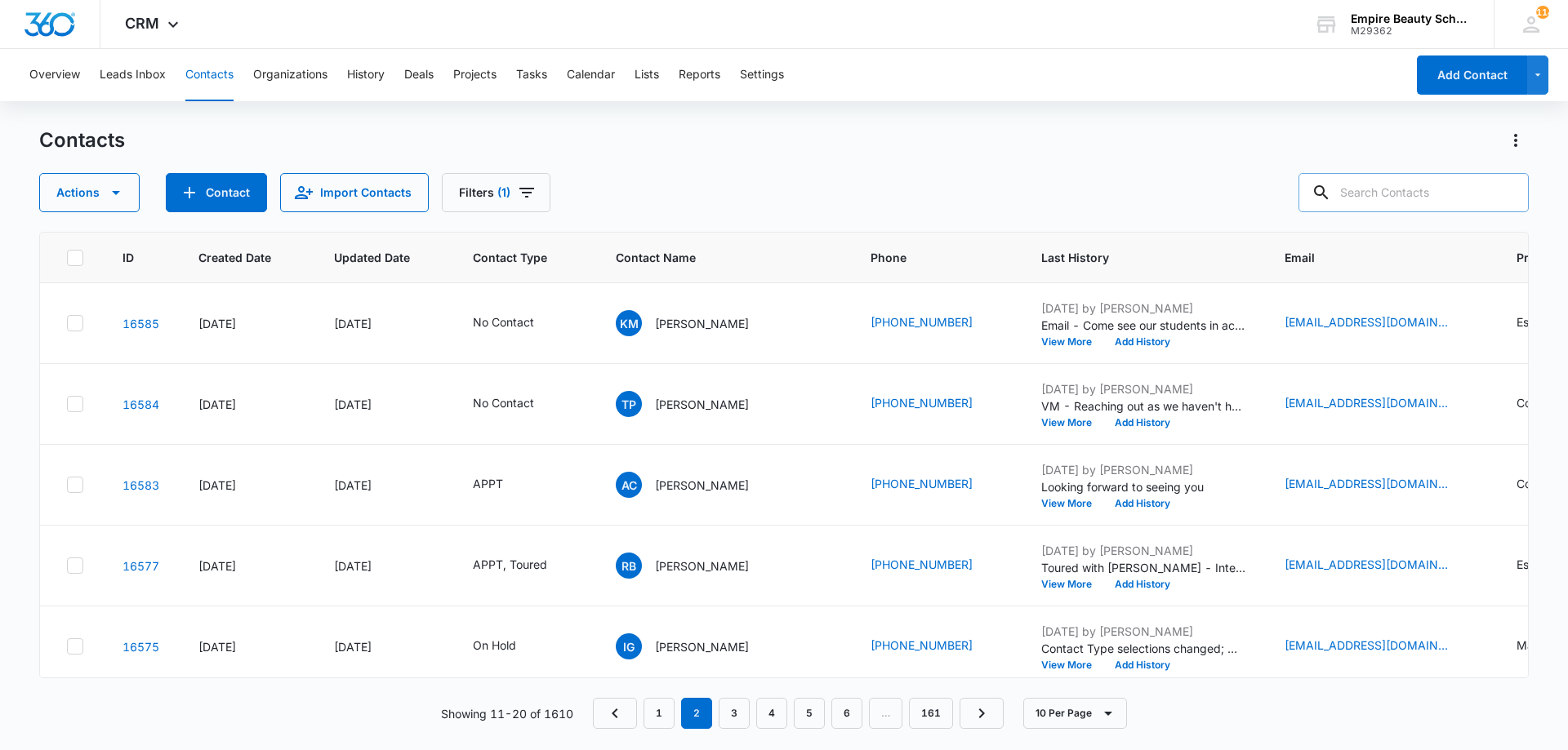
click at [1471, 190] on input "text" at bounding box center [1413, 193] width 230 height 39
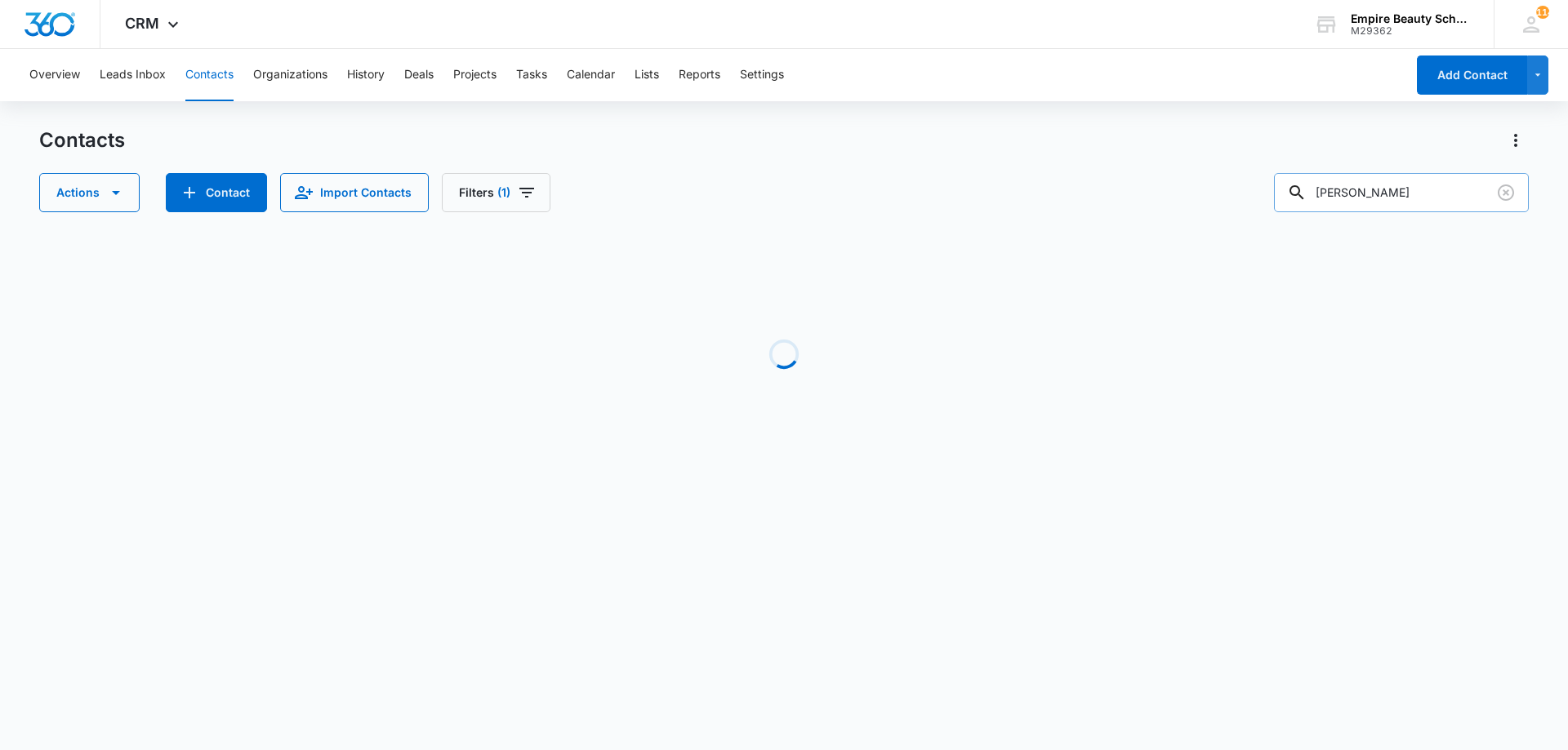
type input "deb clark"
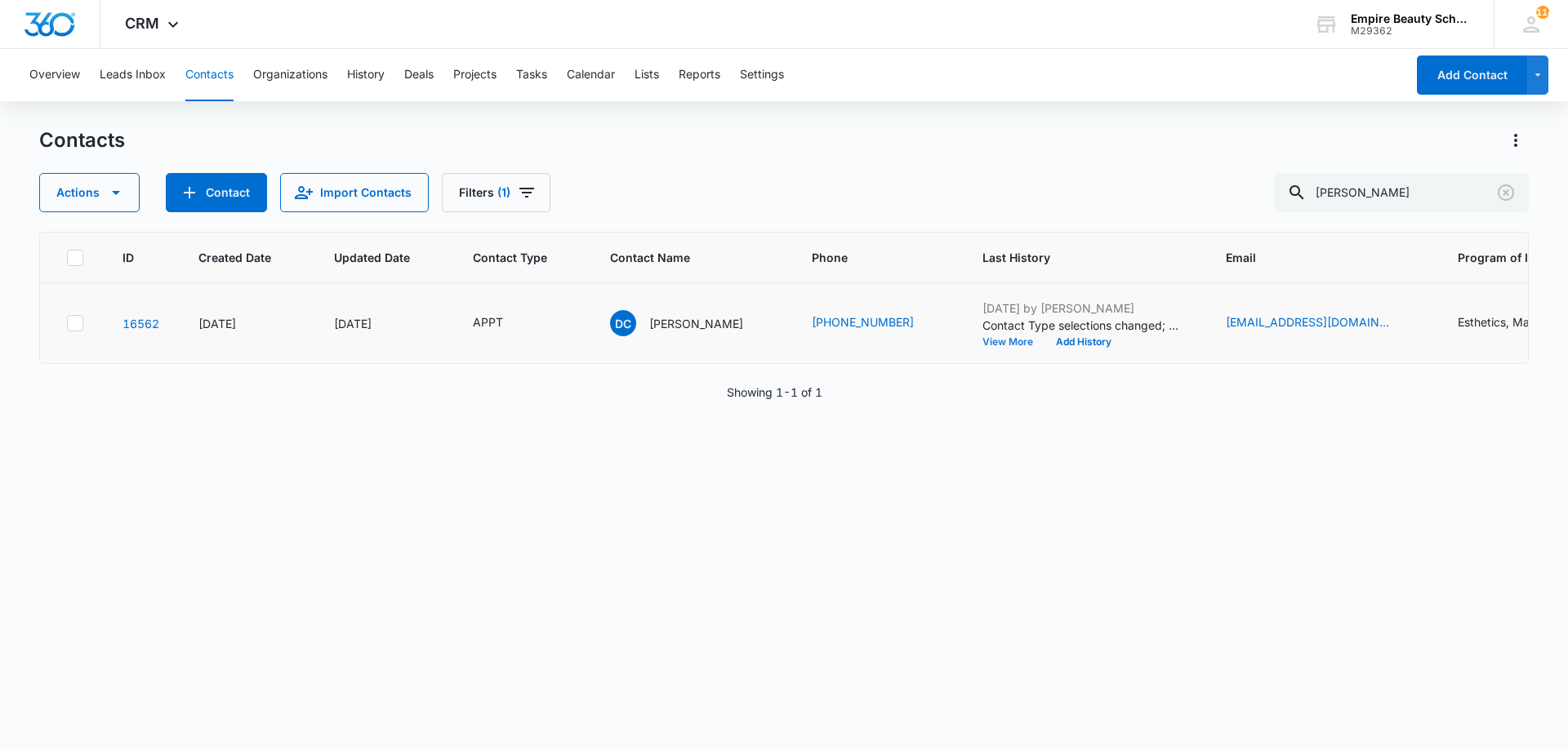
click at [983, 337] on button "View More" at bounding box center [1013, 342] width 62 height 9
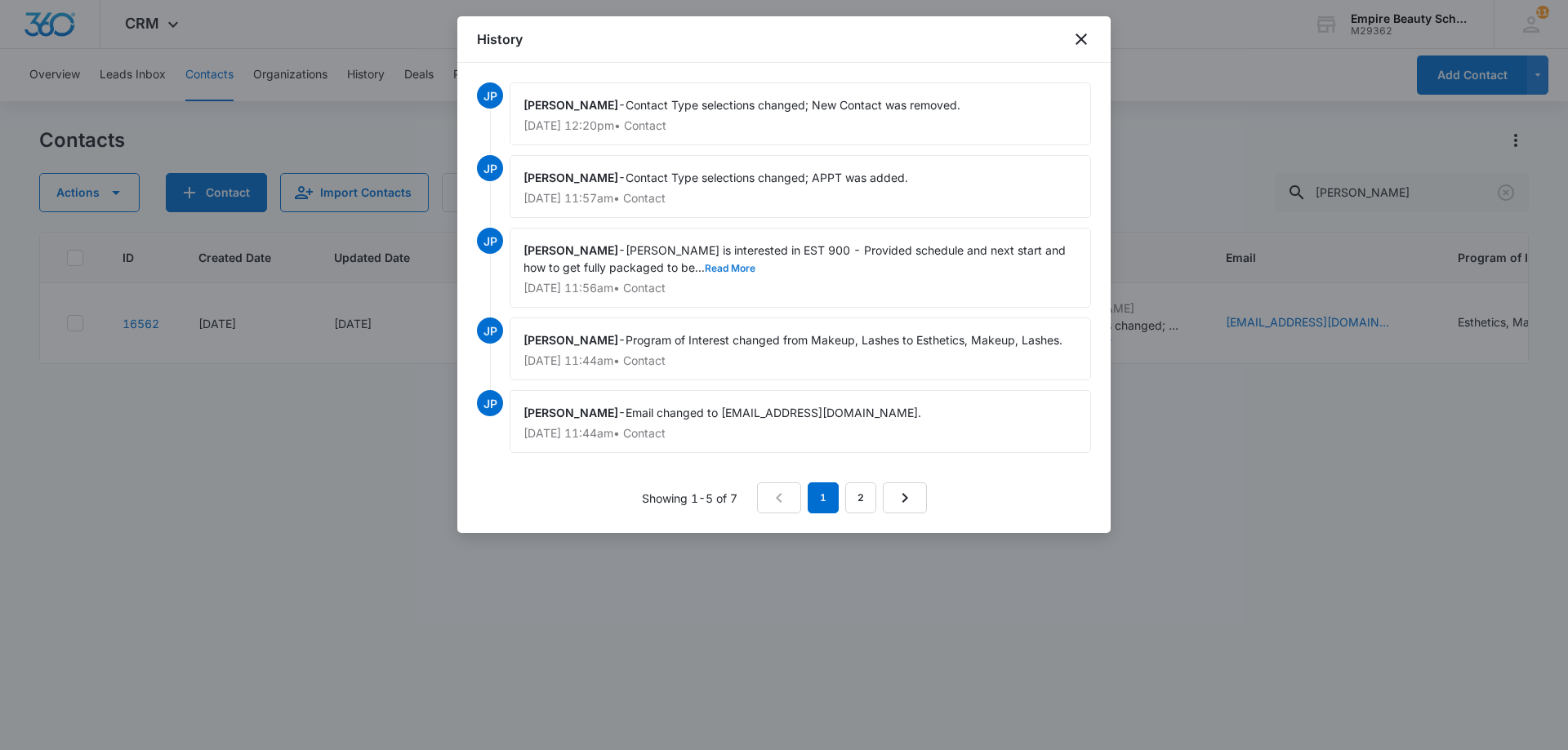
click at [705, 265] on button "Read More" at bounding box center [730, 268] width 51 height 9
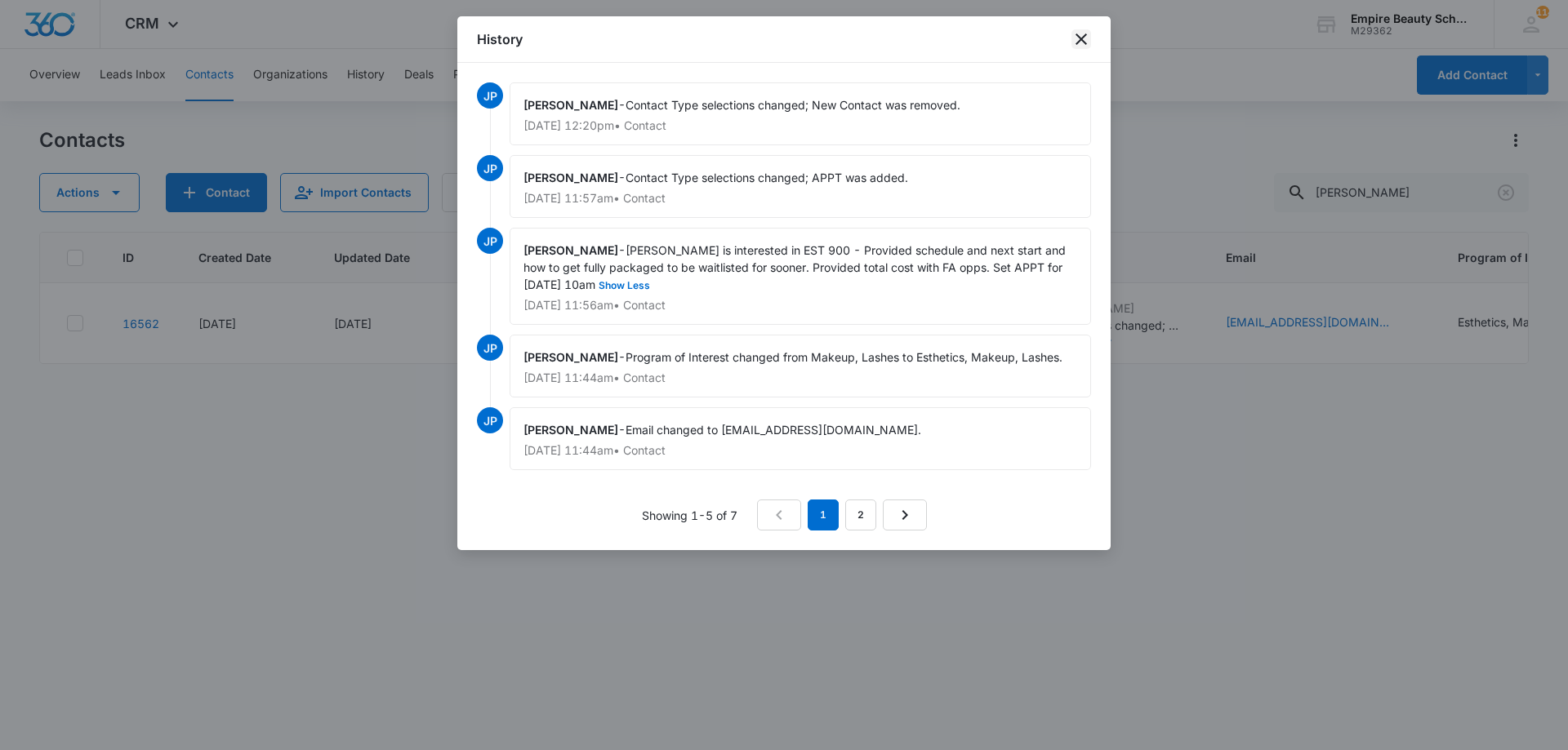
click at [1079, 42] on icon "close" at bounding box center [1081, 39] width 11 height 11
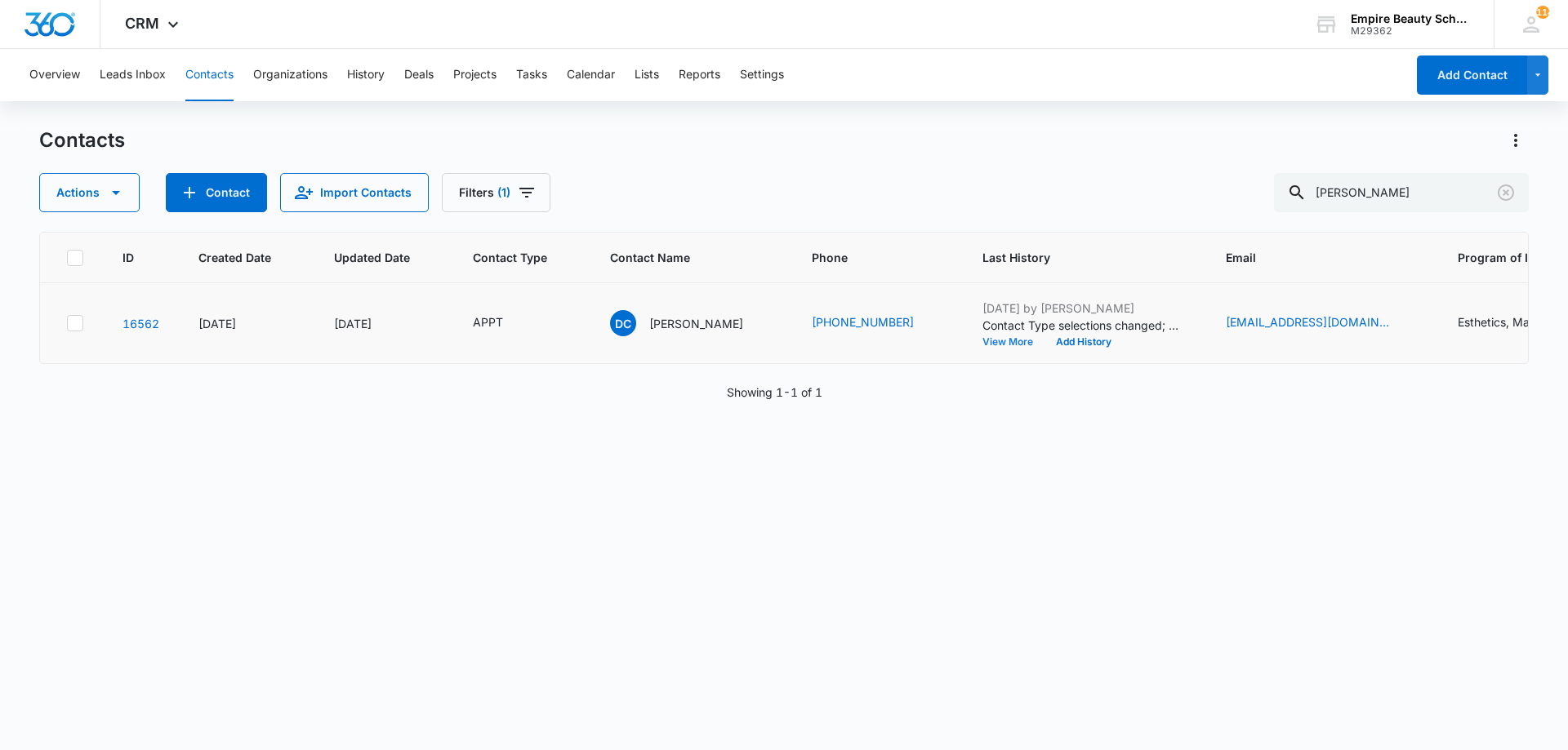
click at [982, 340] on button "View More" at bounding box center [1013, 342] width 62 height 9
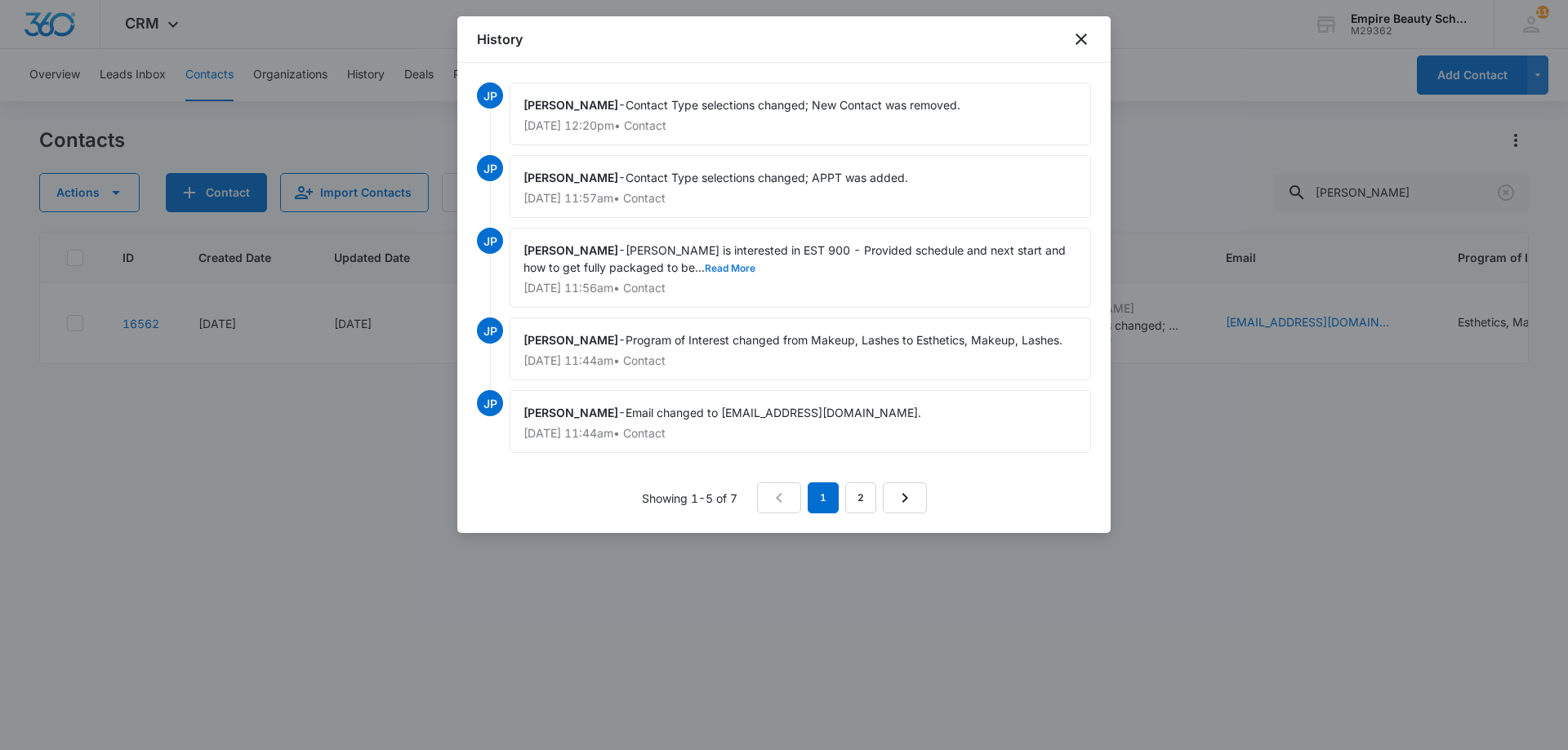
click at [705, 271] on button "Read More" at bounding box center [730, 268] width 51 height 9
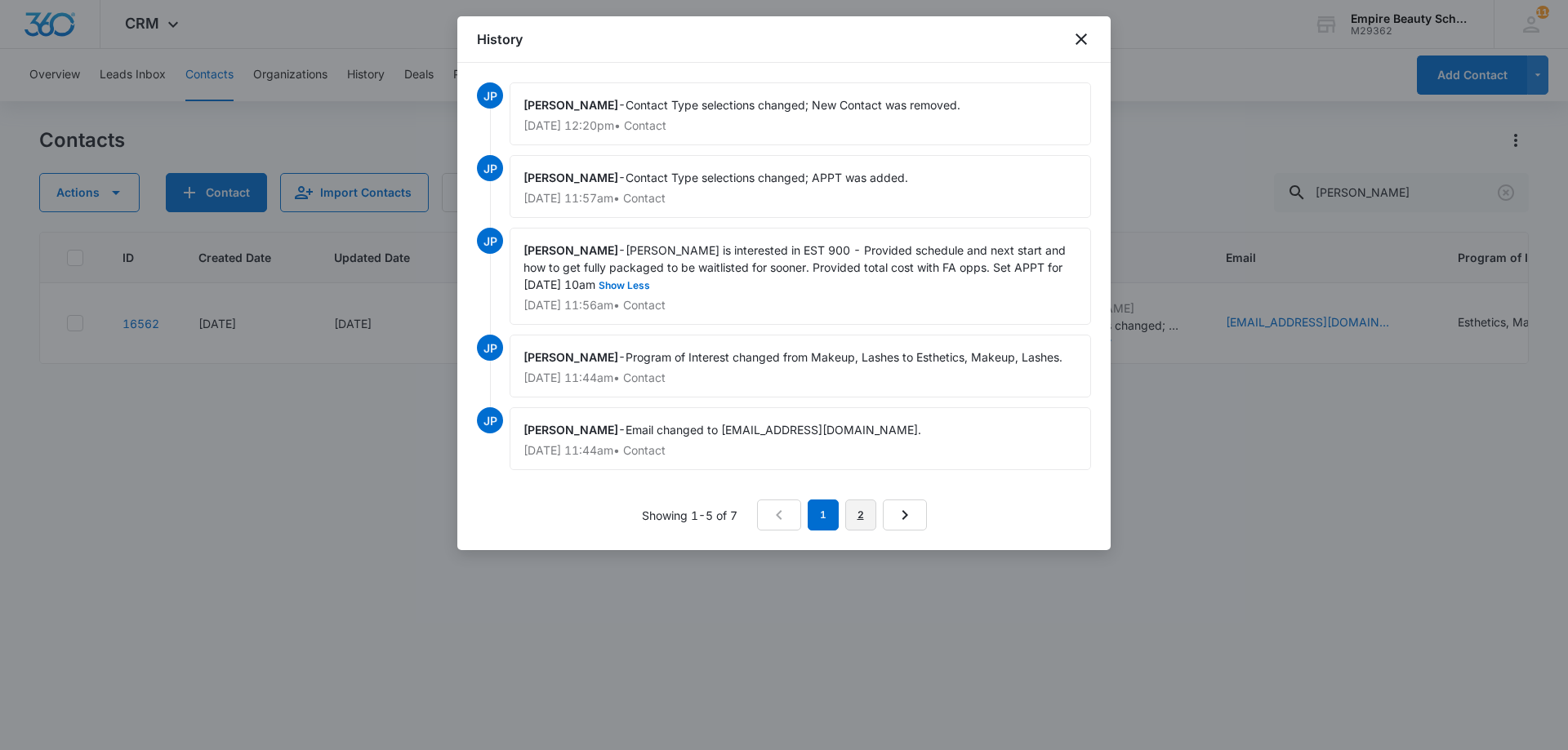
click at [855, 515] on link "2" at bounding box center [861, 515] width 31 height 31
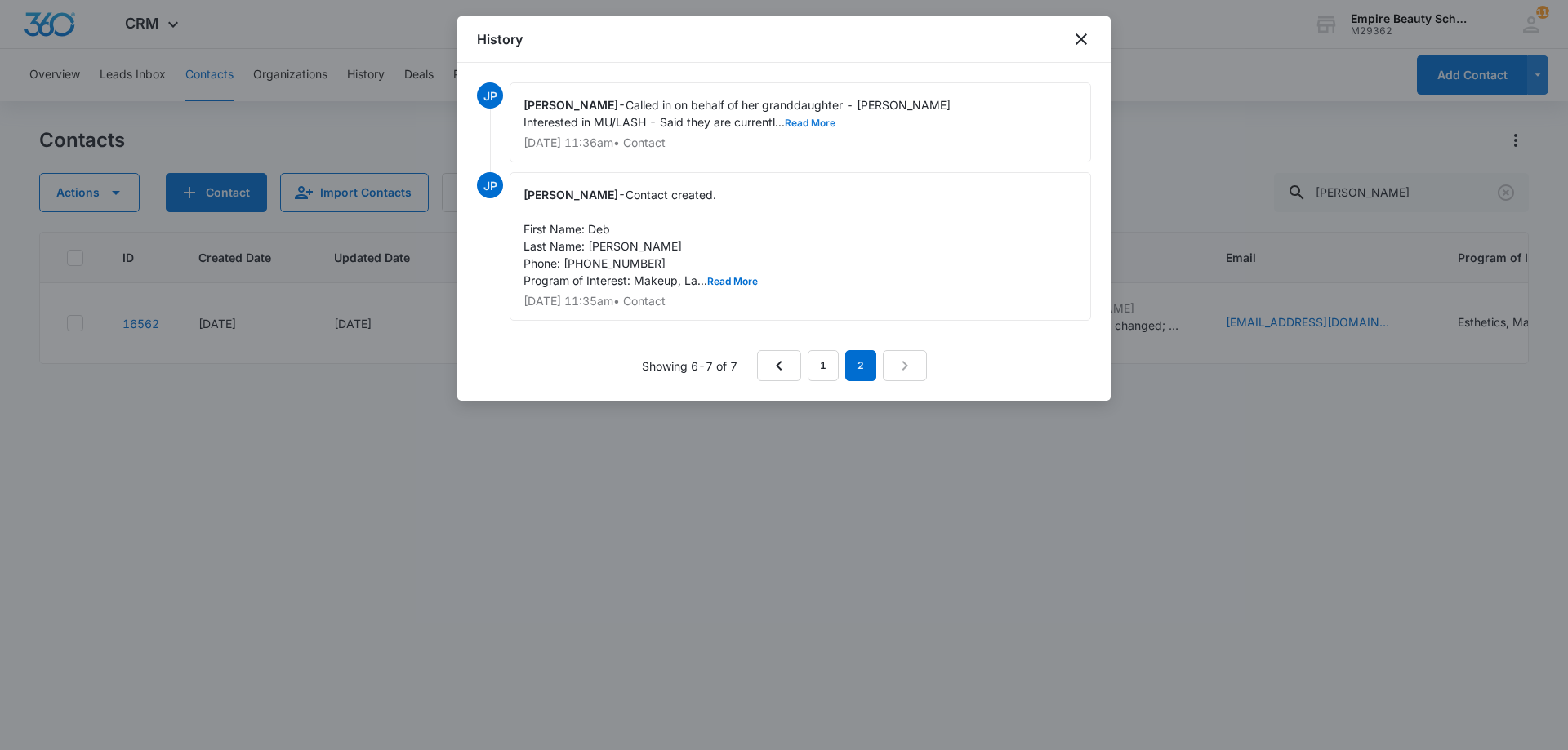
click at [823, 126] on button "Read More" at bounding box center [809, 122] width 51 height 9
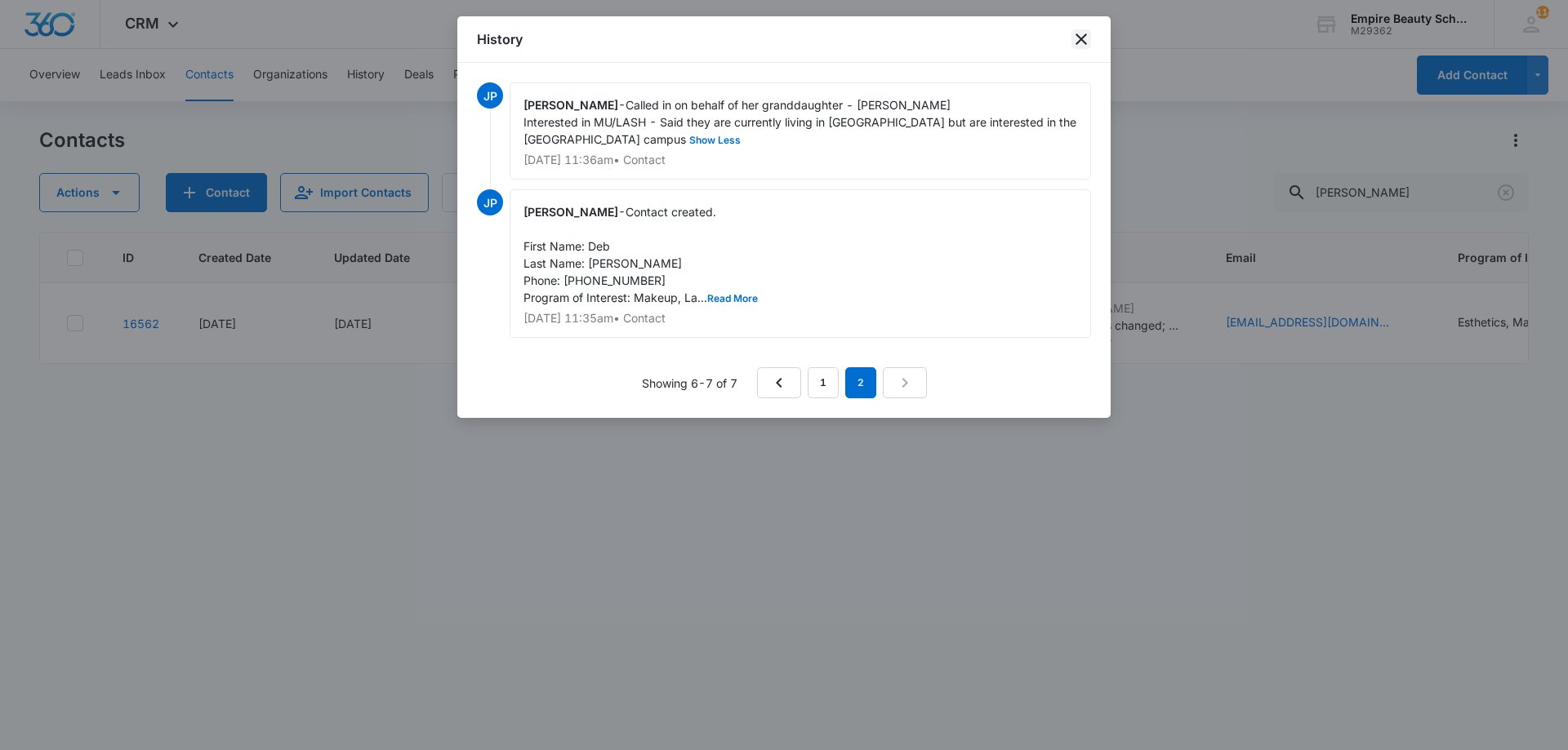
click at [1084, 39] on icon "close" at bounding box center [1081, 39] width 20 height 20
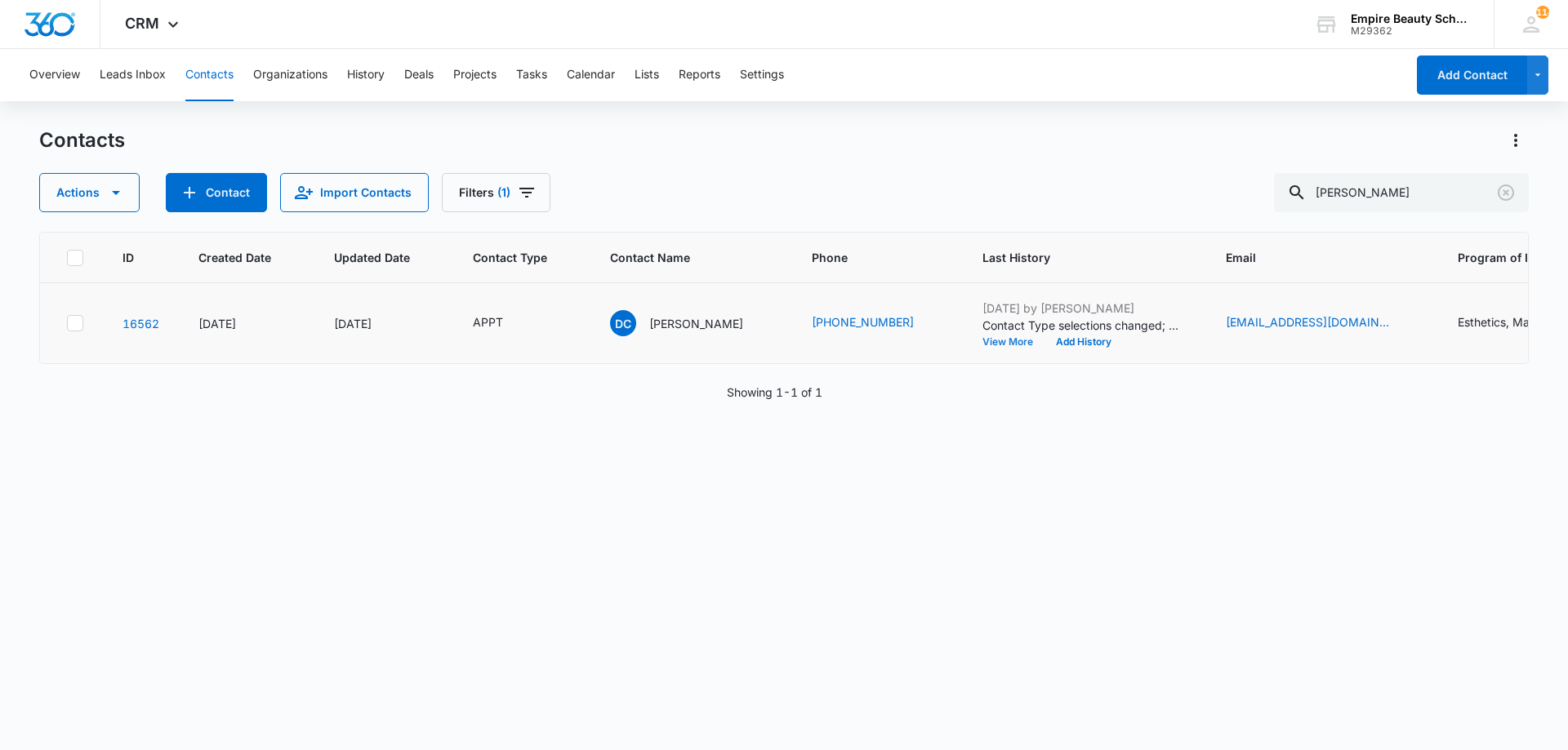
click at [988, 346] on button "View More" at bounding box center [1013, 342] width 62 height 9
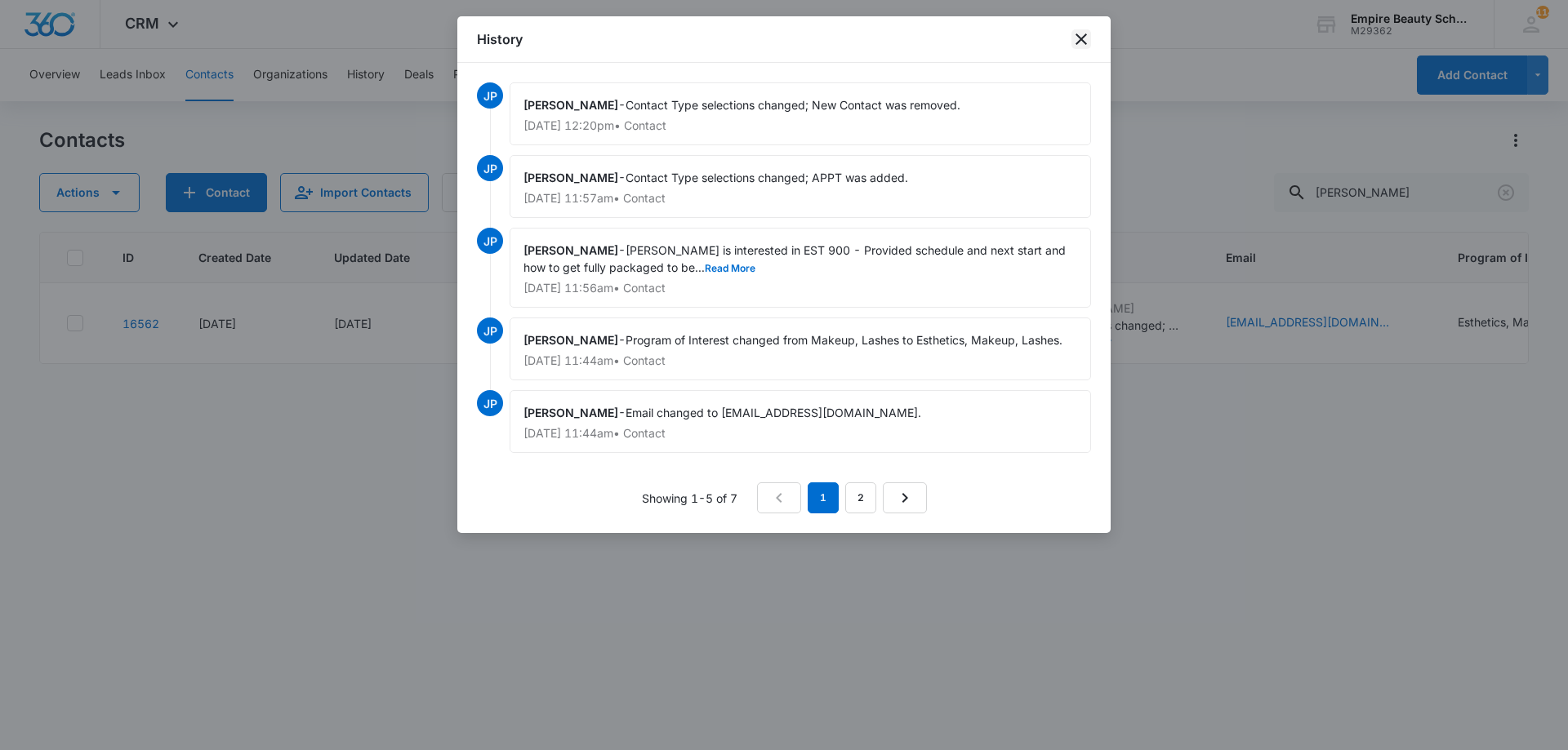
click at [1071, 30] on icon "close" at bounding box center [1081, 39] width 20 height 20
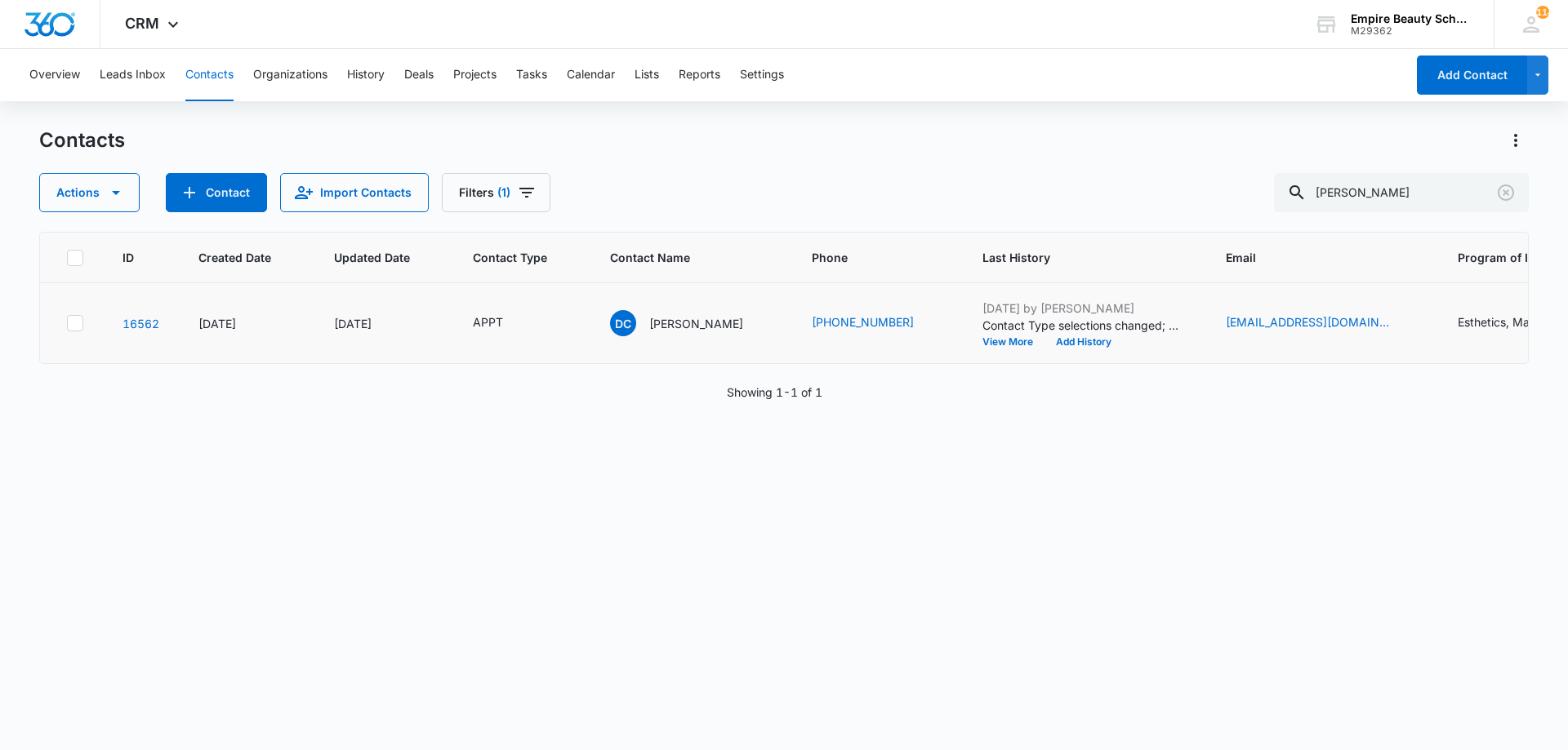
click at [1026, 352] on td "Aug 11, 2025 by Jess Peltonovich Contact Type selections changed; New Contact w…" at bounding box center [1084, 324] width 243 height 80
click at [1044, 339] on button "Add History" at bounding box center [1083, 342] width 79 height 9
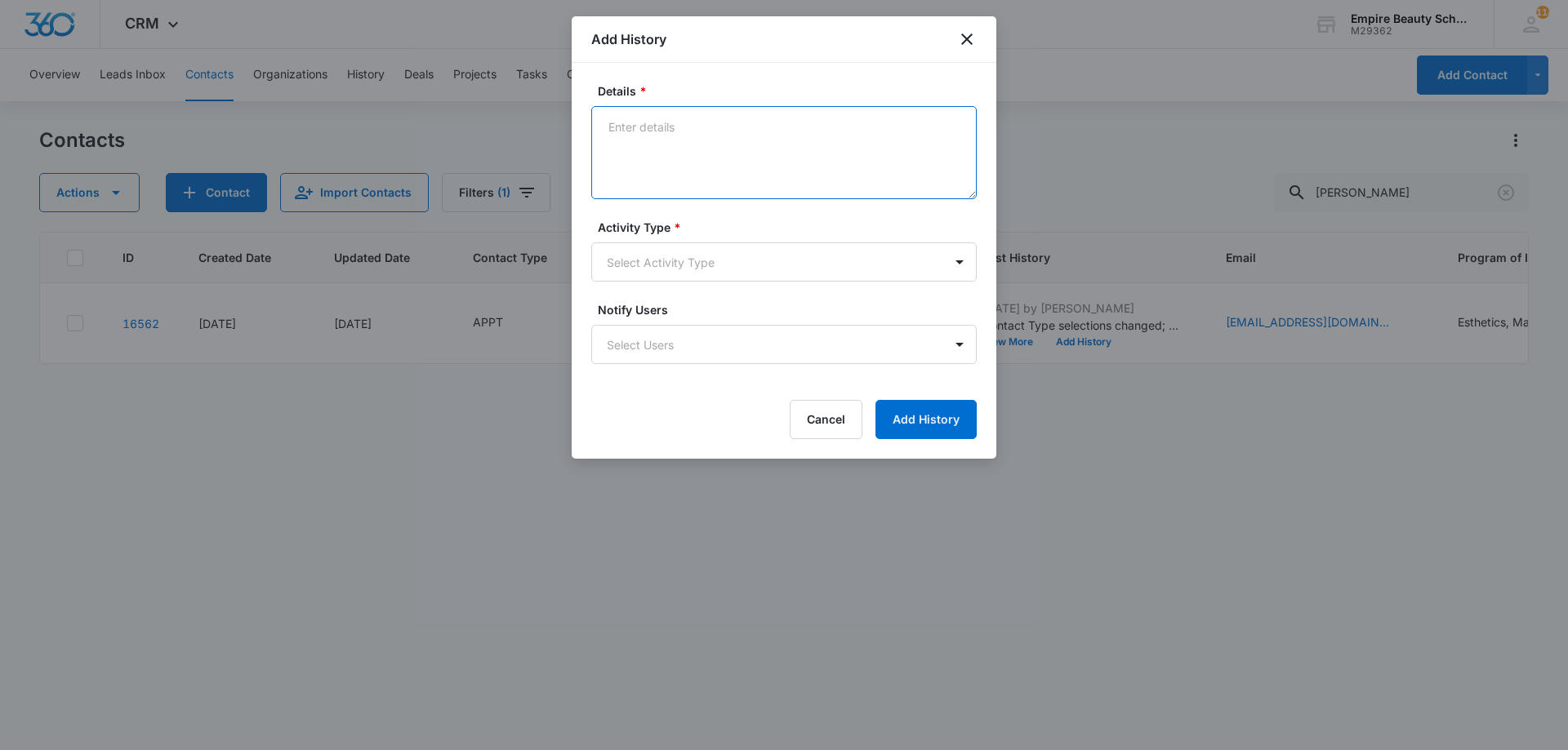
drag, startPoint x: 768, startPoint y: 164, endPoint x: 755, endPoint y: 164, distance: 13.0
click at [759, 162] on textarea "Details *" at bounding box center [784, 152] width 385 height 93
type textarea "Confirmed APPT for [DATE] 10am"
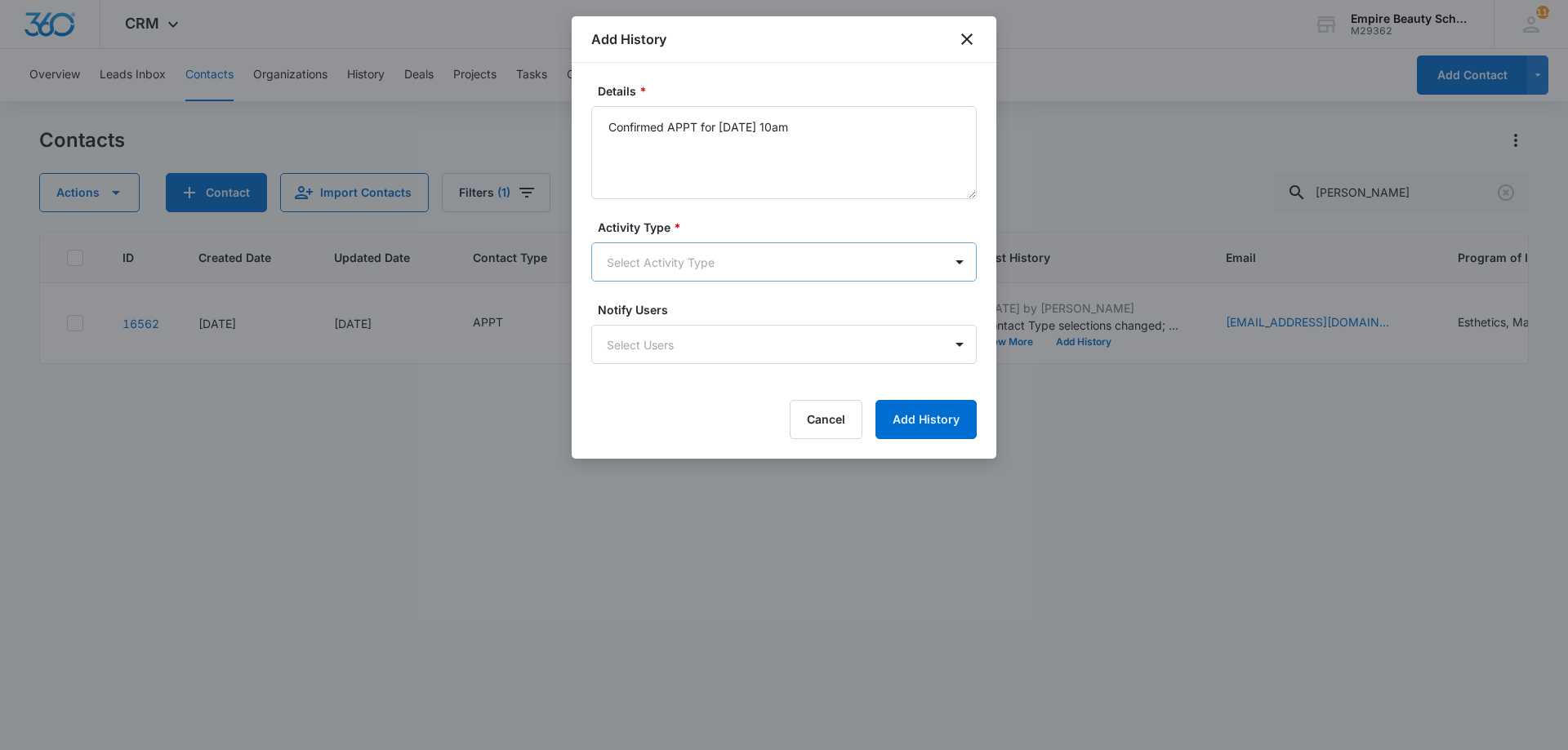
click at [730, 273] on body "CRM Apps Forms CRM Email Shop Payments POS Files Brand Settings Empire Beauty S…" at bounding box center [784, 375] width 1568 height 750
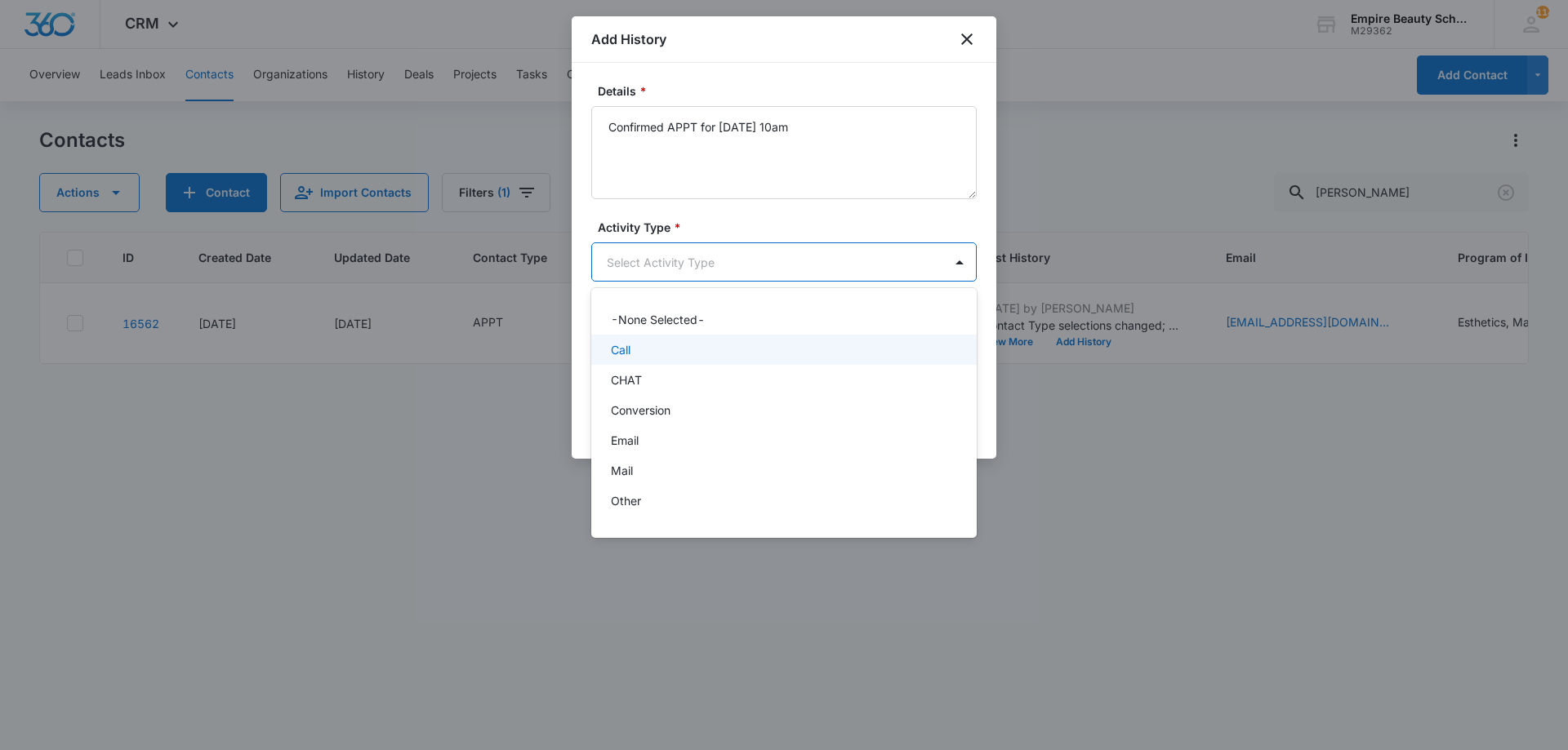
click at [670, 342] on div "Call" at bounding box center [784, 349] width 385 height 30
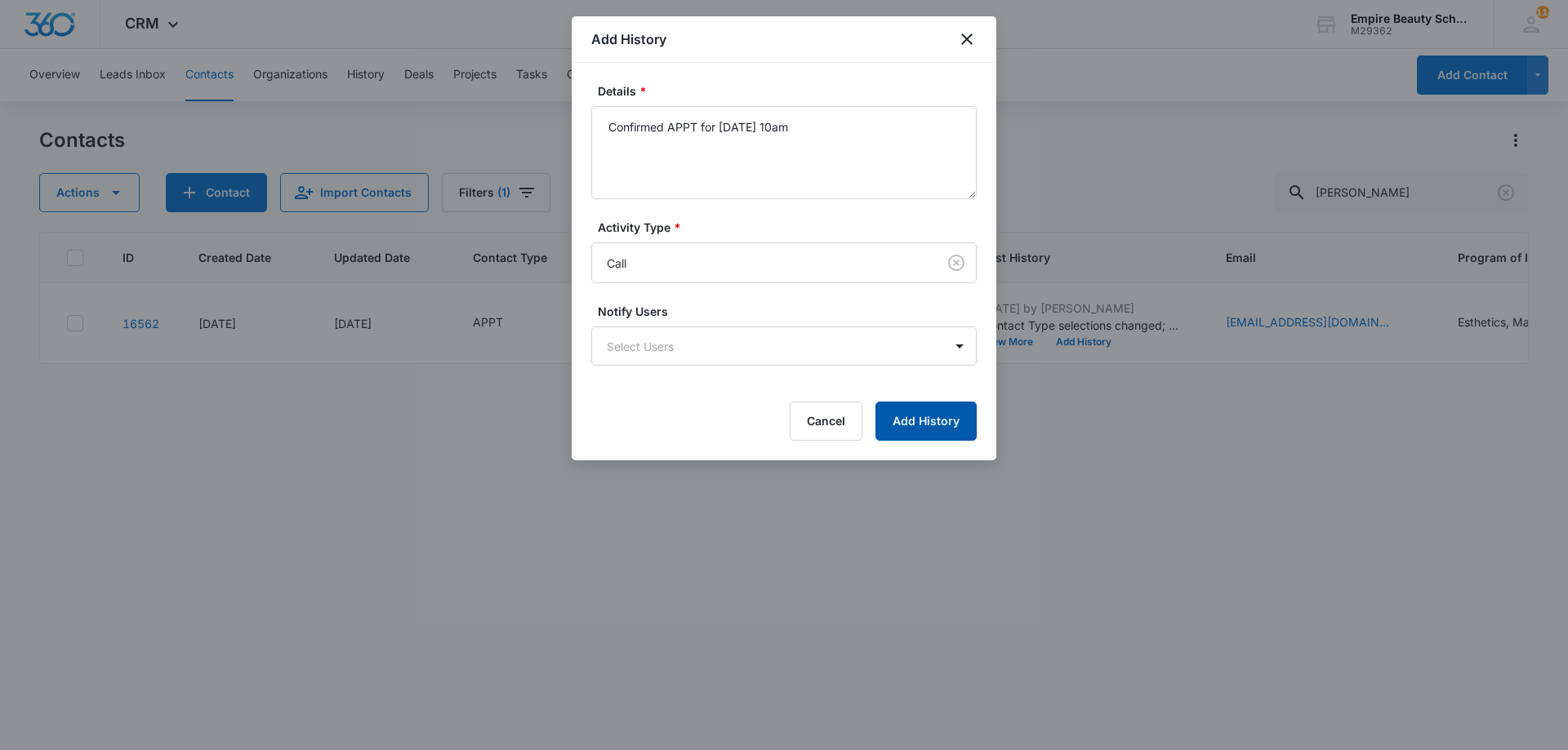
click at [921, 411] on button "Add History" at bounding box center [926, 421] width 101 height 39
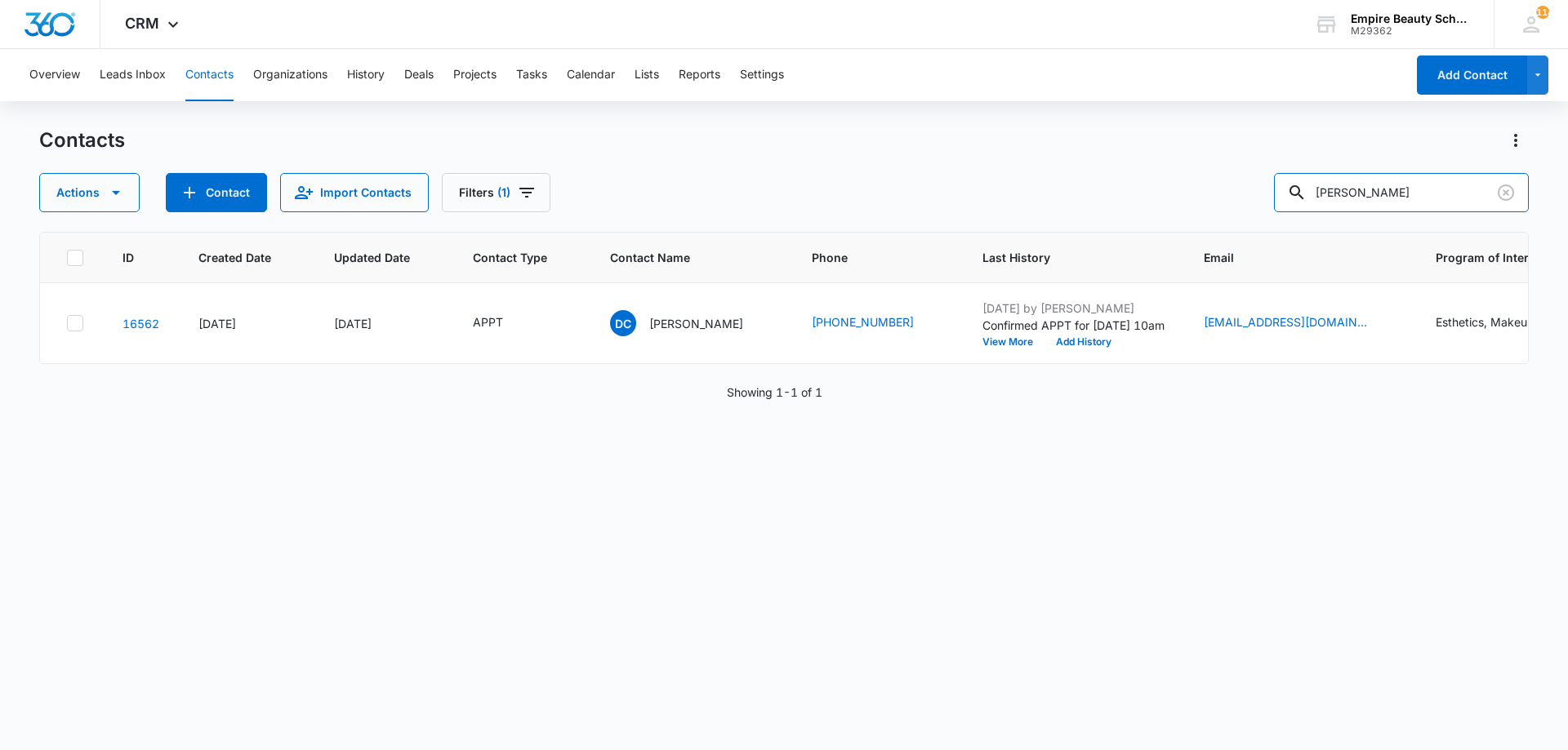
drag, startPoint x: 1405, startPoint y: 196, endPoint x: 1091, endPoint y: 162, distance: 315.8
click at [1096, 164] on div "Contacts Actions Contact Import Contacts Filters (1) deb clark" at bounding box center [784, 170] width 1489 height 85
type input "kaylee tour"
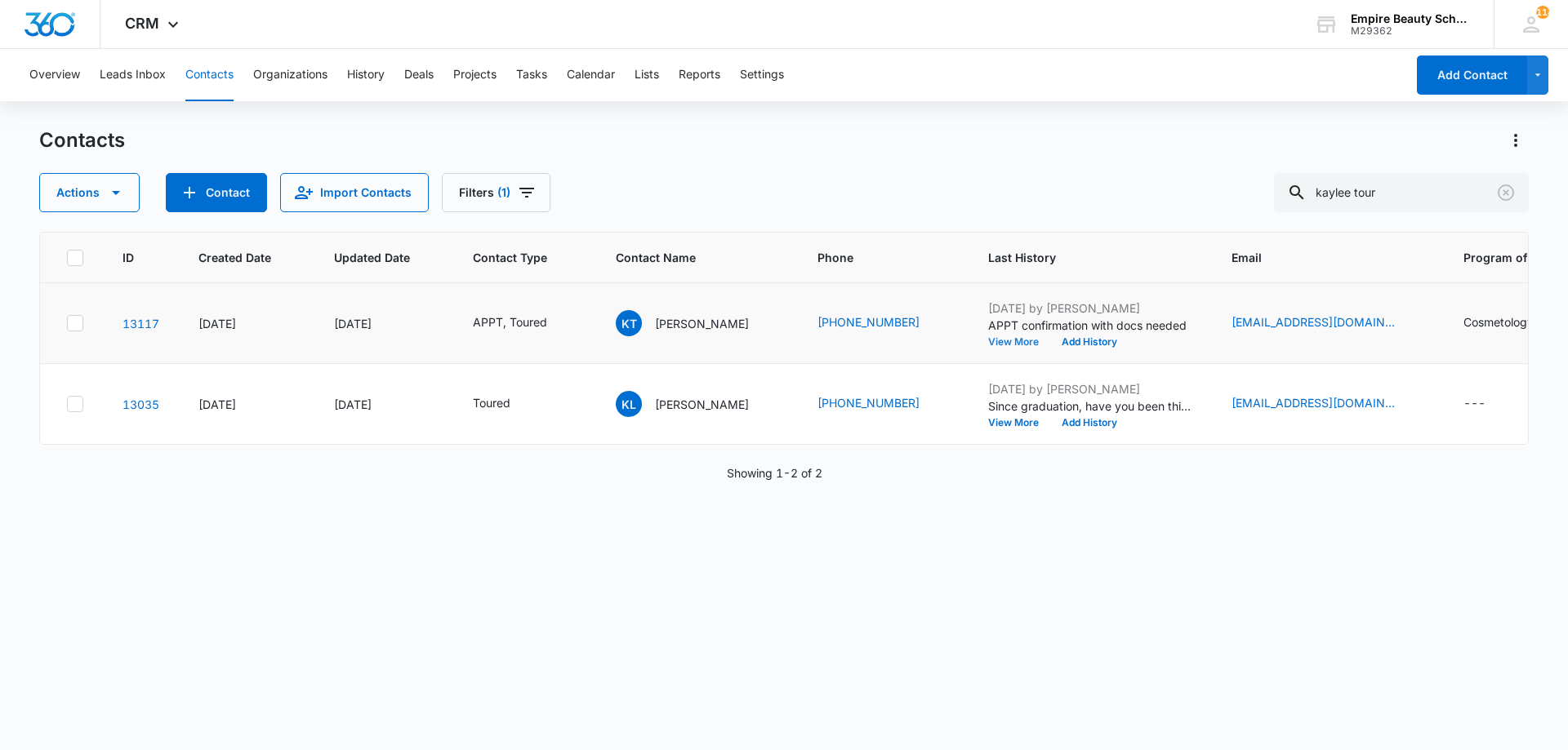
click at [1000, 341] on button "View More" at bounding box center [1019, 342] width 62 height 9
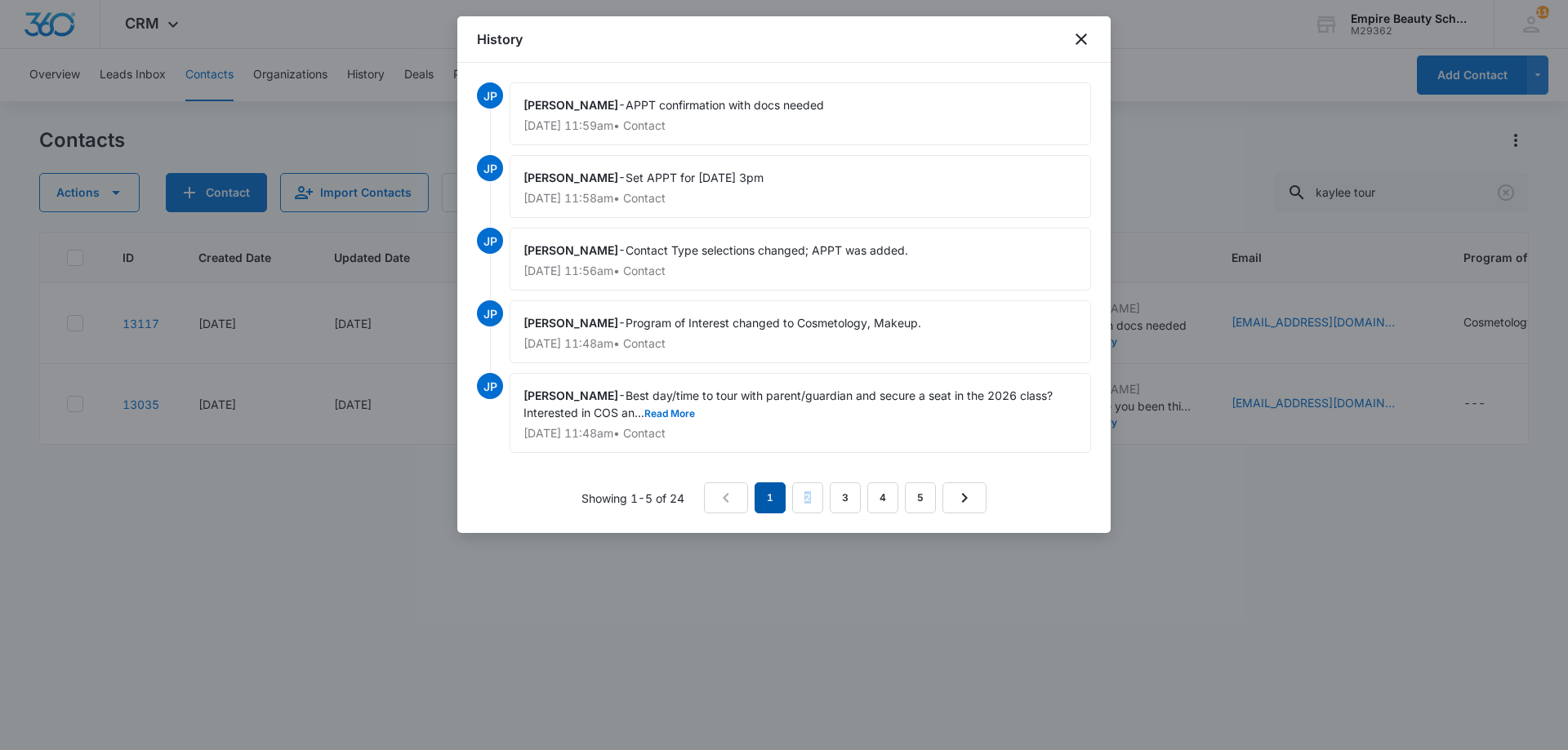
drag, startPoint x: 814, startPoint y: 482, endPoint x: 764, endPoint y: 500, distance: 53.1
click at [778, 501] on div "JP Jess Peltonovich - APPT confirmation with docs needed Aug 11, 2025 at 11:59a…" at bounding box center [784, 297] width 614 height 431
drag, startPoint x: 764, startPoint y: 500, endPoint x: 676, endPoint y: 417, distance: 121.0
click at [676, 417] on button "Read More" at bounding box center [669, 414] width 51 height 9
click at [1085, 36] on icon "close" at bounding box center [1081, 39] width 11 height 11
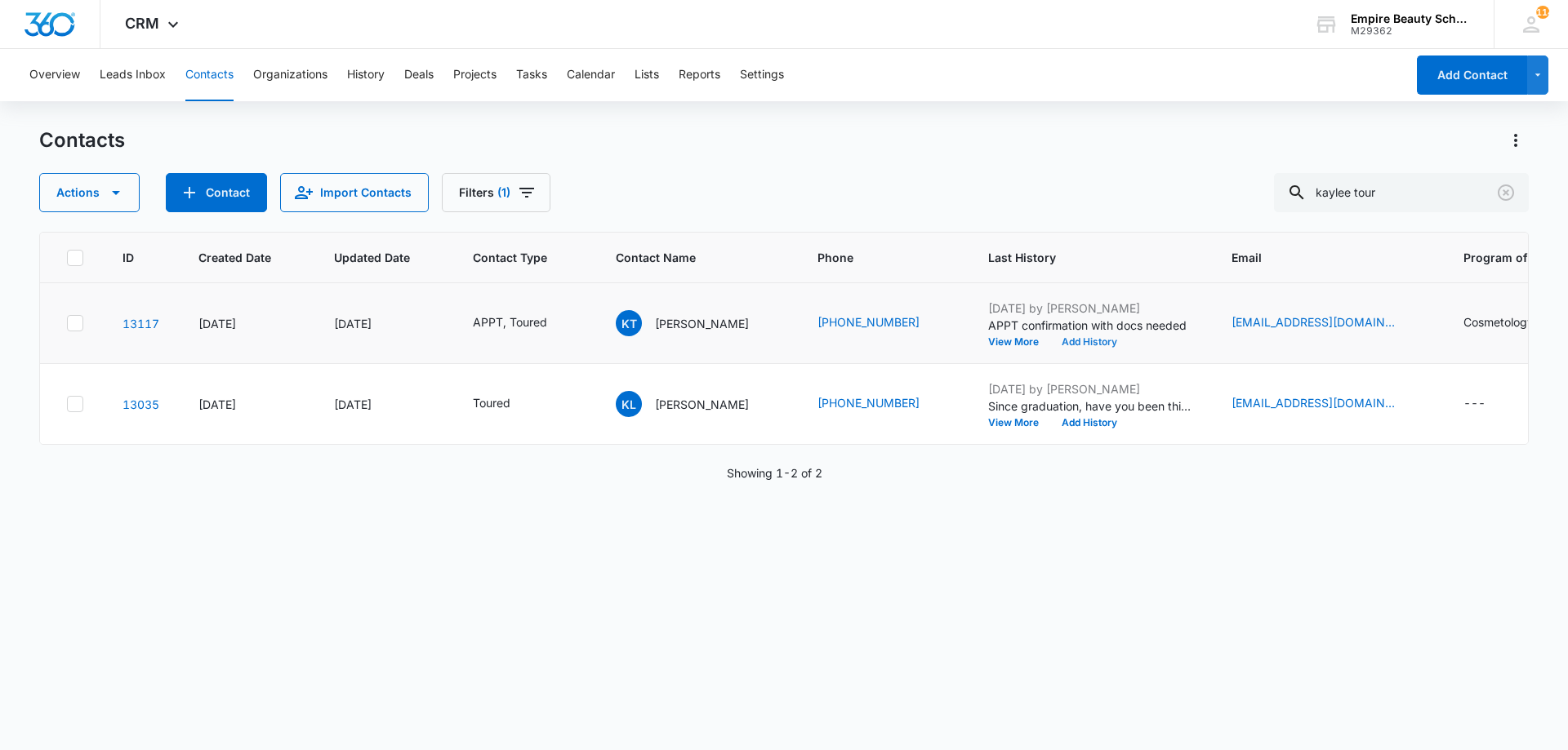
click at [1052, 346] on button "Add History" at bounding box center [1089, 342] width 79 height 9
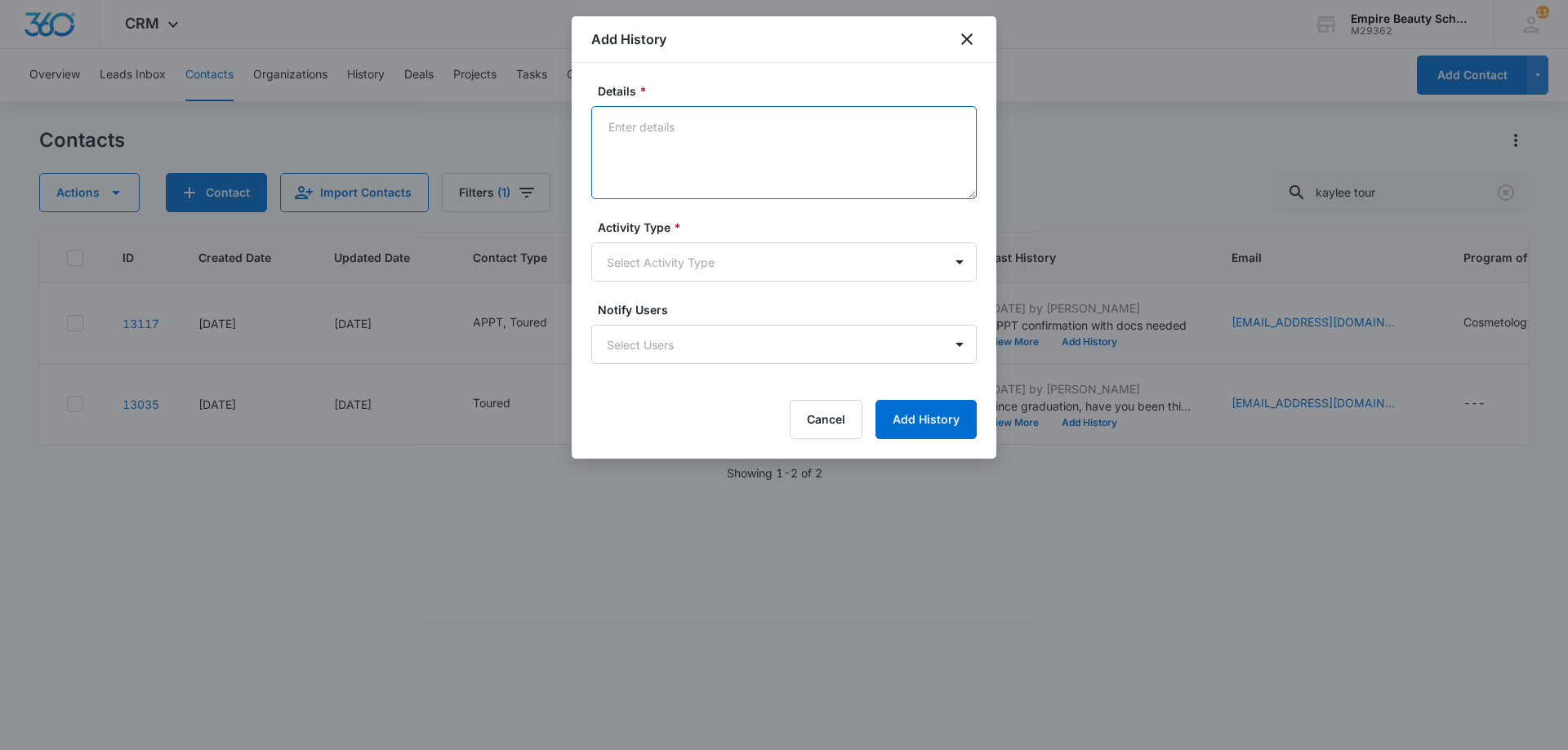
click at [897, 164] on textarea "Details *" at bounding box center [784, 152] width 385 height 93
click at [667, 150] on textarea "Details *" at bounding box center [784, 152] width 385 height 93
click at [672, 149] on textarea "Details *" at bounding box center [784, 152] width 385 height 93
type textarea "VM - Confirm APPT for [DATE] 3pm"
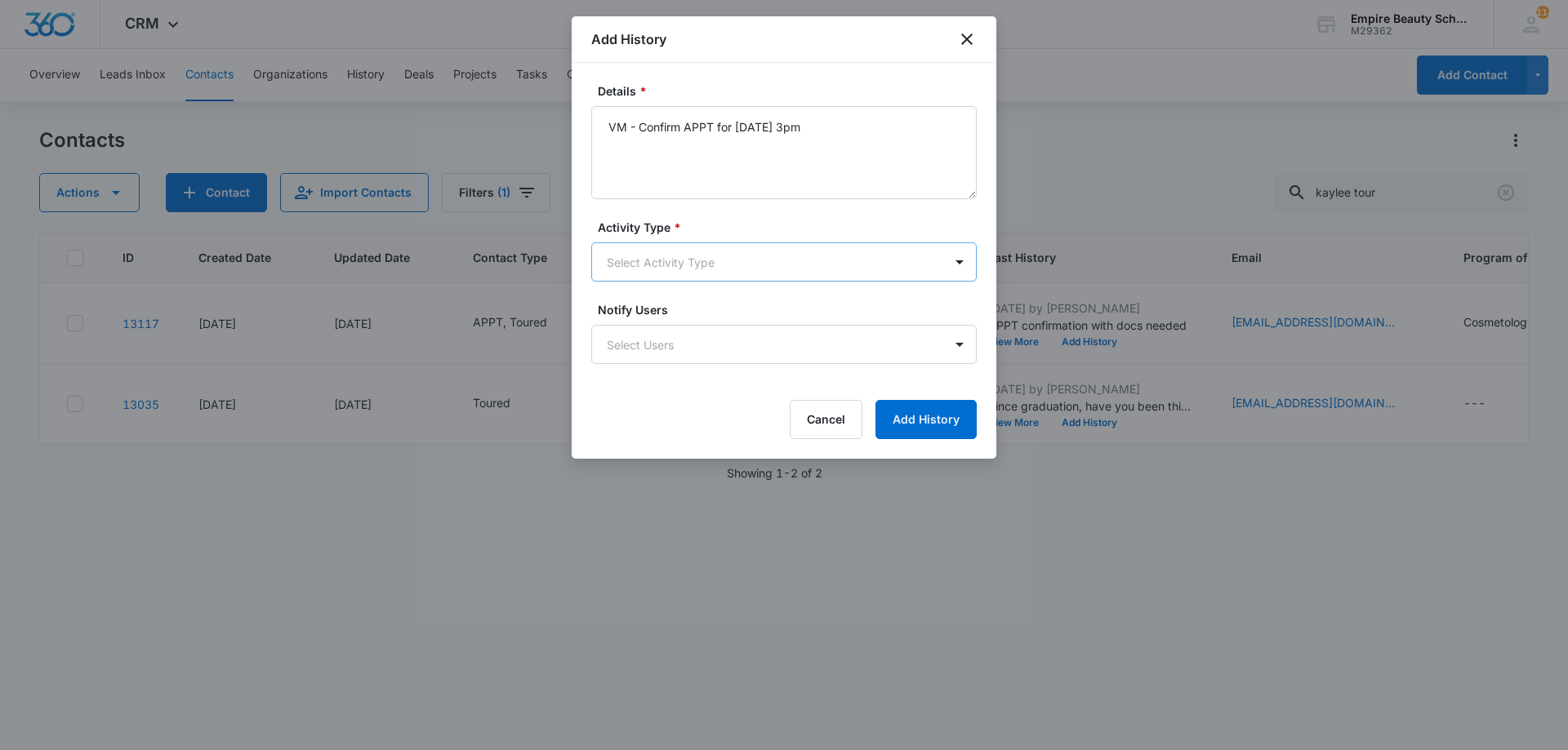
click at [712, 262] on body "CRM Apps Forms CRM Email Shop Payments POS Files Brand Settings Empire Beauty S…" at bounding box center [784, 375] width 1568 height 750
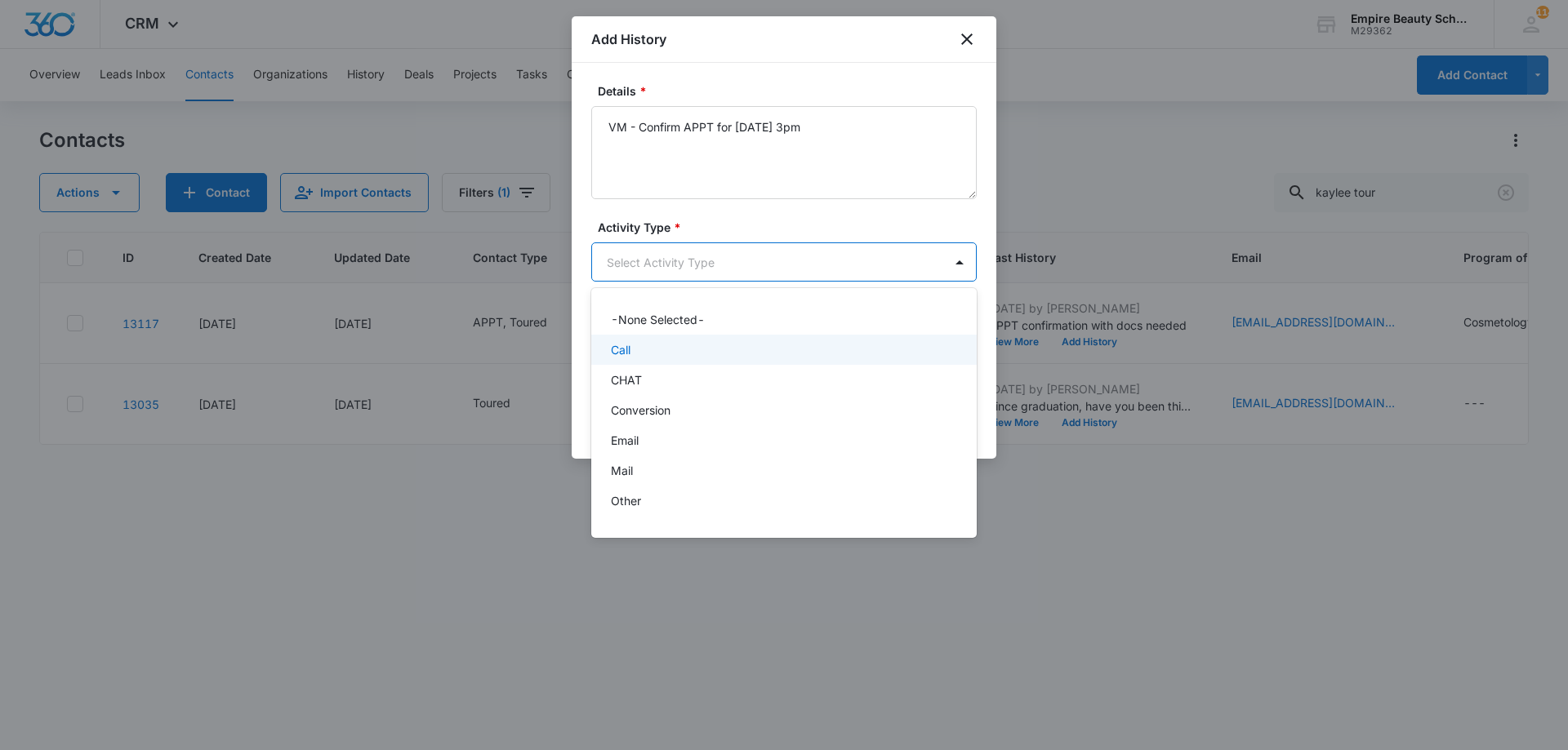
click at [655, 354] on div "Call" at bounding box center [782, 350] width 343 height 17
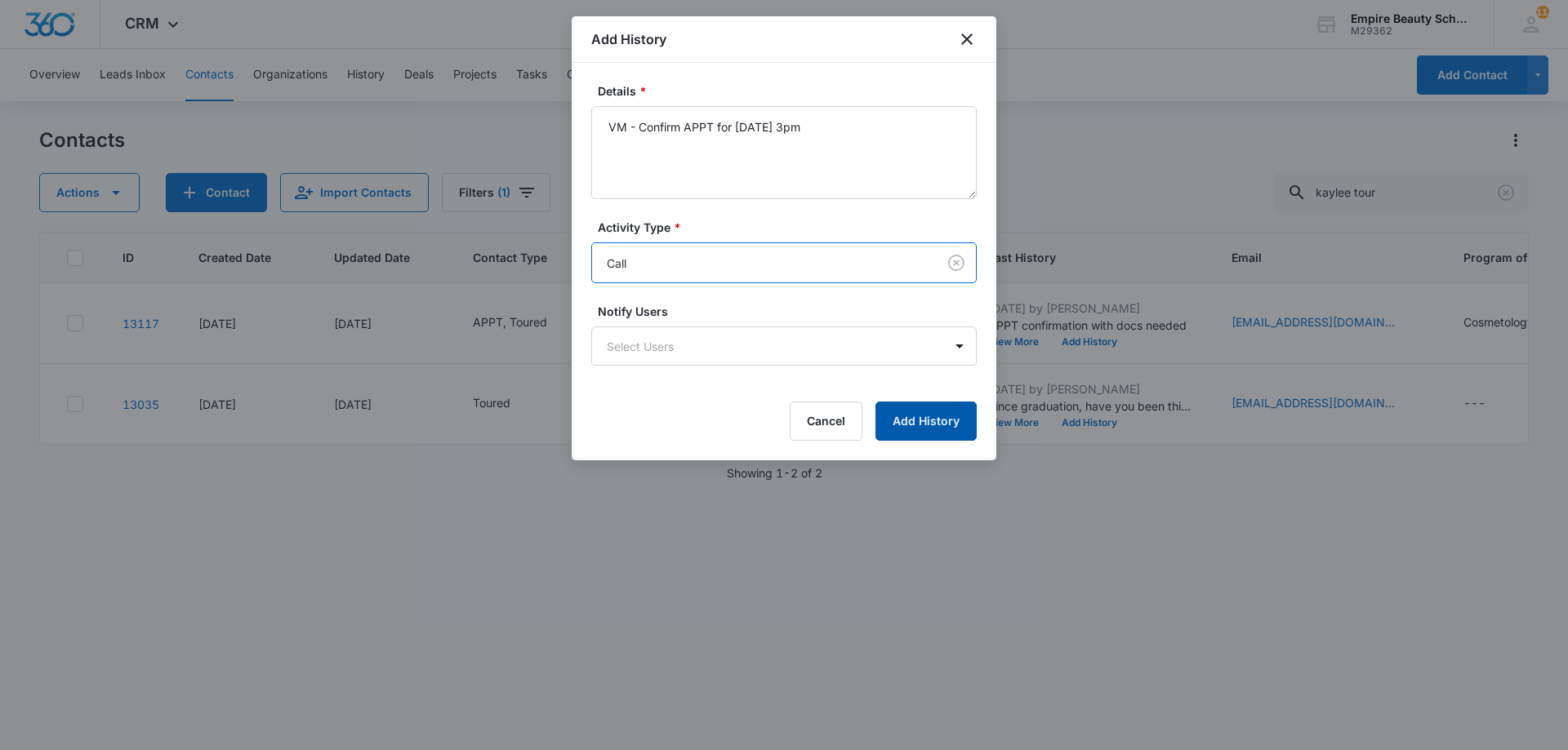
click at [914, 417] on button "Add History" at bounding box center [926, 421] width 101 height 39
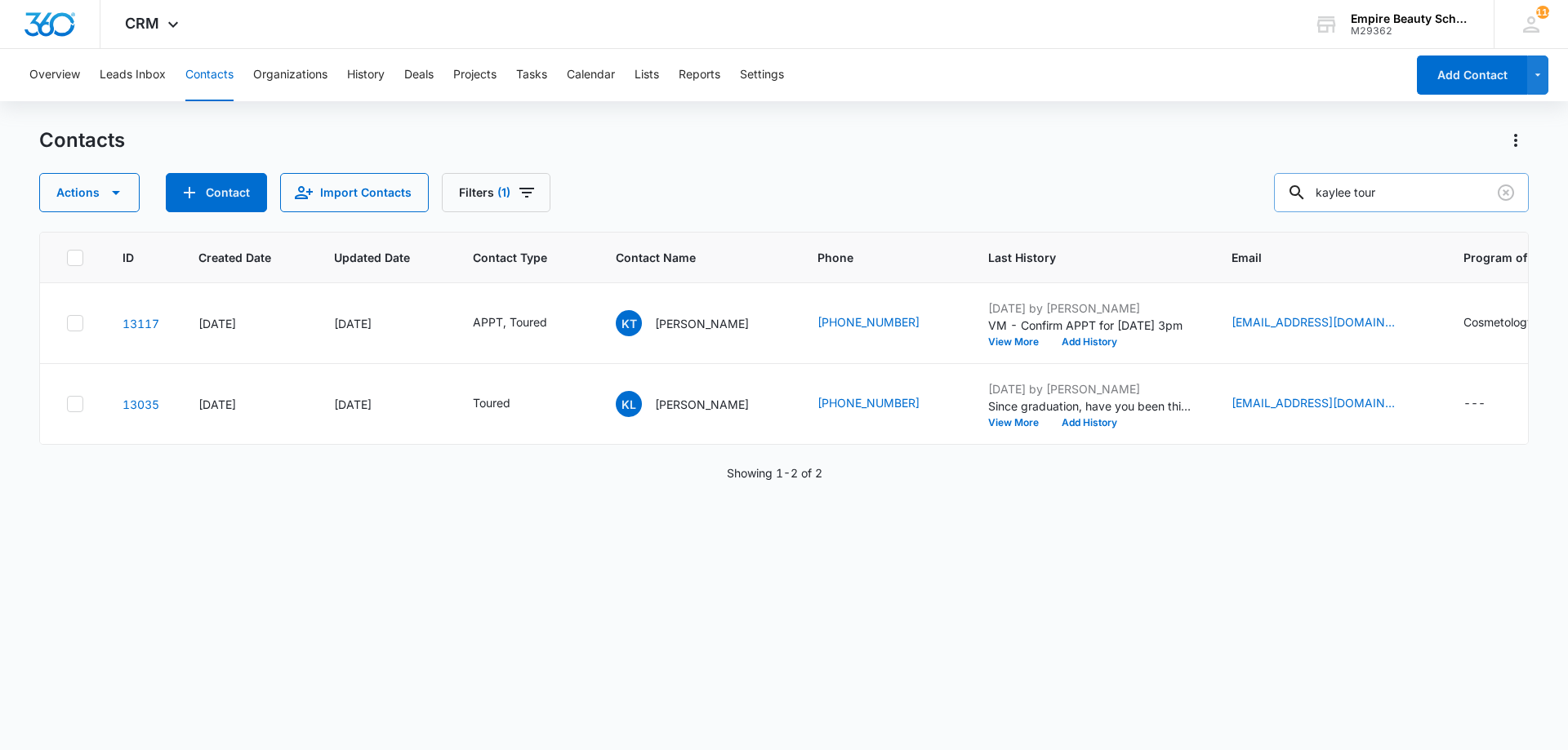
click at [1488, 191] on input "kaylee tour" at bounding box center [1400, 193] width 254 height 39
click at [1504, 198] on icon "Clear" at bounding box center [1505, 193] width 20 height 20
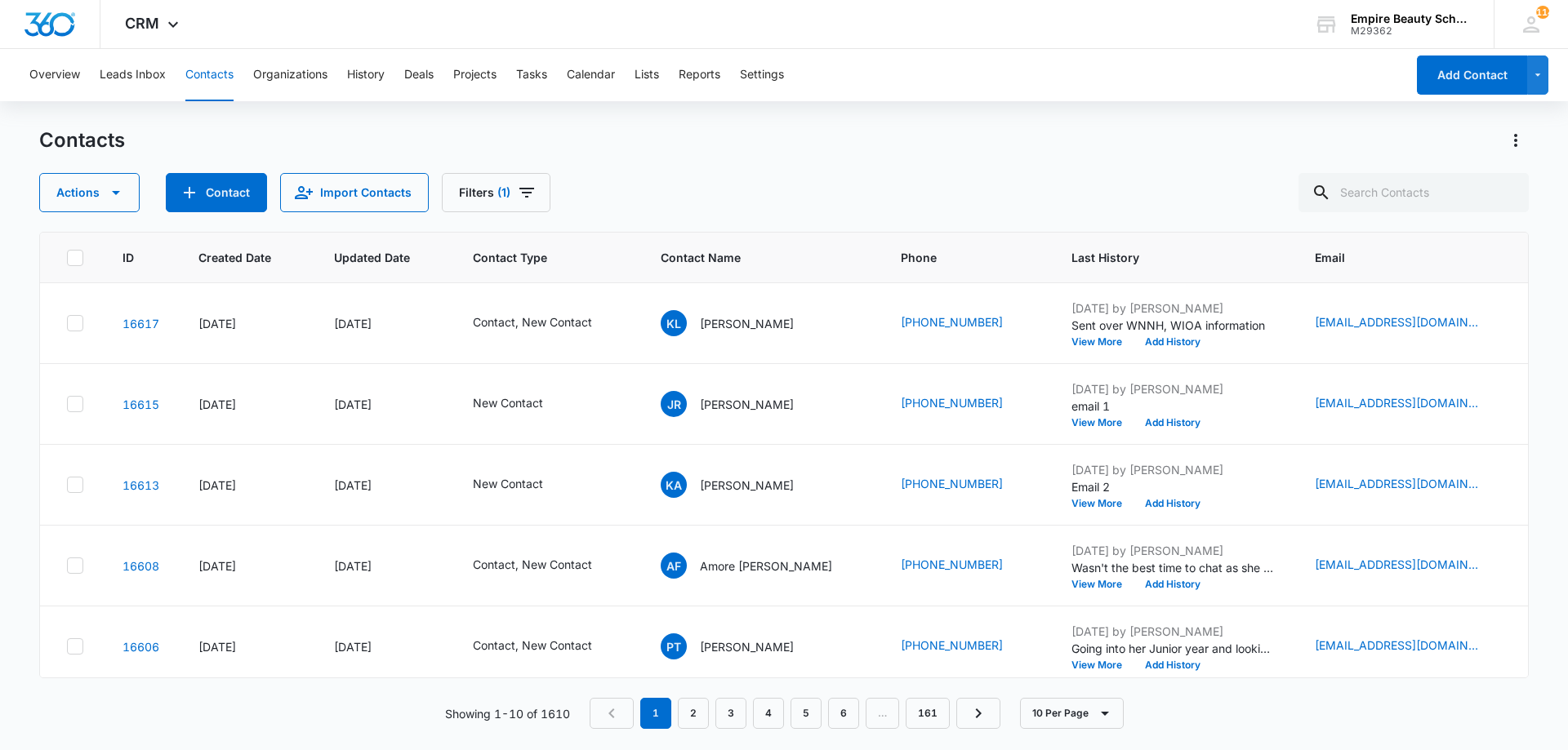
click at [909, 224] on div "Contacts Actions Contact Import Contacts Filters (1) ID Created Date Updated Da…" at bounding box center [784, 438] width 1489 height 622
click at [1005, 169] on div "Contacts Actions Contact Import Contacts Filters (1)" at bounding box center [784, 170] width 1489 height 85
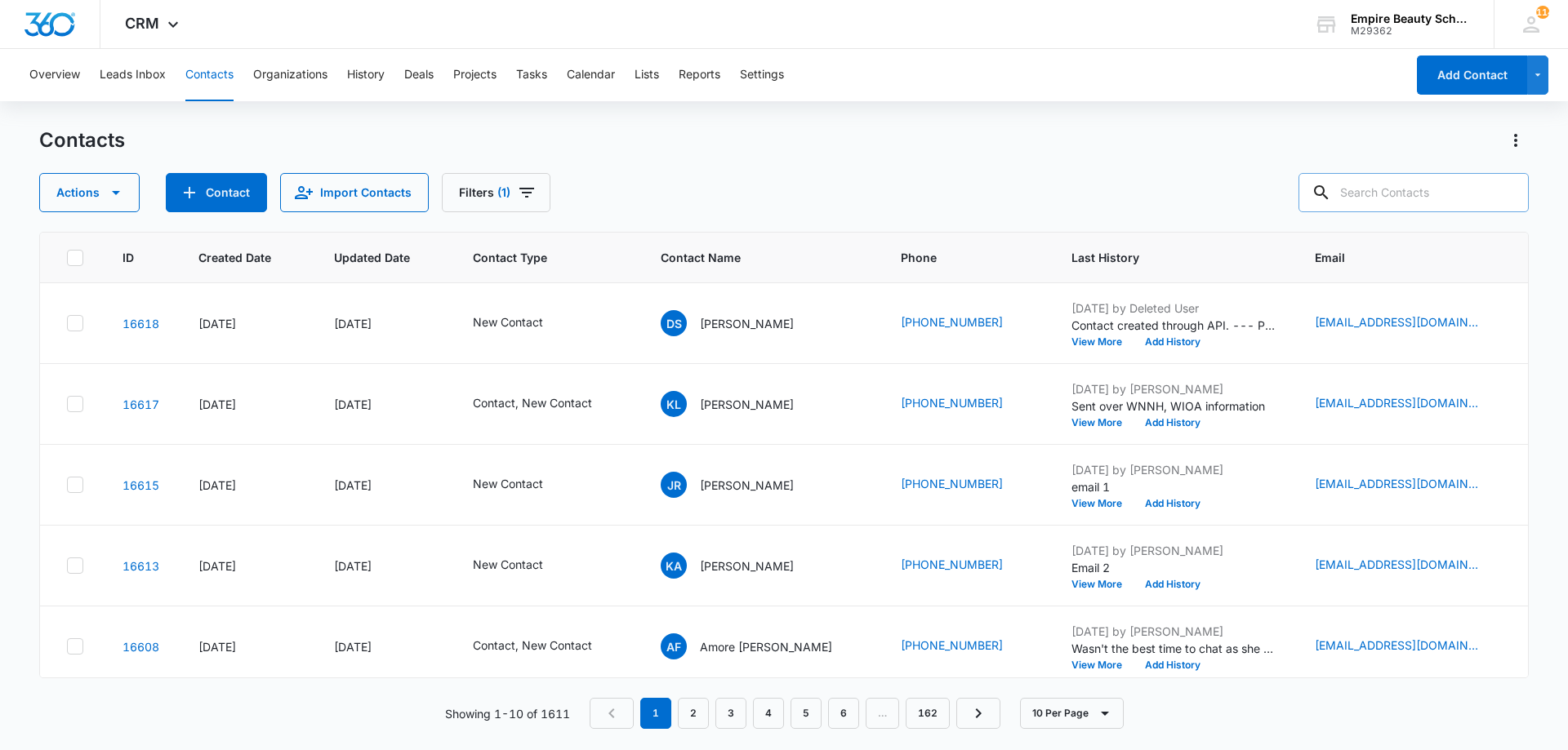
click at [1404, 201] on input "text" at bounding box center [1413, 193] width 230 height 39
type input "daniel sax"
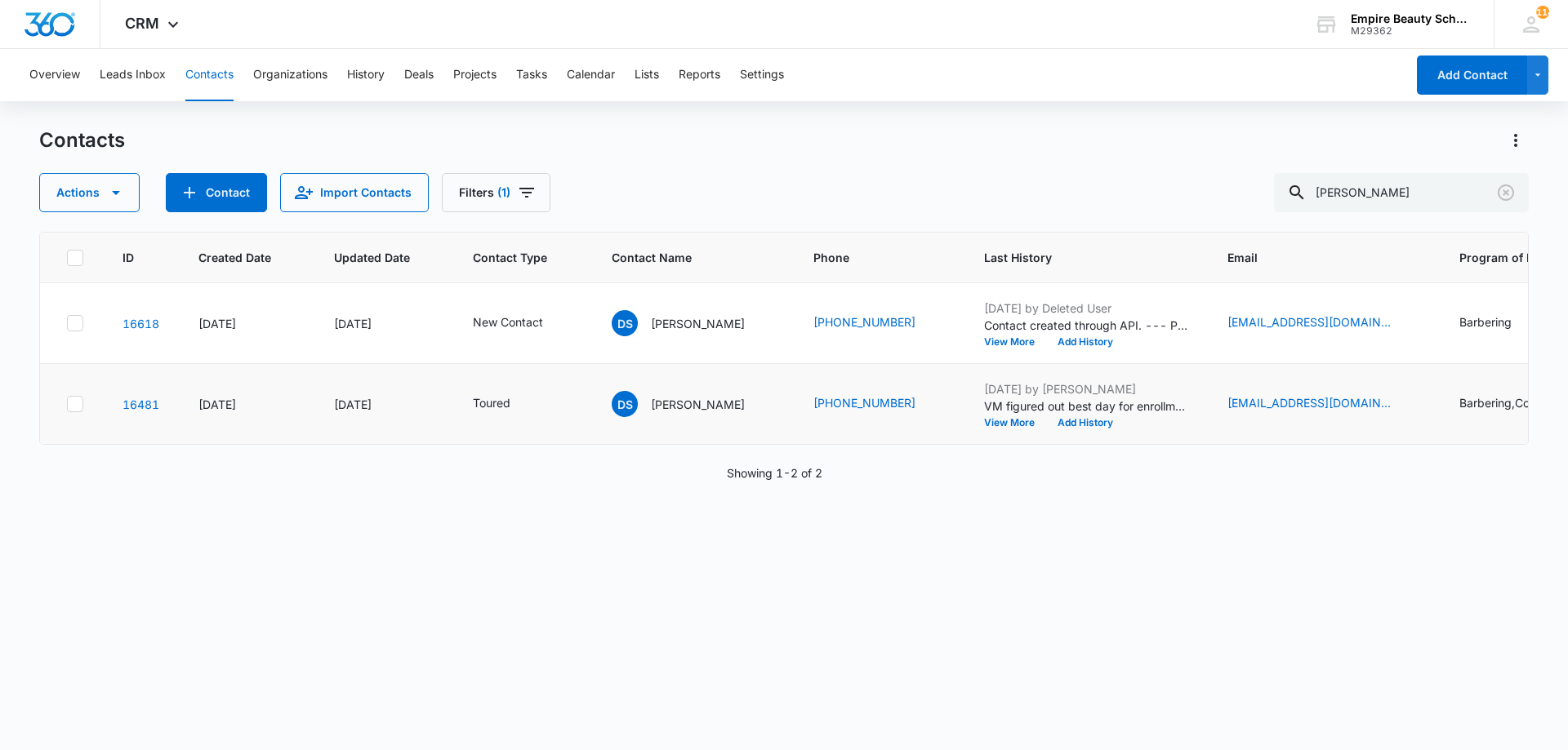
click at [848, 442] on td "(207) 844-3523" at bounding box center [879, 404] width 170 height 80
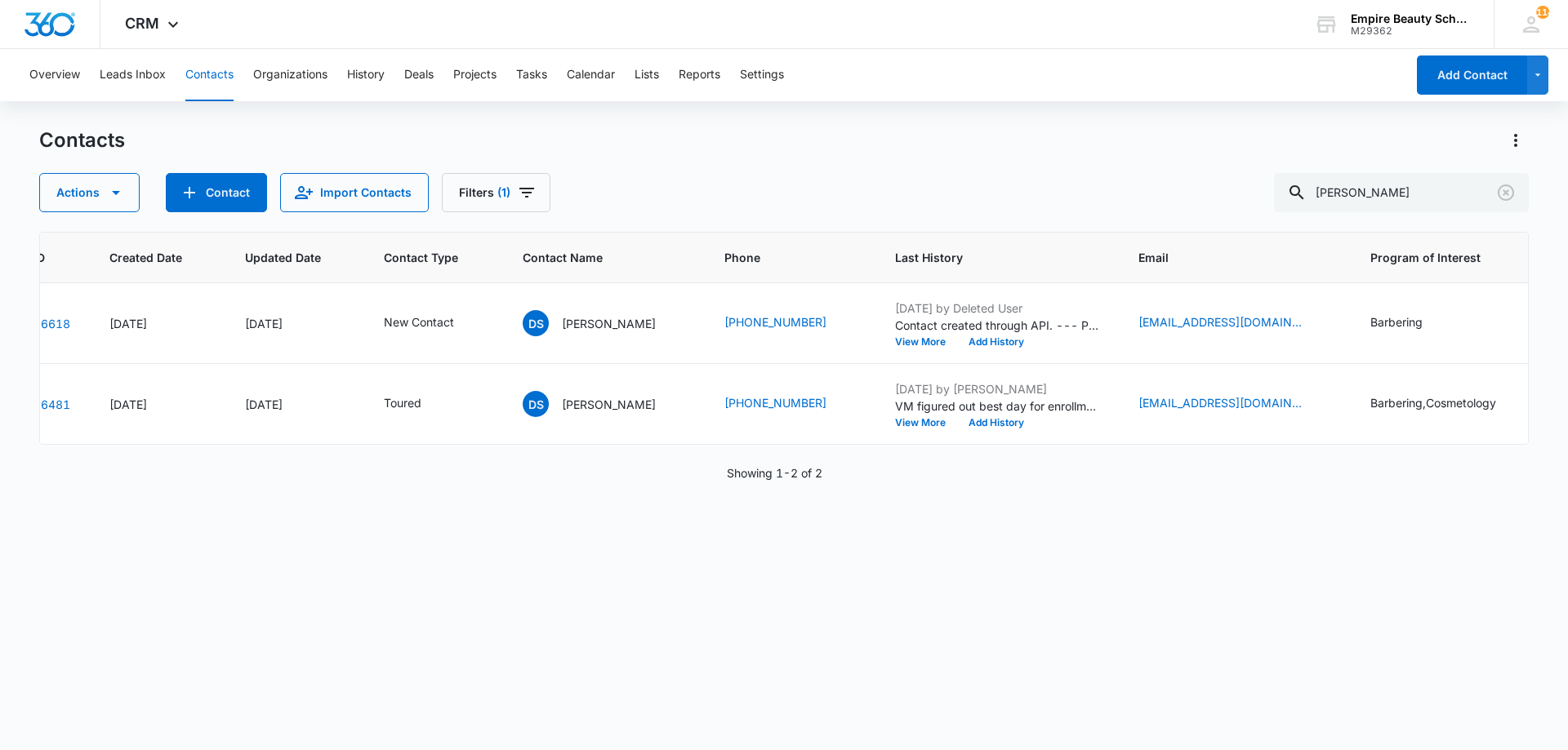
scroll to position [0, 99]
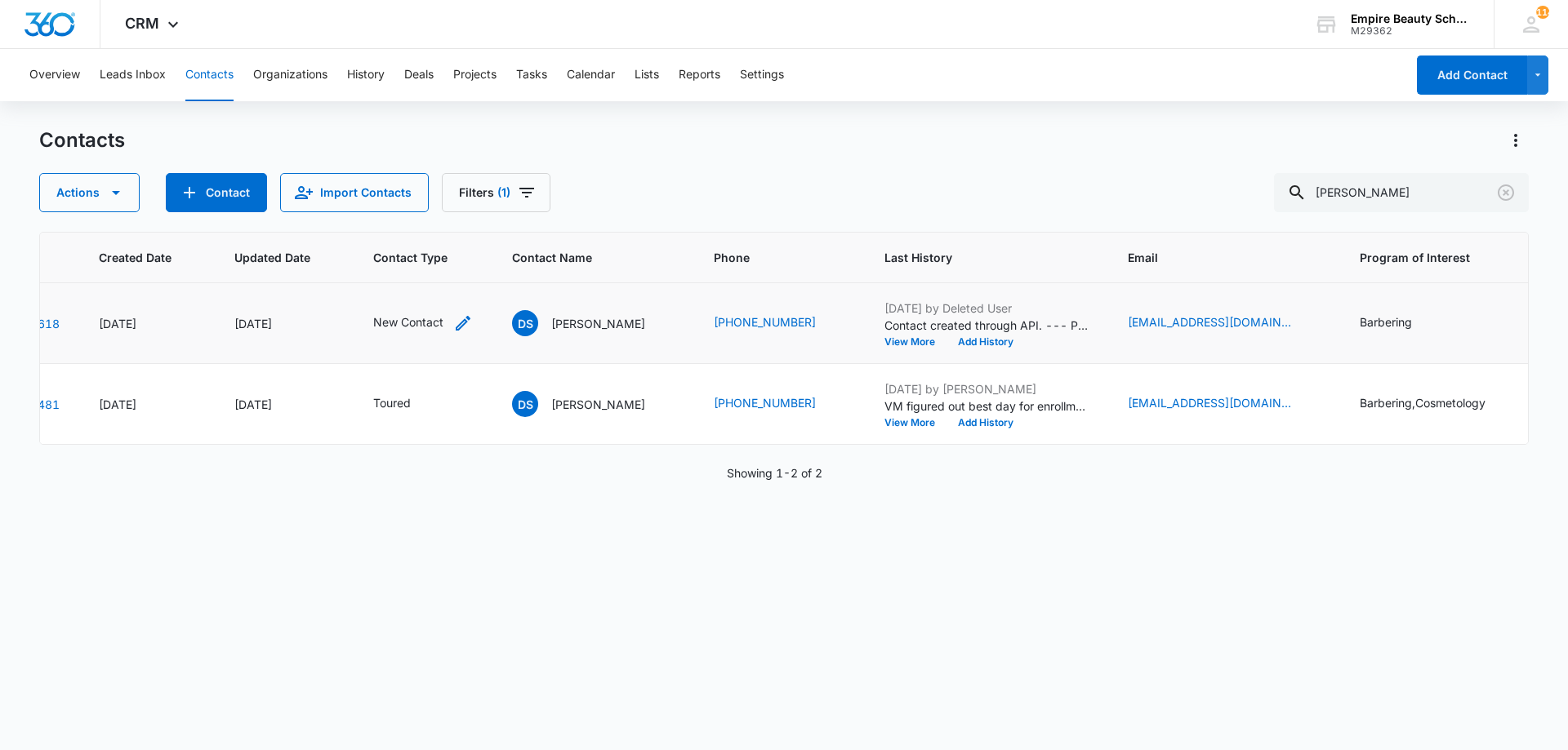
click at [461, 326] on icon "Contact Type - New Contact - Select to Edit Field" at bounding box center [462, 323] width 15 height 15
click at [472, 214] on div "New Contact" at bounding box center [407, 218] width 136 height 39
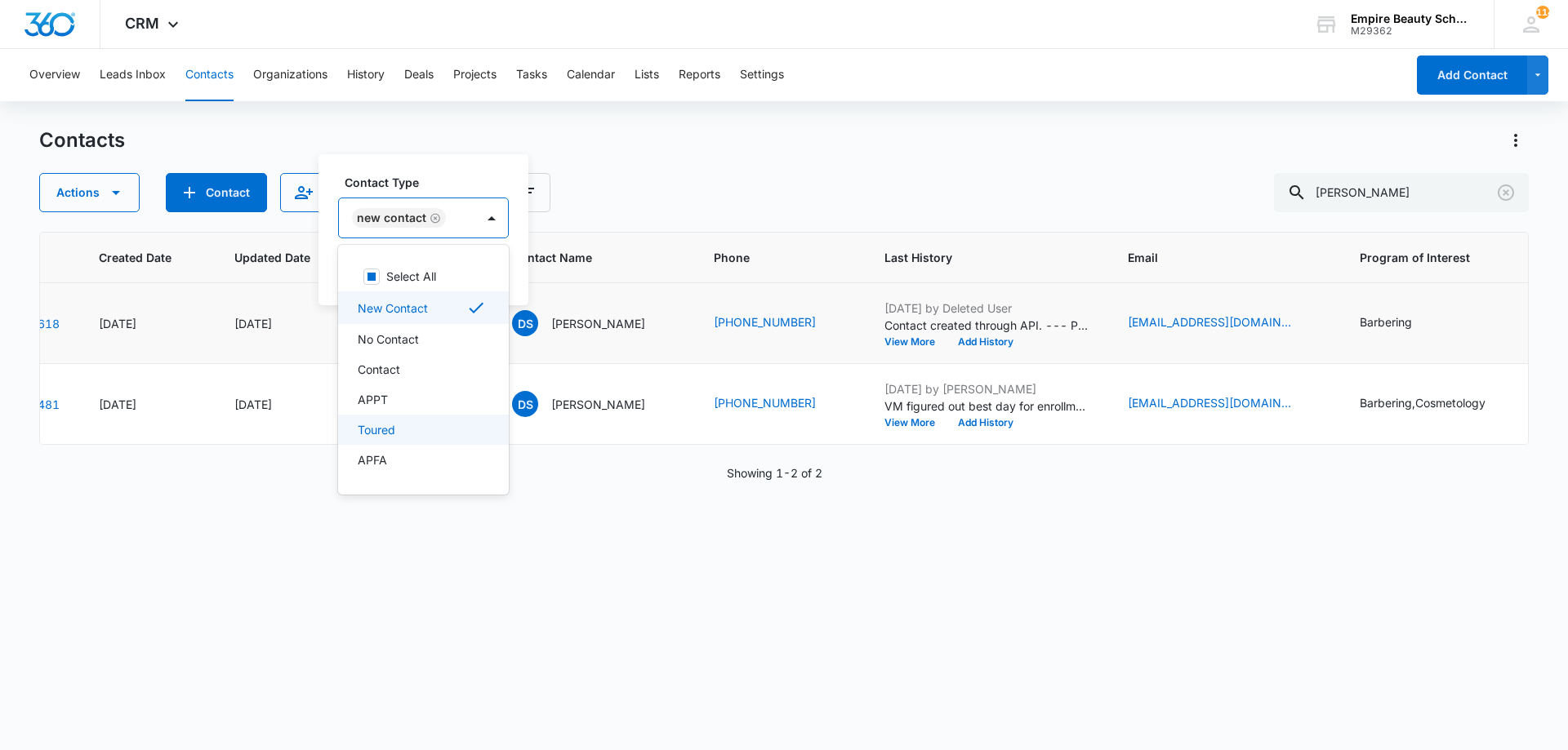
click at [385, 424] on p "Toured" at bounding box center [377, 430] width 38 height 17
click at [448, 190] on label "Contact Type" at bounding box center [462, 182] width 236 height 17
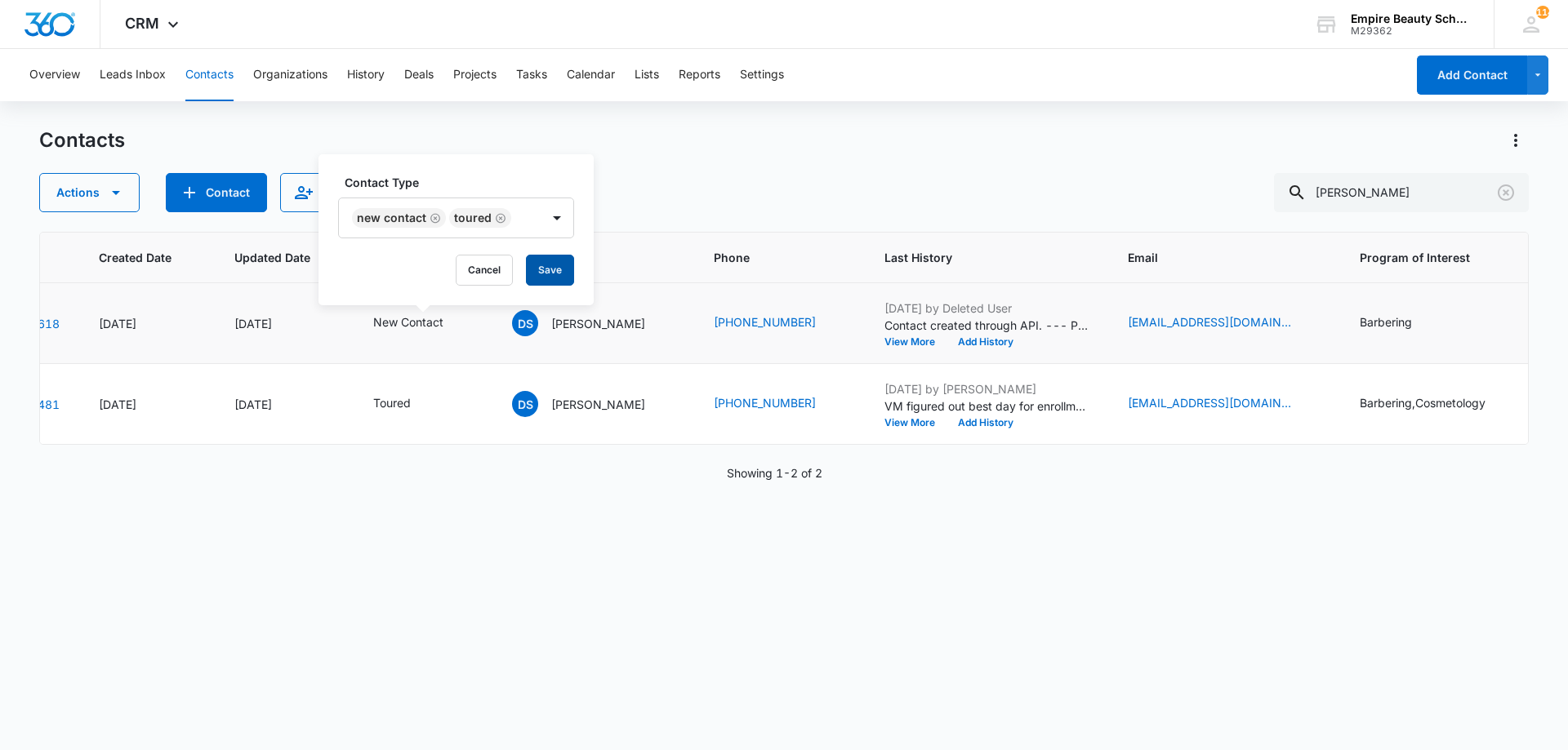
click at [534, 254] on div "Contact Type New Contact Toured Cancel Save" at bounding box center [456, 229] width 275 height 151
click at [542, 274] on button "Save" at bounding box center [550, 270] width 48 height 31
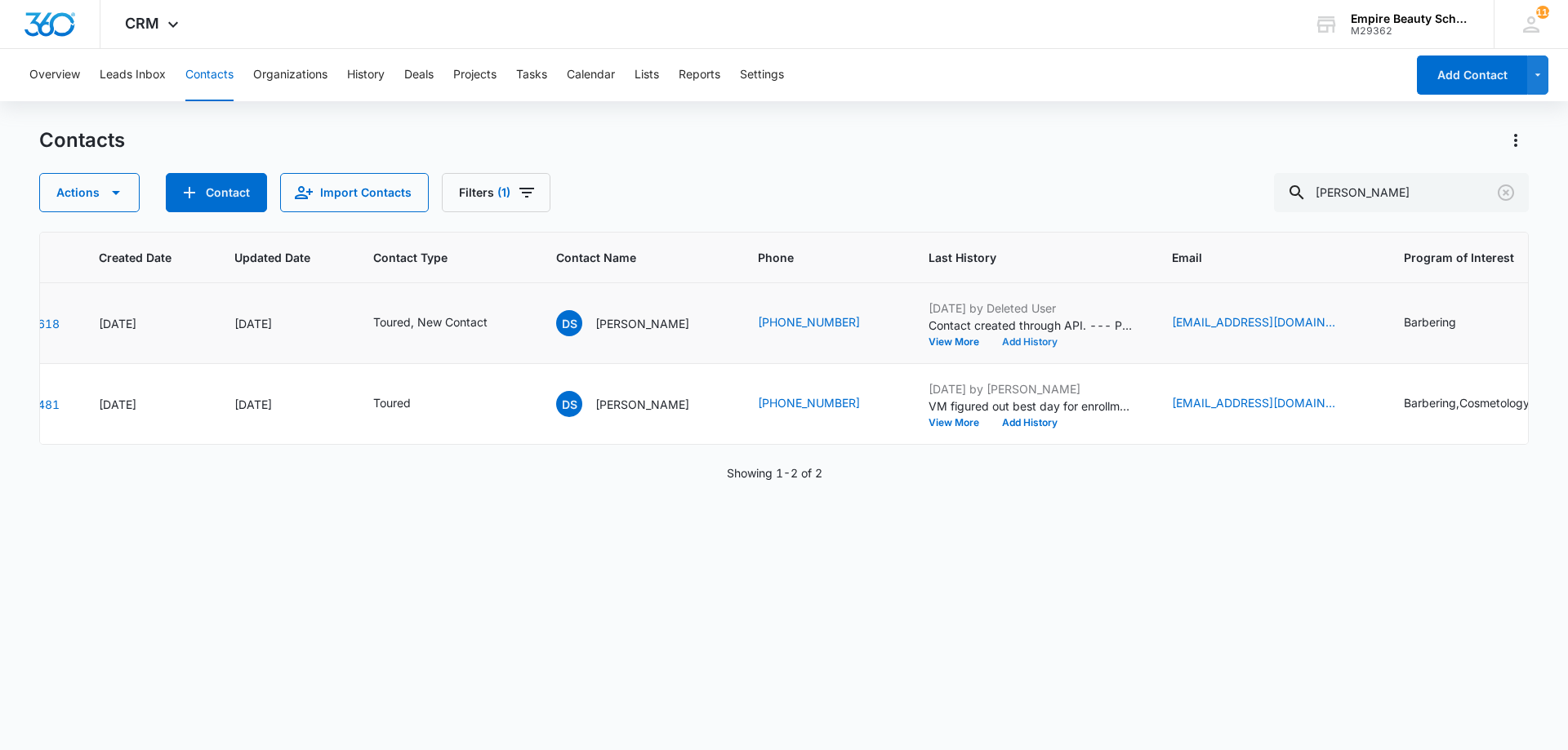
click at [1021, 338] on button "Add History" at bounding box center [1030, 342] width 79 height 9
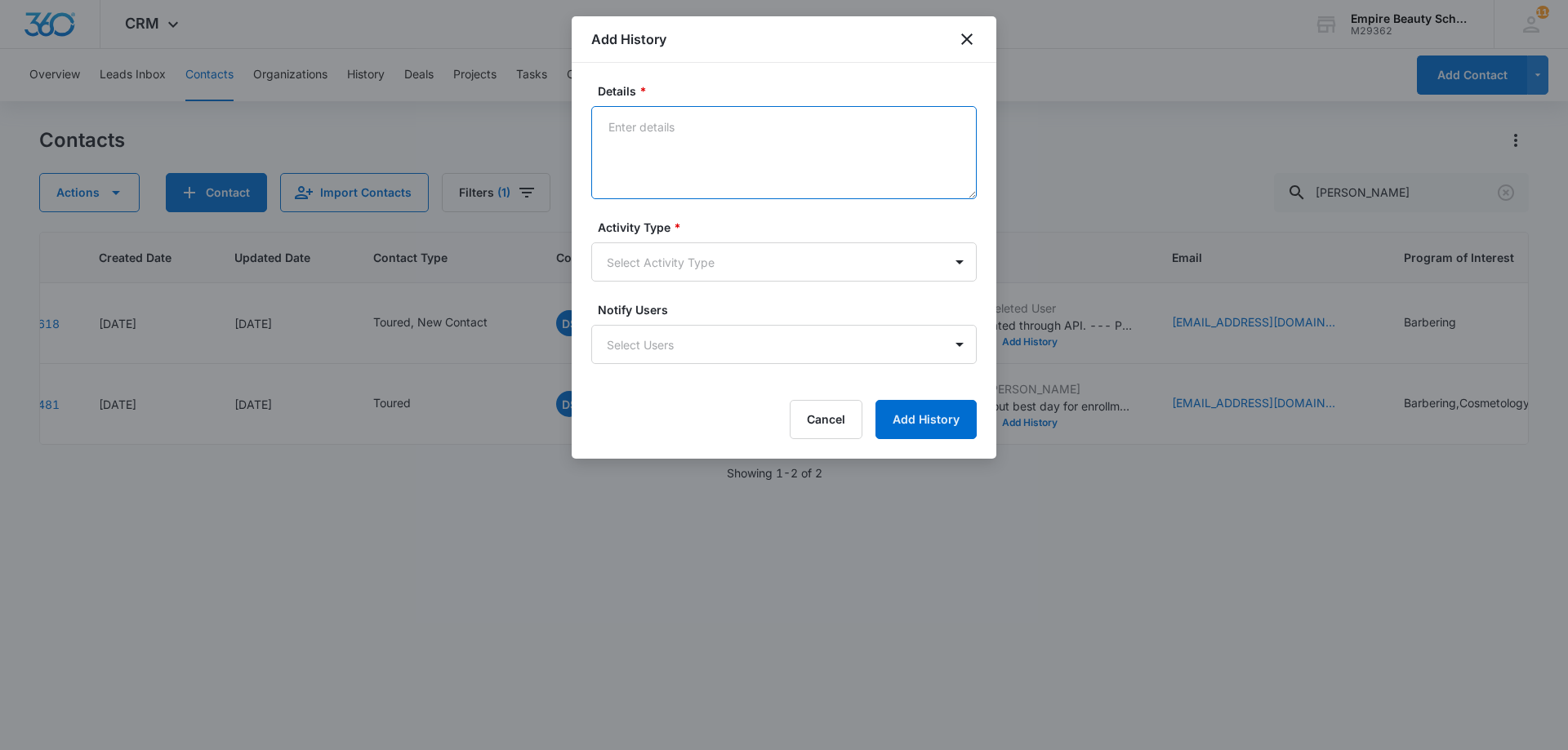
click at [721, 139] on textarea "Details *" at bounding box center [784, 152] width 385 height 93
type textarea "Called - Didn't go to a VM"
click at [665, 265] on body "CRM Apps Forms CRM Email Shop Payments POS Files Brand Settings Empire Beauty S…" at bounding box center [784, 375] width 1568 height 750
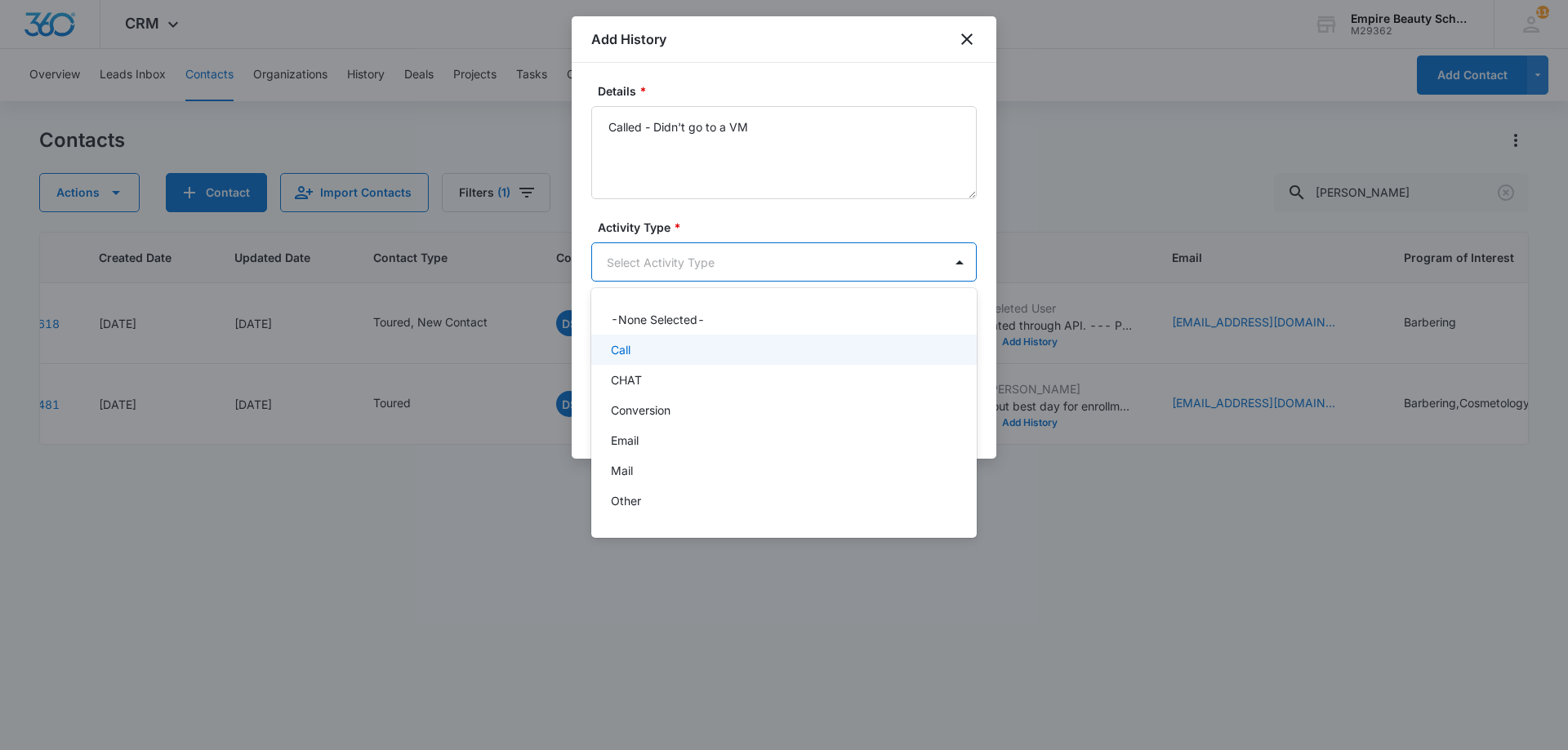
click at [637, 355] on div "Call" at bounding box center [782, 350] width 343 height 17
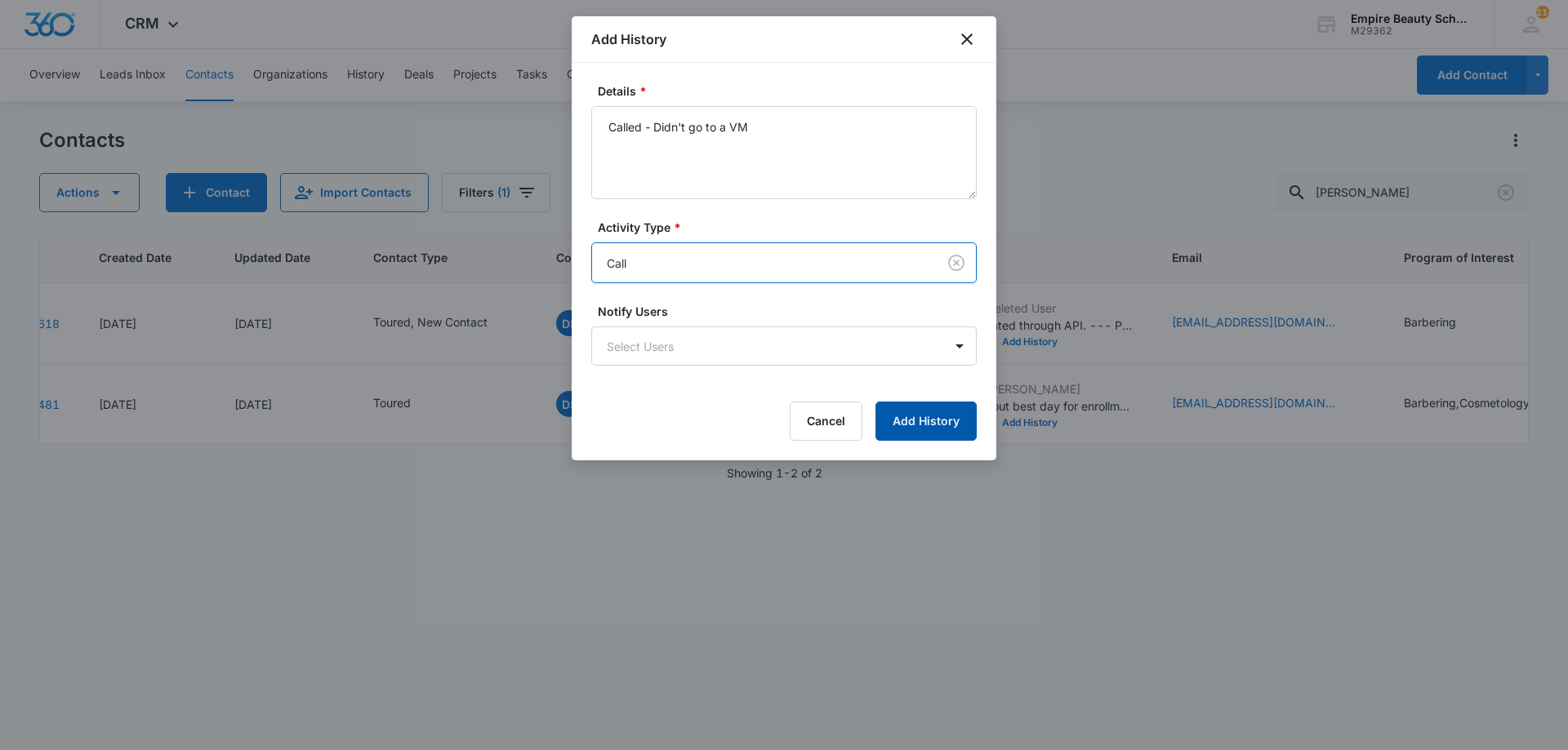
click at [953, 419] on button "Add History" at bounding box center [926, 421] width 101 height 39
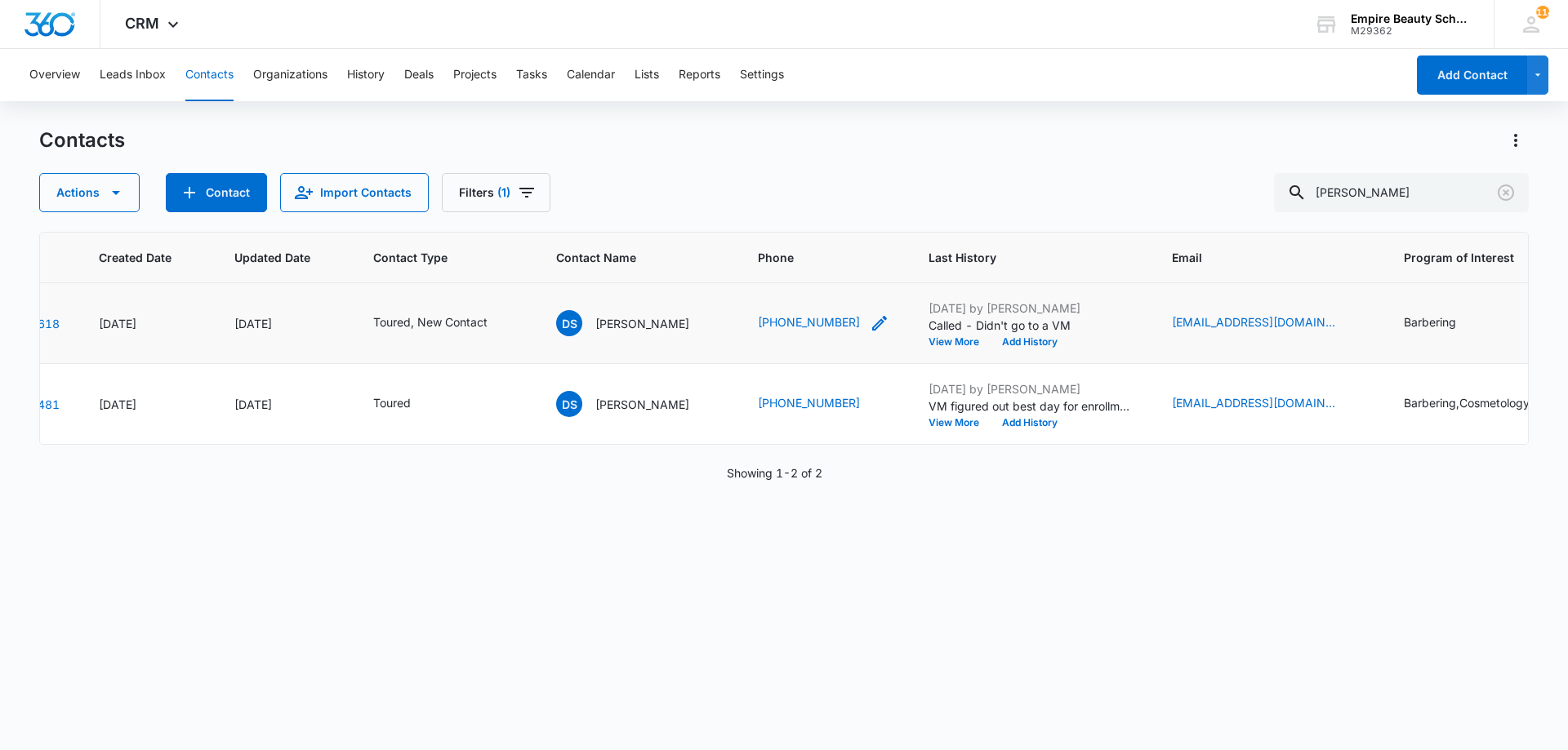
click at [869, 324] on icon "Phone - +12072080613 - Select to Edit Field" at bounding box center [879, 323] width 20 height 20
click at [805, 266] on div "Cancel Save" at bounding box center [795, 270] width 170 height 31
click at [800, 277] on div "Cancel Save" at bounding box center [795, 270] width 170 height 31
drag, startPoint x: 952, startPoint y: 164, endPoint x: 931, endPoint y: 170, distance: 21.8
click at [952, 163] on div "Contacts Actions Contact Import Contacts Filters (1) daniel sax" at bounding box center [784, 170] width 1489 height 85
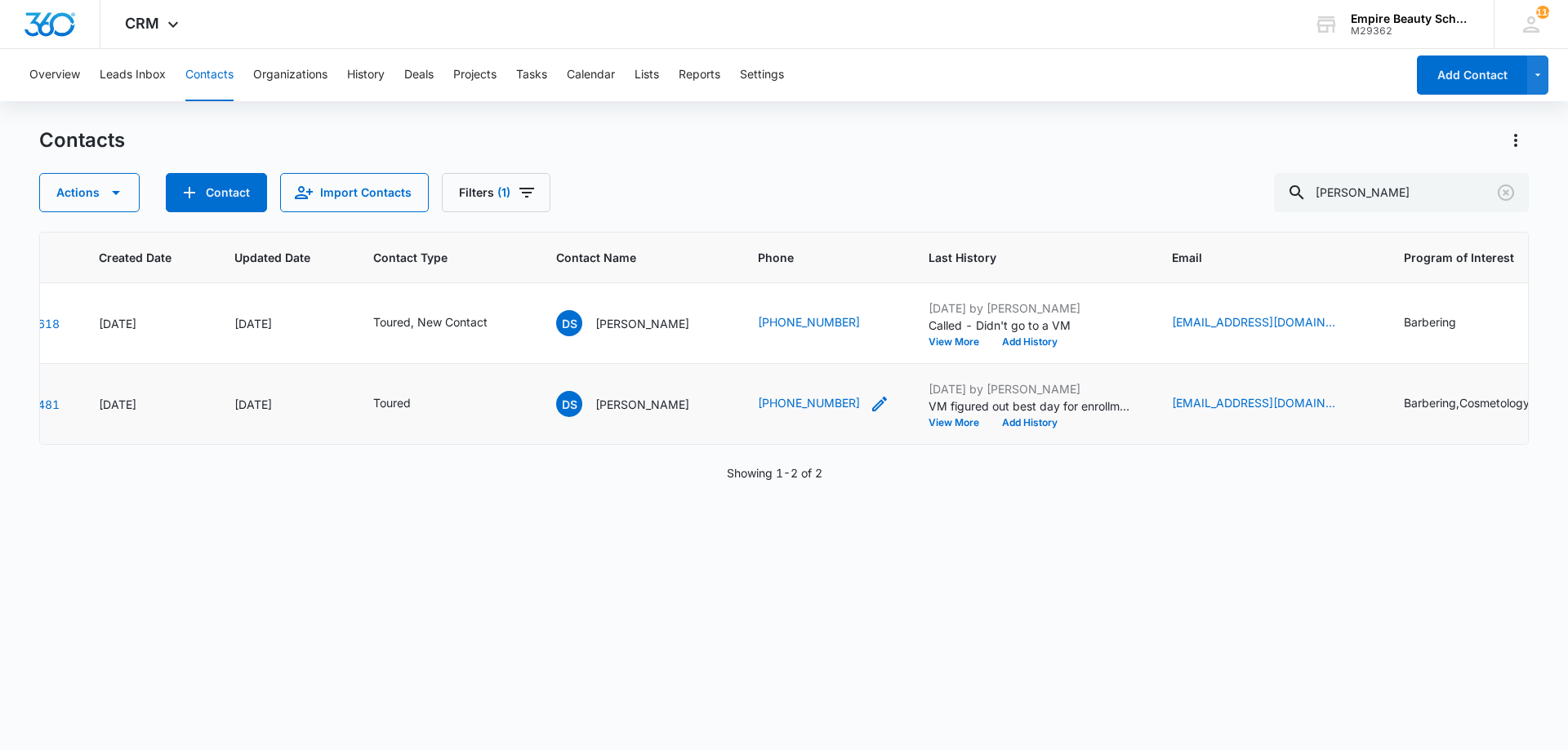
click at [869, 398] on icon "Phone - (207) 844-3523 - Select to Edit Field" at bounding box center [879, 404] width 20 height 20
click at [786, 299] on input "Phone" at bounding box center [802, 300] width 206 height 39
click at [796, 342] on button "Cancel" at bounding box center [815, 351] width 57 height 31
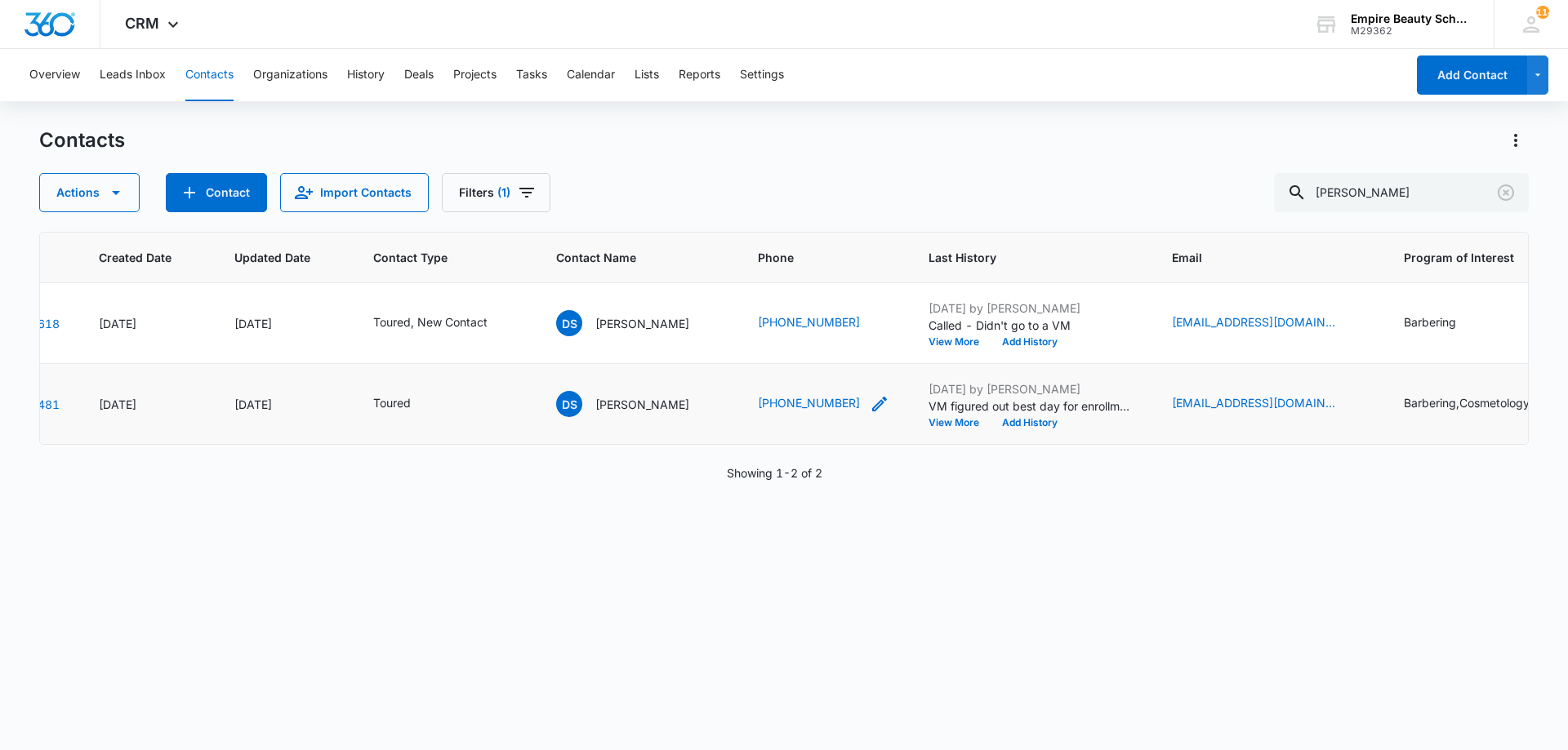
click at [872, 402] on icon "Phone - (207) 844-3523 - Select to Edit Field" at bounding box center [879, 403] width 15 height 15
click at [785, 303] on input "Phone" at bounding box center [802, 300] width 206 height 39
click at [794, 350] on button "Cancel" at bounding box center [815, 351] width 57 height 31
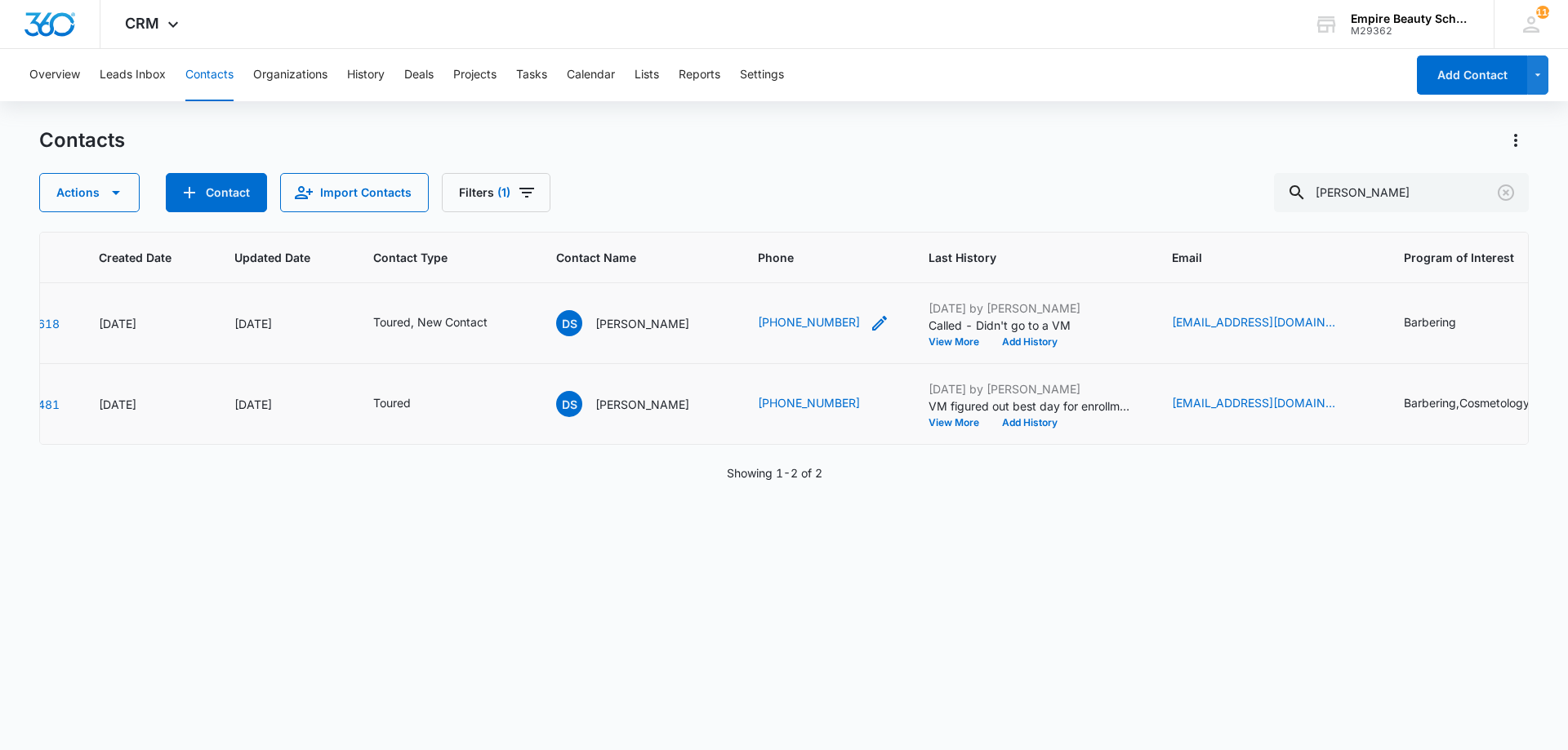
click at [835, 318] on div "(207) 208-0613" at bounding box center [824, 323] width 132 height 20
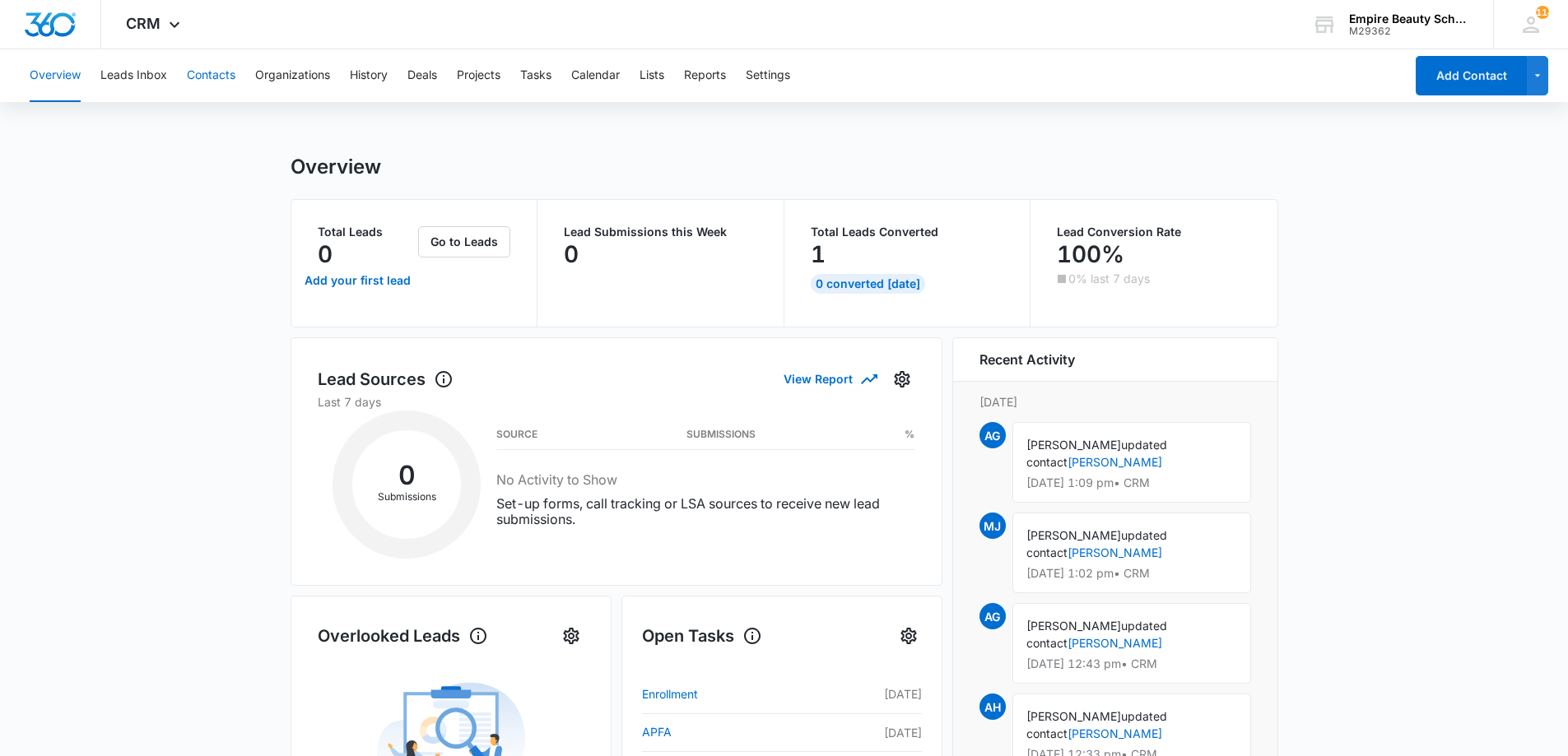
click at [224, 79] on button "Contacts" at bounding box center [211, 75] width 48 height 53
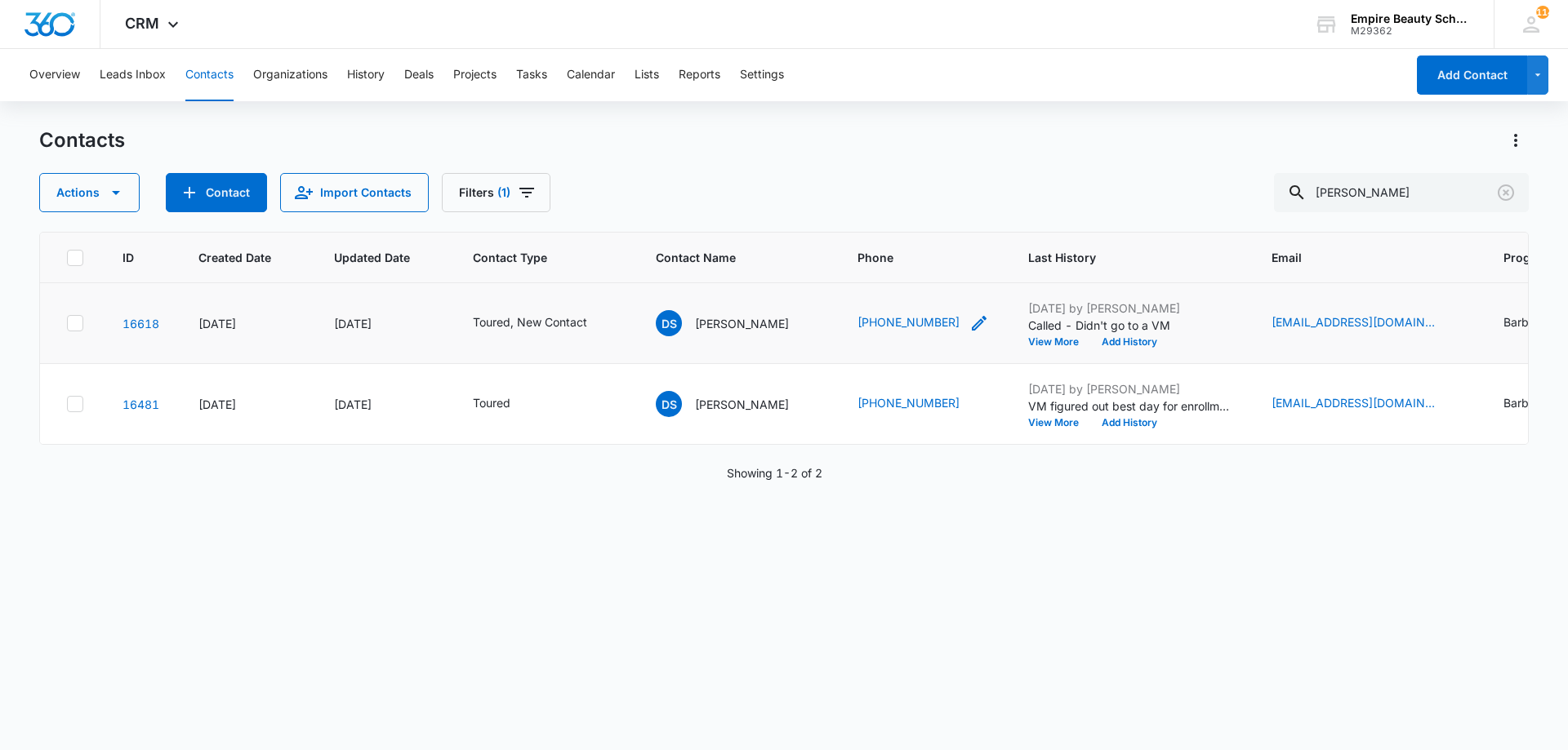
click at [969, 323] on icon "Phone - +12072080613 - Select to Edit Field" at bounding box center [979, 323] width 20 height 20
click at [829, 217] on input "Phone" at bounding box center [902, 219] width 206 height 39
paste input "(207) 844-3523"
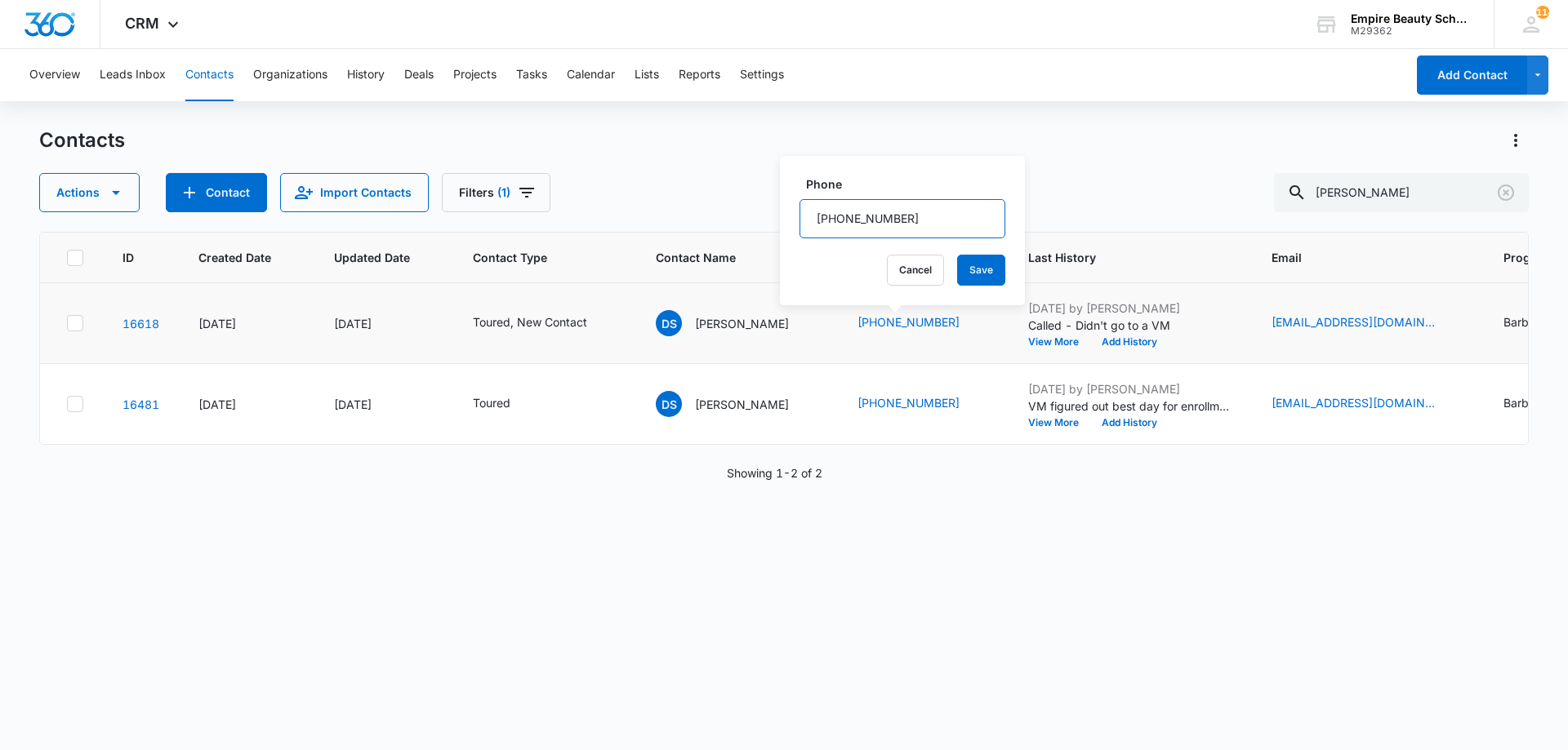
type input "(207) 844-3523"
click at [969, 313] on icon "Phone - +12072080613 - Select to Edit Field" at bounding box center [979, 323] width 20 height 20
click at [879, 228] on input "Phone" at bounding box center [902, 219] width 206 height 39
drag, startPoint x: 879, startPoint y: 228, endPoint x: 867, endPoint y: 225, distance: 12.4
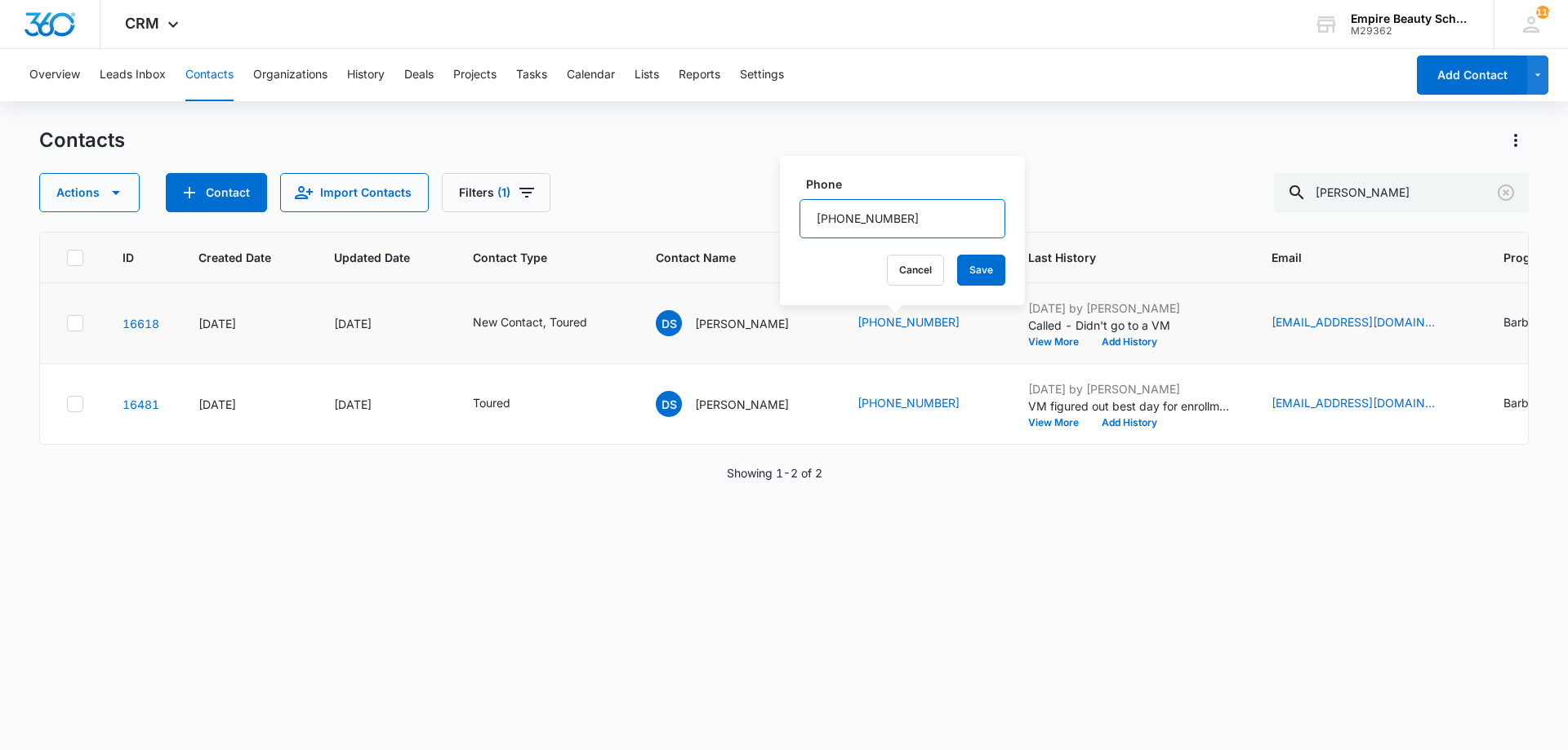
click at [867, 225] on input "Phone" at bounding box center [902, 219] width 206 height 39
paste input "(207) 844-3523"
type input "(207) 844-3523"
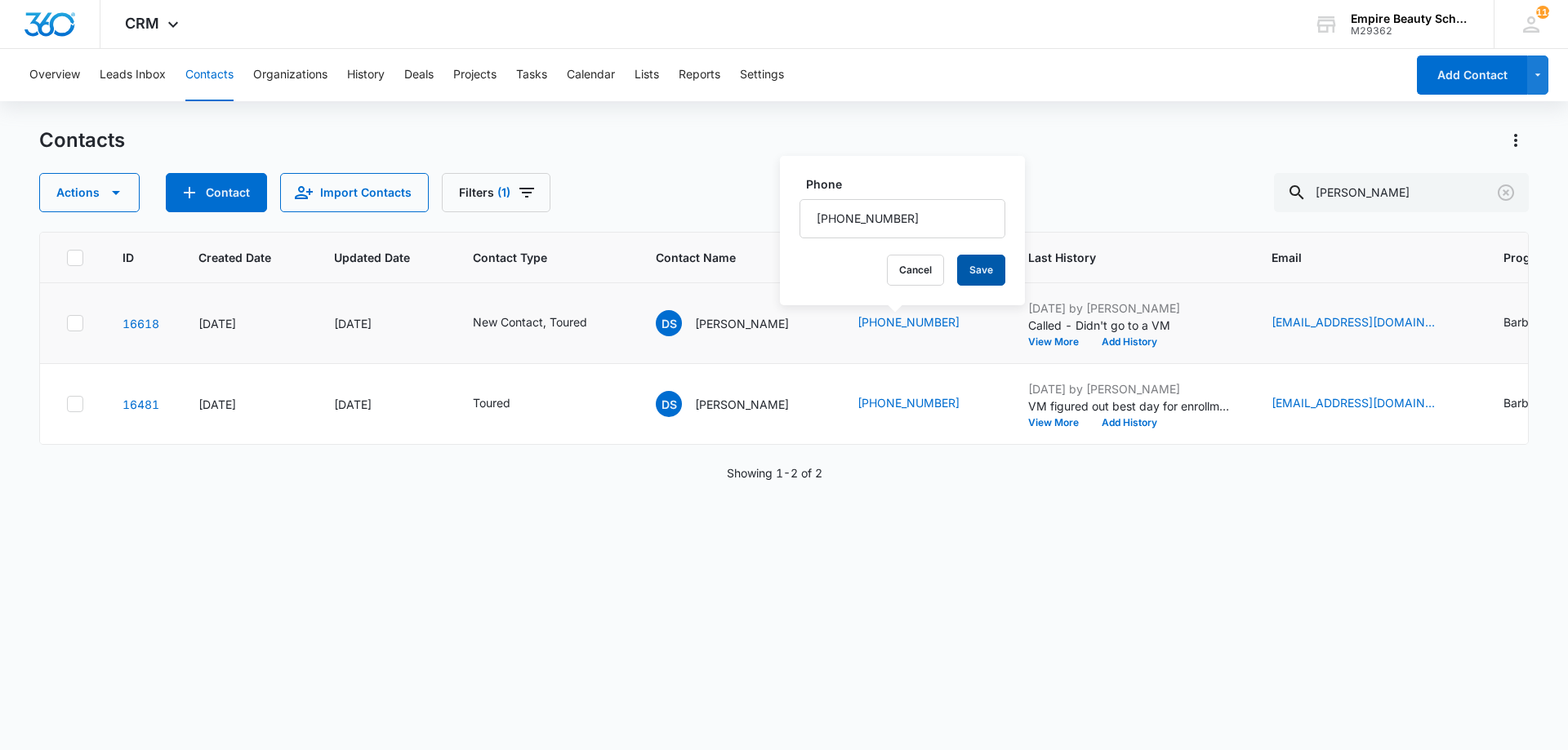
click at [960, 277] on button "Save" at bounding box center [981, 270] width 48 height 31
click at [75, 330] on icon at bounding box center [75, 323] width 15 height 15
click at [67, 324] on input "checkbox" at bounding box center [66, 324] width 1 height 1
checkbox input "true"
click at [79, 396] on icon at bounding box center [75, 403] width 15 height 15
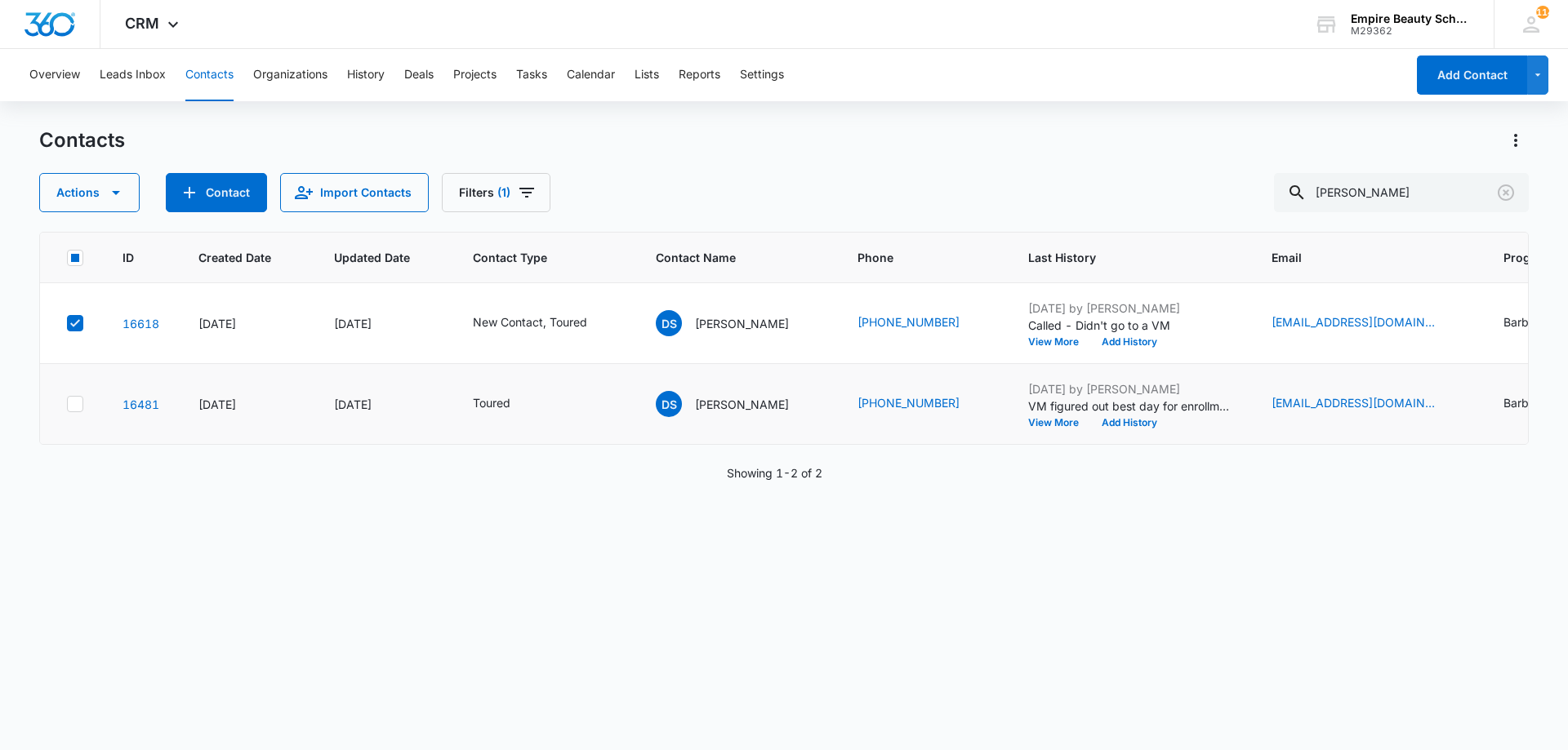
click at [67, 404] on input "checkbox" at bounding box center [66, 404] width 1 height 1
checkbox input "true"
click at [97, 210] on button "Actions" at bounding box center [89, 193] width 100 height 39
click at [95, 272] on div "Merge" at bounding box center [119, 269] width 119 height 11
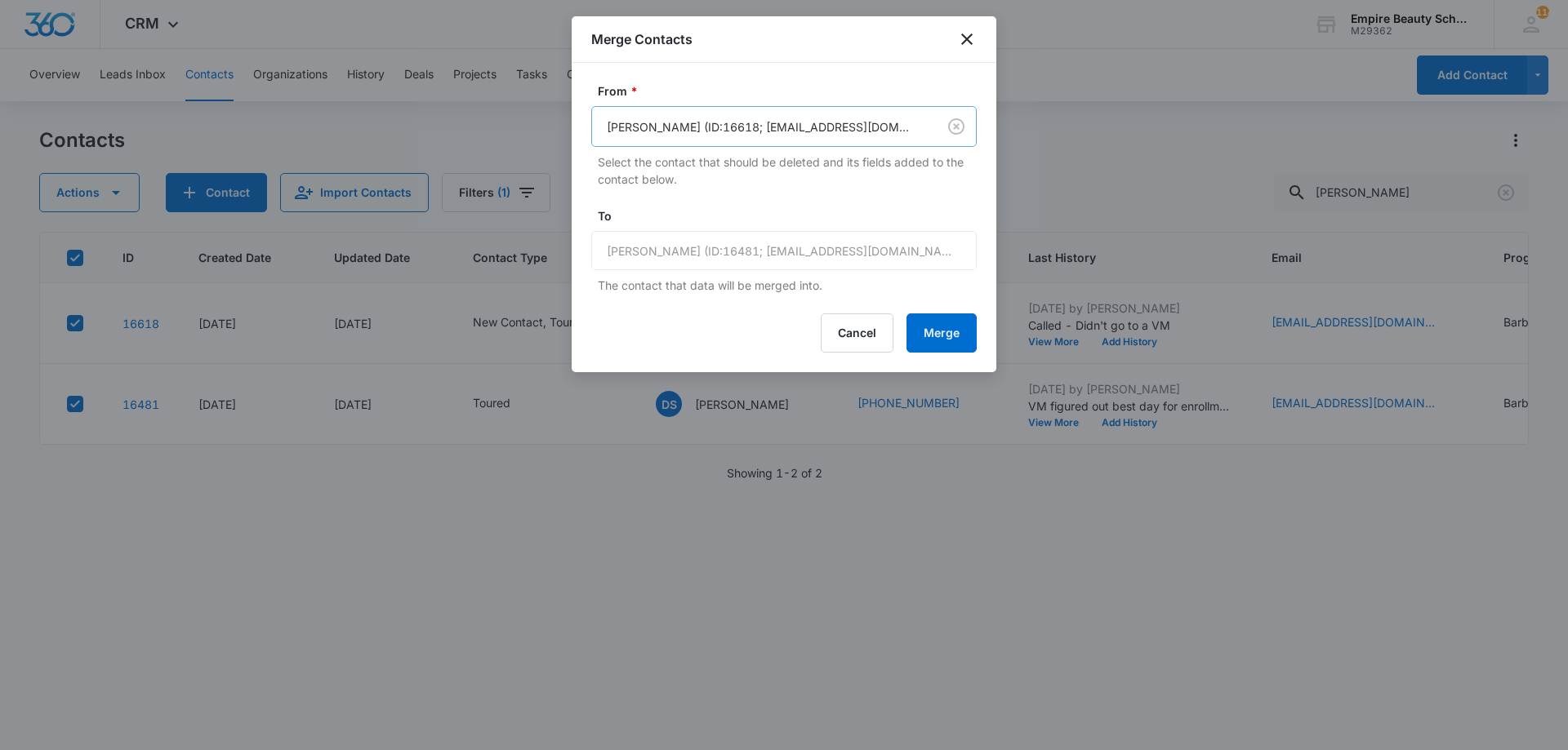
click at [844, 133] on div at bounding box center [760, 127] width 308 height 21
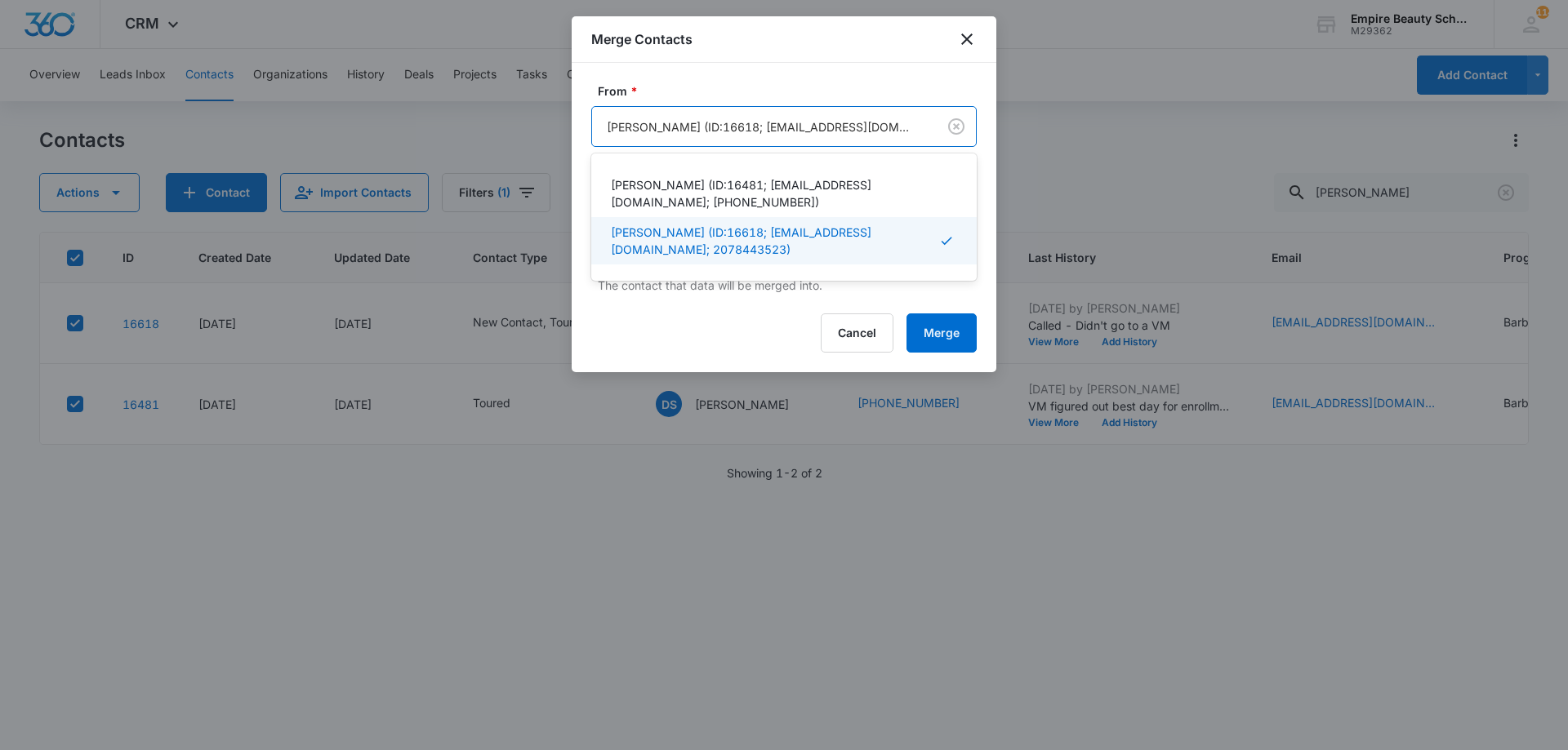
click at [843, 133] on div at bounding box center [760, 127] width 308 height 21
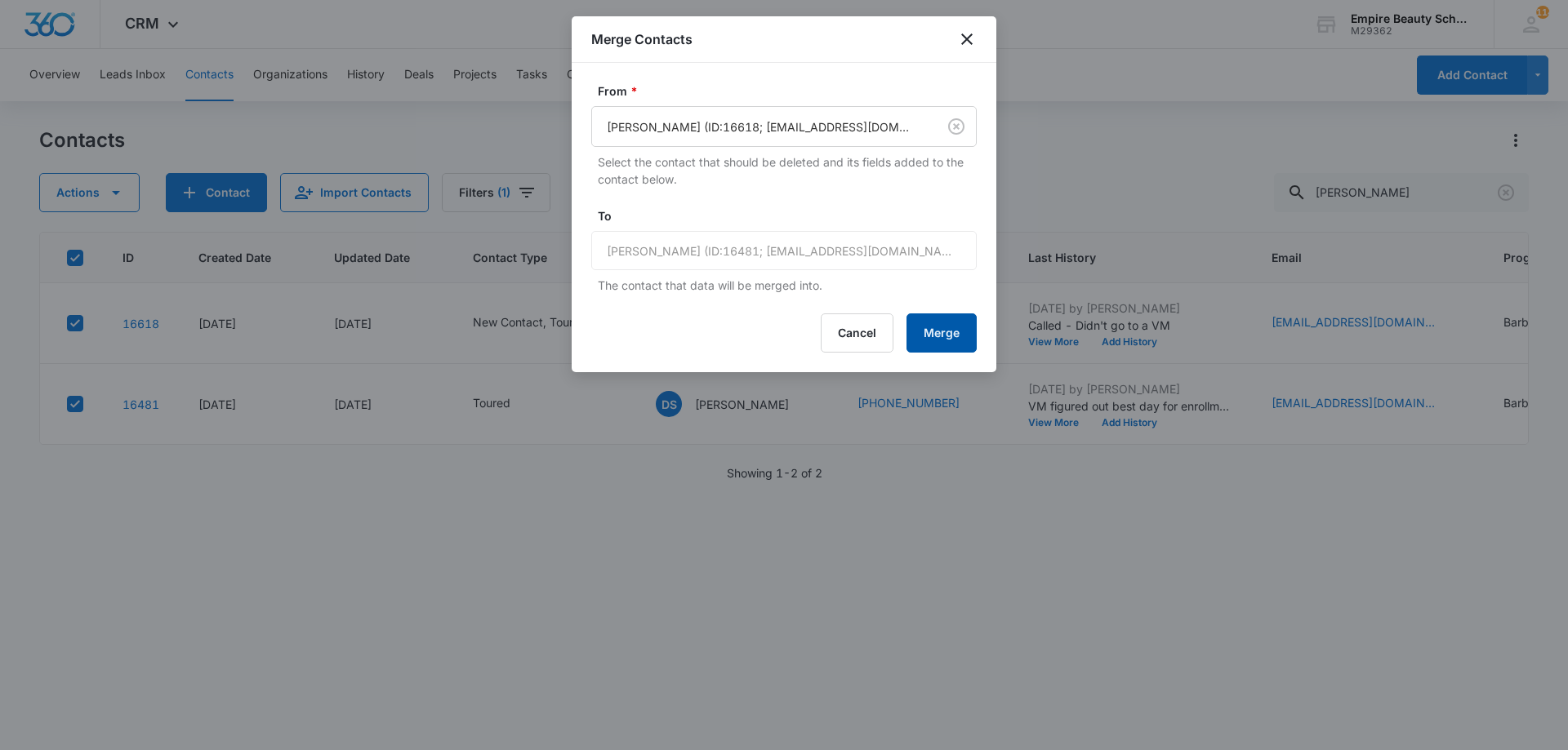
click at [927, 335] on button "Merge" at bounding box center [941, 333] width 70 height 39
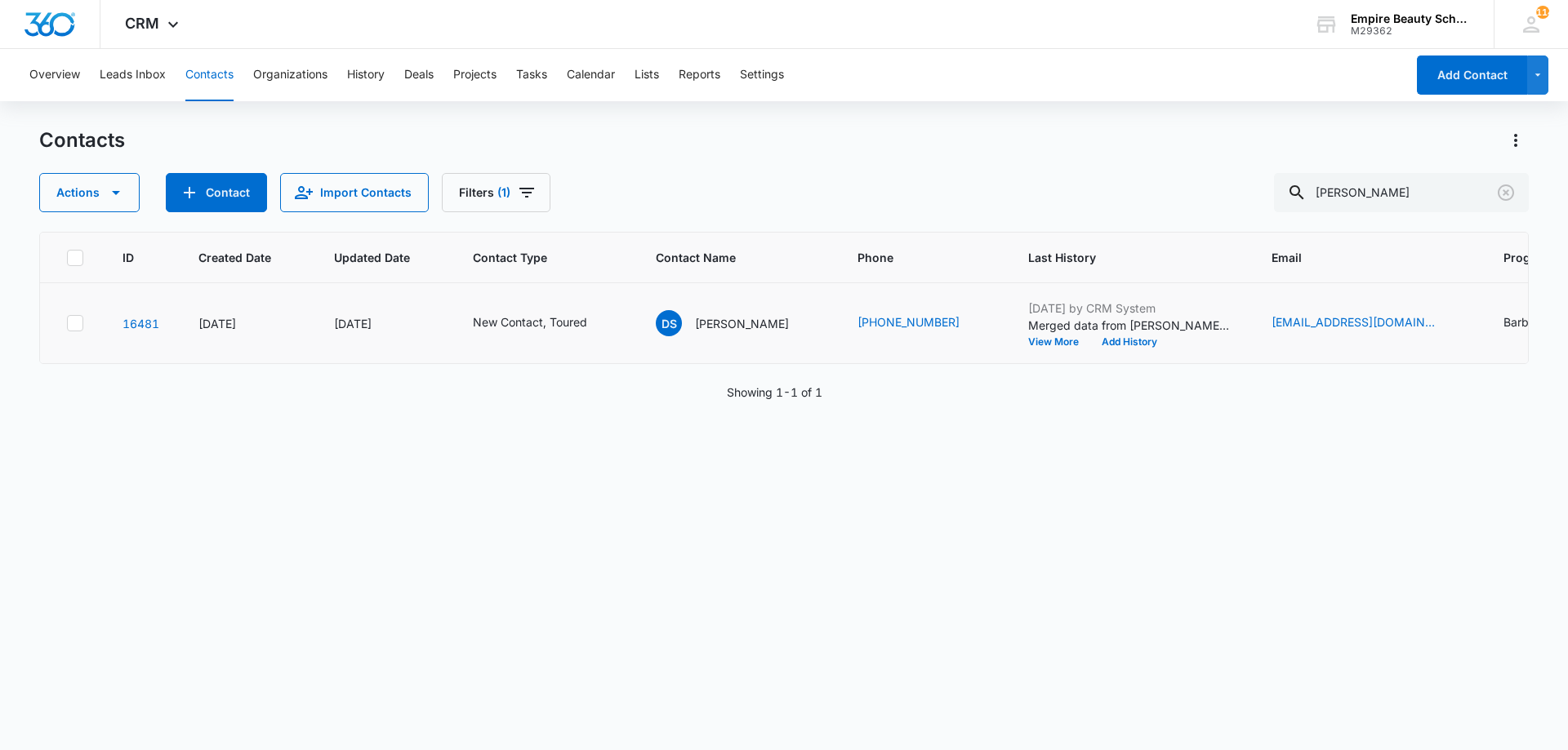
click at [1088, 351] on td "Aug 13, 2025 by CRM System Merged data from Daniel Saxby Merge triggered by Jes…" at bounding box center [1130, 324] width 243 height 80
click at [1090, 341] on button "Add History" at bounding box center [1130, 342] width 79 height 9
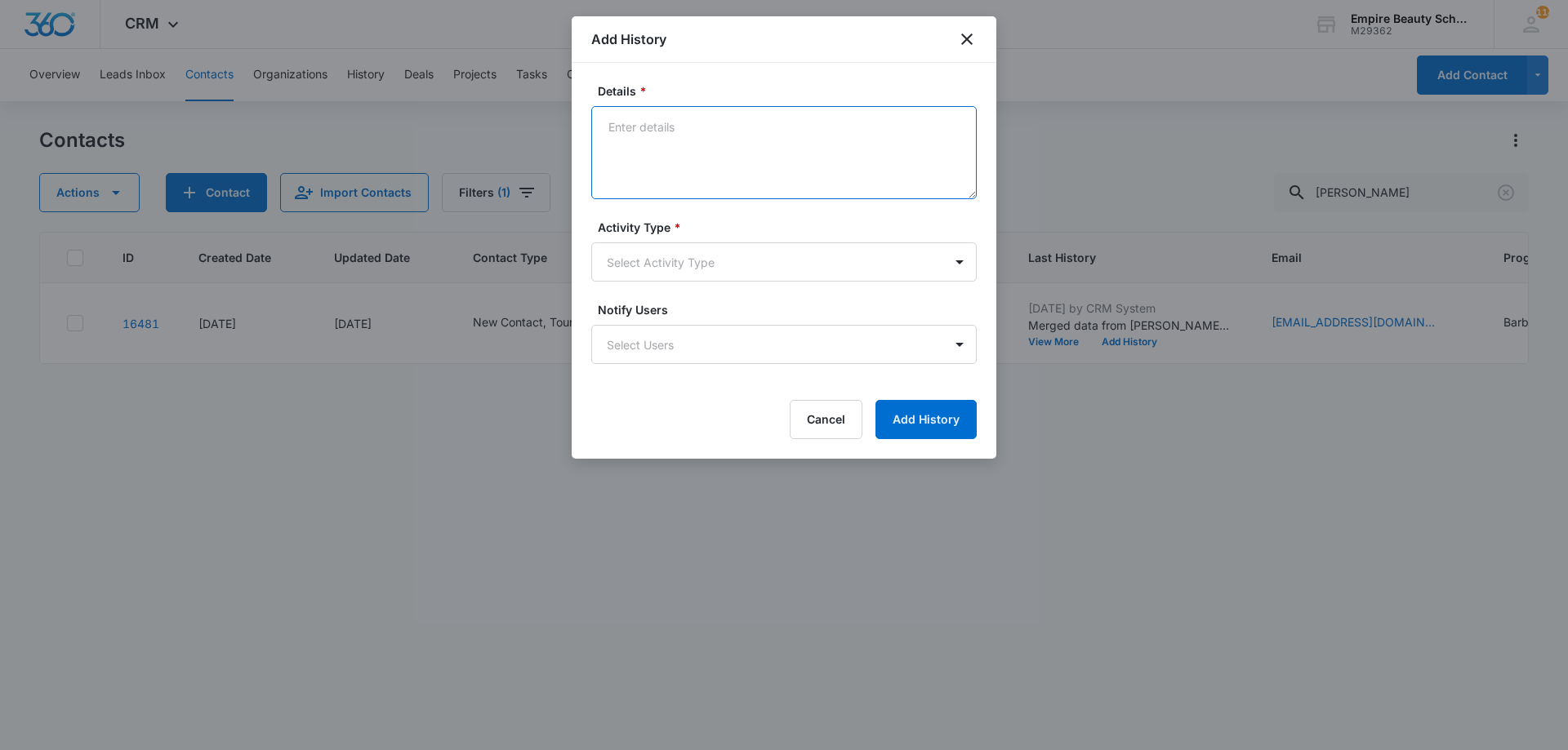
click at [721, 134] on textarea "Details *" at bounding box center [784, 152] width 385 height 93
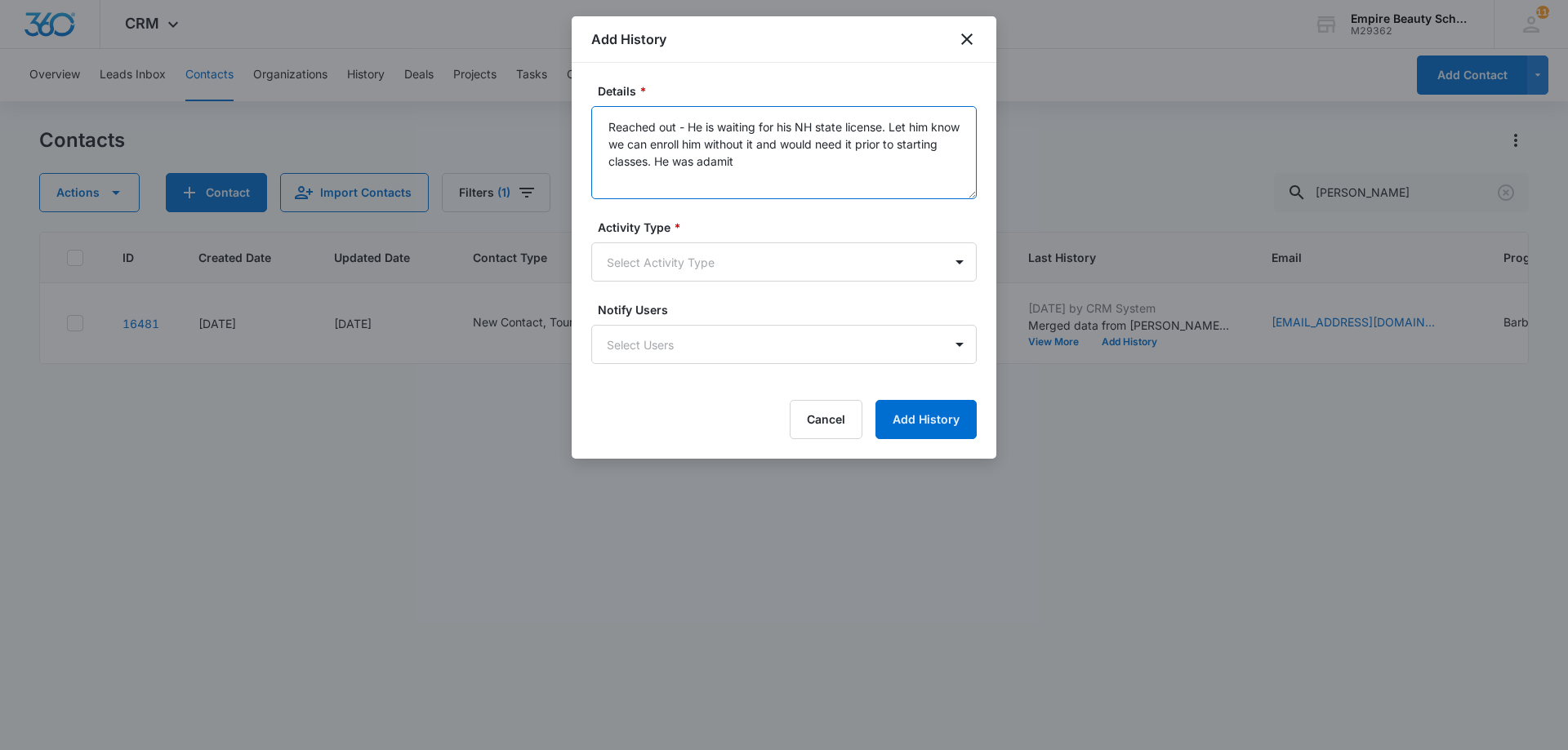
drag, startPoint x: 754, startPoint y: 154, endPoint x: 726, endPoint y: 184, distance: 41.0
click at [726, 184] on textarea "Reached out - He is waiting for his NH state license. Let him know we can enrol…" at bounding box center [784, 152] width 385 height 93
drag, startPoint x: 808, startPoint y: 165, endPoint x: 735, endPoint y: 168, distance: 73.1
click at [735, 168] on textarea "Reached out - He is waiting for his NH state license. Let him know we can enrol…" at bounding box center [784, 152] width 385 height 93
type textarea "Reached out - He is waiting for his NH state license. Let him know we can enrol…"
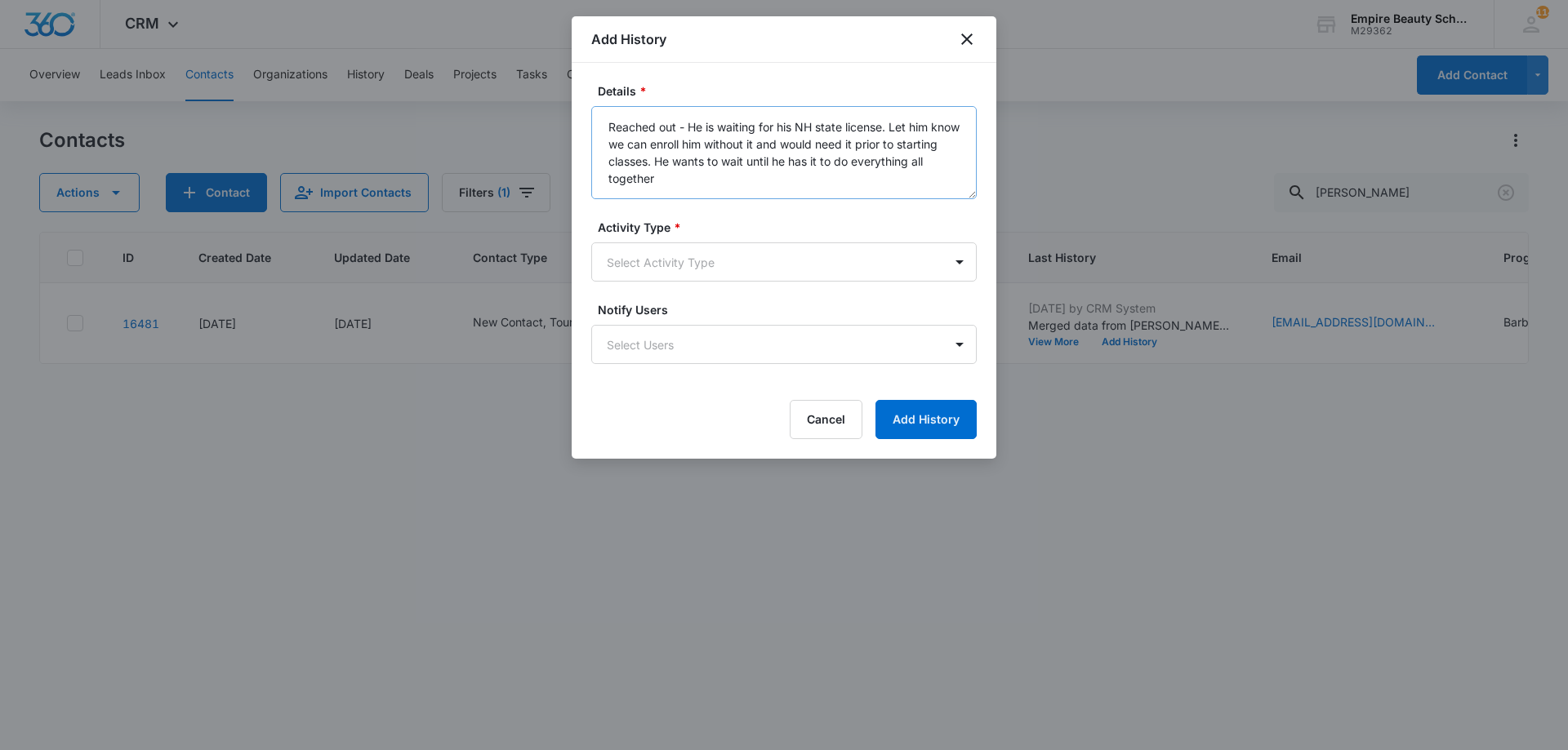
click at [680, 257] on body "CRM Apps Forms CRM Email Shop Payments POS Files Brand Settings Empire Beauty S…" at bounding box center [784, 375] width 1568 height 750
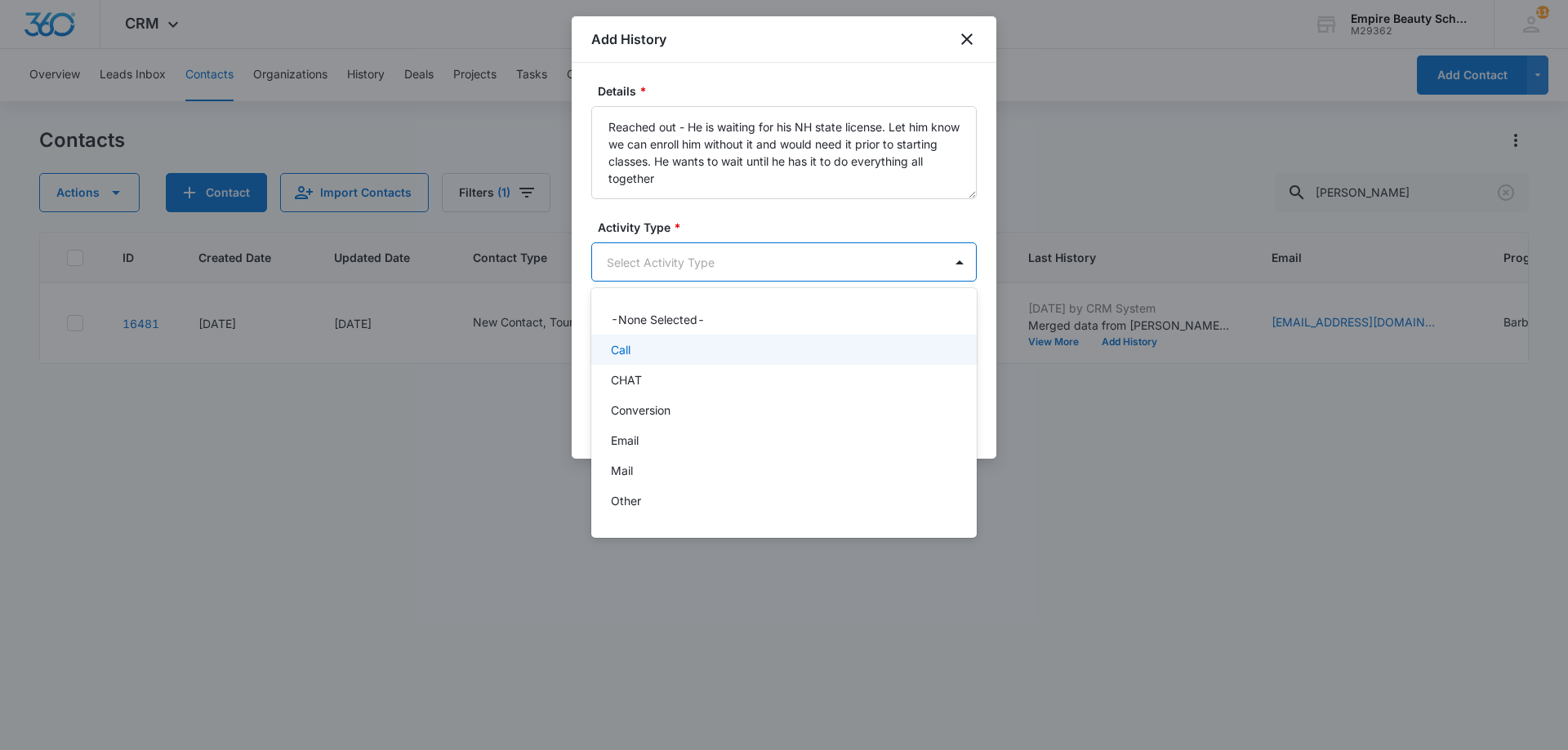
click at [659, 348] on div "Call" at bounding box center [782, 350] width 343 height 17
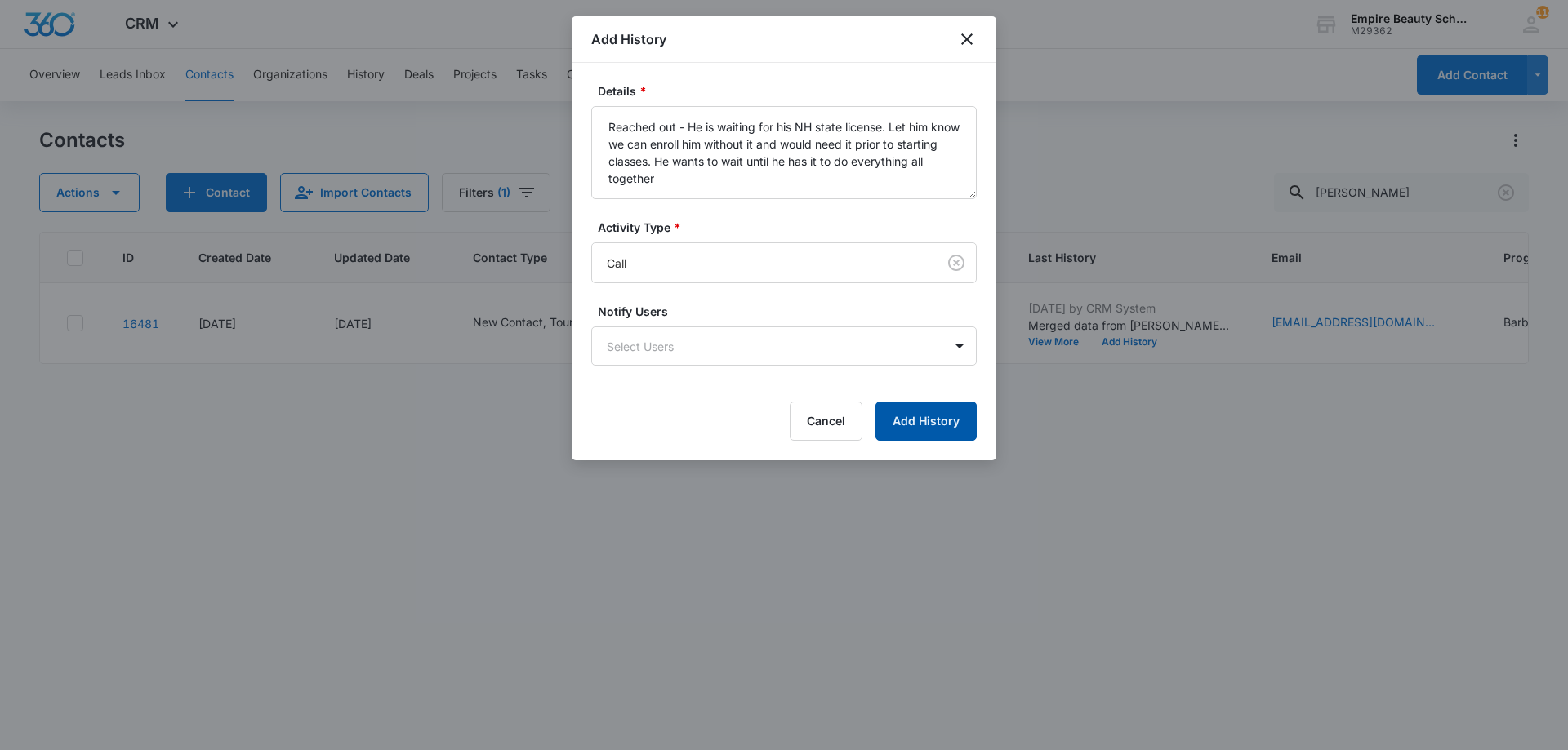
click at [921, 430] on button "Add History" at bounding box center [926, 421] width 101 height 39
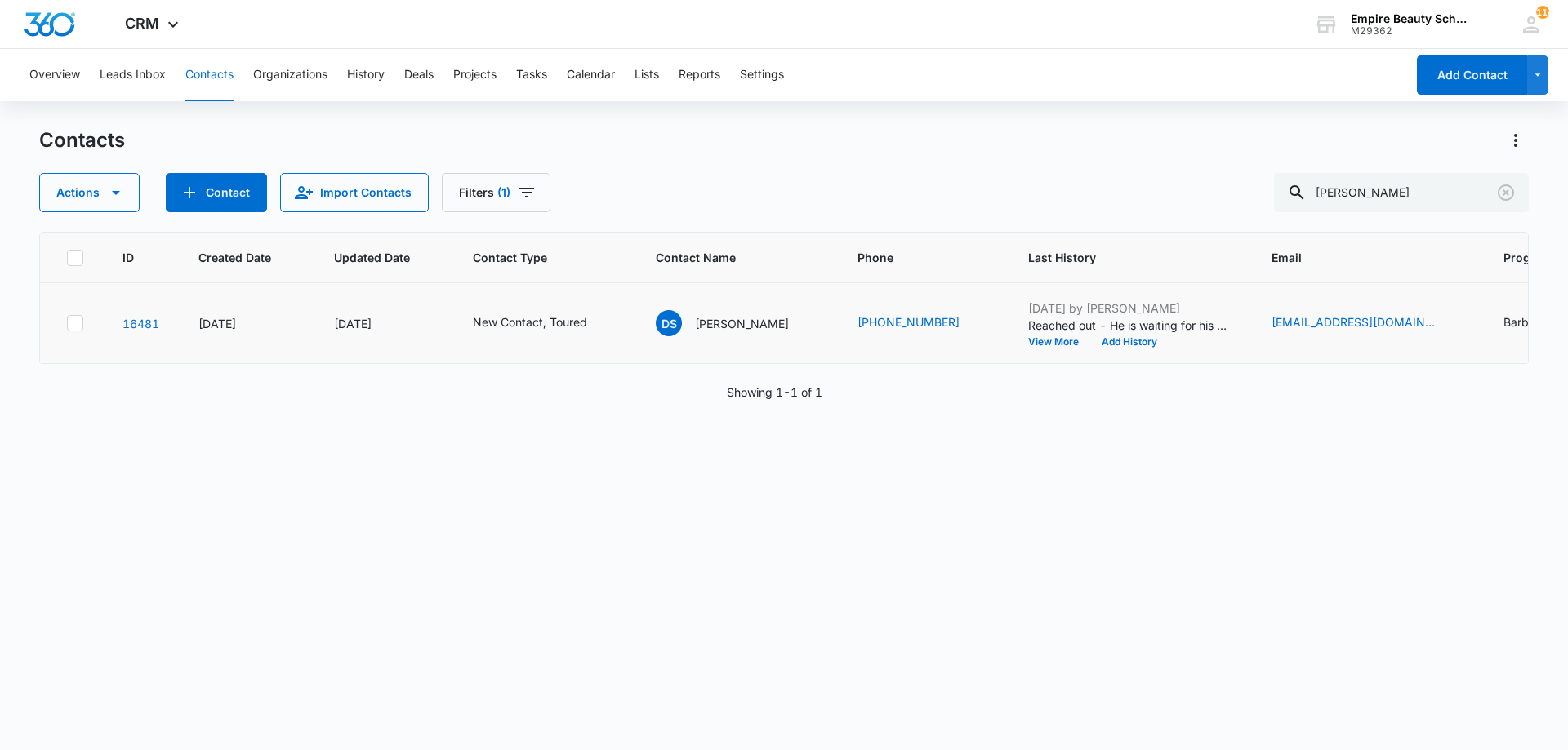
click at [605, 310] on td "New Contact, Toured" at bounding box center [545, 324] width 183 height 80
click at [607, 318] on icon "Contact Type - New Contact, Toured - Select to Edit Field" at bounding box center [606, 323] width 20 height 20
click at [522, 217] on icon "Remove New Contact" at bounding box center [524, 218] width 11 height 12
click at [551, 264] on button "Save" at bounding box center [542, 270] width 48 height 31
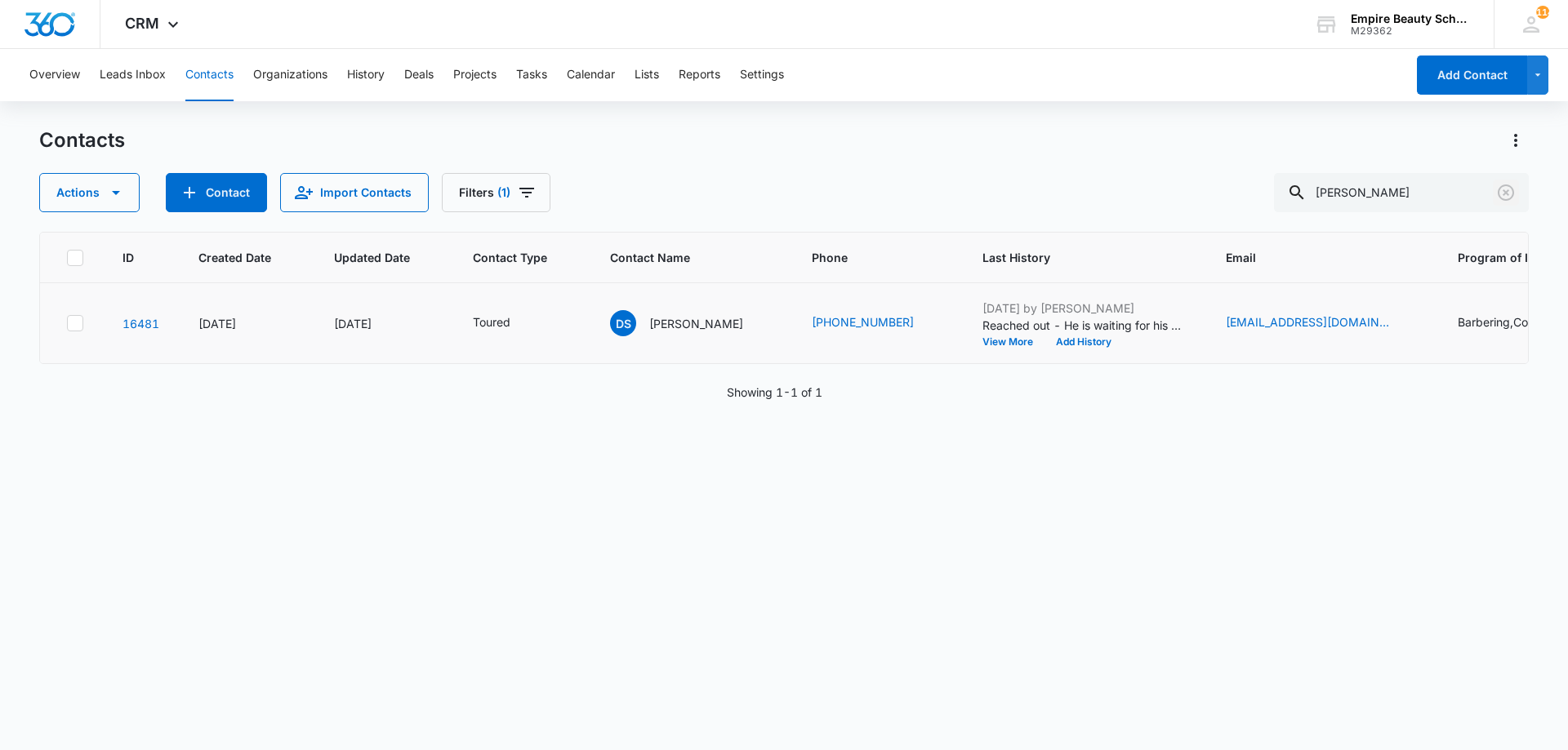
drag, startPoint x: 1505, startPoint y: 200, endPoint x: 1115, endPoint y: 109, distance: 400.5
click at [1494, 203] on button "Clear" at bounding box center [1505, 193] width 27 height 27
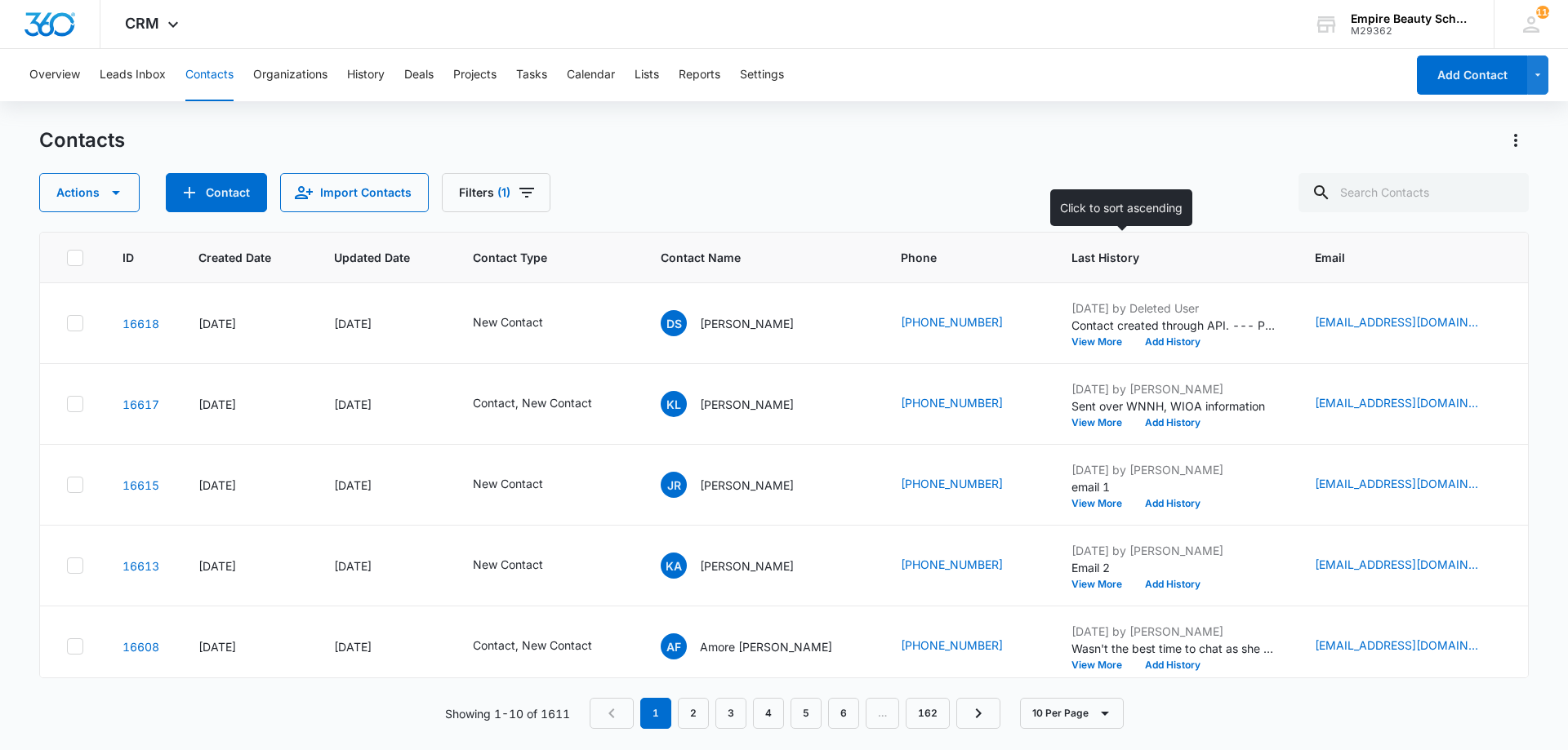
click at [1092, 256] on span "Last History" at bounding box center [1161, 258] width 181 height 17
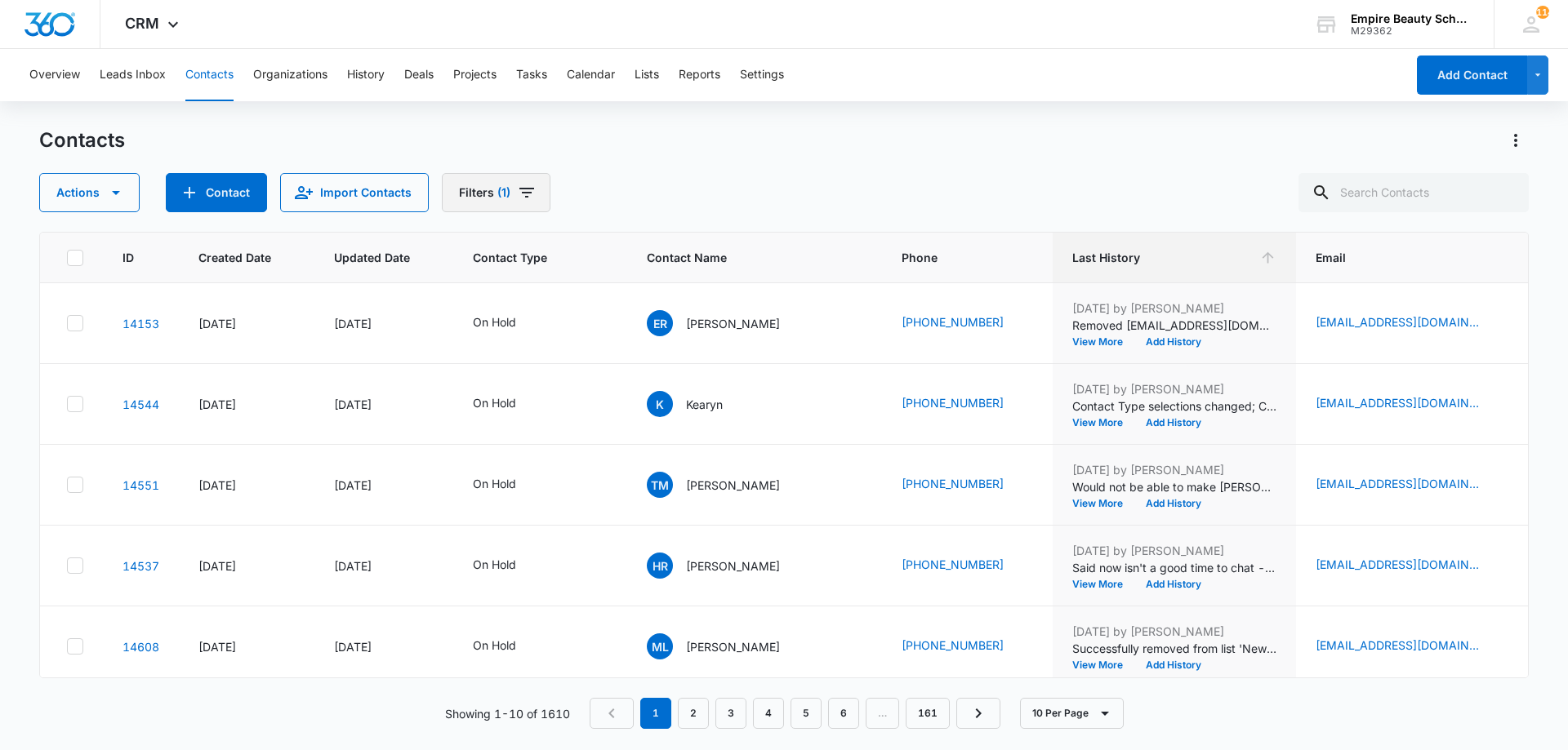
click at [517, 201] on icon "Filters" at bounding box center [527, 193] width 20 height 20
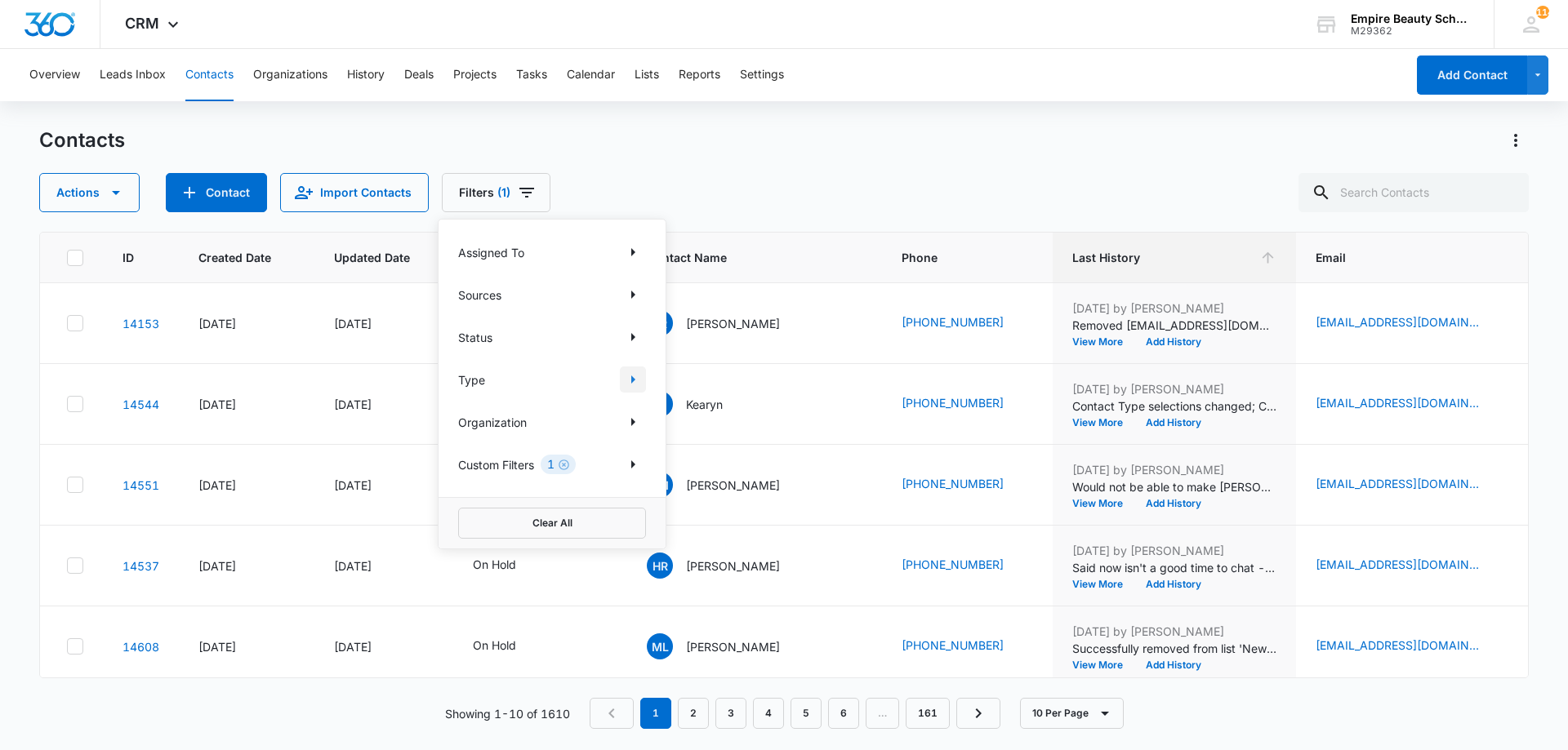
click at [624, 381] on icon "Show Type filters" at bounding box center [632, 379] width 20 height 20
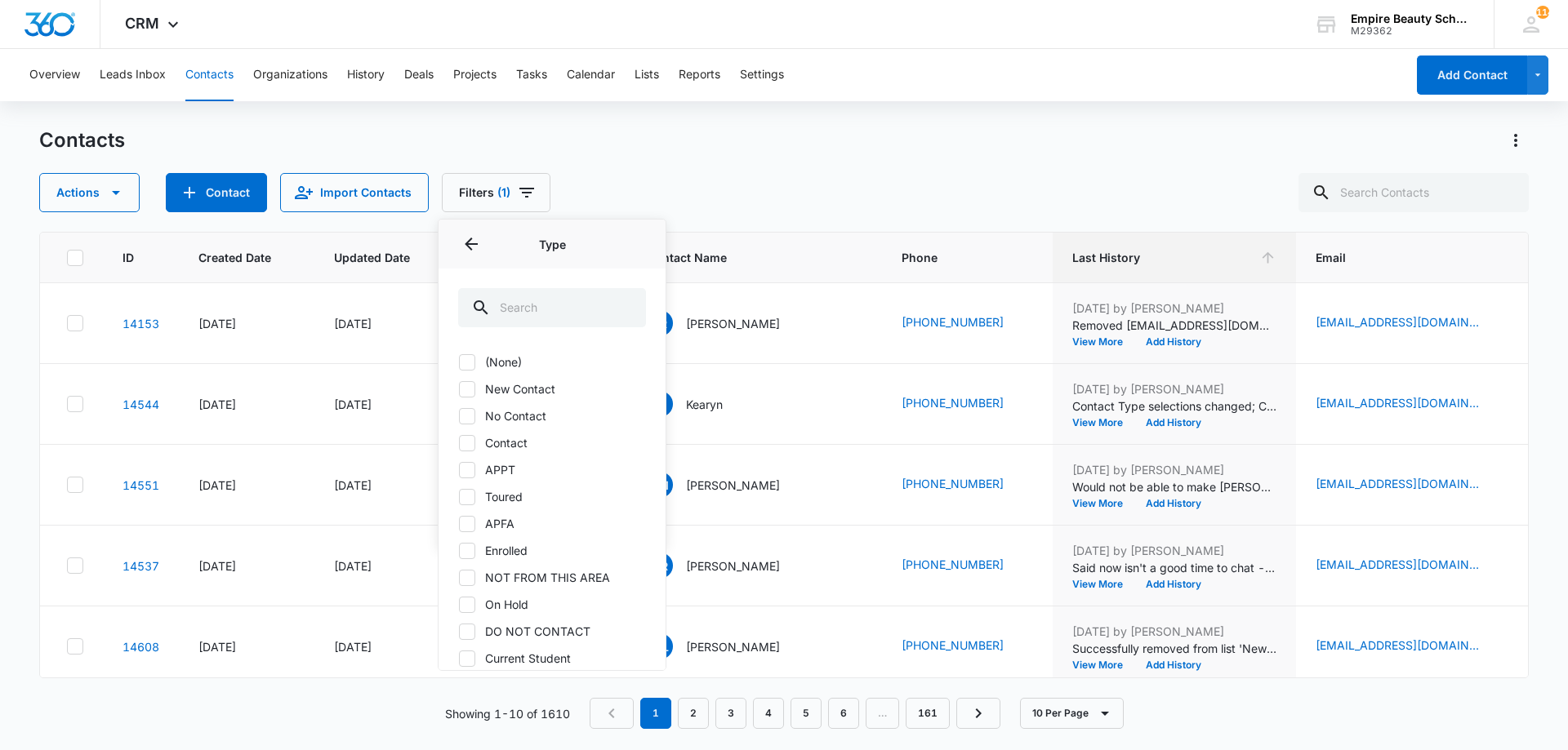
click at [499, 449] on label "Contact" at bounding box center [551, 443] width 188 height 17
click at [459, 443] on input "Contact" at bounding box center [458, 443] width 1 height 1
checkbox input "true"
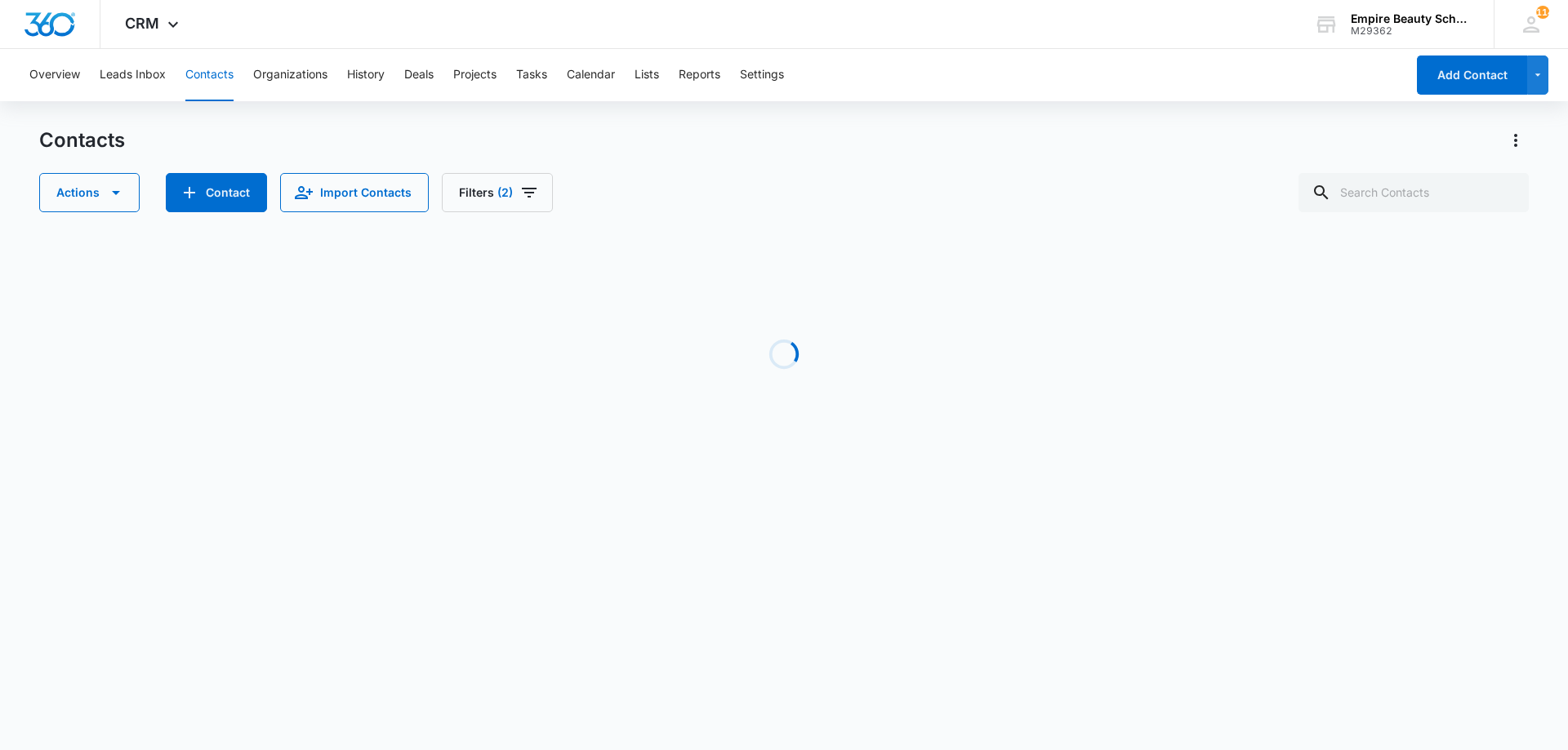
click at [665, 176] on div "Actions Contact Import Contacts Filters (2)" at bounding box center [784, 193] width 1489 height 39
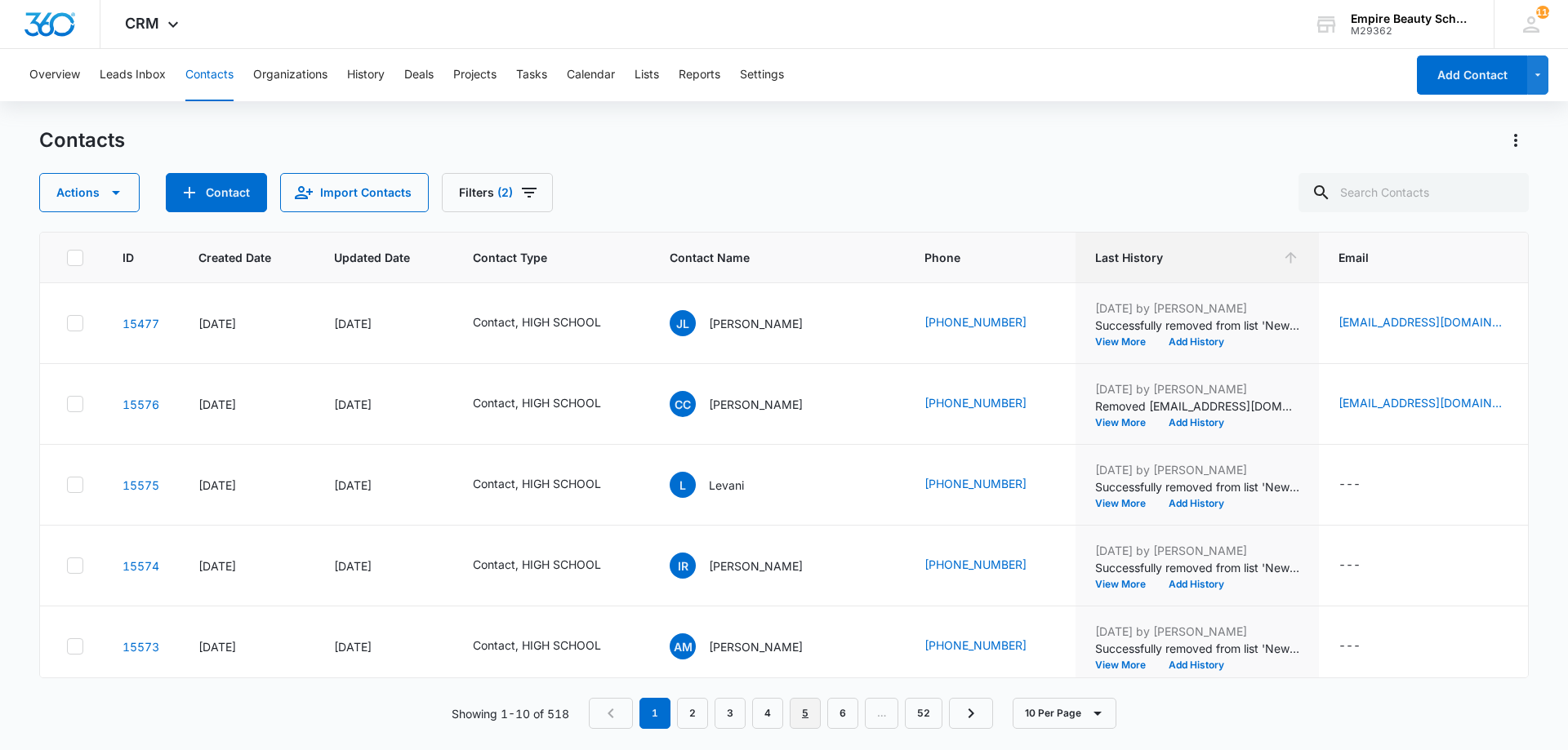
click at [808, 710] on link "5" at bounding box center [805, 713] width 31 height 31
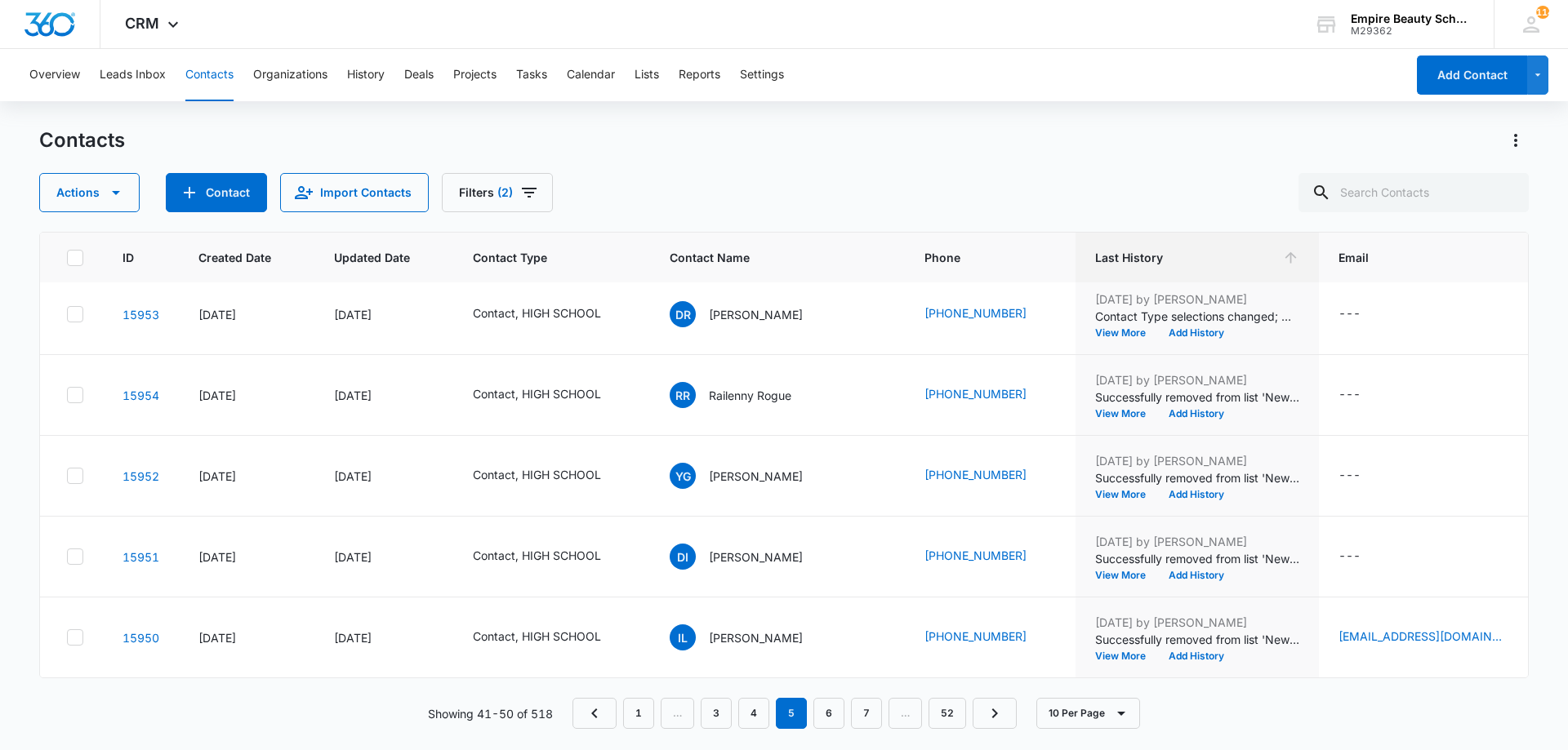
scroll to position [426, 0]
click at [832, 717] on link "6" at bounding box center [829, 713] width 31 height 31
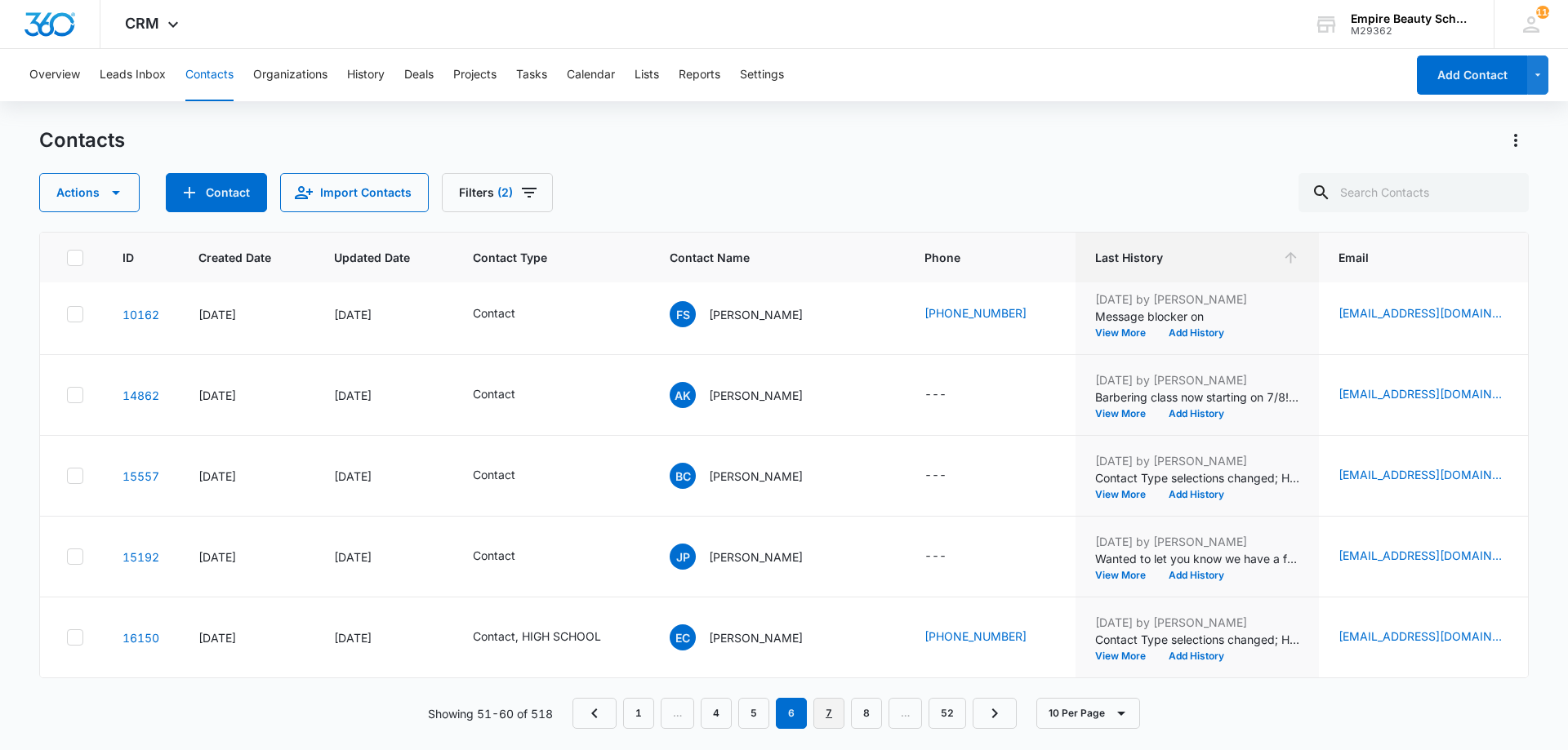
click at [840, 712] on link "7" at bounding box center [829, 713] width 31 height 31
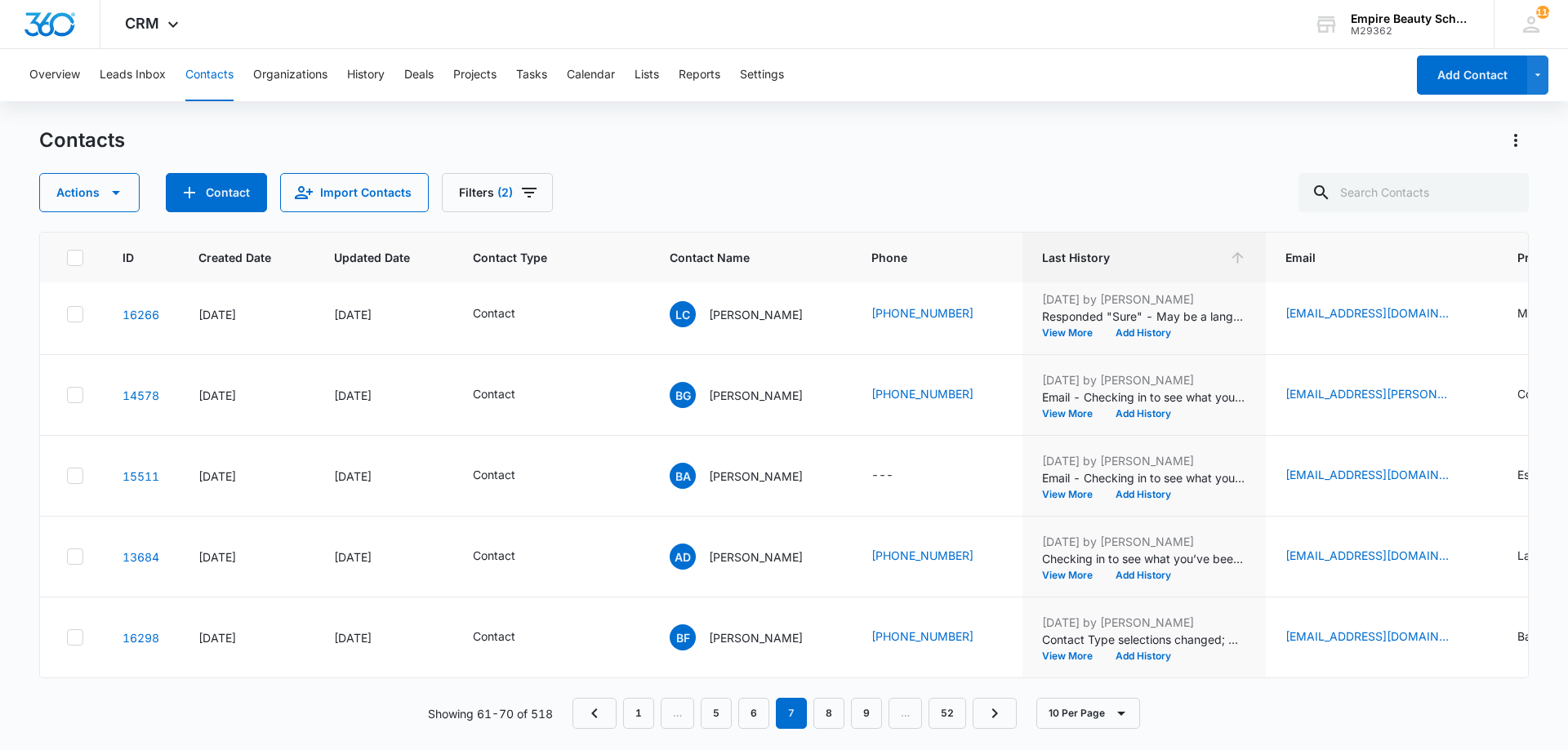
scroll to position [0, 0]
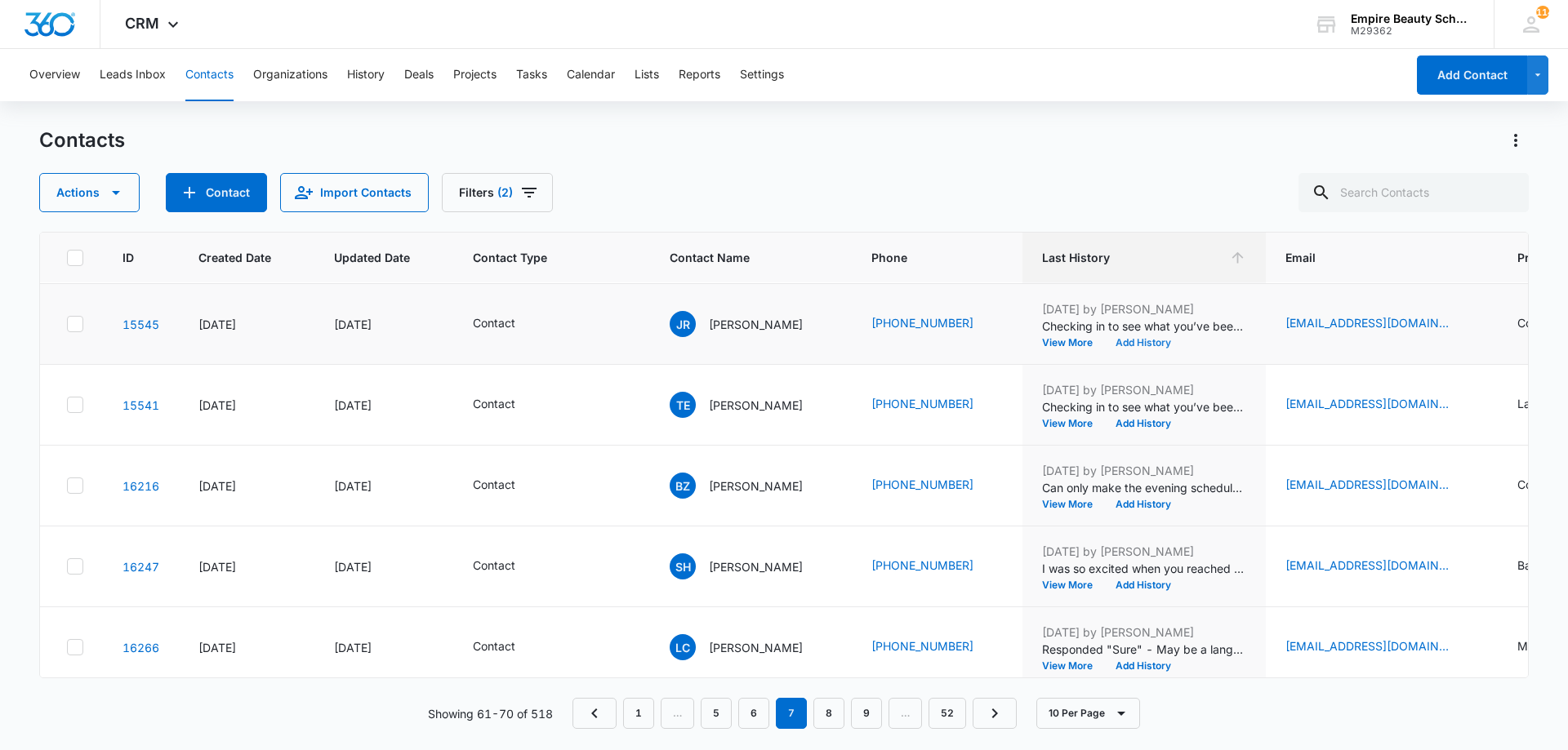
click at [1124, 339] on button "Add History" at bounding box center [1143, 342] width 79 height 9
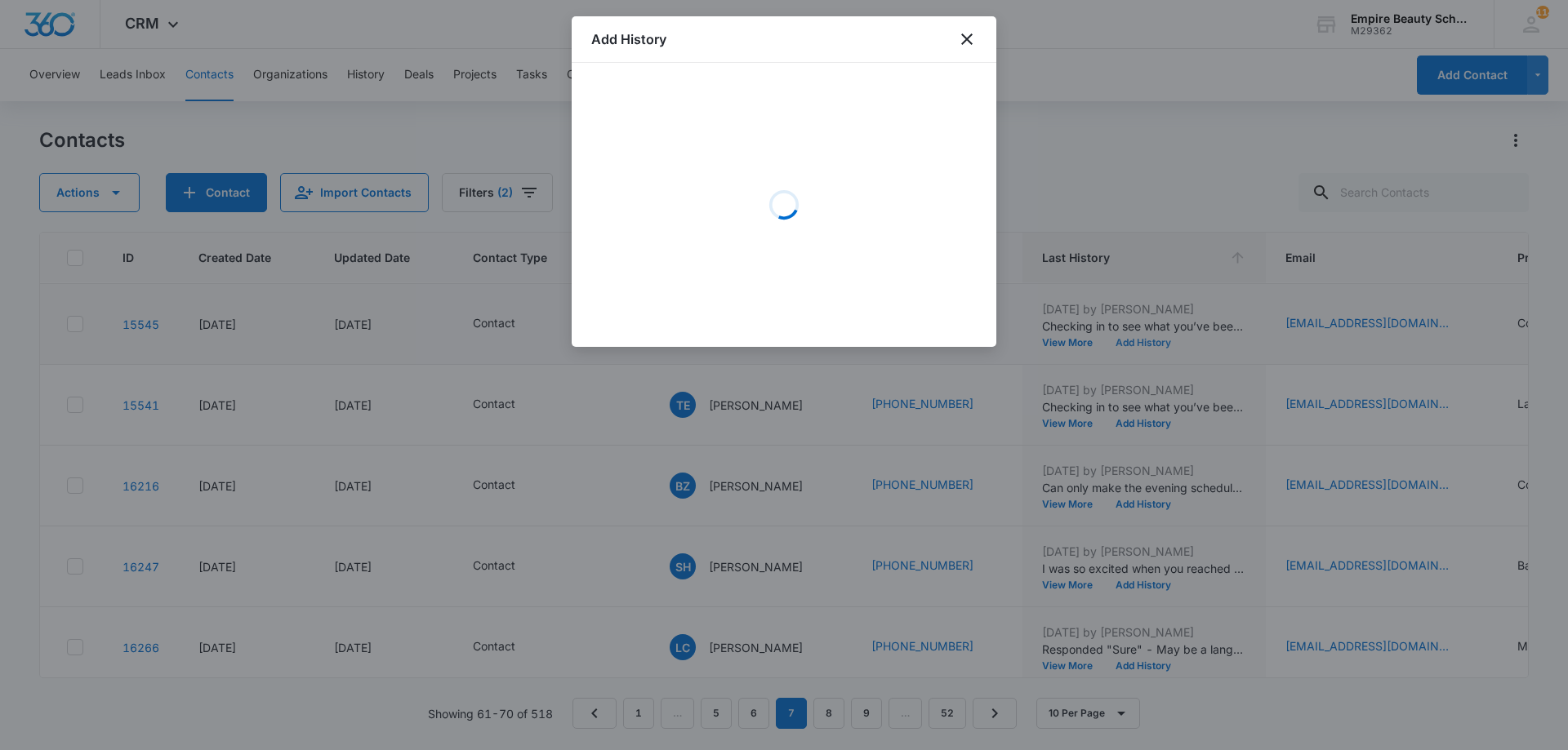
scroll to position [80, 0]
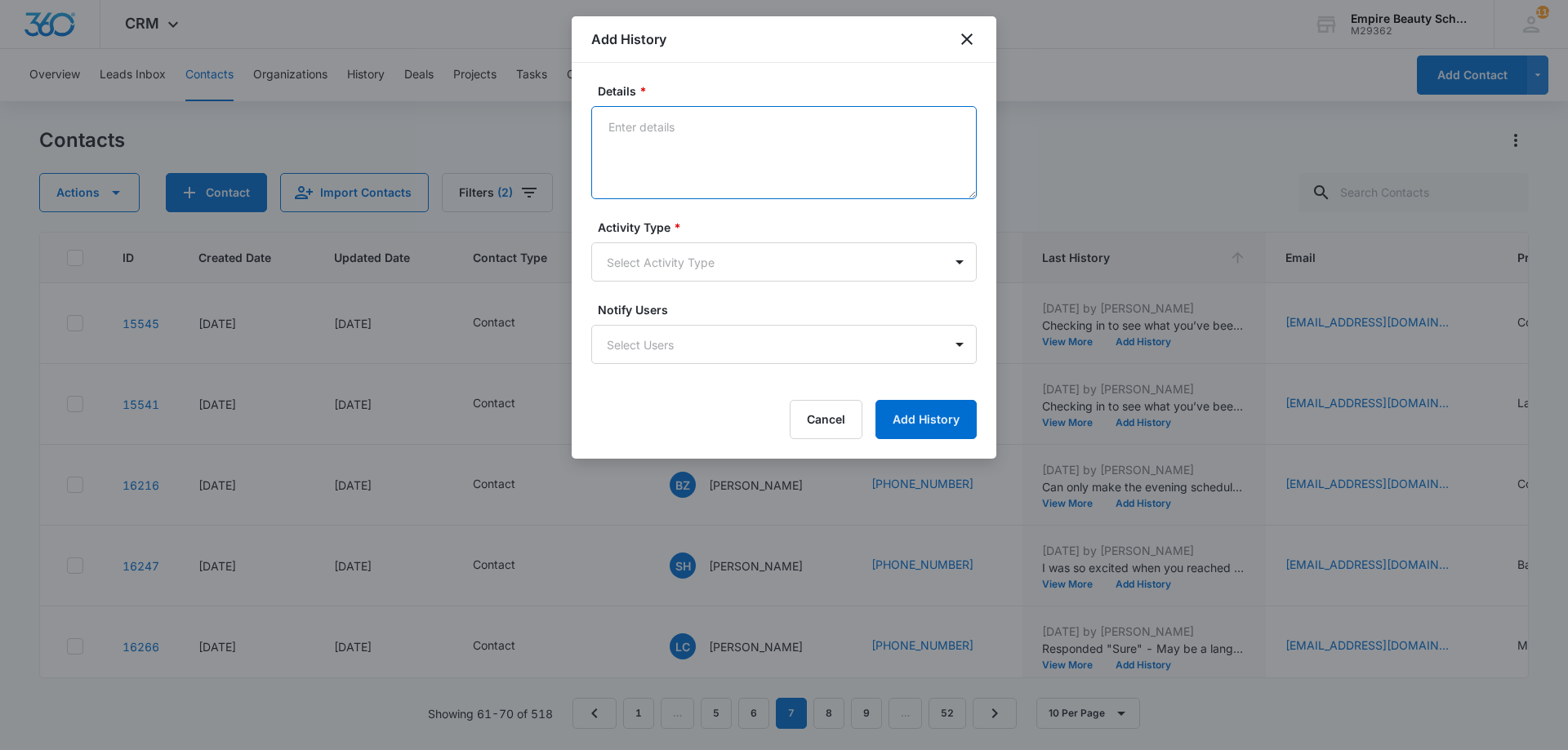
paste textarea "Empire Beauty Schools offers financial assistance opportunities, flexible sched…"
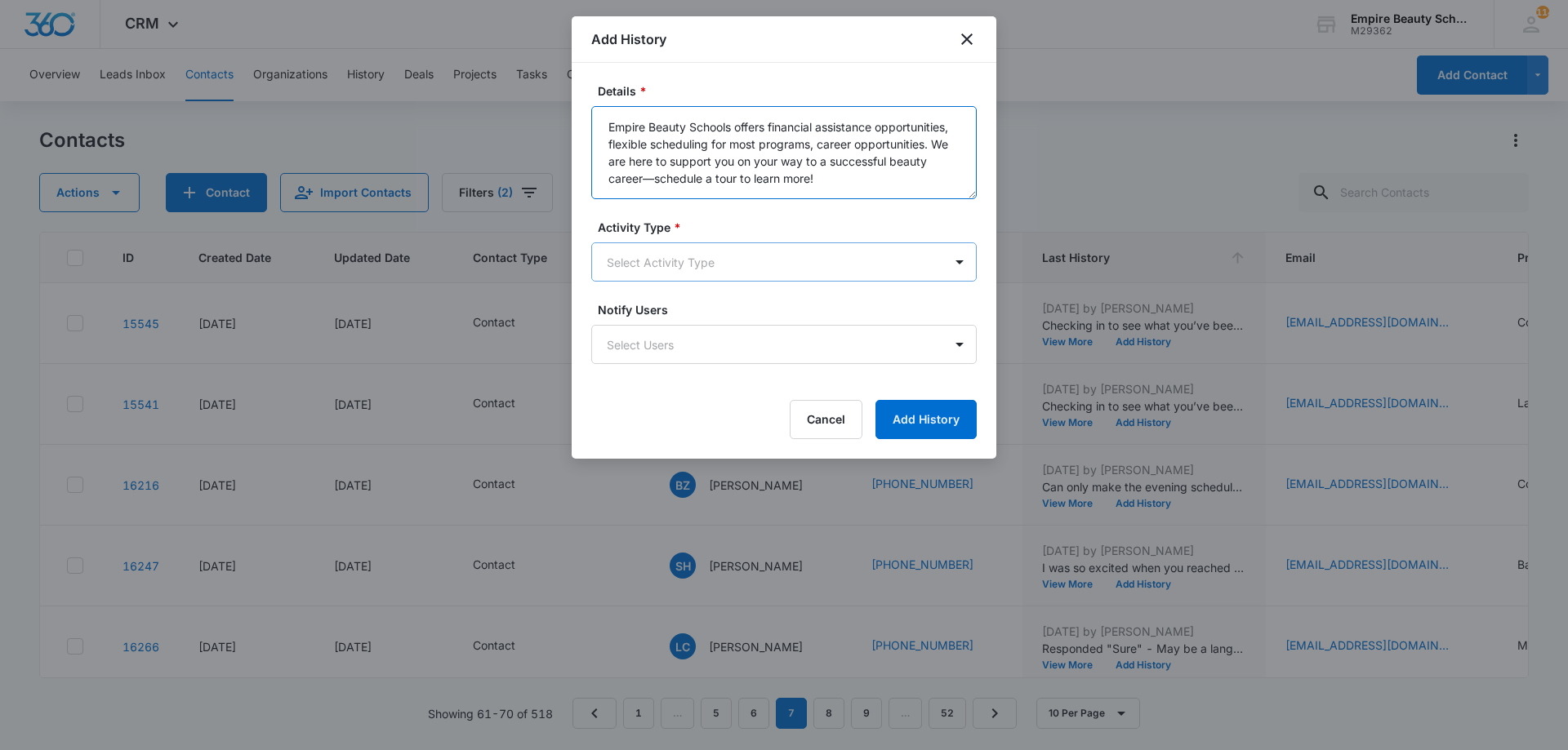
type textarea "Empire Beauty Schools offers financial assistance opportunities, flexible sched…"
click at [669, 259] on body "CRM Apps Forms CRM Email Shop Payments POS Files Brand Settings Empire Beauty S…" at bounding box center [784, 375] width 1568 height 750
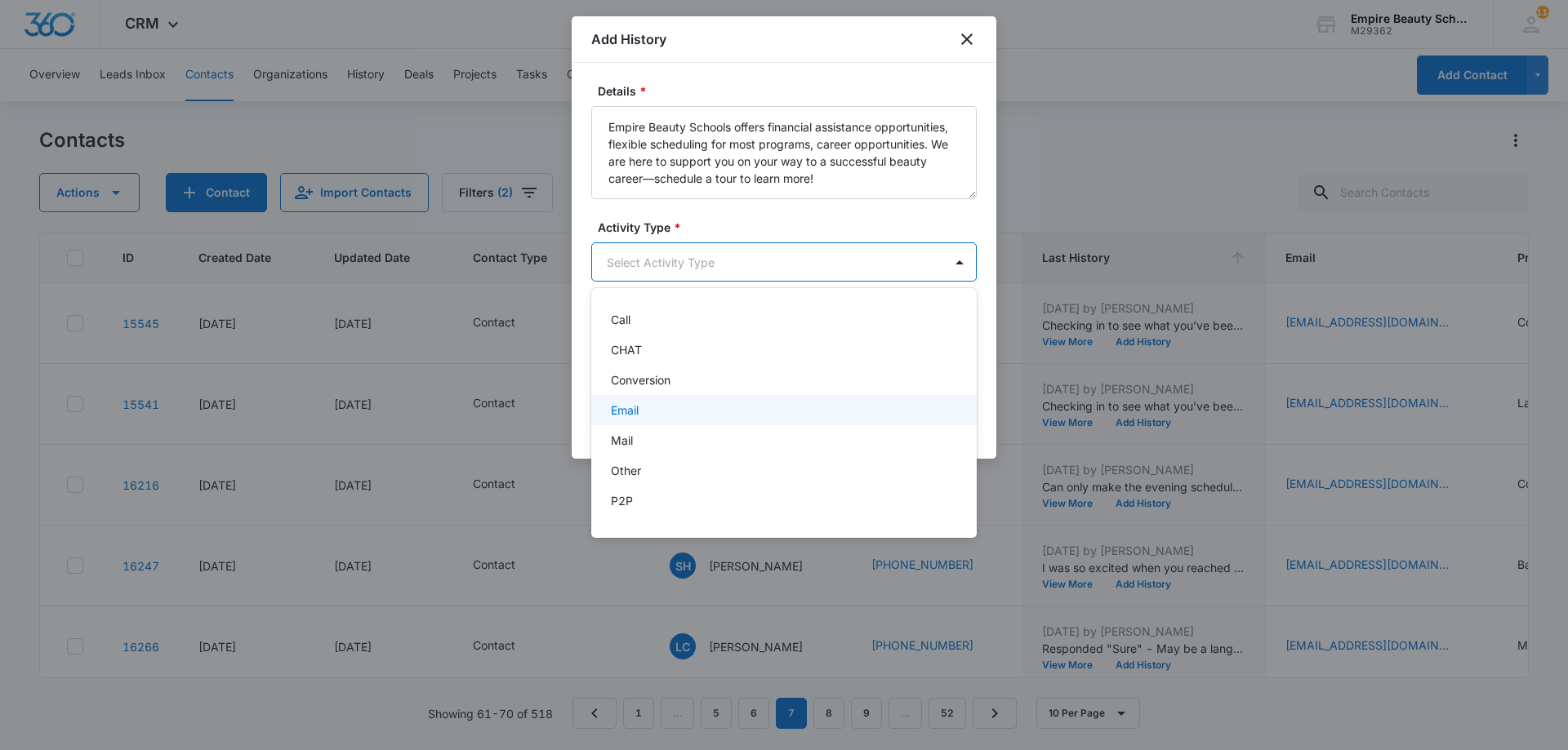
scroll to position [85, 0]
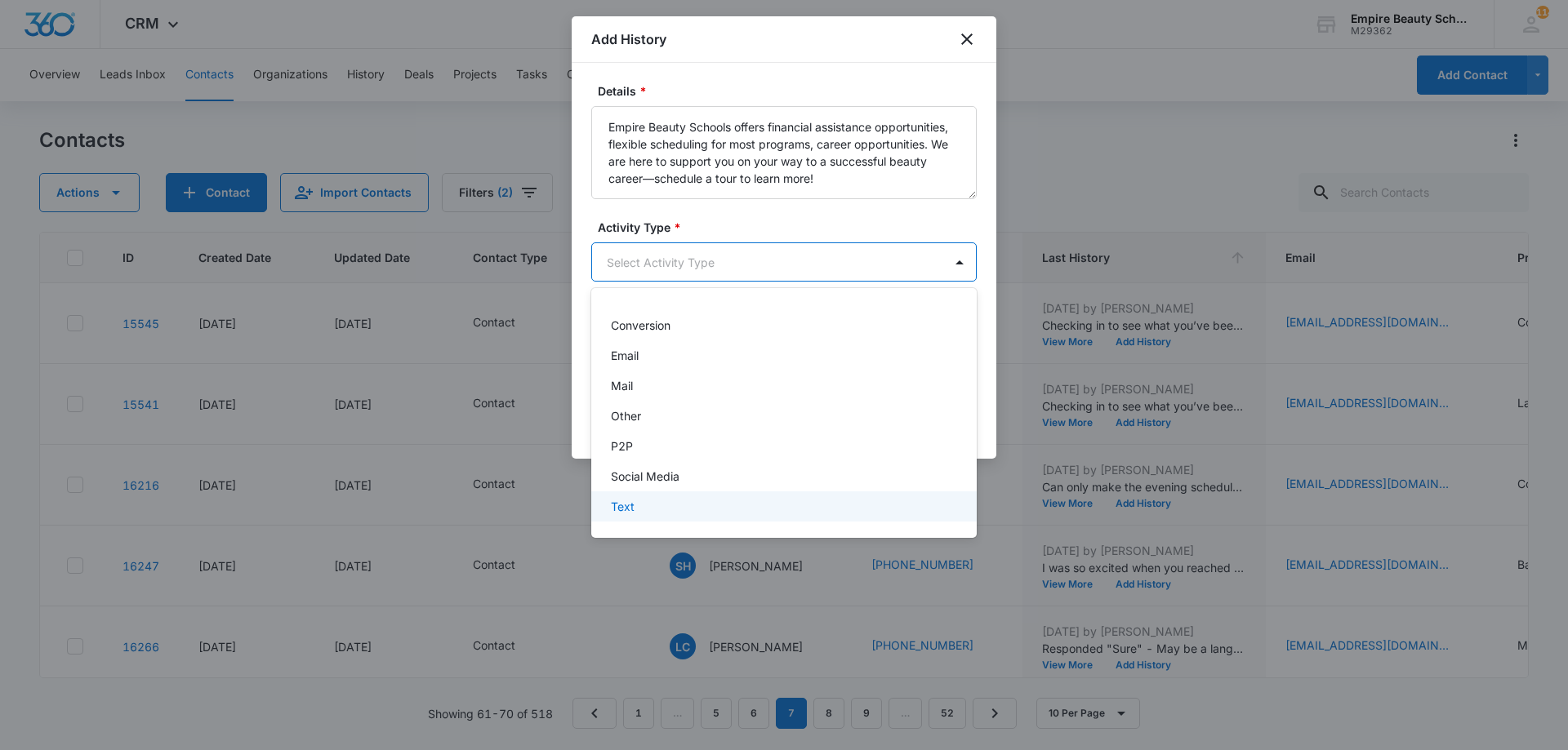
click at [643, 505] on div "Text" at bounding box center [782, 507] width 343 height 17
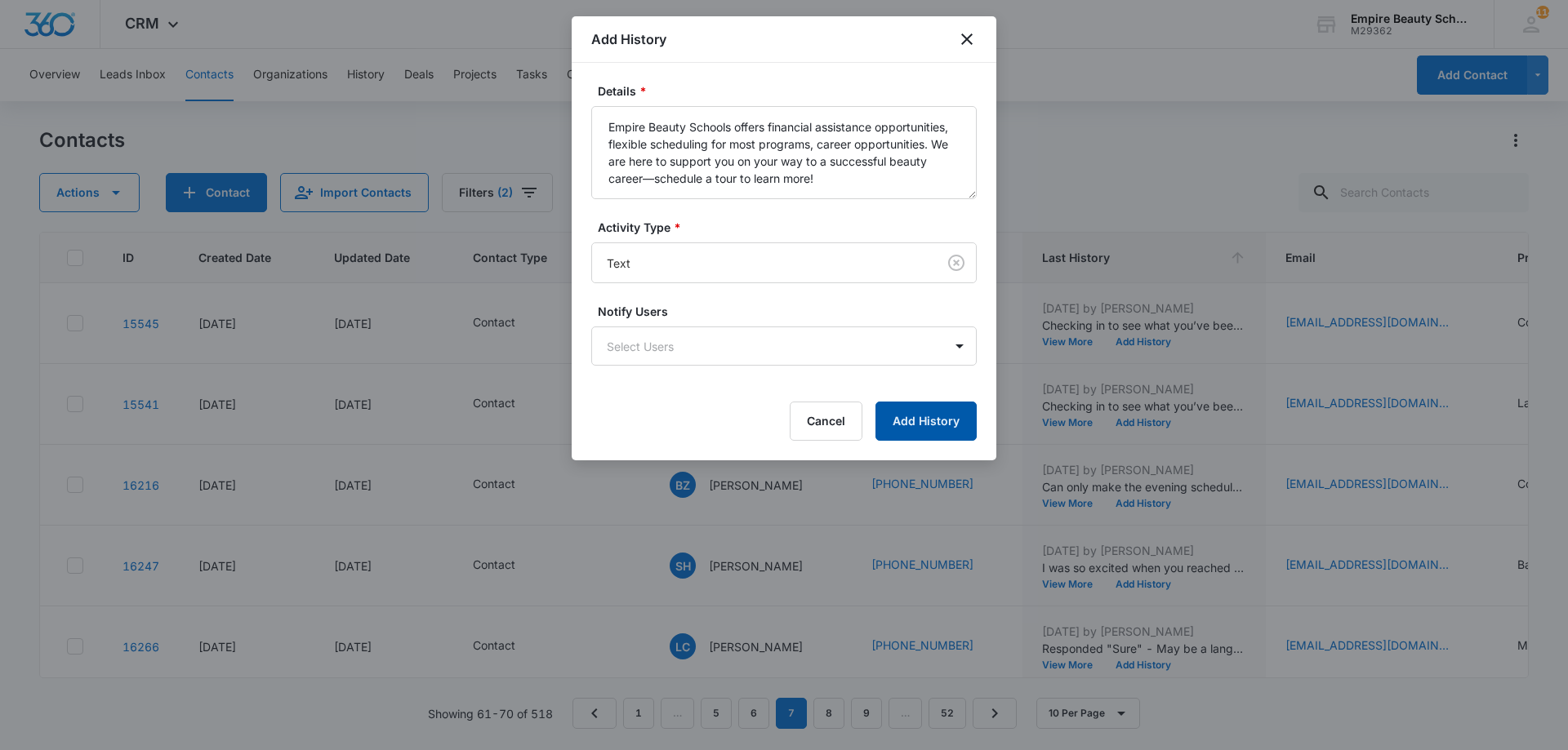
click at [945, 421] on button "Add History" at bounding box center [926, 421] width 101 height 39
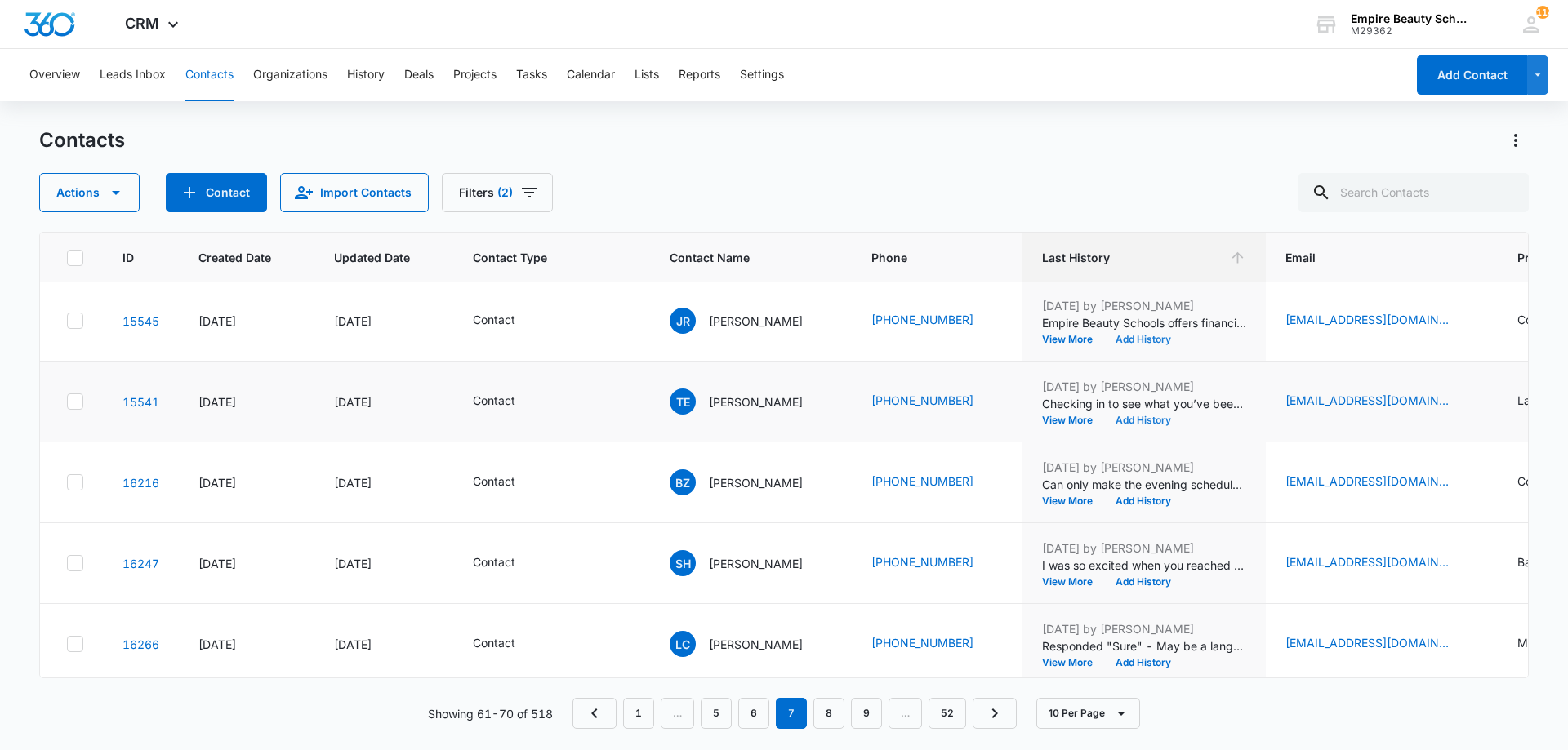
scroll to position [82, 0]
click at [1139, 423] on button "Add History" at bounding box center [1143, 420] width 79 height 9
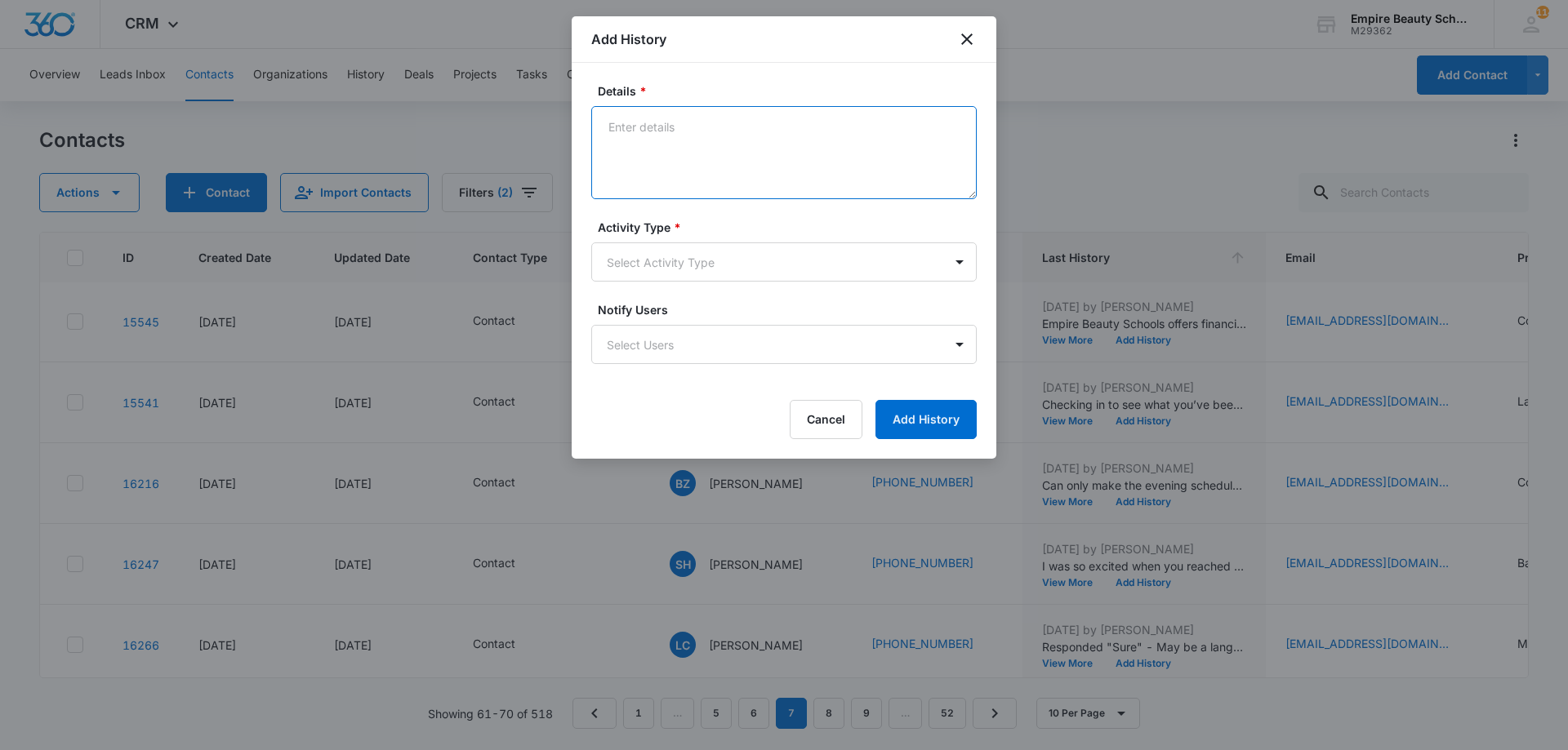
paste textarea "Empire Beauty Schools offers financial assistance opportunities, flexible sched…"
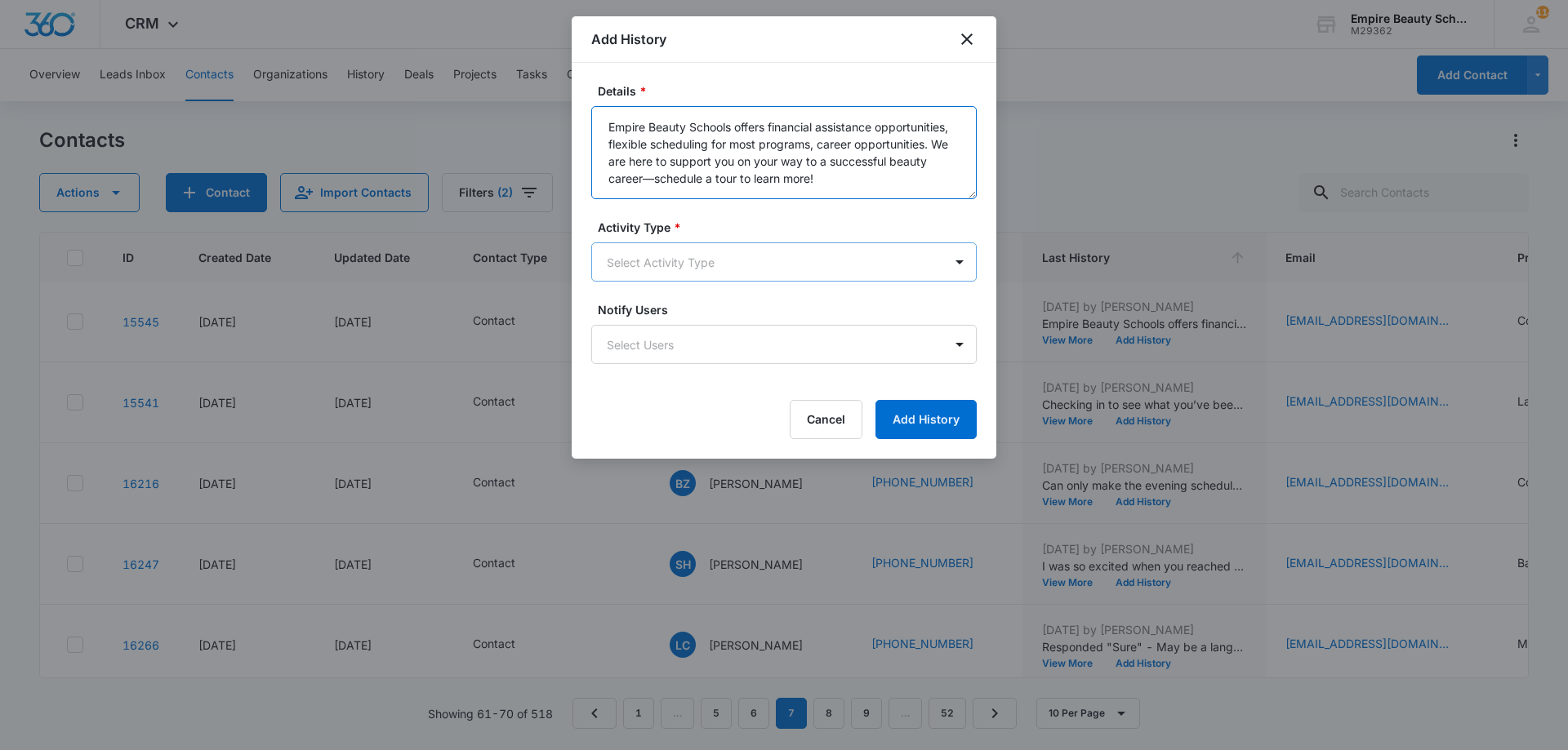
type textarea "Empire Beauty Schools offers financial assistance opportunities, flexible sched…"
click at [700, 273] on body "CRM Apps Forms CRM Email Shop Payments POS Files Brand Settings Empire Beauty S…" at bounding box center [784, 375] width 1568 height 750
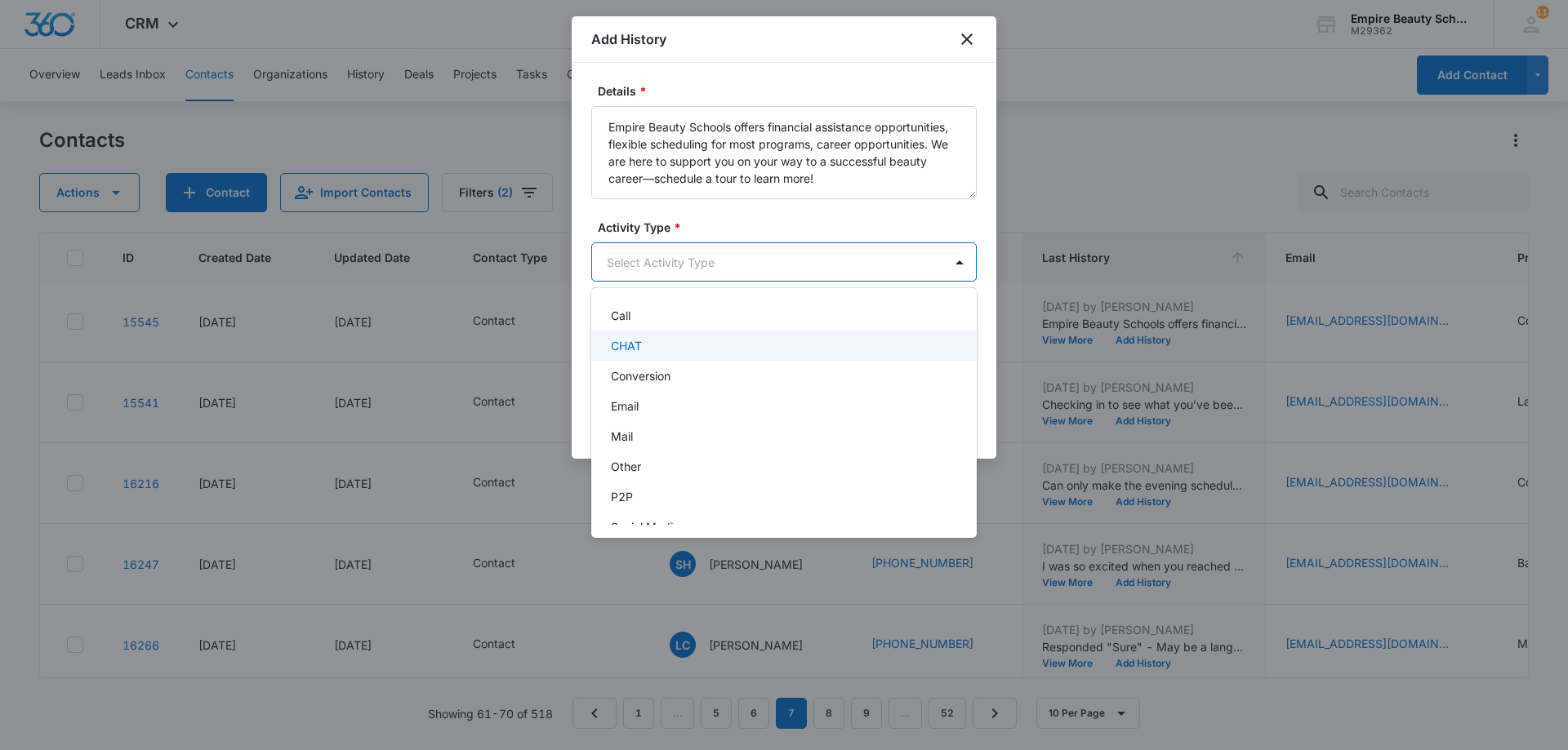
scroll to position [85, 0]
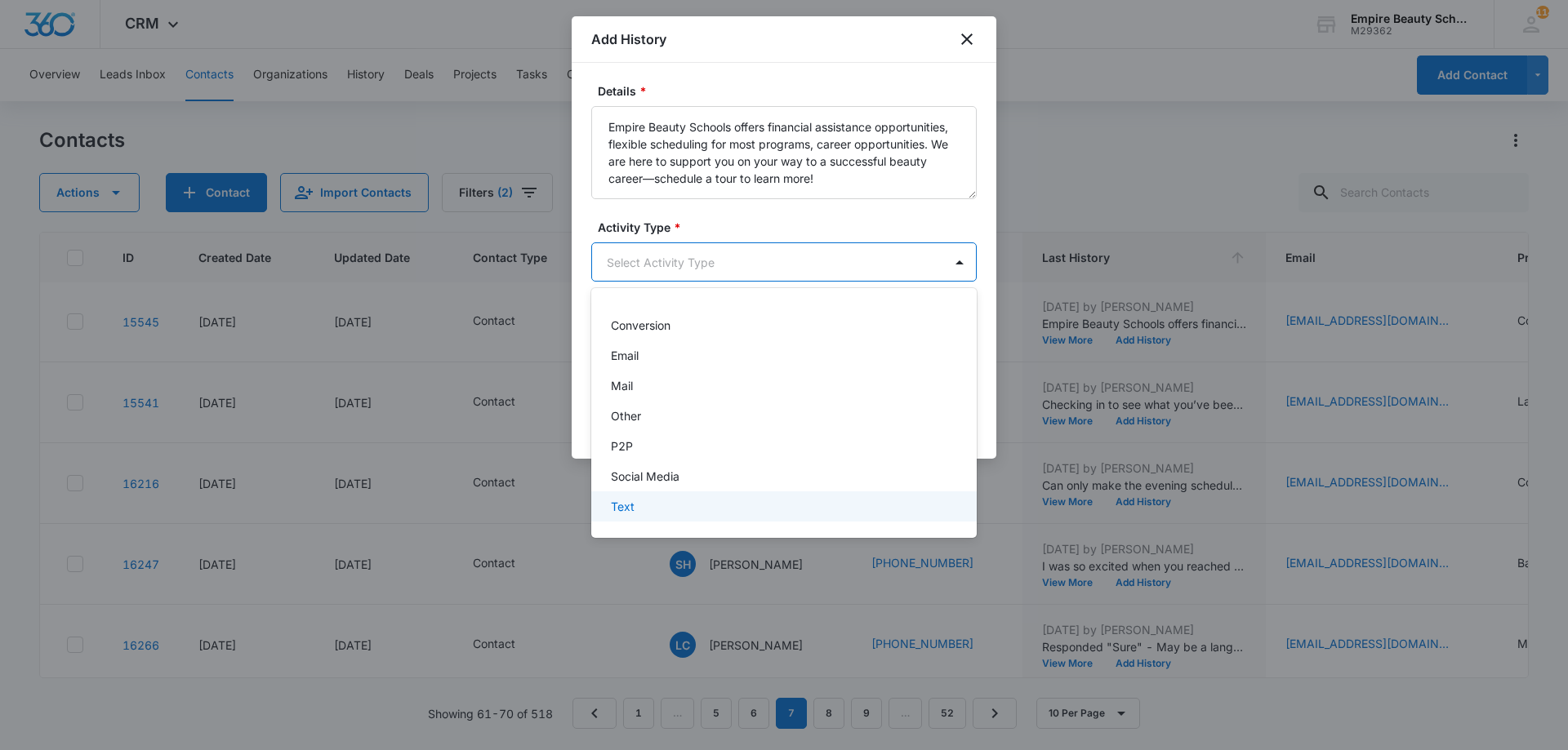
click at [638, 497] on div "Text" at bounding box center [784, 506] width 385 height 30
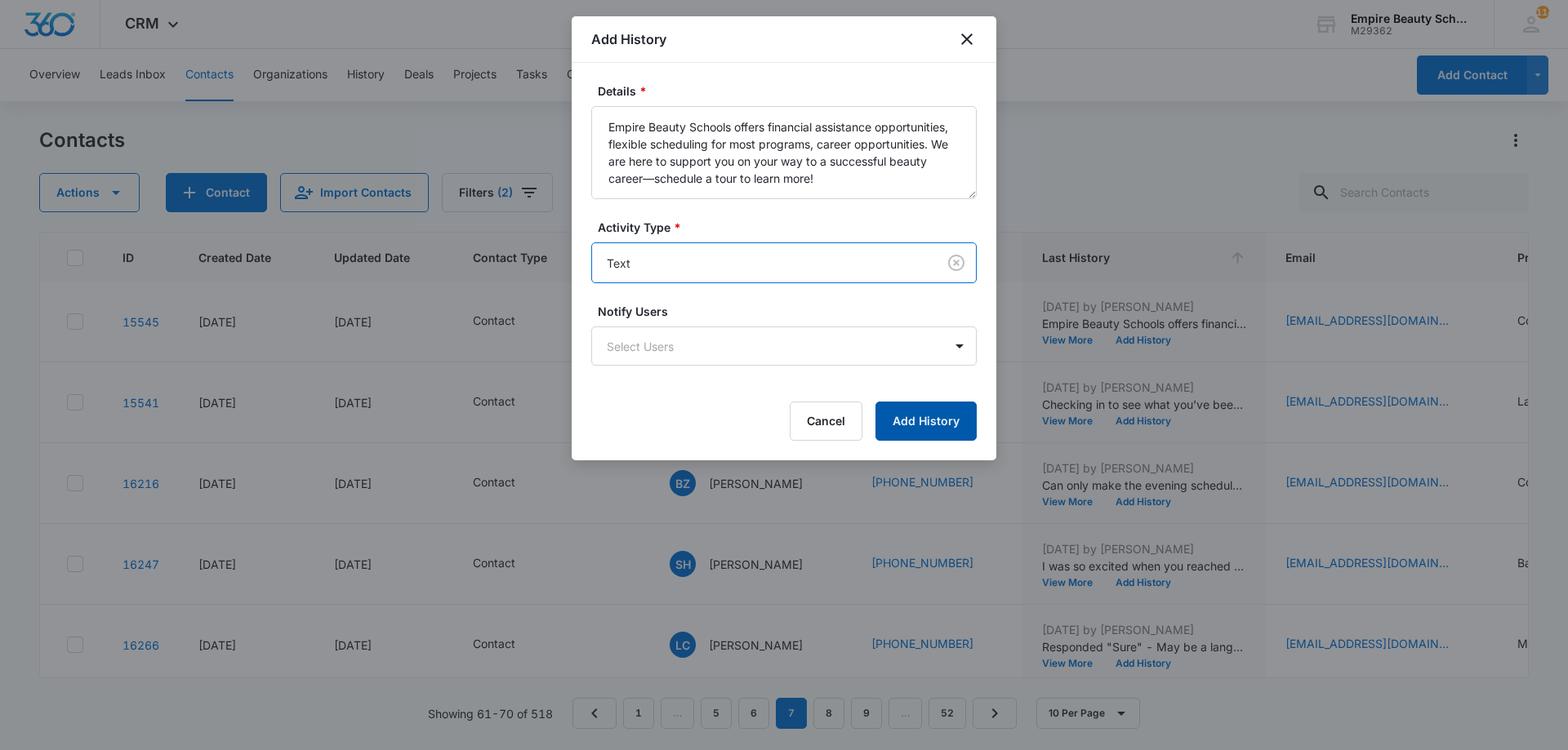
click at [885, 433] on button "Add History" at bounding box center [926, 421] width 101 height 39
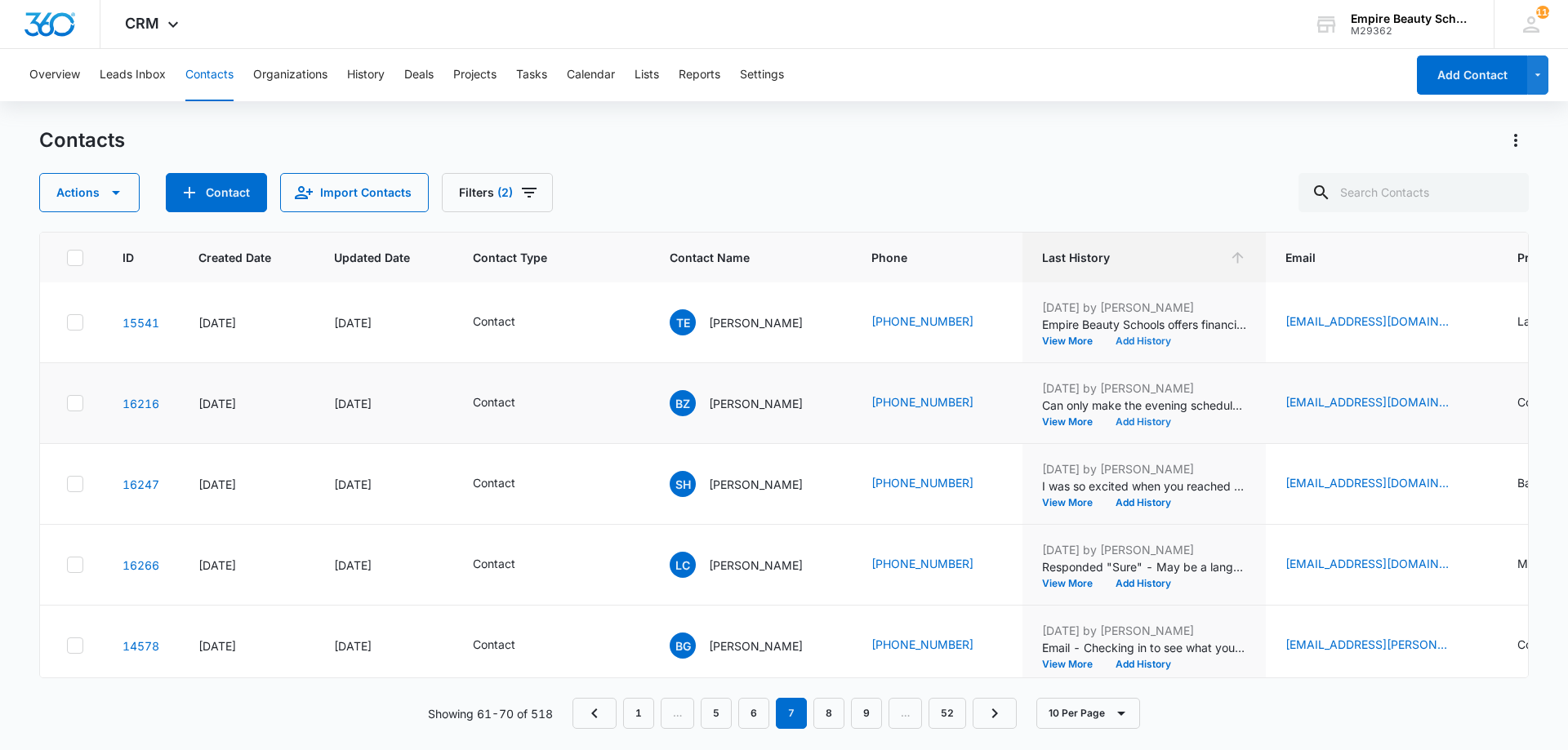
scroll to position [164, 0]
click at [1129, 423] on button "Add History" at bounding box center [1143, 420] width 79 height 9
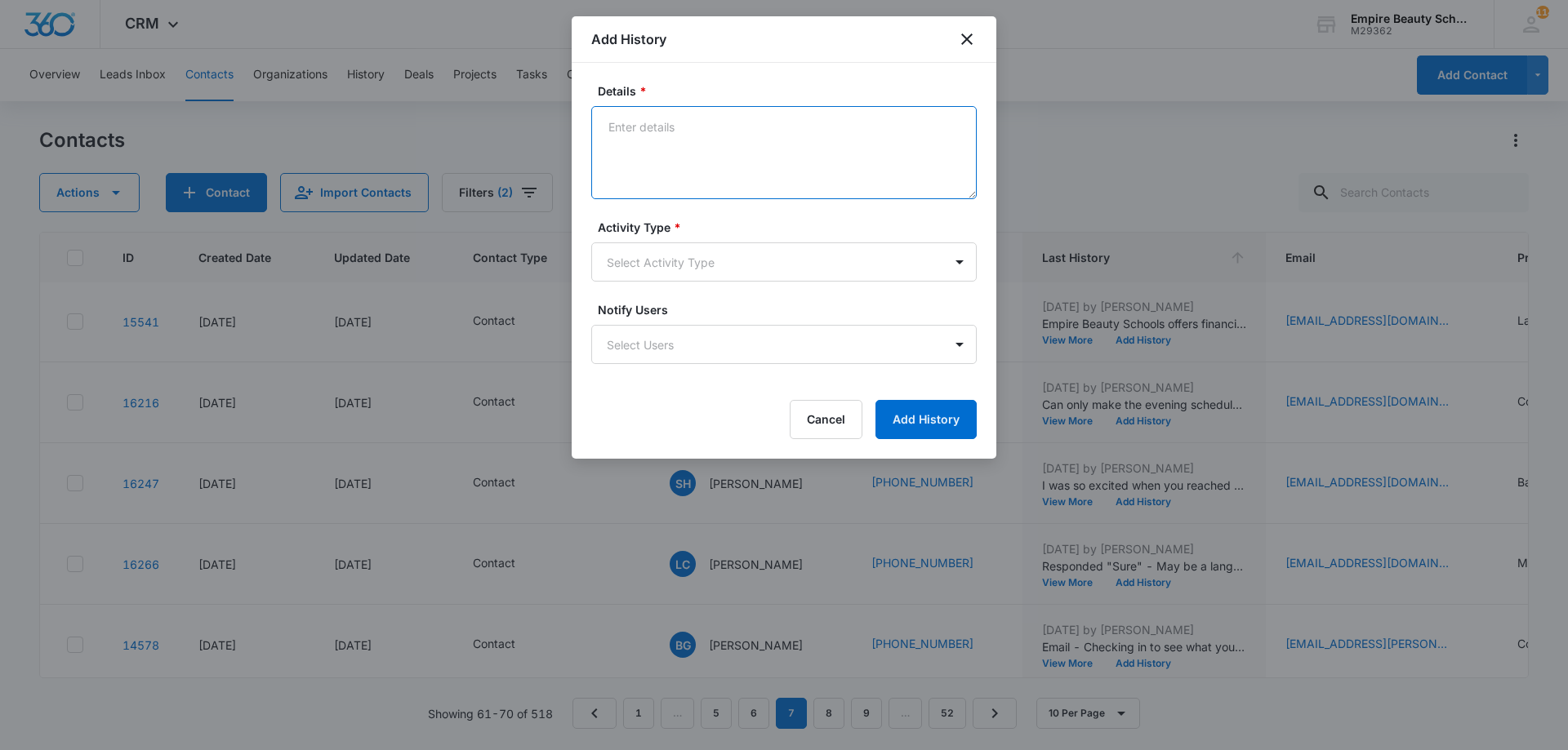
paste textarea "Empire Beauty Schools offers financial assistance opportunities, flexible sched…"
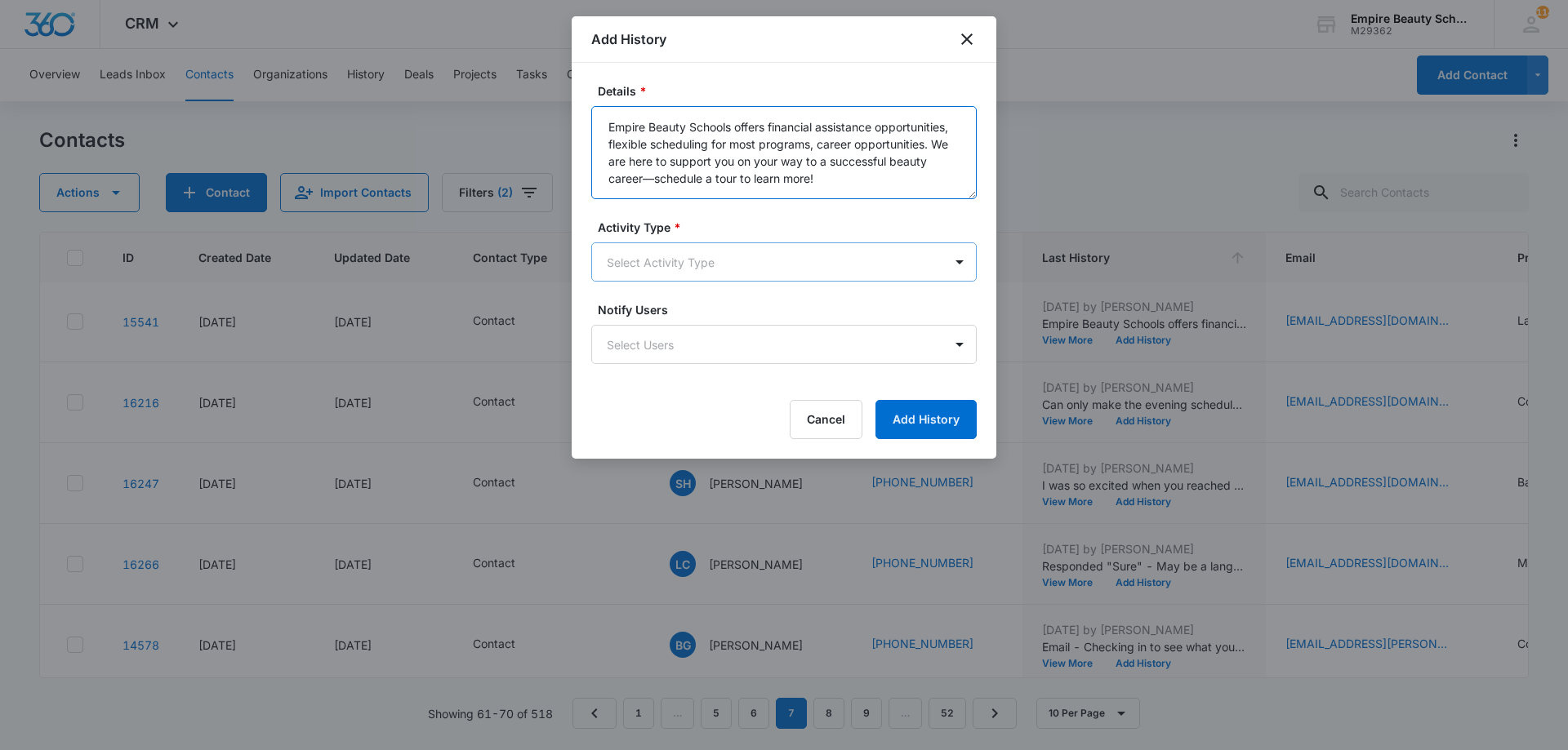
type textarea "Empire Beauty Schools offers financial assistance opportunities, flexible sched…"
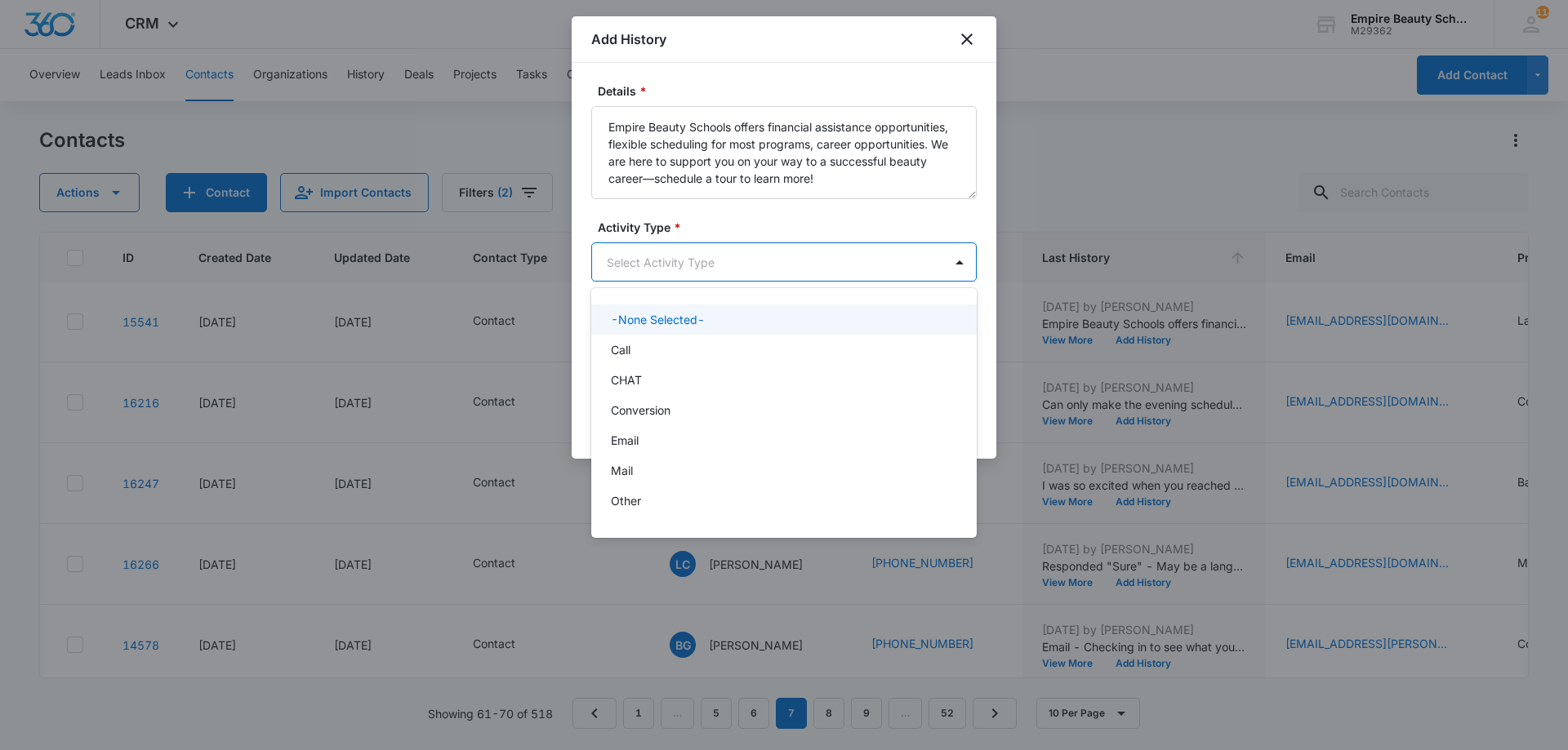
click at [725, 274] on body "CRM Apps Forms CRM Email Shop Payments POS Files Brand Settings Empire Beauty S…" at bounding box center [784, 375] width 1568 height 750
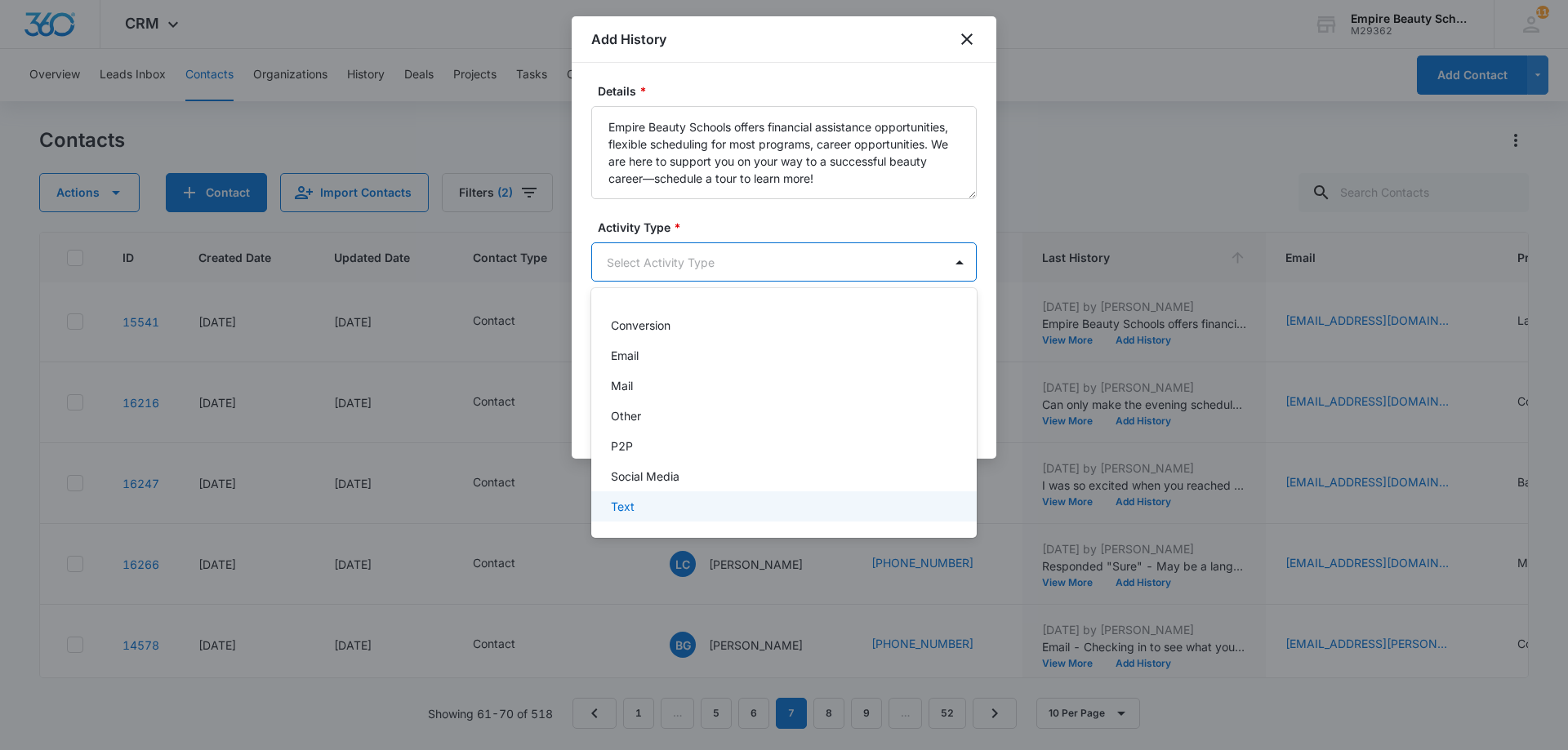
click at [647, 499] on div "Text" at bounding box center [782, 507] width 343 height 17
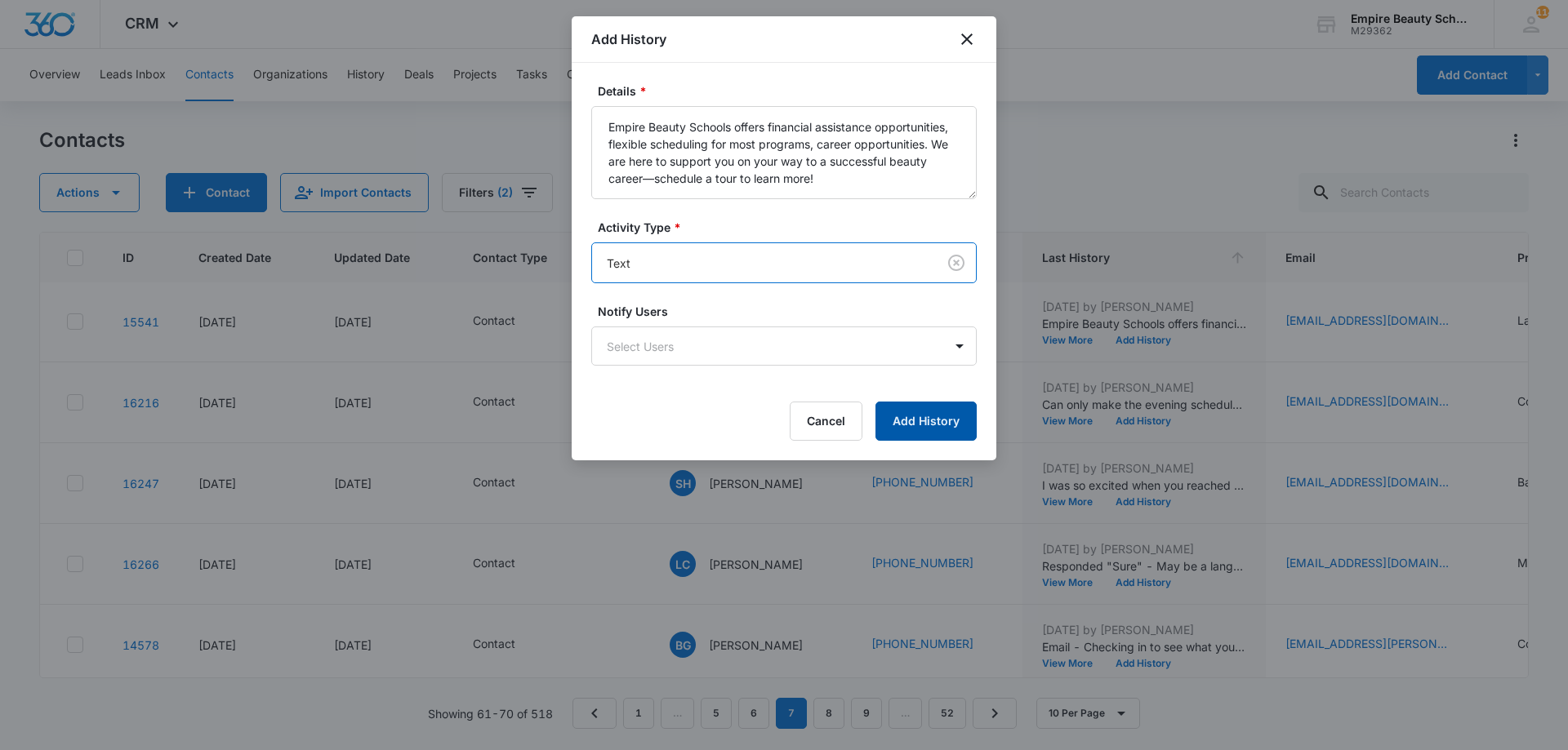
click at [909, 427] on button "Add History" at bounding box center [926, 421] width 101 height 39
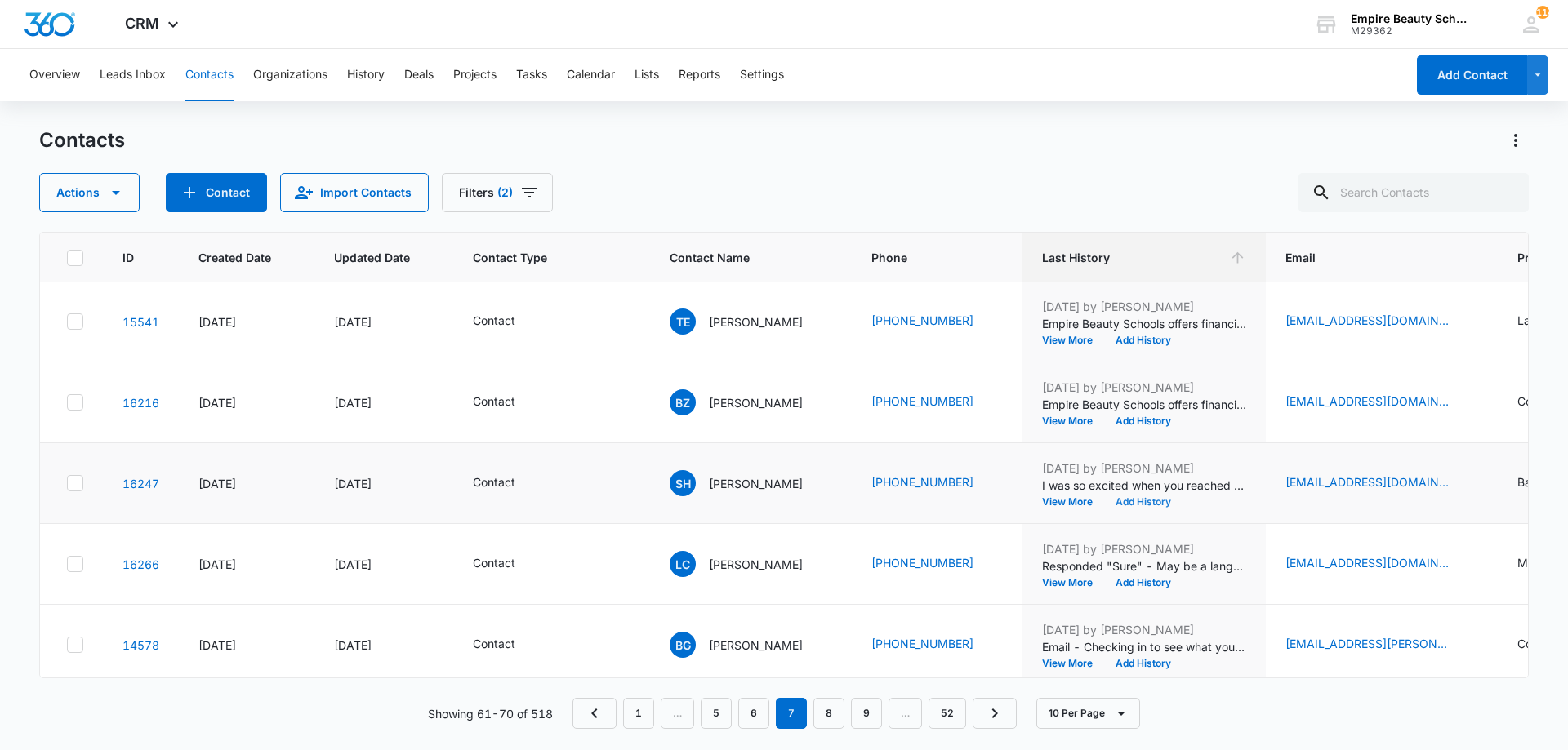
click at [1121, 498] on button "Add History" at bounding box center [1143, 502] width 79 height 9
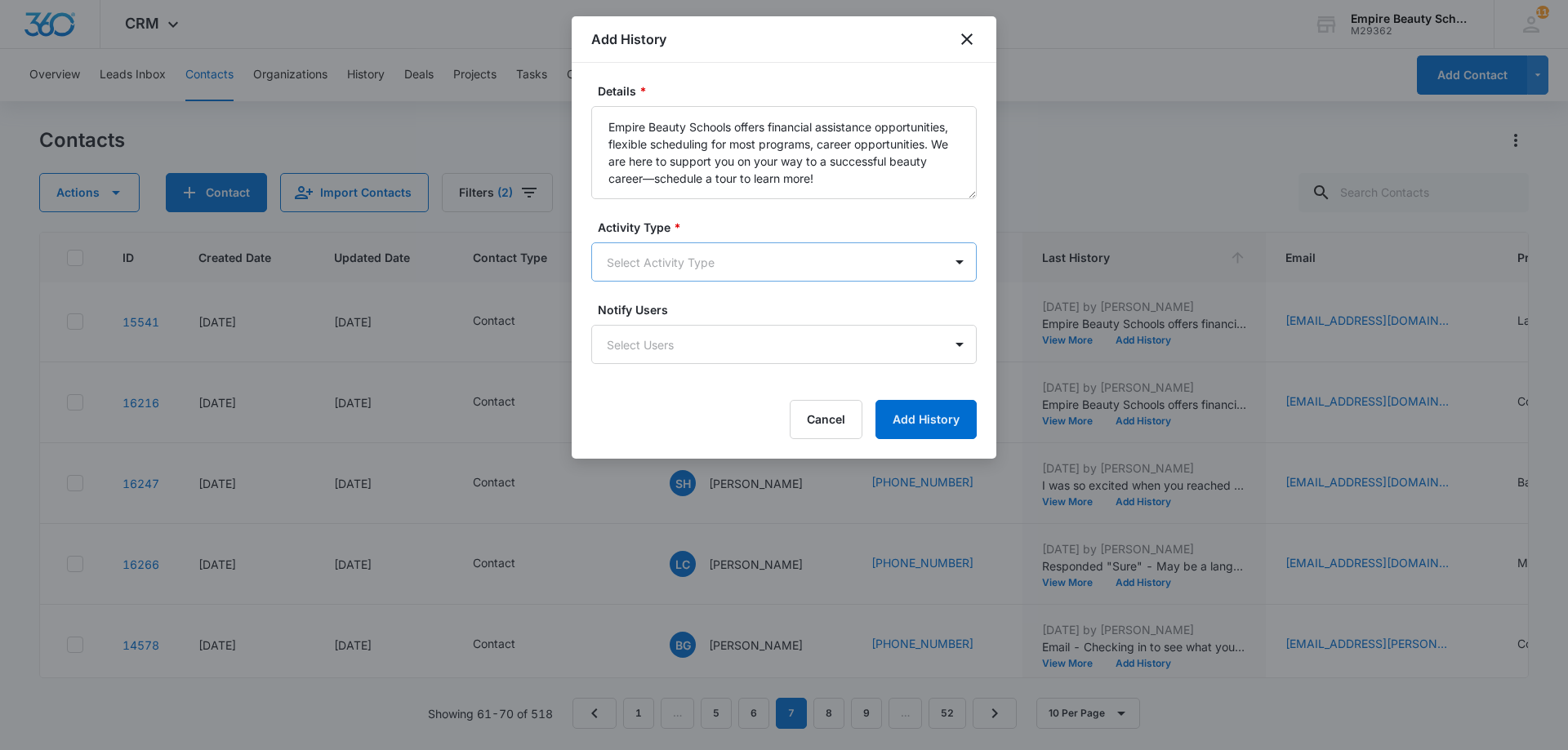
type textarea "Empire Beauty Schools offers financial assistance opportunities, flexible sched…"
click at [648, 262] on body "CRM Apps Forms CRM Email Shop Payments POS Files Brand Settings Empire Beauty S…" at bounding box center [784, 375] width 1568 height 750
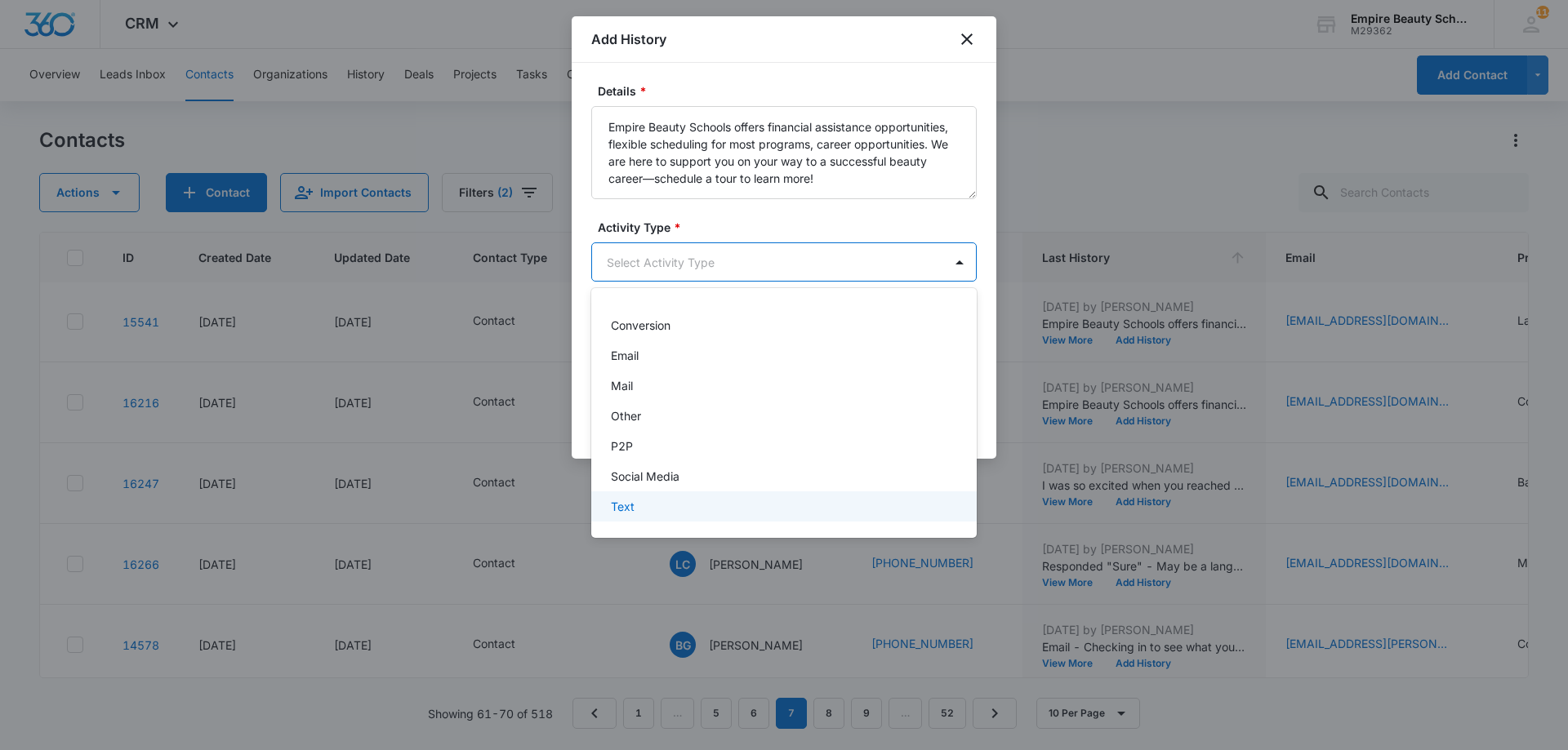
click at [627, 503] on p "Text" at bounding box center [623, 507] width 24 height 17
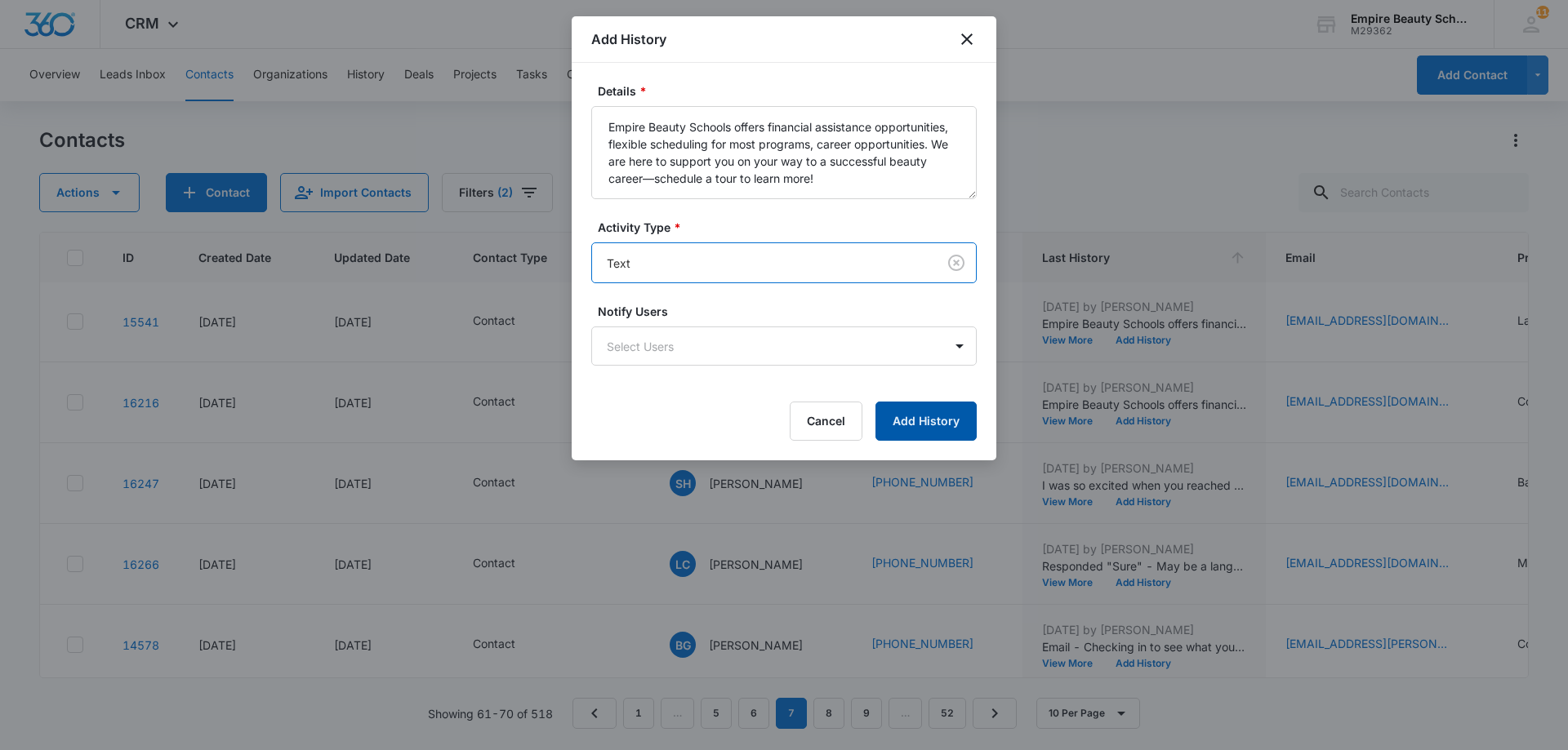
click at [921, 416] on button "Add History" at bounding box center [926, 421] width 101 height 39
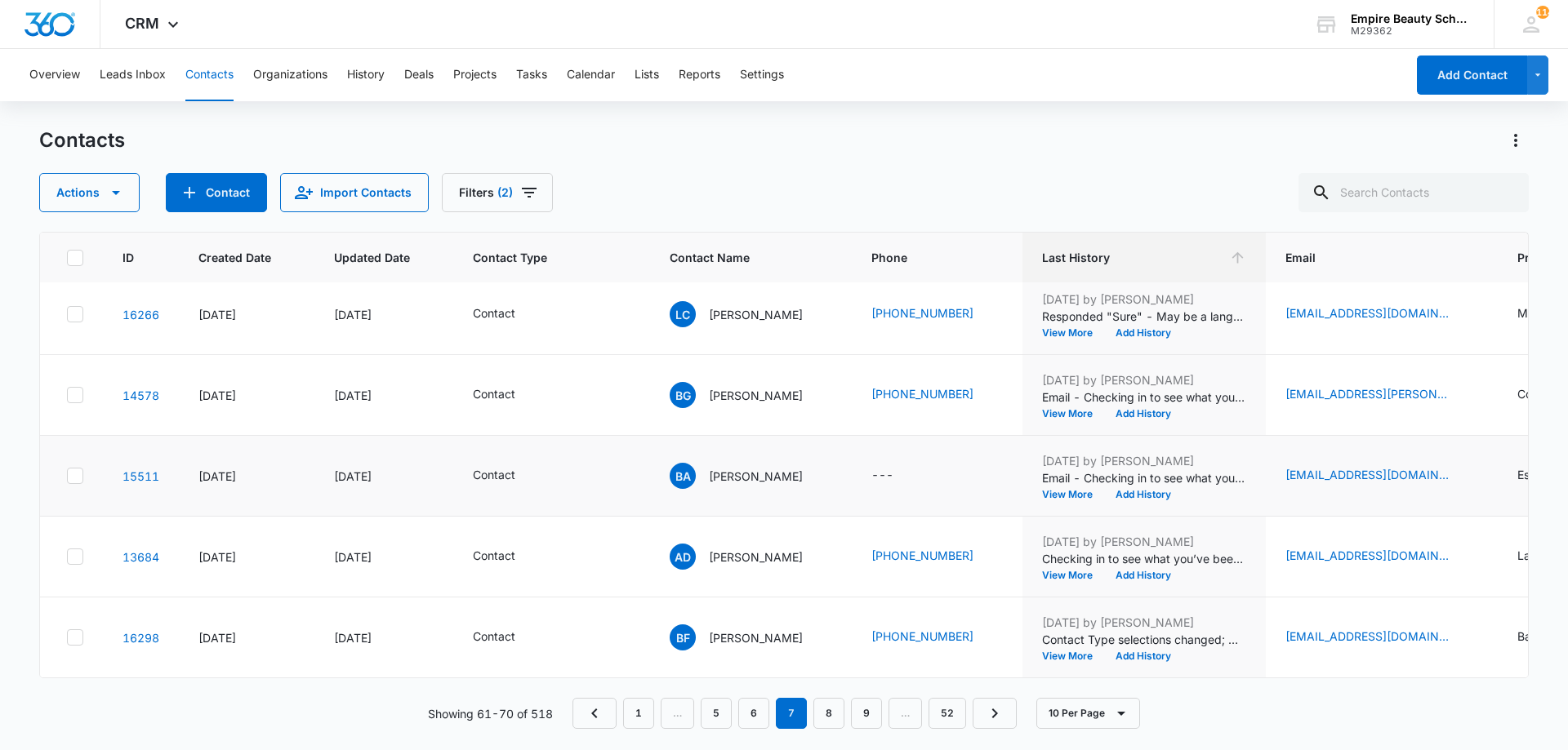
scroll to position [426, 0]
click at [1123, 570] on button "Add History" at bounding box center [1143, 574] width 79 height 9
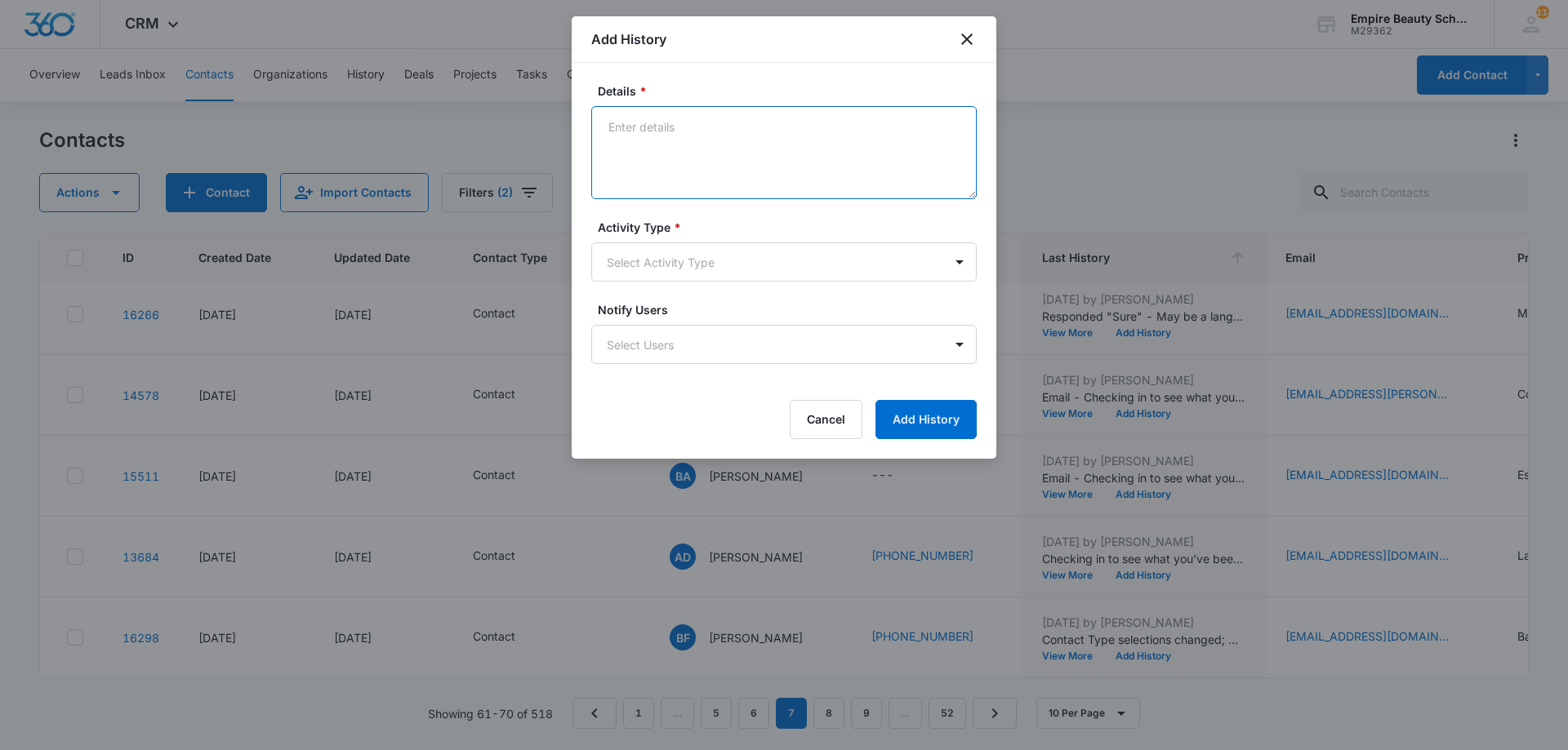
paste textarea "Empire Beauty Schools offers financial assistance opportunities, flexible sched…"
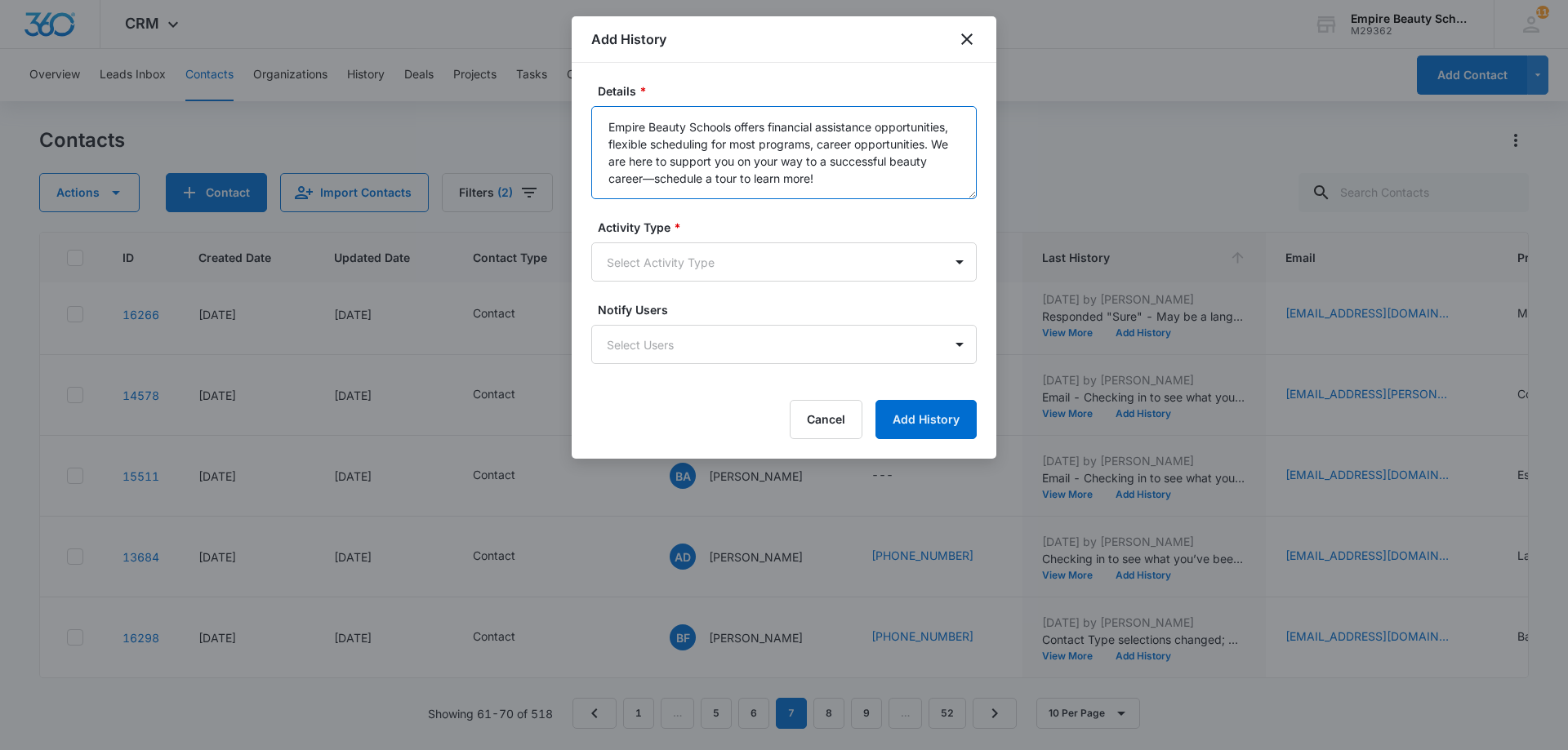
type textarea "Empire Beauty Schools offers financial assistance opportunities, flexible sched…"
click at [699, 294] on form "Details * Empire Beauty Schools offers financial assistance opportunities, flex…" at bounding box center [784, 260] width 385 height 357
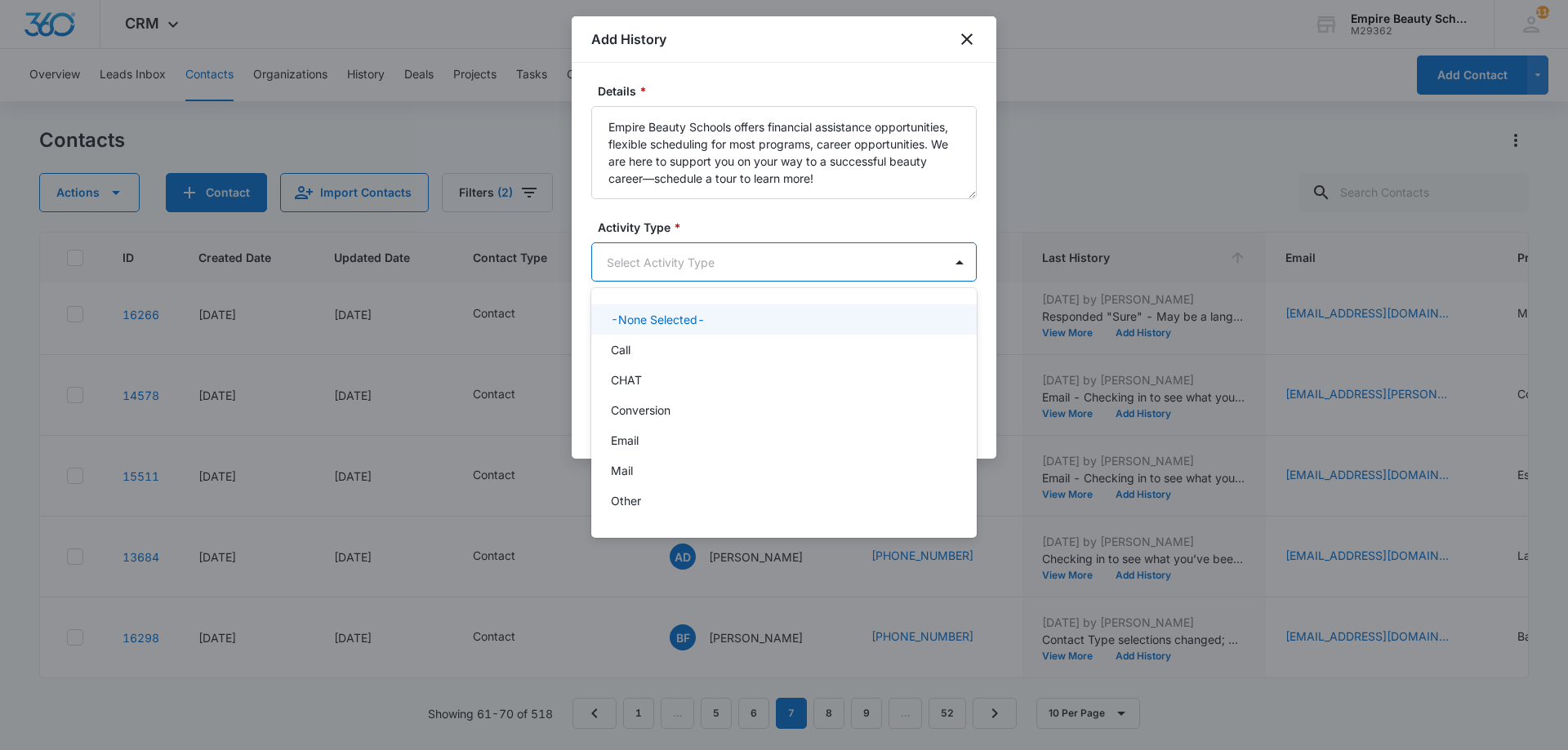
click at [704, 272] on body "CRM Apps Forms CRM Email Shop Payments POS Files Brand Settings Empire Beauty S…" at bounding box center [784, 375] width 1568 height 750
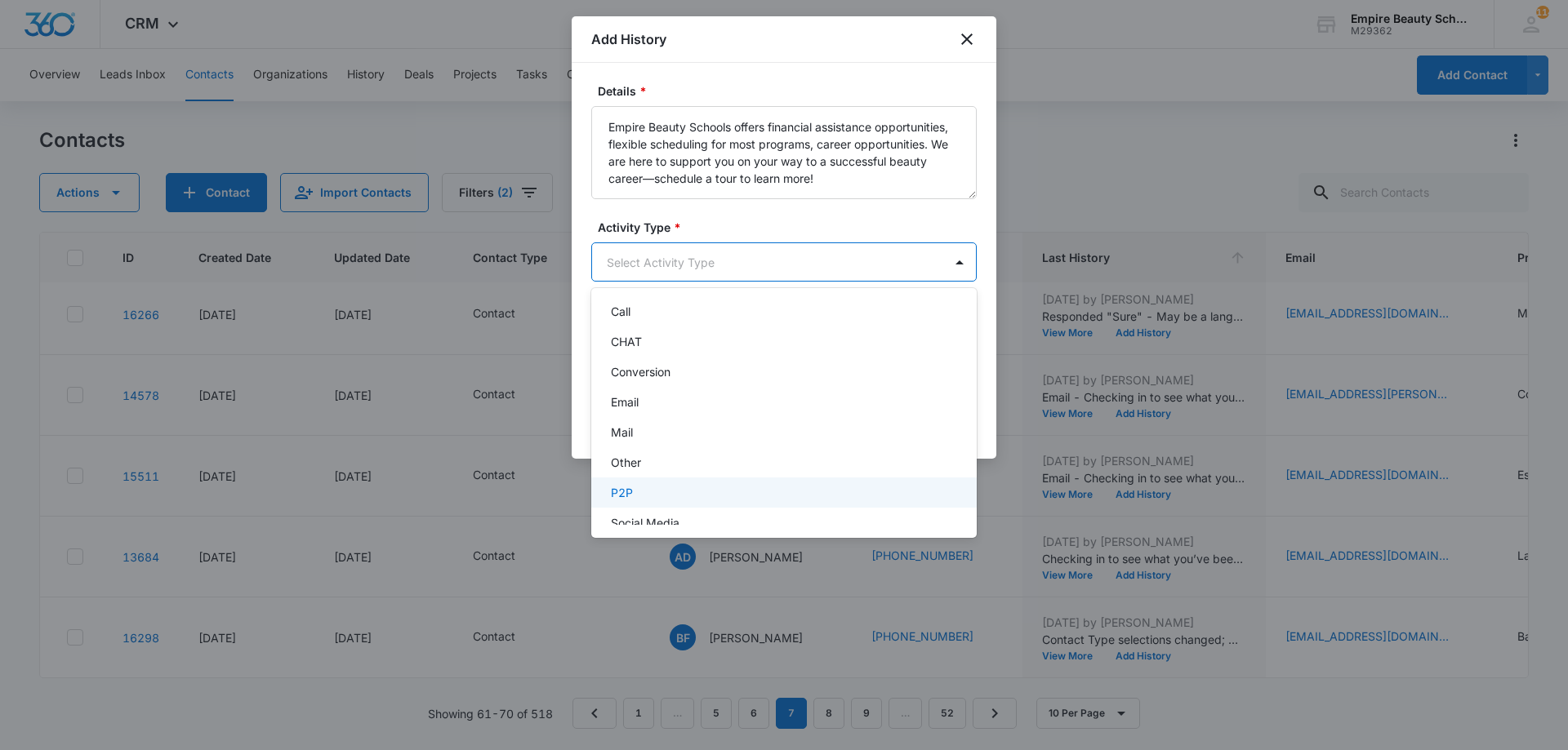
scroll to position [85, 0]
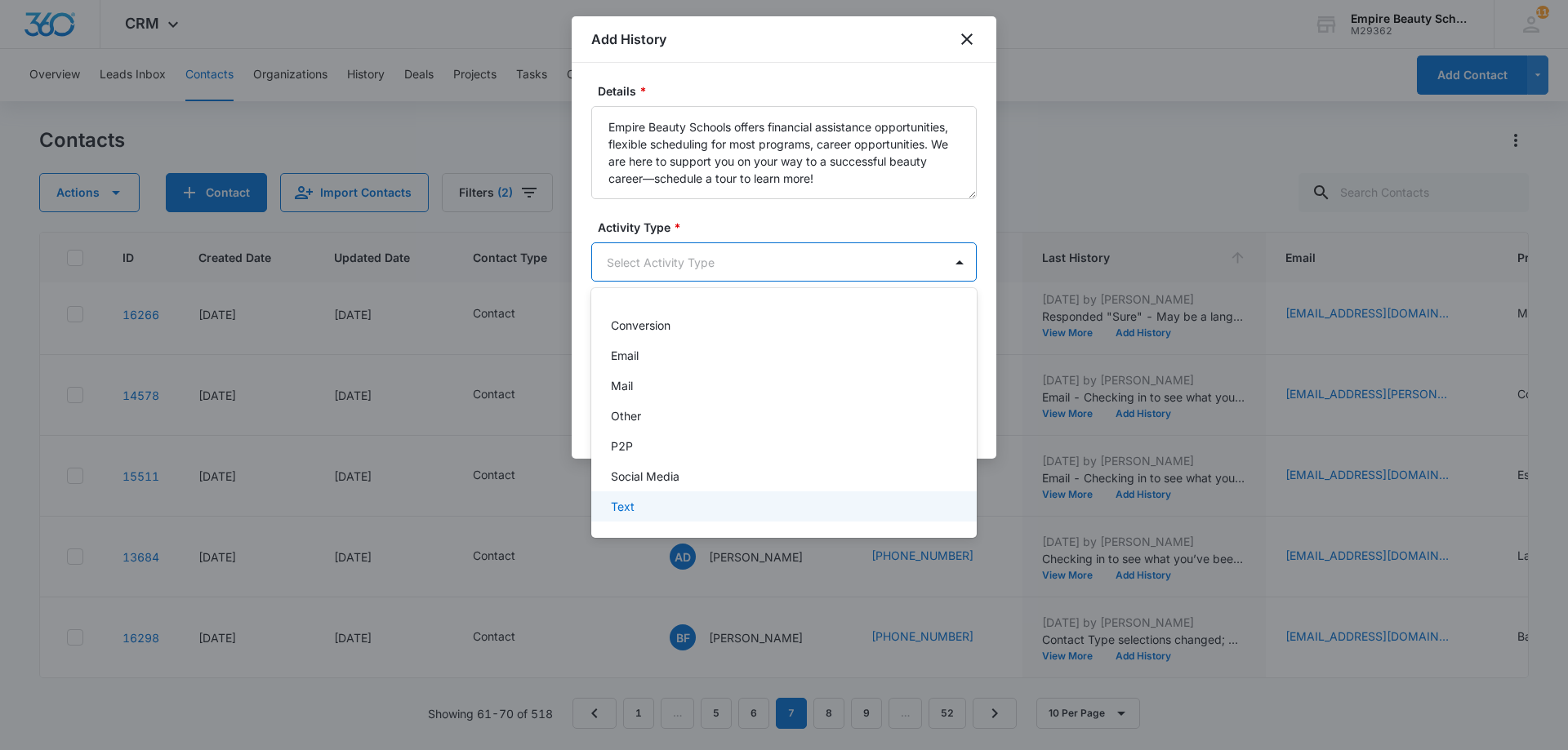
click at [711, 500] on div "Text" at bounding box center [782, 507] width 343 height 17
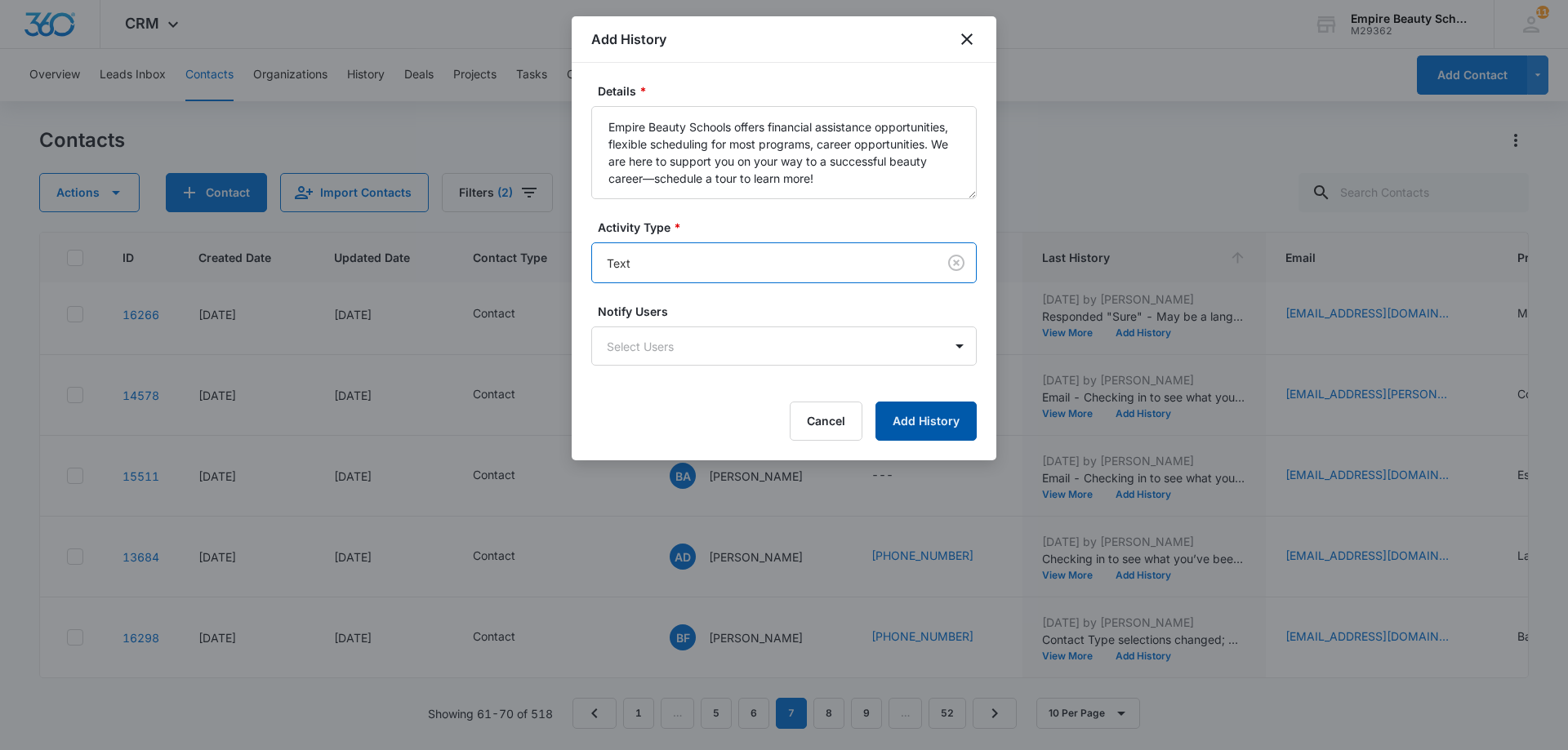
click at [894, 419] on button "Add History" at bounding box center [926, 421] width 101 height 39
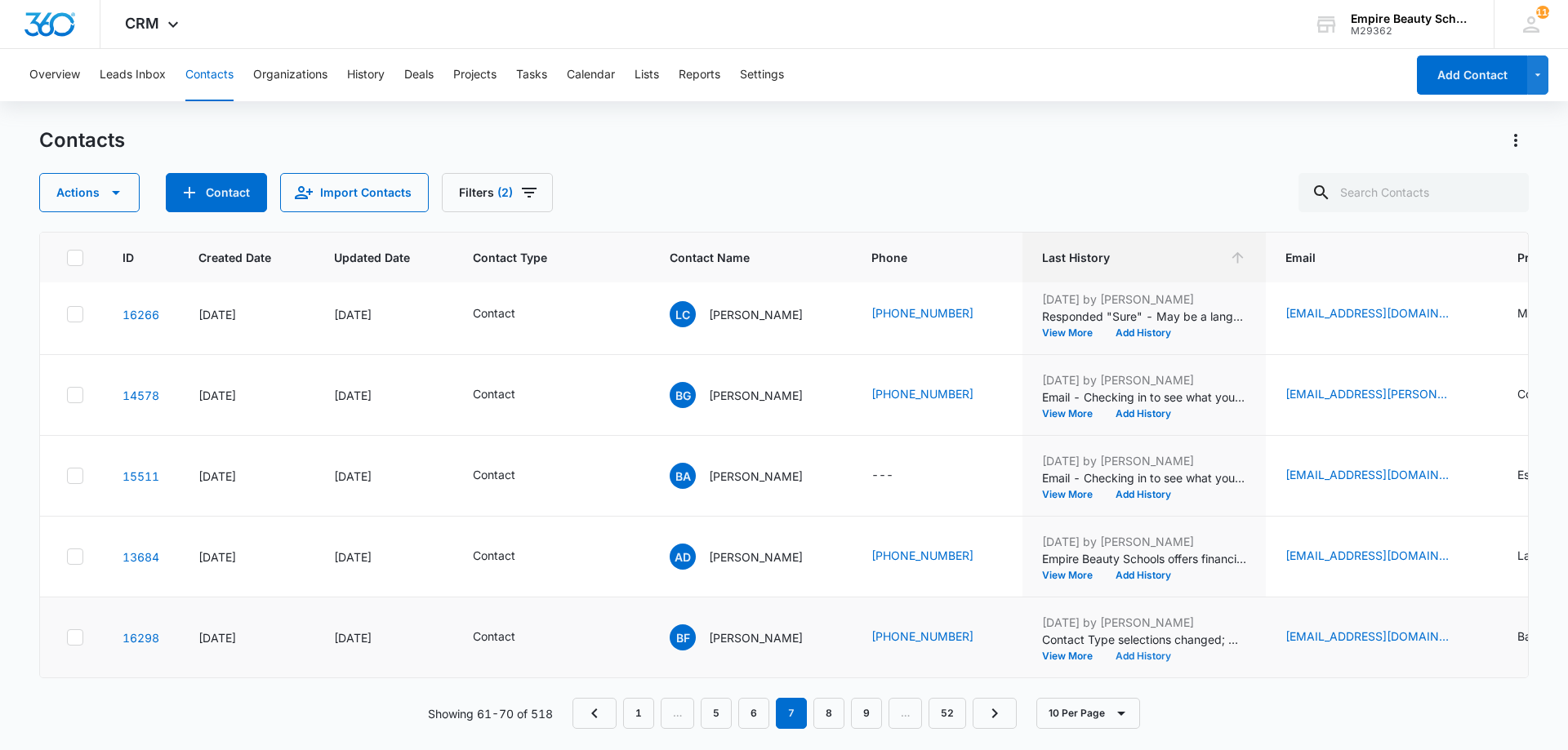
click at [1132, 652] on button "Add History" at bounding box center [1143, 656] width 79 height 9
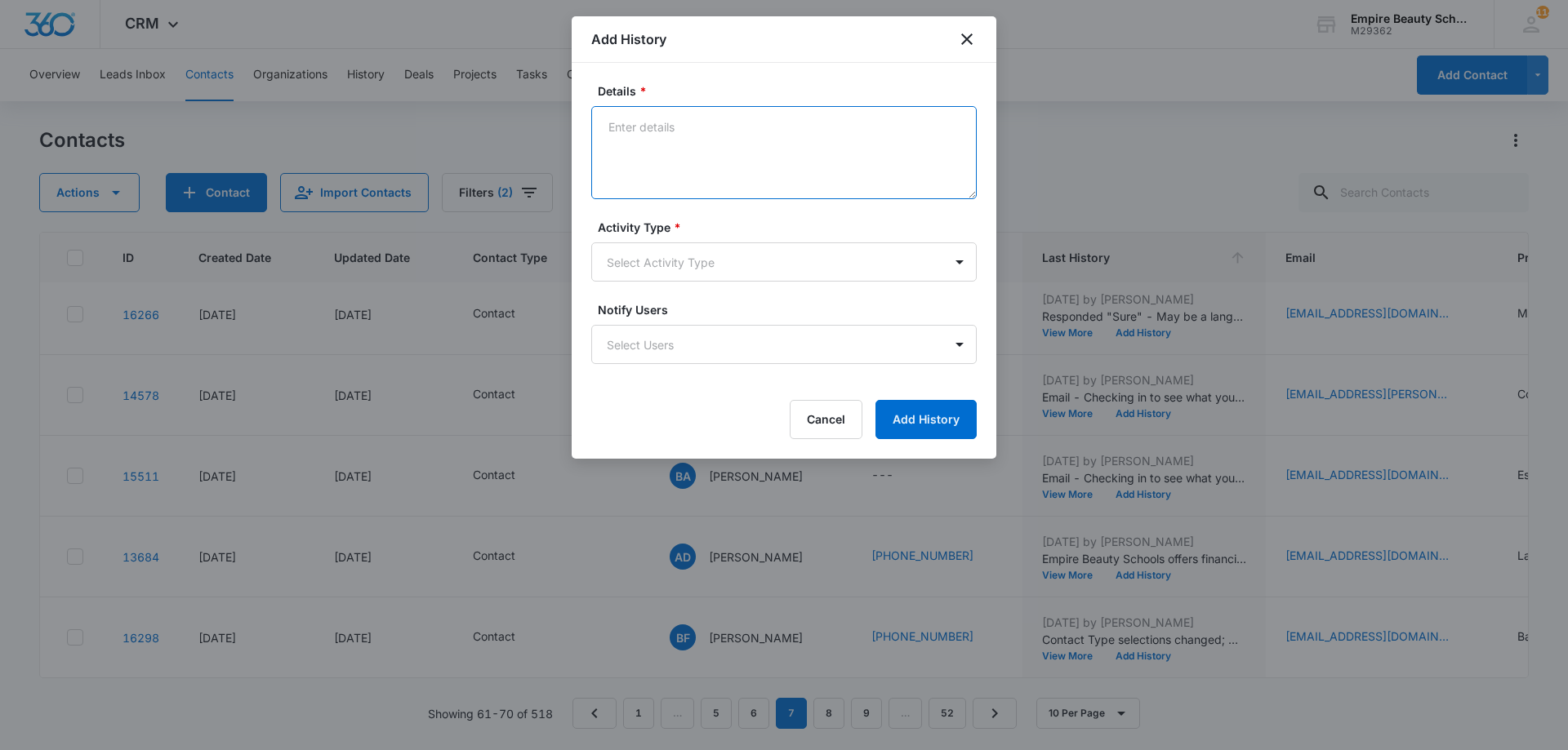
paste textarea "Empire Beauty Schools offers financial assistance opportunities, flexible sched…"
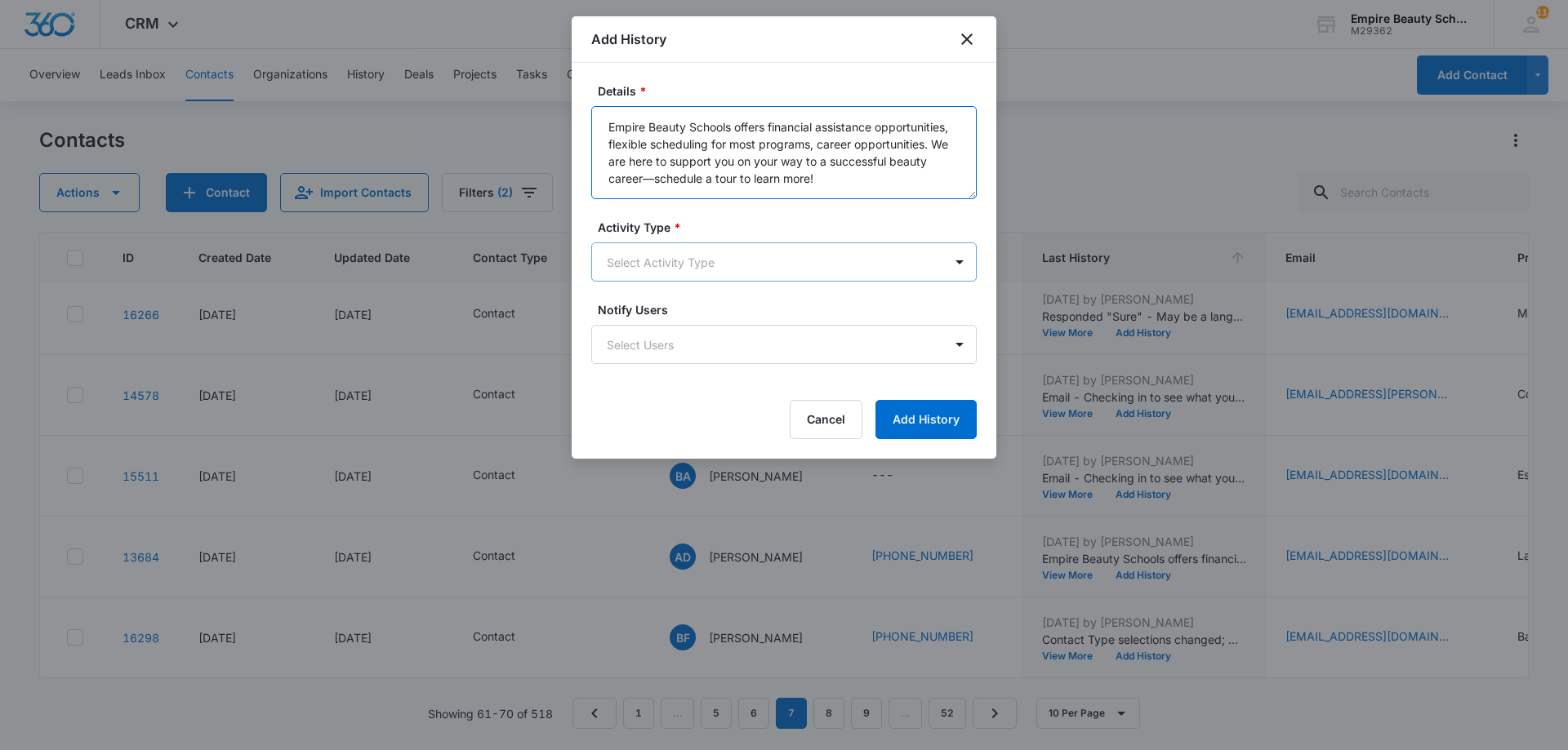
type textarea "Empire Beauty Schools offers financial assistance opportunities, flexible sched…"
click at [654, 253] on body "CRM Apps Forms CRM Email Shop Payments POS Files Brand Settings Empire Beauty S…" at bounding box center [784, 375] width 1568 height 750
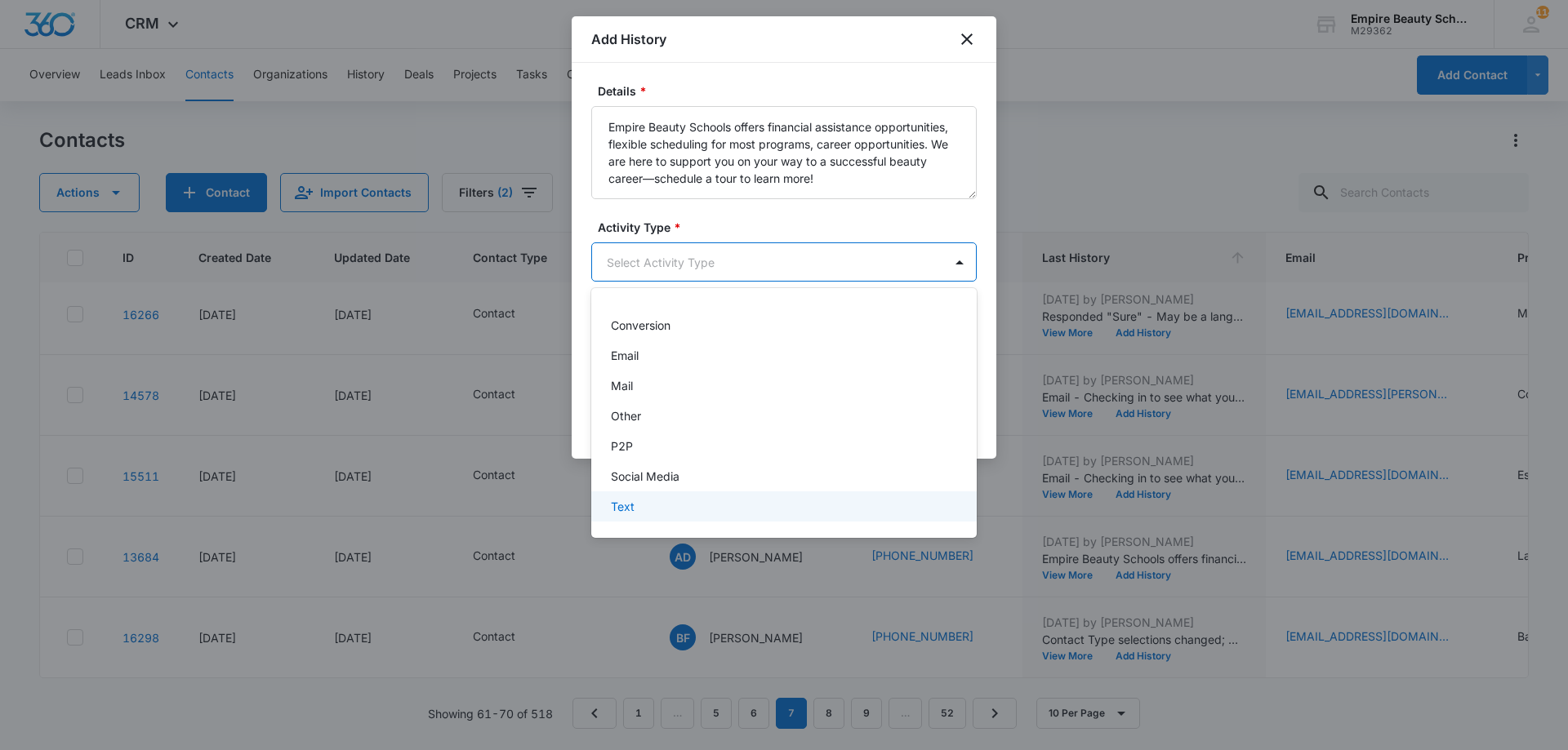
click at [654, 525] on div "-None Selected- Call CHAT Conversion Email Mail Other P2P Social Media Text" at bounding box center [784, 413] width 385 height 223
click at [643, 515] on div "Text" at bounding box center [782, 507] width 343 height 17
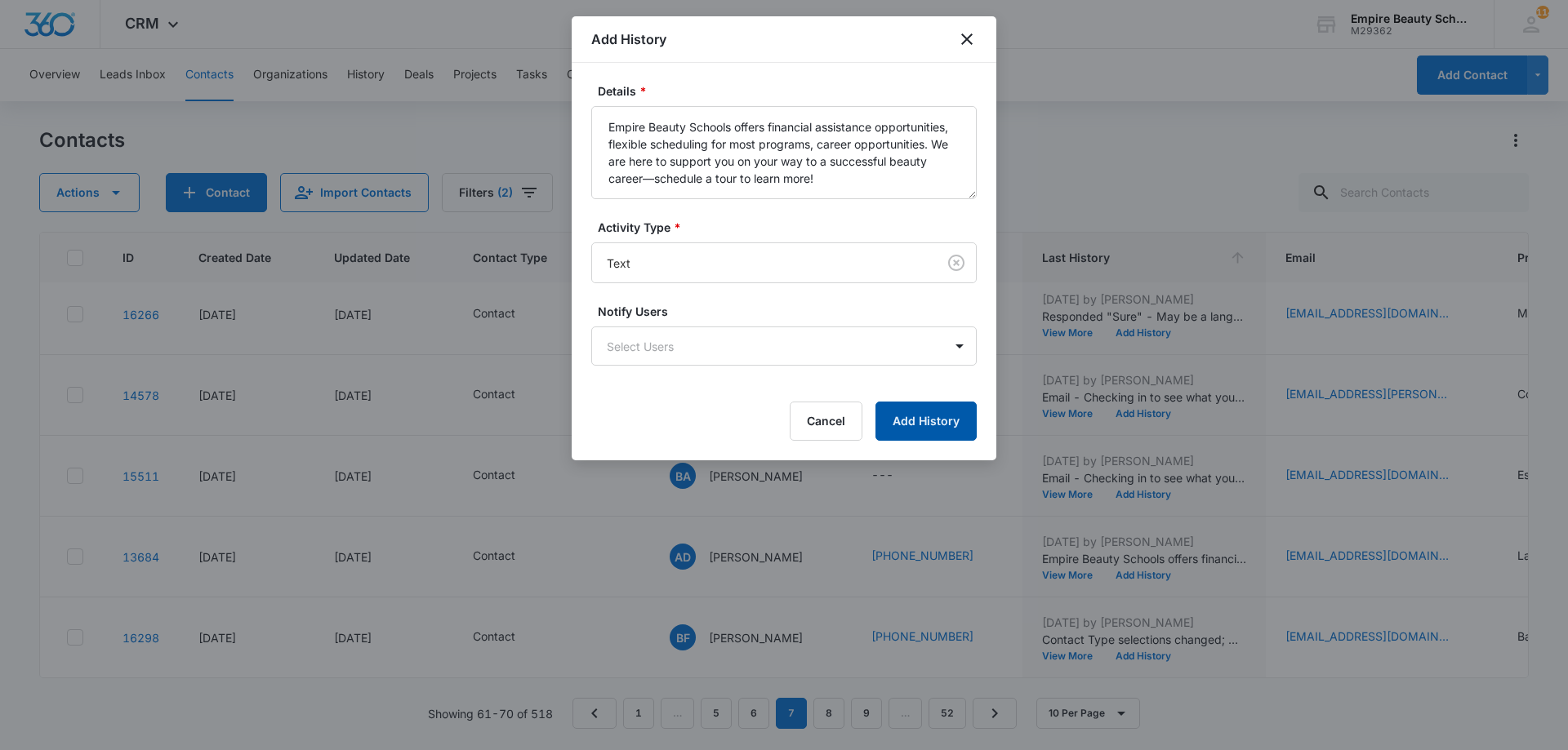
click at [942, 413] on button "Add History" at bounding box center [926, 421] width 101 height 39
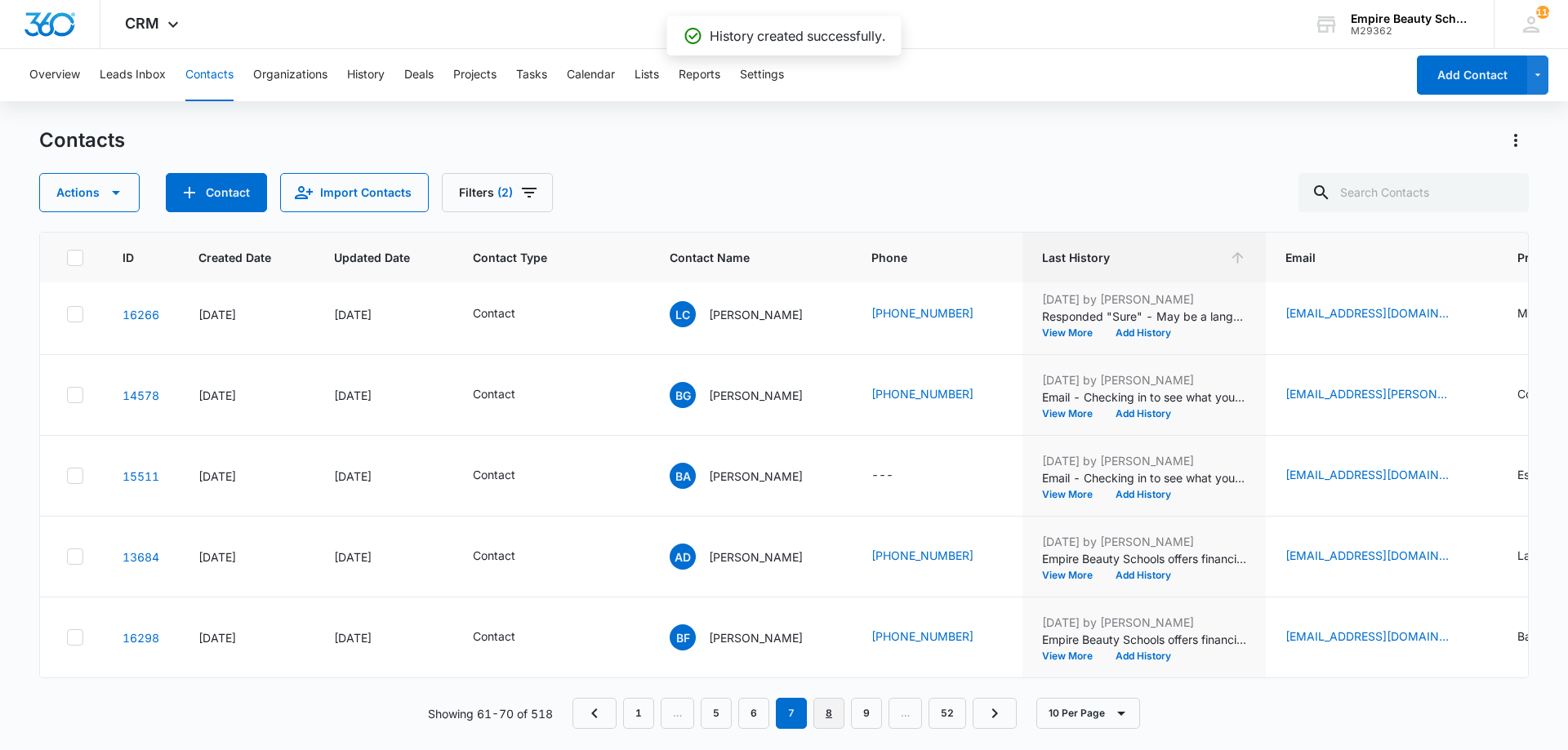
click at [833, 724] on link "8" at bounding box center [829, 713] width 31 height 31
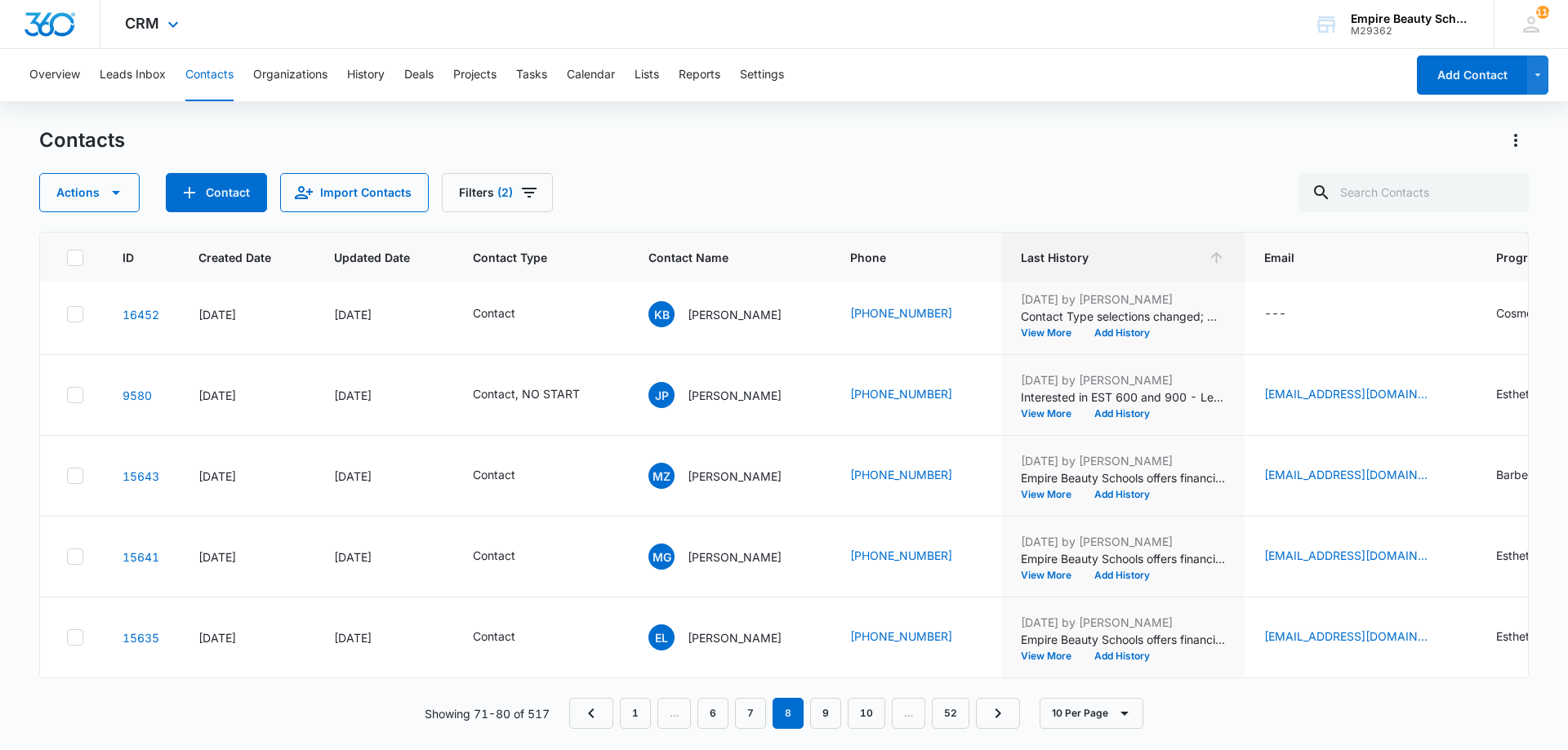
scroll to position [0, 0]
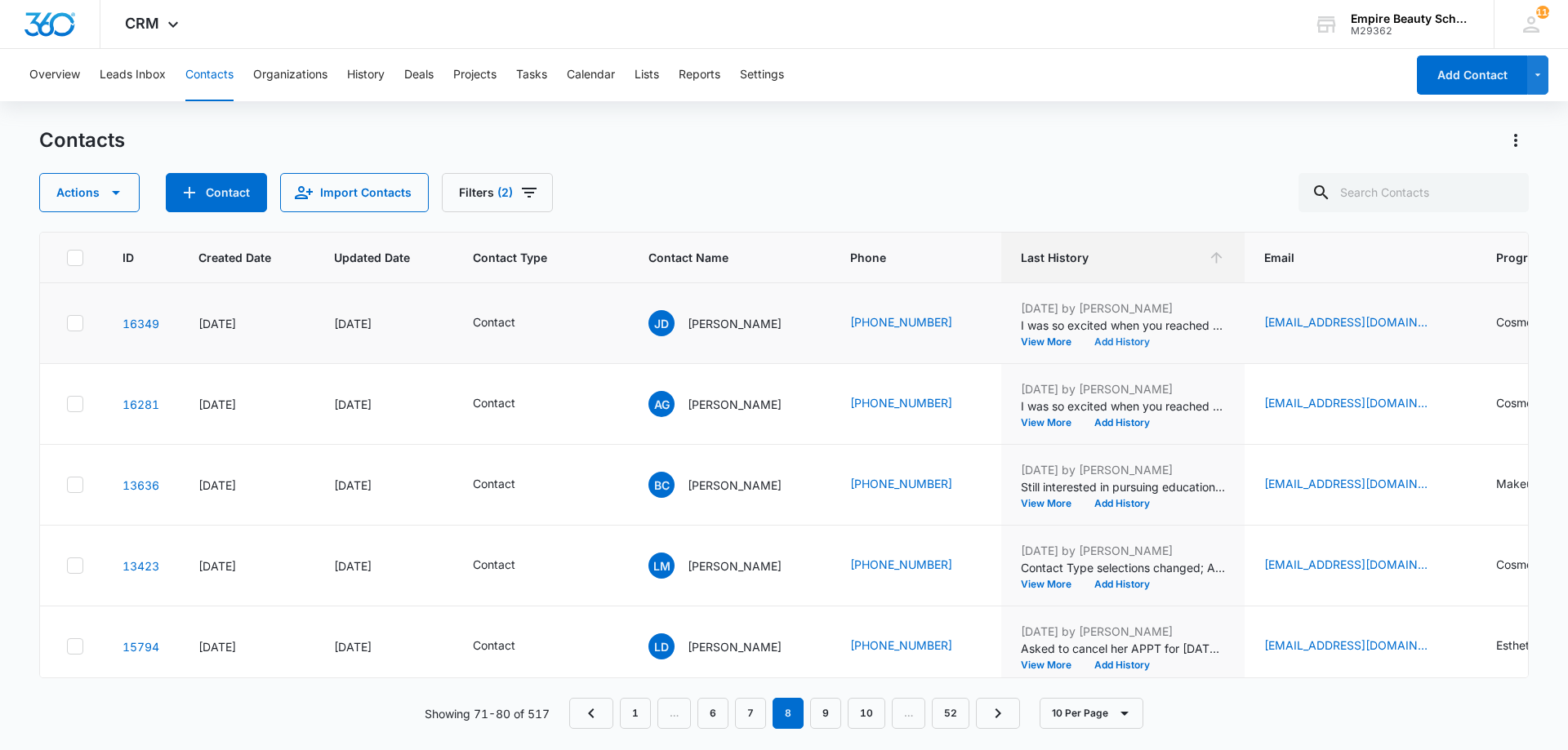
click at [1129, 342] on button "Add History" at bounding box center [1122, 342] width 79 height 9
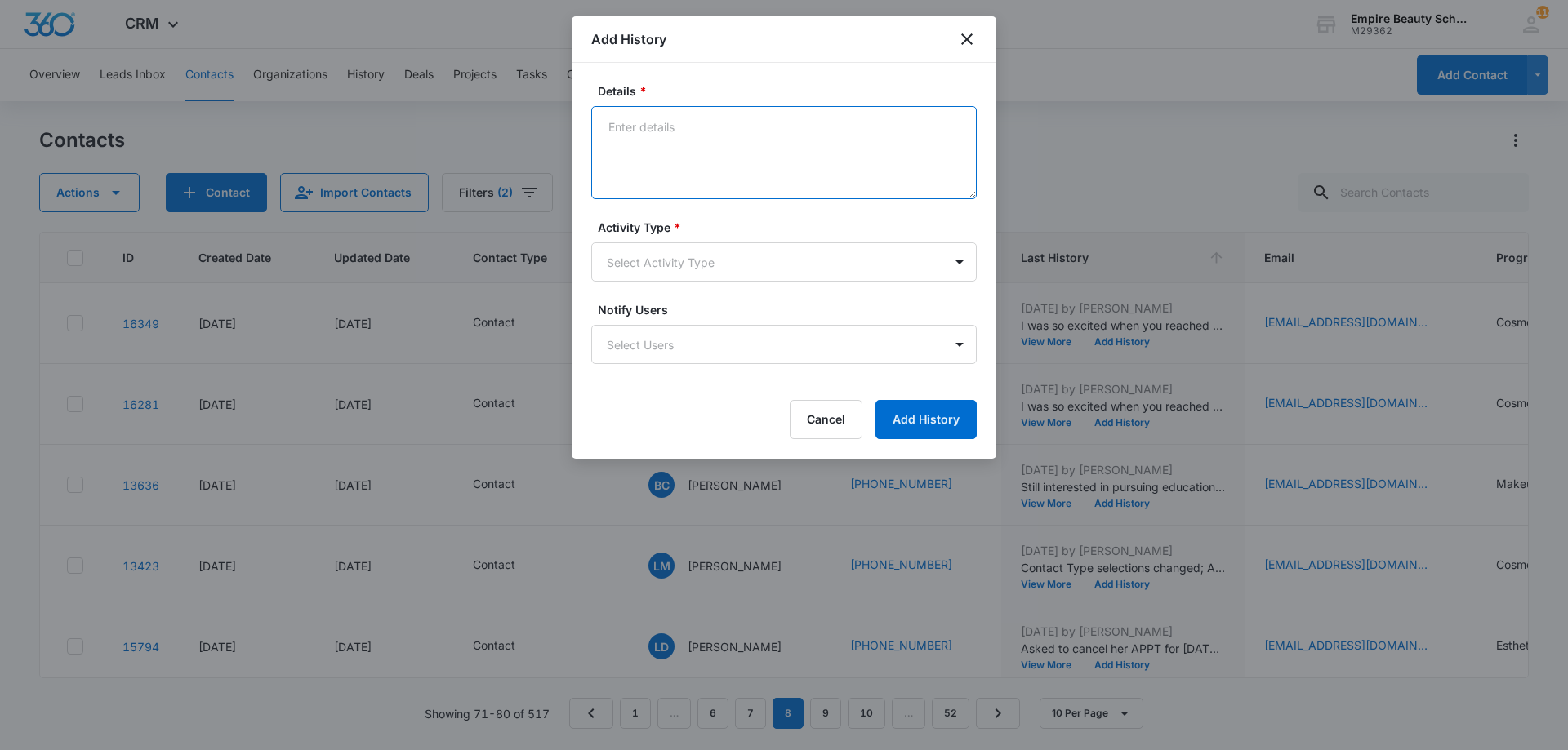
paste textarea "Empire Beauty Schools offers financial assistance opportunities, flexible sched…"
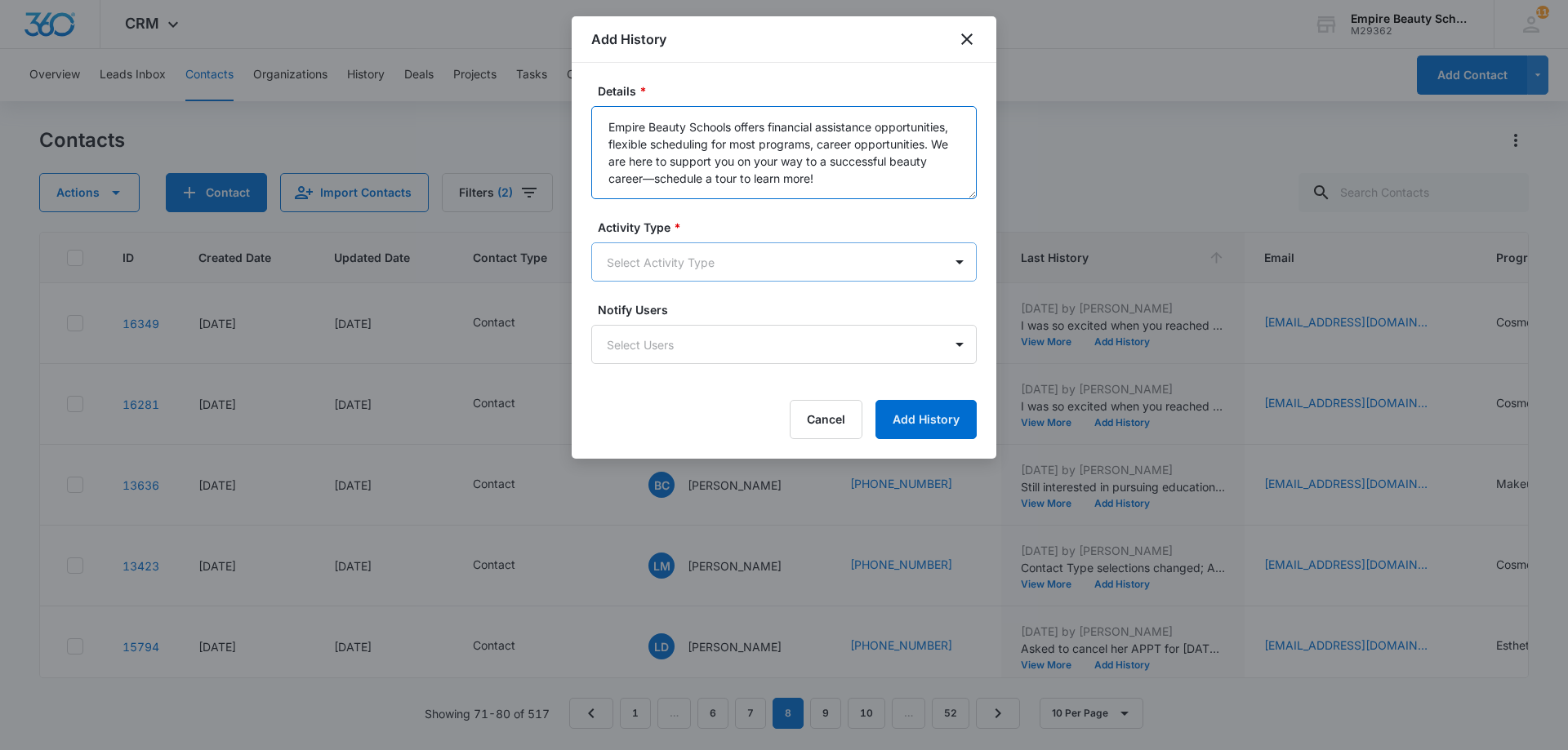
type textarea "Empire Beauty Schools offers financial assistance opportunities, flexible sched…"
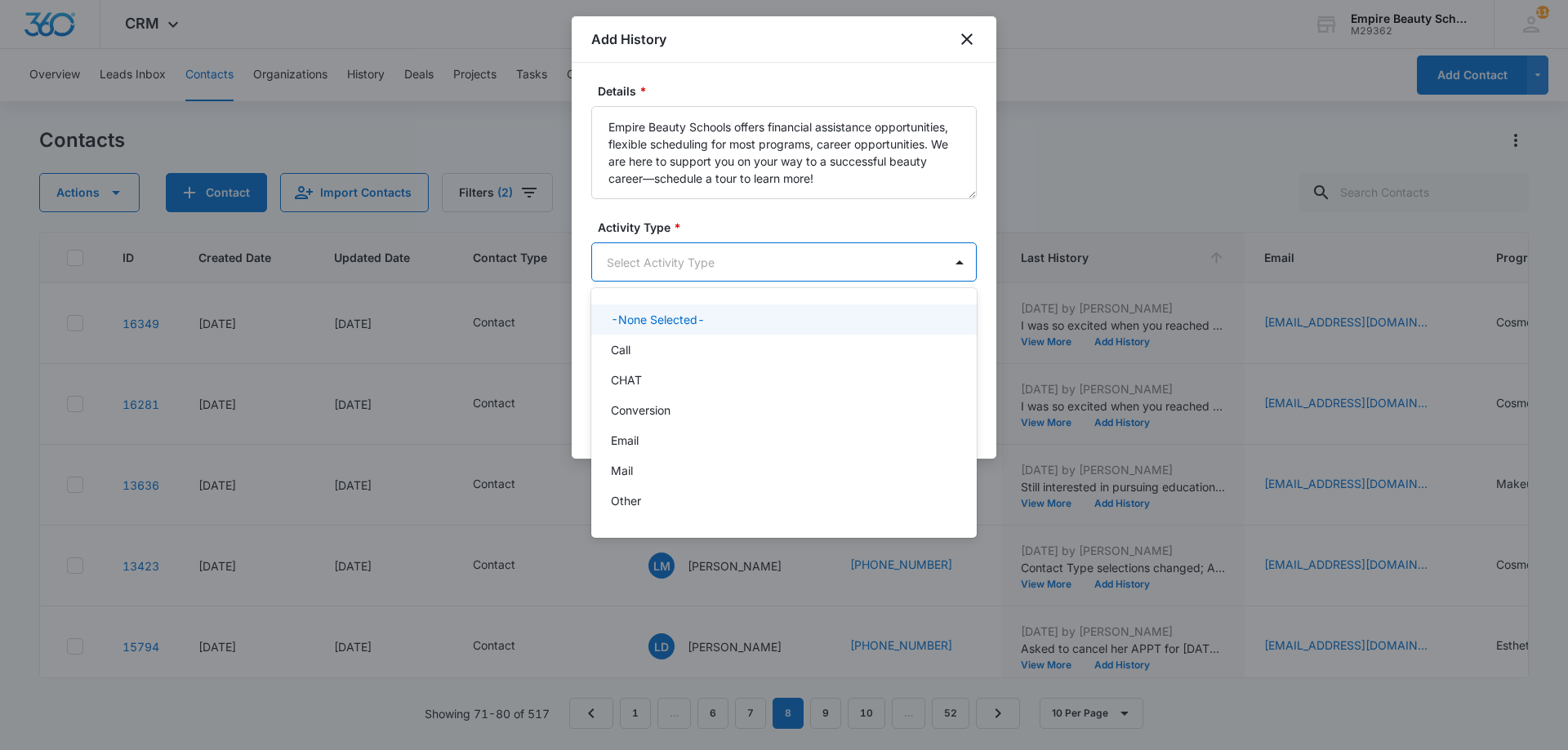
click at [705, 260] on body "CRM Apps Forms CRM Email Shop Payments POS Files Brand Settings Empire Beauty S…" at bounding box center [784, 375] width 1568 height 750
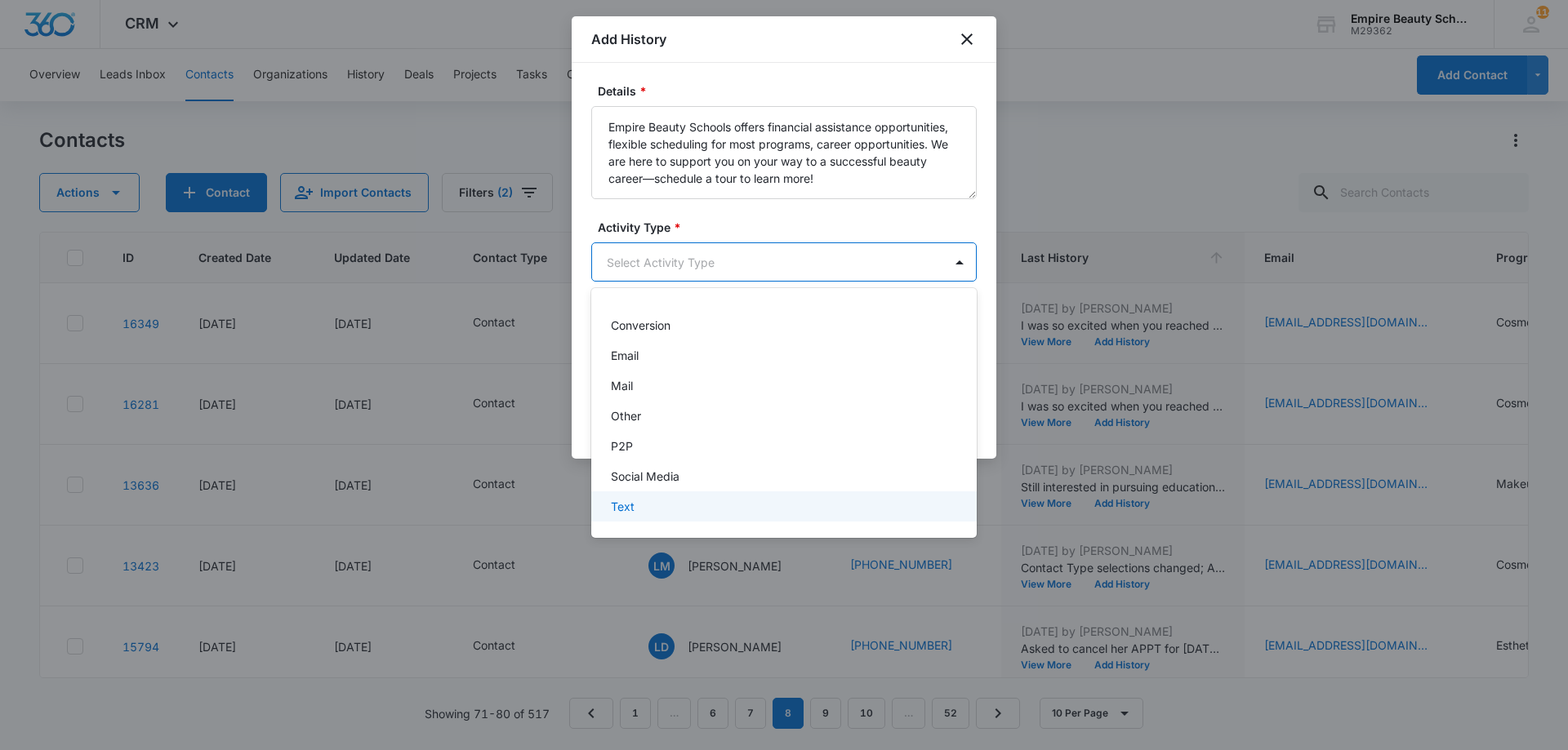
click at [640, 505] on div "Text" at bounding box center [782, 507] width 343 height 17
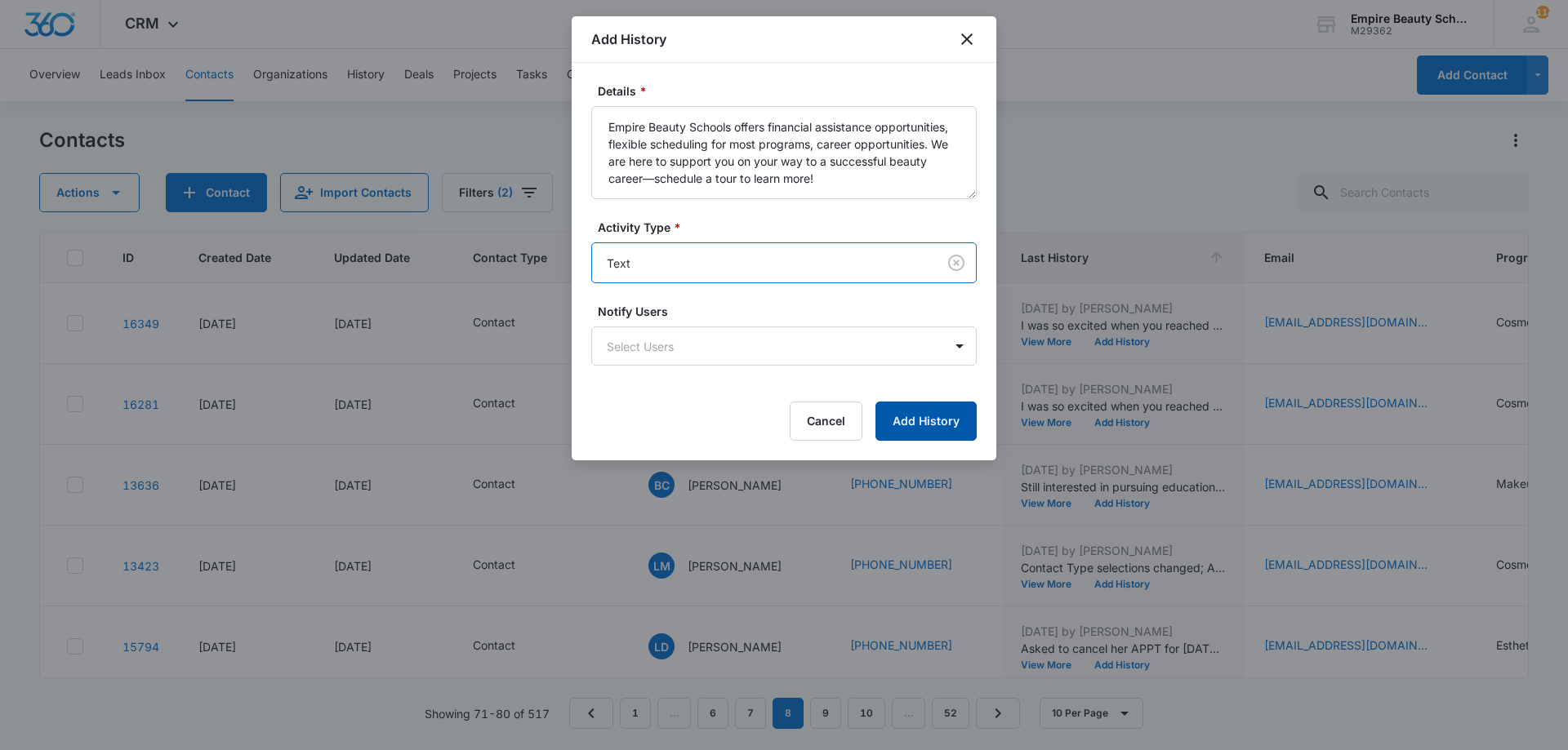
click at [946, 415] on button "Add History" at bounding box center [926, 421] width 101 height 39
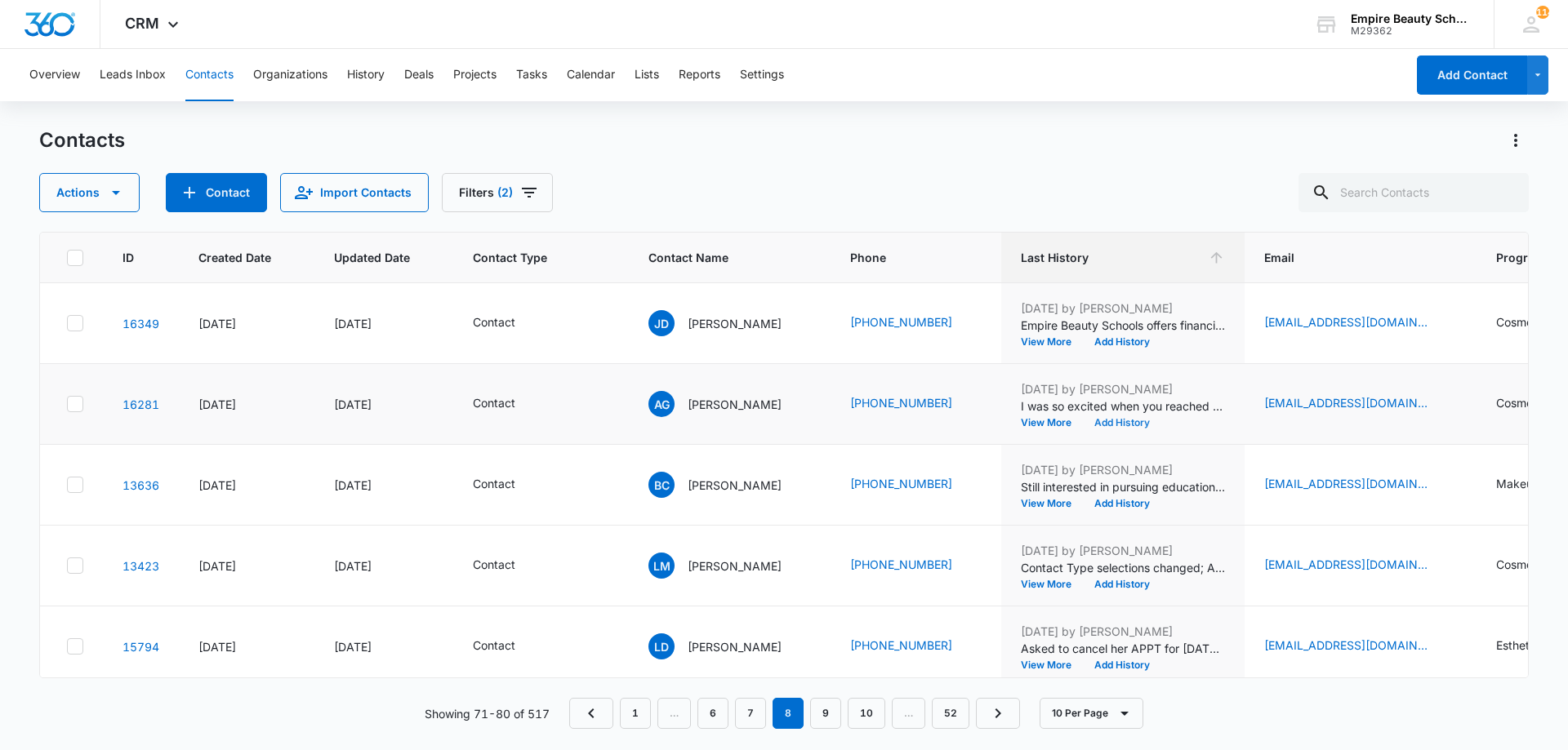
click at [1118, 420] on button "Add History" at bounding box center [1122, 422] width 79 height 9
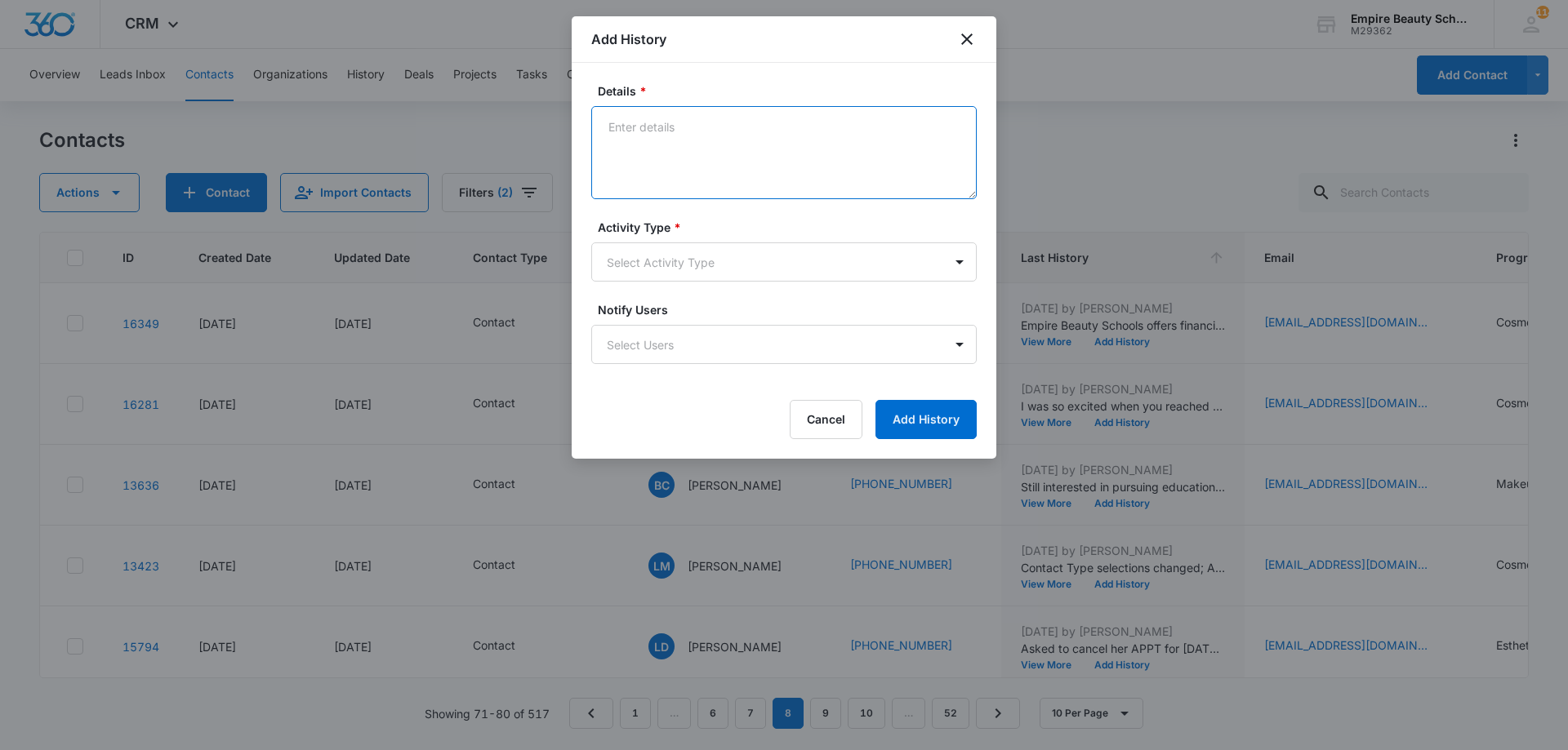
paste textarea "Empire Beauty Schools offers financial assistance opportunities, flexible sched…"
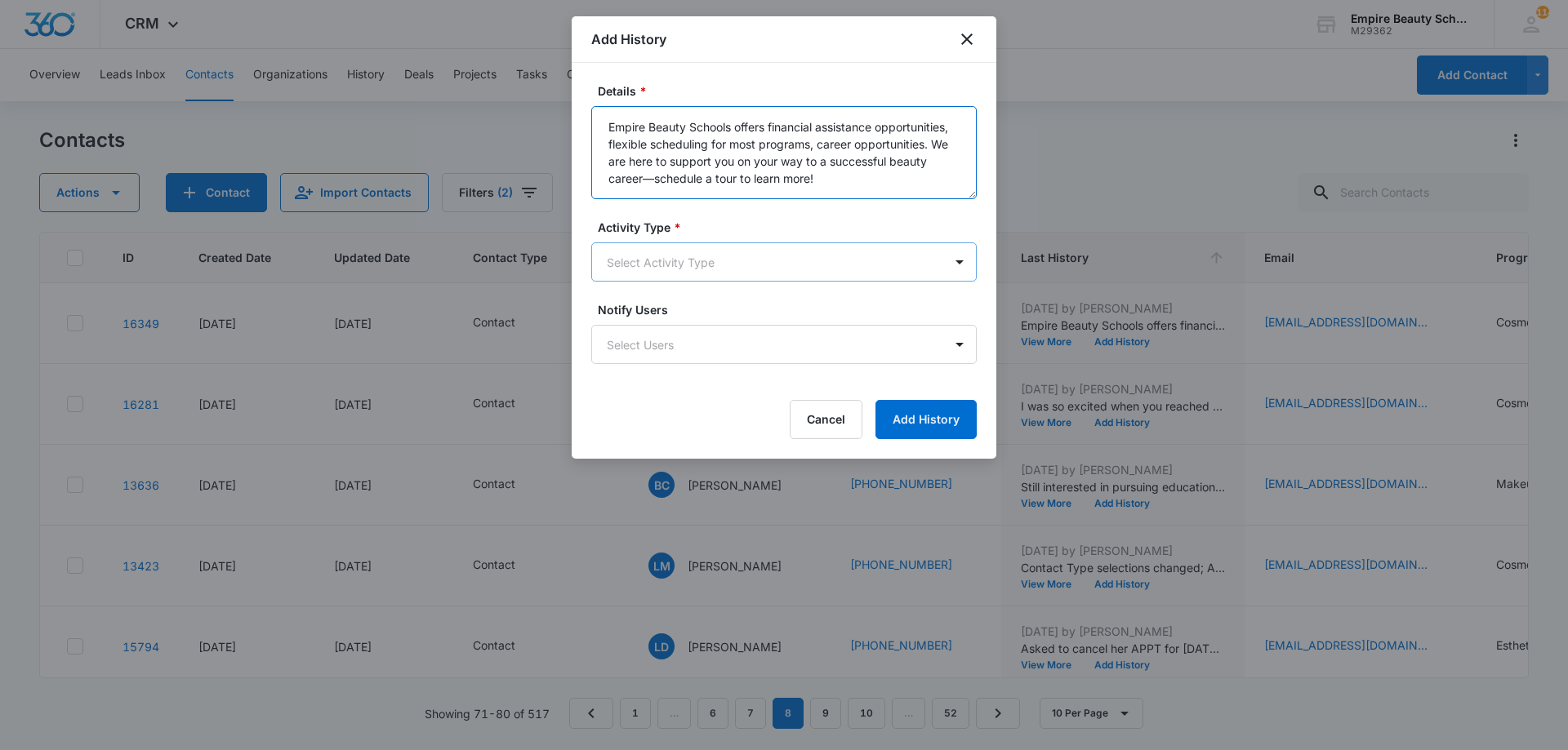
type textarea "Empire Beauty Schools offers financial assistance opportunities, flexible sched…"
click at [715, 263] on body "CRM Apps Forms CRM Email Shop Payments POS Files Brand Settings Empire Beauty S…" at bounding box center [784, 375] width 1568 height 750
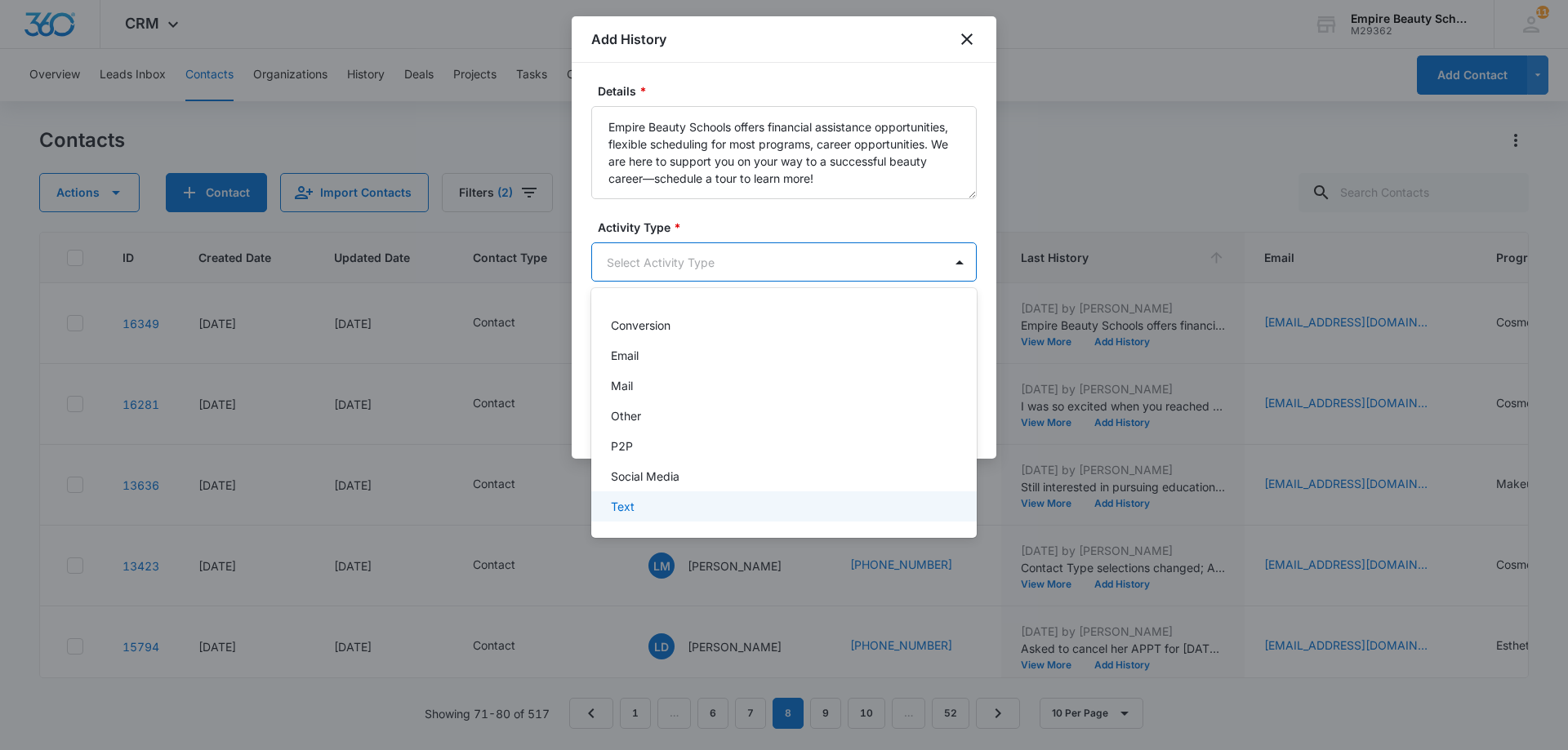
click at [660, 503] on div "Text" at bounding box center [782, 507] width 343 height 17
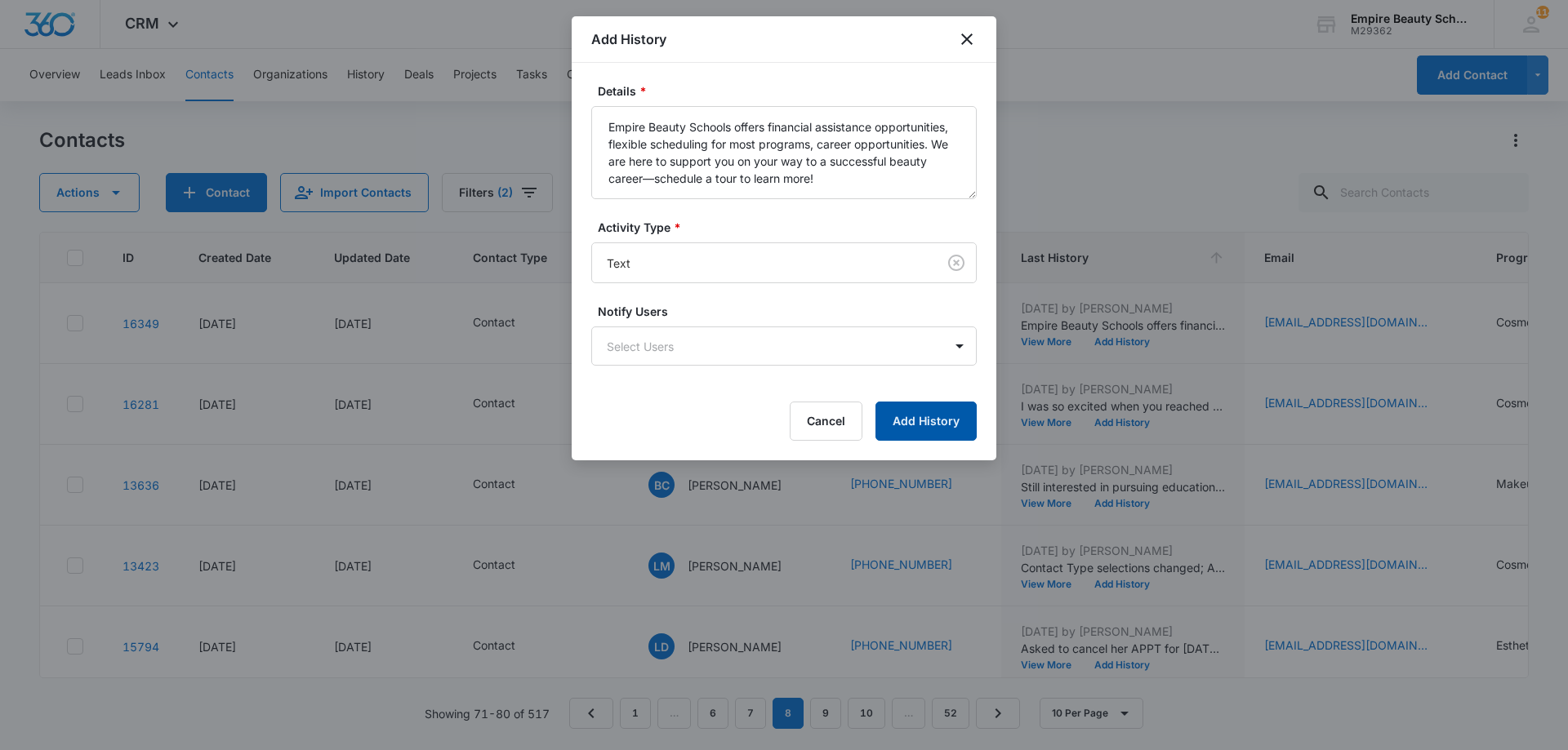
click at [896, 403] on button "Add History" at bounding box center [926, 421] width 101 height 39
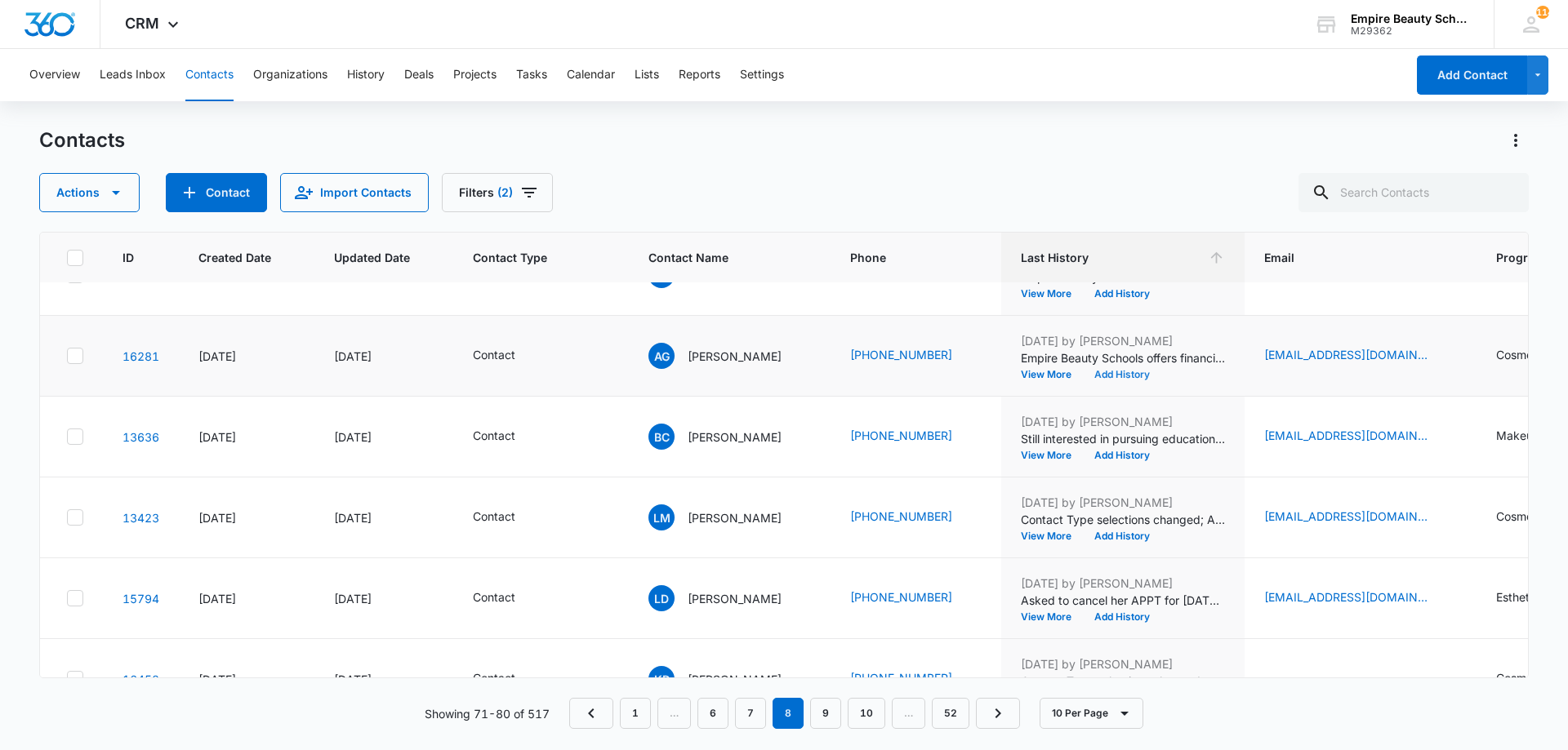
scroll to position [0, 0]
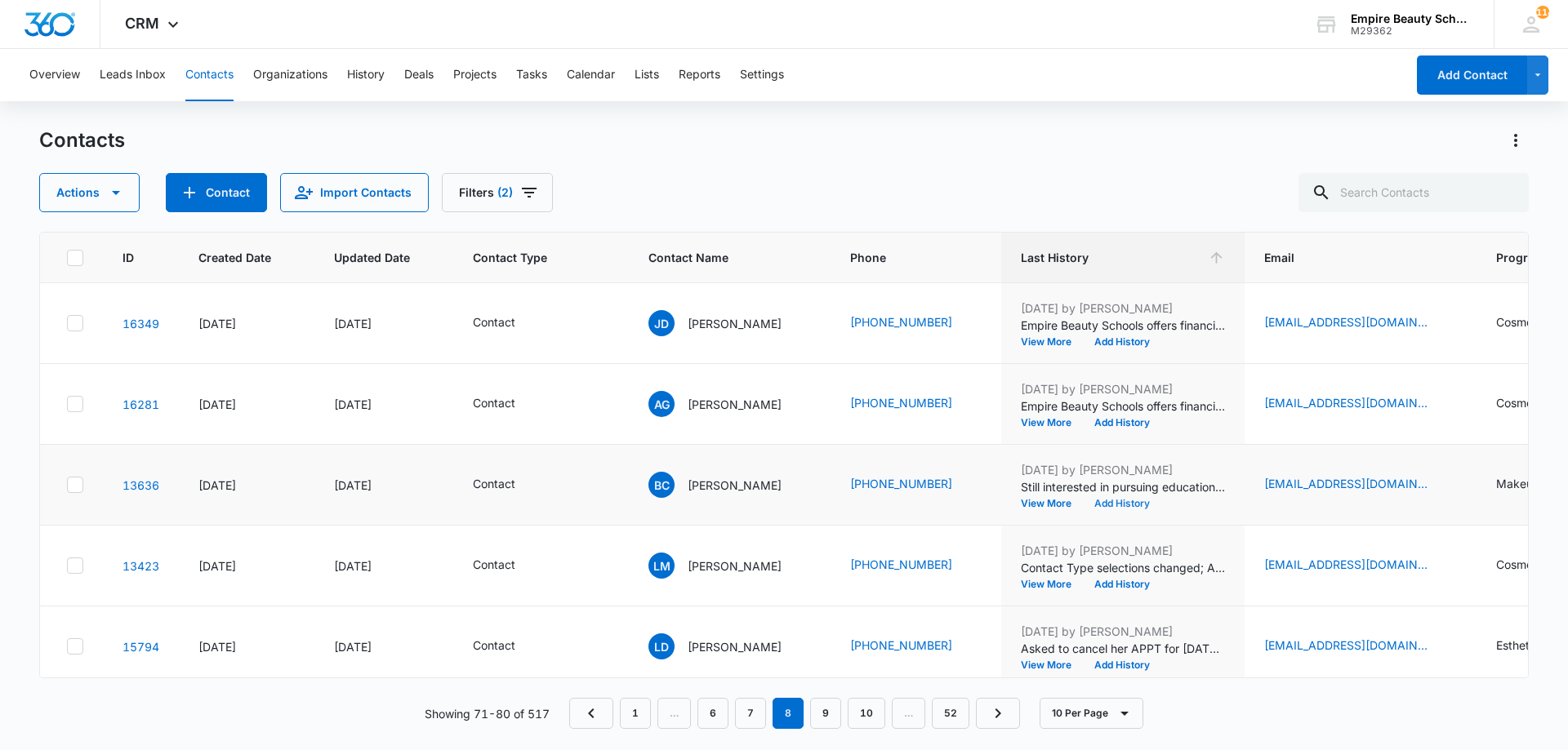
click at [1124, 503] on button "Add History" at bounding box center [1122, 503] width 79 height 9
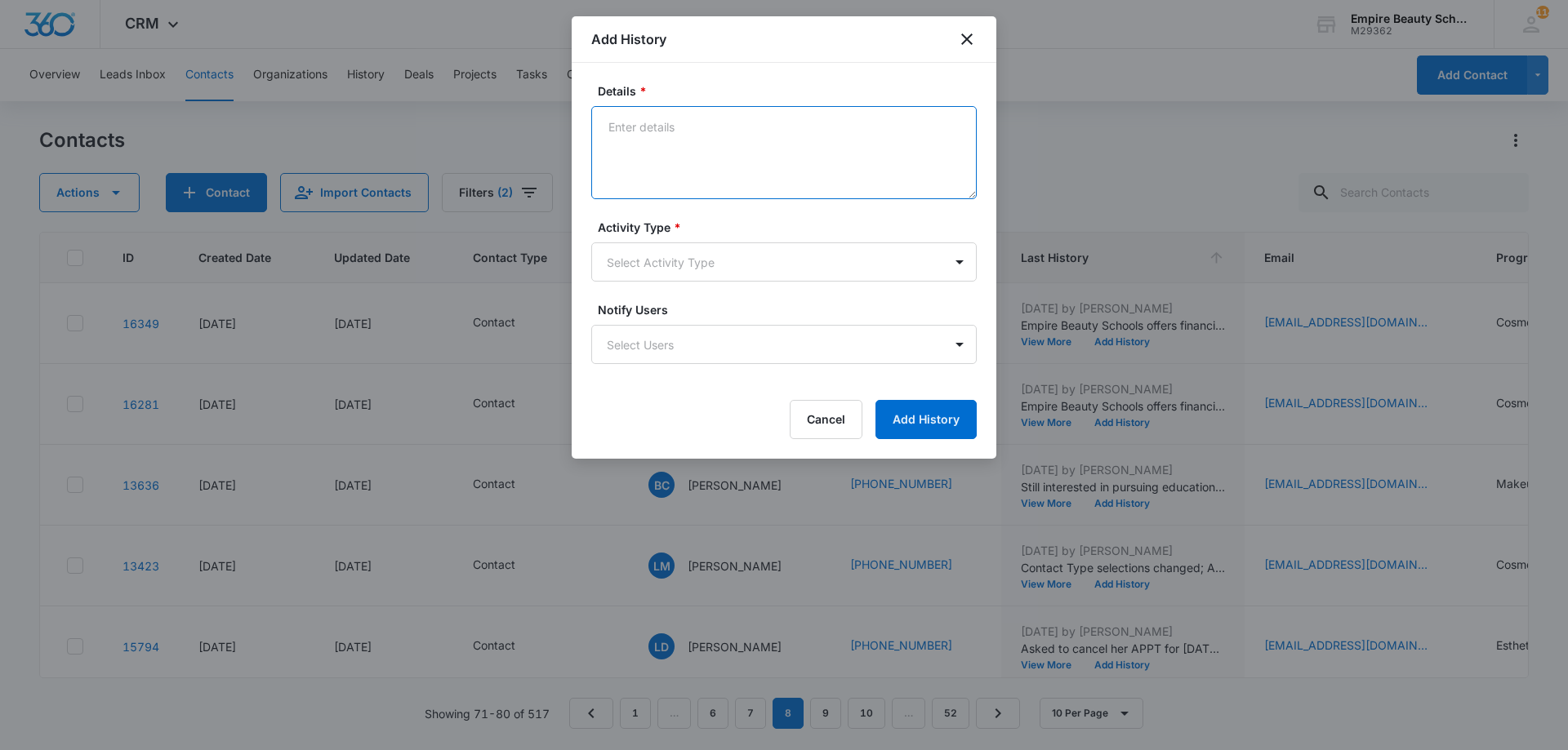
paste textarea "Empire Beauty Schools offers financial assistance opportunities, flexible sched…"
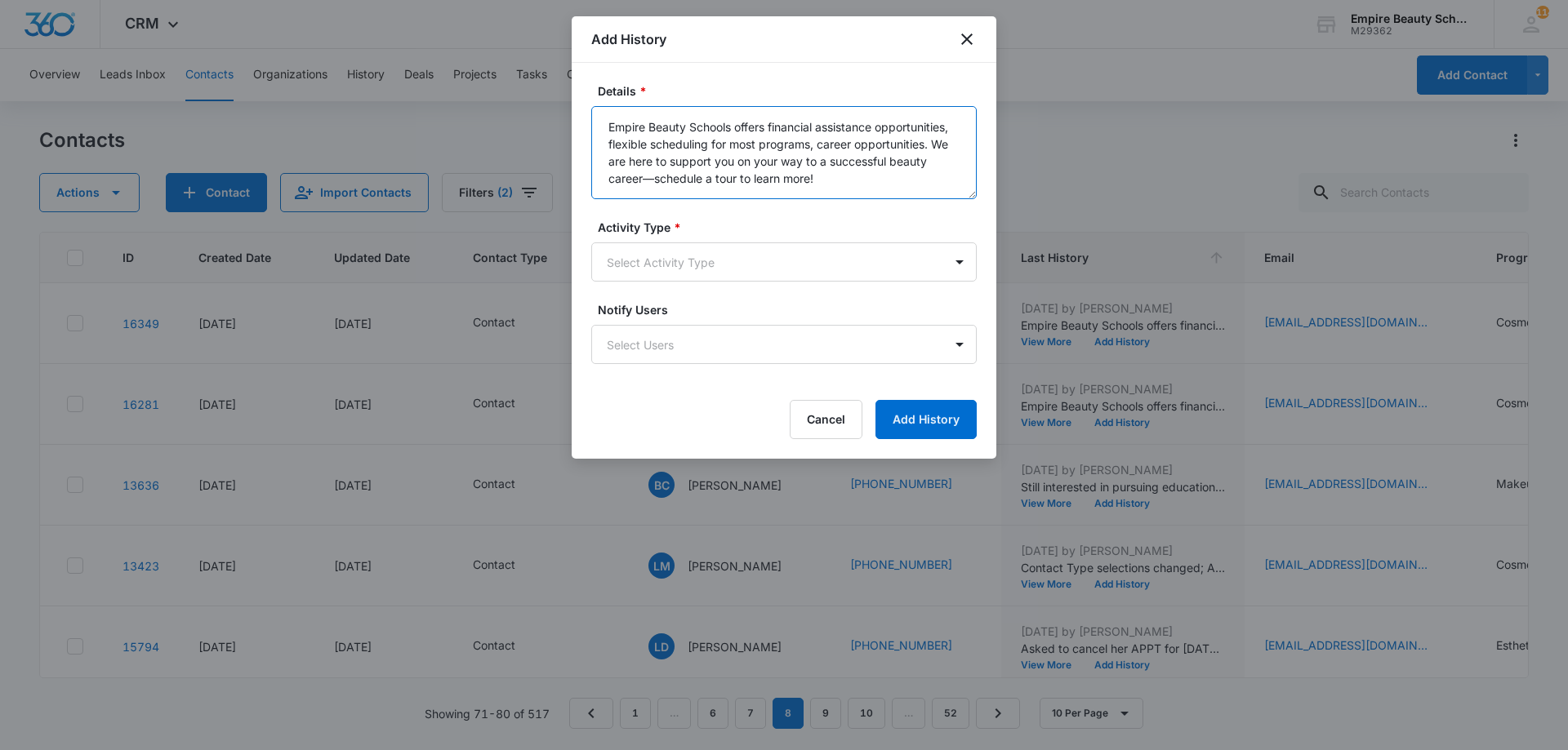
type textarea "Empire Beauty Schools offers financial assistance opportunities, flexible sched…"
drag, startPoint x: 757, startPoint y: 301, endPoint x: 749, endPoint y: 283, distance: 19.7
click at [757, 301] on form "Details * Empire Beauty Schools offers financial assistance opportunities, flex…" at bounding box center [784, 260] width 385 height 357
click at [743, 264] on body "CRM Apps Forms CRM Email Shop Payments POS Files Brand Settings Empire Beauty S…" at bounding box center [784, 375] width 1568 height 750
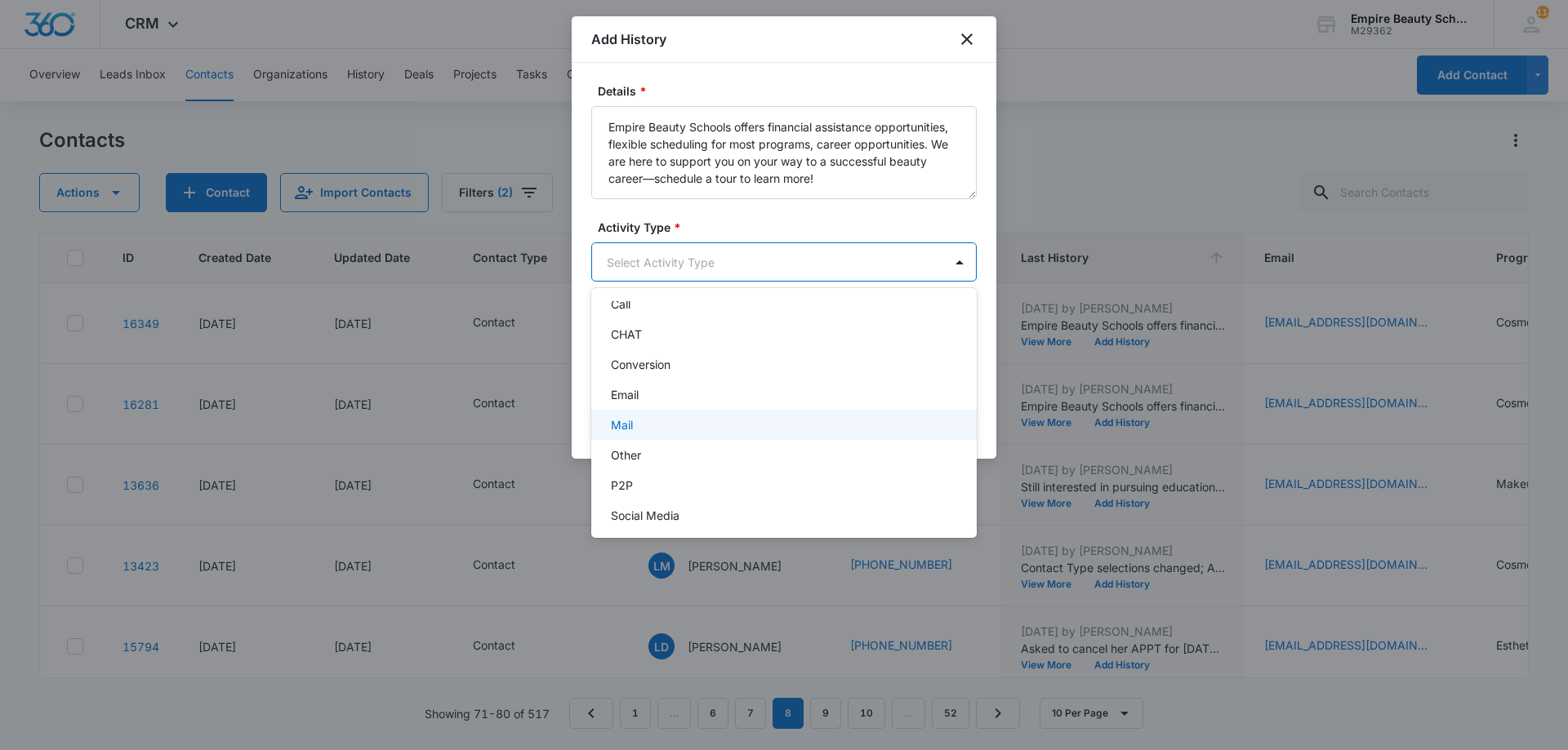
scroll to position [85, 0]
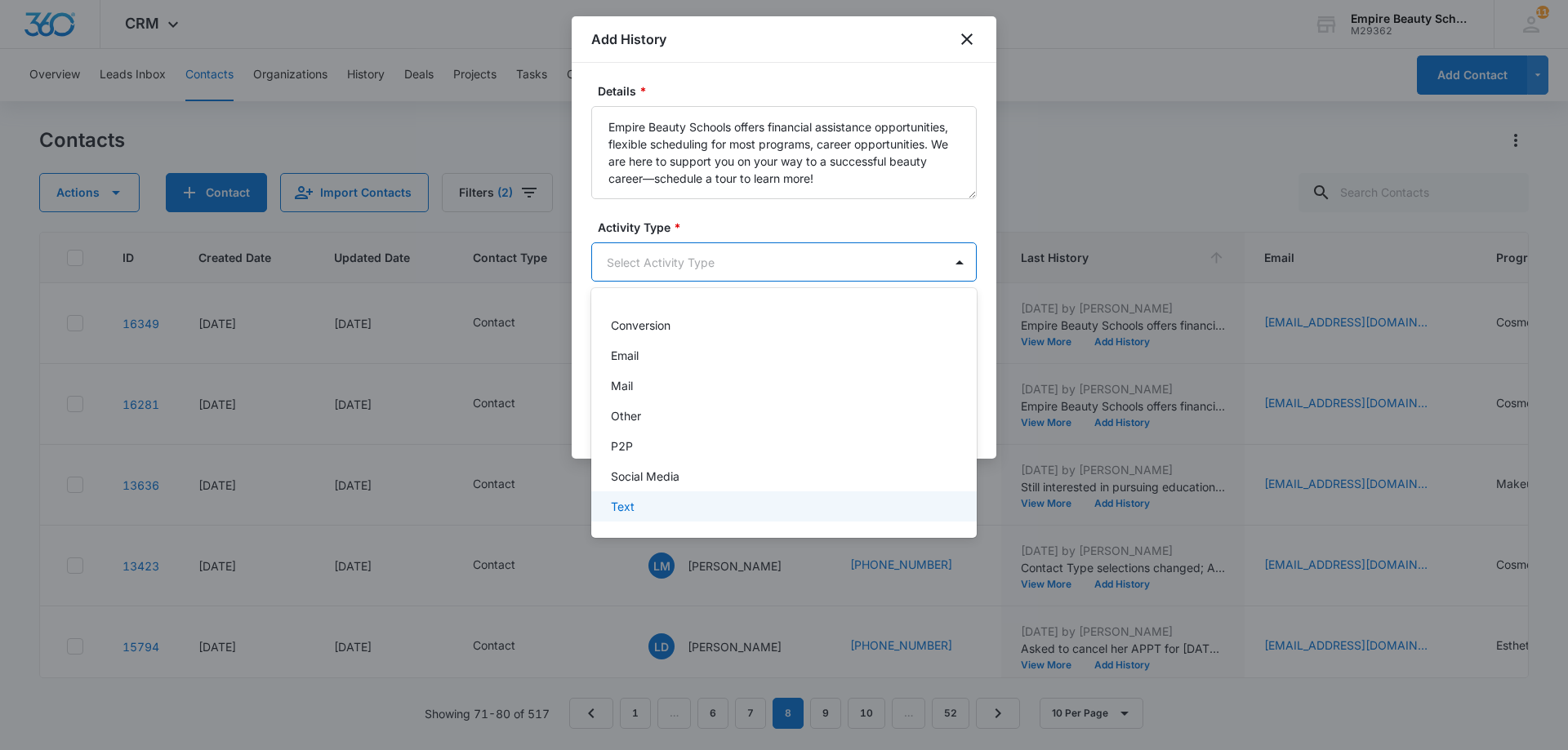
click at [654, 510] on div "Text" at bounding box center [782, 507] width 343 height 17
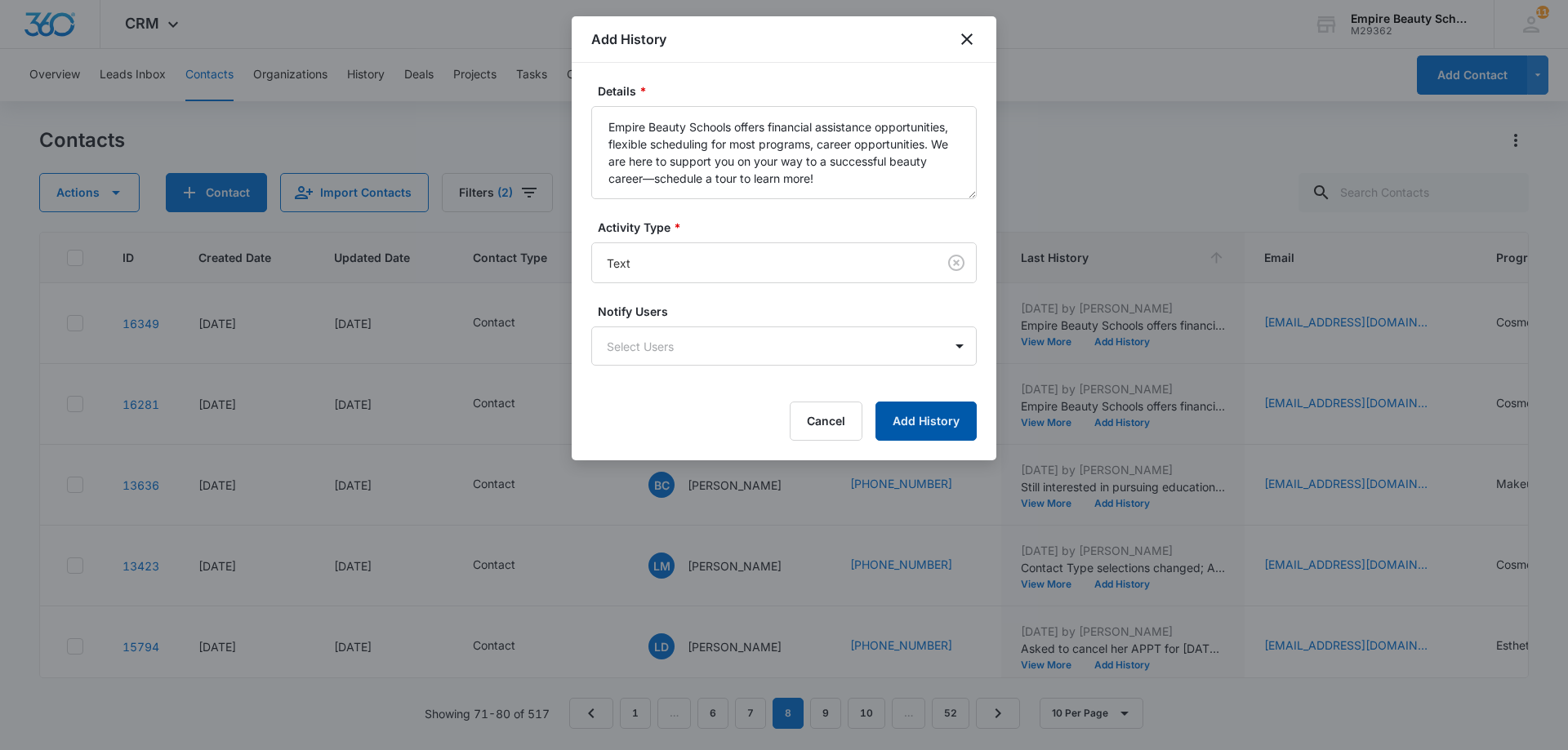
click at [921, 428] on button "Add History" at bounding box center [926, 421] width 101 height 39
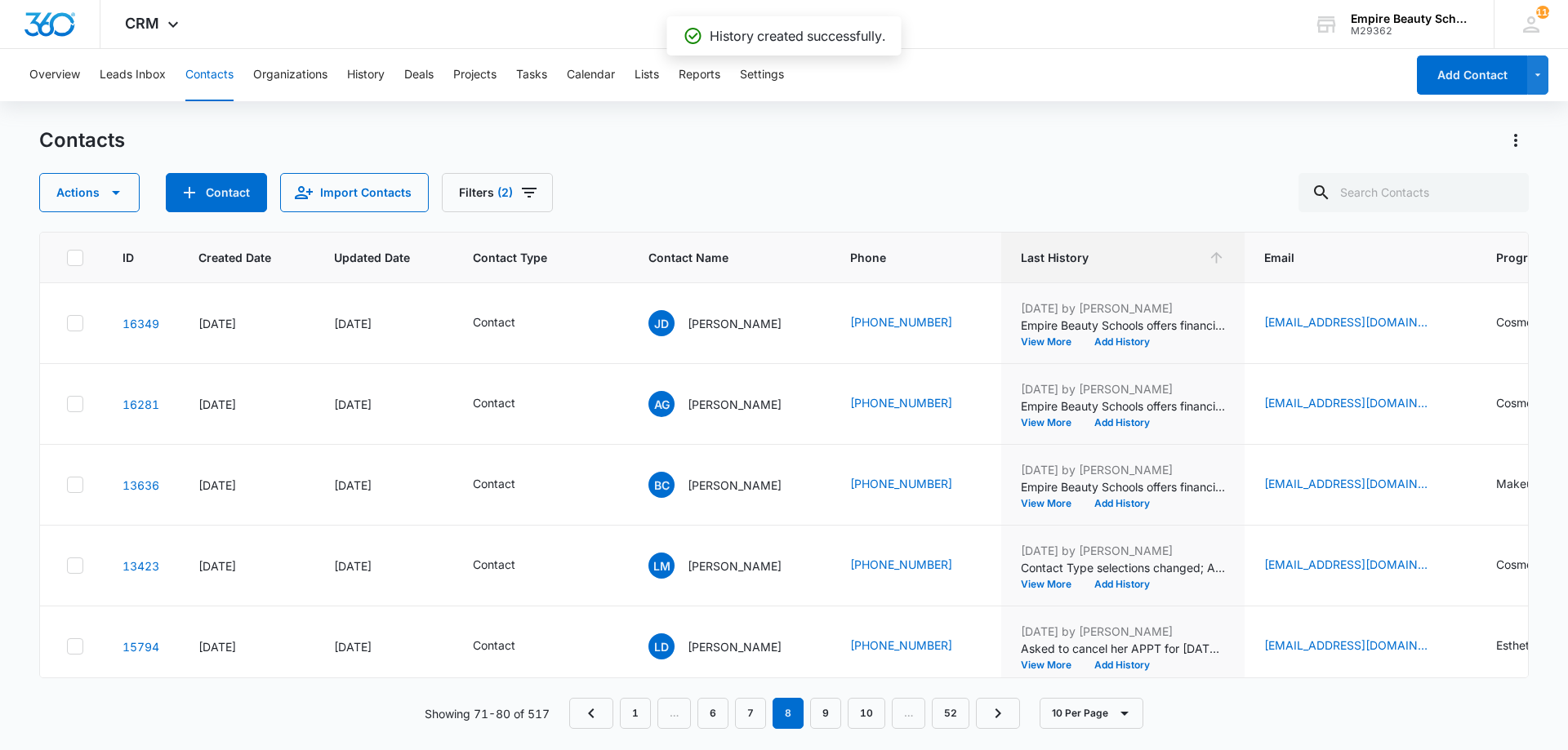
click at [518, 116] on div "Overview Leads Inbox Contacts Organizations History Deals Projects Tasks Calend…" at bounding box center [784, 398] width 1568 height 699
click at [513, 193] on button "Filters (2)" at bounding box center [498, 193] width 111 height 39
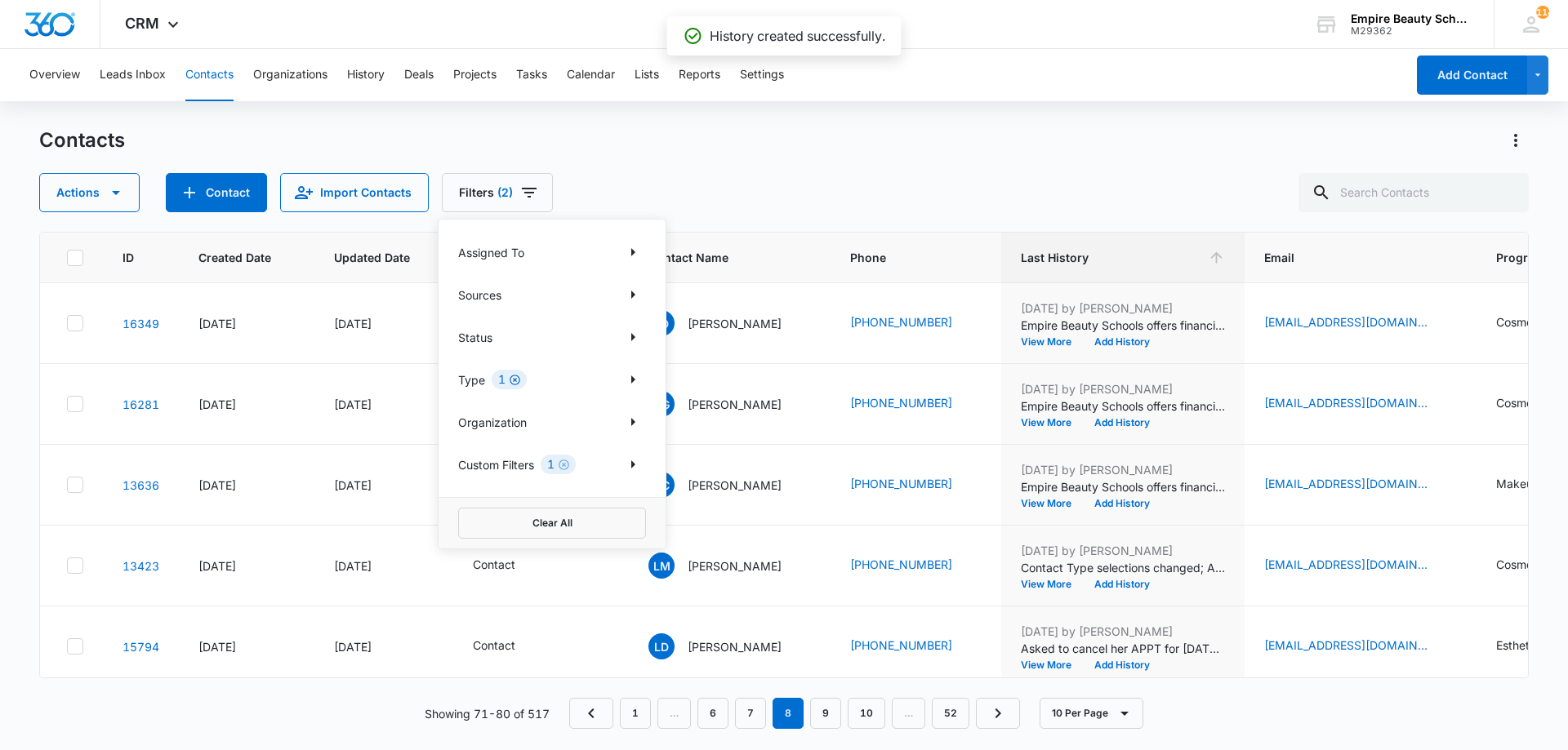
click at [511, 382] on icon "Clear" at bounding box center [515, 380] width 10 height 10
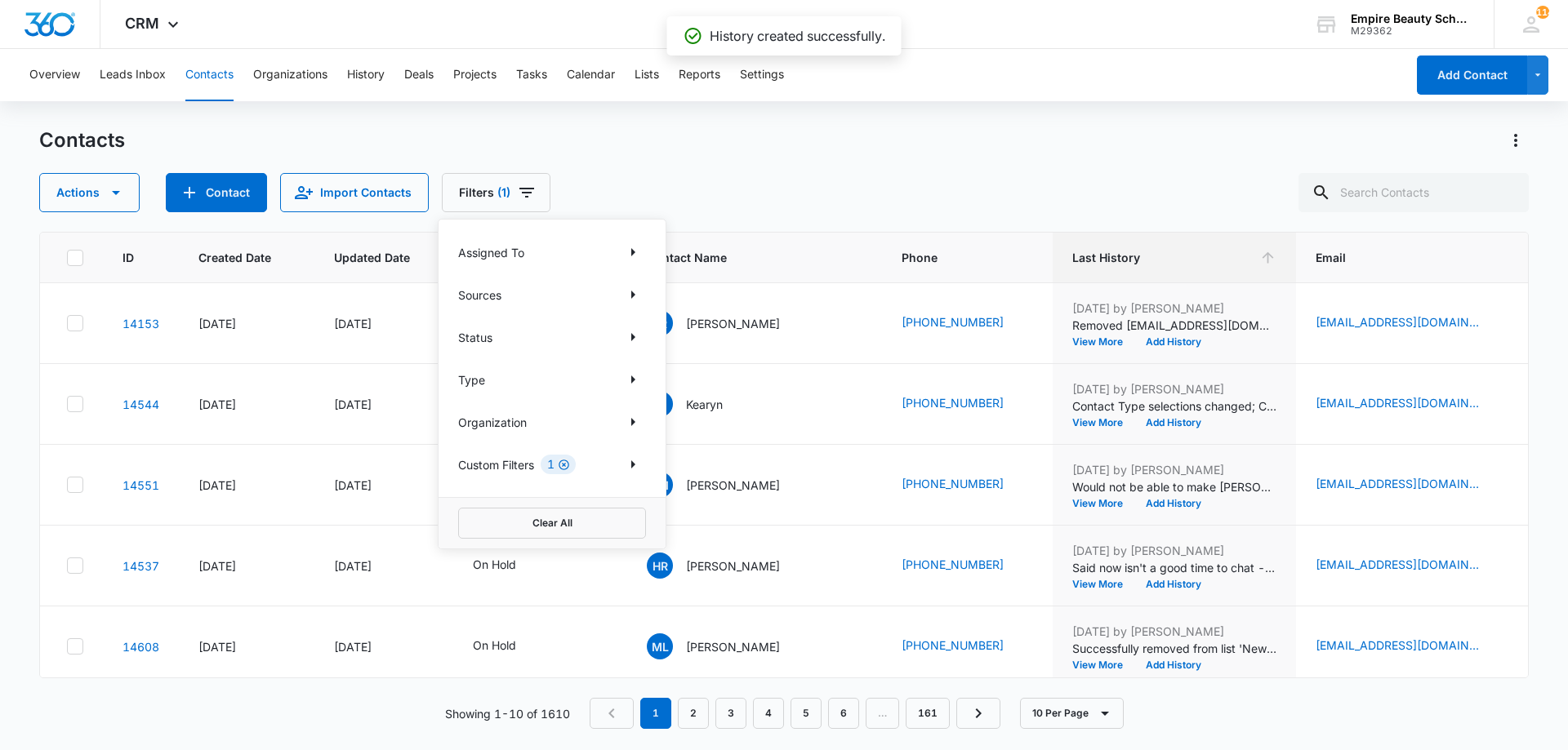
click at [566, 467] on icon "Clear" at bounding box center [563, 465] width 12 height 12
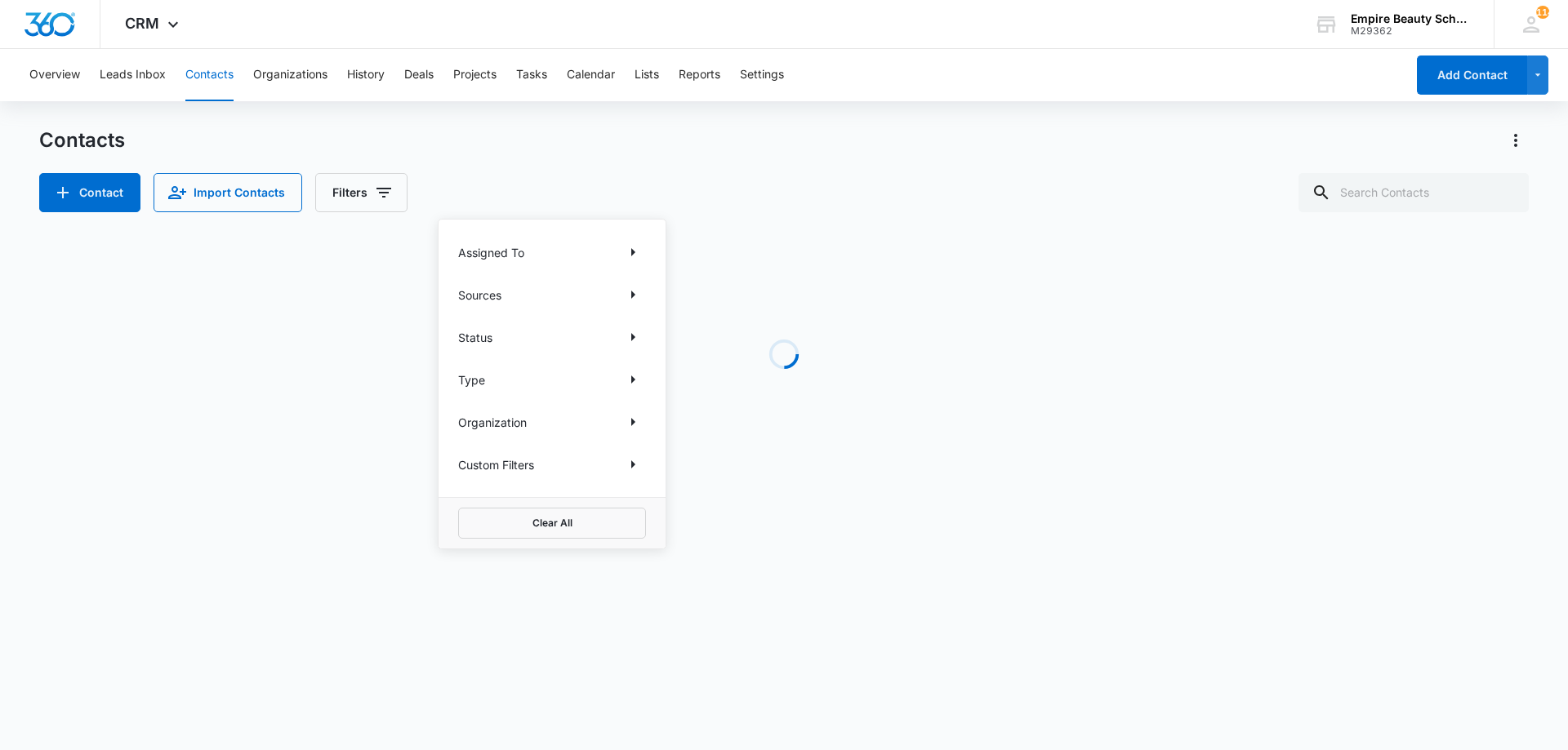
click at [843, 212] on div "Contacts Contact Import Contacts Filters Assigned To Sources Status Type Organi…" at bounding box center [784, 312] width 1489 height 369
click at [1419, 196] on input "text" at bounding box center [1413, 193] width 230 height 39
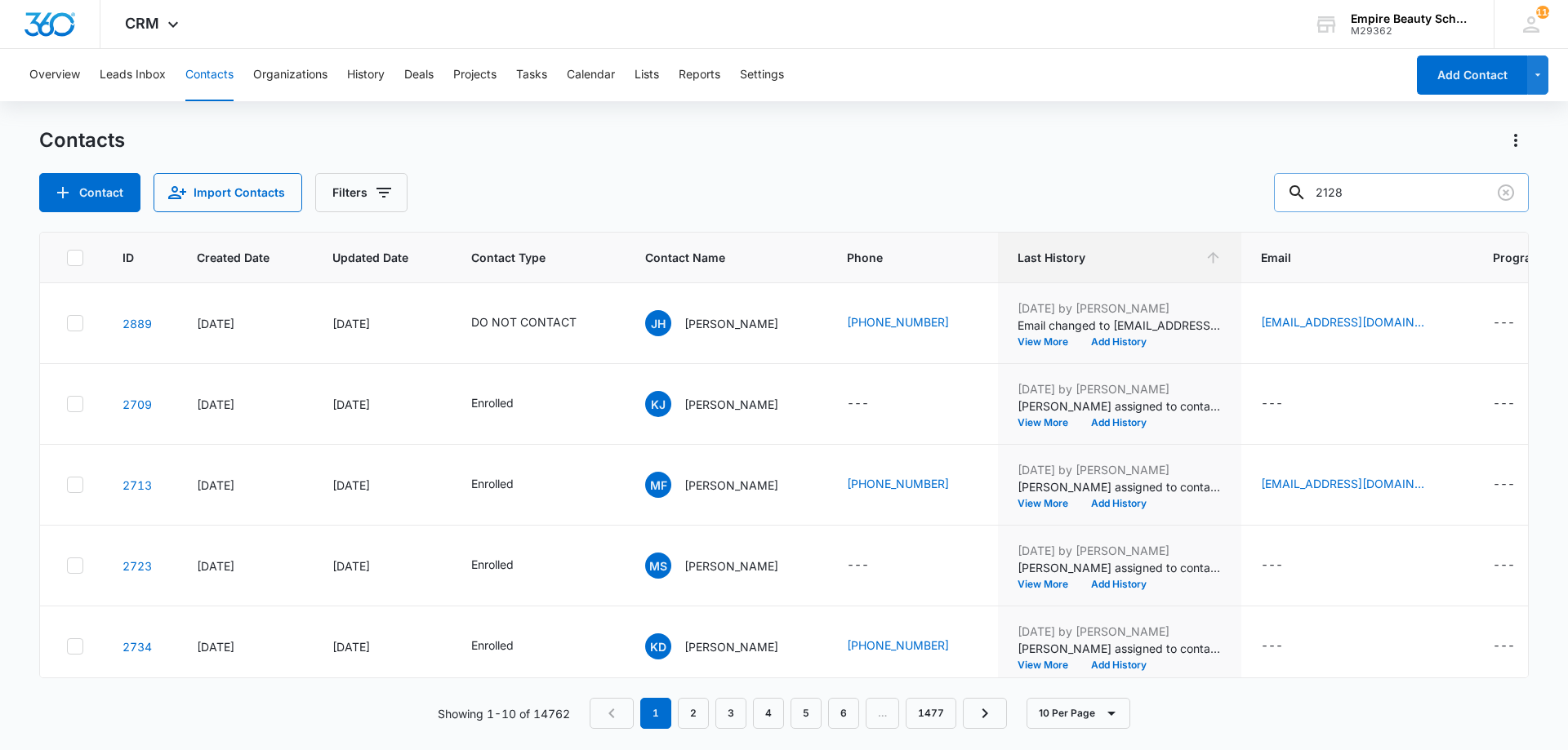
type input "2128"
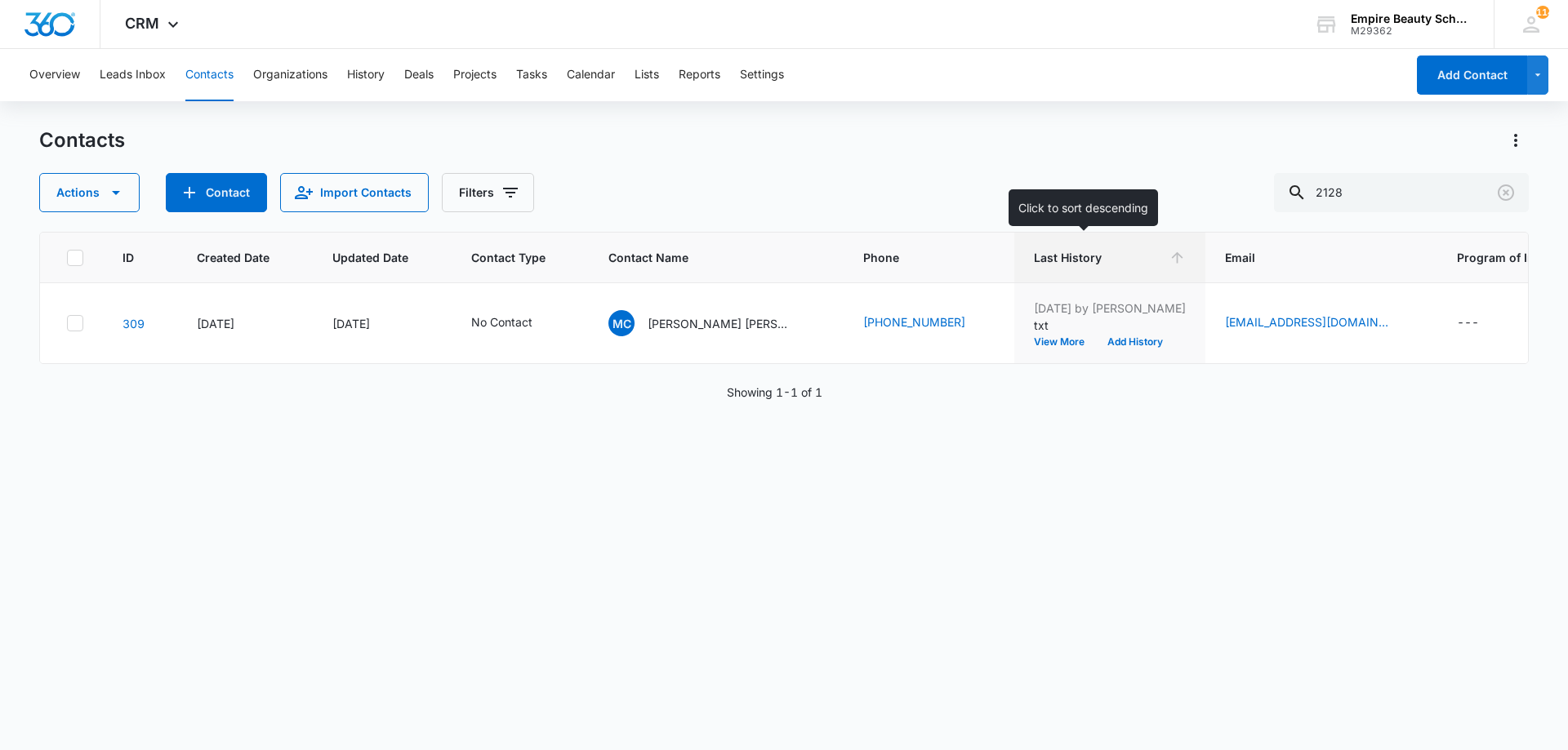
click at [1097, 275] on th "Last History" at bounding box center [1109, 258] width 191 height 51
drag, startPoint x: 1404, startPoint y: 192, endPoint x: 1320, endPoint y: 191, distance: 84.0
click at [1320, 191] on div "2128" at bounding box center [1400, 193] width 254 height 39
click at [199, 201] on button "Contact" at bounding box center [217, 193] width 101 height 39
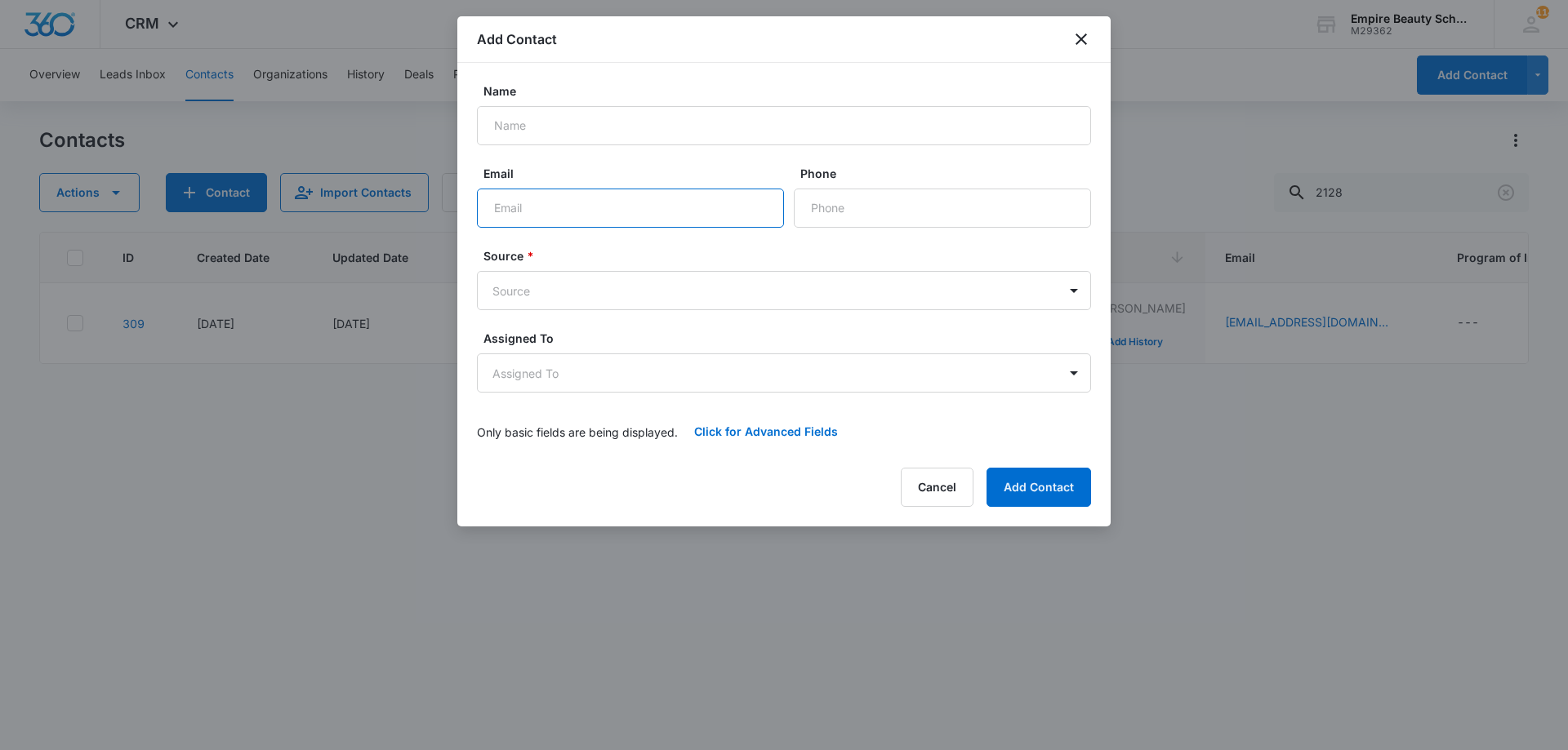
click at [656, 222] on input "Email" at bounding box center [630, 208] width 307 height 39
type input "[EMAIL_ADDRESS][DOMAIN_NAME]"
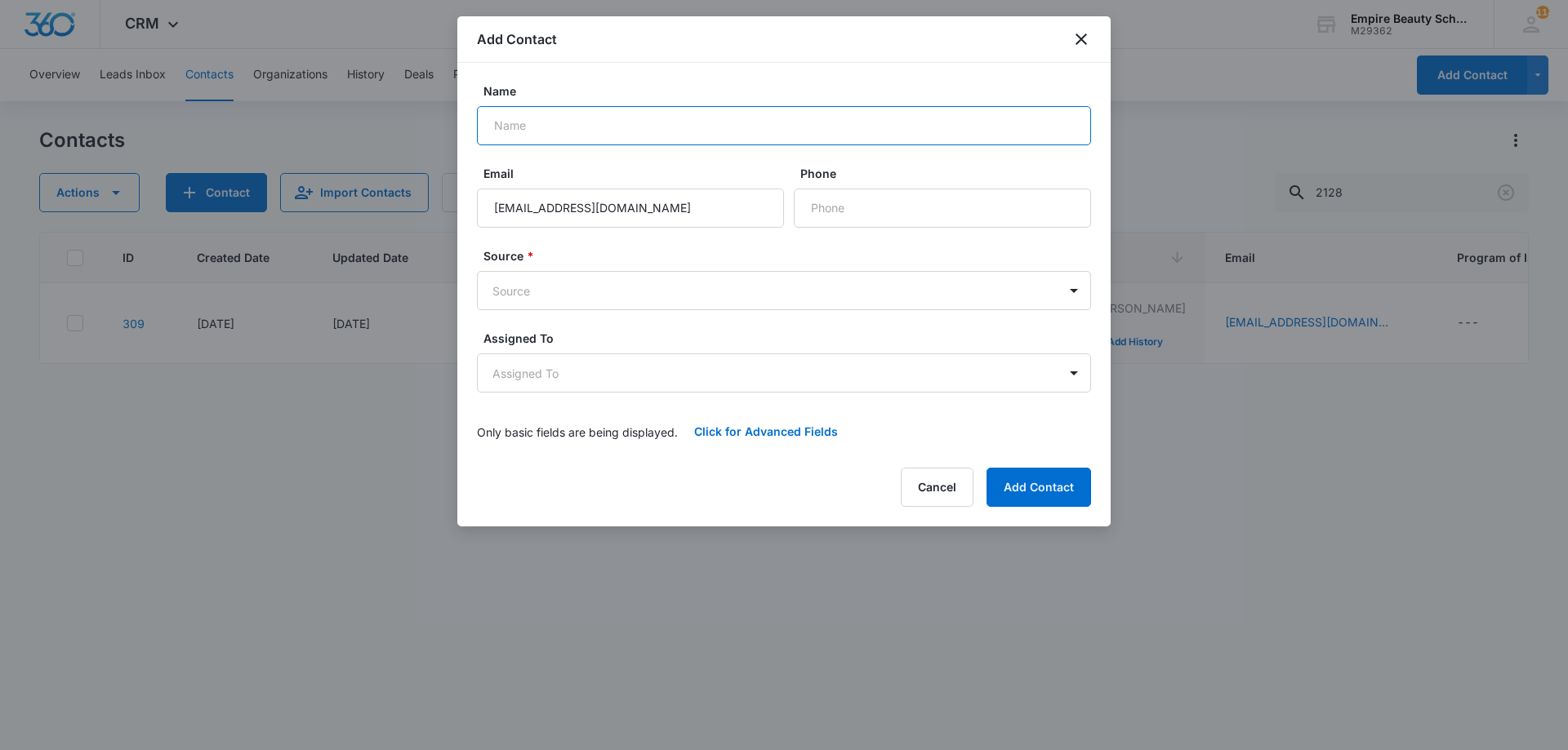
click at [562, 132] on input "Name" at bounding box center [784, 126] width 614 height 39
type input "Lizzy"
click at [850, 206] on input "Phone" at bounding box center [942, 208] width 297 height 39
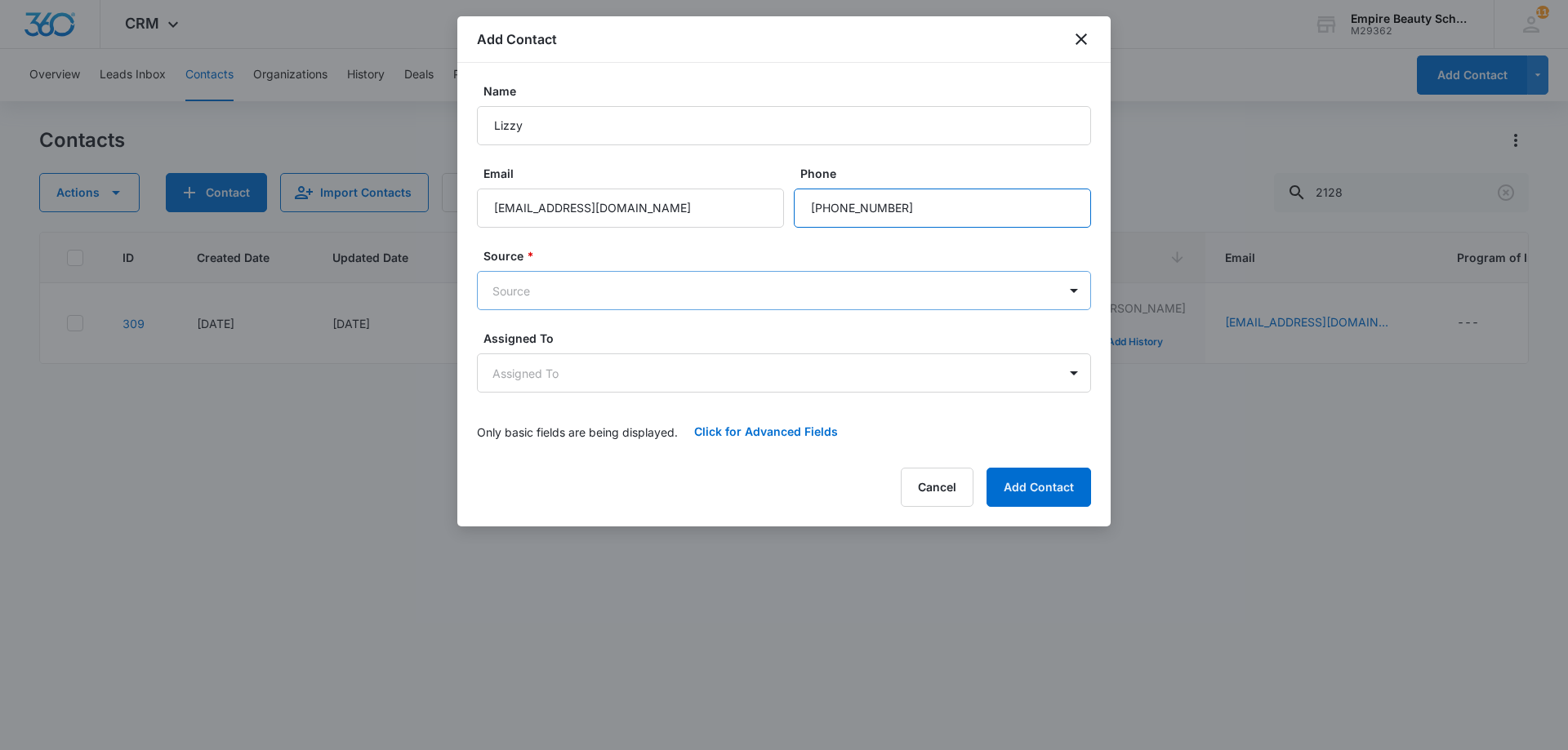
type input "[PHONE_NUMBER]"
click at [589, 289] on body "CRM Apps Forms CRM Email Shop Payments POS Files Brand Settings Empire Beauty S…" at bounding box center [784, 375] width 1568 height 750
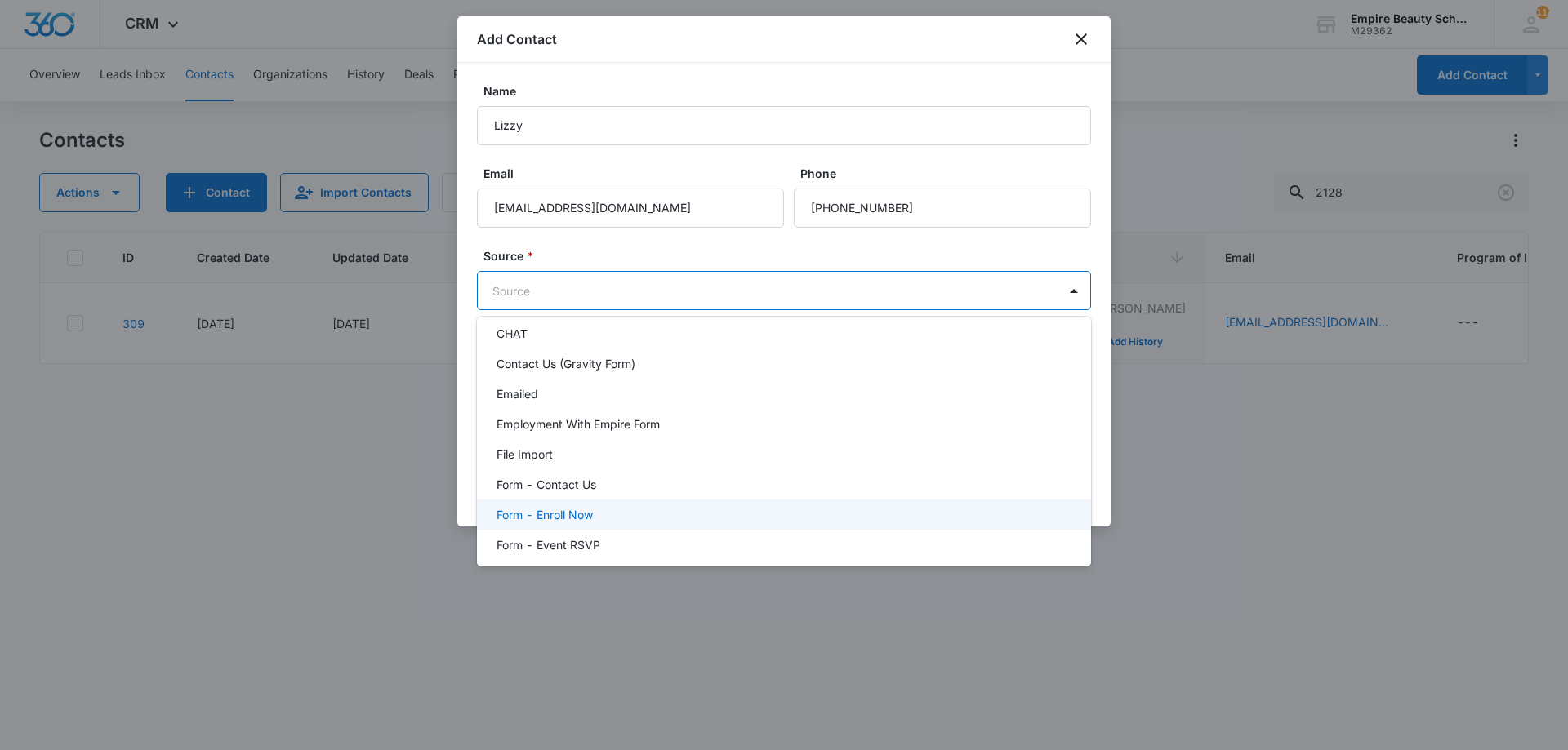
scroll to position [0, 0]
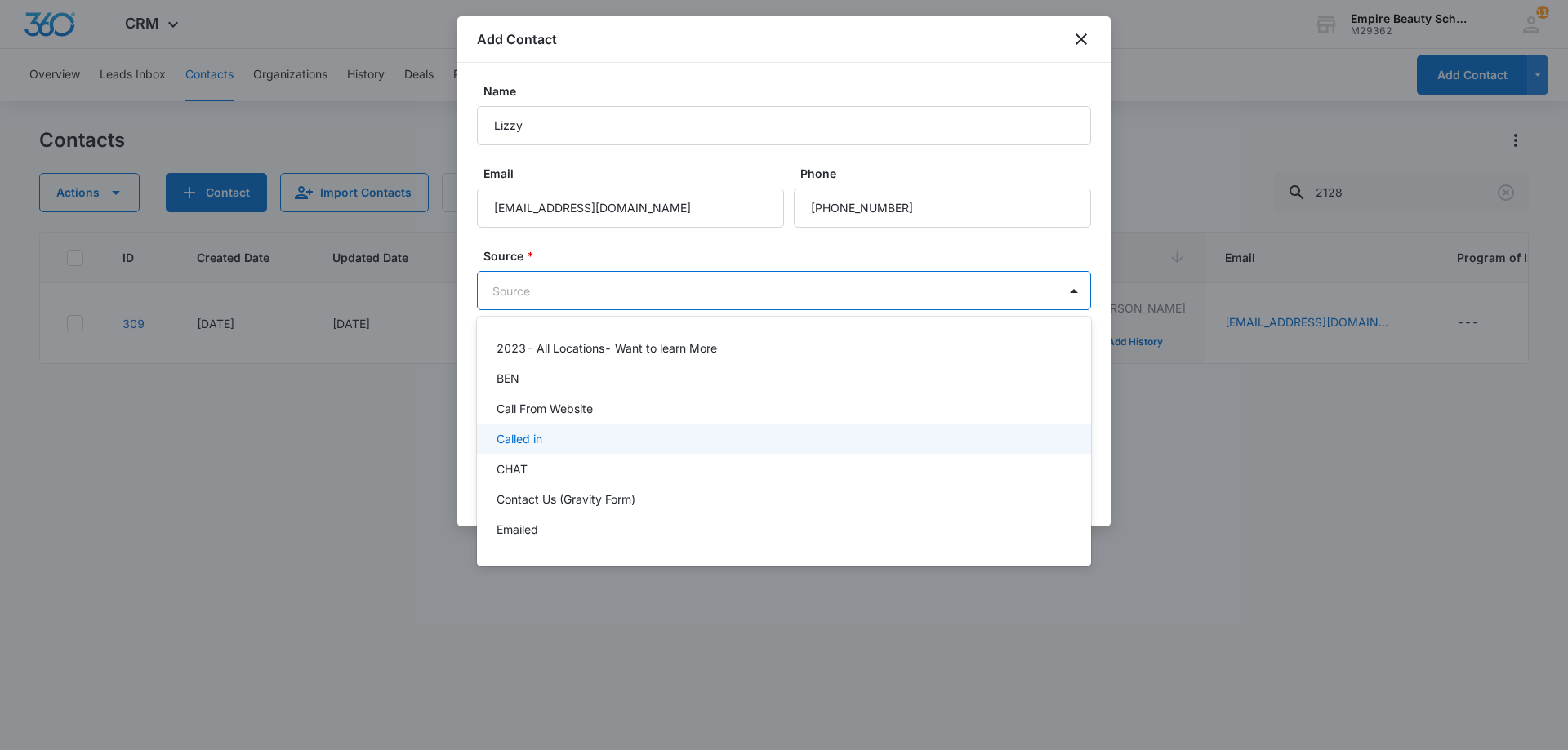
click at [561, 437] on div "Called in" at bounding box center [782, 438] width 571 height 17
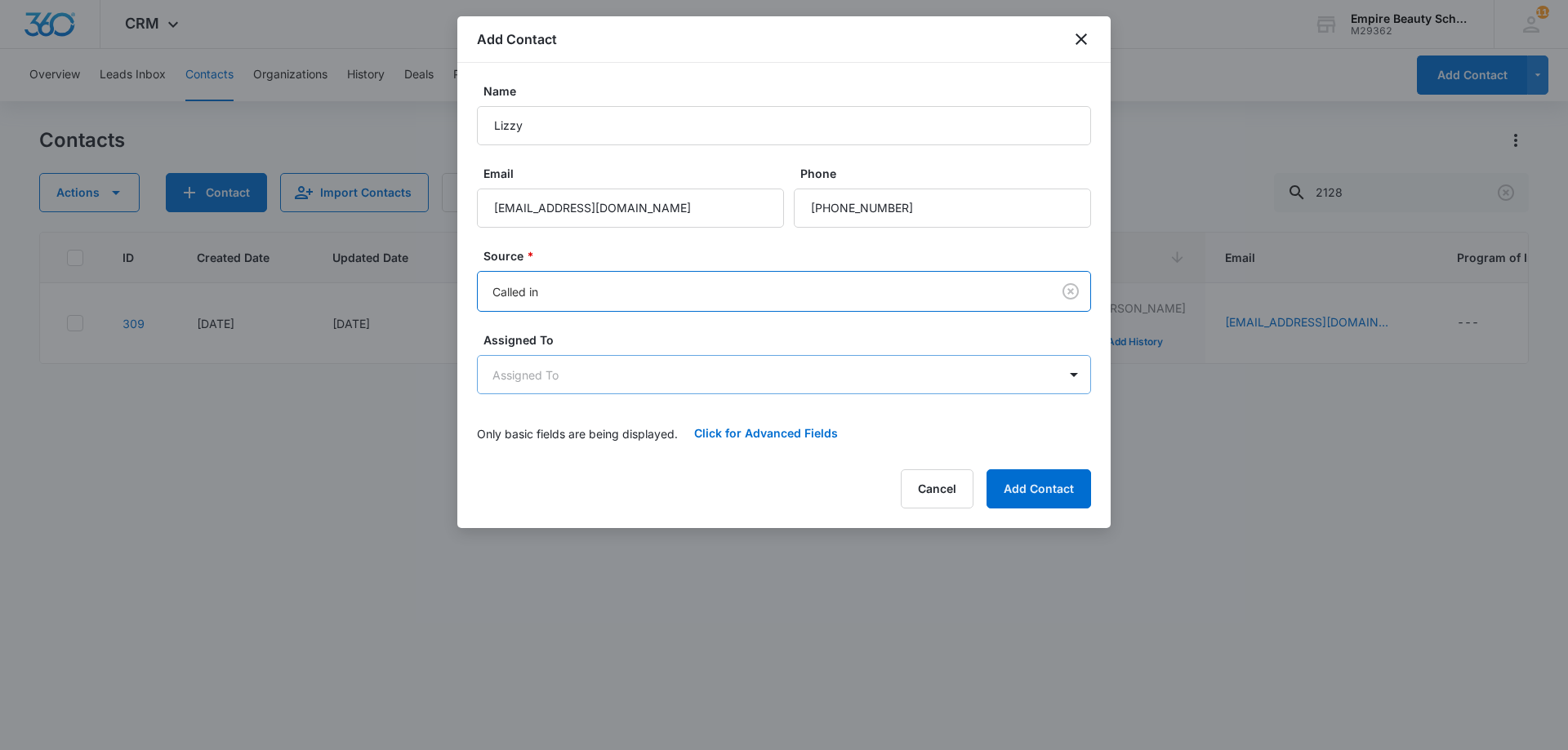
click at [648, 369] on body "CRM Apps Forms CRM Email Shop Payments POS Files Brand Settings Empire Beauty S…" at bounding box center [784, 375] width 1568 height 750
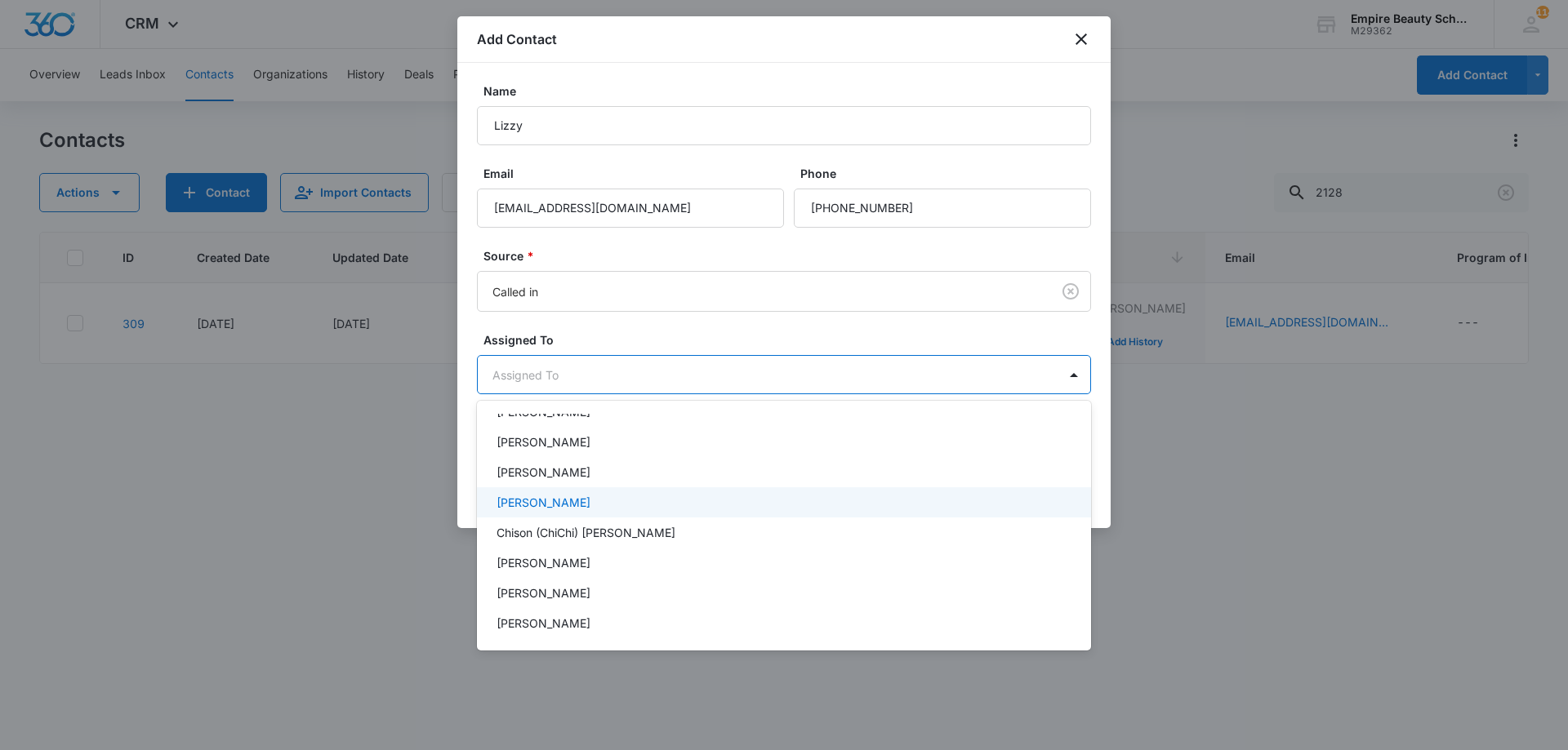
scroll to position [236, 0]
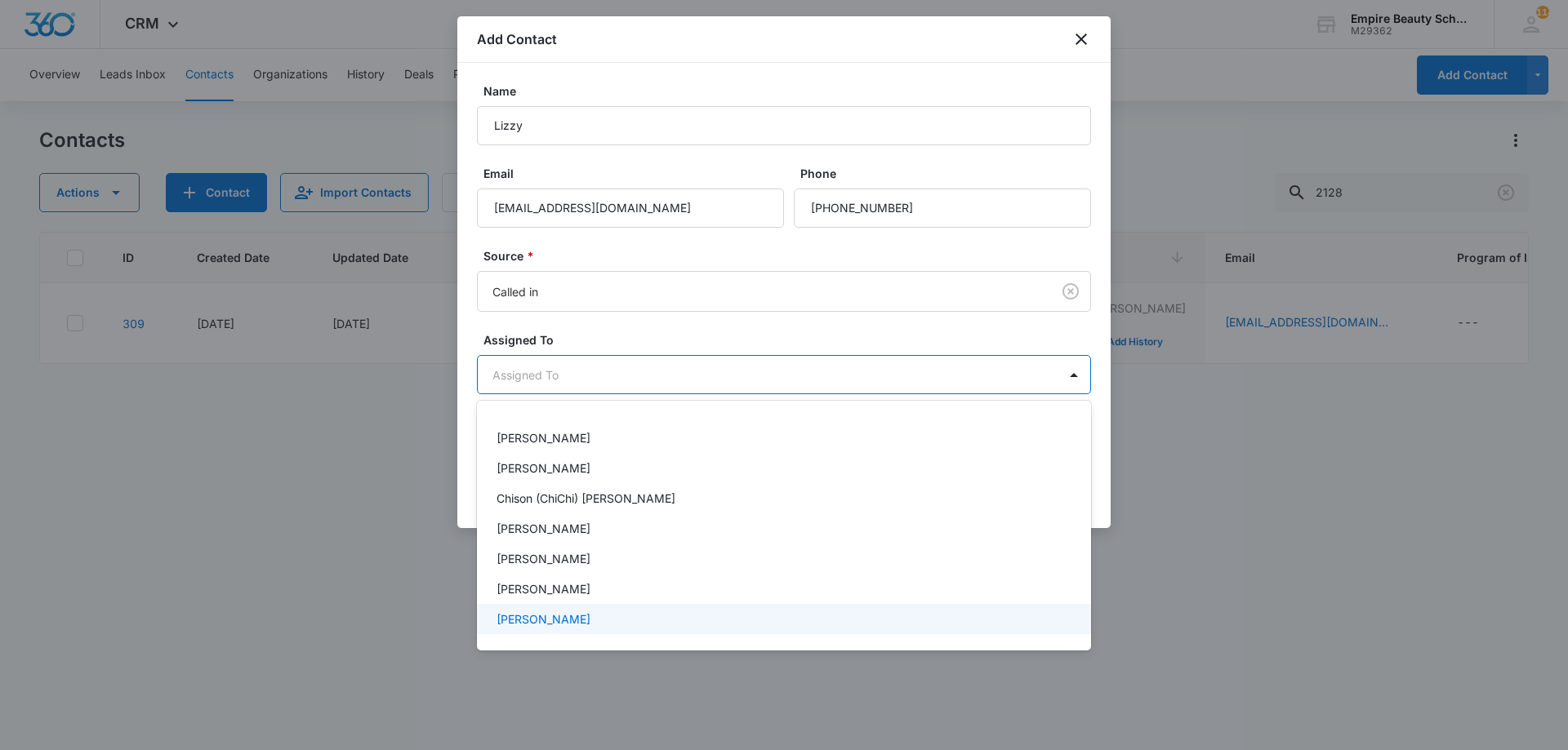
click at [559, 604] on div "[PERSON_NAME]" at bounding box center [784, 619] width 614 height 30
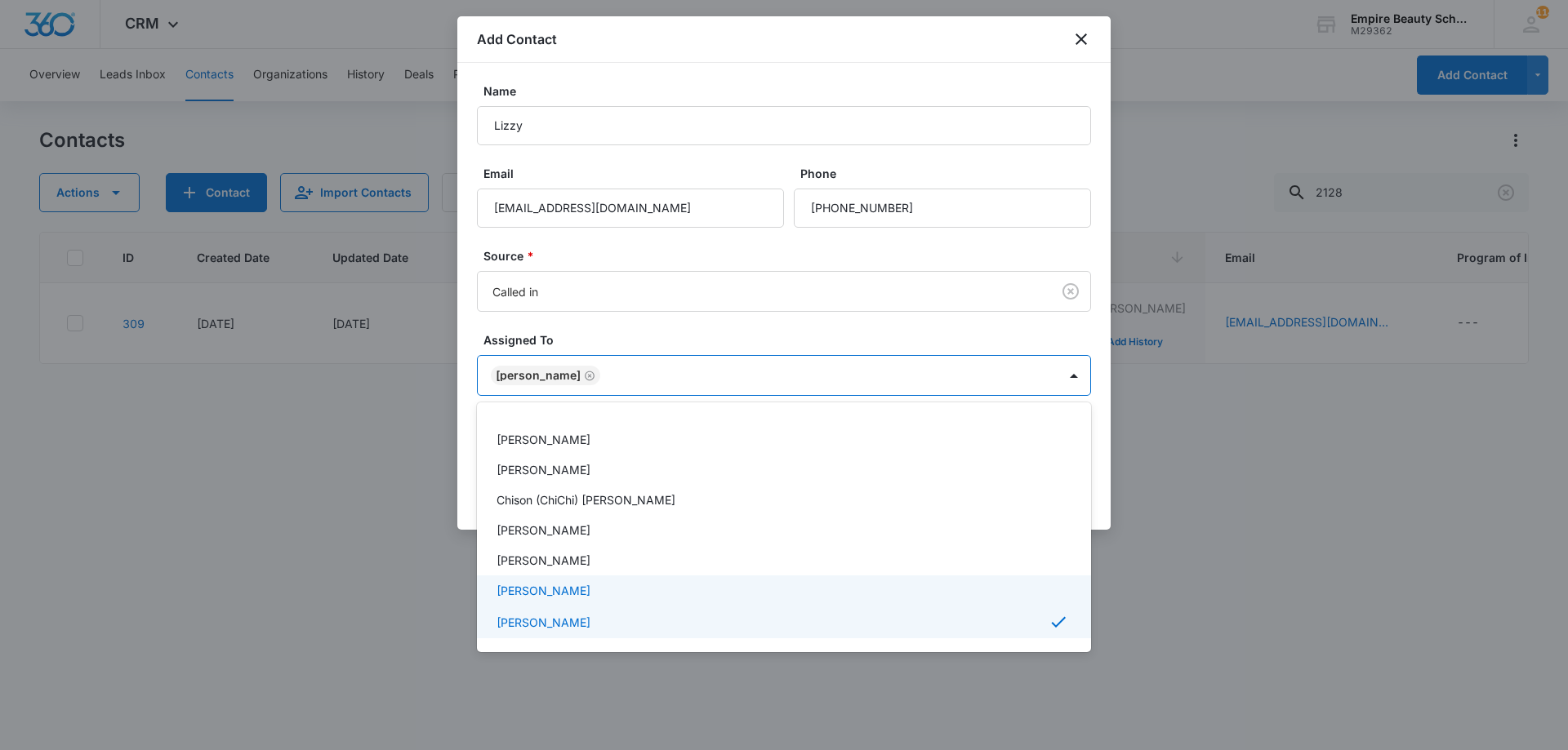
click at [558, 593] on p "[PERSON_NAME]" at bounding box center [544, 591] width 94 height 17
click at [552, 630] on p "[PERSON_NAME]" at bounding box center [544, 625] width 94 height 17
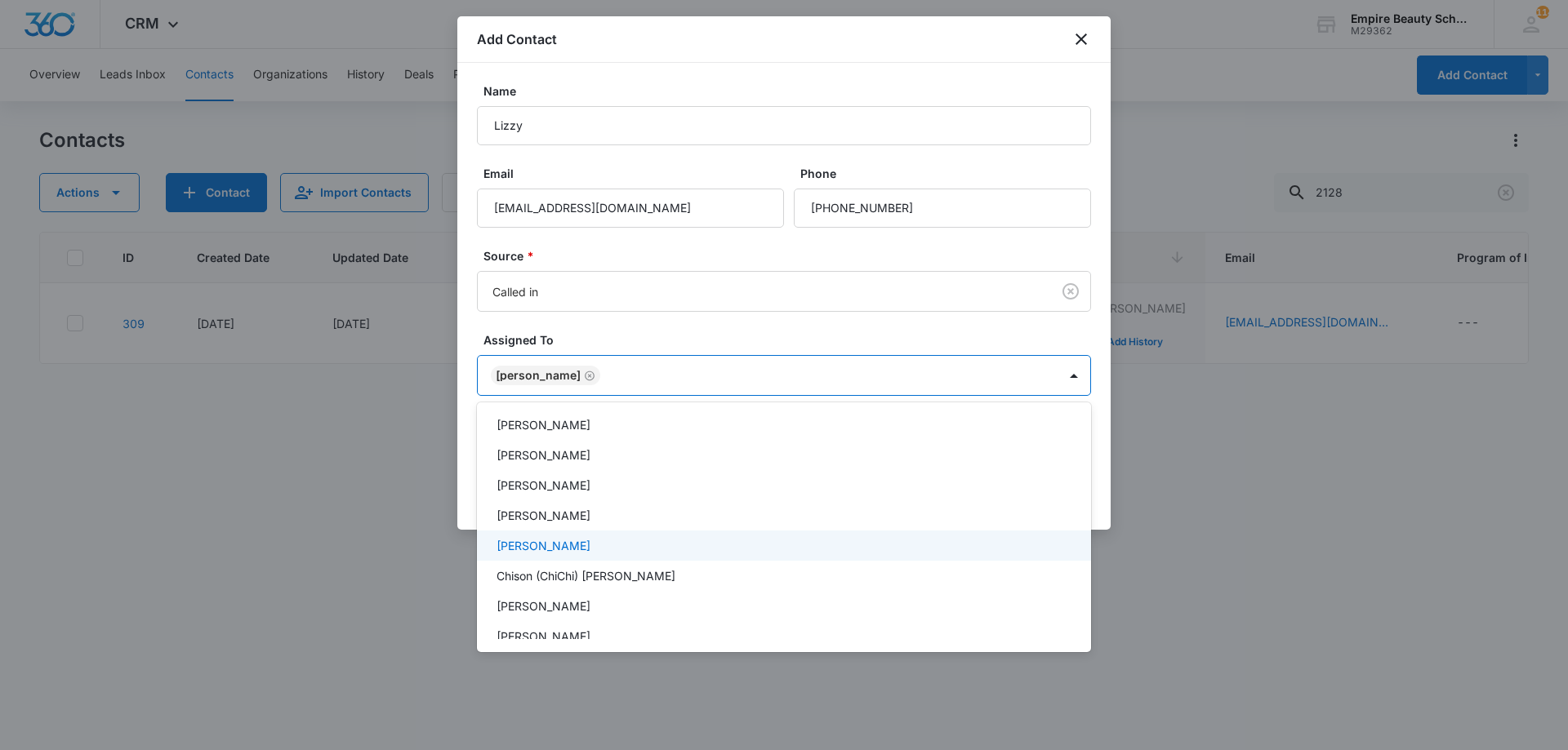
click at [570, 535] on div "[PERSON_NAME]" at bounding box center [784, 545] width 614 height 30
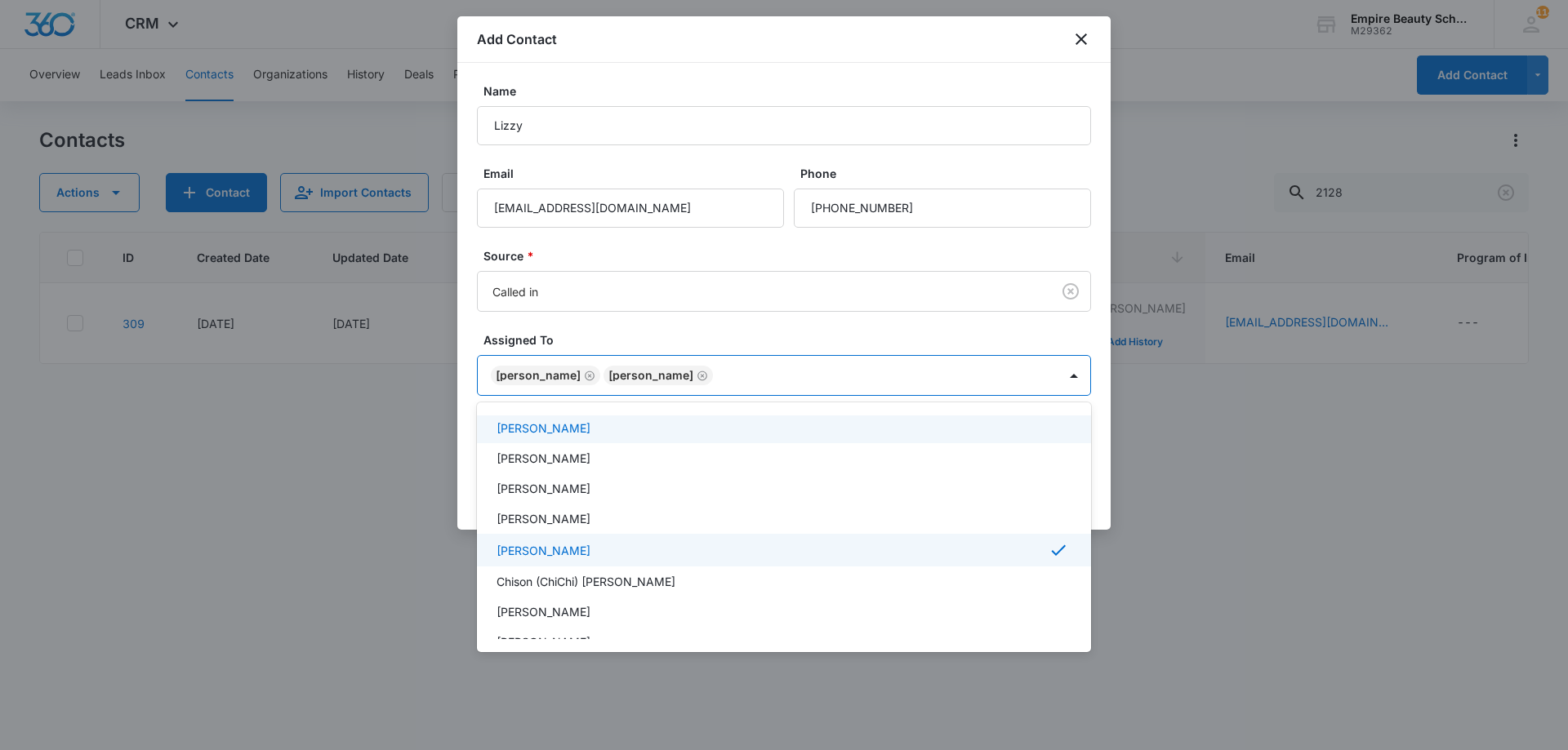
scroll to position [156, 0]
click at [612, 338] on div at bounding box center [784, 375] width 1568 height 750
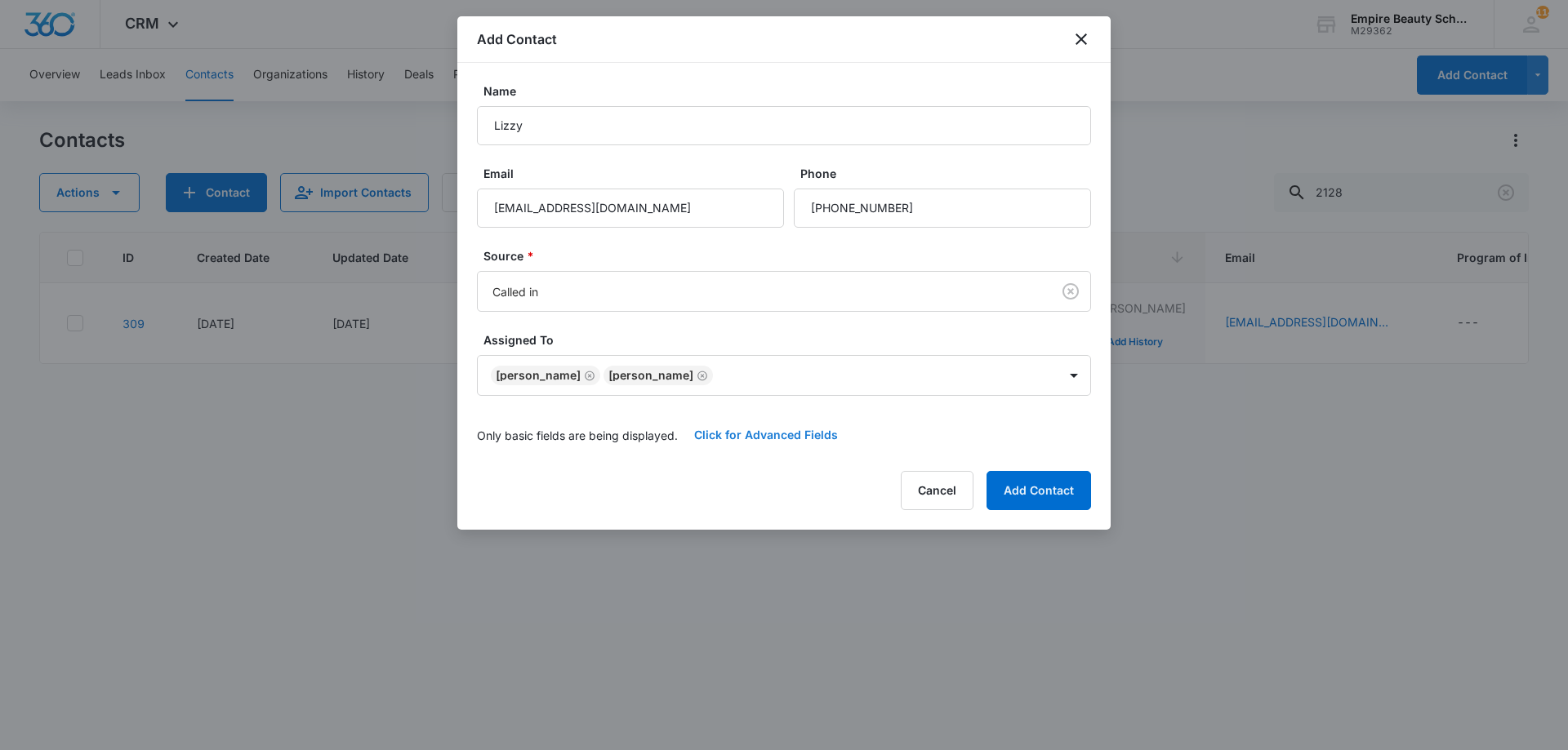
click at [767, 431] on button "Click for Advanced Fields" at bounding box center [766, 435] width 176 height 39
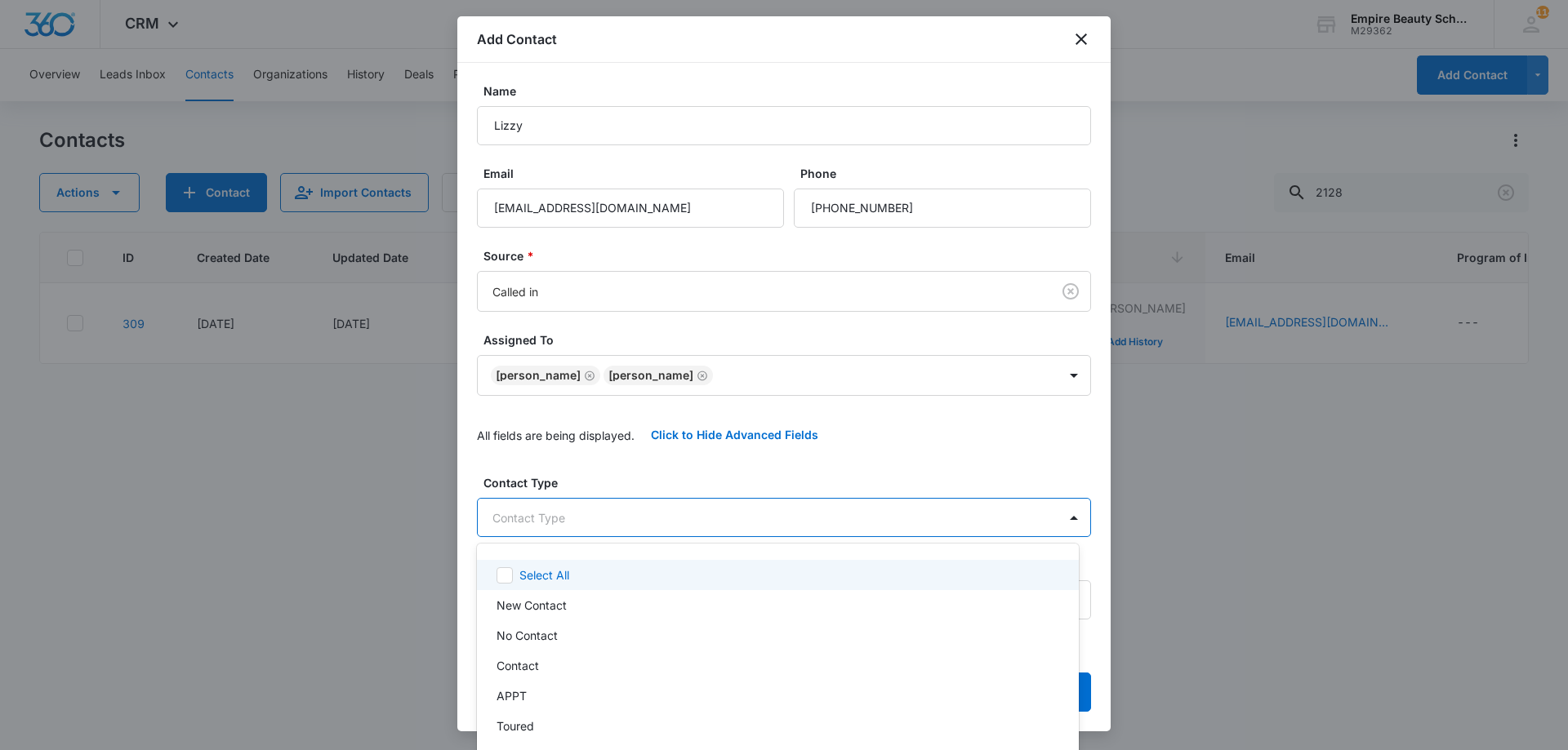
click at [549, 499] on body "CRM Apps Forms CRM Email Shop Payments POS Files Brand Settings Empire Beauty S…" at bounding box center [784, 375] width 1568 height 750
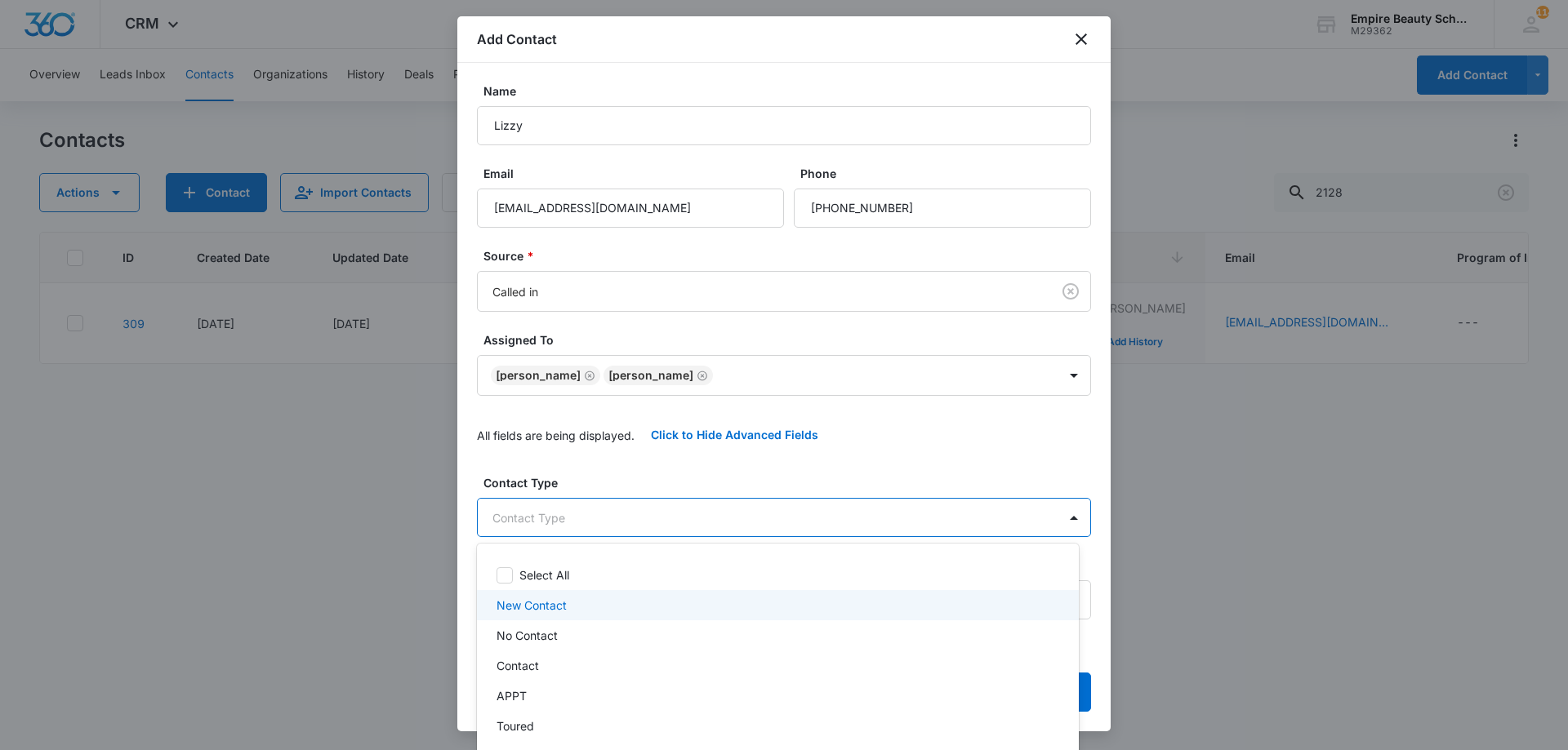
click at [518, 609] on p "New Contact" at bounding box center [532, 605] width 70 height 17
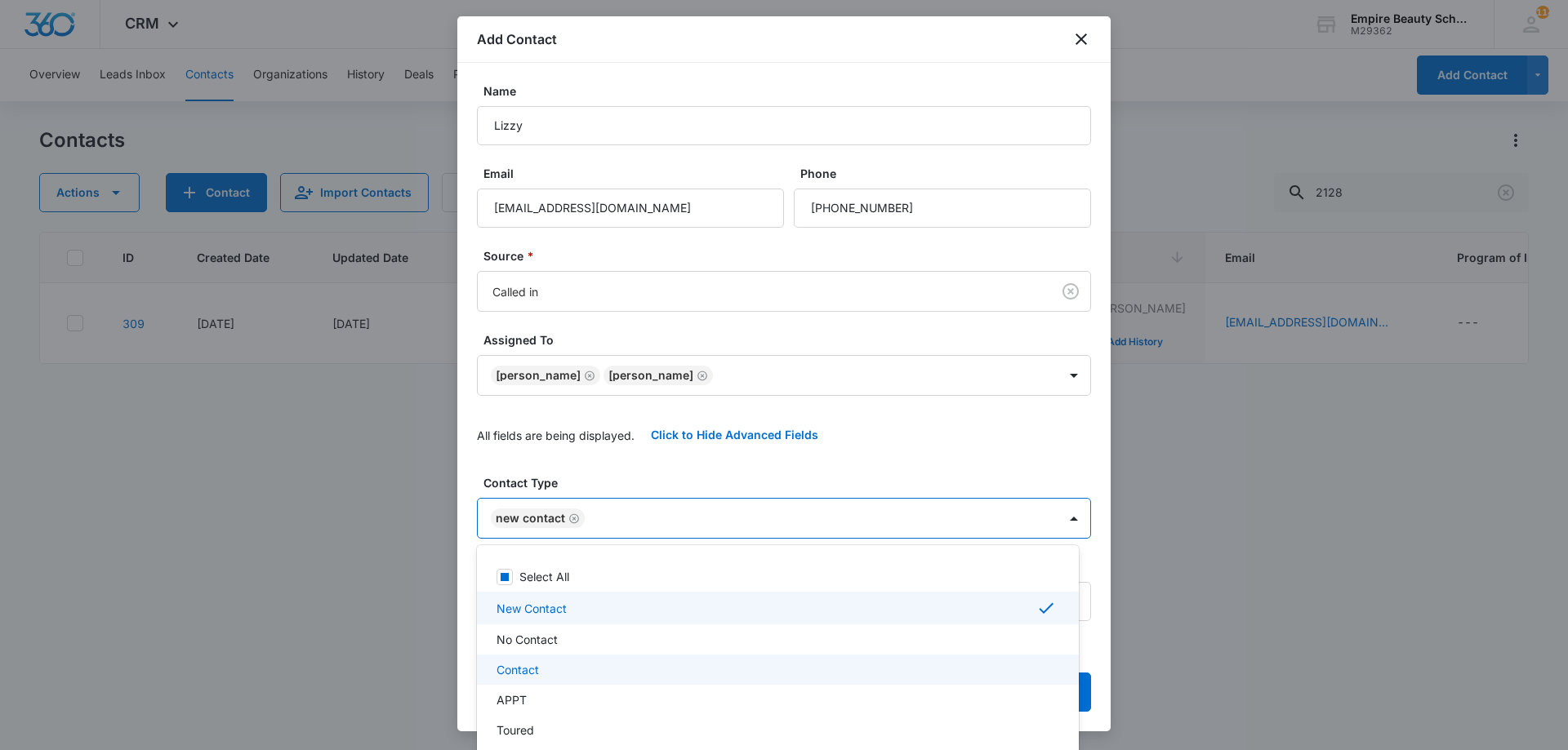
click at [517, 667] on p "Contact" at bounding box center [518, 670] width 43 height 17
click at [575, 495] on div at bounding box center [784, 375] width 1568 height 750
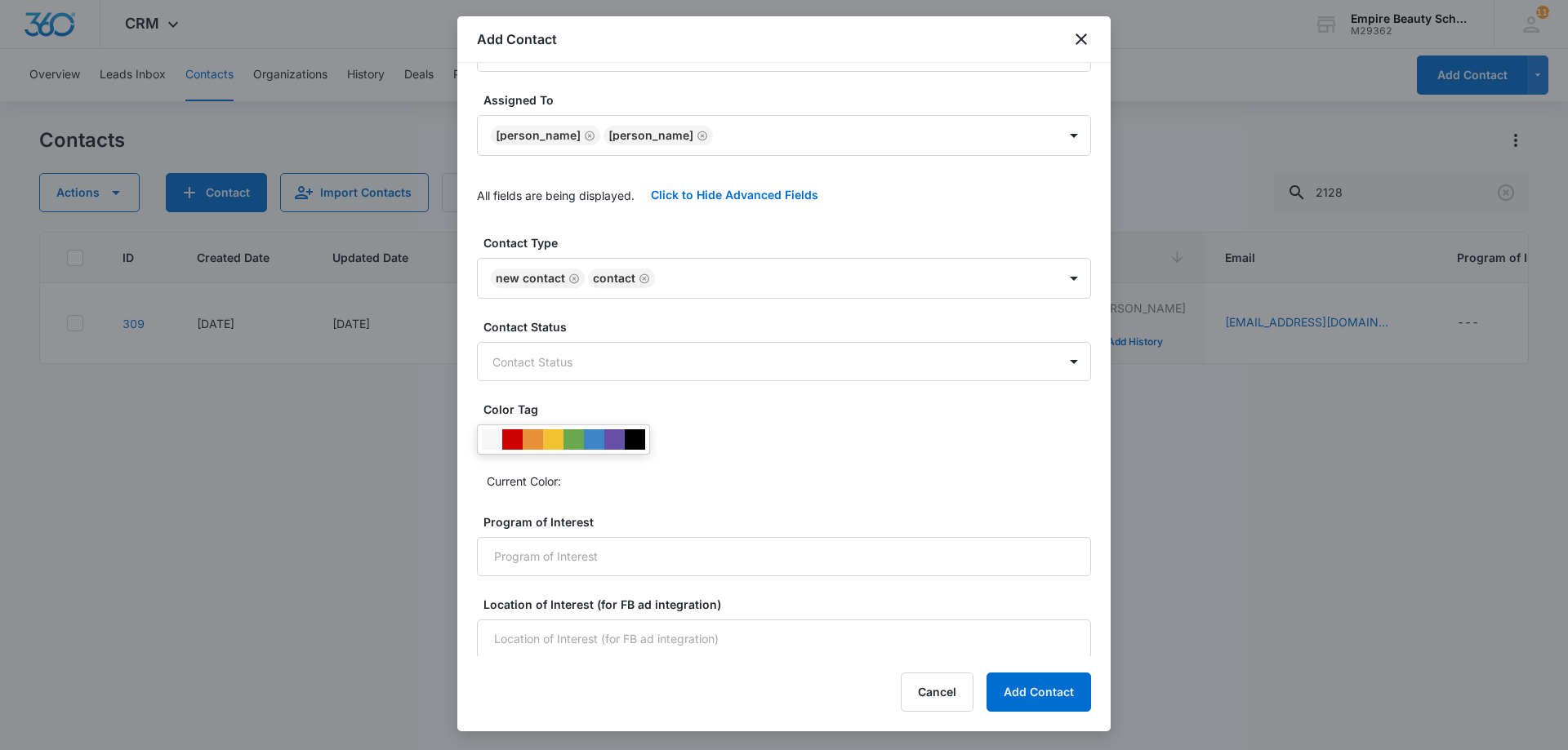
scroll to position [262, 0]
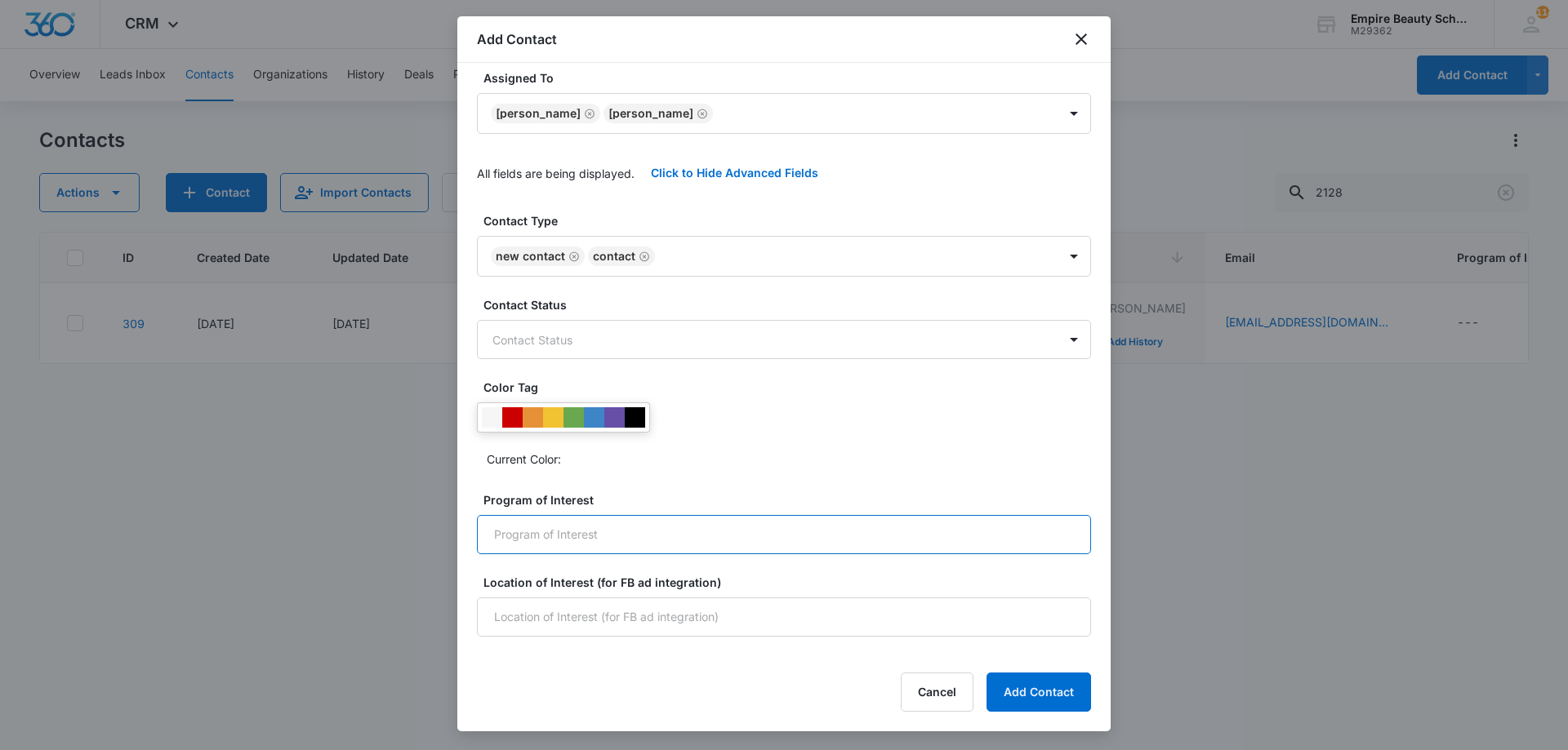
click at [578, 541] on input "Program of Interest" at bounding box center [784, 535] width 614 height 39
type input "Cosmetology"
click at [565, 614] on input "Location of Interest (for FB ad integration)" at bounding box center [784, 617] width 614 height 39
type input "Hooksett"
click at [1043, 687] on button "Add Contact" at bounding box center [1039, 693] width 104 height 39
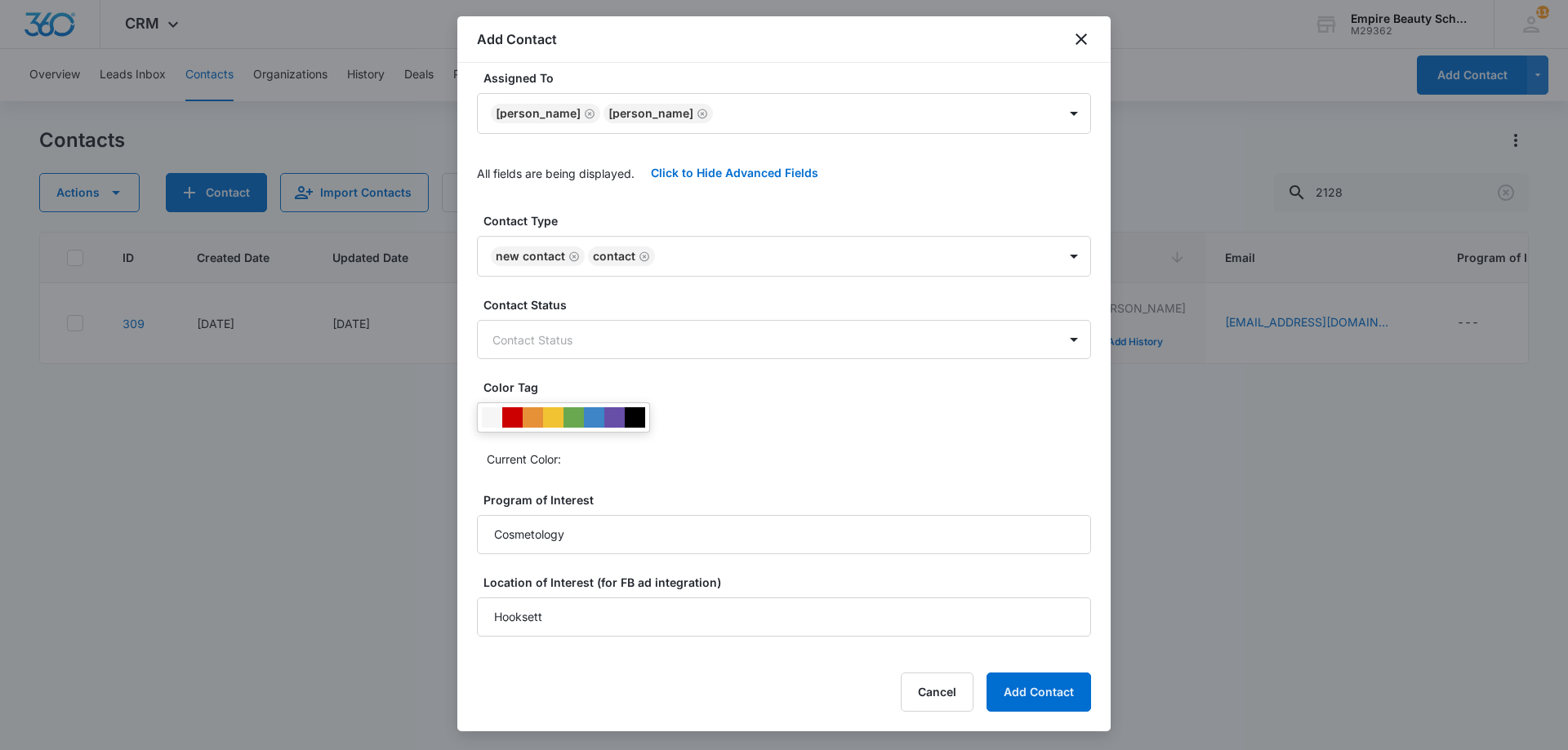
scroll to position [0, 0]
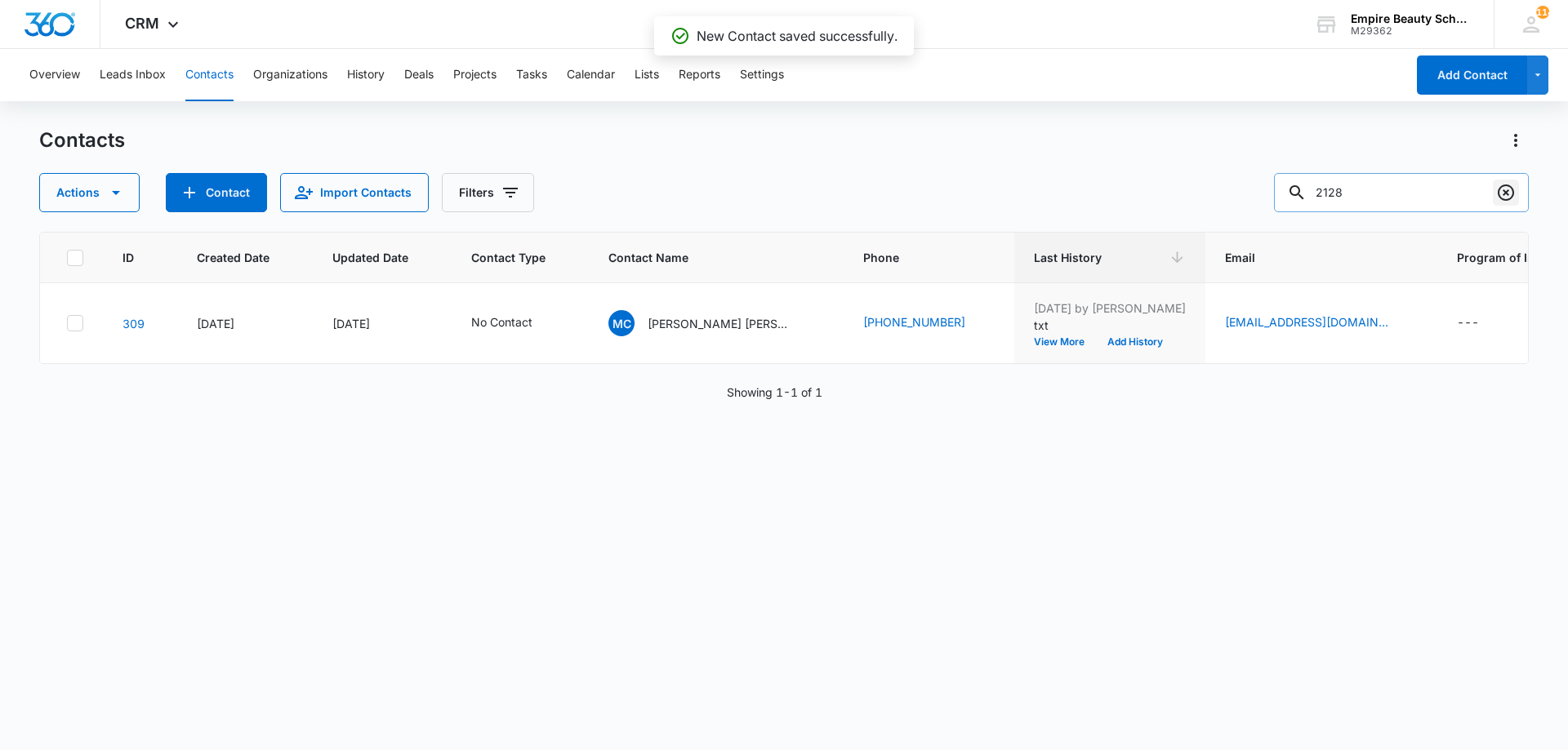
click at [1501, 194] on icon "Clear" at bounding box center [1505, 193] width 20 height 20
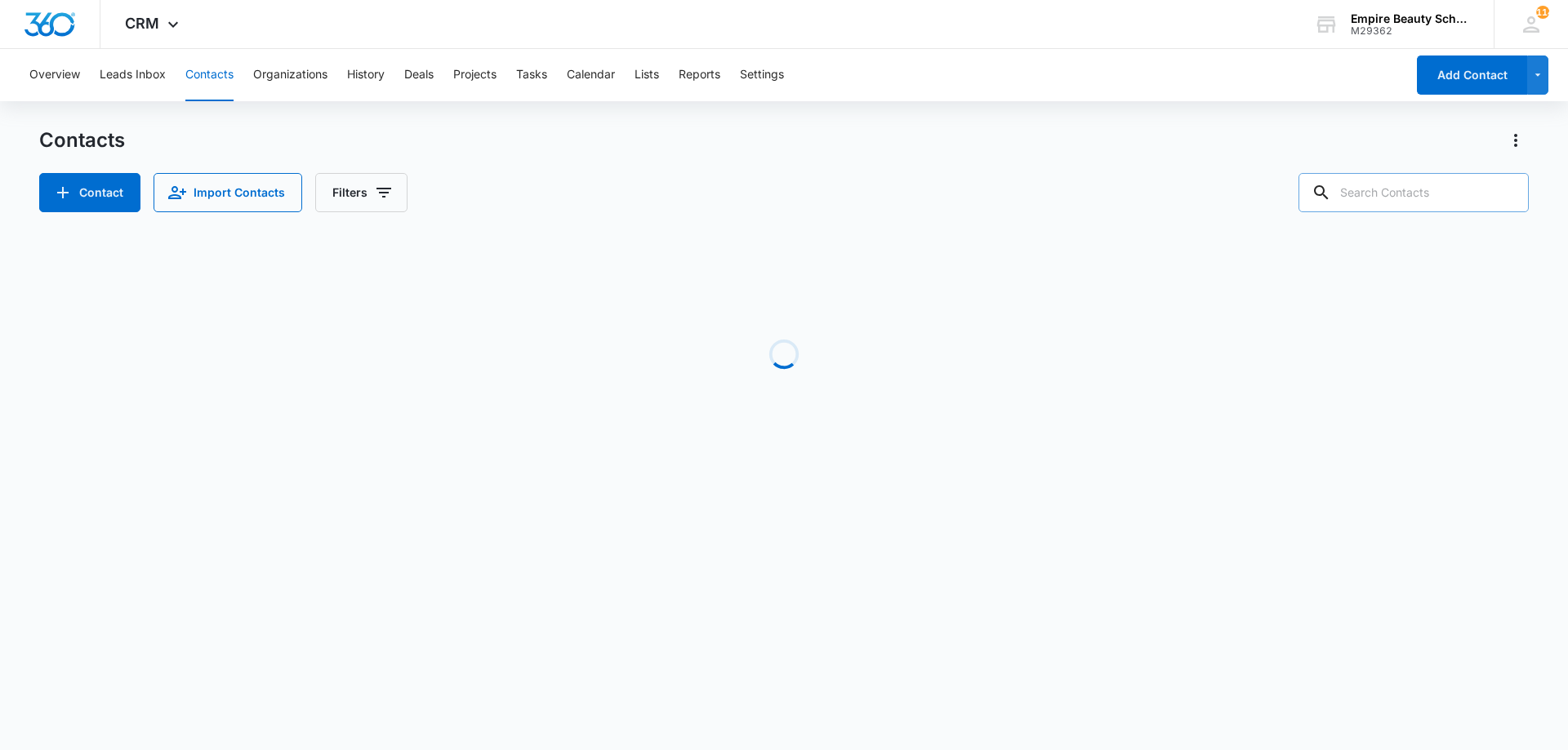
click at [1428, 187] on input "text" at bounding box center [1413, 193] width 230 height 39
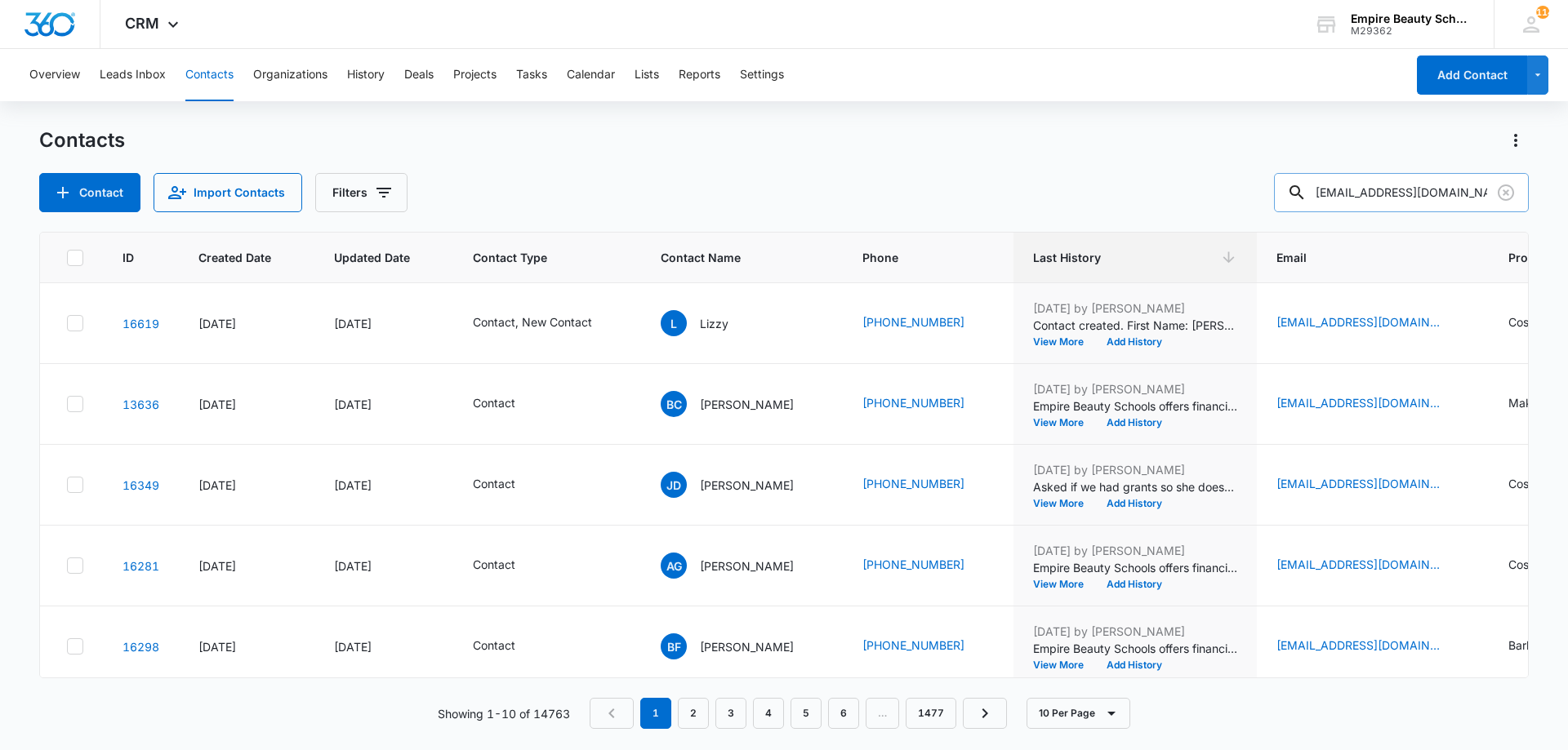
type input "[EMAIL_ADDRESS][DOMAIN_NAME]"
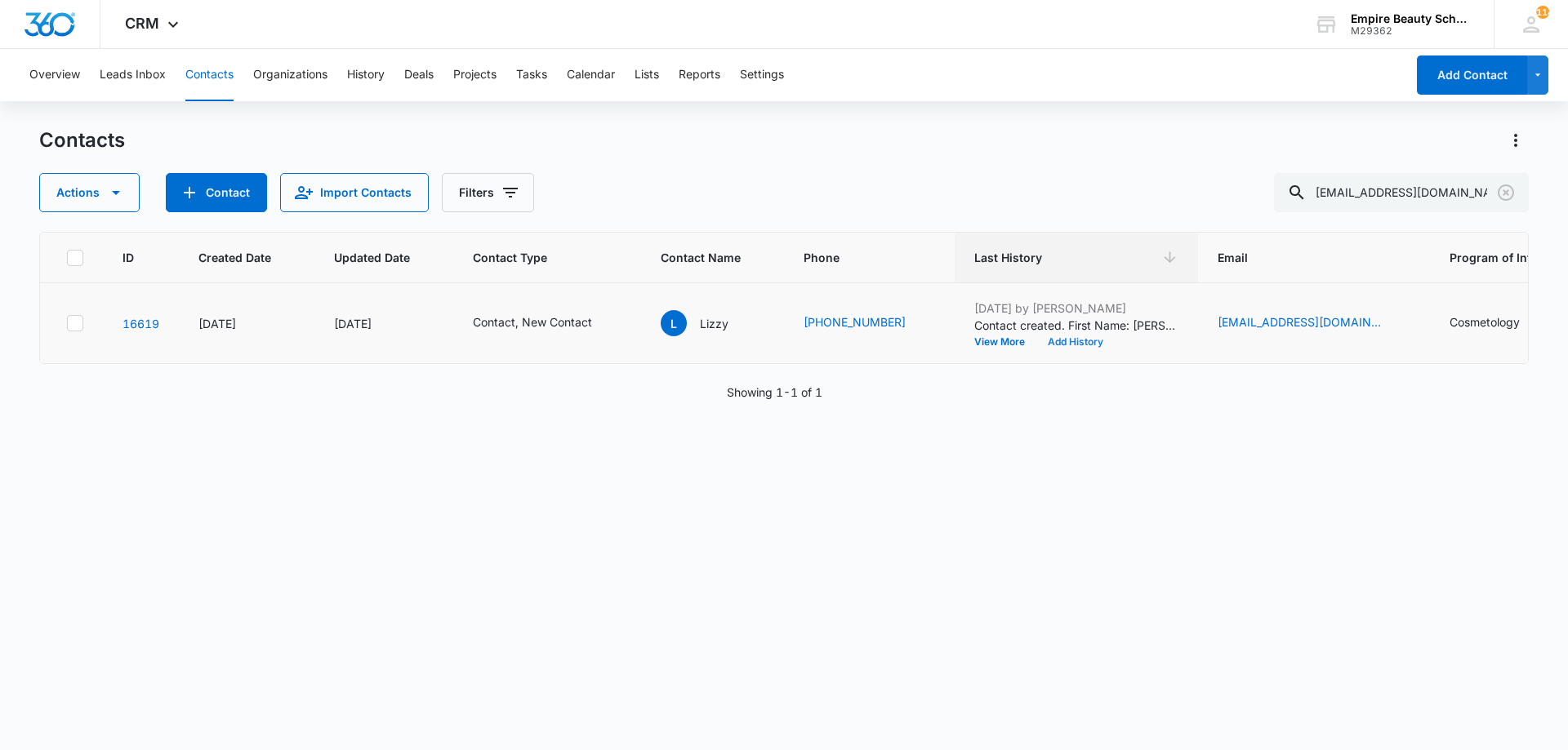
click at [1055, 342] on button "Add History" at bounding box center [1076, 342] width 79 height 9
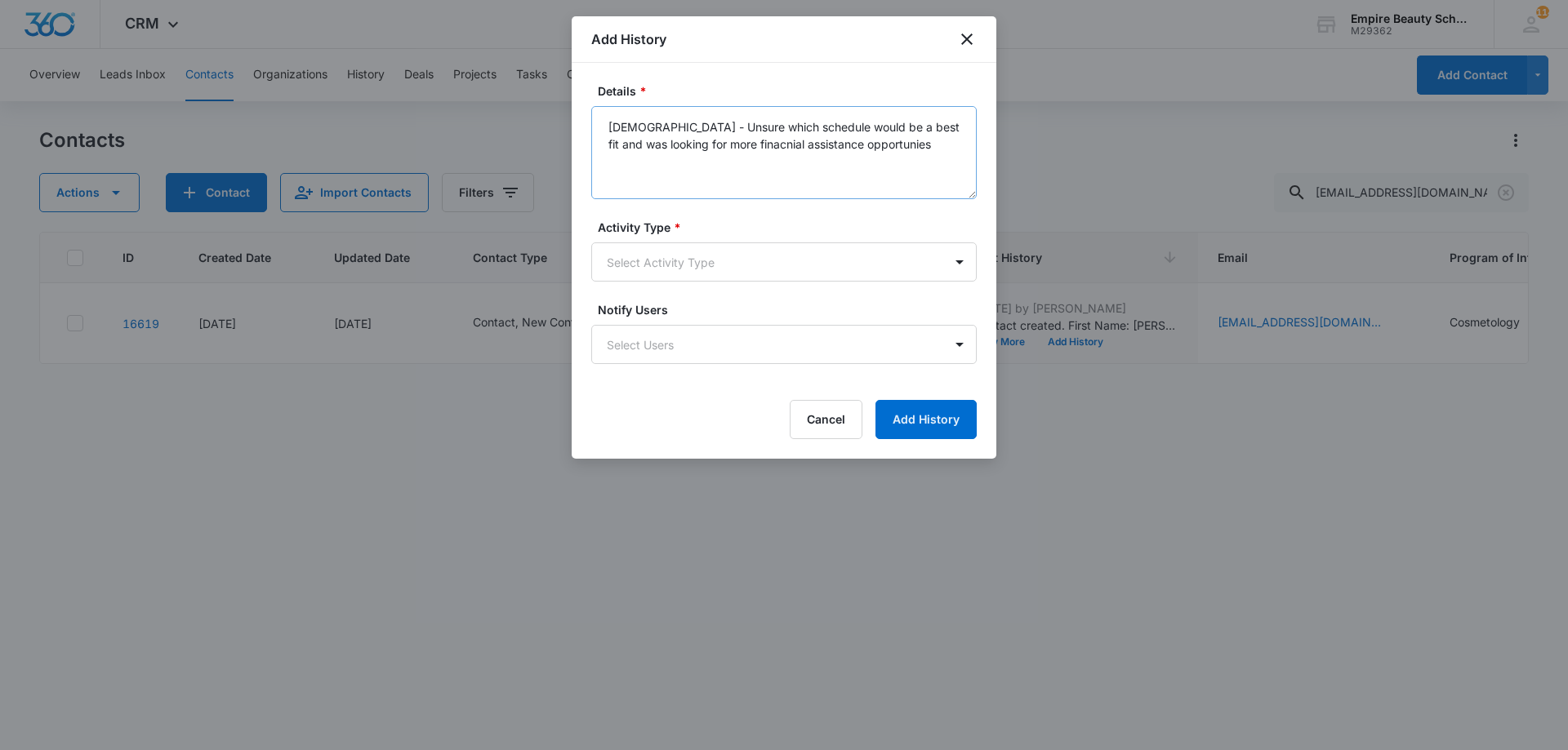
click at [747, 161] on textarea "22 y/o - Unsure which schedule would be a best fit and was looking for more fin…" at bounding box center [784, 152] width 385 height 93
click at [896, 155] on textarea "22 y/o - Unsure which schedule would be a best fit and was looking for more fin…" at bounding box center [784, 152] width 385 height 93
type textarea "22 y/o - Unsure which schedule would be a best fit and was looking for more fin…"
click at [747, 279] on form "Details * 22 y/o - Unsure which schedule would be a best fit and was looking fo…" at bounding box center [784, 260] width 385 height 357
click at [741, 261] on body "CRM Apps Forms CRM Email Shop Payments POS Files Brand Settings Empire Beauty S…" at bounding box center [784, 375] width 1568 height 750
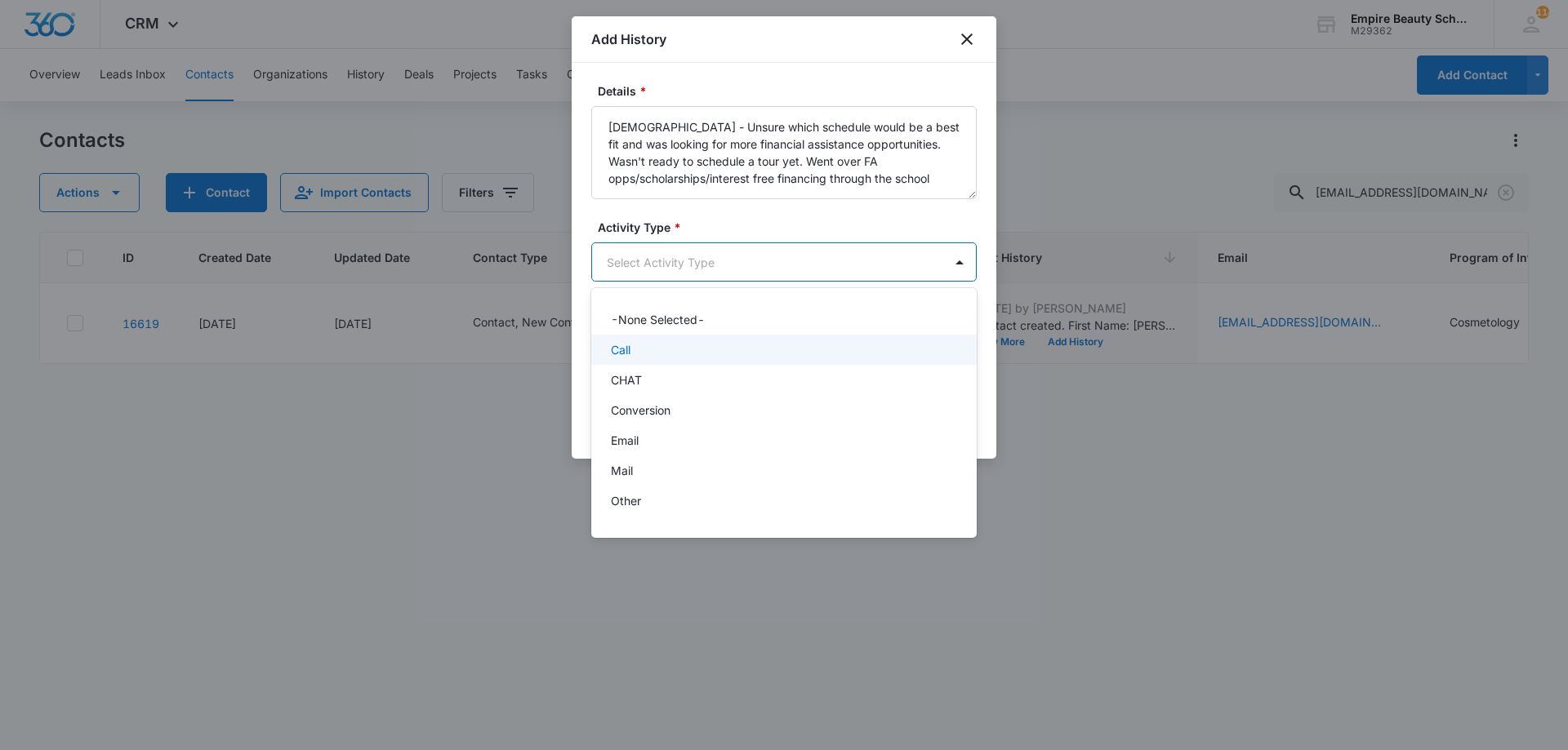
click at [712, 342] on div "Call" at bounding box center [782, 350] width 343 height 17
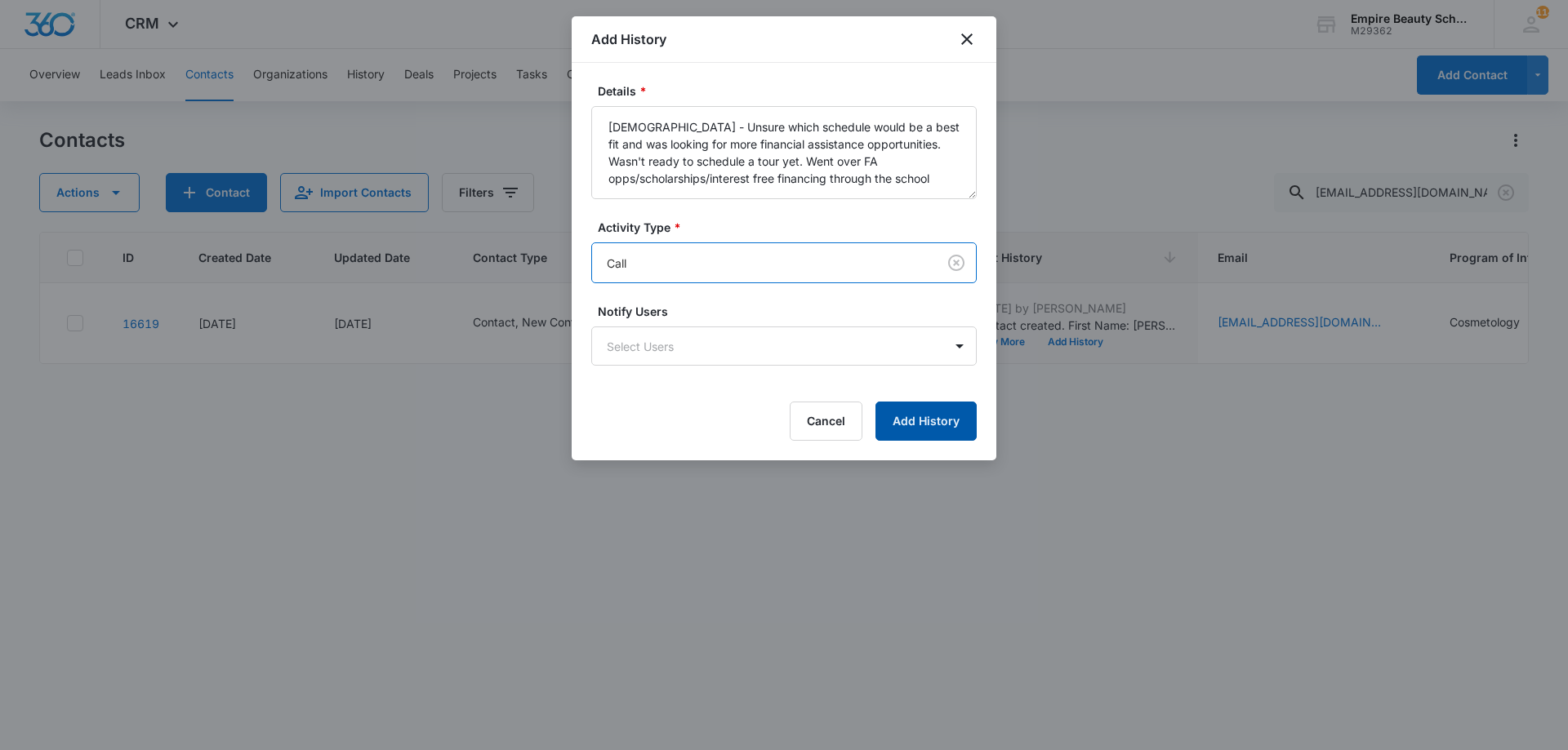
click at [921, 428] on button "Add History" at bounding box center [926, 421] width 101 height 39
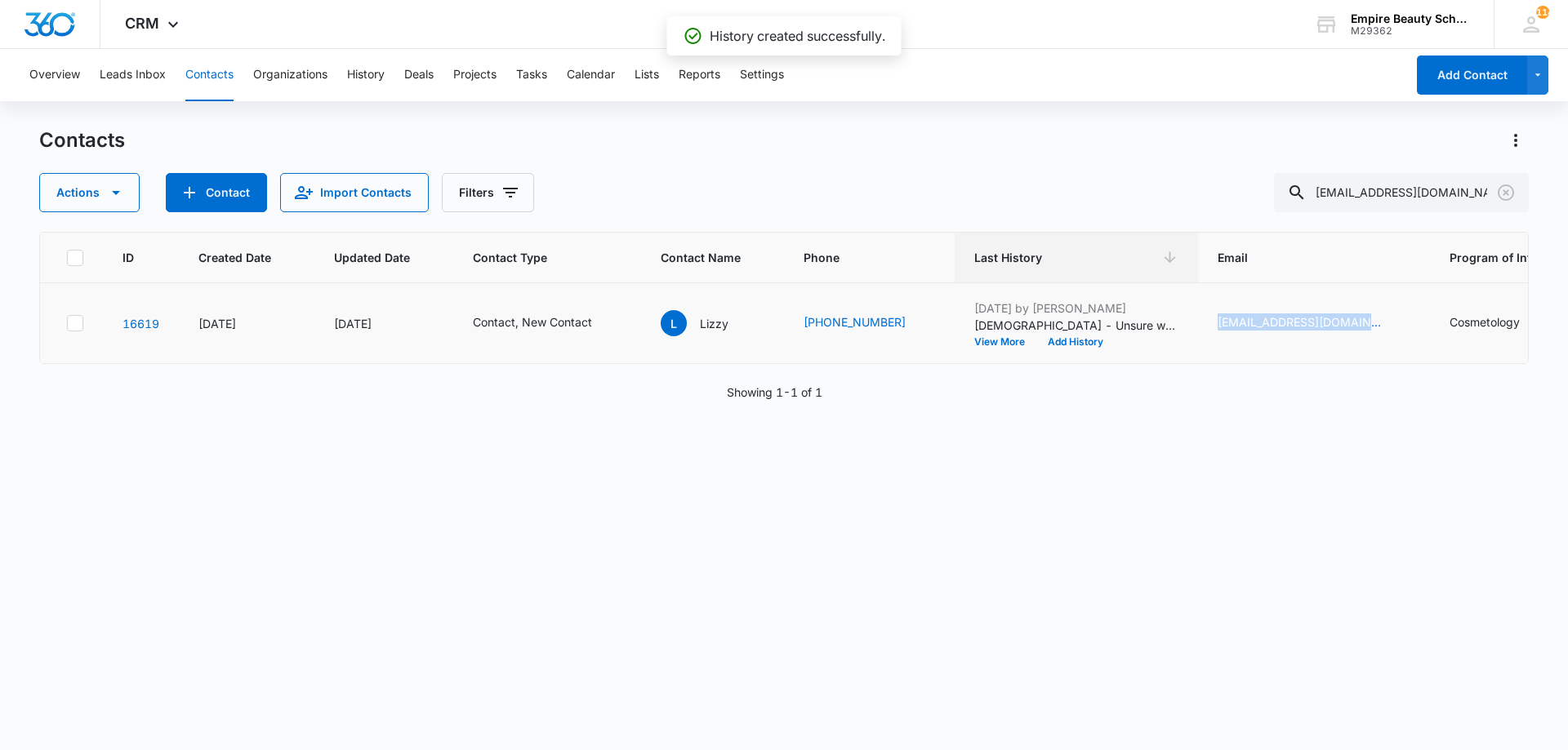
drag, startPoint x: 1233, startPoint y: 324, endPoint x: 1376, endPoint y: 324, distance: 143.0
click at [1376, 324] on td "[EMAIL_ADDRESS][DOMAIN_NAME]" at bounding box center [1314, 324] width 232 height 80
copy link "[EMAIL_ADDRESS][DOMAIN_NAME]"
click at [1062, 344] on button "Add History" at bounding box center [1076, 342] width 79 height 9
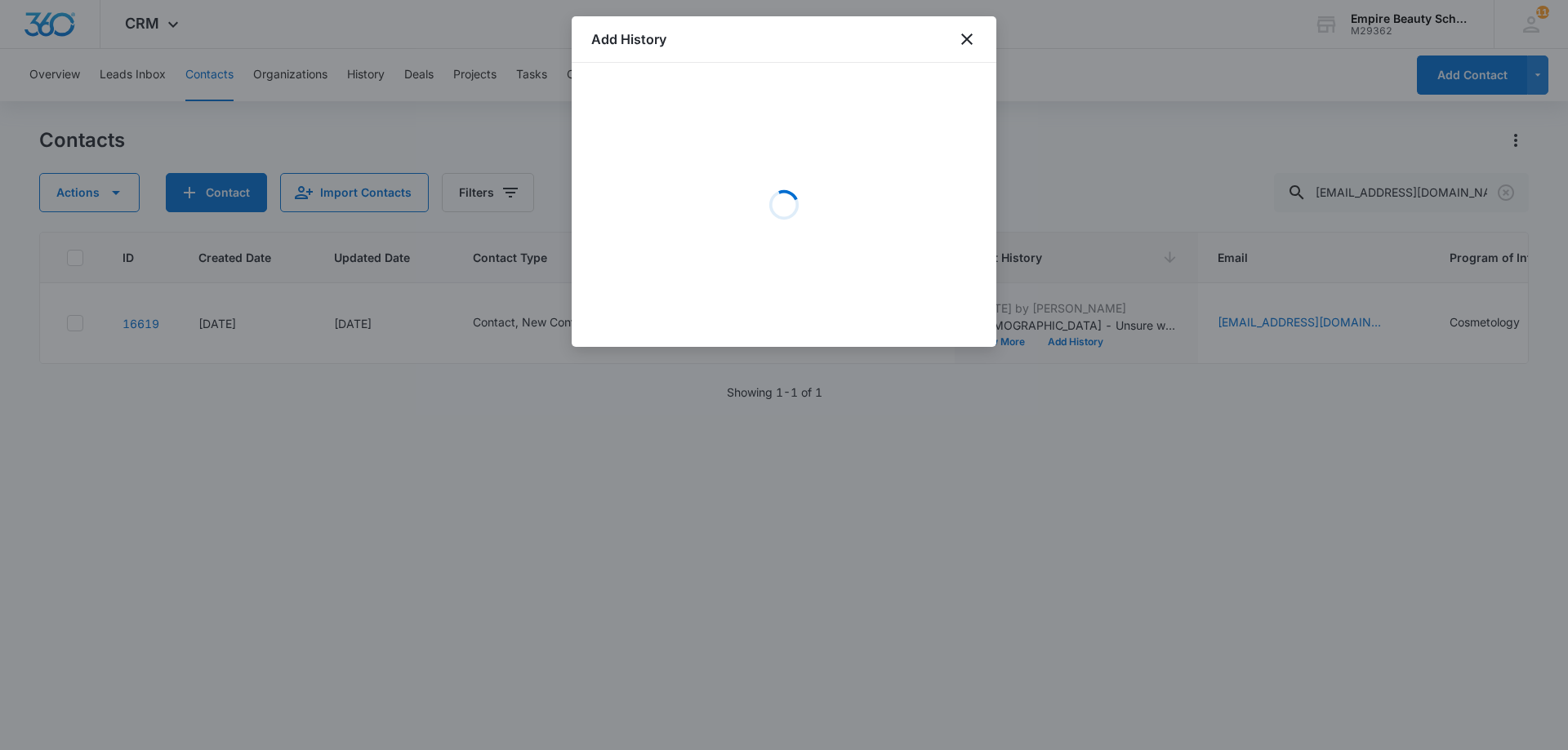
click at [695, 164] on div "Loading" at bounding box center [784, 205] width 385 height 245
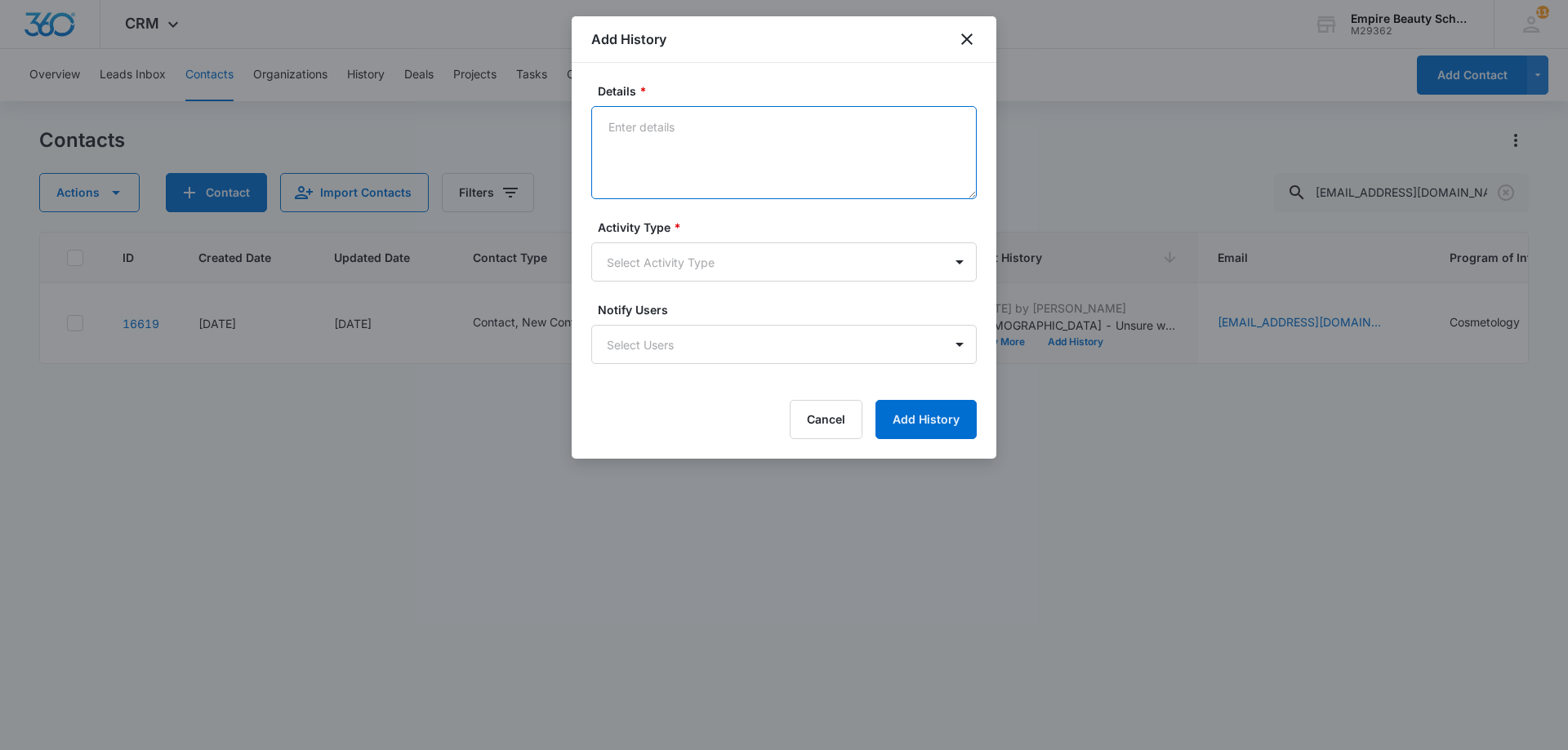
click at [656, 148] on textarea "Details *" at bounding box center [784, 152] width 385 height 93
type textarea "p"
type textarea "Provided link/code to FAFSA and scholarship opps. Course outline and FA by prog…"
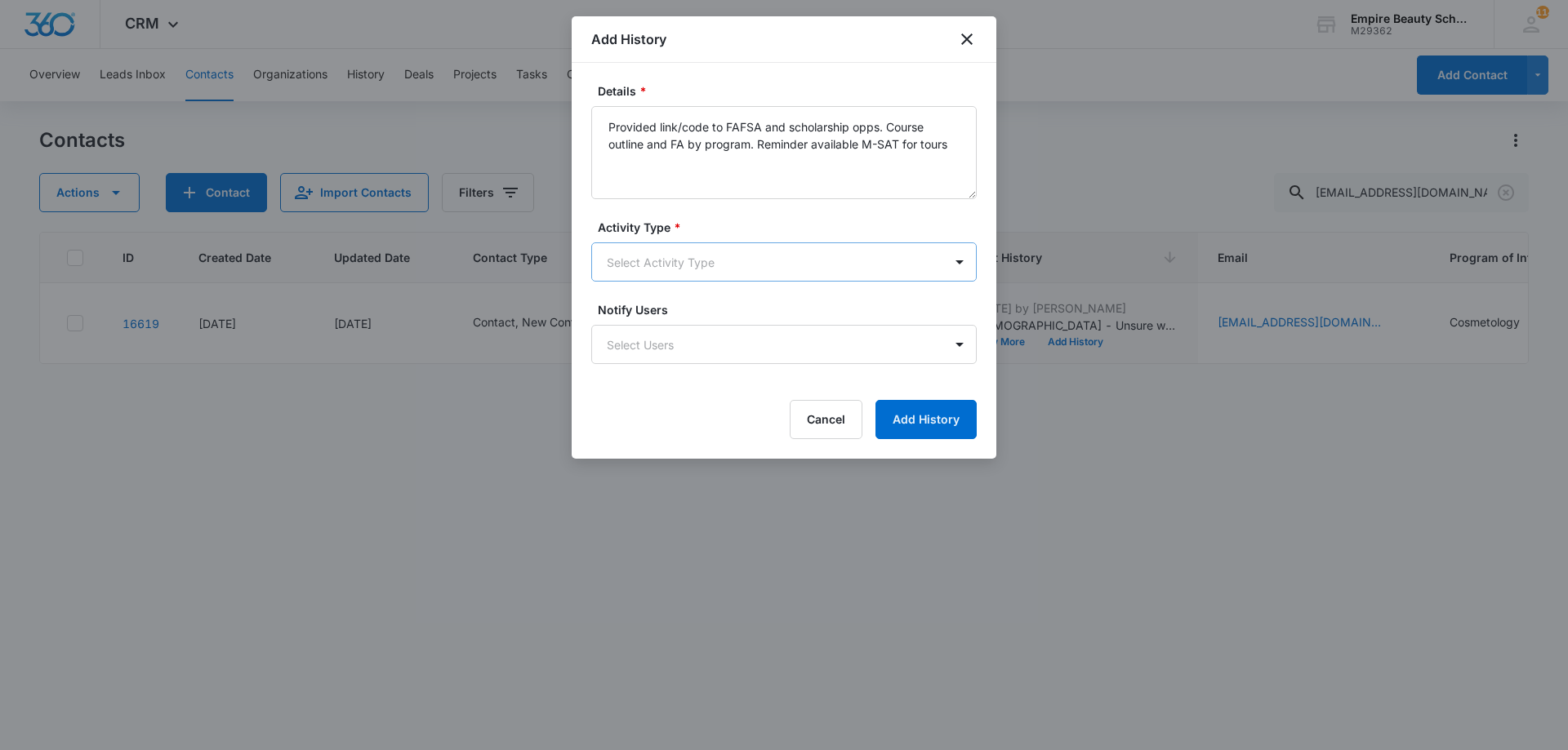
click at [710, 277] on body "CRM Apps Forms CRM Email Shop Payments POS Files Brand Settings Empire Beauty S…" at bounding box center [784, 375] width 1568 height 750
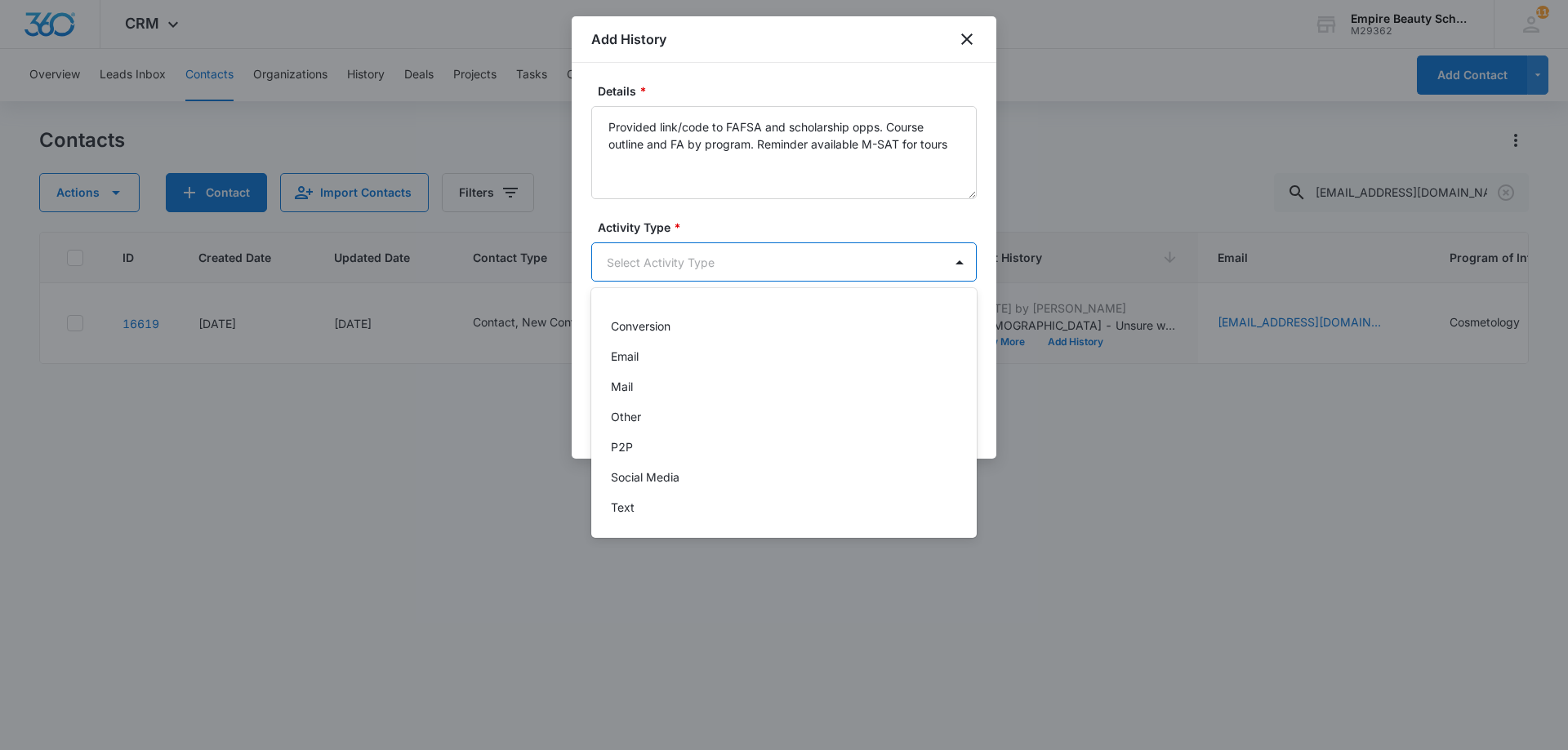
scroll to position [85, 0]
click at [649, 348] on div "Email" at bounding box center [782, 355] width 343 height 17
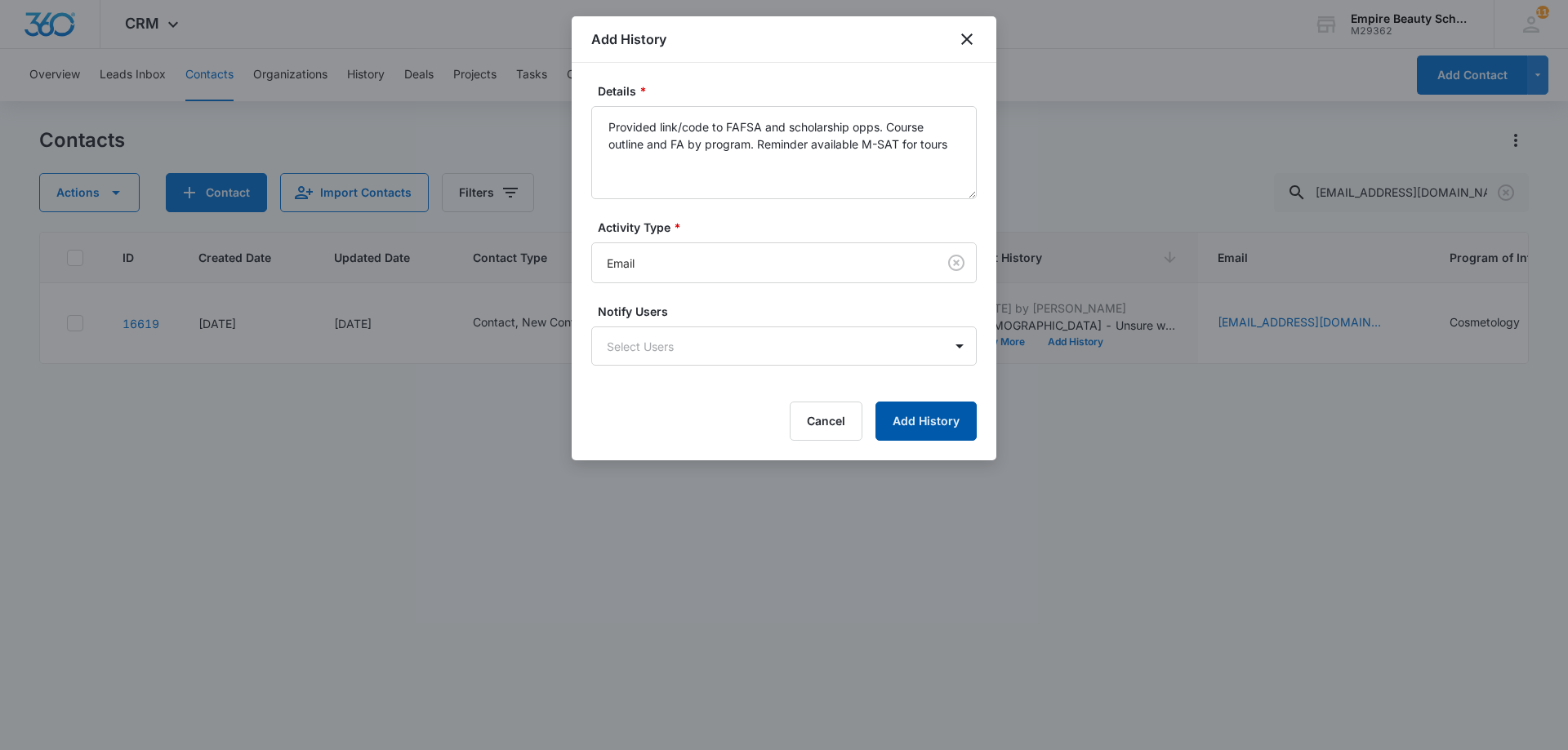
click at [912, 421] on button "Add History" at bounding box center [926, 421] width 101 height 39
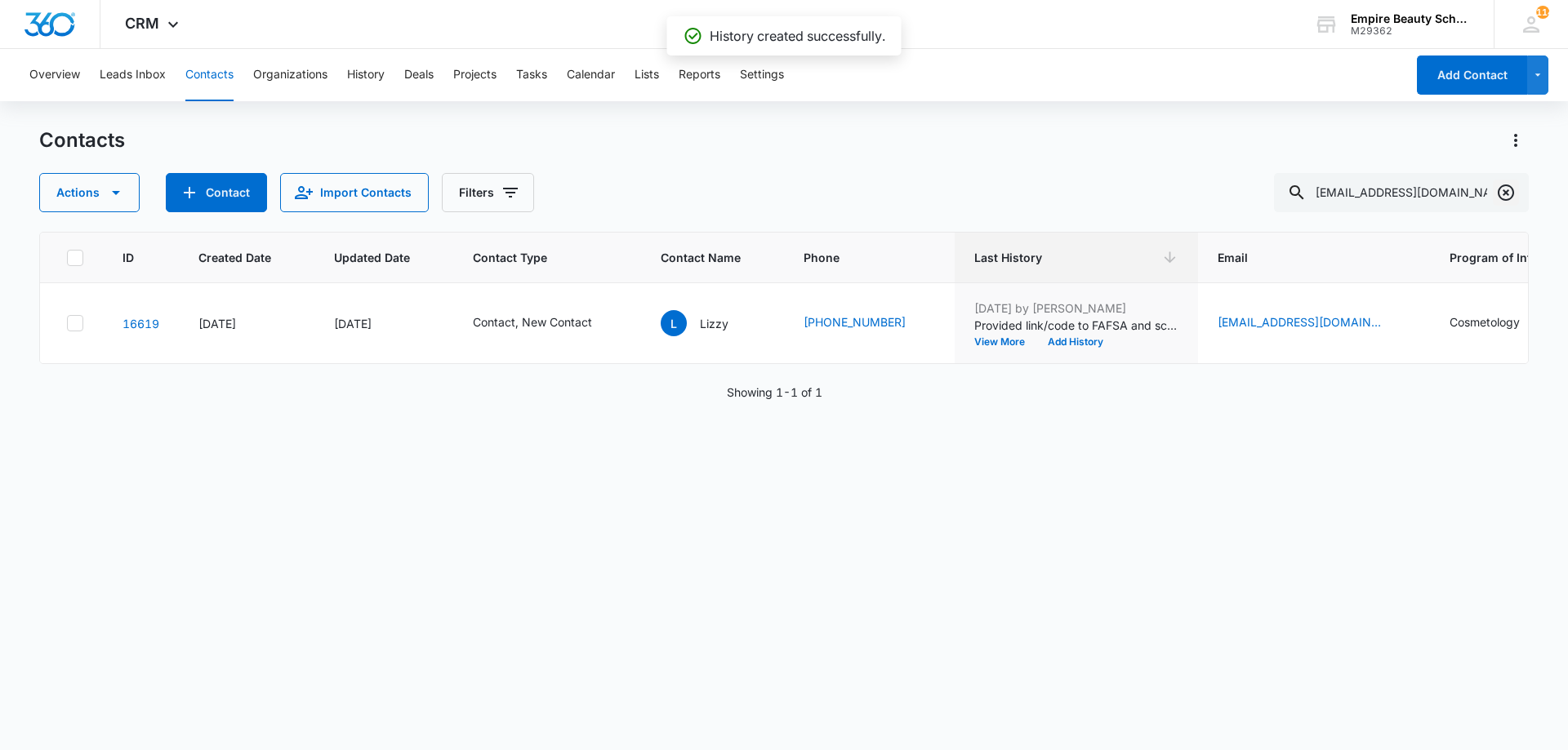
click at [1501, 191] on icon "Clear" at bounding box center [1505, 193] width 20 height 20
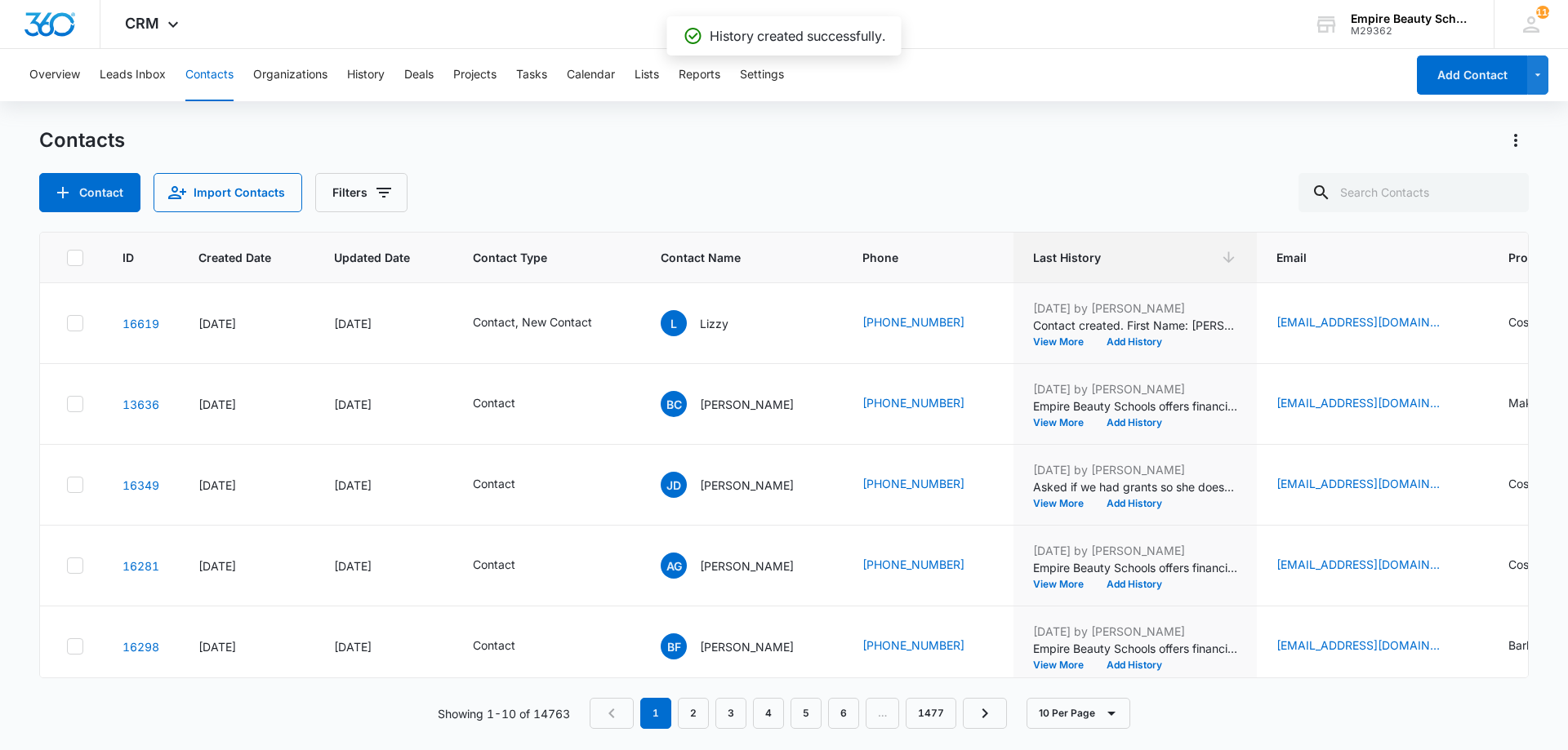
click at [1071, 172] on div "Contacts Contact Import Contacts Filters" at bounding box center [784, 170] width 1489 height 85
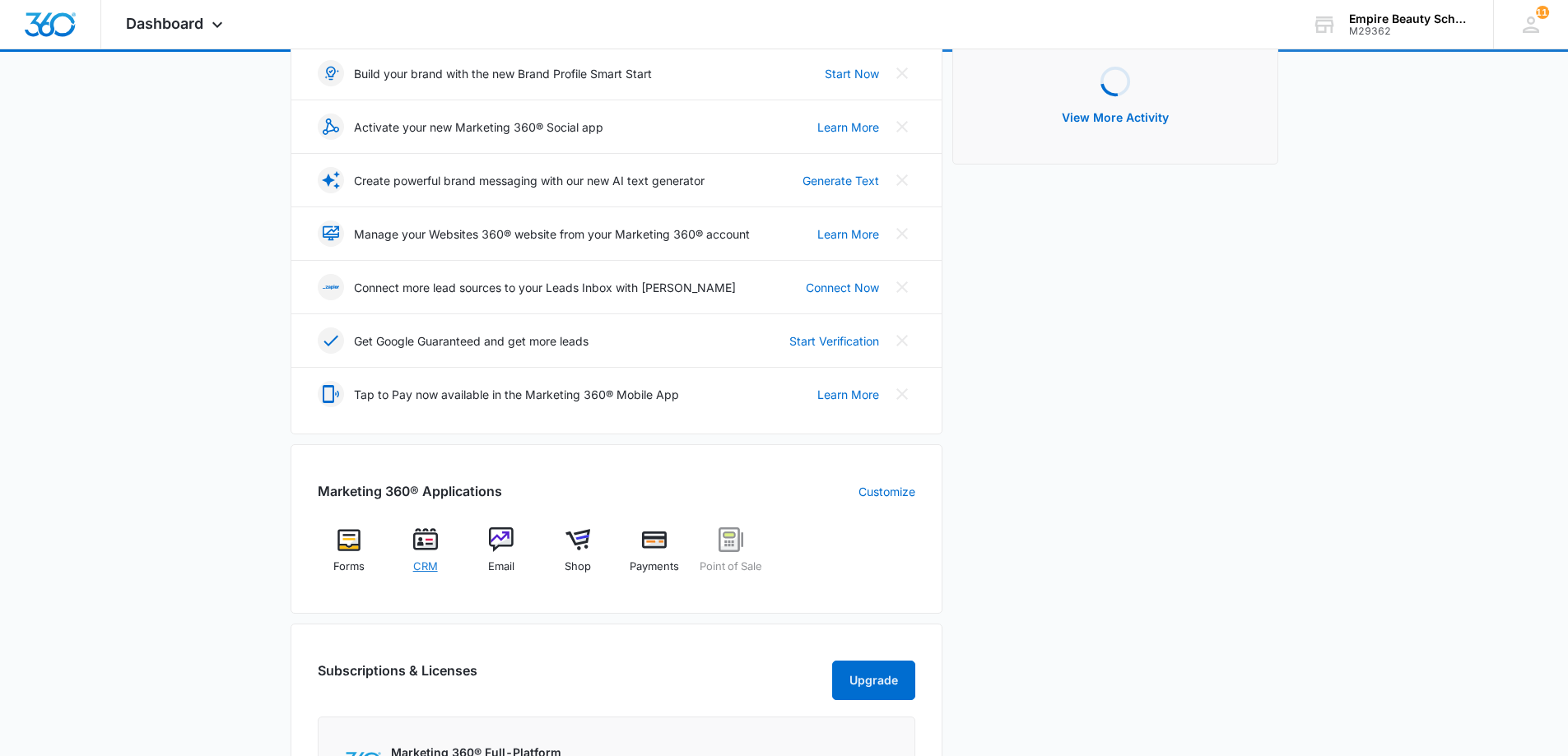
click at [437, 545] on img at bounding box center [426, 539] width 25 height 25
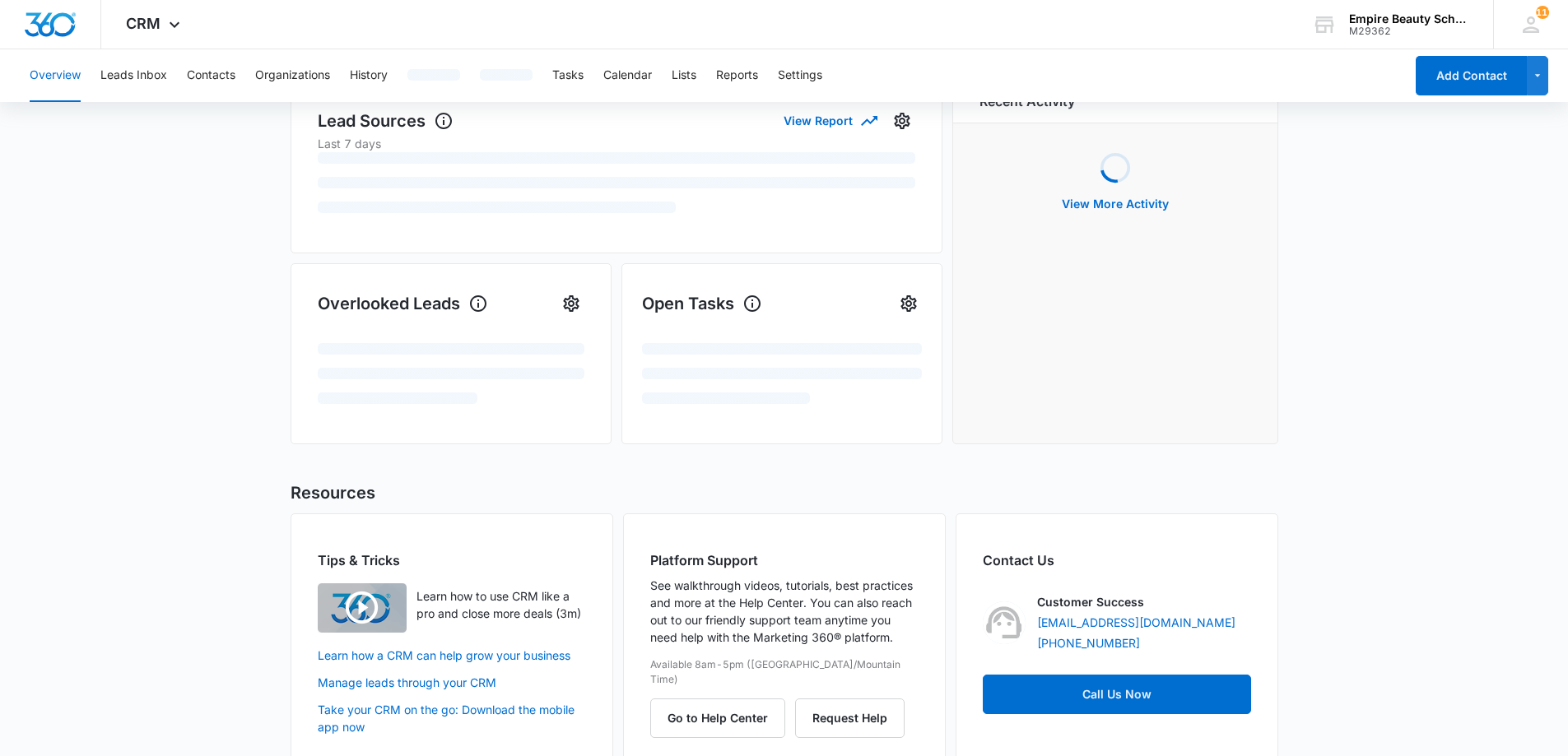
scroll to position [1, 0]
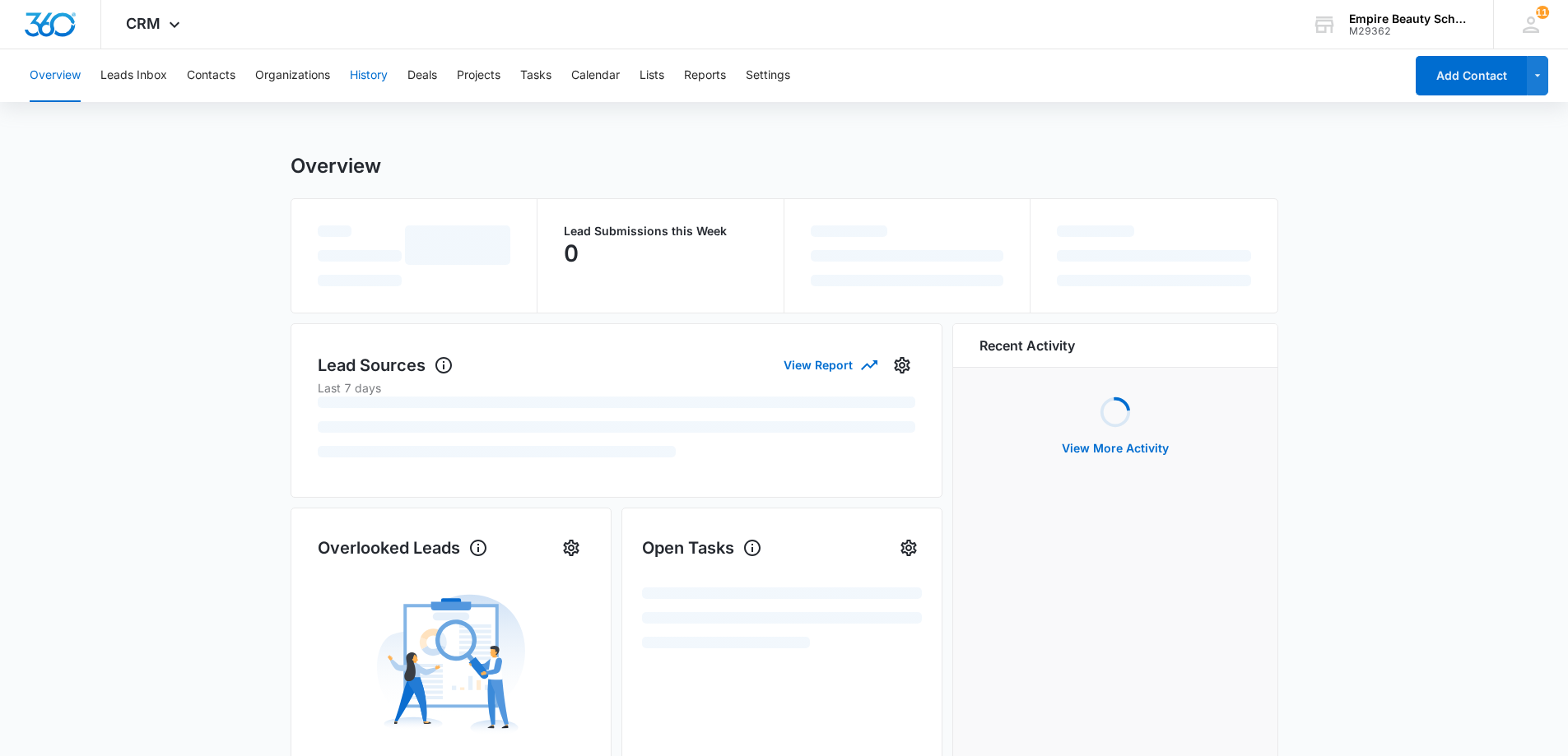
click at [379, 70] on button "History" at bounding box center [369, 75] width 38 height 53
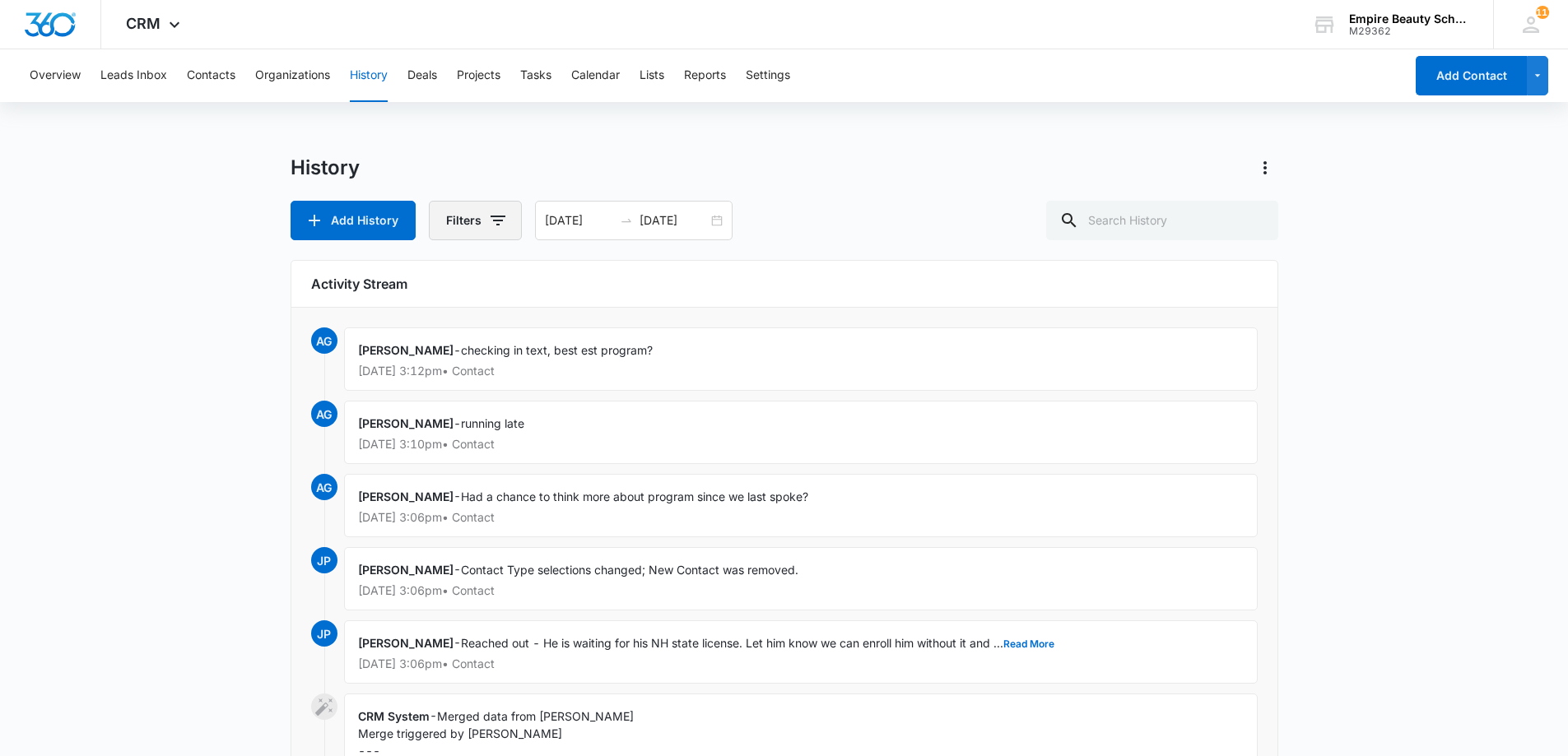
click at [488, 223] on icon "button" at bounding box center [497, 220] width 20 height 20
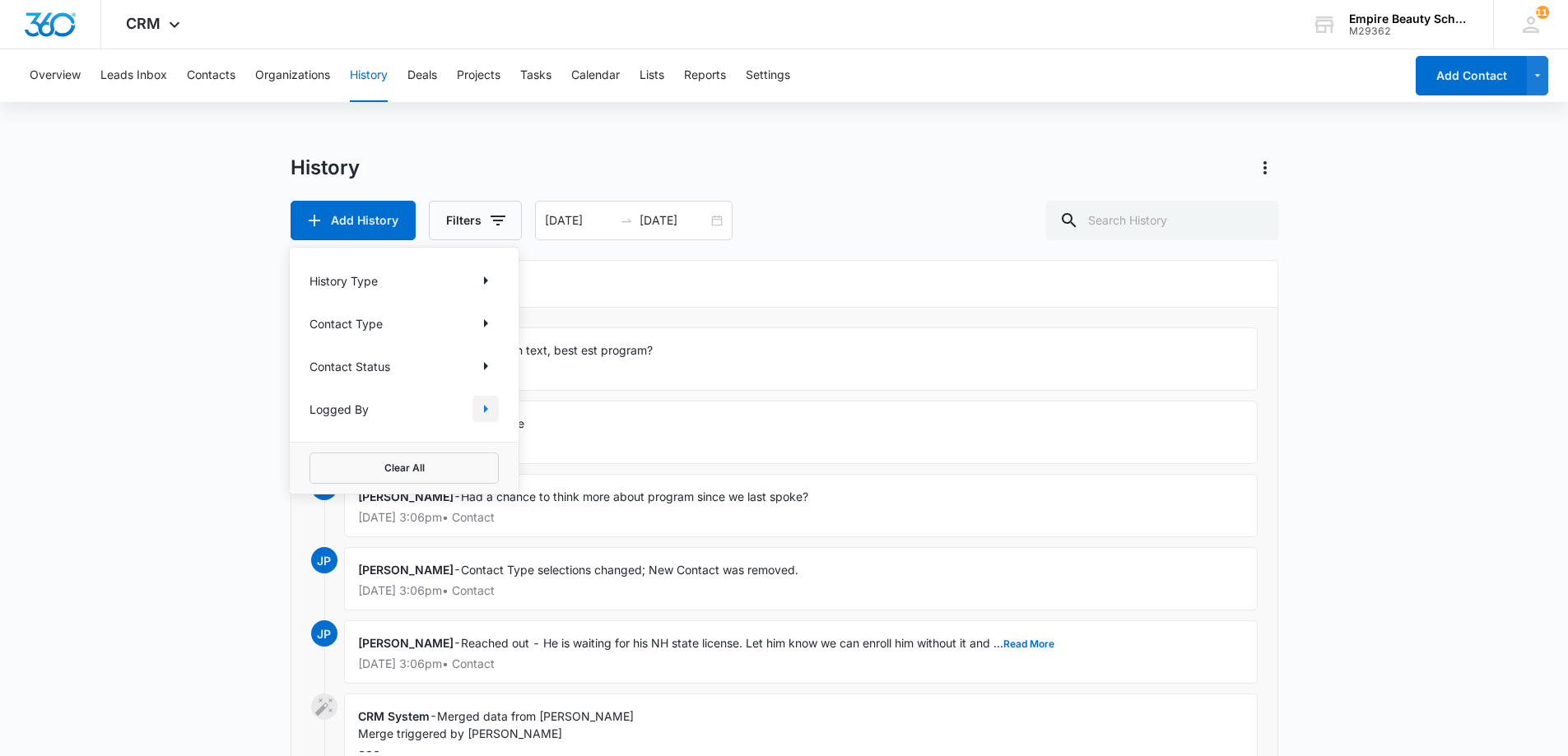
click at [486, 412] on icon "Show Logged By filters" at bounding box center [485, 408] width 20 height 20
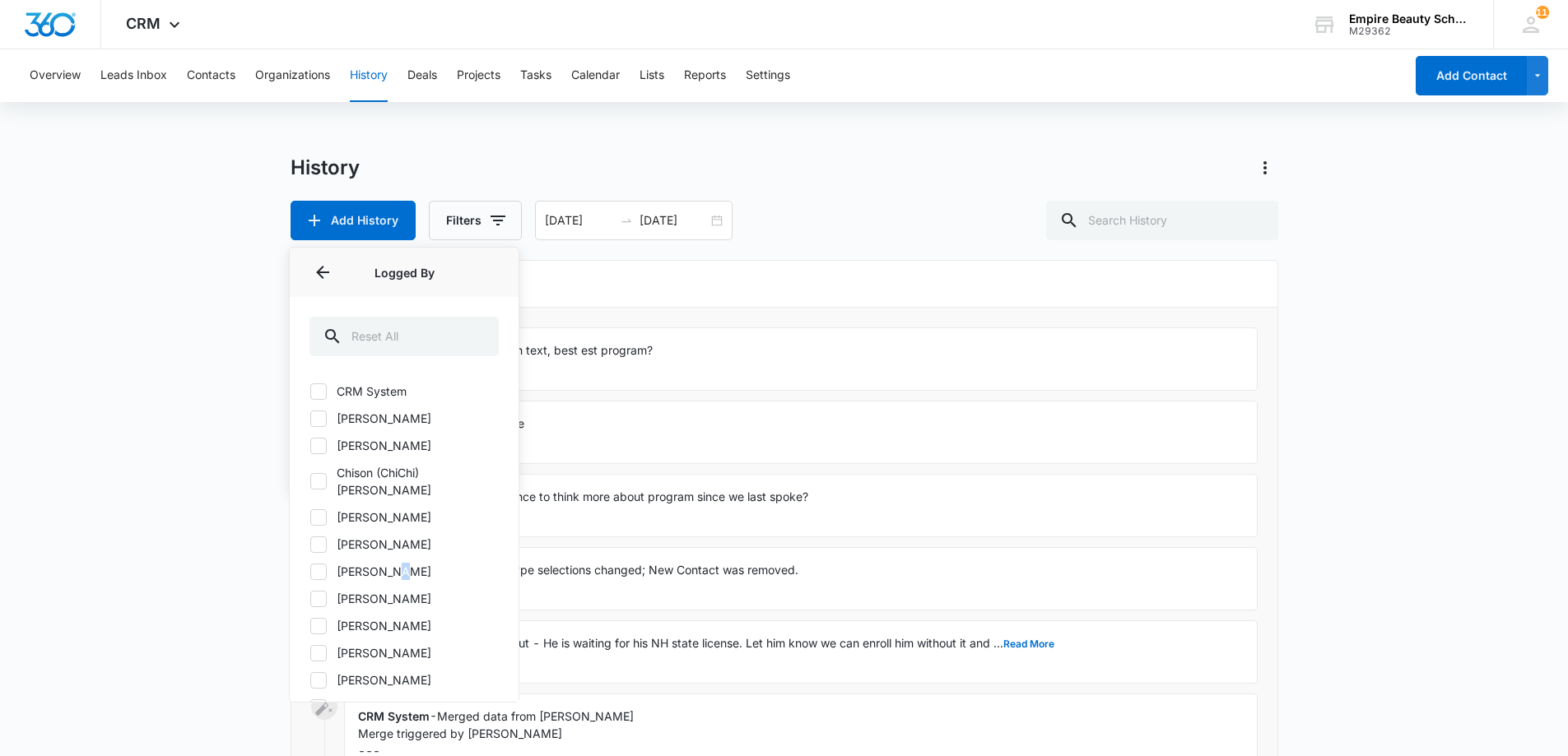
click at [388, 563] on label "[PERSON_NAME]" at bounding box center [403, 571] width 189 height 17
click at [369, 563] on label "[PERSON_NAME]" at bounding box center [403, 571] width 189 height 17
click at [310, 571] on input "[PERSON_NAME]" at bounding box center [309, 571] width 1 height 1
checkbox input "true"
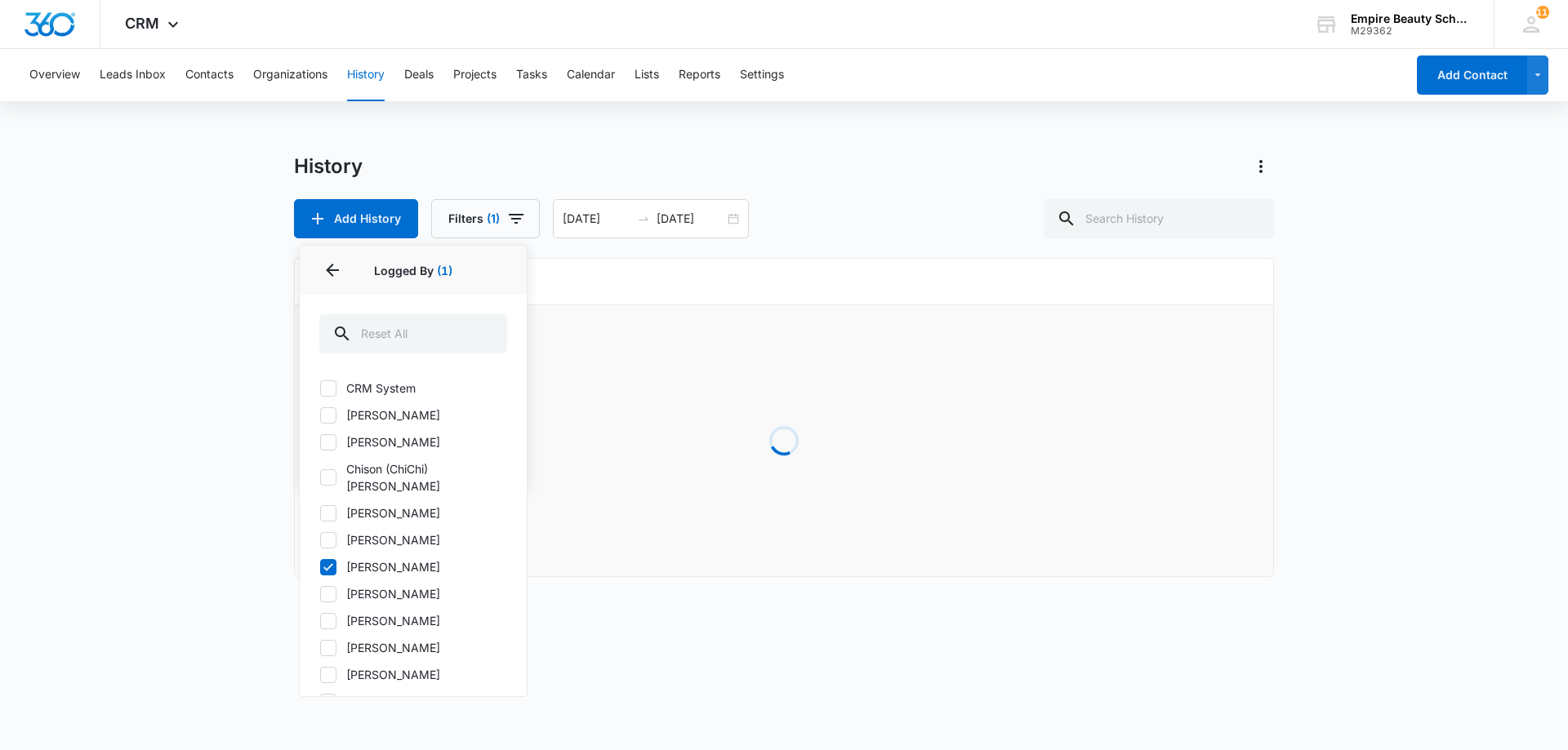
click at [657, 180] on div "History Add History Filters (1) History Type Contact Type Contact Status Logged…" at bounding box center [784, 195] width 980 height 85
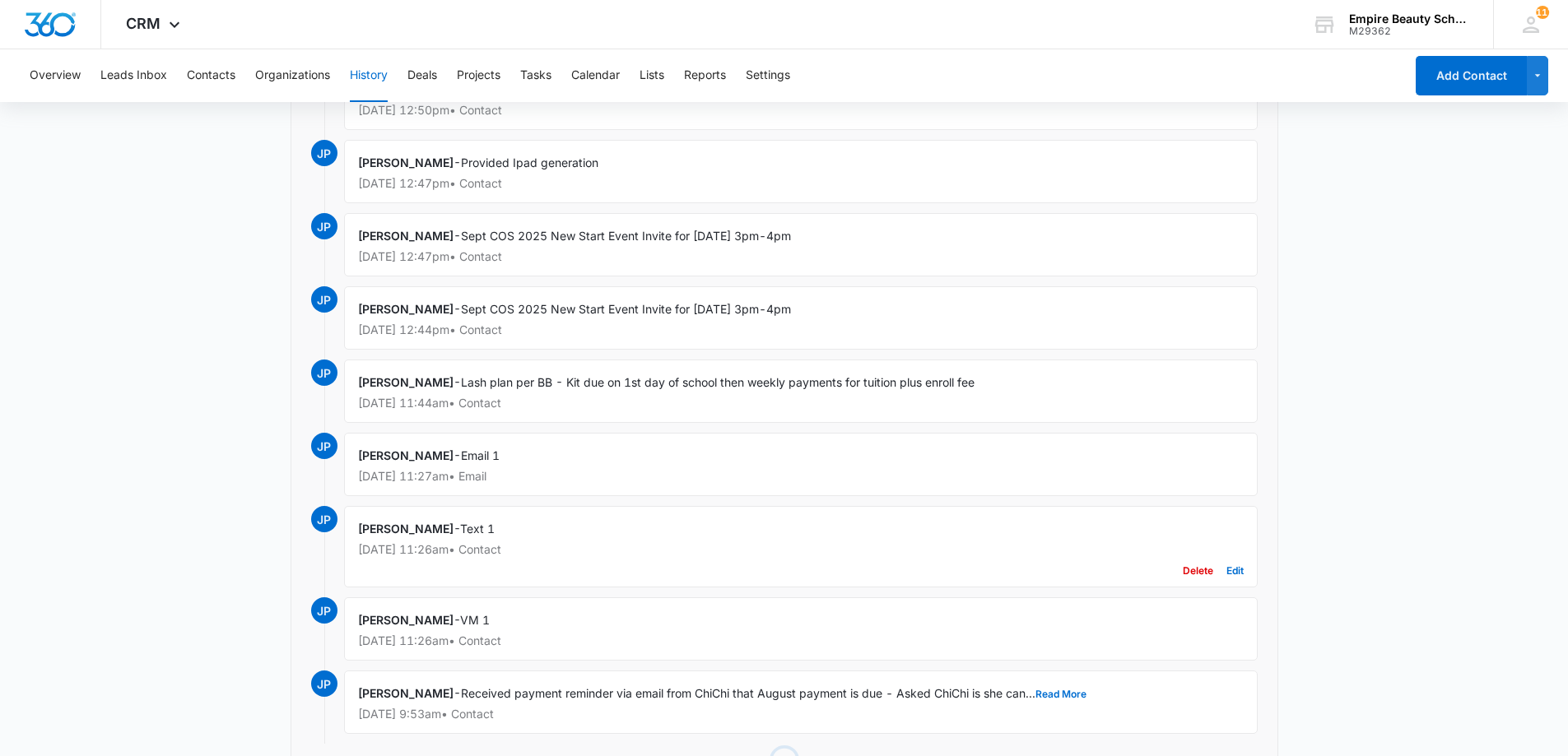
scroll to position [5515, 0]
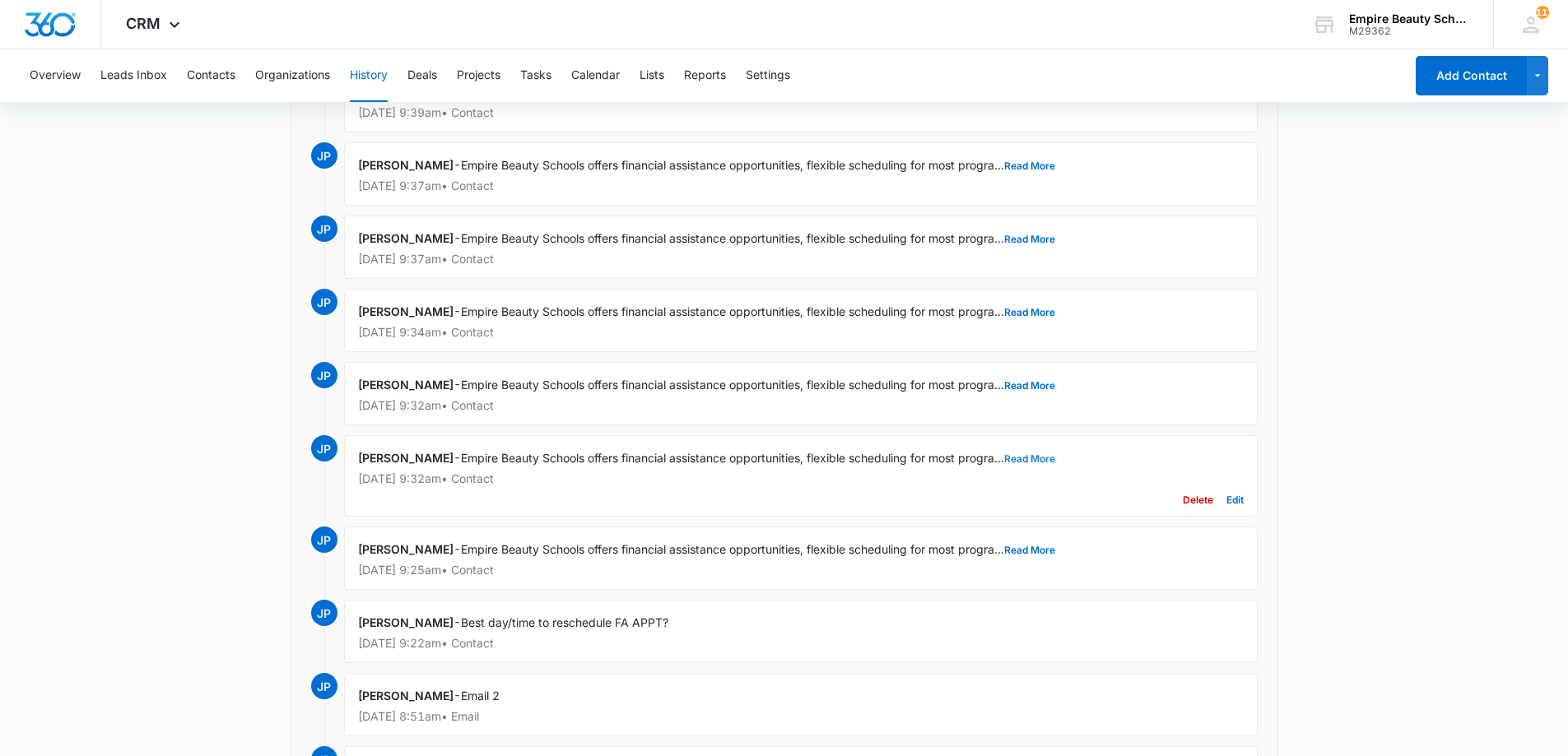
click at [1050, 459] on button "Read More" at bounding box center [1029, 458] width 51 height 9
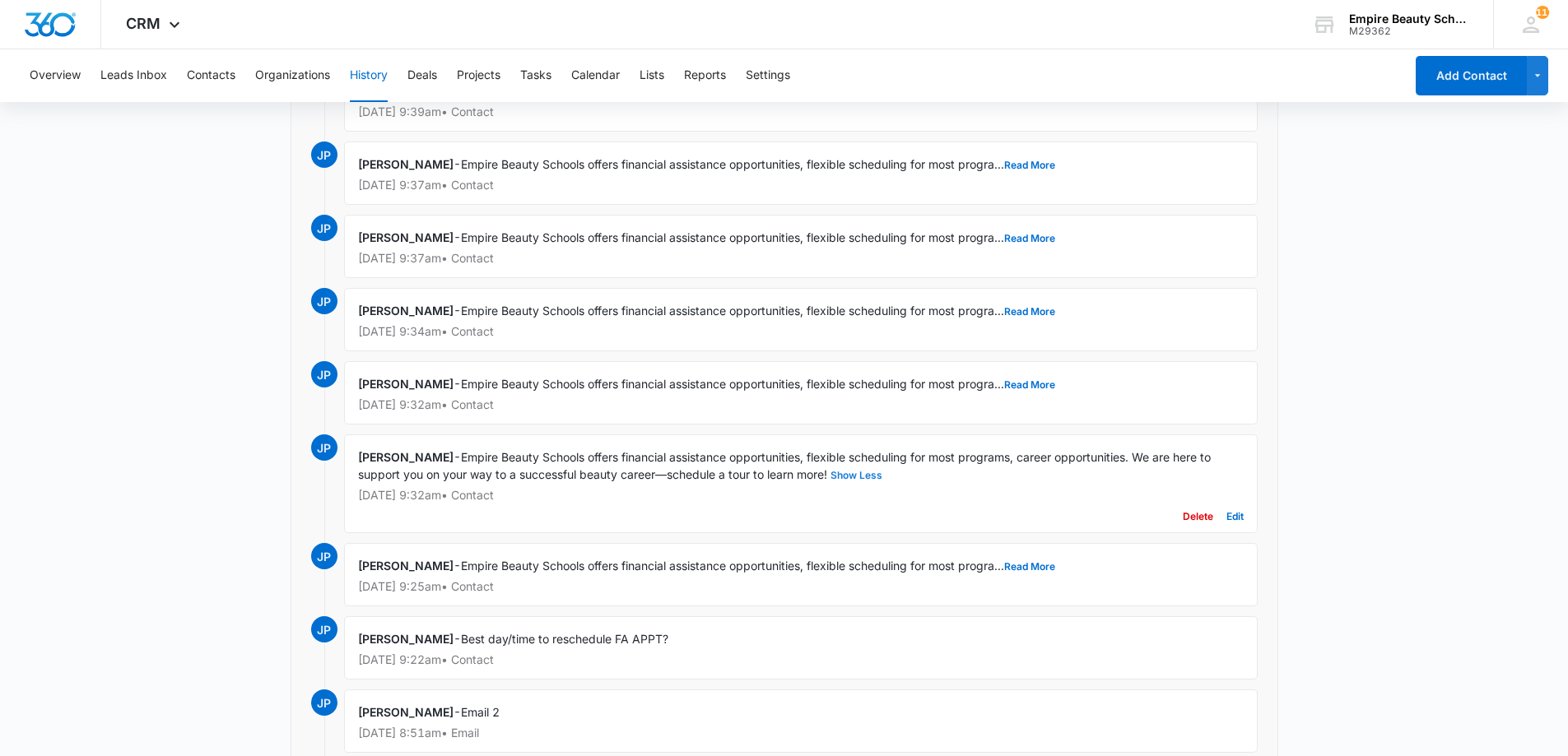
scroll to position [6411, 0]
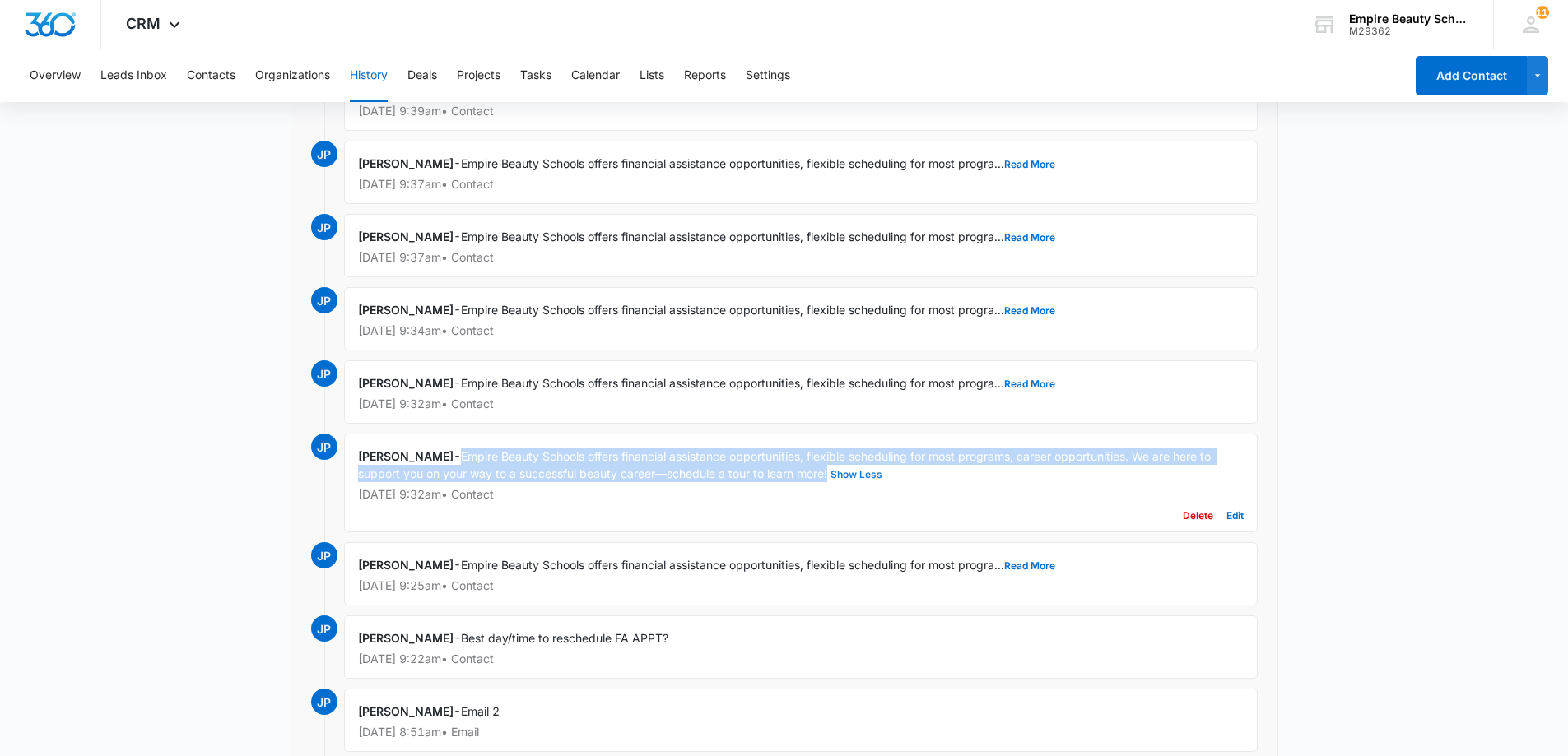
drag, startPoint x: 467, startPoint y: 454, endPoint x: 831, endPoint y: 476, distance: 364.7
click at [831, 476] on span "Empire Beauty Schools offers financial assistance opportunities, flexible sched…" at bounding box center [787, 465] width 857 height 31
copy span "Empire Beauty Schools offers financial assistance opportunities, flexible sched…"
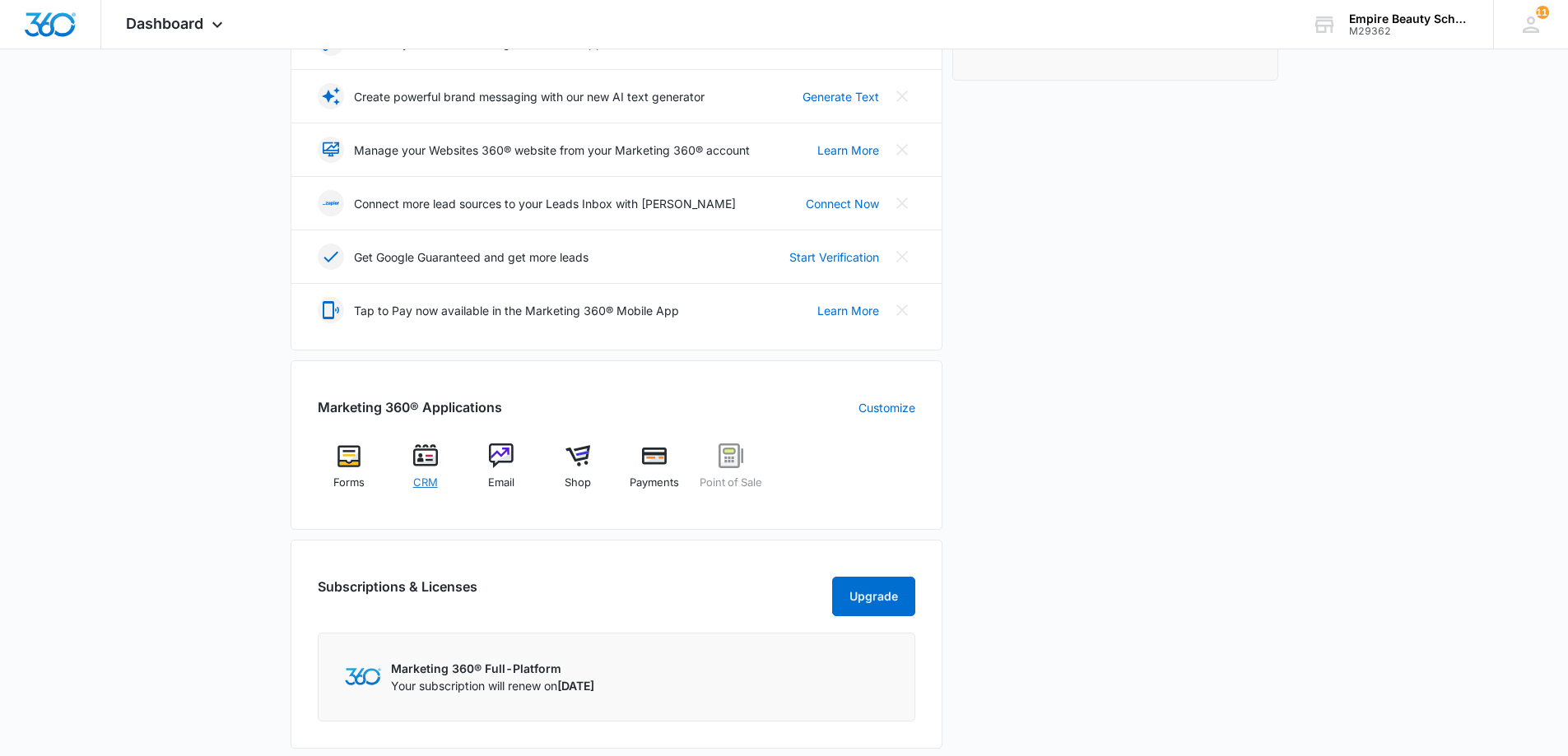
scroll to position [329, 0]
click at [423, 469] on div "CRM" at bounding box center [425, 472] width 63 height 59
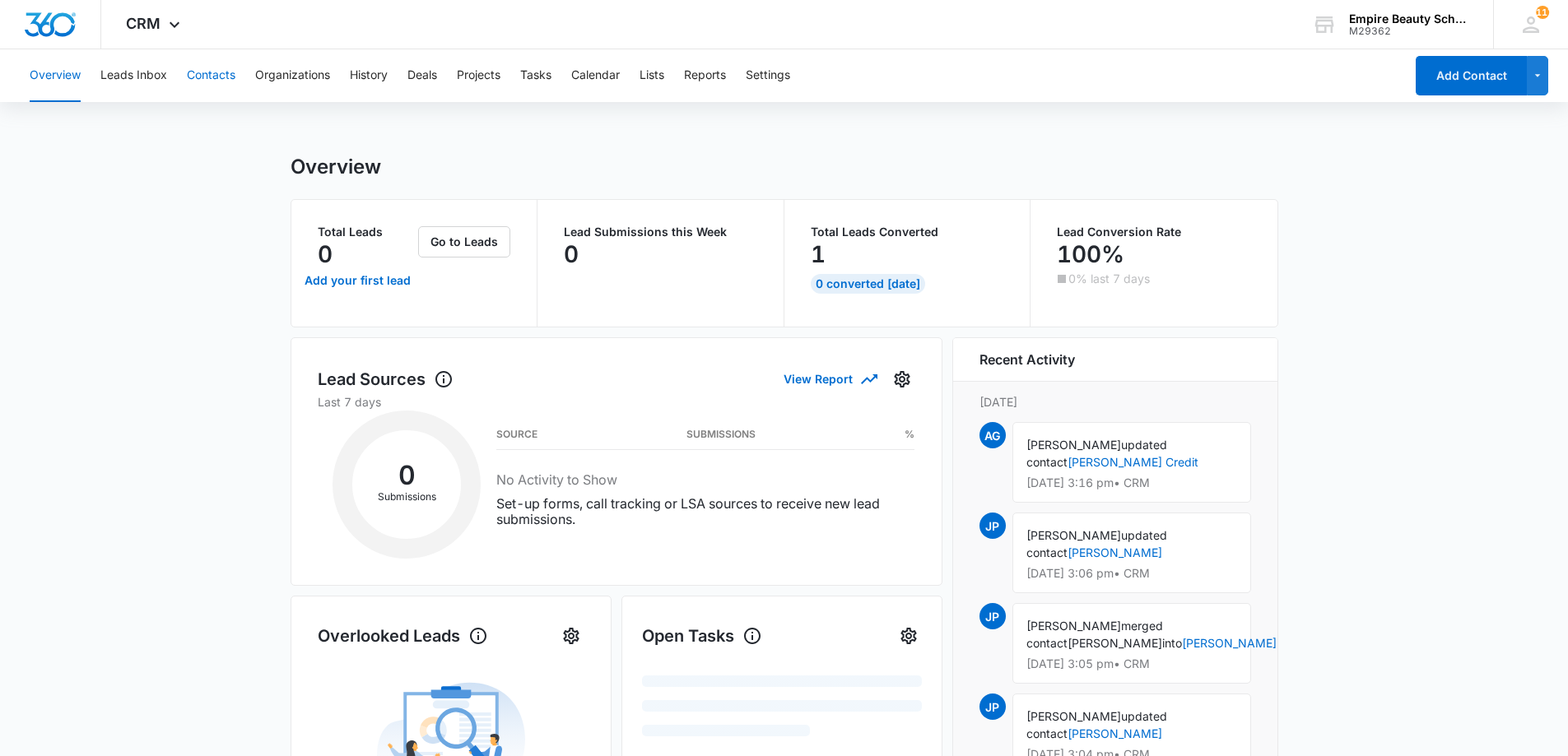
click at [205, 76] on button "Contacts" at bounding box center [211, 75] width 48 height 53
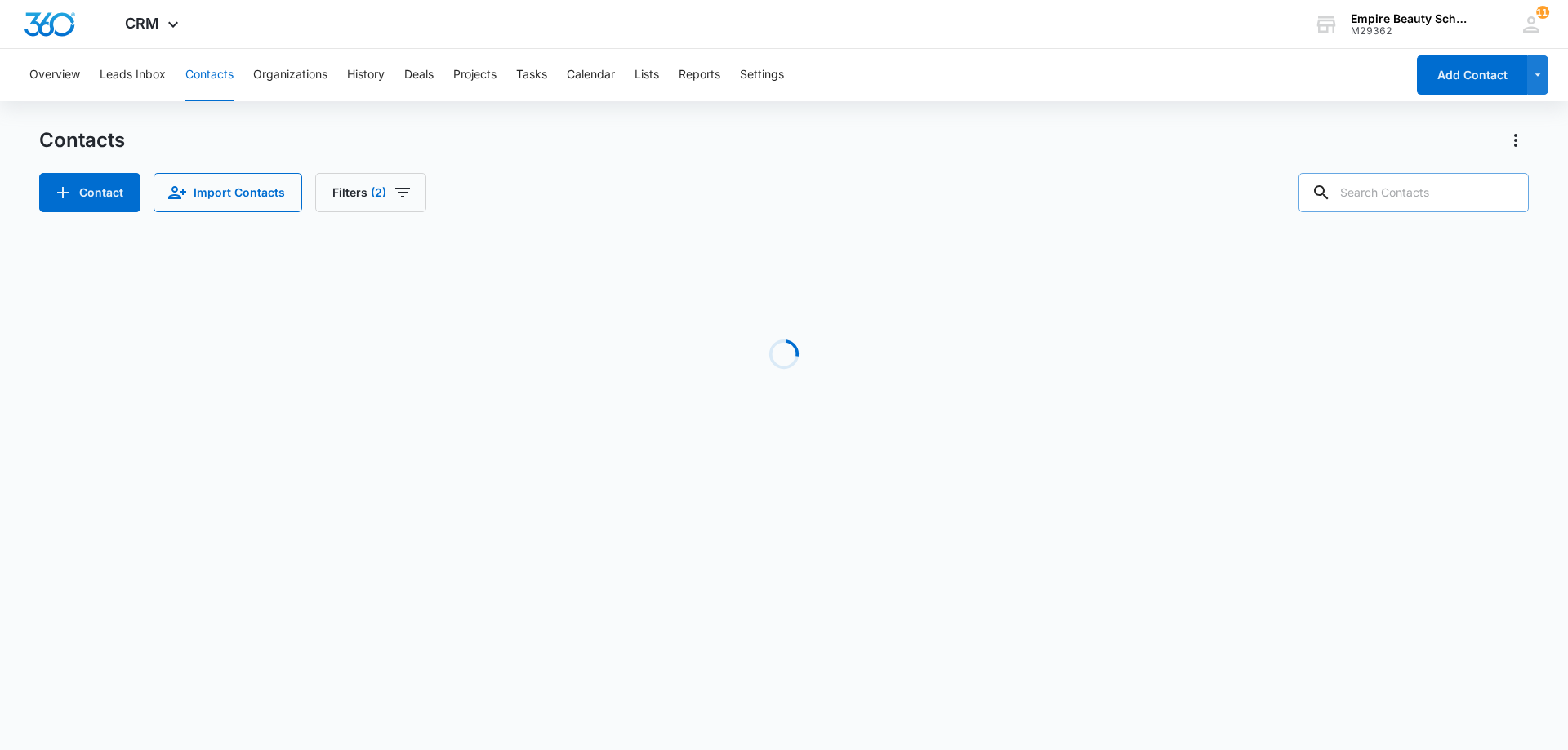
click at [1389, 187] on input "text" at bounding box center [1413, 193] width 230 height 39
type input "3605"
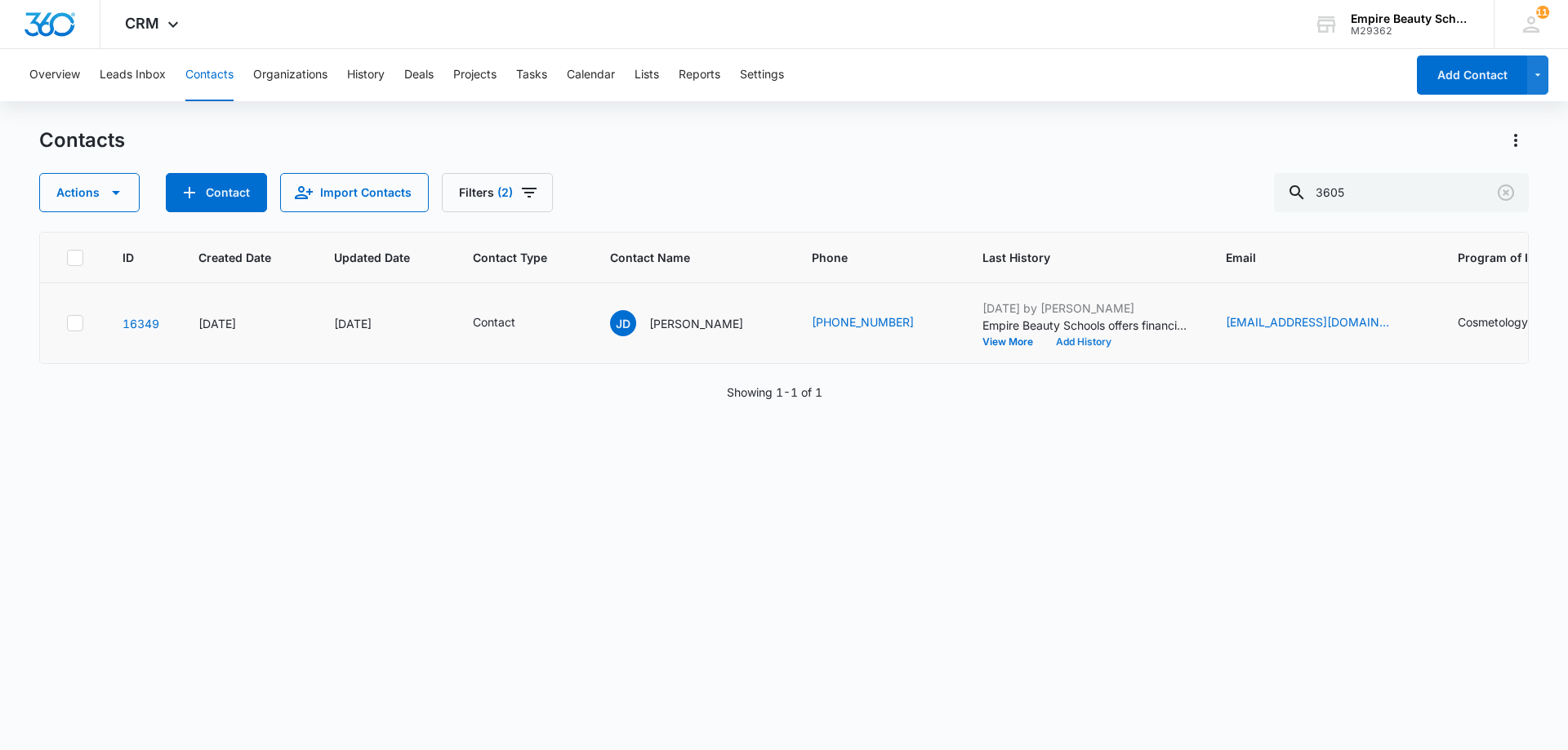
click at [1082, 342] on button "Add History" at bounding box center [1083, 342] width 79 height 9
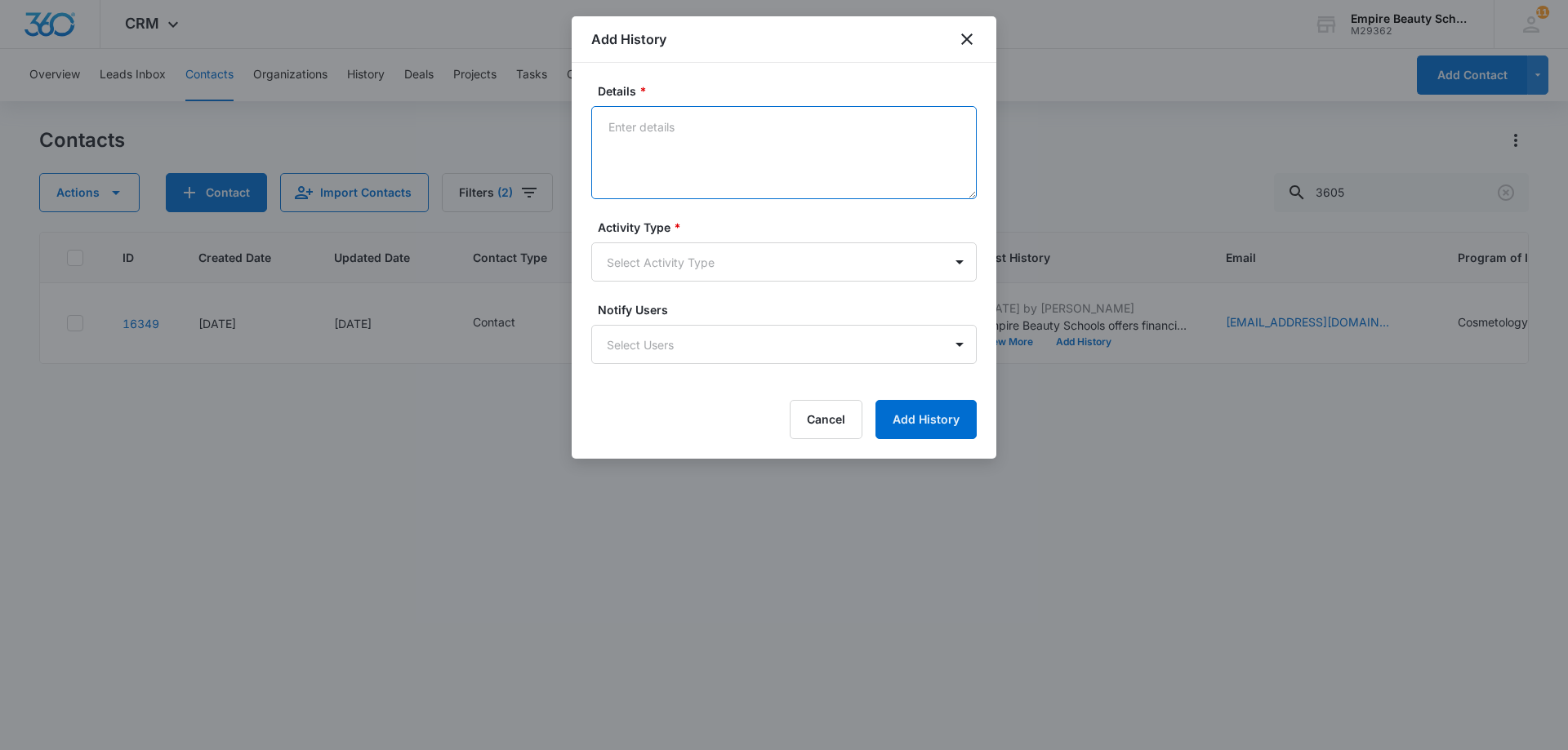
click at [681, 150] on textarea "Details *" at bounding box center [784, 152] width 385 height 93
click at [897, 141] on textarea "Asked if we had grants so she doesn't have to pay off student loans for the res…" at bounding box center [784, 152] width 385 height 93
click at [964, 152] on textarea "Asked if we had grants so she doesn't have to pay off student loans for the res…" at bounding box center [784, 152] width 385 height 93
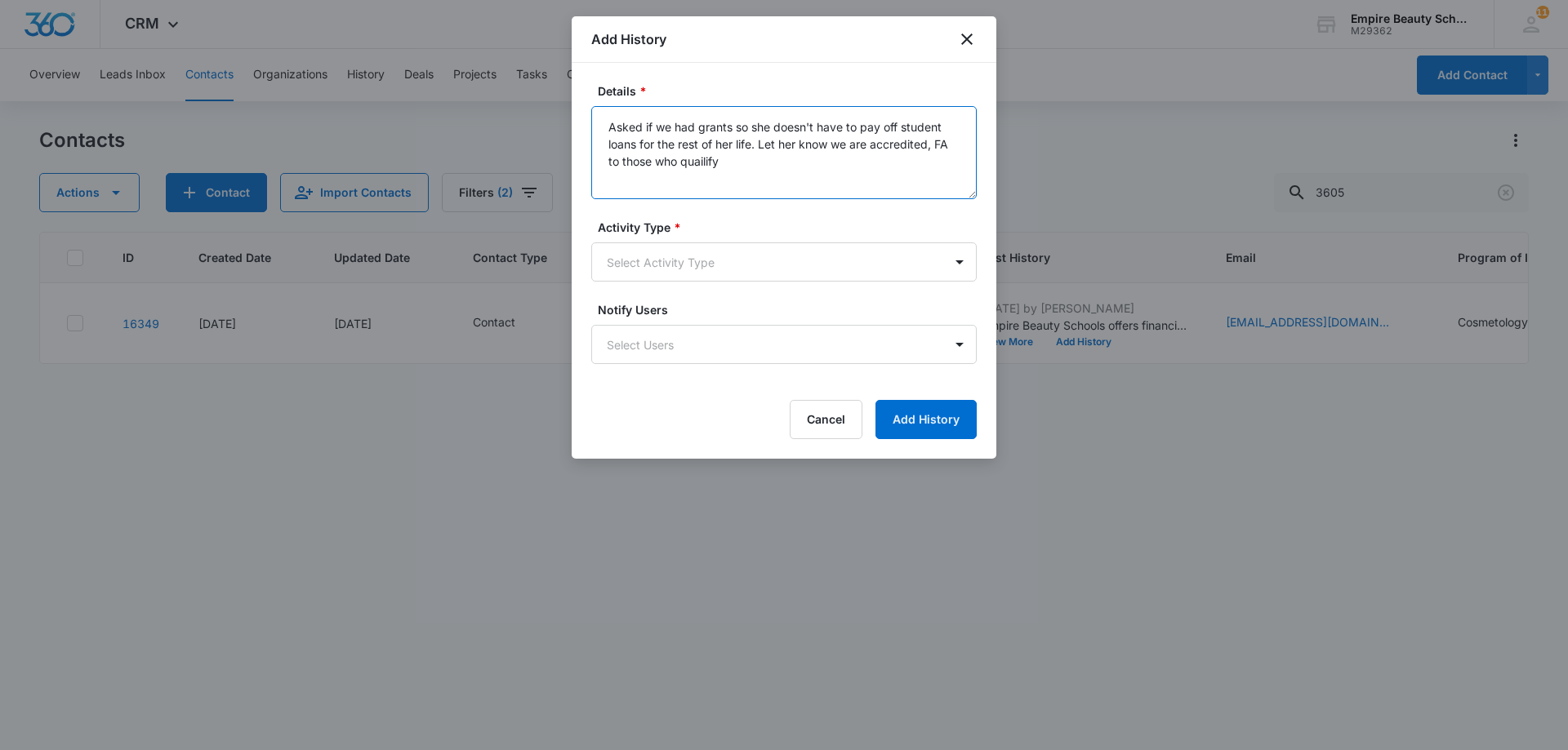
click at [710, 165] on textarea "Asked if we had grants so she doesn't have to pay off student loans for the res…" at bounding box center [784, 152] width 385 height 93
type textarea "Asked if we had grants so she doesn't have to pay off student loans for the res…"
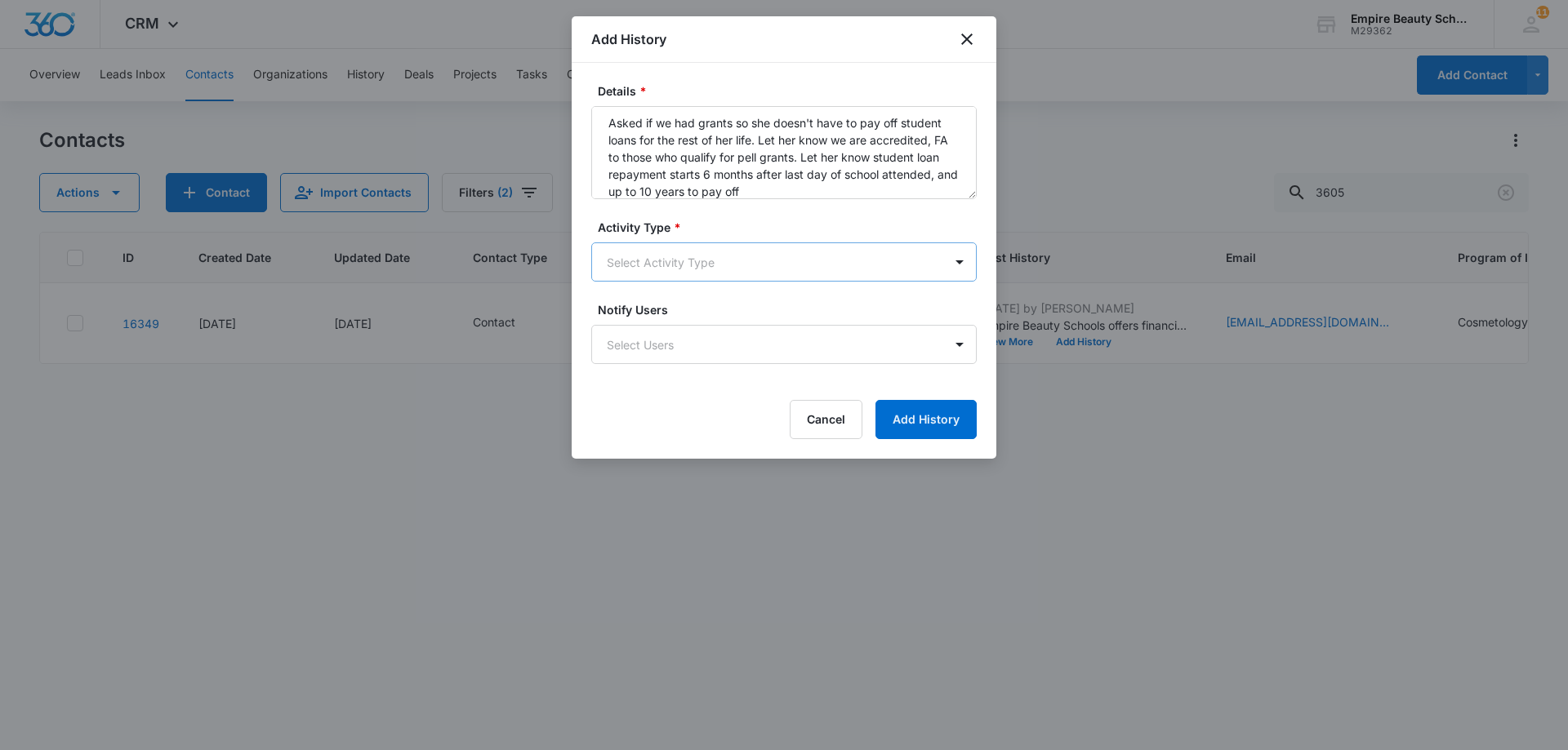
click at [713, 273] on body "CRM Apps Forms CRM Email Shop Payments POS Files Brand Settings Empire Beauty S…" at bounding box center [784, 375] width 1568 height 750
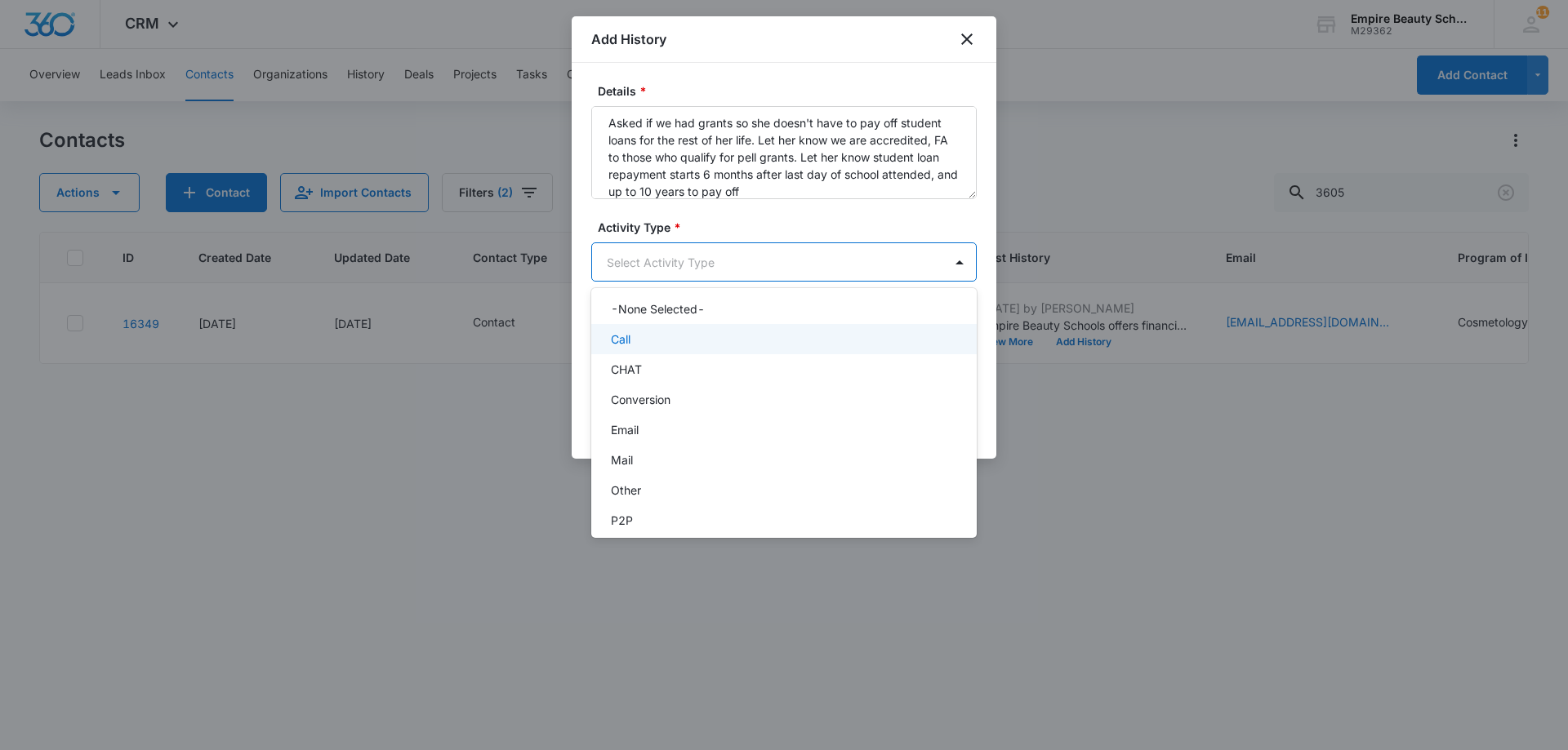
scroll to position [85, 0]
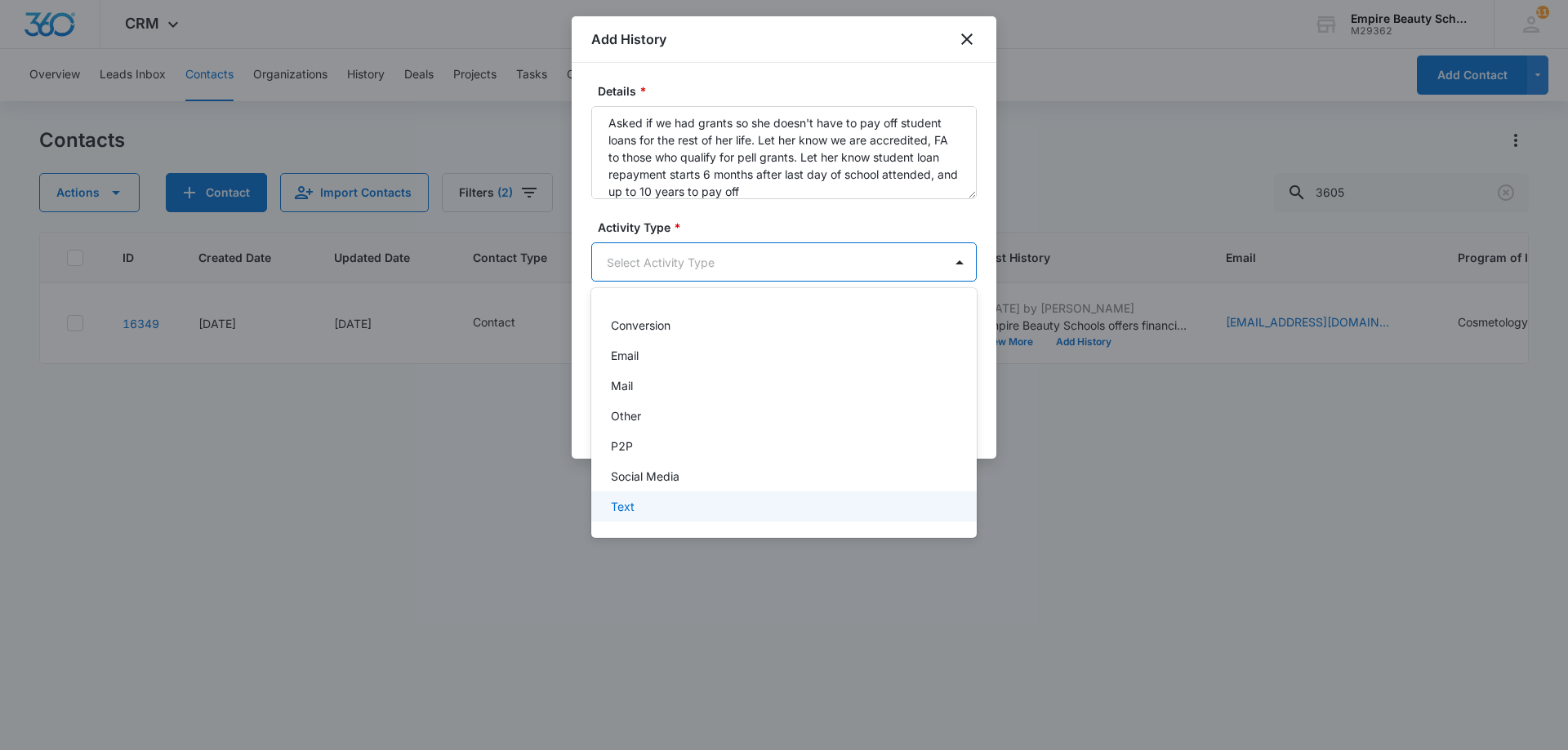
click at [641, 511] on div "Text" at bounding box center [782, 507] width 343 height 17
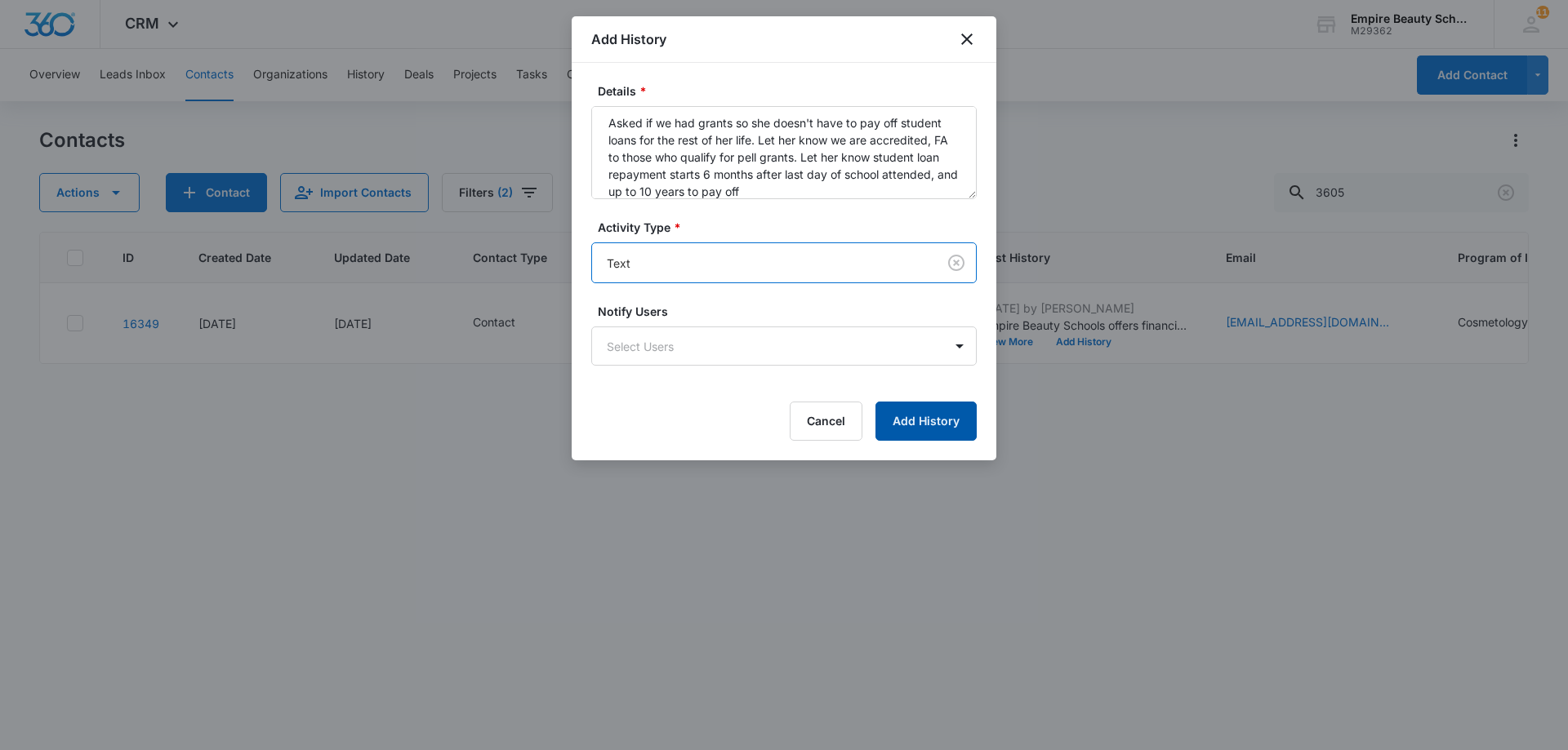
click at [940, 413] on button "Add History" at bounding box center [926, 421] width 101 height 39
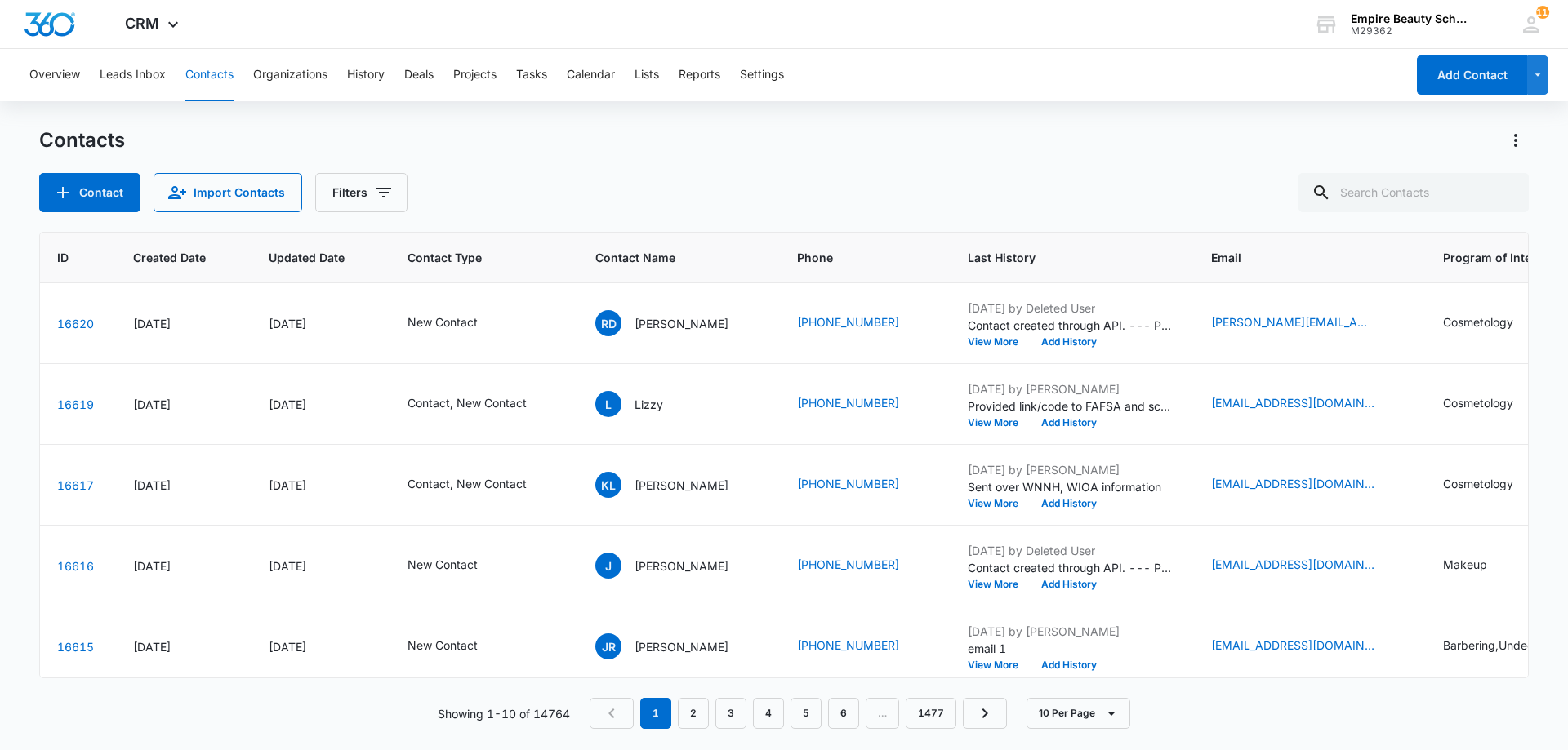
scroll to position [0, 143]
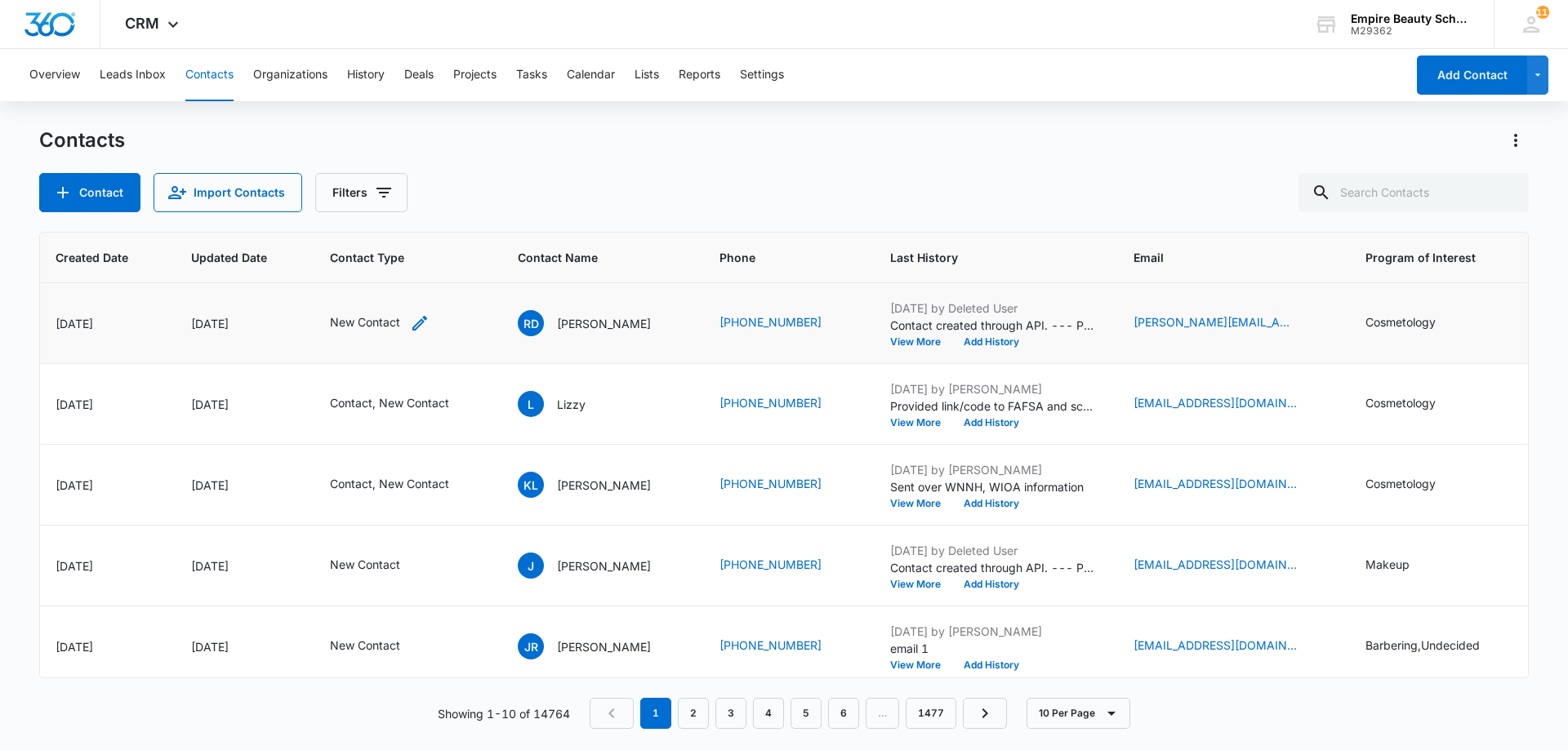
click at [420, 324] on icon "Contact Type - New Contact - Select to Edit Field" at bounding box center [420, 323] width 20 height 20
click at [408, 216] on input "text" at bounding box center [409, 218] width 3 height 17
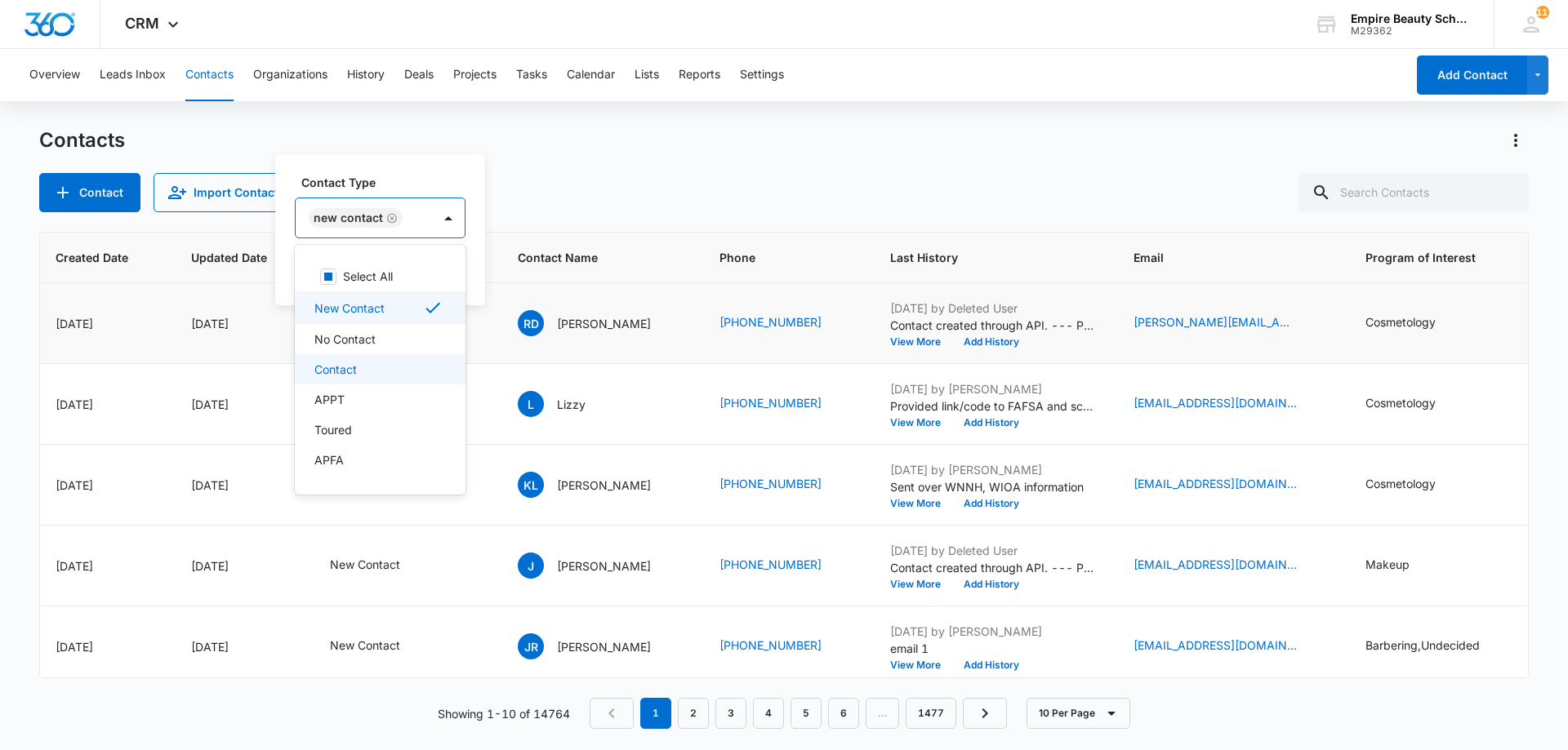
click at [309, 373] on div "Contact" at bounding box center [379, 369] width 170 height 30
click at [377, 198] on div "New Contact Contact" at bounding box center [414, 218] width 241 height 41
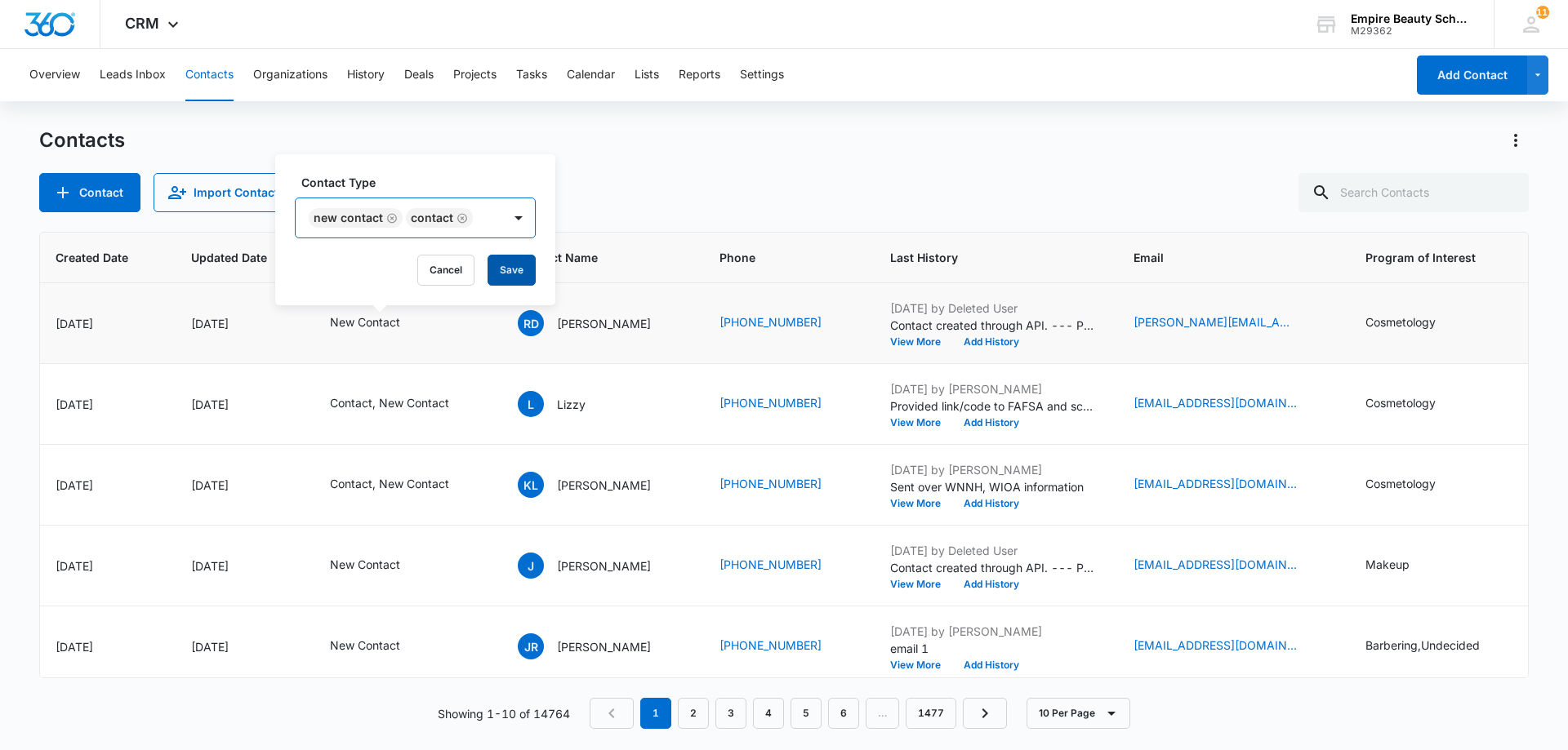
click at [513, 281] on button "Save" at bounding box center [511, 270] width 48 height 31
click at [1306, 315] on icon "Email - rachel.dalphond@gmail.com - Select to Edit Field" at bounding box center [1315, 323] width 20 height 20
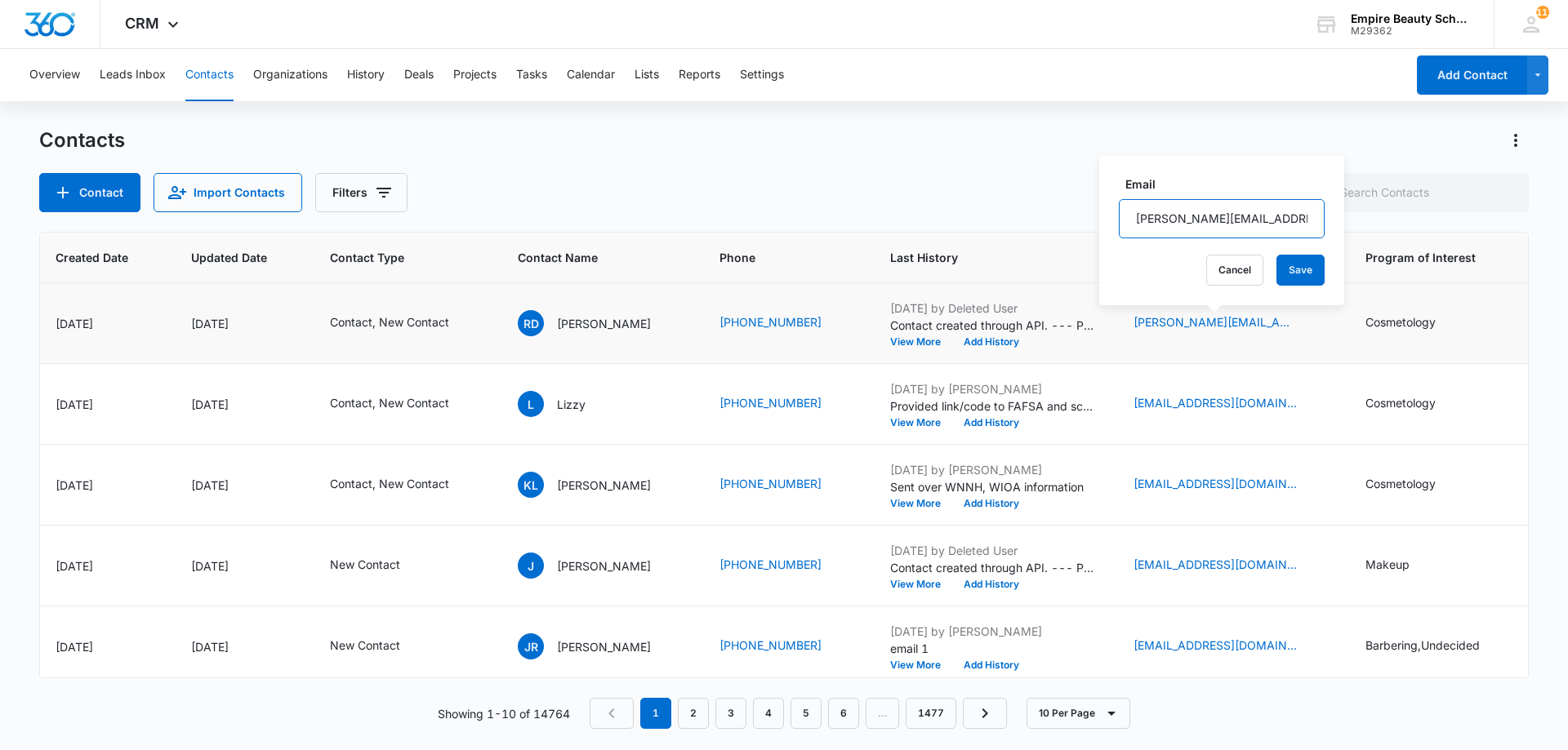
click at [1180, 214] on input "[PERSON_NAME][EMAIL_ADDRESS][PERSON_NAME][DOMAIN_NAME]" at bounding box center [1221, 219] width 206 height 39
click at [1182, 212] on input "[PERSON_NAME][EMAIL_ADDRESS][PERSON_NAME][DOMAIN_NAME]" at bounding box center [1221, 219] width 206 height 39
click at [1209, 269] on button "Cancel" at bounding box center [1234, 270] width 57 height 31
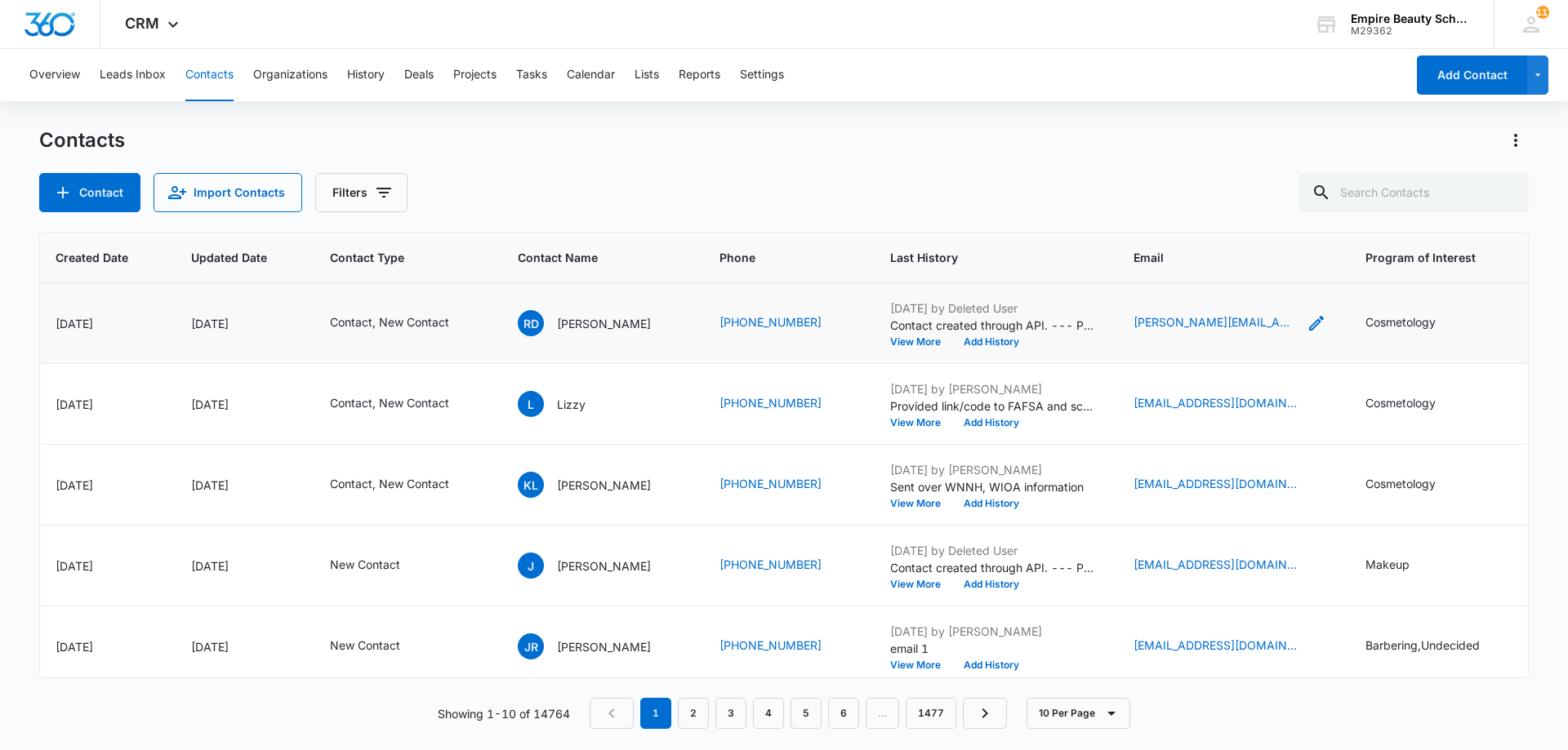
click at [1309, 323] on icon "Email - rachel.dalphond@gmail.com - Select to Edit Field" at bounding box center [1315, 323] width 15 height 15
click at [1211, 233] on input "[PERSON_NAME][EMAIL_ADDRESS][PERSON_NAME][DOMAIN_NAME]" at bounding box center [1221, 219] width 206 height 39
click at [1211, 232] on input "[PERSON_NAME][EMAIL_ADDRESS][PERSON_NAME][DOMAIN_NAME]" at bounding box center [1221, 219] width 206 height 39
click at [1219, 284] on button "Cancel" at bounding box center [1234, 270] width 57 height 31
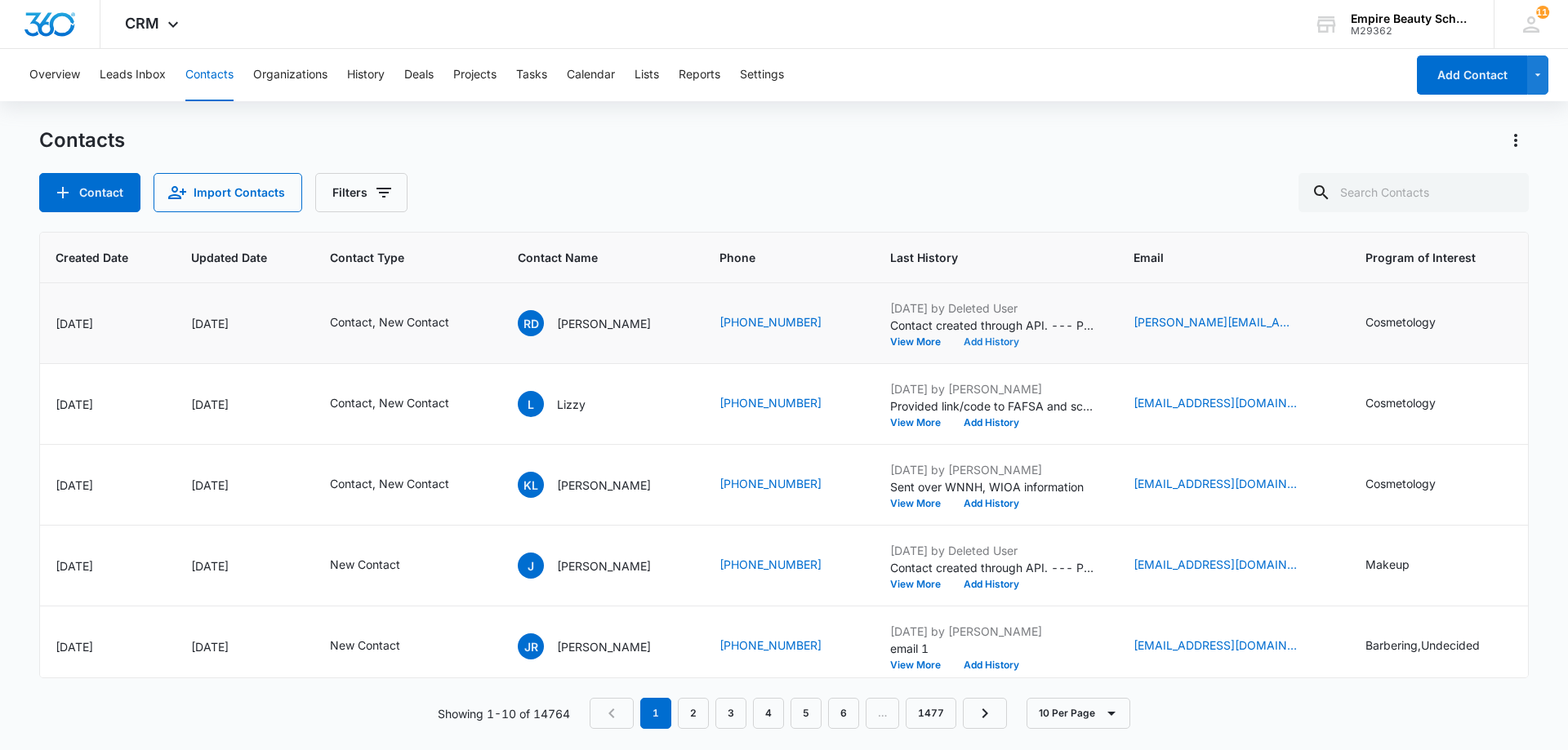
click at [964, 339] on button "Add History" at bounding box center [992, 342] width 79 height 9
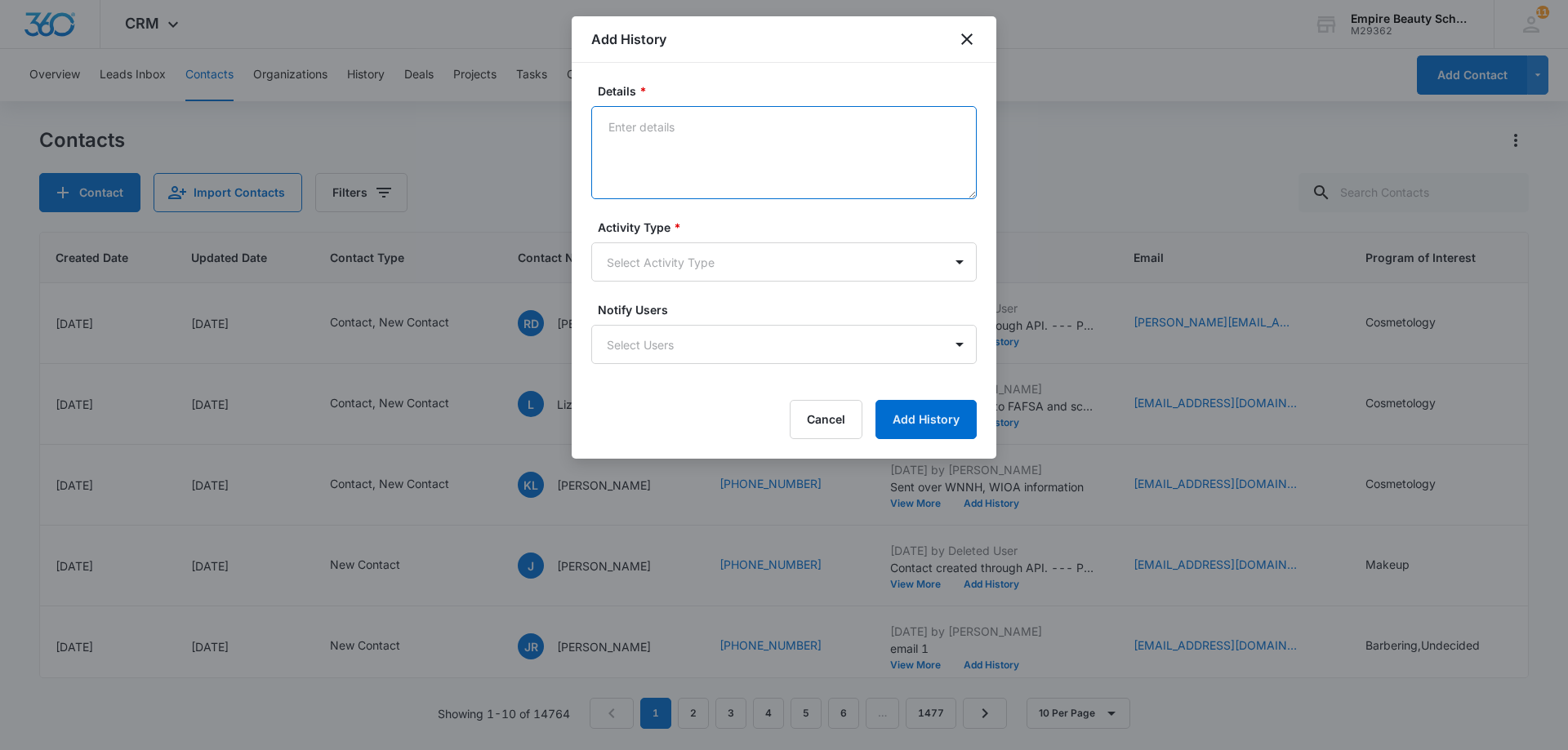
click at [714, 139] on textarea "Details *" at bounding box center [784, 152] width 385 height 93
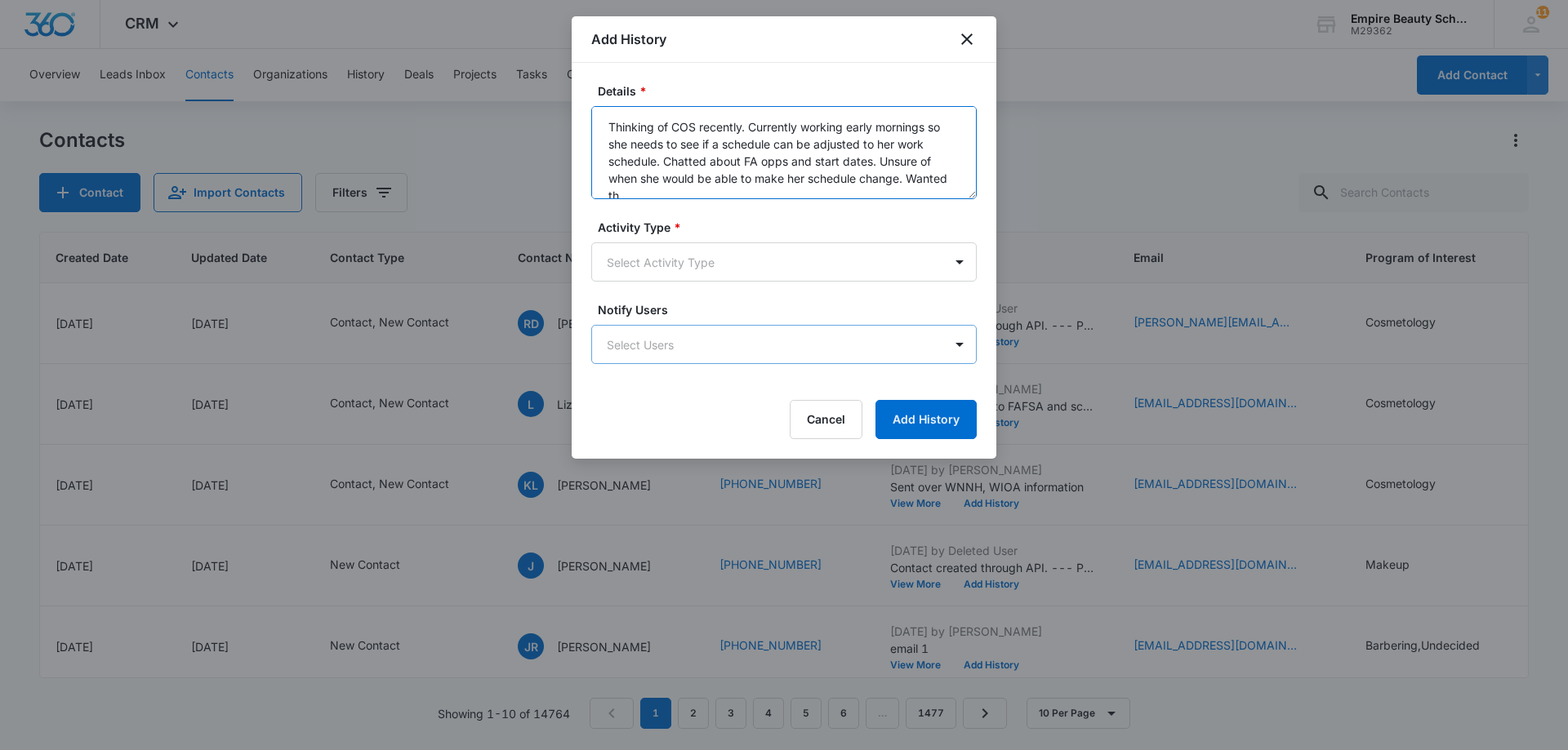
scroll to position [4, 0]
type textarea "Thinking of COS recently. Currently working early mornings so she needs to see …"
click at [730, 269] on body "CRM Apps Forms CRM Email Shop Payments POS Files Brand Settings Empire Beauty S…" at bounding box center [784, 375] width 1568 height 750
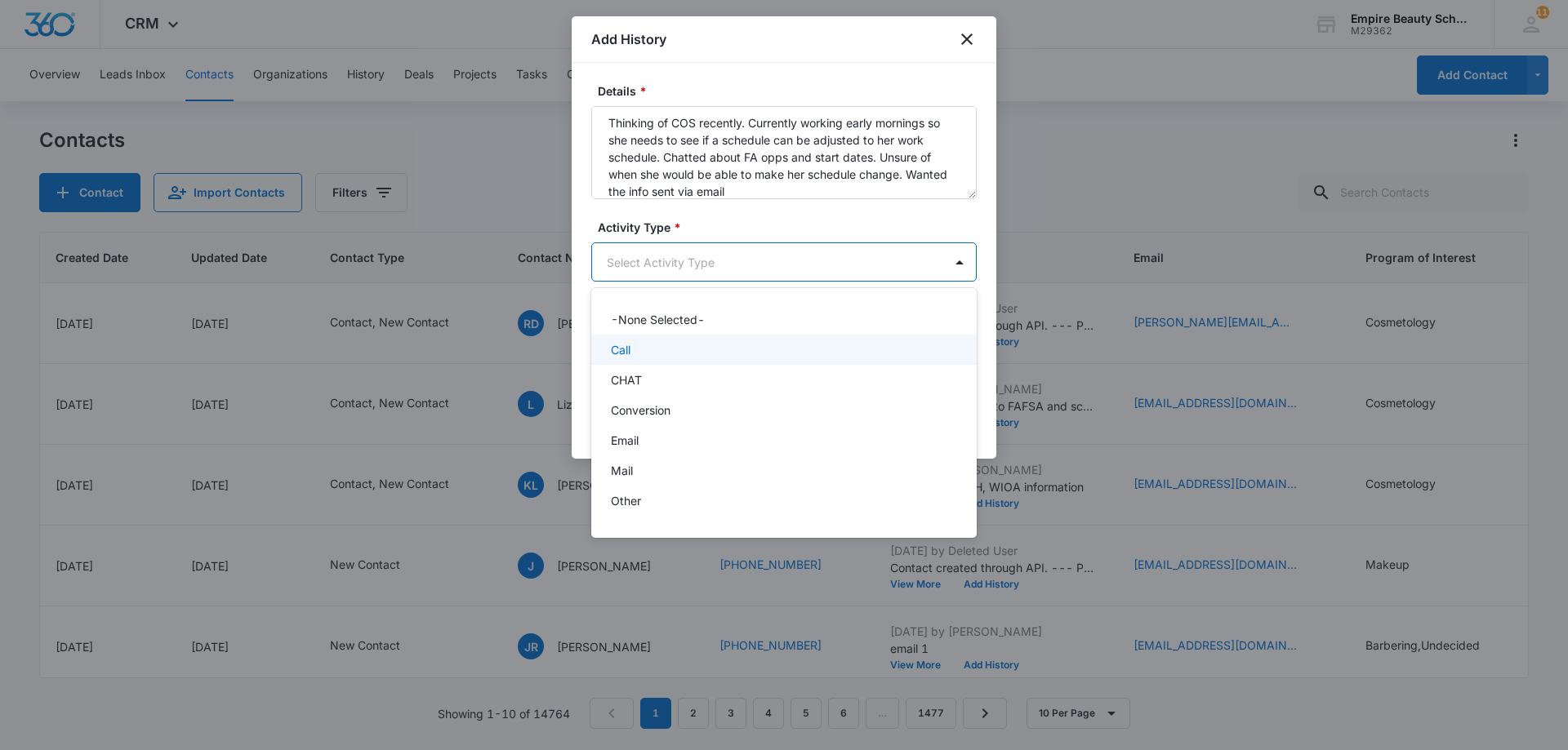
click at [653, 358] on div "Call" at bounding box center [782, 350] width 343 height 17
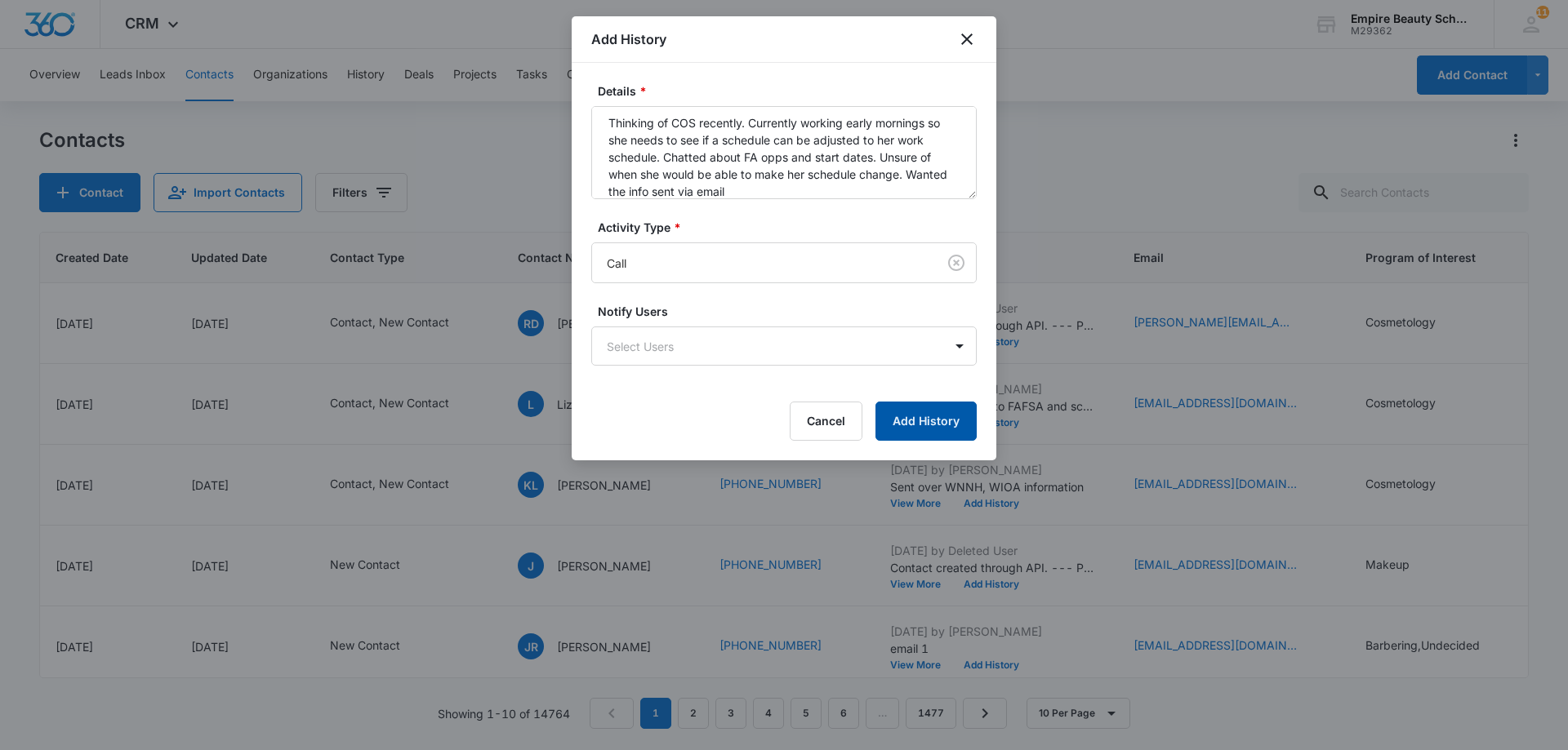
click at [937, 425] on button "Add History" at bounding box center [926, 421] width 101 height 39
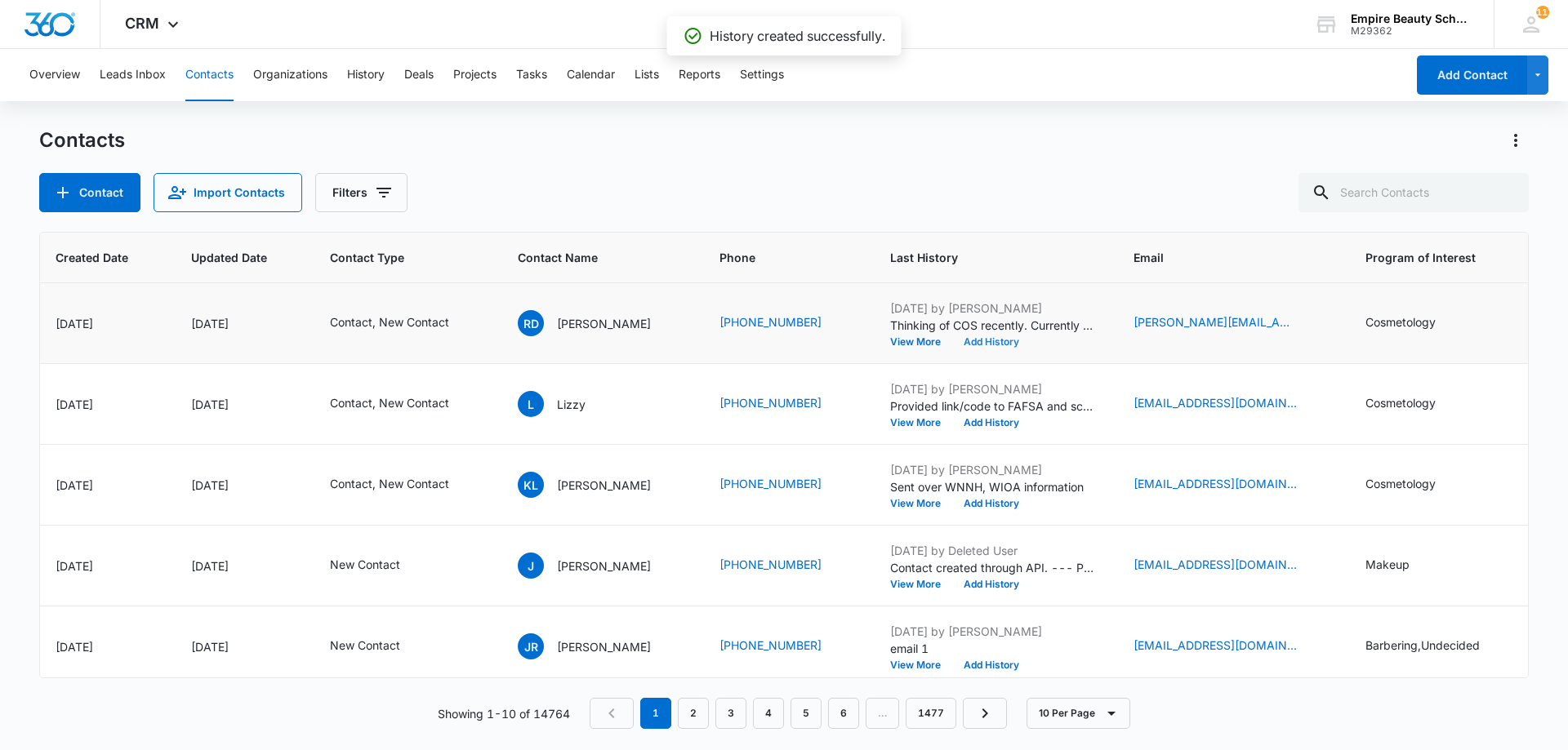
click at [1002, 342] on button "Add History" at bounding box center [992, 342] width 79 height 9
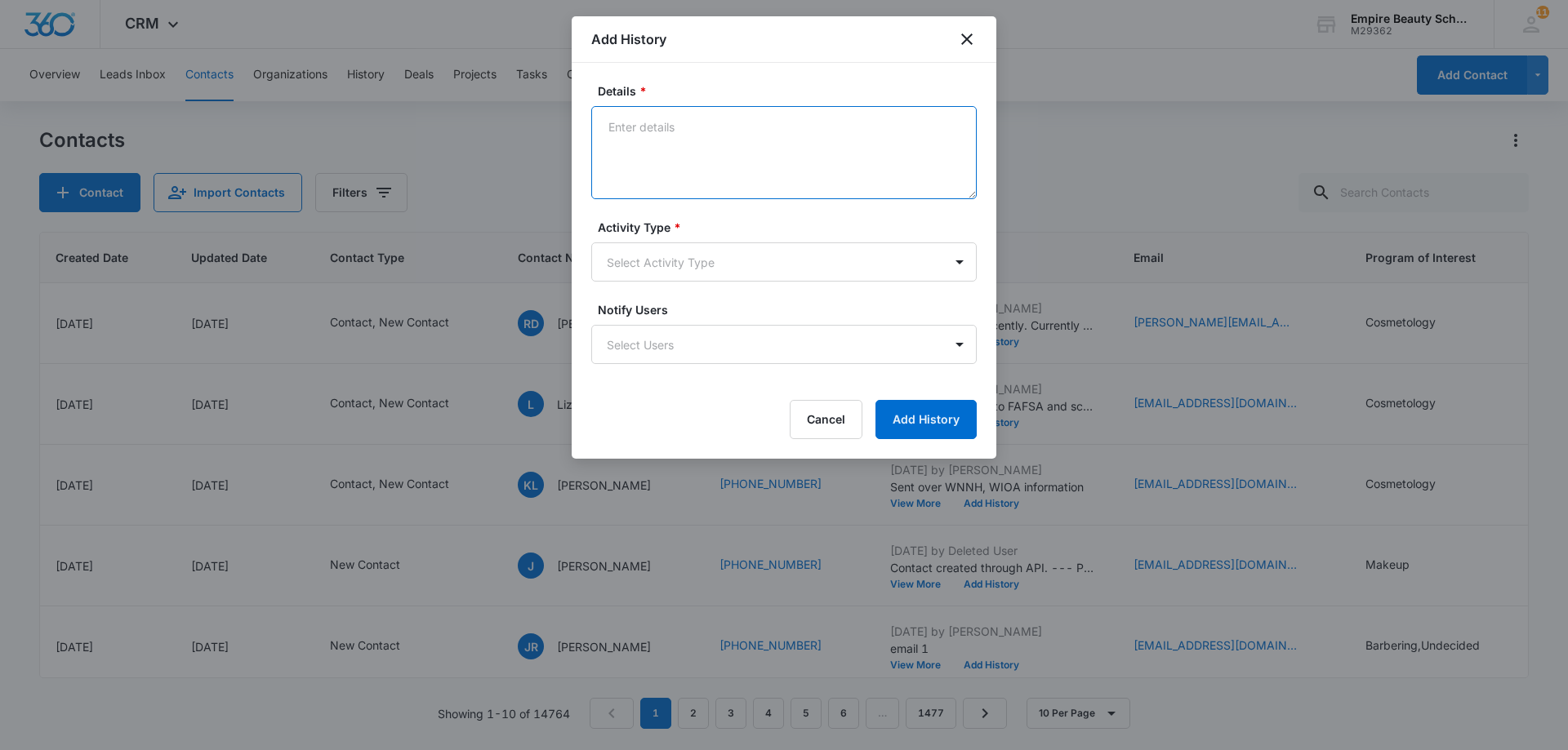
click at [730, 159] on textarea "Details *" at bounding box center [784, 152] width 385 height 93
type textarea "P"
click at [826, 431] on button "Cancel" at bounding box center [826, 420] width 73 height 39
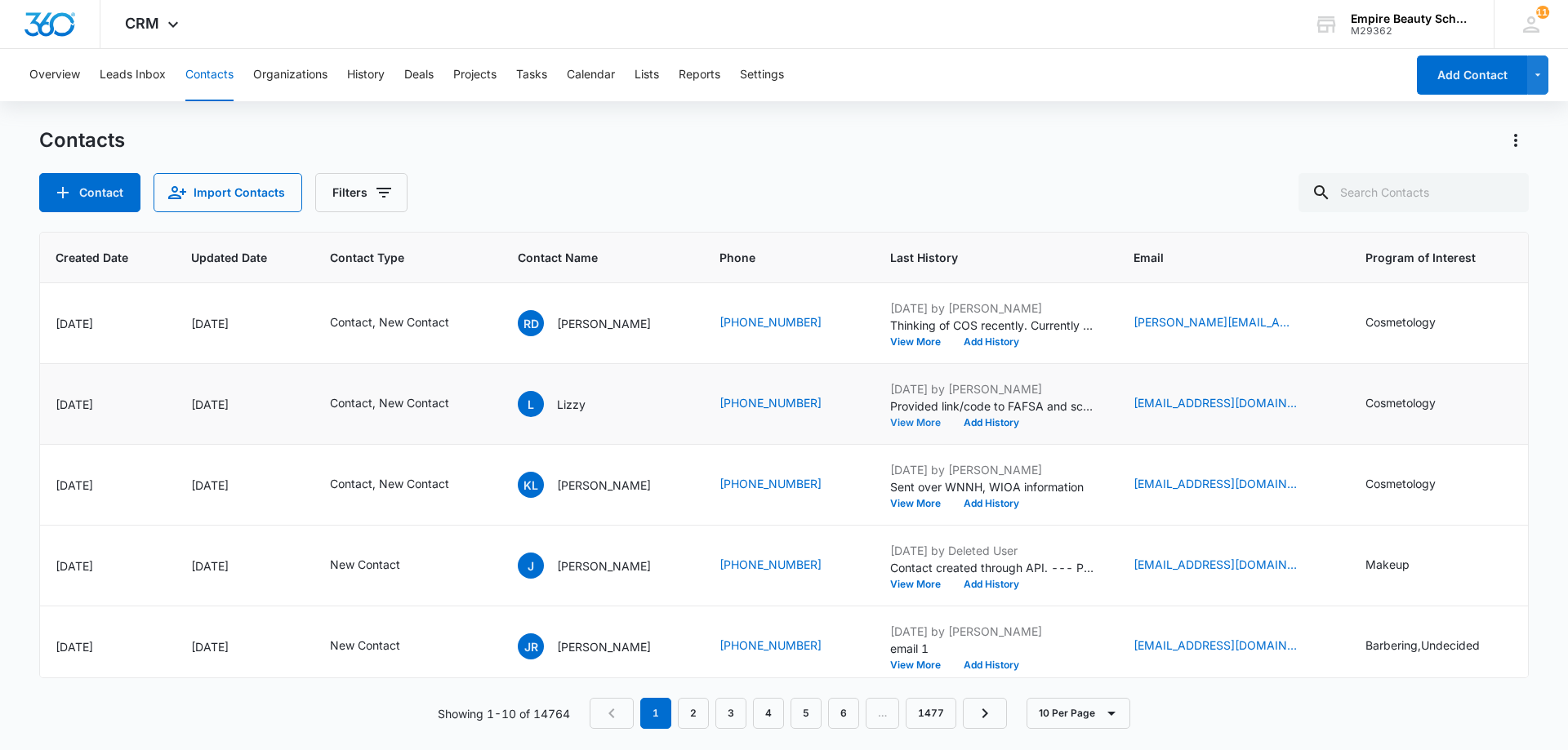
click at [905, 423] on button "View More" at bounding box center [921, 422] width 62 height 9
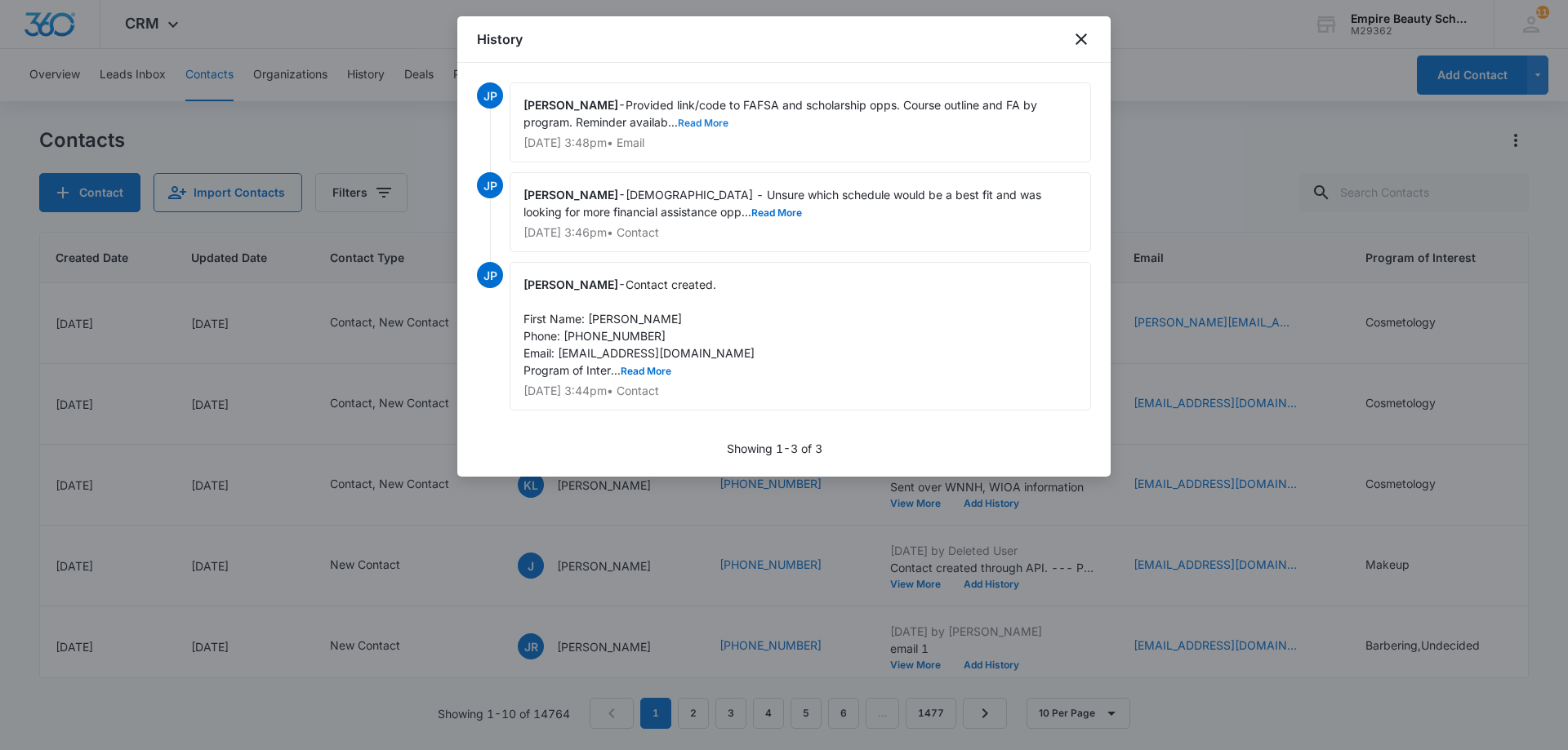
click at [699, 120] on button "Read More" at bounding box center [702, 122] width 51 height 9
drag, startPoint x: 632, startPoint y: 104, endPoint x: 767, endPoint y: 126, distance: 136.8
click at [767, 126] on span "Provided link/code to FAFSA and scholarship opps. Course outline and FA by prog…" at bounding box center [782, 113] width 517 height 31
copy span "Provided link/code to FAFSA and scholarship opps. Course outline and FA by prog…"
click at [1082, 37] on icon "close" at bounding box center [1081, 39] width 20 height 20
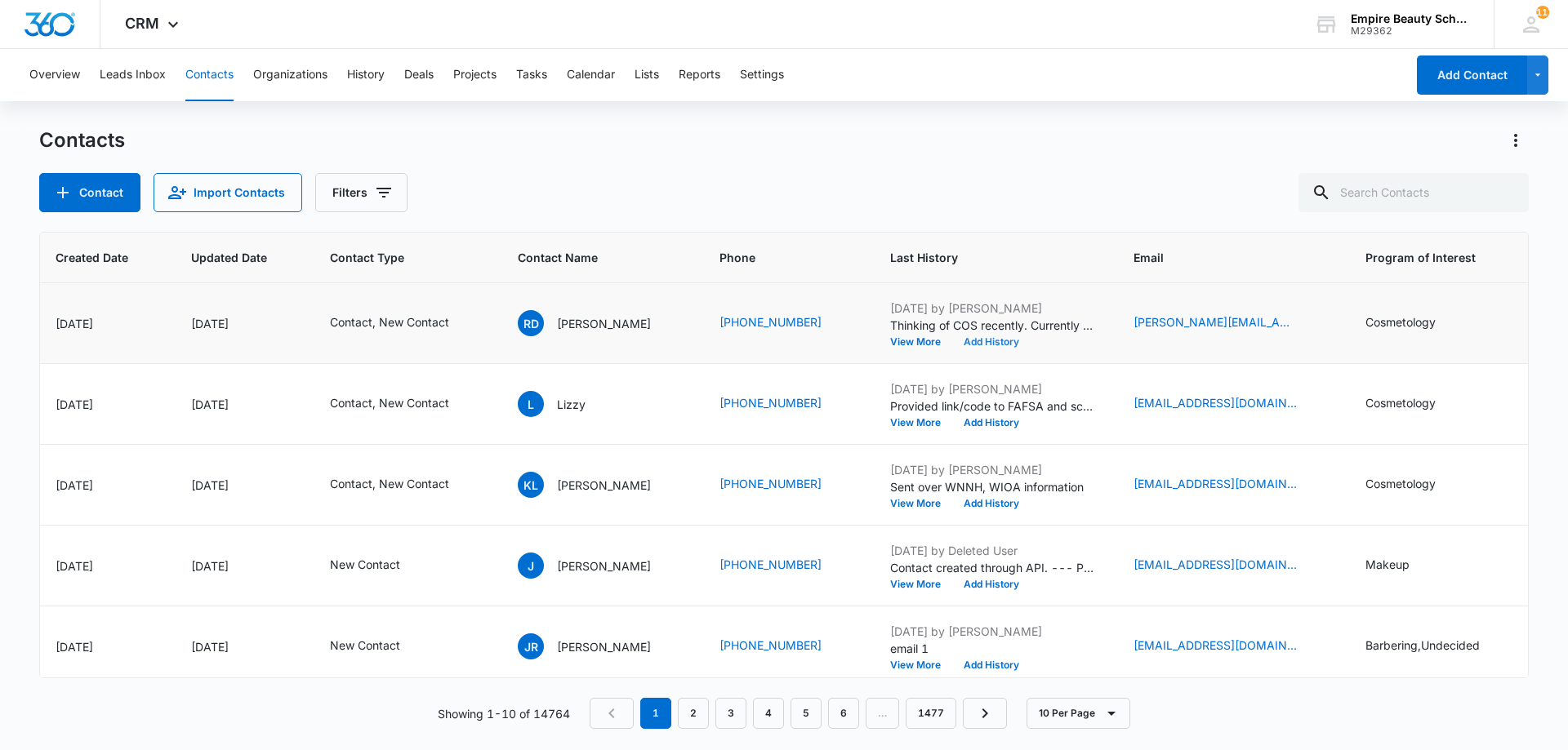
click at [978, 342] on button "Add History" at bounding box center [992, 342] width 79 height 9
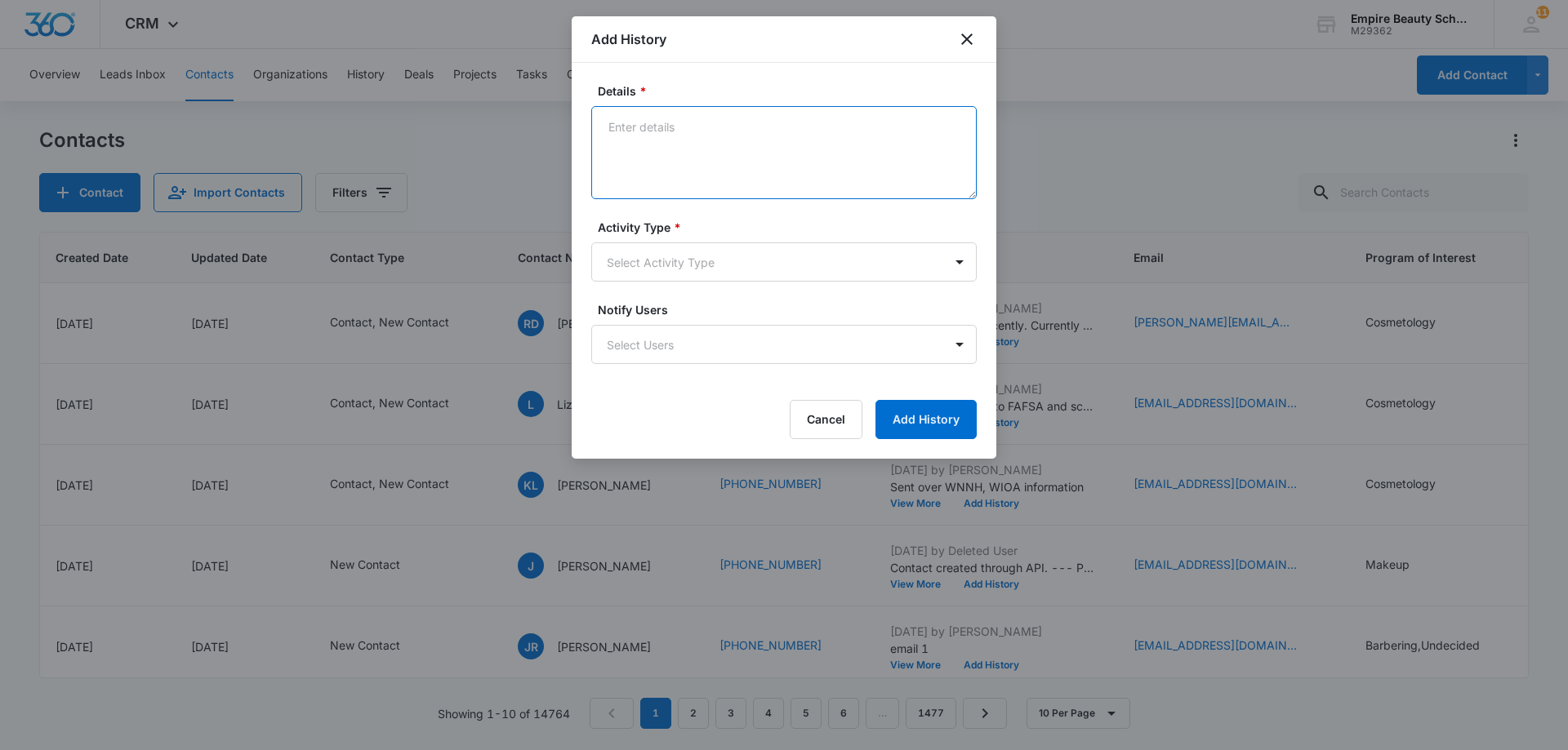
click at [618, 130] on textarea "Details *" at bounding box center [784, 152] width 385 height 93
paste textarea "Provided link/code to FAFSA and scholarship opps. Course outline and FA by prog…"
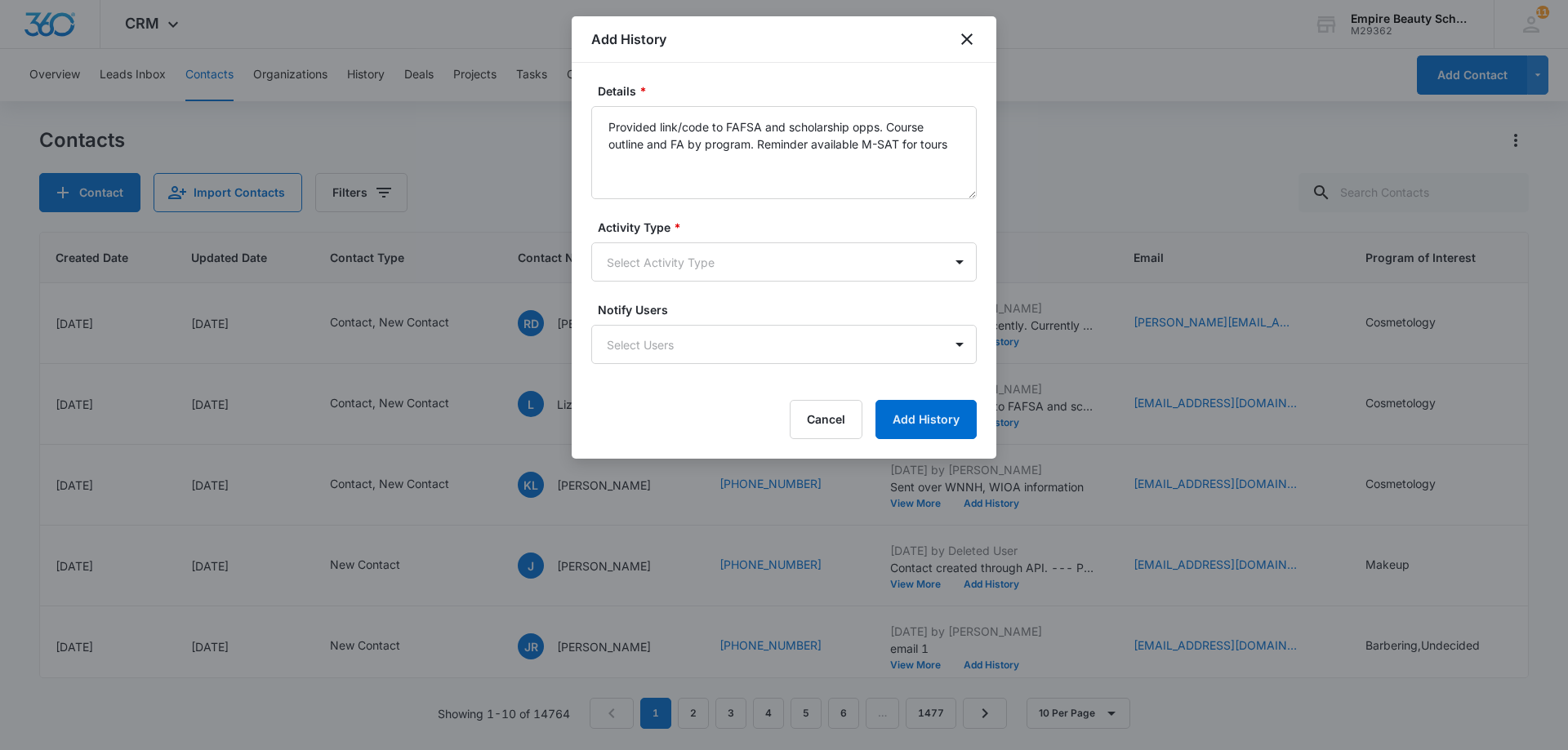
click at [649, 319] on div "Notify Users Select Users" at bounding box center [784, 332] width 385 height 62
click at [757, 144] on textarea "Provided link/code to FAFSA and scholarship opps. Course outline and FA by prog…" at bounding box center [784, 152] width 385 height 93
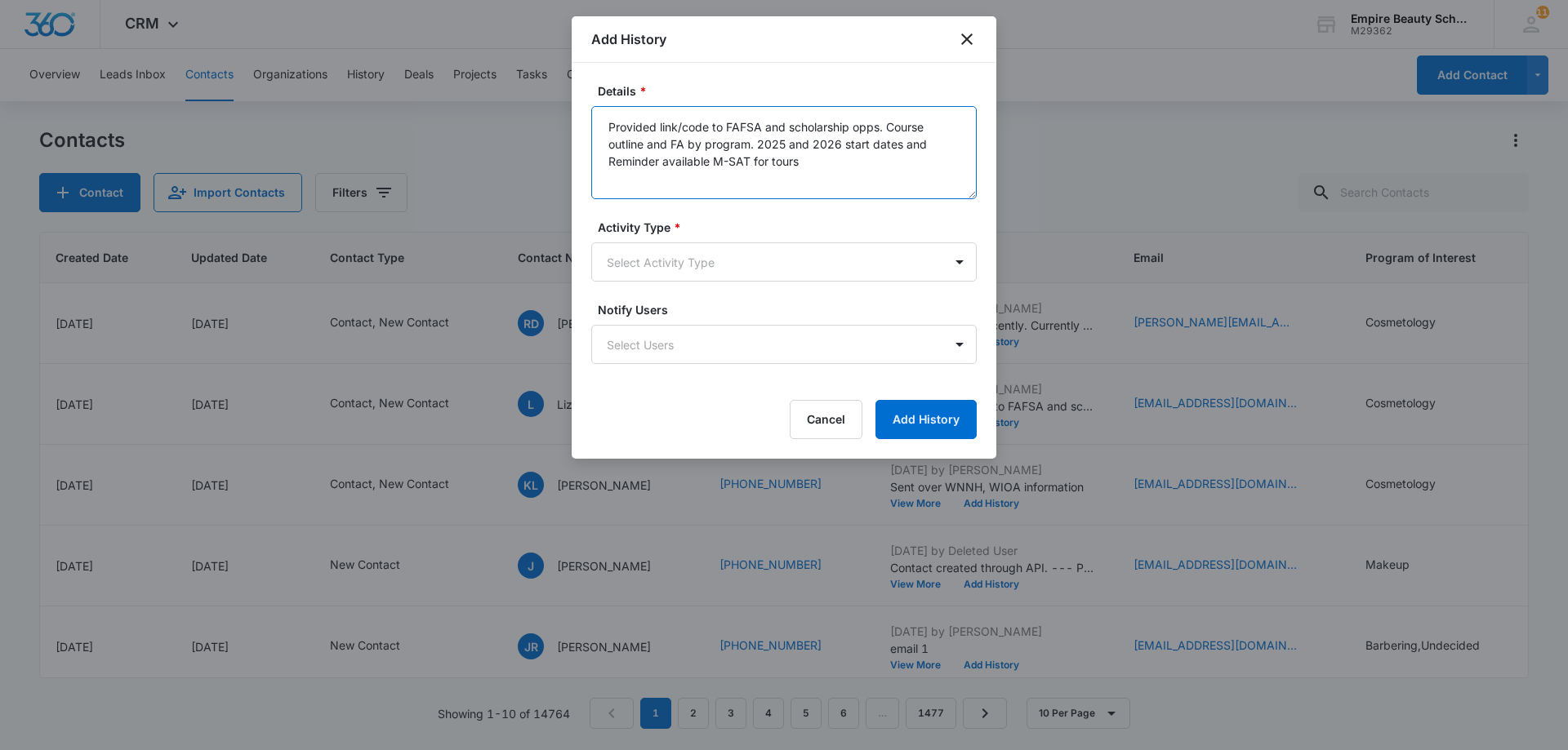
click at [611, 156] on textarea "Provided link/code to FAFSA and scholarship opps. Course outline and FA by prog…" at bounding box center [784, 152] width 385 height 93
type textarea "Provided link/code to FAFSA and scholarship opps. Course outline and FA by prog…"
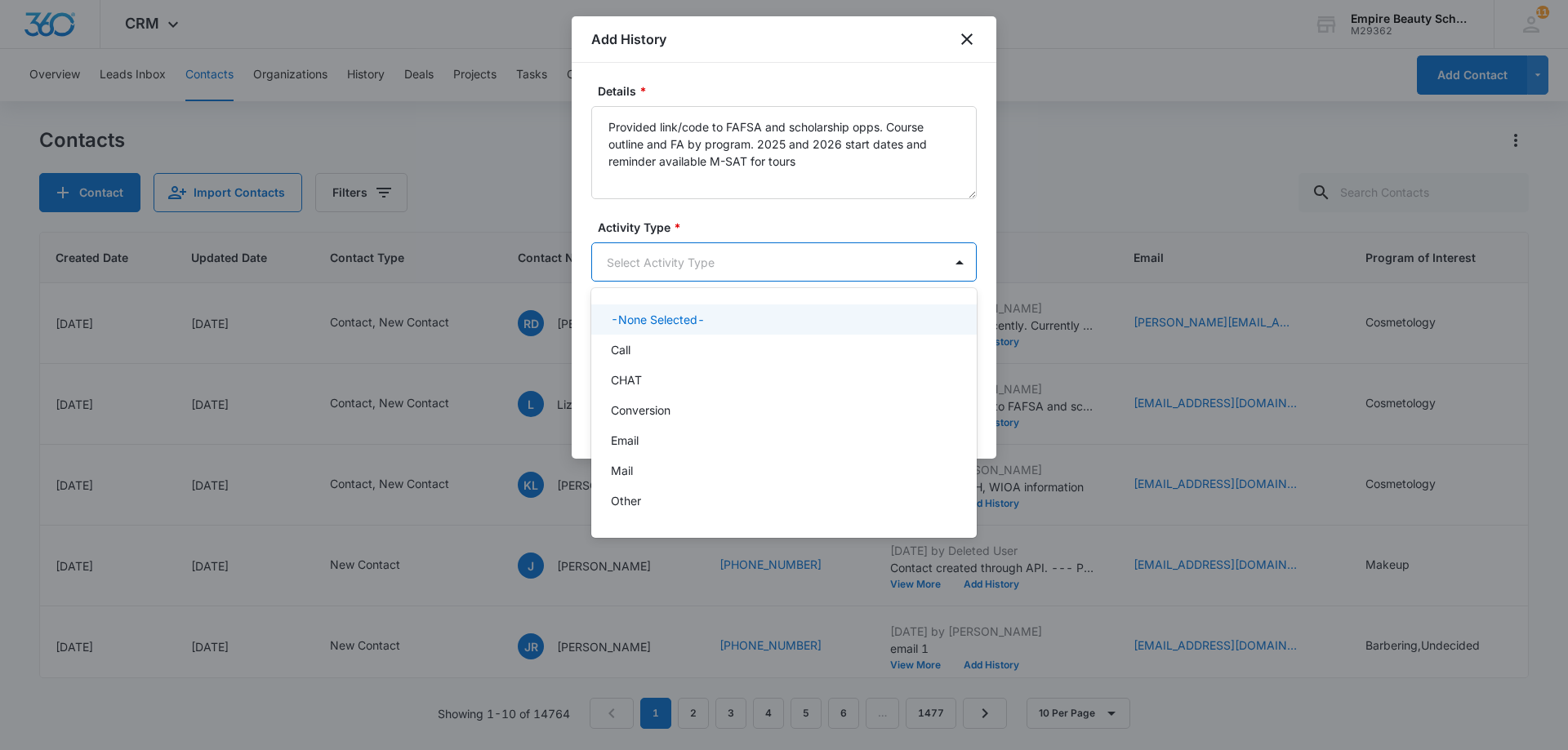
drag, startPoint x: 746, startPoint y: 271, endPoint x: 736, endPoint y: 271, distance: 10.0
click at [745, 271] on body "CRM Apps Forms CRM Email Shop Payments POS Files Brand Settings Empire Beauty S…" at bounding box center [784, 375] width 1568 height 750
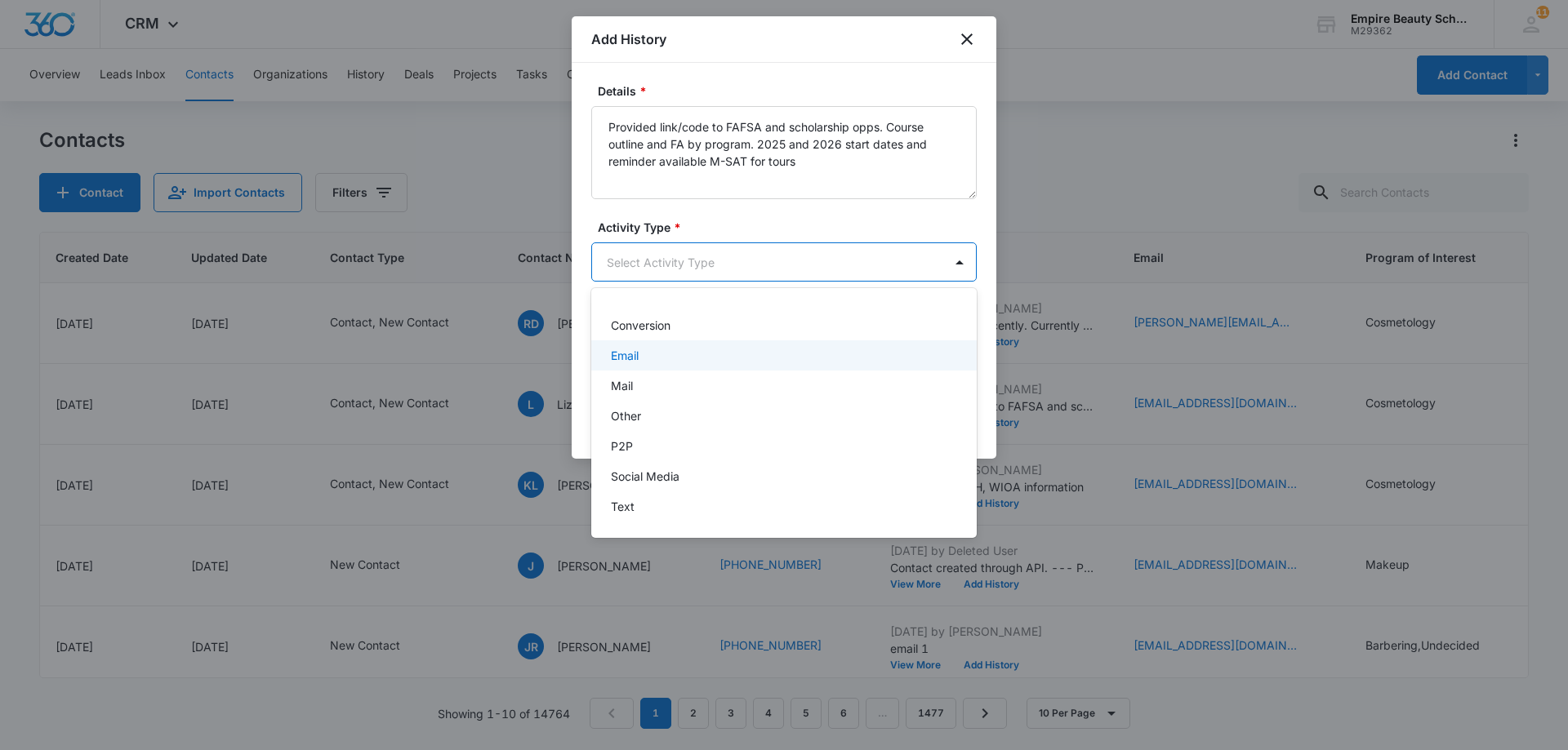
click at [658, 360] on div "Email" at bounding box center [782, 355] width 343 height 17
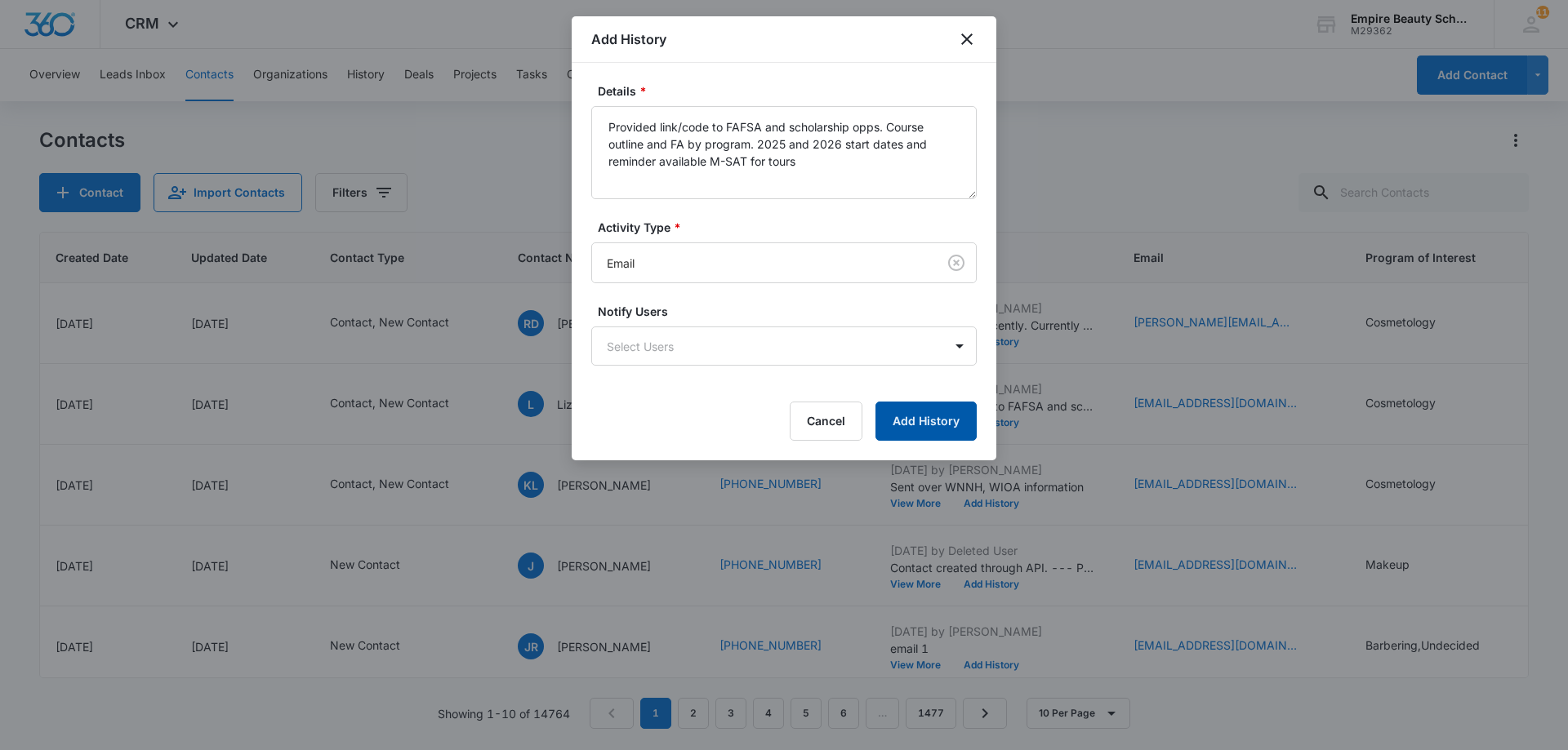
click at [925, 428] on button "Add History" at bounding box center [926, 421] width 101 height 39
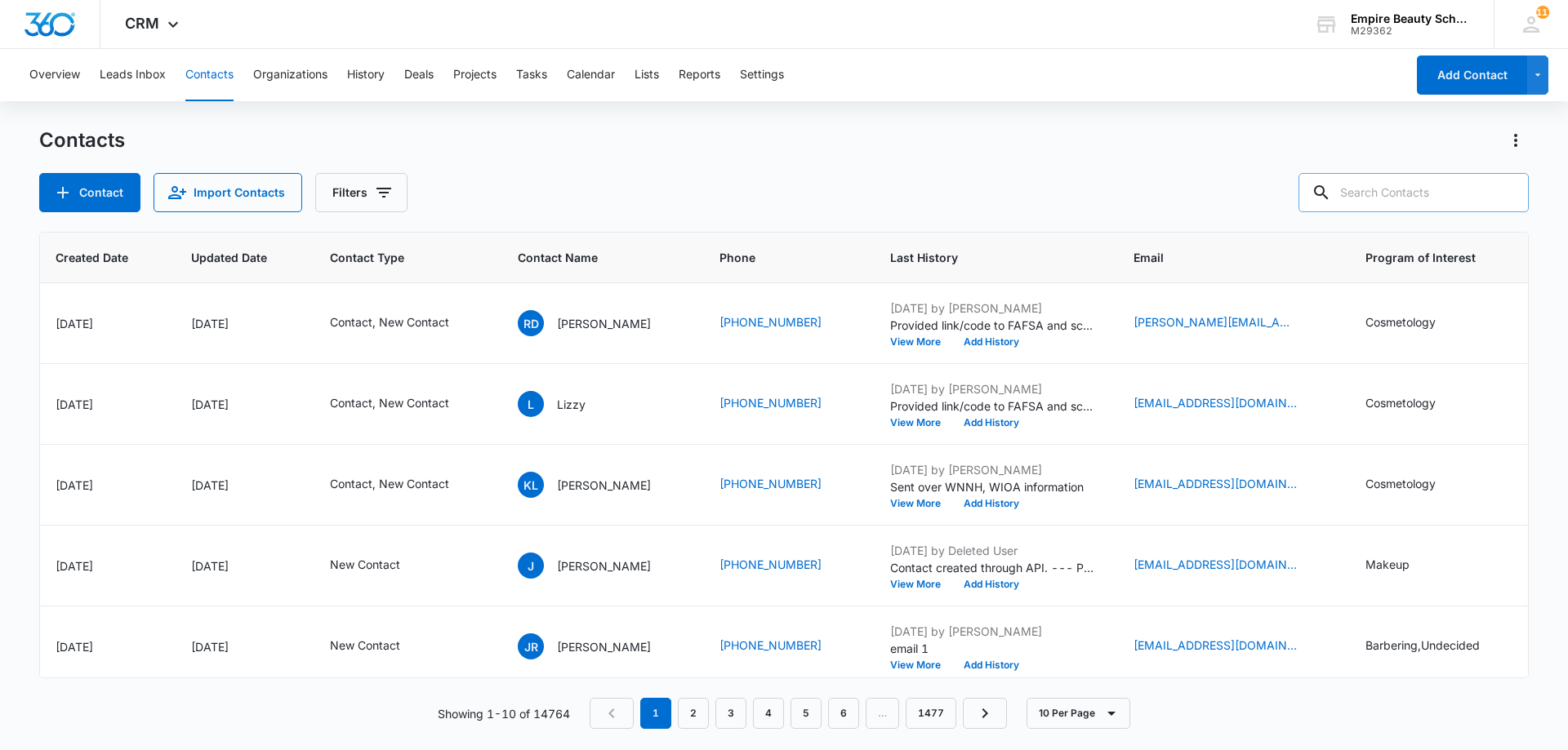
click at [1441, 198] on input "text" at bounding box center [1413, 193] width 230 height 39
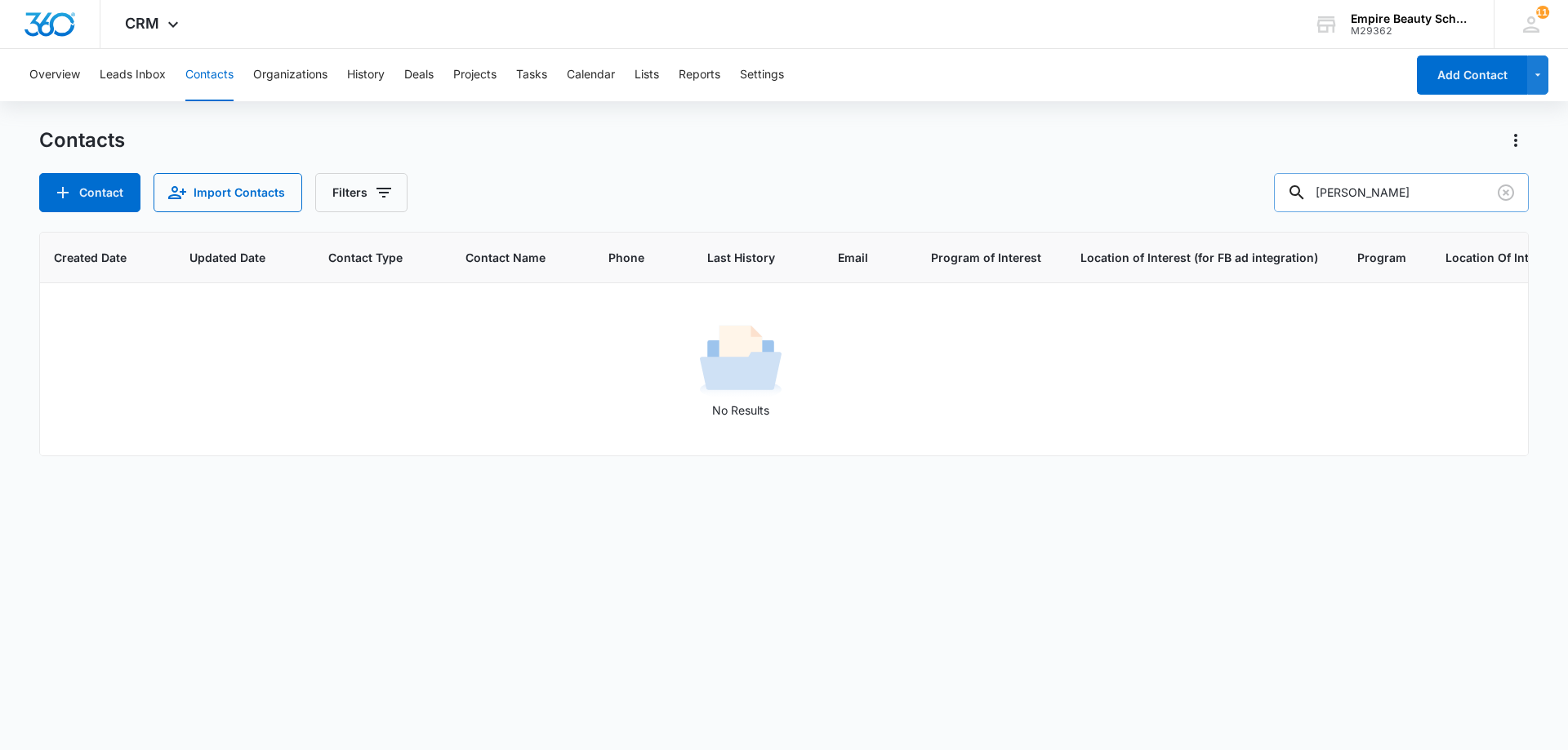
drag, startPoint x: 1407, startPoint y: 195, endPoint x: 1378, endPoint y: 192, distance: 29.2
click at [1378, 192] on input "[PERSON_NAME]" at bounding box center [1400, 193] width 254 height 39
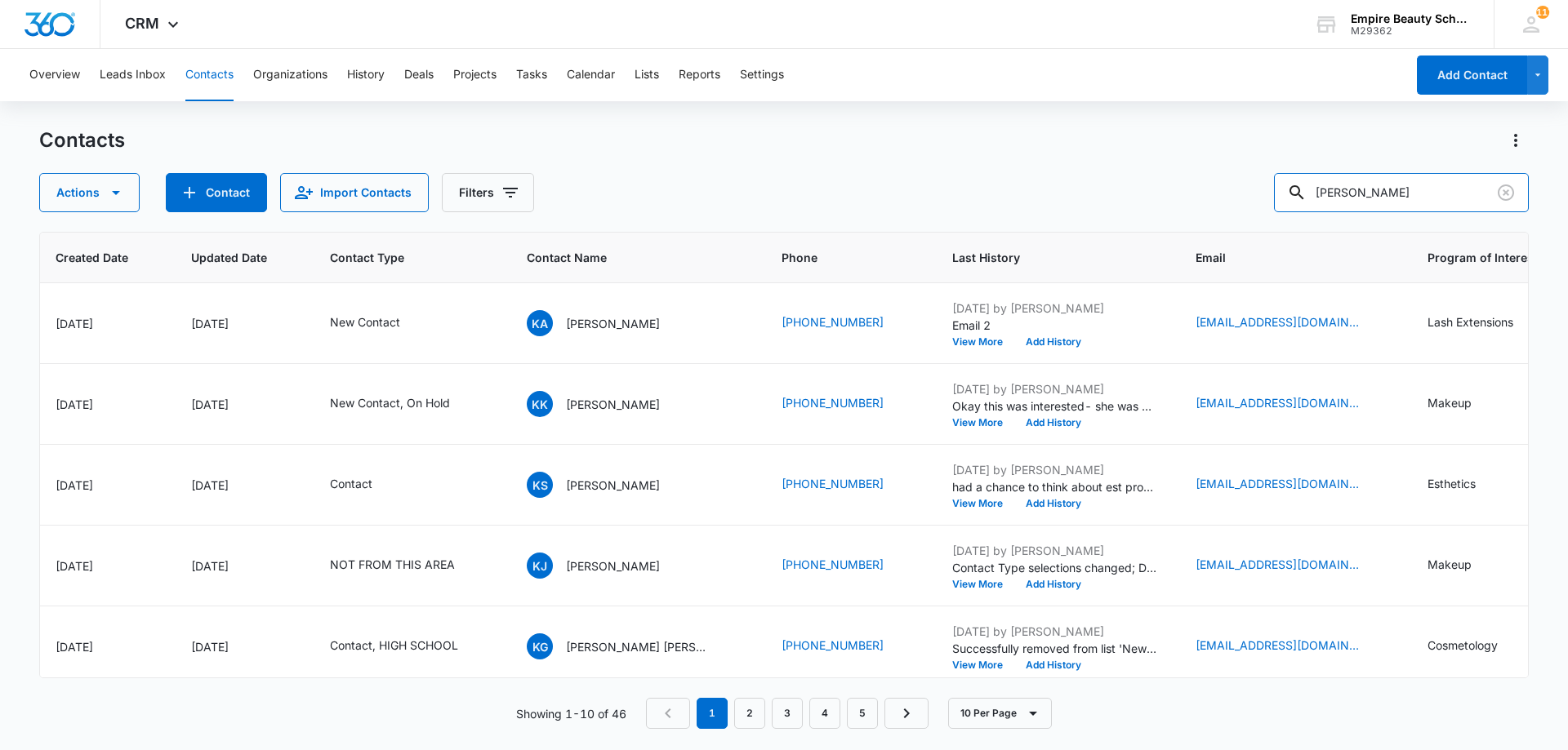
drag, startPoint x: 1392, startPoint y: 192, endPoint x: 1282, endPoint y: 179, distance: 110.8
click at [1282, 178] on div "Actions Contact Import Contacts Filters [PERSON_NAME]" at bounding box center [784, 193] width 1489 height 39
paste input "[PERSON_NAME]<[EMAIL_ADDRESS][DOMAIN_NAME]>"
drag, startPoint x: 1339, startPoint y: 193, endPoint x: 1316, endPoint y: 195, distance: 23.1
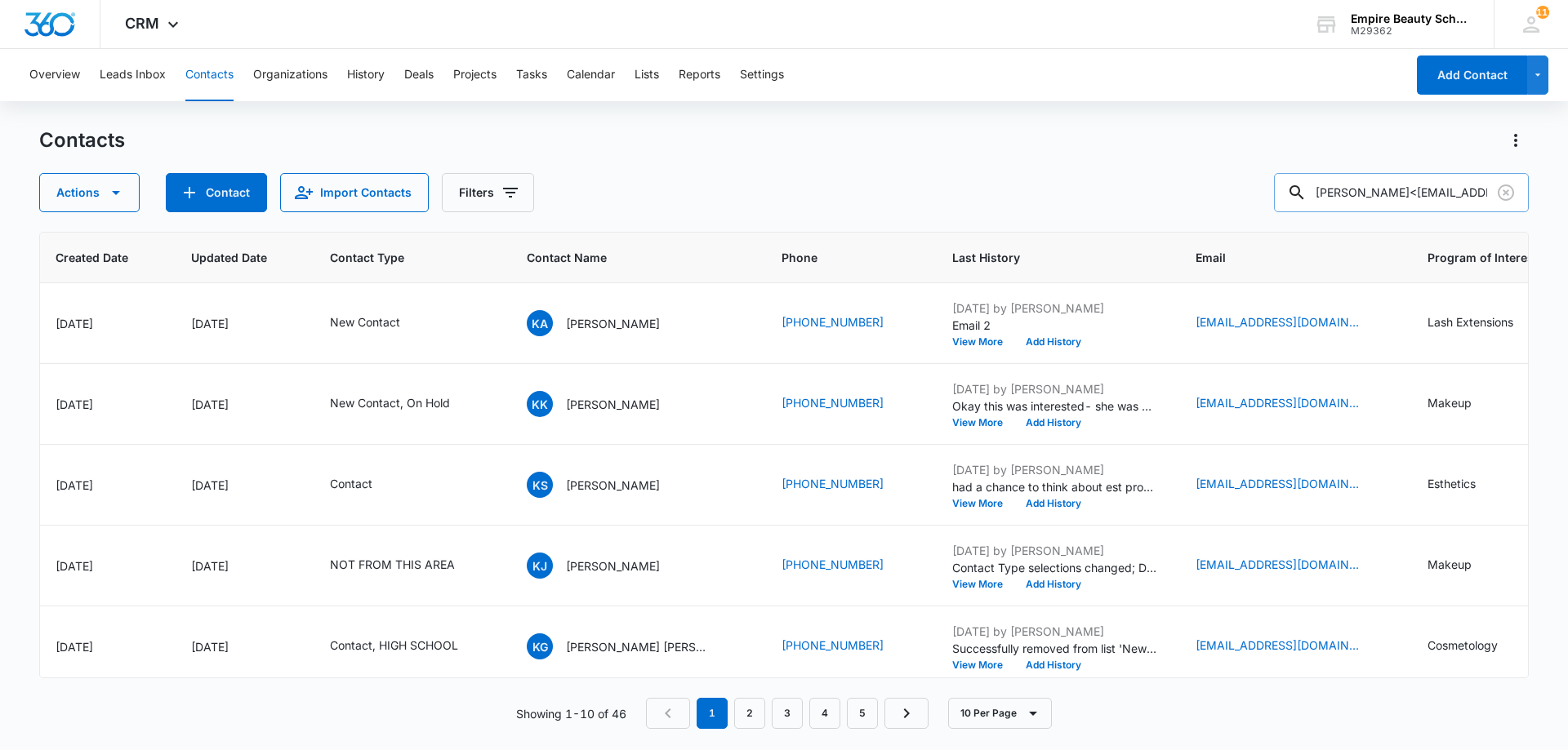
click at [1316, 195] on div "[PERSON_NAME]<[EMAIL_ADDRESS][DOMAIN_NAME]>" at bounding box center [1400, 193] width 254 height 39
click at [1482, 190] on input "[EMAIL_ADDRESS][DOMAIN_NAME]>" at bounding box center [1400, 193] width 254 height 39
type input "[EMAIL_ADDRESS][DOMAIN_NAME]"
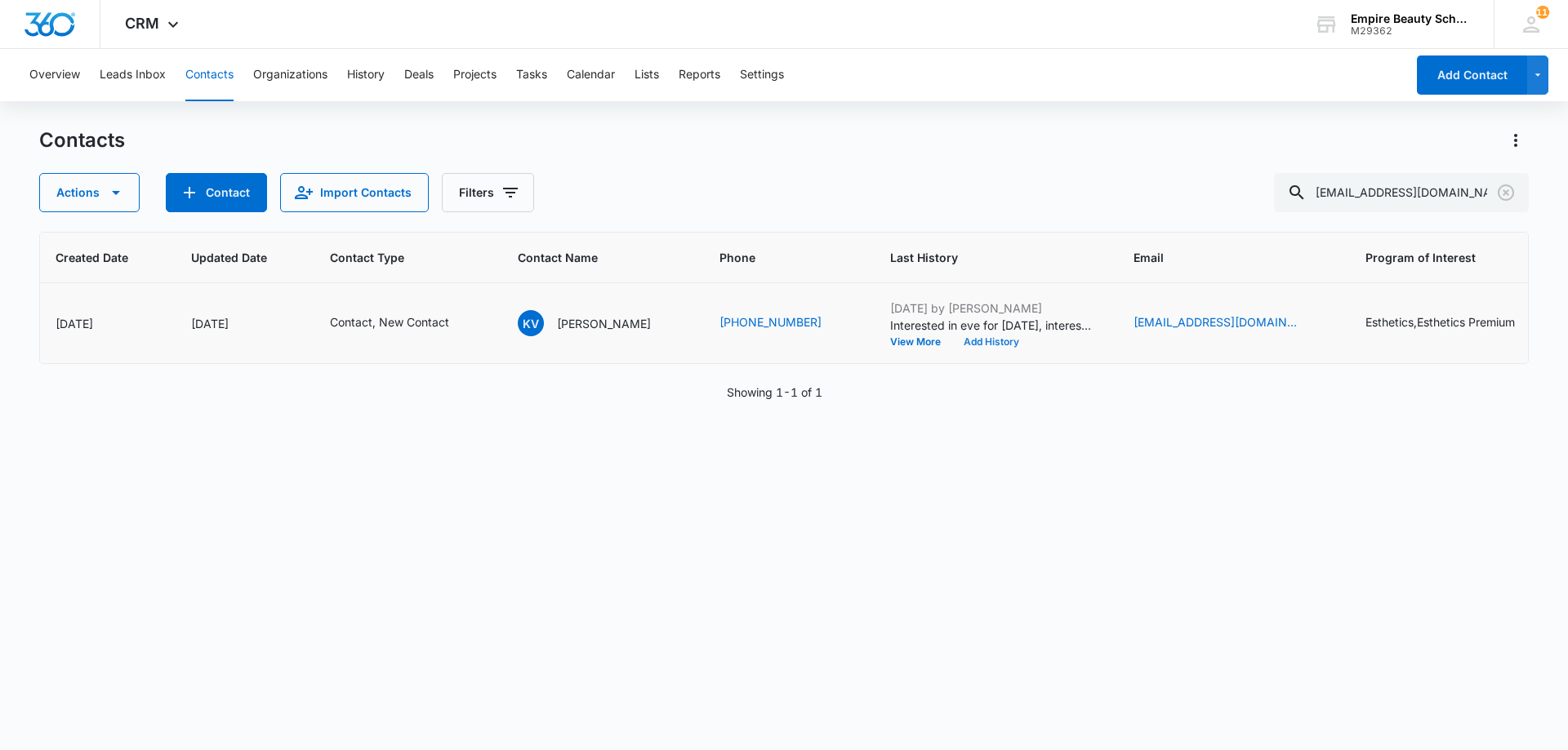
click at [968, 338] on button "Add History" at bounding box center [992, 342] width 79 height 9
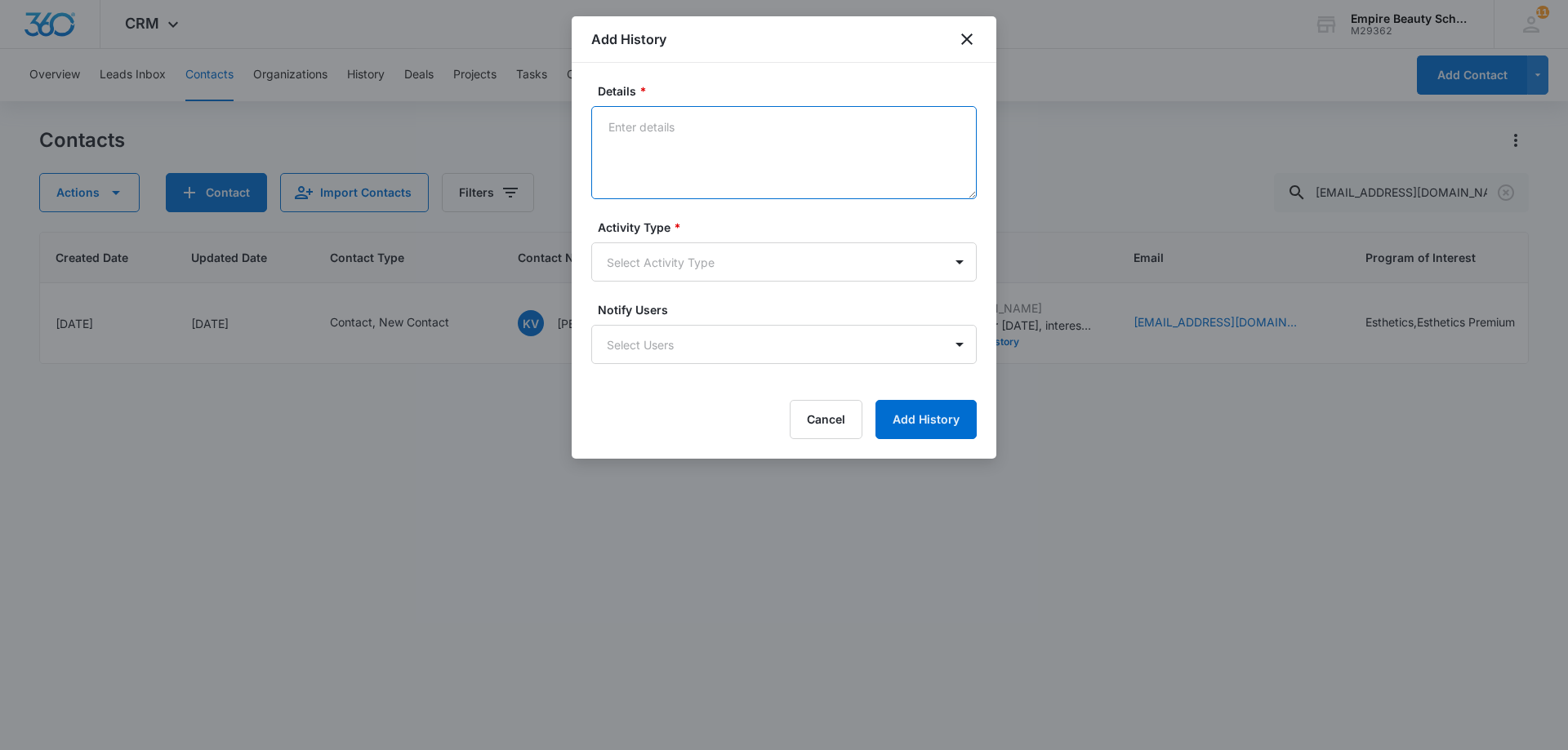
paste textarea "The next class that we have open that we are enrolling in is scheduled to start…"
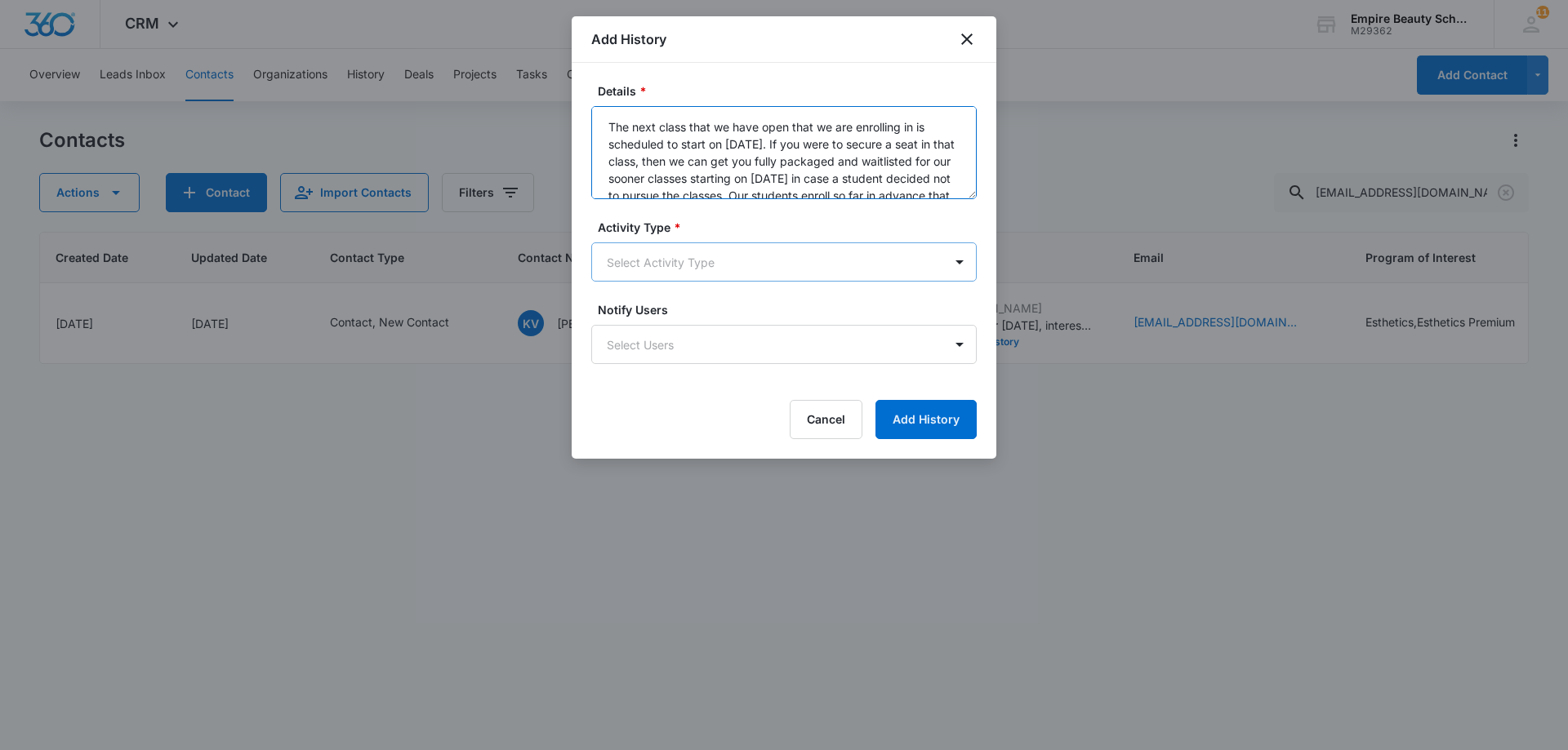
type textarea "The next class that we have open that we are enrolling in is scheduled to start…"
click at [664, 265] on body "CRM Apps Forms CRM Email Shop Payments POS Files Brand Settings Empire Beauty S…" at bounding box center [784, 375] width 1568 height 750
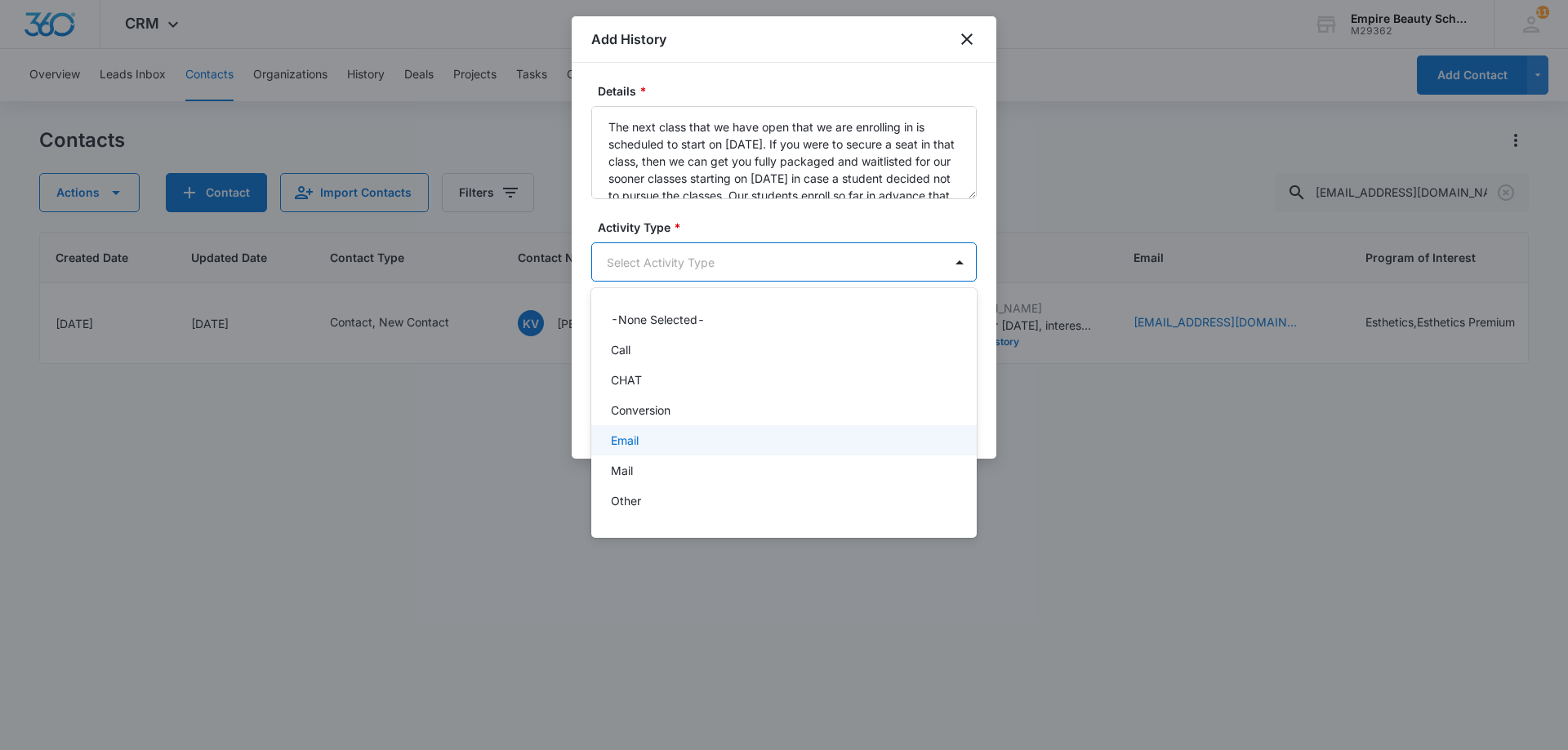
click at [652, 439] on div "Email" at bounding box center [782, 440] width 343 height 17
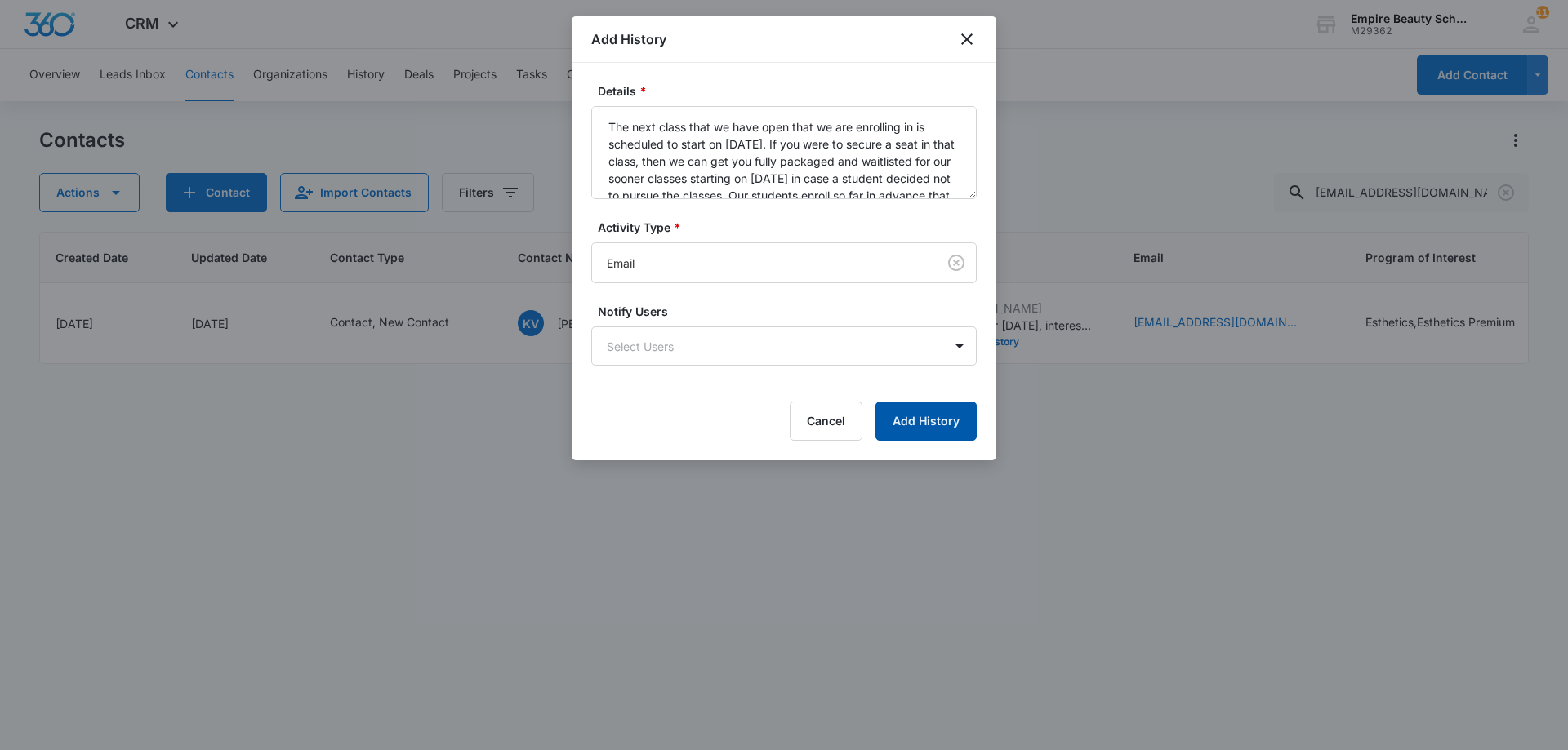
drag, startPoint x: 876, startPoint y: 398, endPoint x: 894, endPoint y: 405, distance: 19.3
click at [880, 400] on form "Details * The next class that we have open that we are enrolling in is schedule…" at bounding box center [784, 261] width 385 height 359
click at [904, 412] on button "Add History" at bounding box center [926, 421] width 101 height 39
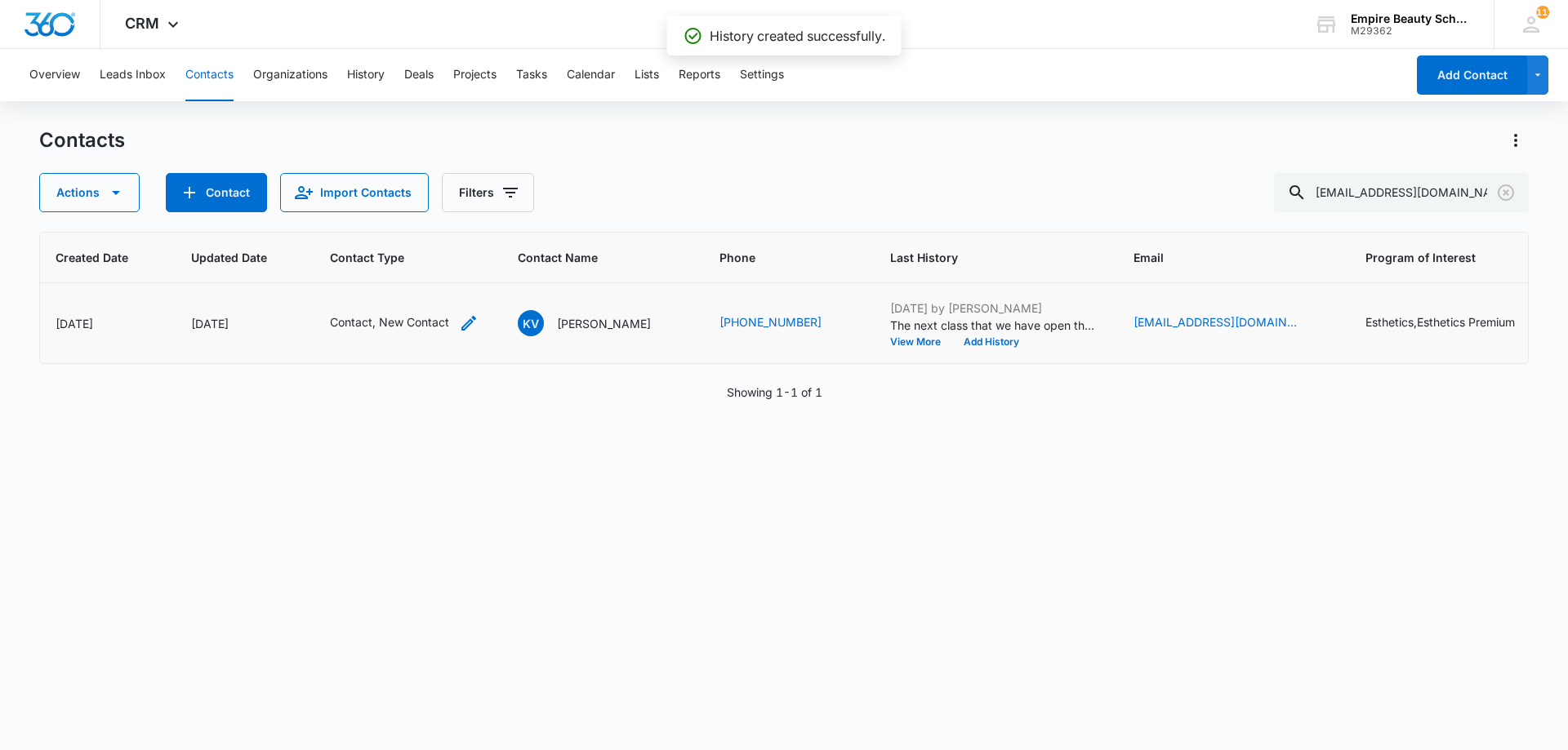
click at [460, 321] on icon "Contact Type - Contact, New Contact - Select to Edit Field" at bounding box center [468, 323] width 20 height 20
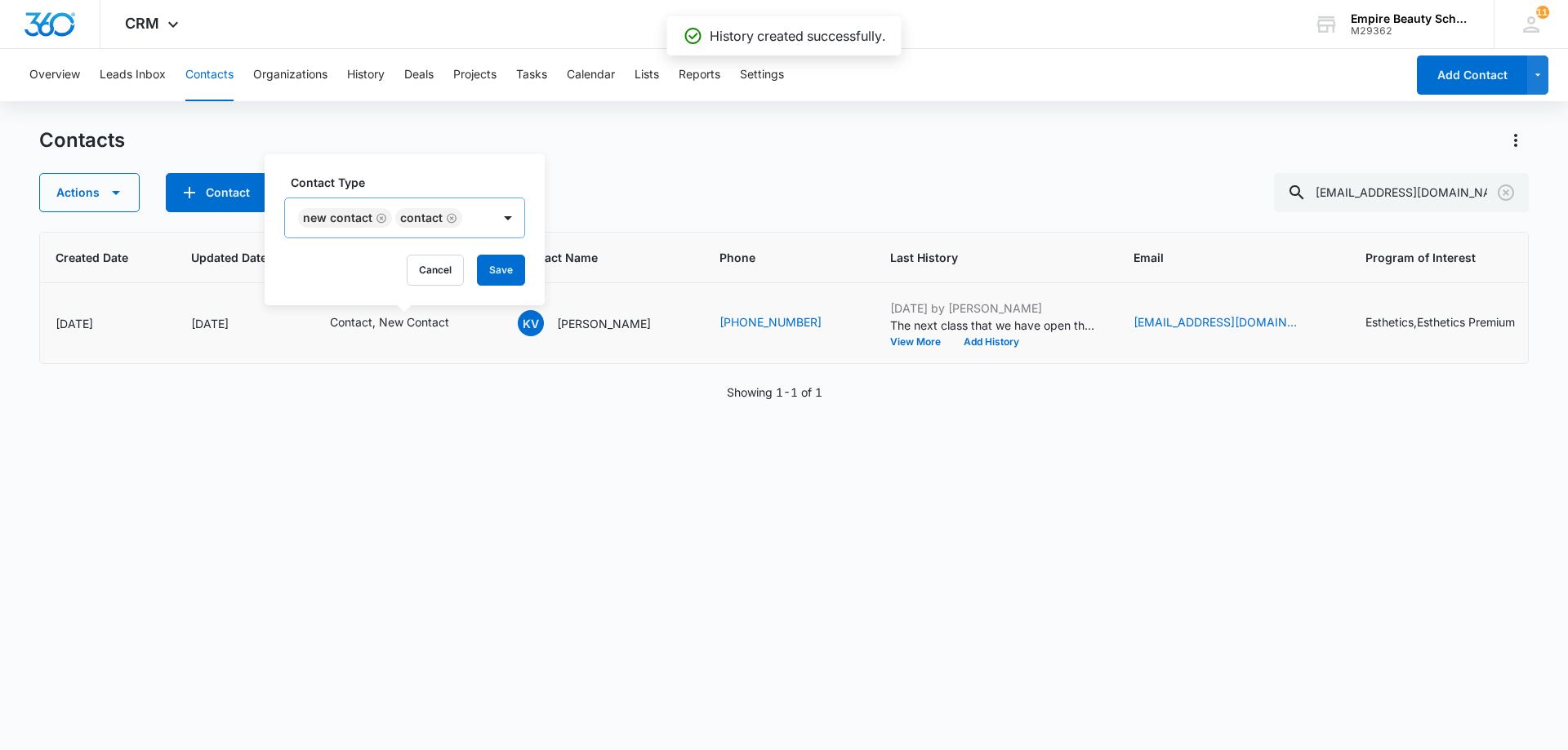
click at [382, 220] on icon "Remove New Contact" at bounding box center [381, 218] width 11 height 12
click at [424, 272] on button "Save" at bounding box center [403, 270] width 48 height 31
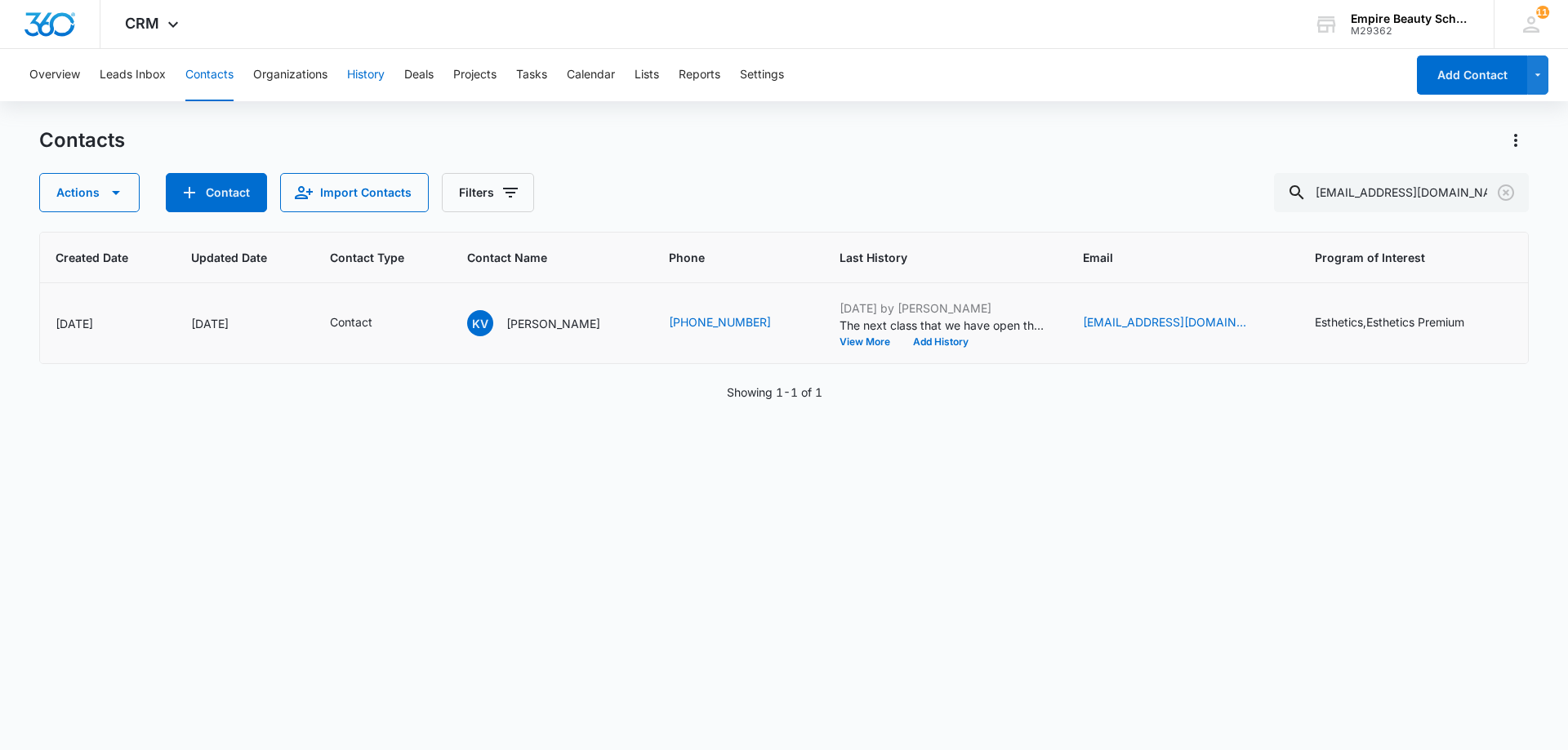
click at [354, 75] on button "History" at bounding box center [366, 74] width 38 height 52
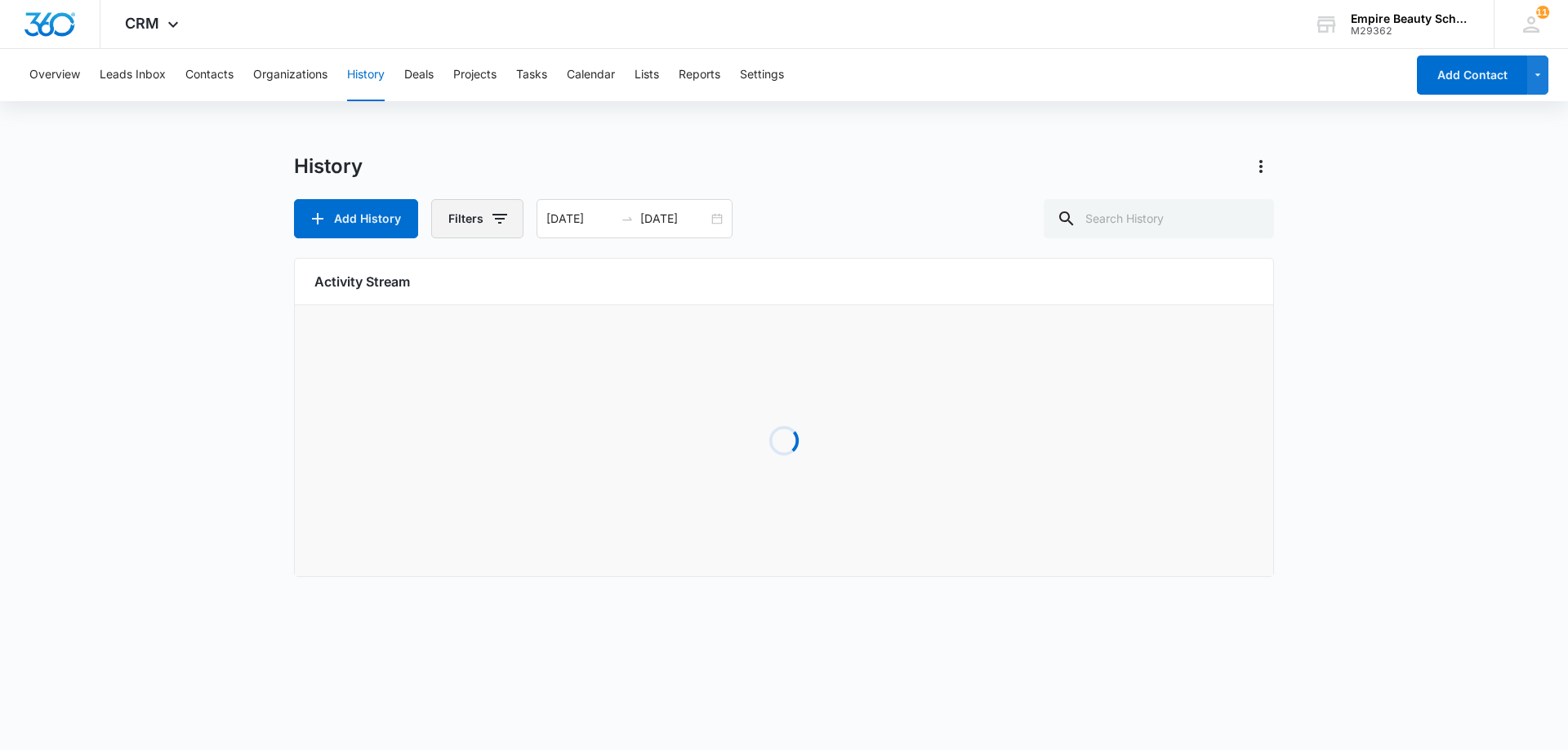
click at [482, 224] on button "Filters" at bounding box center [477, 219] width 92 height 39
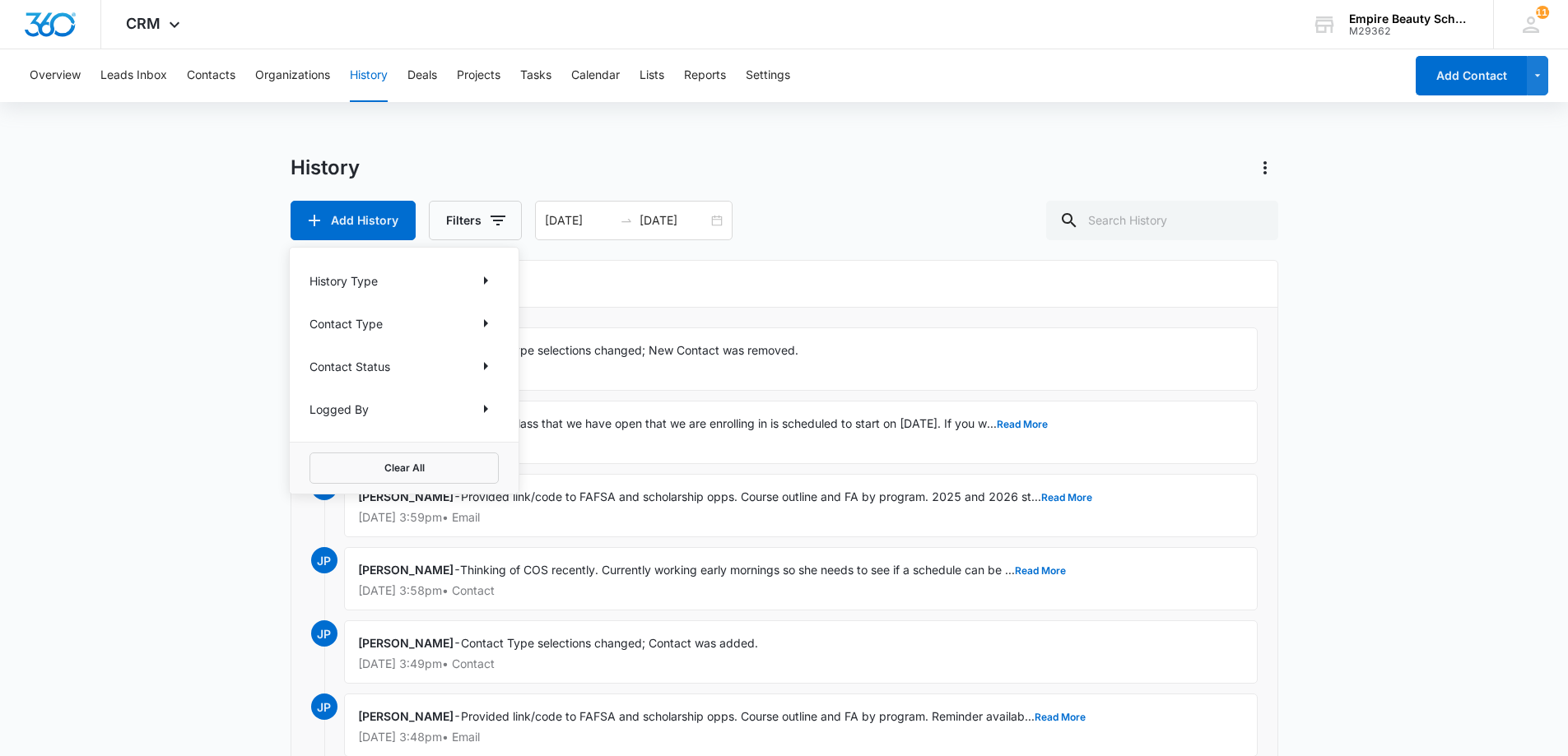
click at [338, 407] on p "Logged By" at bounding box center [338, 409] width 60 height 17
click at [491, 408] on icon "Show Logged By filters" at bounding box center [485, 408] width 20 height 20
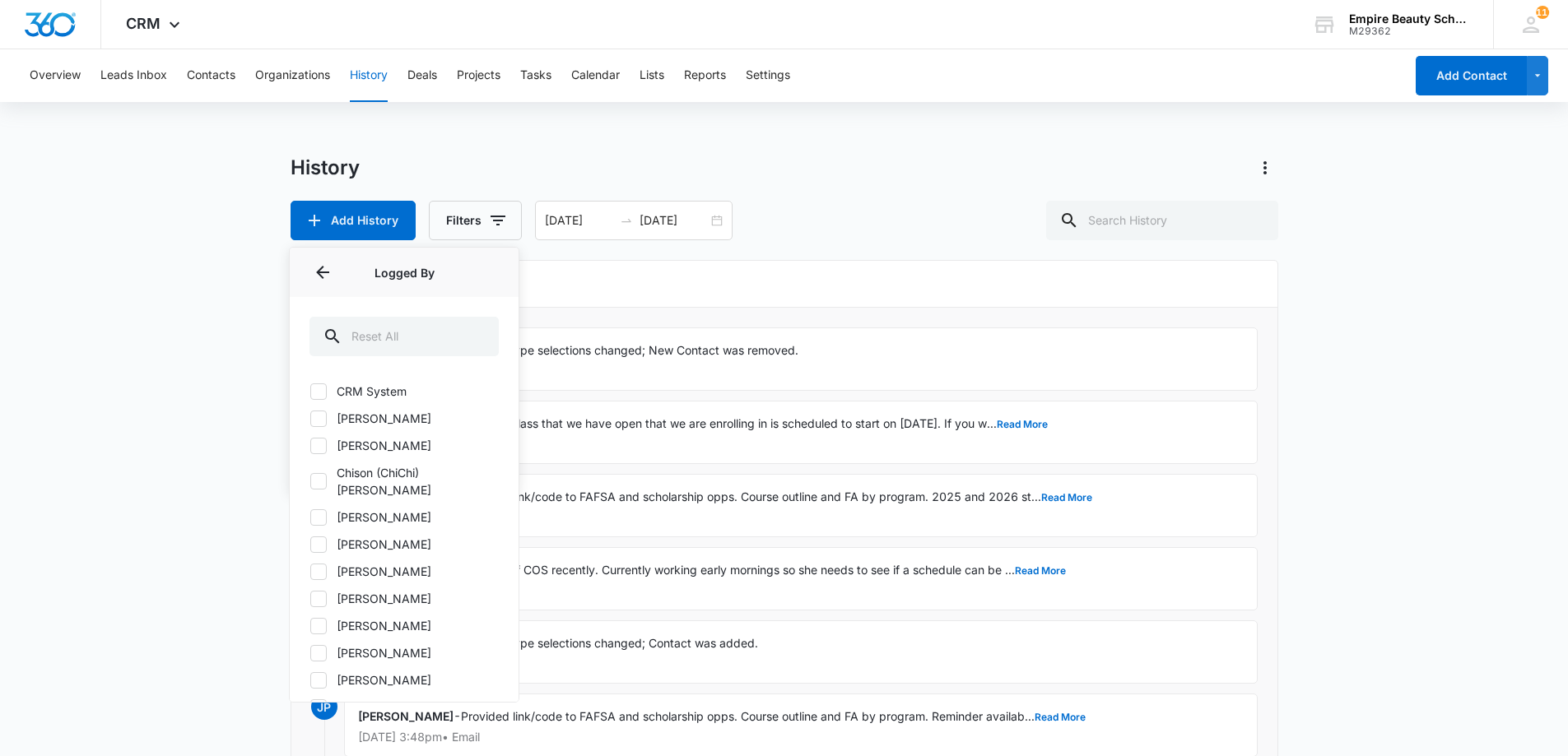
click at [420, 563] on label "[PERSON_NAME]" at bounding box center [403, 571] width 189 height 17
click at [310, 571] on input "[PERSON_NAME]" at bounding box center [309, 571] width 1 height 1
checkbox input "true"
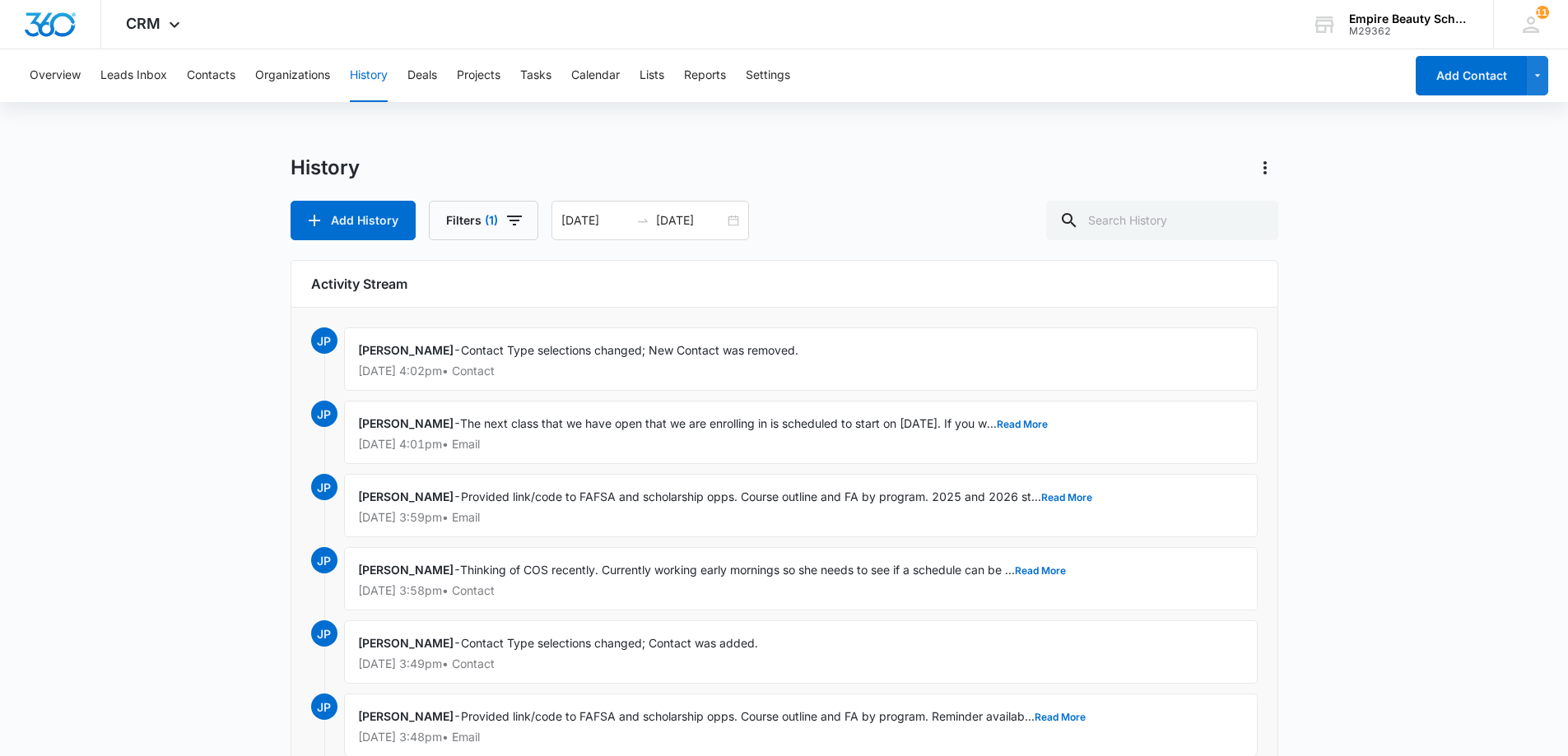
click at [897, 180] on div "History" at bounding box center [785, 167] width 988 height 27
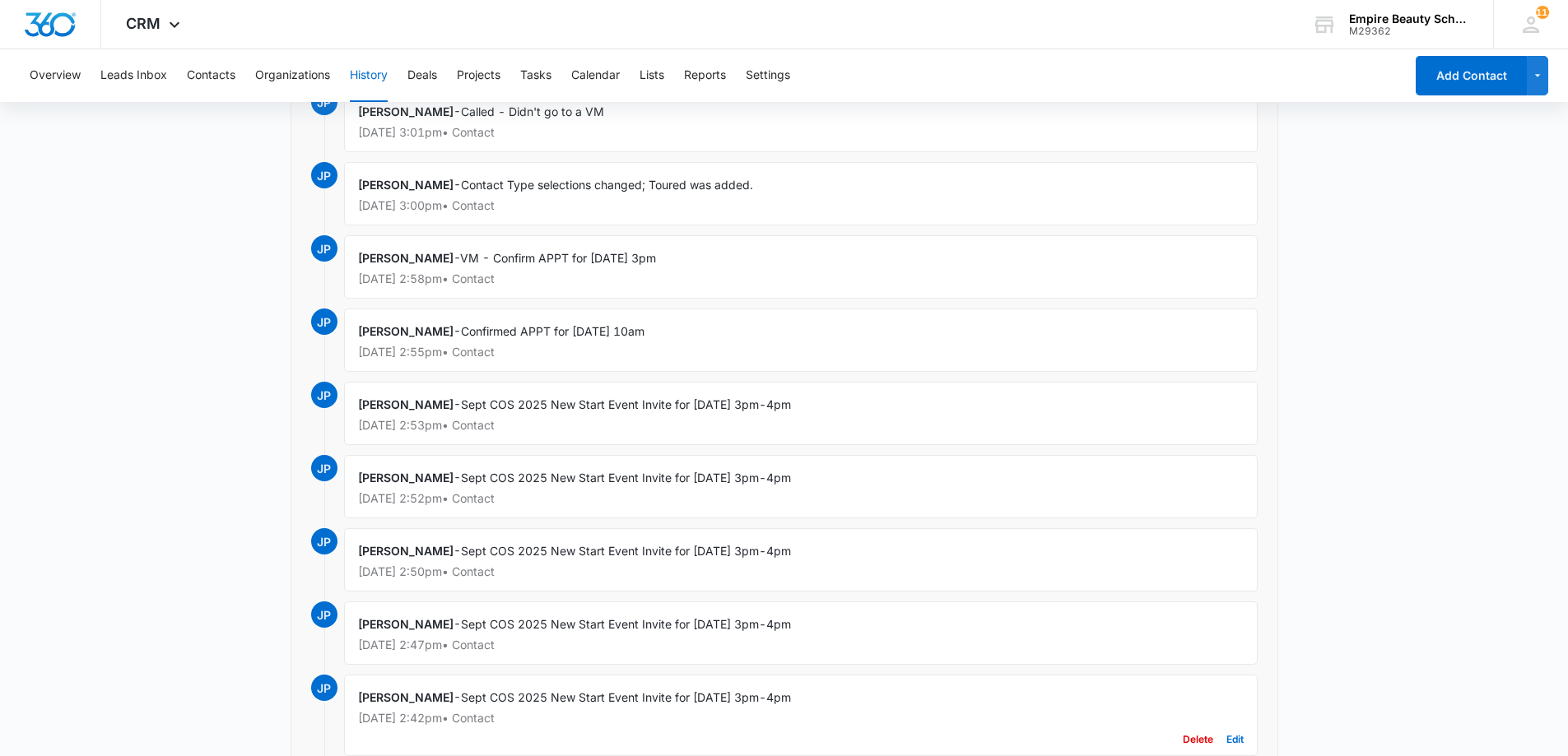
scroll to position [1939, 0]
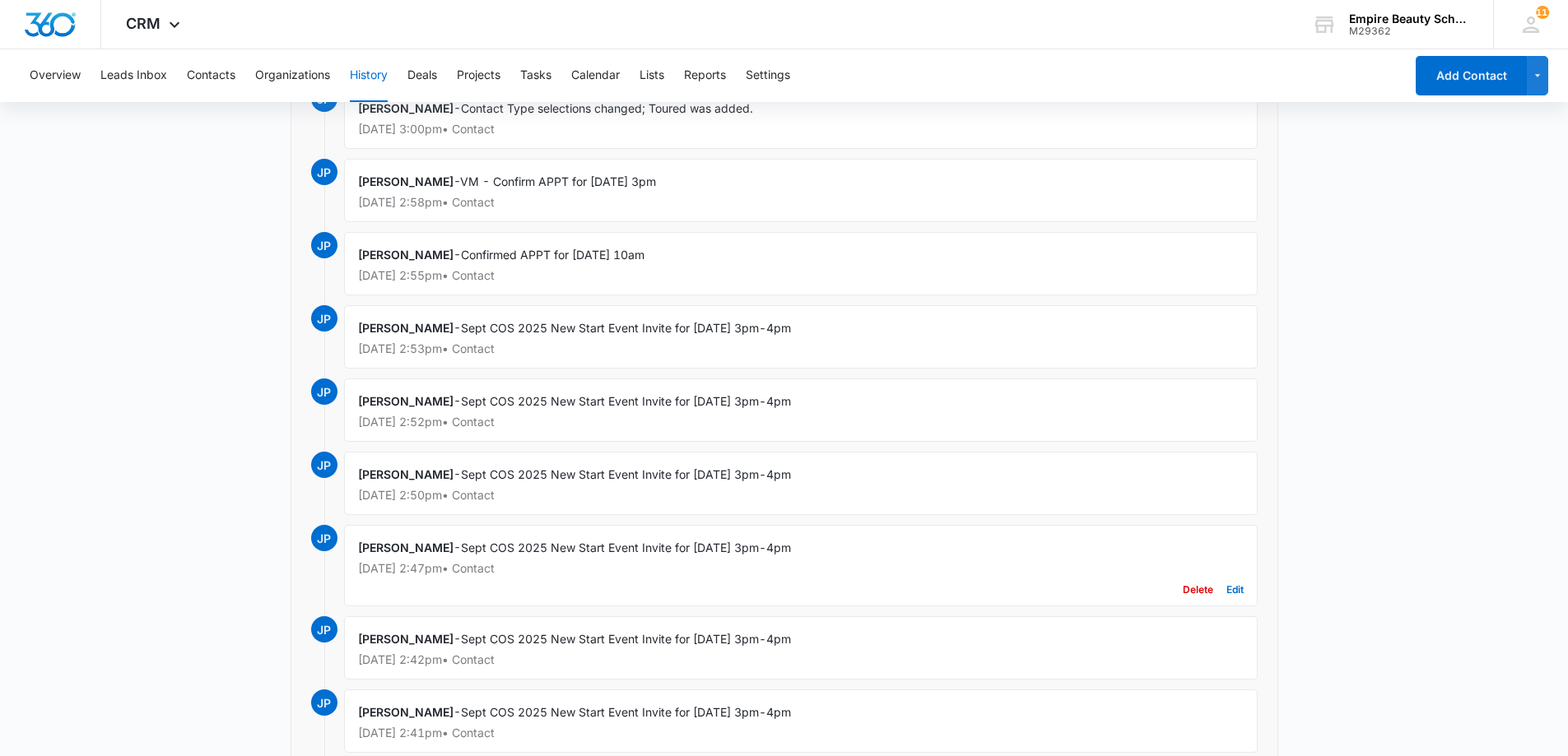
drag, startPoint x: 898, startPoint y: 549, endPoint x: 468, endPoint y: 549, distance: 430.0
click at [468, 549] on div "[PERSON_NAME] - Sept COS 2025 New Start Event Invite for [DATE] 3pm-4pm [DATE] …" at bounding box center [801, 565] width 914 height 81
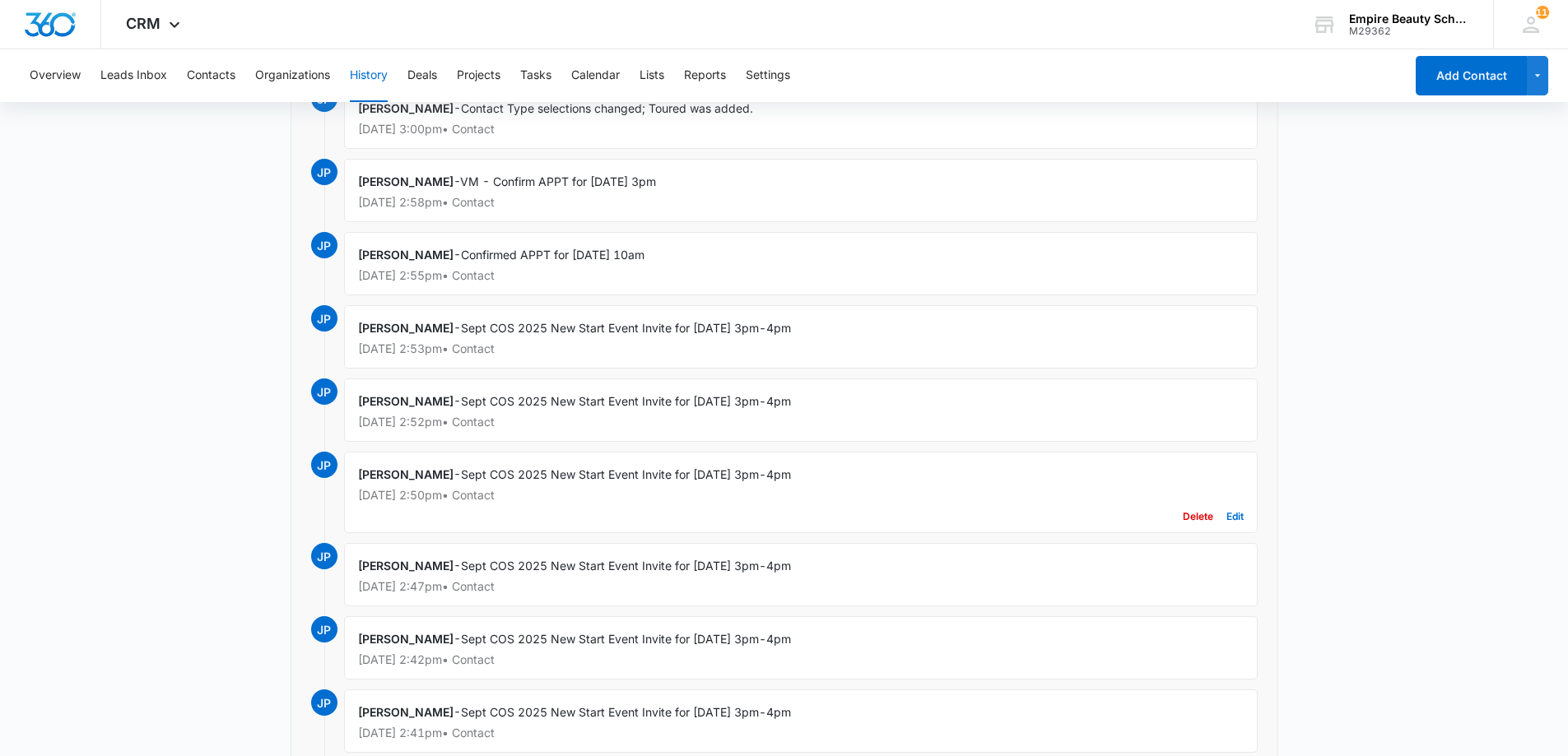
drag, startPoint x: 470, startPoint y: 548, endPoint x: 626, endPoint y: 517, distance: 159.1
click at [625, 515] on div "JP [PERSON_NAME] - Sept COS 2025 New Start Event Invite for [DATE] 3pm-4pm [DAT…" at bounding box center [784, 497] width 946 height 91
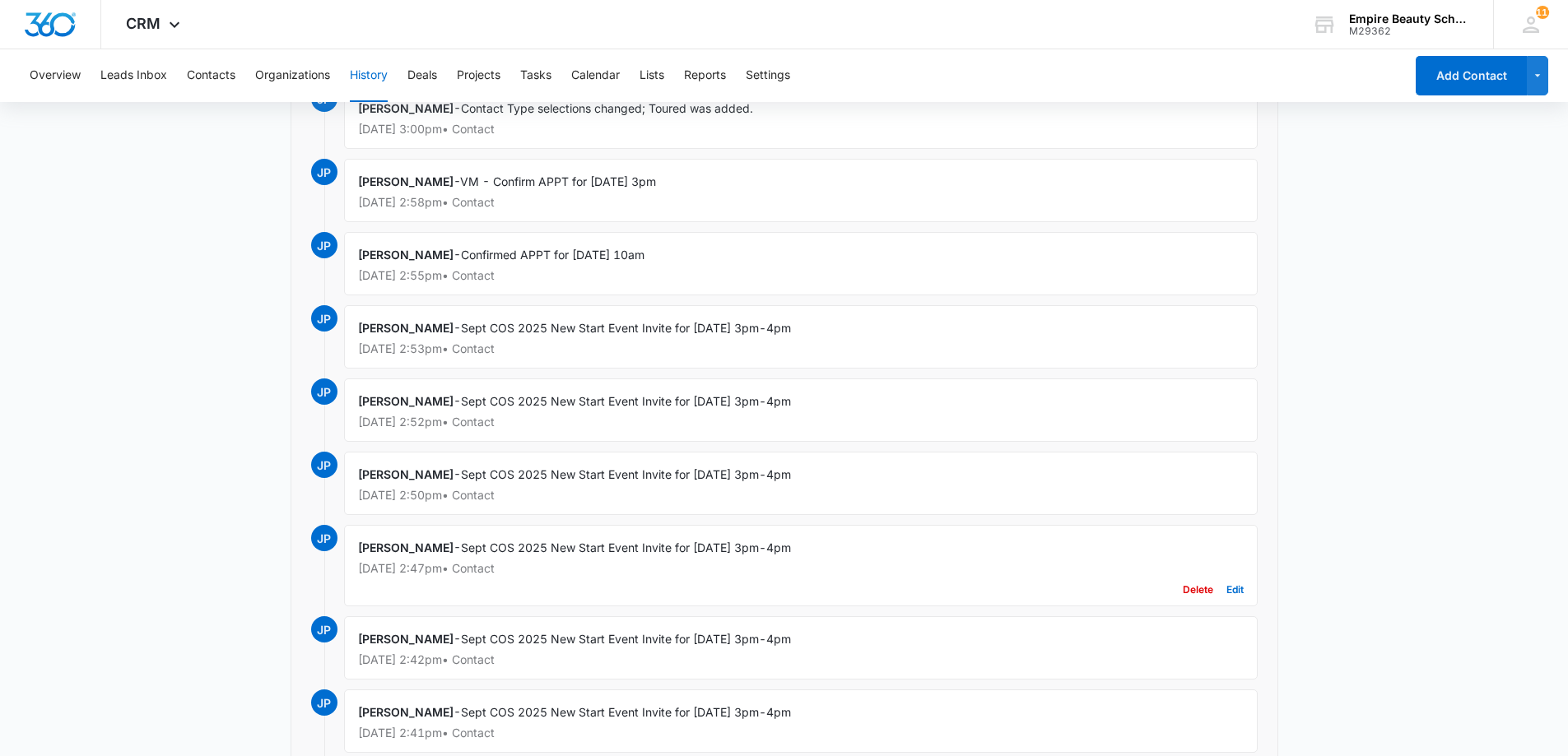
drag, startPoint x: 875, startPoint y: 557, endPoint x: 697, endPoint y: 550, distance: 178.1
click at [697, 550] on div "[PERSON_NAME] - Sept COS 2025 New Start Event Invite for [DATE] 3pm-4pm [DATE] …" at bounding box center [801, 565] width 914 height 81
copy span "[DATE] 3pm-4pm"
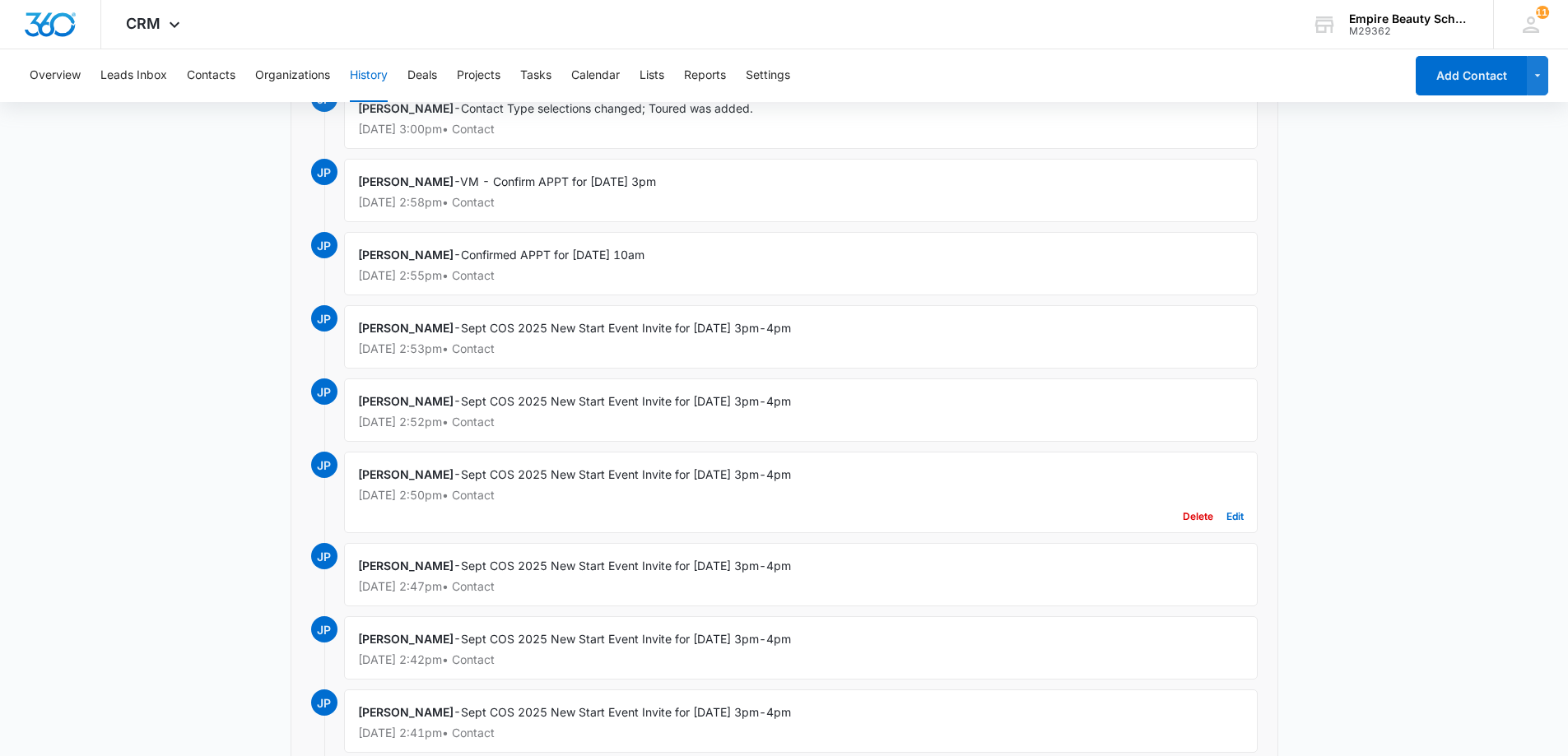
drag, startPoint x: 749, startPoint y: 546, endPoint x: 731, endPoint y: 484, distance: 64.6
click at [733, 484] on div "[PERSON_NAME] - Sept COS 2025 New Start Event Invite for [DATE] 3pm-4pm [DATE] …" at bounding box center [801, 492] width 914 height 81
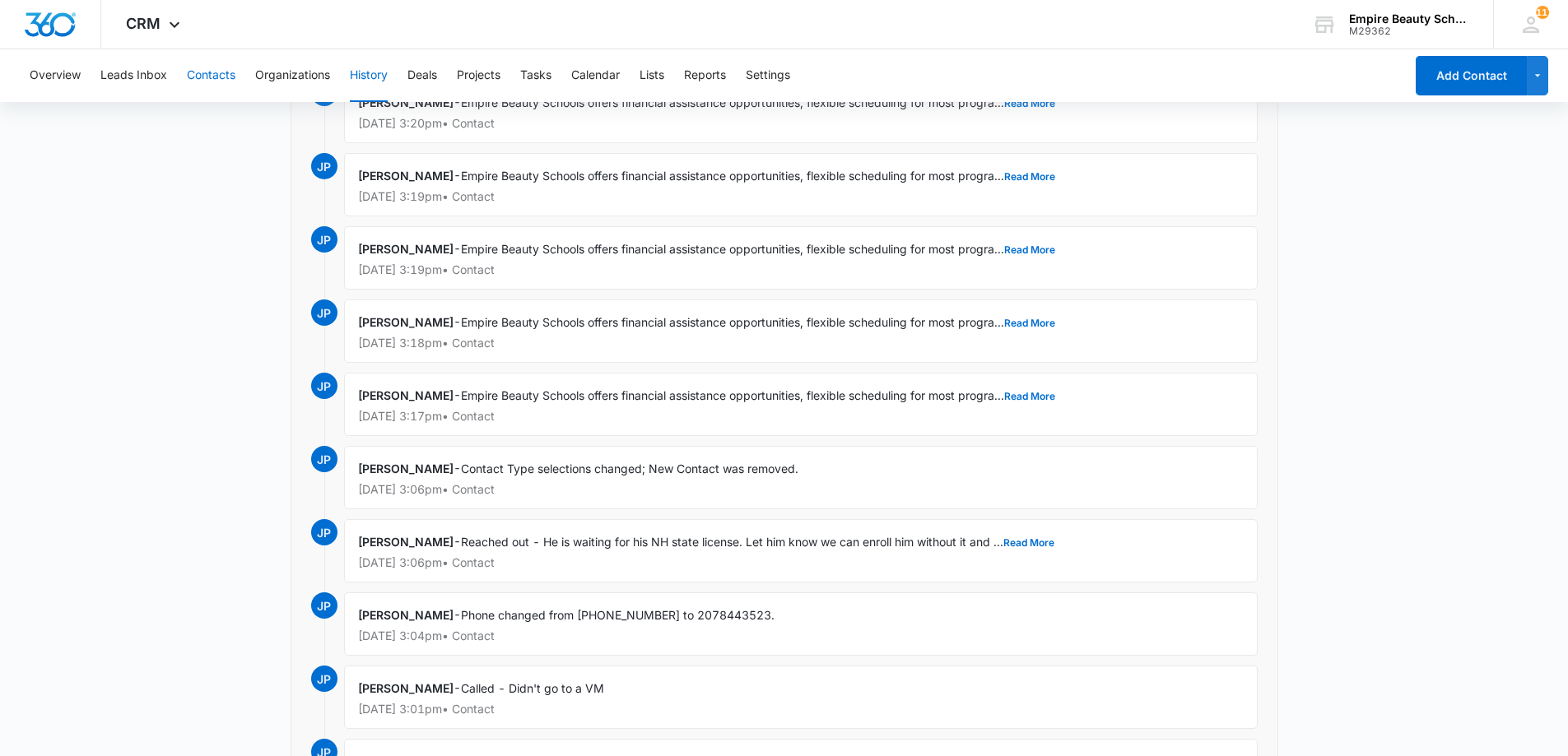
scroll to position [1282, 0]
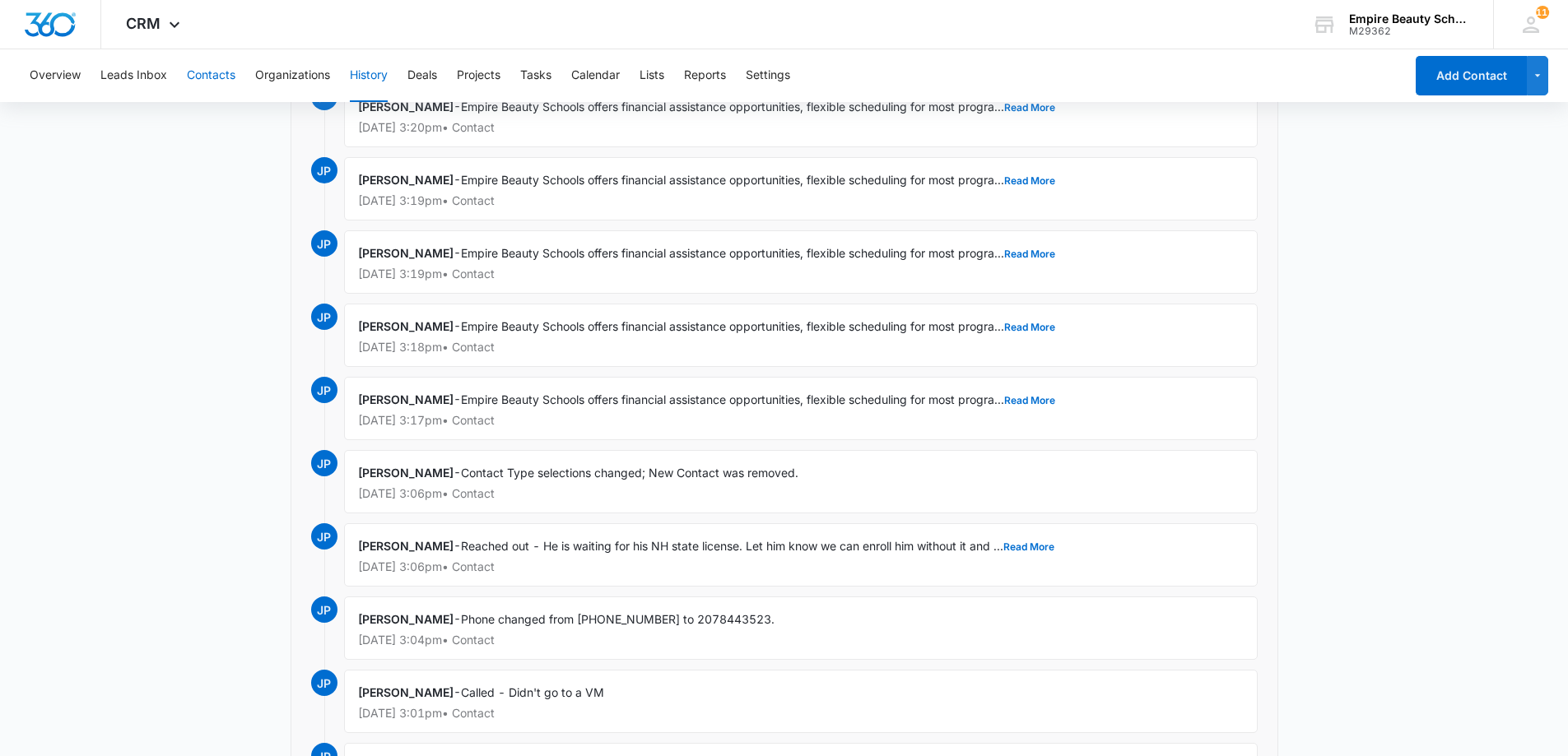
click at [224, 75] on button "Contacts" at bounding box center [211, 75] width 48 height 53
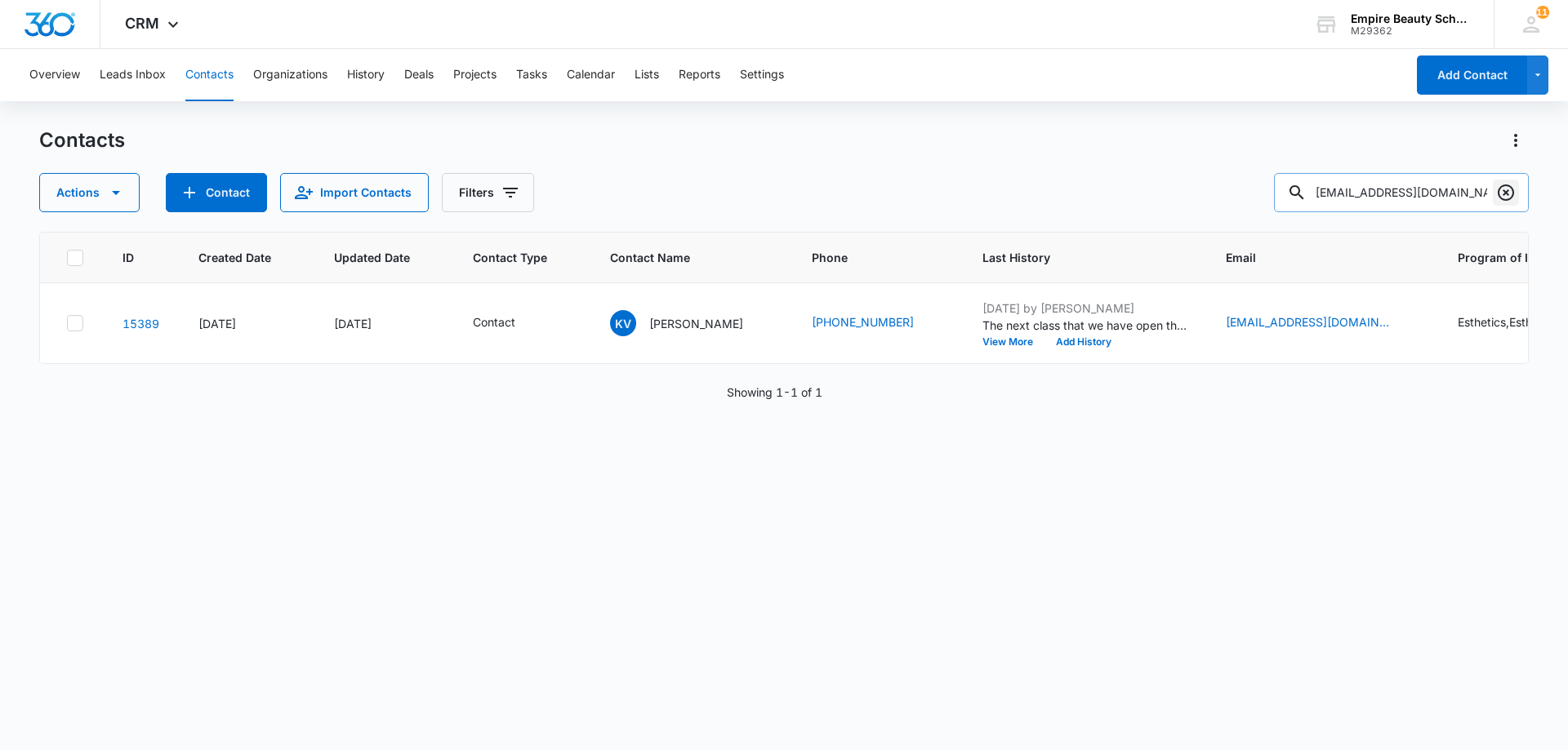
click at [1508, 197] on icon "Clear" at bounding box center [1505, 193] width 20 height 20
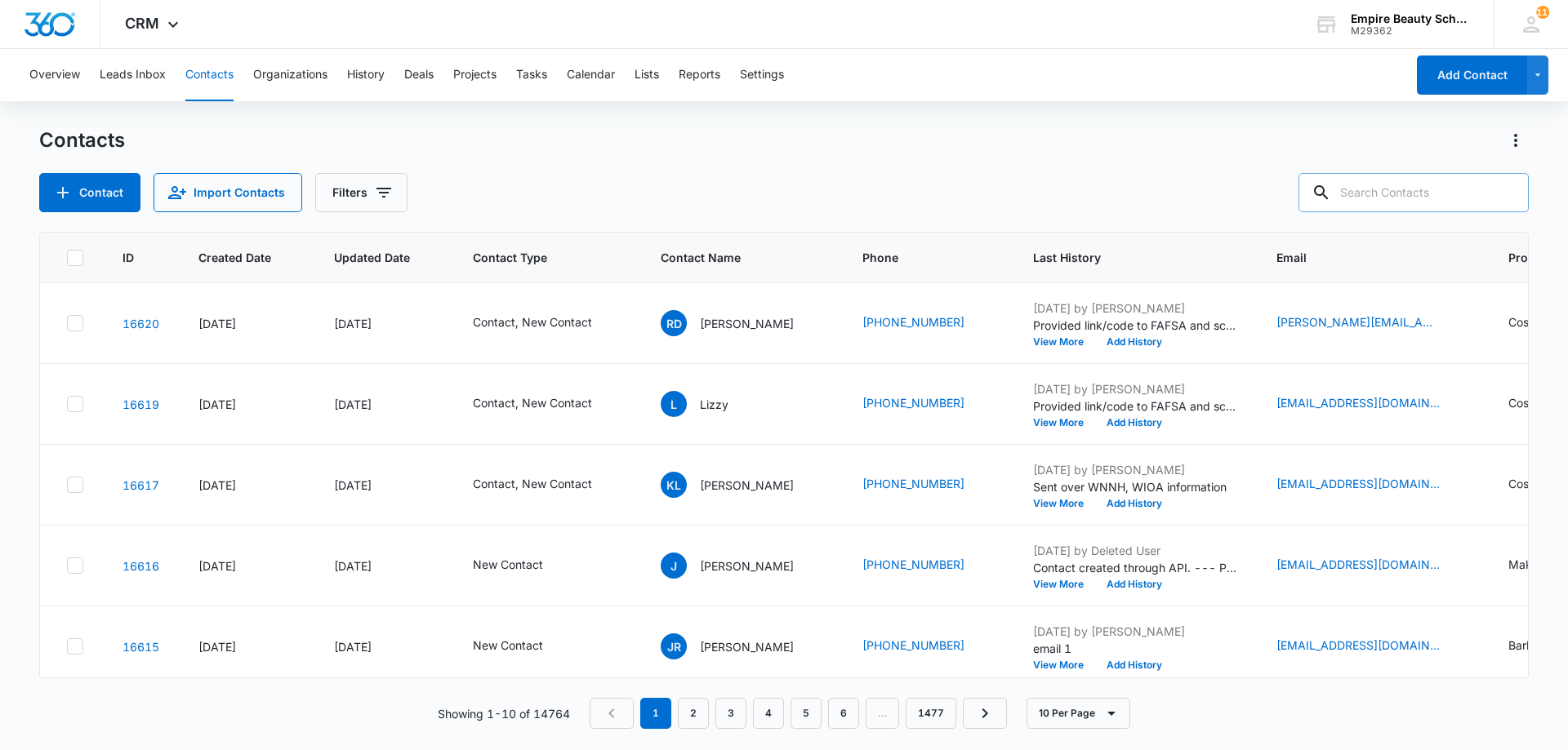
click at [888, 132] on div "Contacts" at bounding box center [784, 140] width 1489 height 27
click at [1428, 176] on input "text" at bounding box center [1413, 193] width 230 height 39
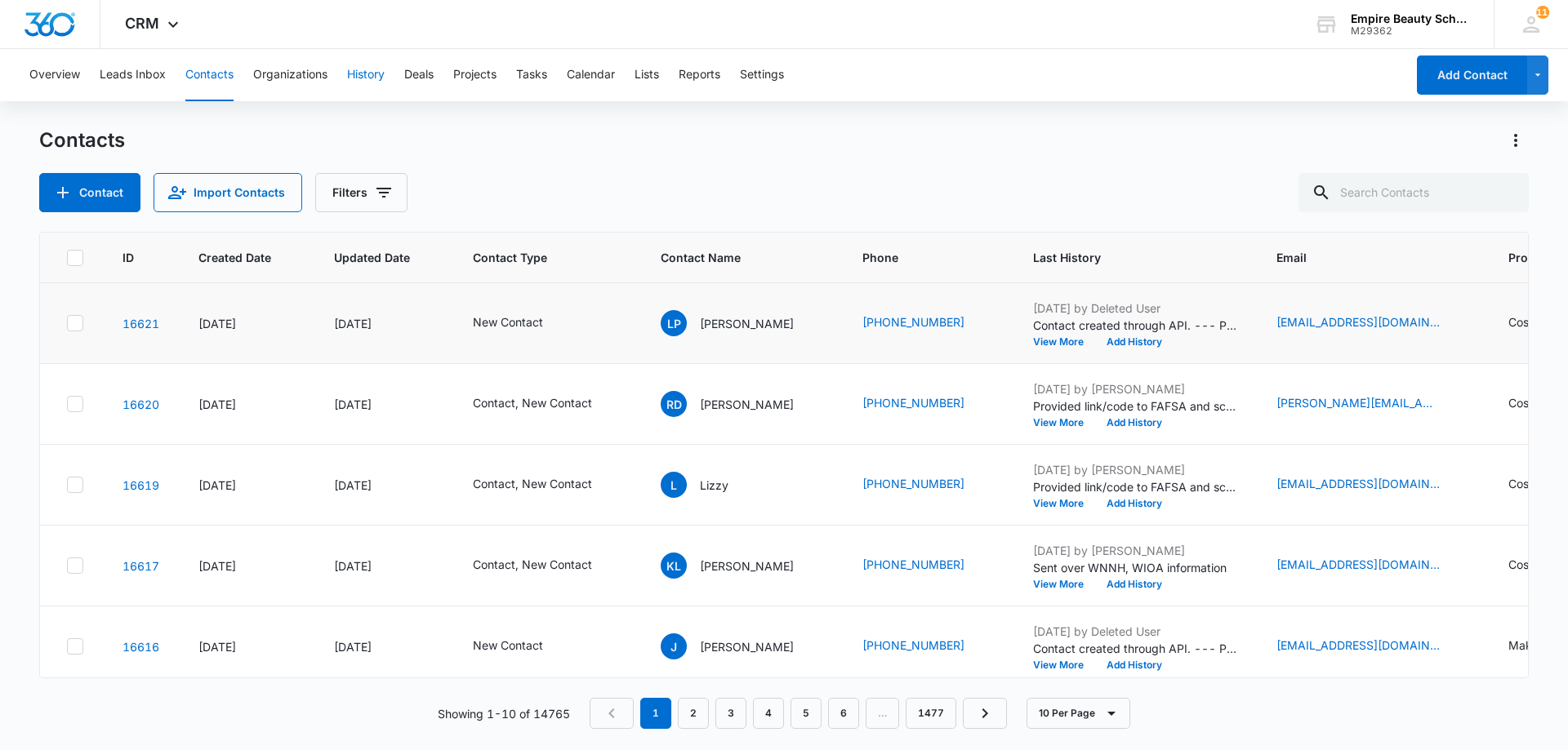
drag, startPoint x: 370, startPoint y: 74, endPoint x: 1324, endPoint y: 291, distance: 978.4
click at [1321, 296] on div "Overview Leads Inbox Contacts Organizations History Deals Projects Tasks Calend…" at bounding box center [784, 398] width 1568 height 699
click at [1377, 193] on input "text" at bounding box center [1413, 193] width 230 height 39
type input "[PERSON_NAME]"
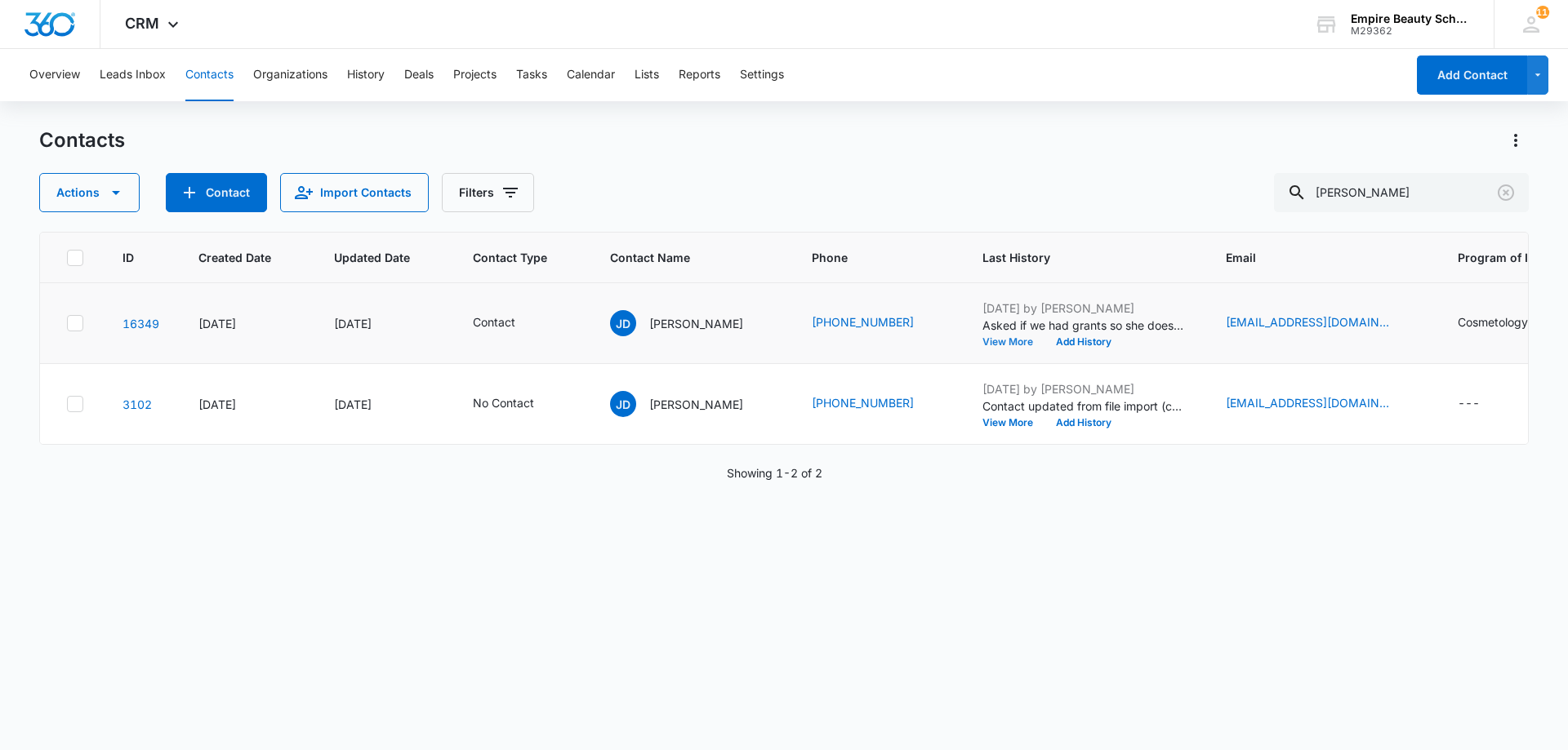
click at [994, 337] on button "View More" at bounding box center [1013, 342] width 62 height 9
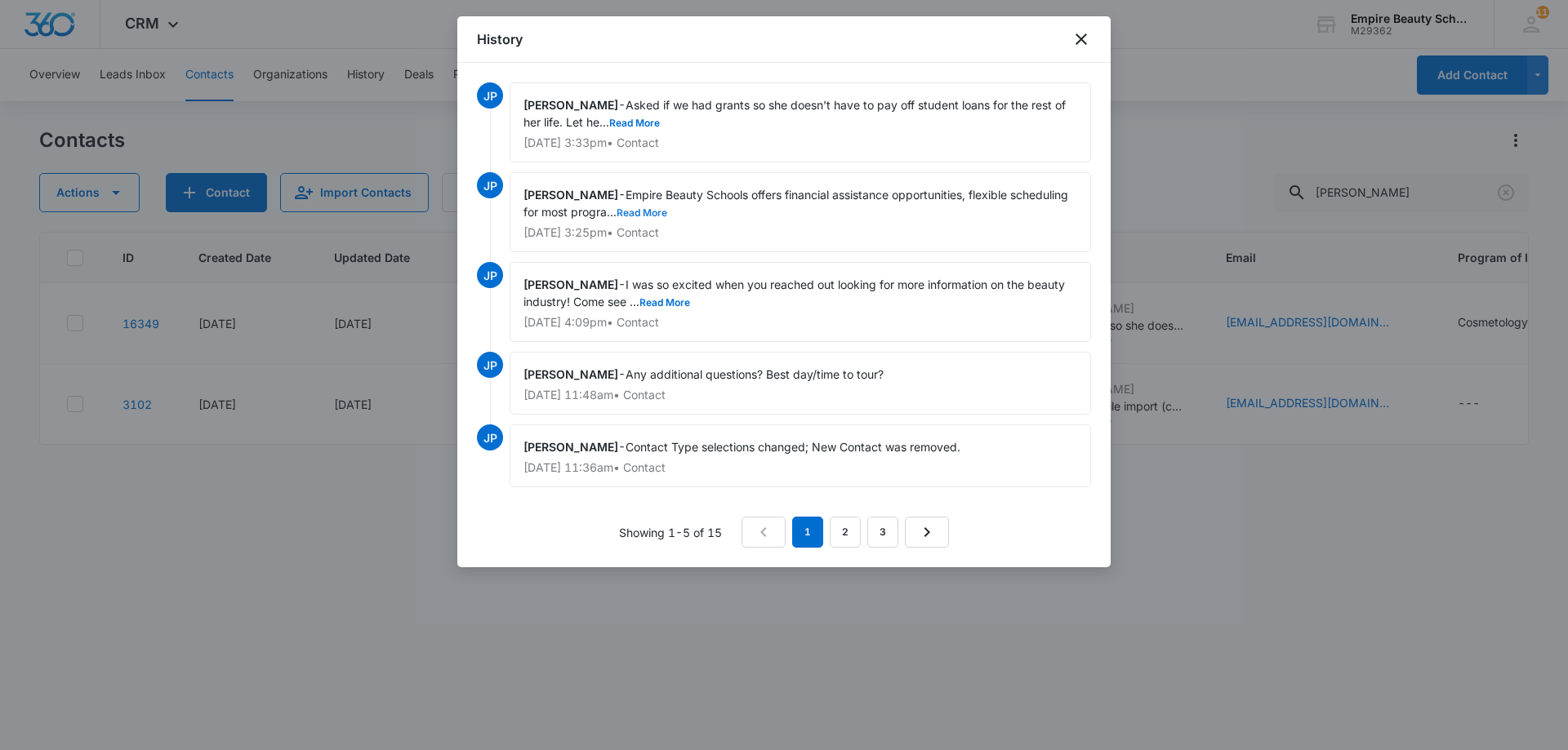
click at [667, 209] on button "Read More" at bounding box center [641, 212] width 51 height 9
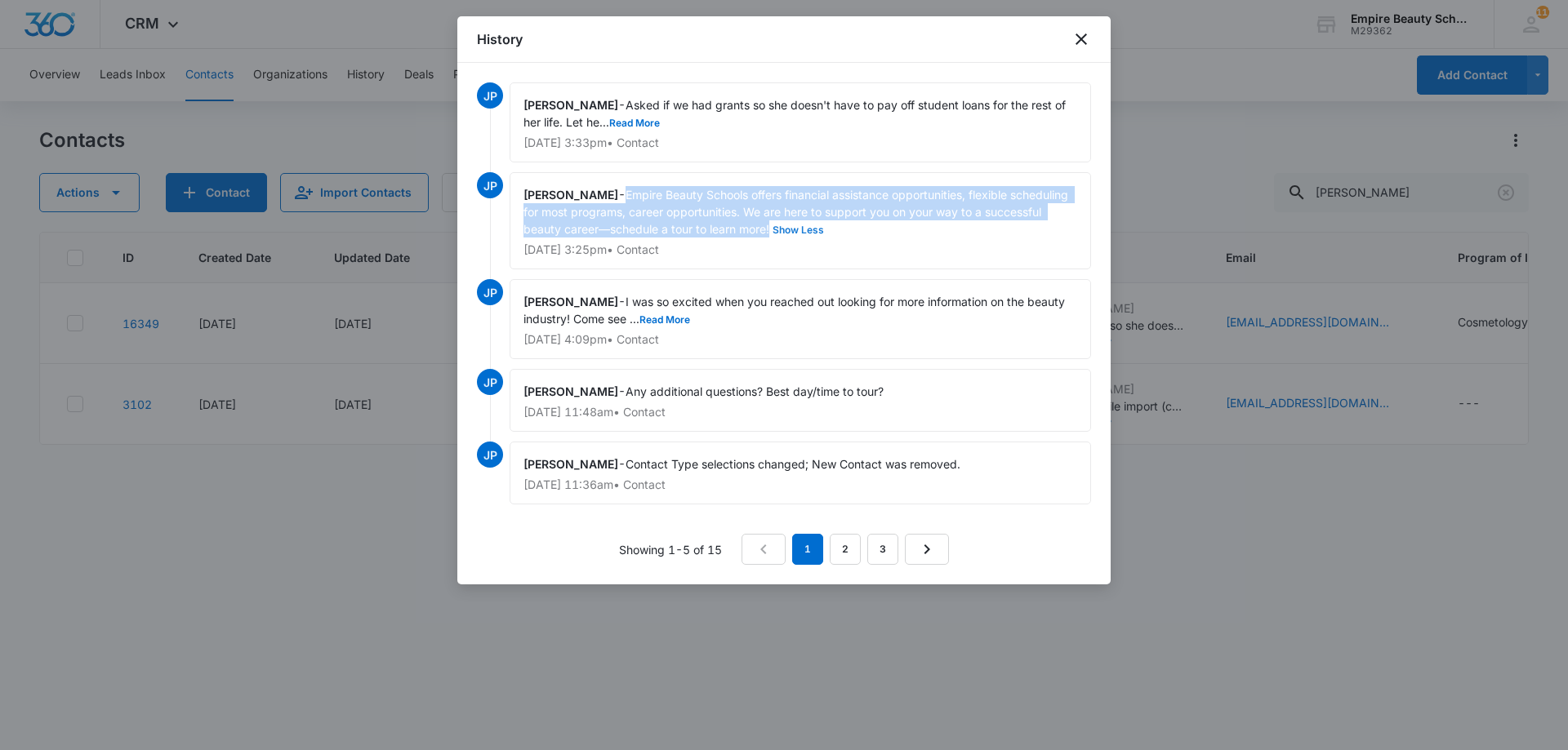
drag, startPoint x: 632, startPoint y: 191, endPoint x: 838, endPoint y: 228, distance: 209.3
click at [838, 228] on span "Empire Beauty Schools offers financial assistance opportunities, flexible sched…" at bounding box center [797, 211] width 548 height 48
copy span "Empire Beauty Schools offers financial assistance opportunities, flexible sched…"
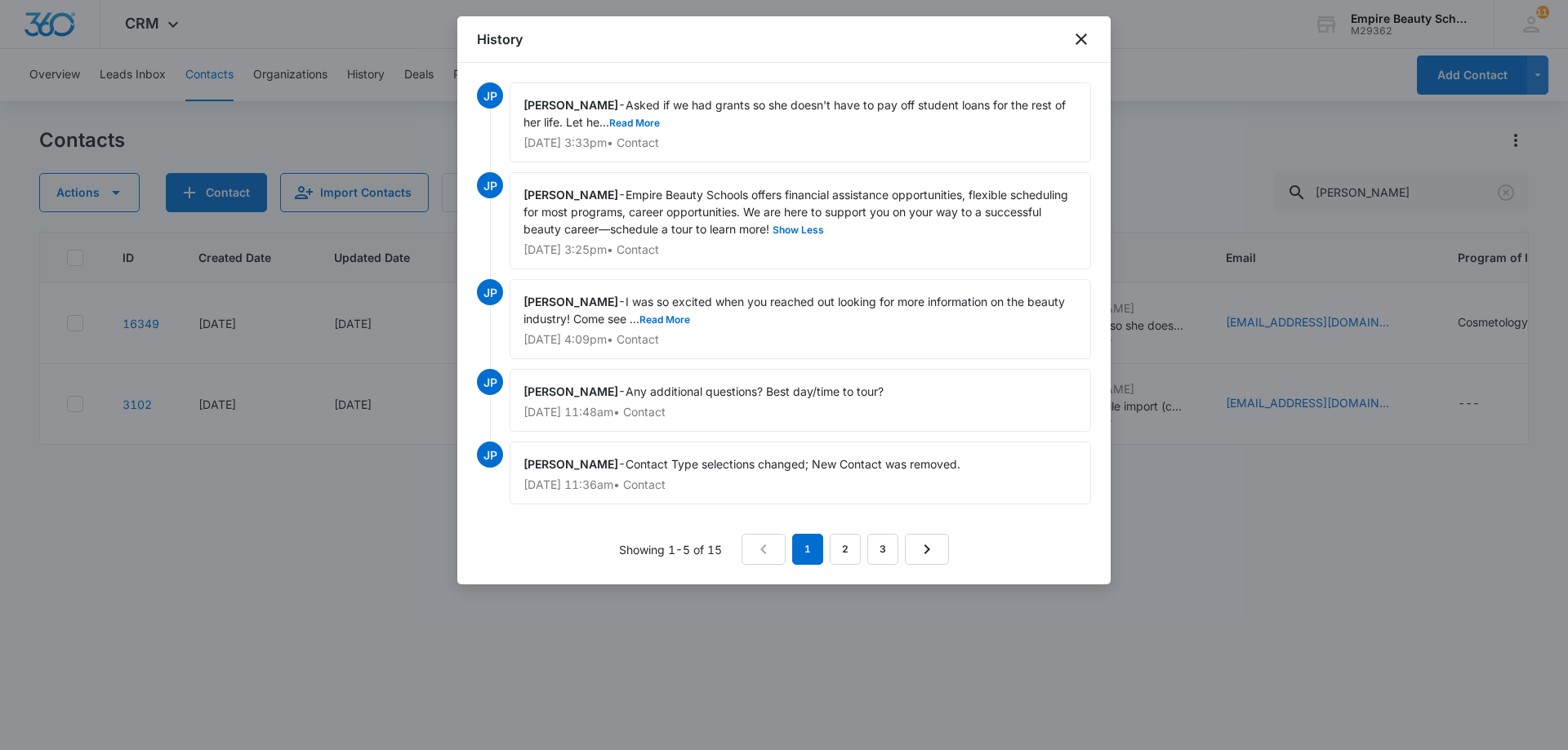
click at [1095, 39] on div "History" at bounding box center [784, 39] width 653 height 46
click at [1080, 43] on icon "close" at bounding box center [1081, 39] width 20 height 20
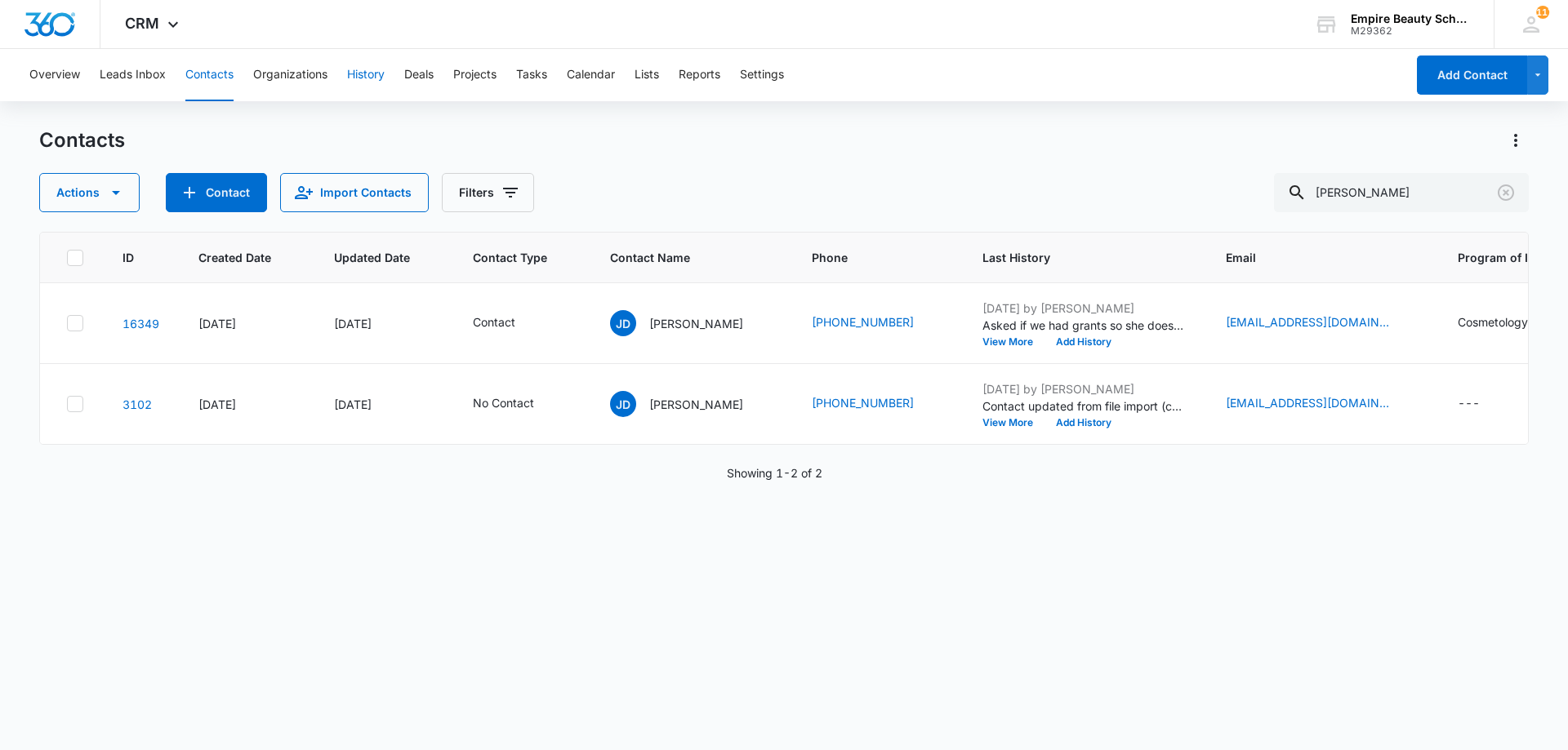
click at [354, 78] on button "History" at bounding box center [366, 74] width 38 height 52
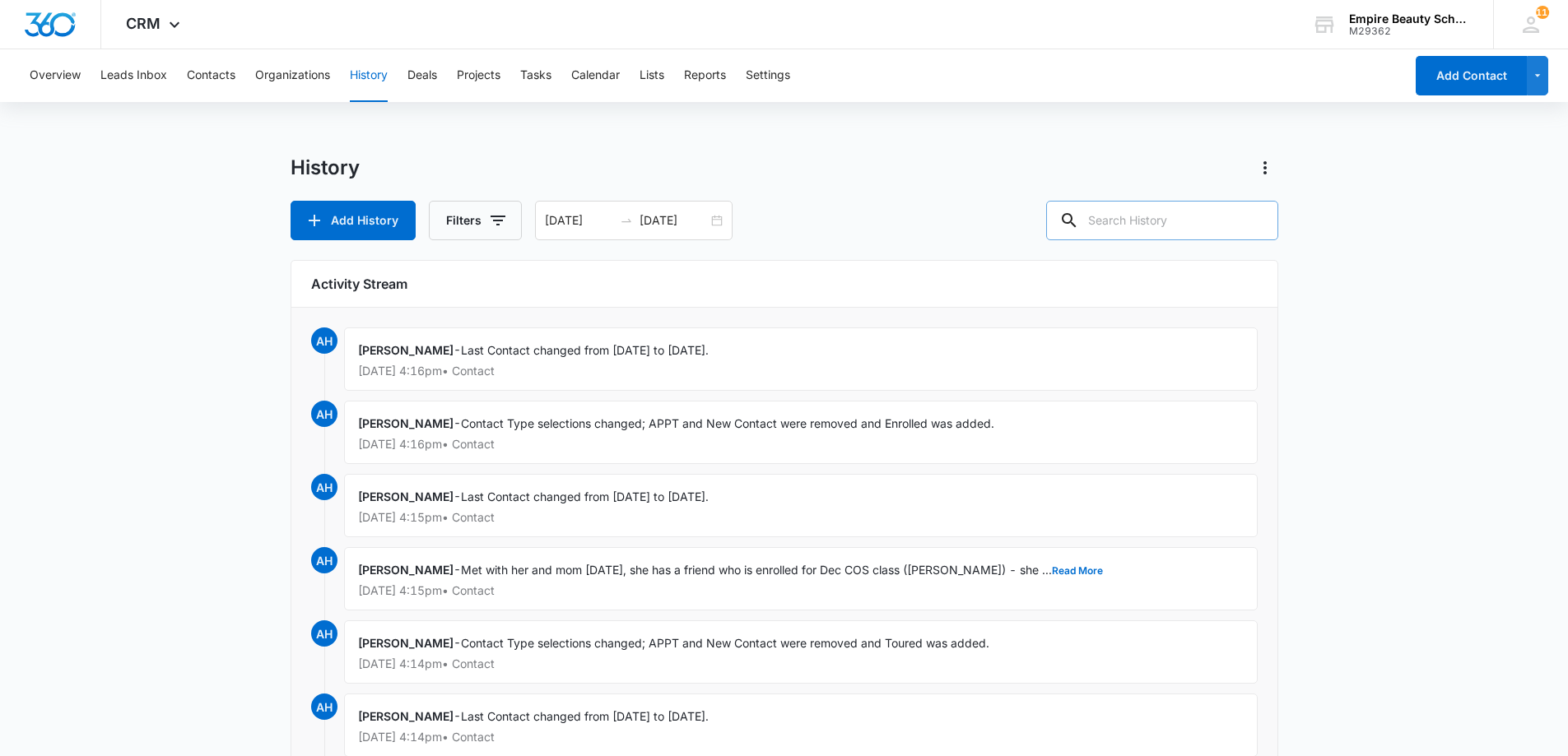
click at [1202, 226] on input "text" at bounding box center [1162, 221] width 232 height 40
click at [703, 217] on input "[DATE]" at bounding box center [673, 220] width 68 height 18
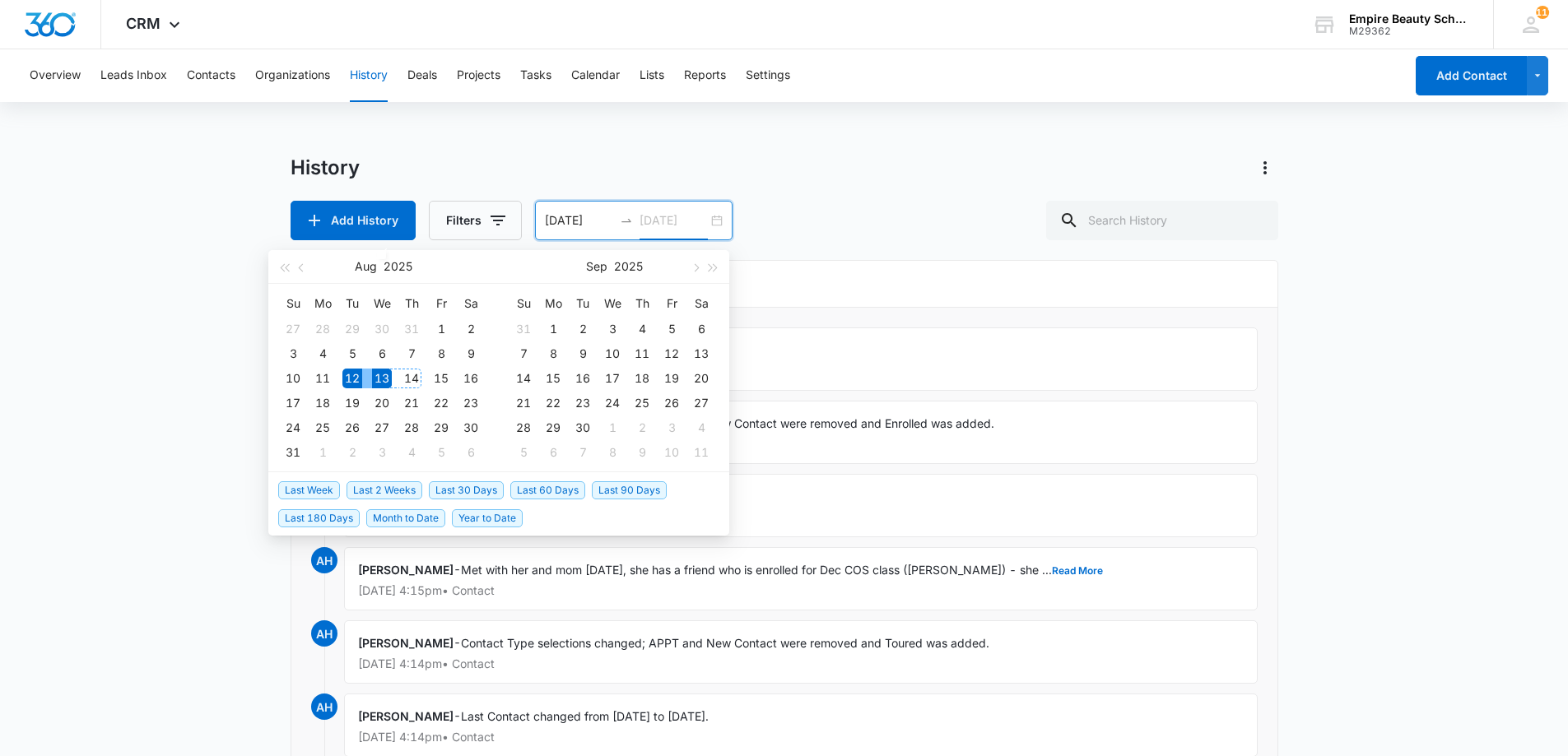
type input "[DATE]"
click at [380, 381] on div "13" at bounding box center [382, 378] width 20 height 20
type input "[DATE]"
click at [385, 381] on div "13" at bounding box center [382, 378] width 20 height 20
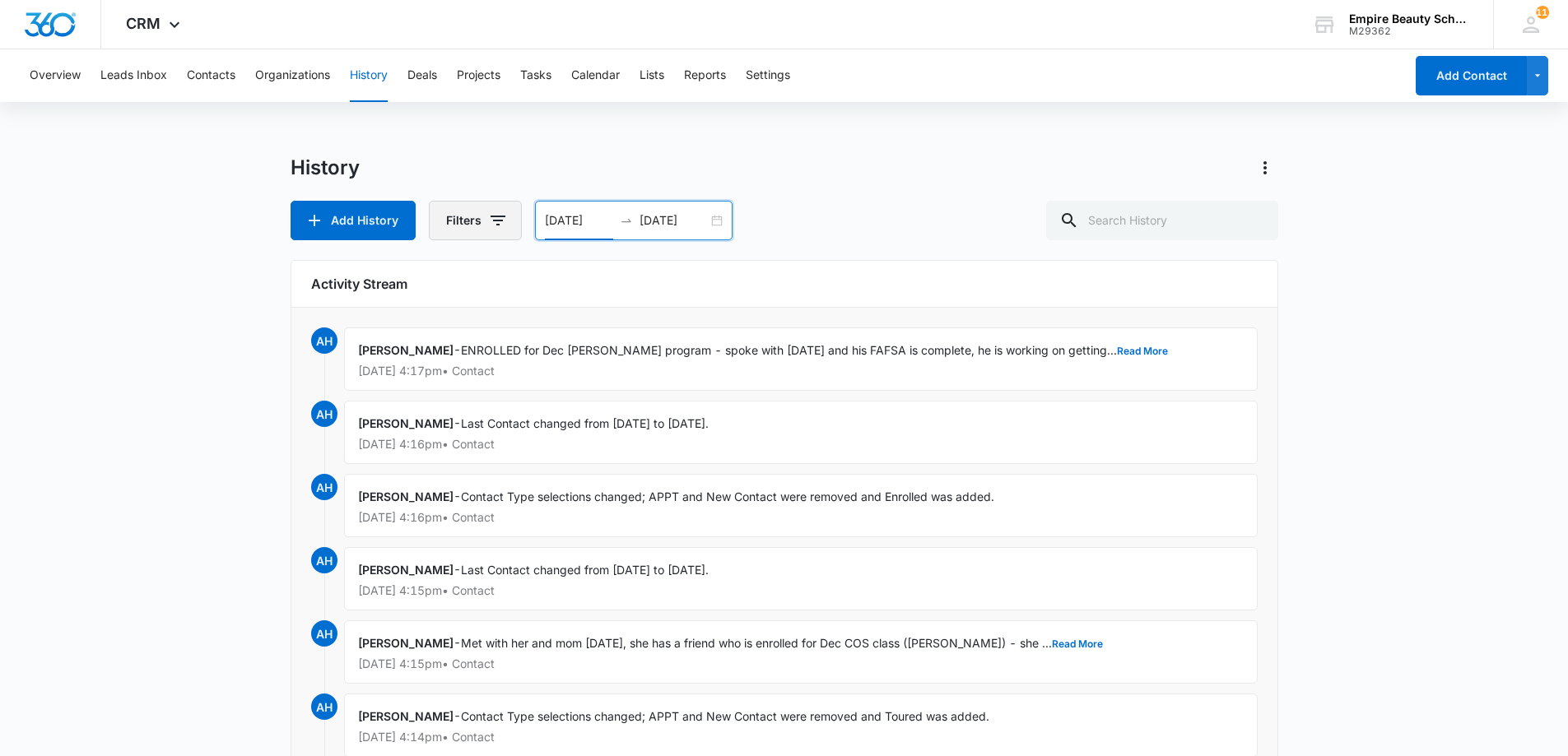
click at [509, 219] on button "Filters" at bounding box center [476, 221] width 93 height 40
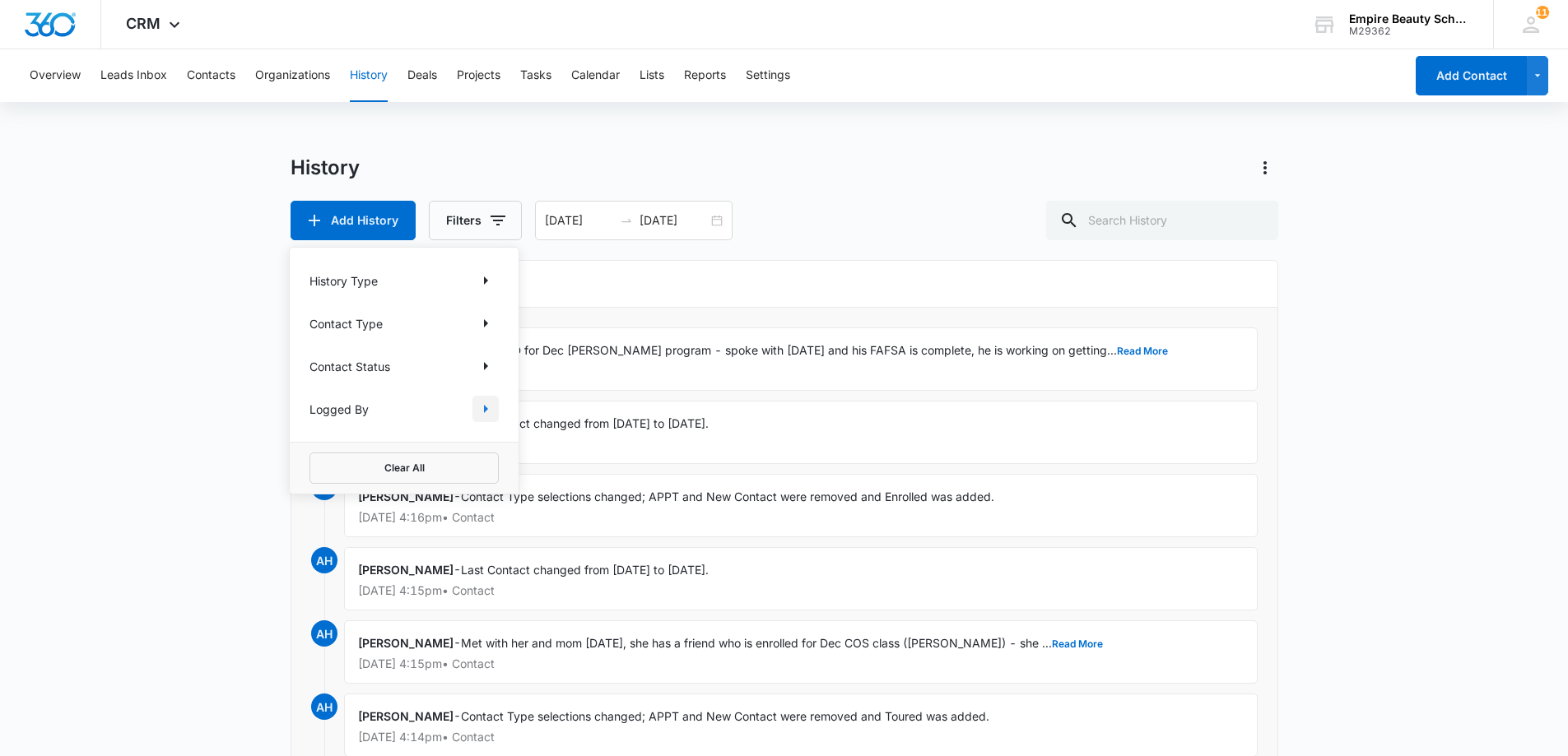
click at [479, 415] on icon "Show Logged By filters" at bounding box center [485, 408] width 20 height 20
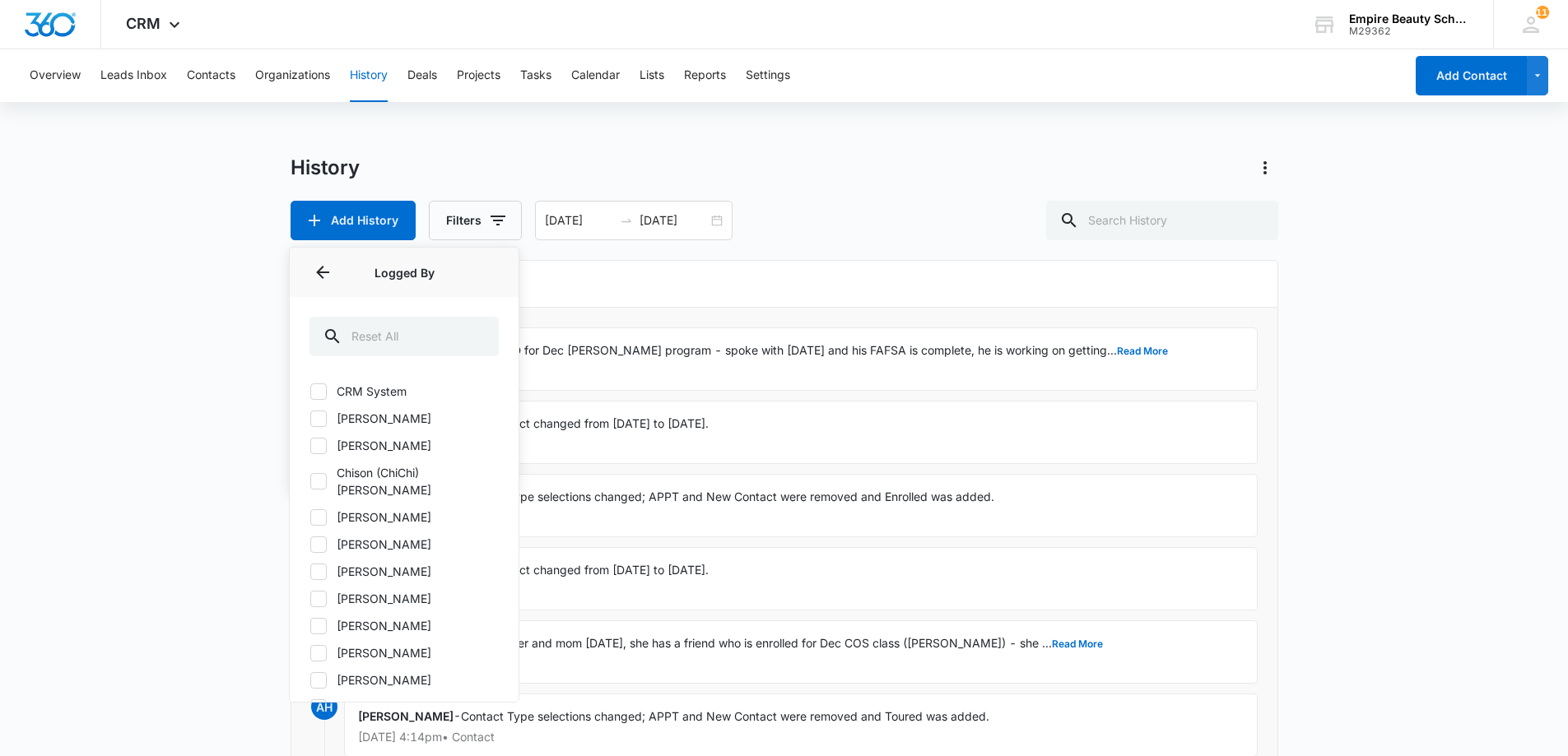
click at [334, 540] on div "CRM System [PERSON_NAME] [PERSON_NAME] (ChiChi) [PERSON_NAME] [PERSON_NAME] [PE…" at bounding box center [404, 537] width 229 height 329
click at [325, 564] on icon at bounding box center [318, 571] width 15 height 15
click at [310, 571] on input "[PERSON_NAME]" at bounding box center [309, 571] width 1 height 1
checkbox input "true"
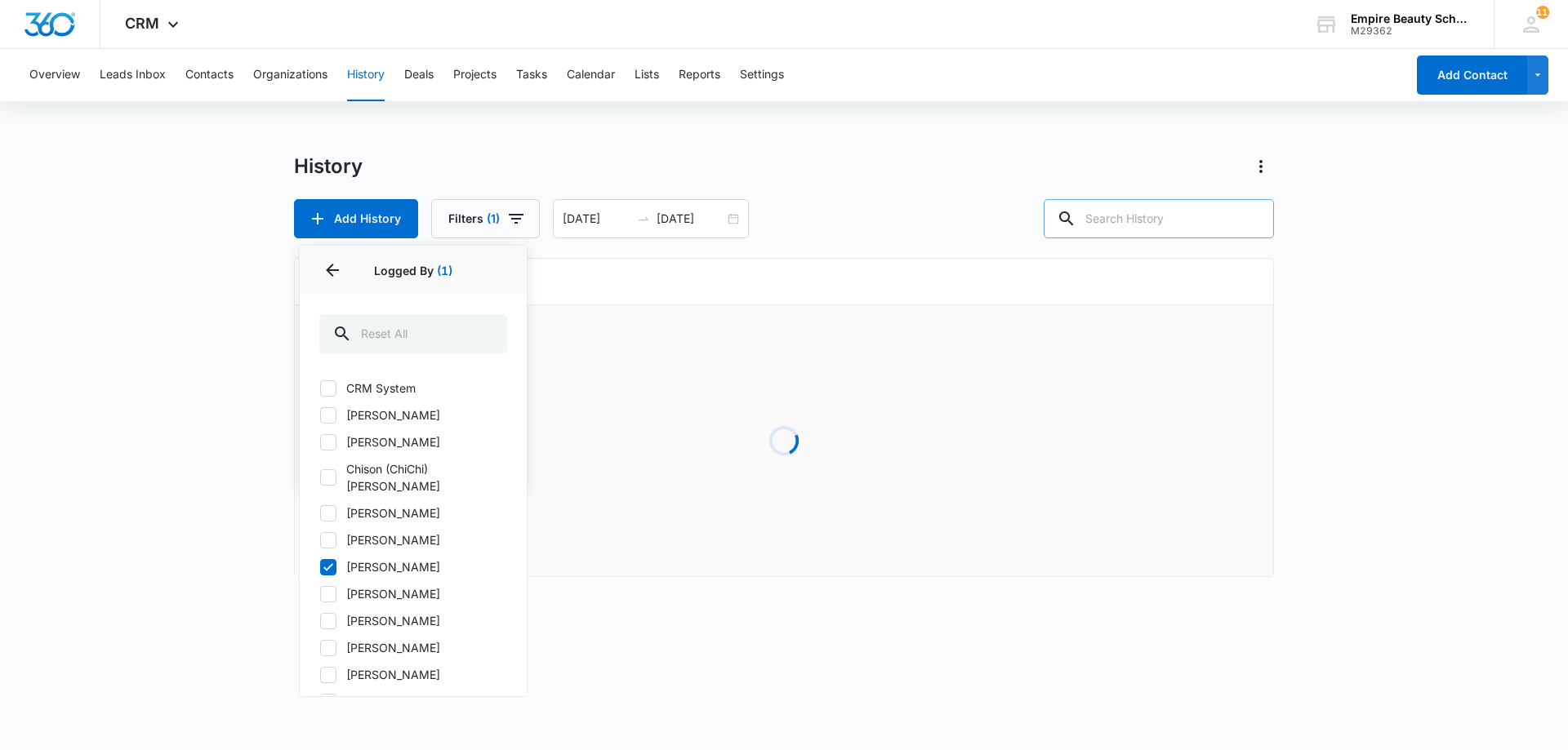
click at [1132, 221] on input "text" at bounding box center [1158, 219] width 230 height 39
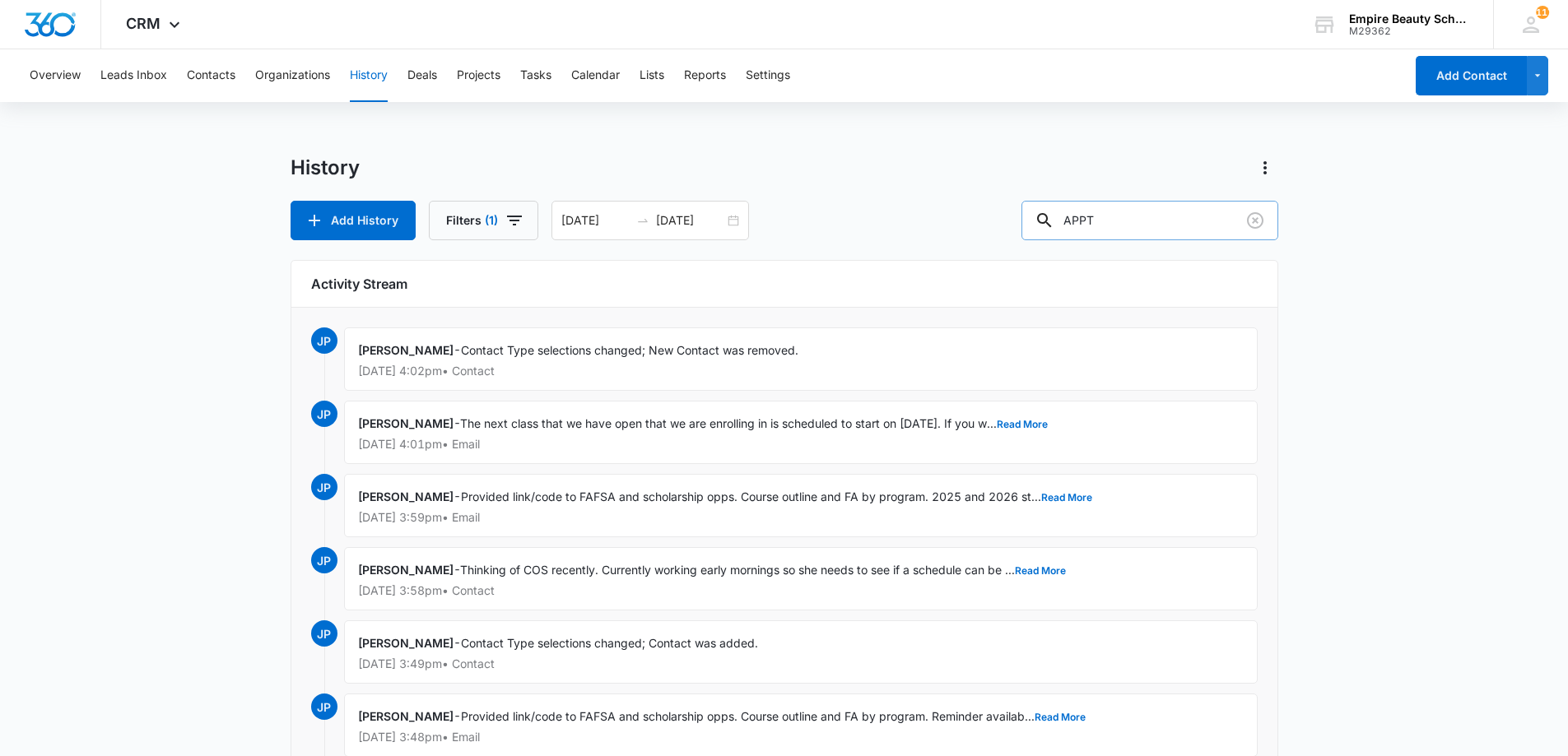
type input "APPT"
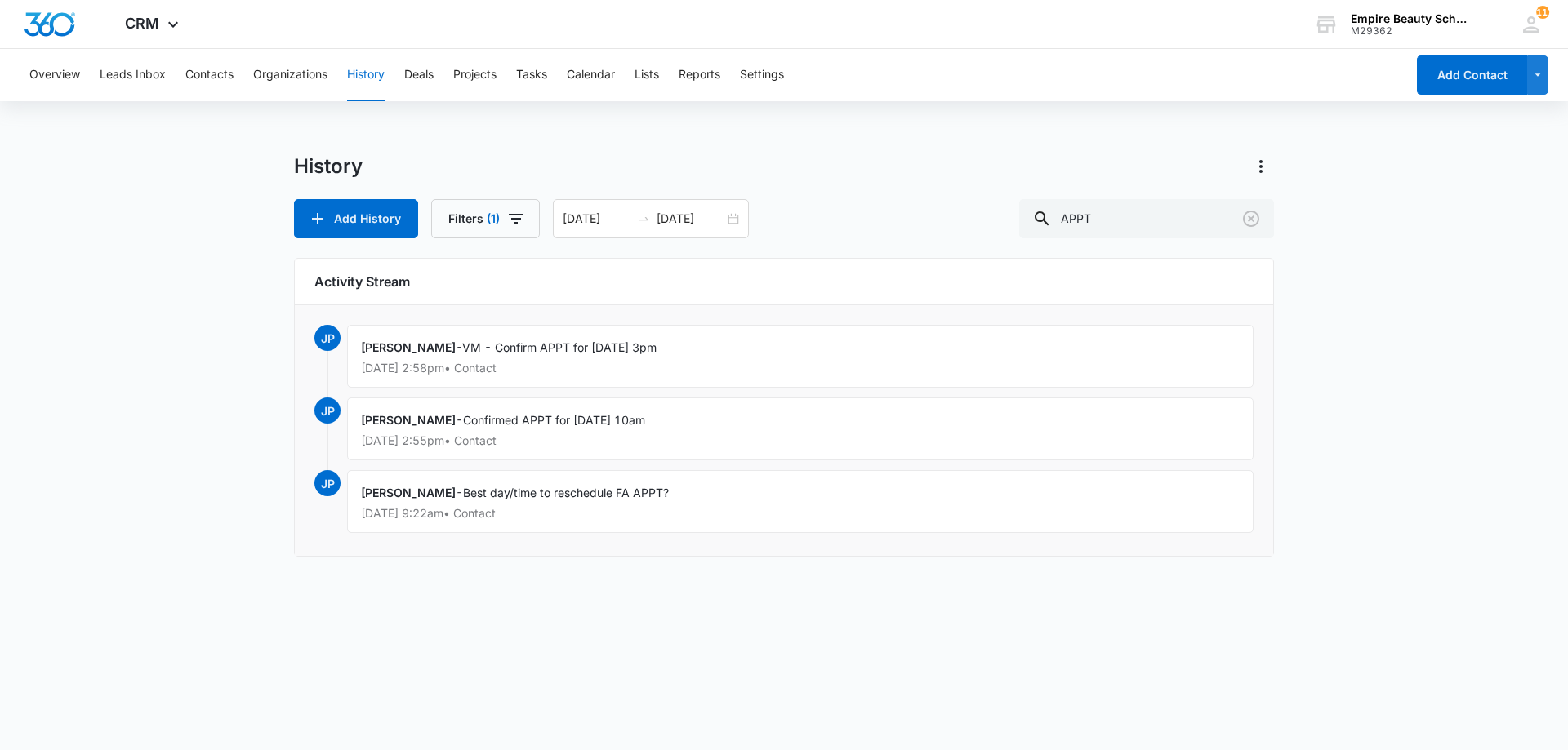
click at [675, 79] on div "Overview Leads Inbox Contacts Organizations History Deals Projects Tasks Calend…" at bounding box center [712, 74] width 1386 height 52
click at [694, 71] on button "Reports" at bounding box center [699, 74] width 42 height 52
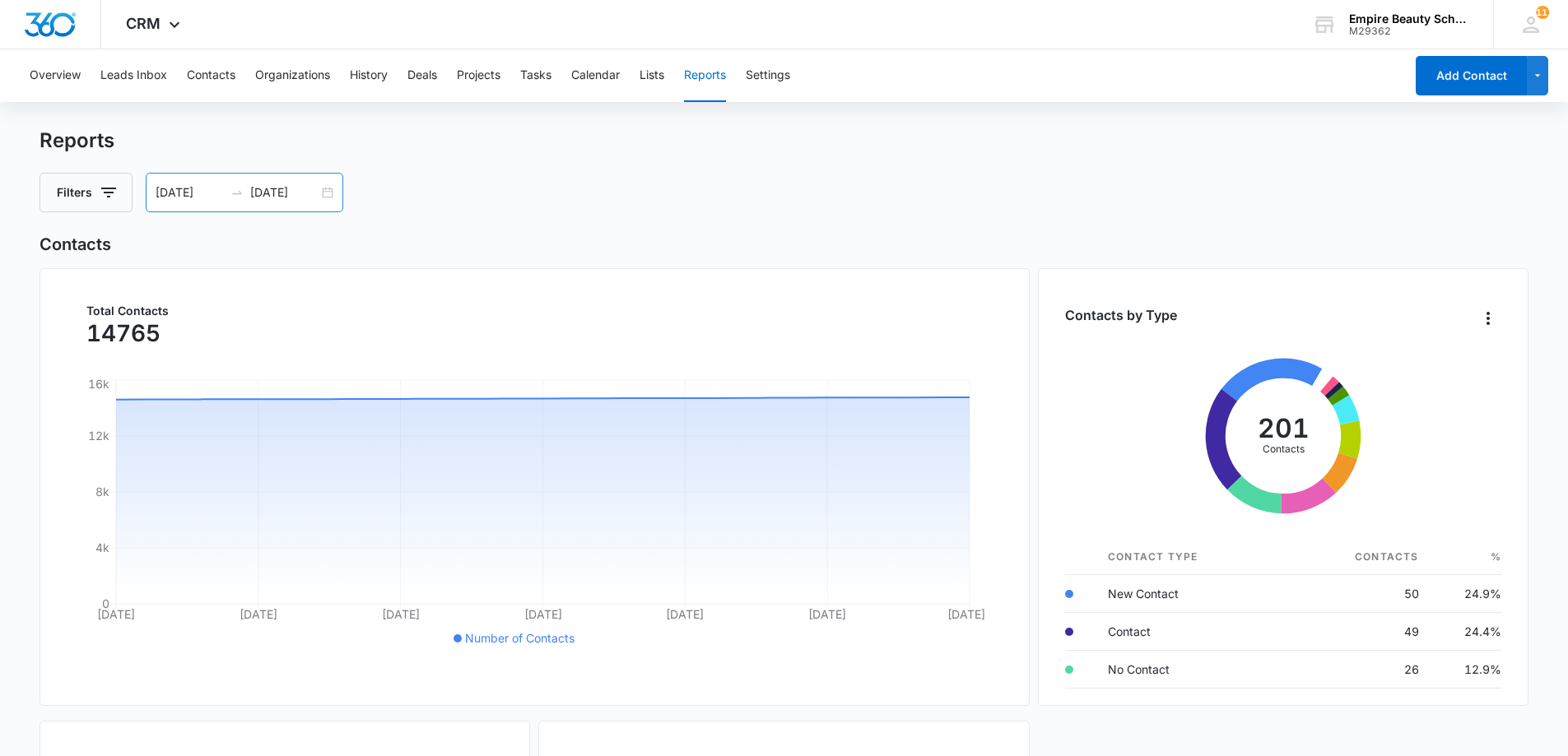
click at [319, 193] on div "[DATE] [DATE]" at bounding box center [244, 192] width 198 height 40
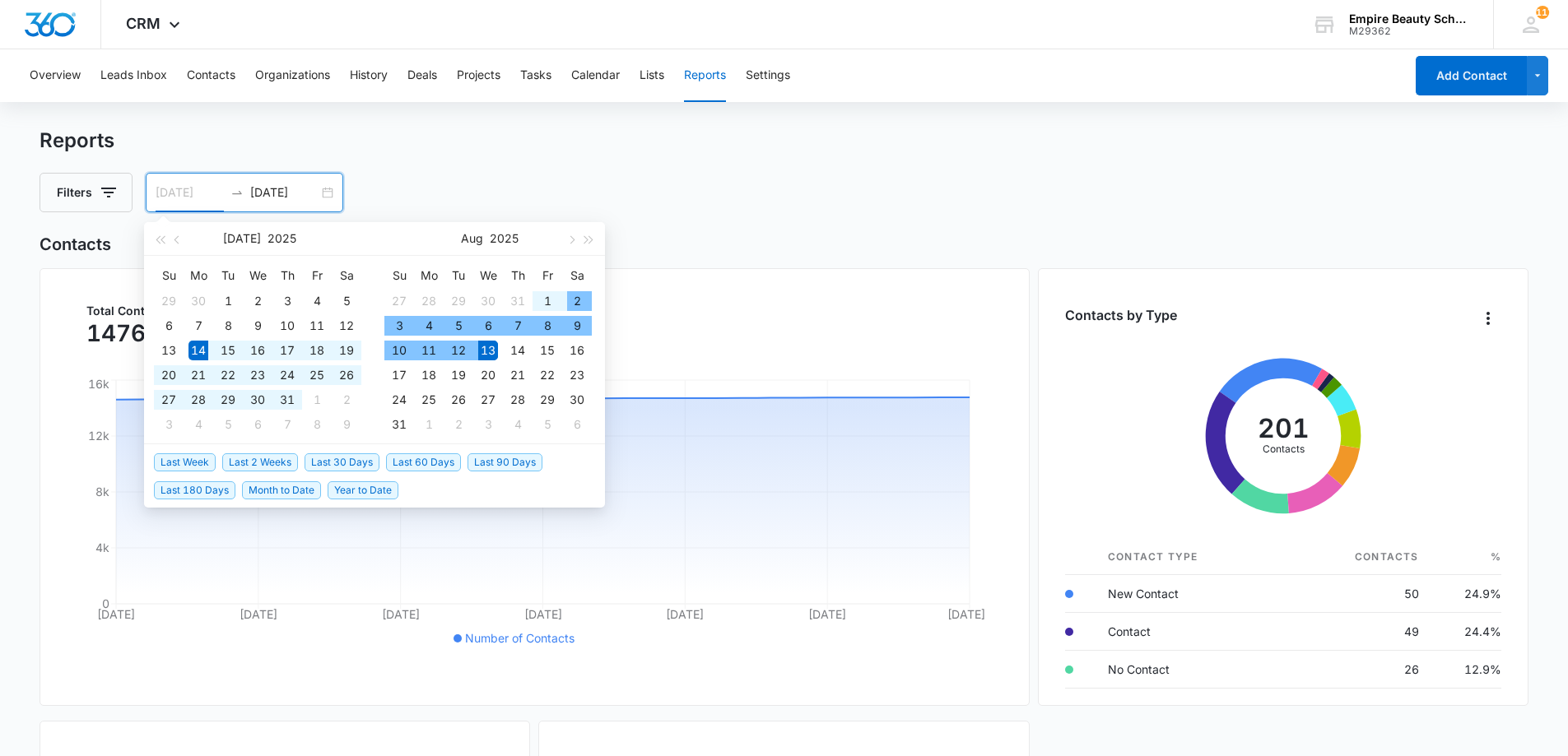
type input "[DATE]"
click at [489, 352] on div "13" at bounding box center [488, 350] width 20 height 20
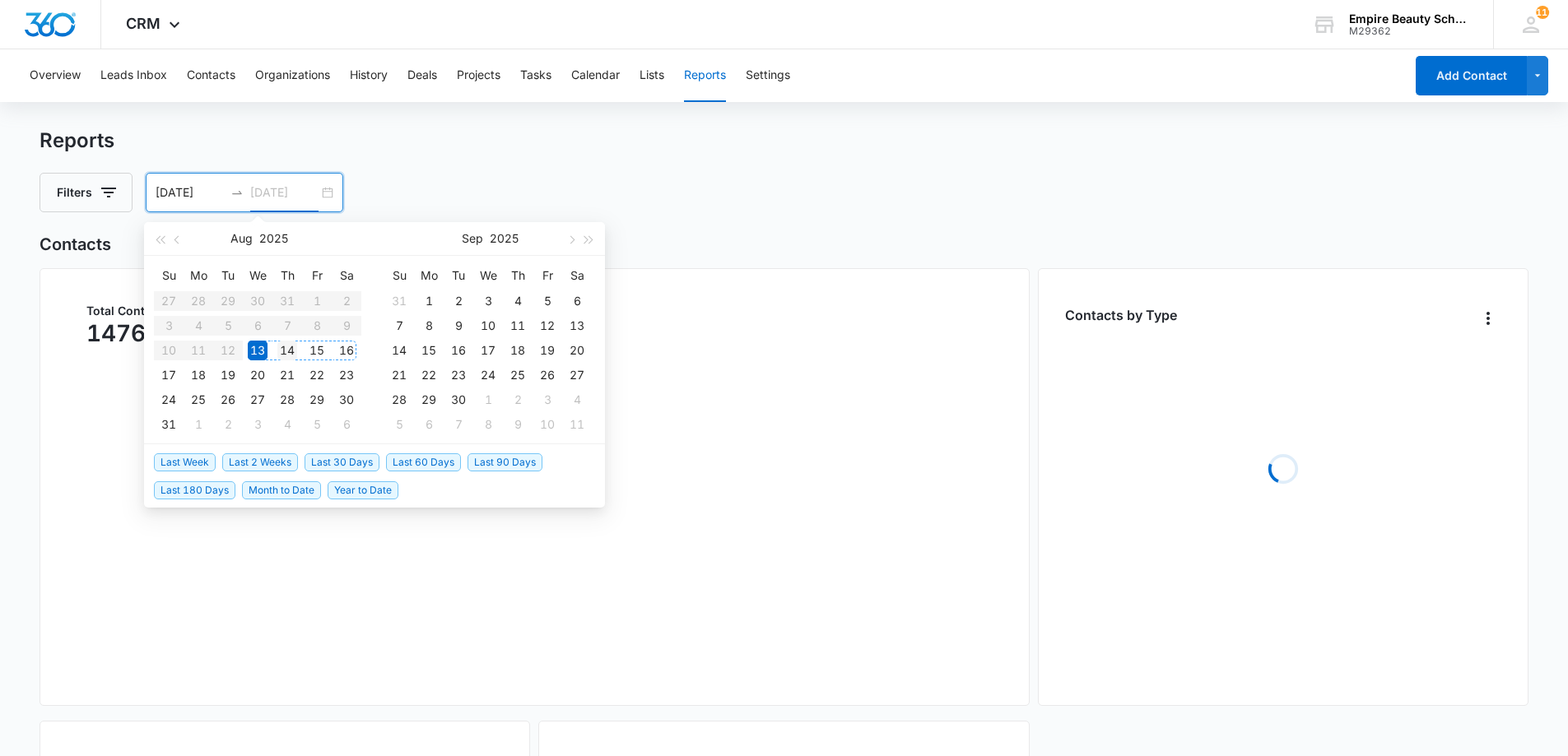
type input "[DATE]"
click at [282, 350] on div "14" at bounding box center [287, 350] width 20 height 20
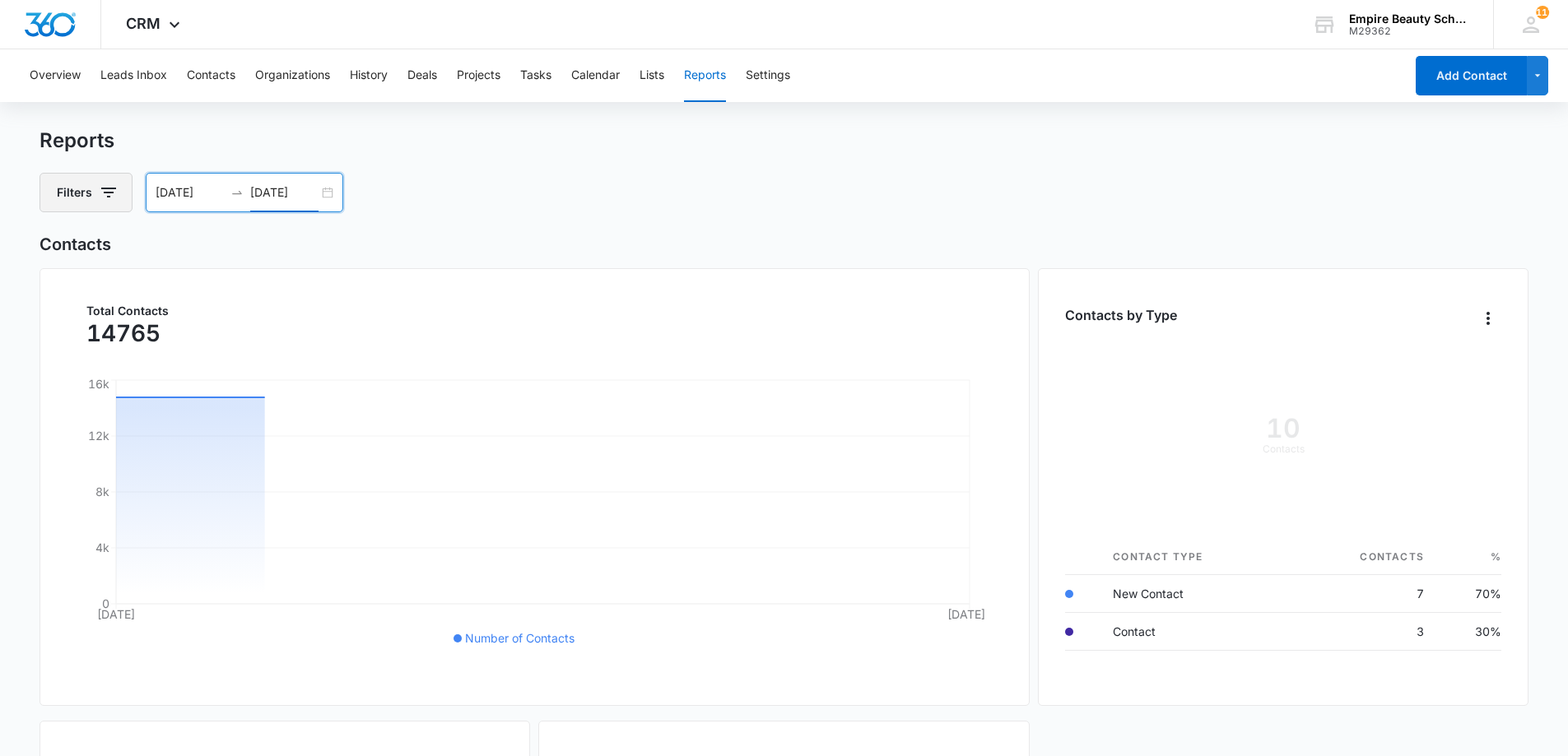
click at [92, 184] on button "Filters" at bounding box center [86, 192] width 93 height 40
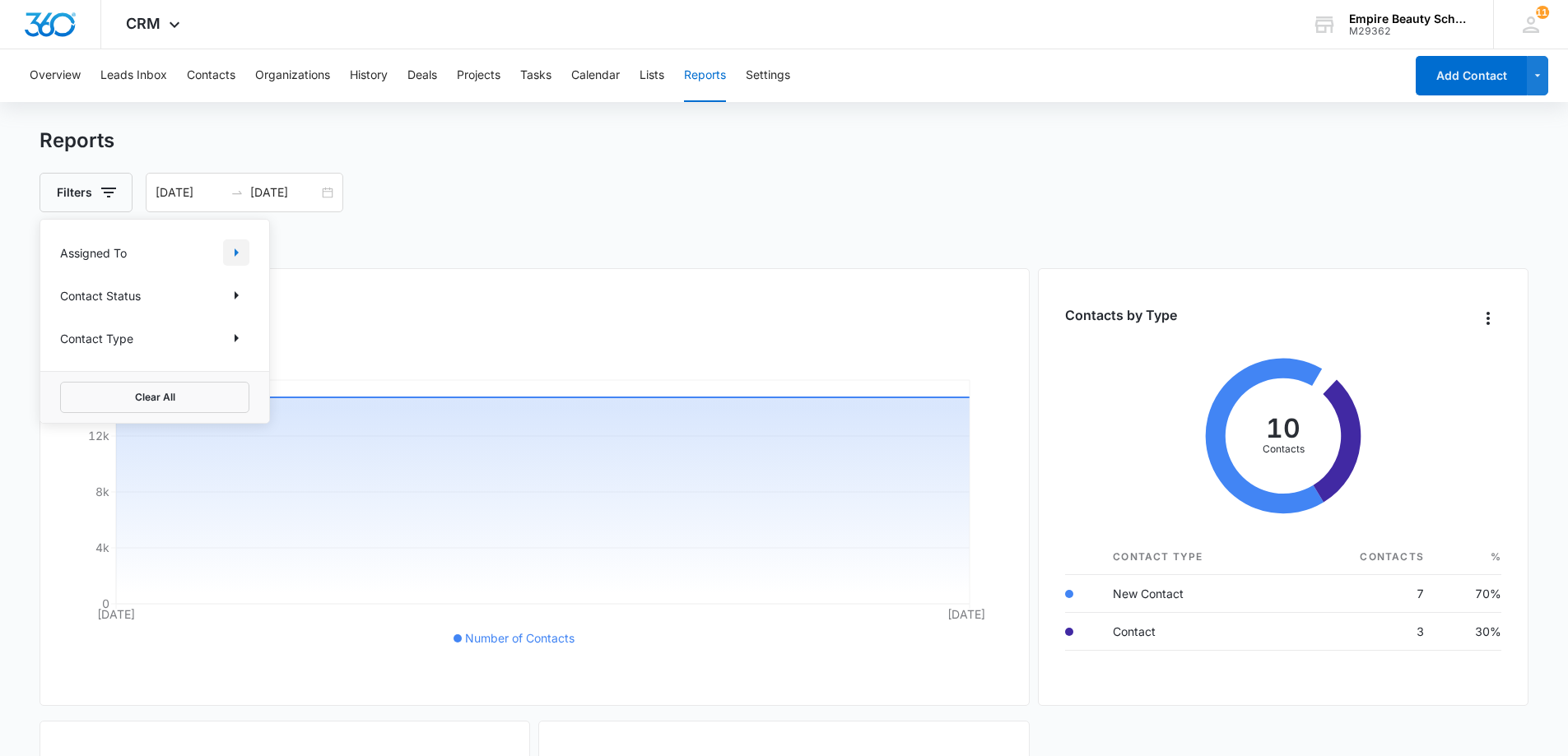
click at [237, 249] on icon "Show Assigned To filters" at bounding box center [236, 252] width 20 height 20
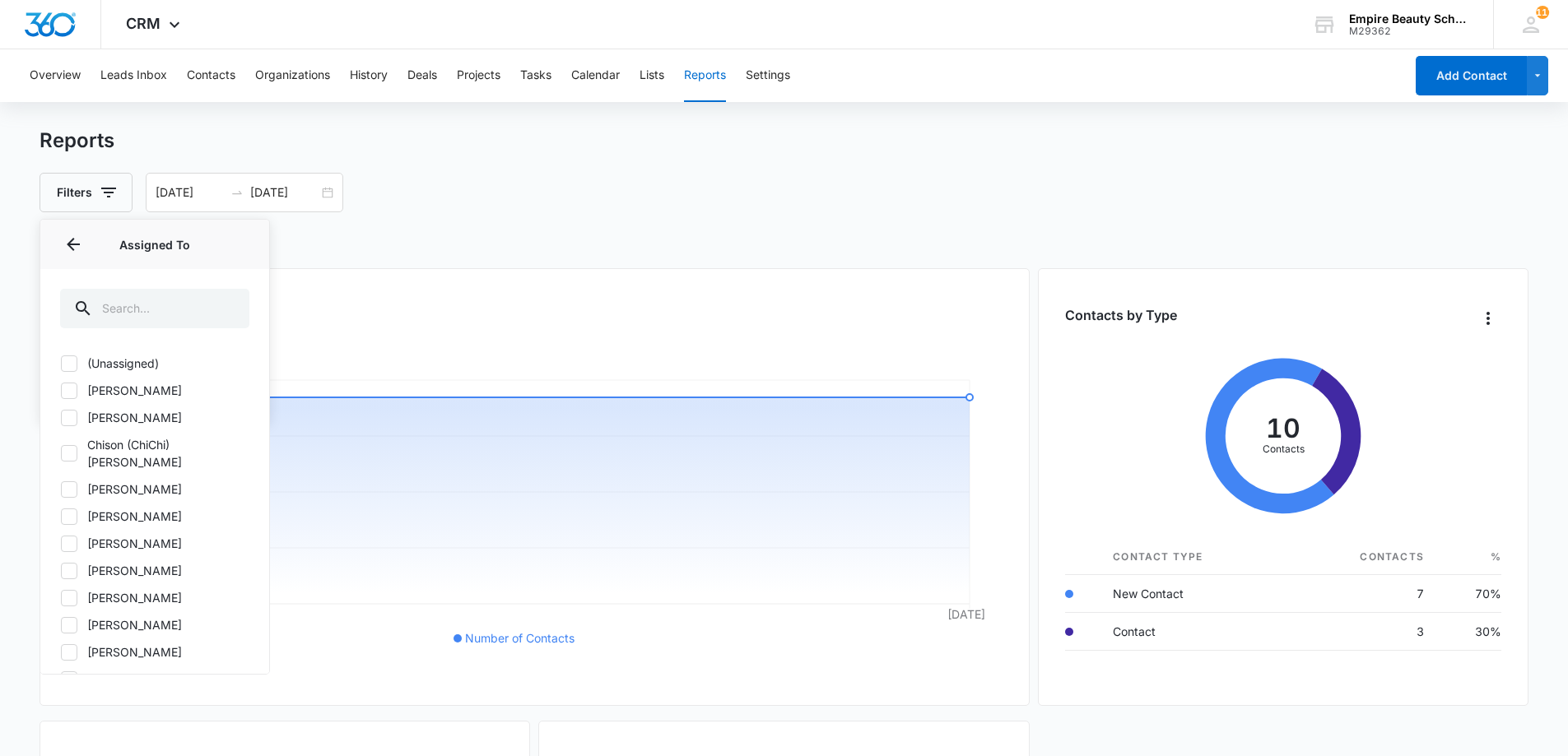
click at [135, 535] on label "[PERSON_NAME]" at bounding box center [155, 544] width 189 height 17
click at [61, 543] on input "[PERSON_NAME]" at bounding box center [60, 543] width 1 height 1
checkbox input "true"
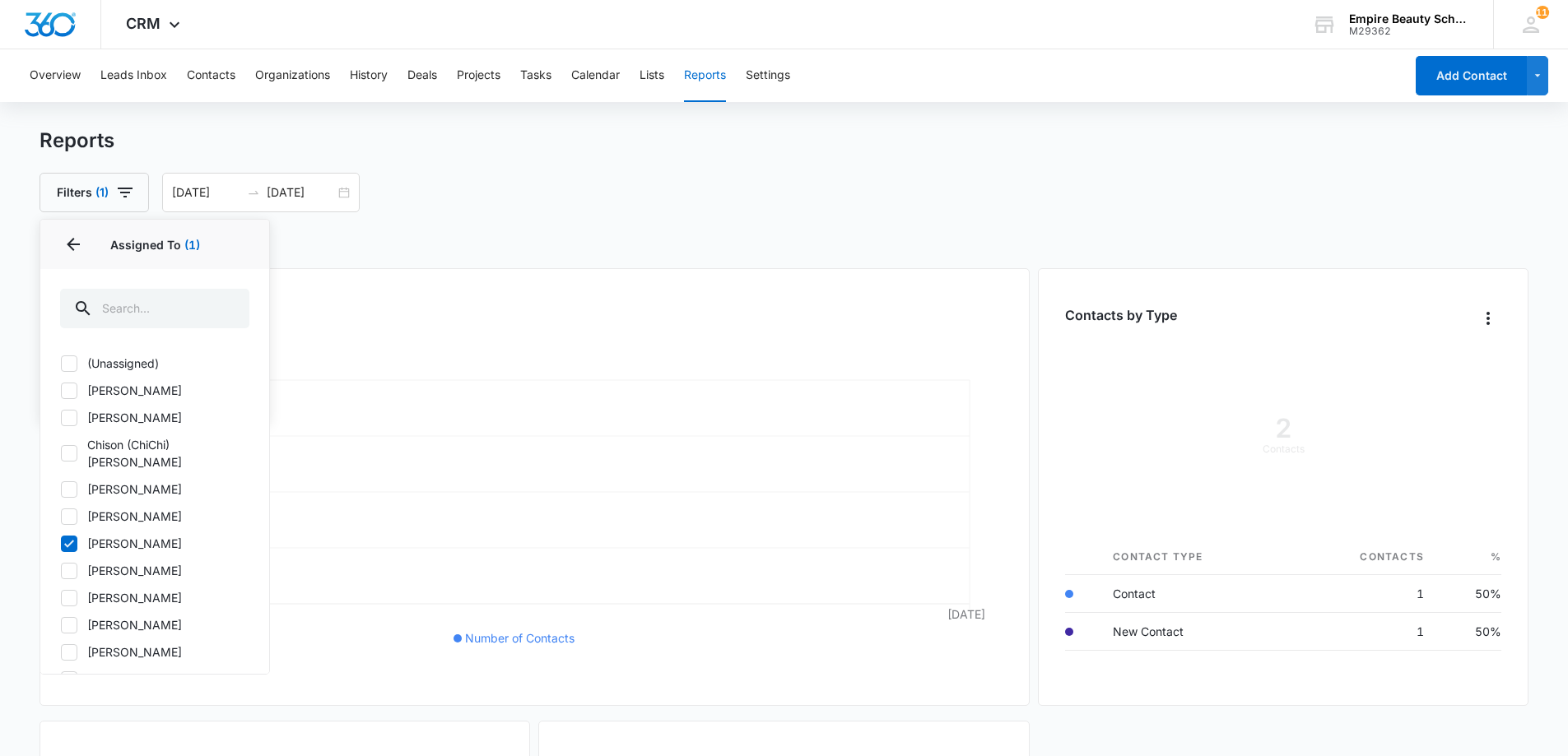
click at [605, 193] on div "Filters (1) Assigned To 1 Assigned To (1) (Unassigned) [PERSON_NAME] [PERSON_NA…" at bounding box center [785, 192] width 1490 height 40
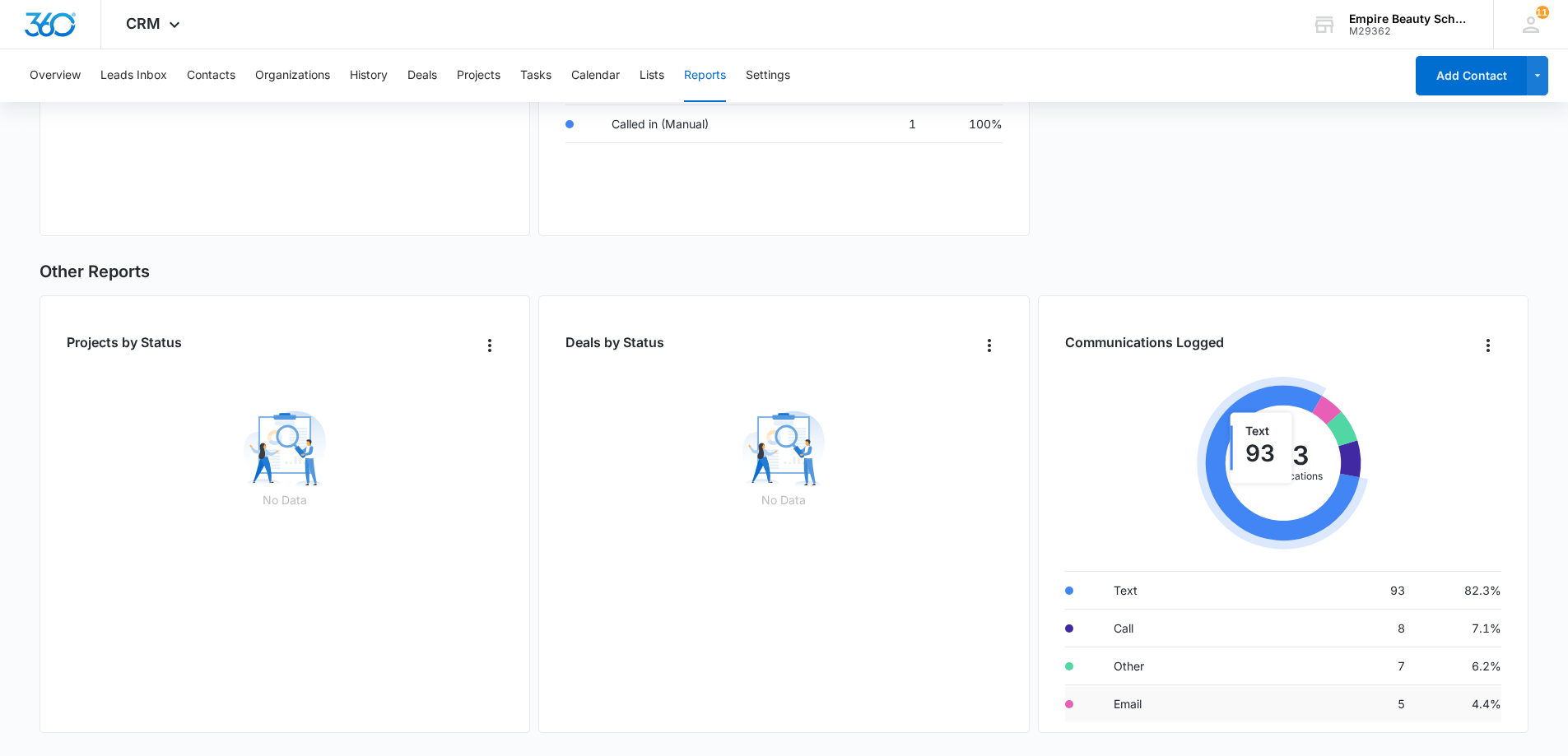
scroll to position [31, 0]
click at [231, 72] on button "Contacts" at bounding box center [211, 75] width 48 height 53
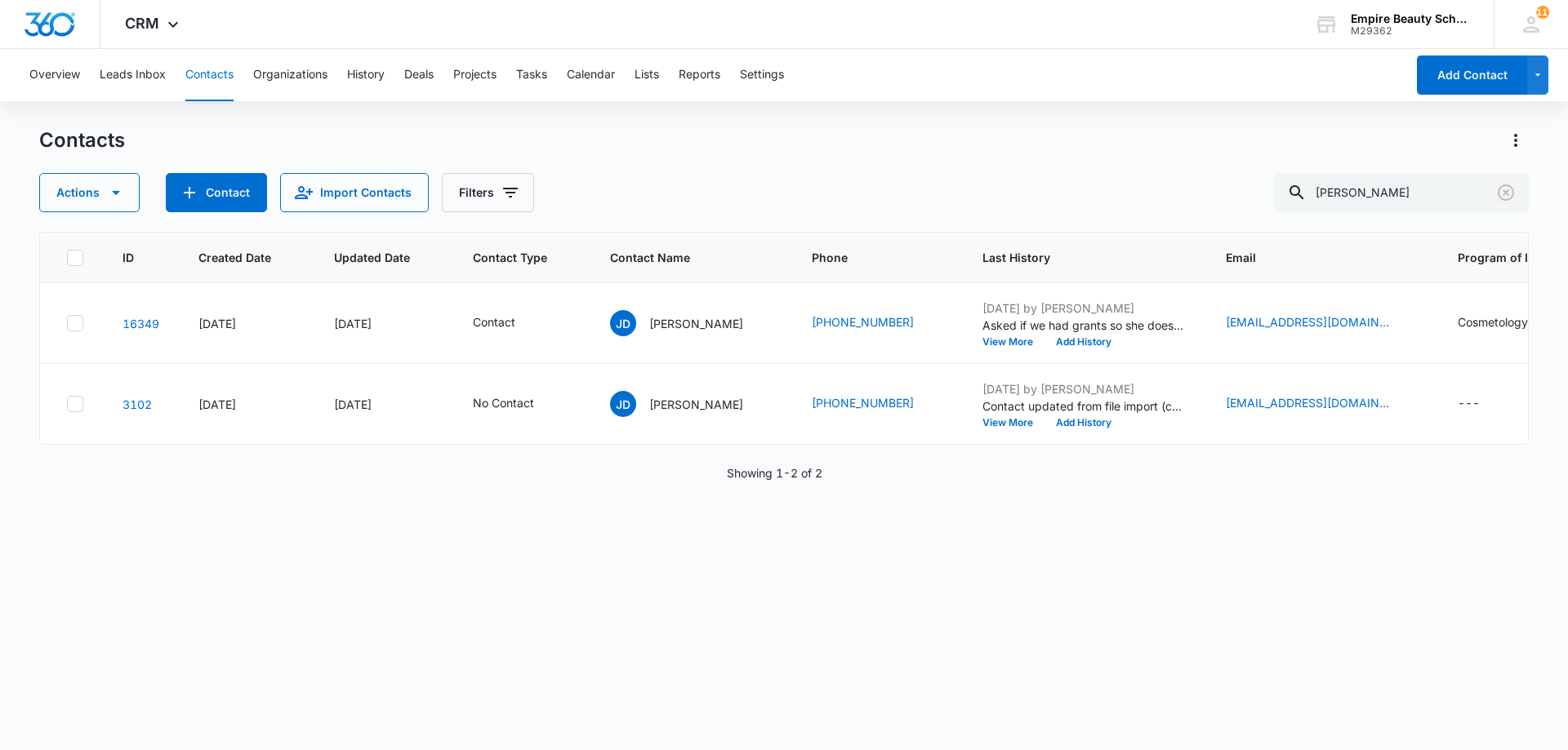
click at [1503, 194] on icon "Clear" at bounding box center [1505, 193] width 20 height 20
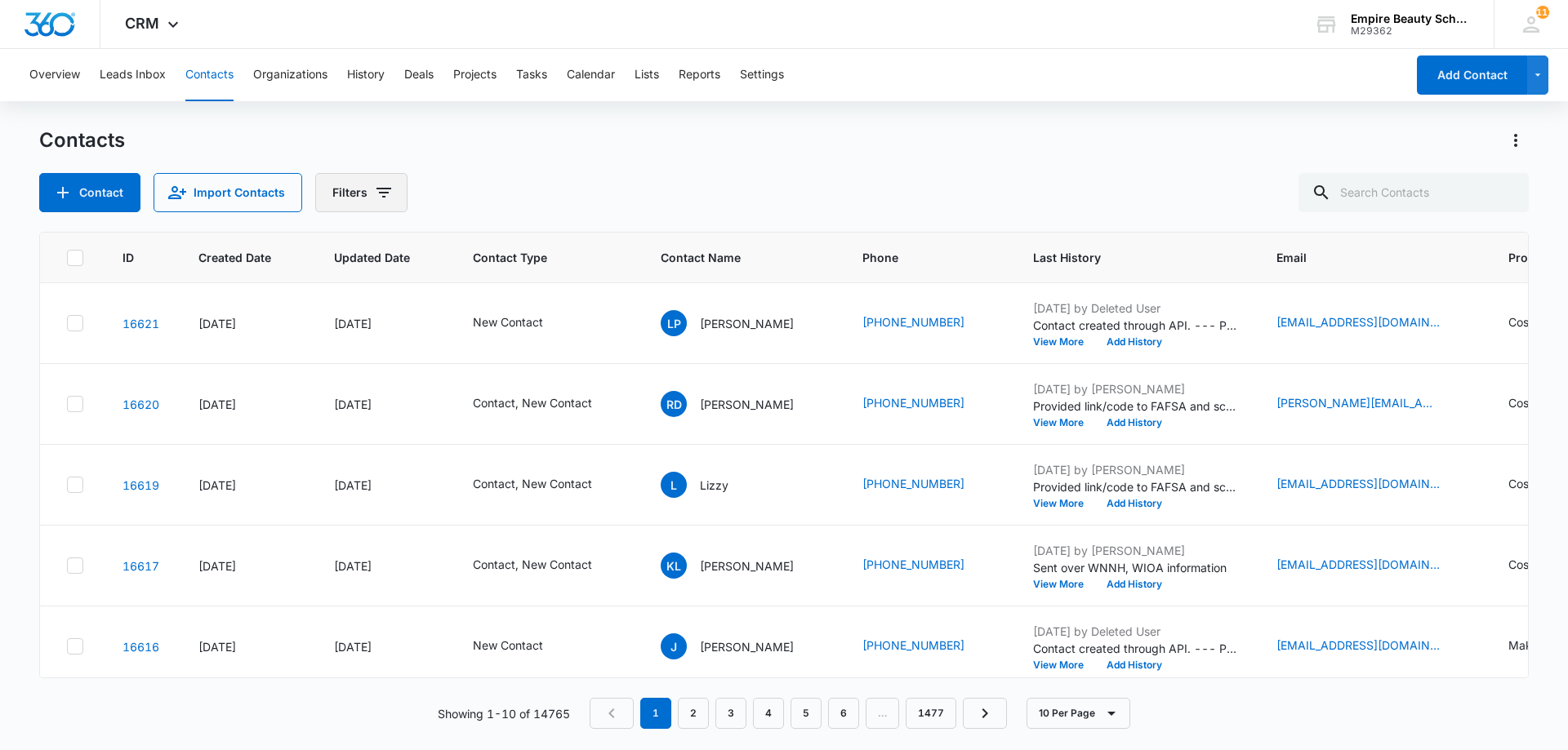
drag, startPoint x: 366, startPoint y: 174, endPoint x: 375, endPoint y: 184, distance: 13.5
click at [375, 183] on button "Filters" at bounding box center [361, 193] width 92 height 39
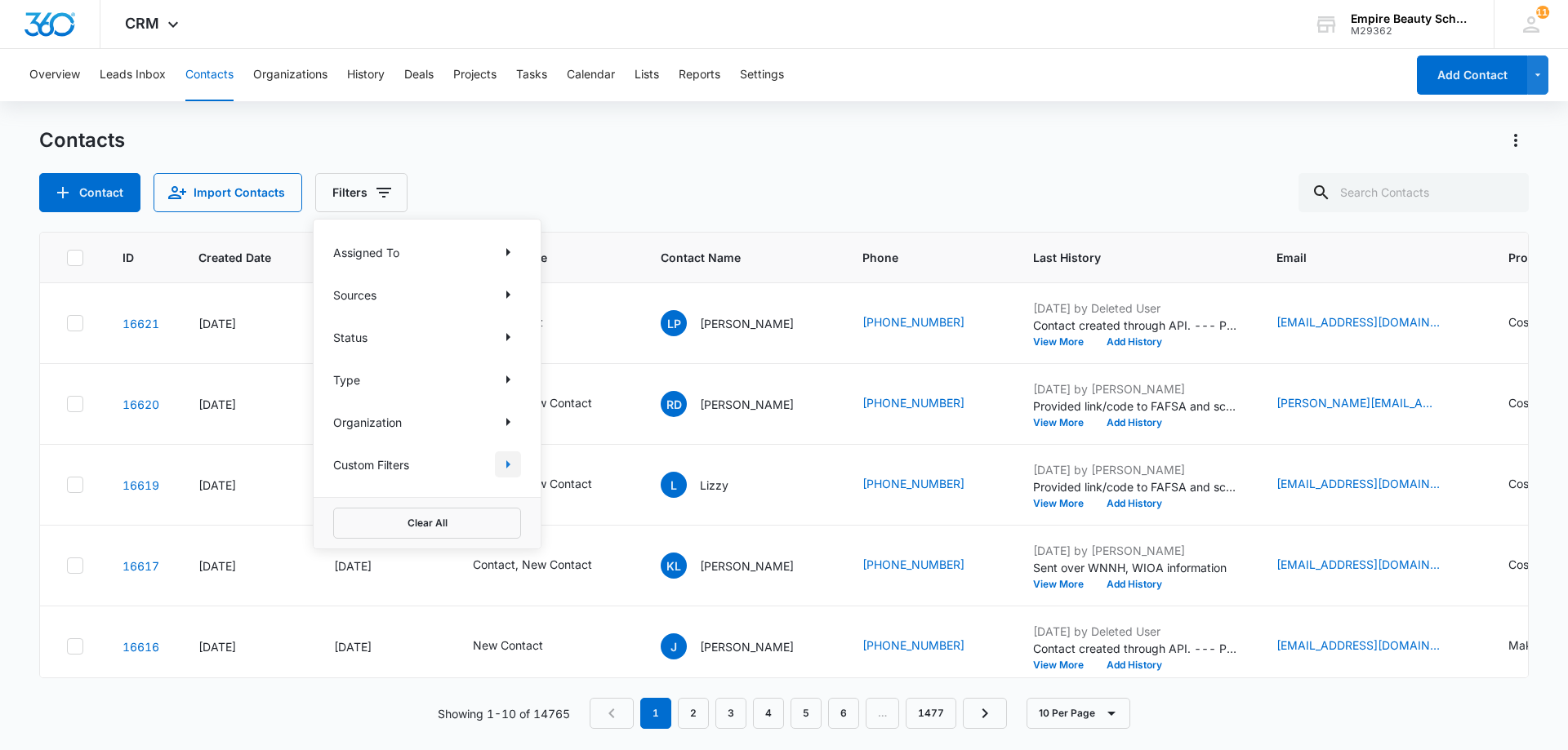
click at [505, 460] on icon "Show Custom Filters filters" at bounding box center [508, 464] width 20 height 20
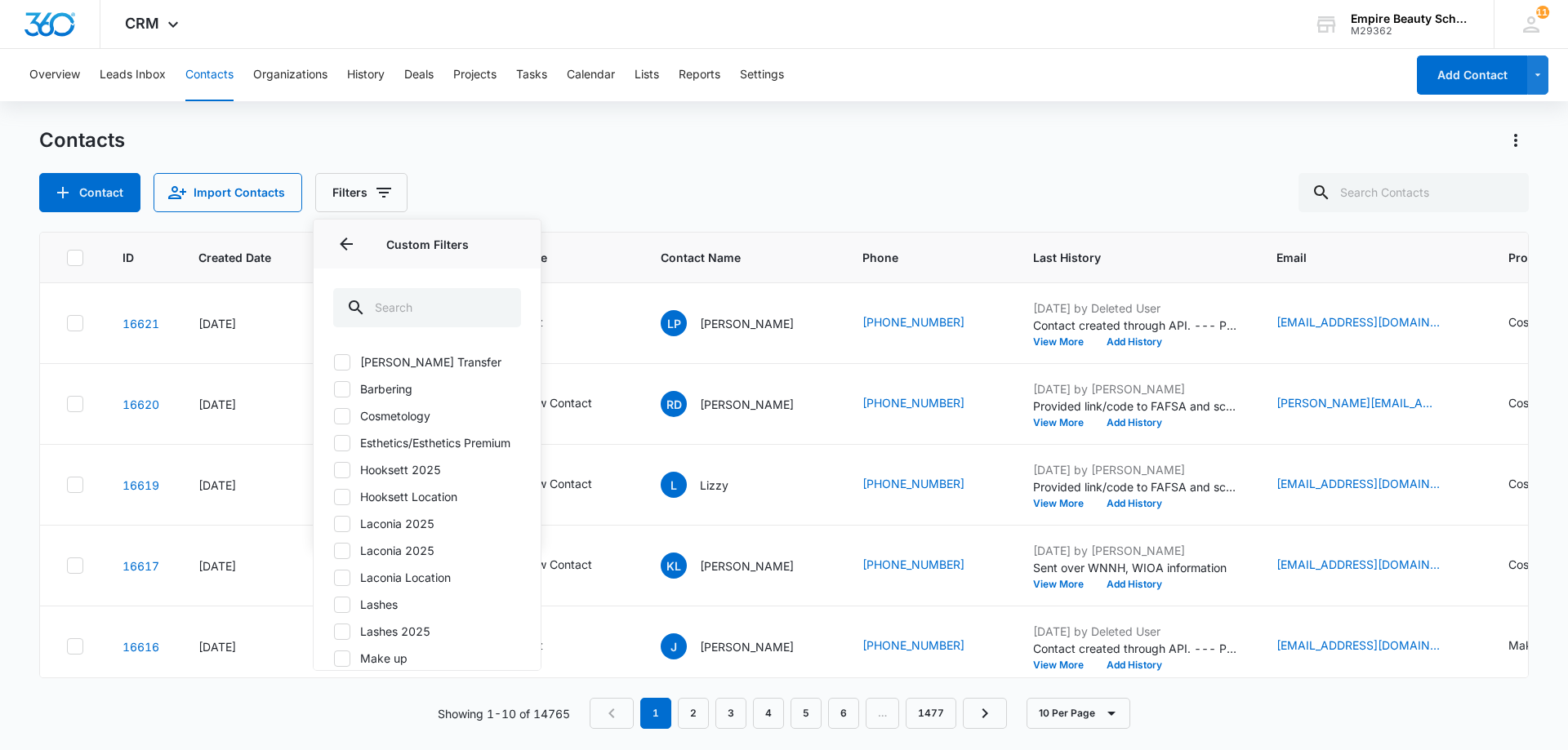
click at [422, 479] on label "Hooksett 2025" at bounding box center [426, 470] width 188 height 17
click at [334, 470] on input "Hooksett 2025" at bounding box center [333, 469] width 1 height 1
checkbox input "true"
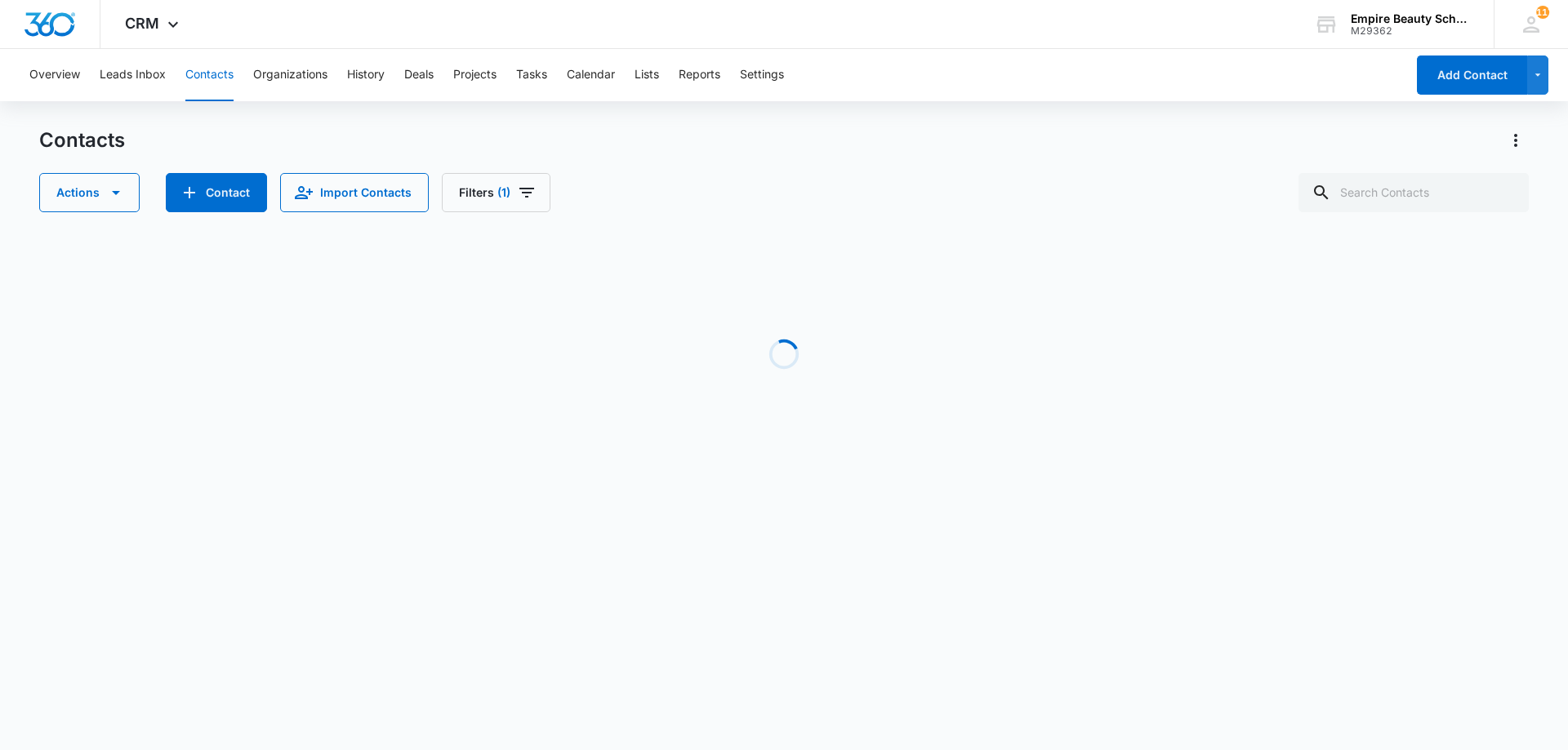
click at [608, 202] on div "Actions Contact Import Contacts Filters (1)" at bounding box center [784, 193] width 1489 height 39
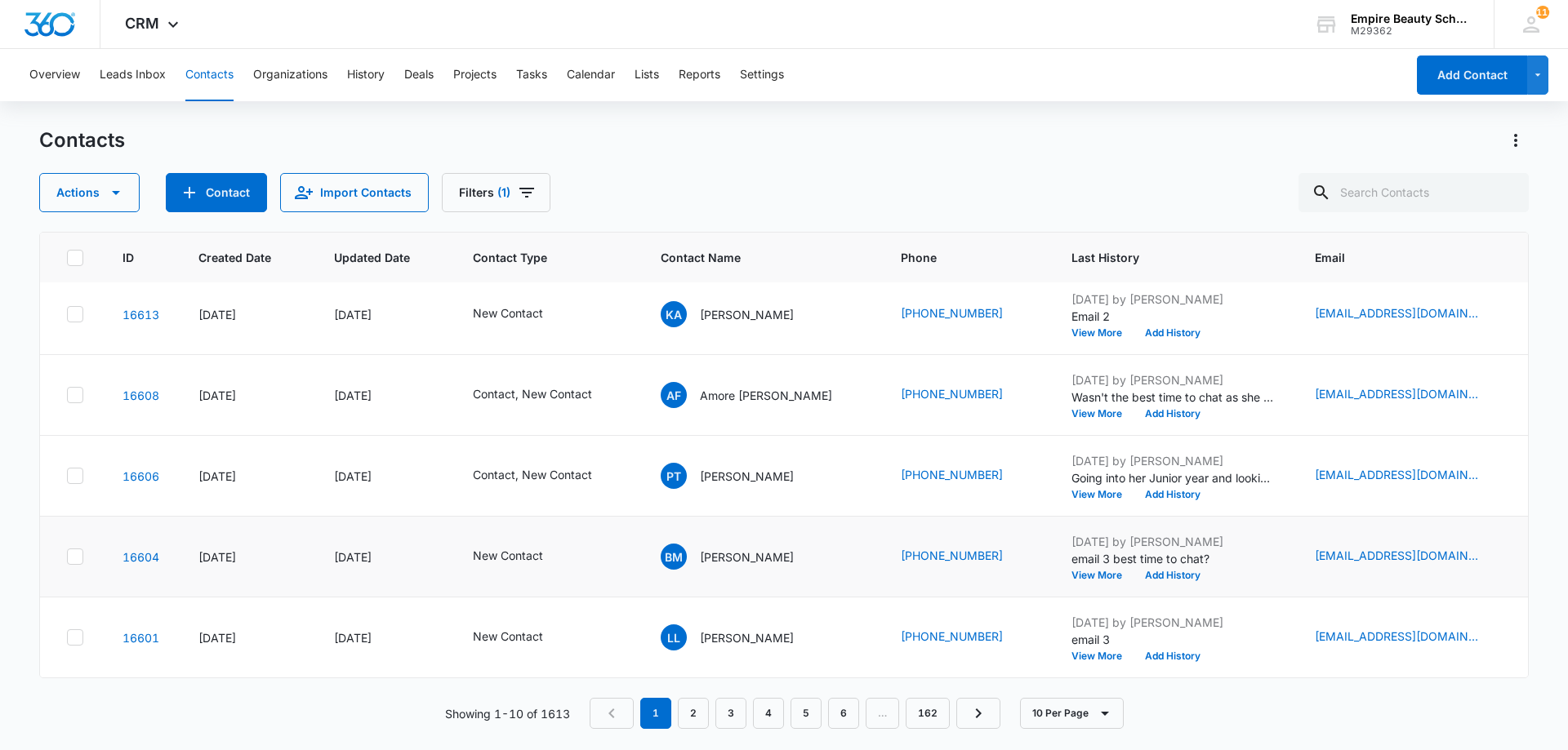
scroll to position [426, 0]
click at [693, 714] on link "2" at bounding box center [693, 713] width 31 height 31
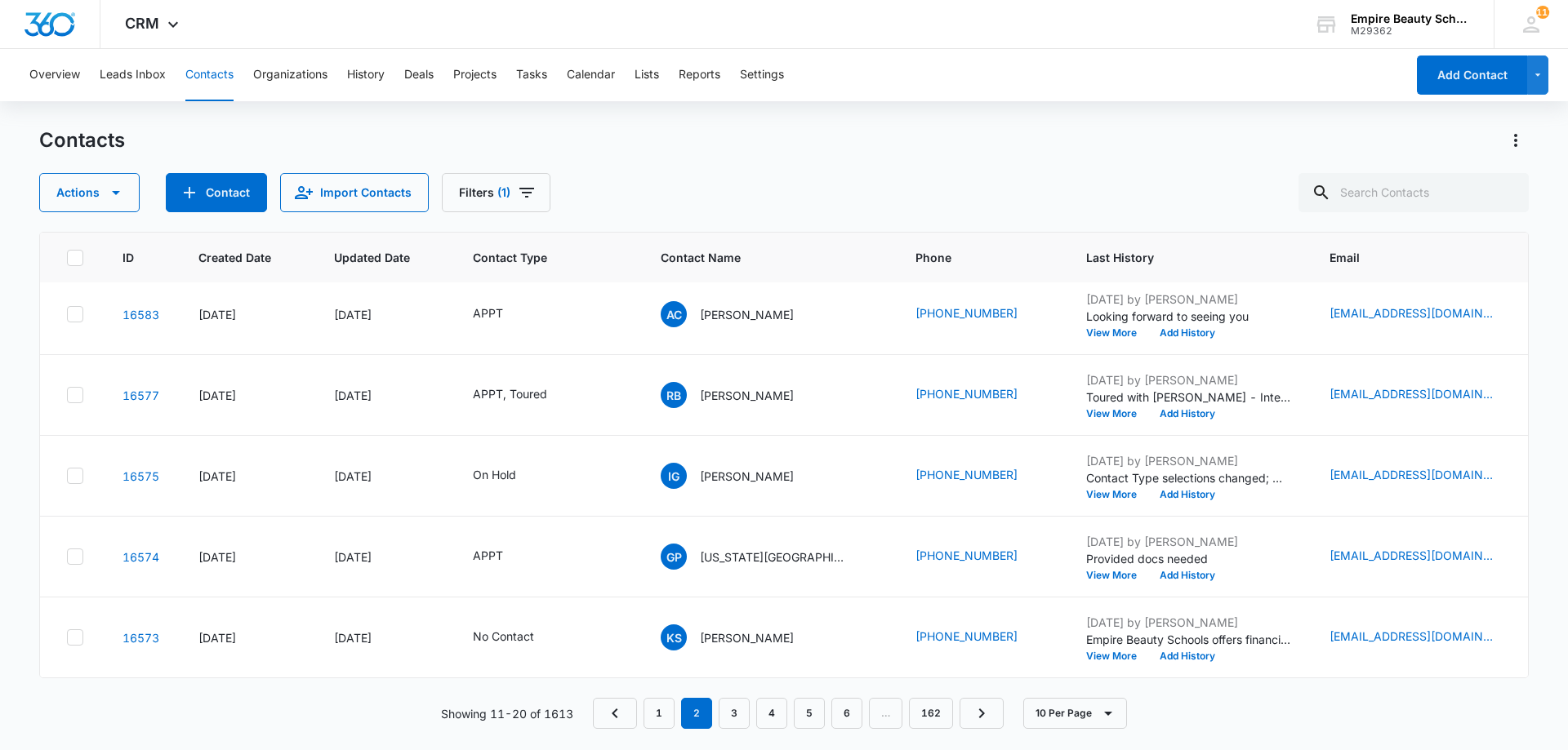
scroll to position [0, 0]
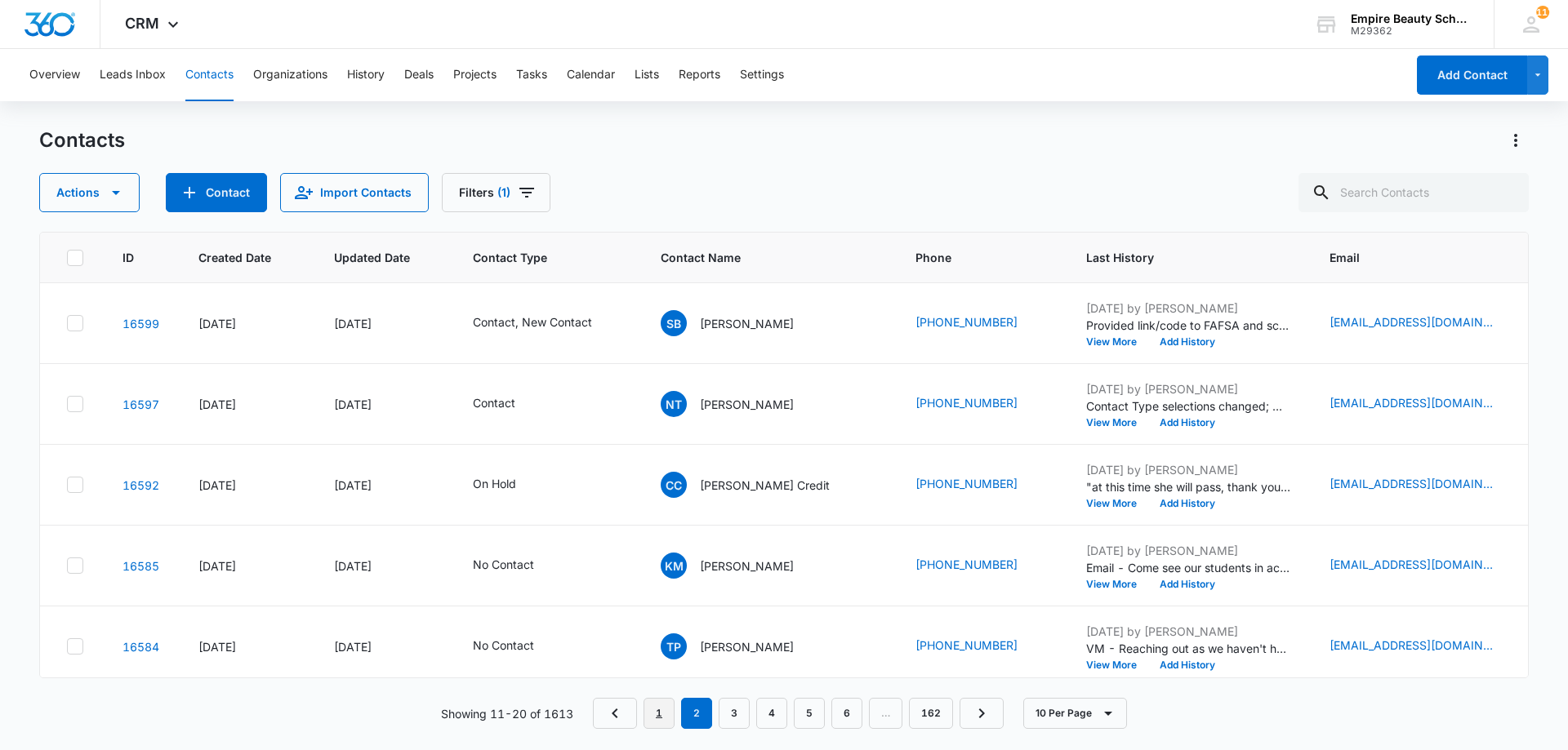
click at [665, 704] on link "1" at bounding box center [659, 713] width 31 height 31
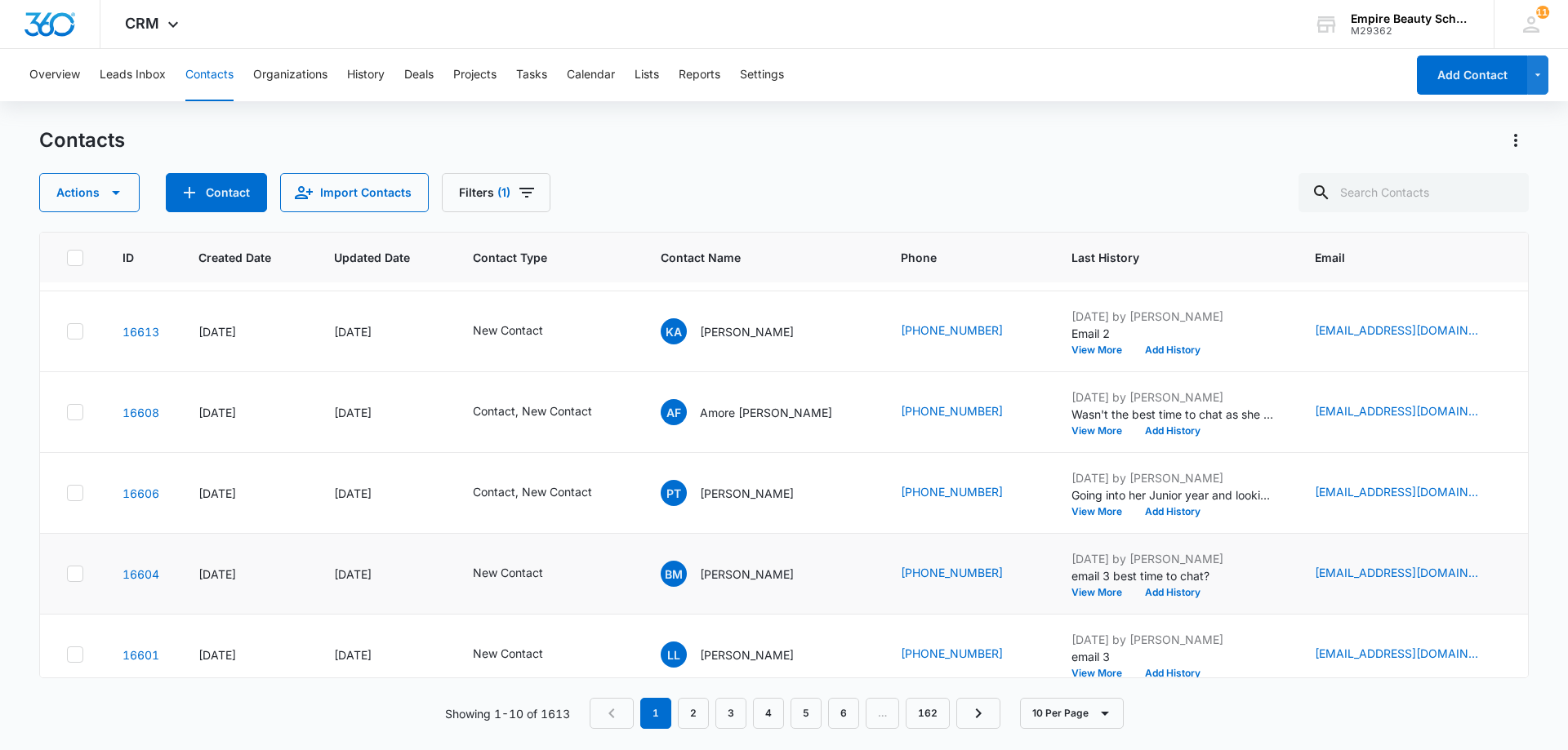
scroll to position [426, 0]
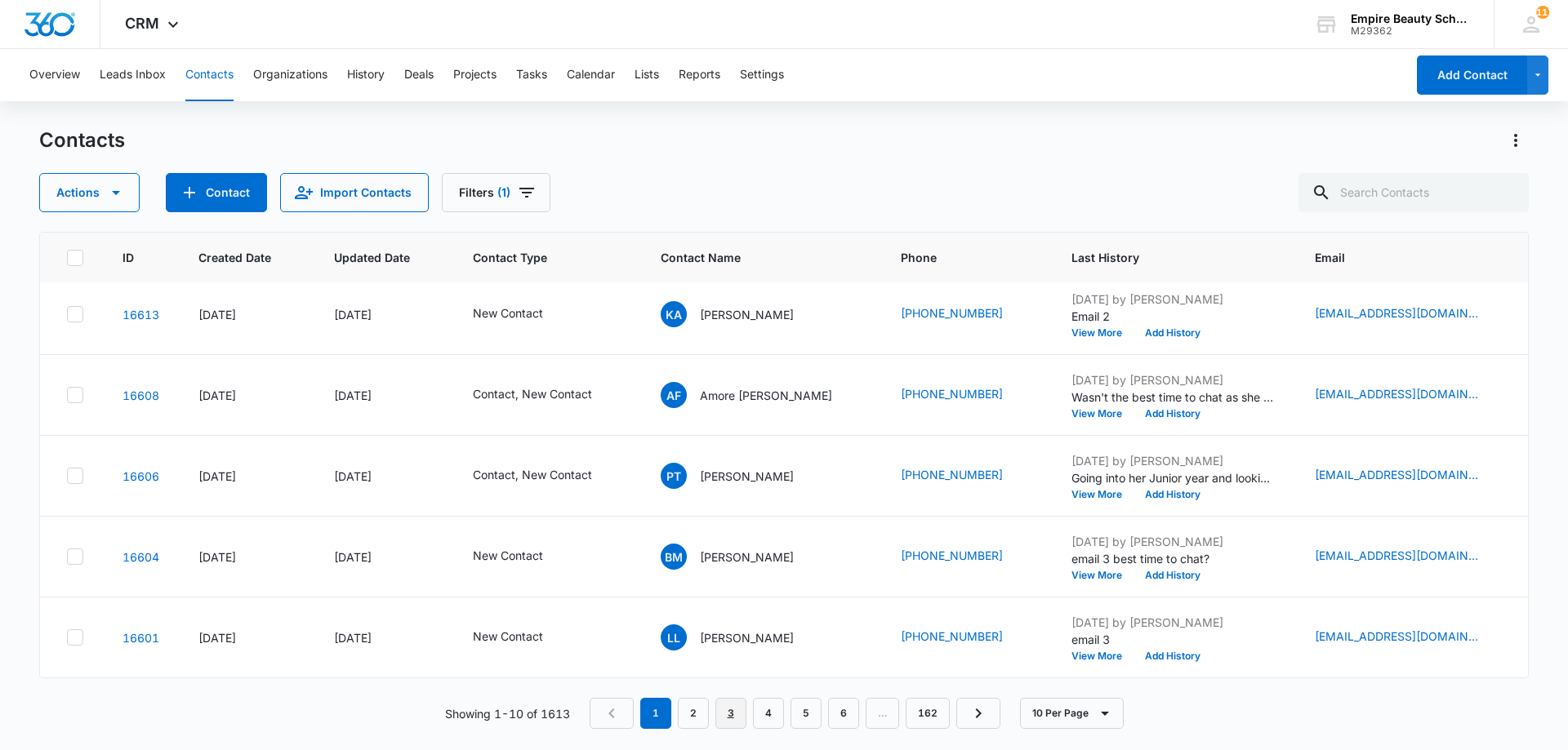
click at [746, 715] on link "3" at bounding box center [730, 713] width 31 height 31
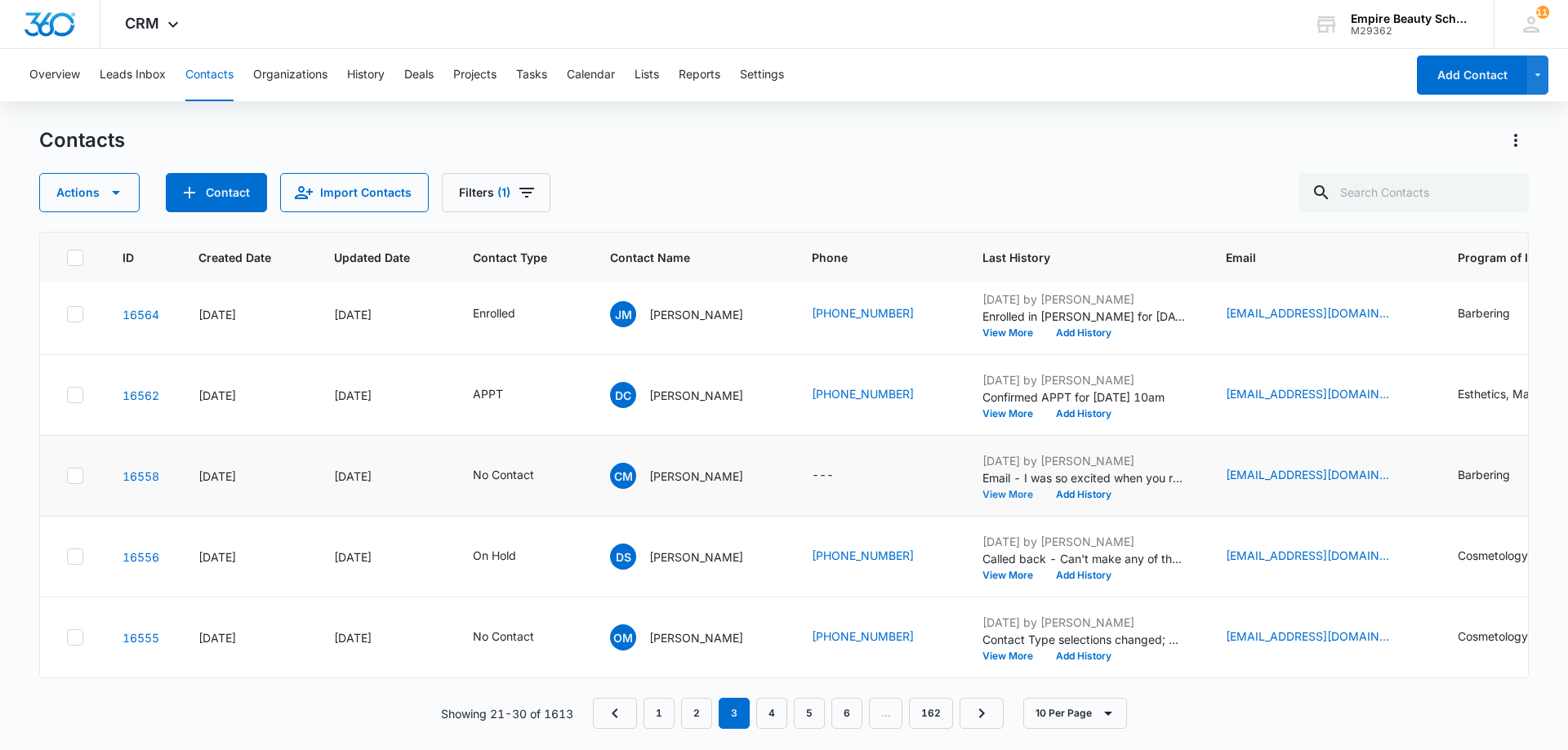
click at [1002, 490] on button "View More" at bounding box center [1013, 494] width 62 height 9
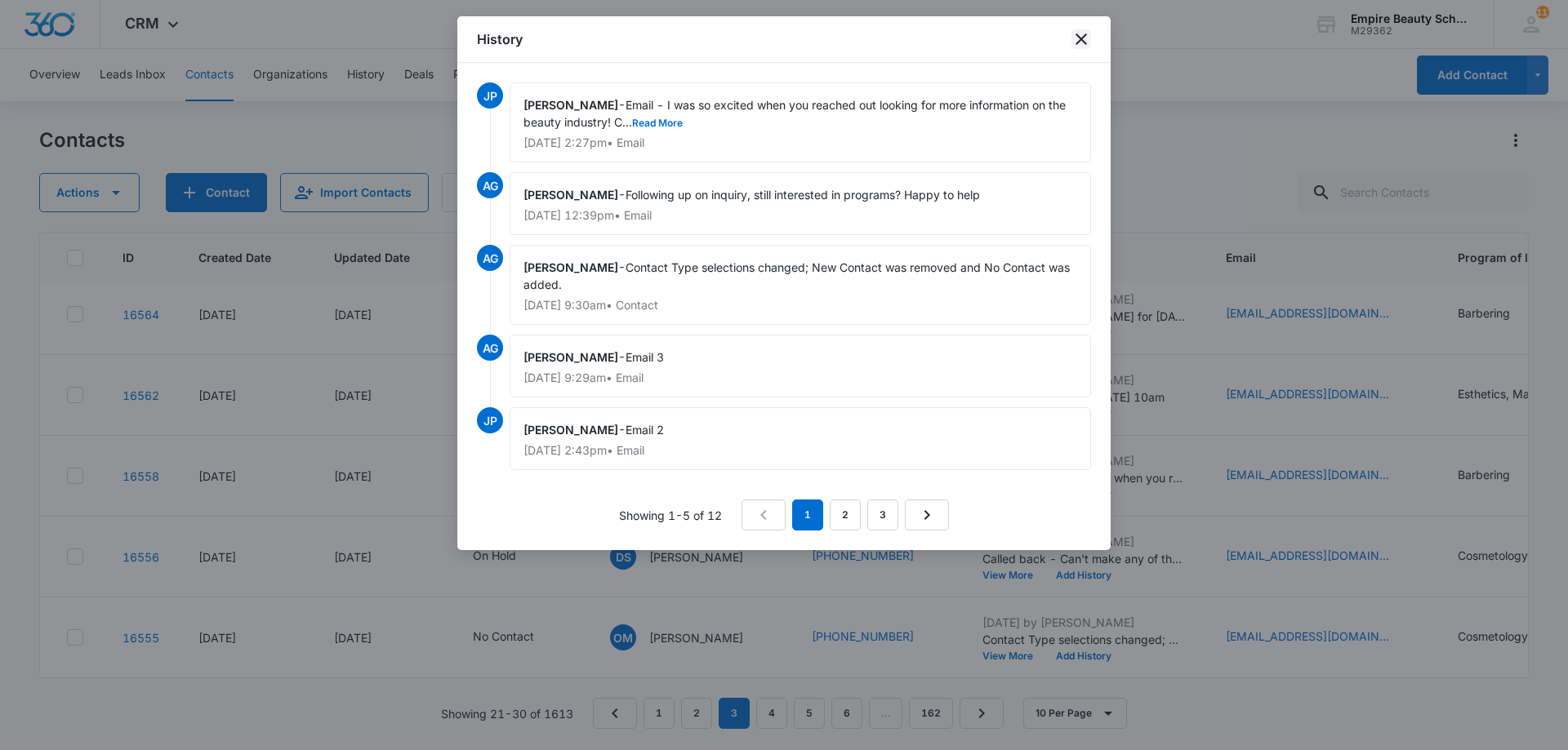
click at [1083, 40] on icon "close" at bounding box center [1081, 39] width 20 height 20
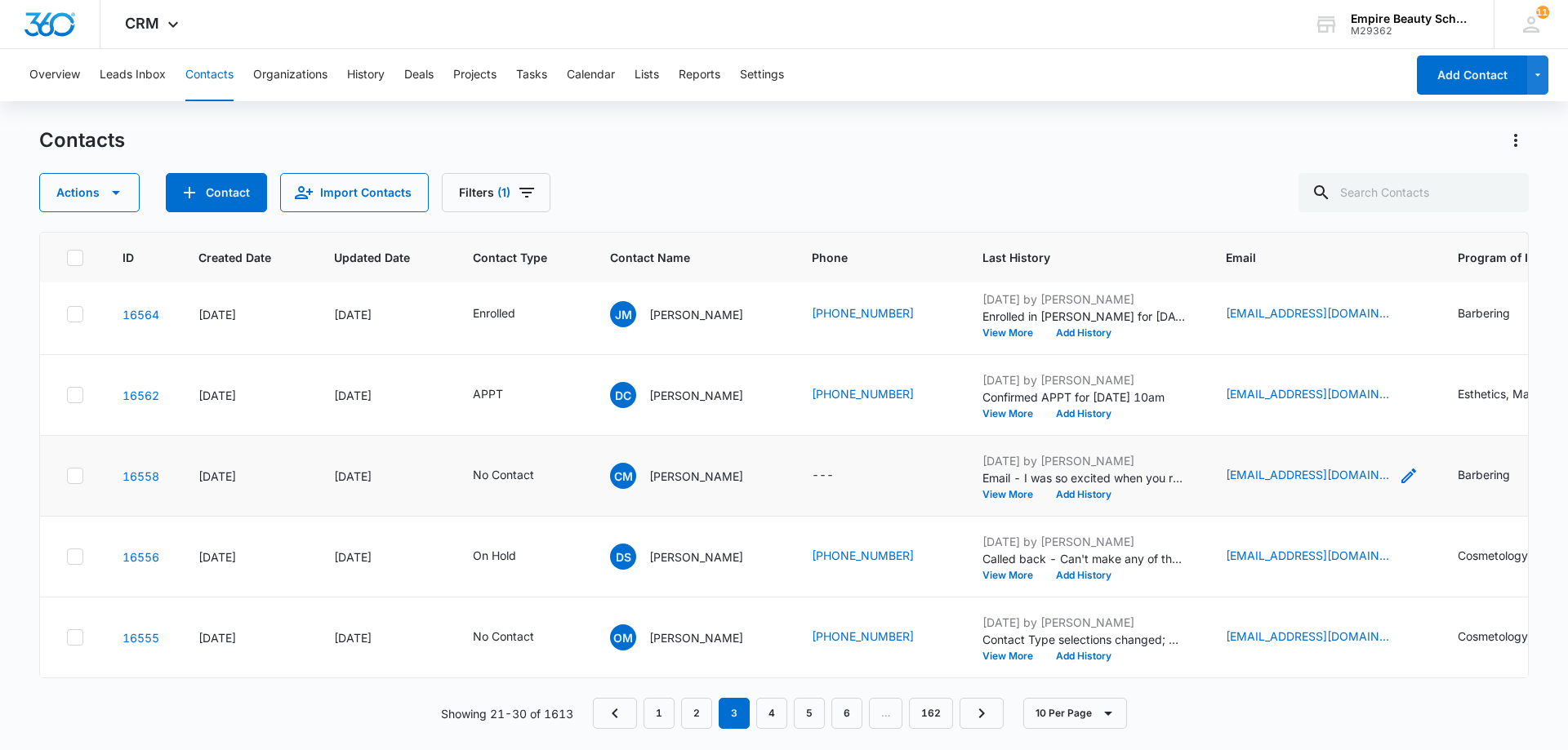
click at [1398, 466] on icon "Email - cemurphy1326@gmail.com - Select to Edit Field" at bounding box center [1408, 475] width 20 height 20
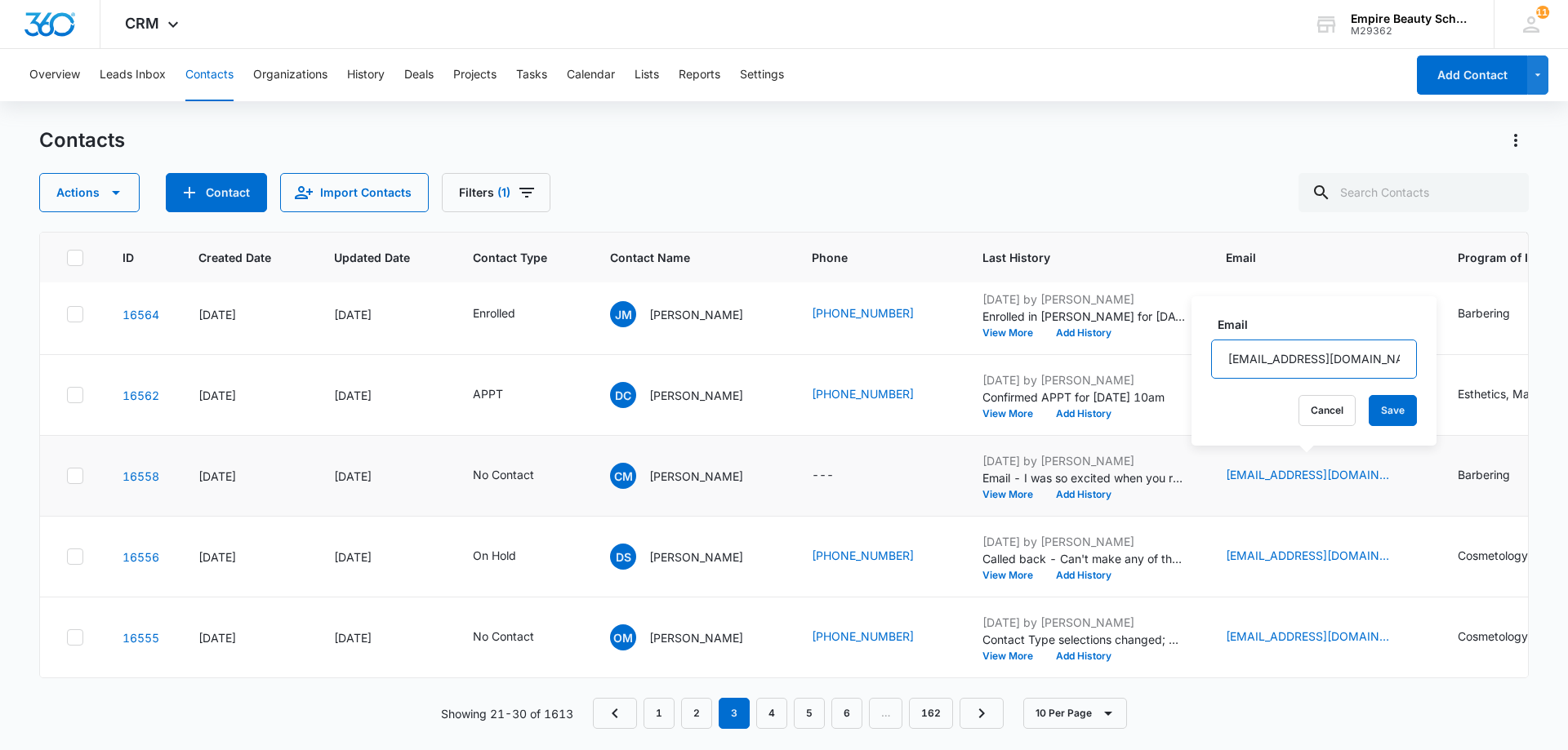
click at [1273, 365] on input "[EMAIL_ADDRESS][DOMAIN_NAME]" at bounding box center [1314, 360] width 206 height 39
click at [1315, 410] on button "Cancel" at bounding box center [1327, 410] width 57 height 31
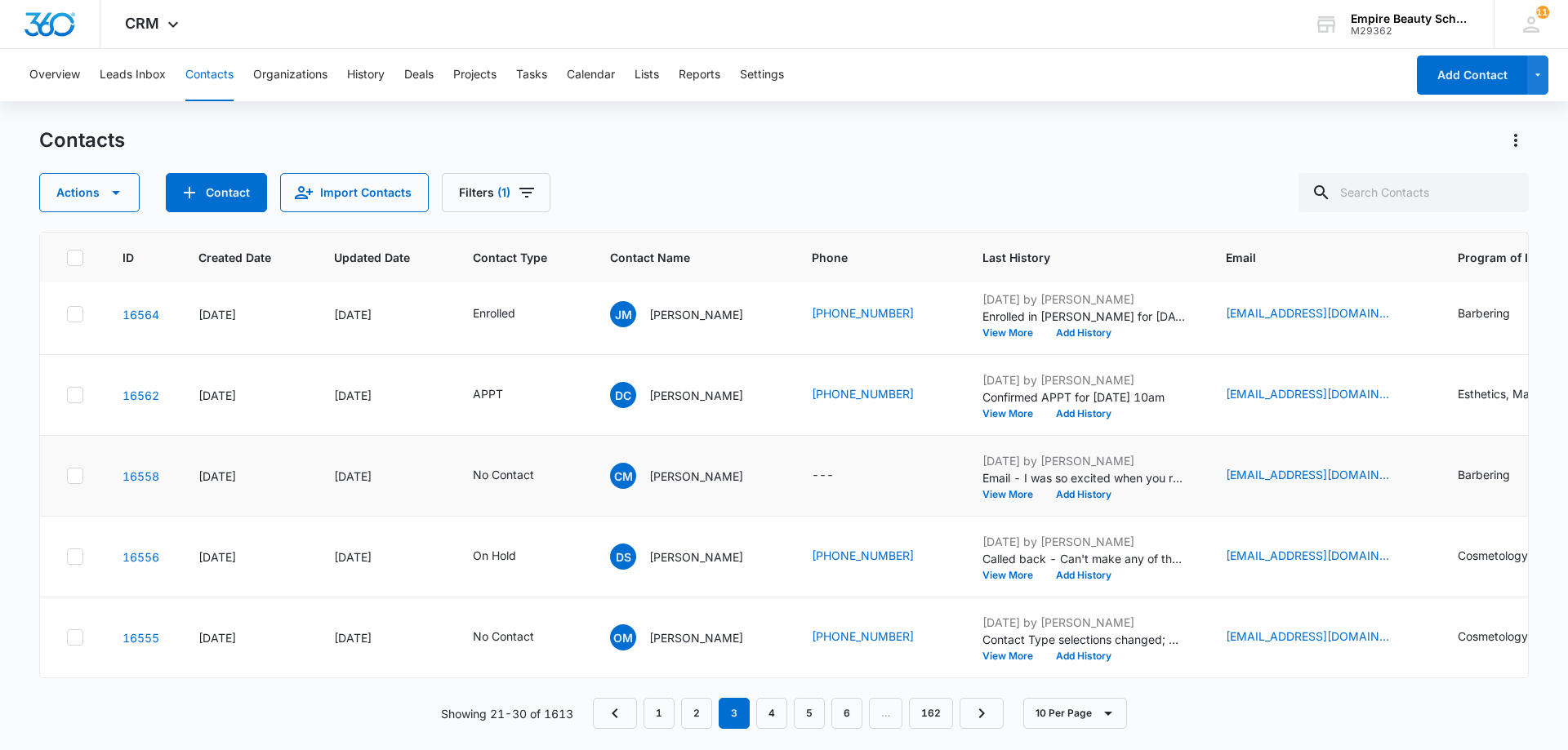
click at [1082, 474] on div "[DATE] by [PERSON_NAME] Email - I was so excited when you reached out looking f…" at bounding box center [1084, 475] width 204 height 47
click at [1079, 490] on button "Add History" at bounding box center [1083, 494] width 79 height 9
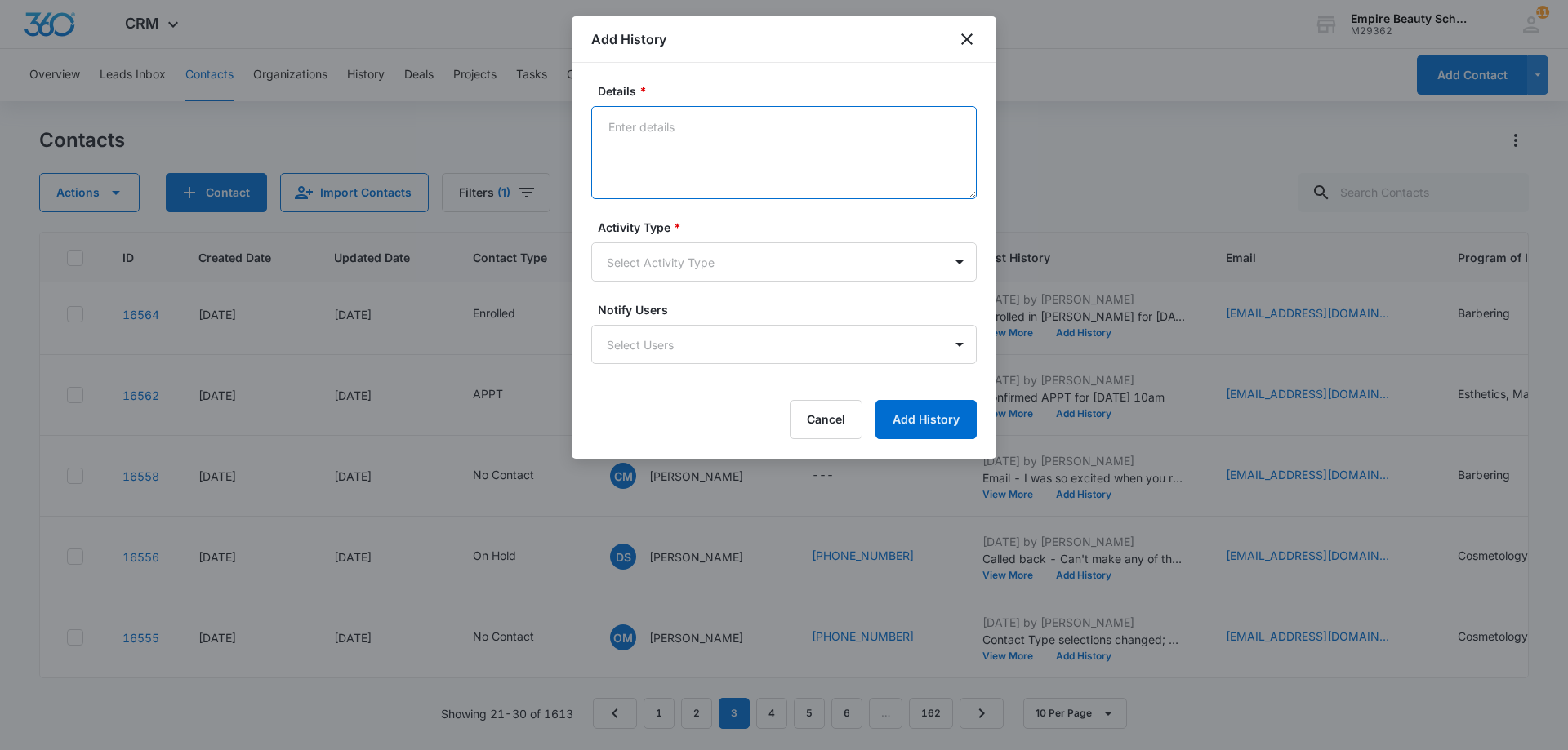
click at [722, 163] on textarea "Details *" at bounding box center [784, 152] width 385 height 93
paste textarea "Step Into the Classroom – See Empire in Action!"
type textarea "Email - Step Into the Classroom – See Empire in Action!"
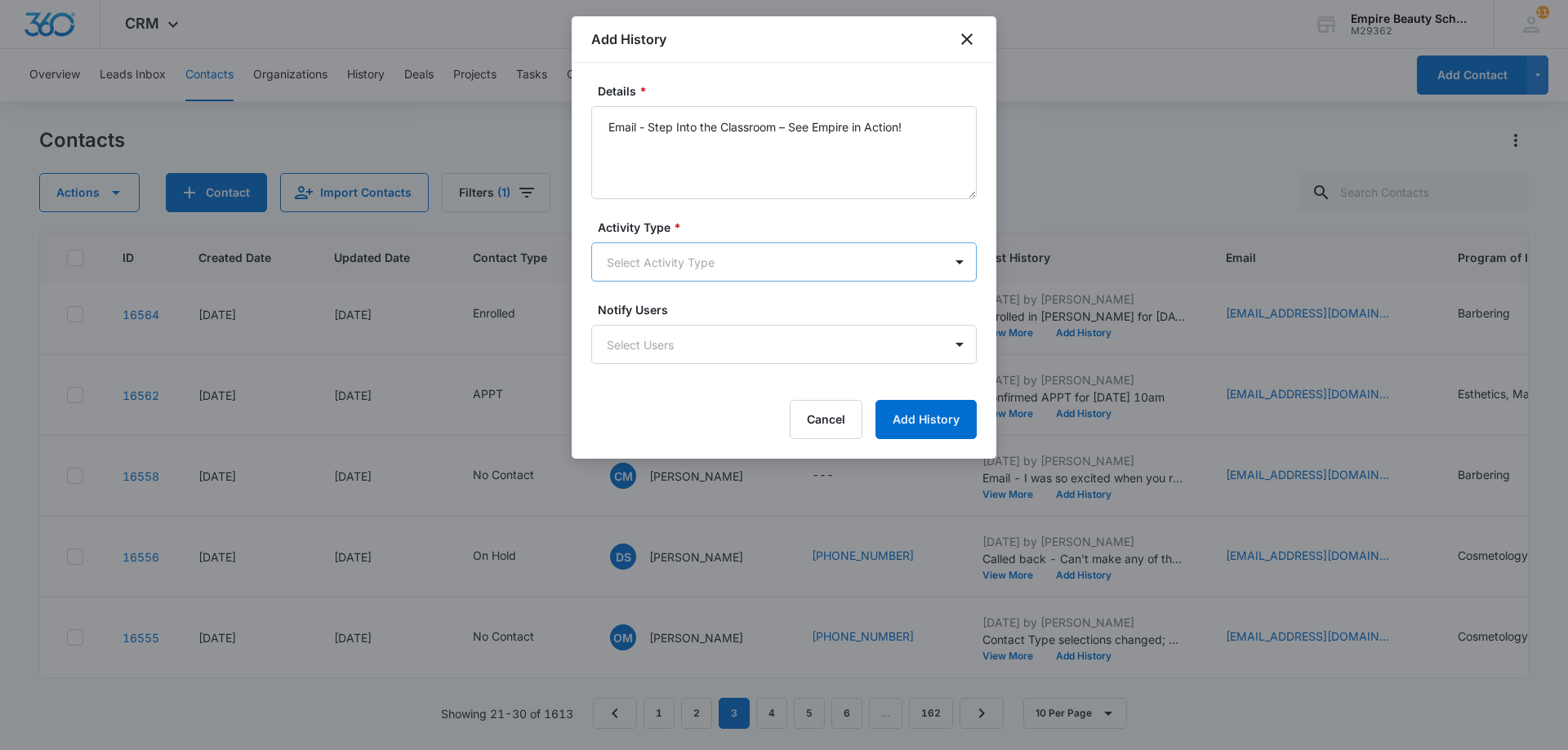
click at [760, 273] on body "CRM Apps Forms CRM Email Shop Payments POS Files Brand Settings Empire Beauty S…" at bounding box center [784, 375] width 1568 height 750
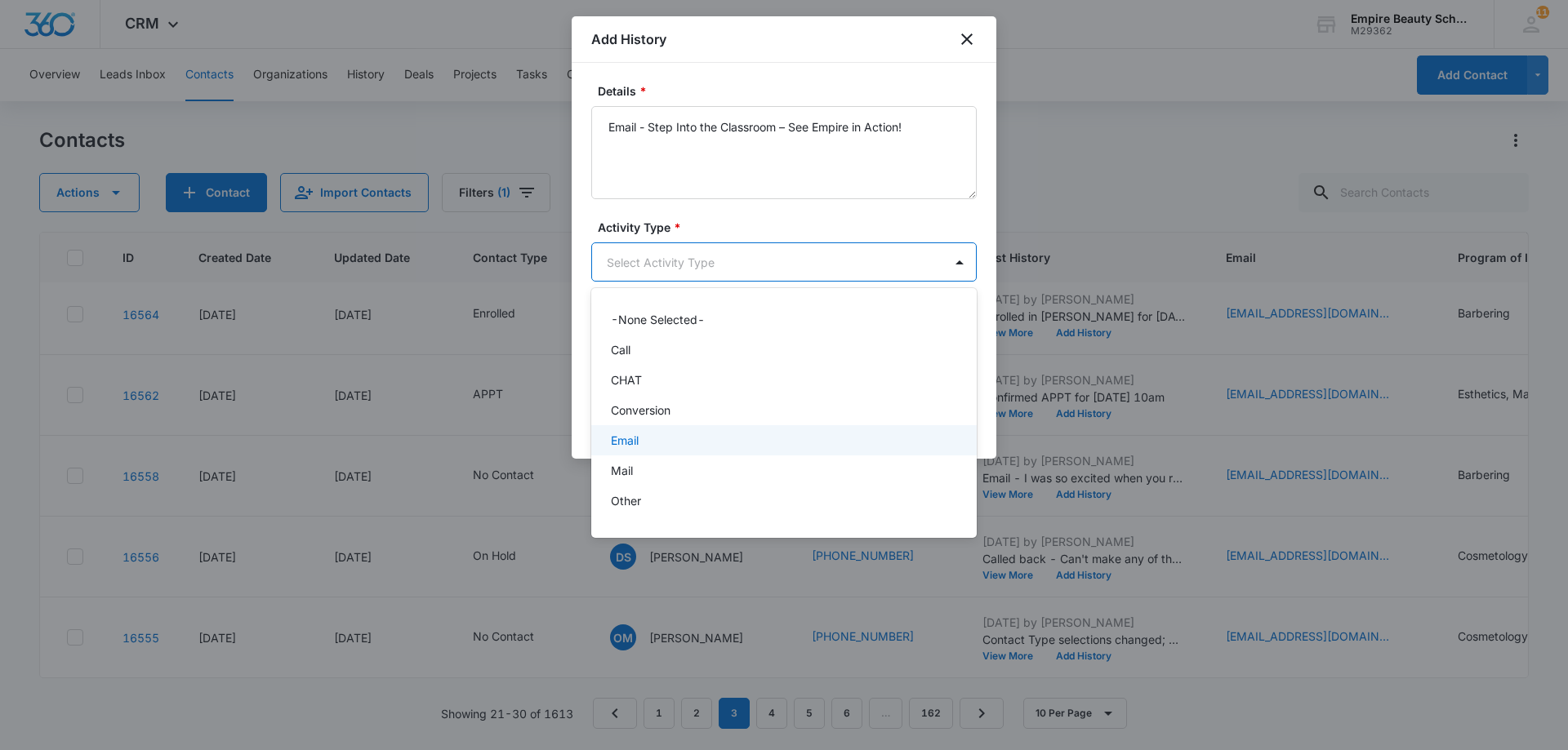
click at [662, 437] on div "Email" at bounding box center [782, 440] width 343 height 17
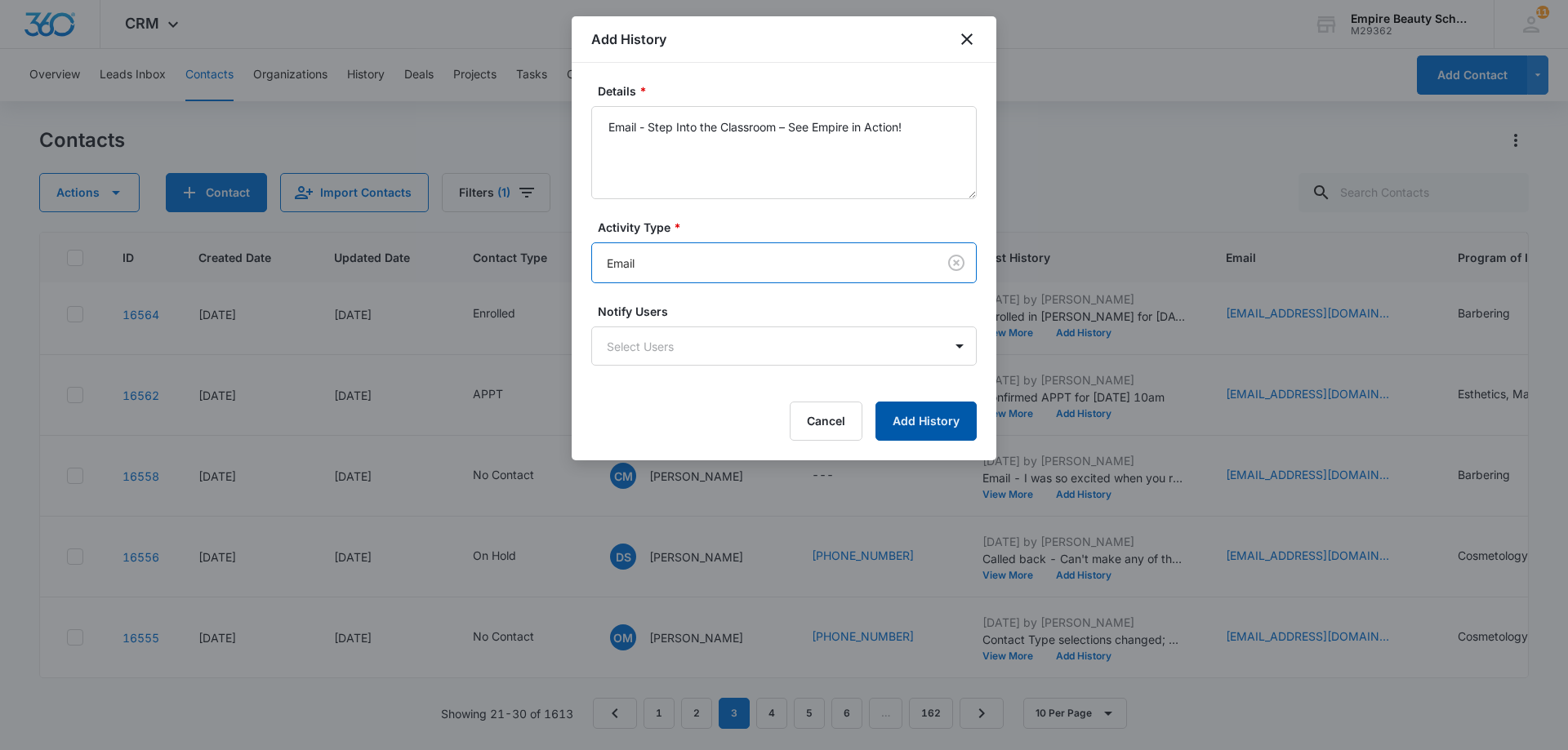
click at [928, 418] on button "Add History" at bounding box center [926, 421] width 101 height 39
